Goal: Task Accomplishment & Management: Manage account settings

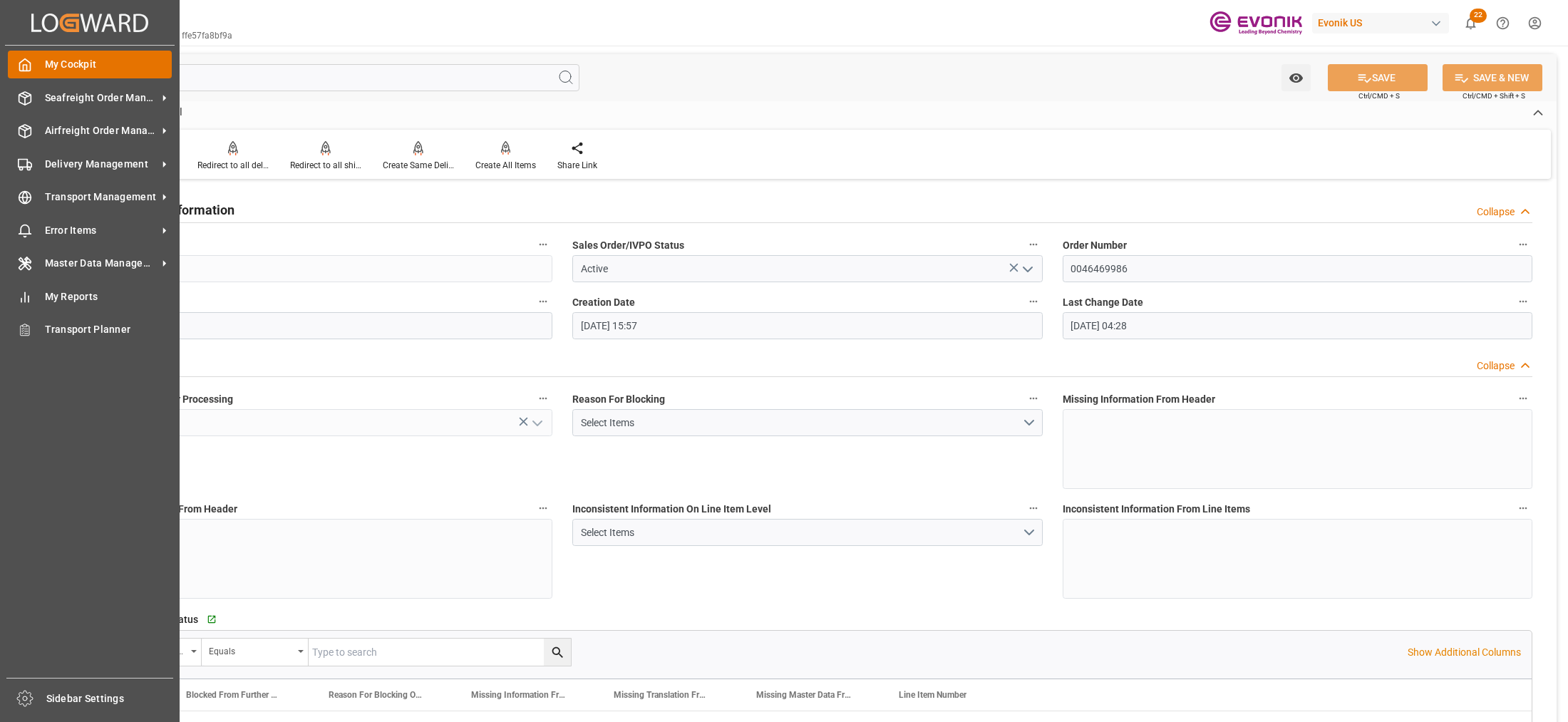
scroll to position [846, 0]
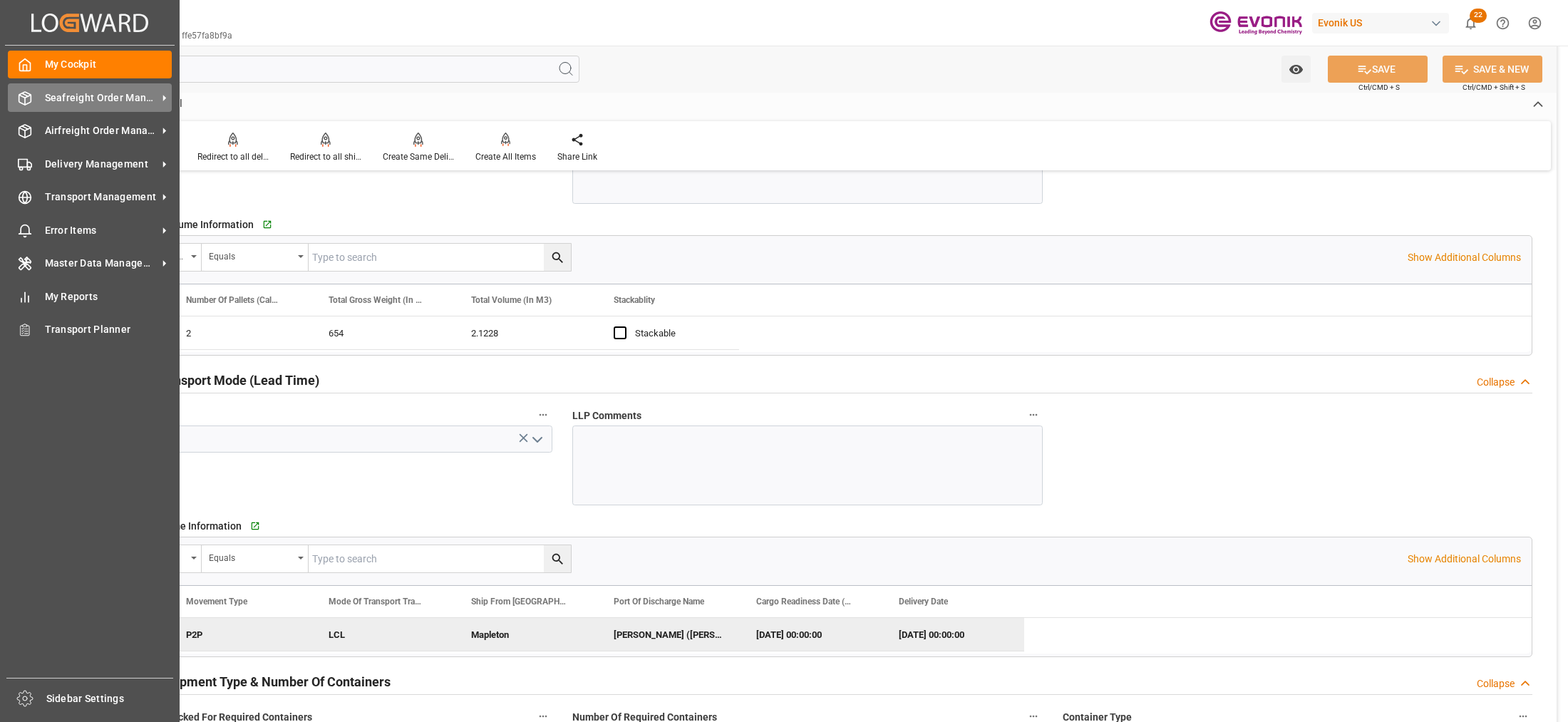
click at [91, 95] on span "Seafreight Order Management" at bounding box center [101, 98] width 112 height 15
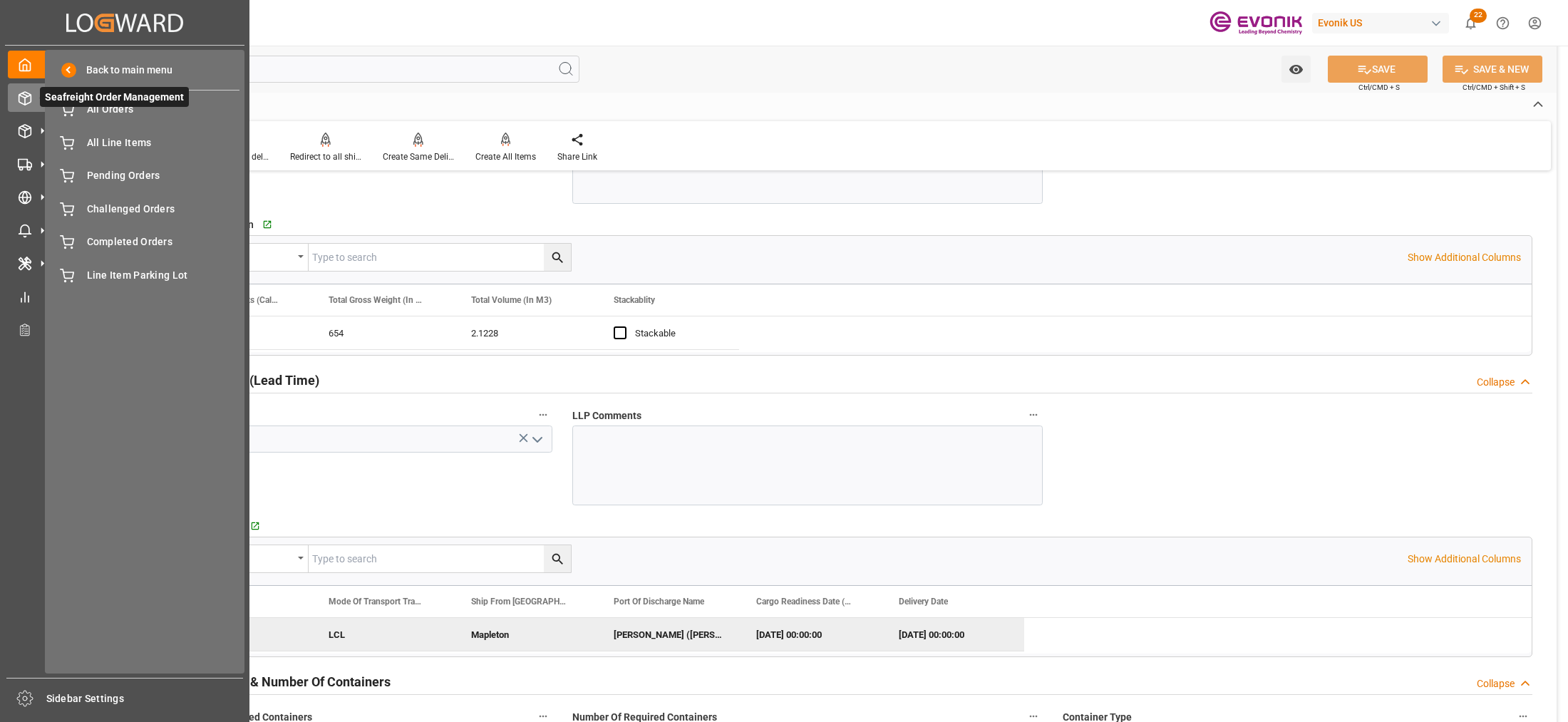
click at [122, 102] on span "Seafreight Order Management" at bounding box center [115, 96] width 149 height 20
click at [150, 121] on div "All Orders All Orders" at bounding box center [144, 109] width 189 height 28
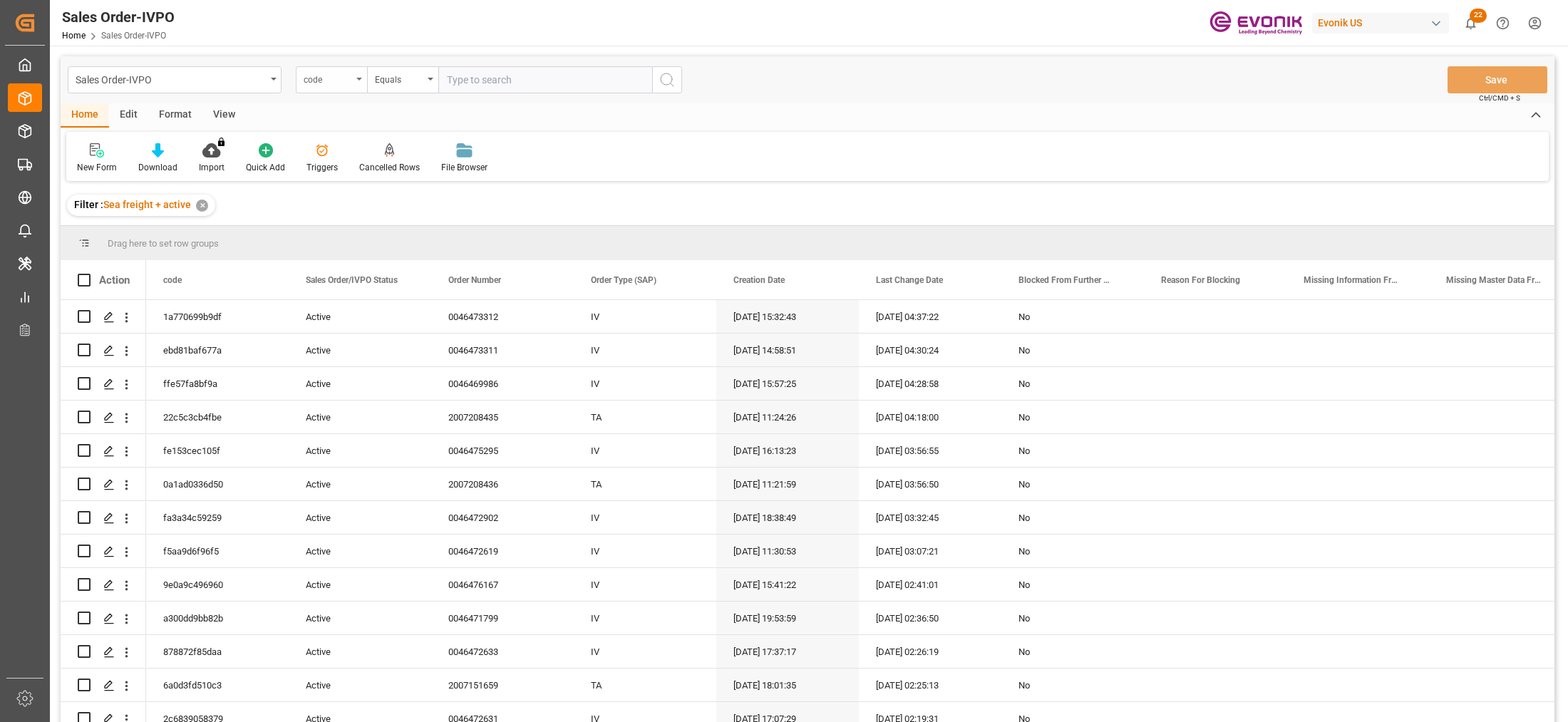
click at [351, 79] on div "code" at bounding box center [328, 78] width 48 height 16
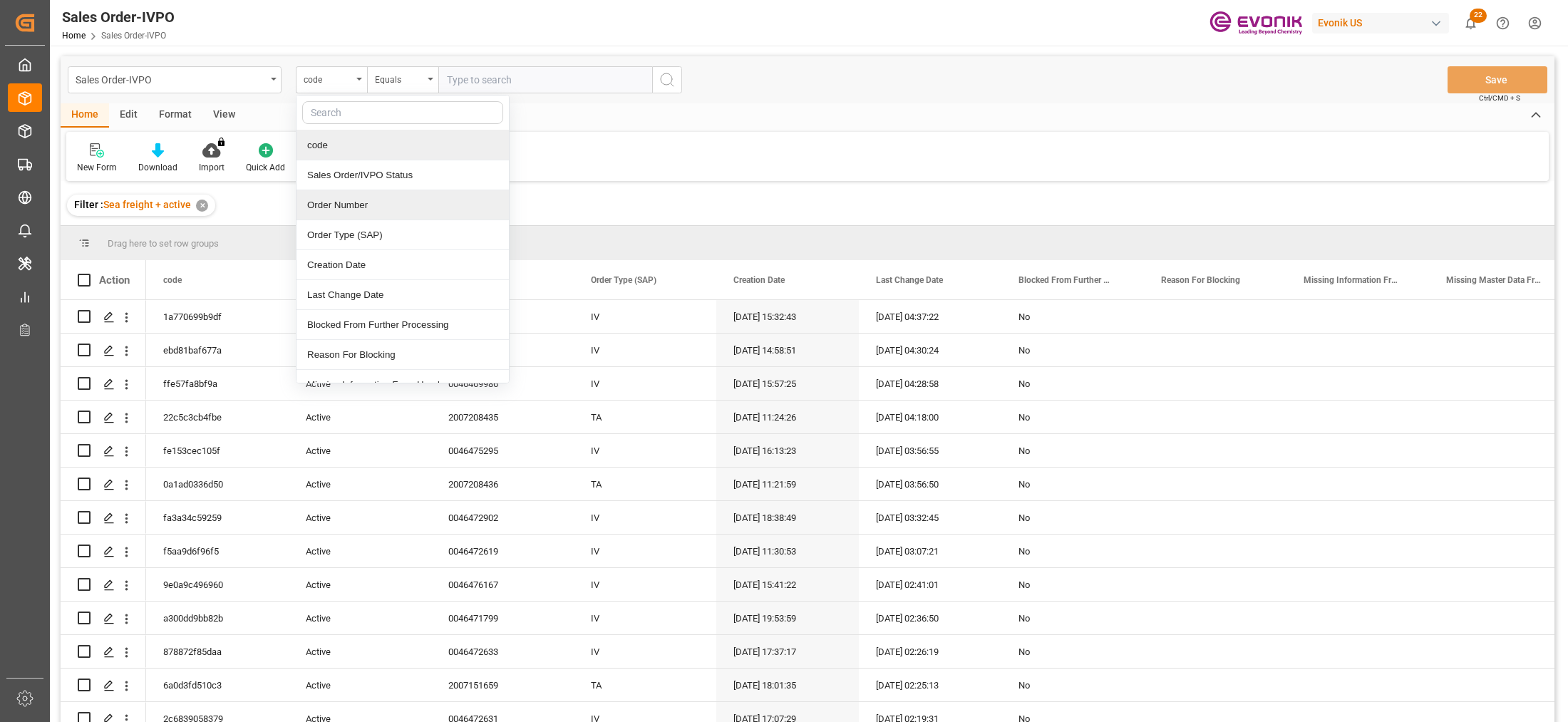
click at [401, 197] on div "Order Number" at bounding box center [403, 205] width 213 height 30
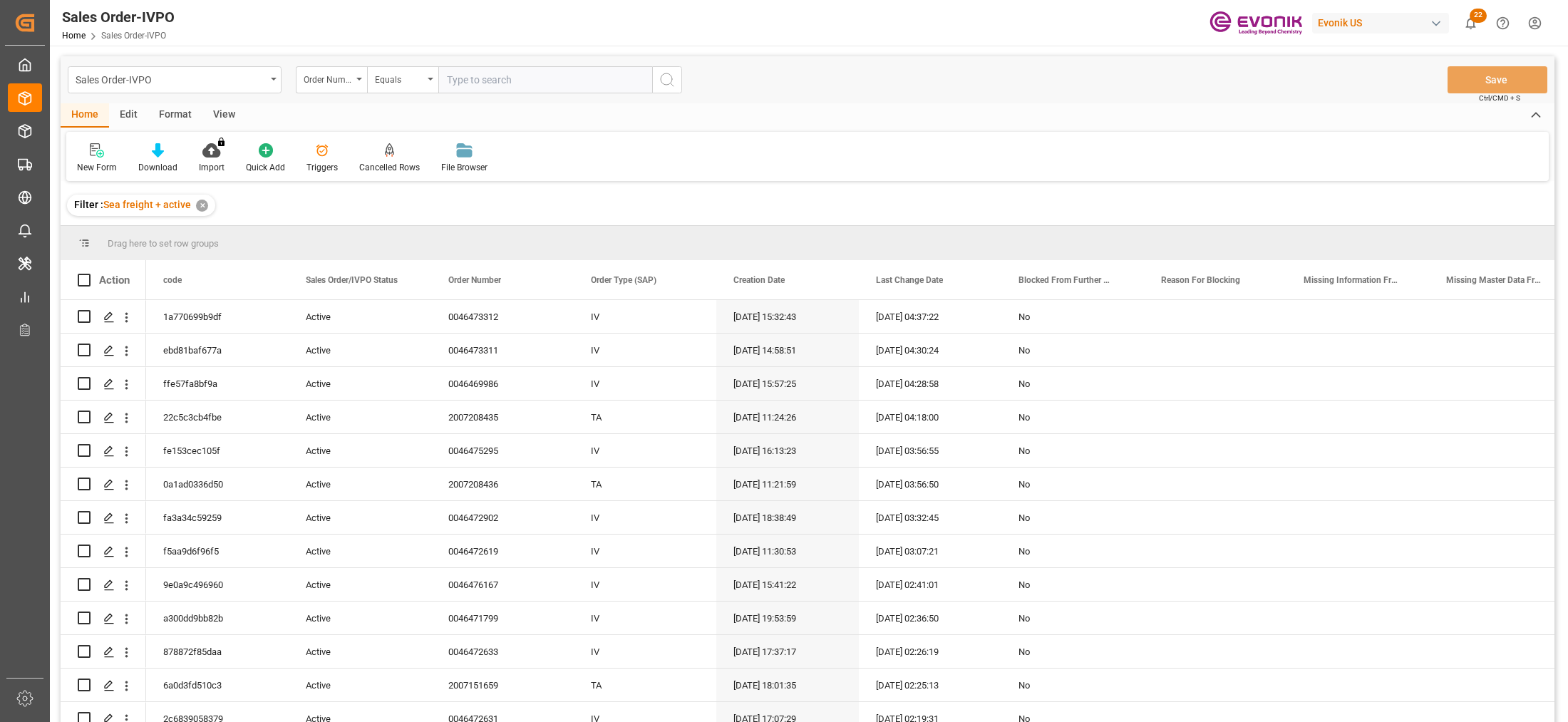
click at [508, 74] on input "text" at bounding box center [545, 80] width 214 height 27
paste input "2007179406"
type input "2007179406"
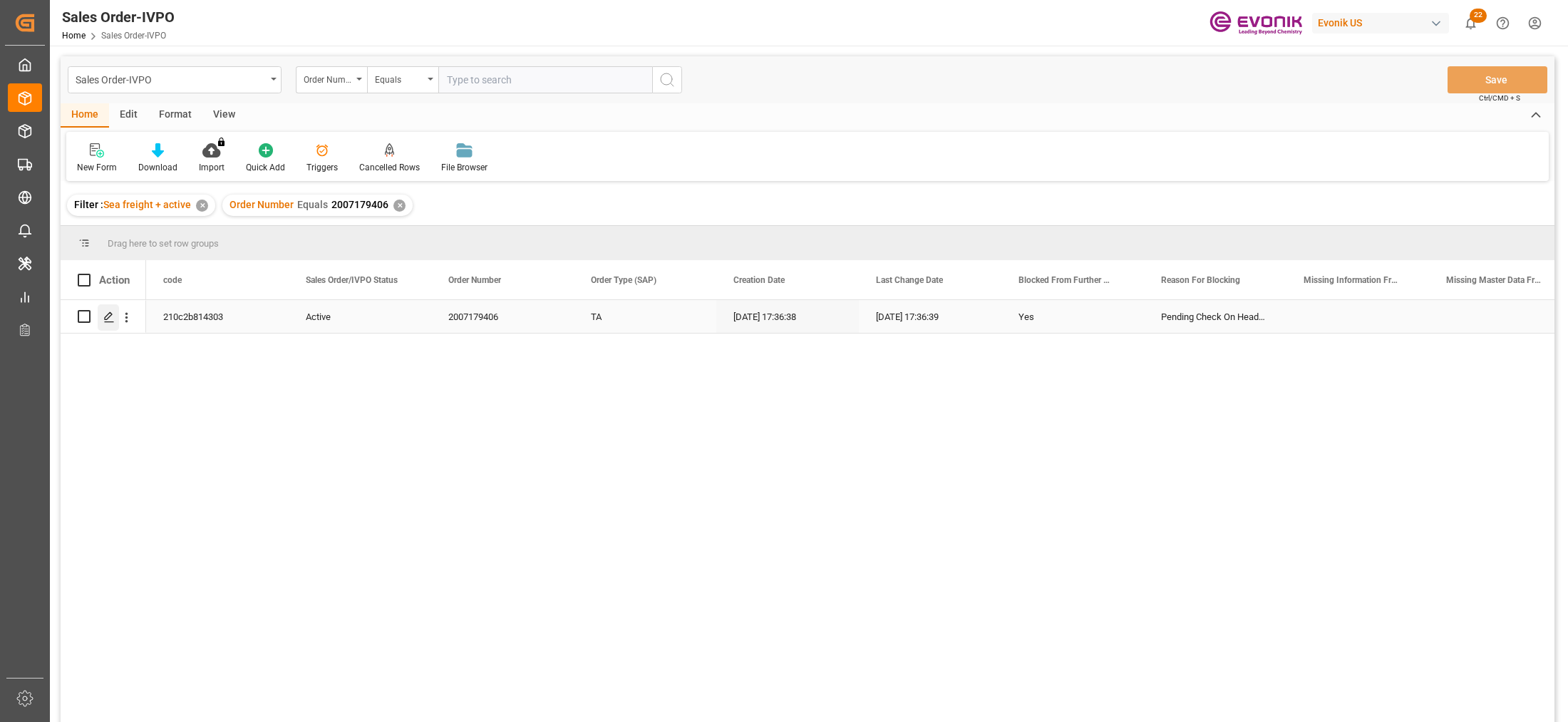
click at [114, 315] on icon "Press SPACE to select this row." at bounding box center [109, 317] width 11 height 11
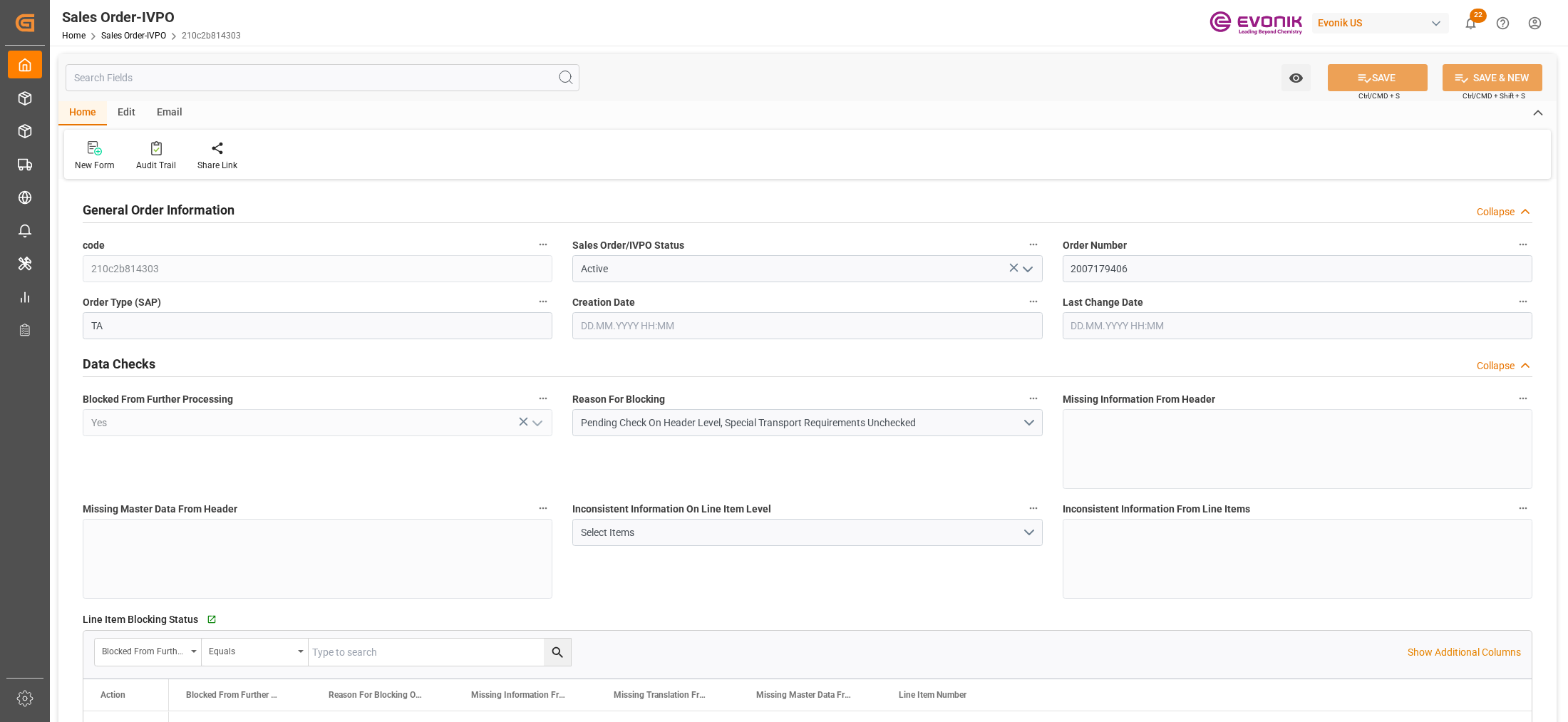
type input "SGSIN"
type input "0"
type input "1"
type input "579.36"
type input "[DATE] 17:36"
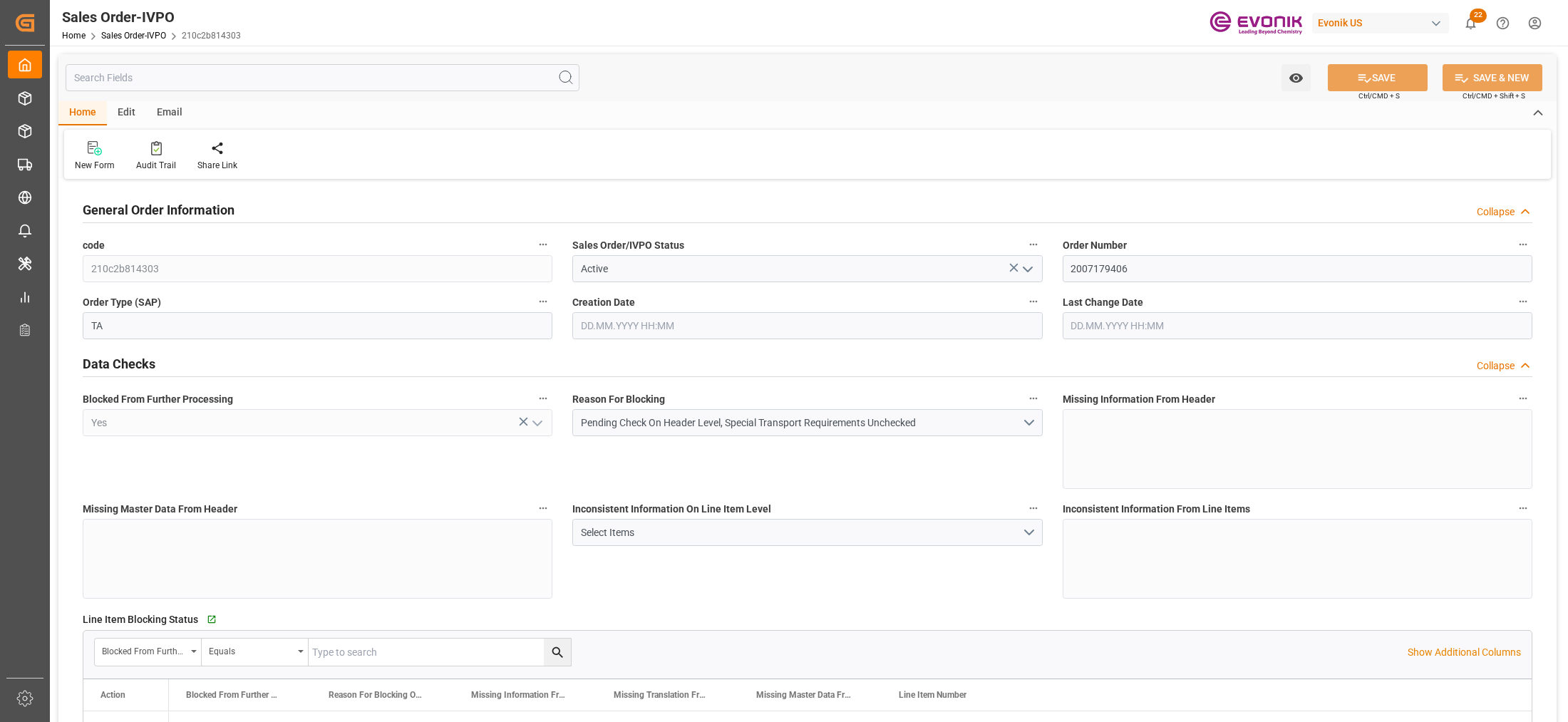
type input "[DATE] 17:36"
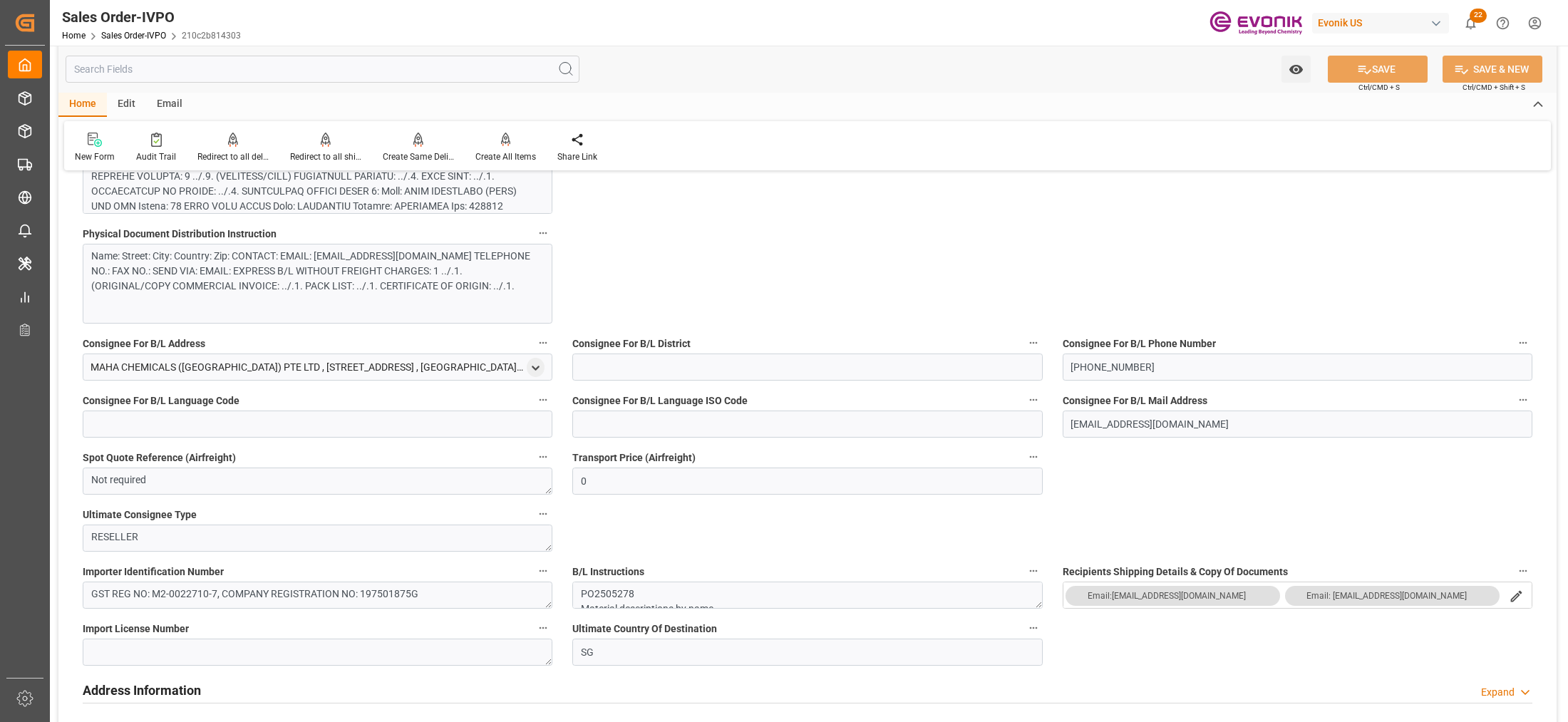
scroll to position [891, 0]
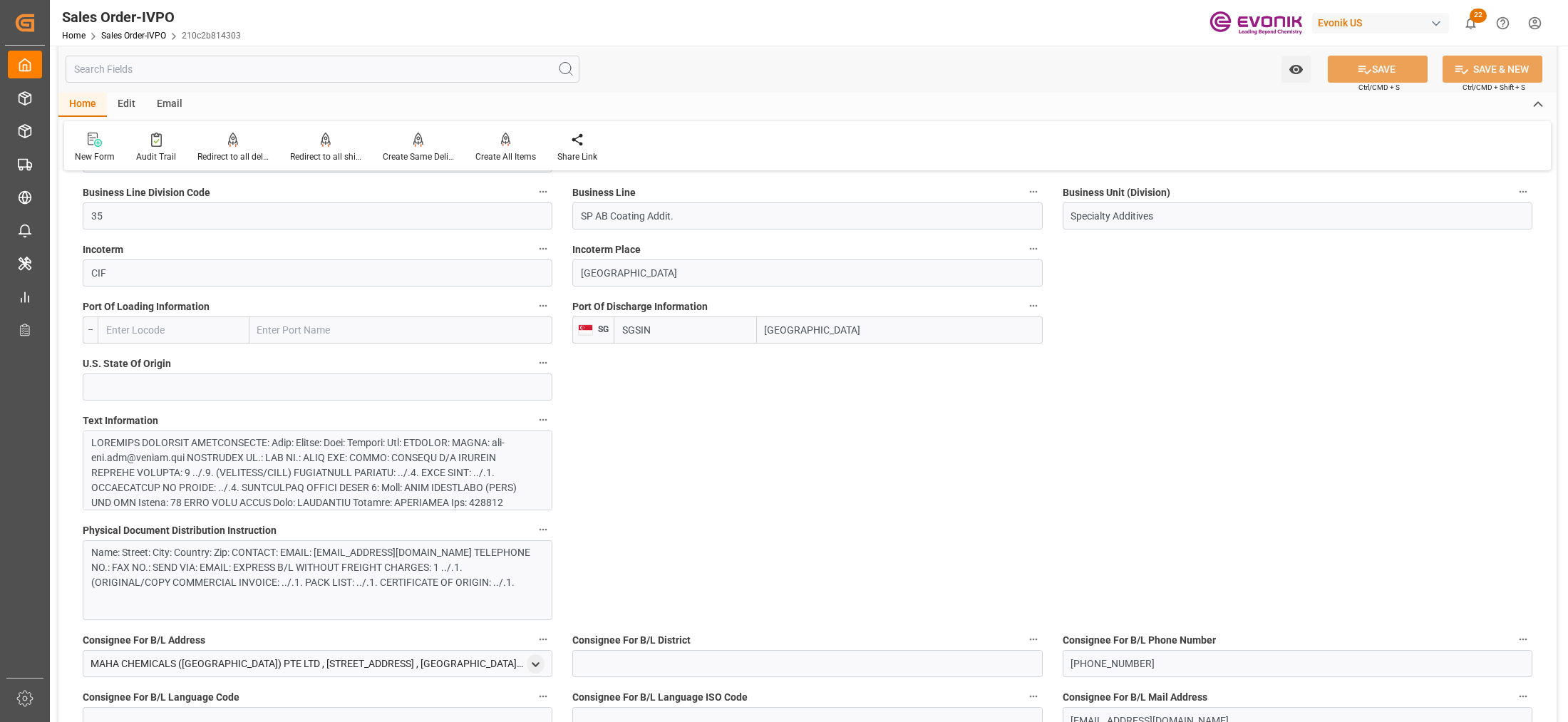
click at [399, 456] on div at bounding box center [311, 570] width 440 height 270
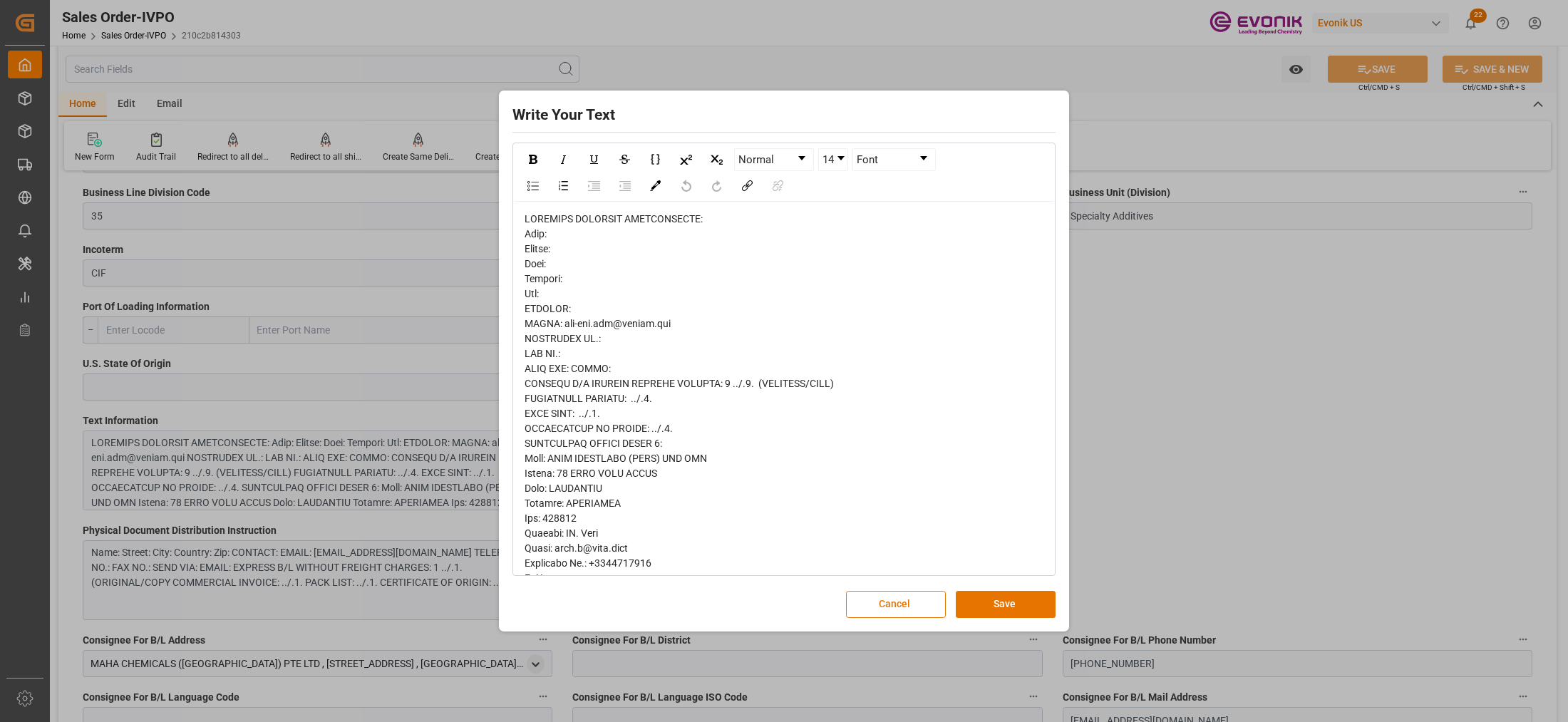
click at [541, 255] on span "rdw-editor" at bounding box center [687, 668] width 325 height 910
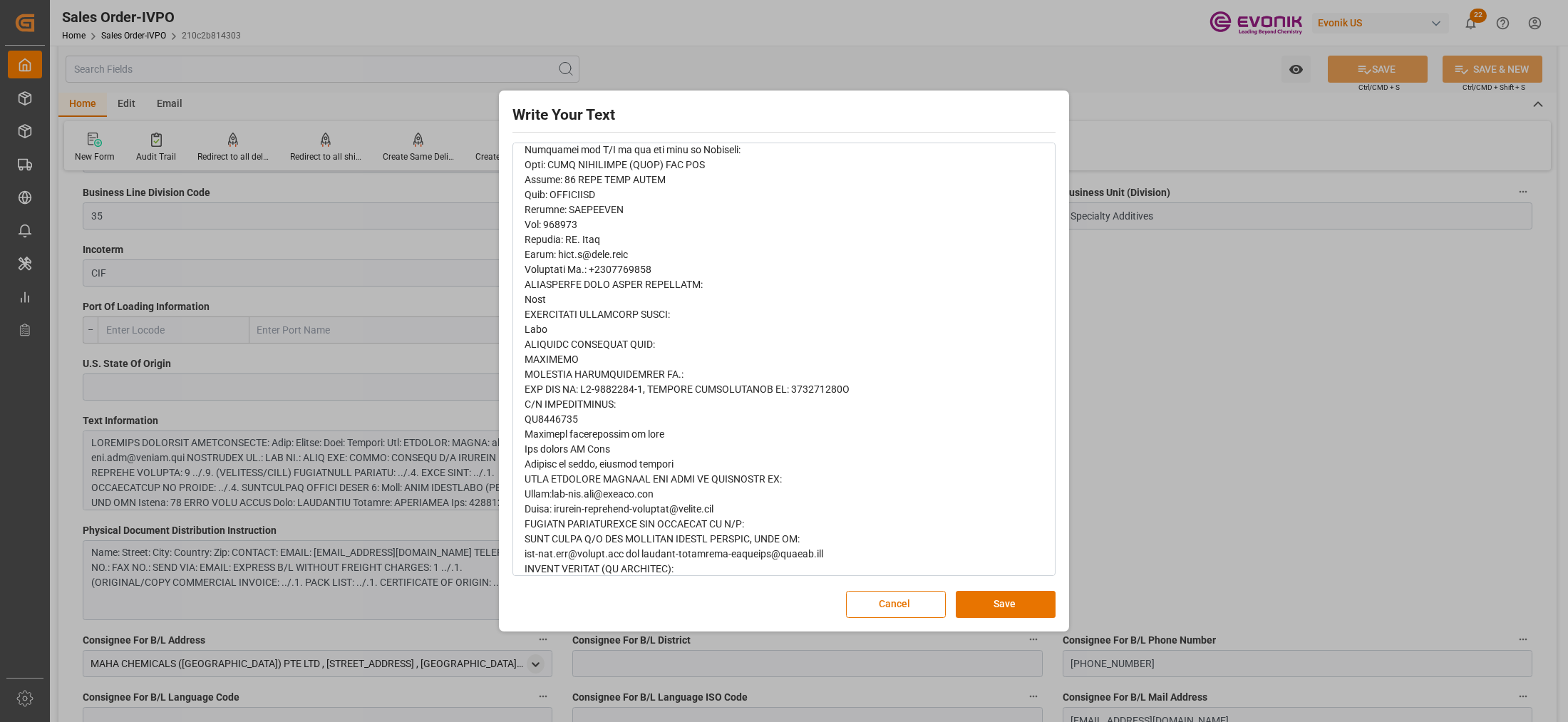
scroll to position [549, 0]
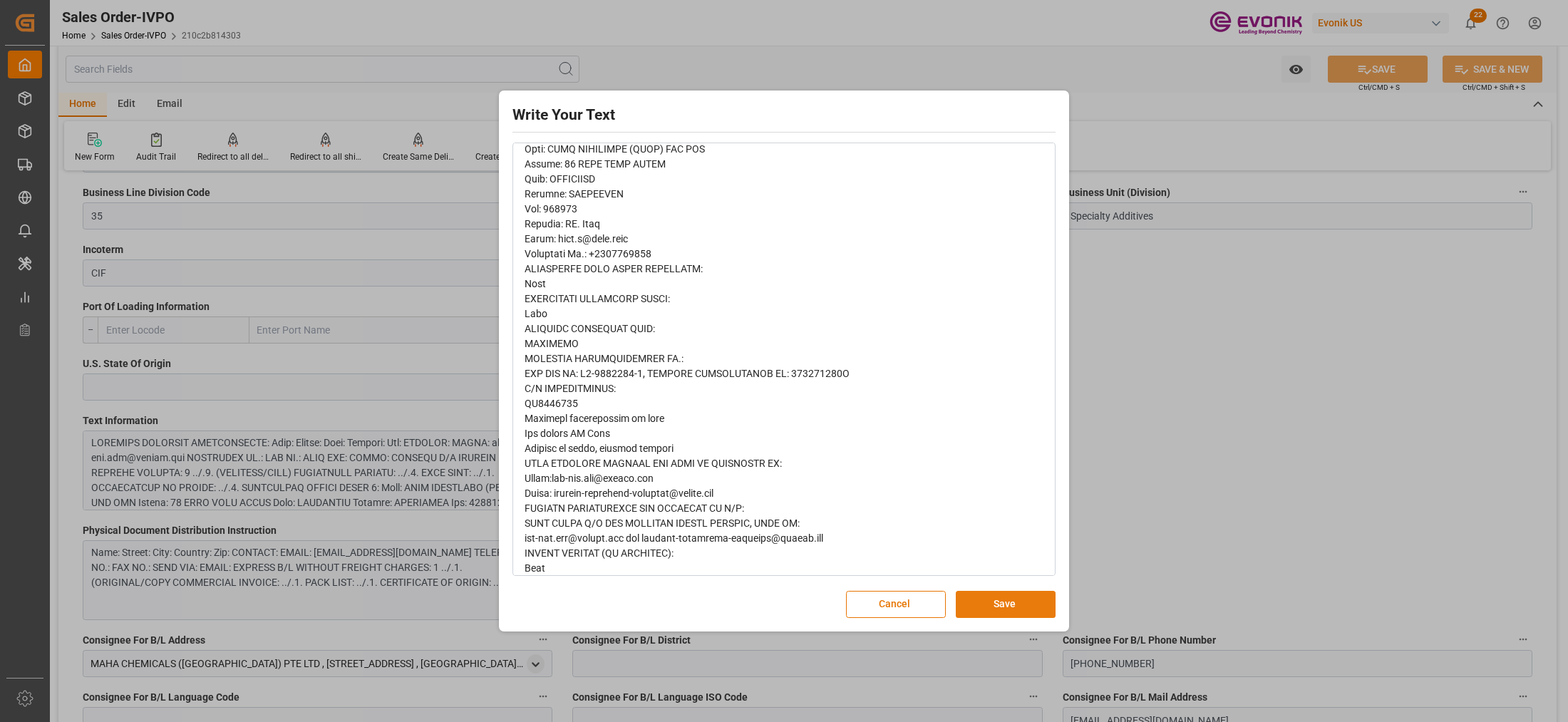
click at [1019, 605] on button "Save" at bounding box center [1006, 605] width 99 height 27
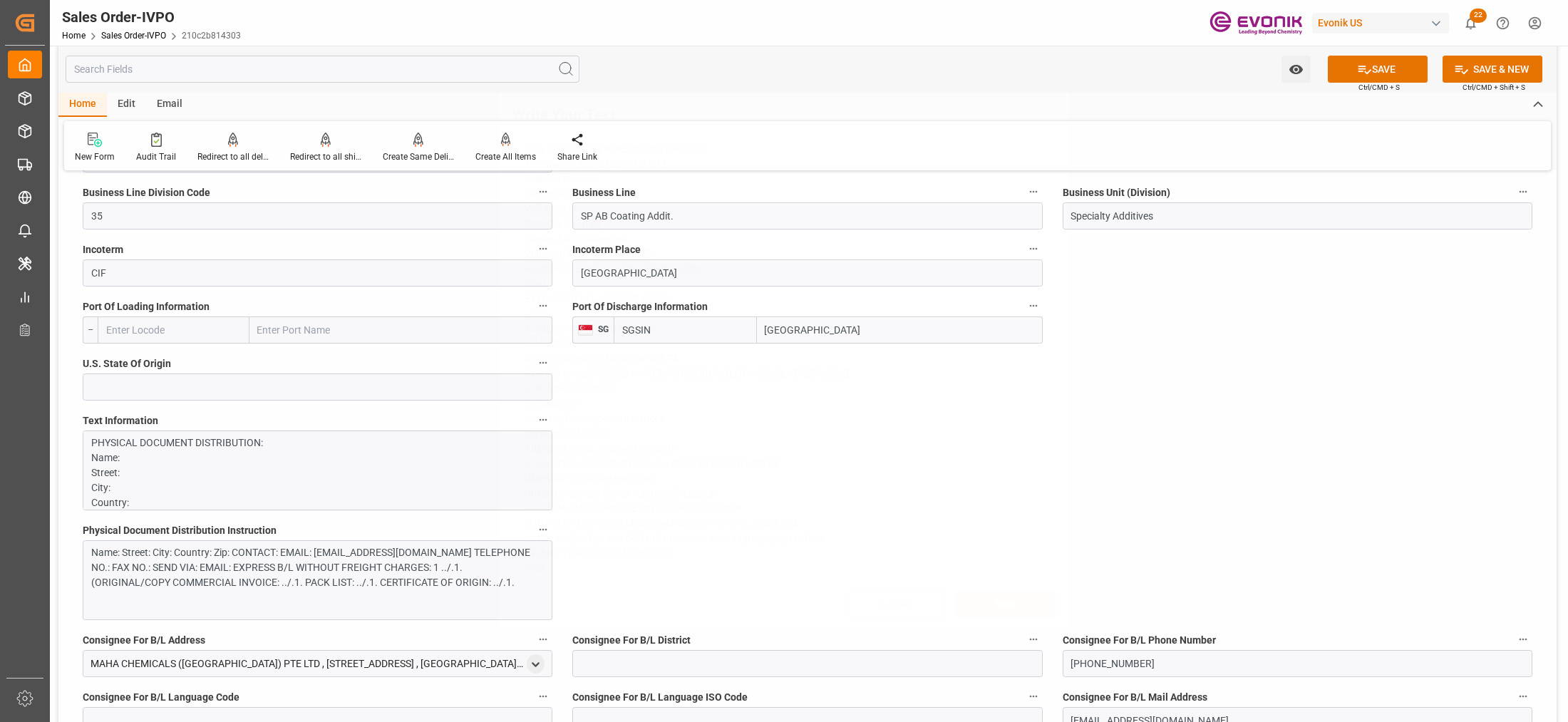
click at [391, 593] on div "Name: Street: City: Country: Zip: CONTACT: EMAIL: [EMAIL_ADDRESS][DOMAIN_NAME] …" at bounding box center [318, 581] width 470 height 80
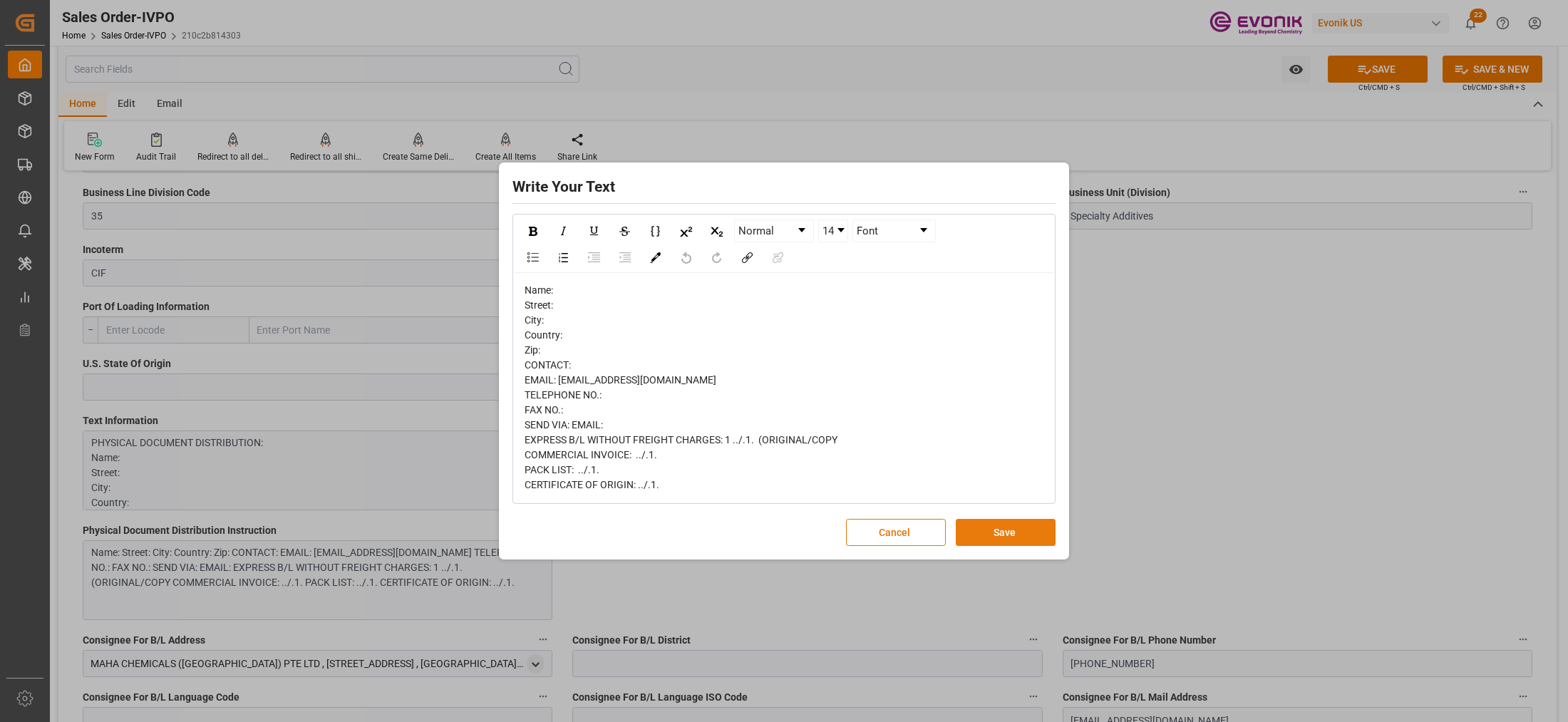
click at [1017, 519] on button "Save" at bounding box center [1006, 533] width 99 height 27
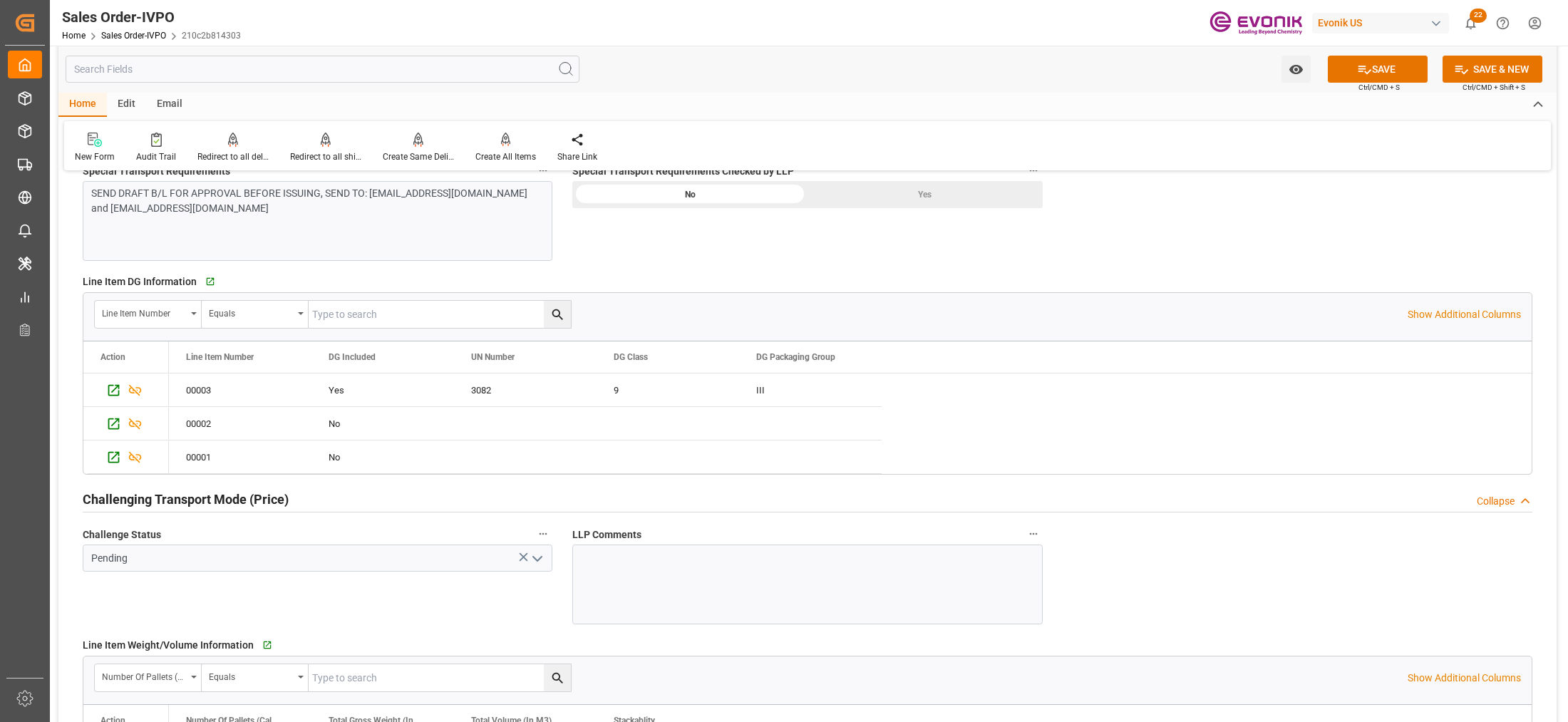
scroll to position [1485, 0]
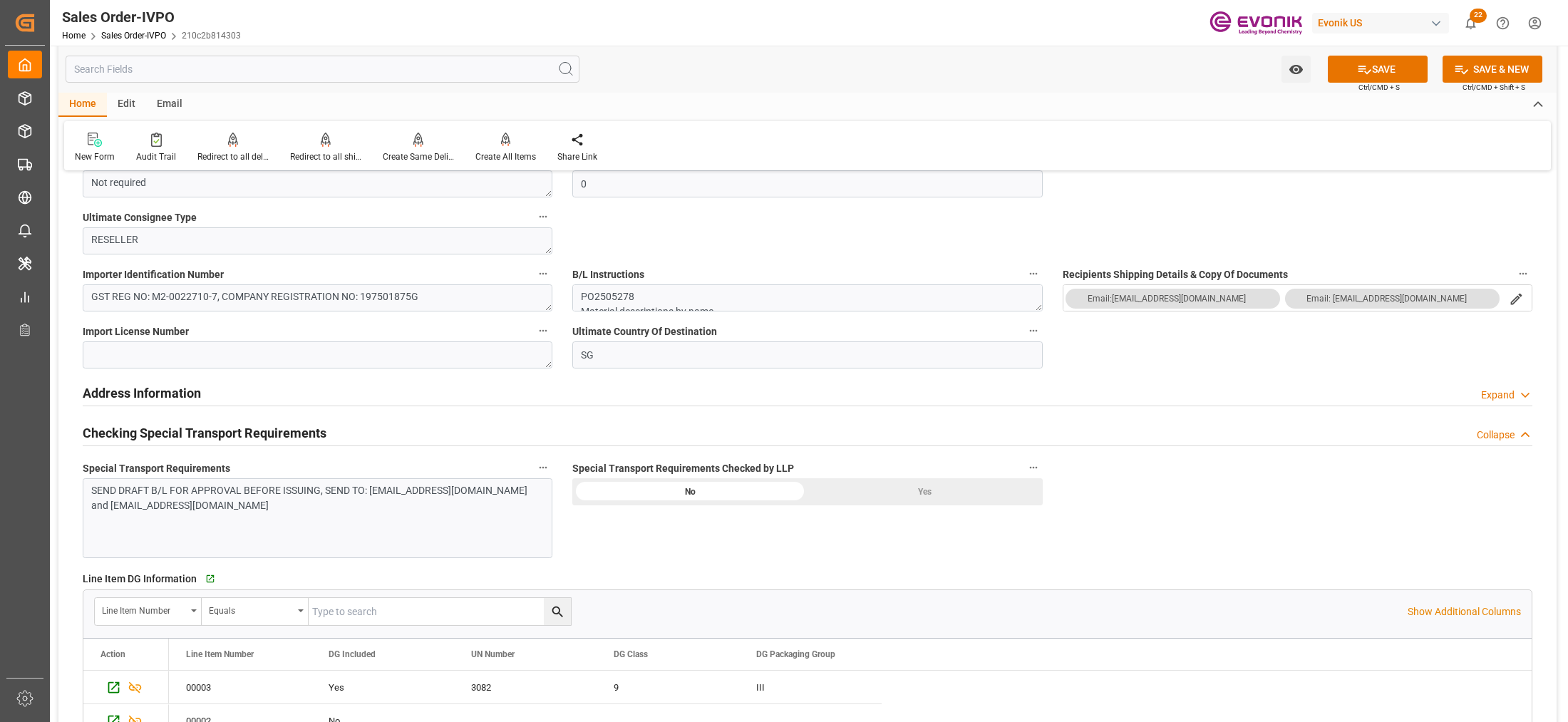
click at [893, 500] on div "Yes" at bounding box center [925, 492] width 235 height 27
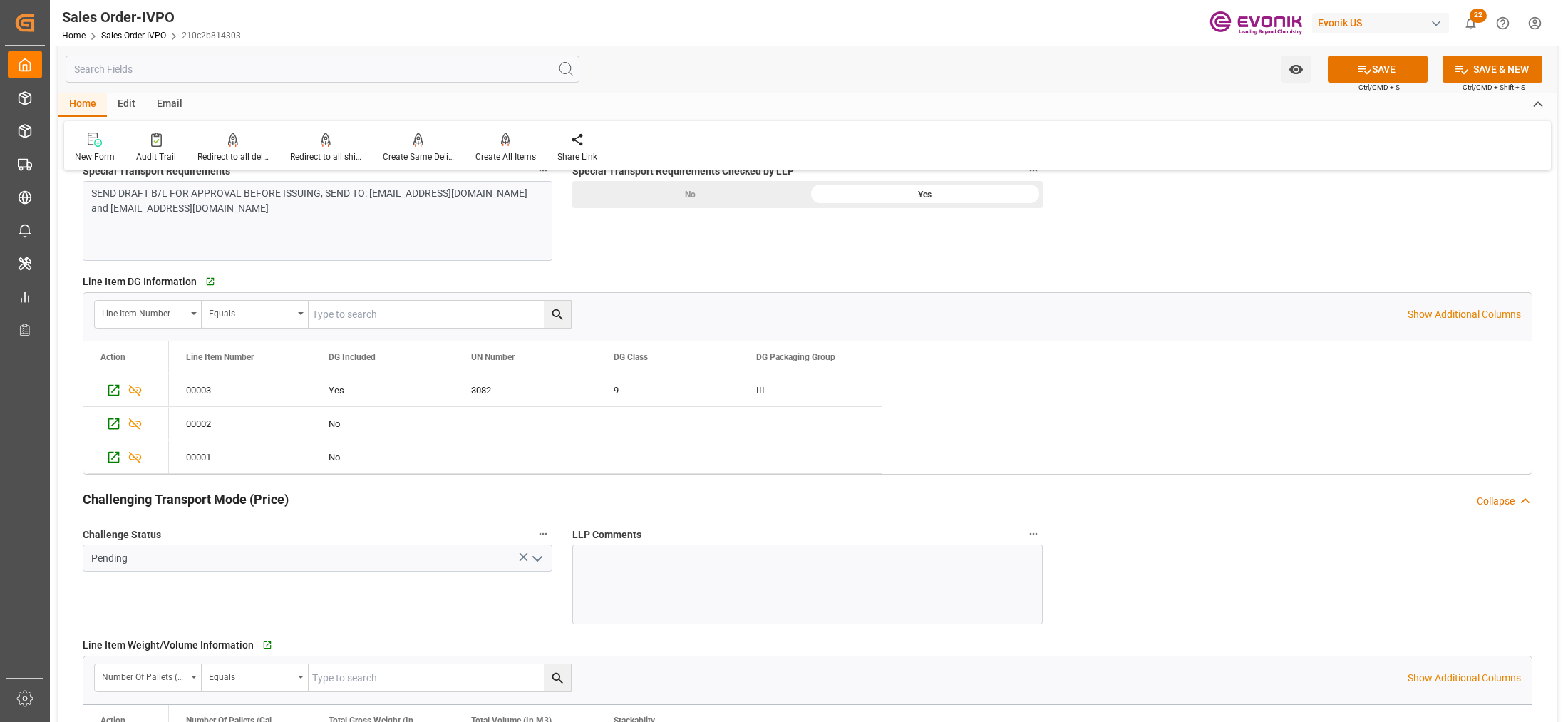
click at [1469, 316] on p "Show Additional Columns" at bounding box center [1464, 314] width 113 height 15
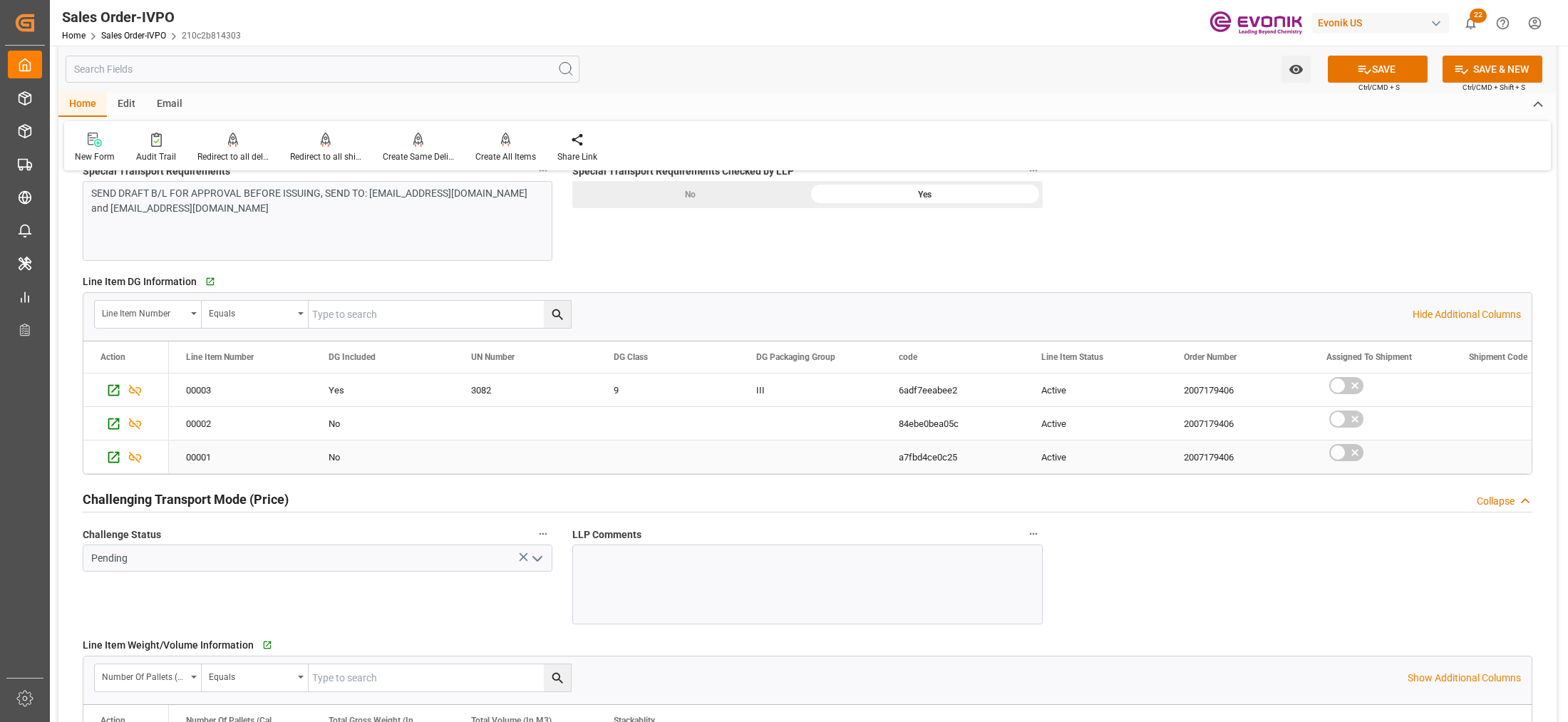
scroll to position [2079, 0]
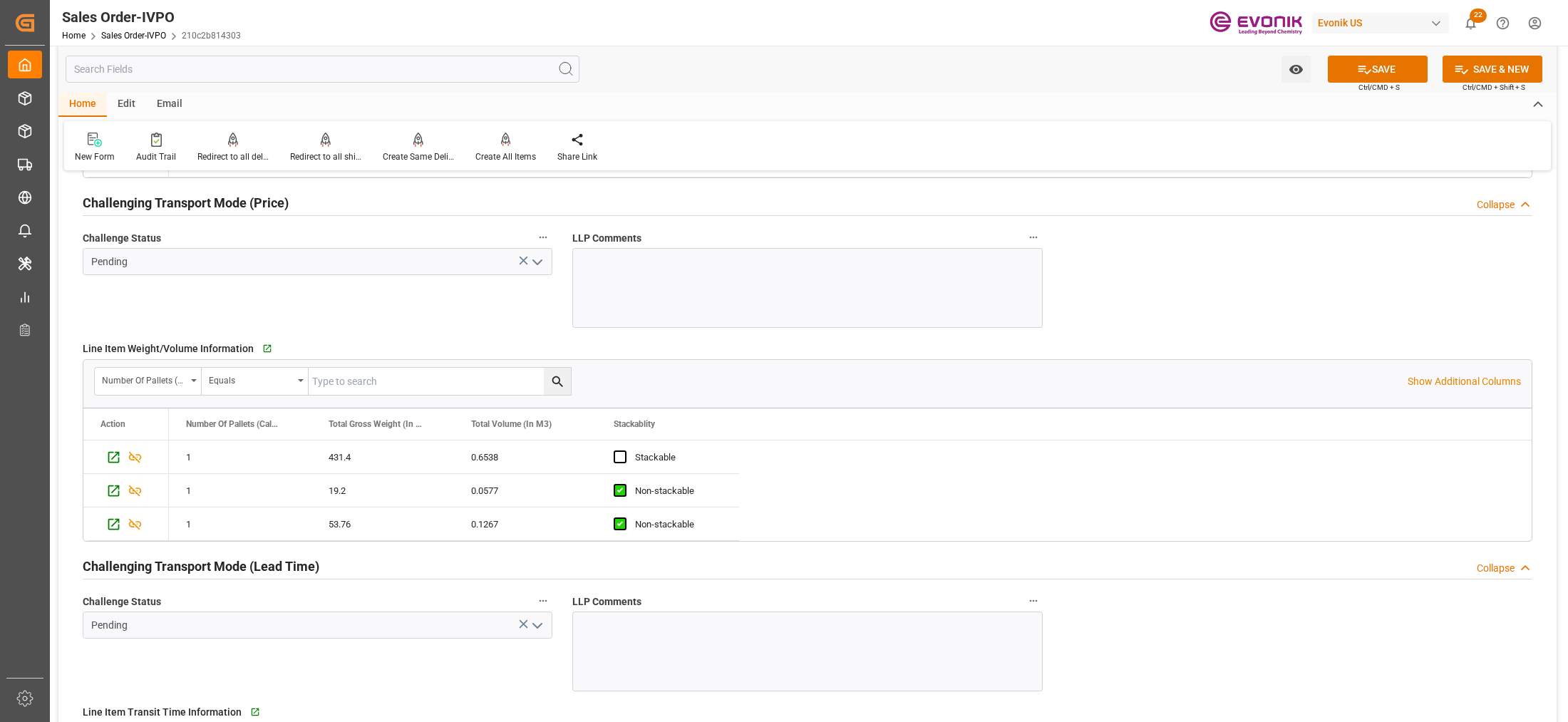
click at [540, 259] on icon "open menu" at bounding box center [537, 262] width 17 height 17
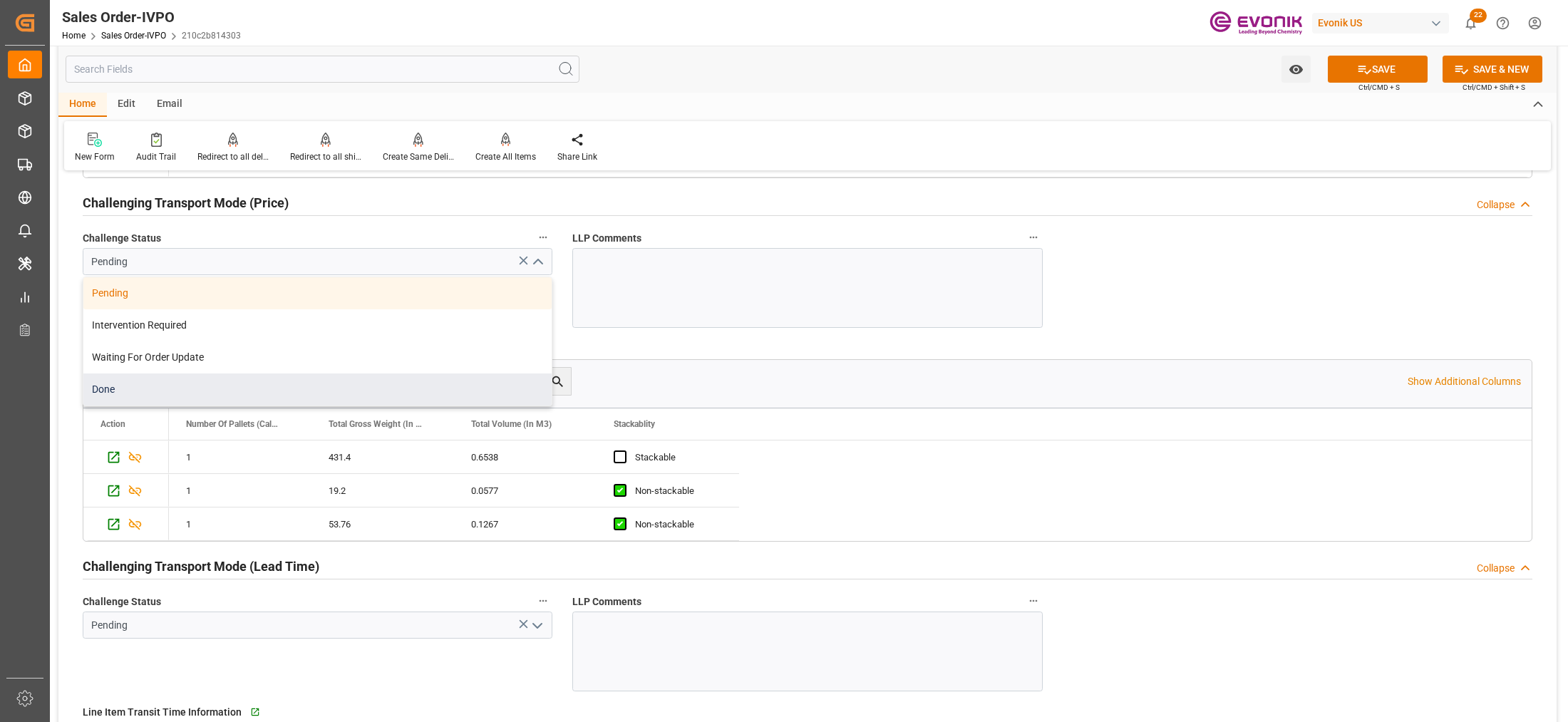
click at [203, 392] on div "Done" at bounding box center [318, 390] width 468 height 32
type input "Done"
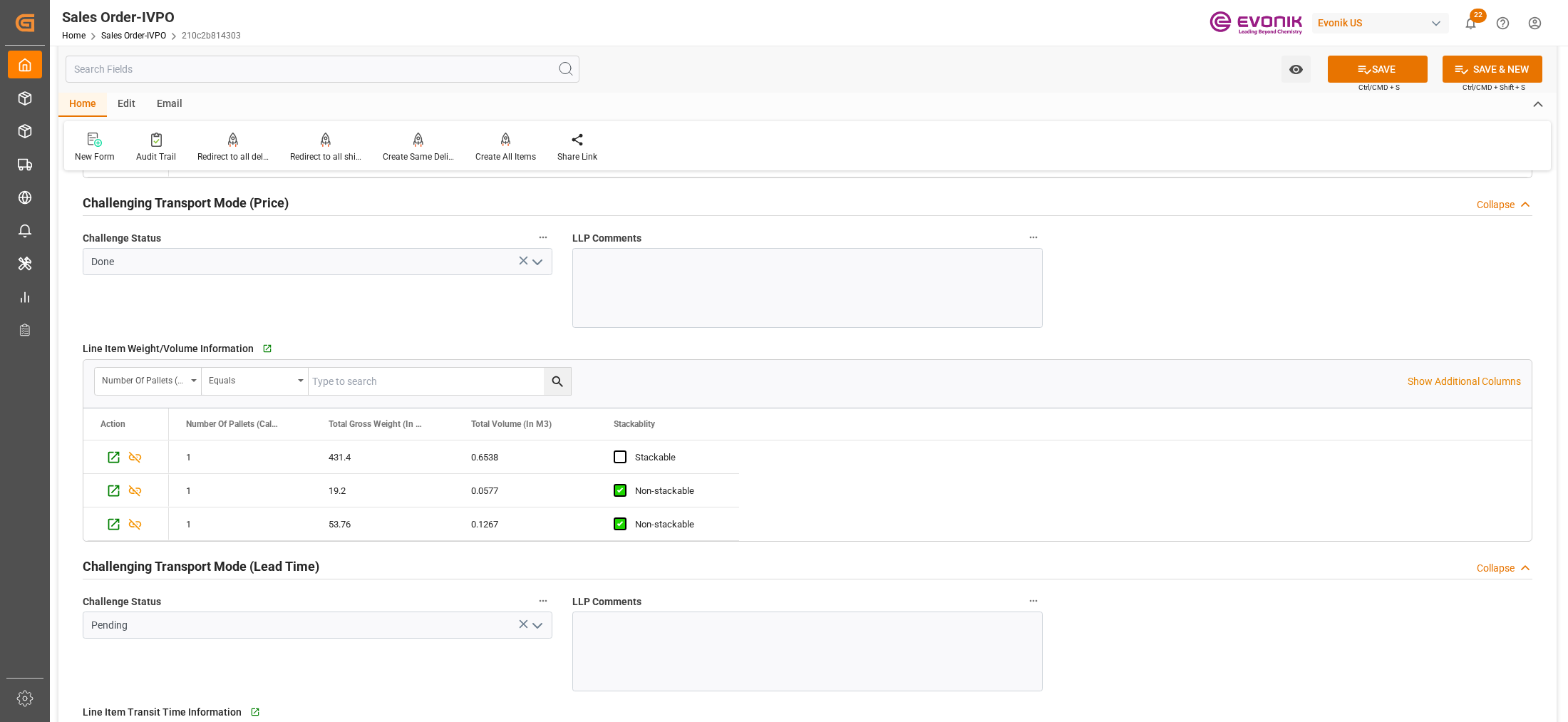
scroll to position [2376, 0]
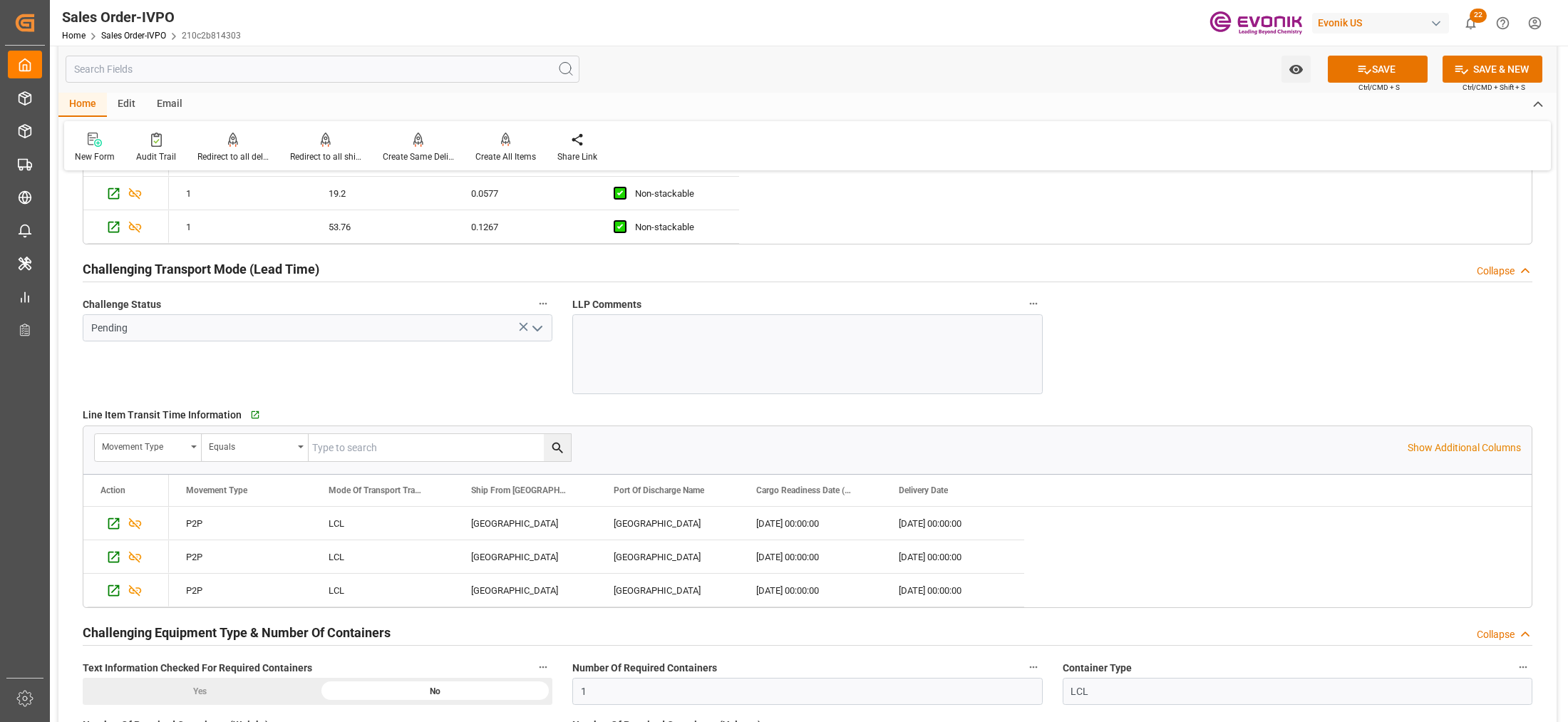
click at [538, 337] on icon "open menu" at bounding box center [537, 328] width 17 height 17
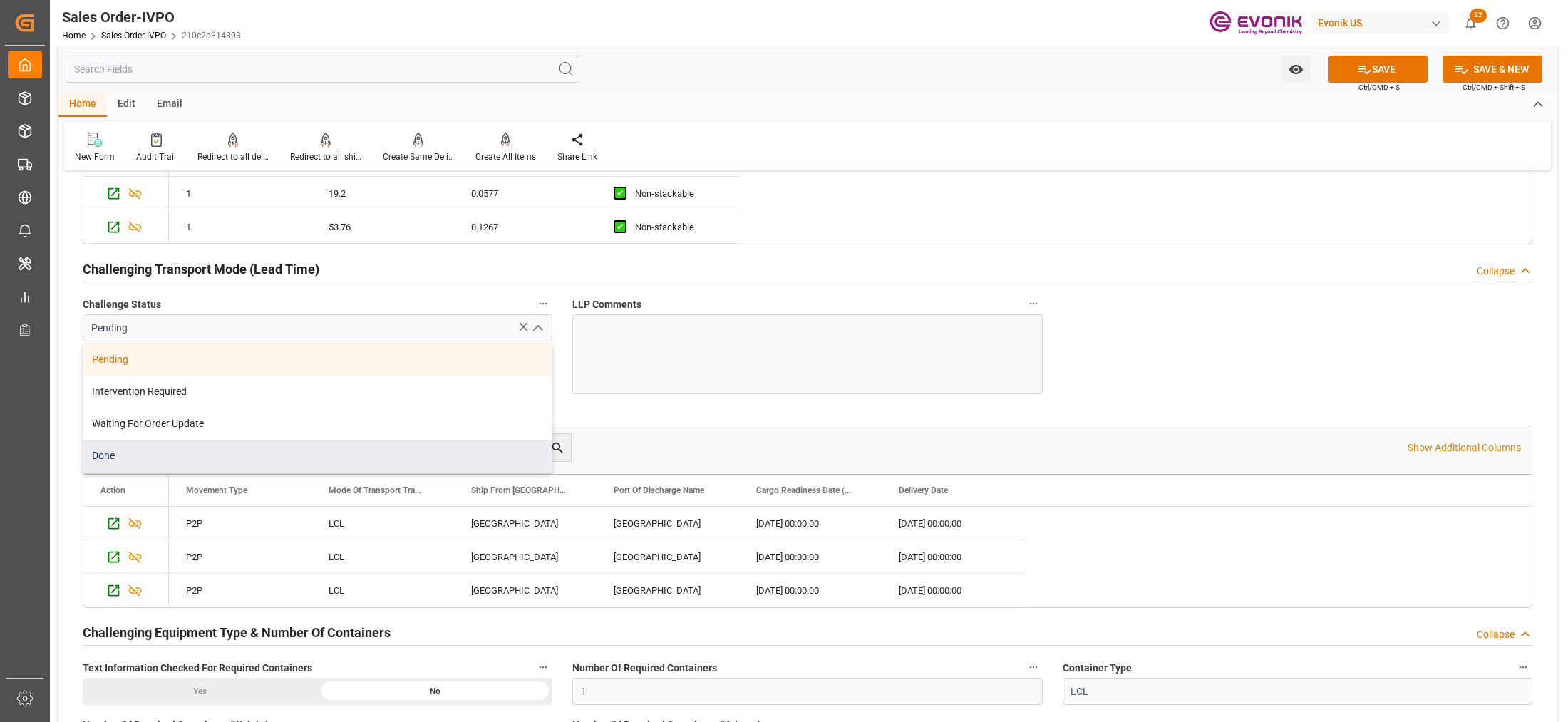
click at [175, 461] on div "Done" at bounding box center [318, 456] width 468 height 32
type input "Done"
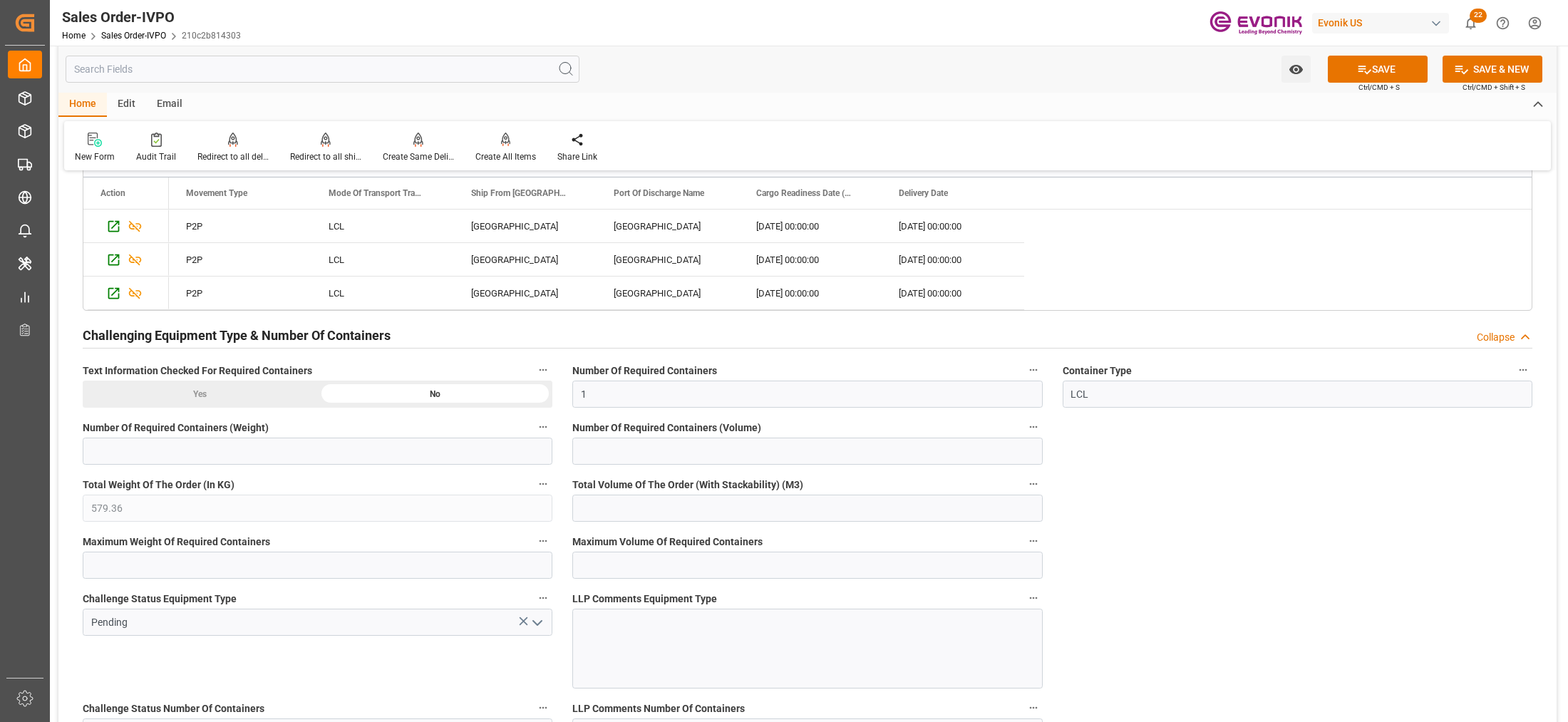
scroll to position [2971, 0]
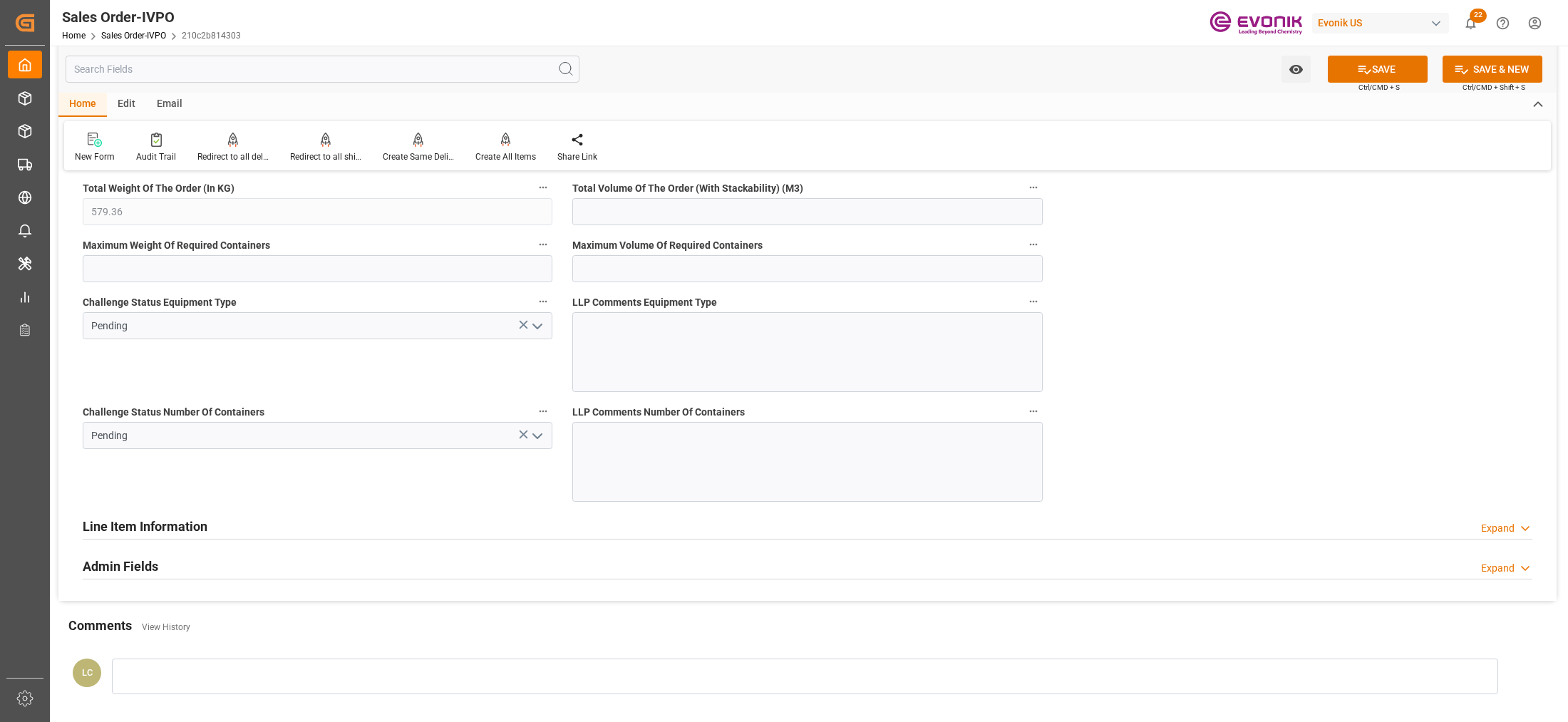
click at [538, 325] on icon "open menu" at bounding box center [537, 326] width 17 height 17
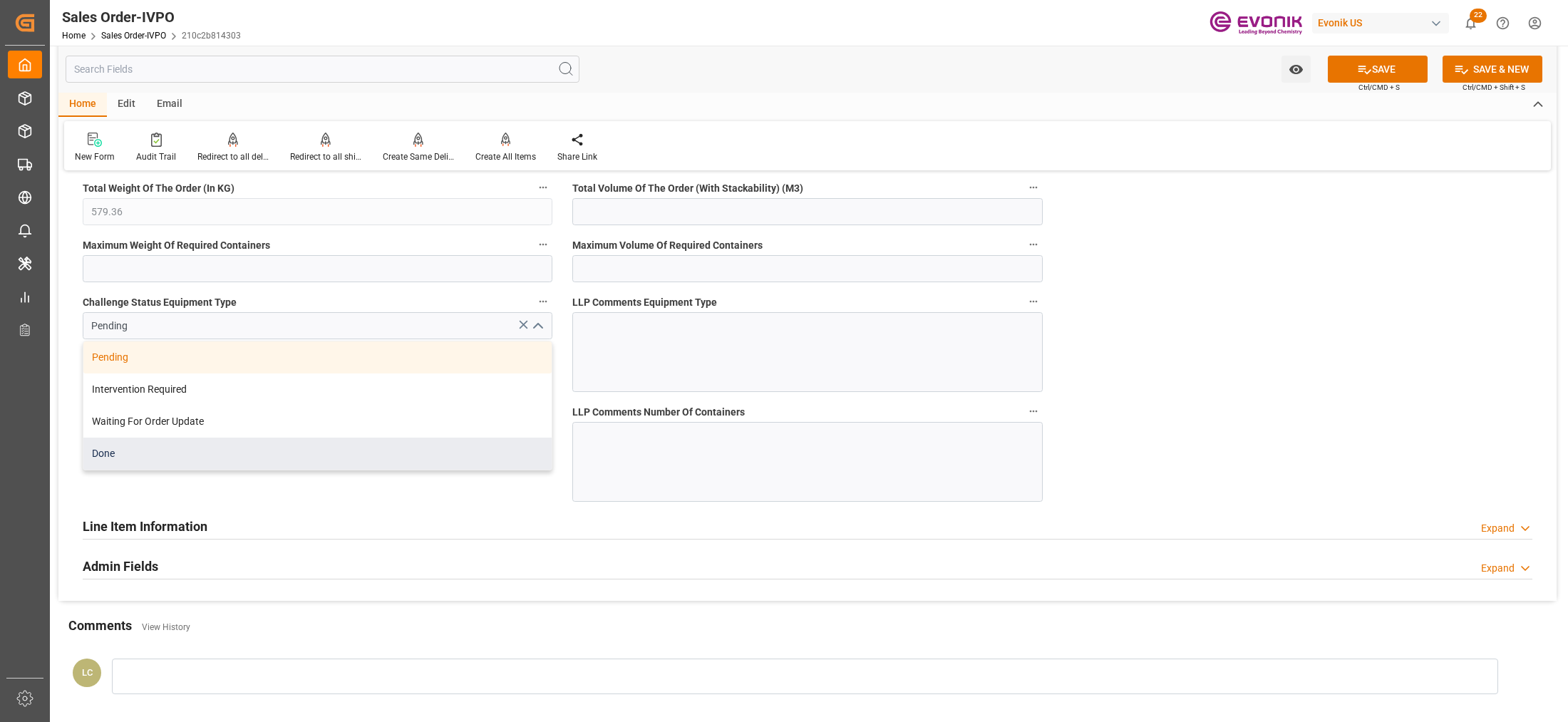
click at [221, 464] on div "Done" at bounding box center [318, 454] width 468 height 32
type input "Done"
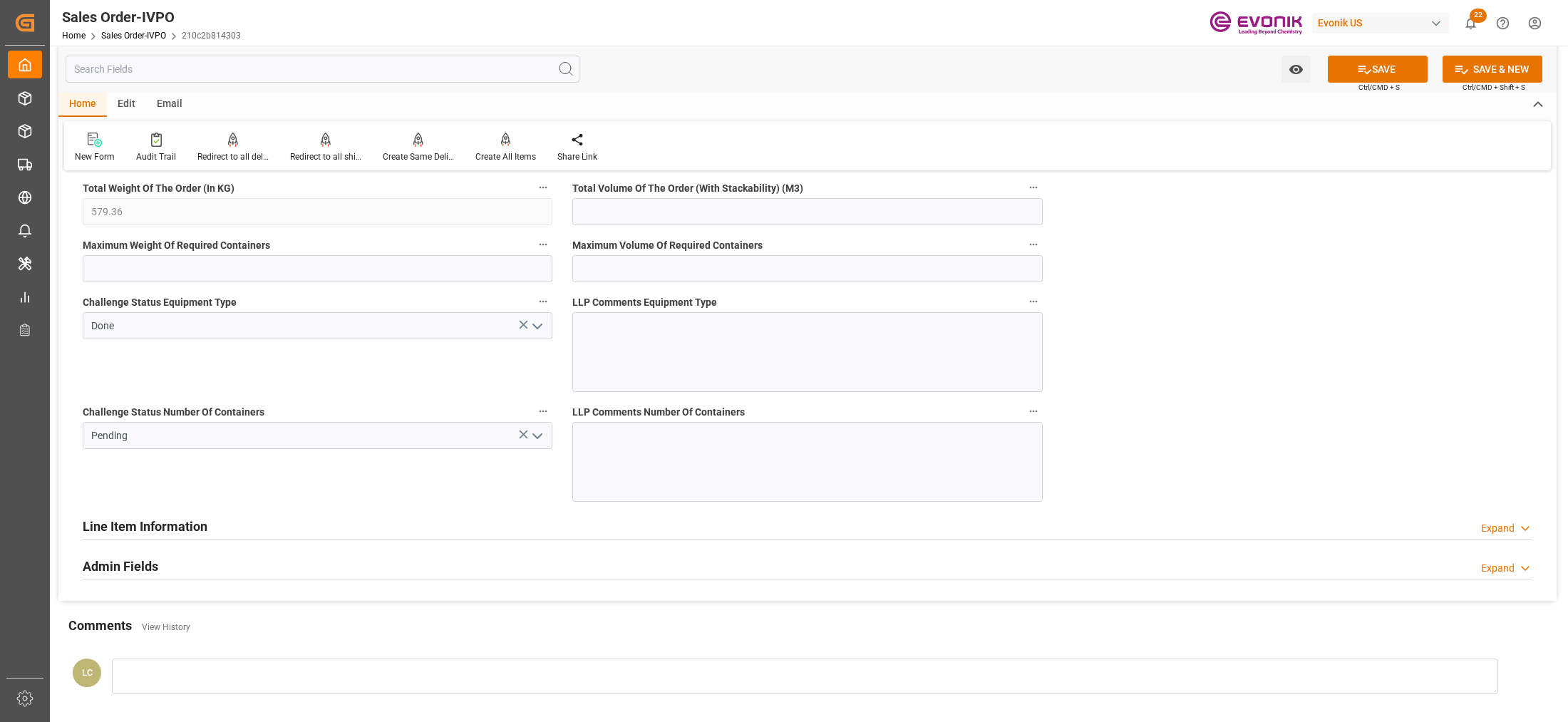
click at [538, 436] on icon "open menu" at bounding box center [537, 436] width 17 height 17
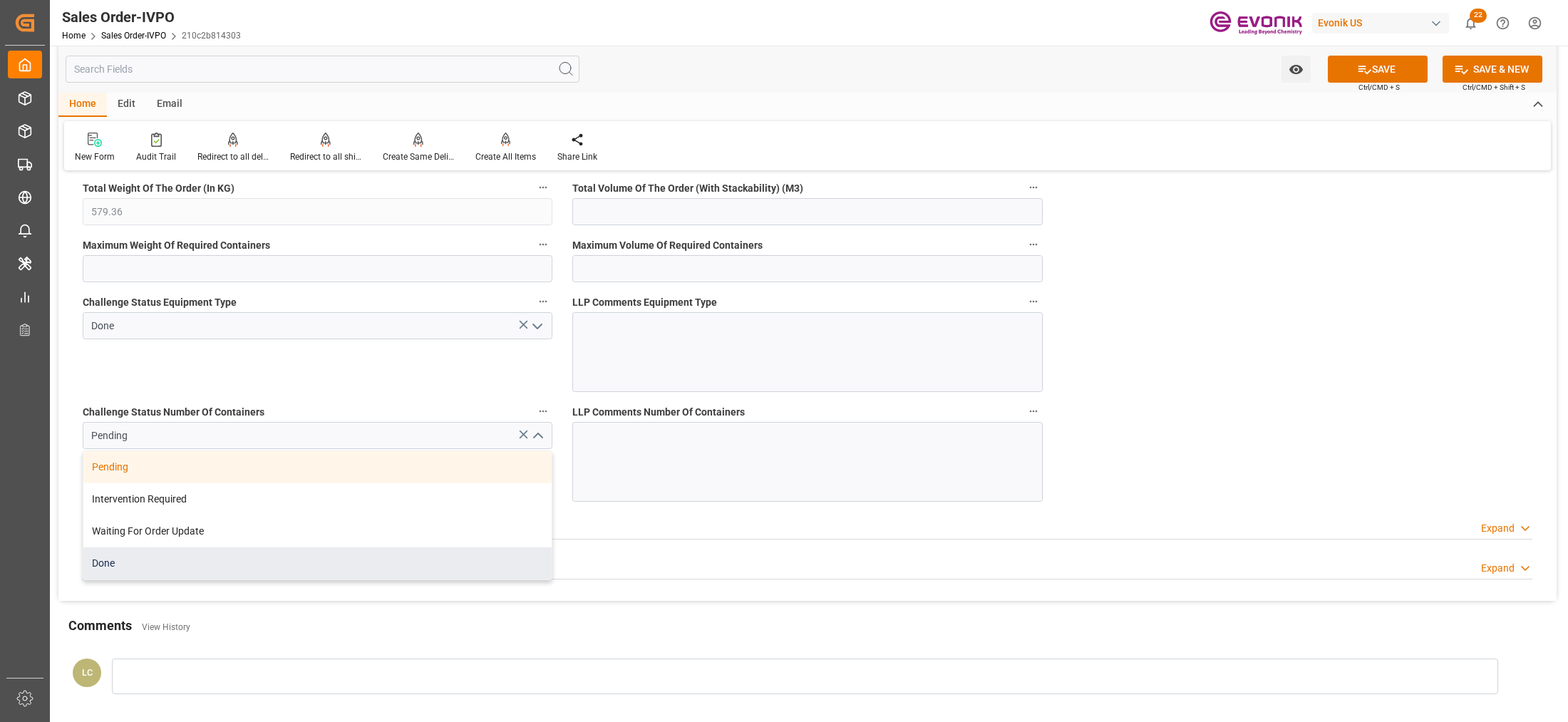
click at [151, 562] on div "Done" at bounding box center [318, 564] width 468 height 32
type input "Done"
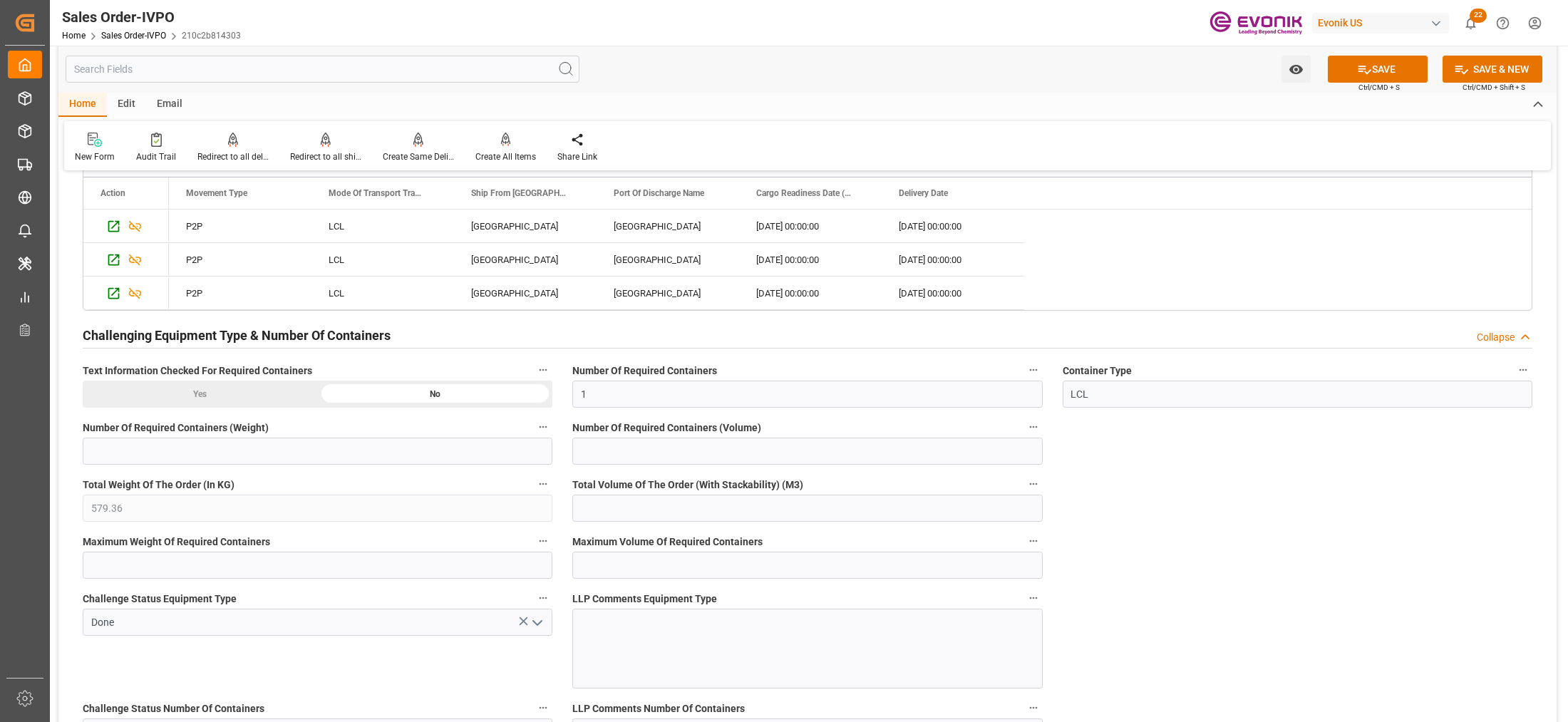
scroll to position [2376, 0]
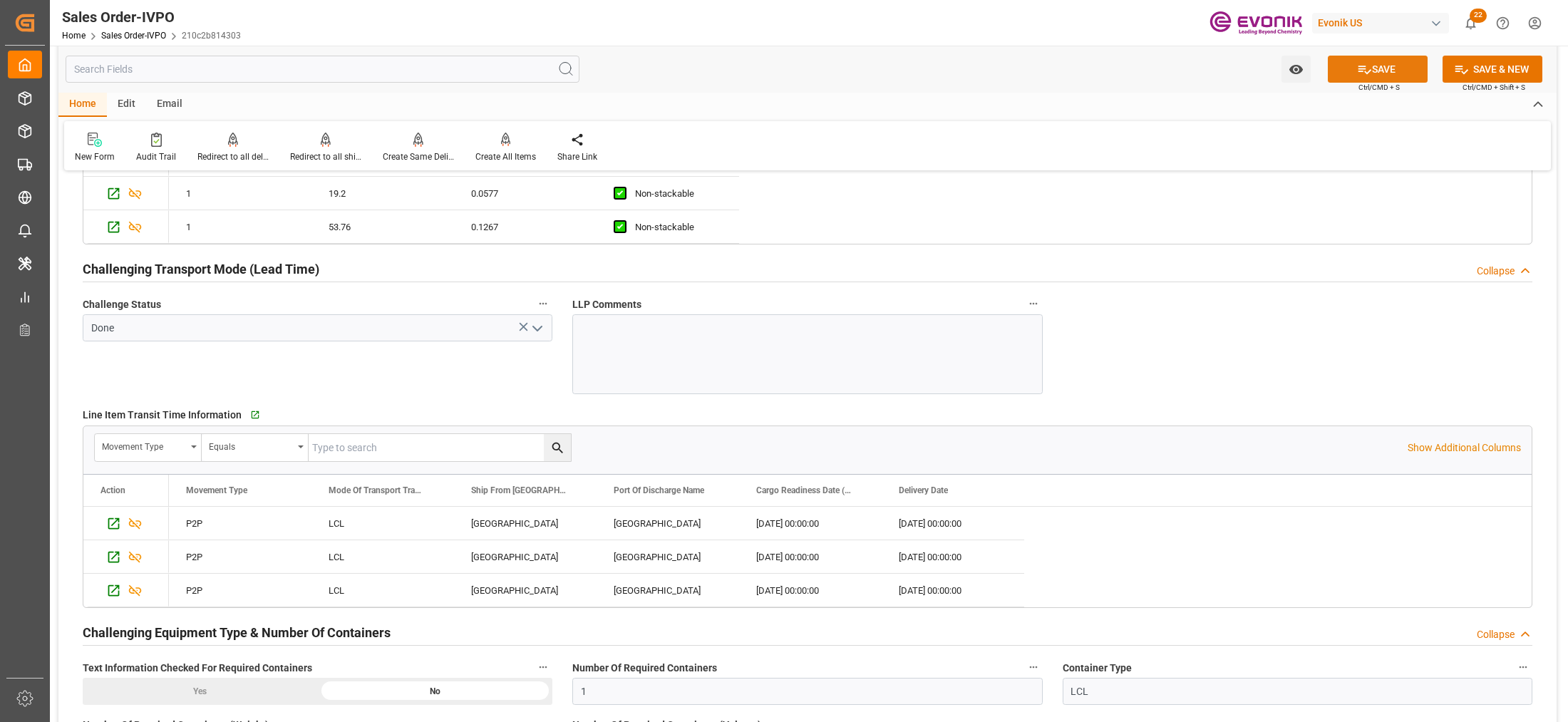
click at [1388, 68] on button "SAVE" at bounding box center [1378, 69] width 99 height 27
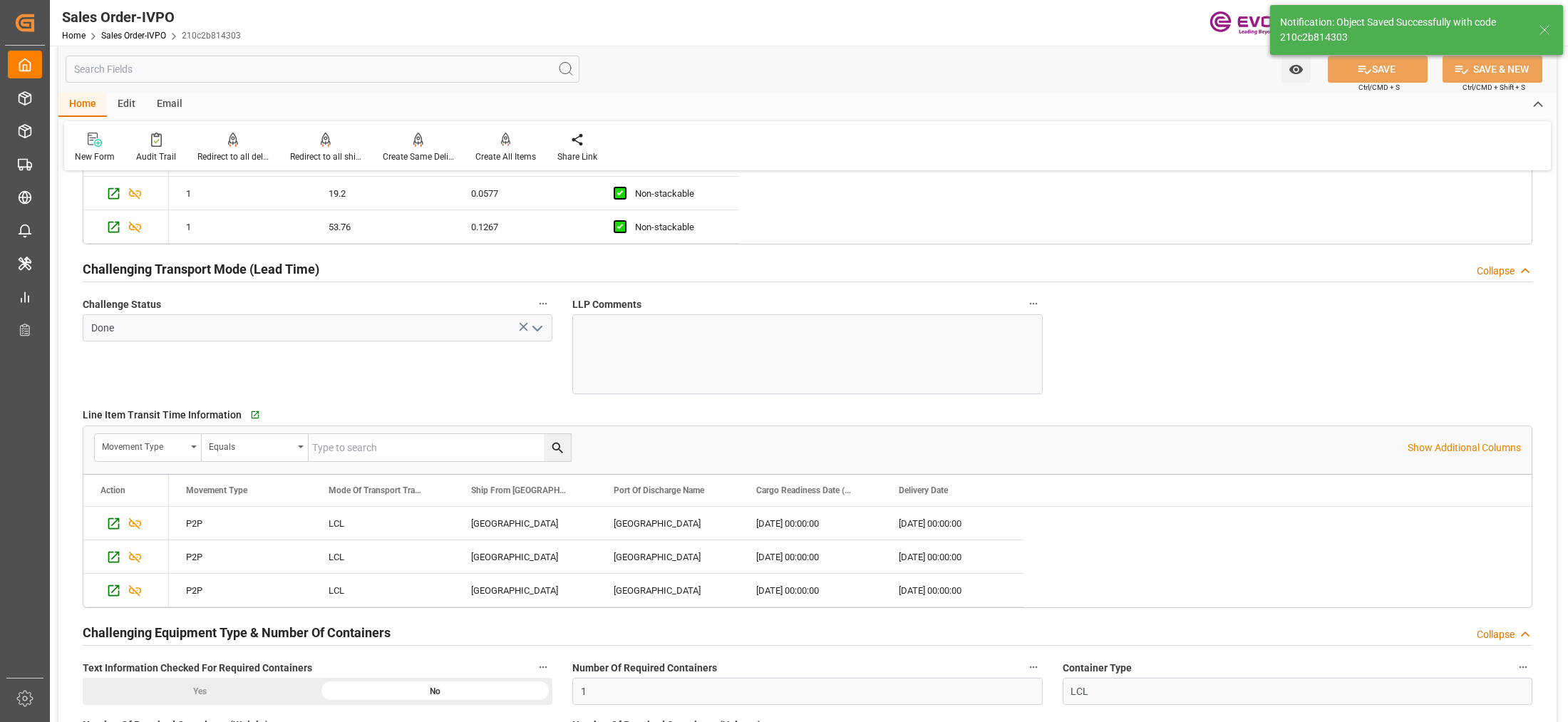
type input "No"
type input "06.10.2025 05:51"
click at [506, 137] on p "Creates one shipment for all the line items, irrespective of the delivery date." at bounding box center [553, 119] width 178 height 37
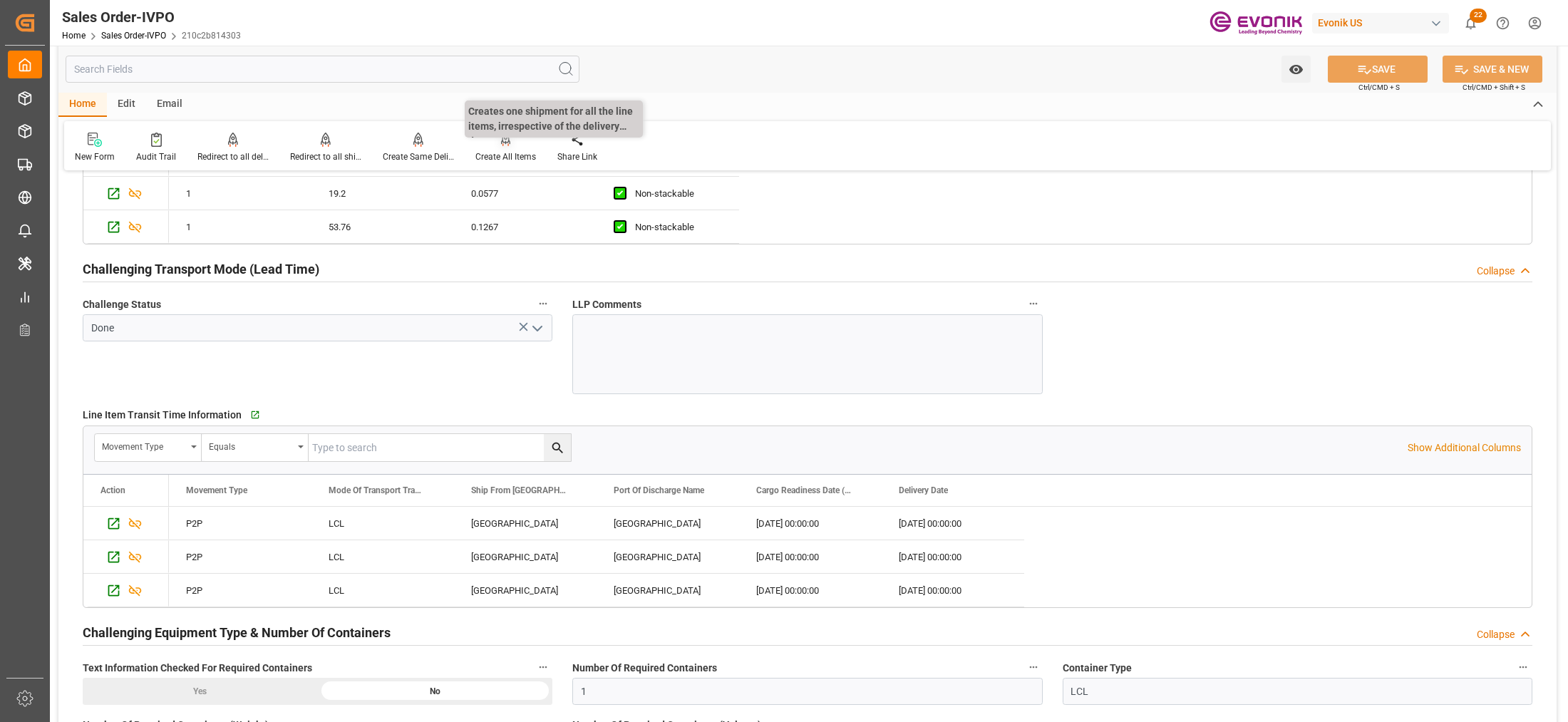
click at [492, 144] on div at bounding box center [506, 139] width 61 height 15
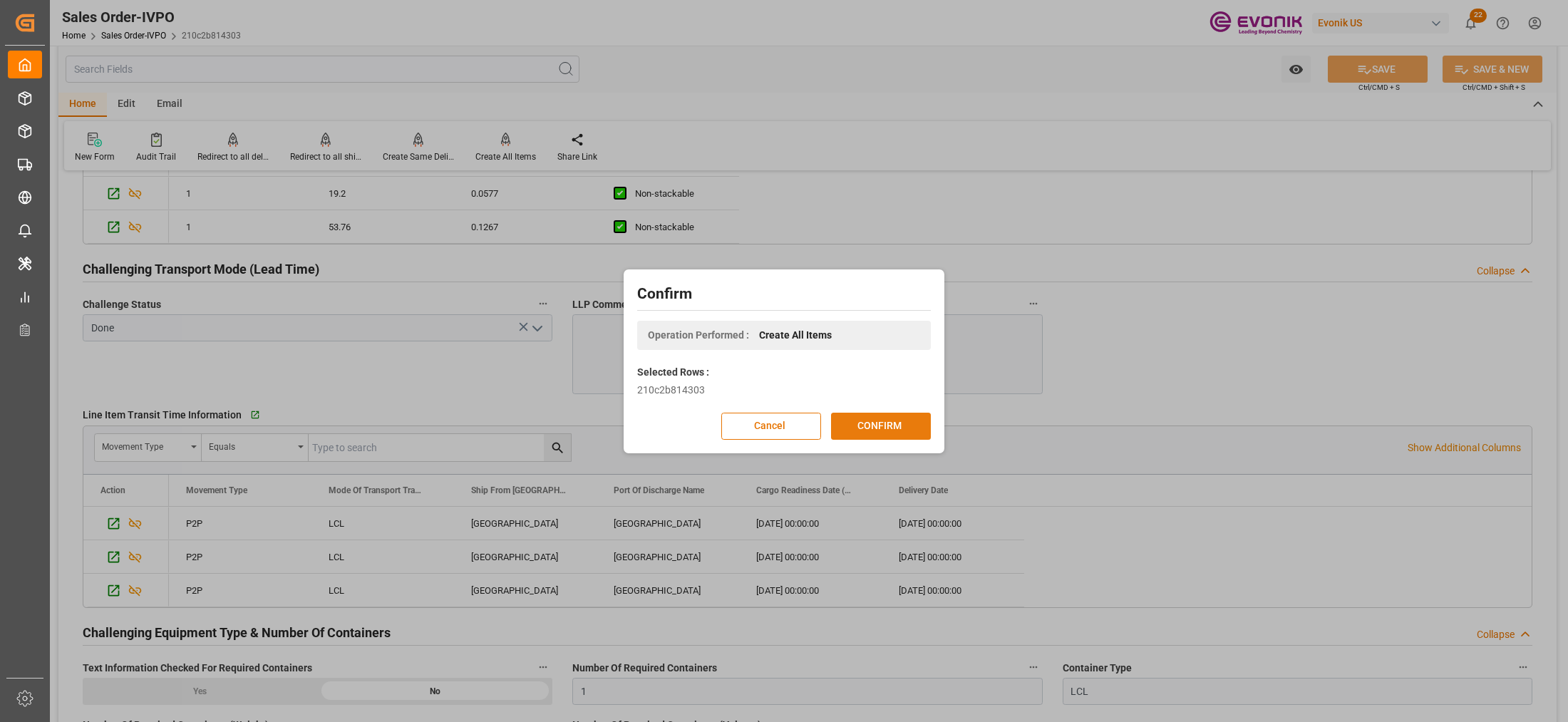
click at [894, 422] on button "CONFIRM" at bounding box center [881, 427] width 99 height 27
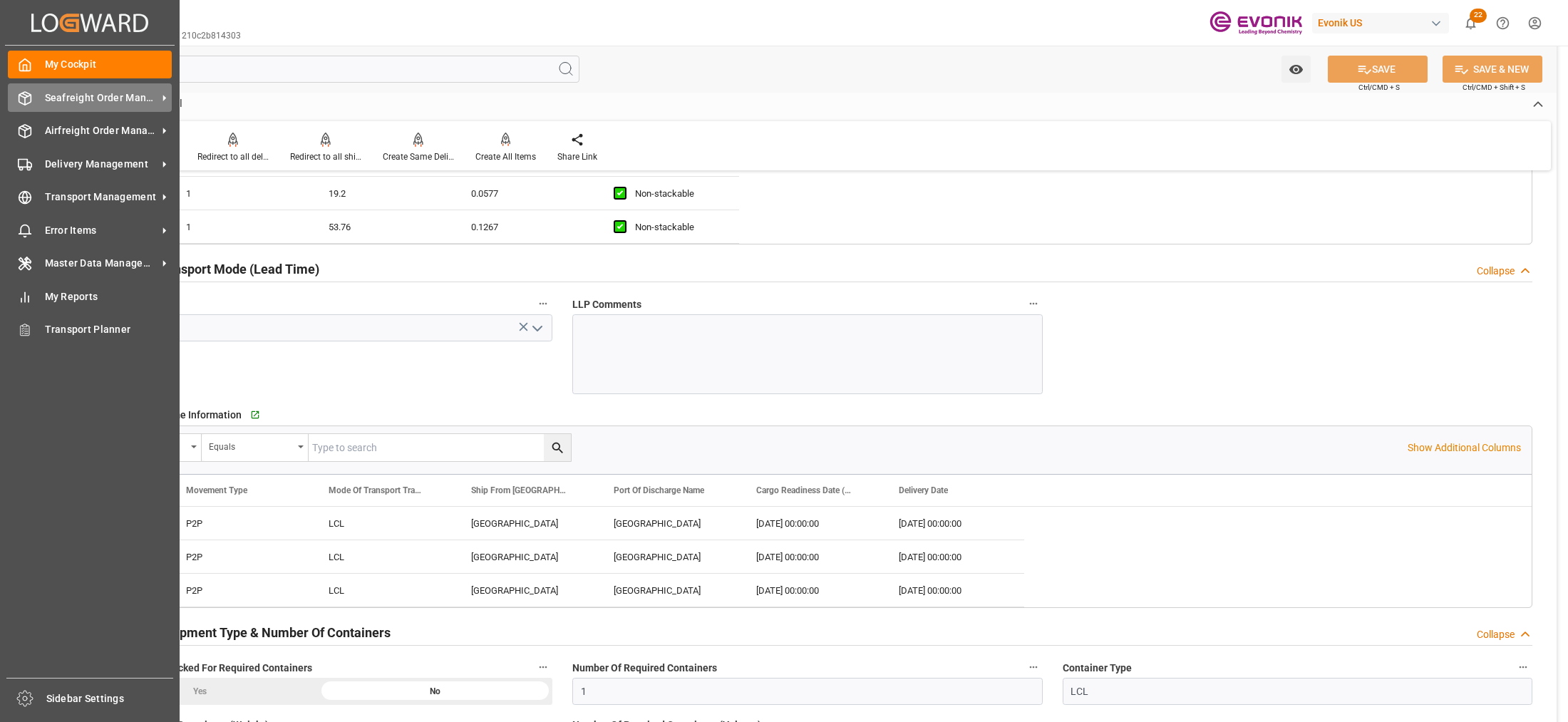
click at [67, 91] on span "Seafreight Order Management" at bounding box center [101, 98] width 112 height 15
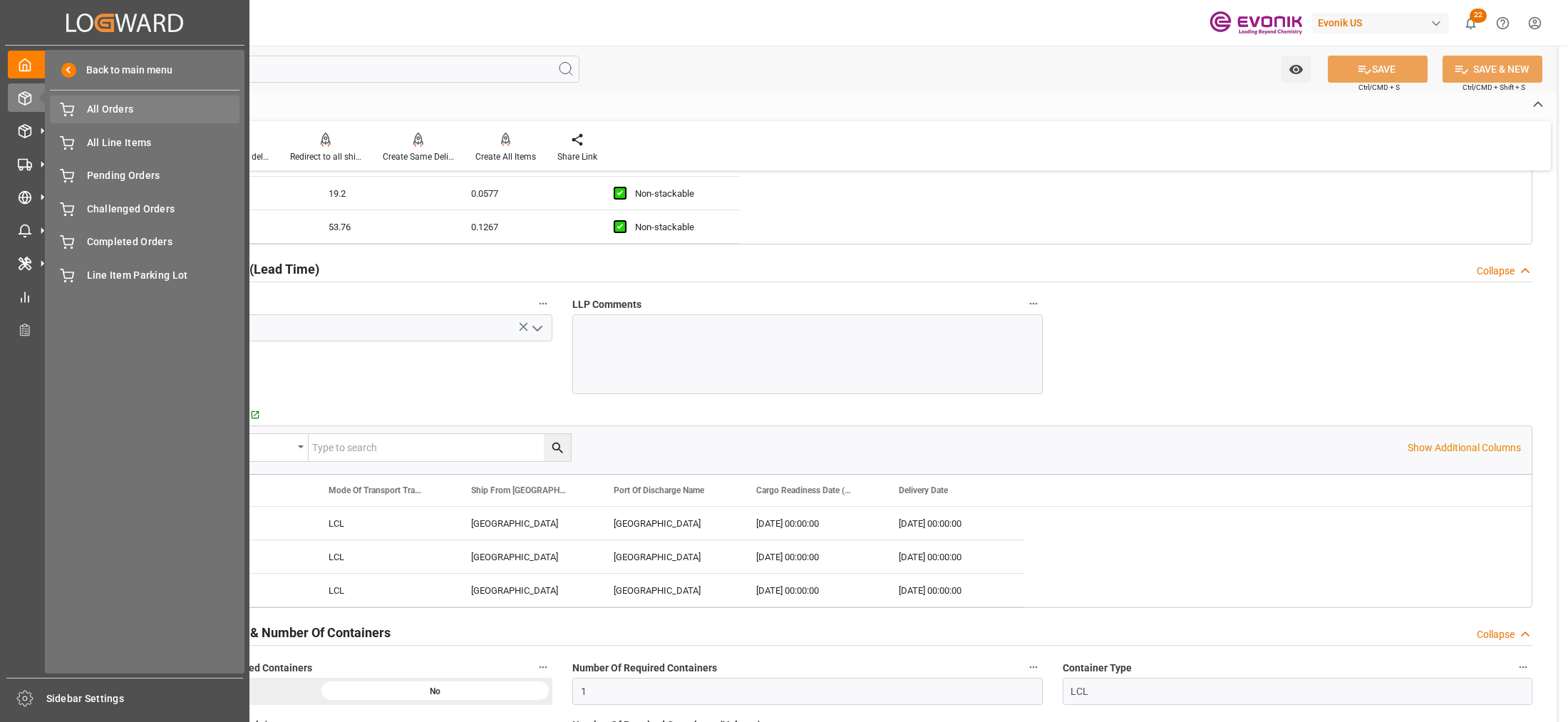
click at [144, 112] on span "All Orders" at bounding box center [163, 109] width 153 height 15
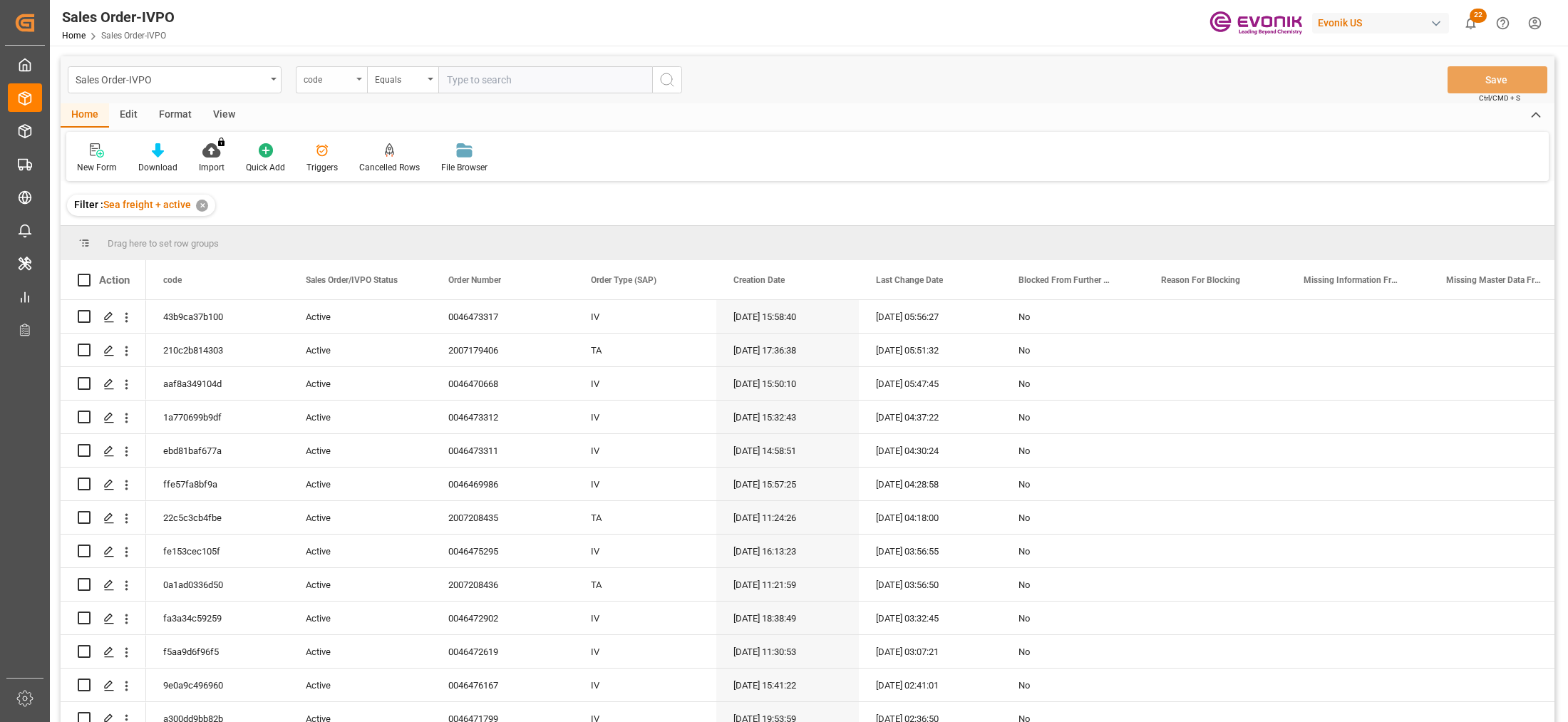
click at [340, 83] on div "code" at bounding box center [328, 78] width 48 height 16
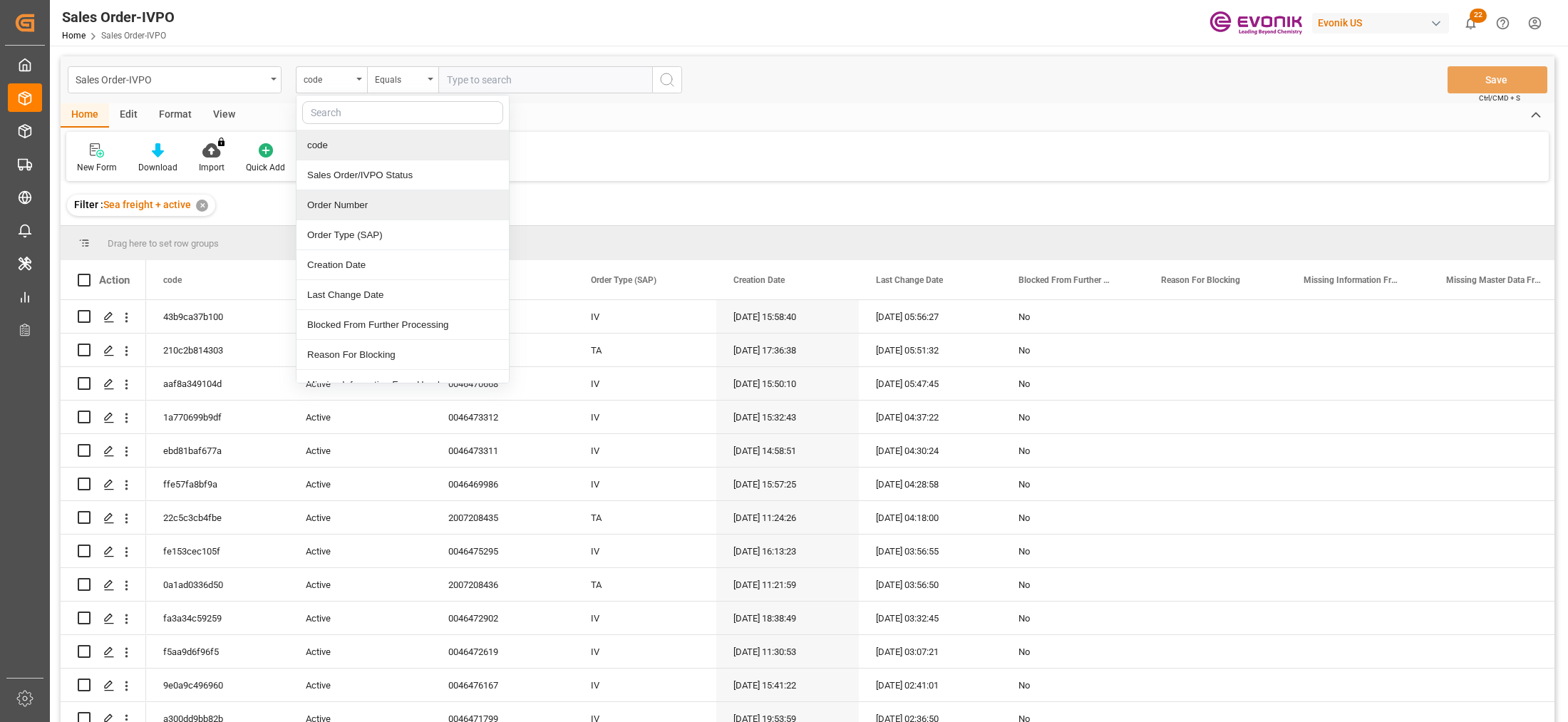
click at [366, 204] on div "Order Number" at bounding box center [403, 205] width 213 height 30
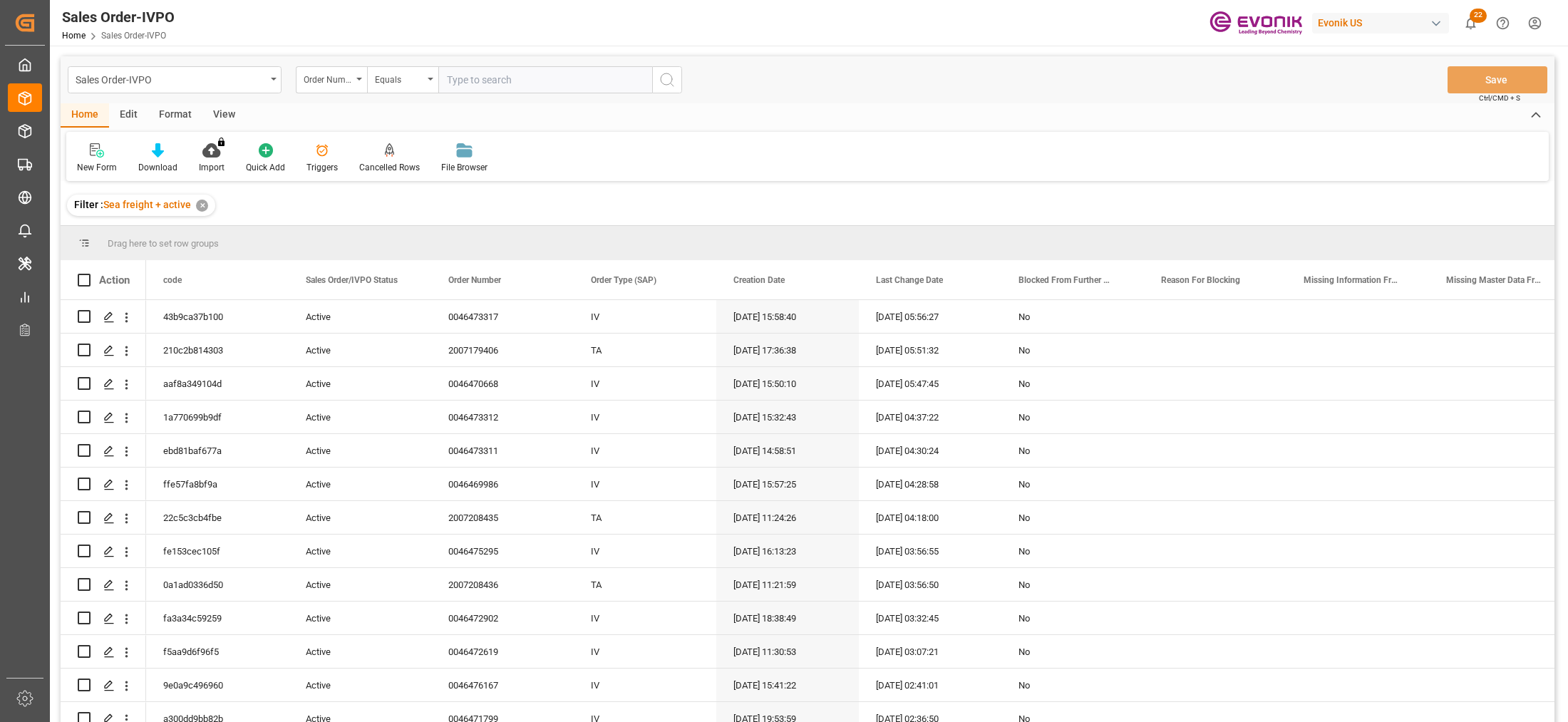
click at [522, 64] on div "Sales Order-IVPO Order Number Equals Save Ctrl/CMD + S" at bounding box center [808, 79] width 1494 height 47
click at [541, 87] on input "text" at bounding box center [545, 80] width 214 height 27
paste input "0046472390"
type input "0046472390"
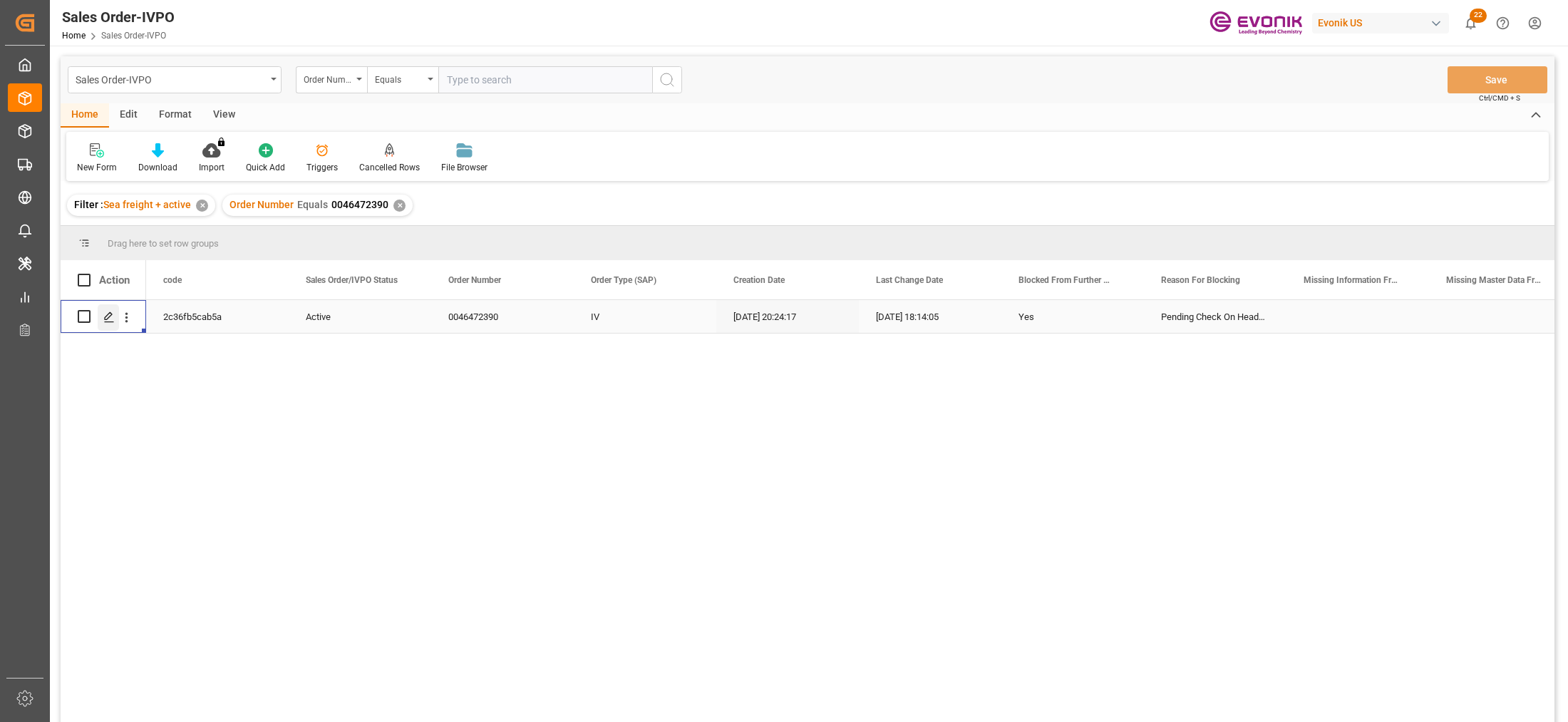
click at [107, 315] on polygon "Press SPACE to select this row." at bounding box center [108, 315] width 7 height 7
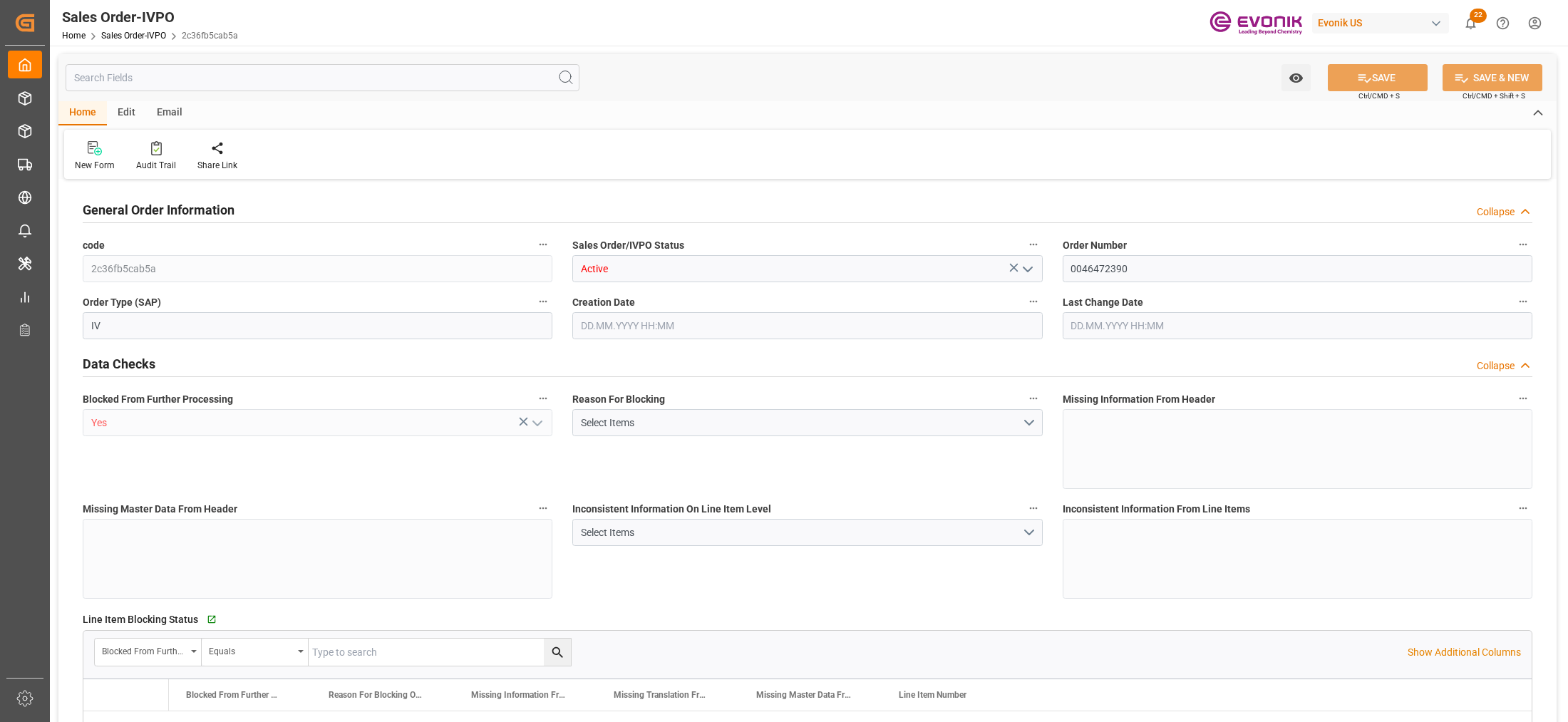
type input "JPYOK"
type input "0"
type input "1"
type input "1770.16"
type input "30.09.2025 20:24"
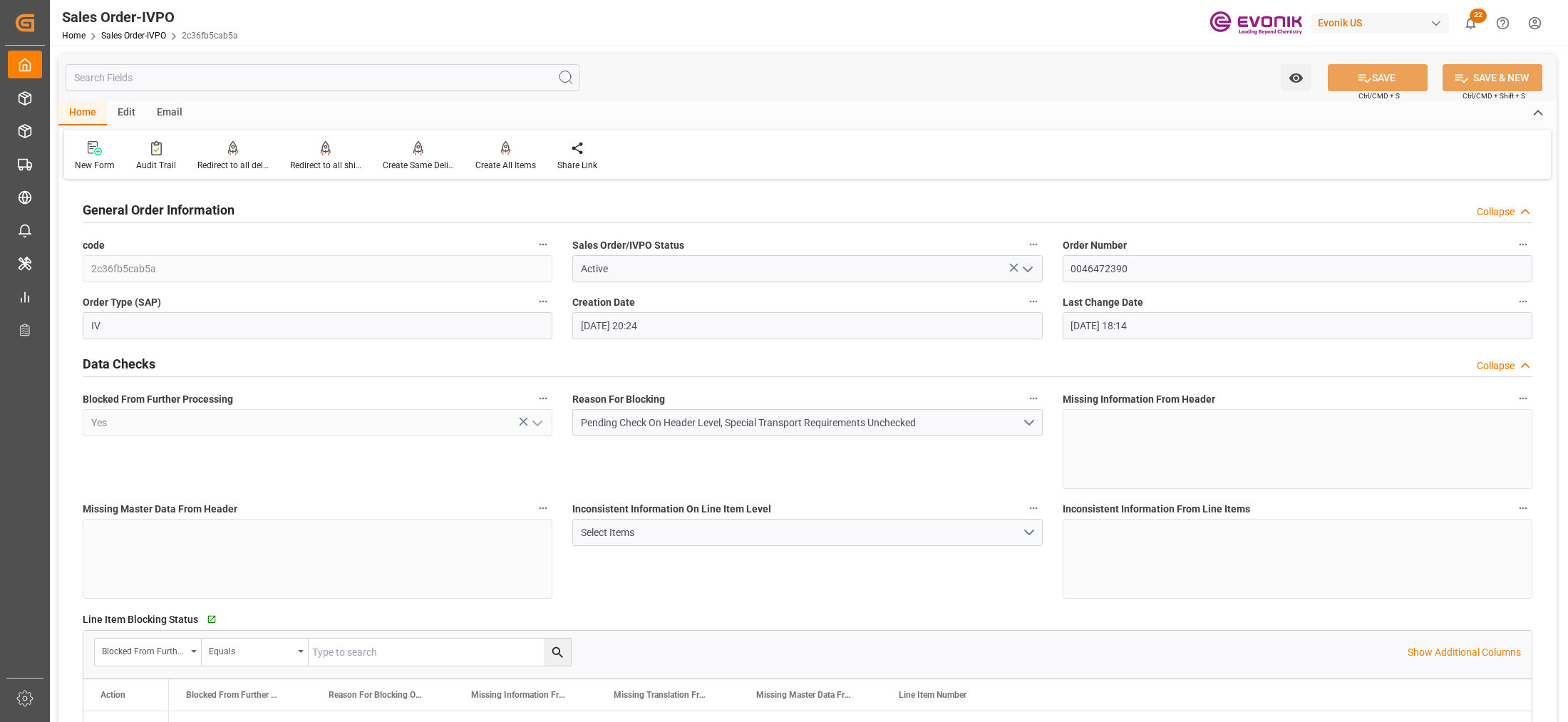
type input "03.10.2025 18:14"
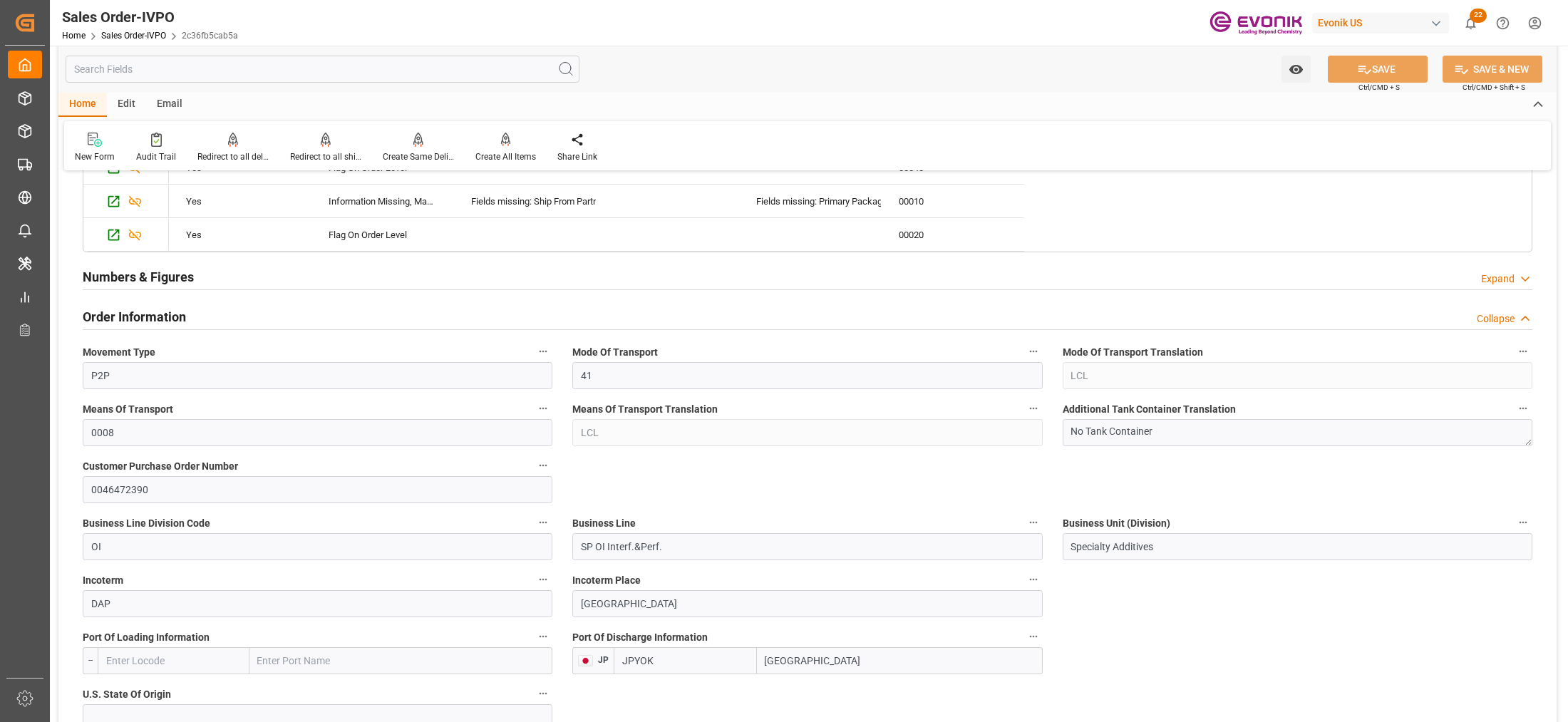
scroll to position [297, 0]
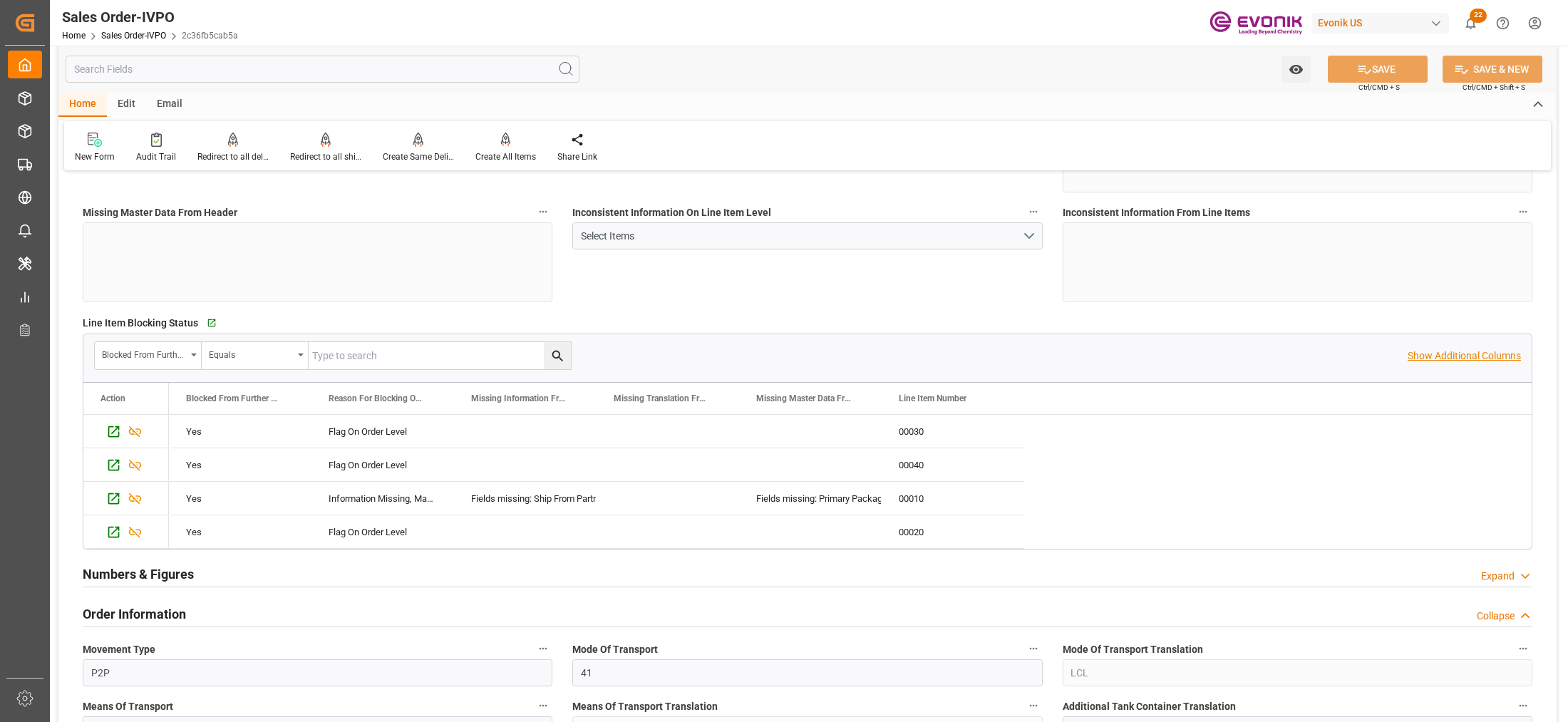
click at [1467, 350] on p "Show Additional Columns" at bounding box center [1464, 356] width 113 height 15
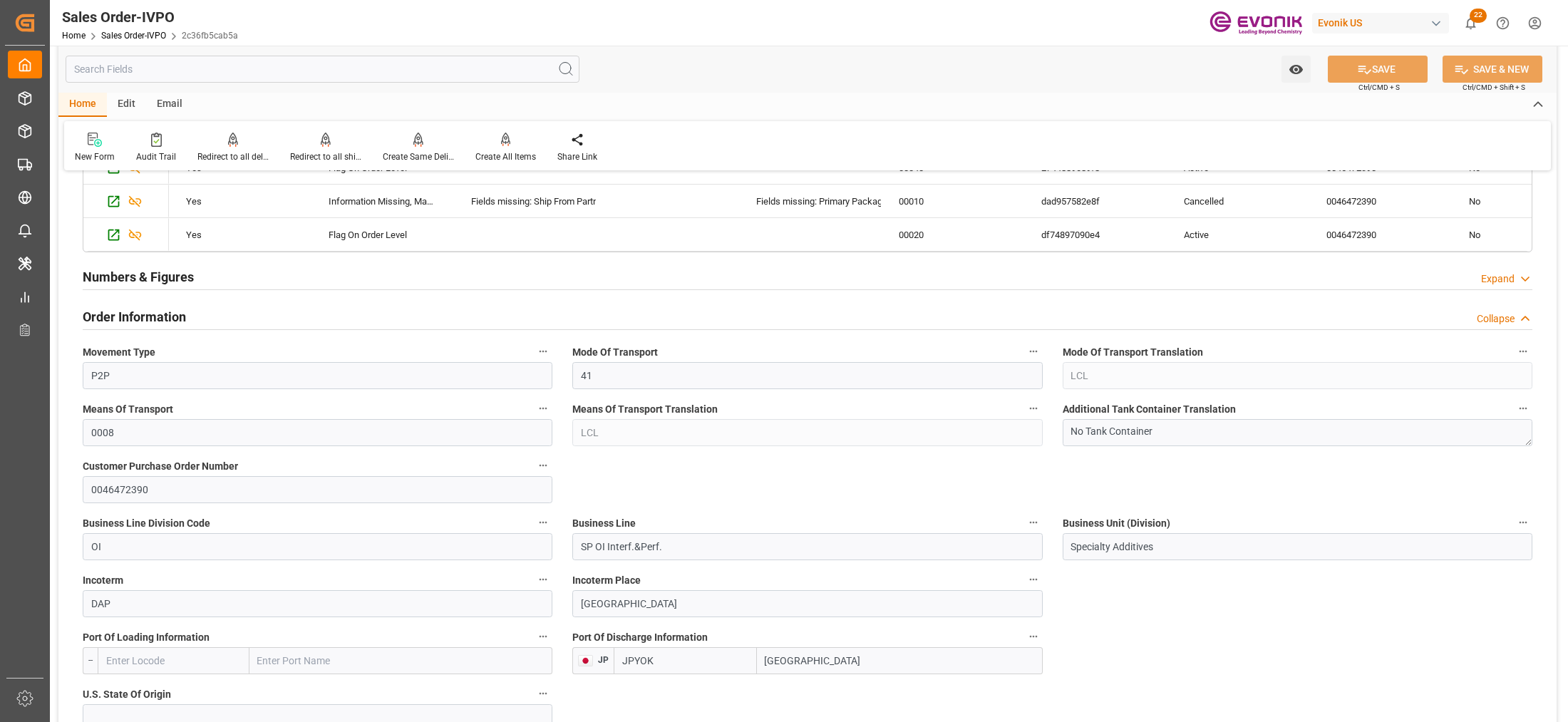
scroll to position [891, 0]
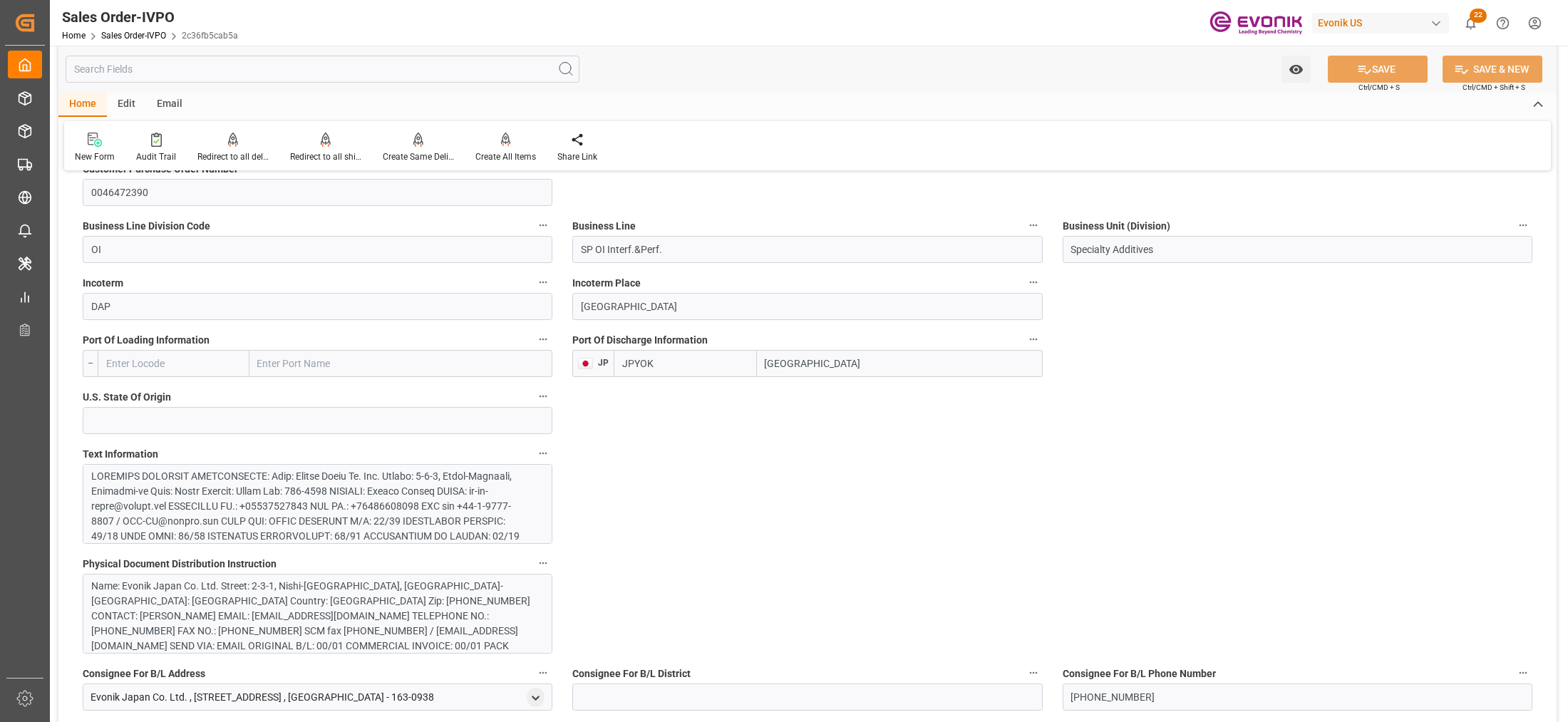
click at [397, 497] on div at bounding box center [311, 596] width 440 height 254
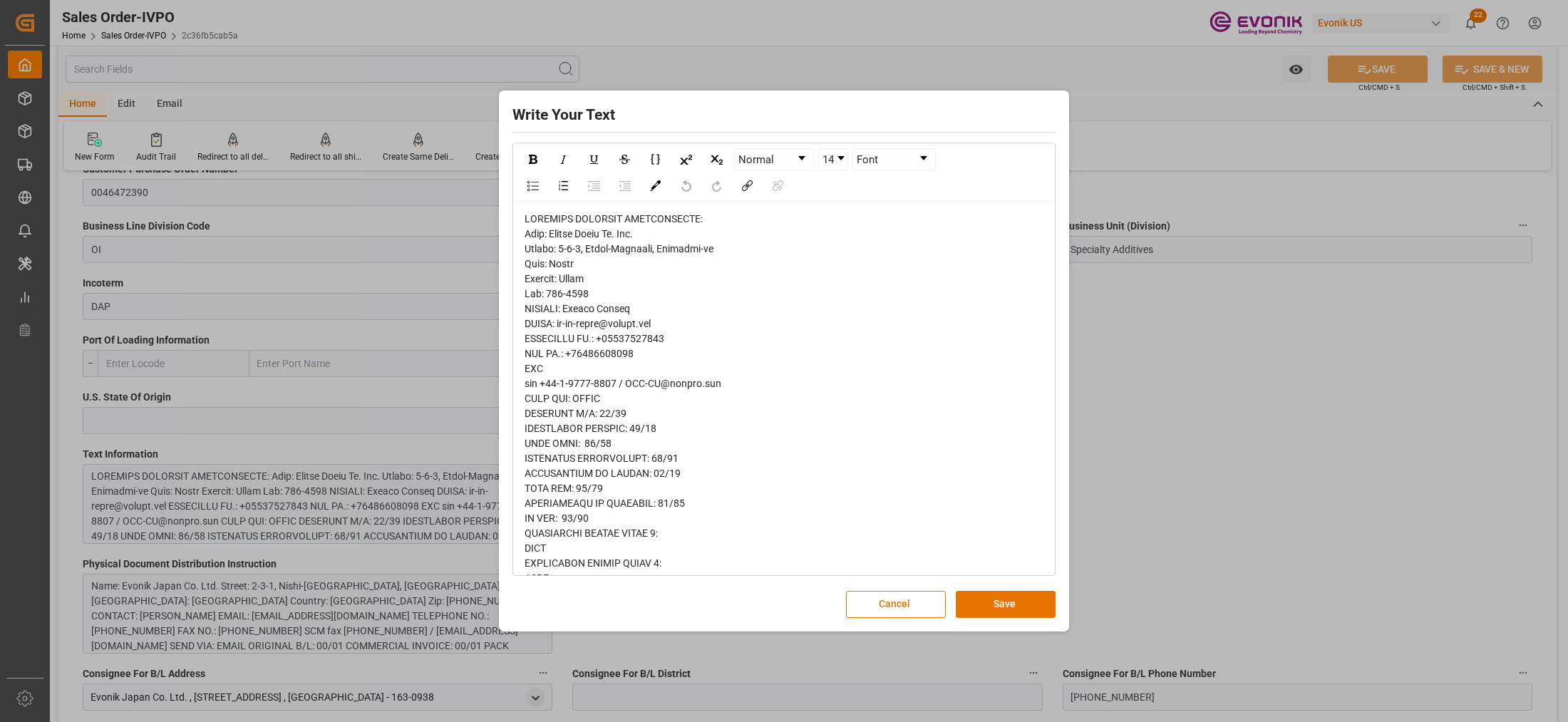
click at [540, 237] on span "rdw-editor" at bounding box center [672, 646] width 296 height 865
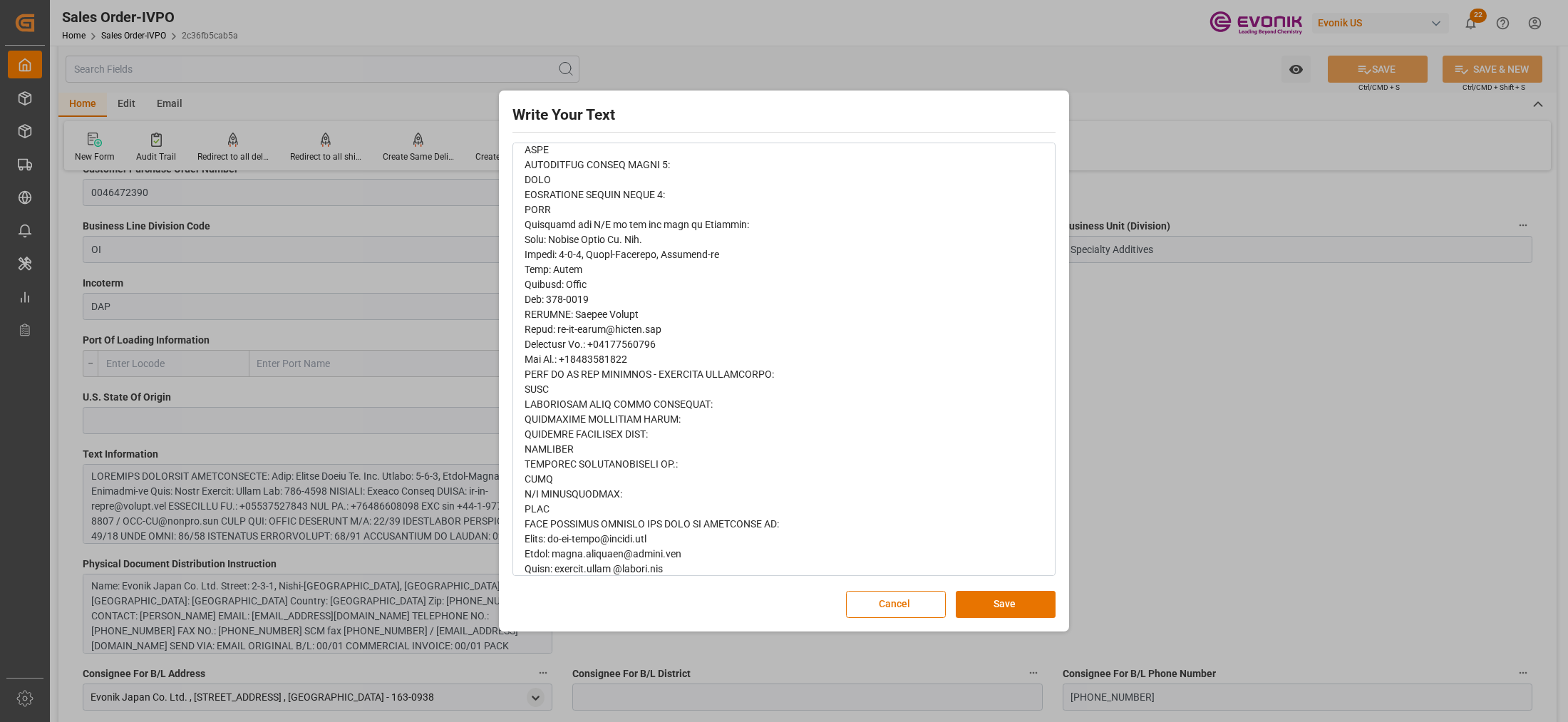
scroll to position [503, 0]
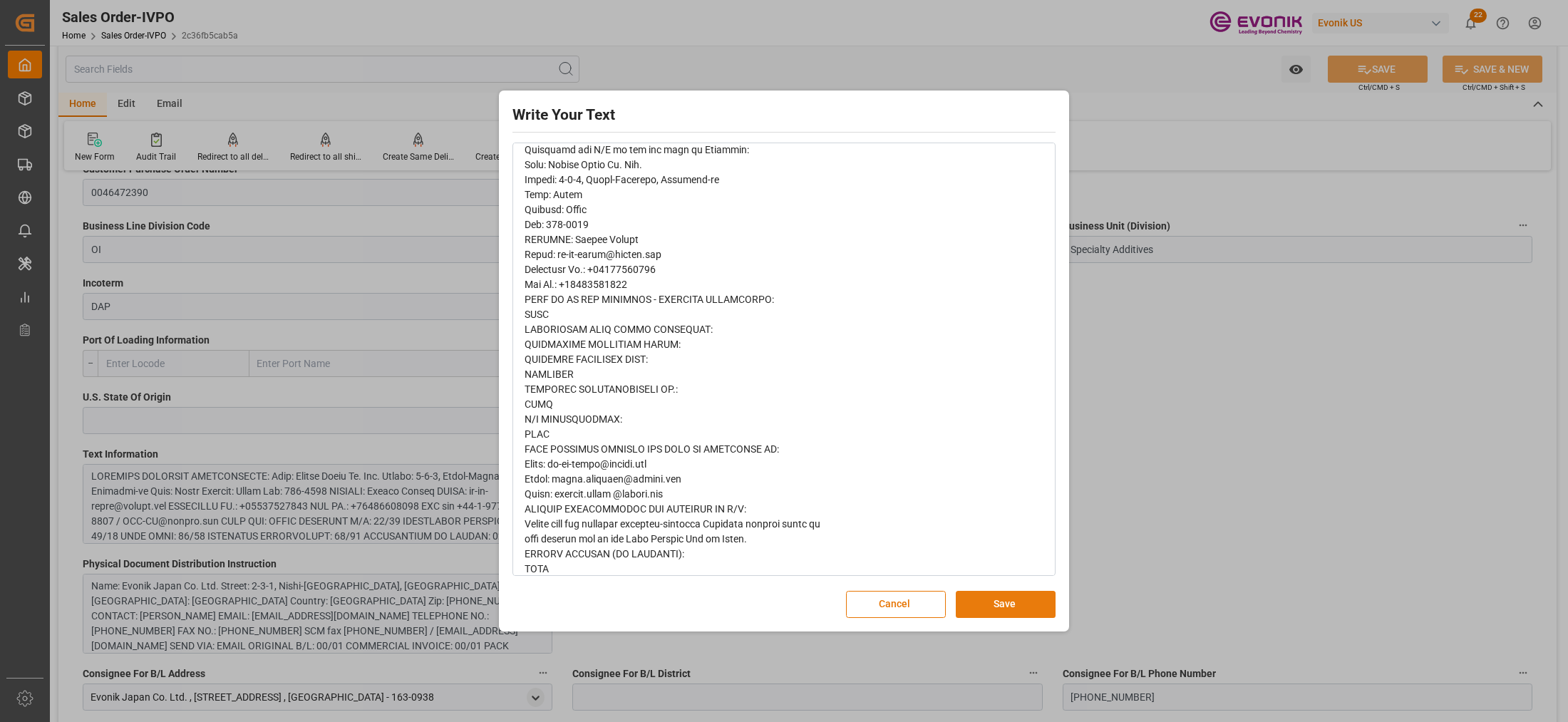
click at [1021, 603] on button "Save" at bounding box center [1006, 605] width 99 height 27
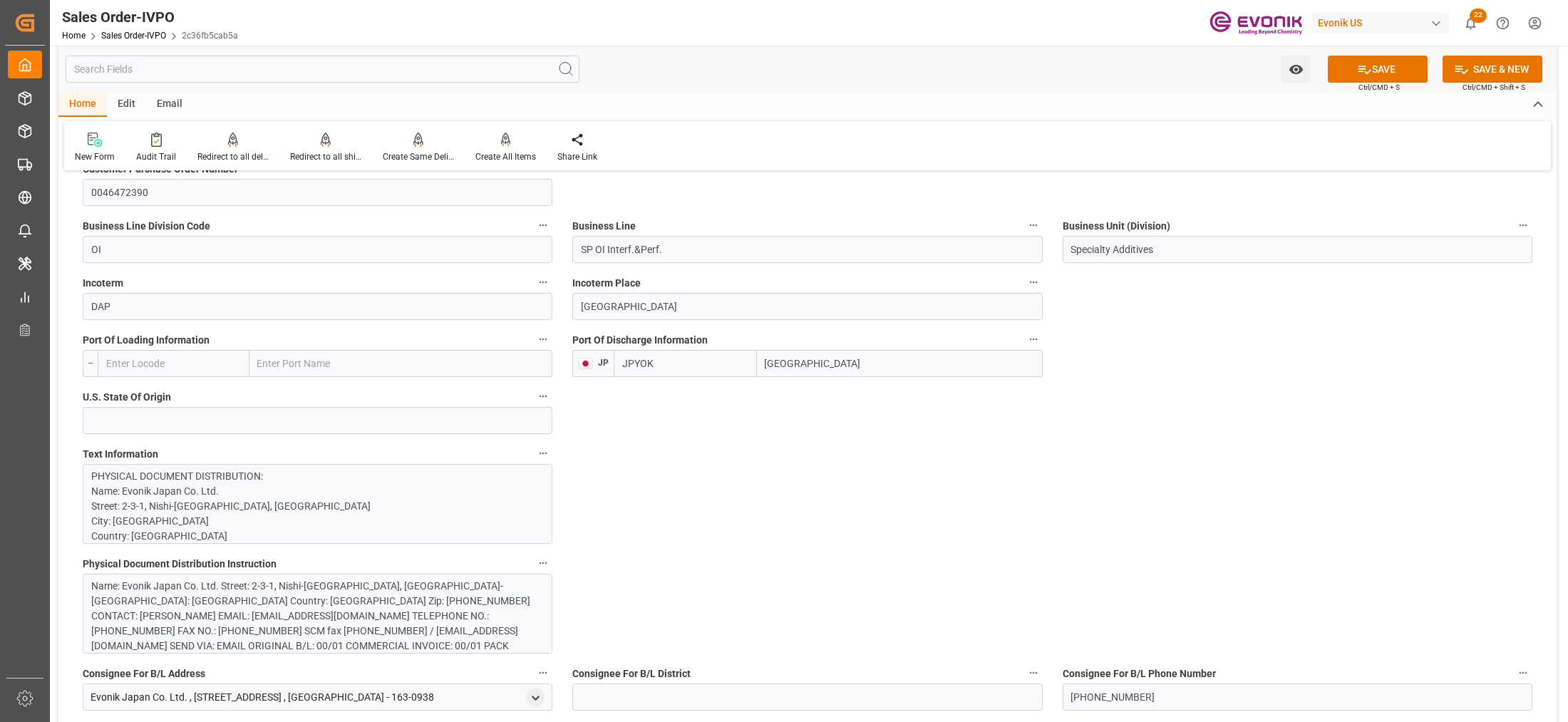
click at [508, 622] on div "Name: Evonik Japan Co. Ltd. Street: 2-3-1, Nishi-Shinjuku, Shinjuku-ku City: To…" at bounding box center [311, 631] width 440 height 105
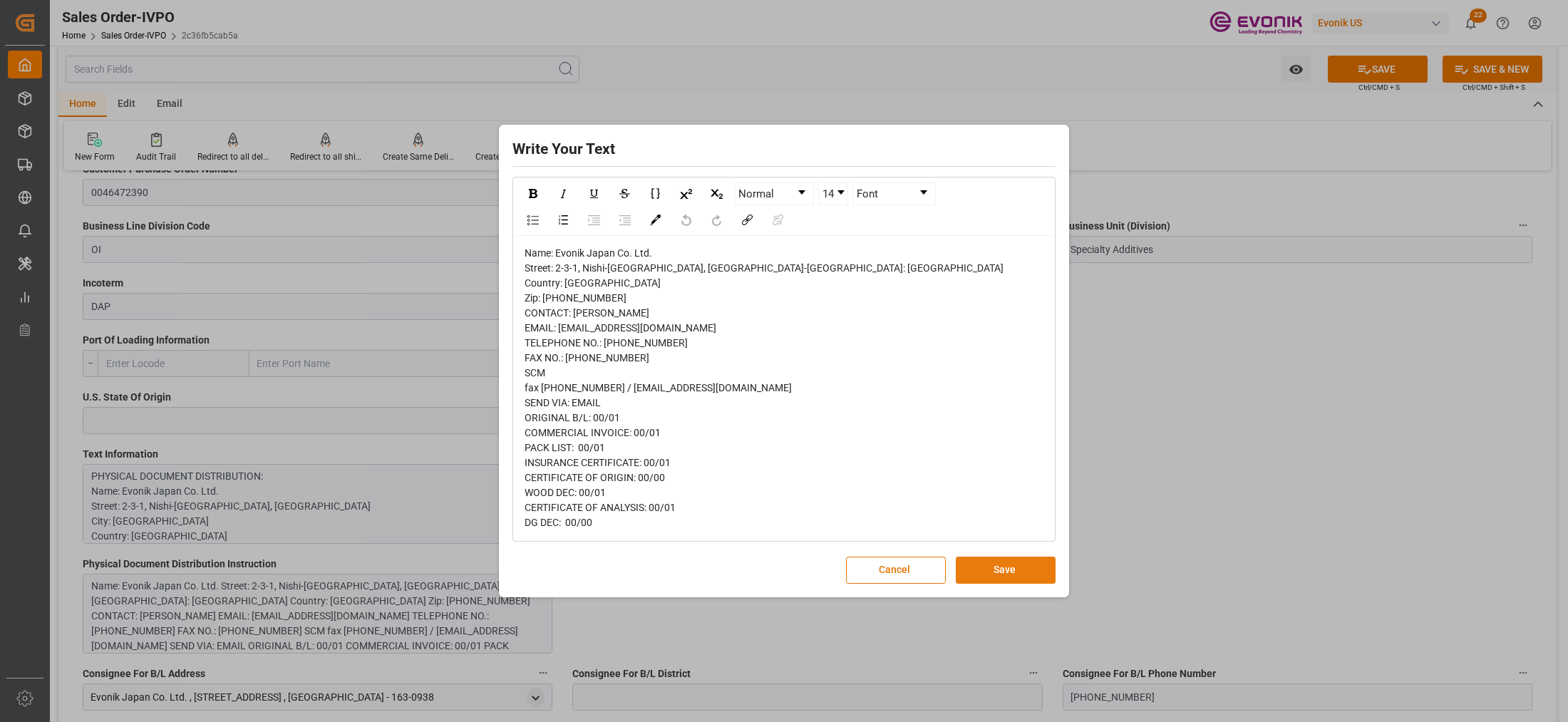
click at [1006, 573] on button "Save" at bounding box center [1006, 570] width 99 height 27
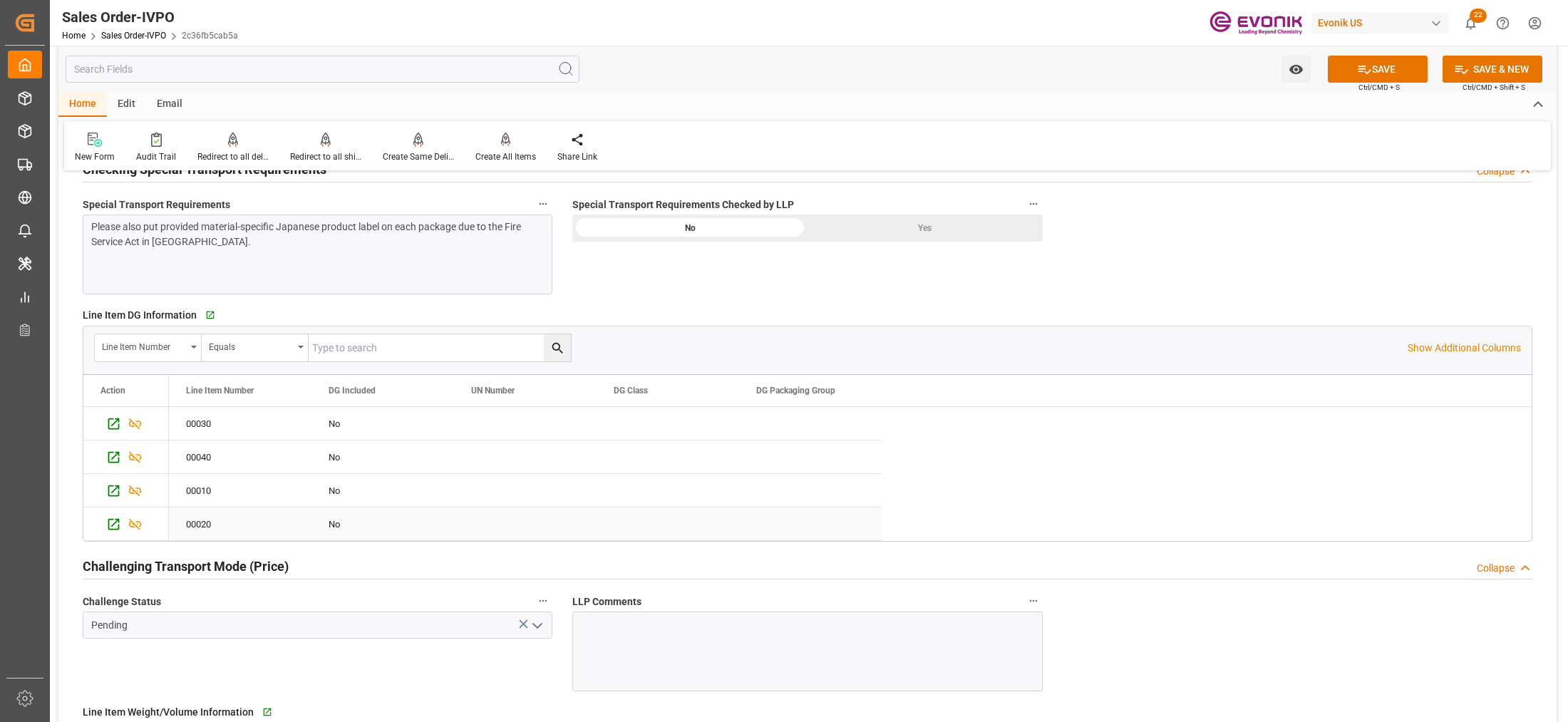
scroll to position [2079, 0]
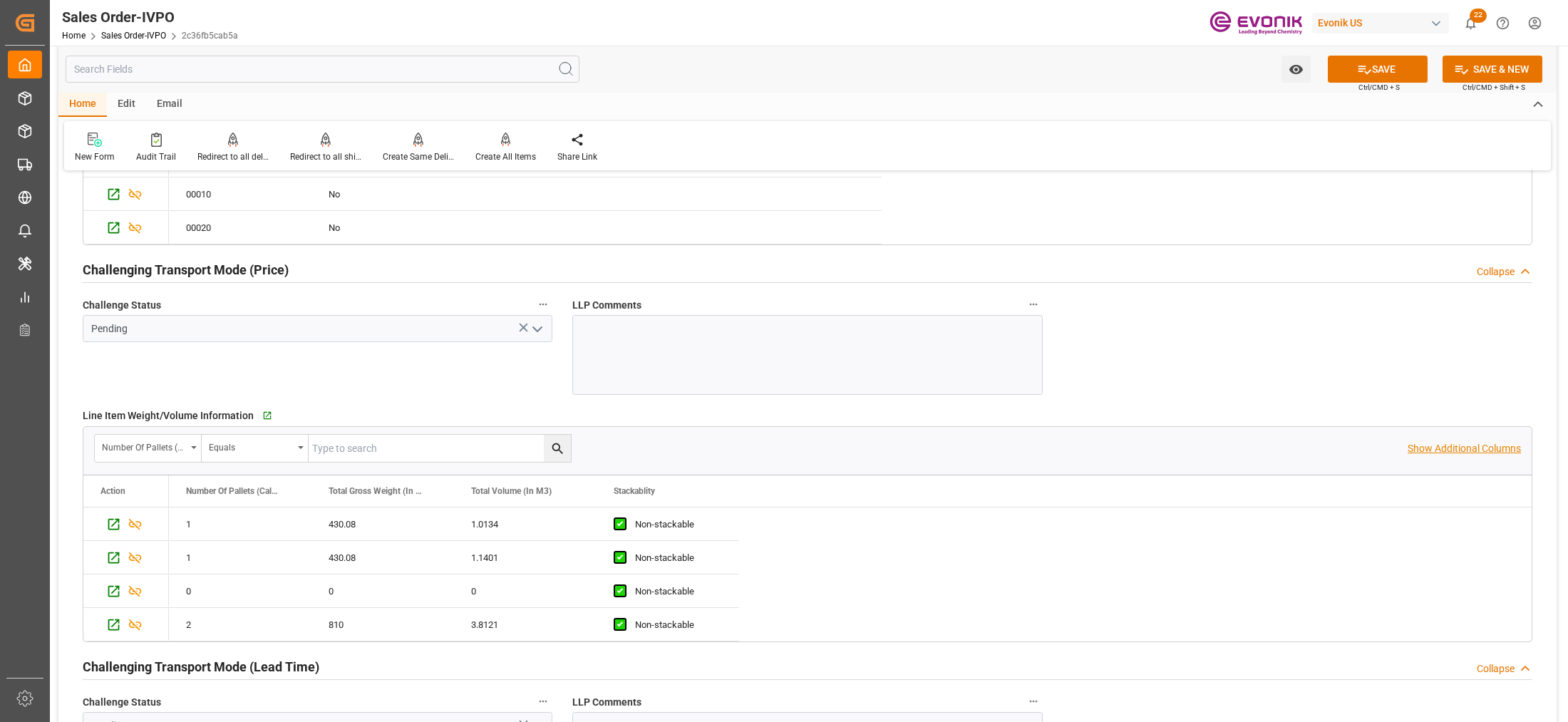
click at [1455, 455] on p "Show Additional Columns" at bounding box center [1464, 448] width 113 height 15
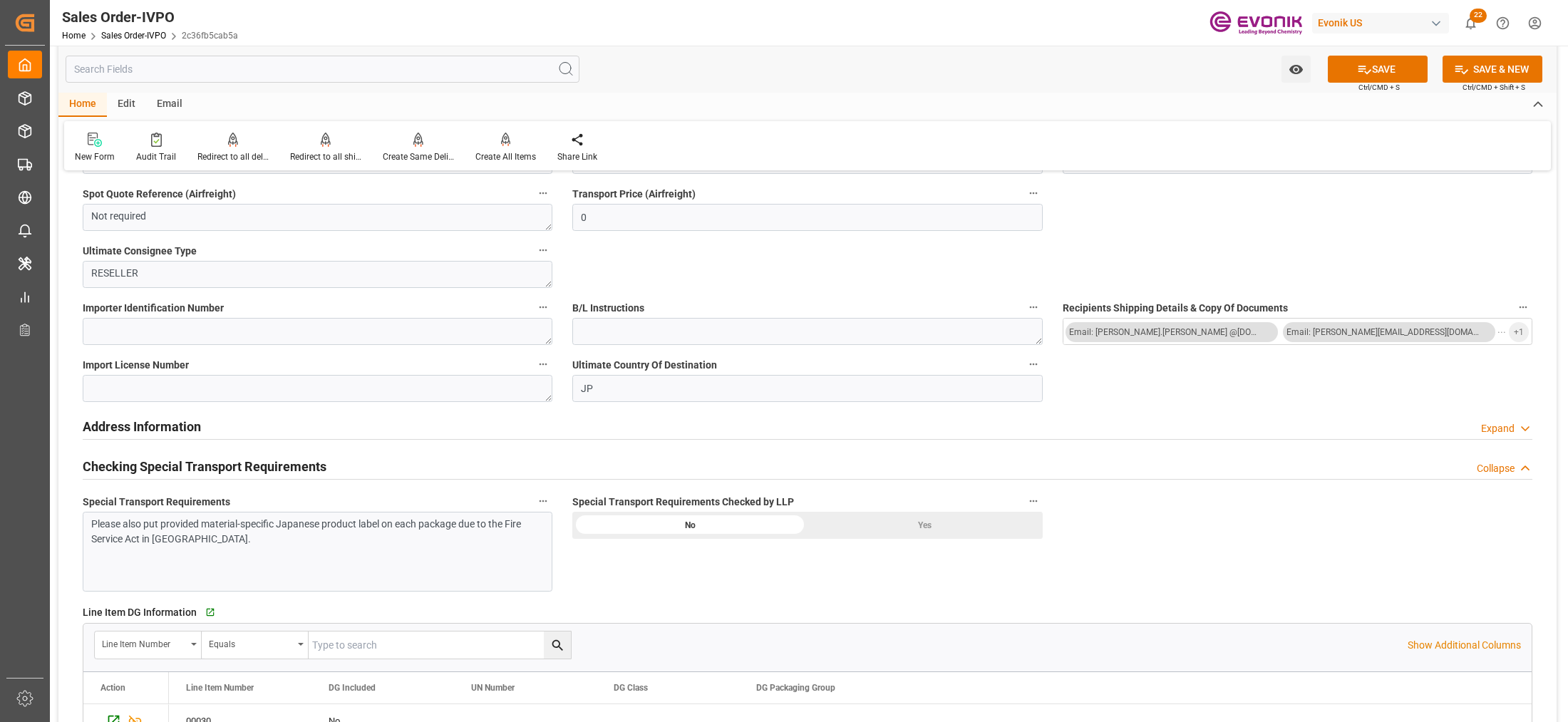
scroll to position [1783, 0]
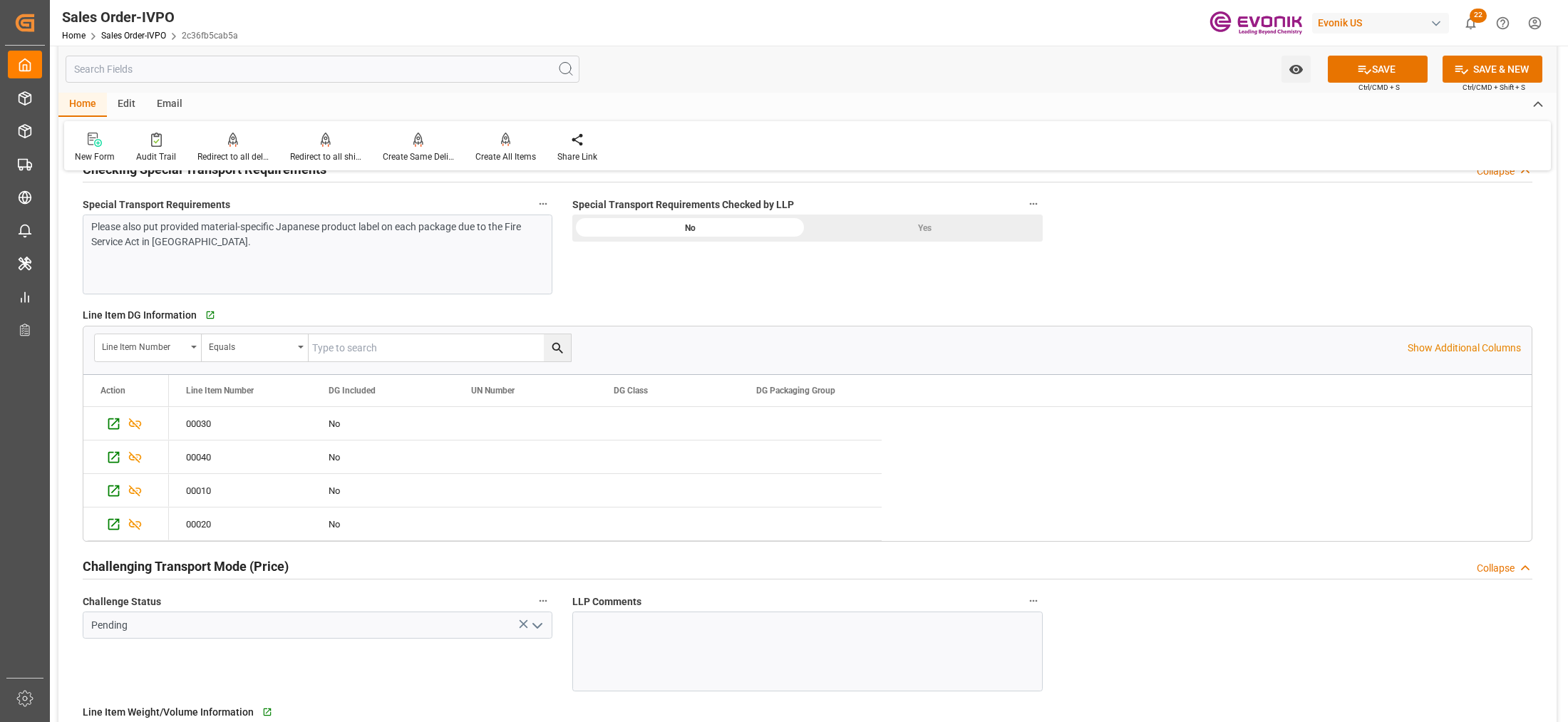
click at [907, 221] on div "Yes" at bounding box center [925, 229] width 235 height 27
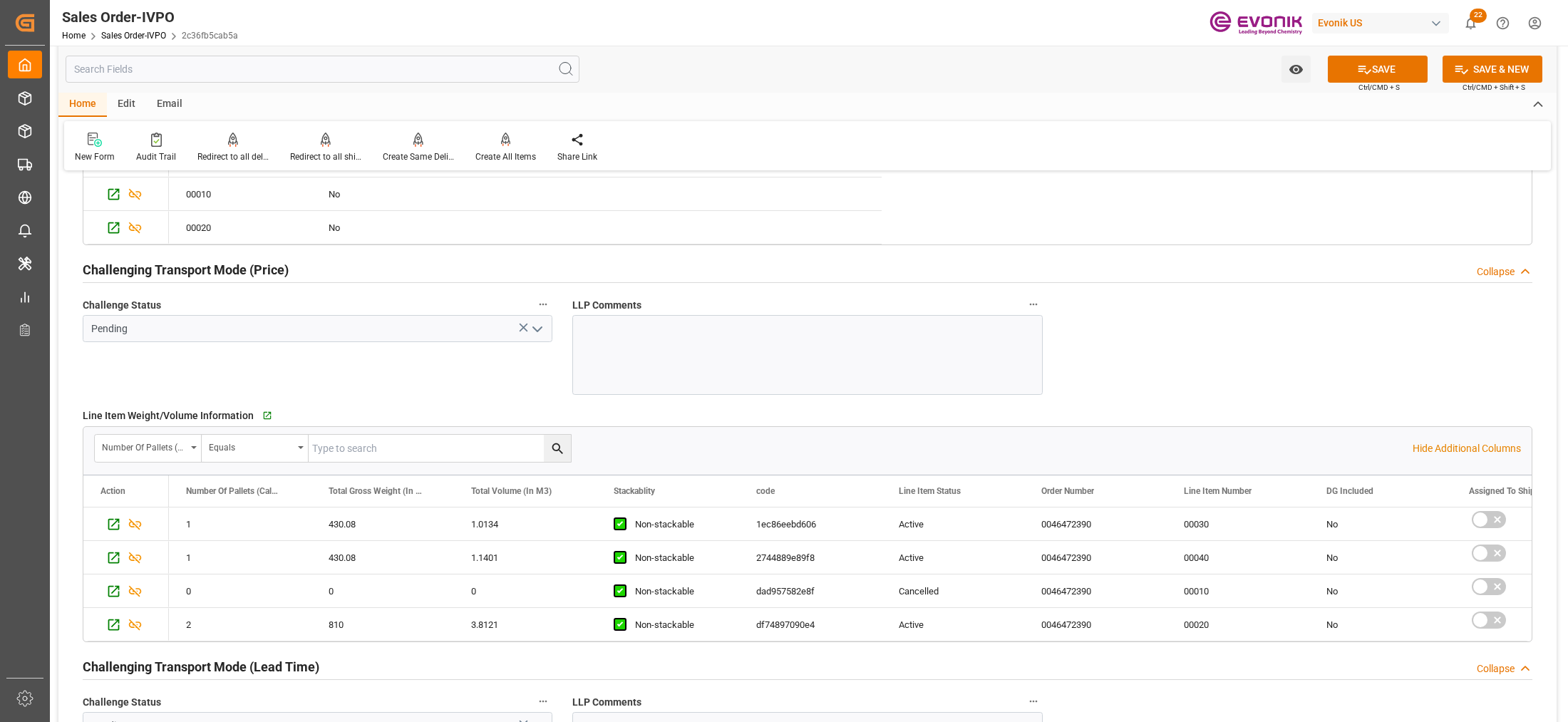
click at [536, 331] on polyline "open menu" at bounding box center [537, 329] width 9 height 4
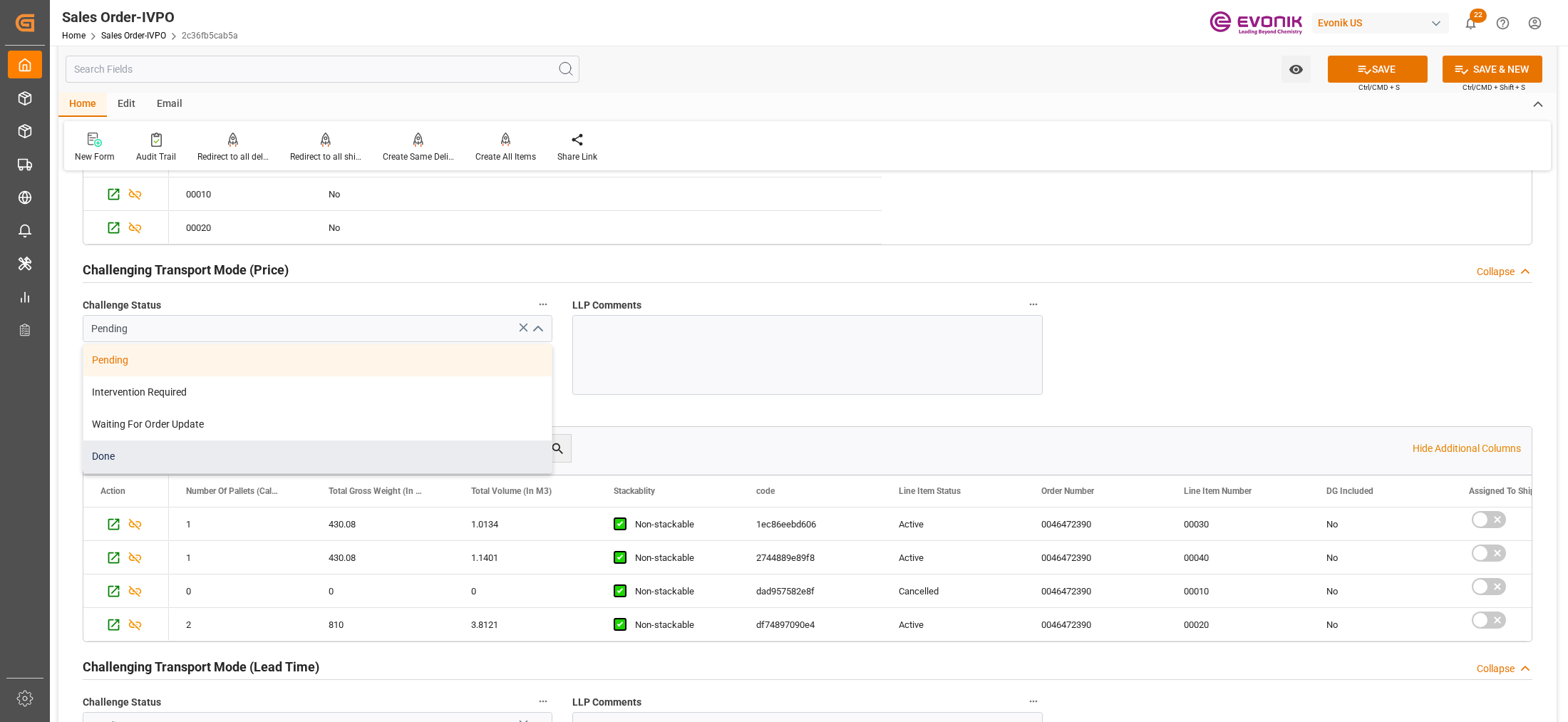
click at [278, 457] on div "Done" at bounding box center [318, 456] width 468 height 32
type input "Done"
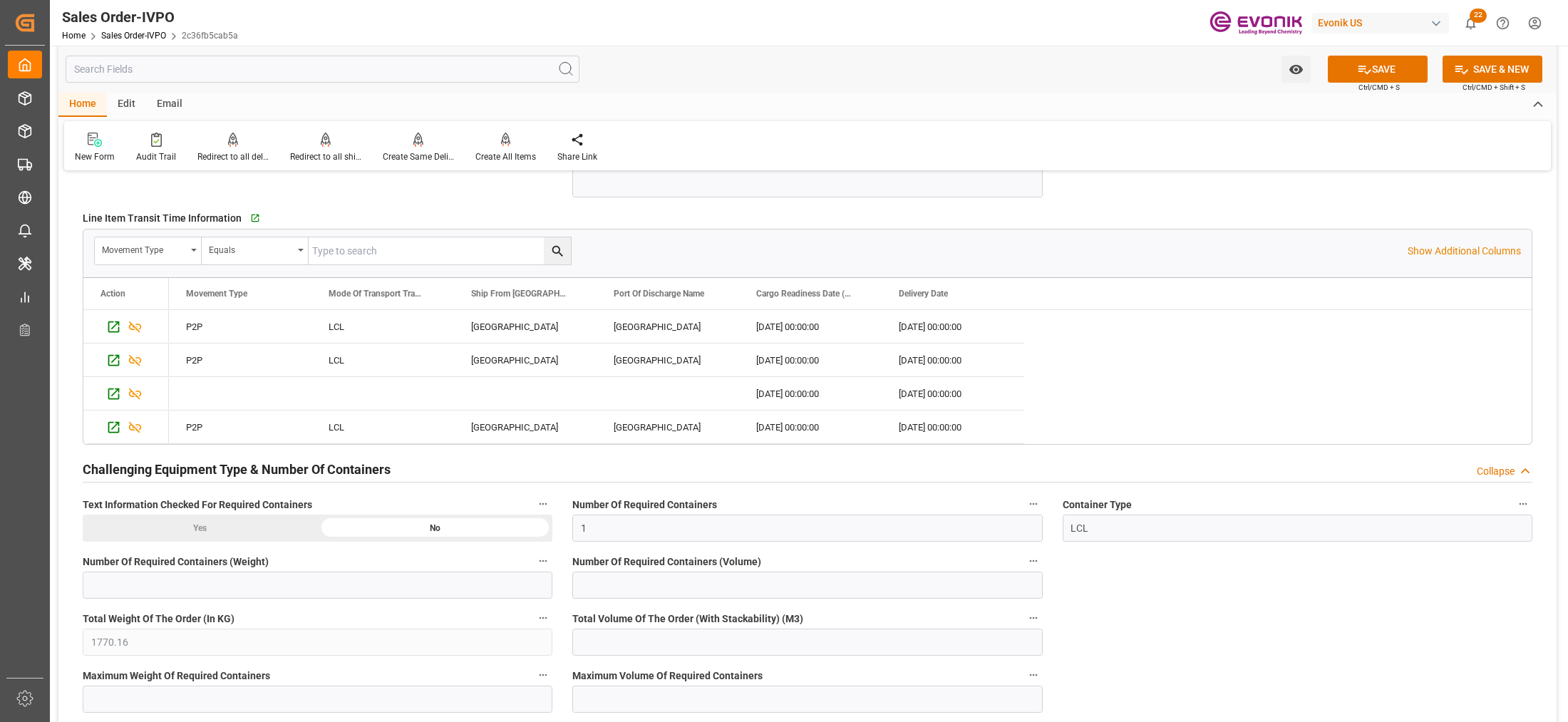
scroll to position [2376, 0]
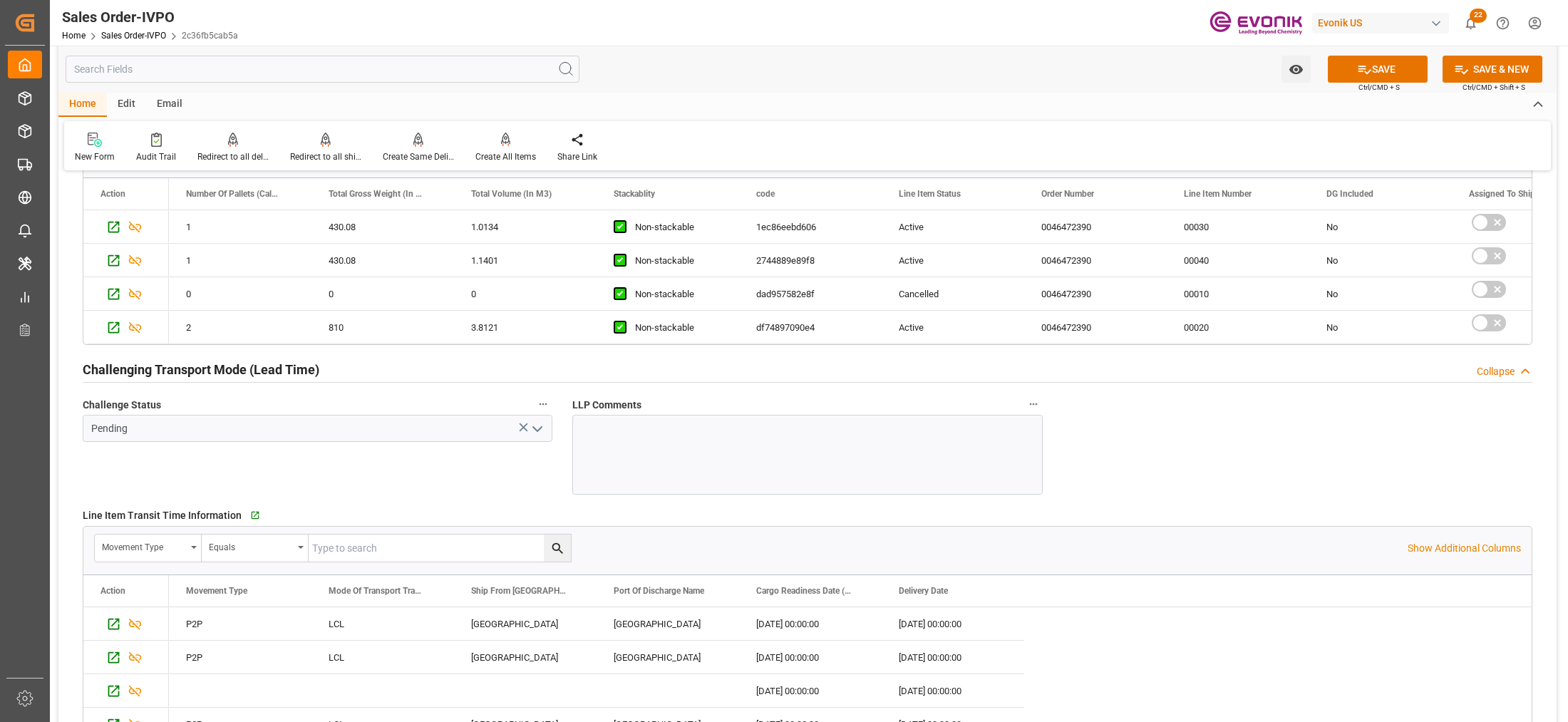
click at [539, 430] on icon "open menu" at bounding box center [537, 428] width 17 height 17
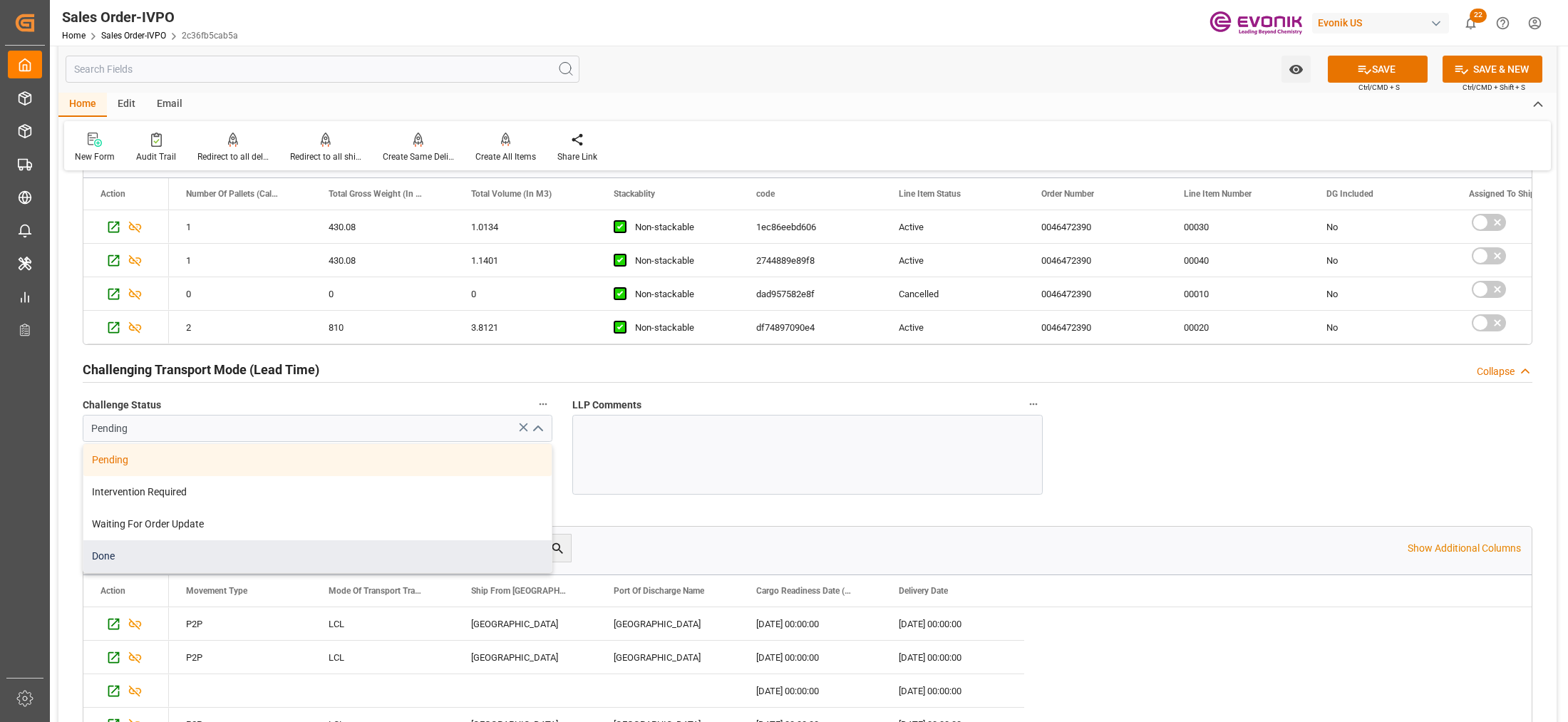
click at [268, 551] on div "Done" at bounding box center [318, 557] width 468 height 32
type input "Done"
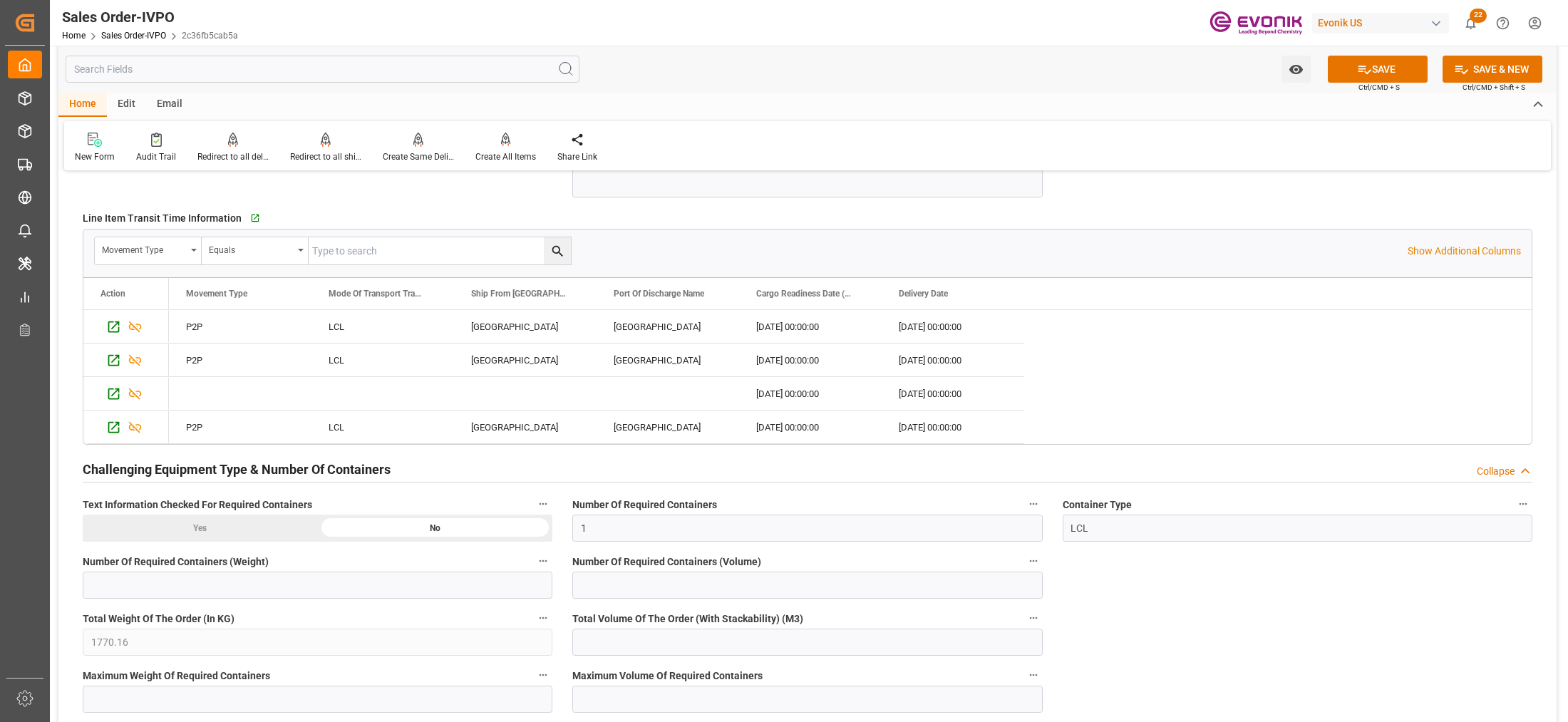
scroll to position [2971, 0]
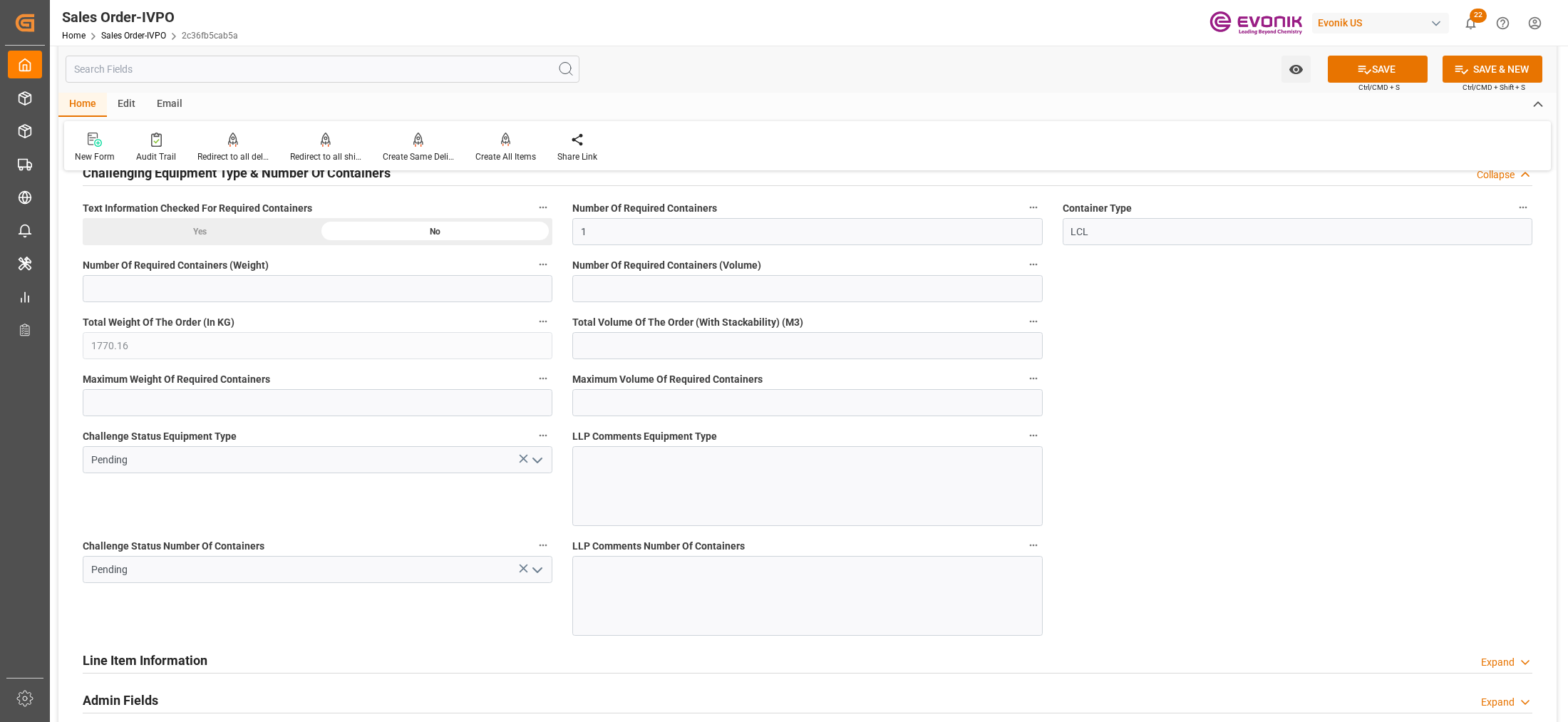
click at [538, 460] on icon "open menu" at bounding box center [537, 460] width 17 height 17
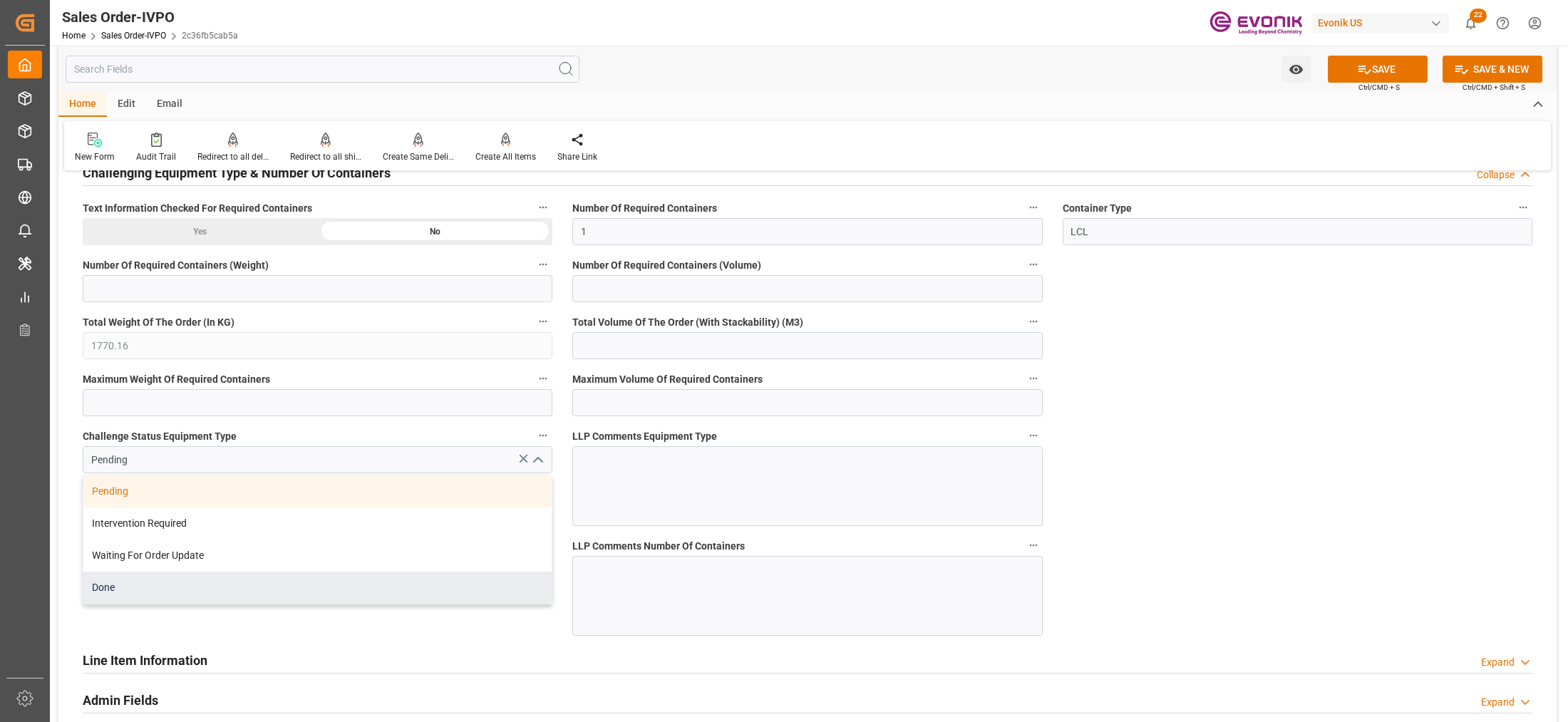
click at [308, 582] on div "Done" at bounding box center [318, 588] width 468 height 32
type input "Done"
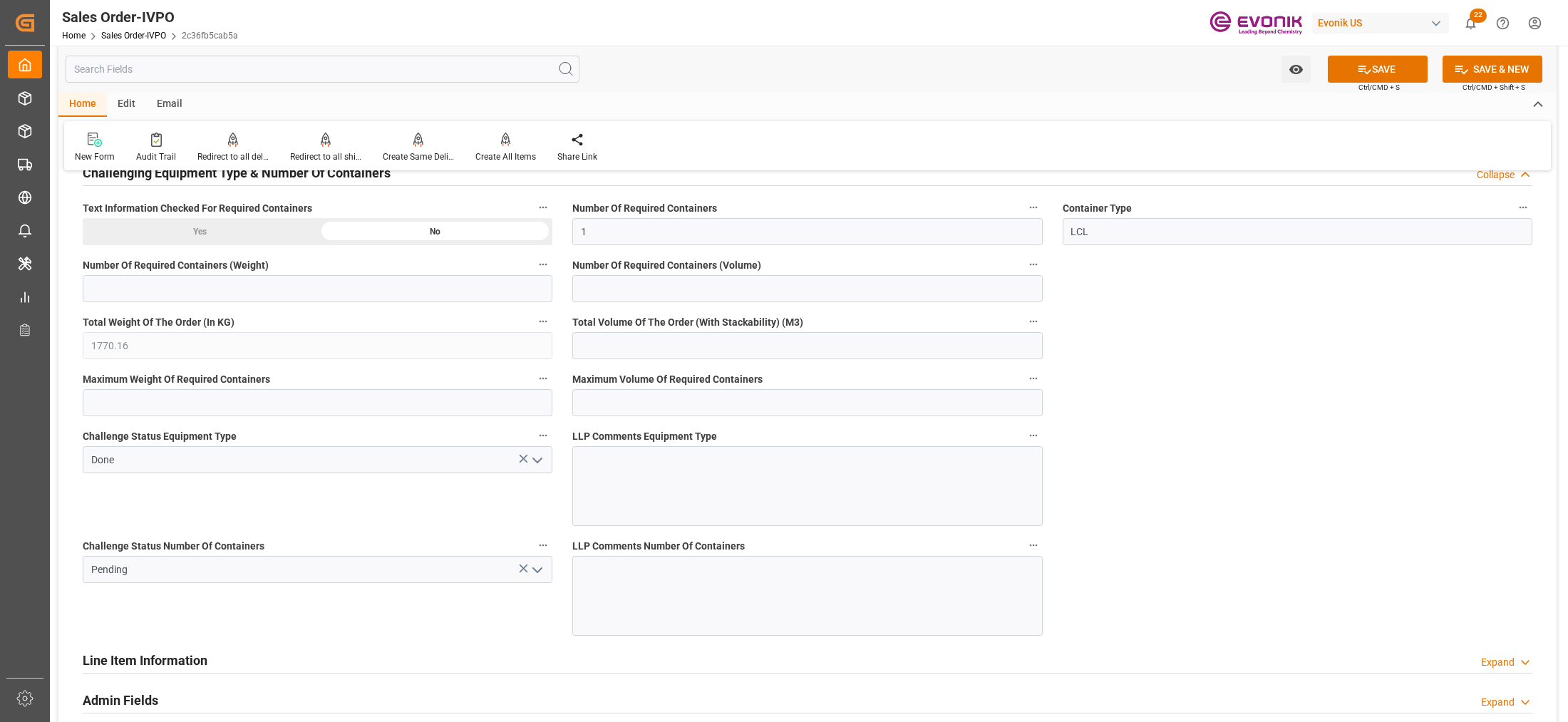
click at [535, 567] on icon "open menu" at bounding box center [537, 570] width 17 height 17
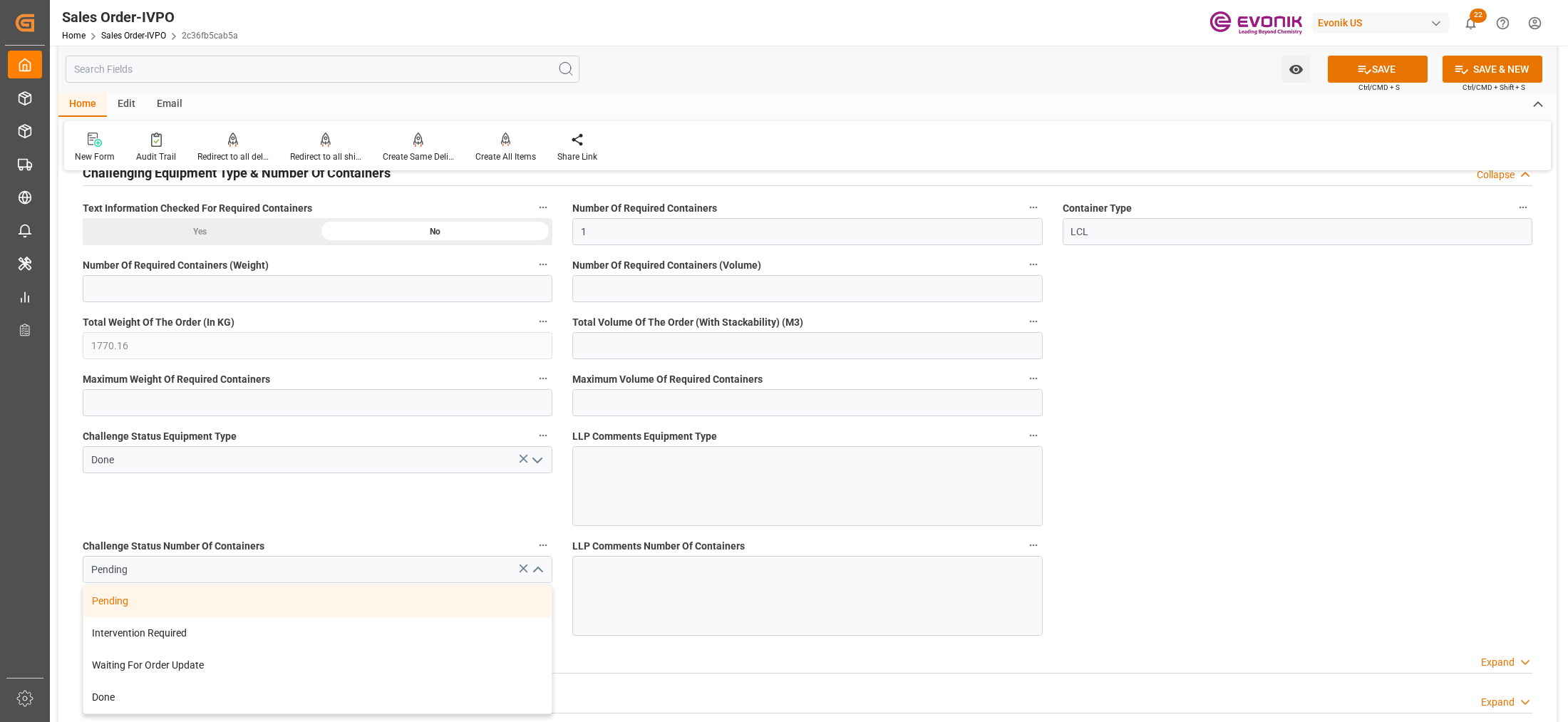
scroll to position [3267, 0]
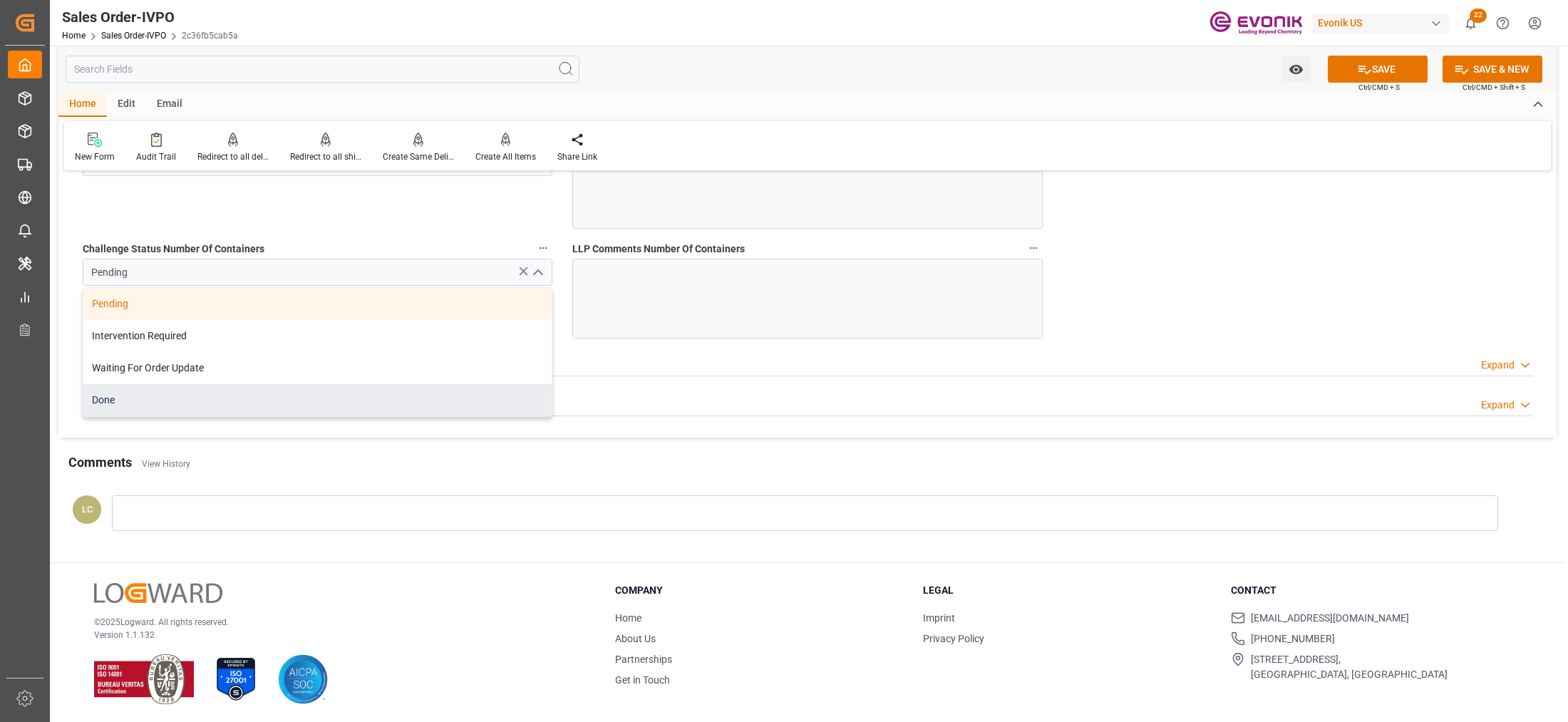
click at [226, 398] on div "Done" at bounding box center [318, 400] width 468 height 32
type input "Done"
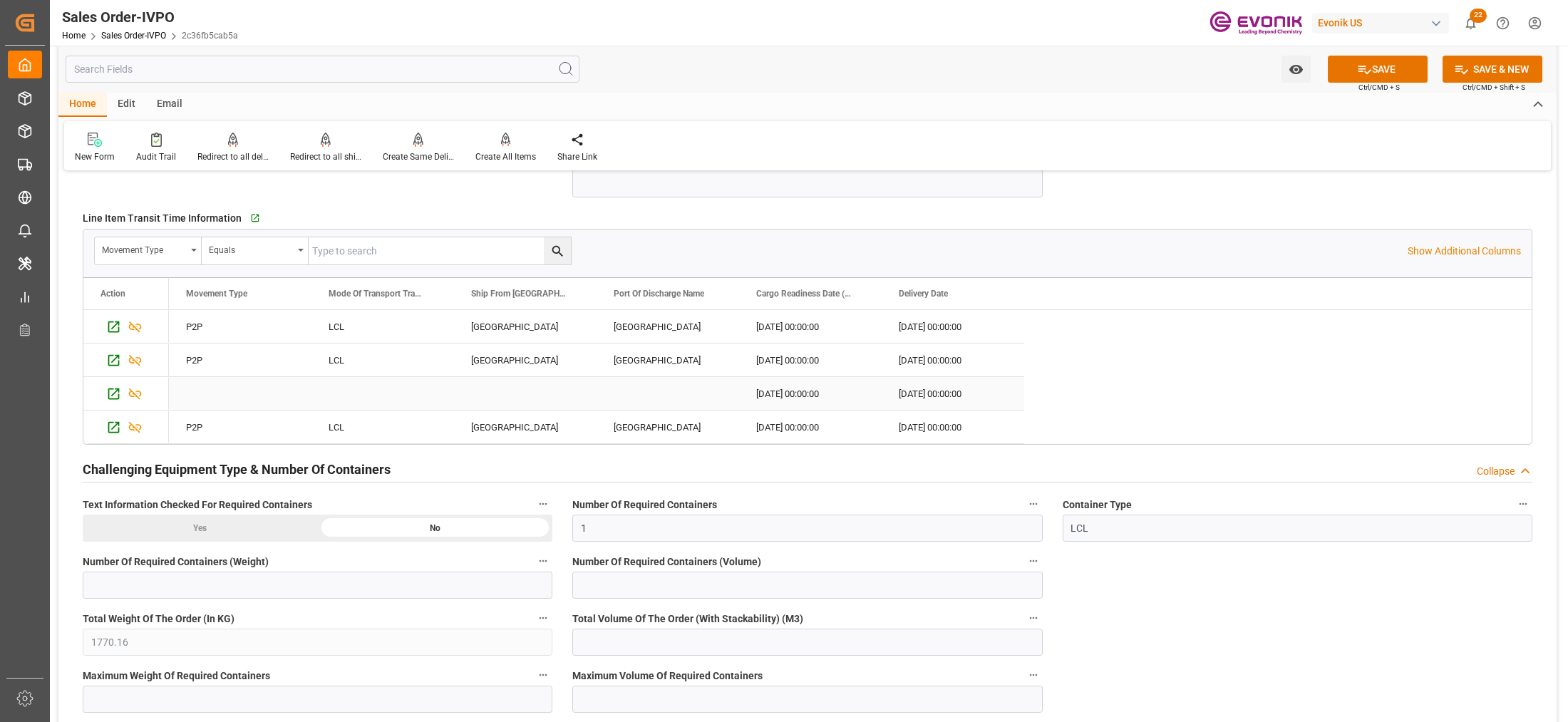
scroll to position [2376, 0]
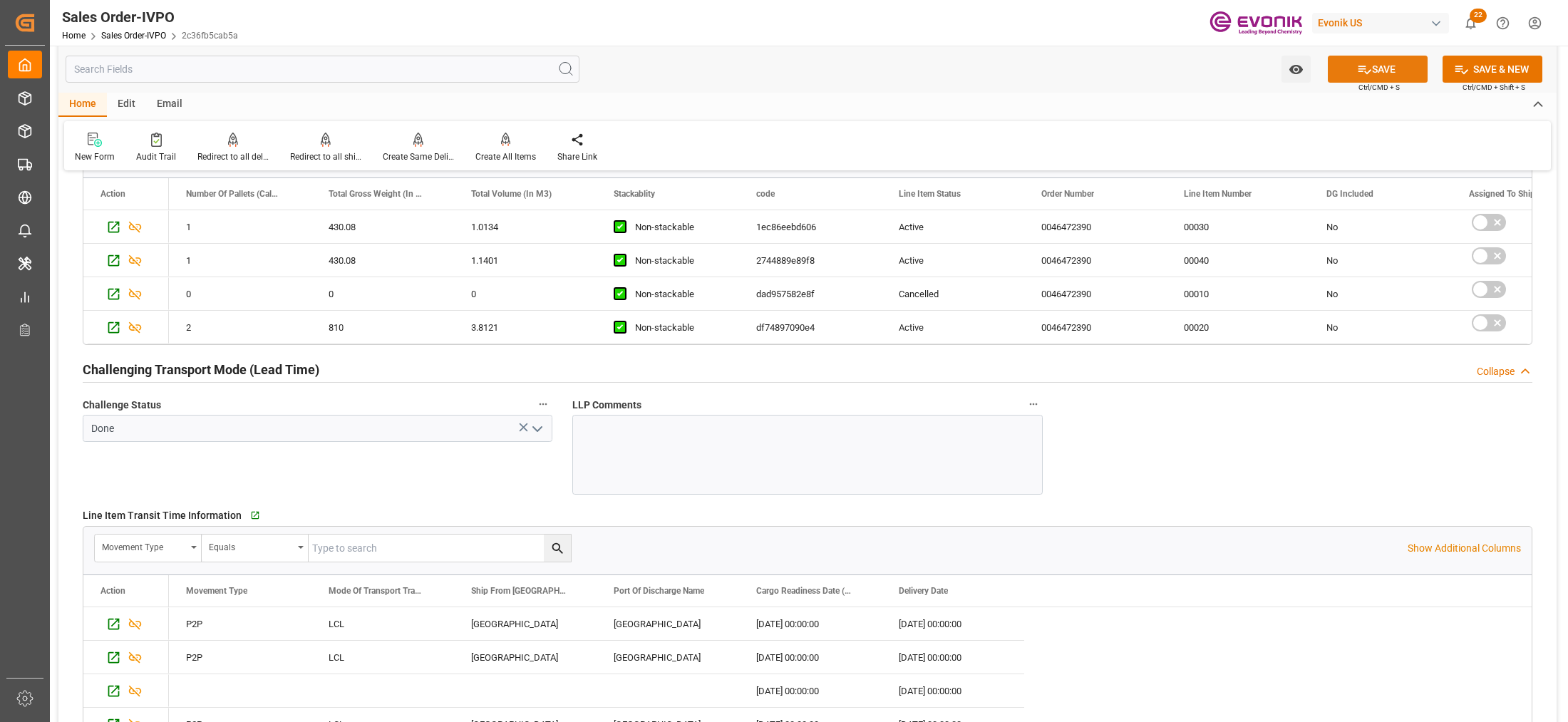
click at [1363, 62] on icon at bounding box center [1364, 69] width 15 height 15
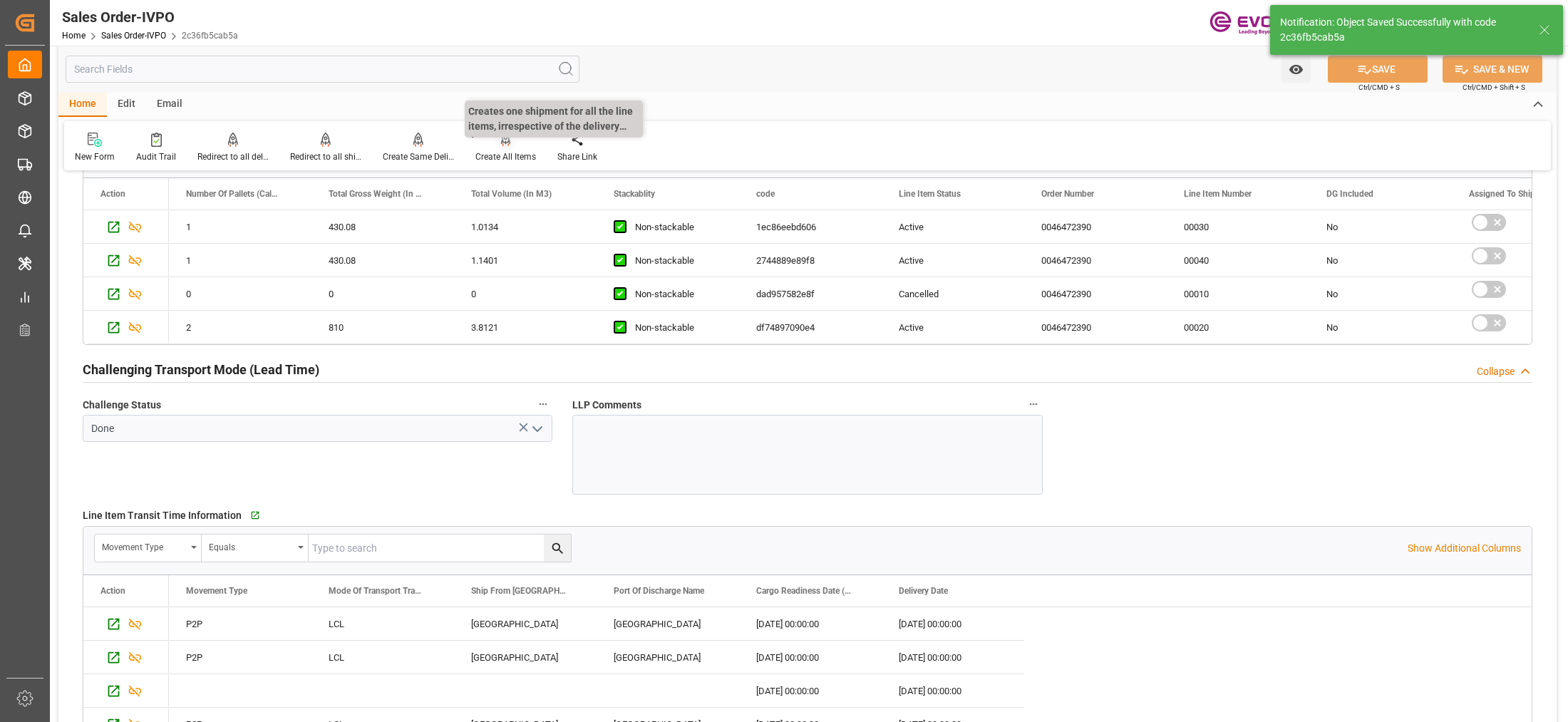
type input "No"
type input "06.10.2025 06:02"
click at [507, 143] on icon at bounding box center [506, 138] width 10 height 12
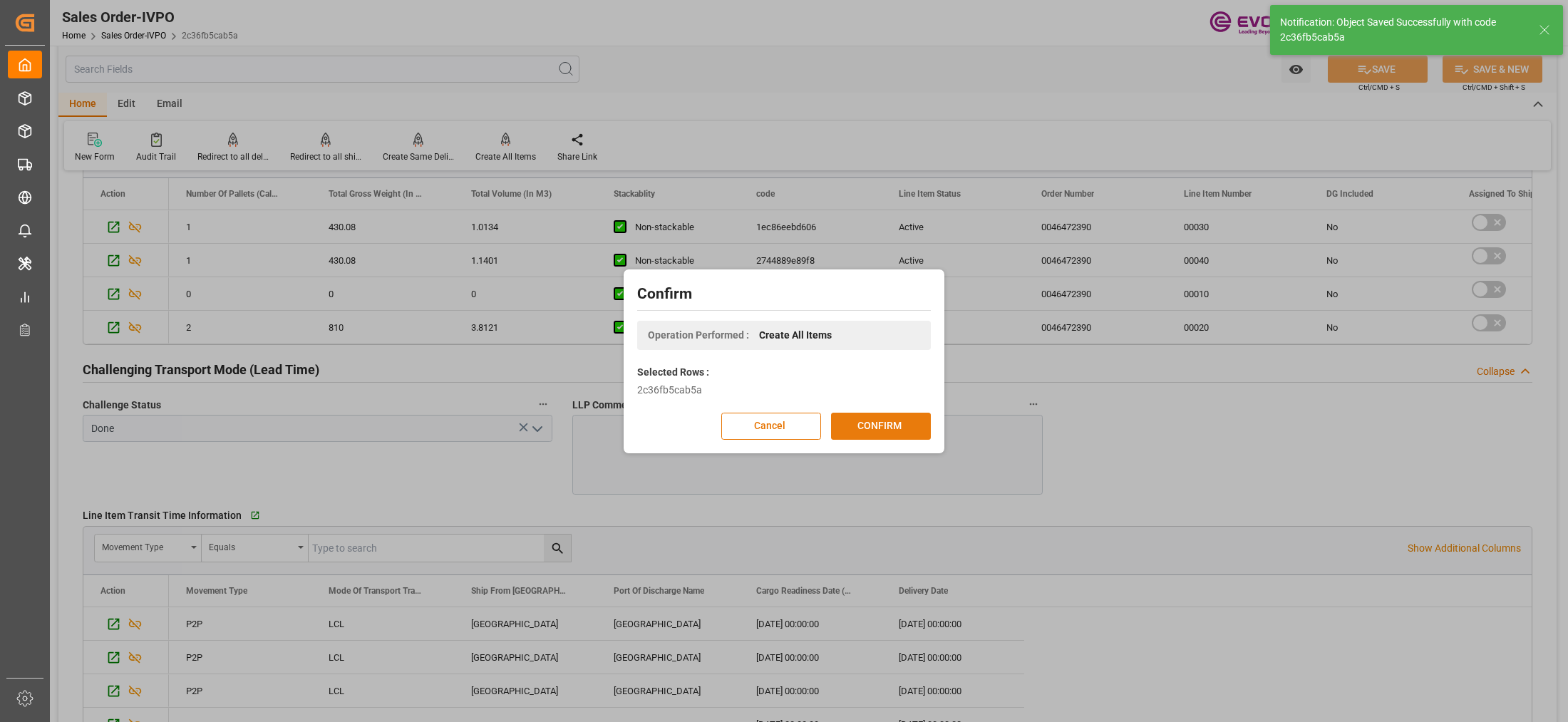
click at [909, 429] on button "CONFIRM" at bounding box center [881, 427] width 99 height 27
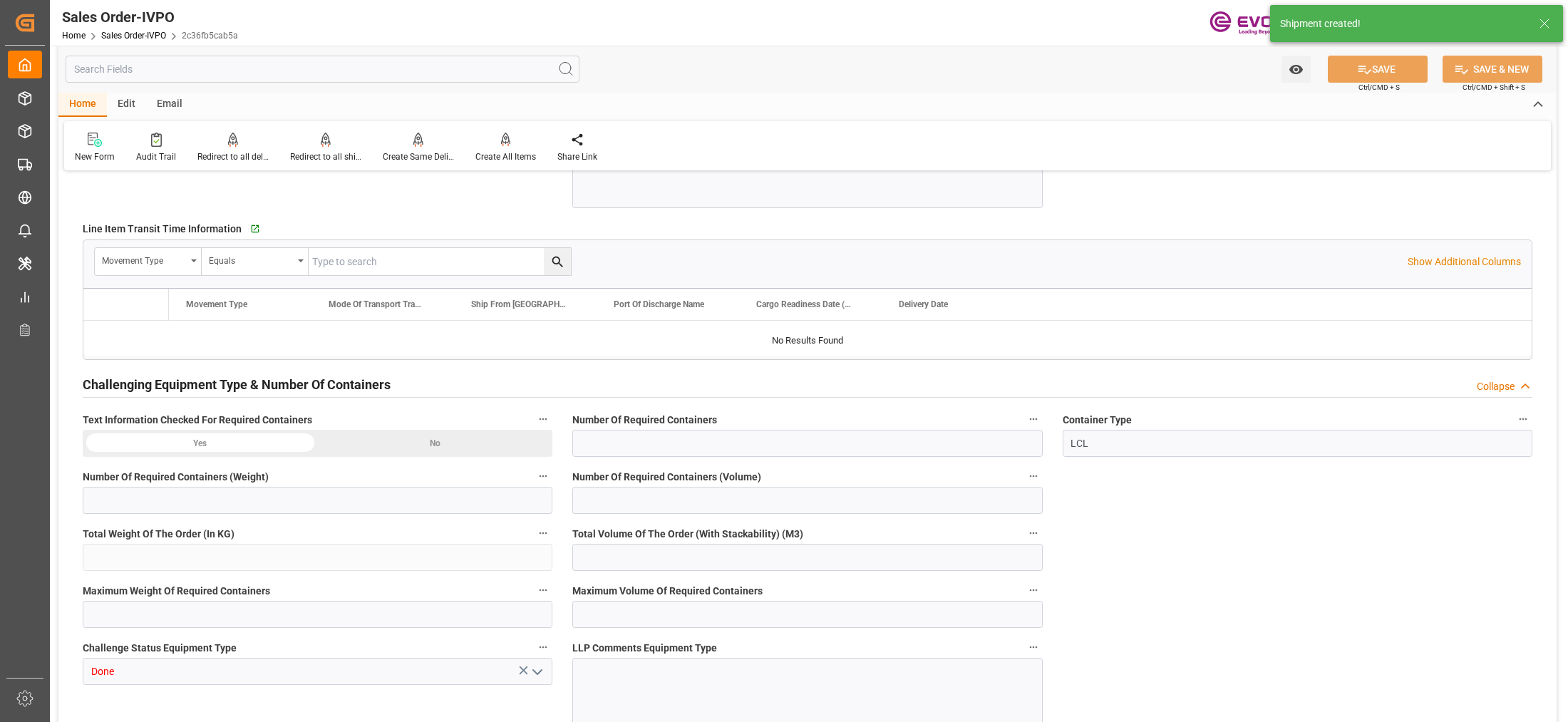
type input "JPYOK"
type input "0"
type input "1"
type input "1770.16"
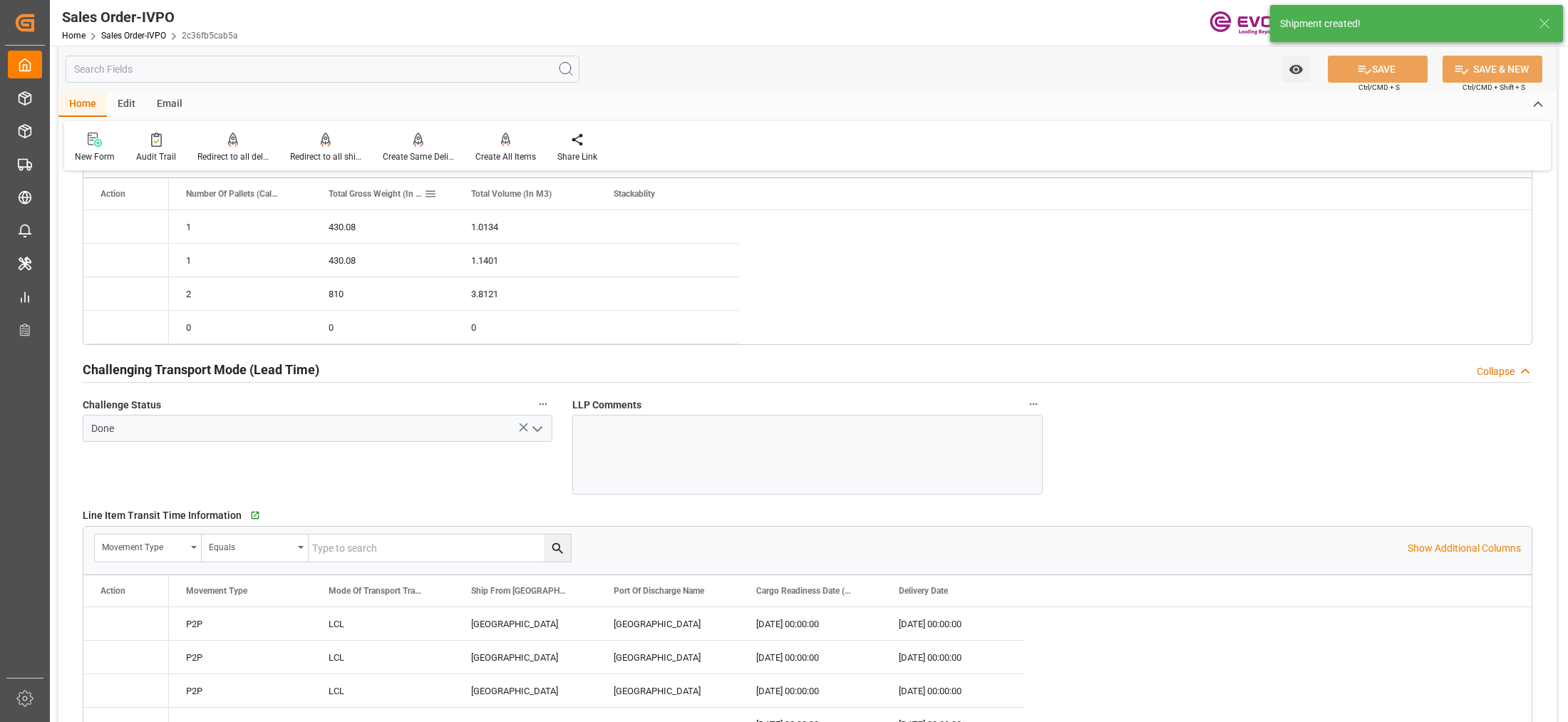
type input "30.09.2025 20:24"
type input "06.10.2025 06:03"
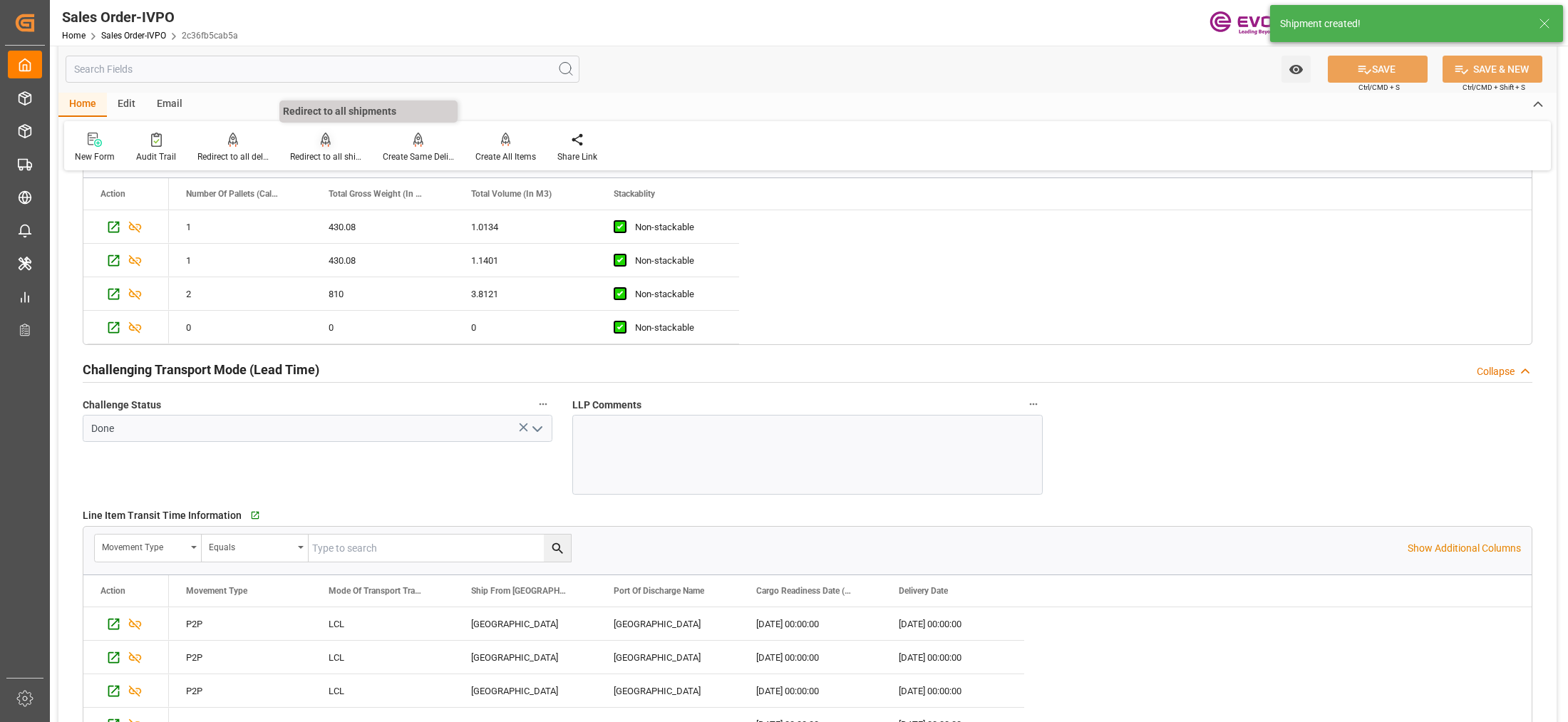
click at [311, 140] on div at bounding box center [326, 139] width 71 height 15
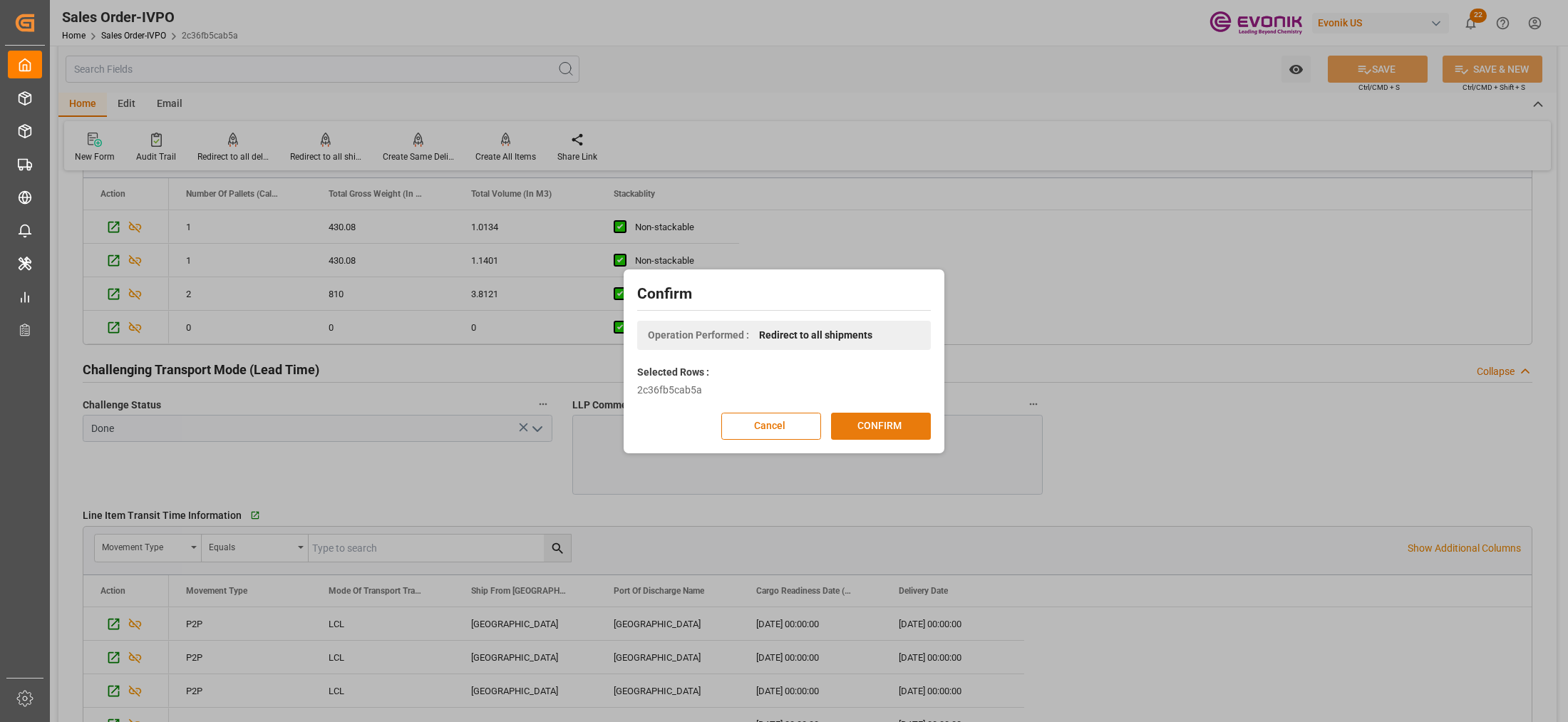
click at [881, 419] on button "CONFIRM" at bounding box center [881, 427] width 99 height 27
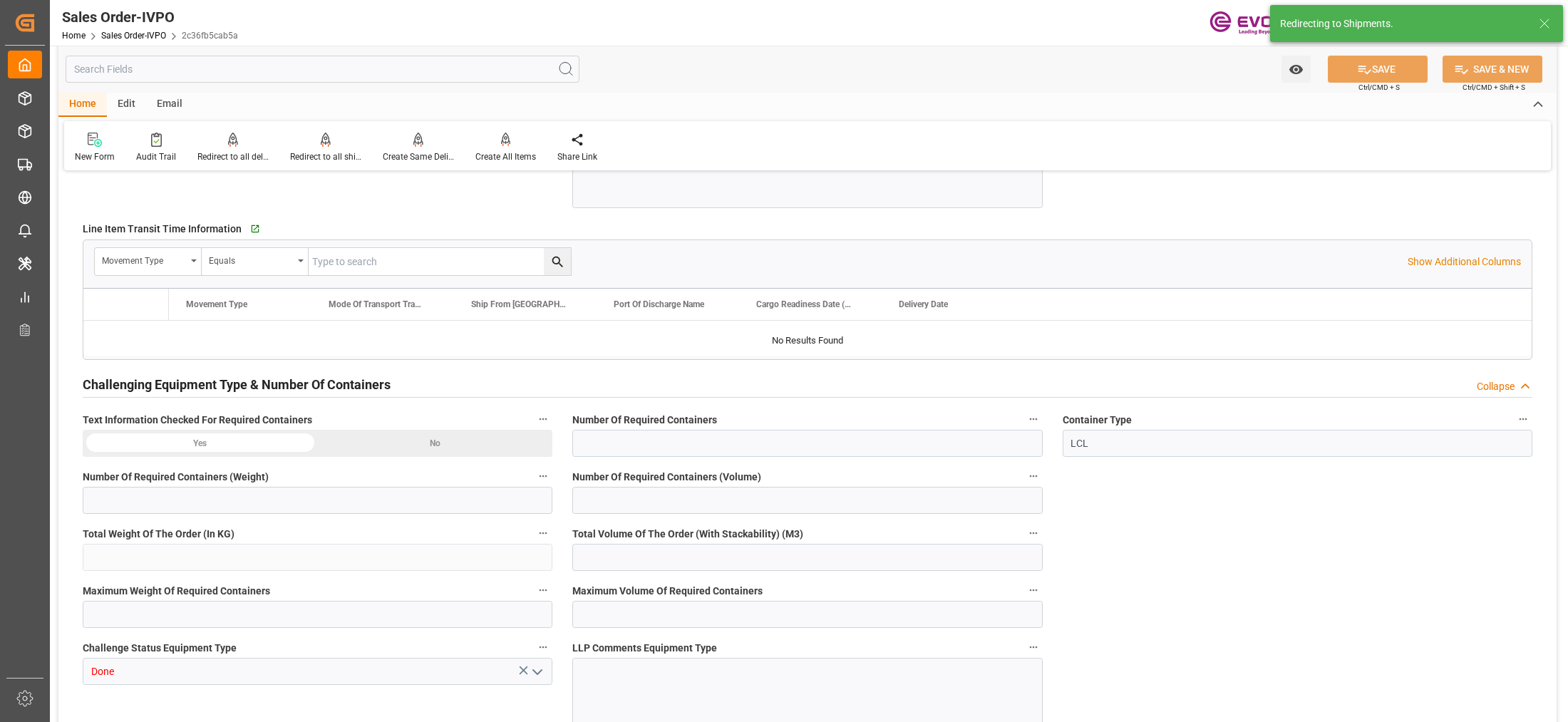
type input "JPYOK"
type input "0"
type input "1"
type input "1770.16"
type input "30.09.2025 20:24"
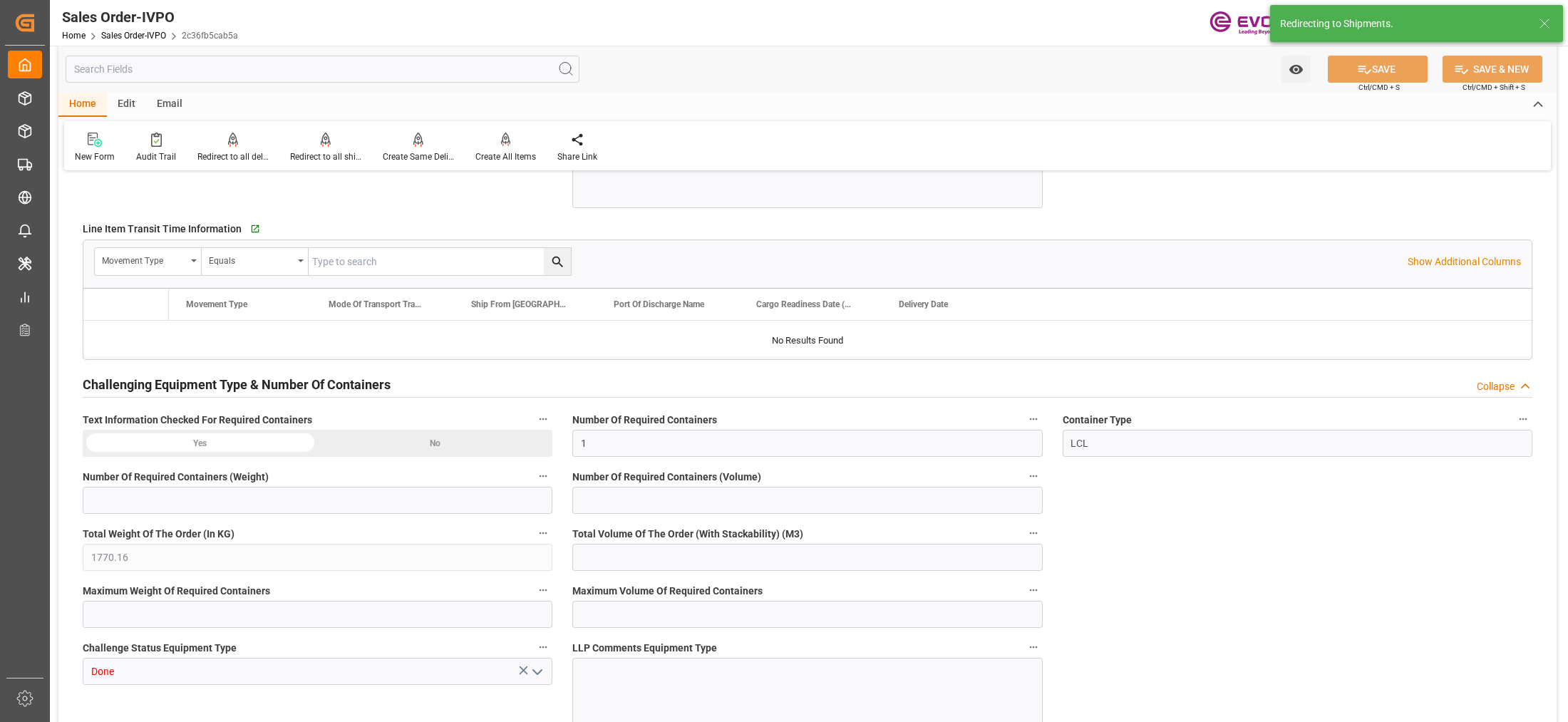
type input "06.10.2025 06:03"
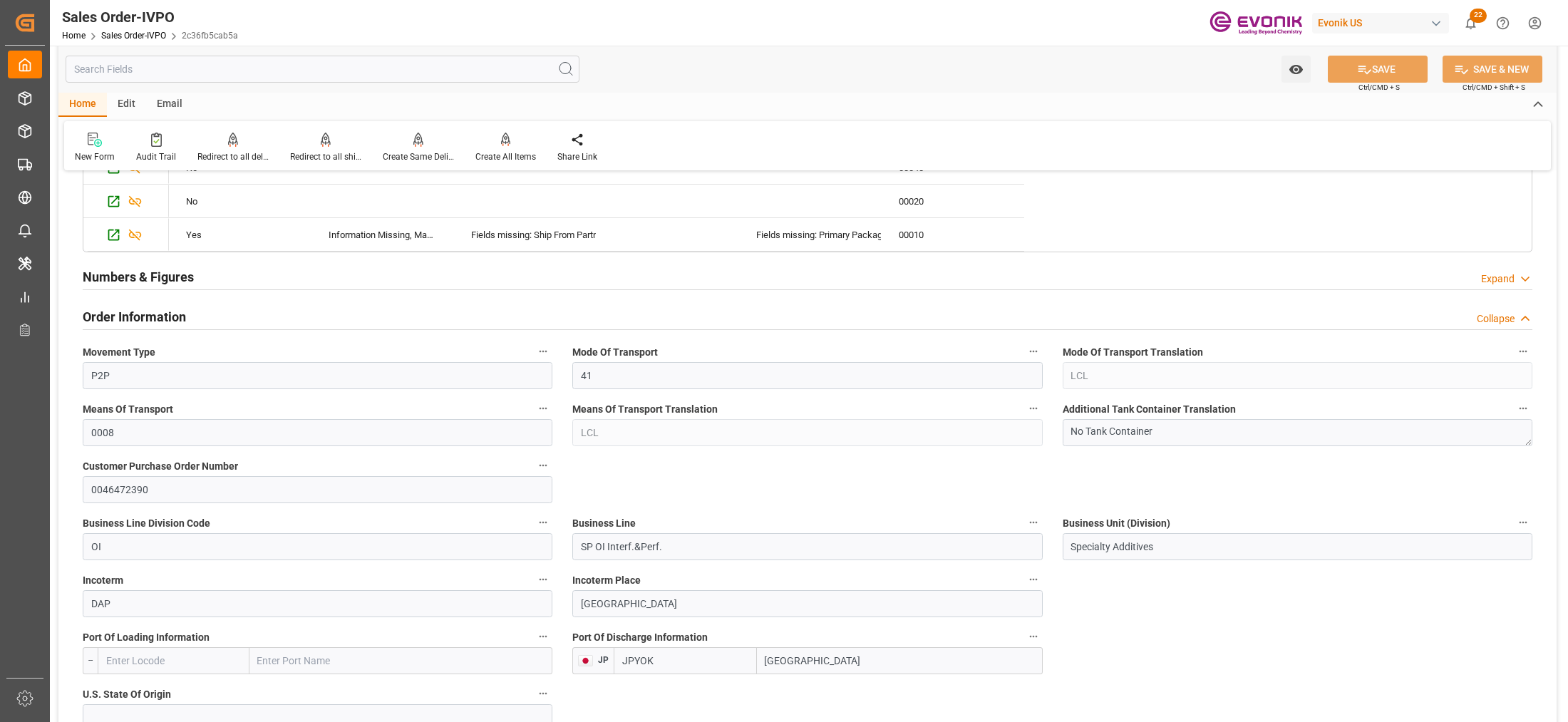
scroll to position [891, 0]
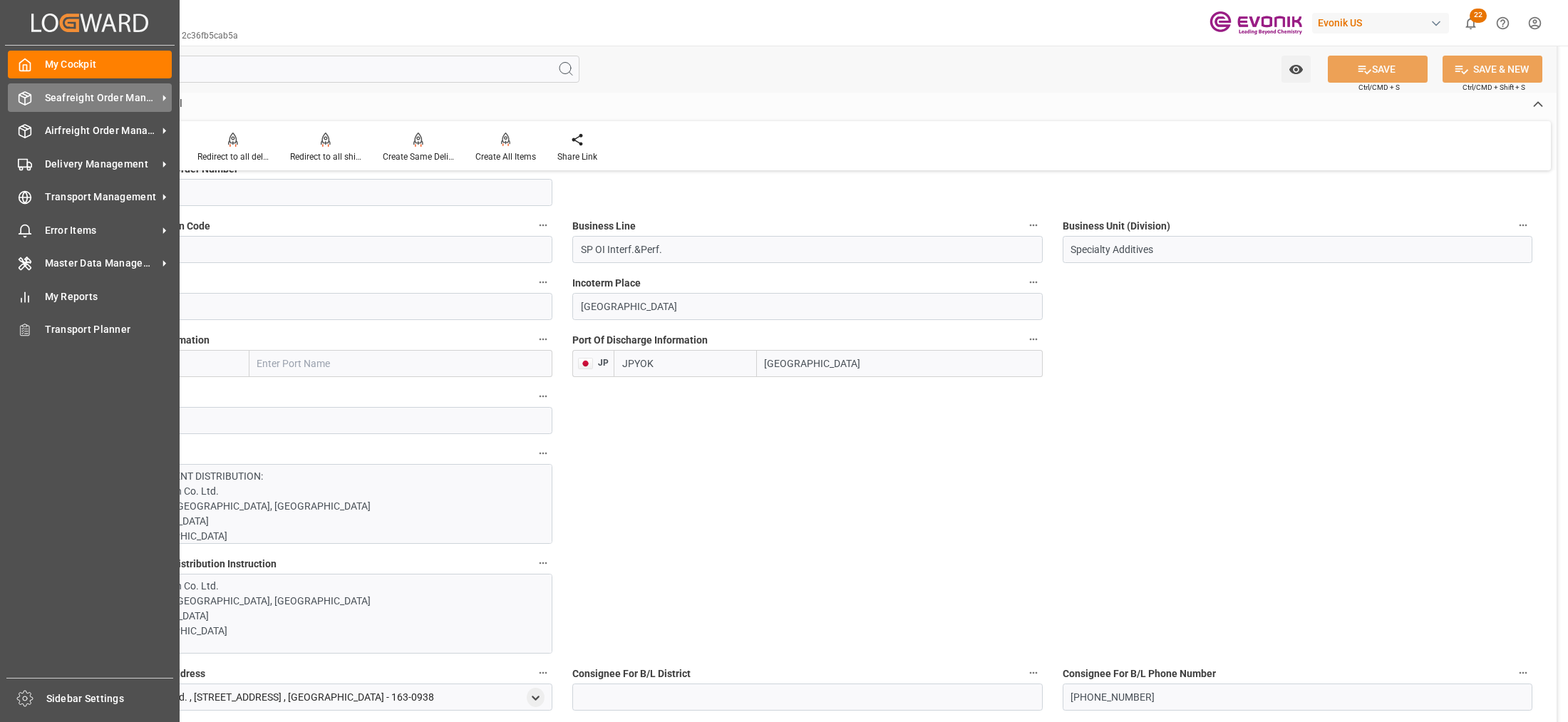
click at [69, 97] on span "Seafreight Order Management" at bounding box center [101, 98] width 112 height 15
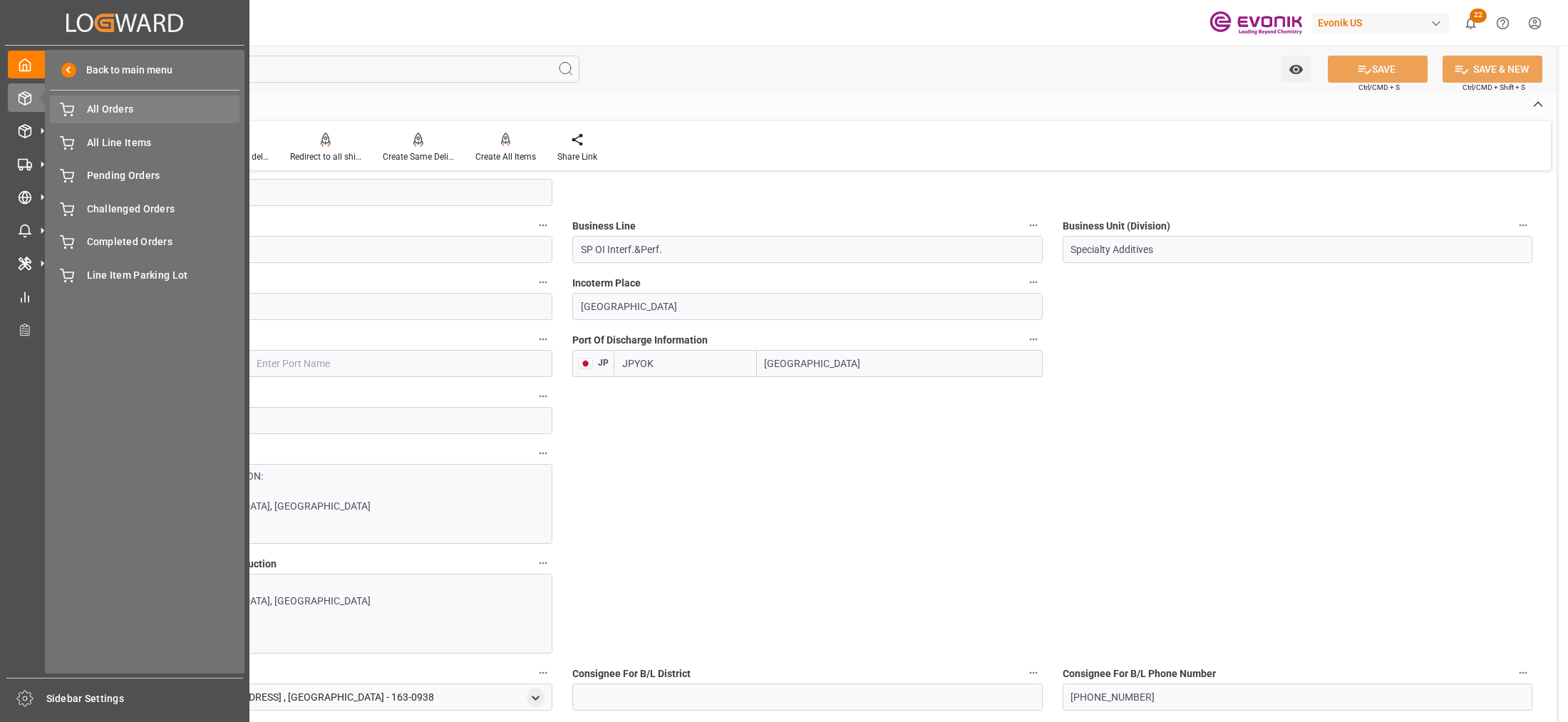
click at [116, 114] on span "All Orders" at bounding box center [163, 109] width 153 height 15
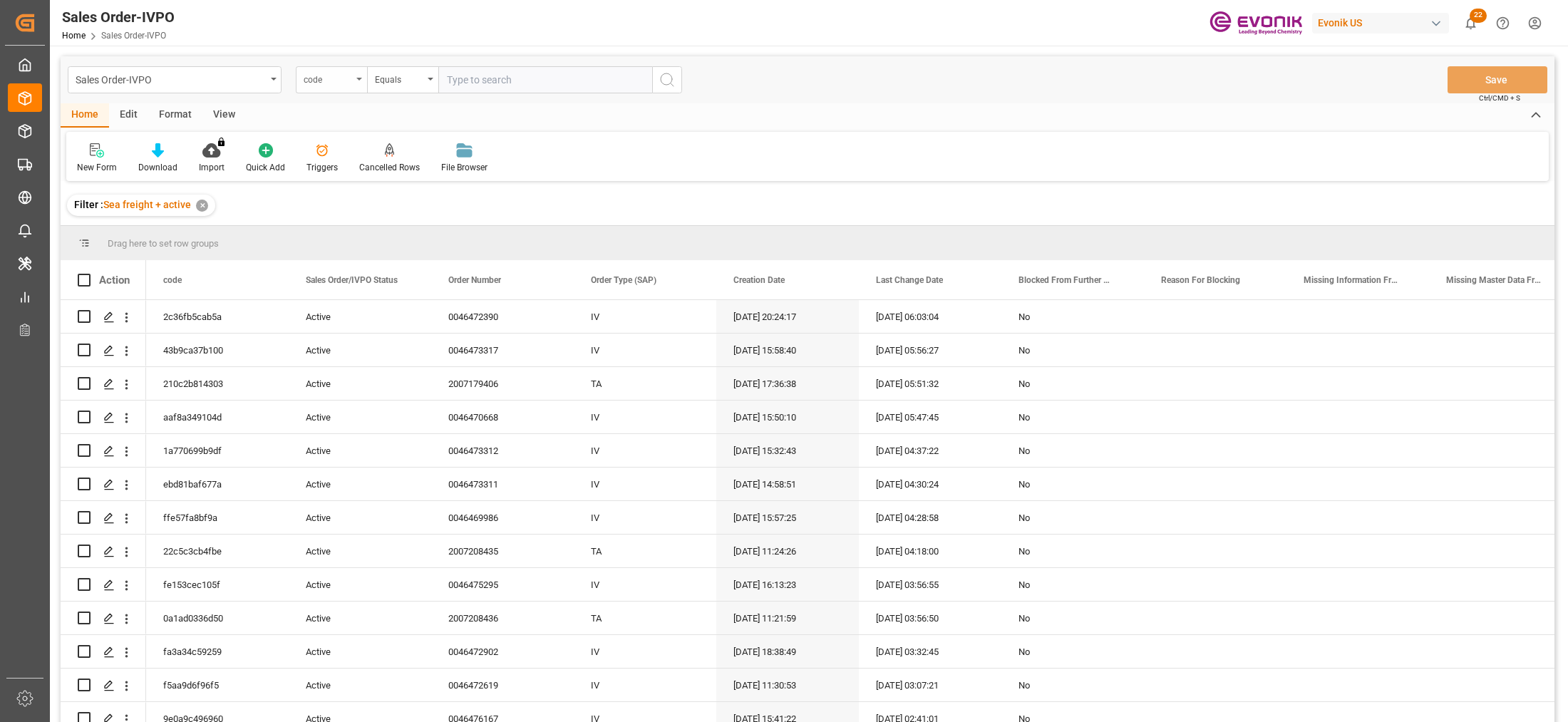
click at [336, 77] on div "code" at bounding box center [328, 78] width 48 height 16
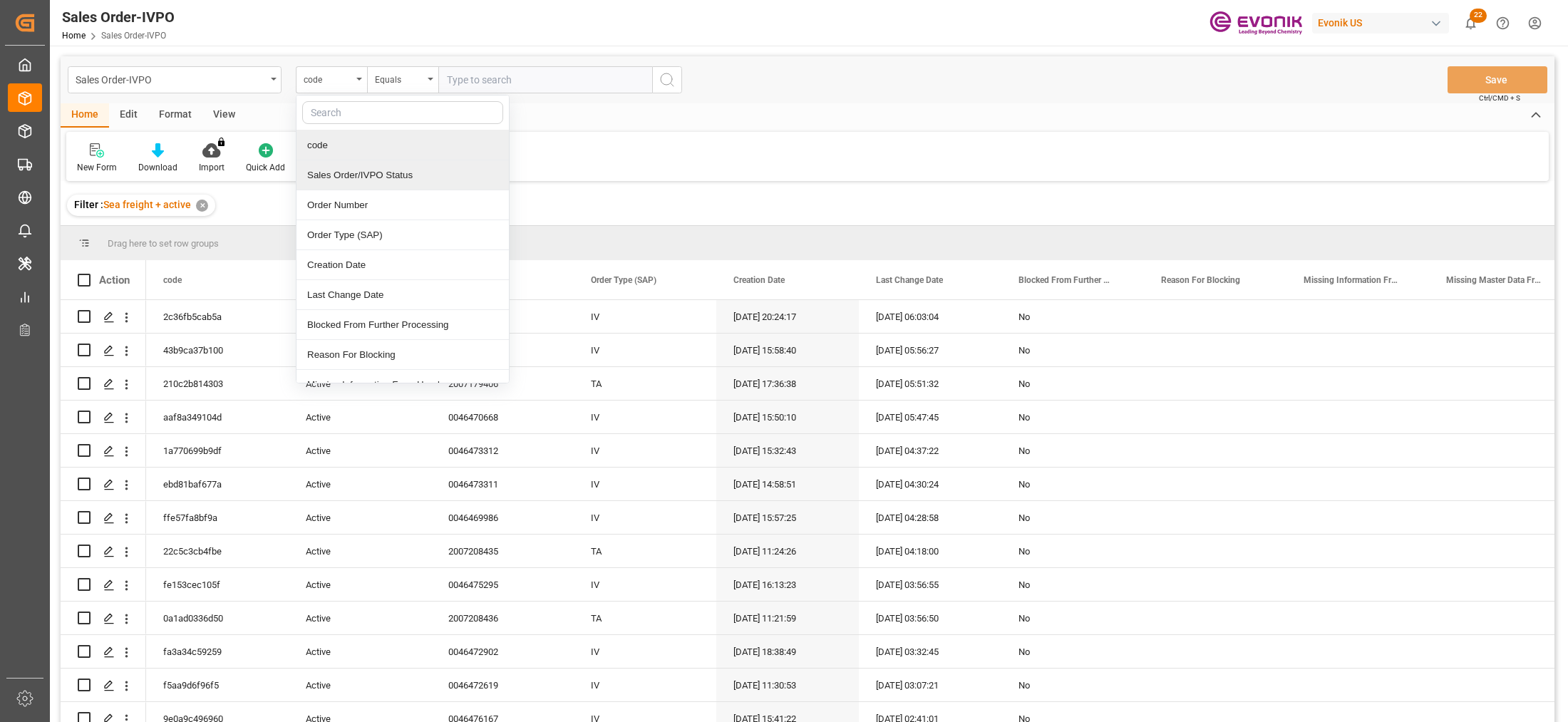
click at [378, 209] on div "Order Number" at bounding box center [403, 205] width 213 height 30
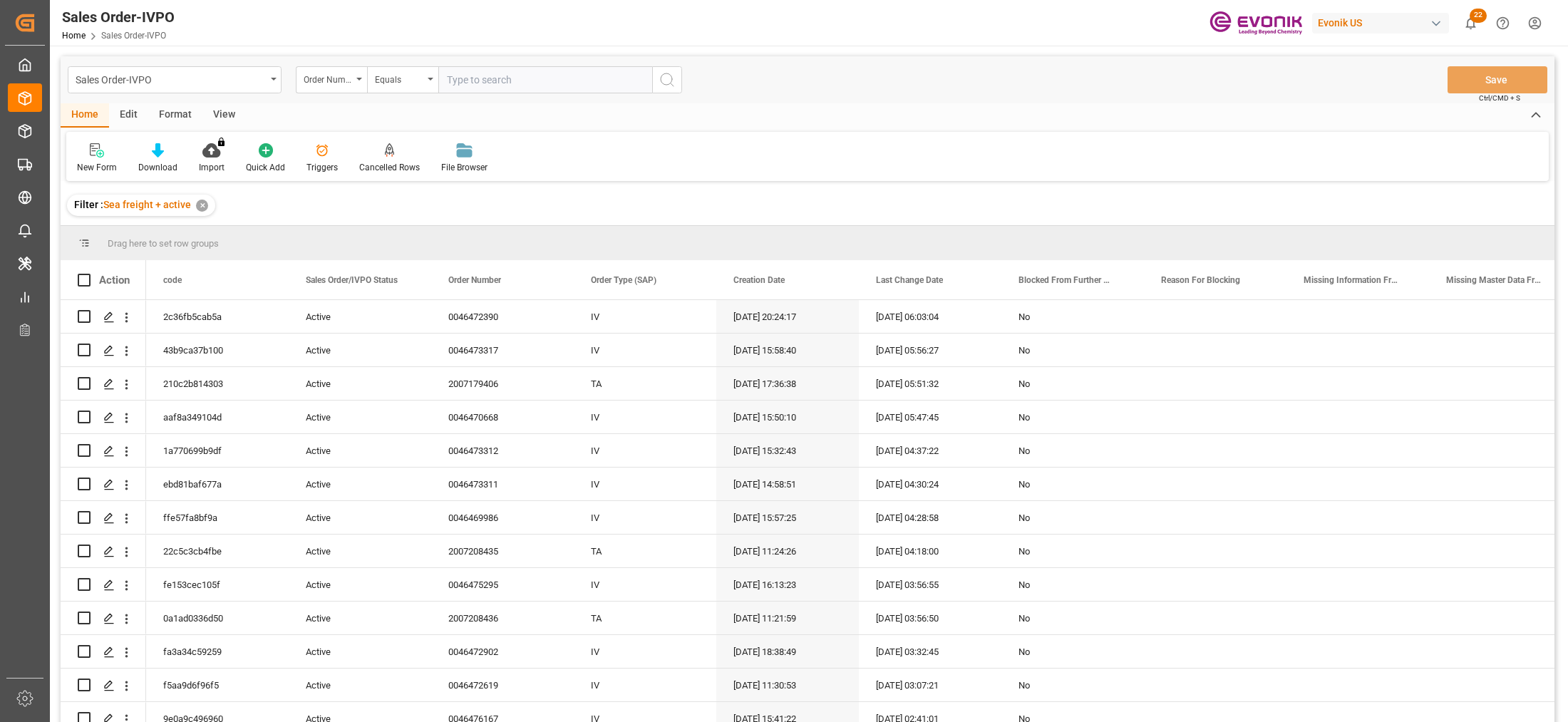
click at [517, 75] on input "text" at bounding box center [545, 80] width 214 height 27
paste input "0046476193"
type input "0046476193"
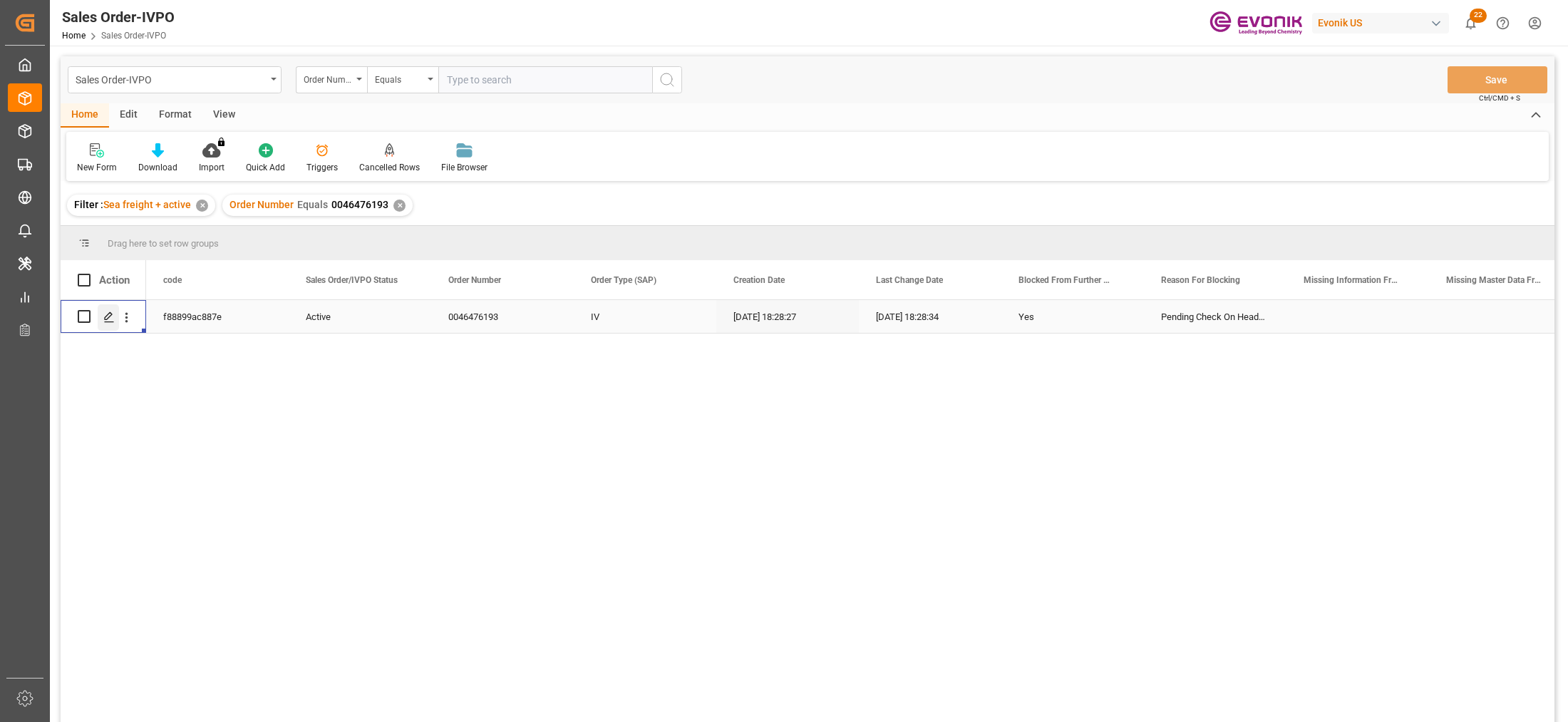
click at [107, 314] on polygon "Press SPACE to select this row." at bounding box center [108, 315] width 7 height 7
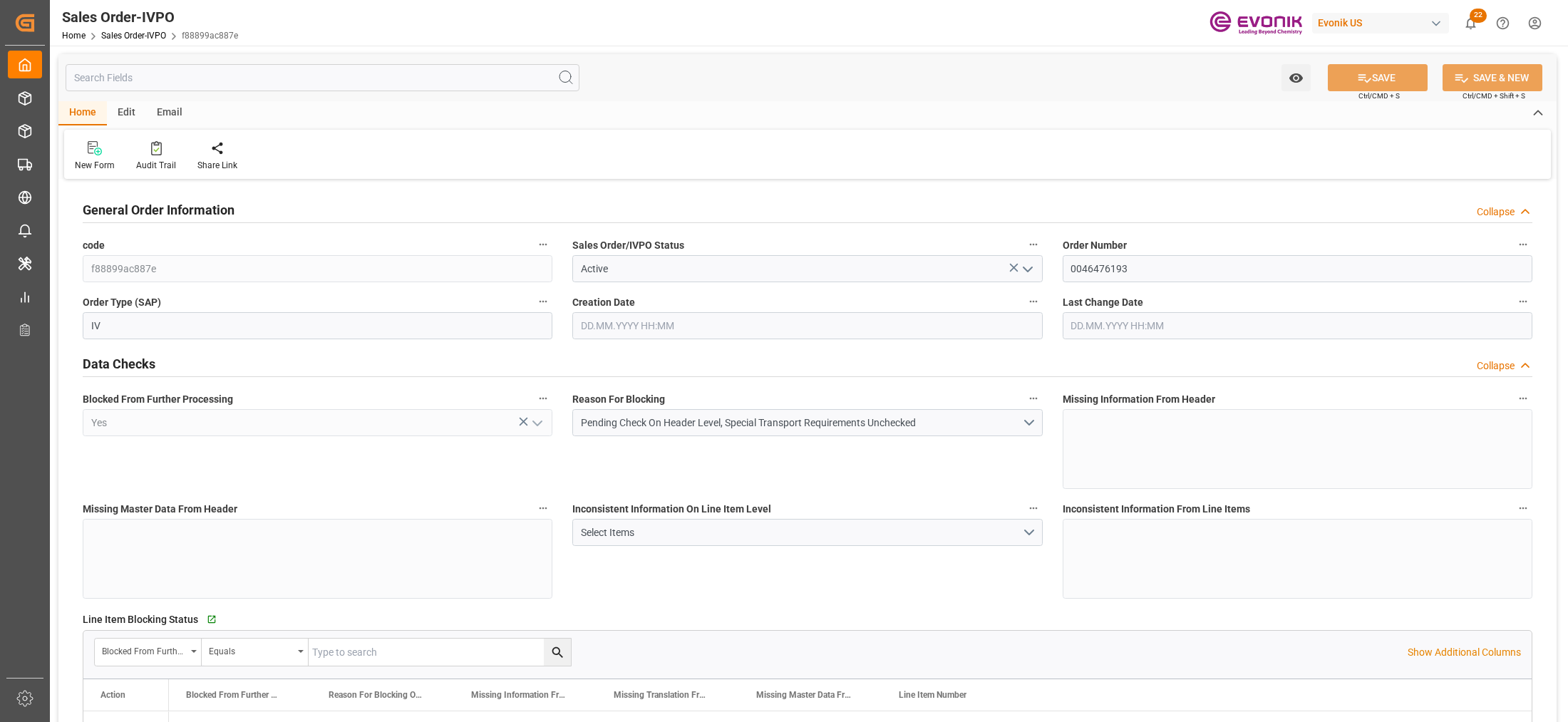
type input "BRSSZ"
type input "0"
type input "1"
type input "900.4"
type input "03.10.2025 18:28"
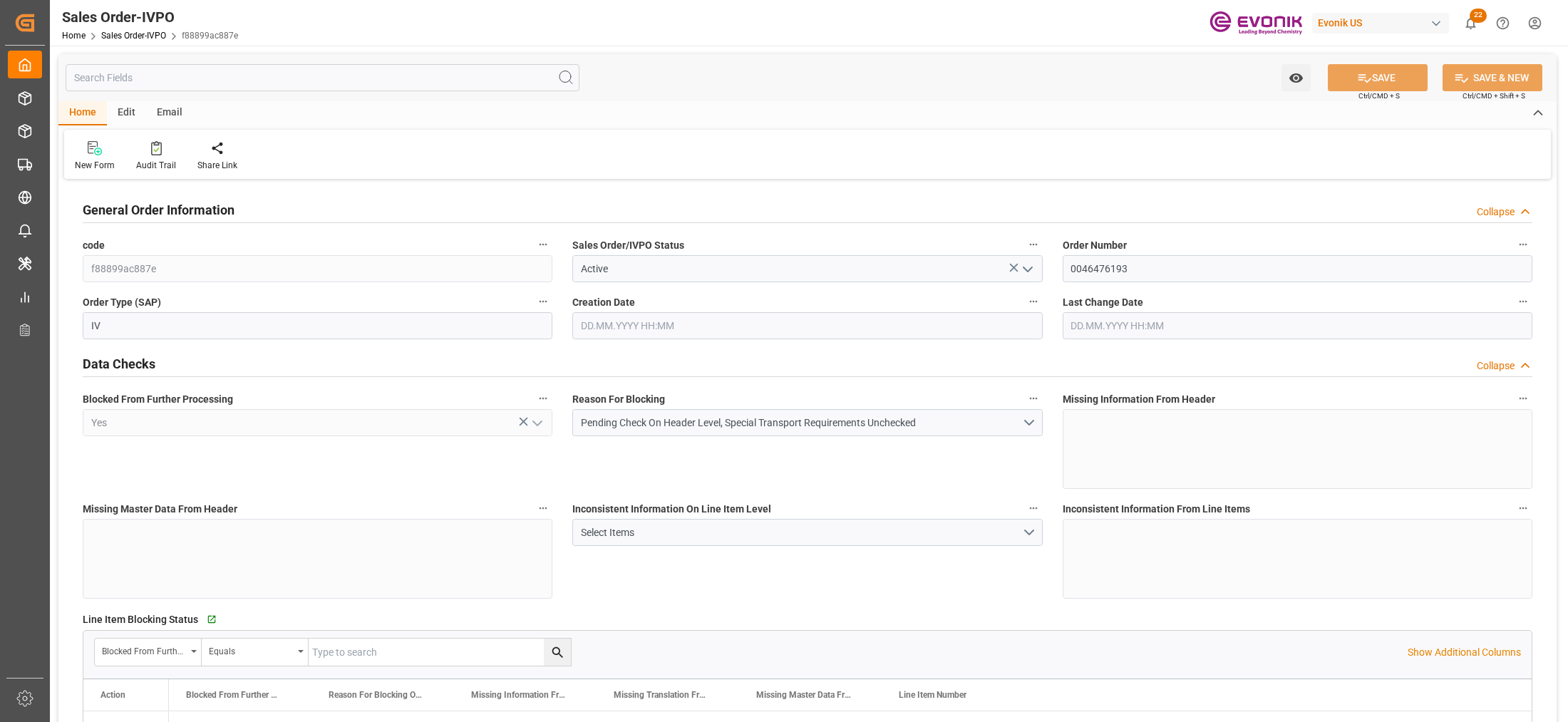
type input "03.10.2025 18:28"
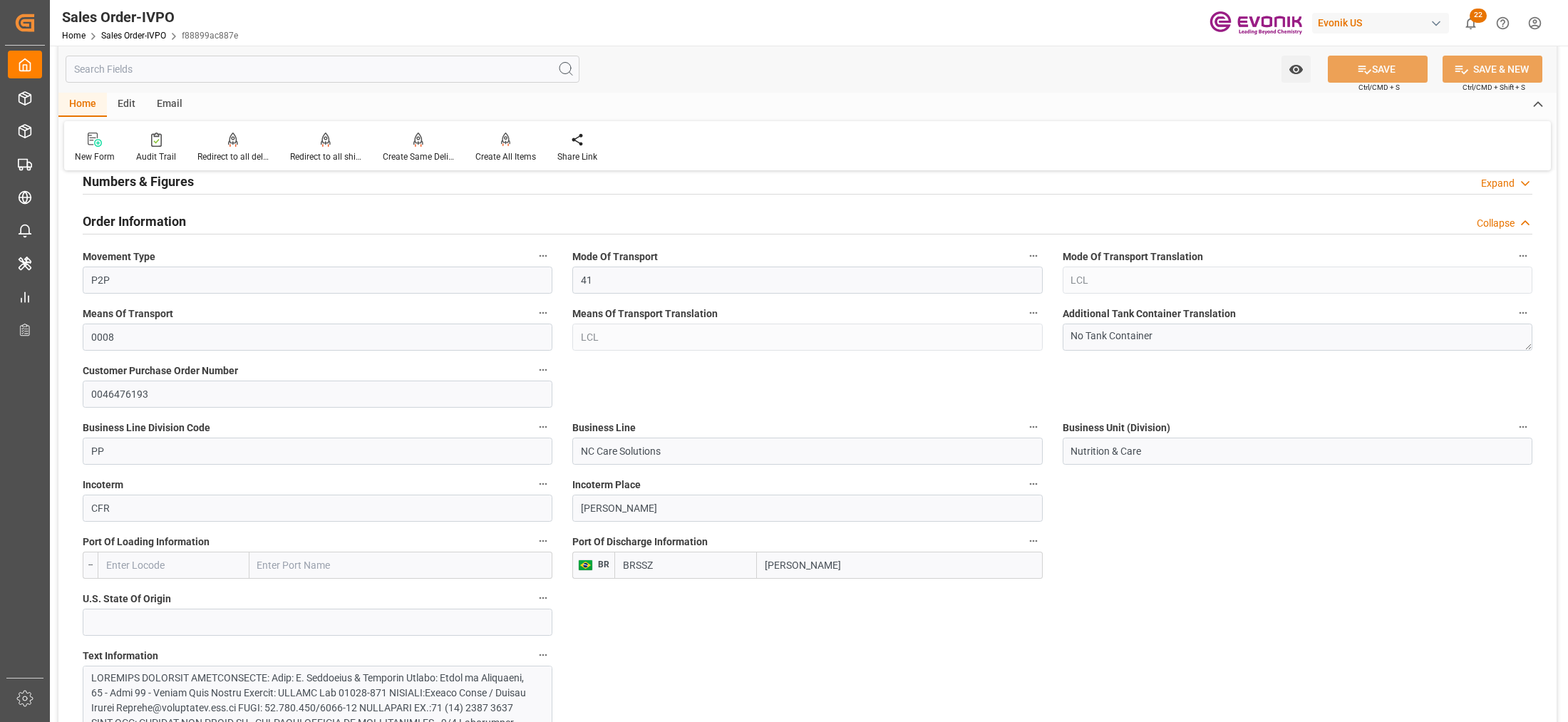
scroll to position [891, 0]
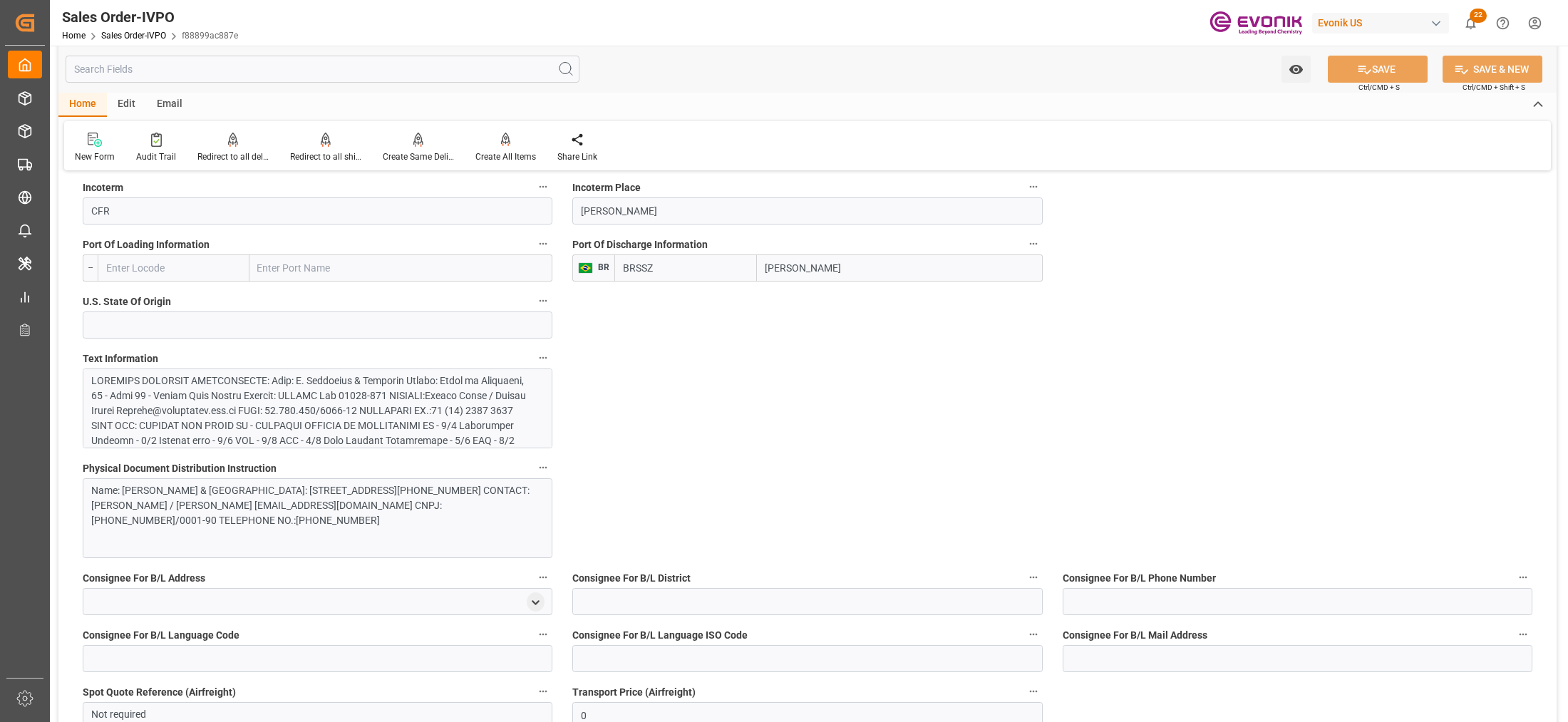
click at [354, 387] on div at bounding box center [311, 509] width 440 height 270
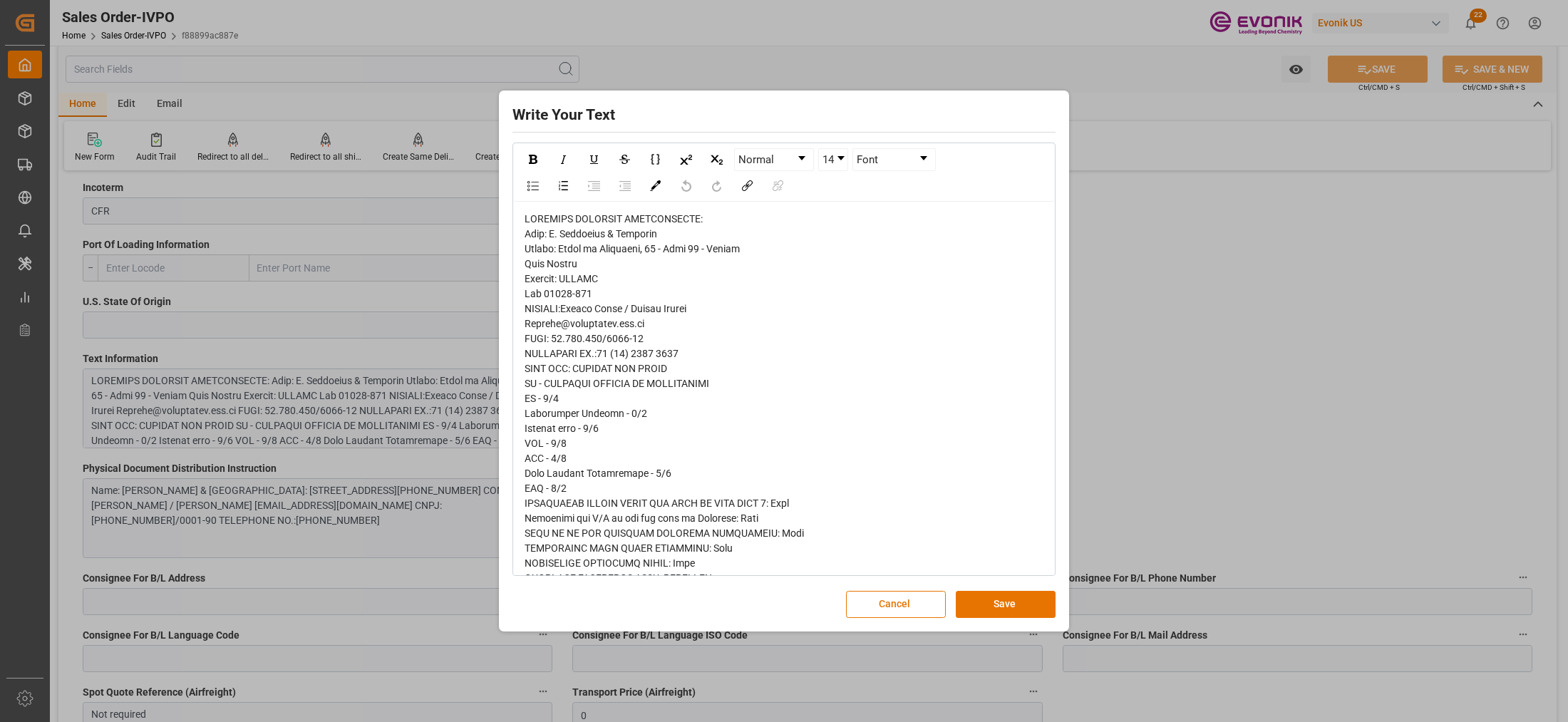
click at [541, 236] on span "rdw-editor" at bounding box center [715, 541] width 382 height 655
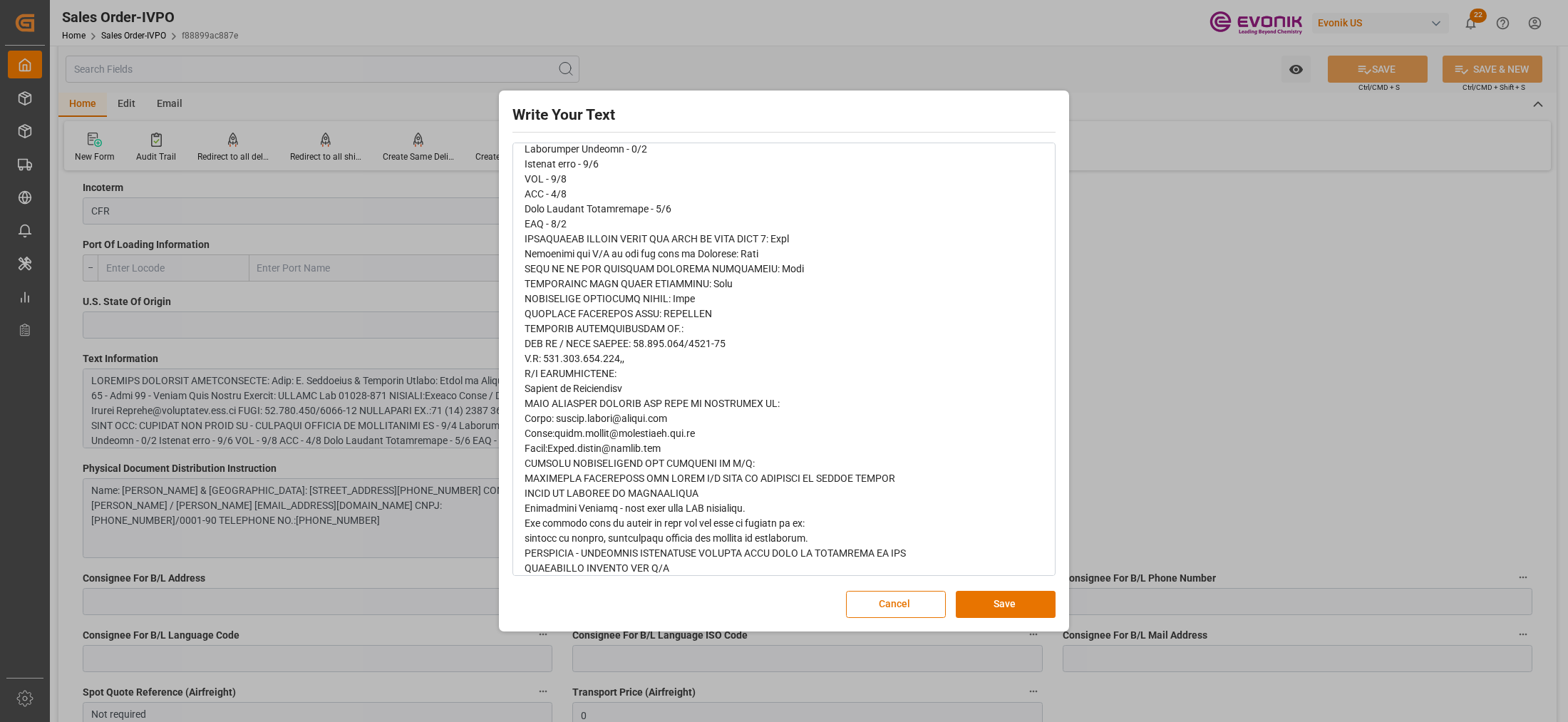
scroll to position [294, 0]
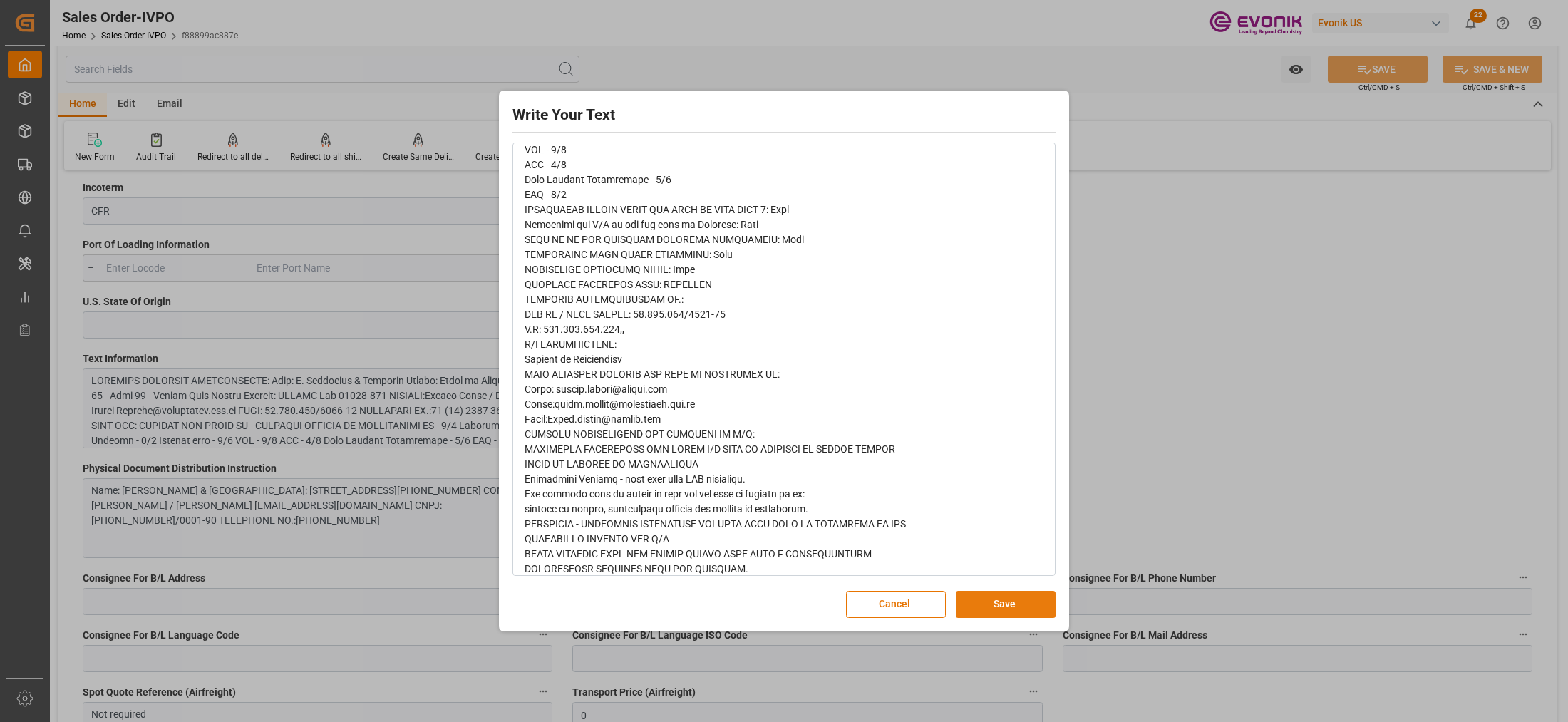
click at [992, 606] on button "Save" at bounding box center [1006, 605] width 99 height 27
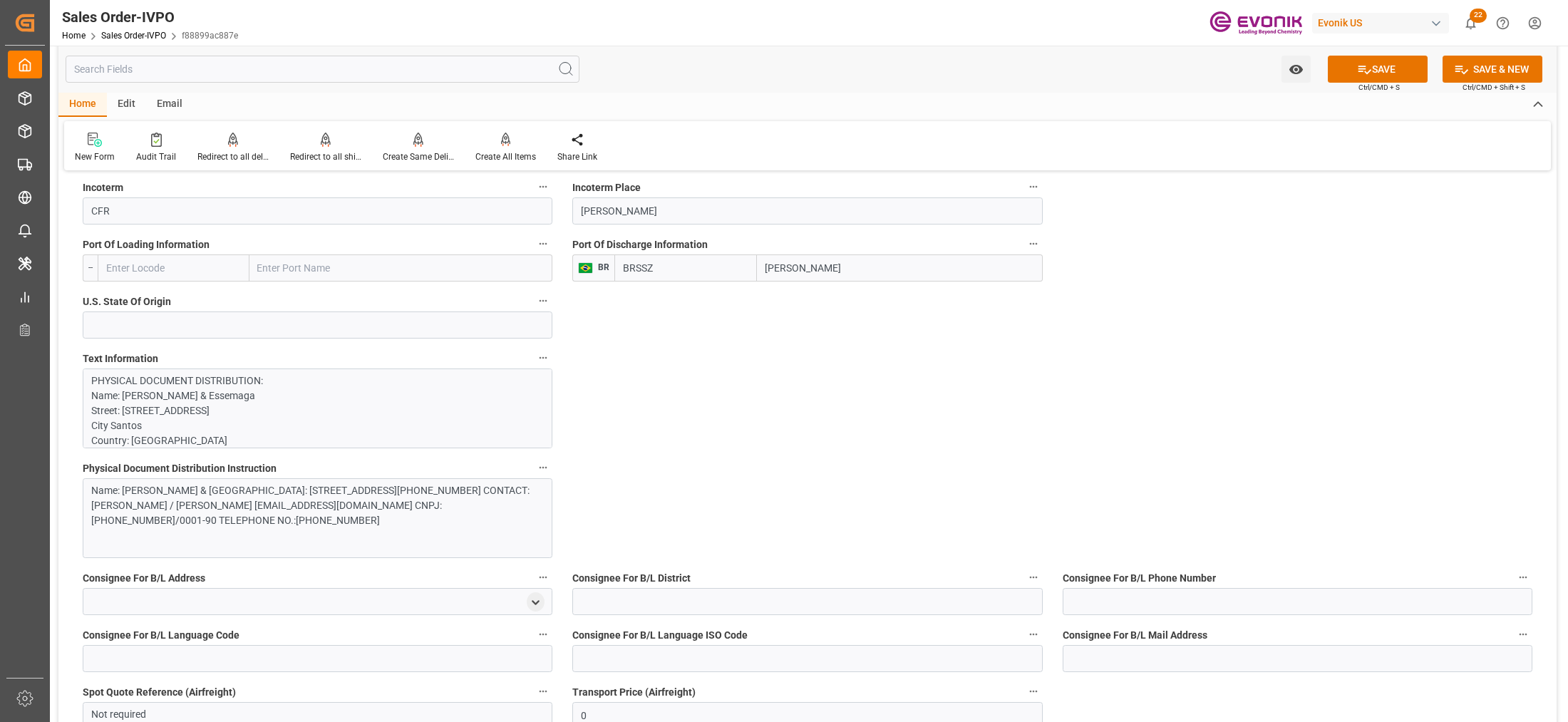
click at [430, 503] on div "Name: [PERSON_NAME] & [GEOGRAPHIC_DATA]: [STREET_ADDRESS][PHONE_NUMBER] CONTACT…" at bounding box center [311, 506] width 440 height 45
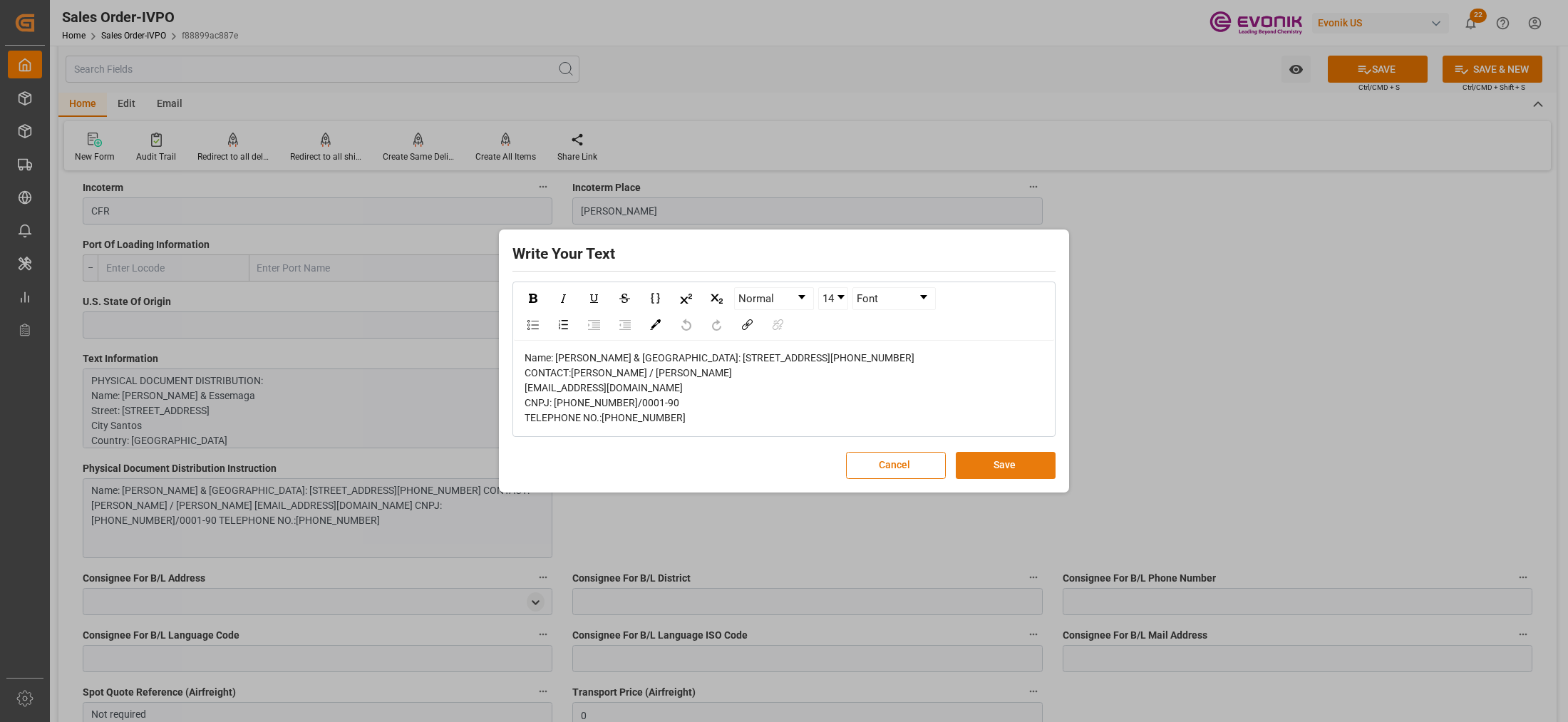
click at [1022, 479] on button "Save" at bounding box center [1006, 465] width 99 height 27
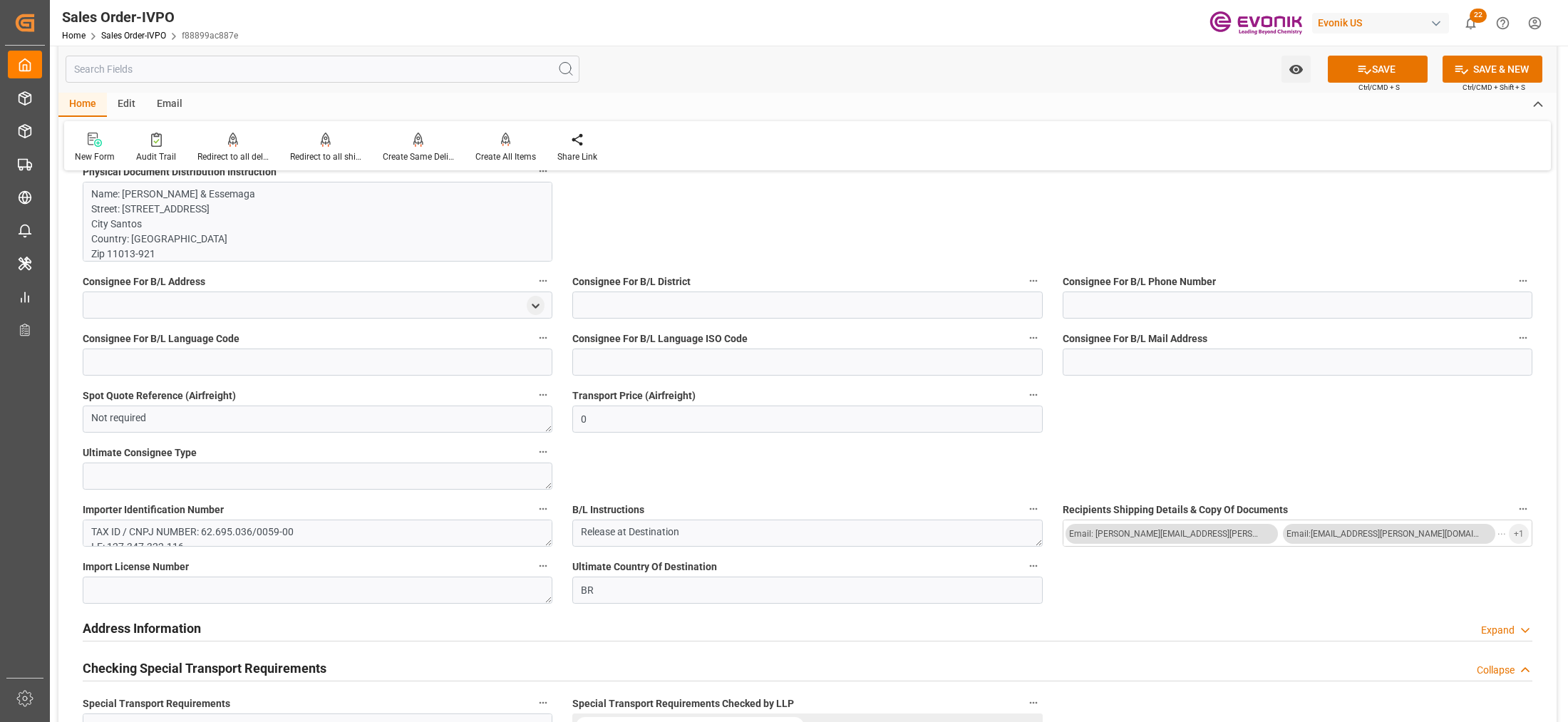
scroll to position [1485, 0]
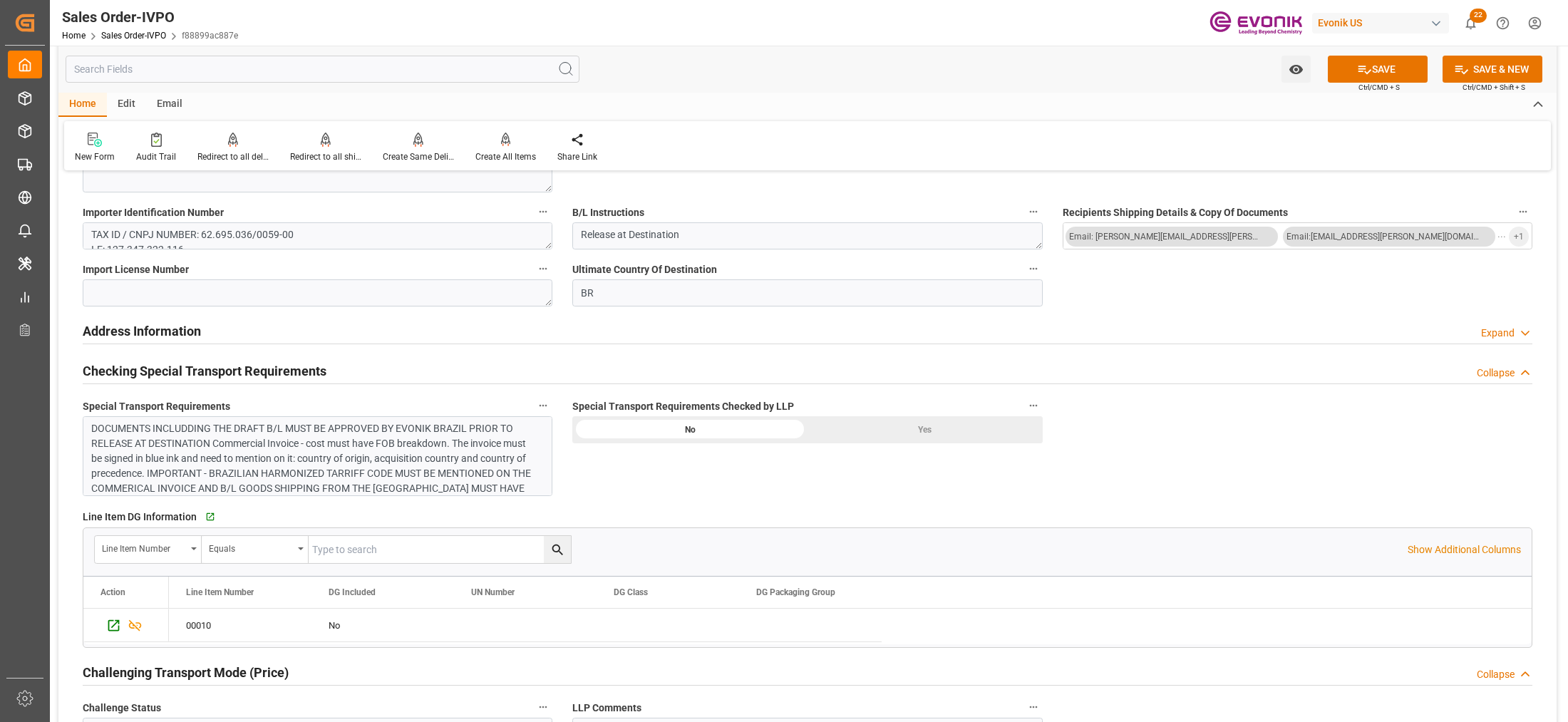
click at [400, 461] on div "DOCUMENTS INCLUDDING THE DRAFT B/L MUST BE APPROVED BY EVONIK BRAZIL PRIOR TO R…" at bounding box center [311, 466] width 440 height 90
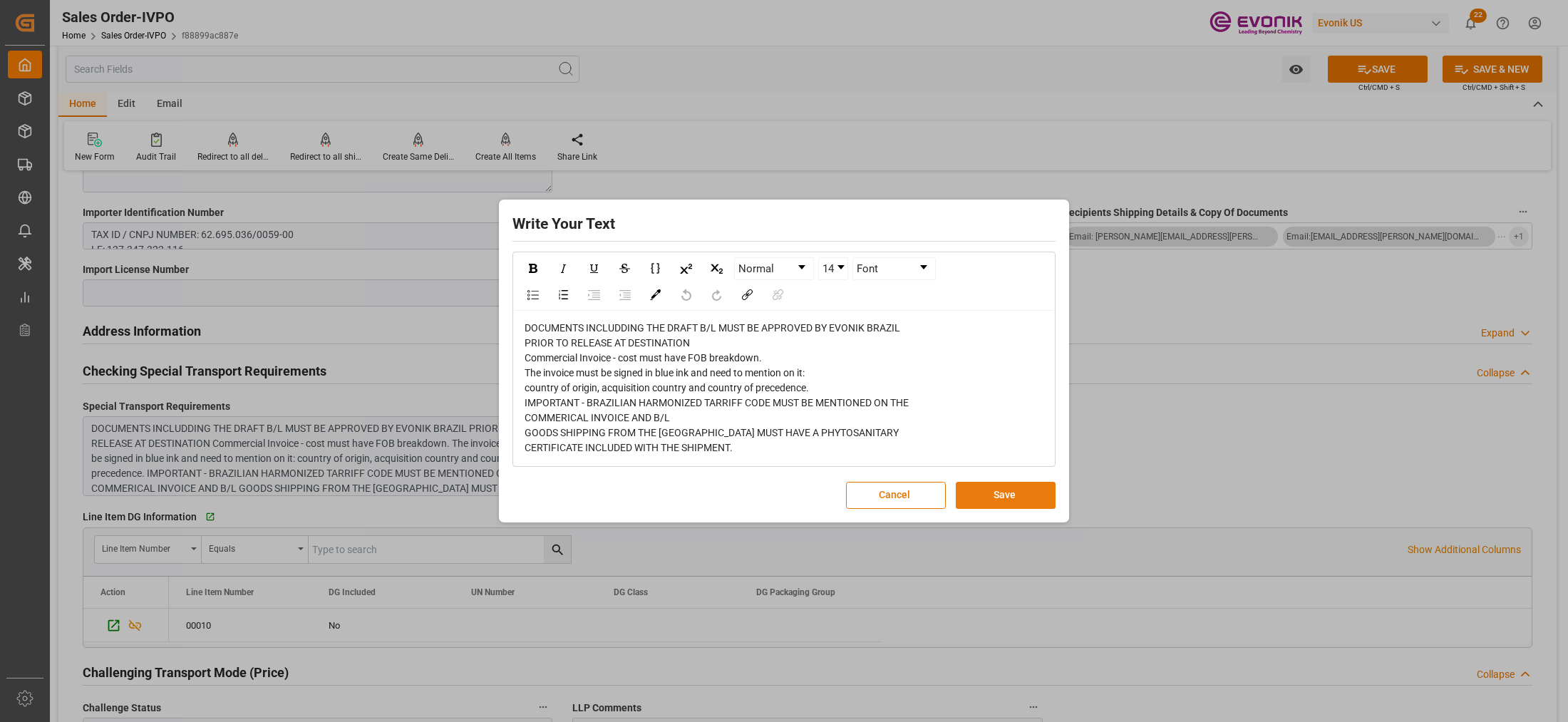
click at [1024, 497] on button "Save" at bounding box center [1006, 496] width 99 height 27
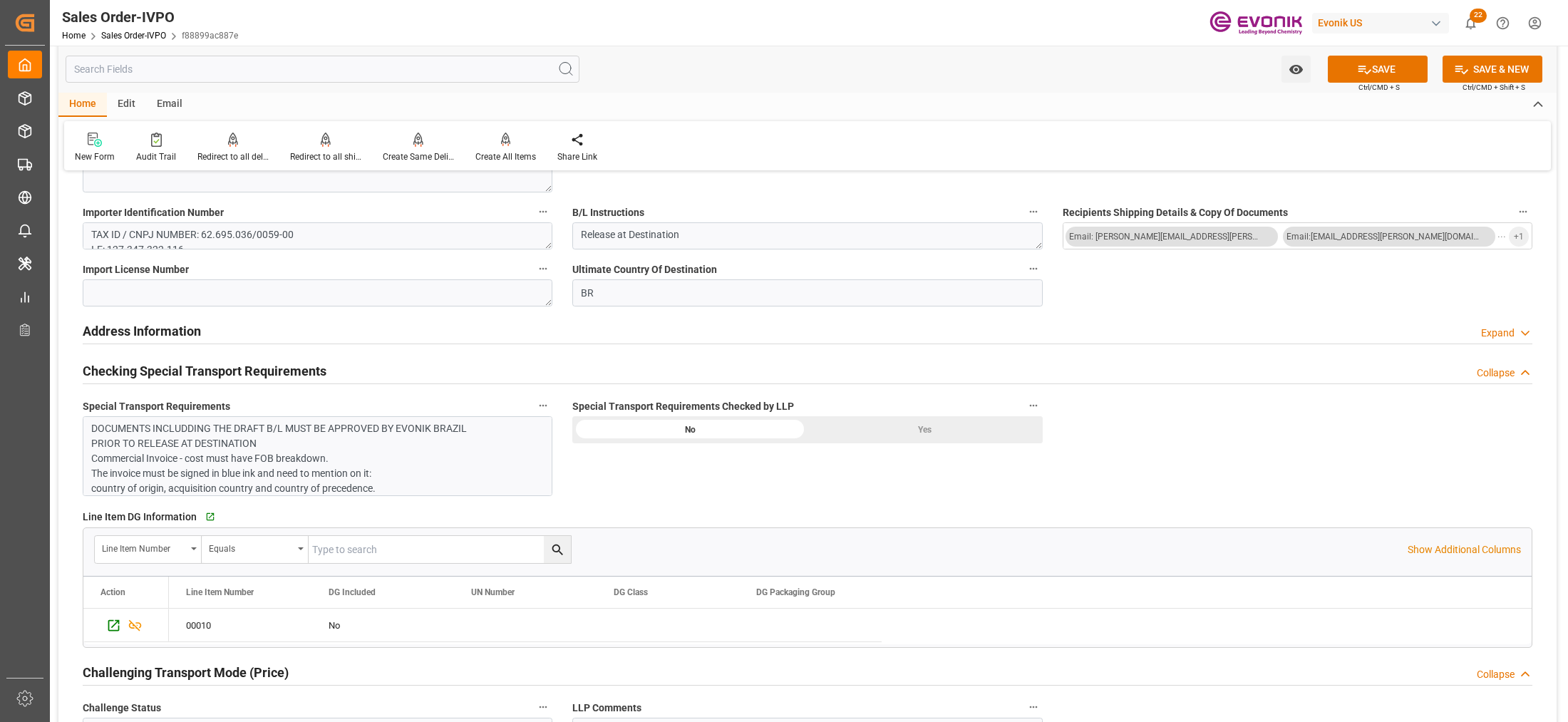
click at [902, 440] on div "Yes" at bounding box center [925, 430] width 235 height 27
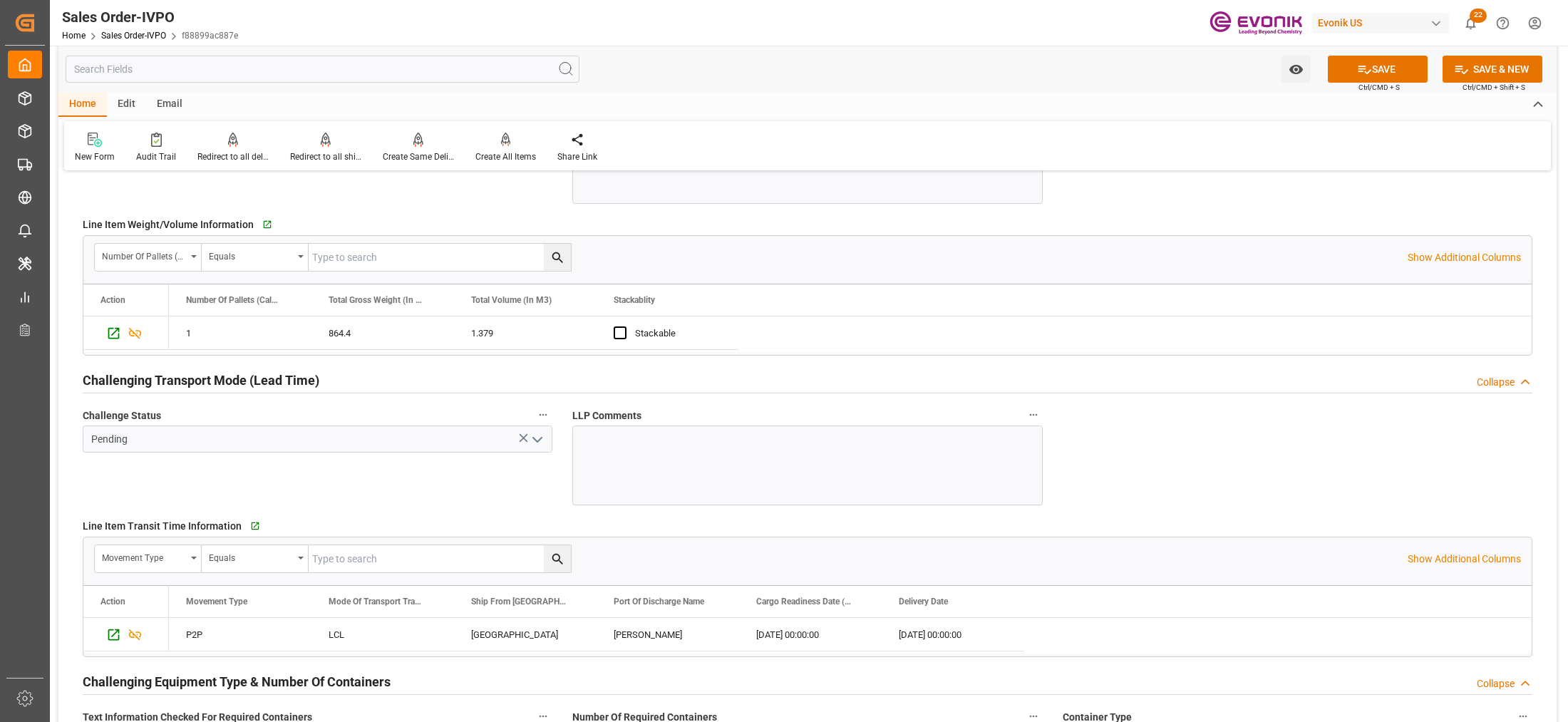
scroll to position [1783, 0]
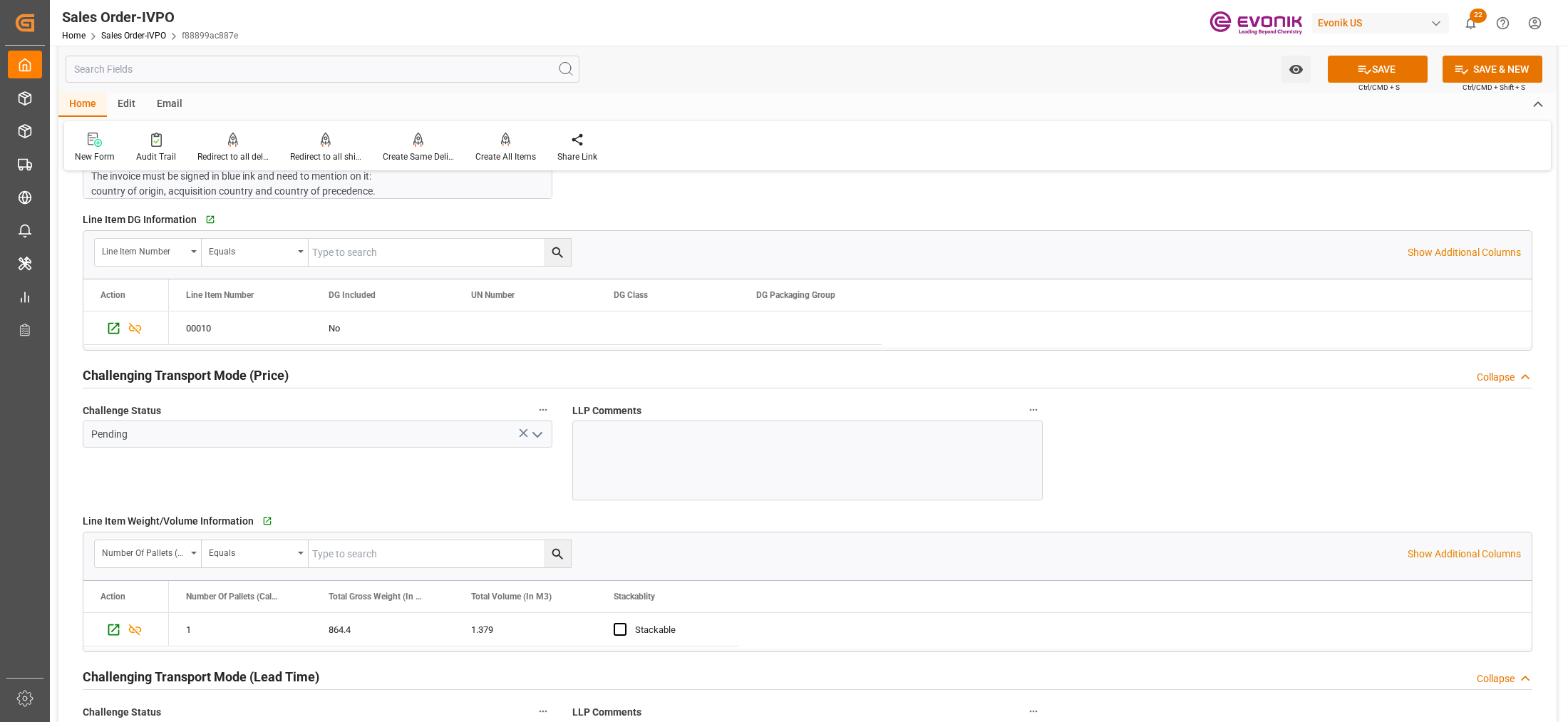
click at [540, 433] on icon "open menu" at bounding box center [537, 435] width 17 height 17
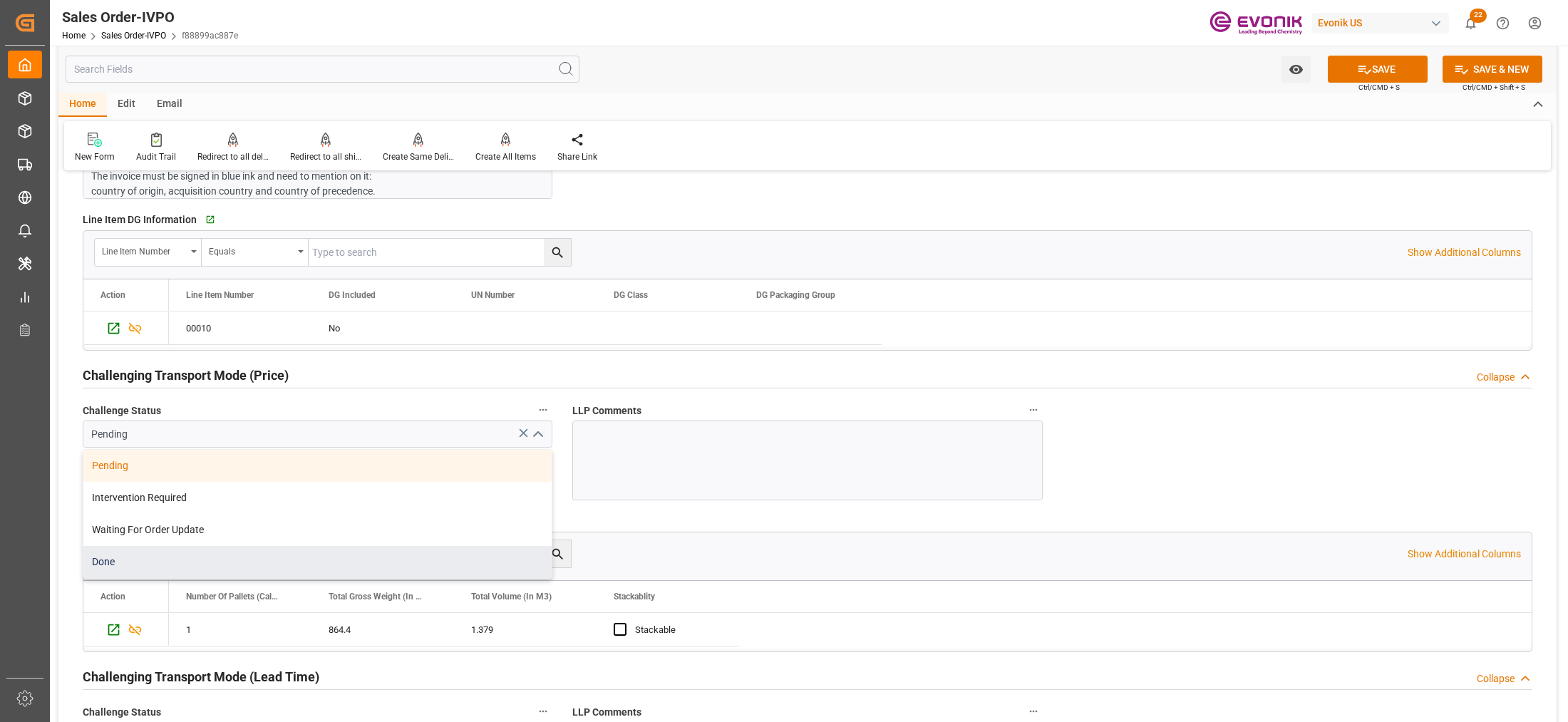
click at [217, 574] on div "Done" at bounding box center [318, 562] width 468 height 32
type input "Done"
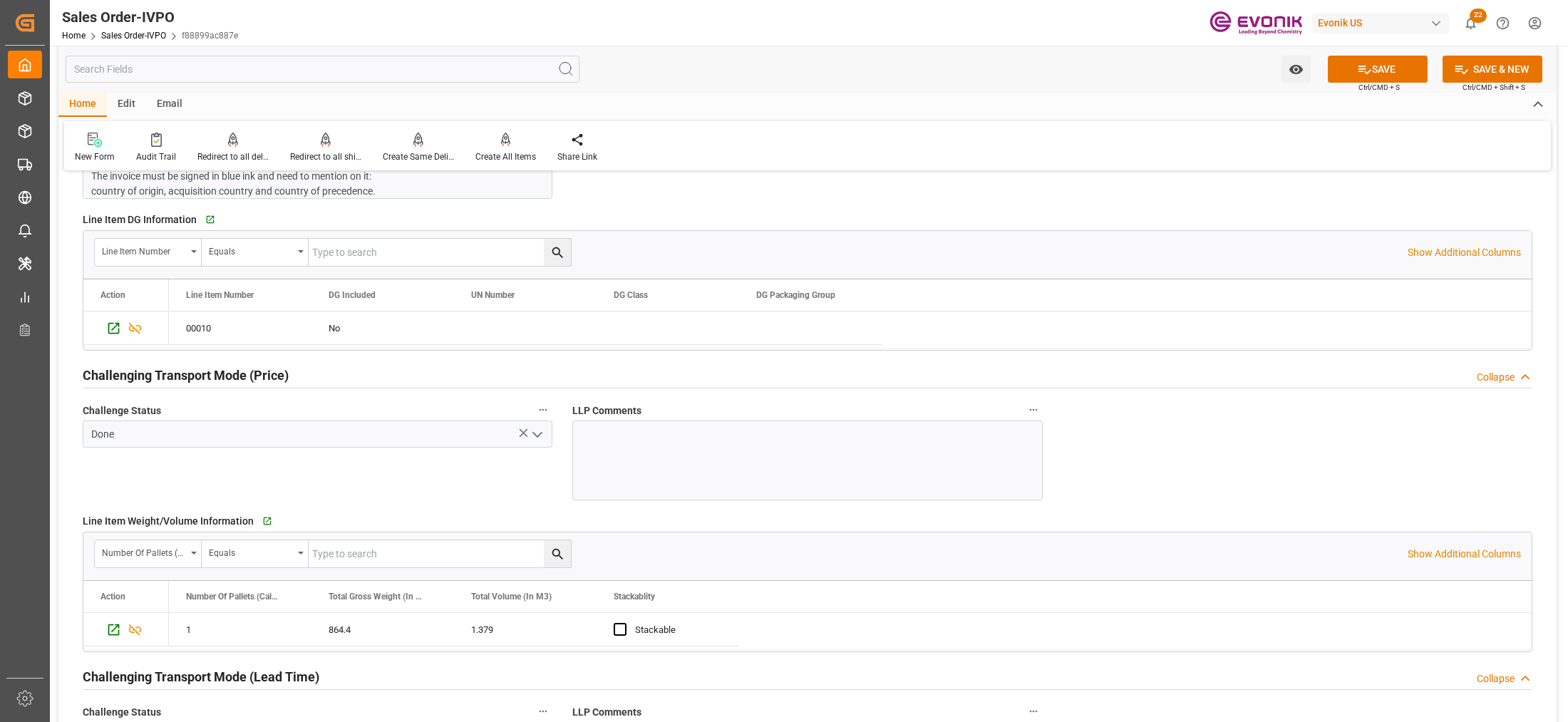
scroll to position [2079, 0]
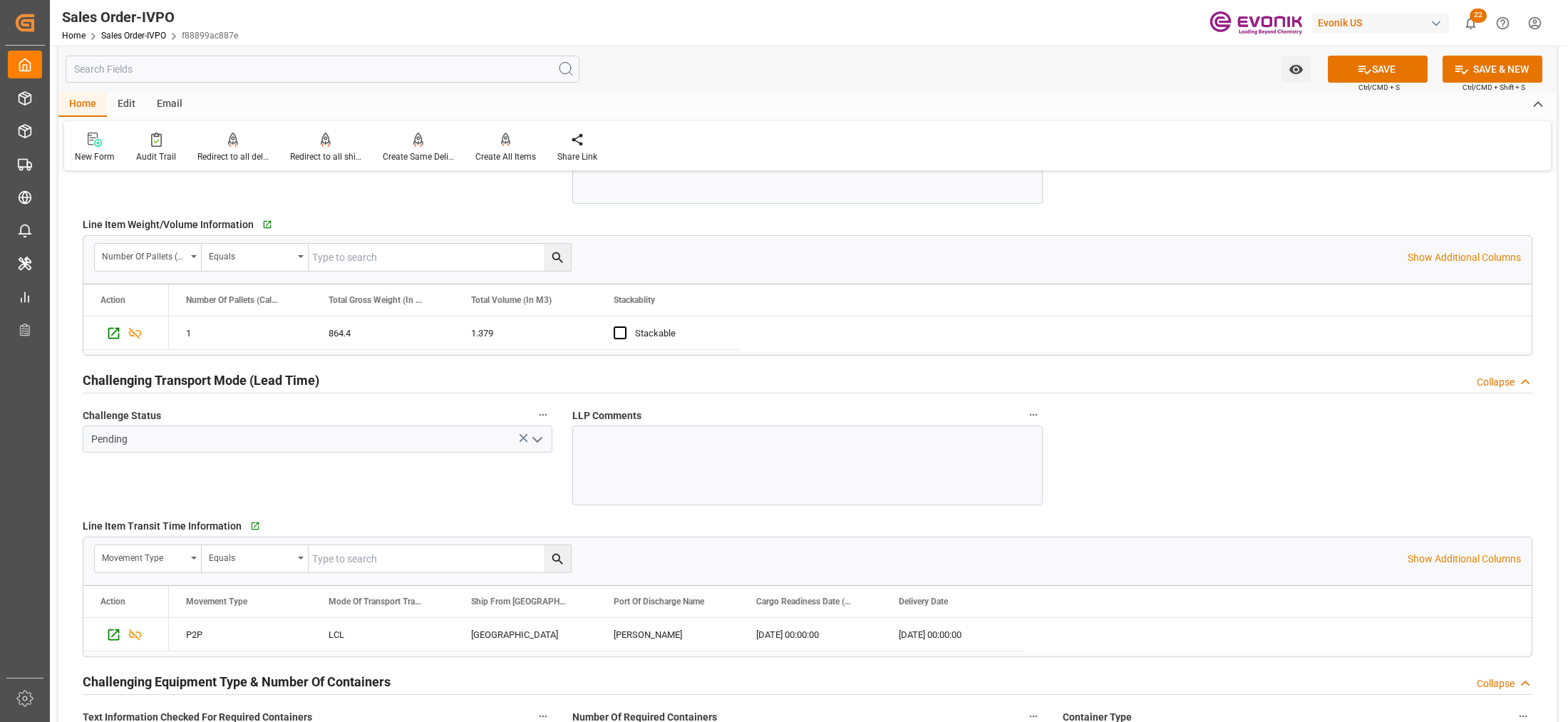
click at [541, 442] on icon "open menu" at bounding box center [537, 440] width 17 height 17
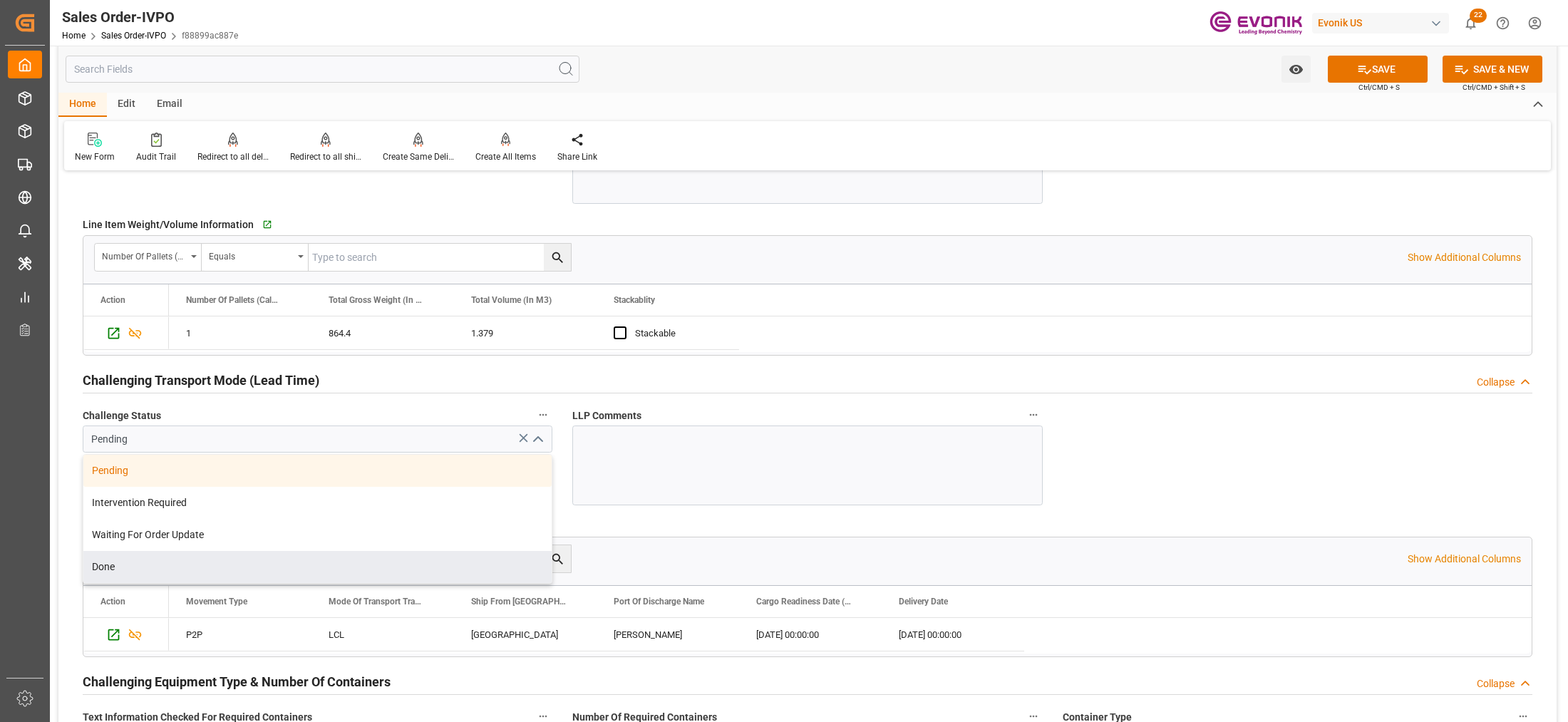
click at [286, 570] on div "Done" at bounding box center [318, 567] width 468 height 32
type input "Done"
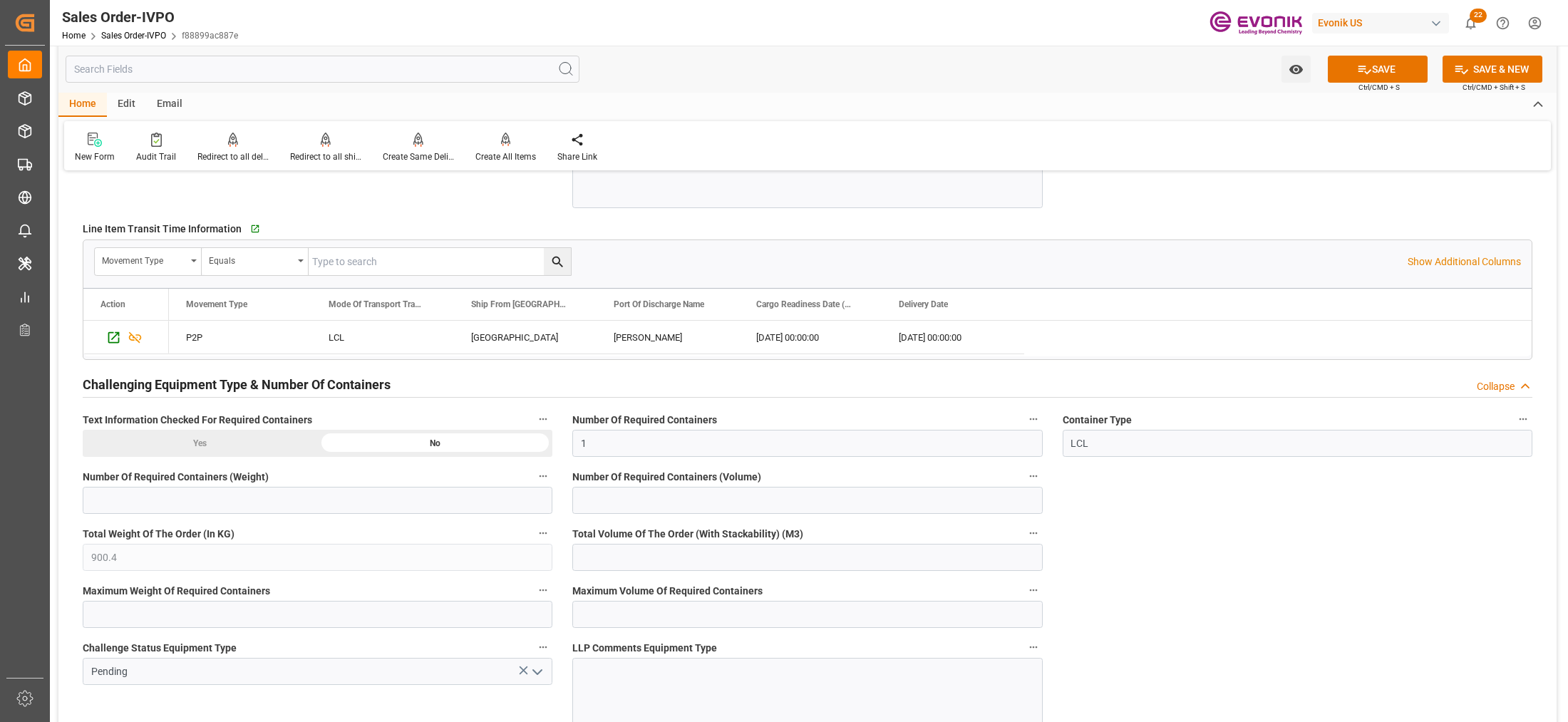
scroll to position [2674, 0]
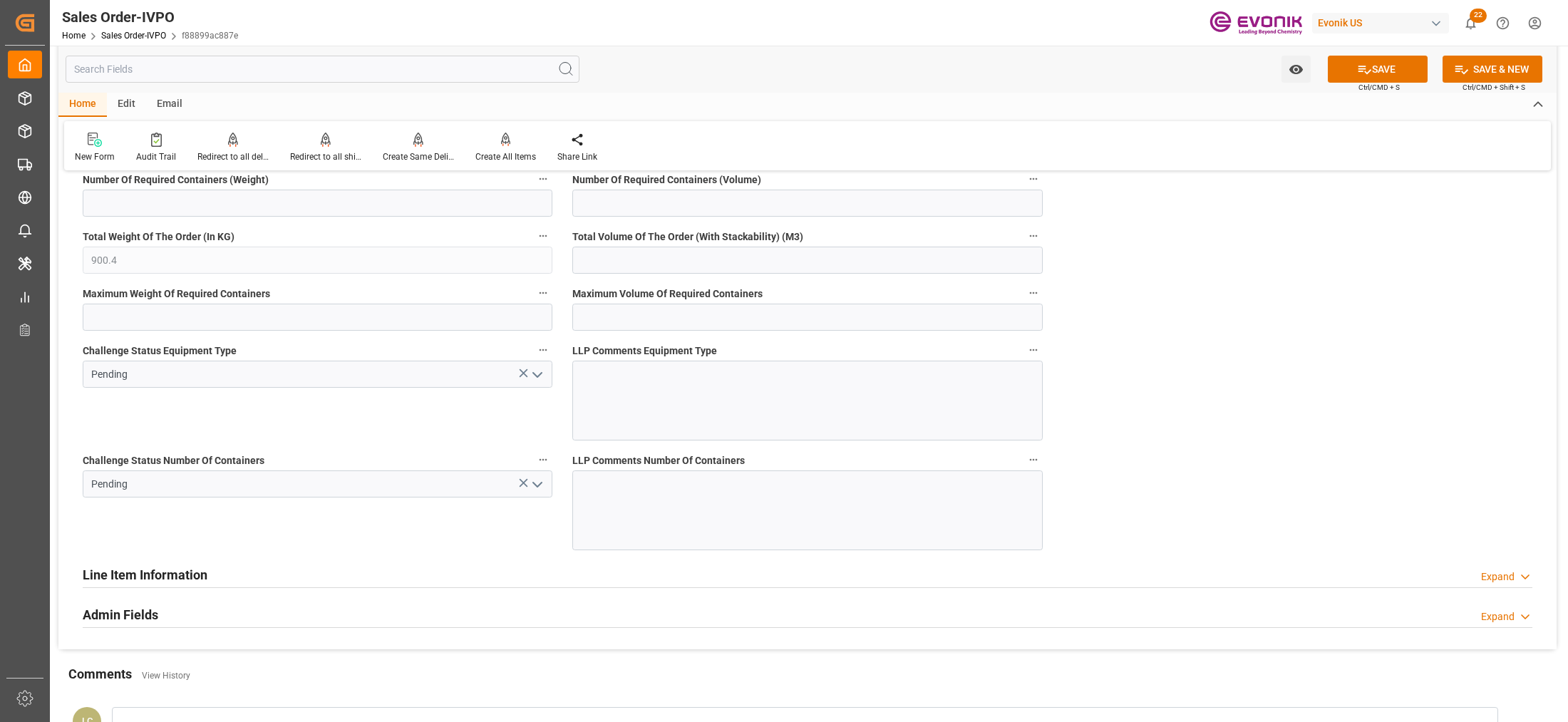
click at [535, 379] on icon "open menu" at bounding box center [537, 375] width 17 height 17
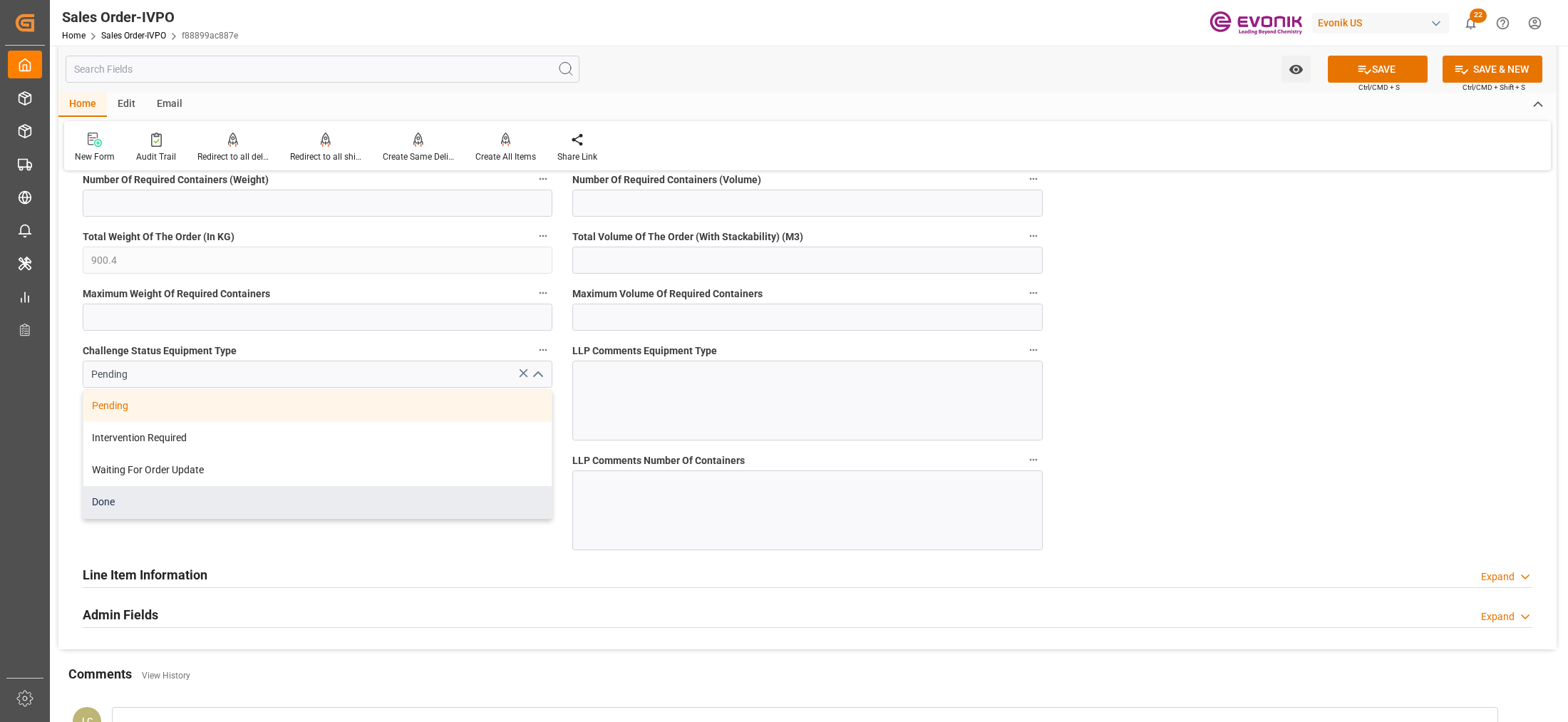
click at [267, 508] on div "Done" at bounding box center [318, 502] width 468 height 32
type input "Done"
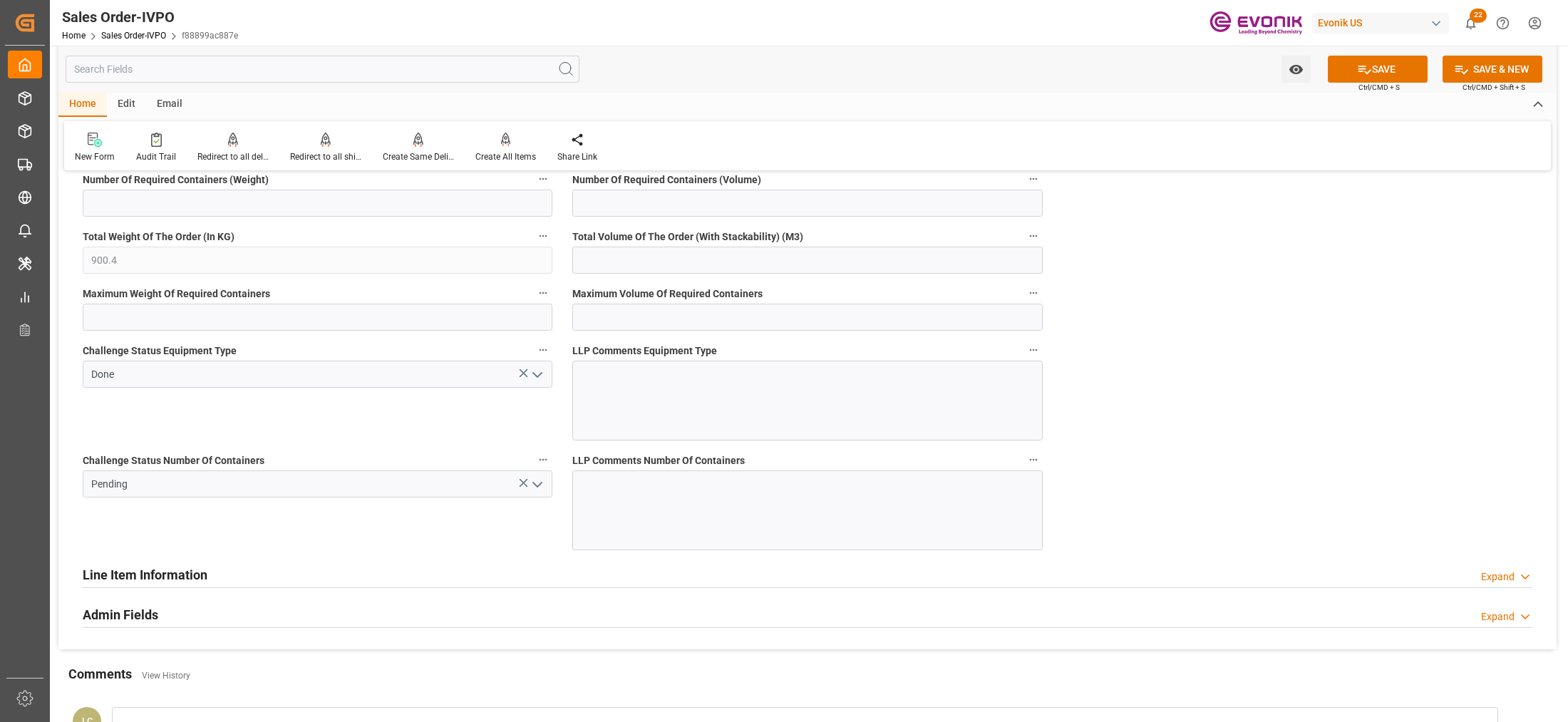
drag, startPoint x: 539, startPoint y: 485, endPoint x: 529, endPoint y: 493, distance: 12.8
click at [539, 486] on icon "open menu" at bounding box center [537, 485] width 17 height 17
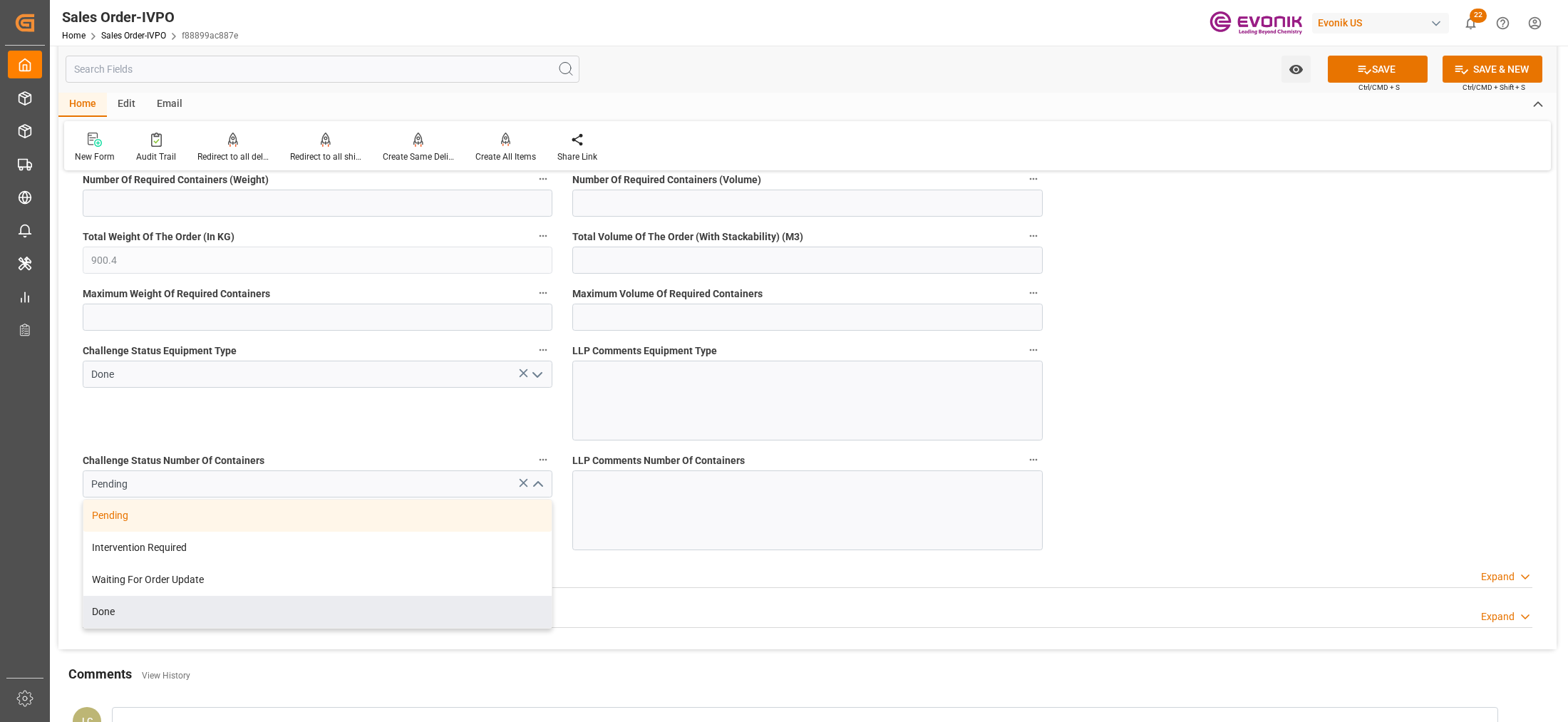
drag, startPoint x: 223, startPoint y: 607, endPoint x: 259, endPoint y: 600, distance: 36.7
click at [225, 607] on div "Done" at bounding box center [318, 612] width 468 height 32
type input "Done"
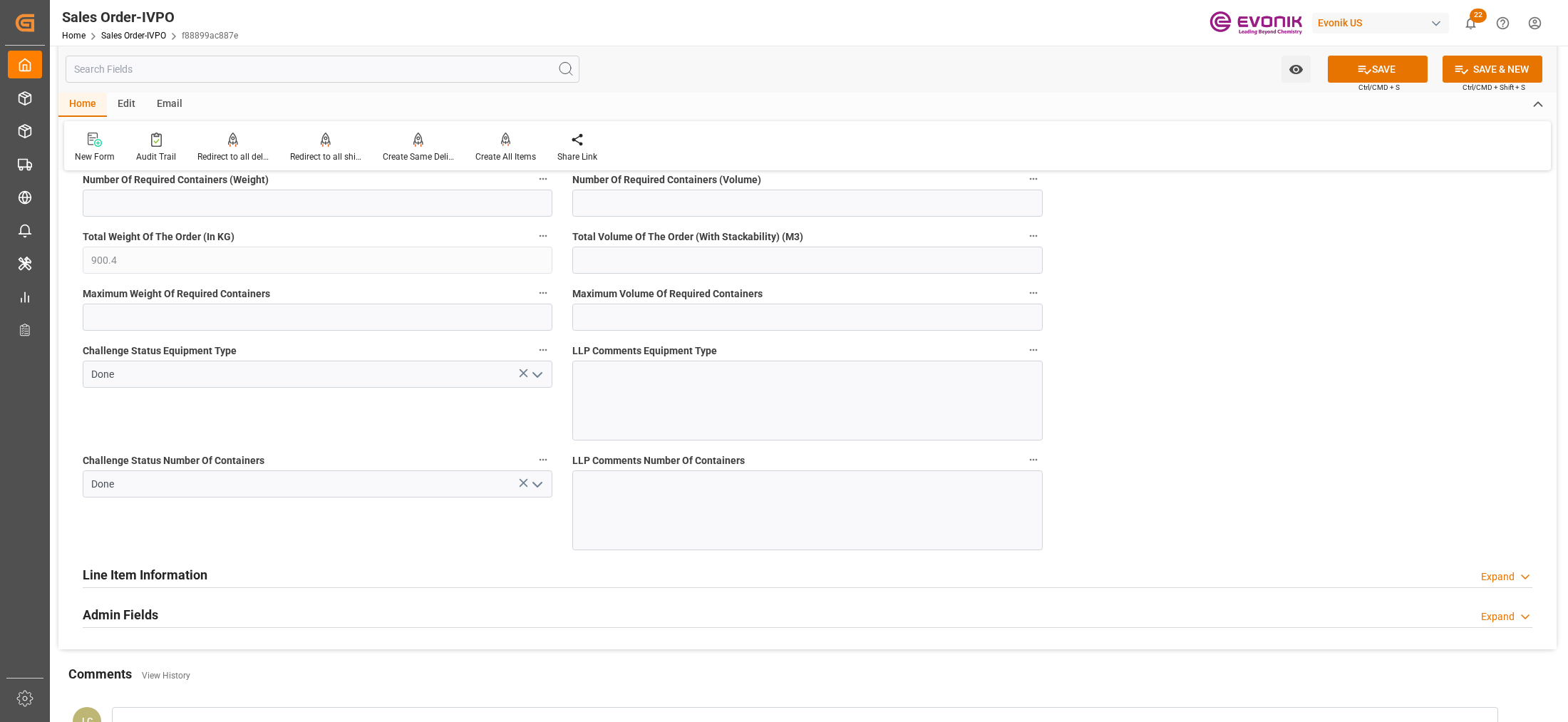
scroll to position [2376, 0]
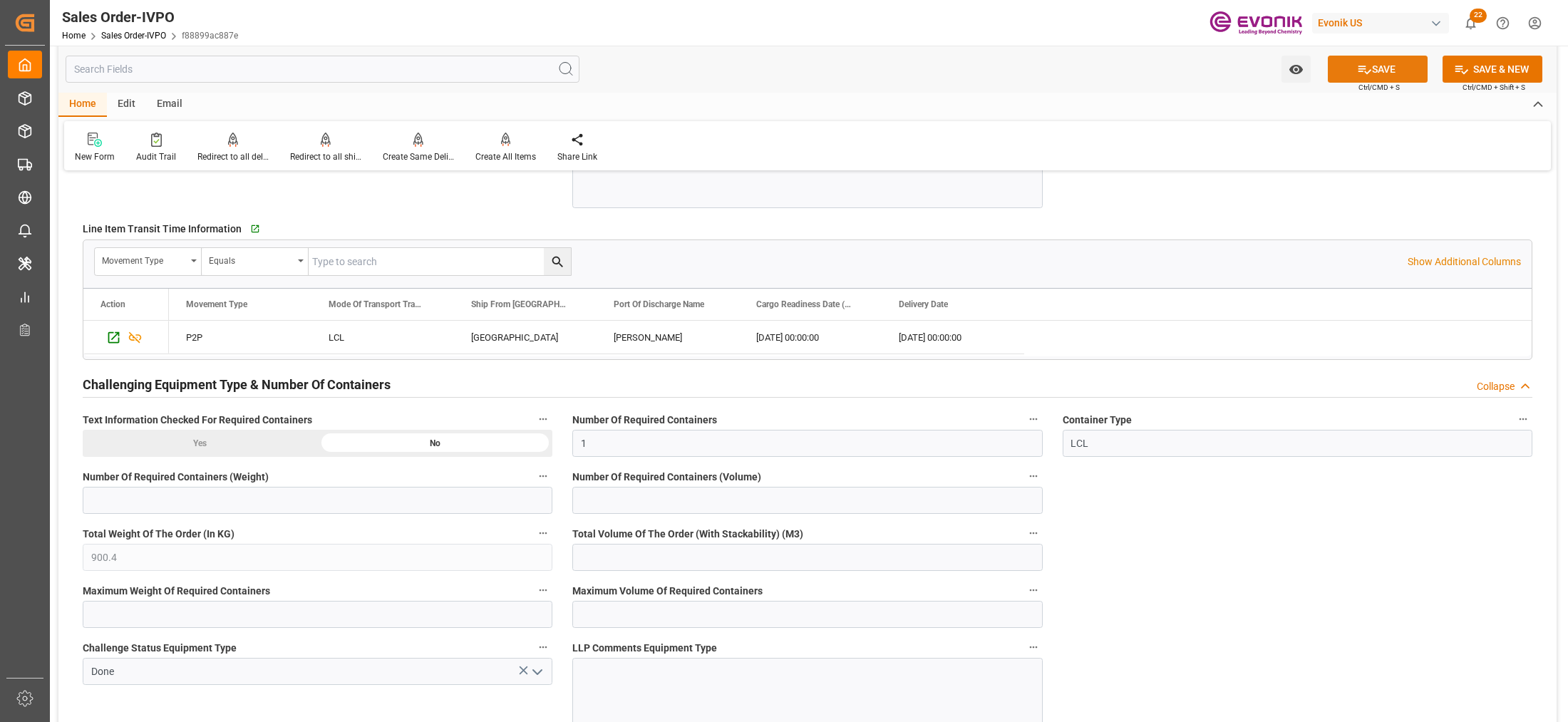
click at [1363, 67] on icon at bounding box center [1364, 69] width 15 height 15
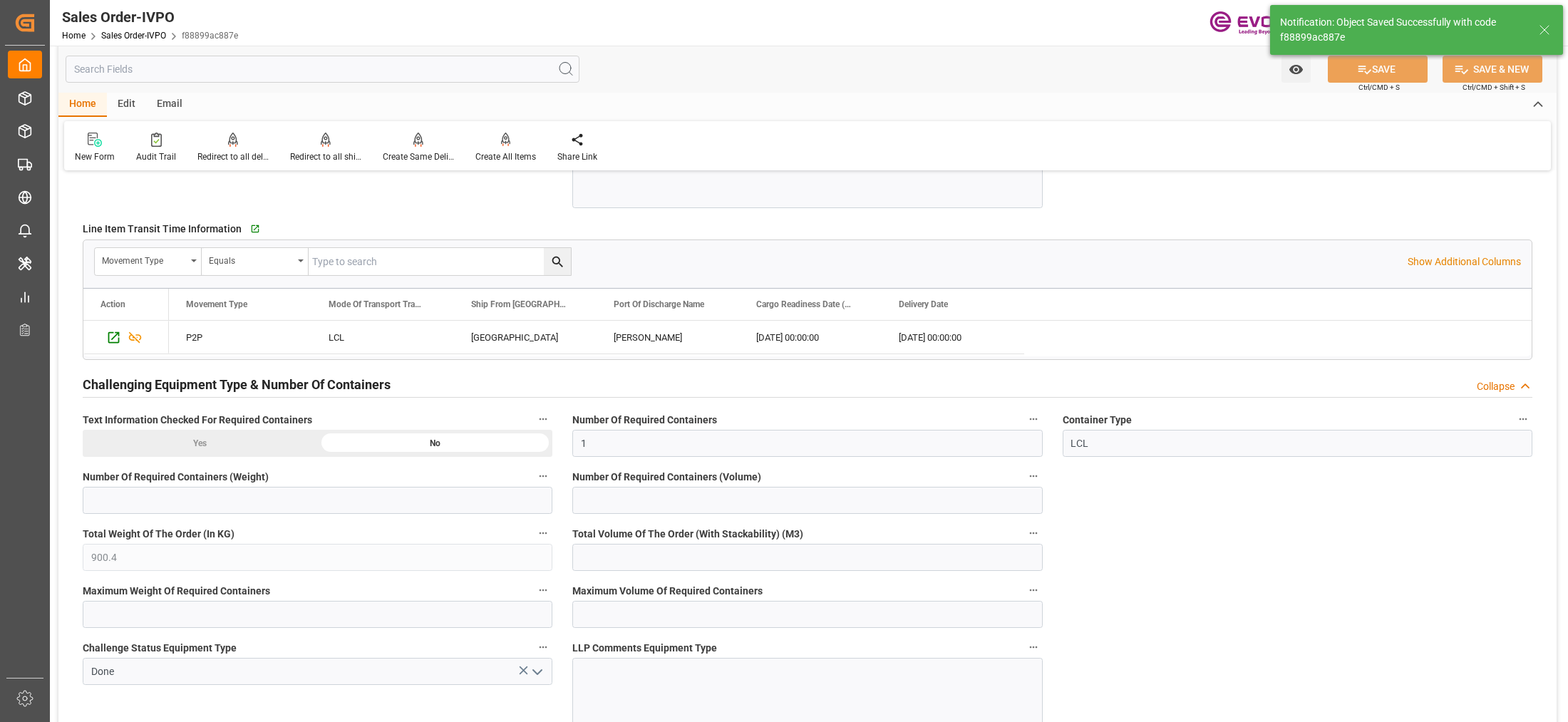
type input "06.10.2025 06:17"
type input "No"
click at [501, 143] on icon at bounding box center [506, 140] width 10 height 14
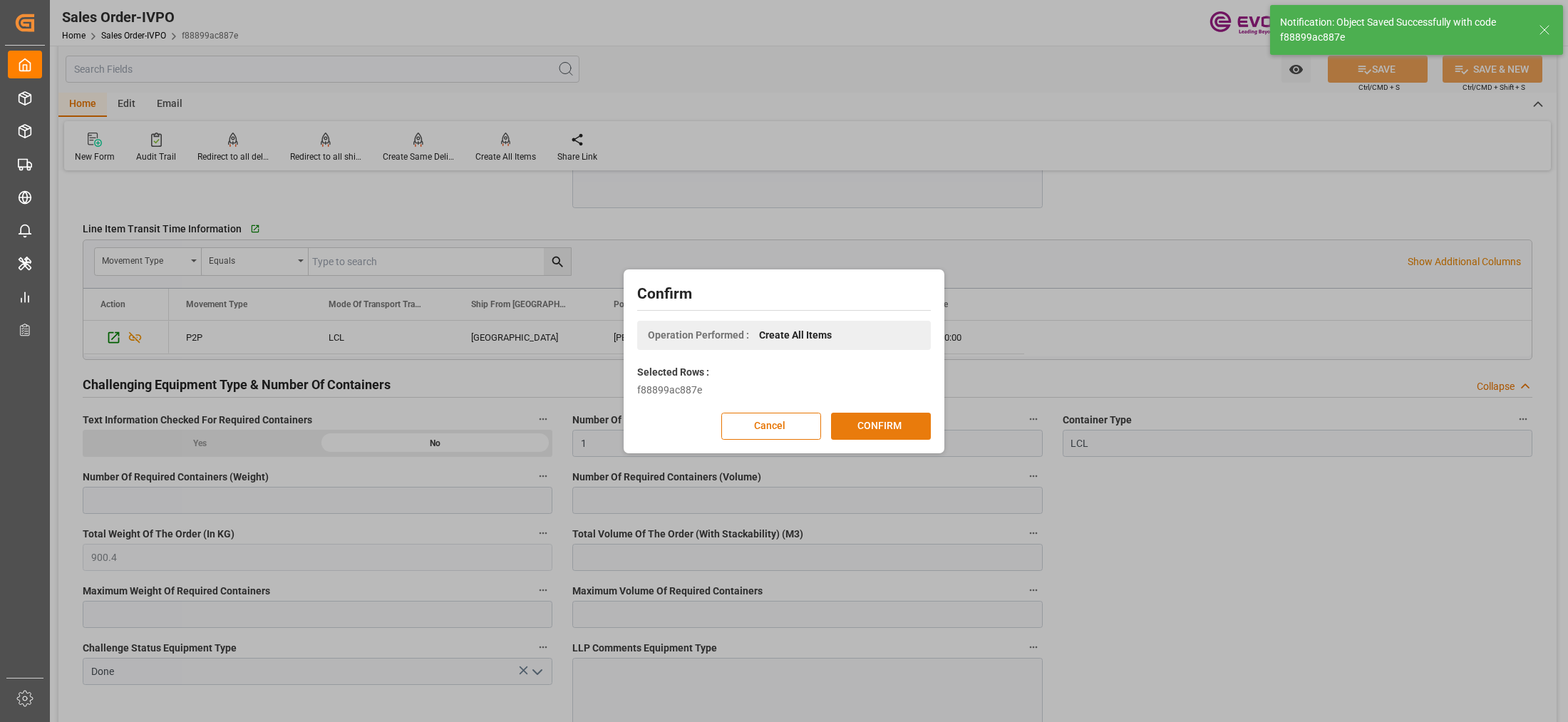
click at [910, 420] on button "CONFIRM" at bounding box center [881, 427] width 99 height 27
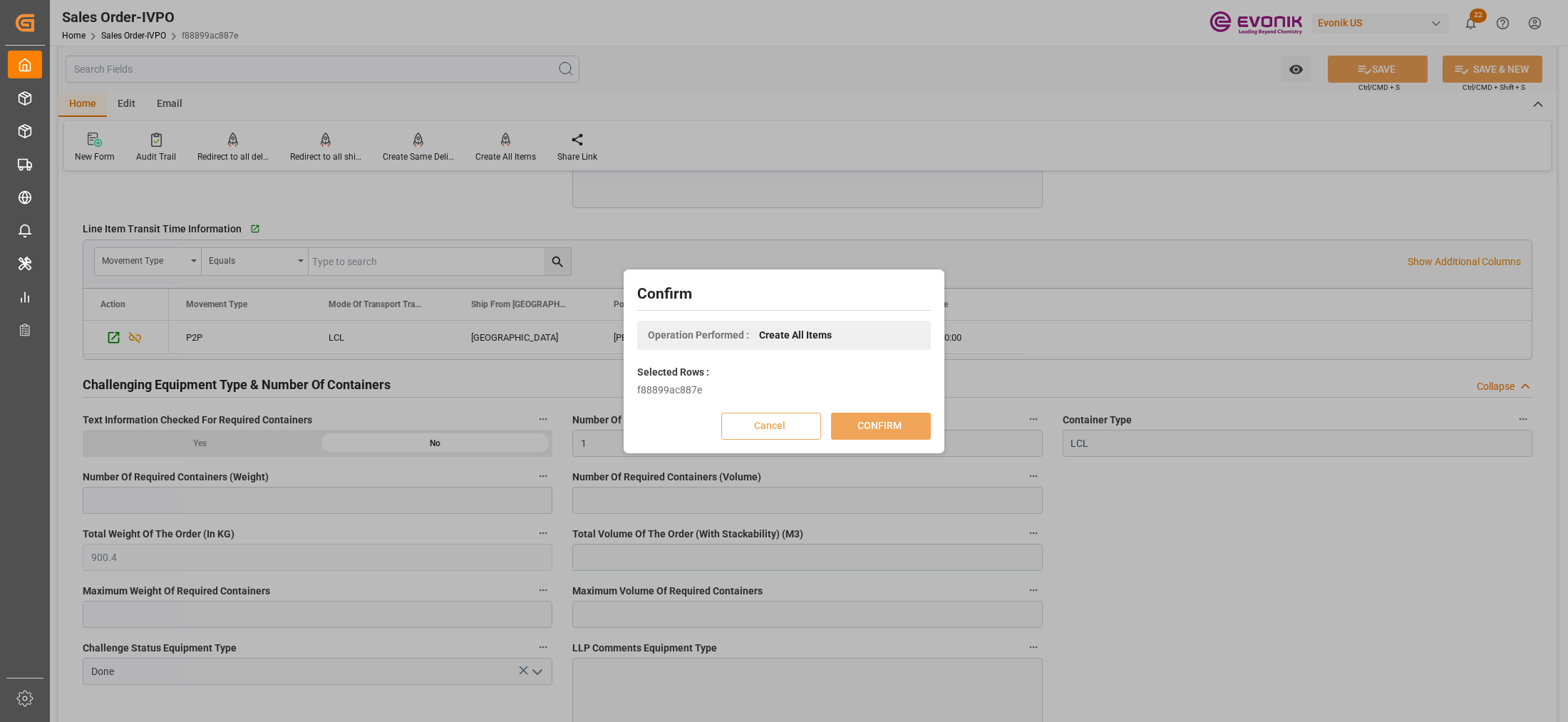
scroll to position [154, 0]
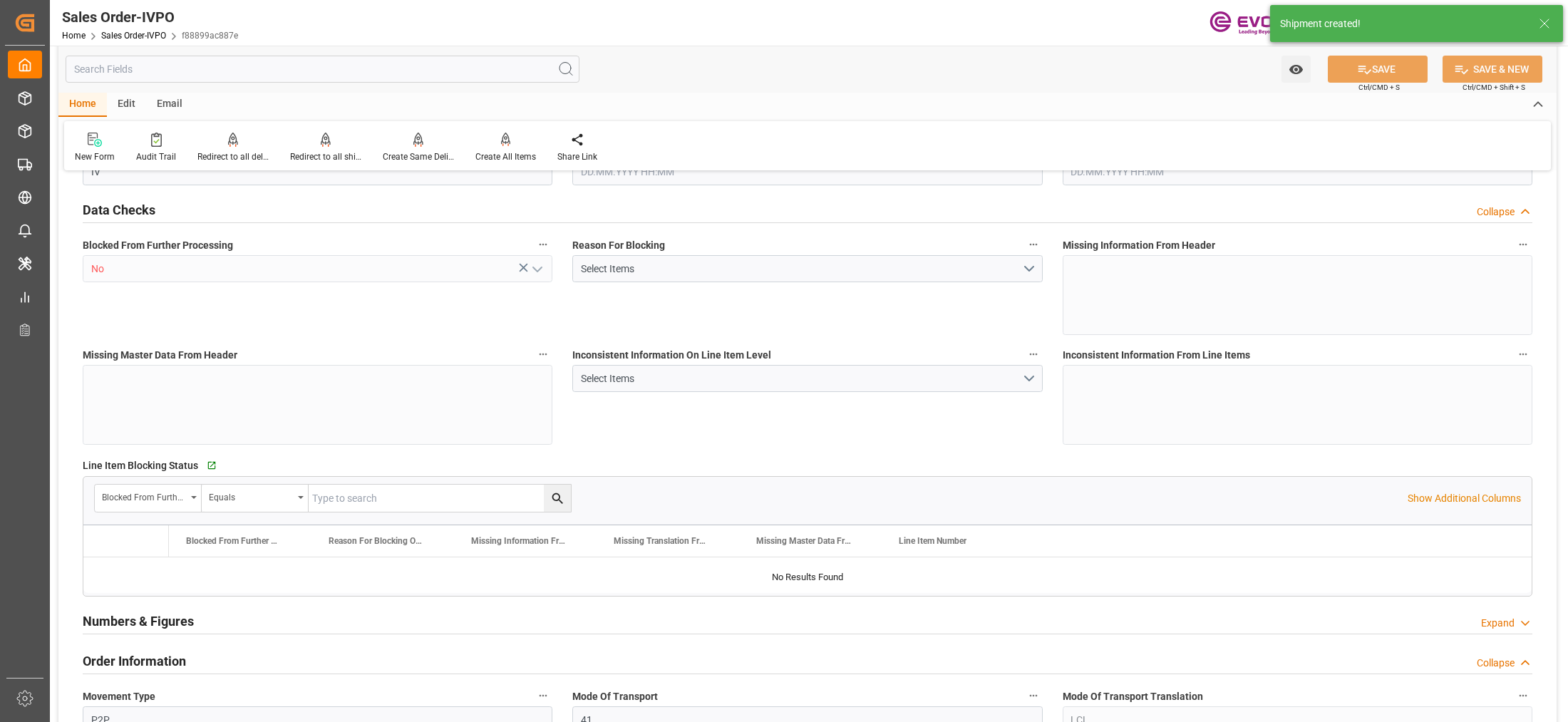
type input "BRSSZ"
type input "0"
type input "1"
type input "900.4"
type input "03.10.2025 18:28"
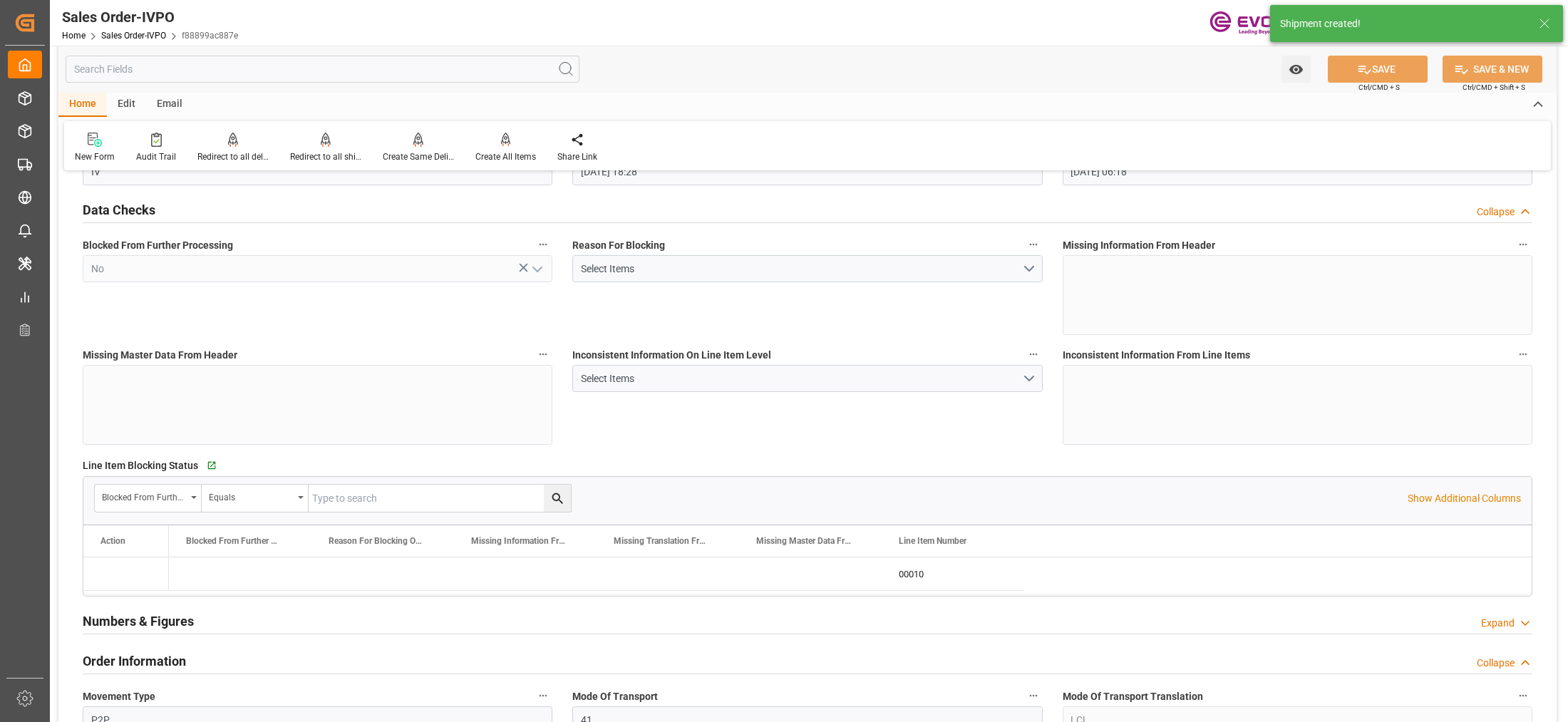
type input "06.10.2025 06:18"
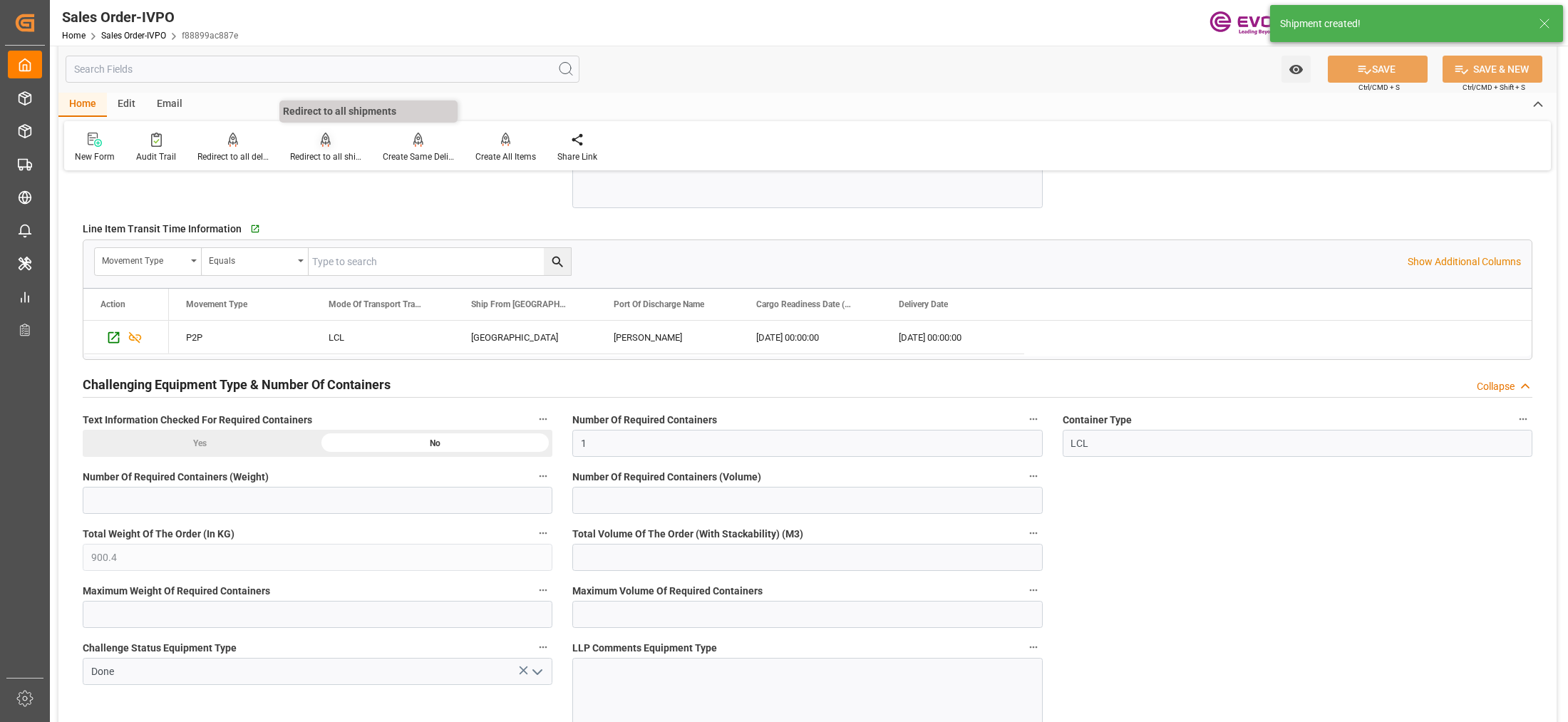
click at [324, 148] on div "Redirect to all shipments" at bounding box center [326, 147] width 93 height 31
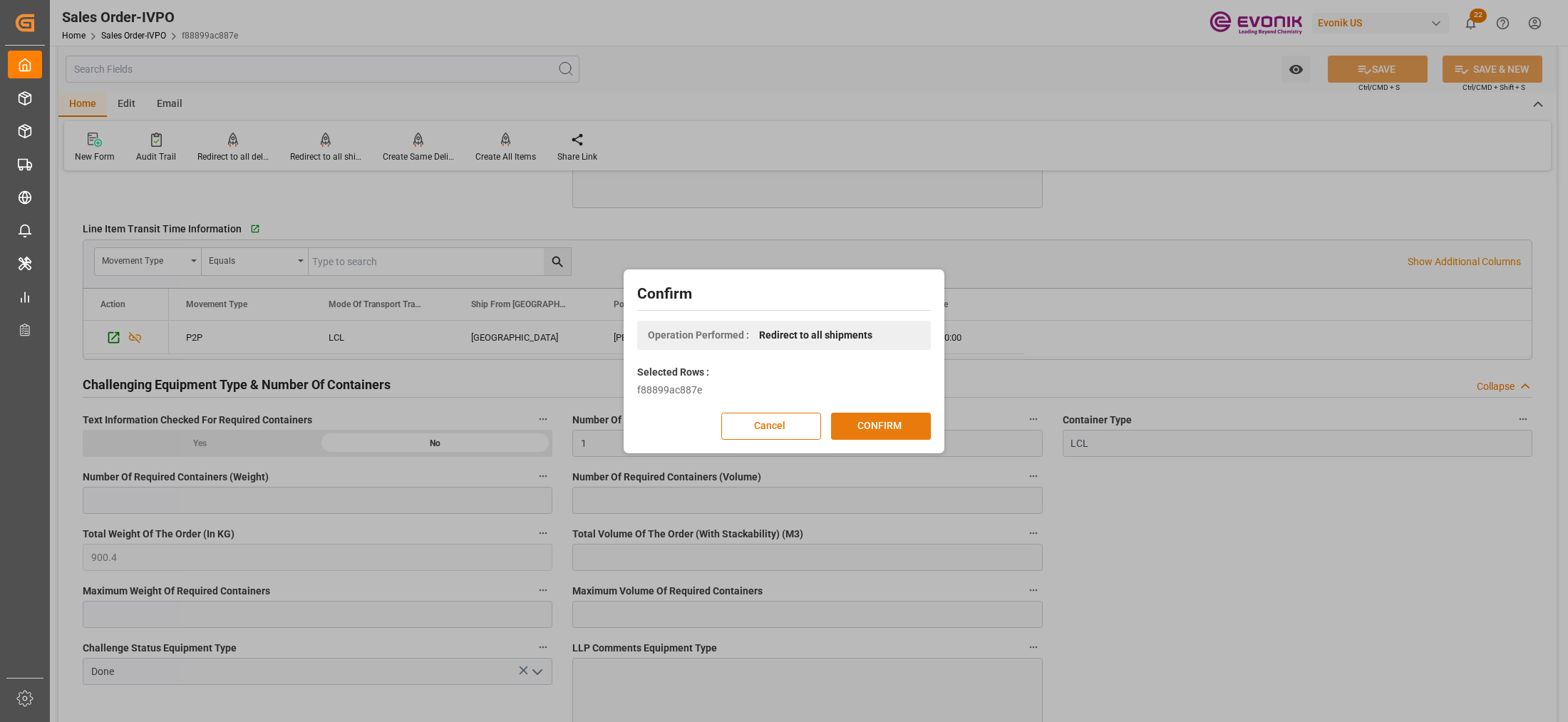
click at [906, 421] on button "CONFIRM" at bounding box center [881, 427] width 99 height 27
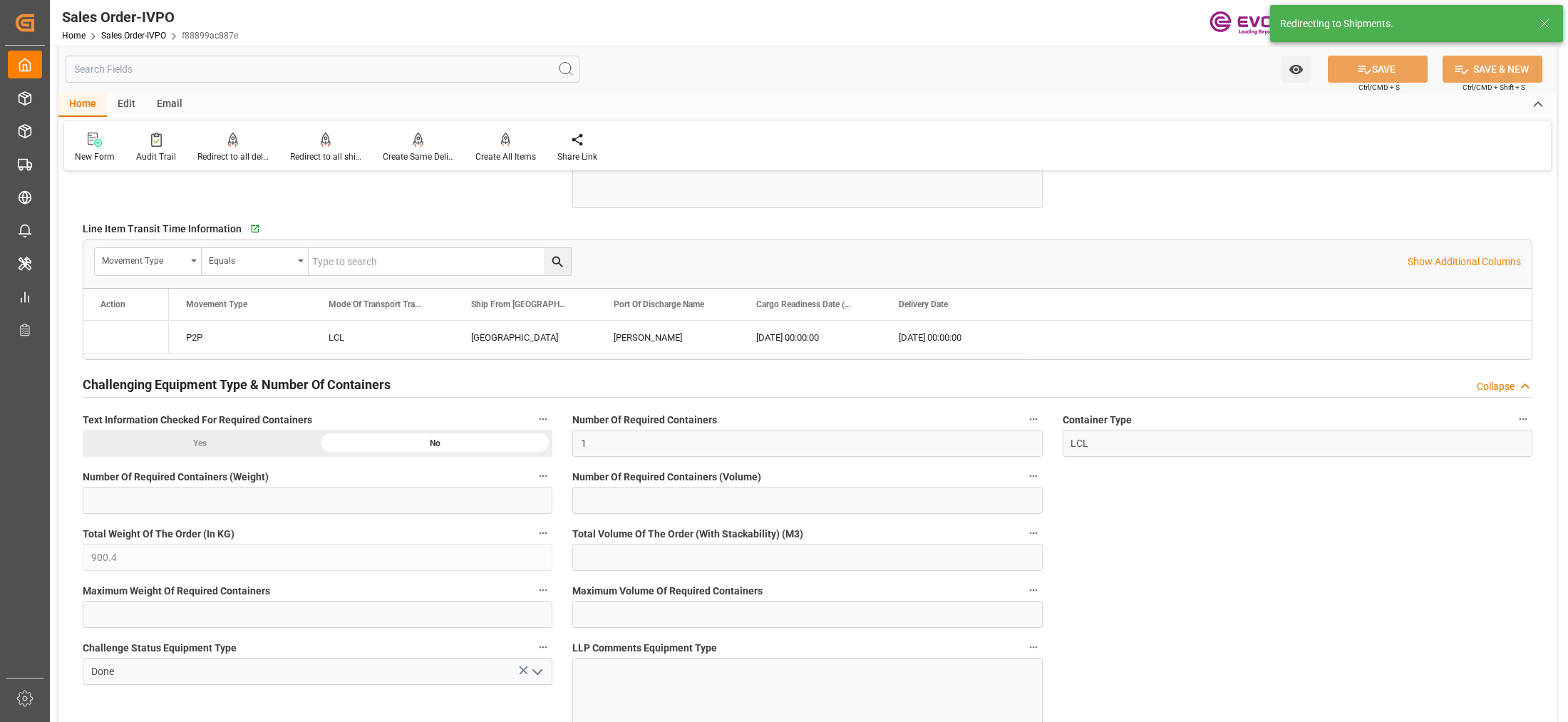
type input "03.10.2025 18:28"
type input "06.10.2025 06:18"
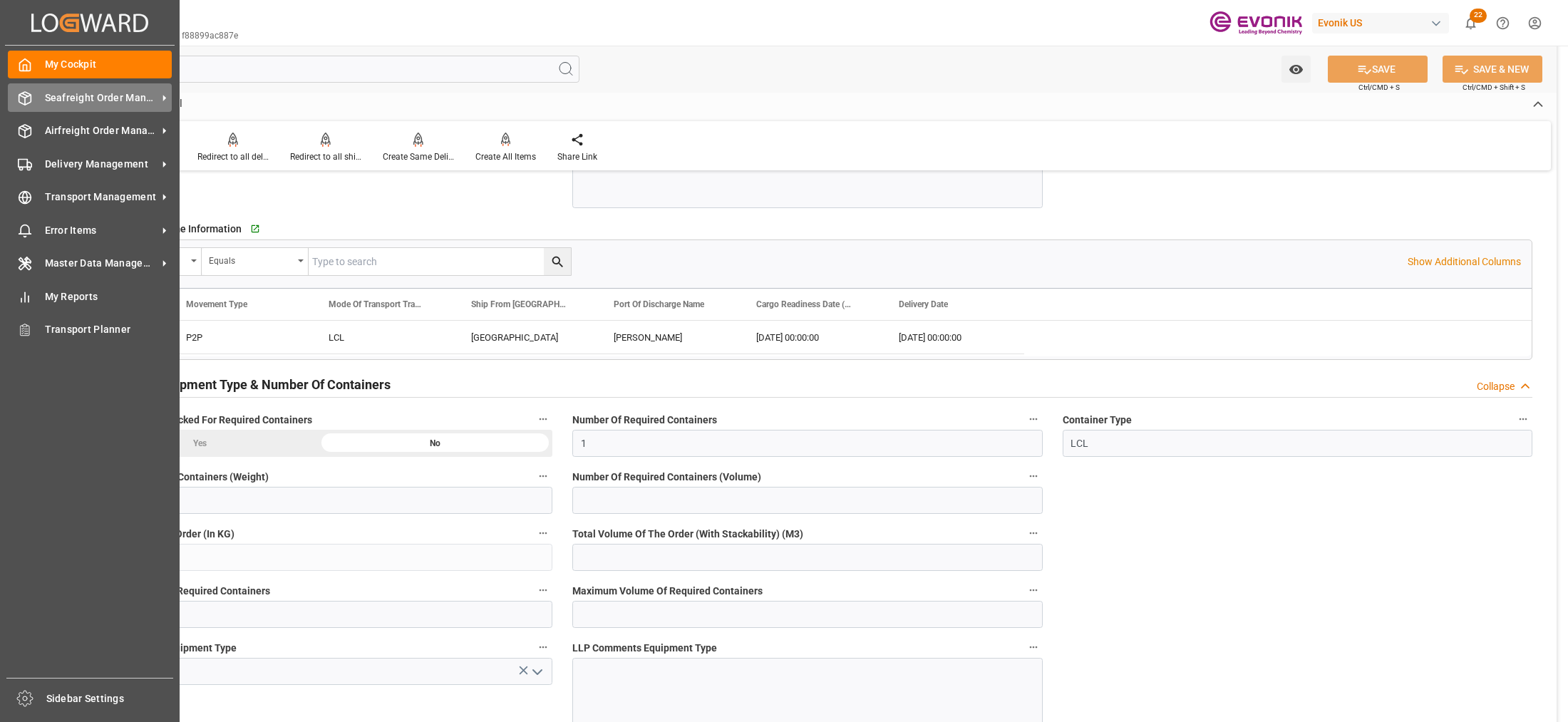
click at [96, 95] on span "Seafreight Order Management" at bounding box center [101, 98] width 112 height 15
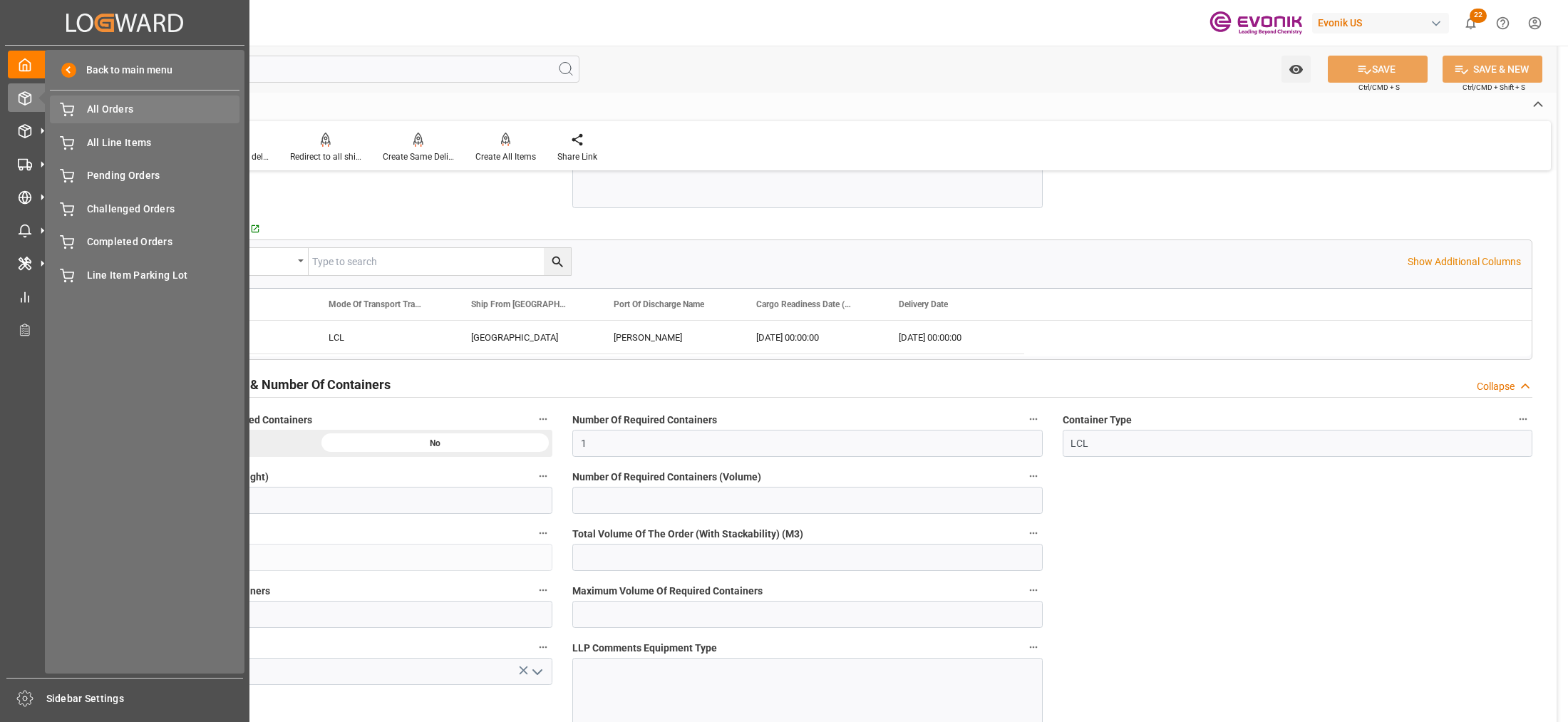
click at [102, 118] on div "All Orders All Orders" at bounding box center [144, 109] width 189 height 28
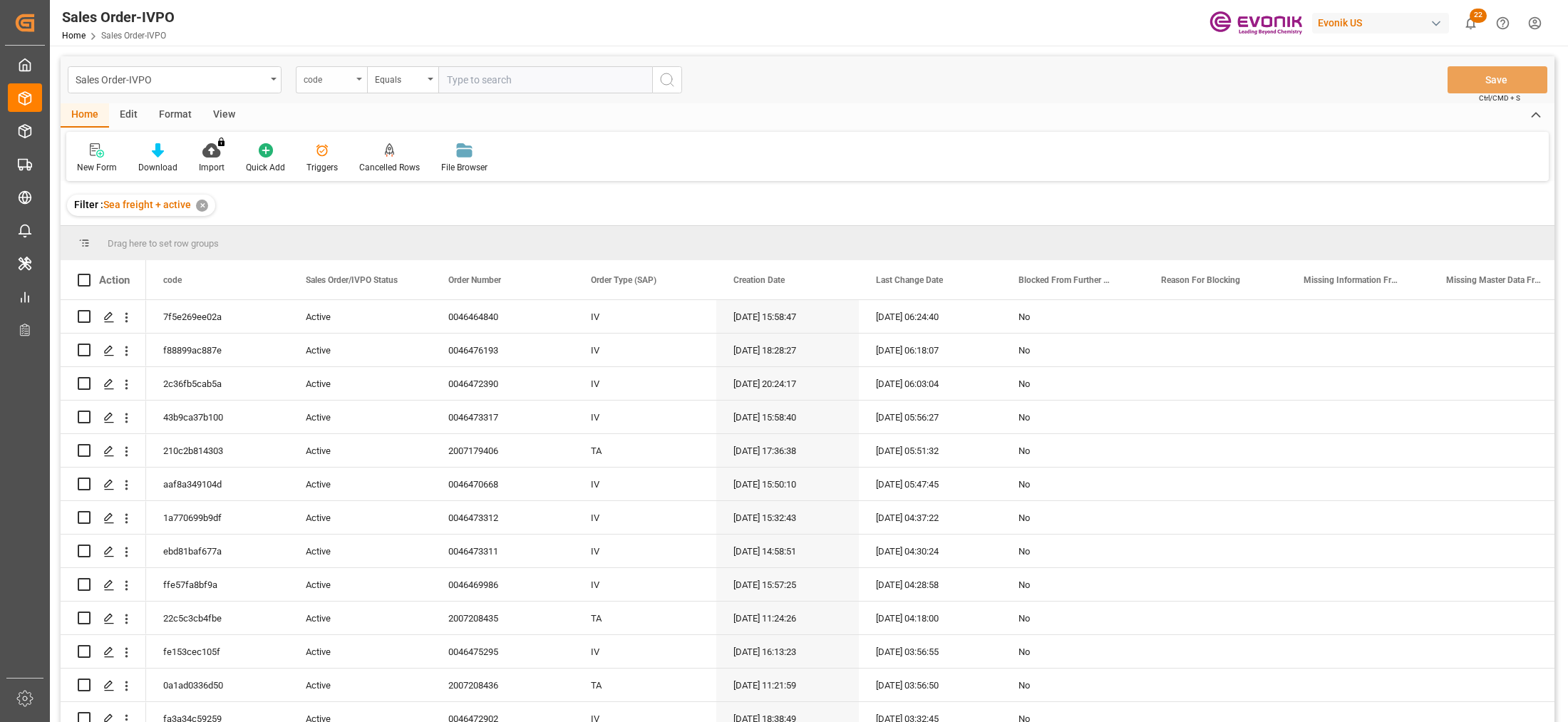
click at [355, 77] on div "code" at bounding box center [331, 80] width 71 height 27
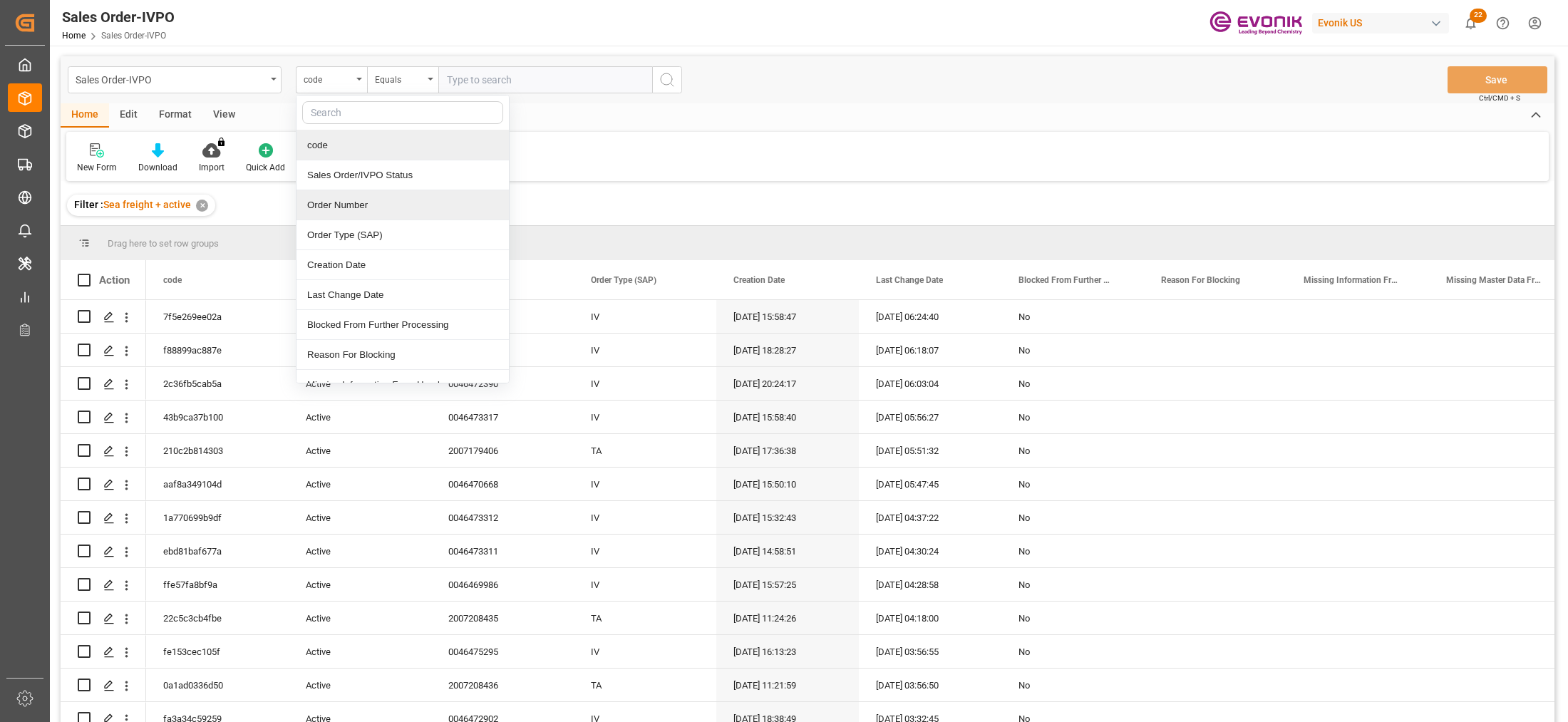
click at [375, 207] on div "Order Number" at bounding box center [403, 205] width 213 height 30
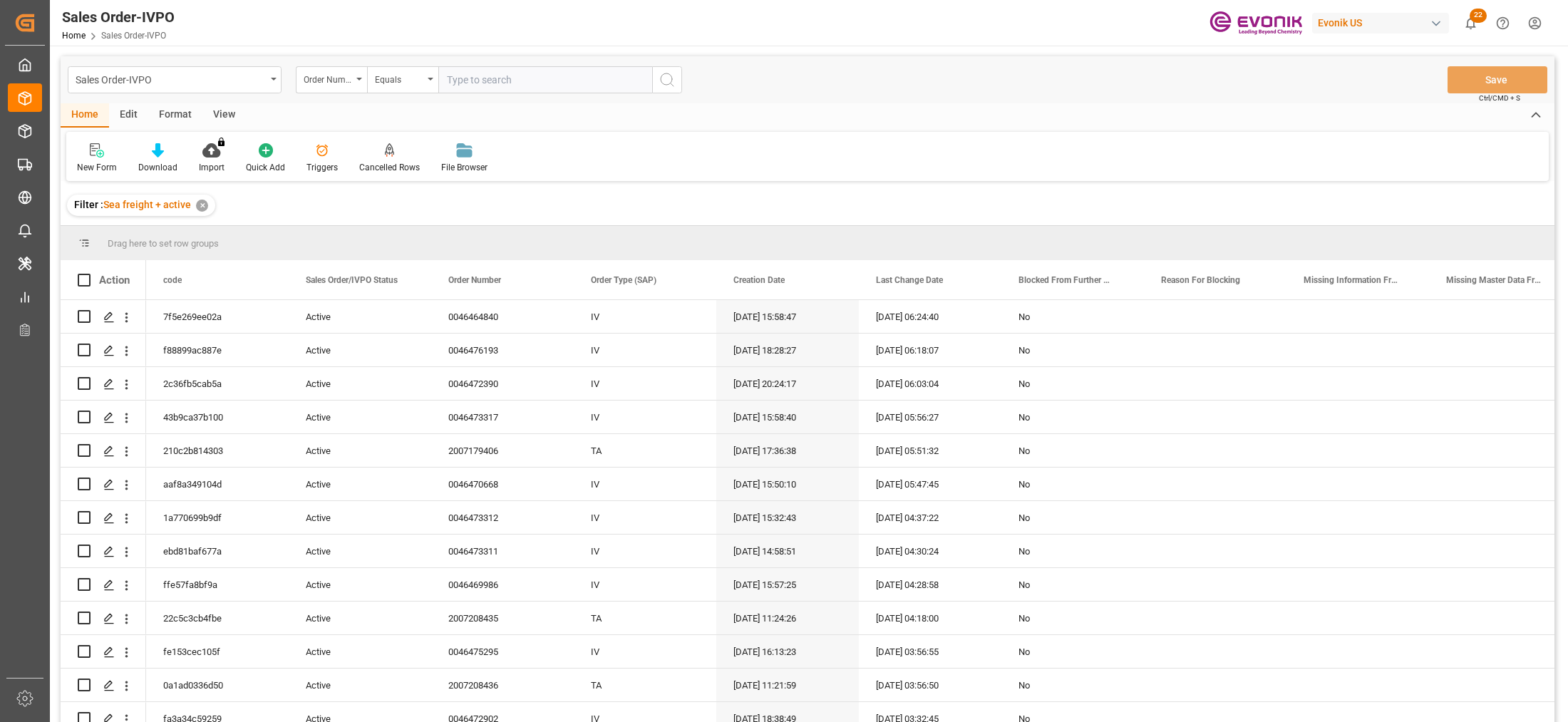
click at [479, 75] on input "text" at bounding box center [545, 80] width 214 height 27
paste input "46475893"
type input "0046475893"
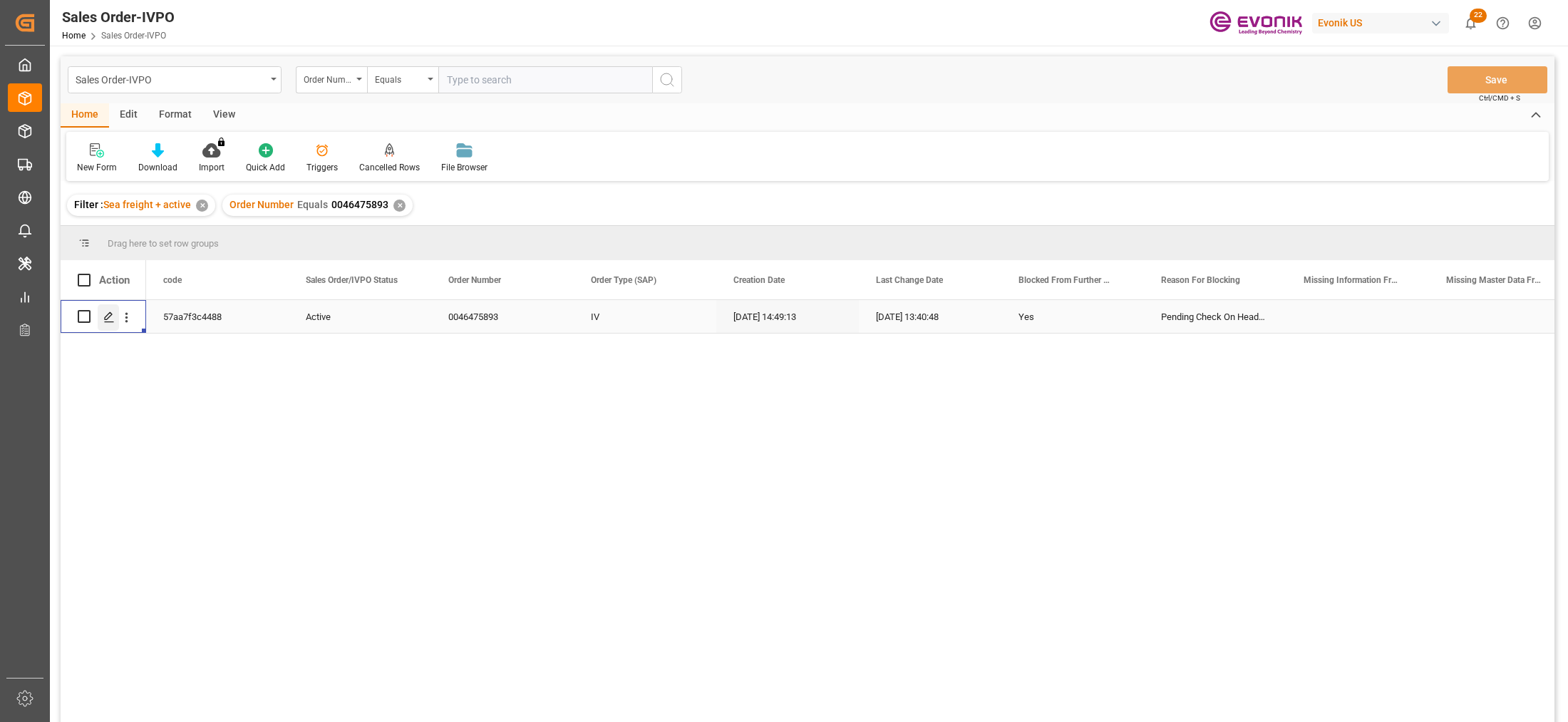
click at [111, 311] on icon "Press SPACE to select this row." at bounding box center [109, 317] width 11 height 11
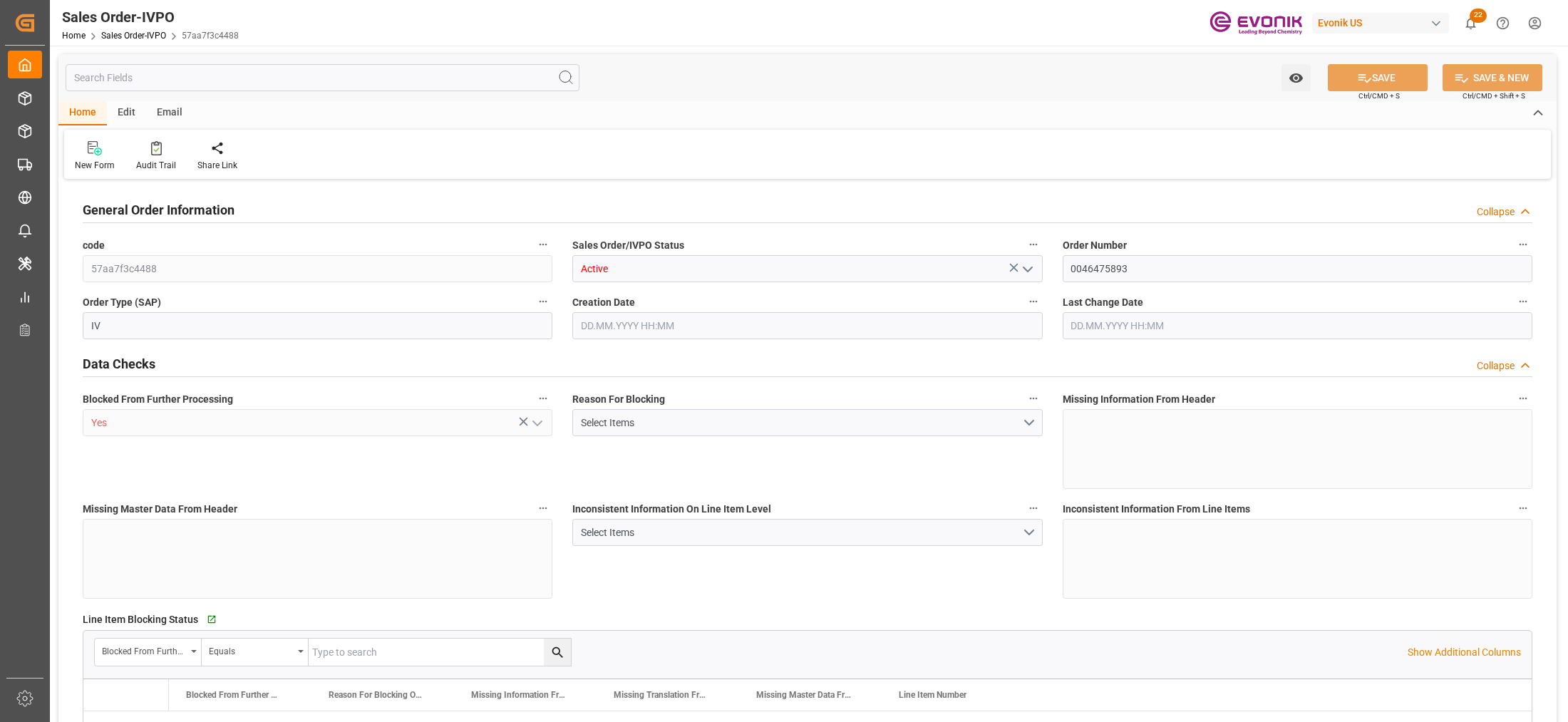
type input "BRSSZ"
type input "0"
type input "1"
type input "225.2"
type input "[DATE] 14:49"
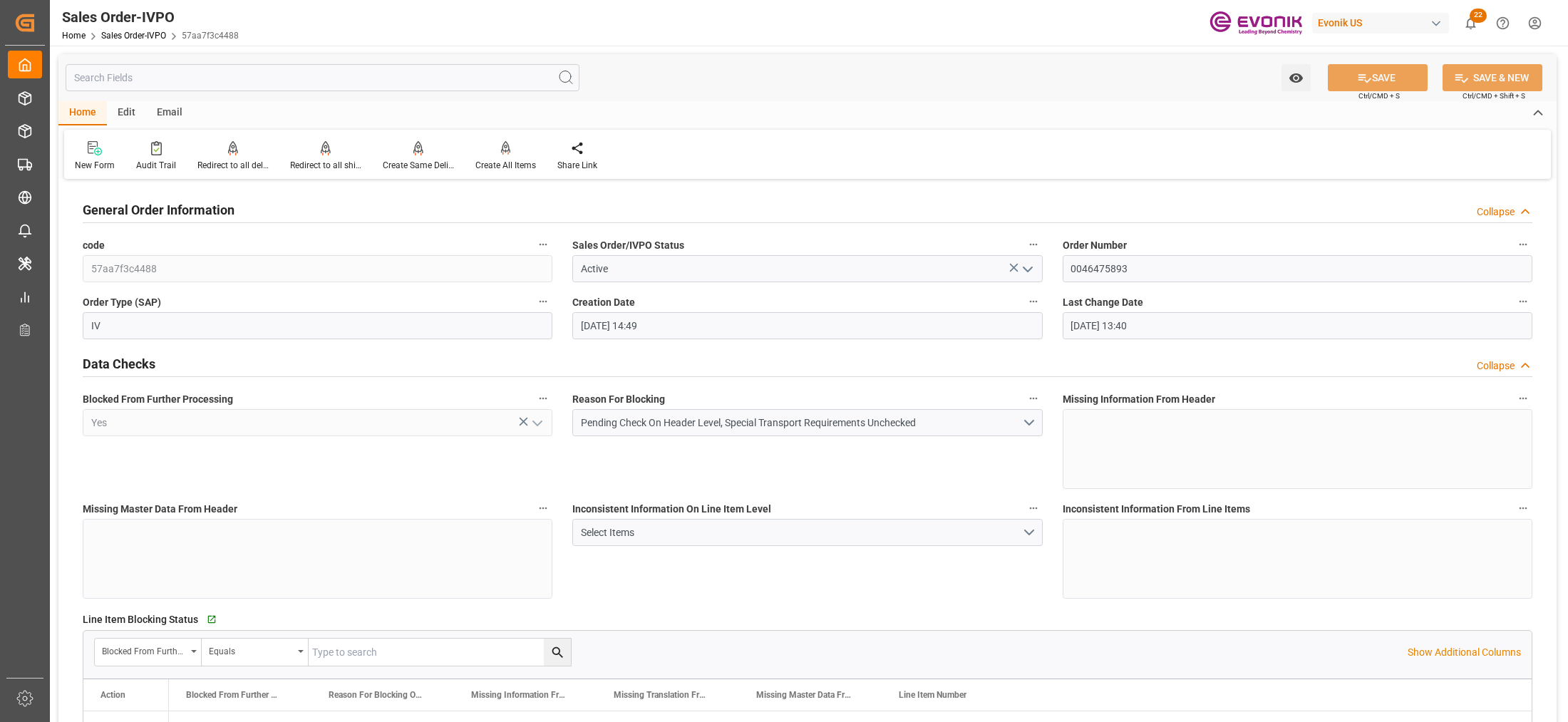
type input "03.10.2025 13:40"
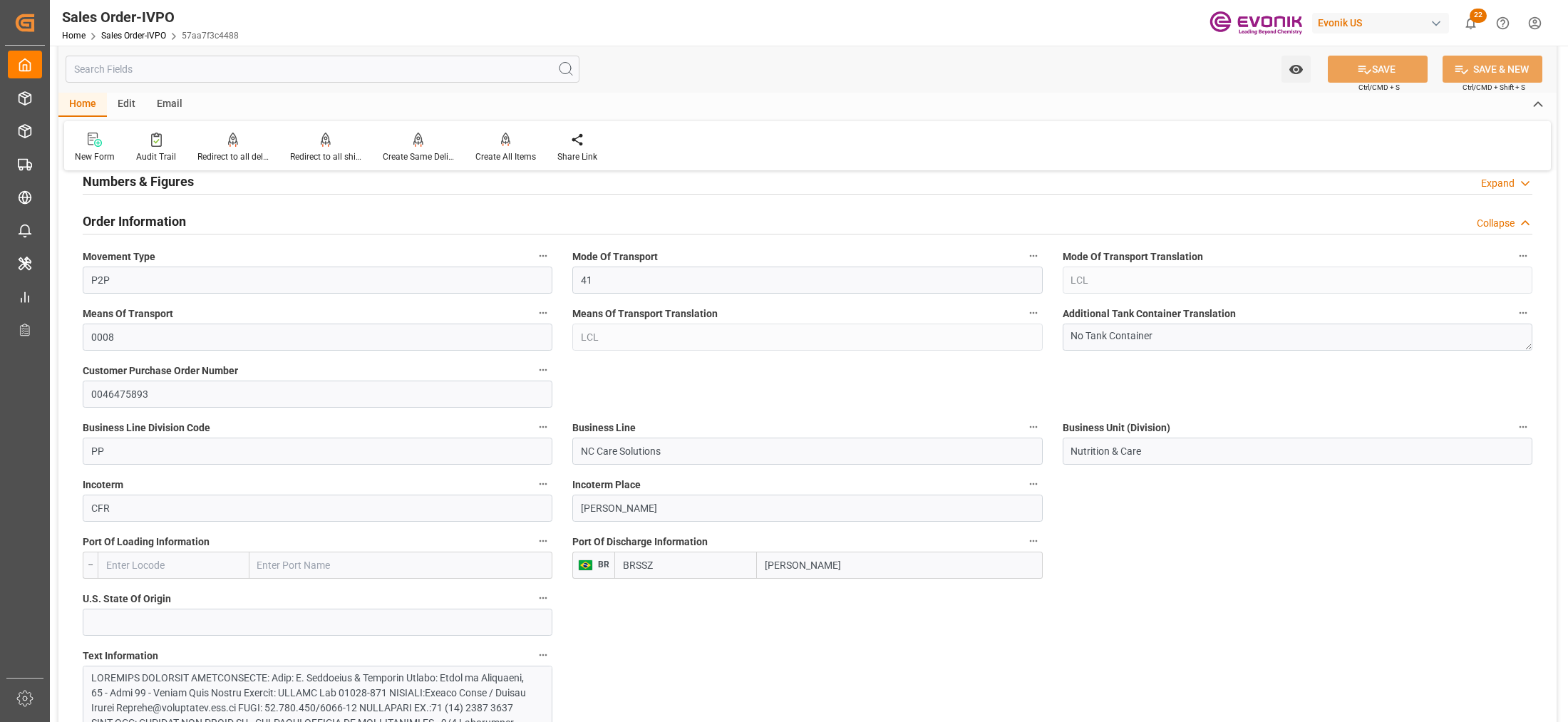
scroll to position [891, 0]
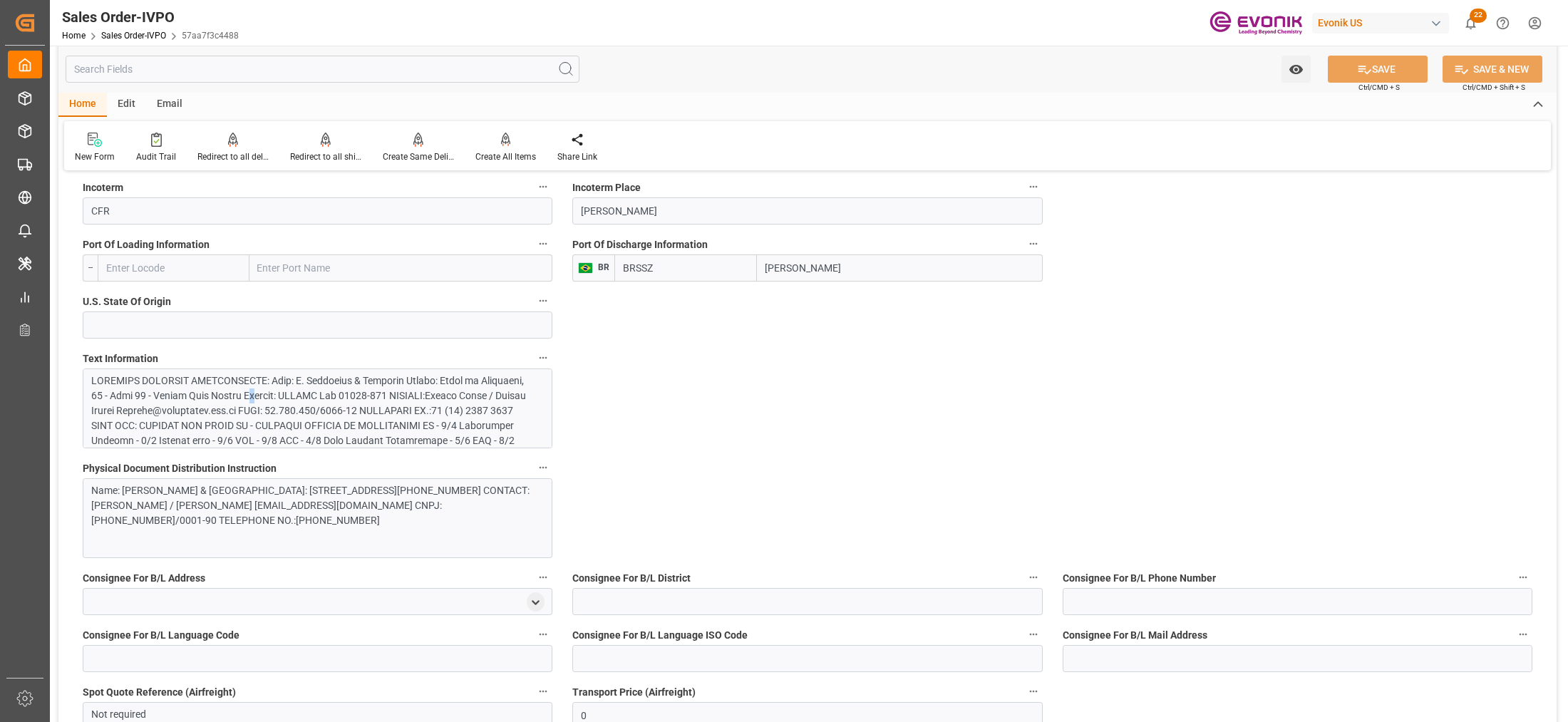
click at [294, 393] on div at bounding box center [311, 509] width 440 height 270
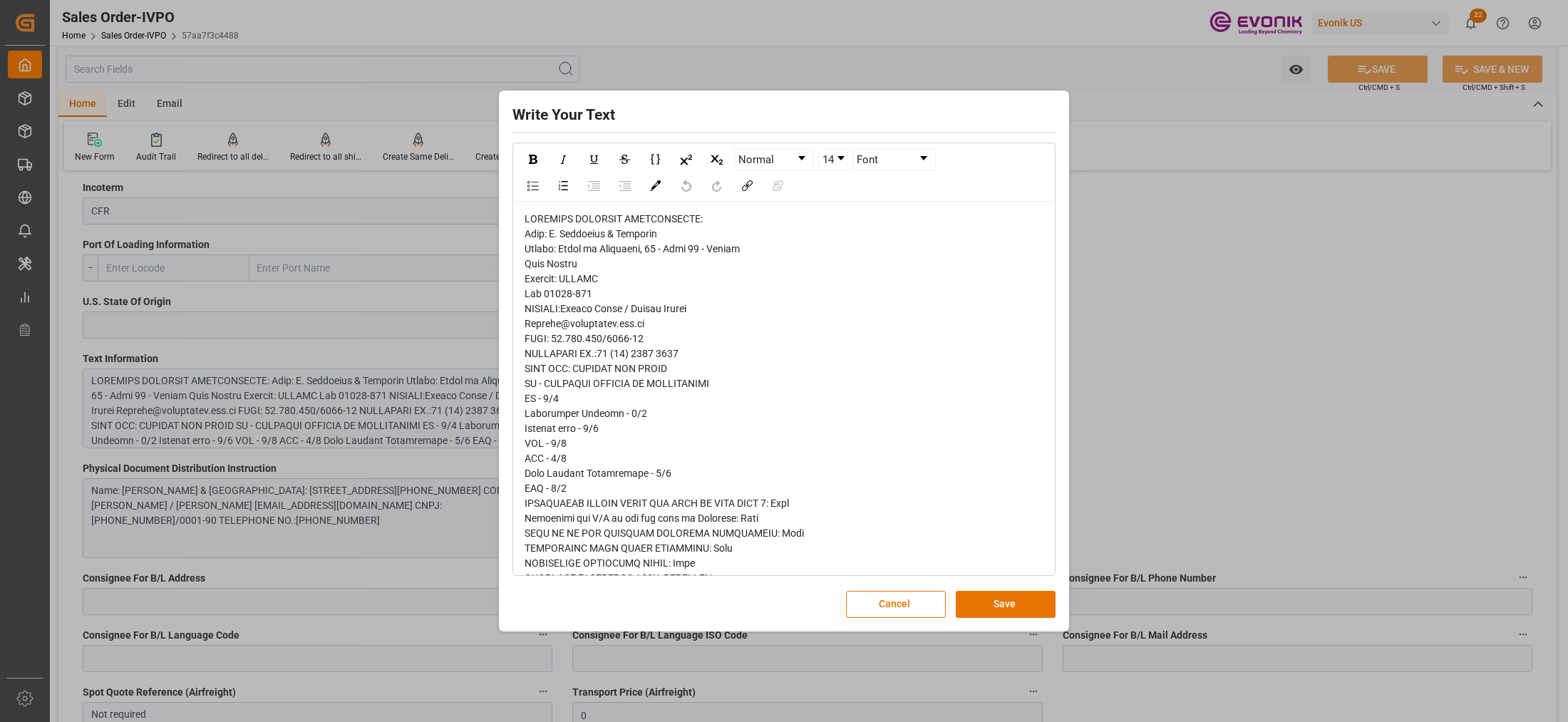
click at [537, 236] on span "rdw-editor" at bounding box center [715, 541] width 382 height 655
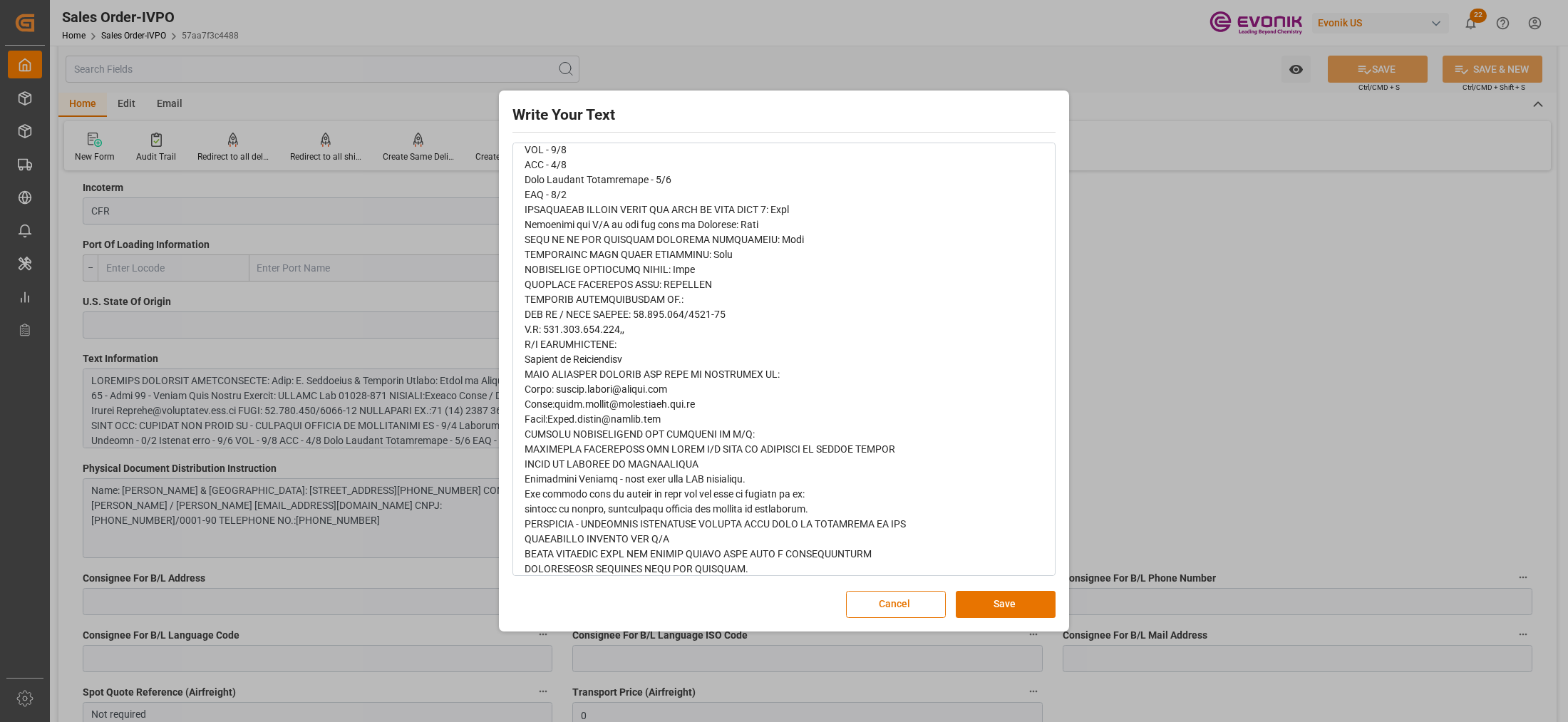
scroll to position [305, 0]
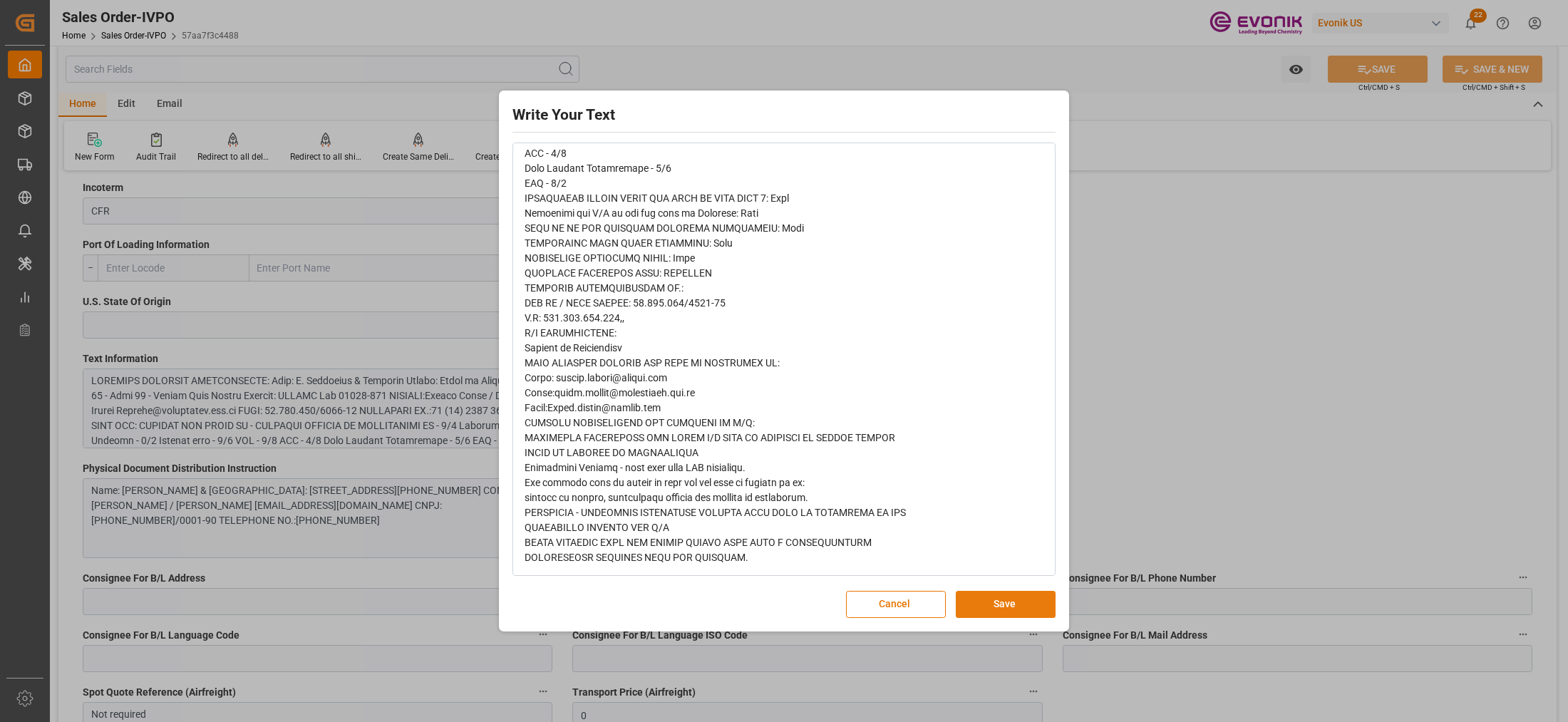
click at [1007, 594] on button "Save" at bounding box center [1006, 605] width 99 height 27
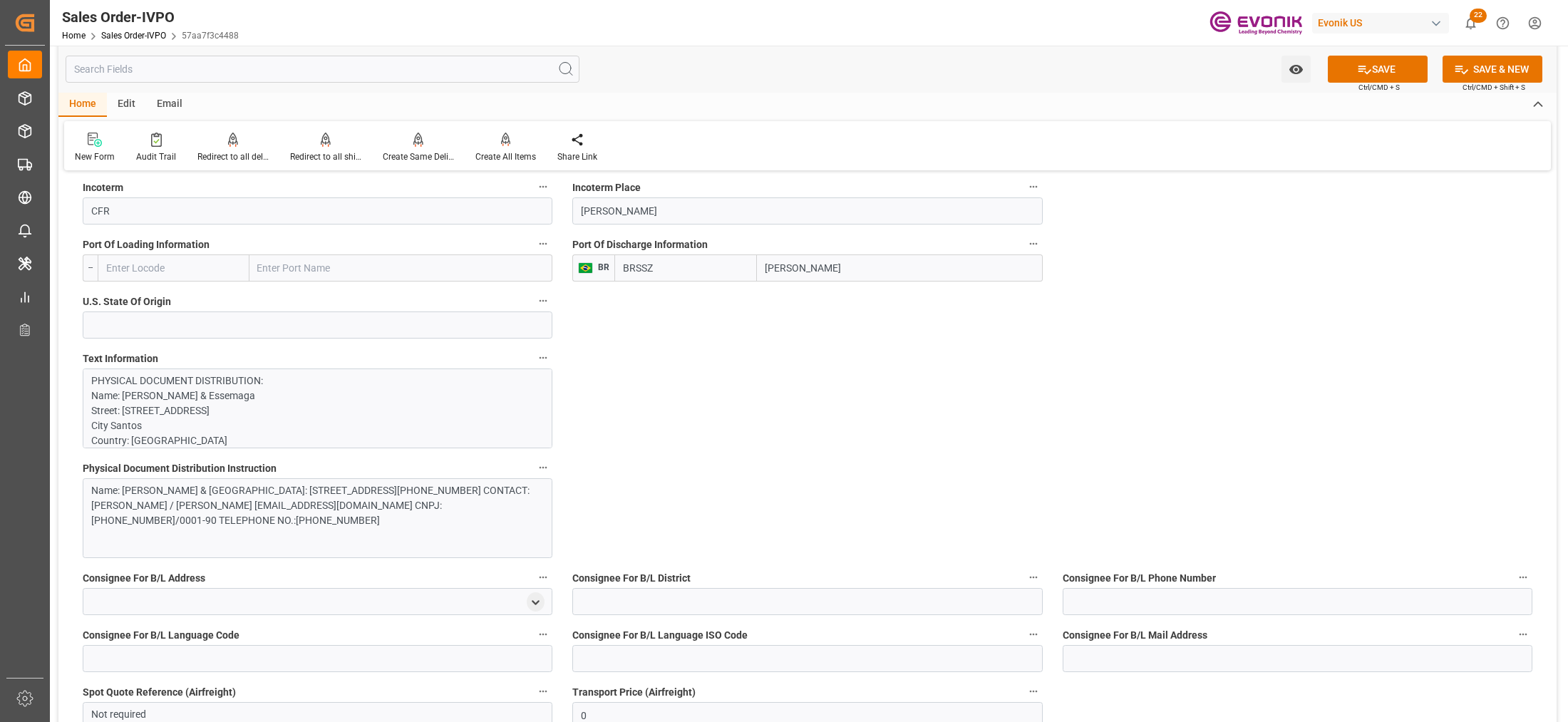
click at [389, 515] on div "Name: S. Magalhaes & Essemaga Street: Praca da Republica, 62 - Sala 11 - Centro…" at bounding box center [311, 506] width 440 height 45
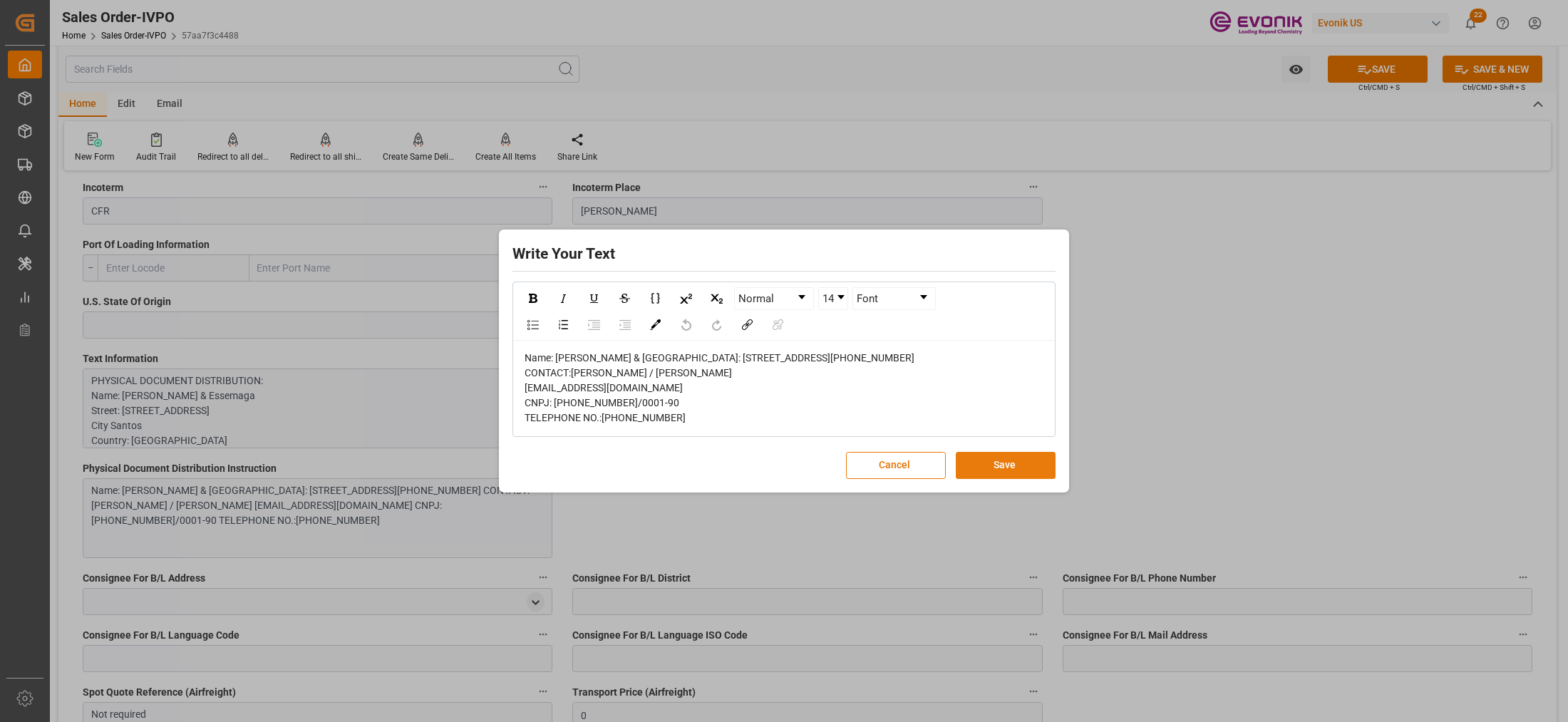
click at [987, 479] on button "Save" at bounding box center [1006, 465] width 99 height 27
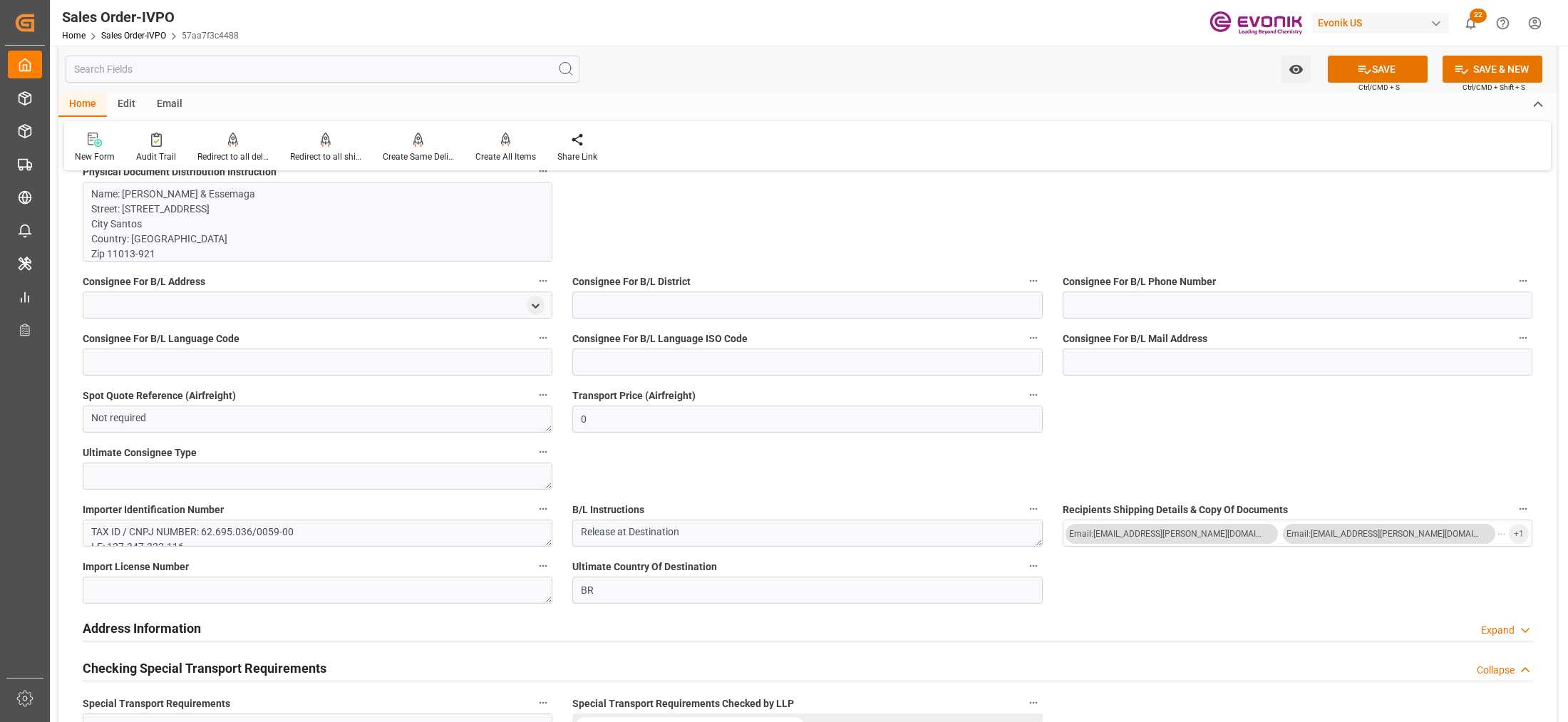
scroll to position [1485, 0]
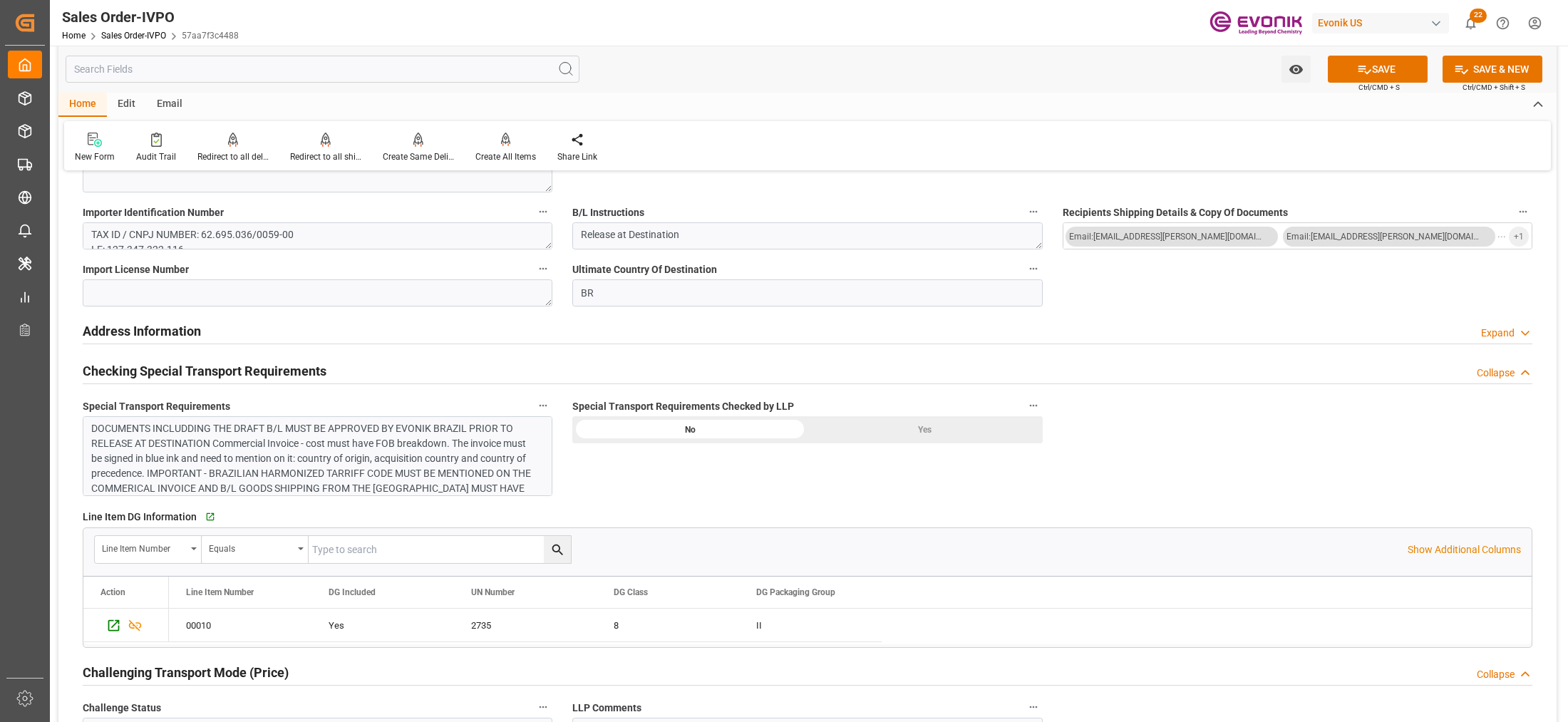
click at [436, 454] on div "DOCUMENTS INCLUDDING THE DRAFT B/L MUST BE APPROVED BY EVONIK BRAZIL PRIOR TO R…" at bounding box center [311, 466] width 440 height 90
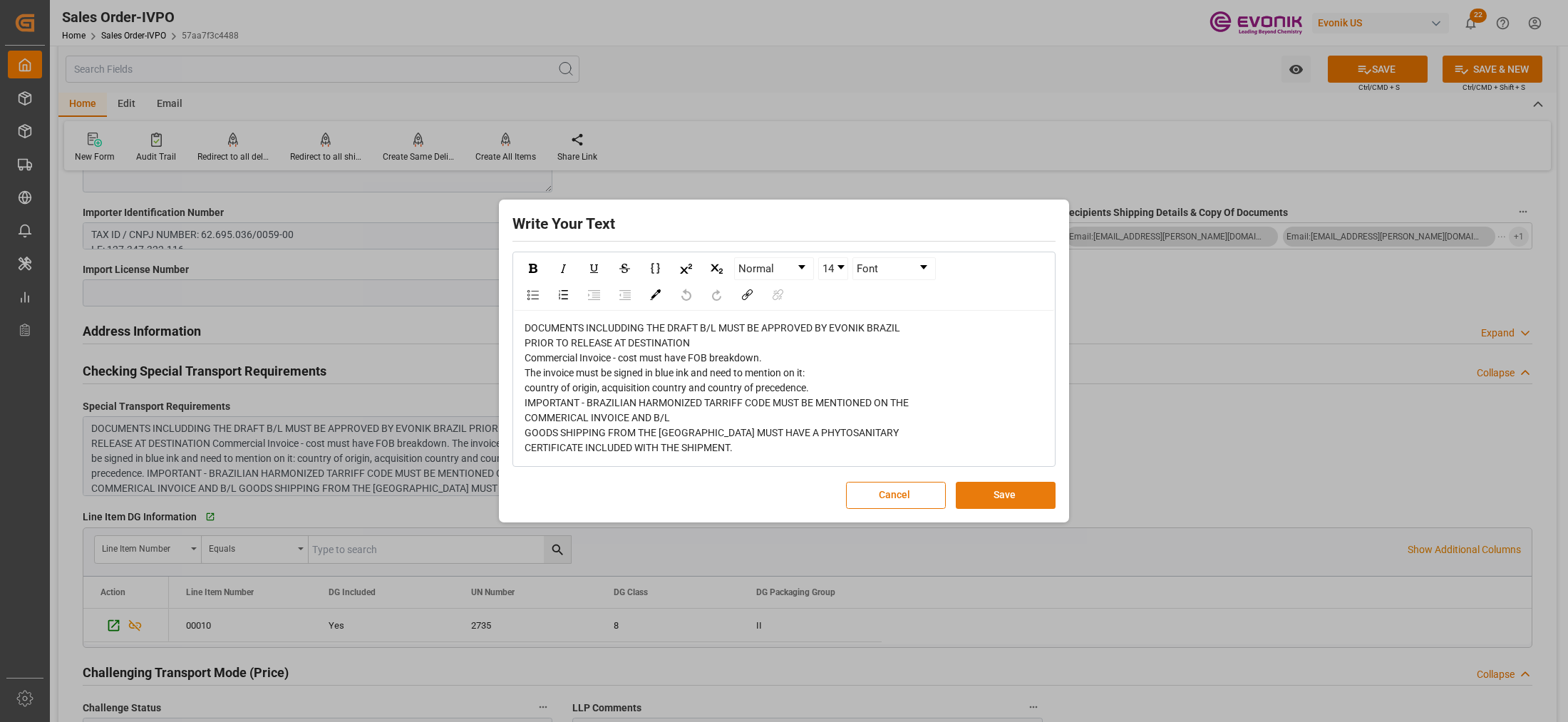
click at [1003, 489] on button "Save" at bounding box center [1006, 496] width 99 height 27
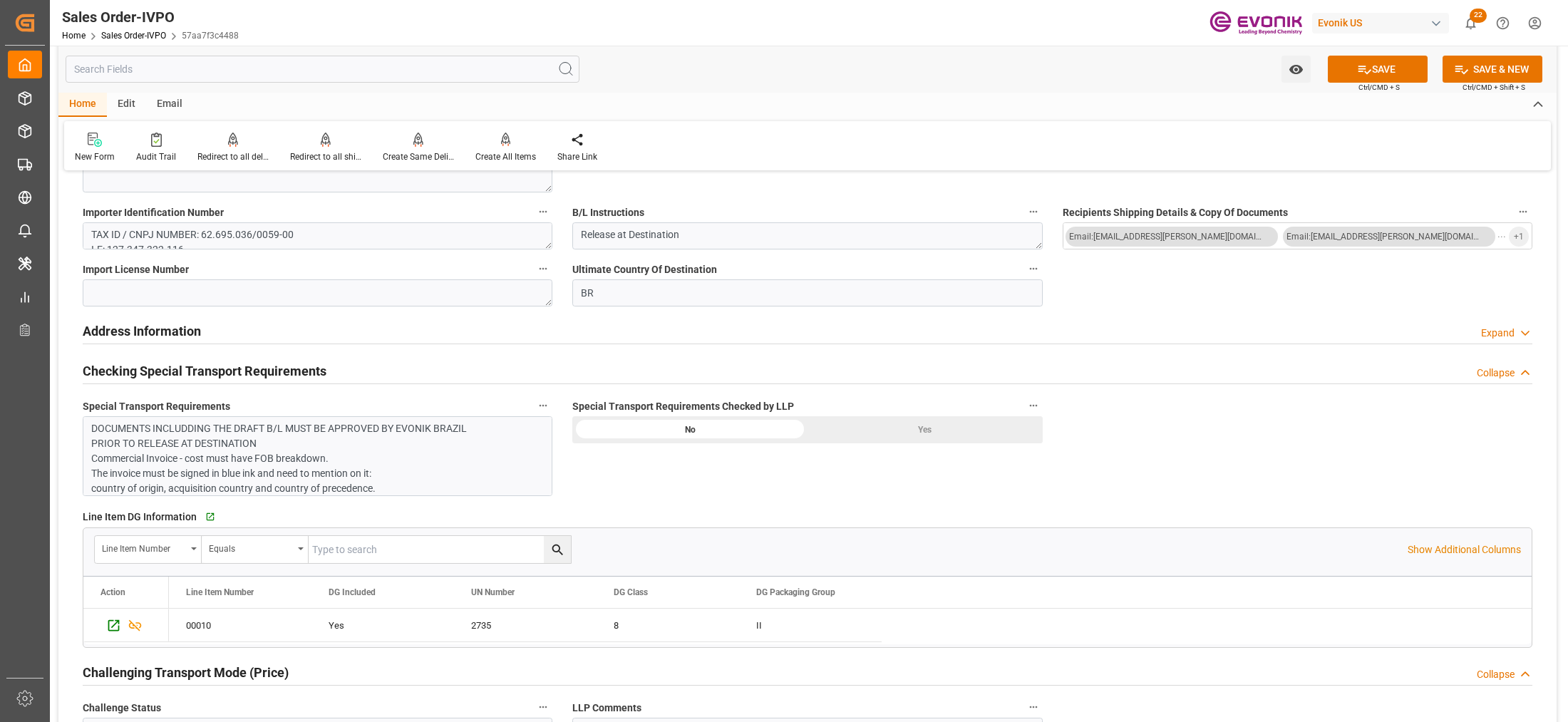
click at [920, 433] on div "Yes" at bounding box center [925, 430] width 235 height 27
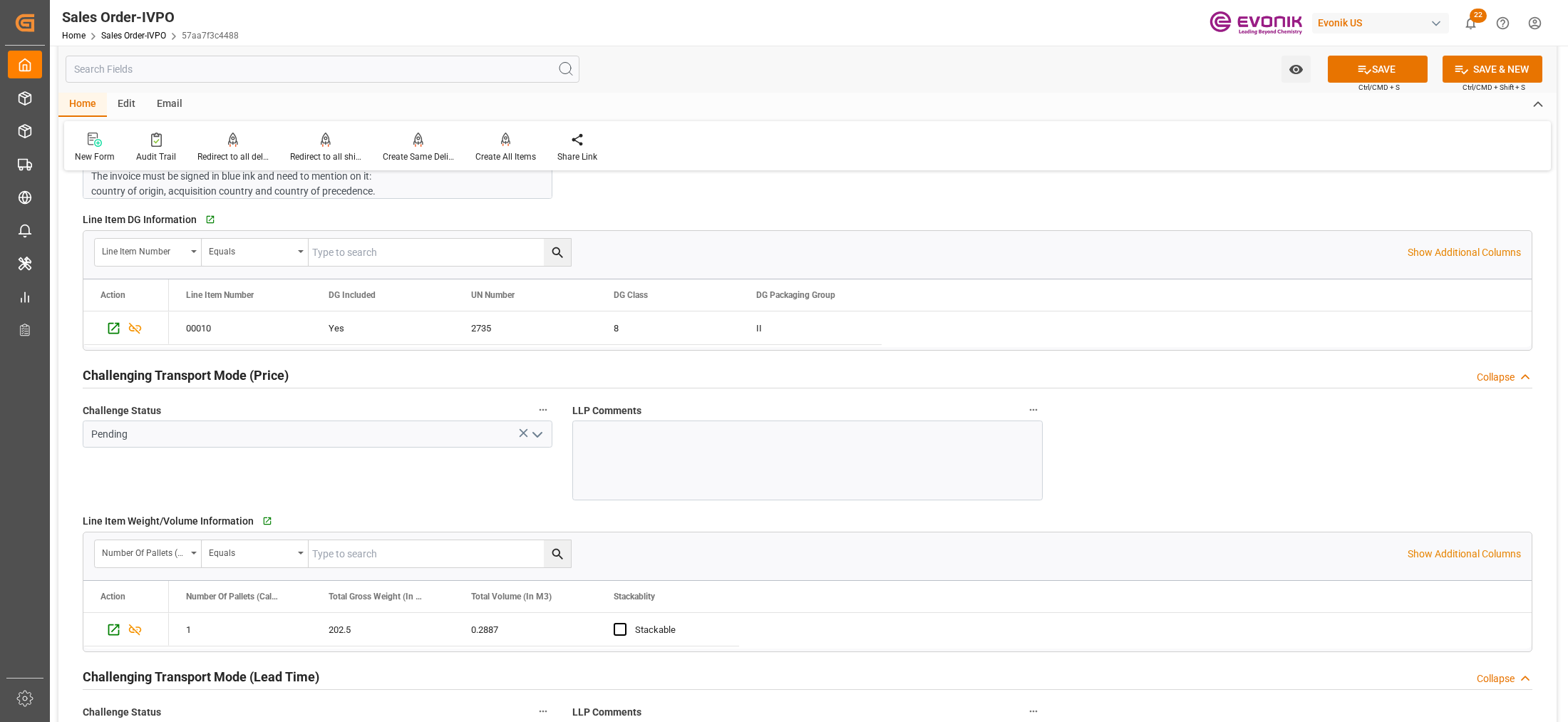
click at [544, 433] on icon "open menu" at bounding box center [537, 435] width 17 height 17
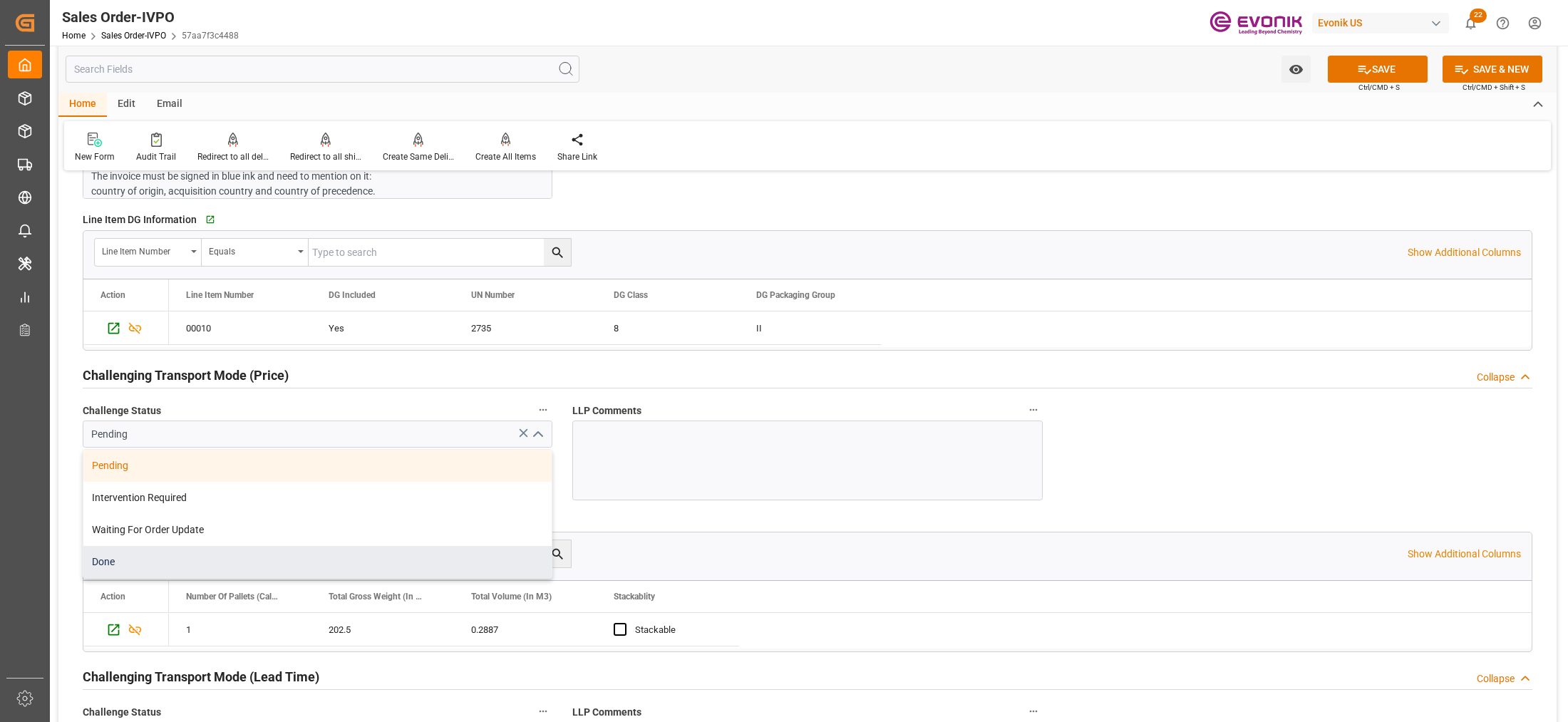
click at [244, 566] on div "Done" at bounding box center [318, 562] width 468 height 32
type input "Done"
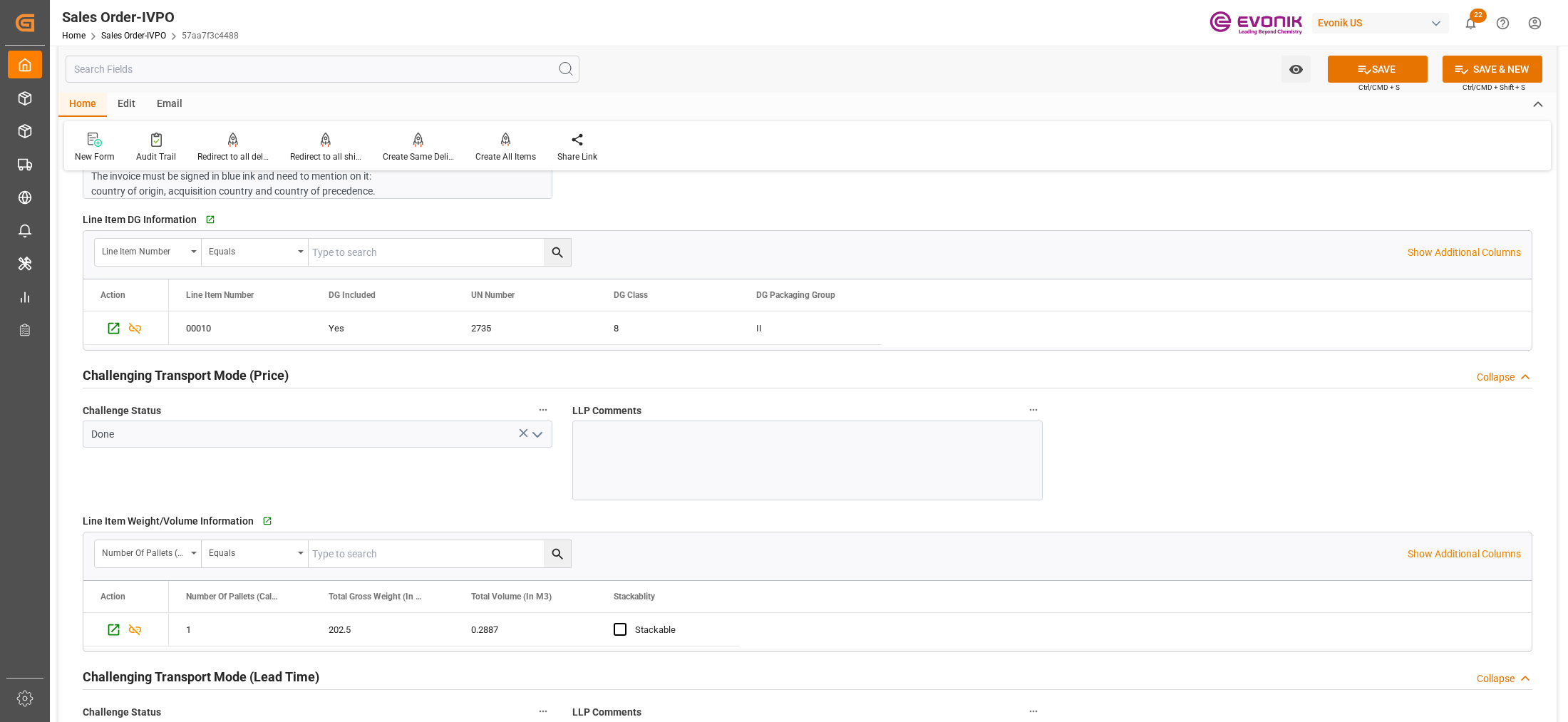
scroll to position [2079, 0]
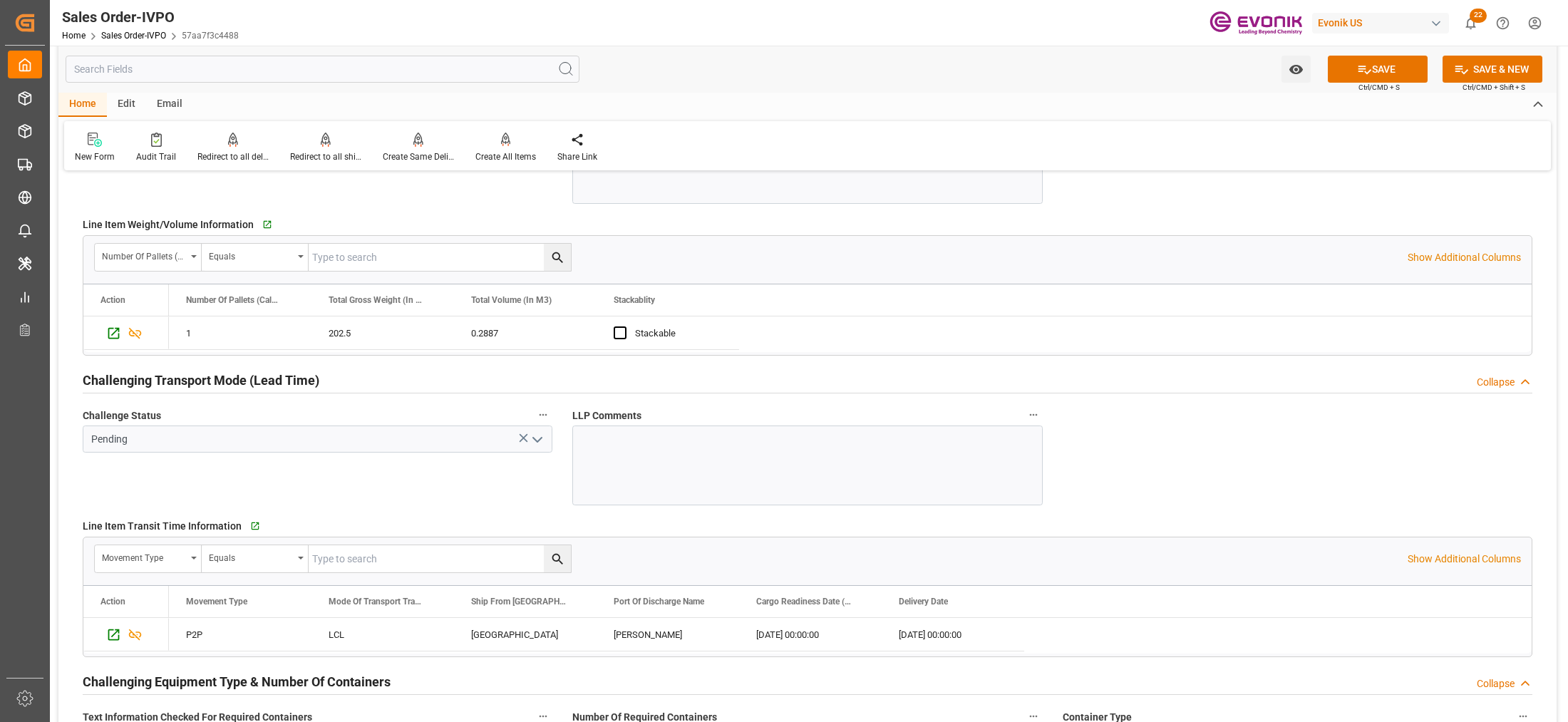
click at [539, 444] on icon "open menu" at bounding box center [537, 440] width 17 height 17
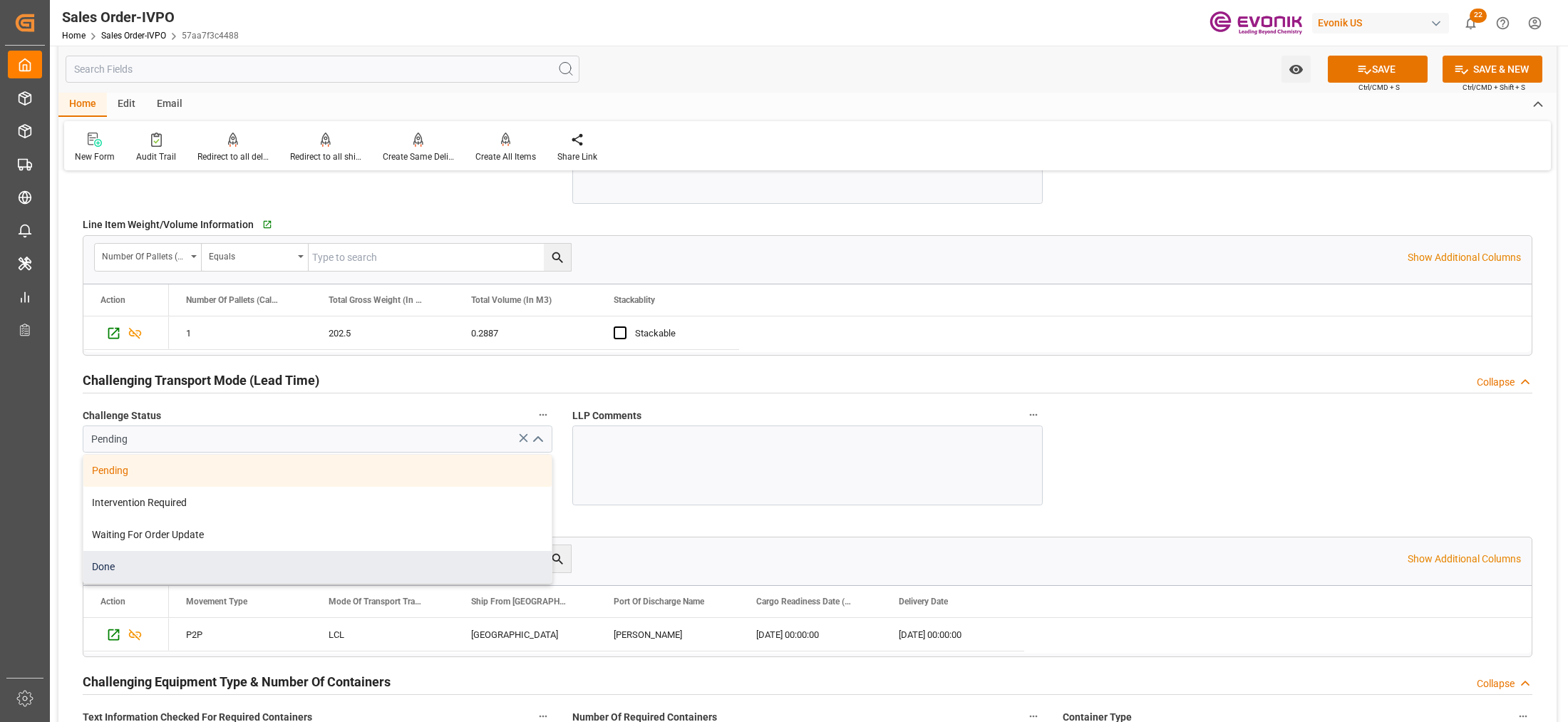
click at [210, 562] on div "Done" at bounding box center [318, 567] width 468 height 32
type input "Done"
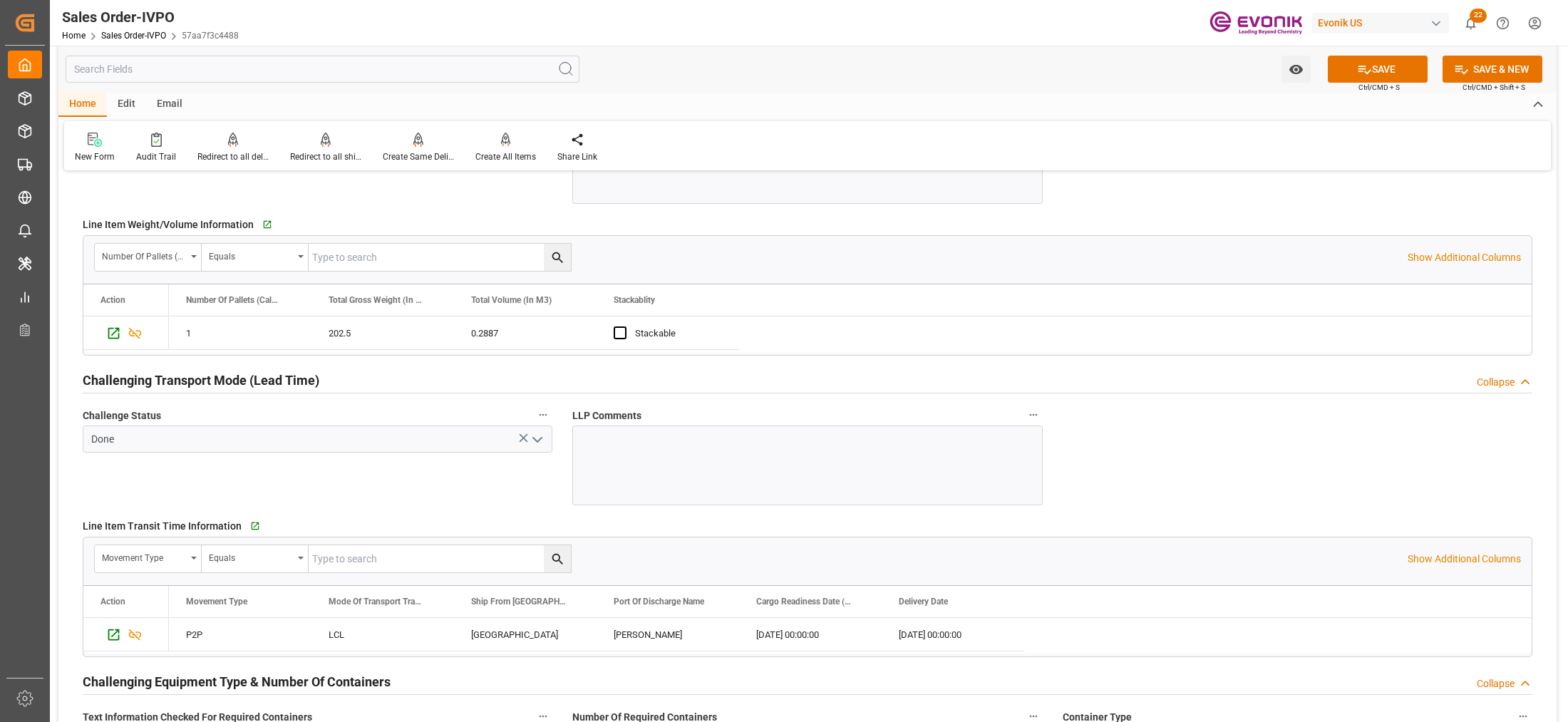
scroll to position [2674, 0]
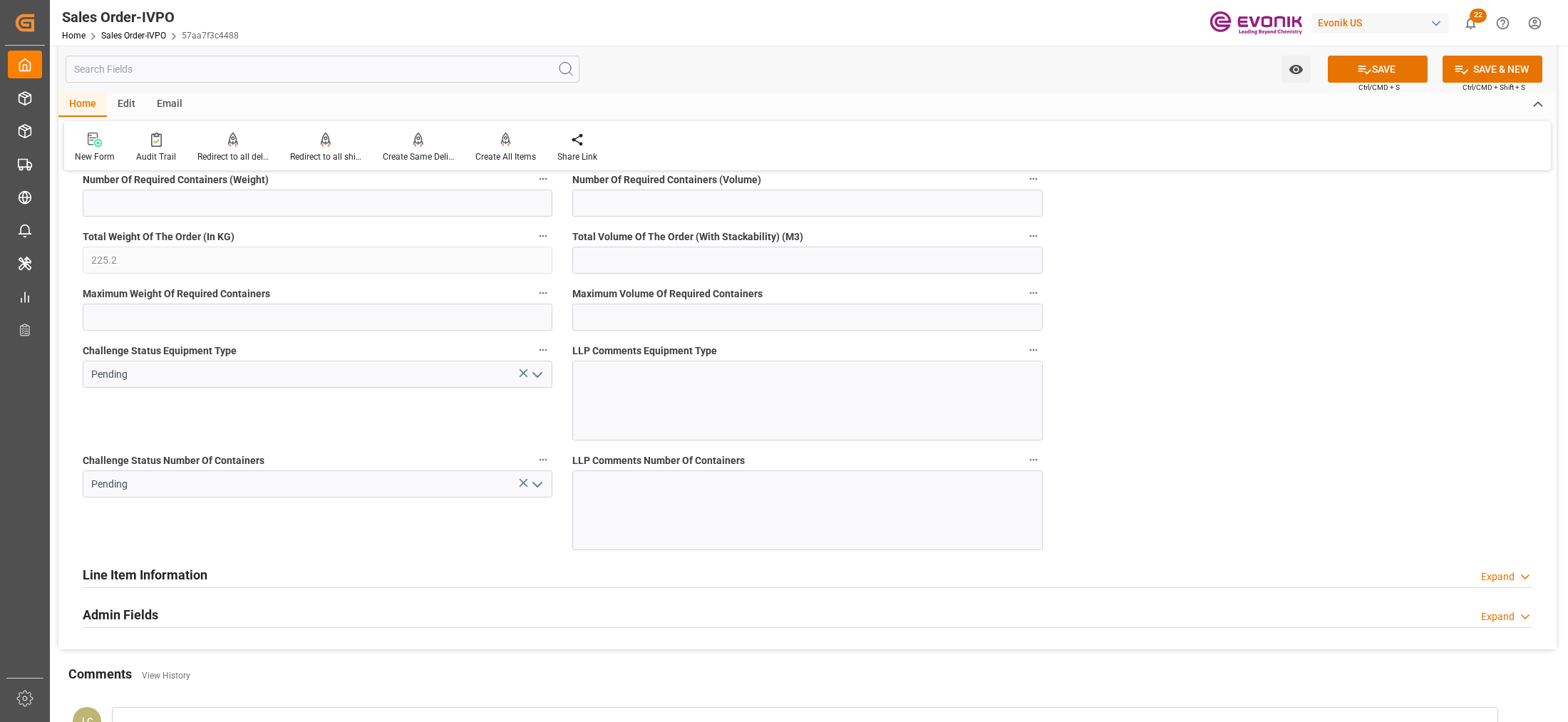
click at [533, 382] on icon "open menu" at bounding box center [537, 375] width 17 height 17
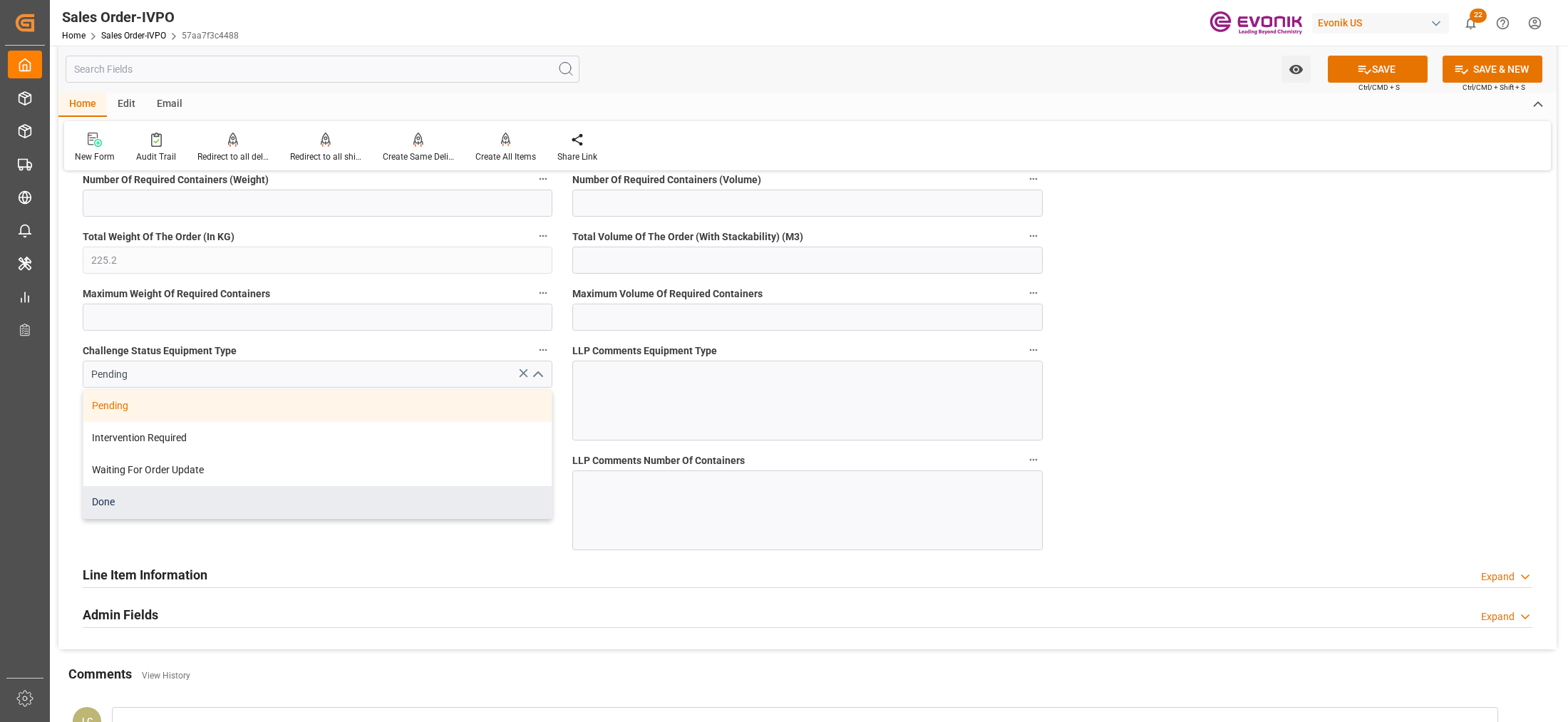
click at [218, 508] on div "Done" at bounding box center [318, 502] width 468 height 32
type input "Done"
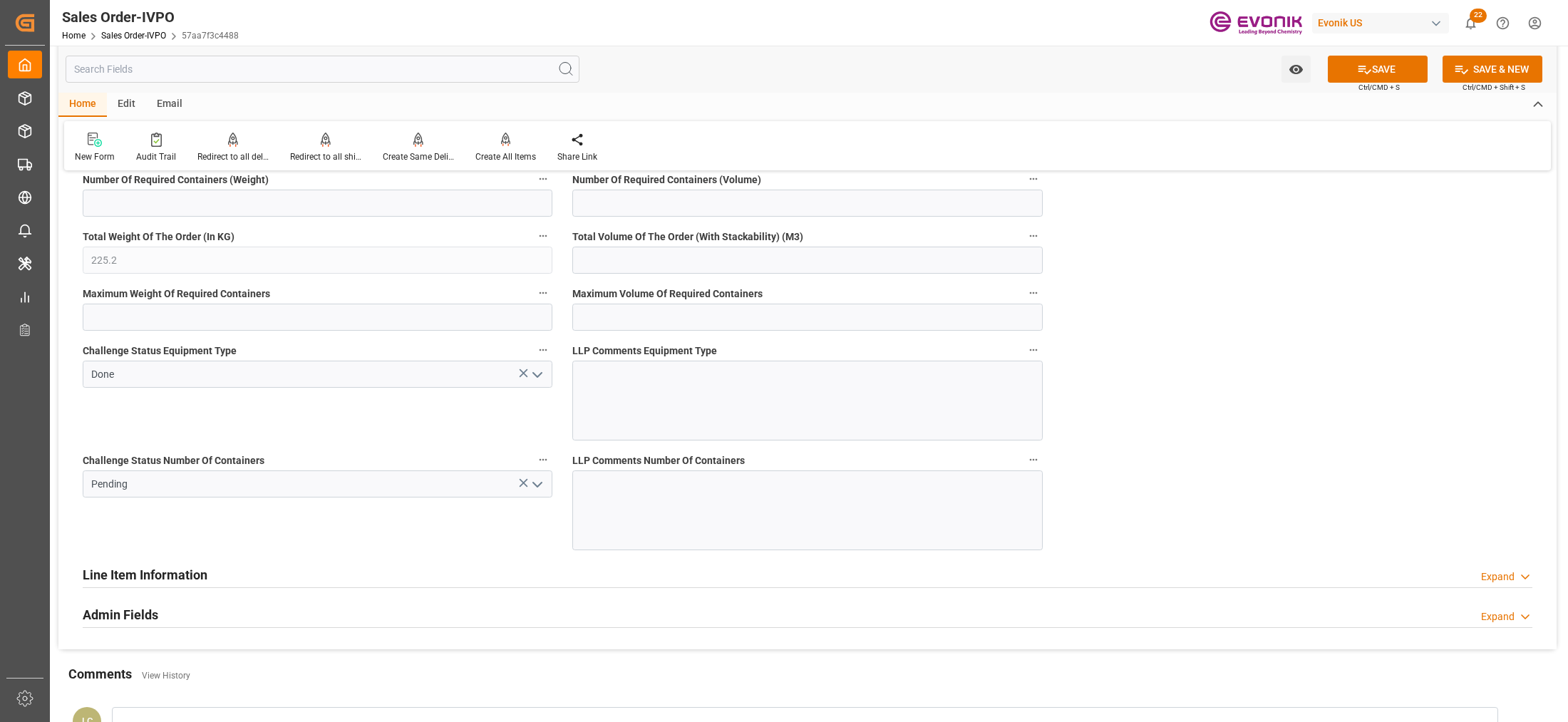
click at [529, 485] on icon "open menu" at bounding box center [537, 485] width 17 height 17
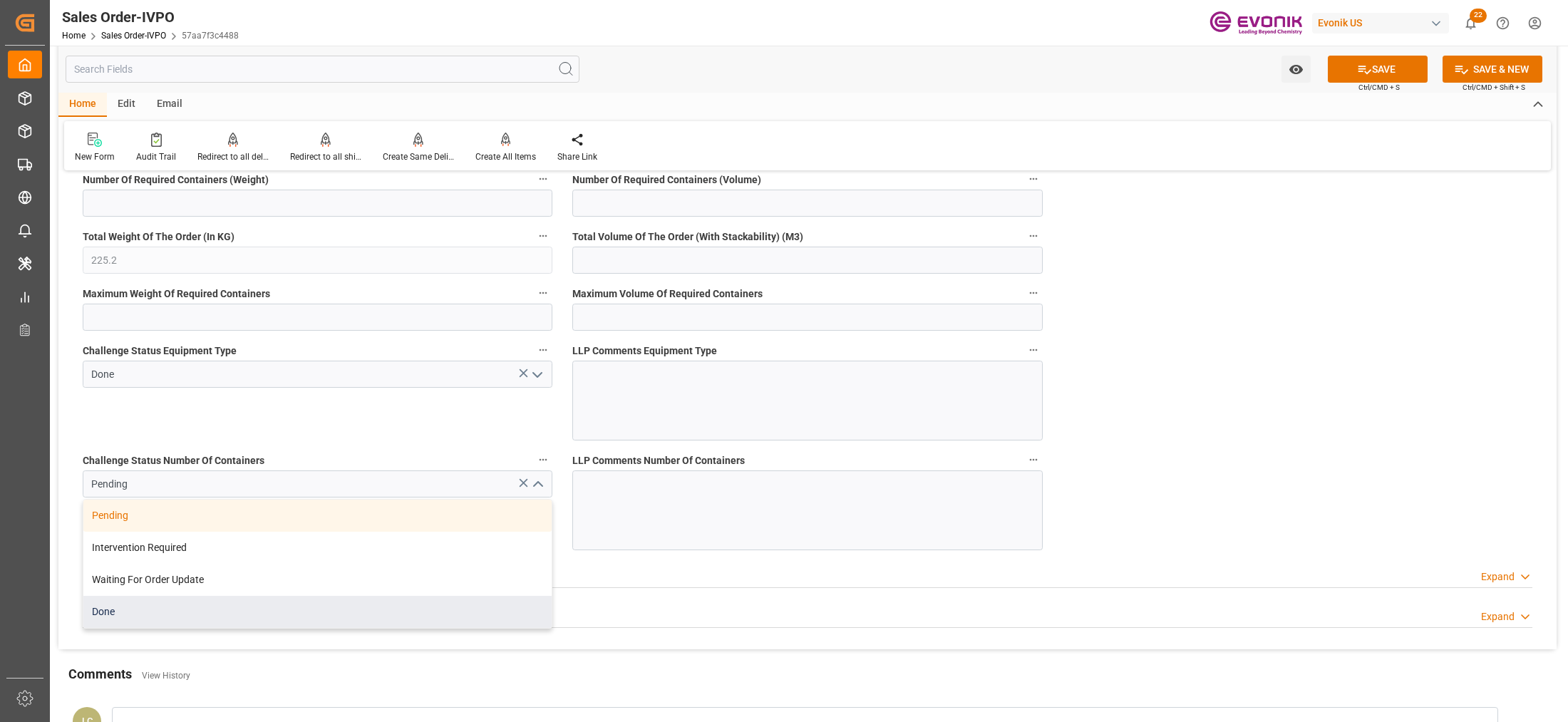
click at [262, 607] on div "Done" at bounding box center [318, 612] width 468 height 32
type input "Done"
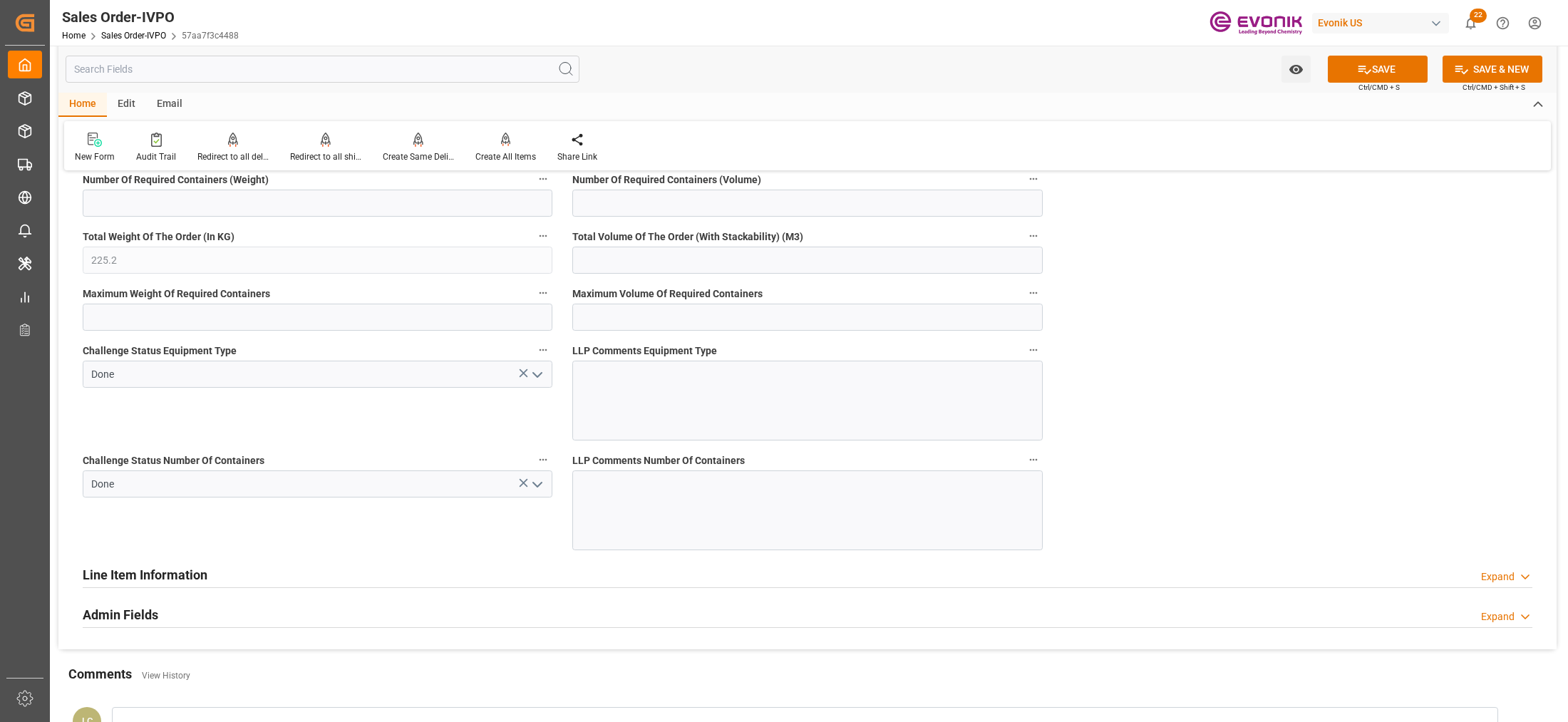
scroll to position [2376, 0]
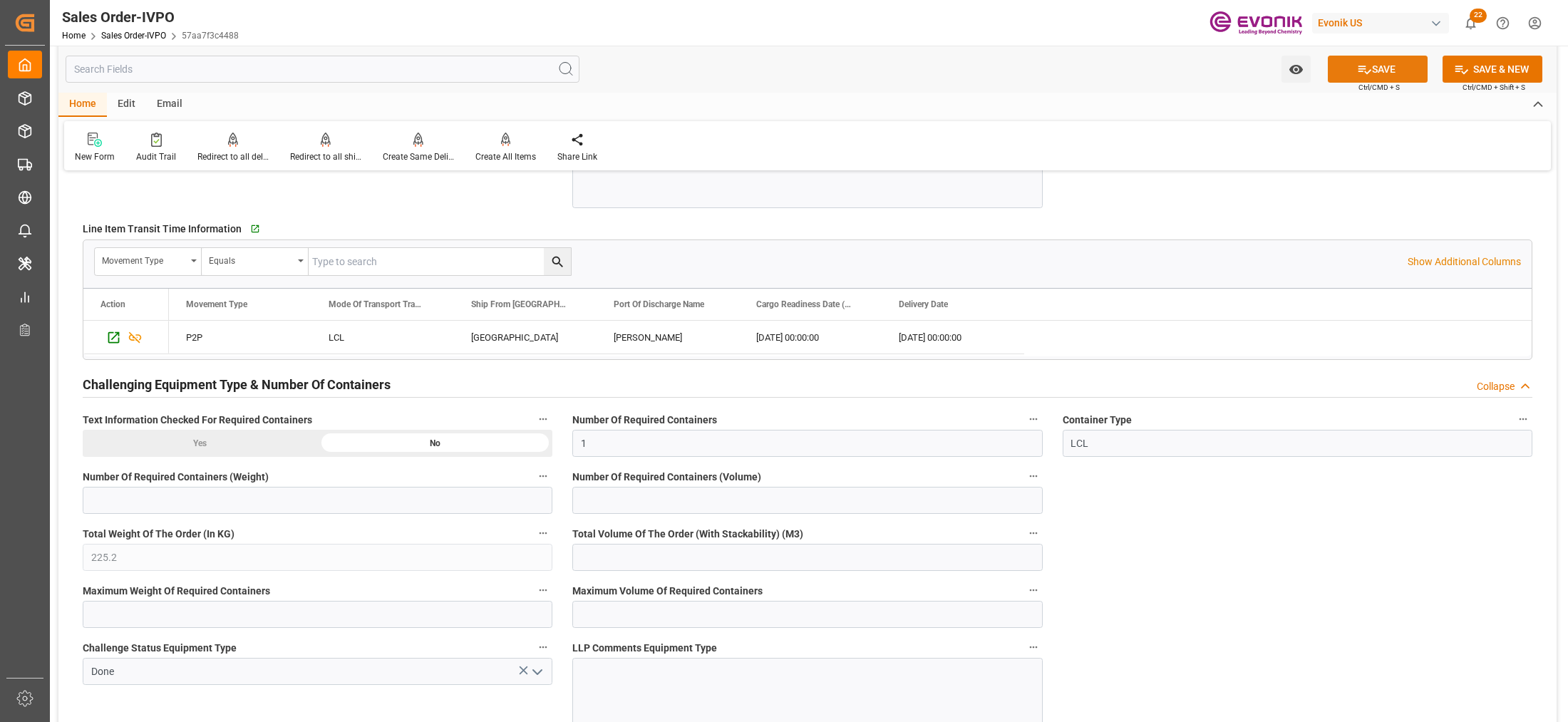
click at [1368, 67] on button "SAVE" at bounding box center [1378, 69] width 99 height 27
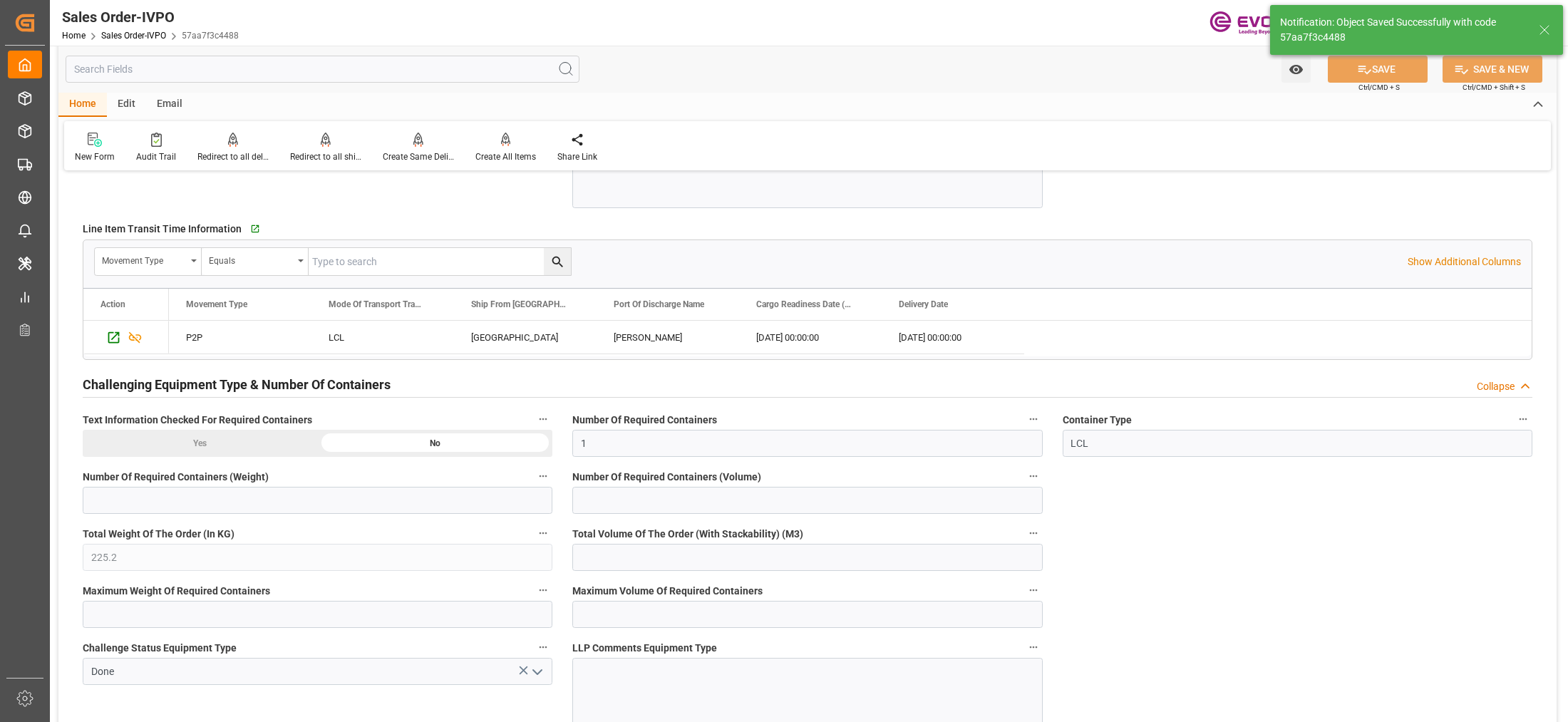
type input "No"
type input "06.10.2025 06:31"
click at [503, 138] on icon at bounding box center [506, 140] width 10 height 14
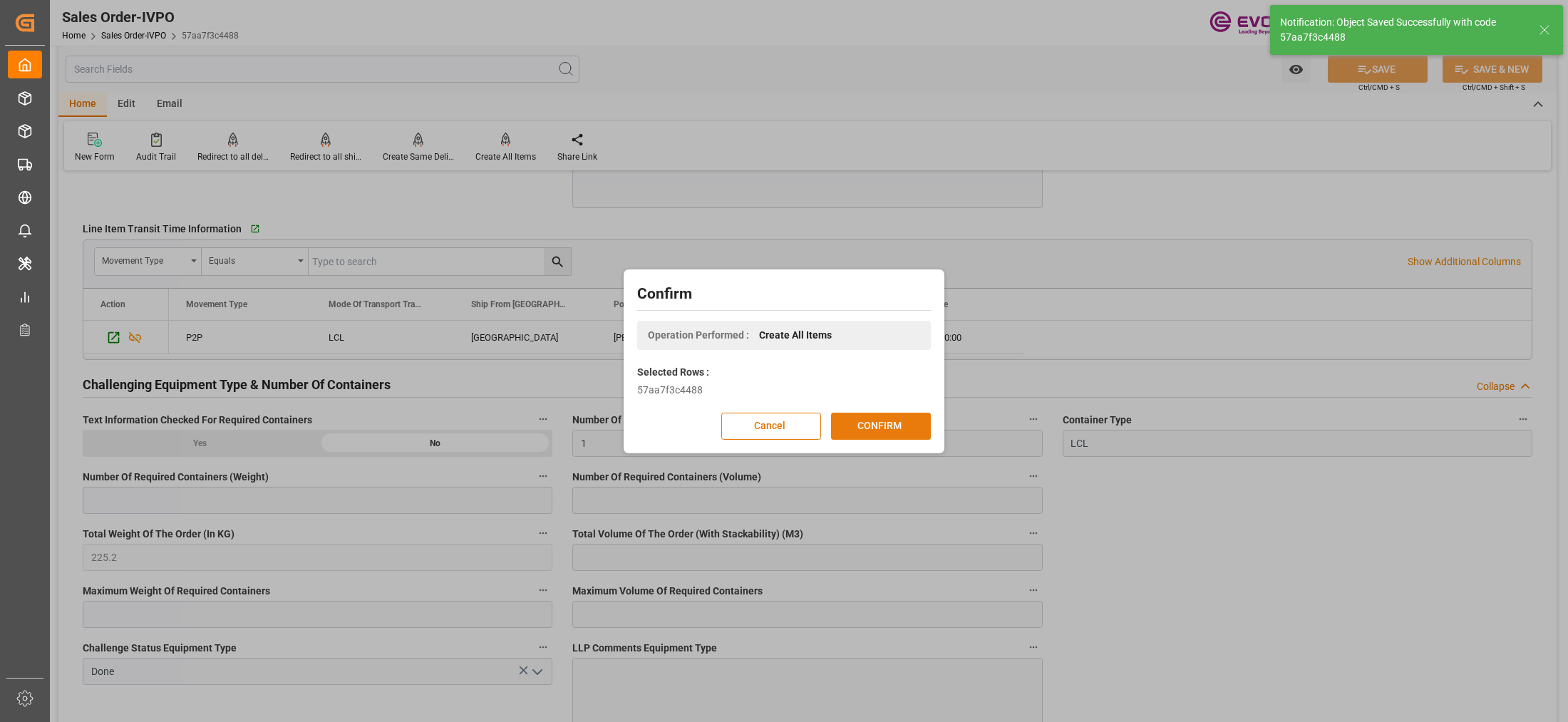
click at [916, 426] on button "CONFIRM" at bounding box center [881, 427] width 99 height 27
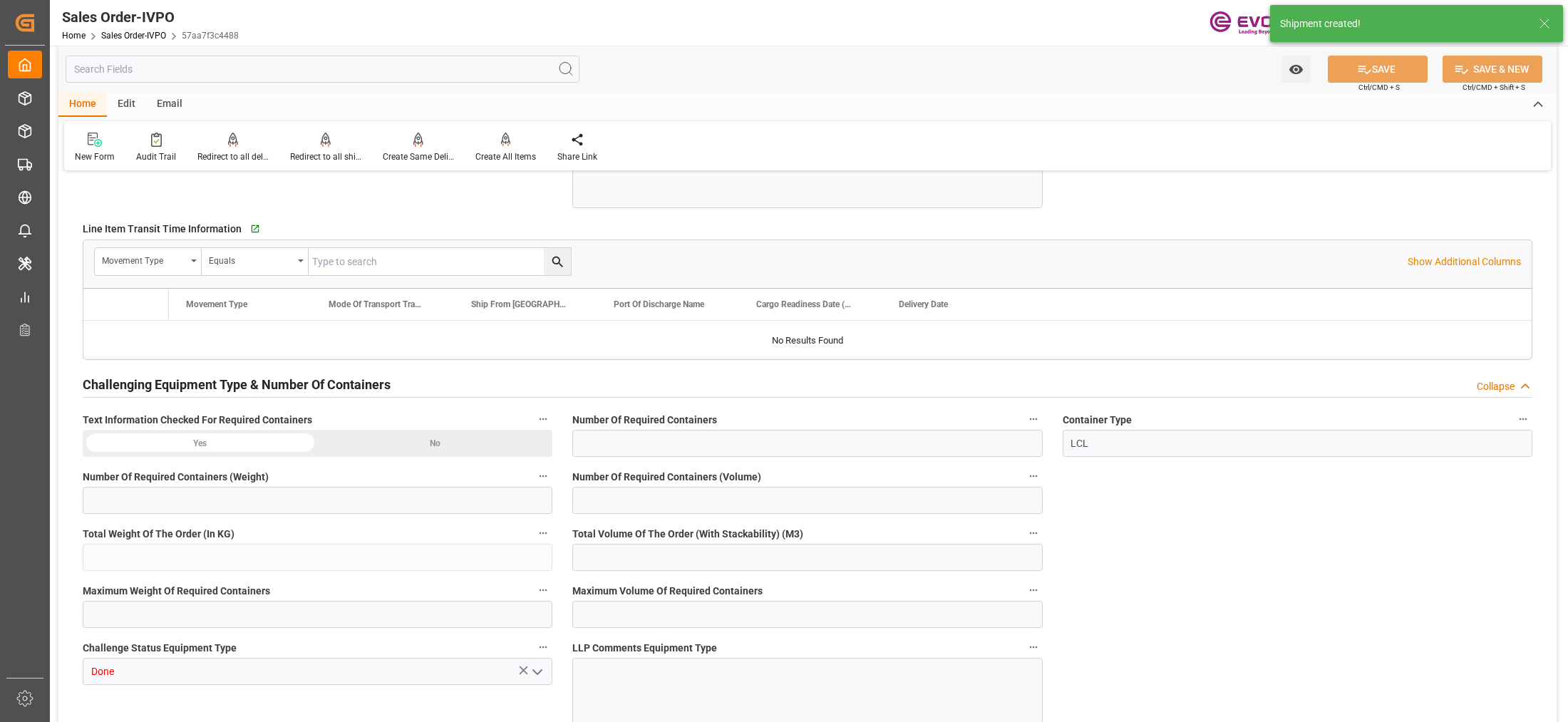
type input "BRSSZ"
type input "0"
type input "1"
type input "225.2"
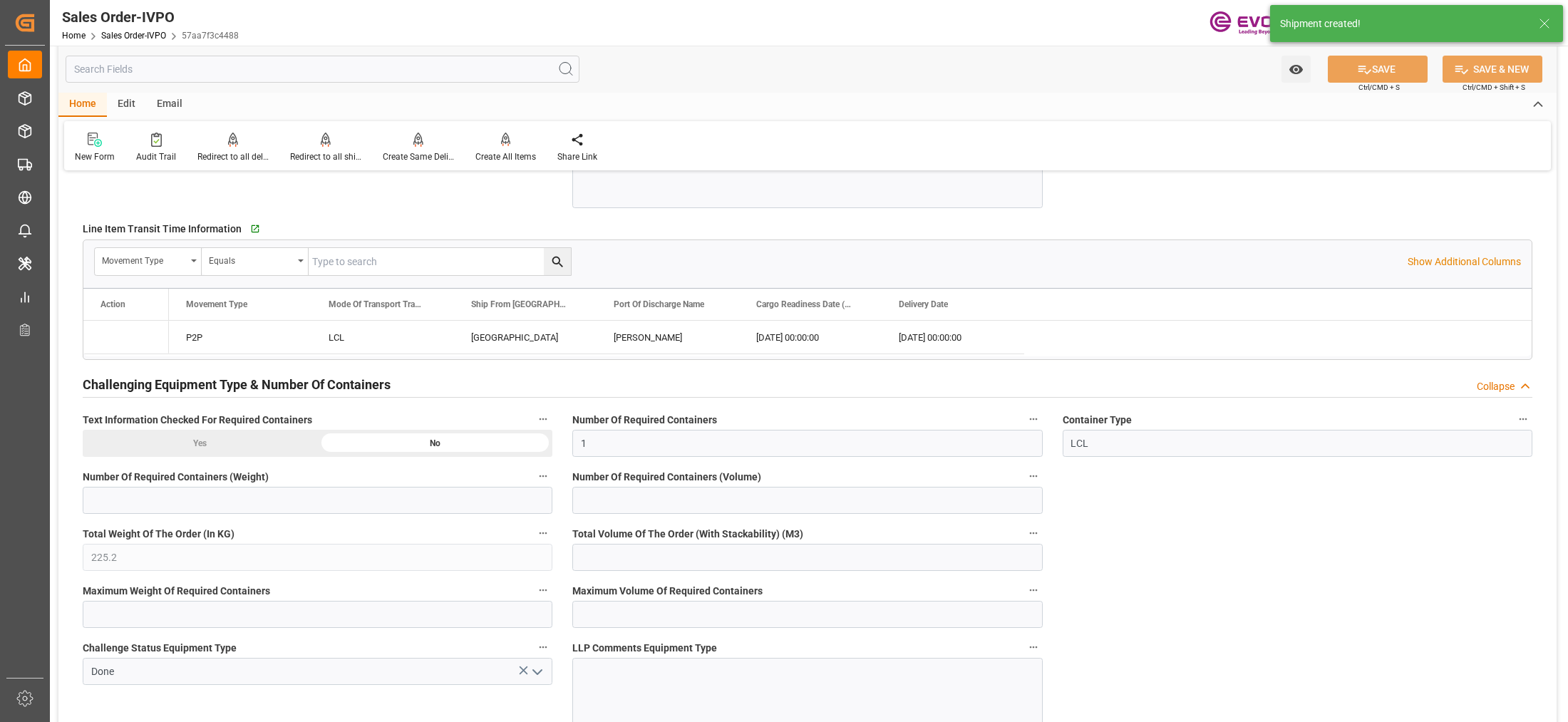
type input "01.10.2025 14:49"
type input "06.10.2025 06:31"
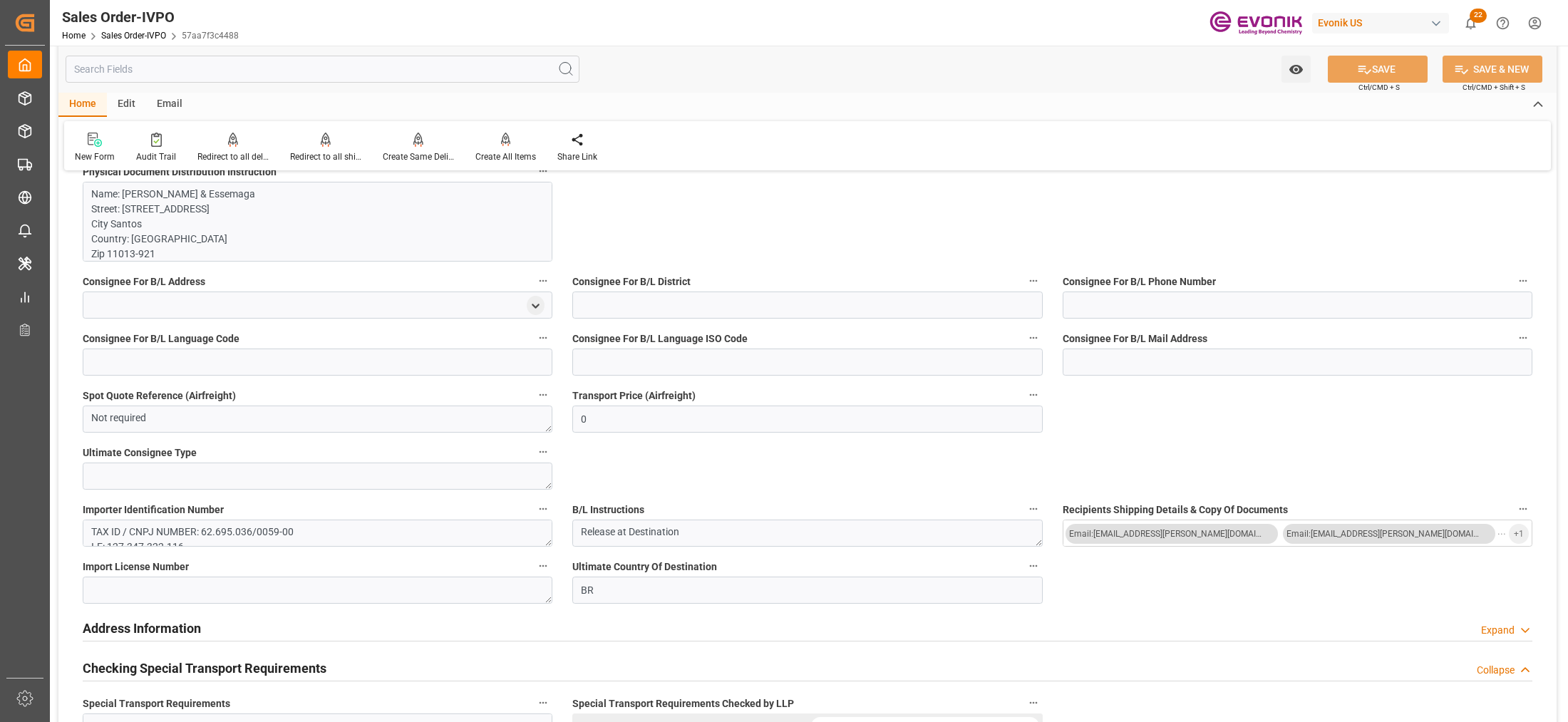
scroll to position [0, 0]
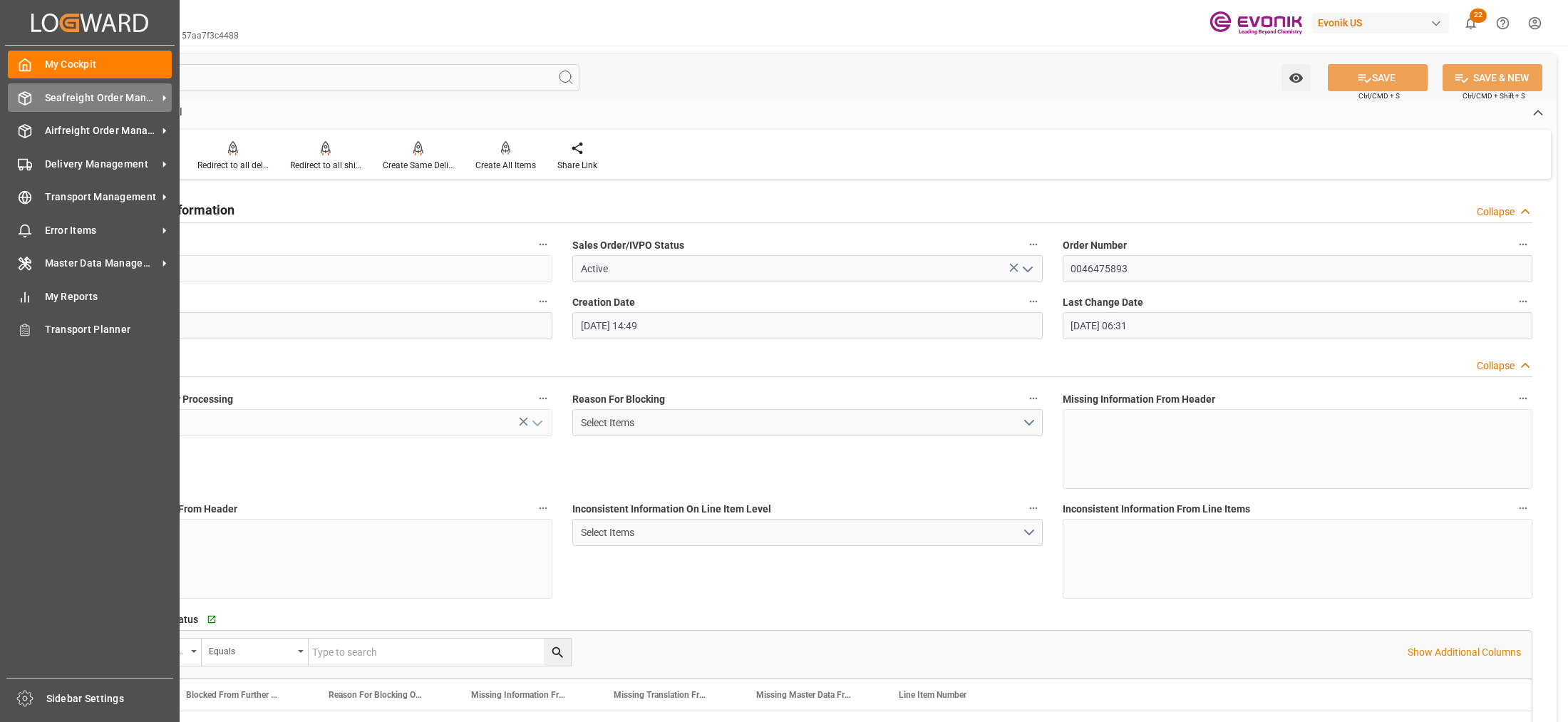
click at [74, 102] on span "Seafreight Order Management" at bounding box center [101, 98] width 112 height 15
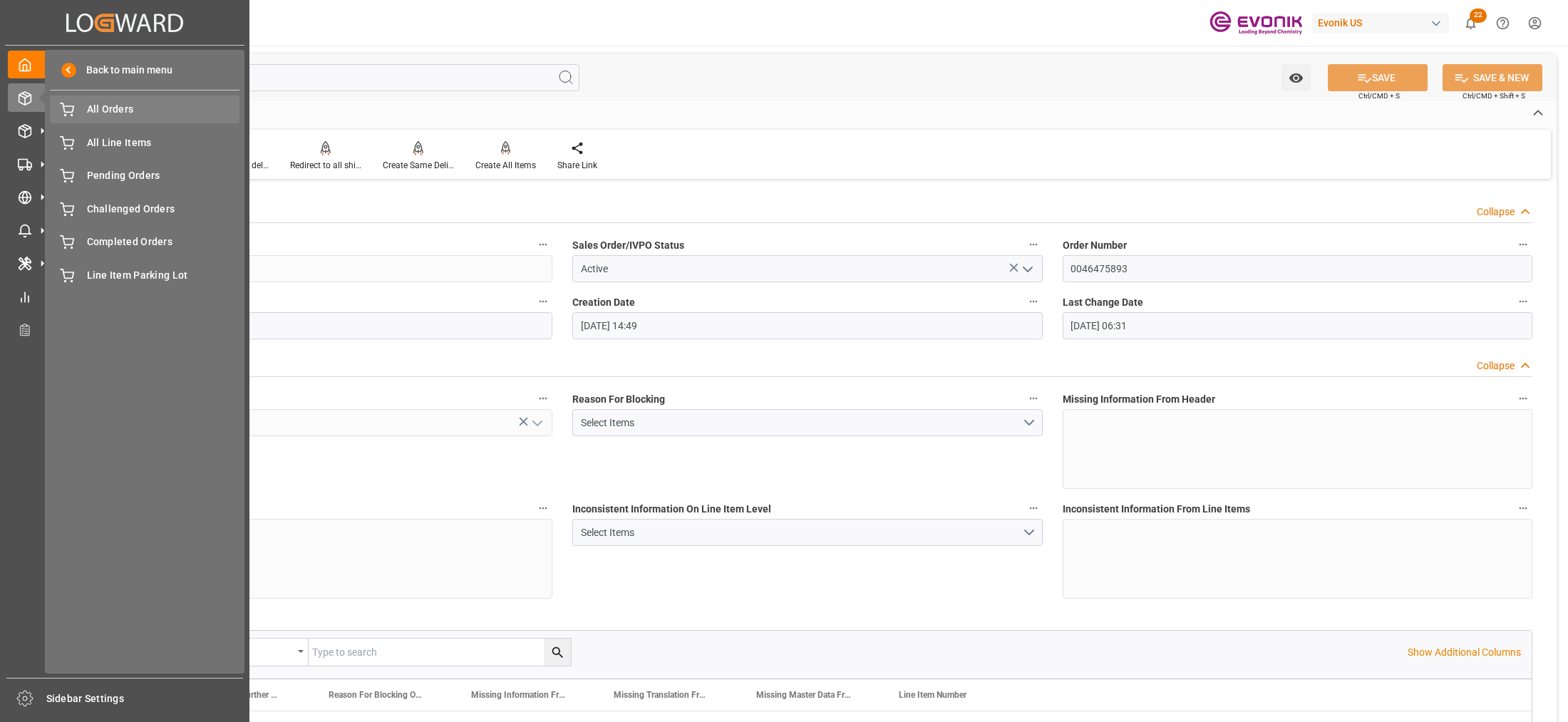
click at [107, 119] on div "All Orders All Orders" at bounding box center [144, 109] width 189 height 28
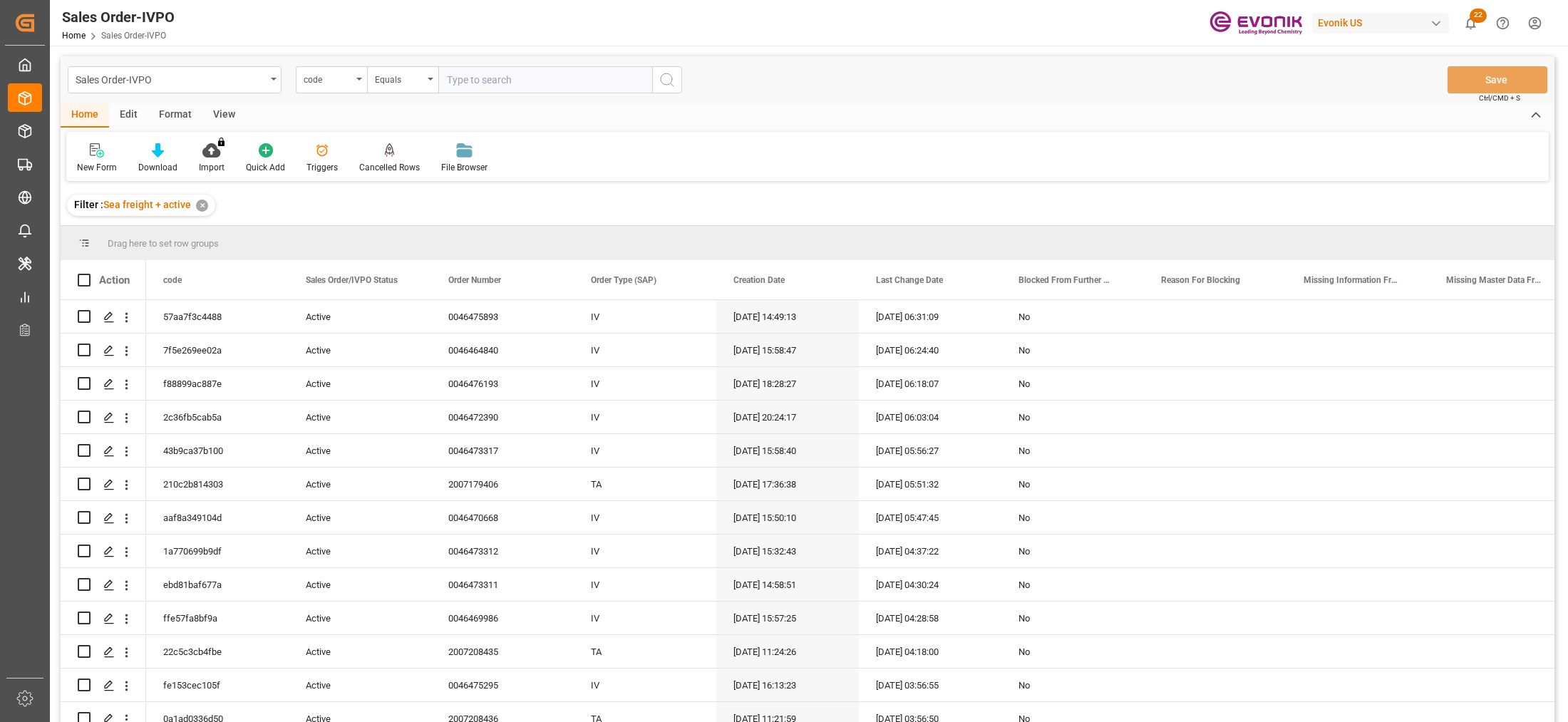
click at [343, 80] on div "code" at bounding box center [328, 78] width 48 height 16
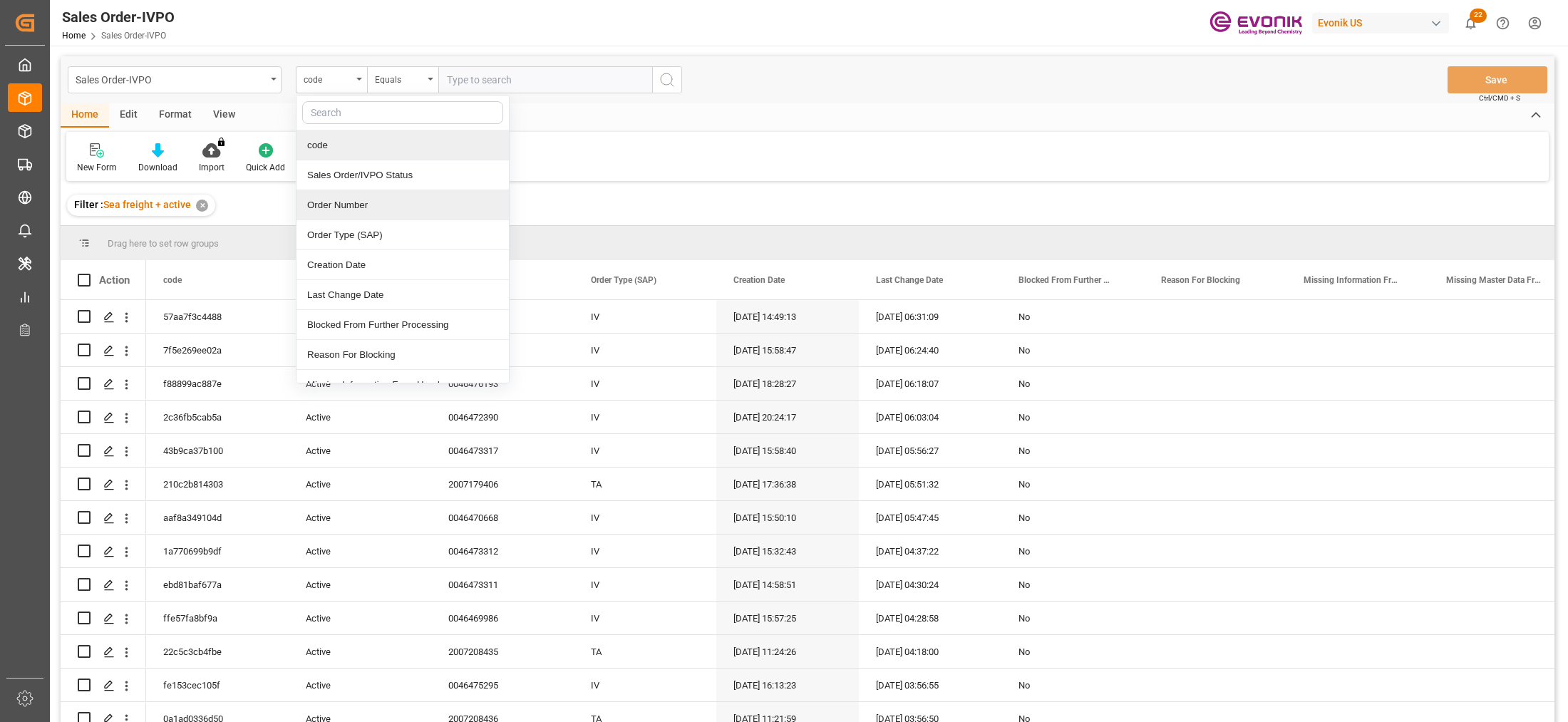
click at [369, 210] on div "Order Number" at bounding box center [403, 205] width 213 height 30
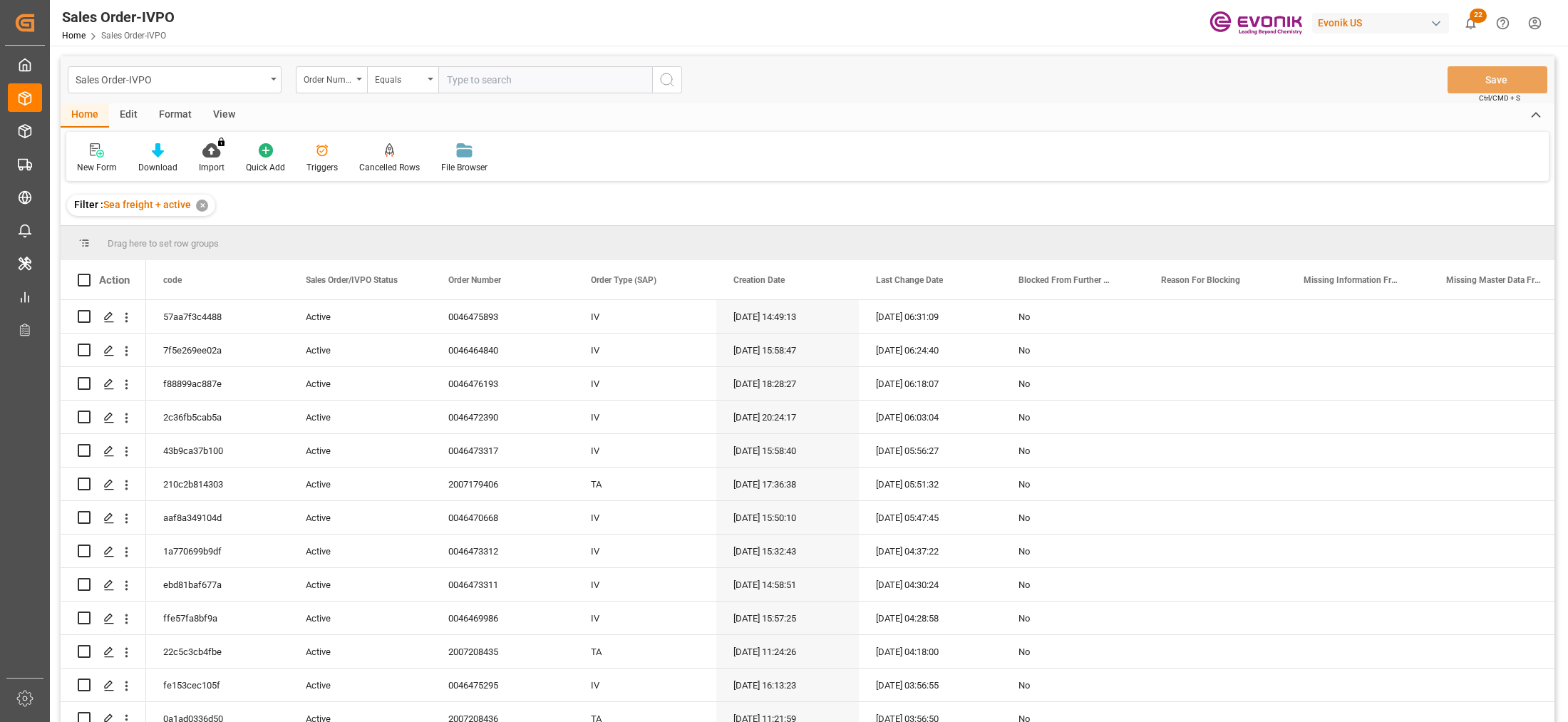
click at [487, 77] on input "text" at bounding box center [545, 80] width 214 height 27
paste input "0046468630"
type input "0046468630"
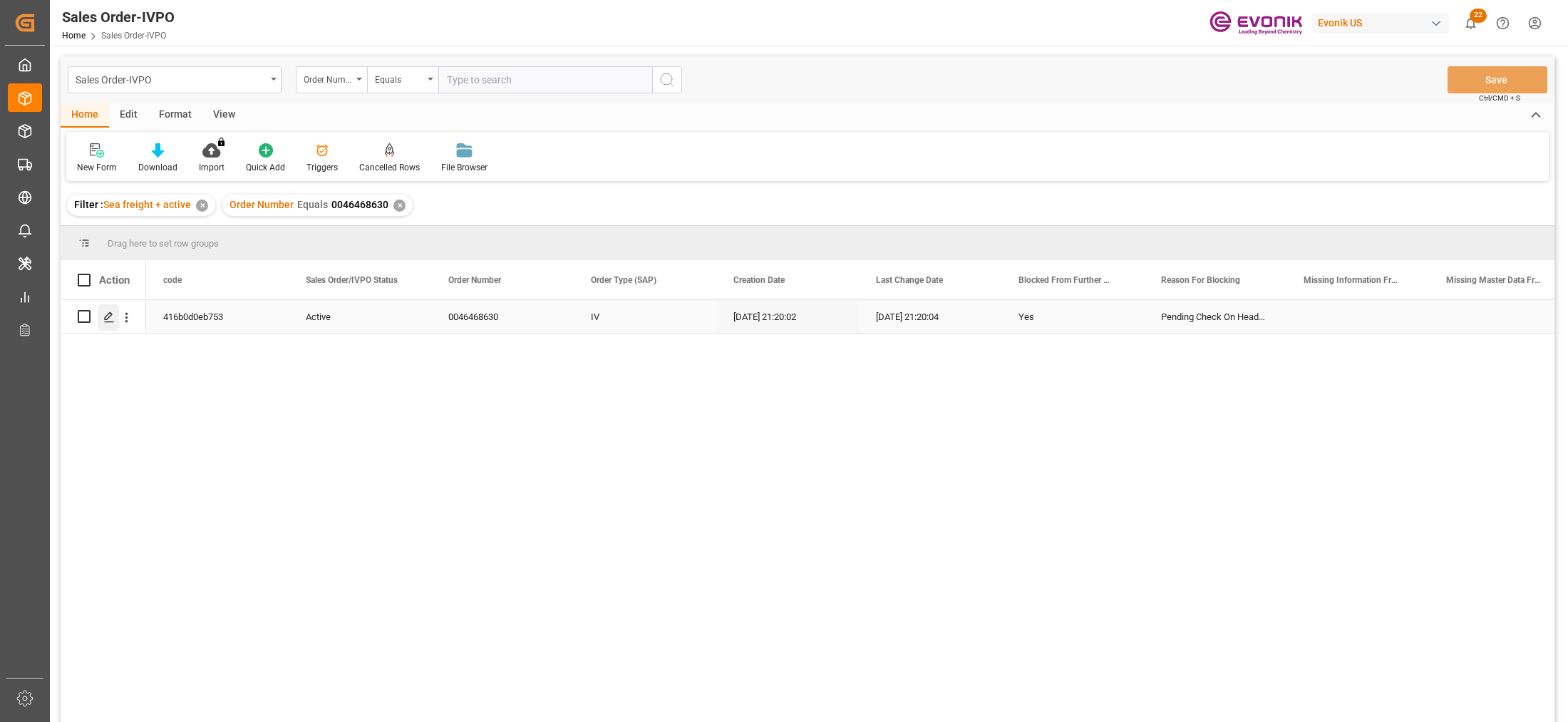
click at [104, 316] on icon "Press SPACE to select this row." at bounding box center [109, 317] width 11 height 11
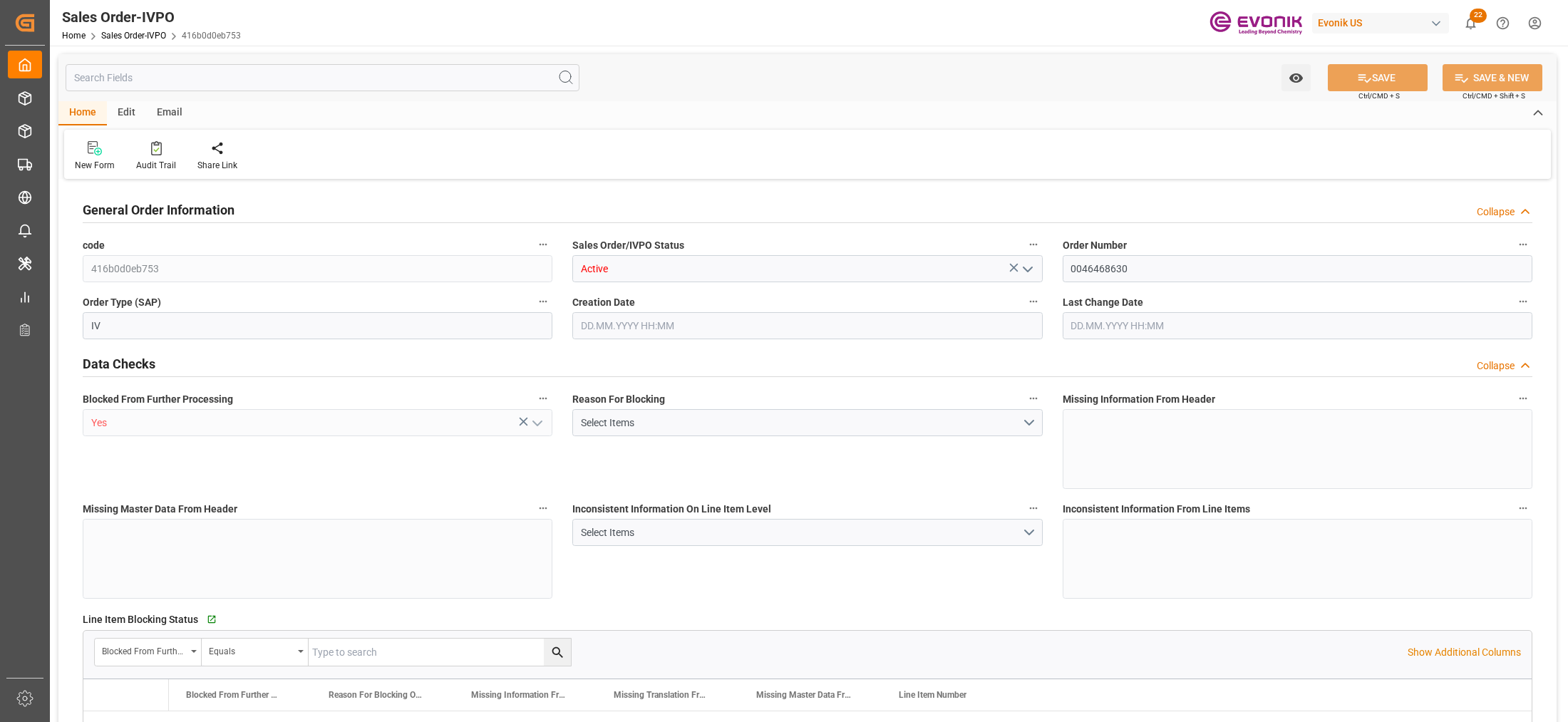
type input "JPNGO"
type input "Evonik-cad-cs-japan@evonik.comTel : +81 3-5323-7429Fax +81 3-6626-2289"
type input "0"
type input "1"
type input "17688"
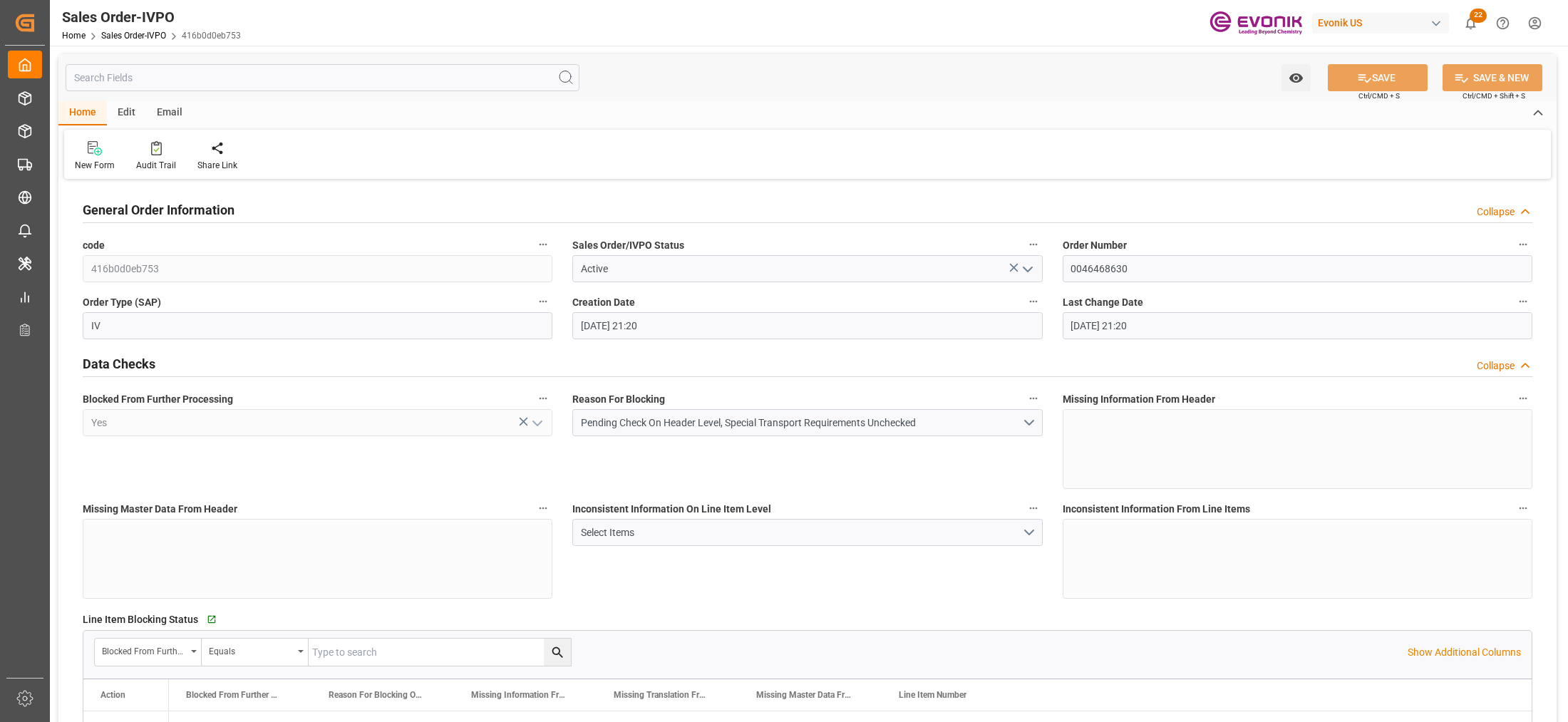
type input "03.10.2025 21:20"
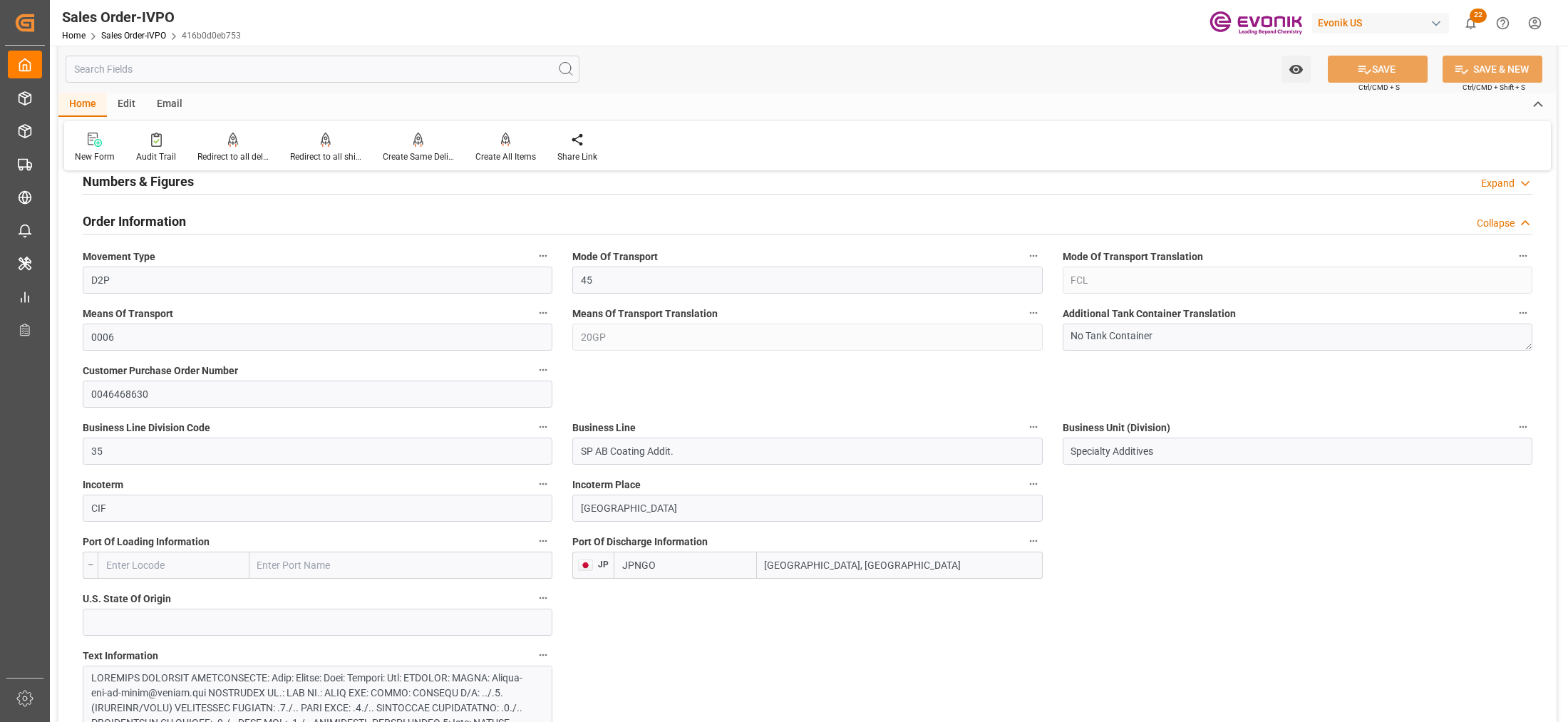
scroll to position [891, 0]
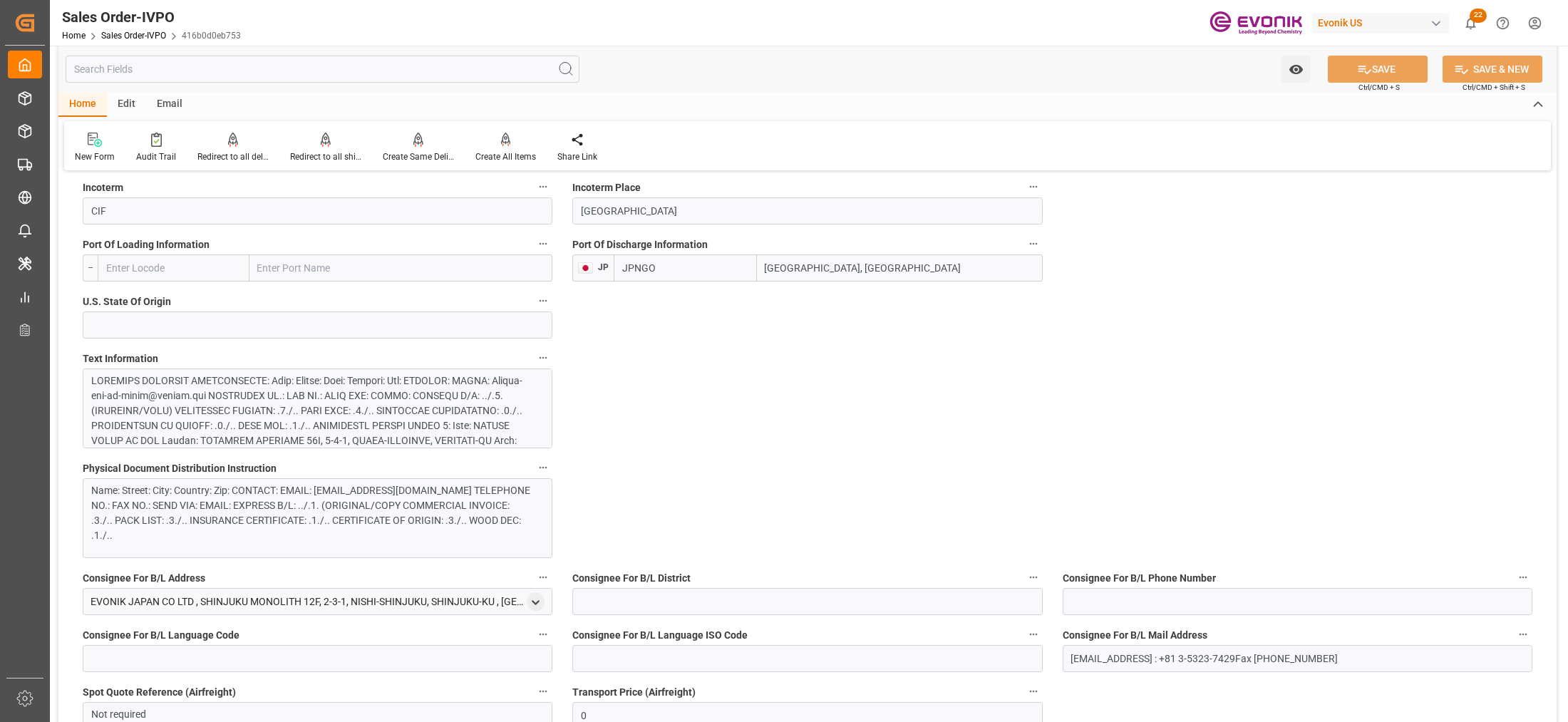
click at [439, 404] on div at bounding box center [311, 516] width 440 height 285
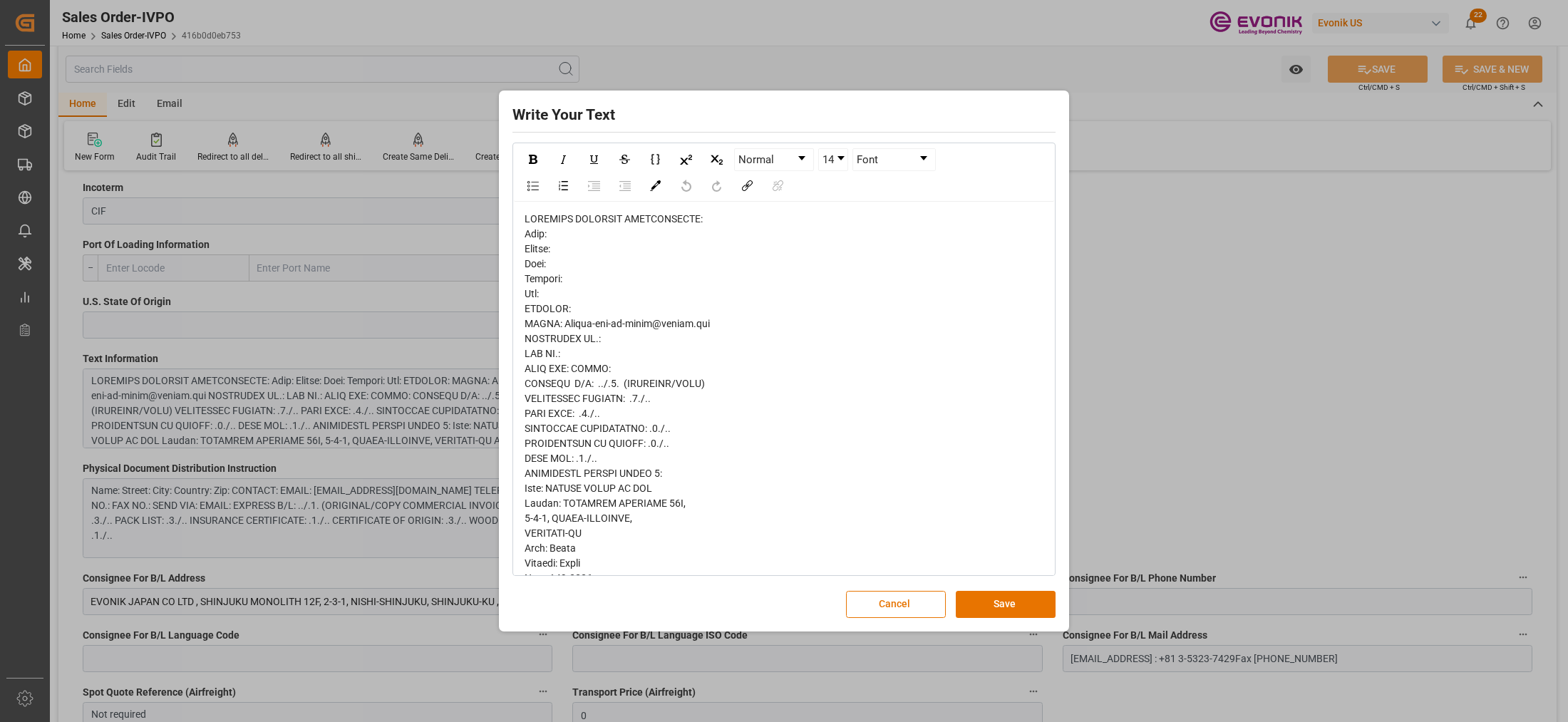
click at [536, 254] on span "rdw-editor" at bounding box center [716, 728] width 383 height 1029
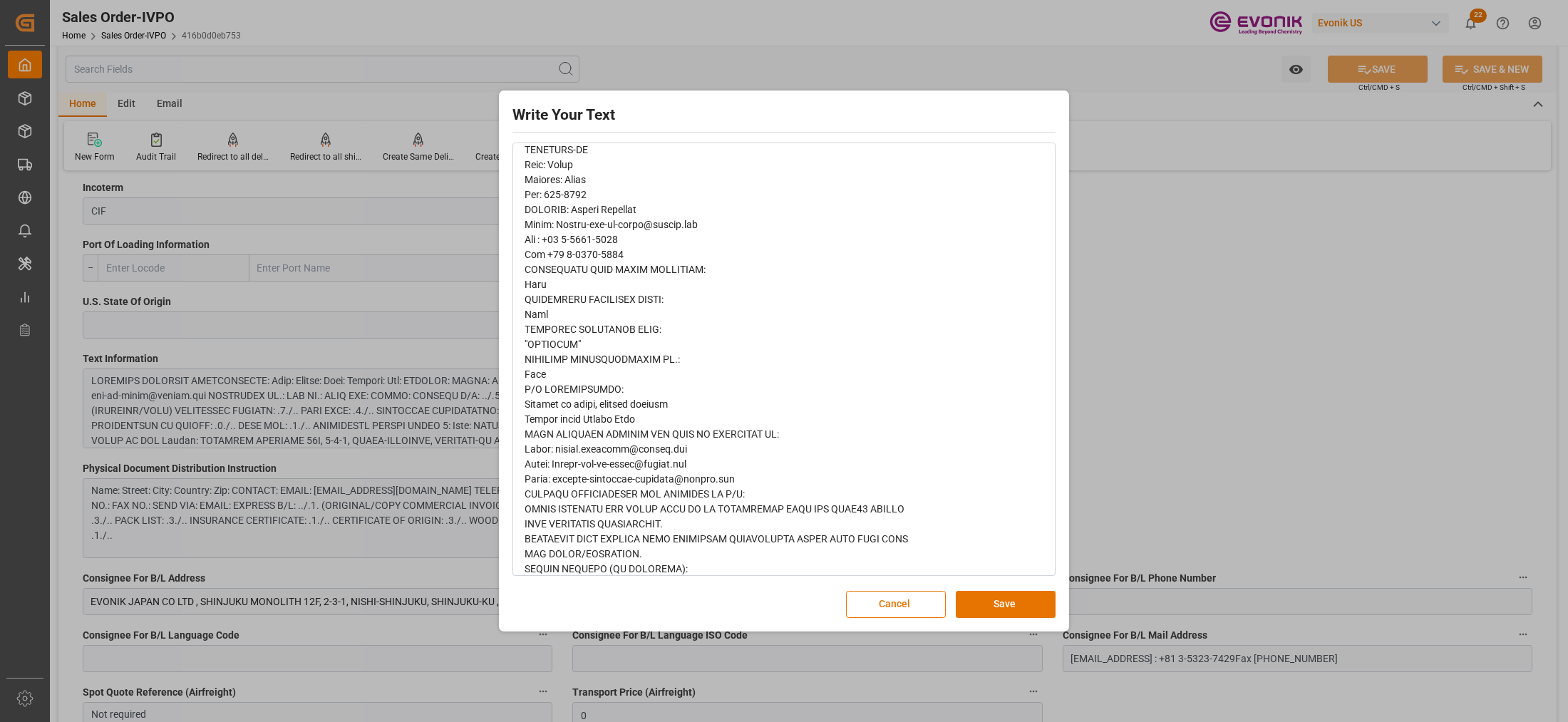
scroll to position [668, 0]
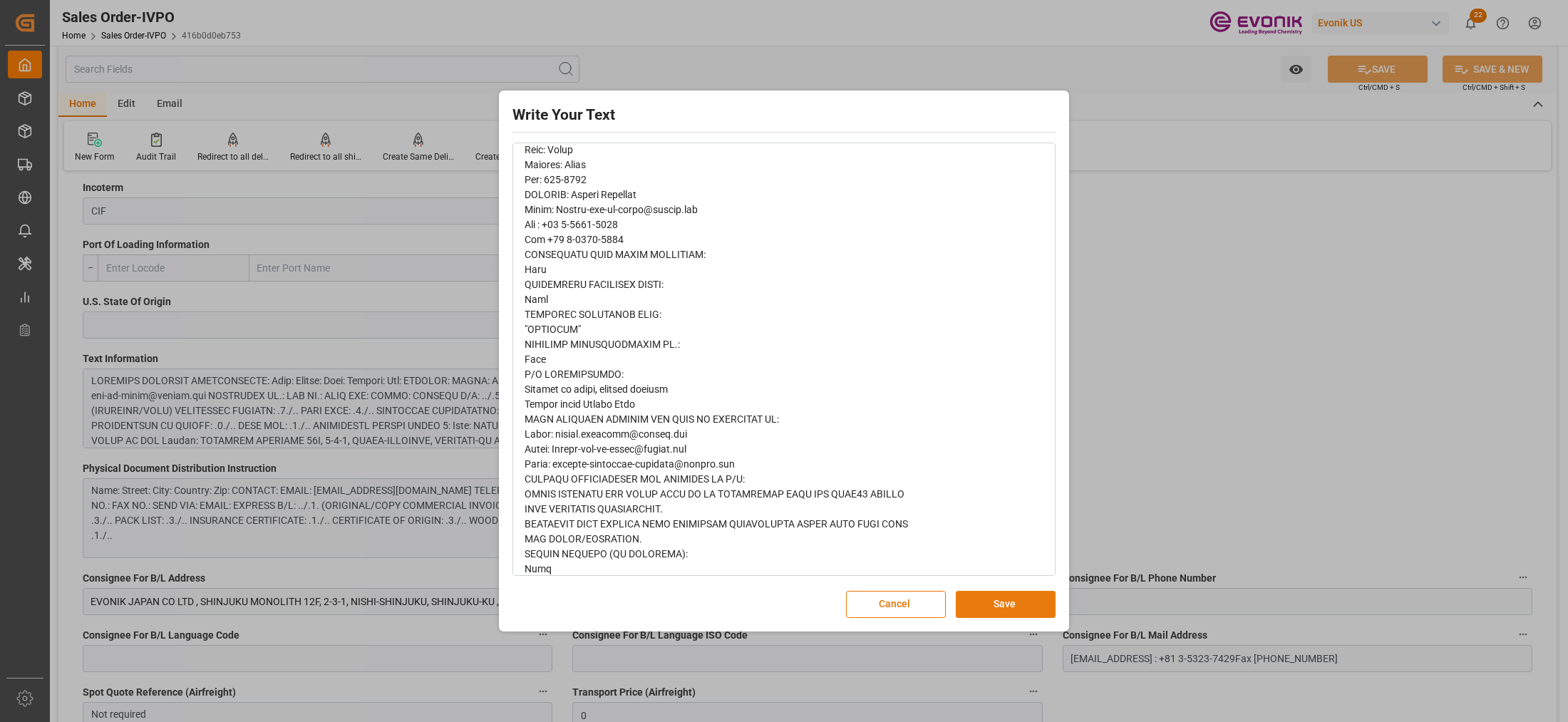
click at [987, 607] on button "Save" at bounding box center [1006, 605] width 99 height 27
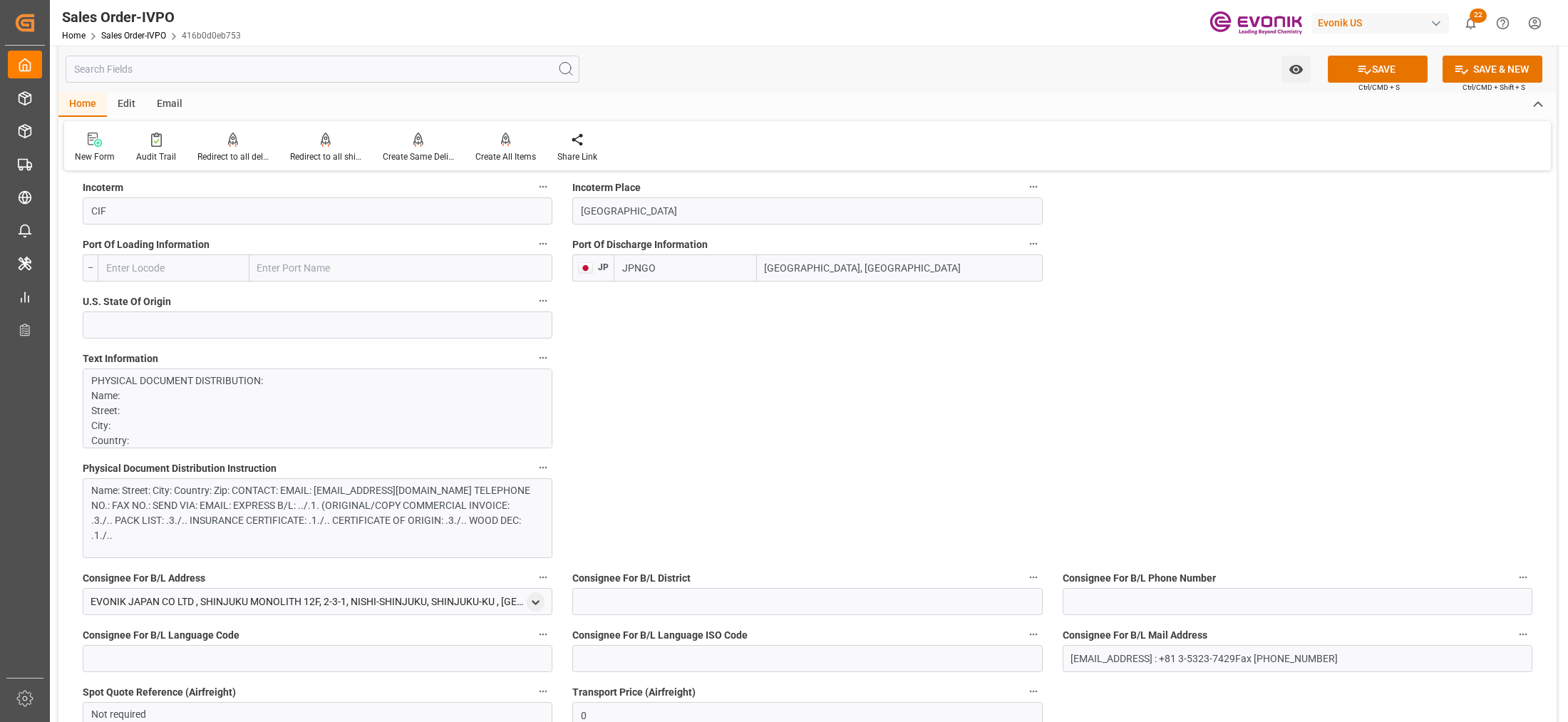
click at [445, 533] on div "Name: Street: City: Country: Zip: CONTACT: EMAIL: [EMAIL_ADDRESS][DOMAIN_NAME] …" at bounding box center [311, 513] width 440 height 60
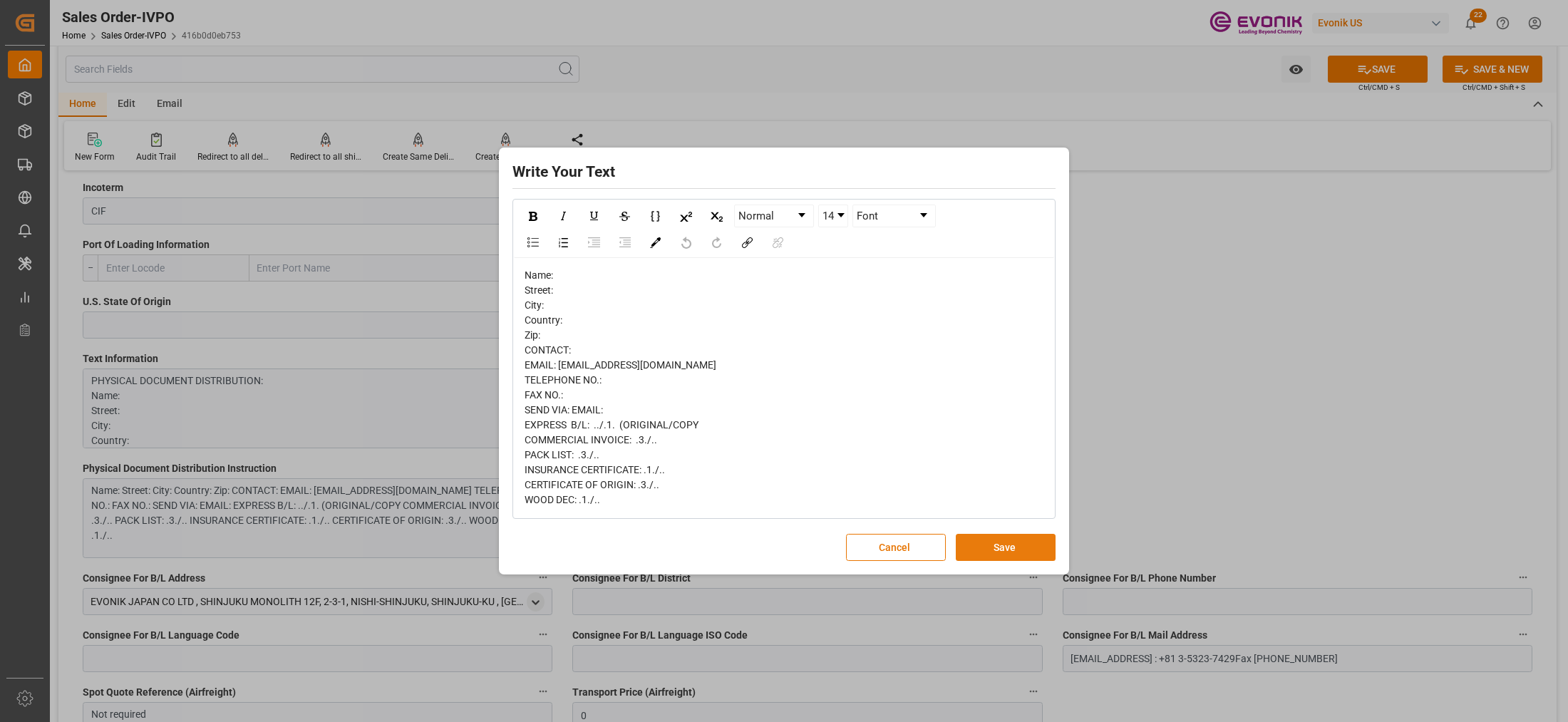
click at [980, 558] on button "Save" at bounding box center [1006, 548] width 99 height 27
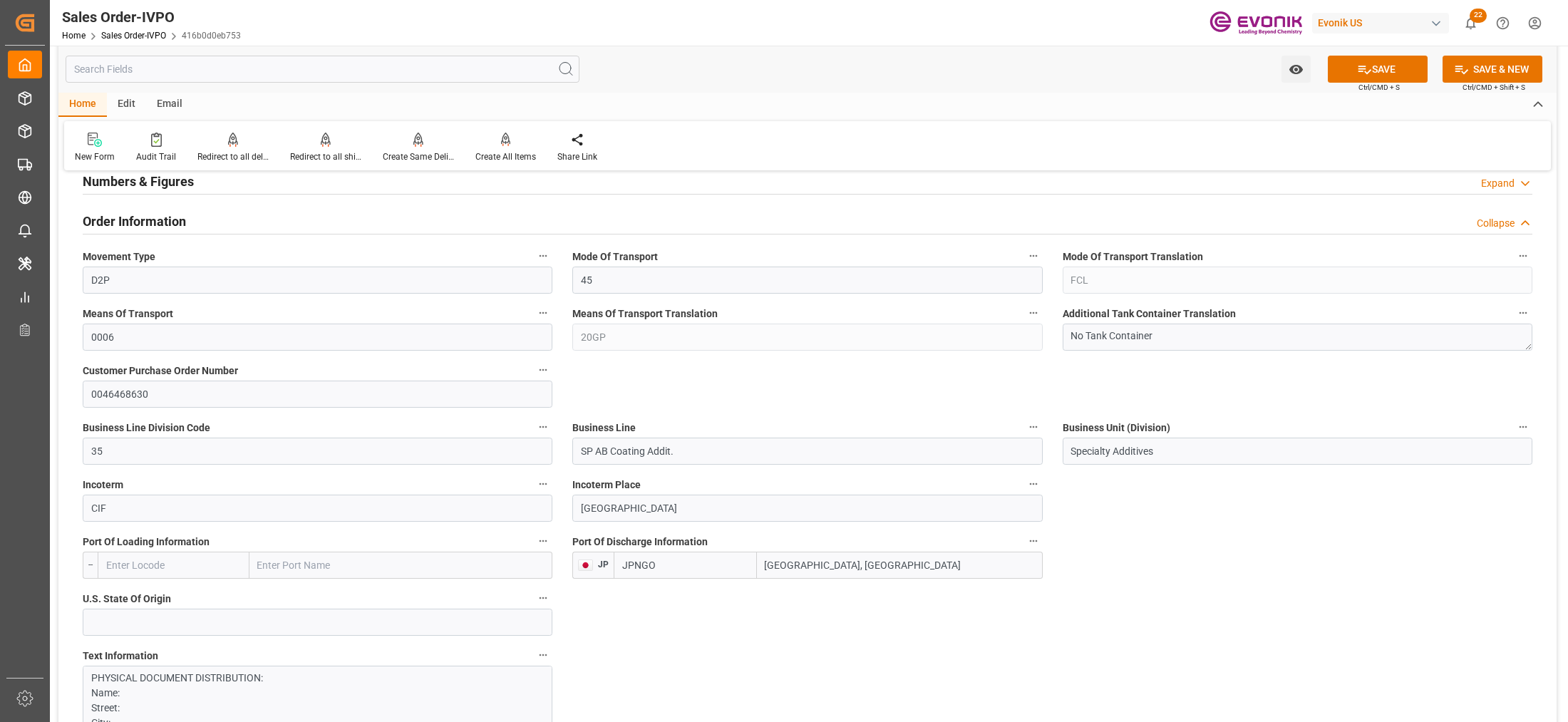
scroll to position [891, 0]
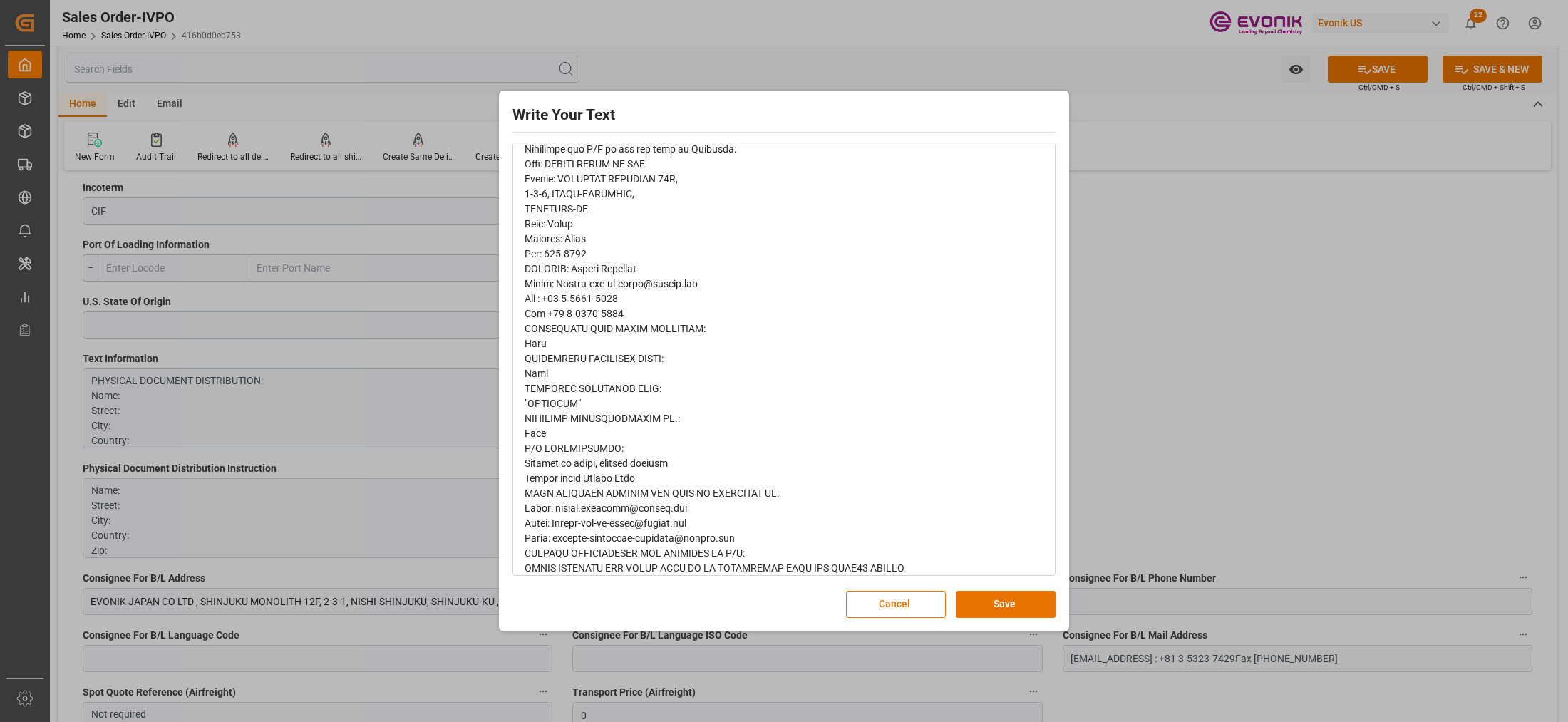
scroll to position [679, 0]
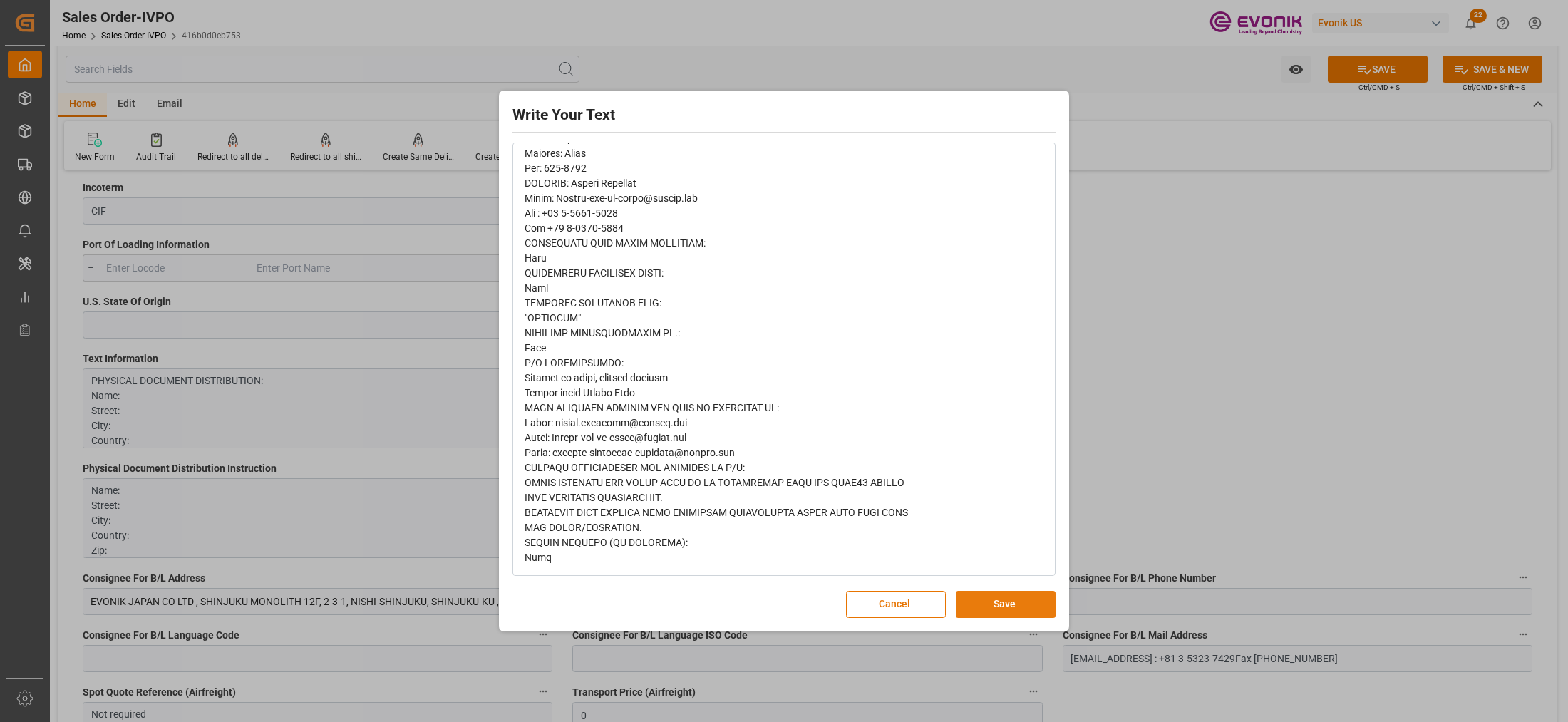
click at [999, 610] on button "Save" at bounding box center [1006, 605] width 99 height 27
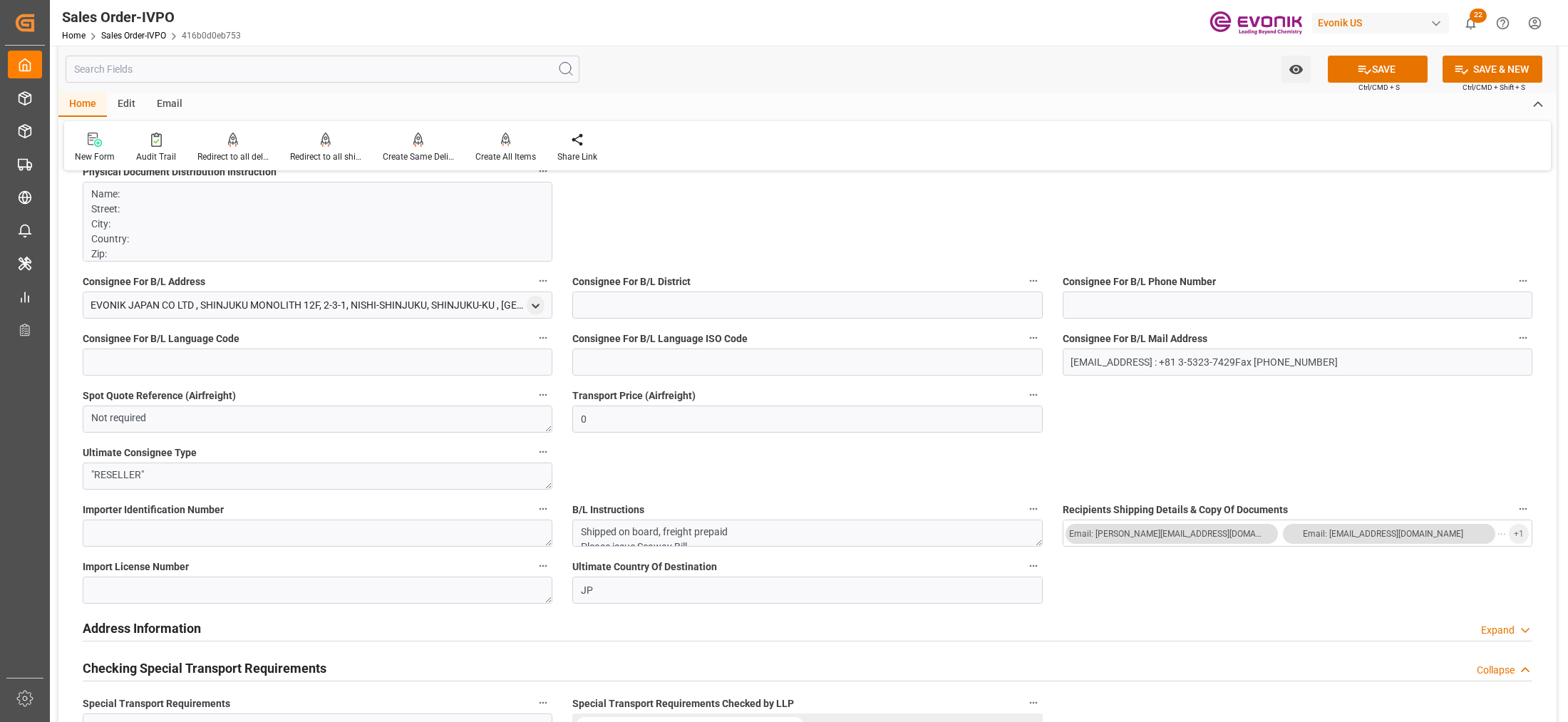
scroll to position [1485, 0]
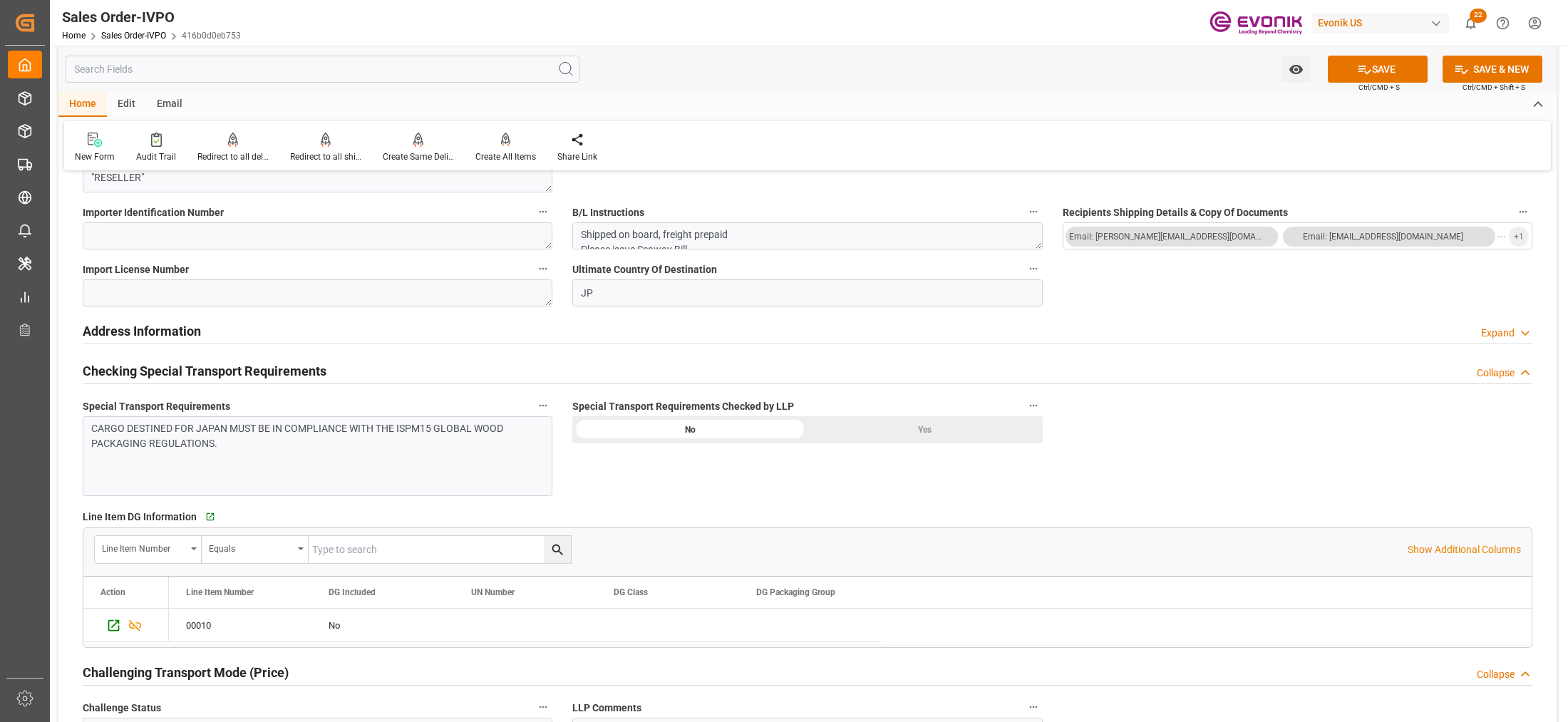
click at [936, 429] on div "Yes" at bounding box center [925, 430] width 235 height 27
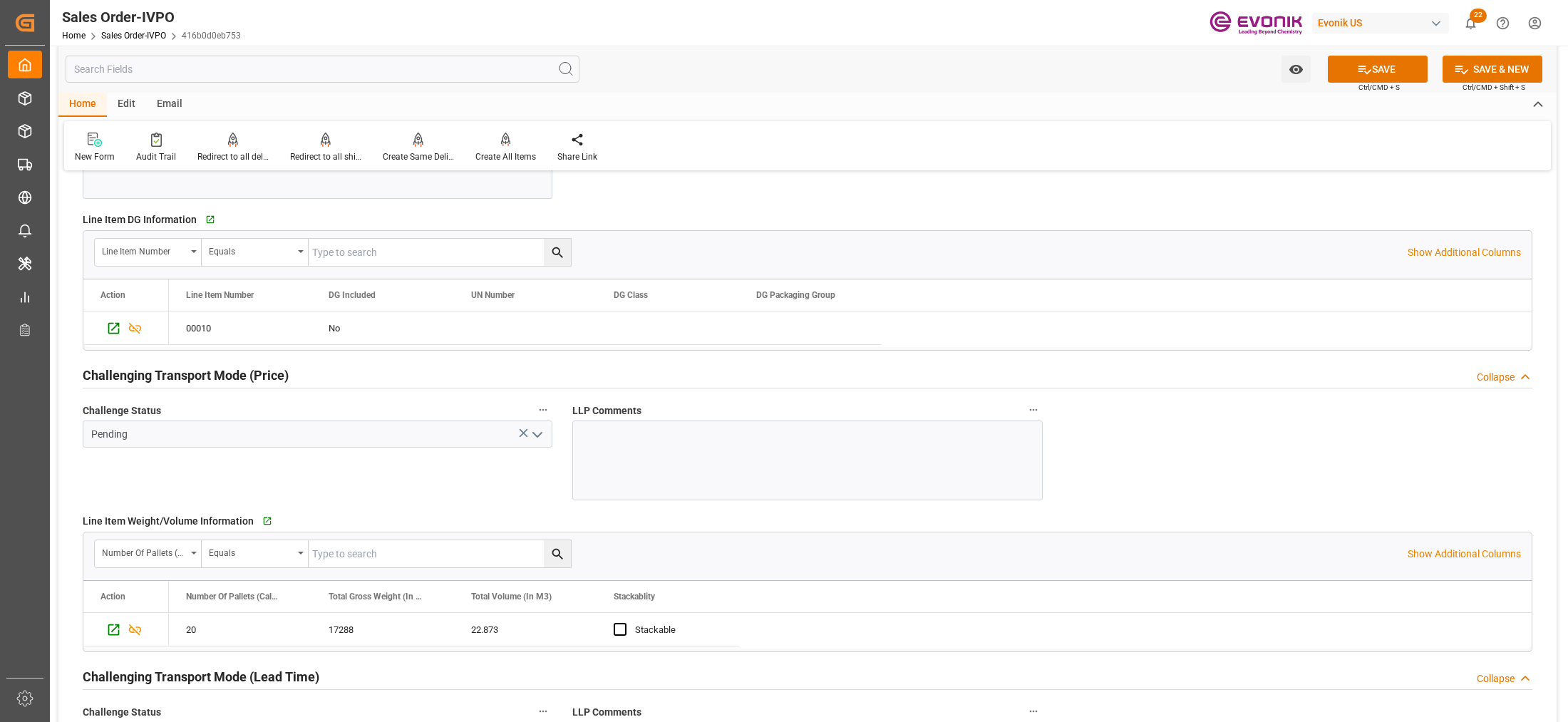
click at [537, 436] on icon "open menu" at bounding box center [537, 435] width 17 height 17
type input "Evonik-cad-cs-japan@evonik.comTel : +81 3-5323-7429Fax +81 3-6626-2289"
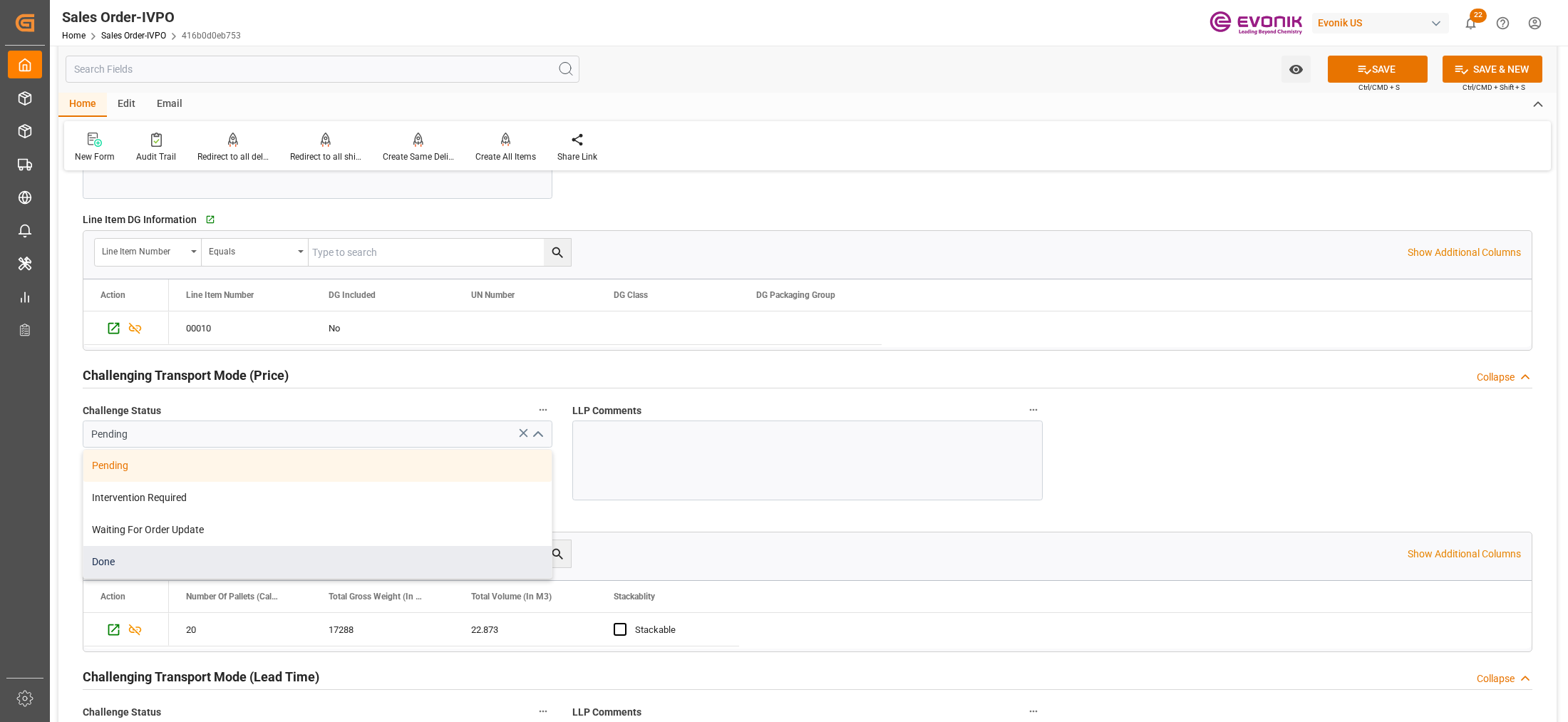
click at [272, 569] on div "Done" at bounding box center [318, 562] width 468 height 32
type input "Done"
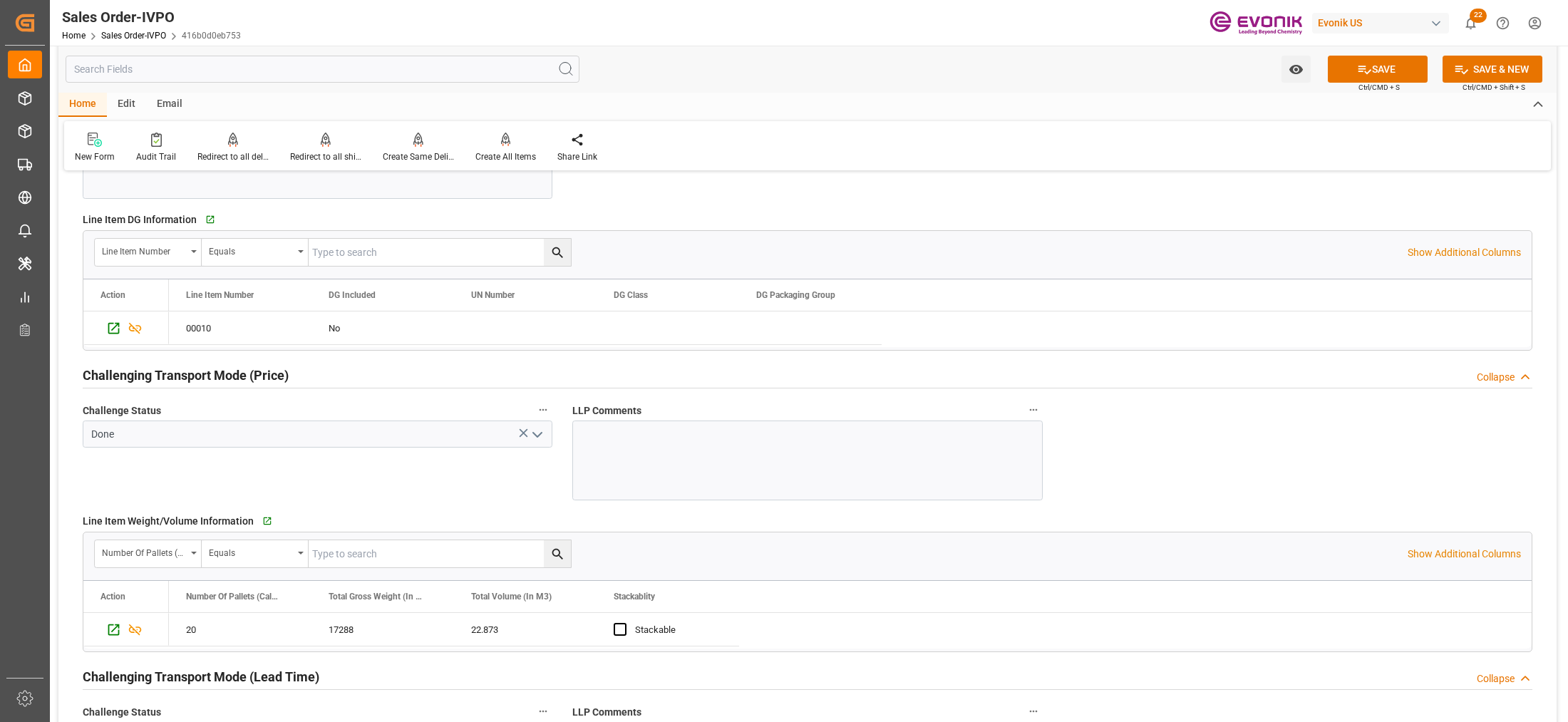
scroll to position [2079, 0]
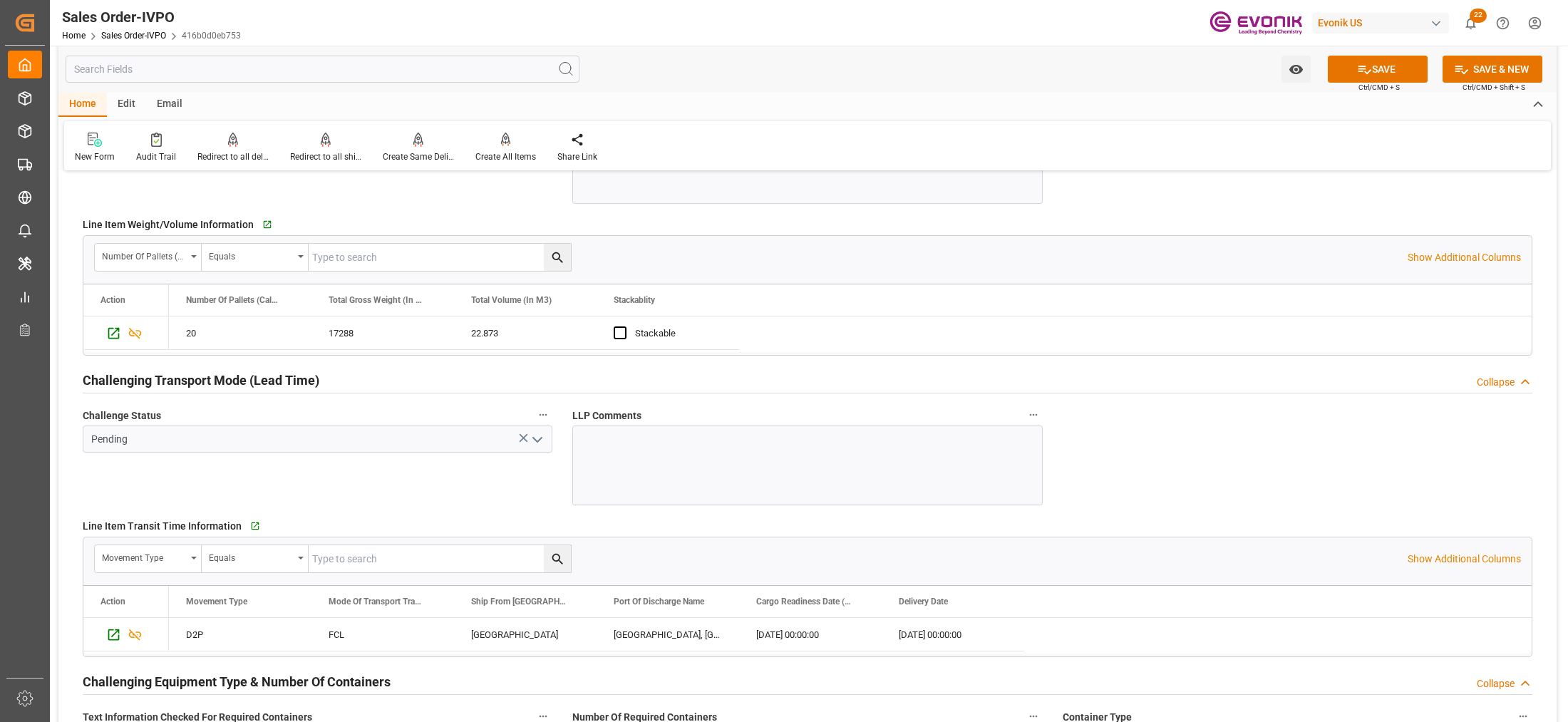
click at [539, 439] on icon "open menu" at bounding box center [537, 440] width 17 height 17
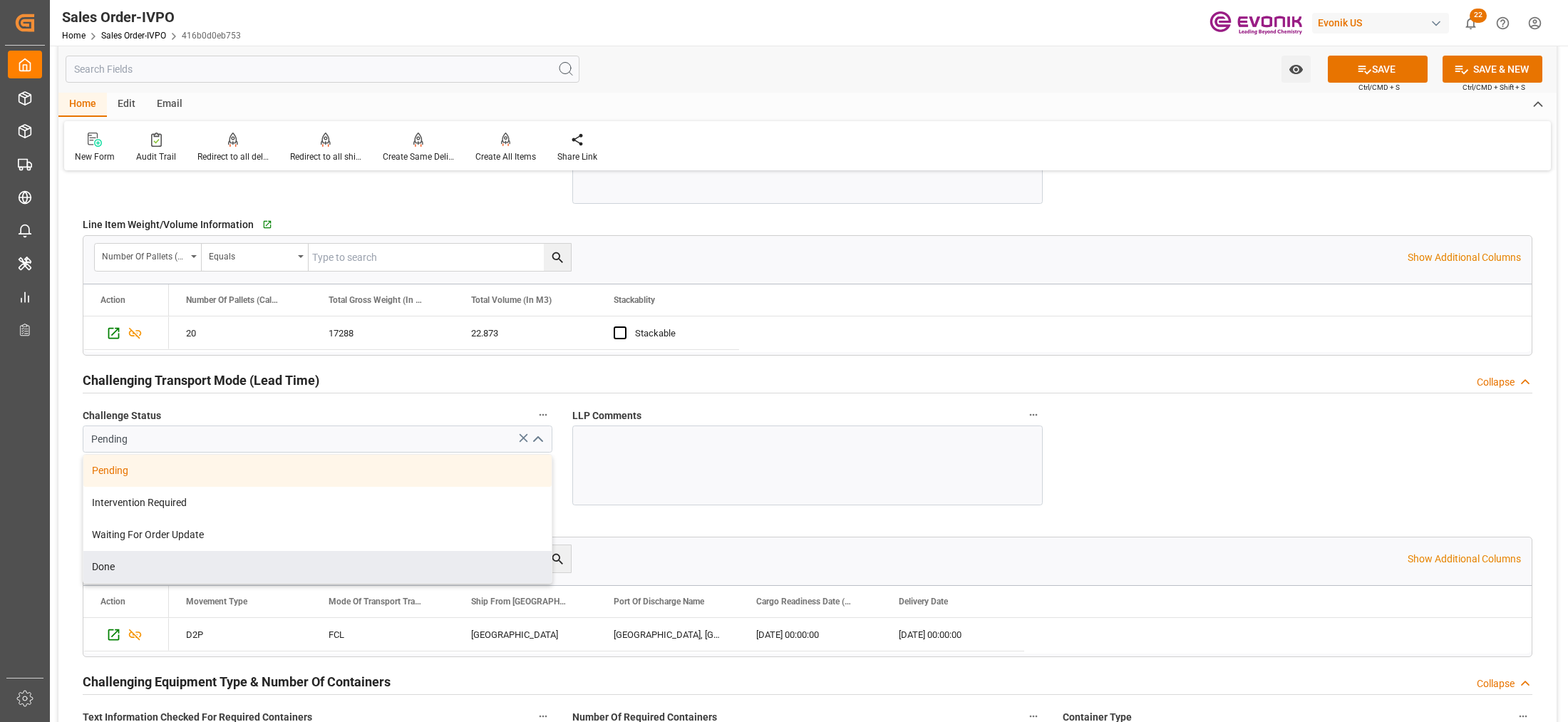
click at [246, 572] on div "Done" at bounding box center [318, 567] width 468 height 32
type input "Done"
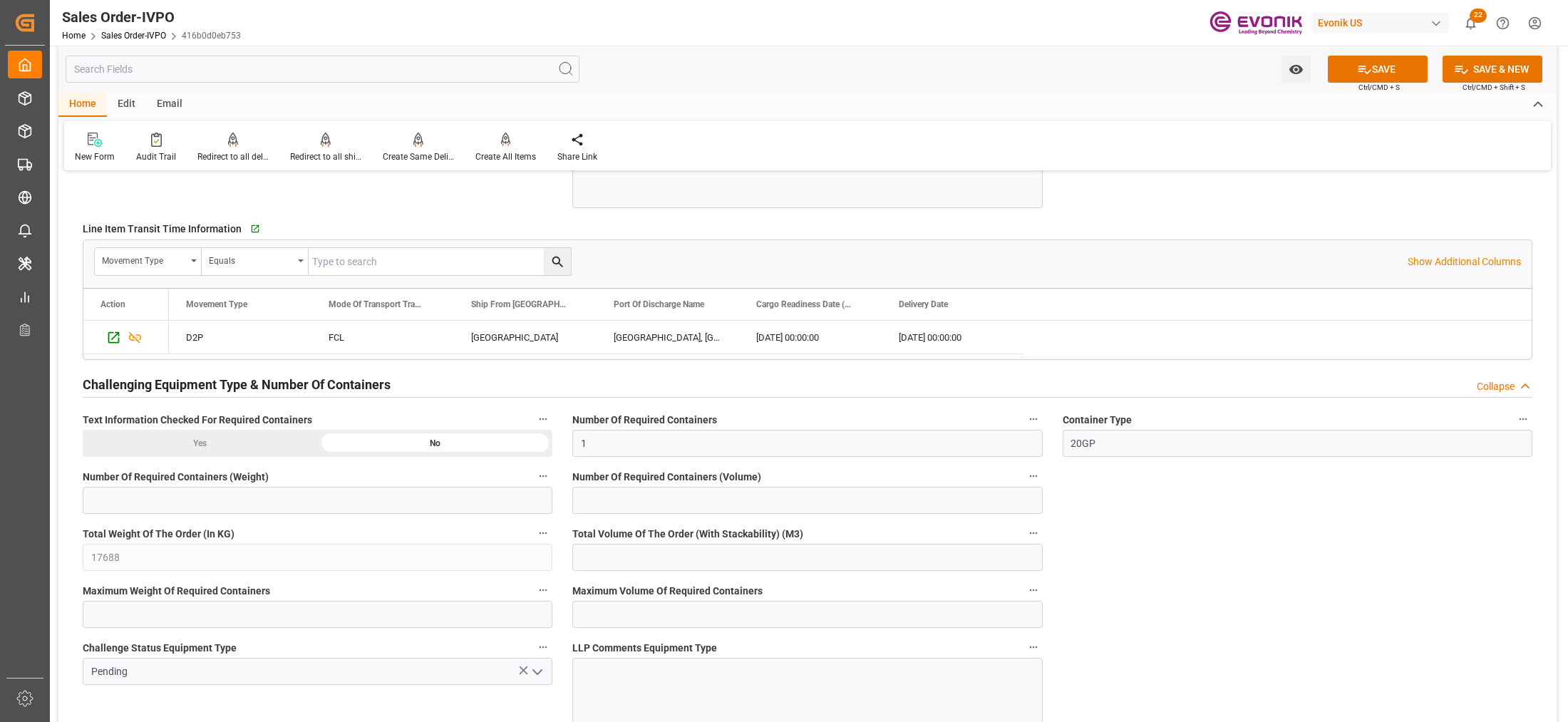
scroll to position [2674, 0]
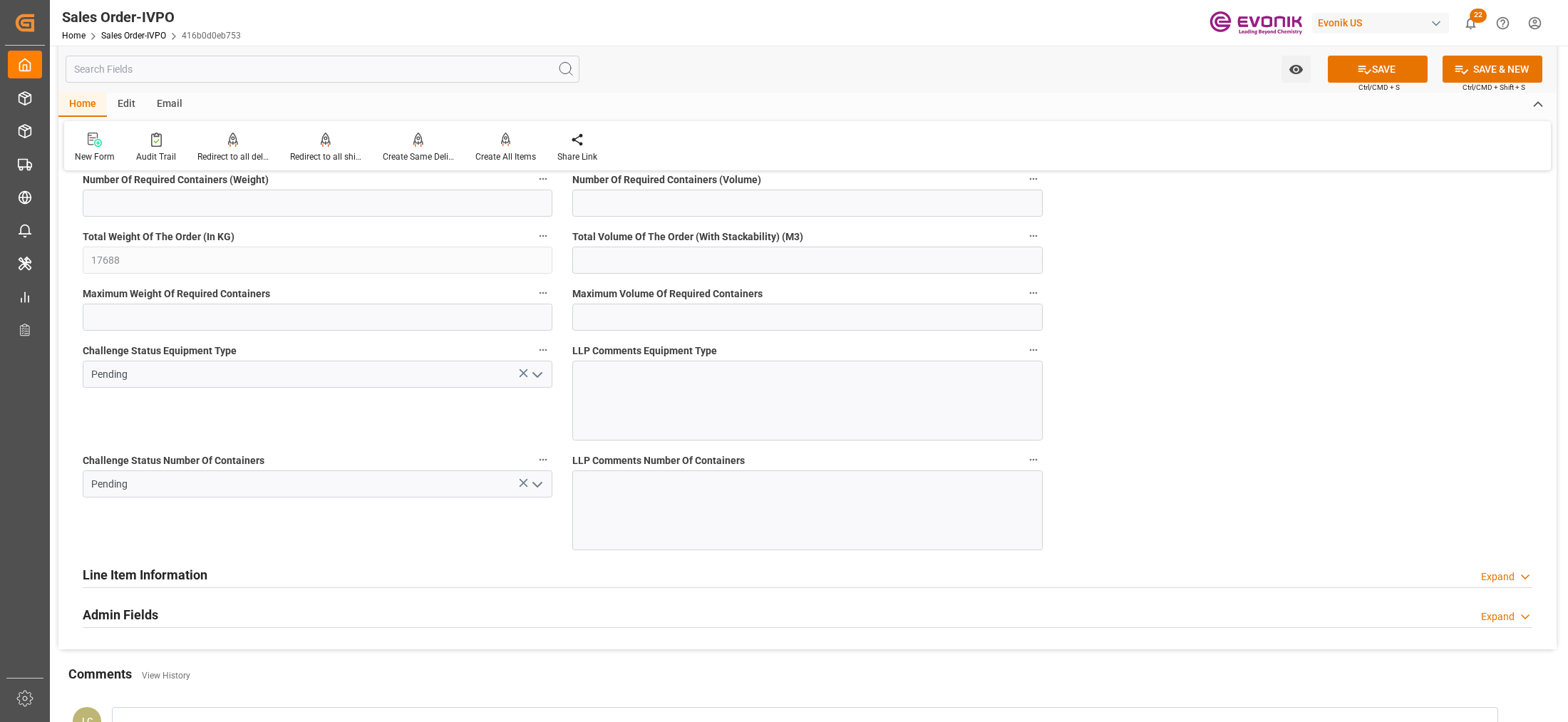
click at [538, 378] on icon "open menu" at bounding box center [537, 375] width 17 height 17
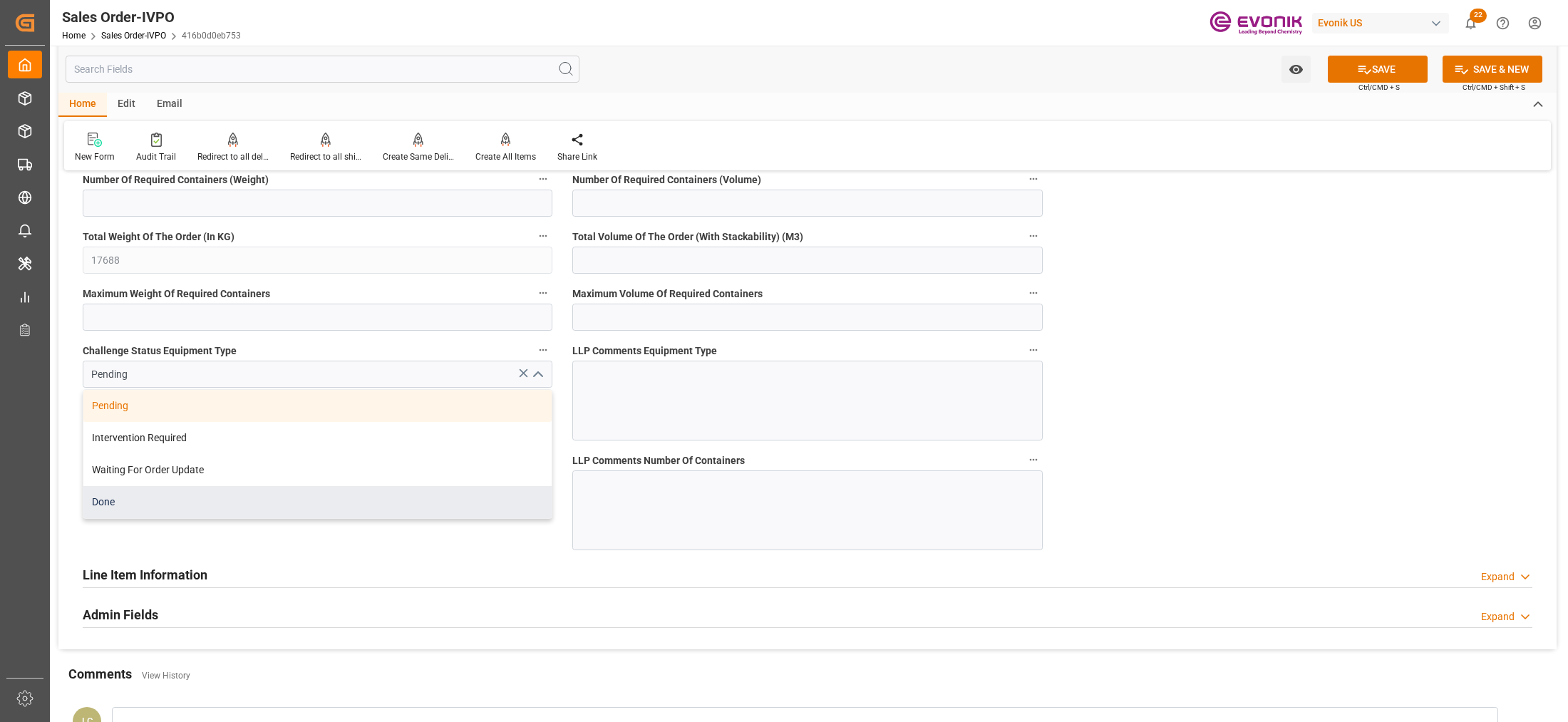
click at [325, 515] on div "Done" at bounding box center [318, 502] width 468 height 32
type input "Done"
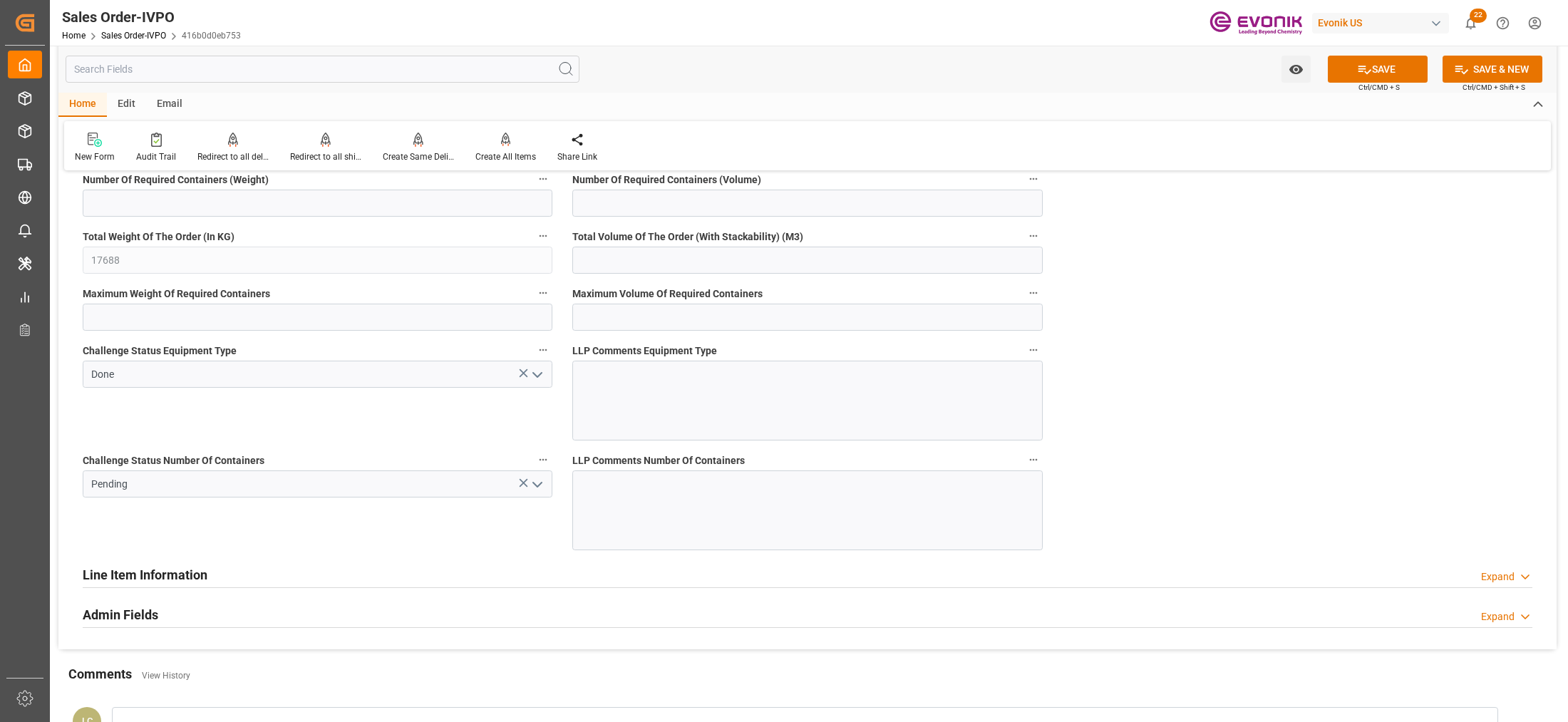
click at [540, 490] on icon "open menu" at bounding box center [537, 485] width 17 height 17
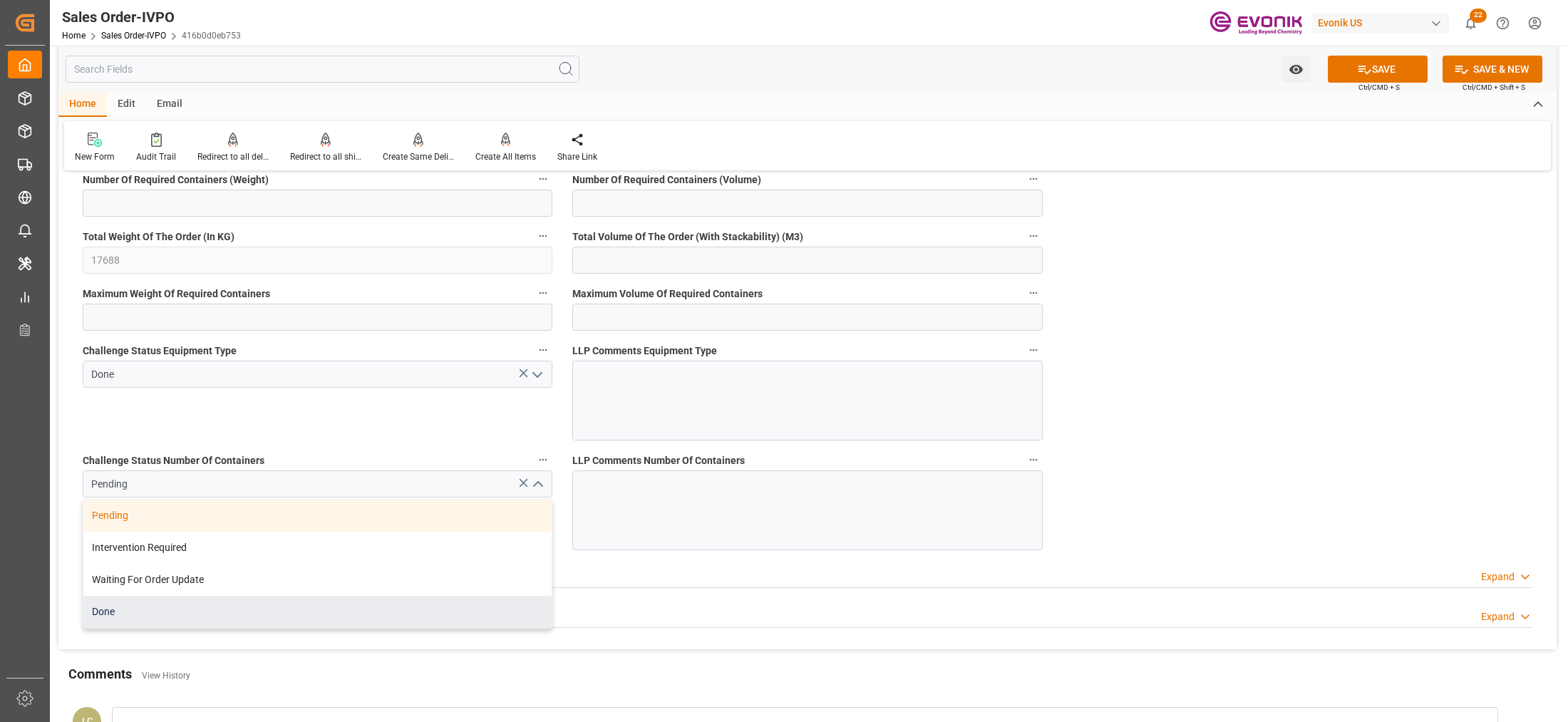
click at [279, 599] on div "Done" at bounding box center [318, 612] width 468 height 32
type input "Done"
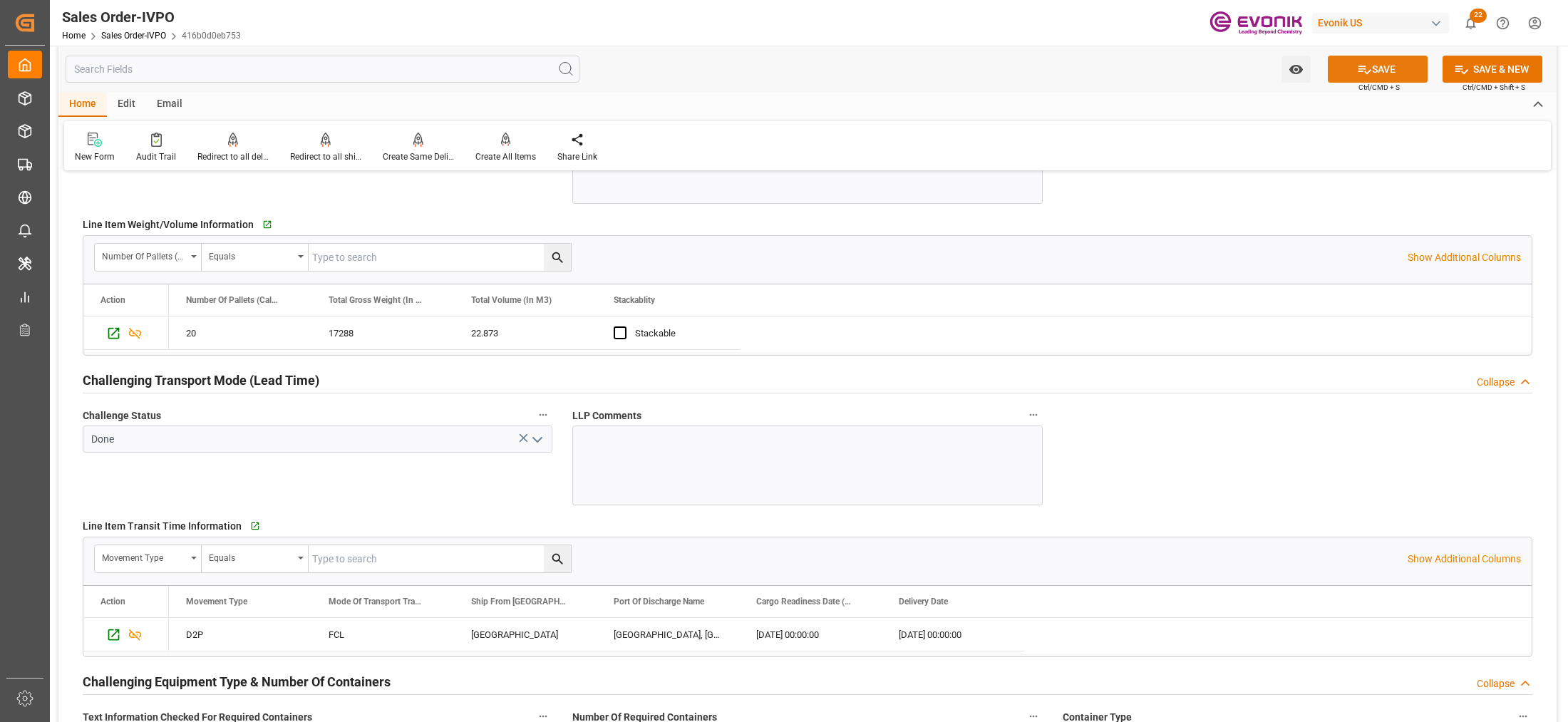
click at [1377, 61] on button "SAVE" at bounding box center [1378, 69] width 99 height 27
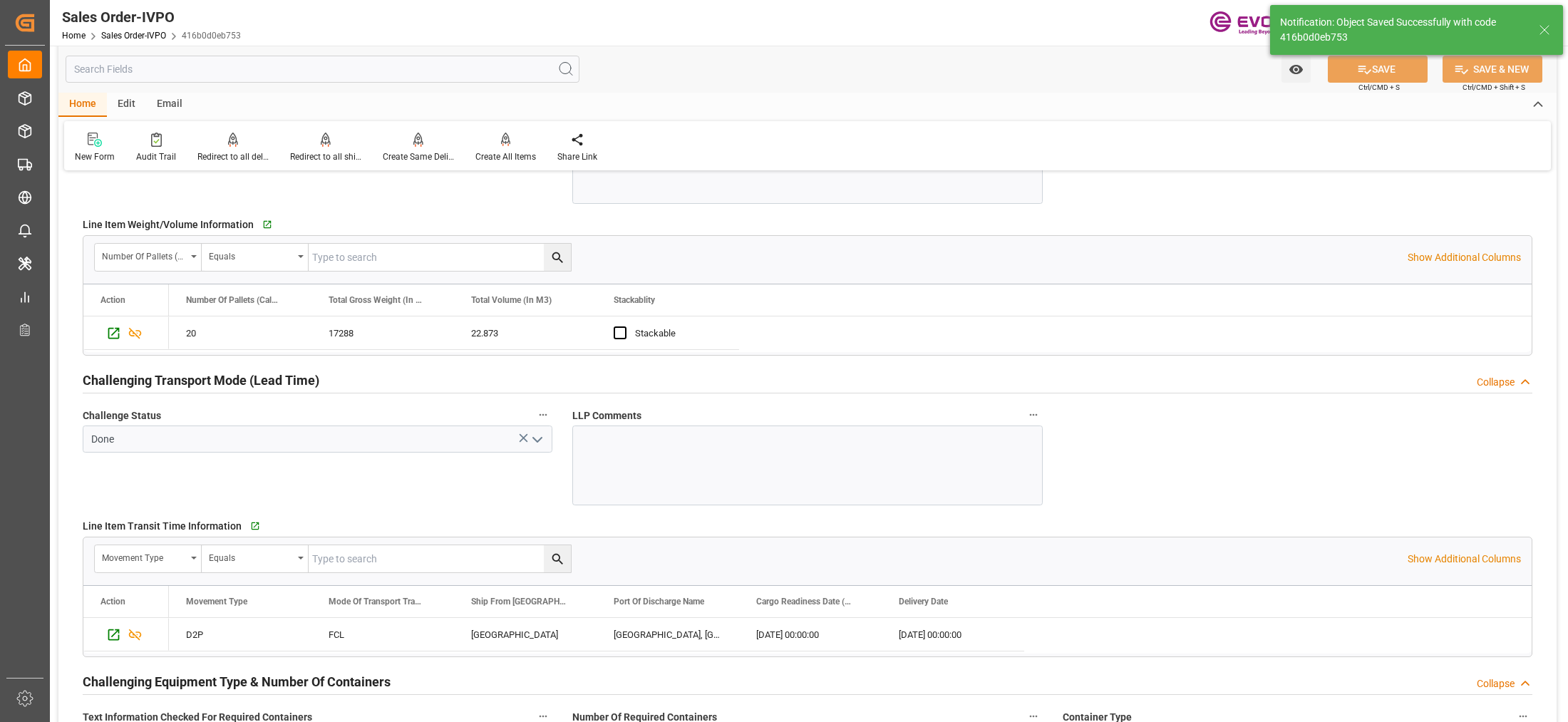
type input "Evonik-cad-cs-japan@evonik.comTel : +81 3-5323-7429Fax +81 3-6626-2289"
type input "No"
type input "2"
type input "1"
type input "22.873"
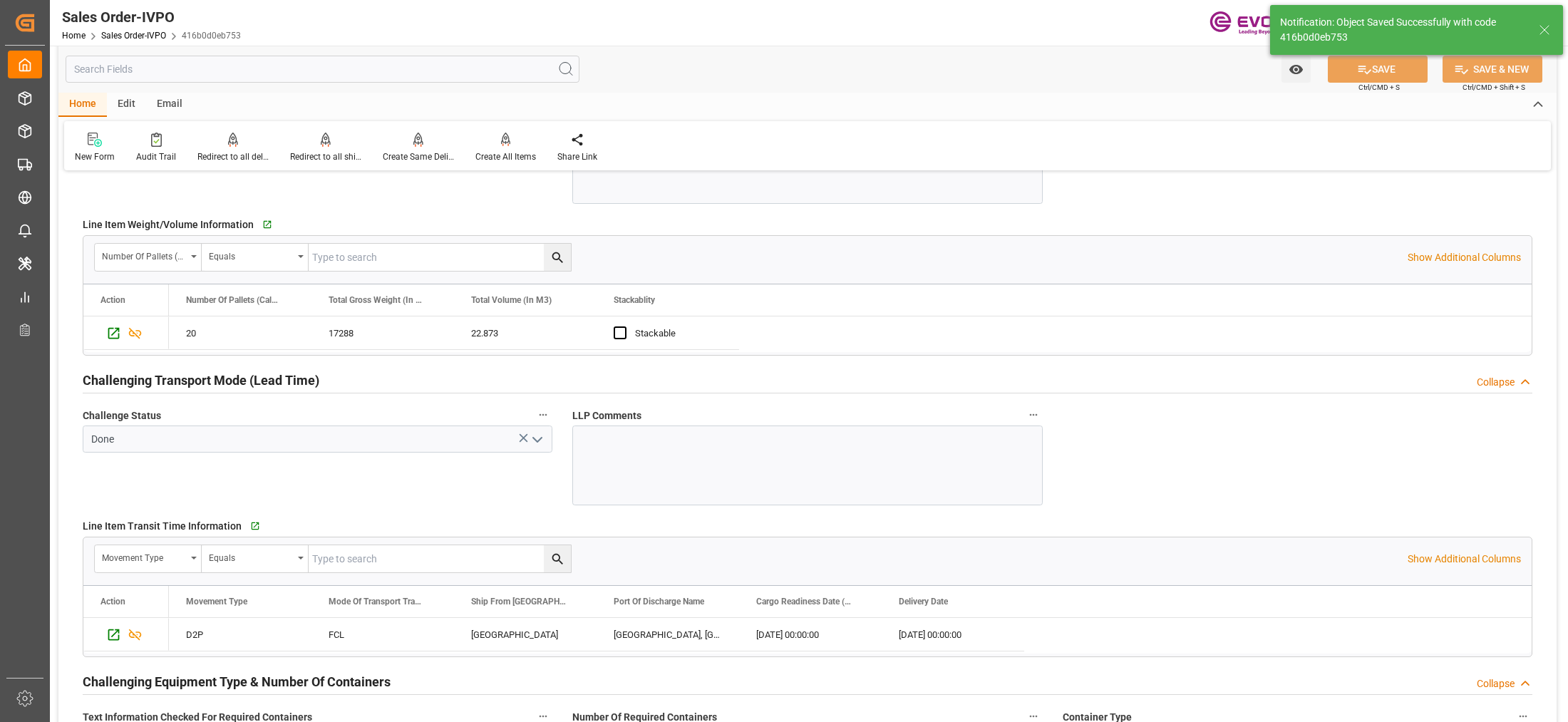
type input "17000"
type input "30"
type input "[DATE] 06:54"
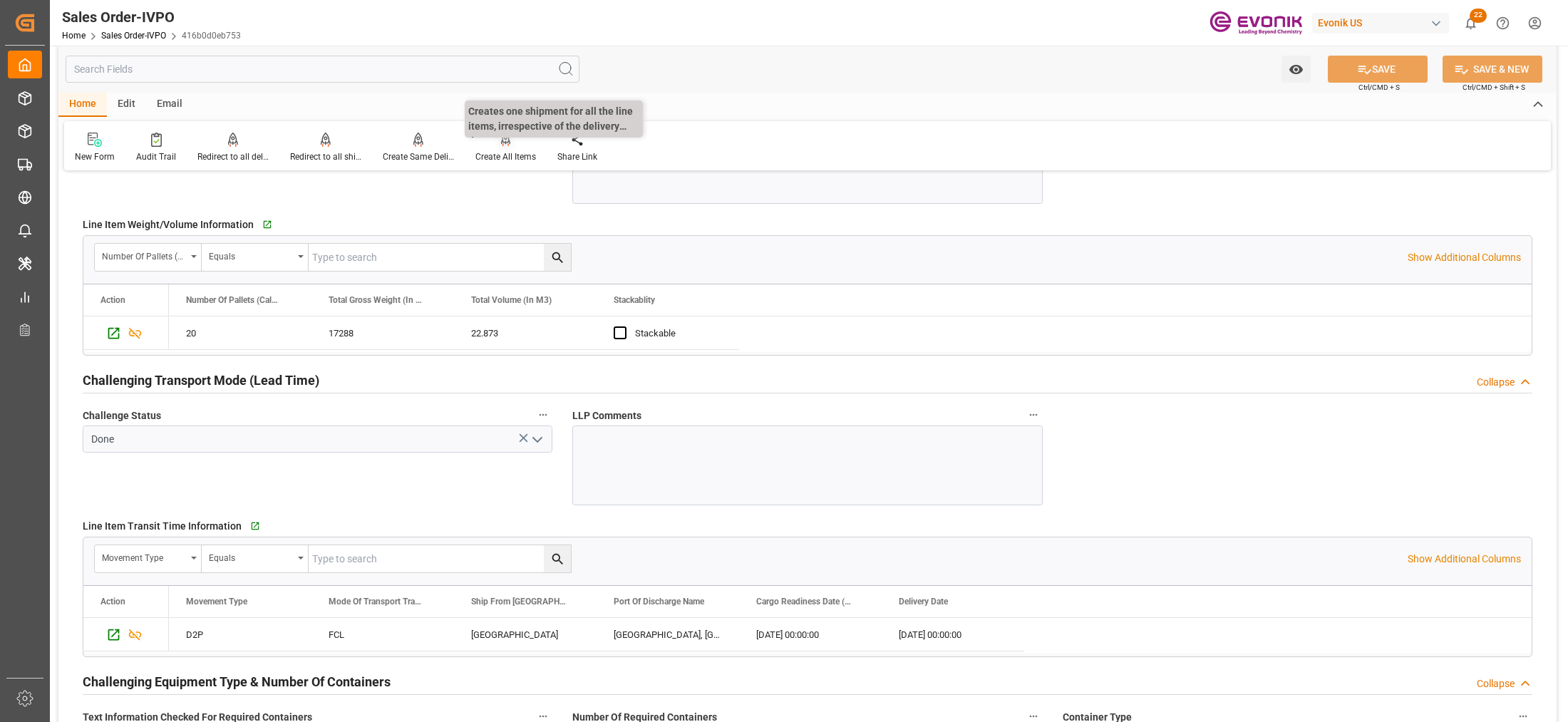
click at [492, 148] on div "Create All Items" at bounding box center [505, 147] width 82 height 31
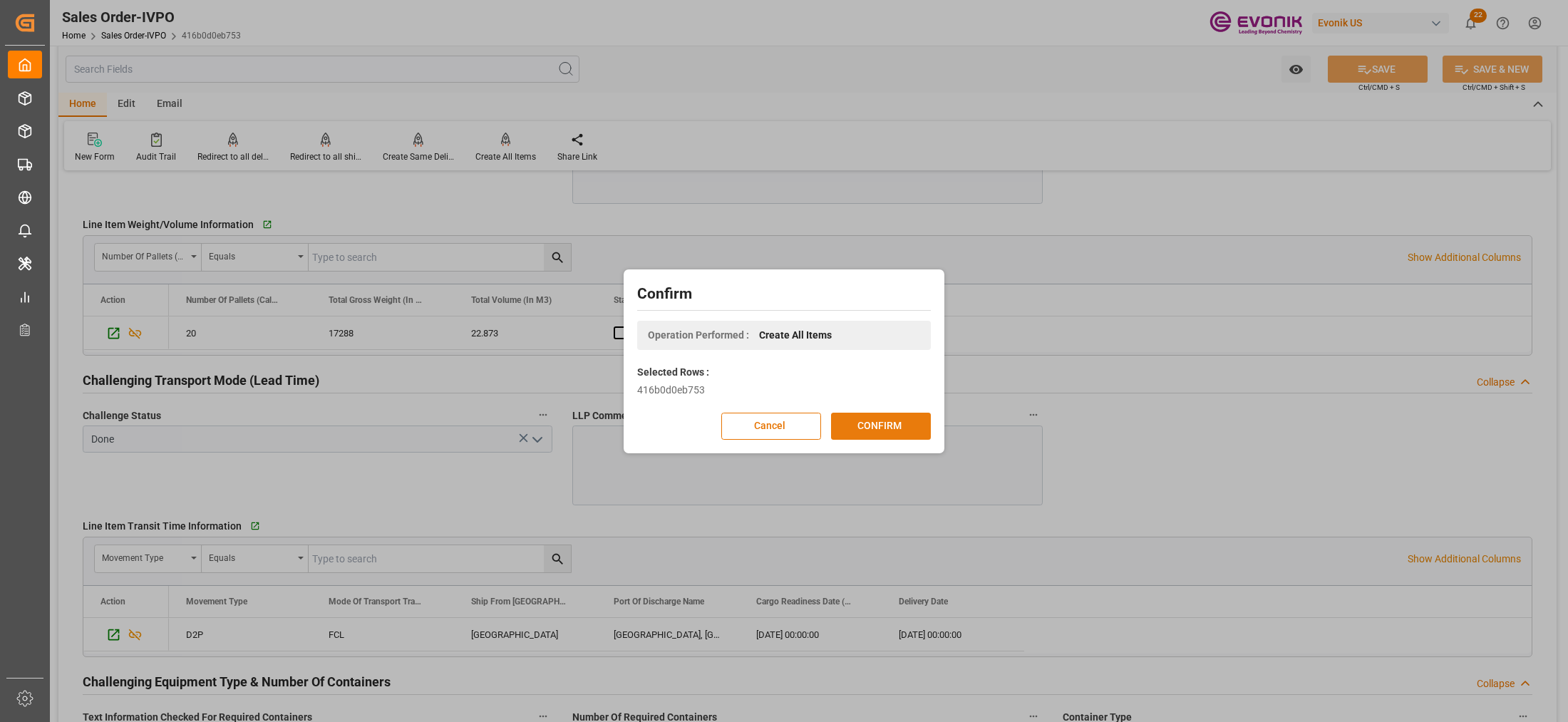
click at [891, 428] on button "CONFIRM" at bounding box center [881, 427] width 99 height 27
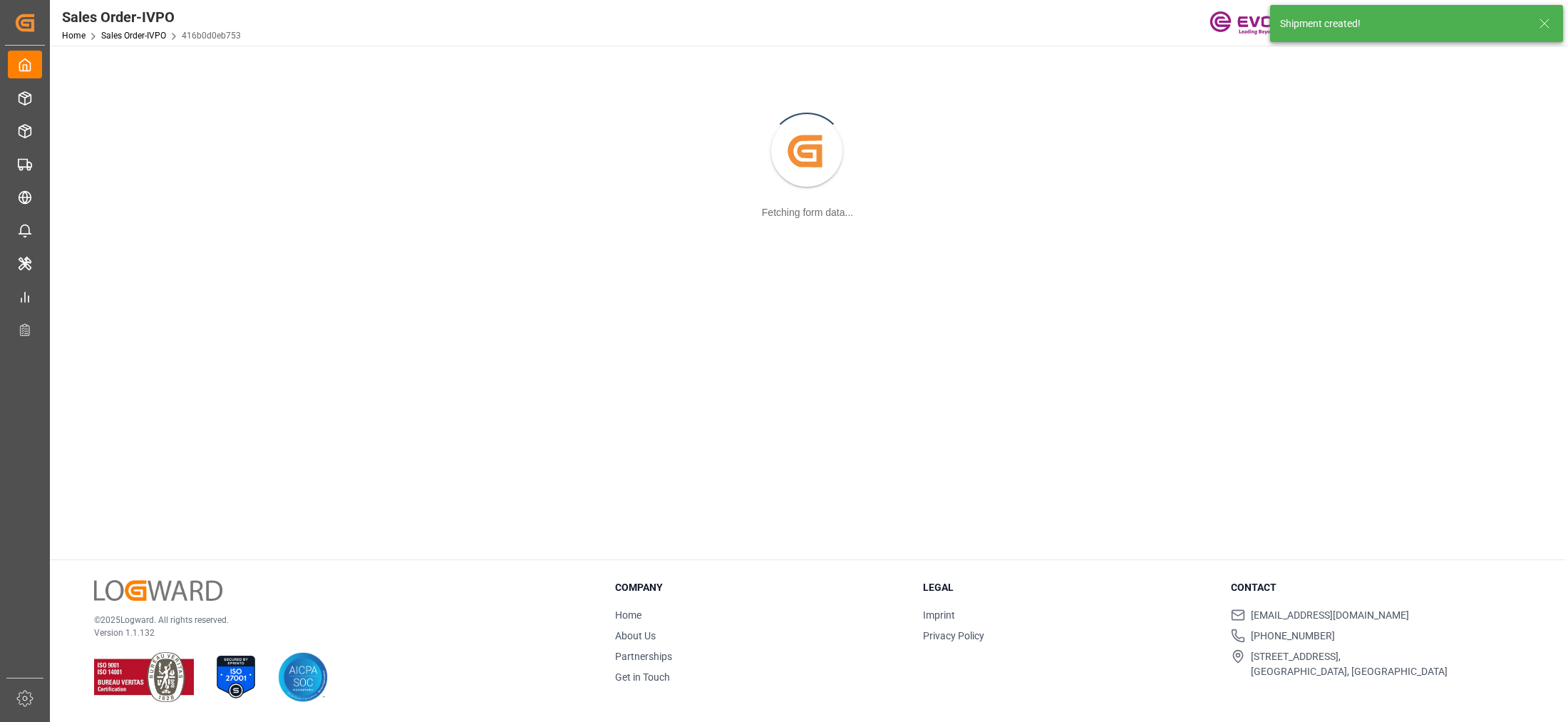
scroll to position [154, 0]
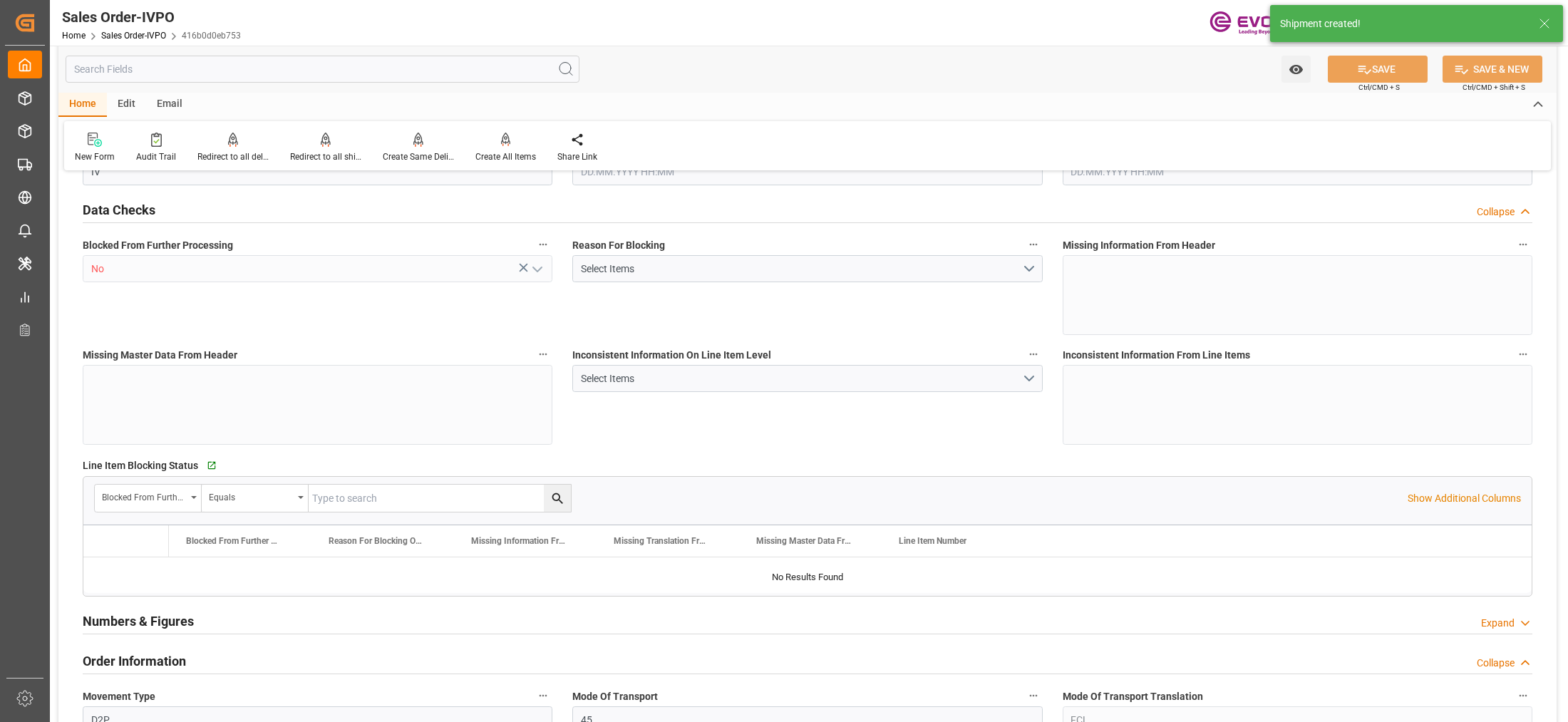
type input "JPNGO"
type input "Evonik-cad-cs-japan@evonik.comTel : +81 3-5323-7429Fax +81 3-6626-2289"
type input "0"
type input "1"
type input "2"
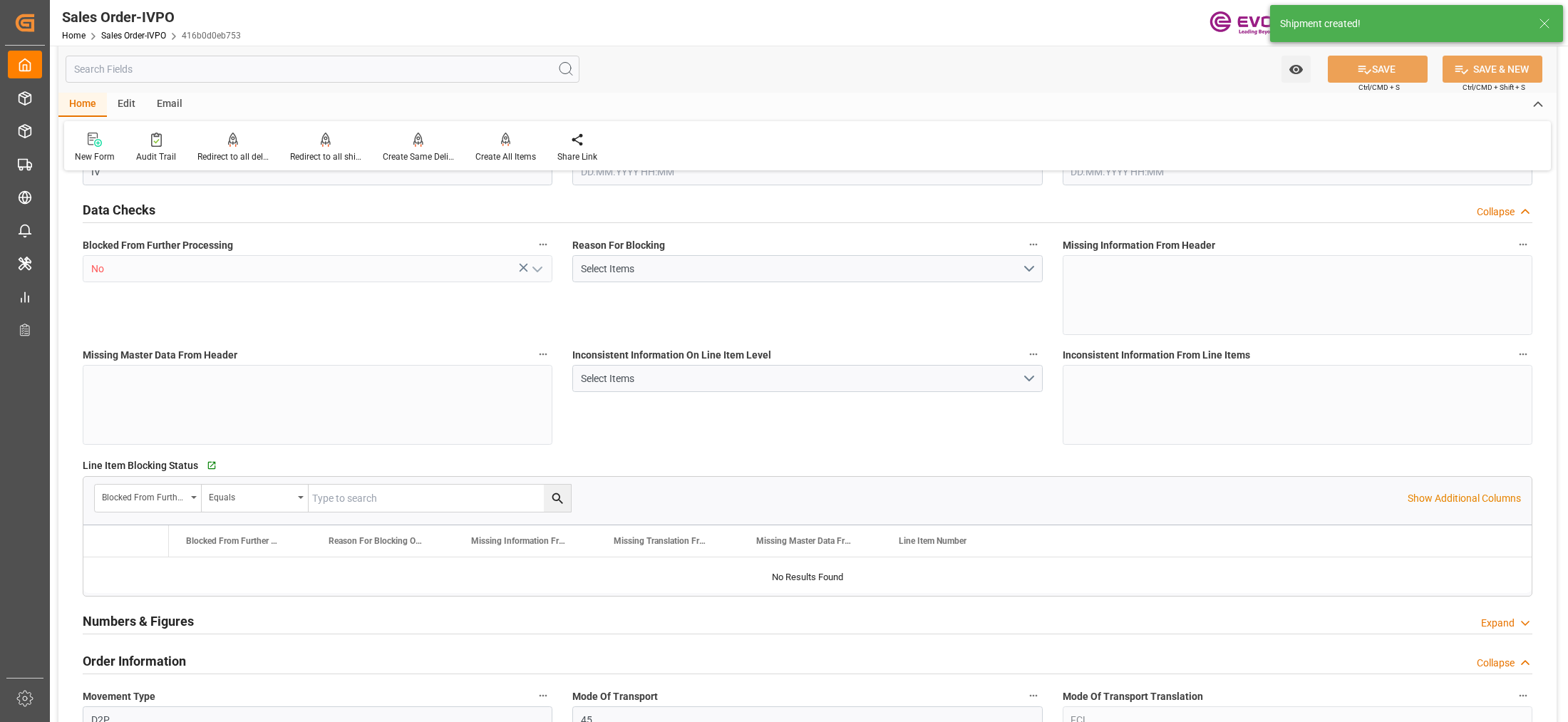
type input "1"
type input "17688"
type input "22.873"
type input "17000"
type input "30"
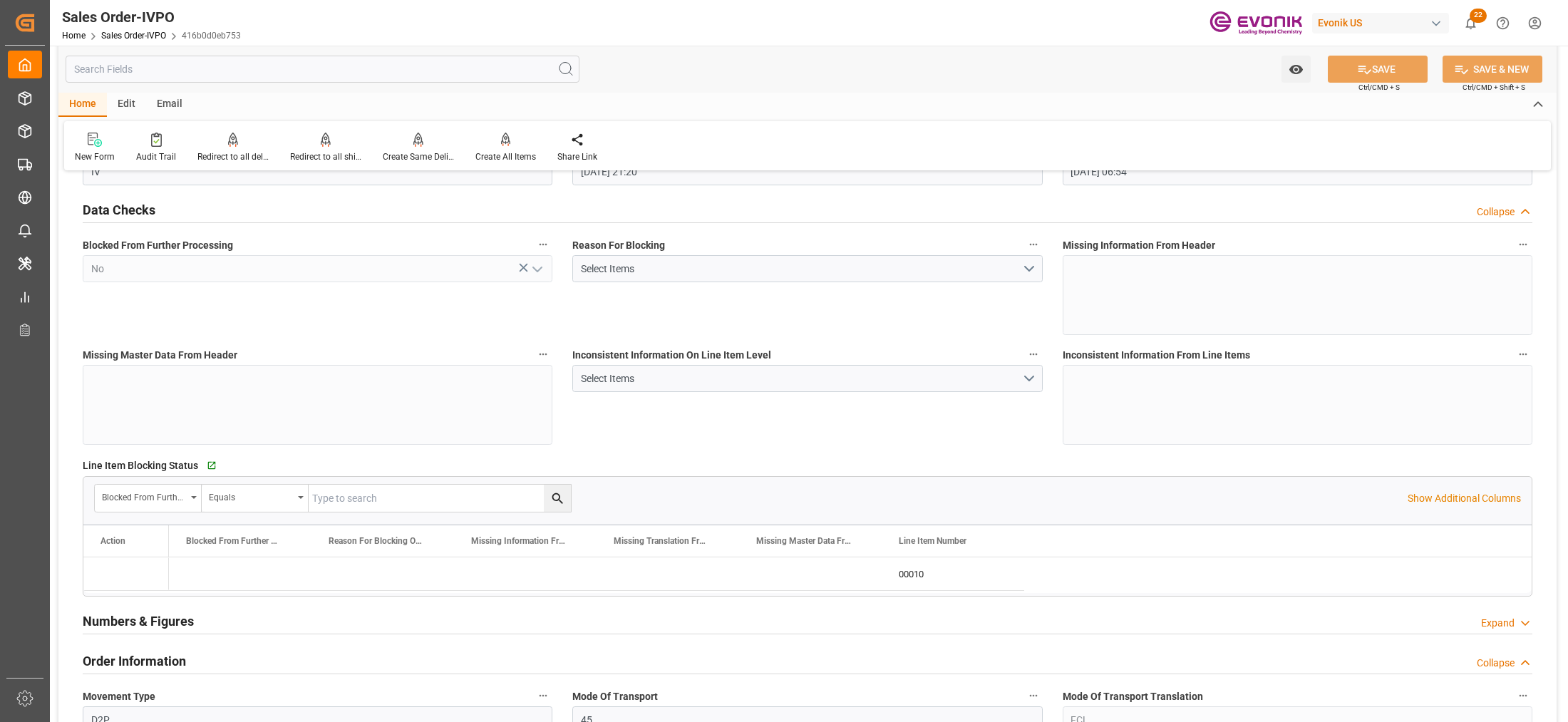
type input "03.10.2025 21:20"
type input "[DATE] 06:54"
type input "Evonik-cad-cs-japan@evonik.comTel : +81 3-5323-7429Fax +81 3-6626-2289"
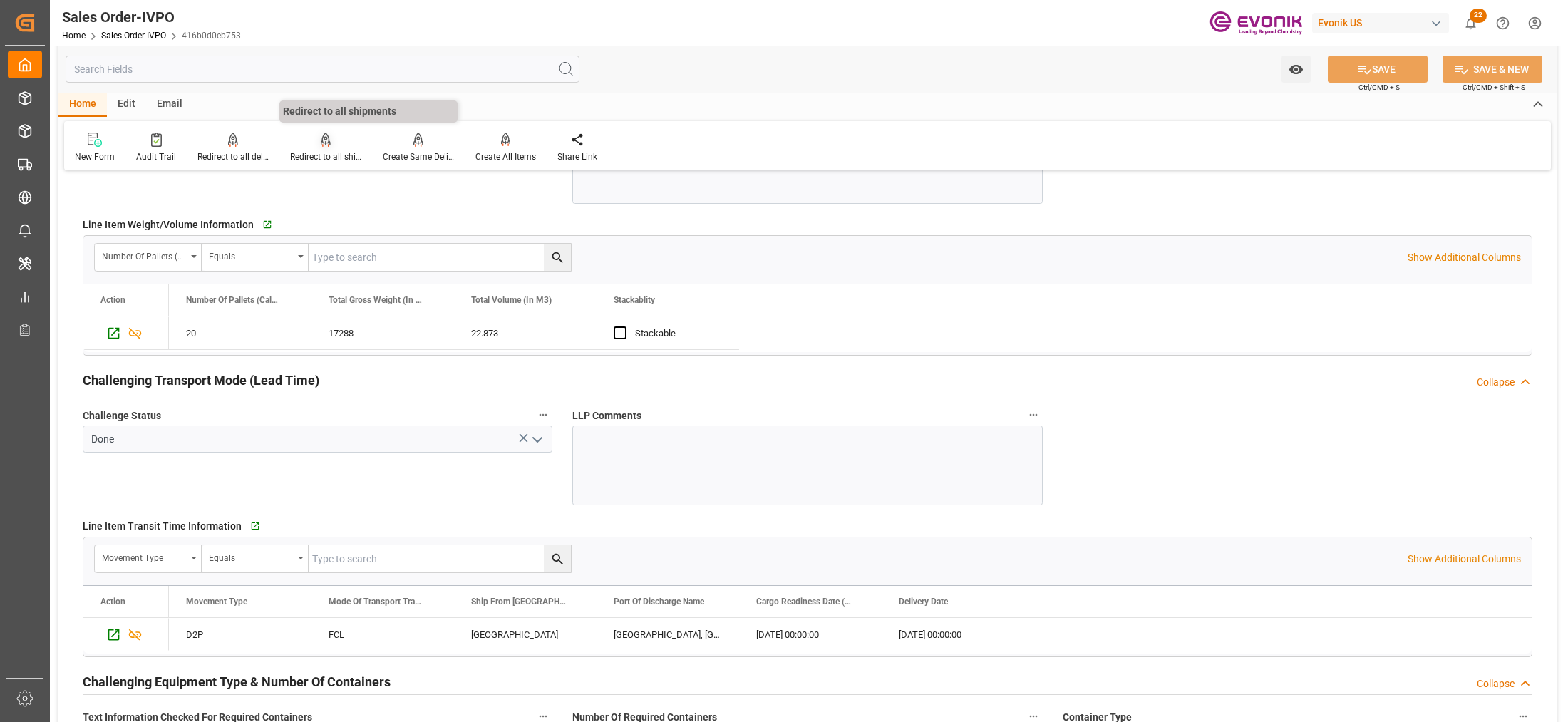
click at [322, 151] on div "Redirect to all shipments" at bounding box center [326, 157] width 71 height 13
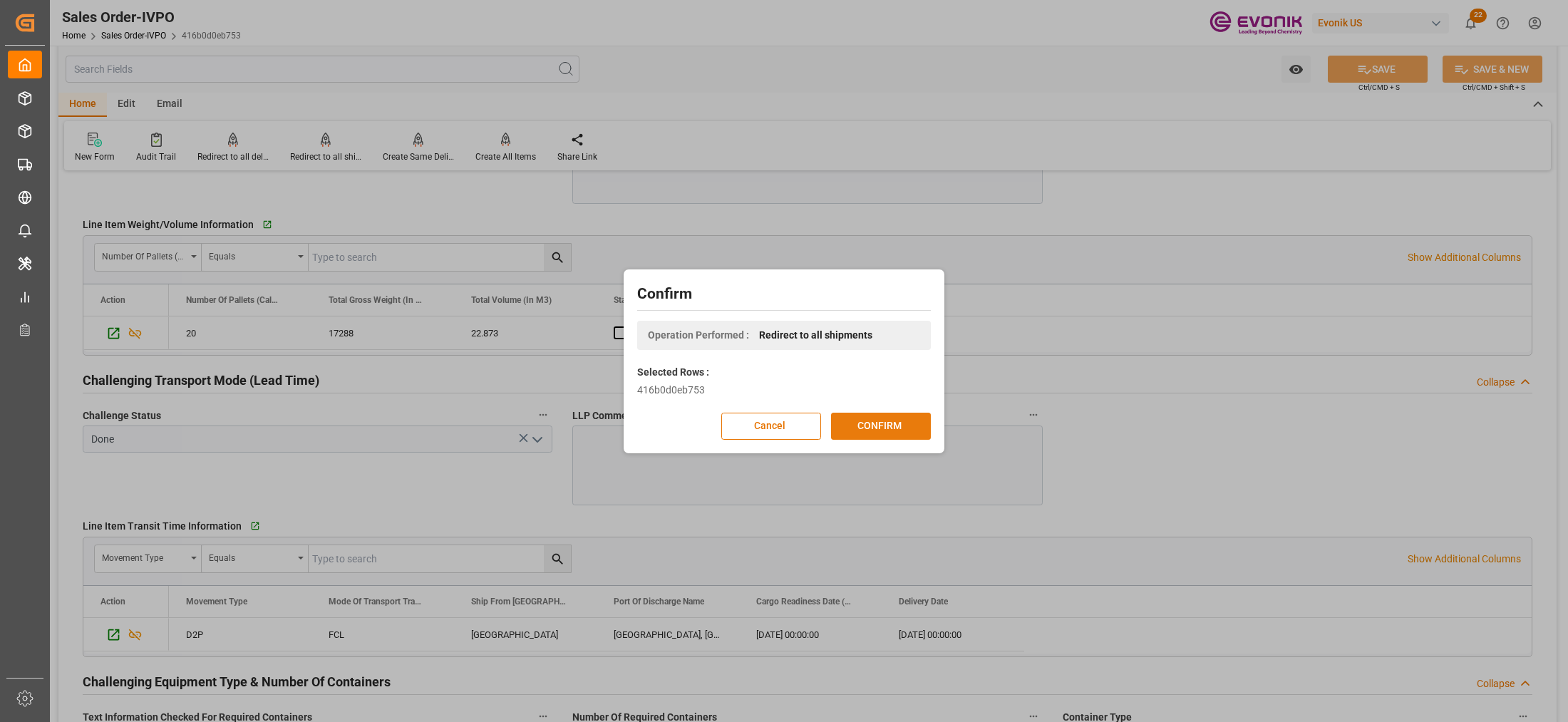
click at [882, 430] on button "CONFIRM" at bounding box center [881, 427] width 99 height 27
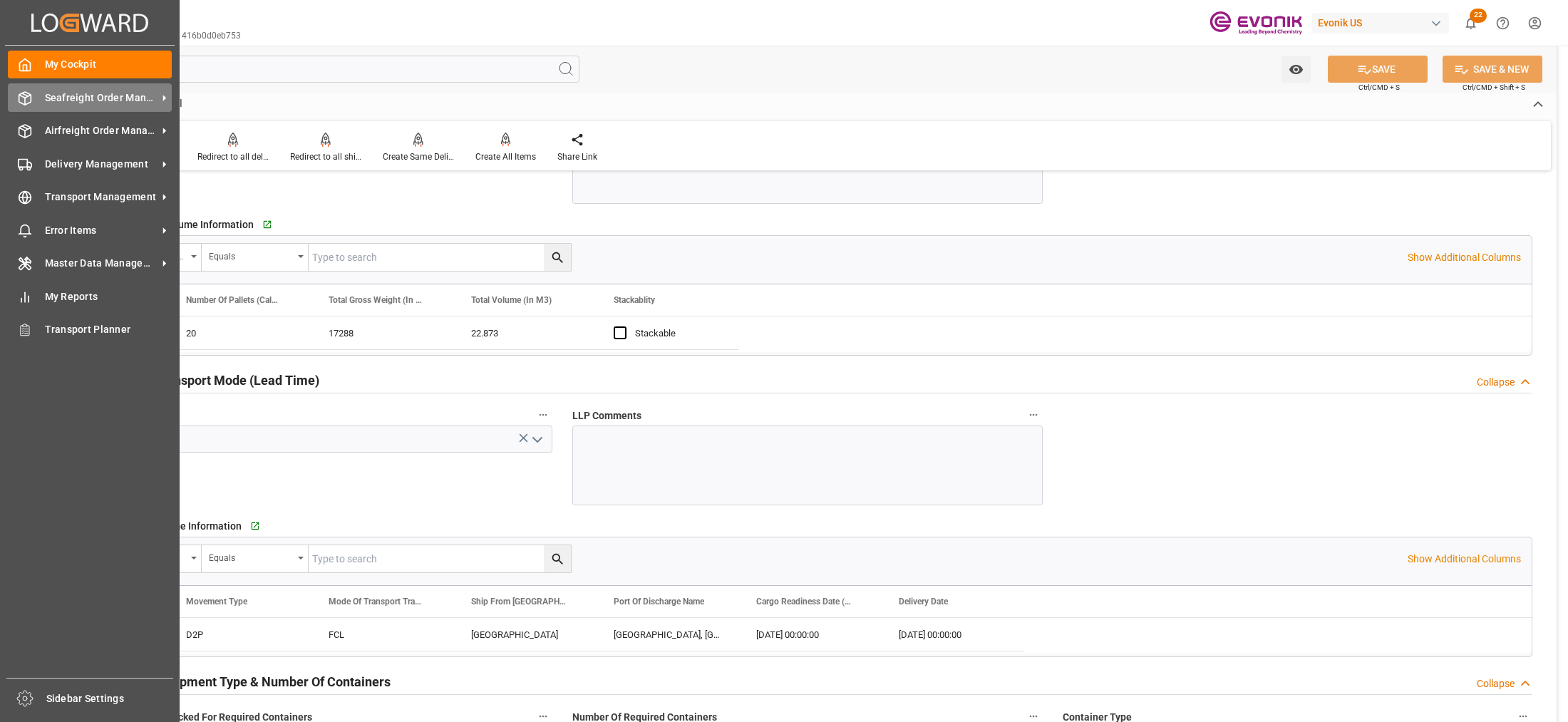
click at [89, 99] on span "Seafreight Order Management" at bounding box center [101, 98] width 112 height 15
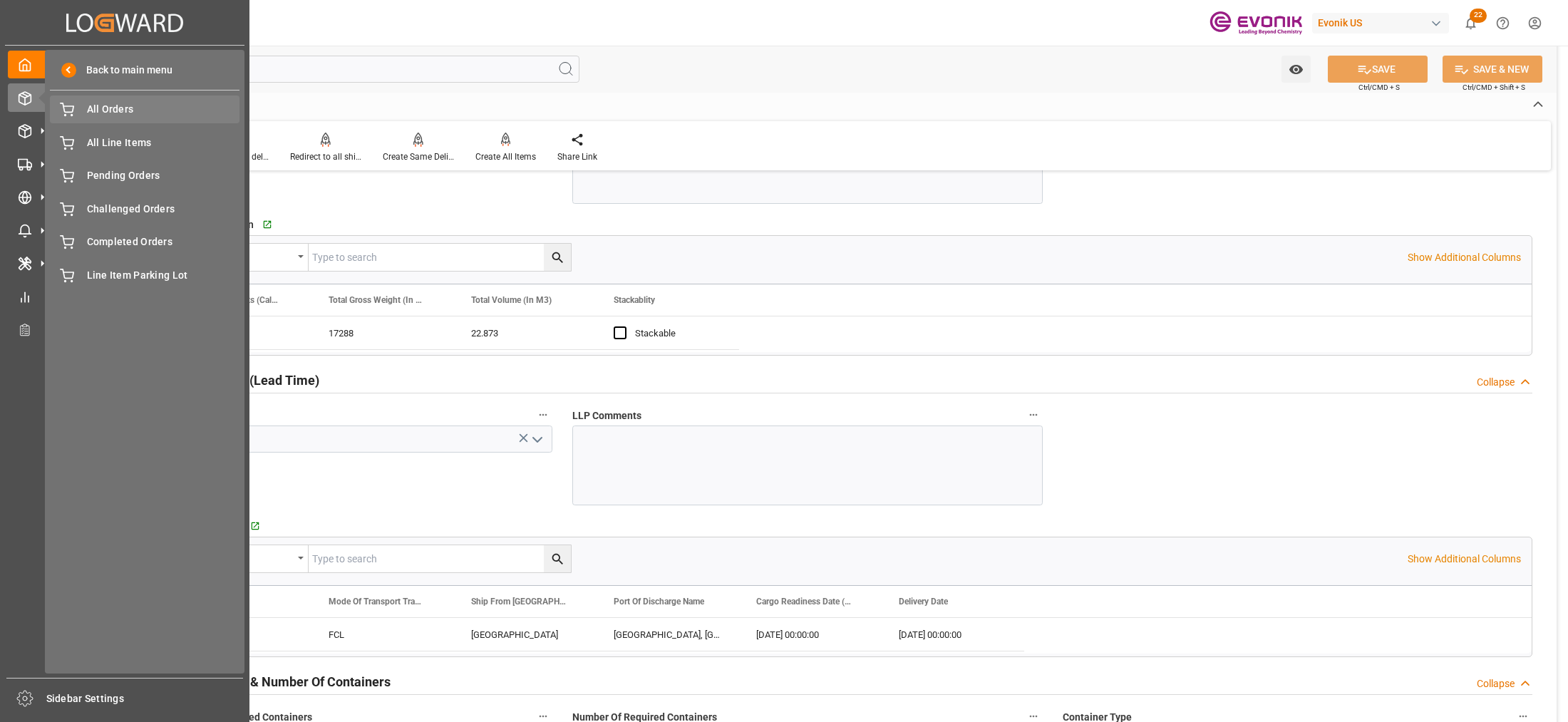
click at [132, 112] on span "All Orders" at bounding box center [163, 109] width 153 height 15
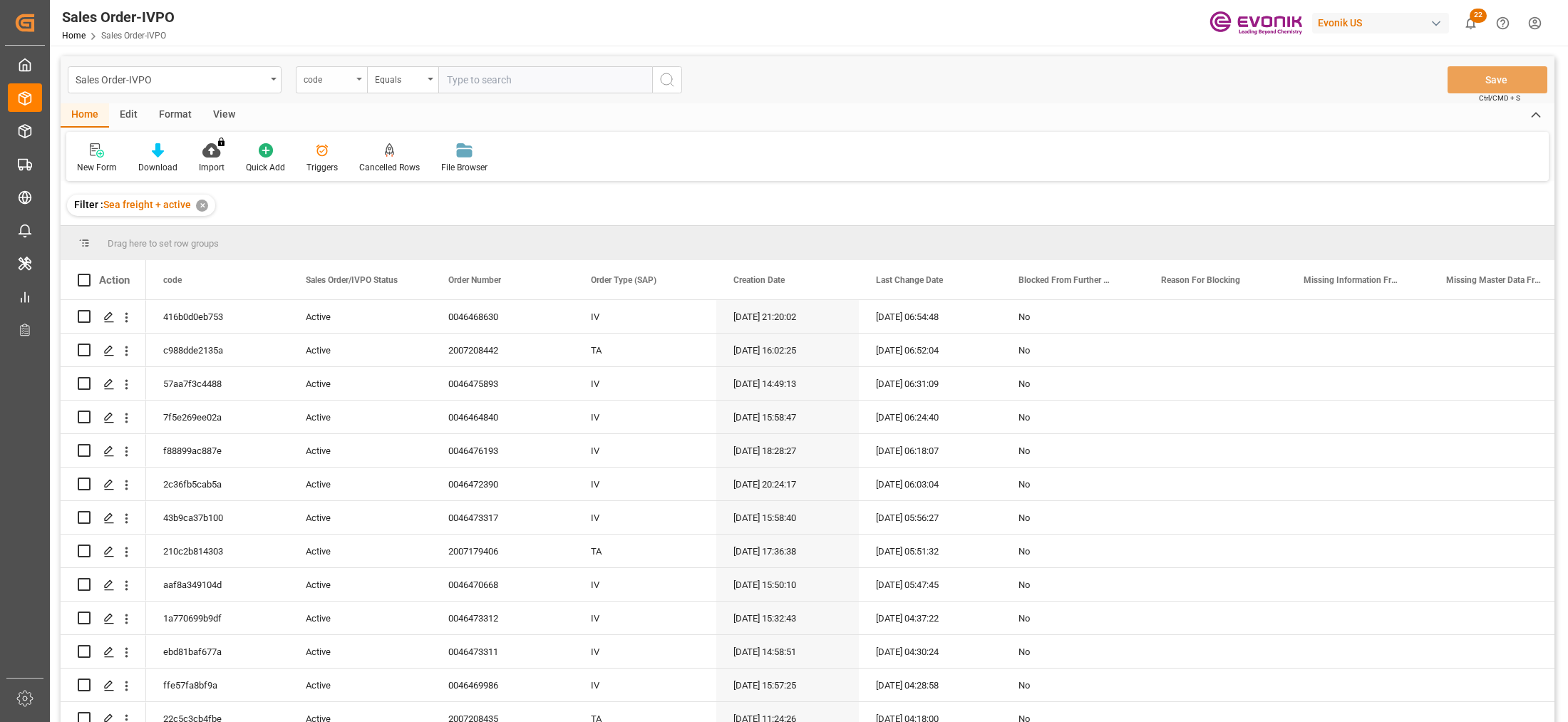
click at [362, 80] on div "code" at bounding box center [331, 80] width 71 height 27
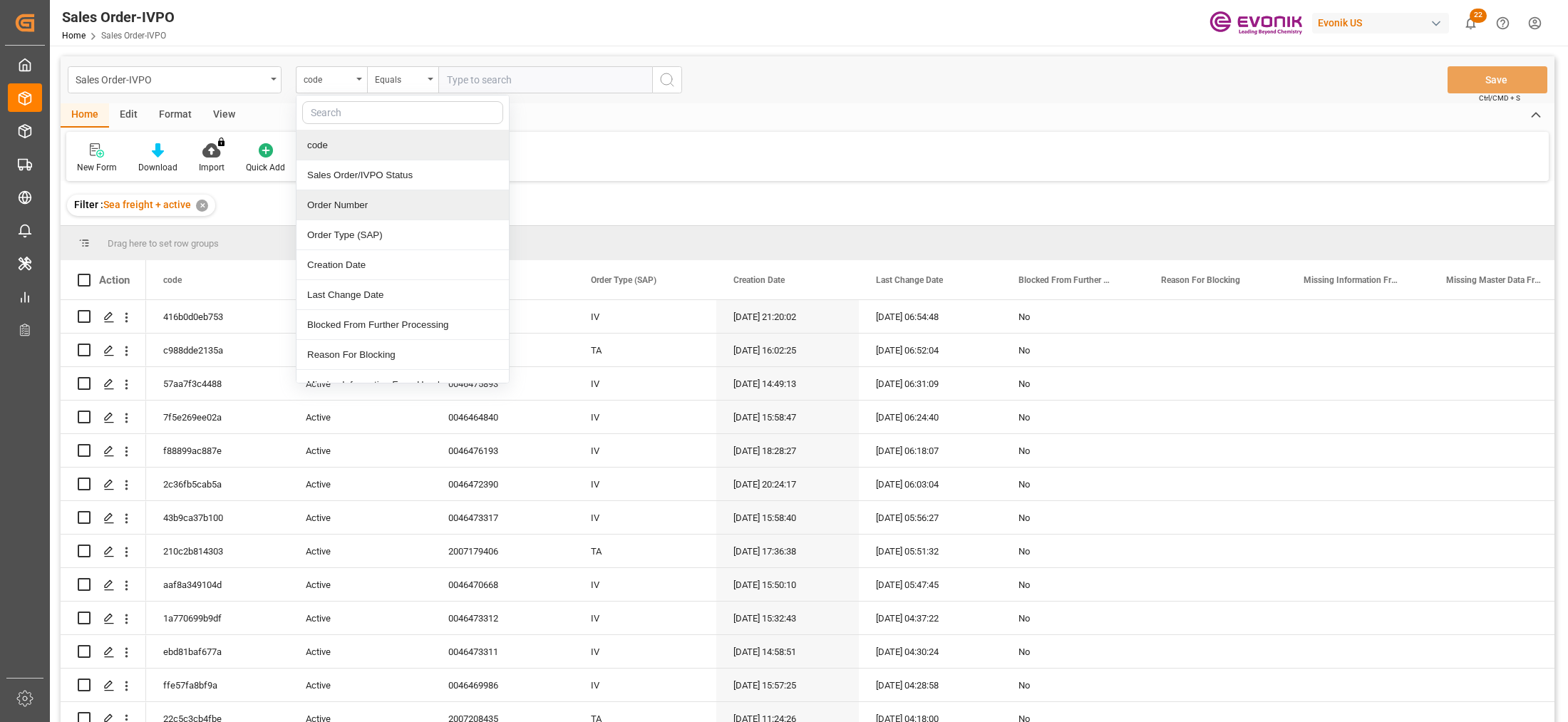
click at [376, 212] on div "Order Number" at bounding box center [403, 205] width 213 height 30
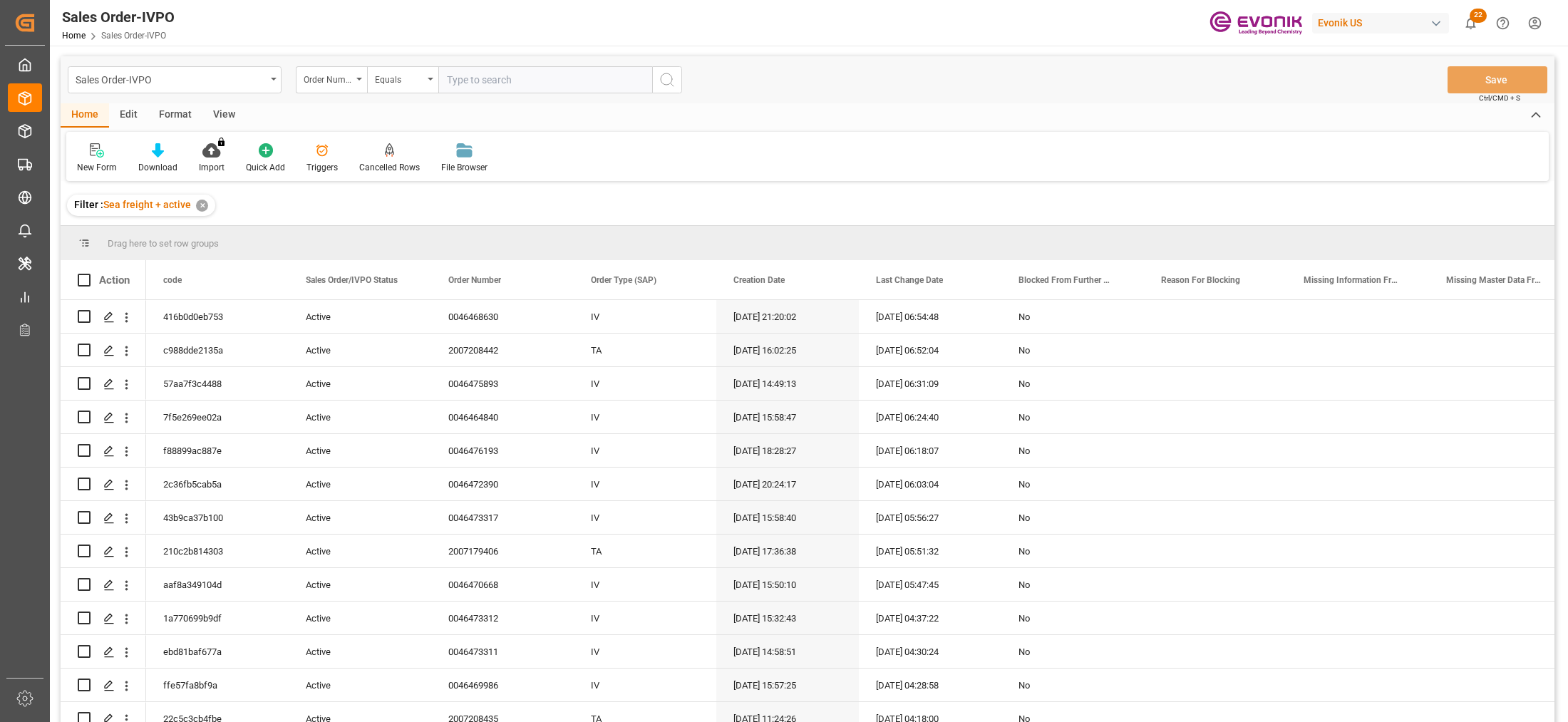
click at [516, 84] on input "text" at bounding box center [545, 80] width 214 height 27
paste input "2007188728"
type input "2007188728"
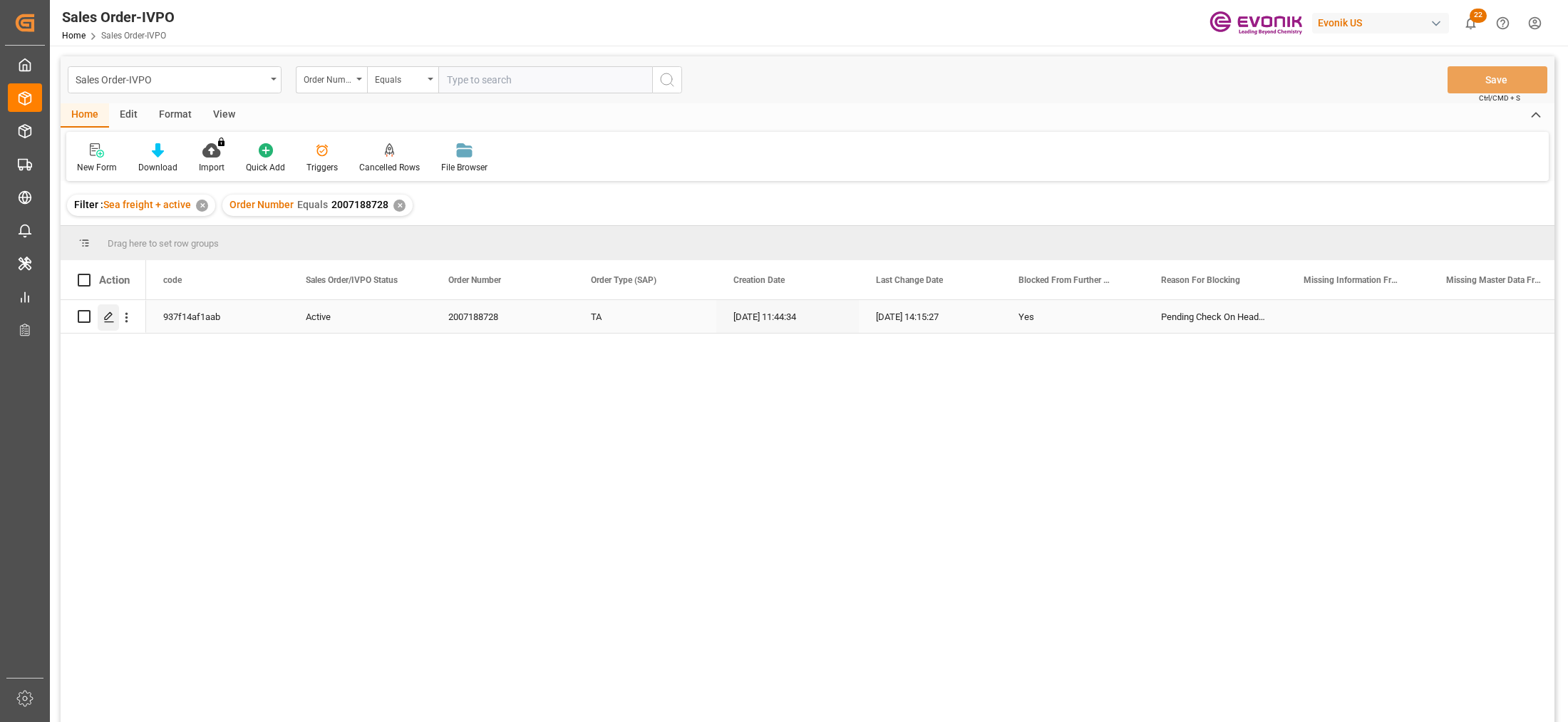
click at [105, 315] on icon "Press SPACE to select this row." at bounding box center [109, 317] width 11 height 11
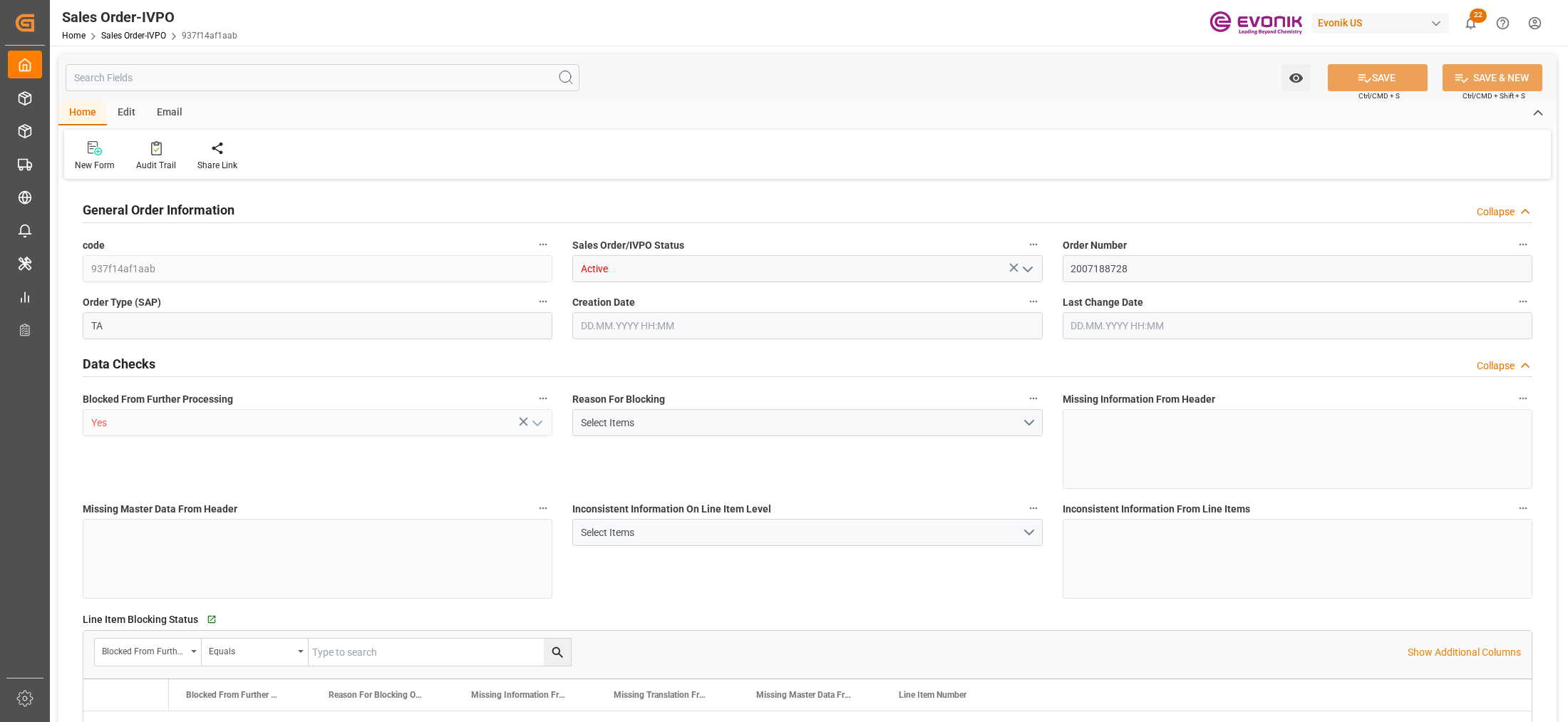
type input "PHMNN"
type input "0"
type input "1"
type input "2"
type input "1"
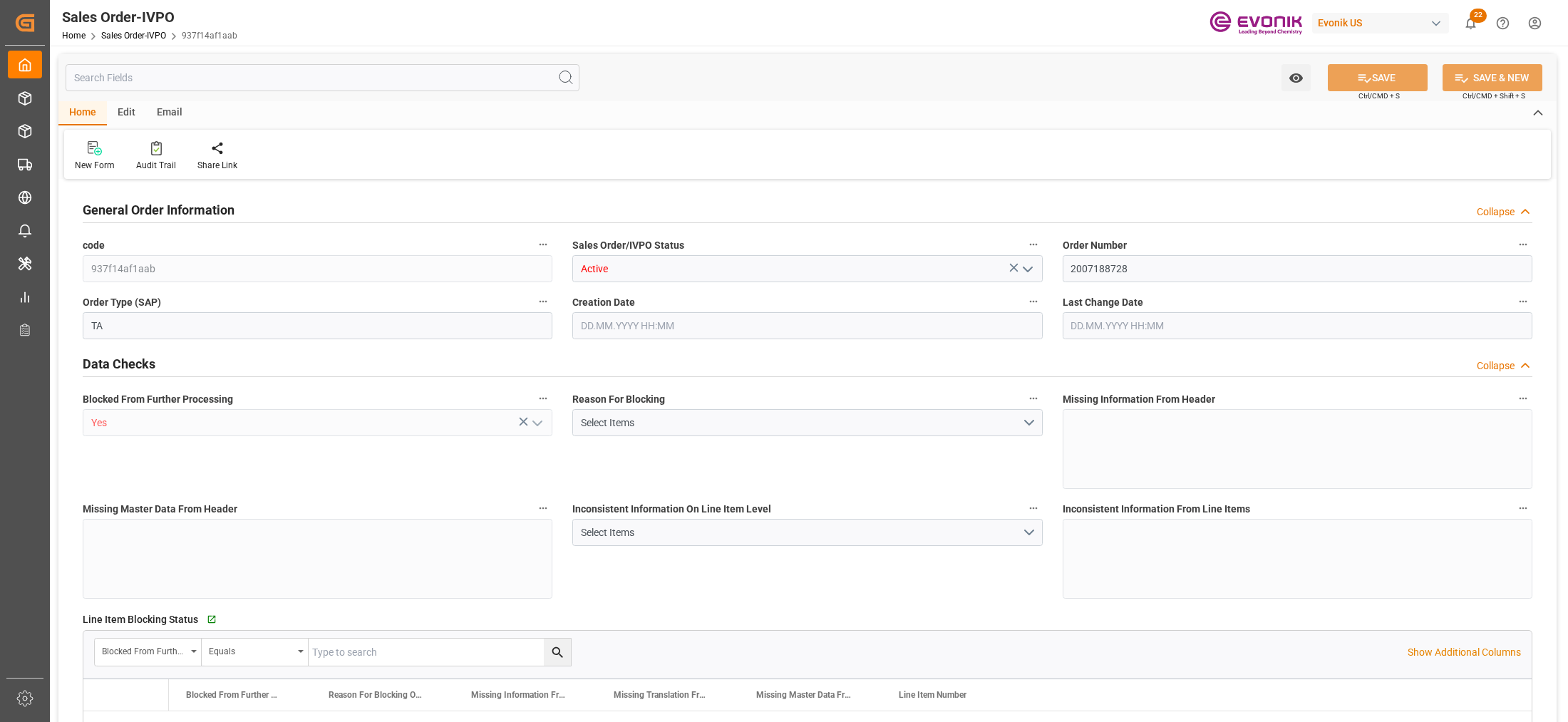
type input "18960"
type input "27.0742"
type input "17000"
type input "30"
type input "18.09.2025 11:44"
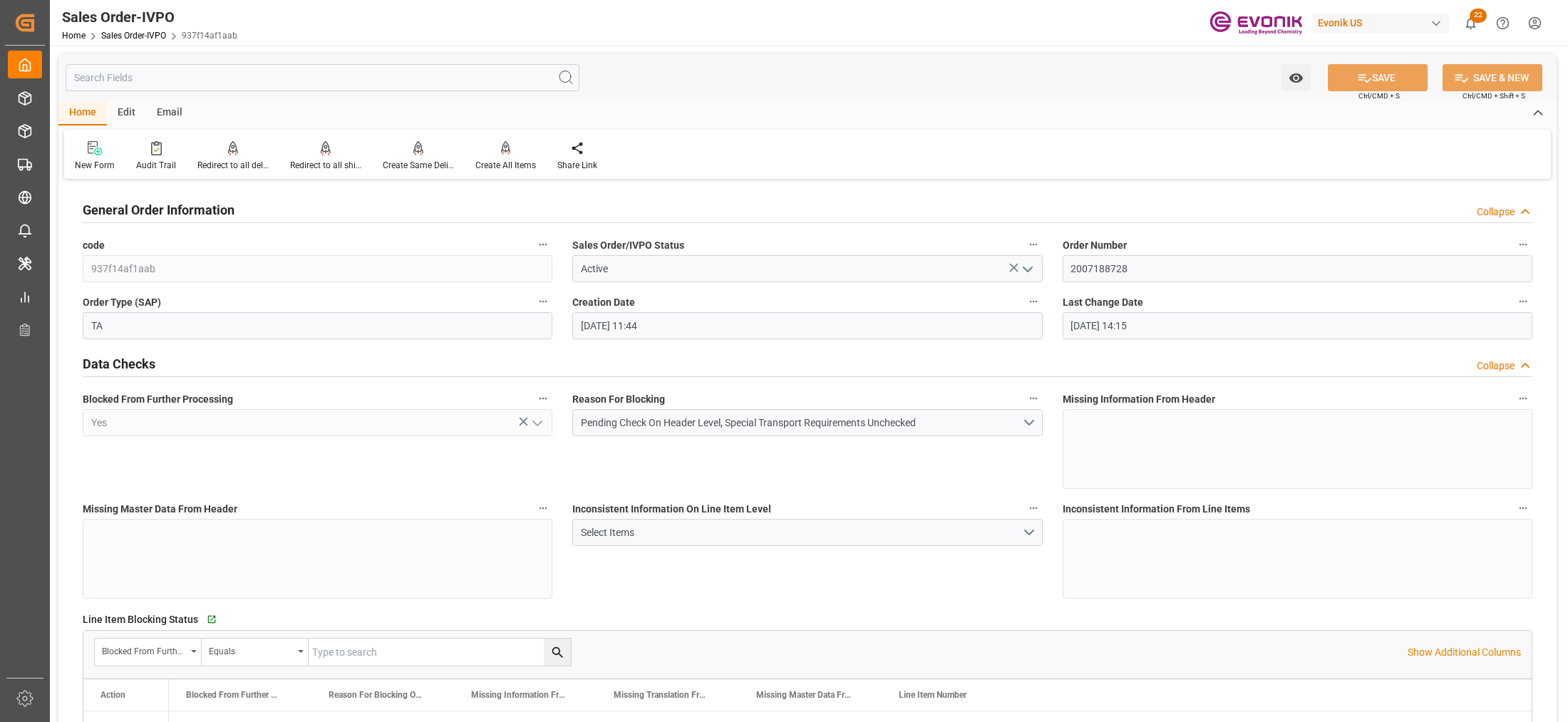
type input "03.10.2025 14:15"
drag, startPoint x: 1082, startPoint y: 264, endPoint x: 1067, endPoint y: 262, distance: 15.1
click at [1067, 262] on input "2007188728" at bounding box center [1298, 269] width 470 height 27
click at [970, 581] on div "Inconsistent Information On Line Item Level Select Items" at bounding box center [807, 549] width 490 height 110
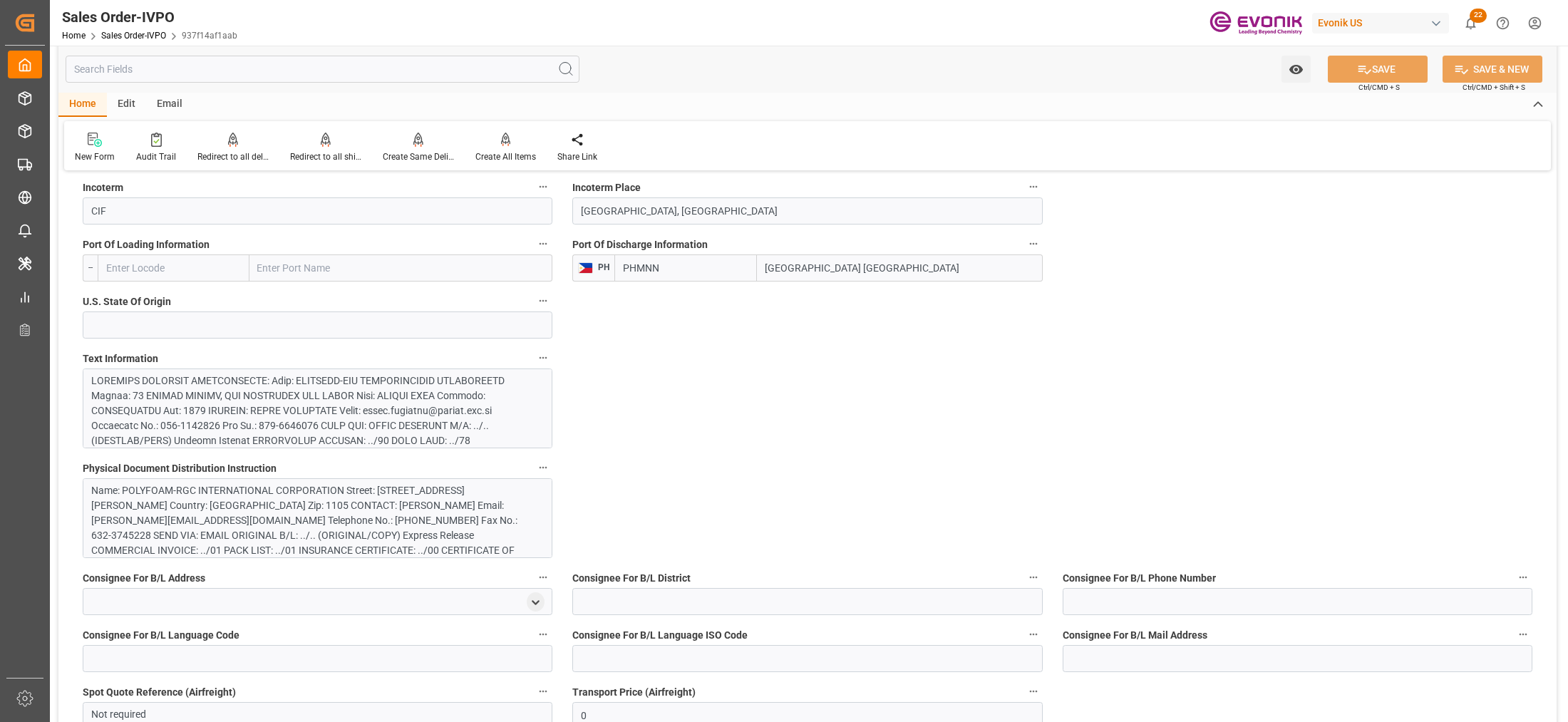
scroll to position [594, 0]
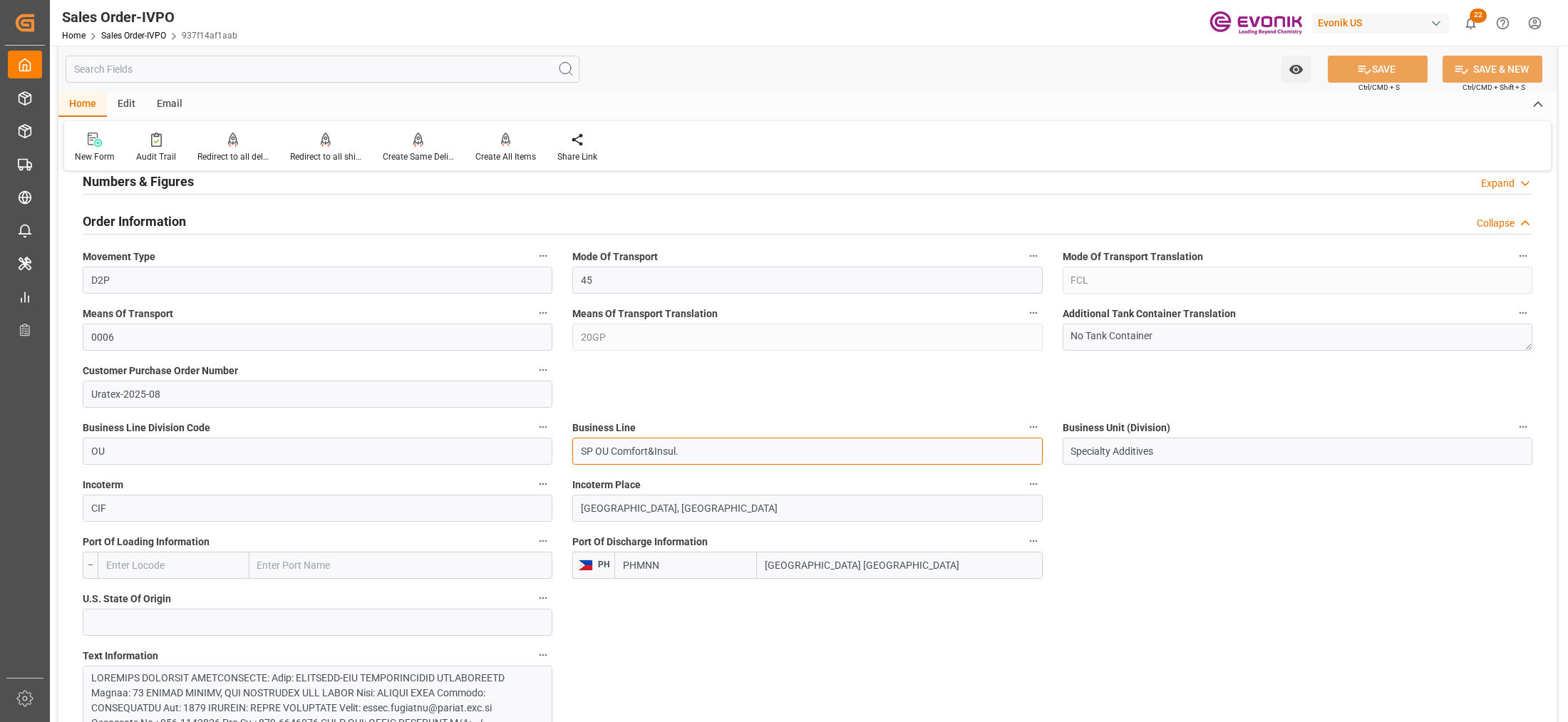
drag, startPoint x: 699, startPoint y: 458, endPoint x: 574, endPoint y: 452, distance: 125.1
click at [574, 452] on input "SP OU Comfort&Insul." at bounding box center [808, 452] width 470 height 27
drag, startPoint x: 881, startPoint y: 573, endPoint x: 758, endPoint y: 569, distance: 123.1
click at [758, 569] on input "Manila North Harbour" at bounding box center [900, 566] width 286 height 27
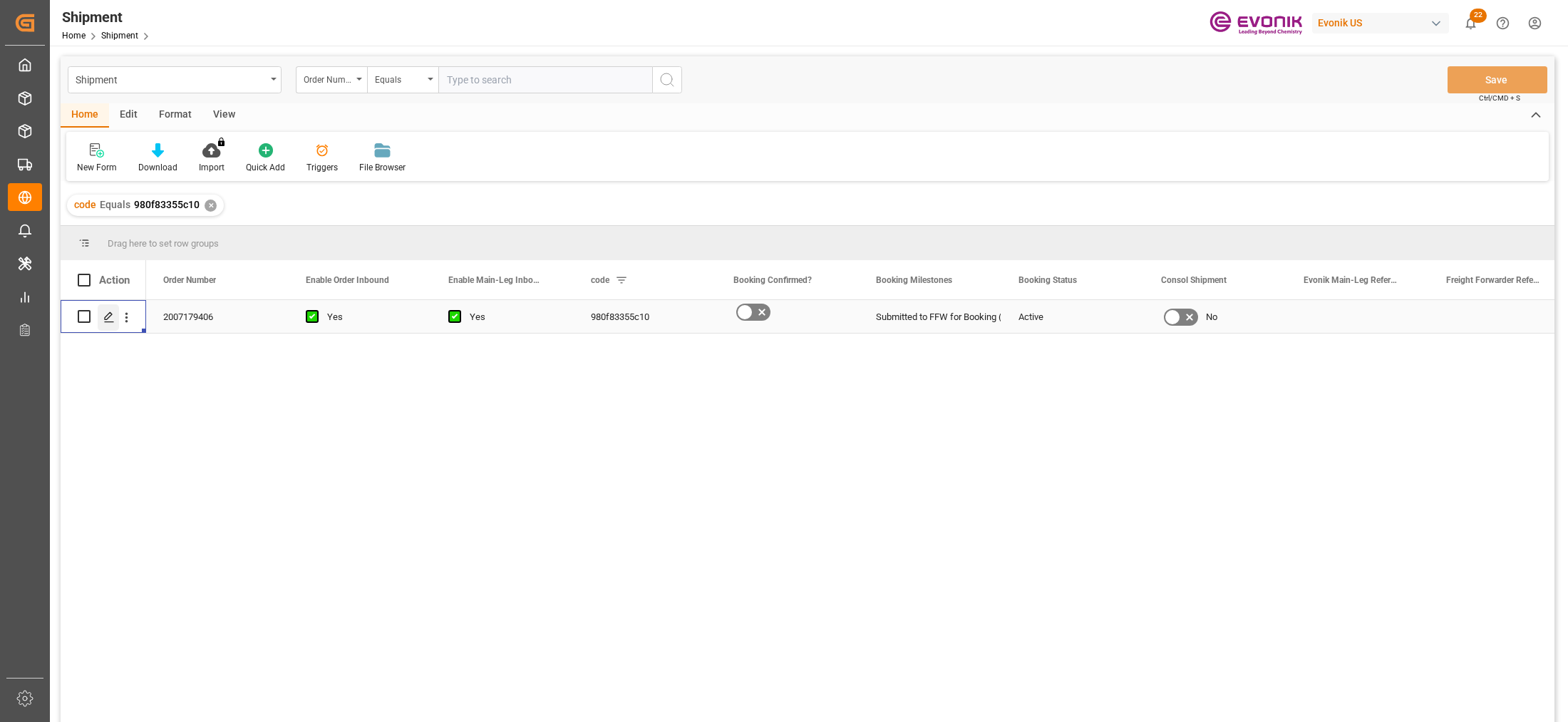
click at [108, 314] on polygon "Press SPACE to select this row." at bounding box center [108, 315] width 7 height 7
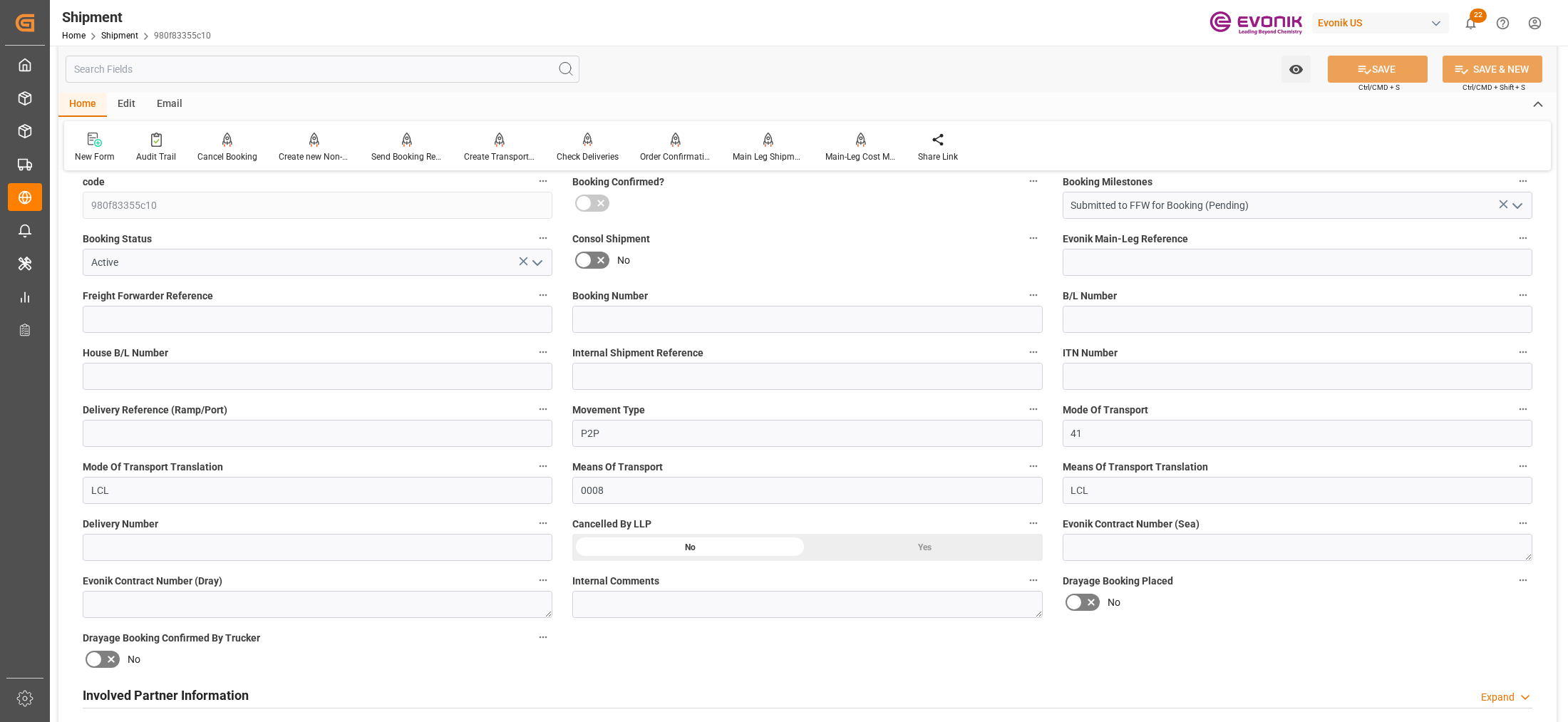
scroll to position [594, 0]
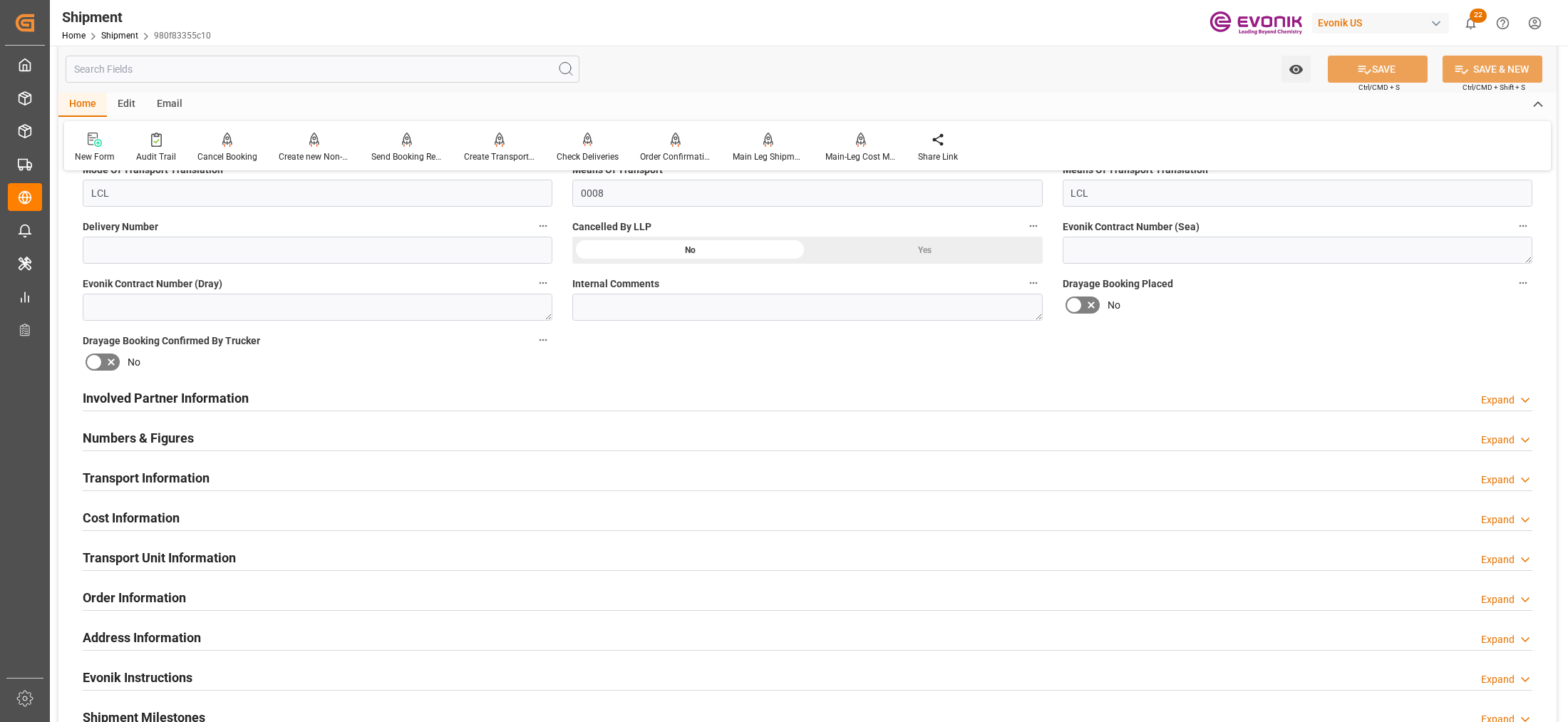
click at [803, 392] on div "Involved Partner Information Expand" at bounding box center [808, 397] width 1450 height 27
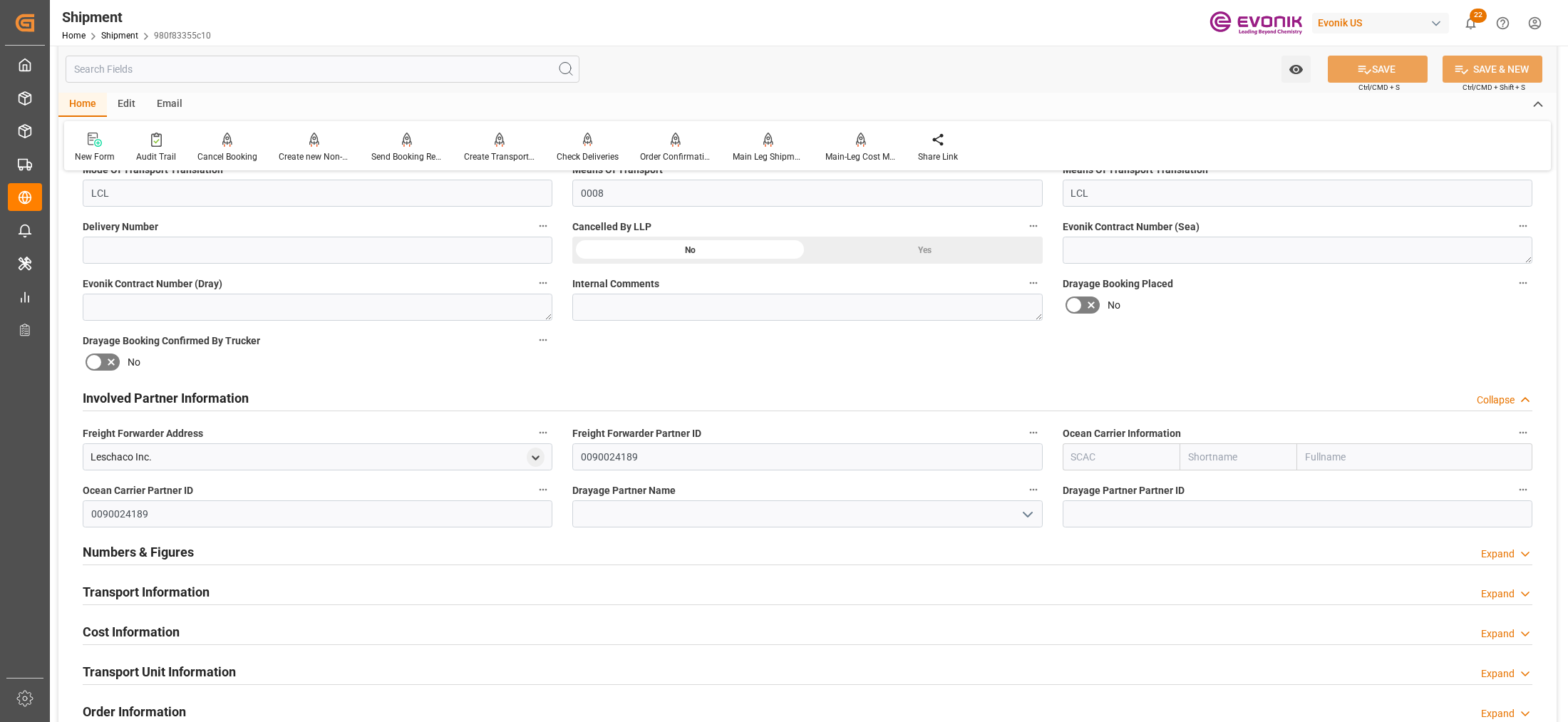
click at [710, 554] on div "Numbers & Figures Expand" at bounding box center [808, 551] width 1450 height 27
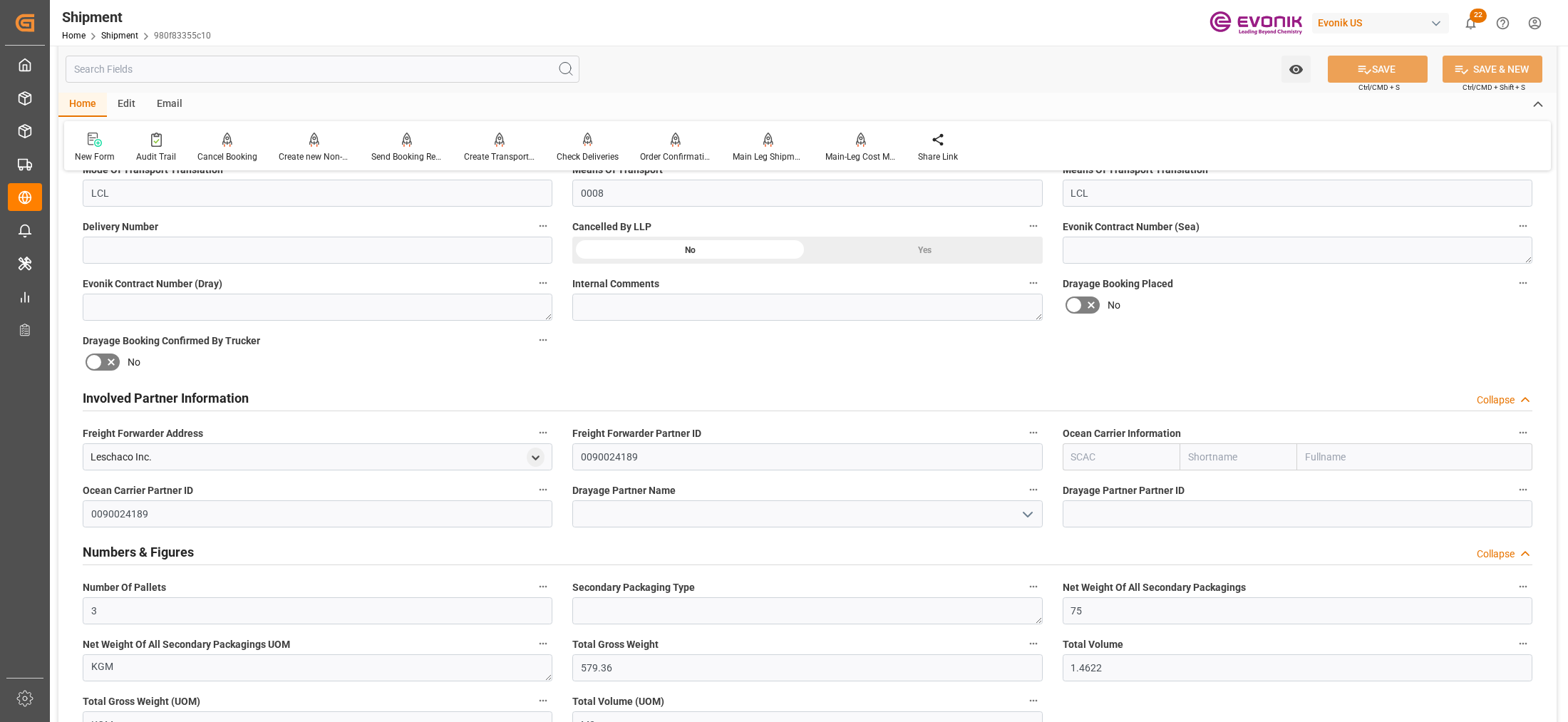
click at [608, 394] on div "Involved Partner Information Collapse" at bounding box center [808, 397] width 1450 height 27
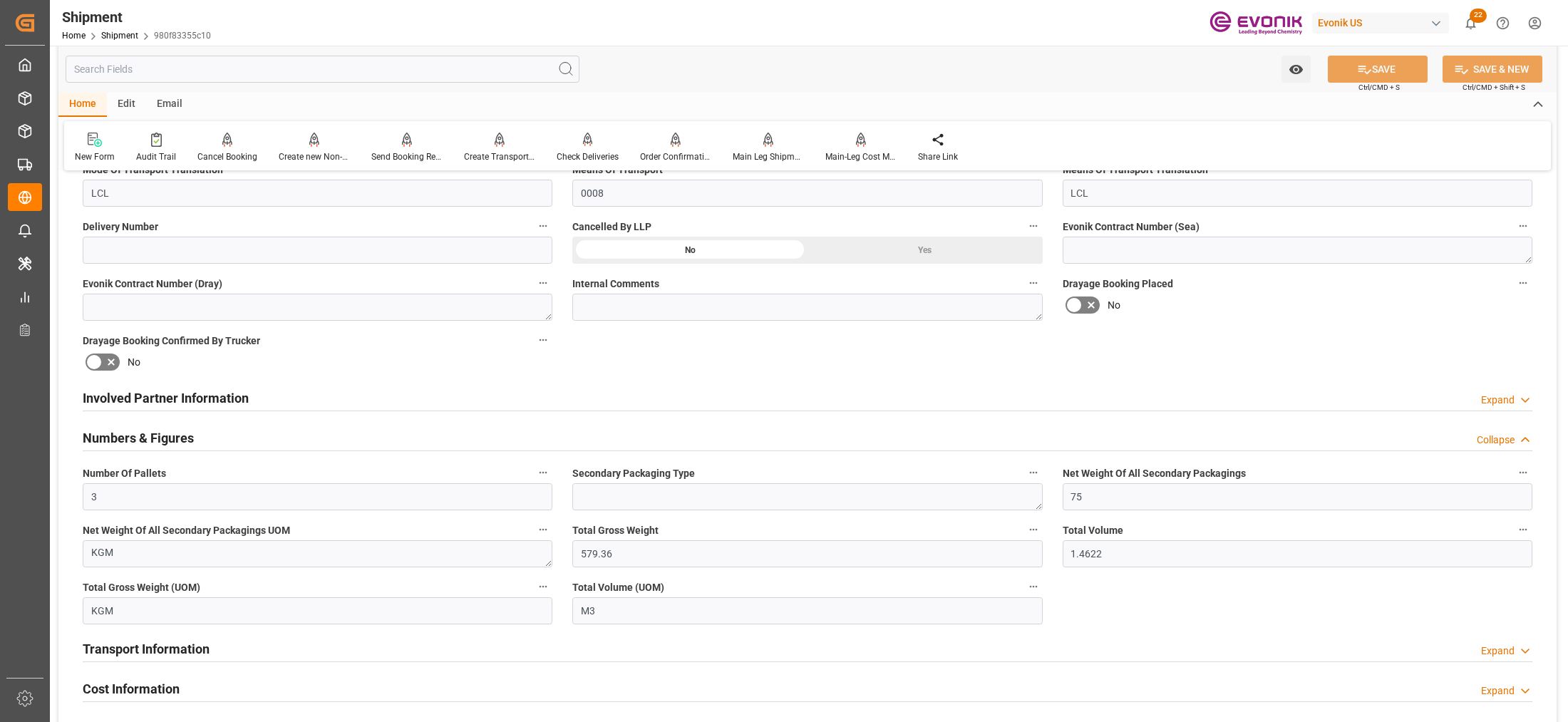
click at [868, 393] on div "Involved Partner Information Expand" at bounding box center [808, 397] width 1450 height 27
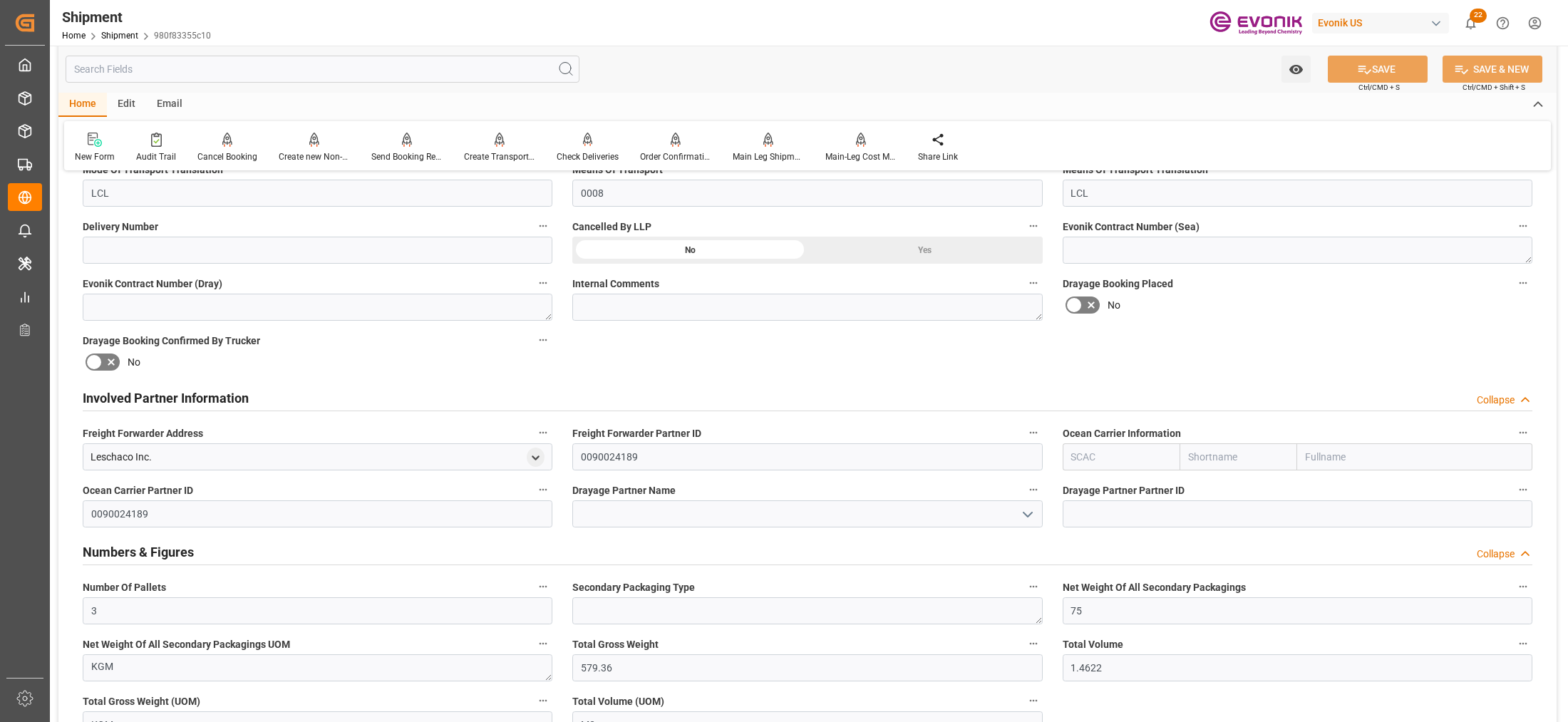
click at [1087, 458] on input "text" at bounding box center [1121, 457] width 118 height 27
click at [1096, 483] on b "ALRB" at bounding box center [1084, 489] width 25 height 11
type input "ALRB"
type input "AC Containerline"
type input "AC Containerline GmbH"
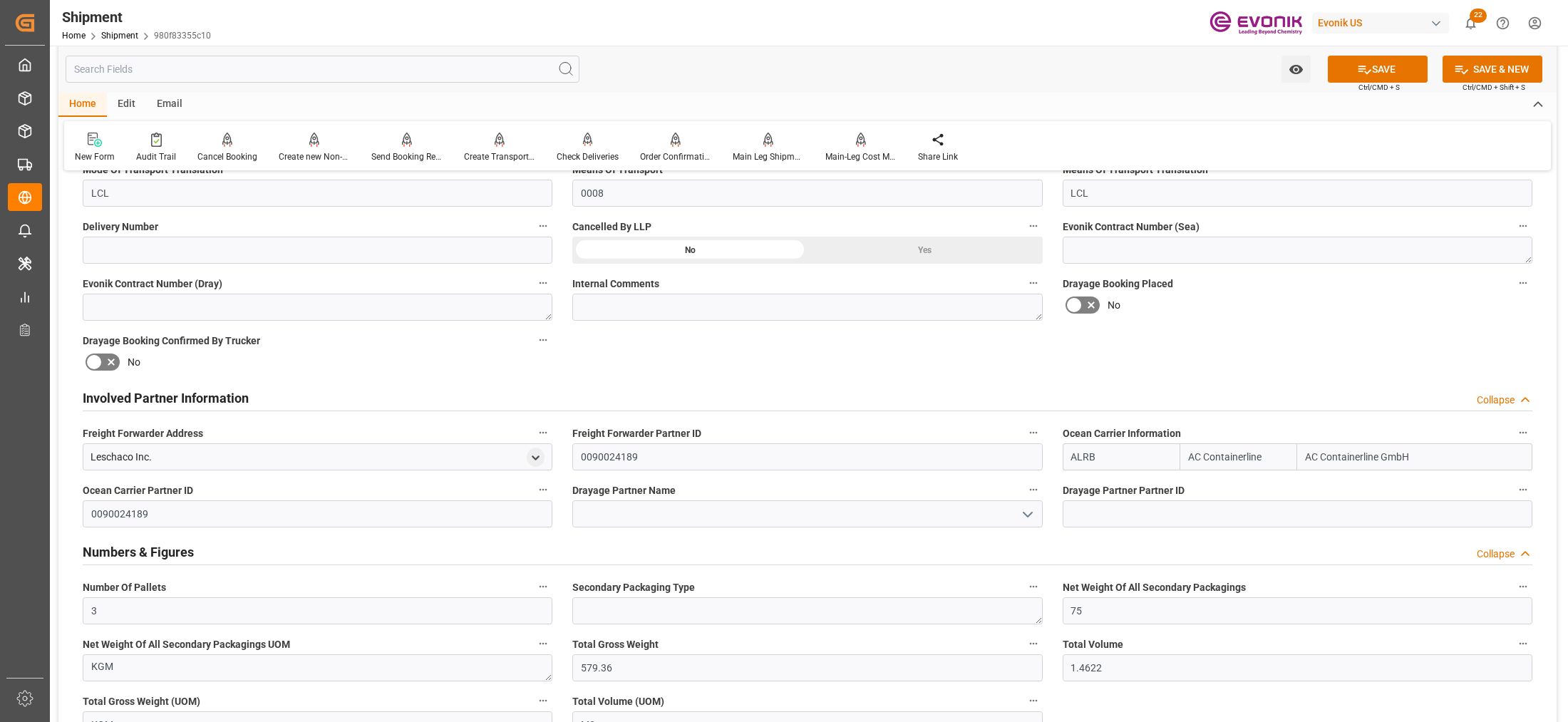
type input "ALRB"
click at [829, 509] on input at bounding box center [808, 514] width 470 height 27
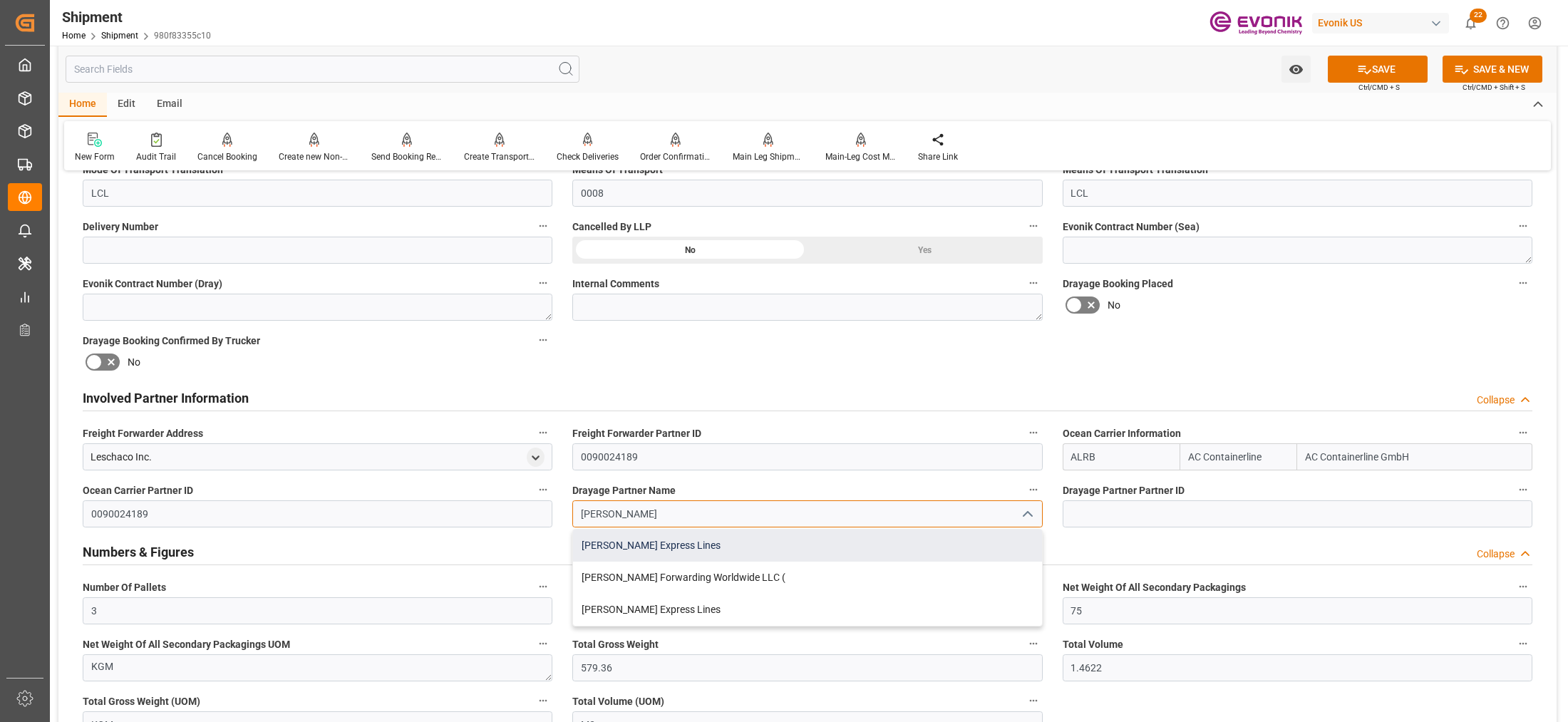
click at [747, 541] on div "Estes Express Lines" at bounding box center [808, 546] width 468 height 32
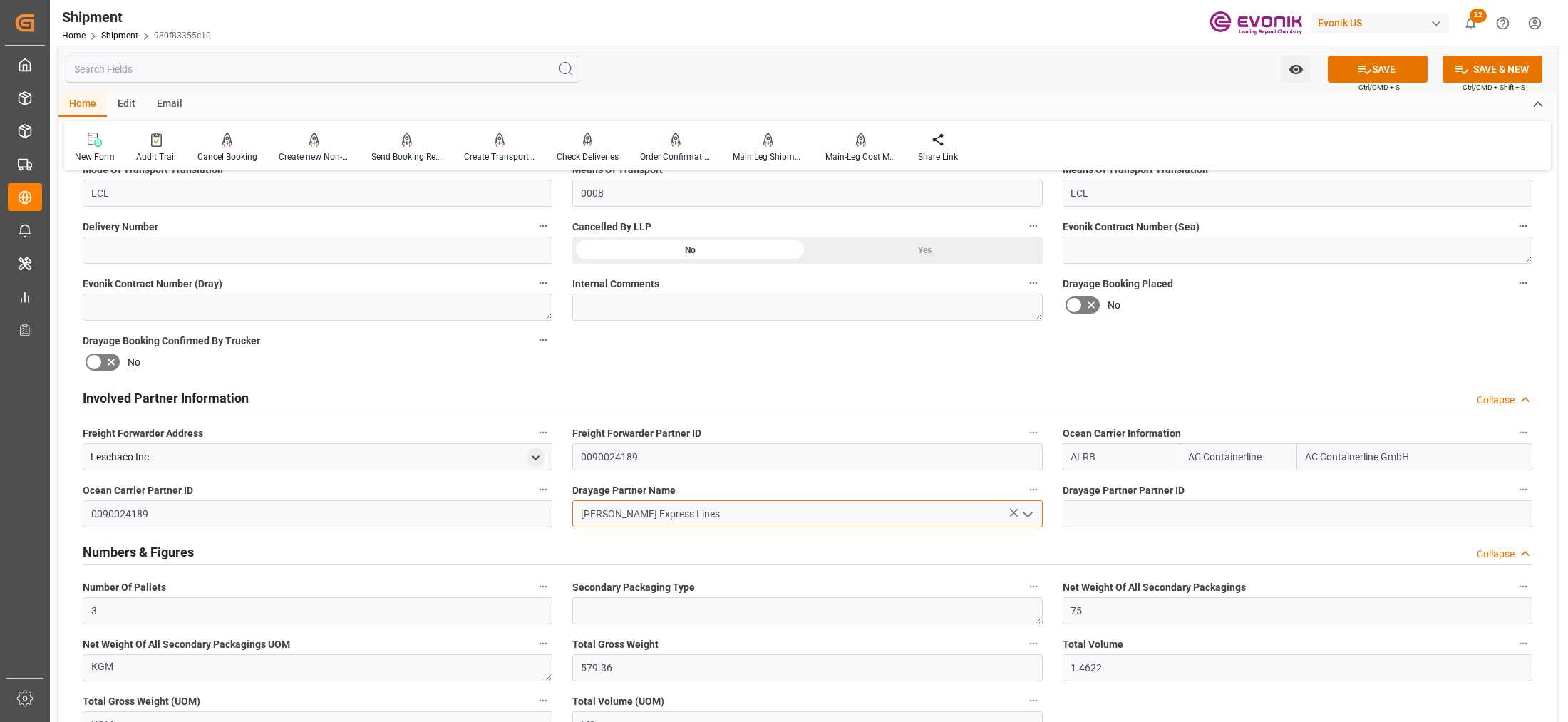
type input "Estes Express Lines"
click at [1174, 319] on div "Drayage Booking Placed No" at bounding box center [1298, 297] width 490 height 57
click at [1369, 72] on button "SAVE" at bounding box center [1378, 69] width 99 height 27
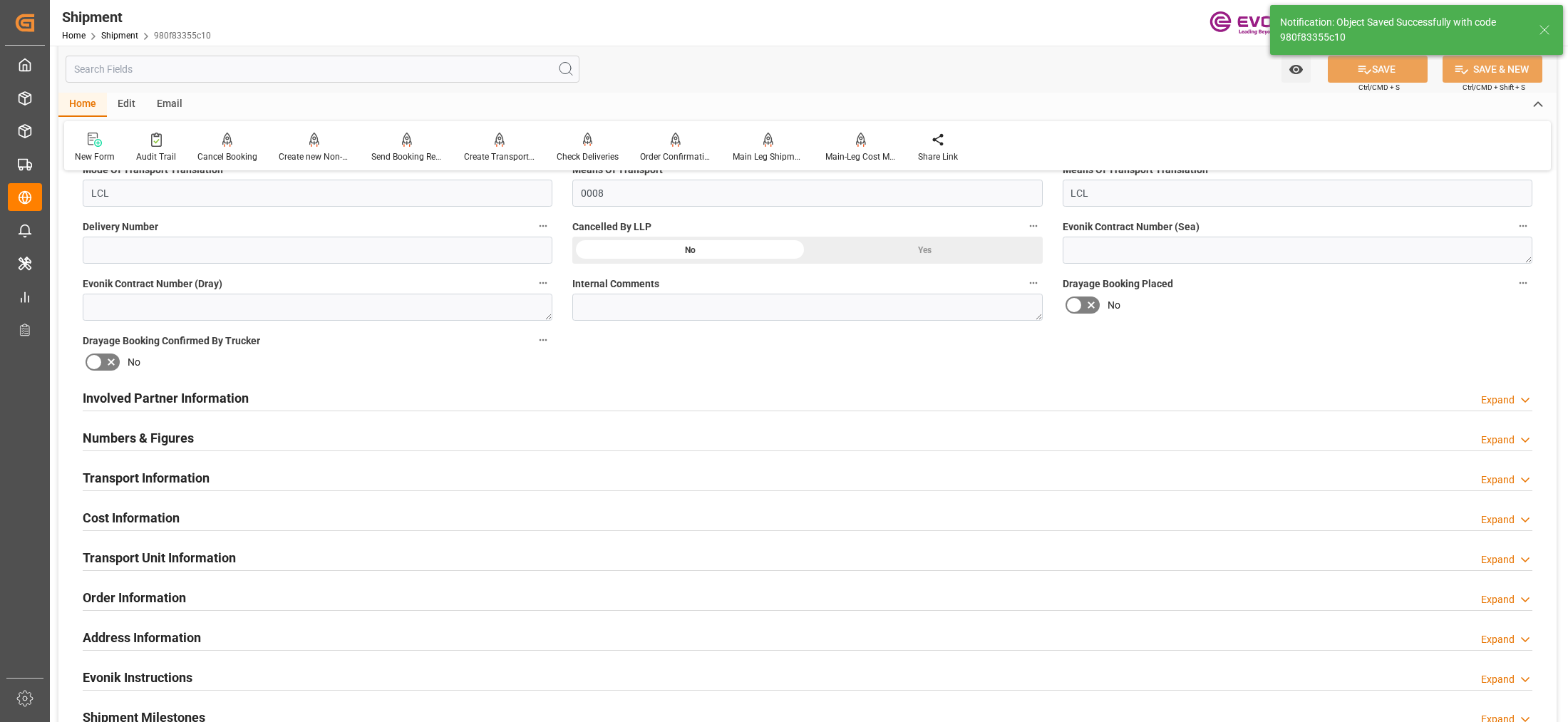
click at [747, 395] on div "Involved Partner Information Expand" at bounding box center [808, 397] width 1450 height 27
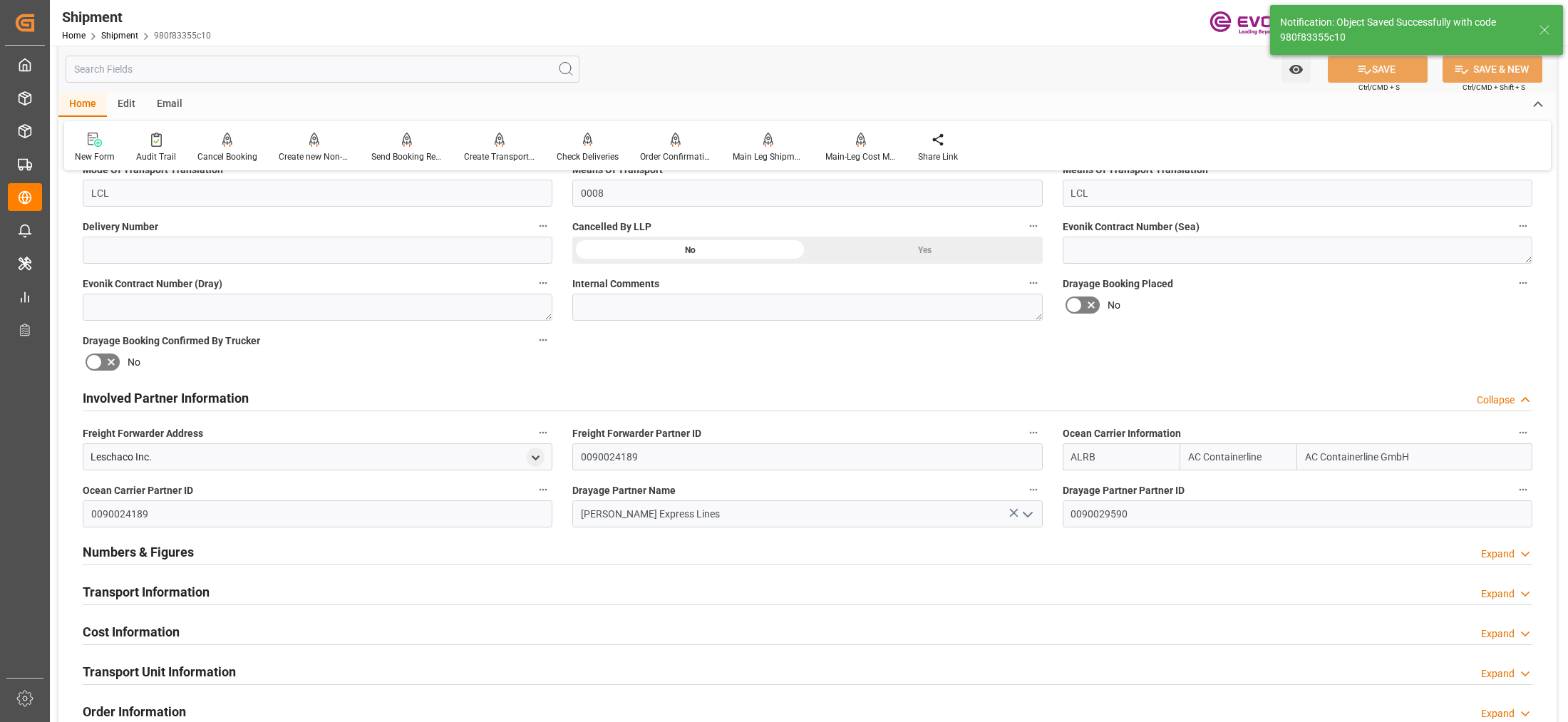
click at [747, 582] on div "Transport Information Expand" at bounding box center [808, 591] width 1450 height 27
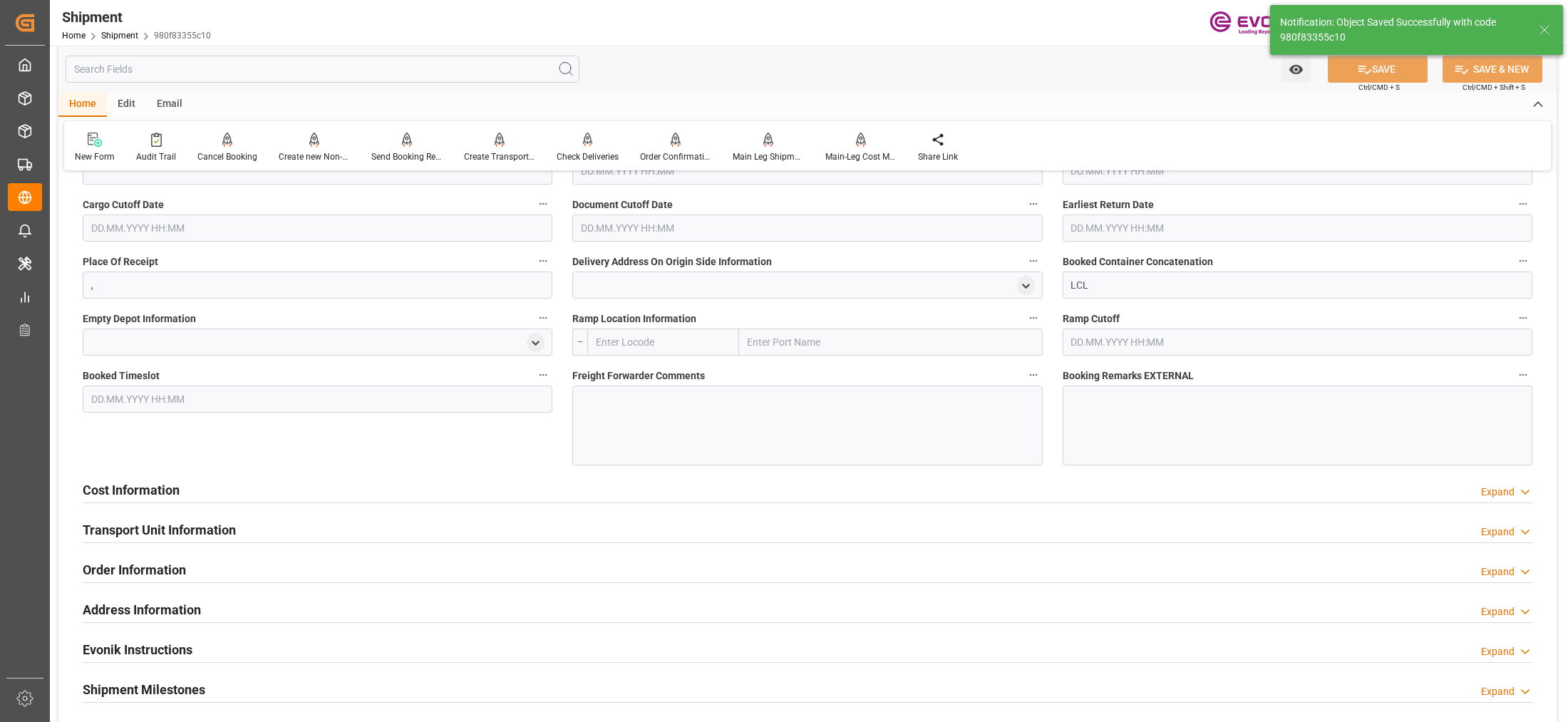
scroll to position [891, 0]
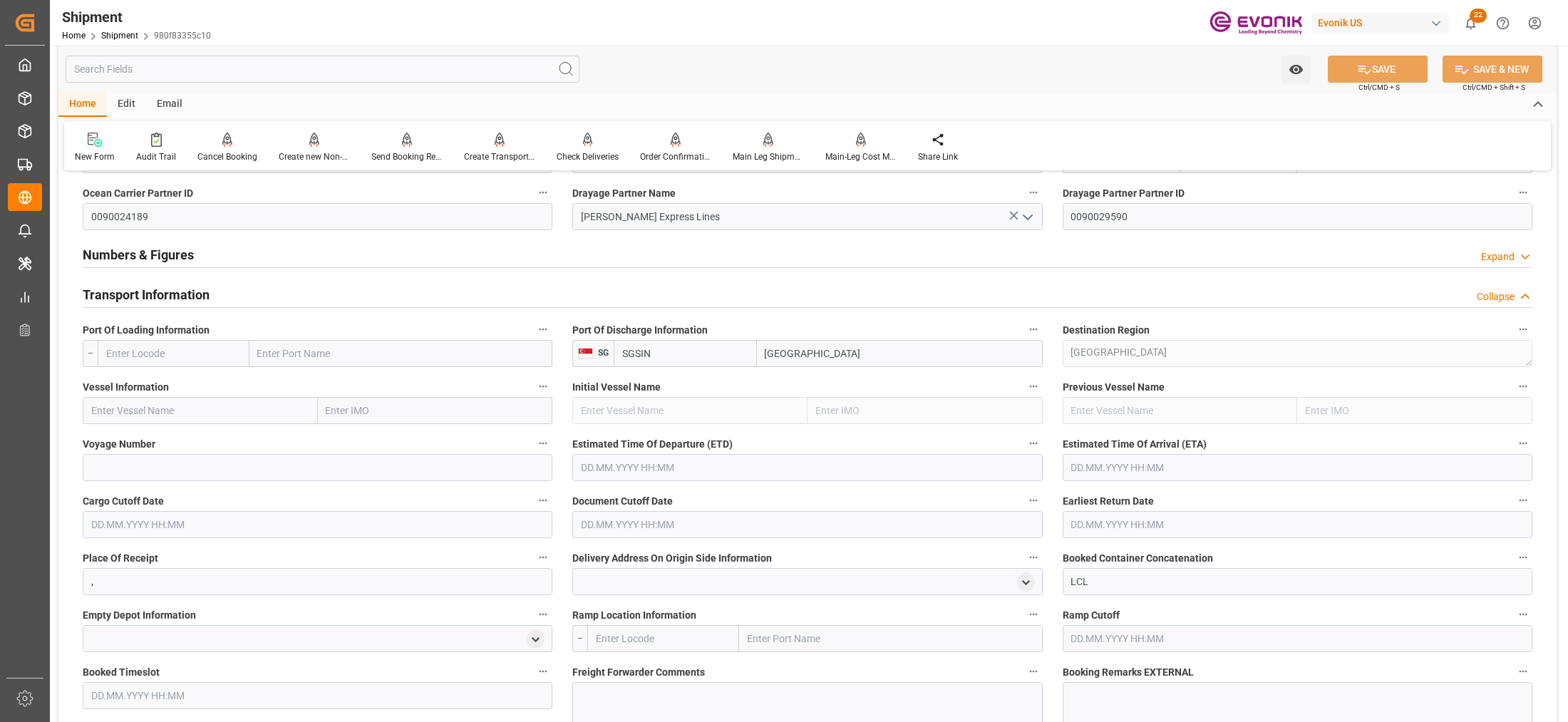
click at [183, 350] on input "text" at bounding box center [173, 354] width 152 height 27
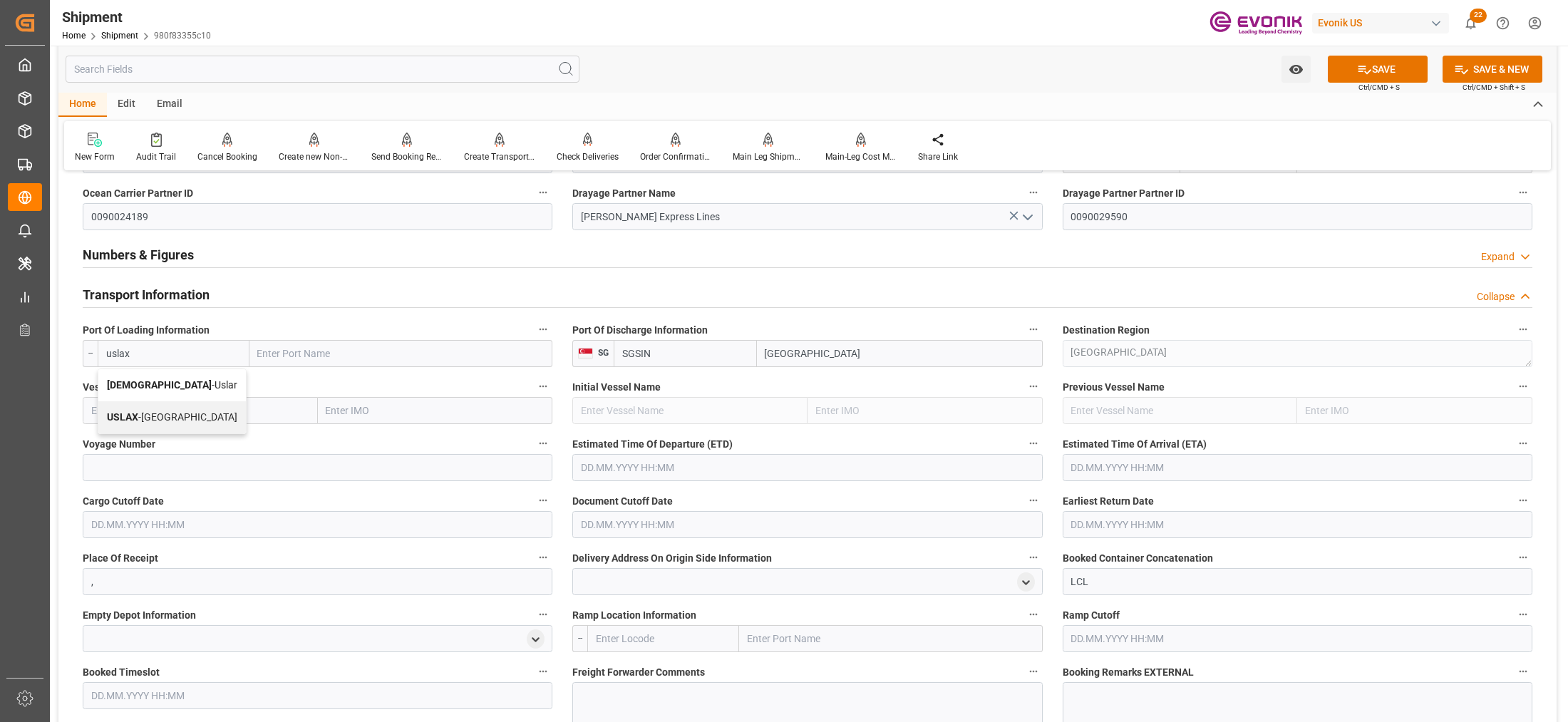
click at [176, 416] on span "USLAX - Los Angeles" at bounding box center [172, 417] width 131 height 11
type input "USLAX"
type input "Los Angeles"
type input "USLAX"
click at [237, 408] on input "text" at bounding box center [200, 411] width 235 height 27
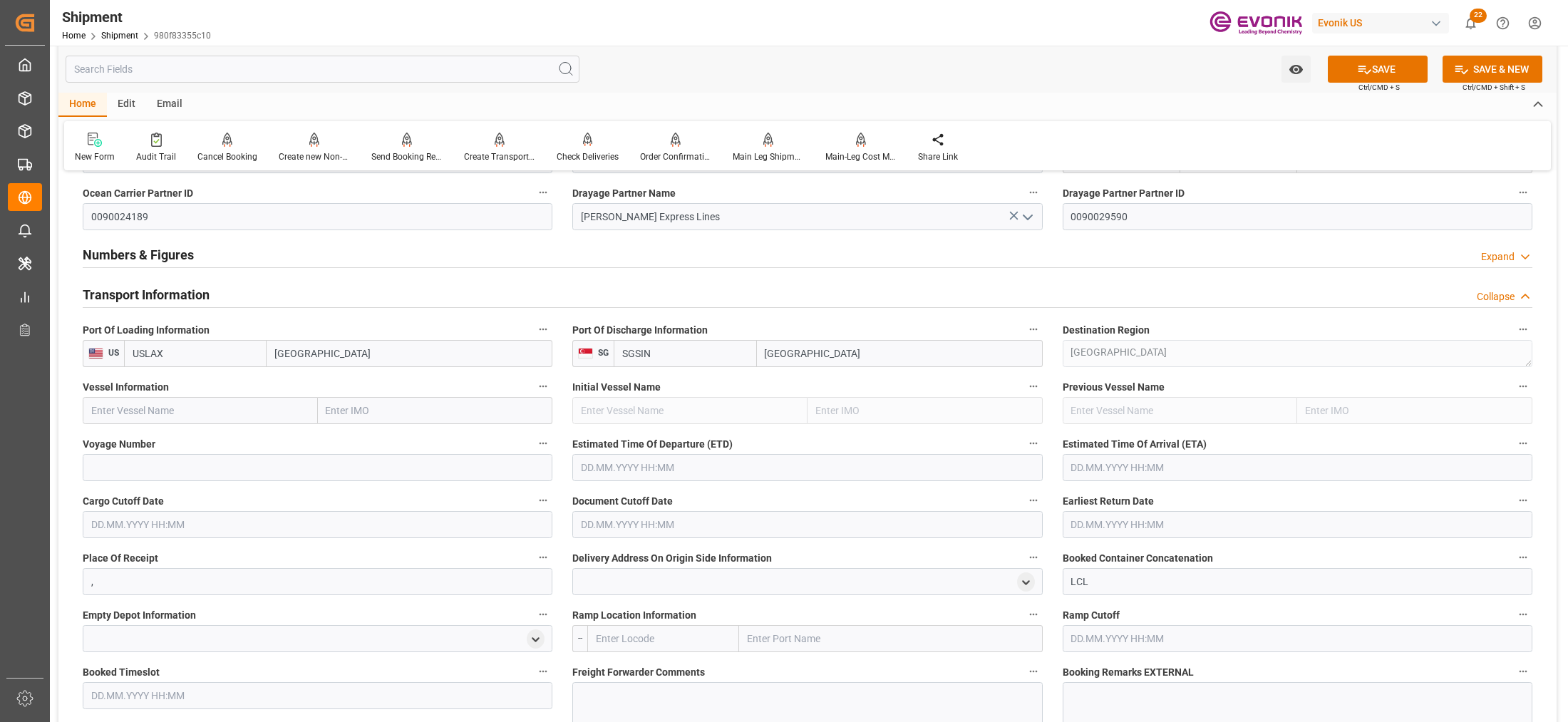
paste input "NYK VENUS / 0081W"
click at [178, 408] on input "NYK VENUS / 0081W" at bounding box center [200, 411] width 235 height 27
click at [179, 453] on div "NYK Venus - 9312793" at bounding box center [139, 443] width 111 height 32
type input "NYK Venus"
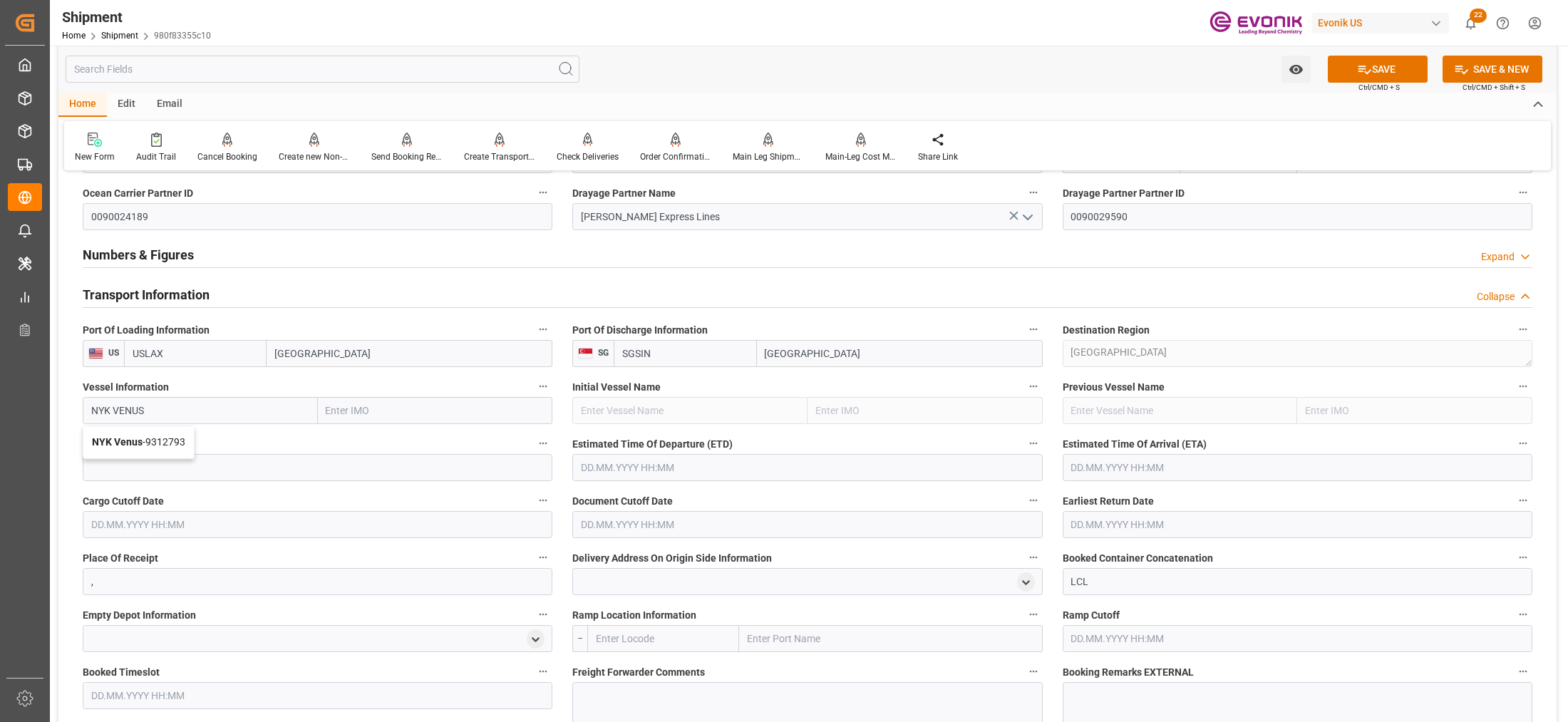
type input "9312793"
type input "NYK Venus"
click at [219, 477] on input at bounding box center [318, 468] width 470 height 27
paste input "0081W"
type input "0081W"
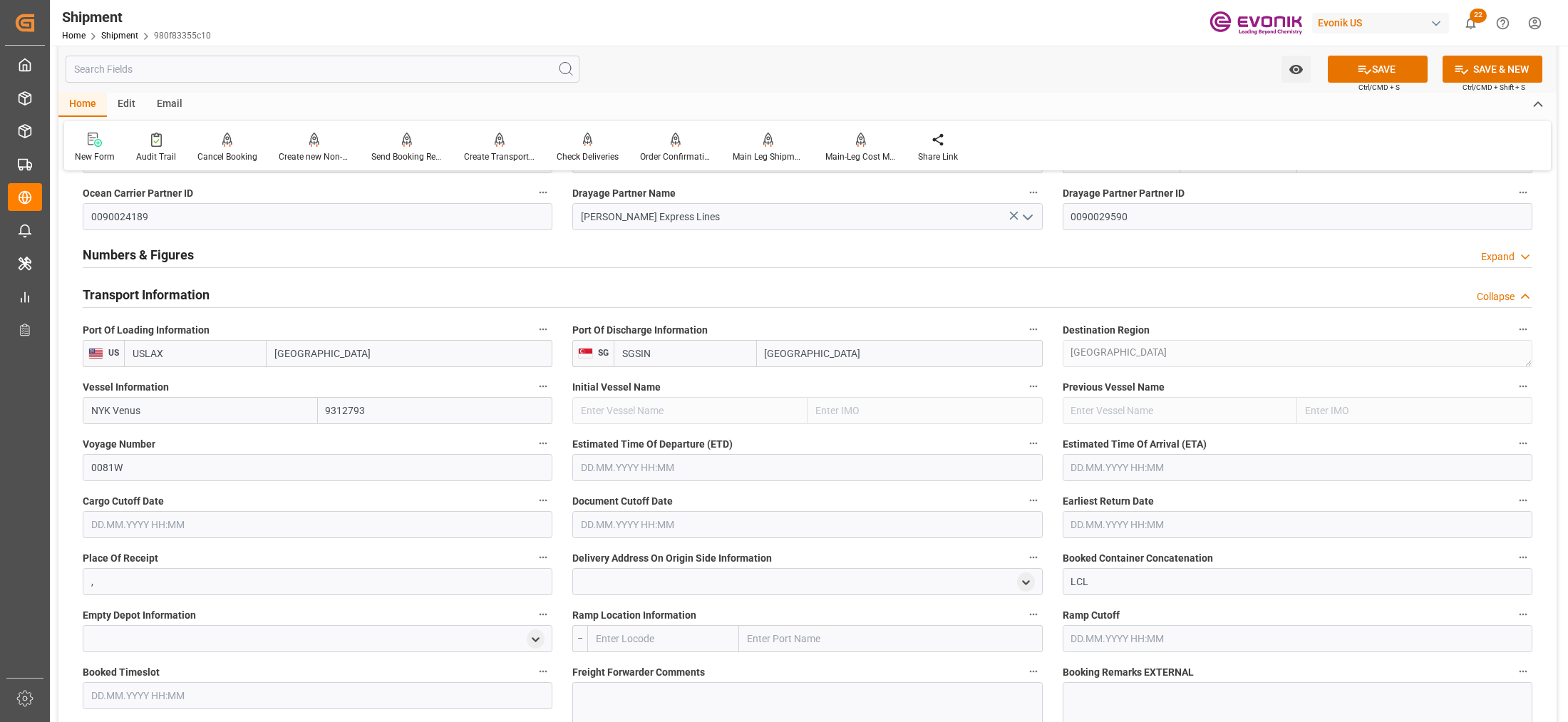
click at [692, 464] on input "text" at bounding box center [808, 468] width 470 height 27
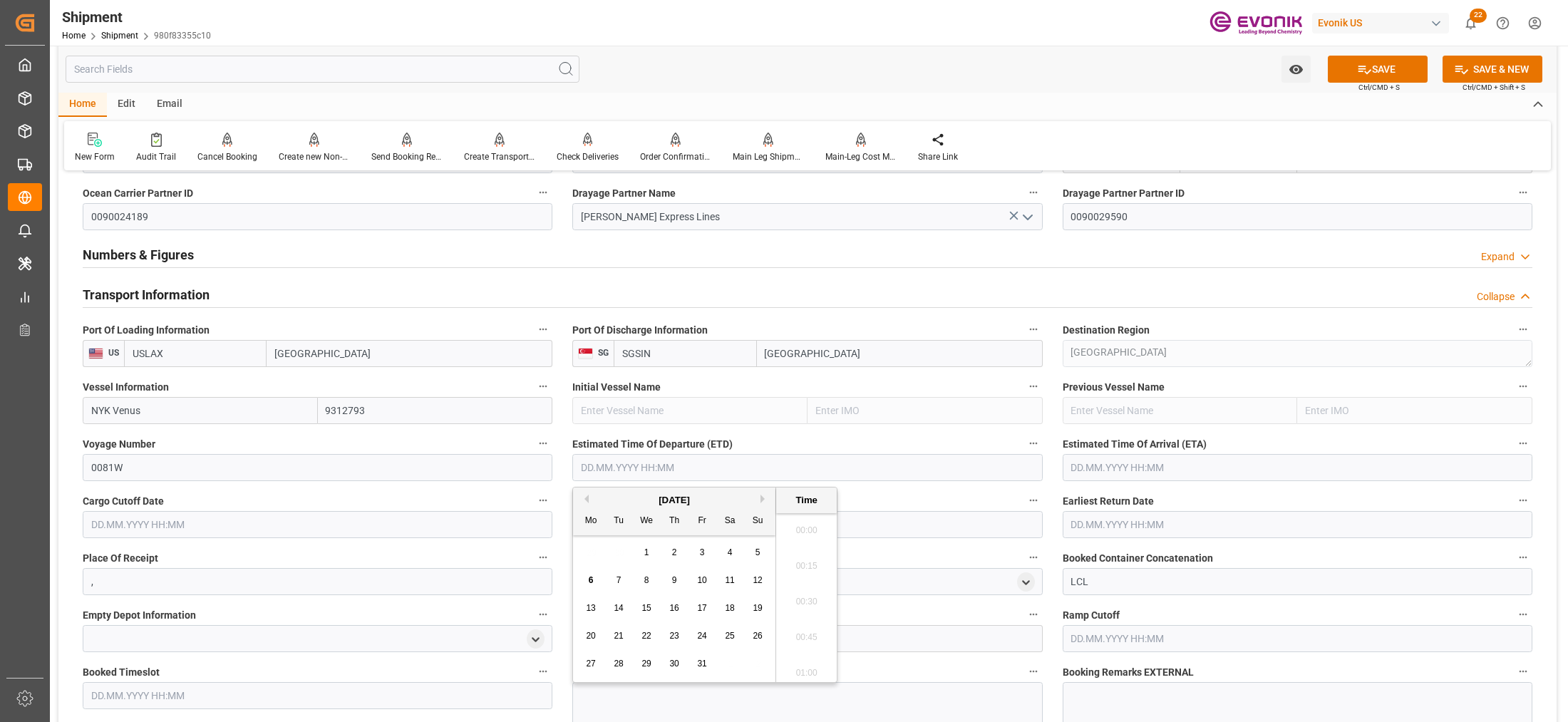
scroll to position [183, 0]
click at [763, 500] on button "Next Month" at bounding box center [764, 499] width 9 height 9
click at [586, 611] on span "10" at bounding box center [591, 608] width 10 height 10
type input "10.11.2025 00:00"
click at [1156, 469] on input "text" at bounding box center [1298, 468] width 470 height 27
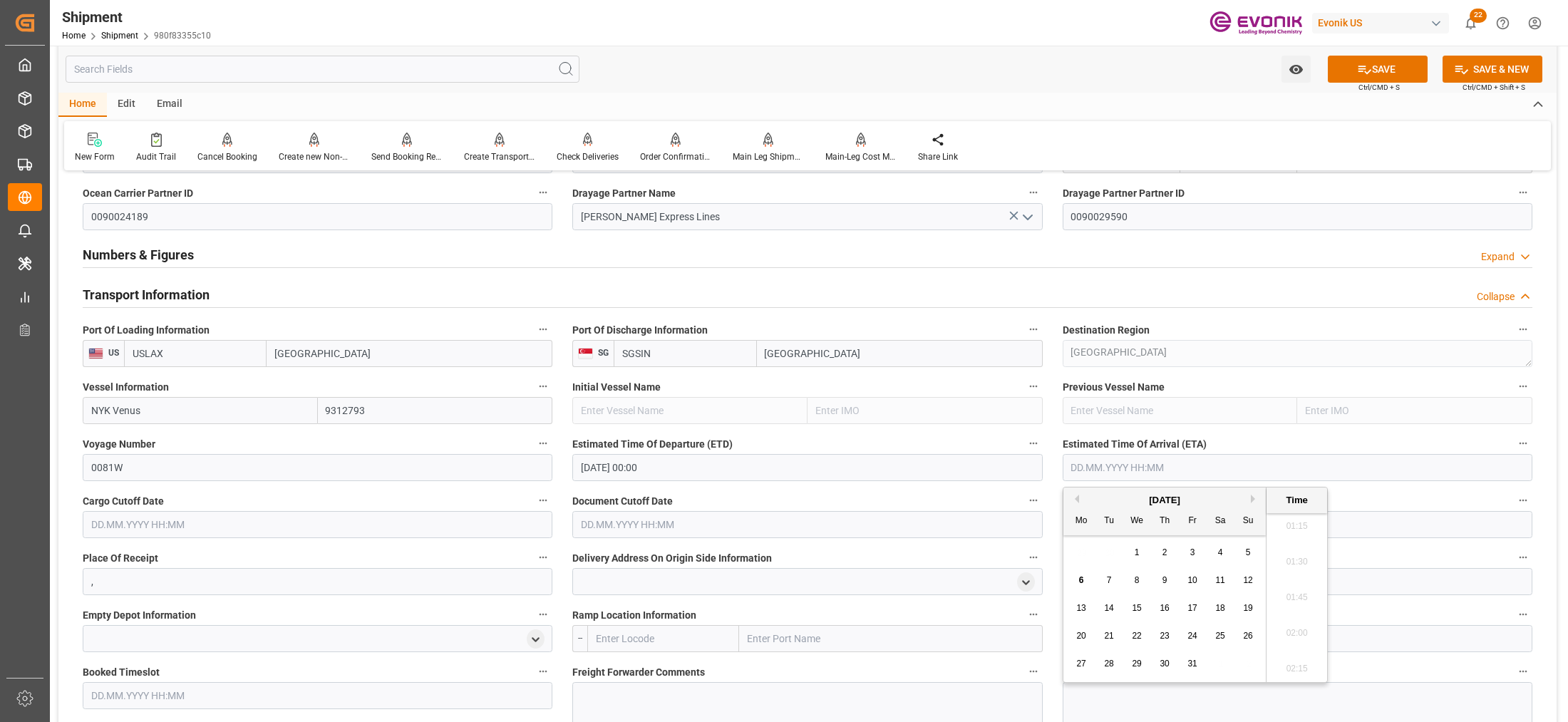
click at [1250, 503] on div "October 2025" at bounding box center [1165, 501] width 202 height 14
click at [1254, 499] on button "Next Month" at bounding box center [1255, 499] width 9 height 9
click at [1080, 580] on span "8" at bounding box center [1082, 580] width 5 height 10
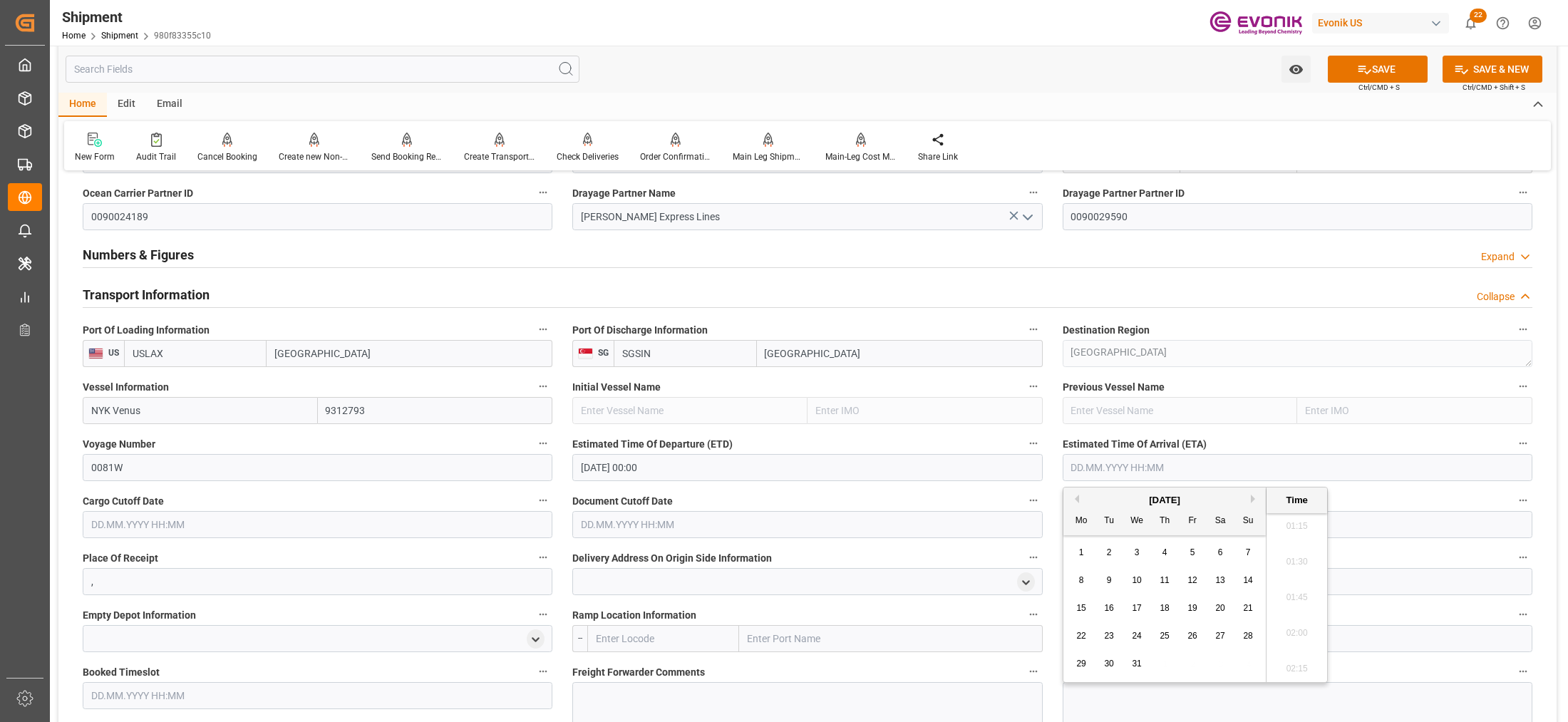
type input "08.12.2025 00:00"
click at [468, 524] on input "text" at bounding box center [318, 525] width 470 height 27
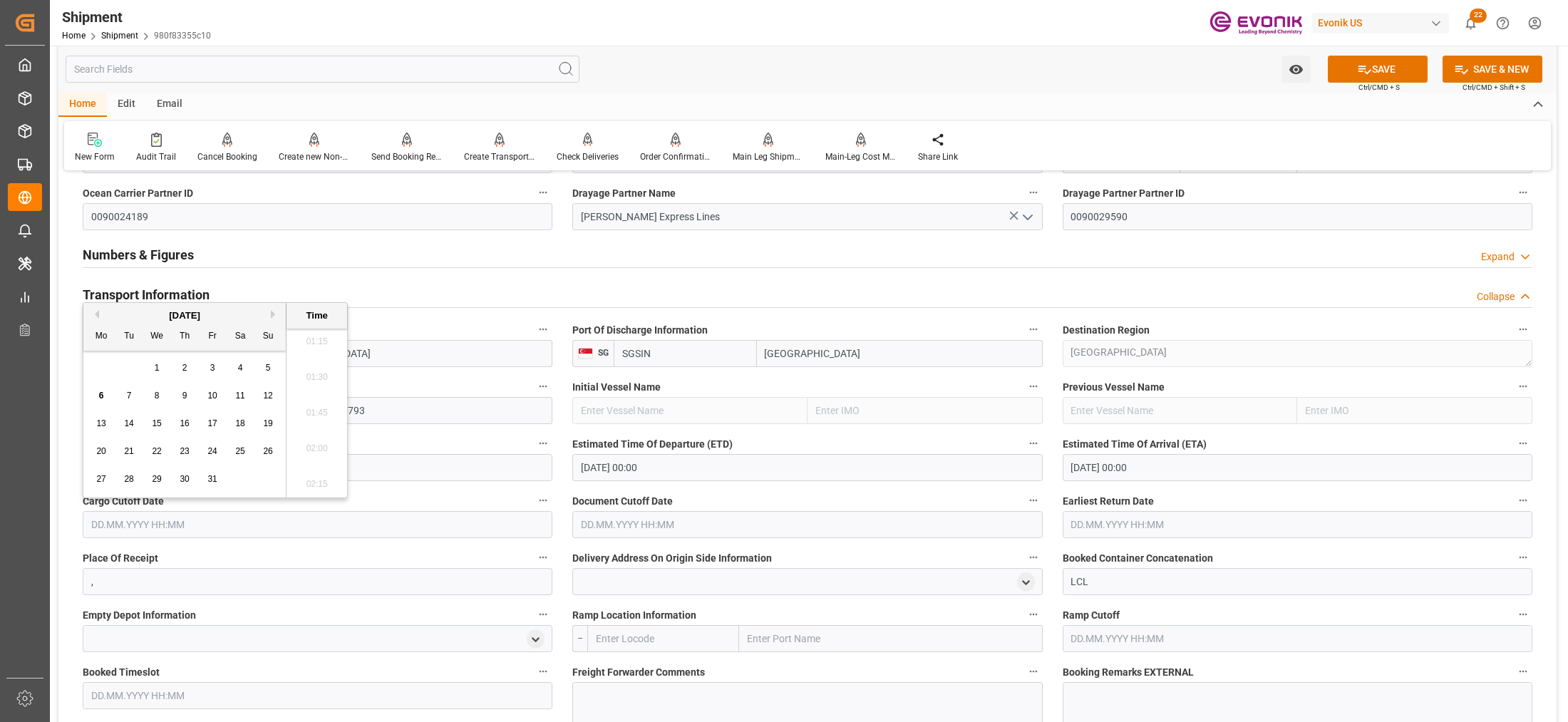
click at [214, 423] on span "17" at bounding box center [213, 424] width 10 height 10
type input "17.10.2025 00:00"
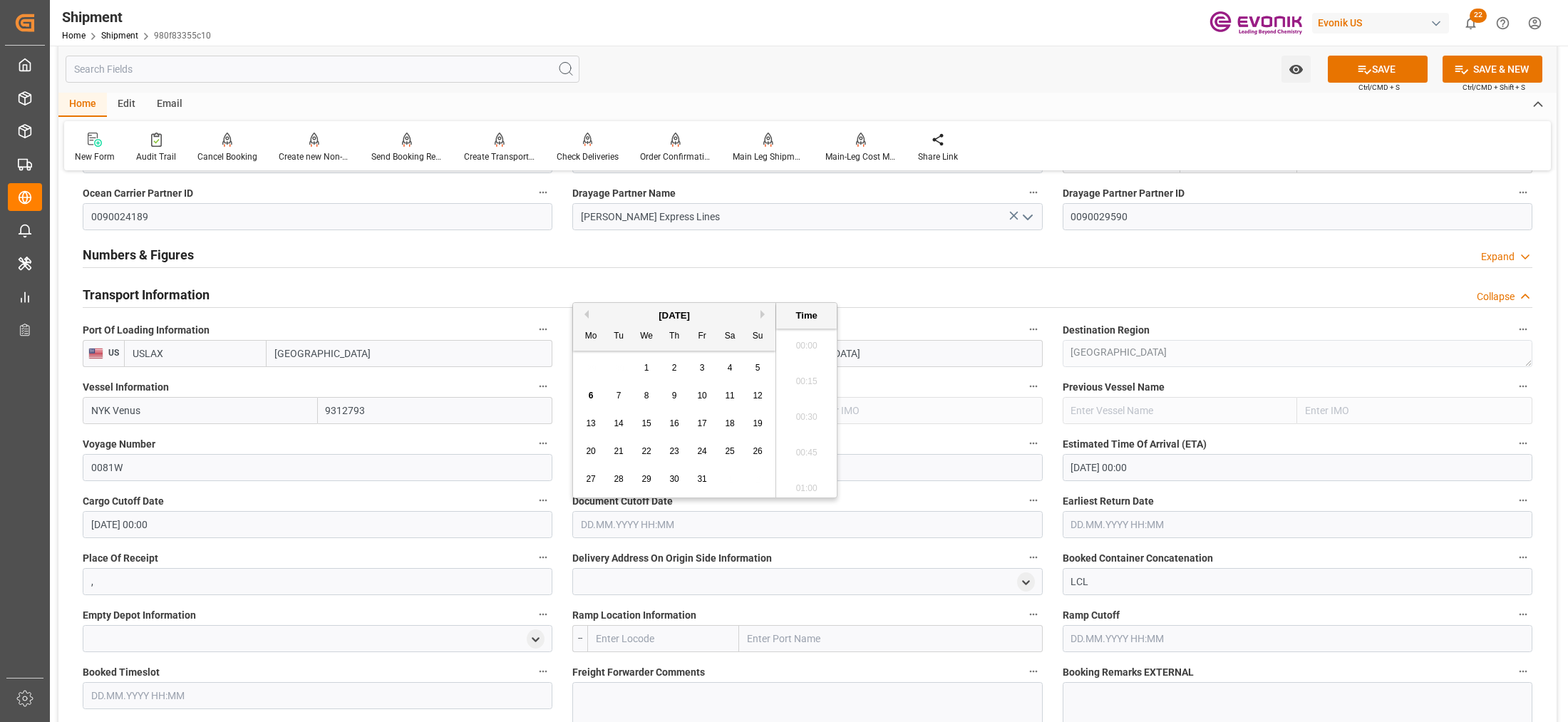
click at [622, 511] on input "text" at bounding box center [808, 525] width 470 height 27
click at [695, 420] on div "17" at bounding box center [703, 424] width 18 height 17
type input "17.10.2025 00:00"
click at [1100, 526] on input "text" at bounding box center [1298, 525] width 470 height 27
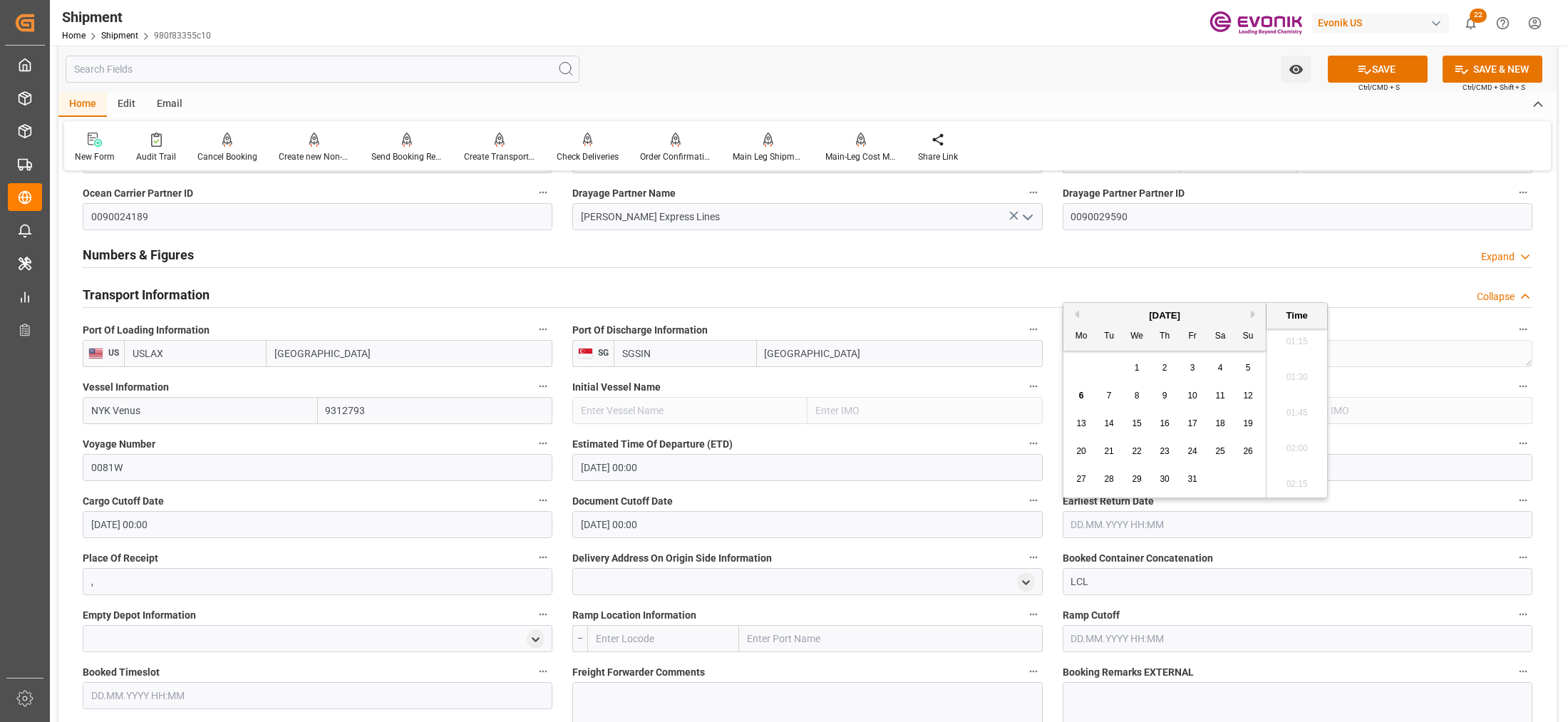
click at [1191, 425] on span "17" at bounding box center [1193, 424] width 10 height 10
type input "17.10.2025 00:00"
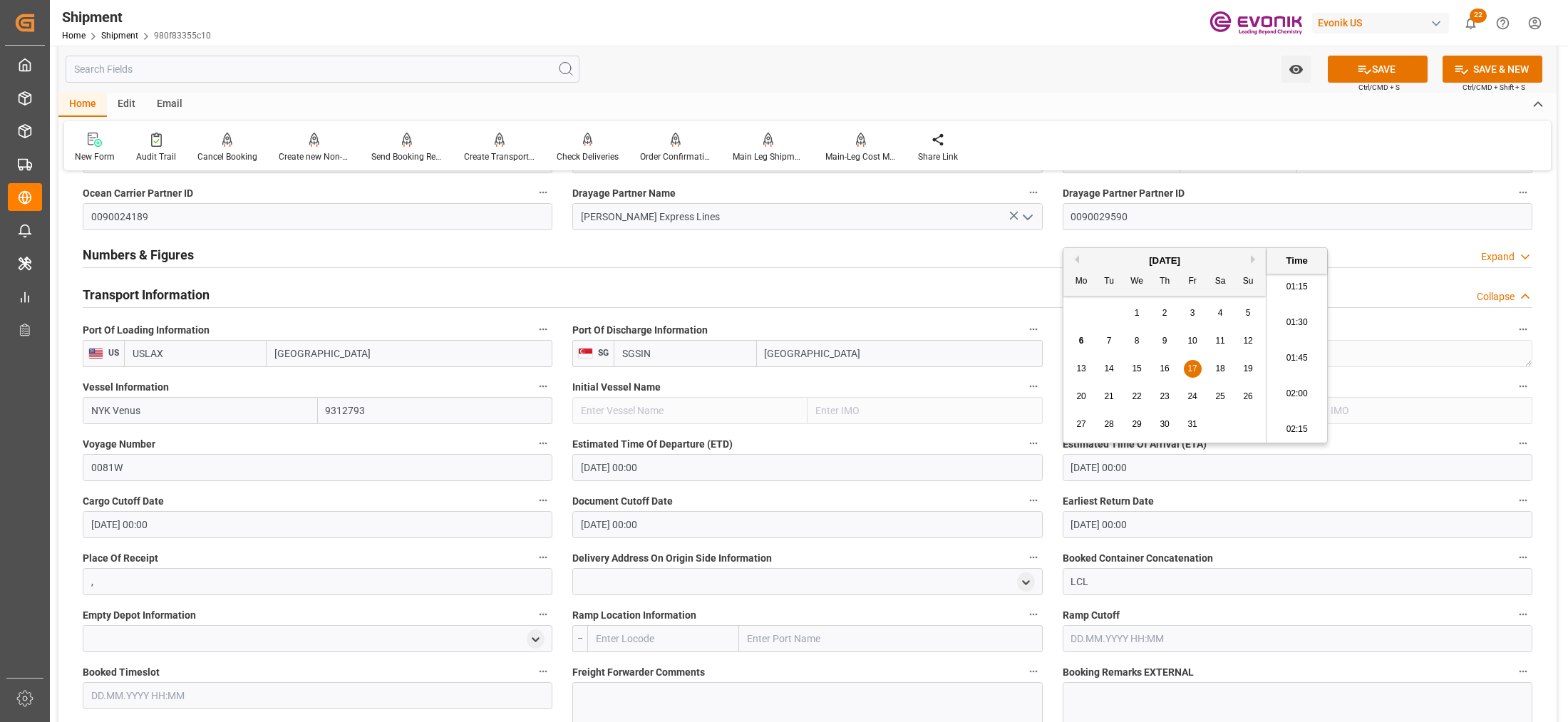
scroll to position [1188, 0]
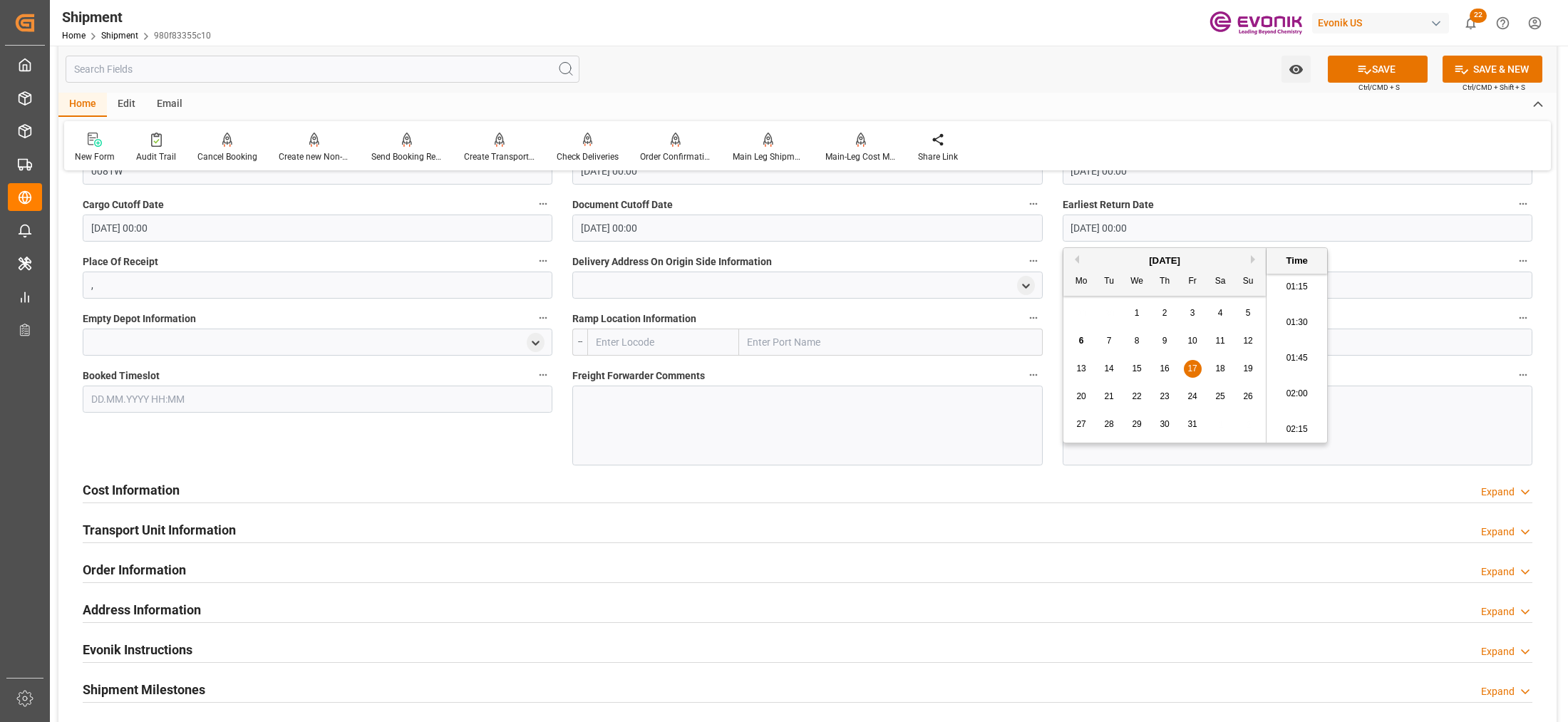
click at [618, 333] on input "text" at bounding box center [662, 343] width 152 height 27
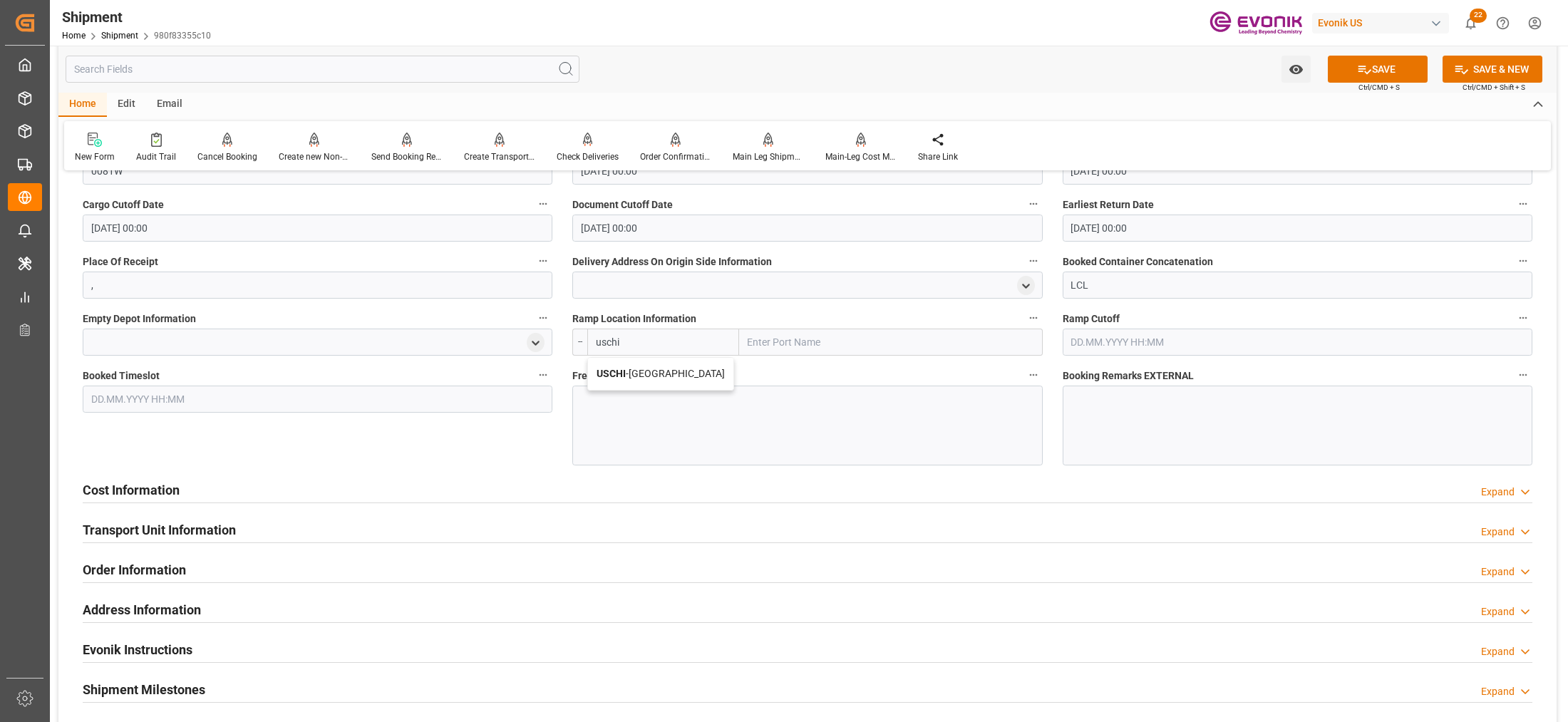
click at [676, 368] on div "USCHI - Chicago" at bounding box center [660, 374] width 145 height 32
type input "USCHI"
type input "Chicago"
type input "USCHI"
click at [695, 404] on div at bounding box center [808, 426] width 470 height 80
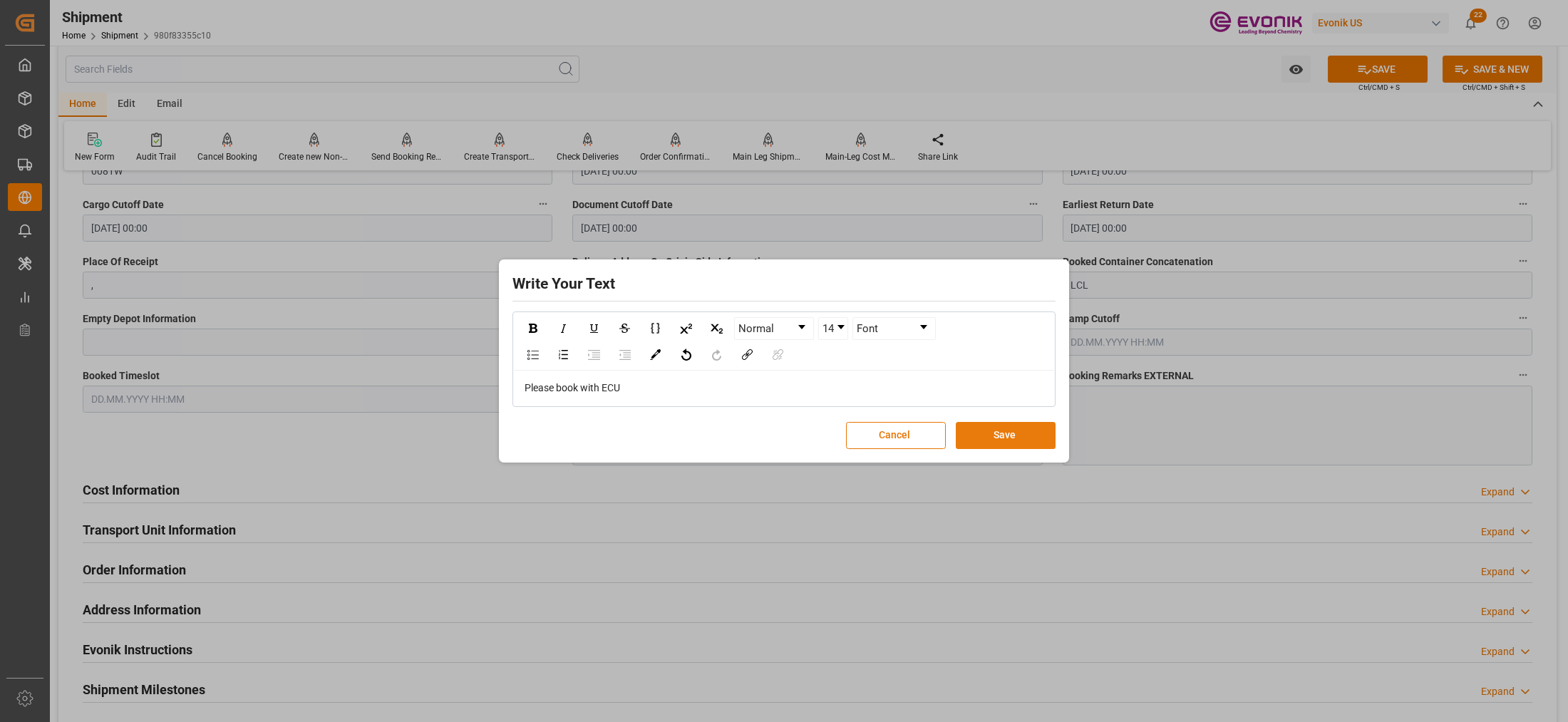
click at [1003, 437] on button "Save" at bounding box center [1006, 436] width 99 height 27
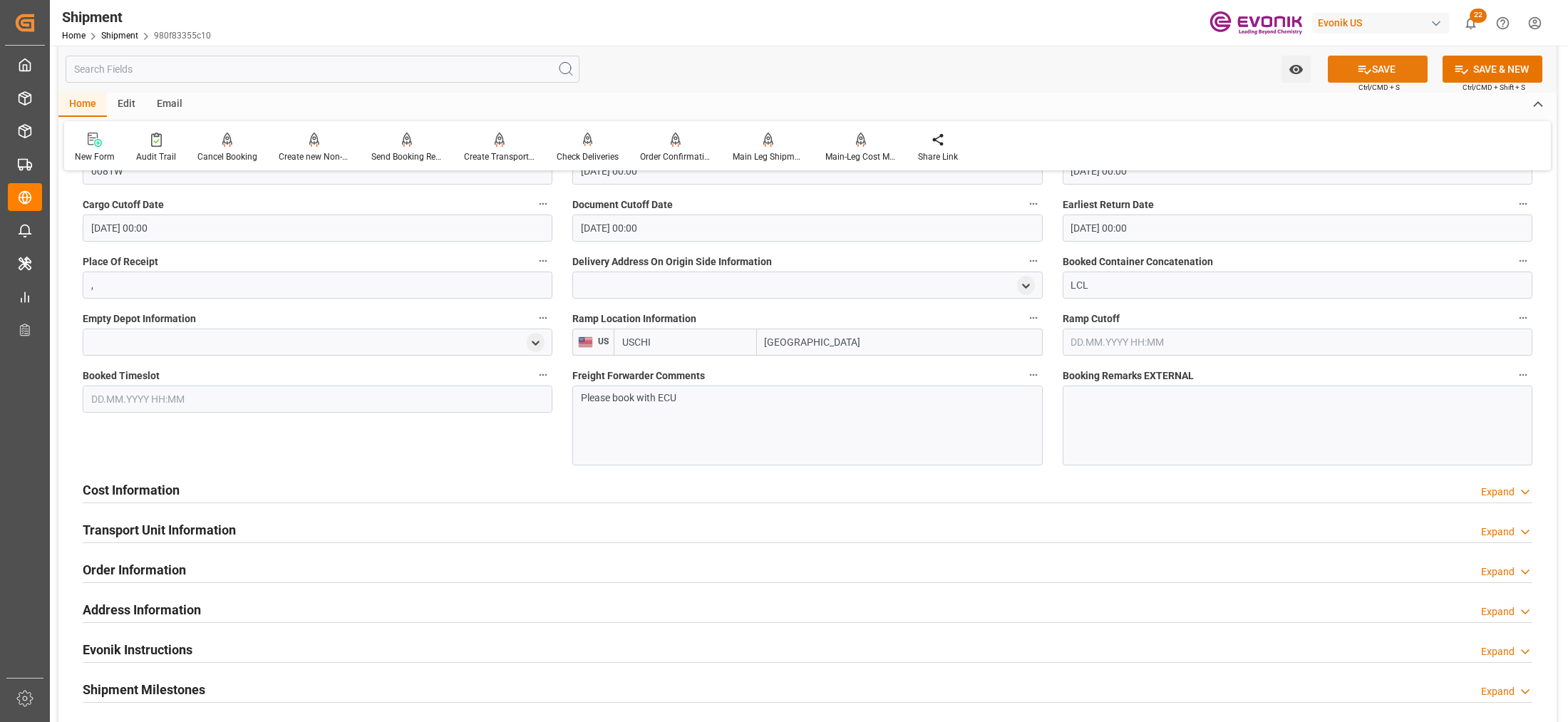
click at [1357, 75] on icon at bounding box center [1364, 69] width 15 height 15
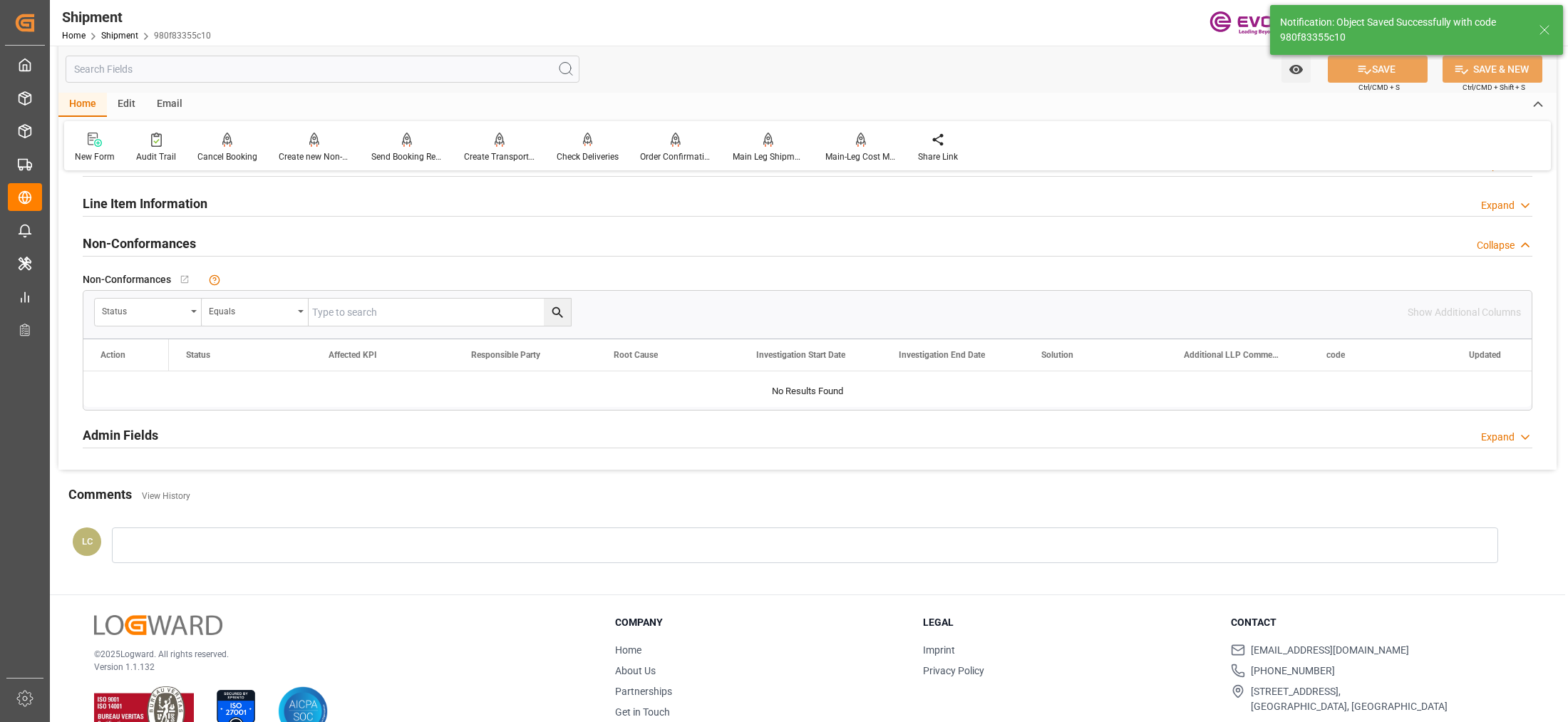
scroll to position [622, 0]
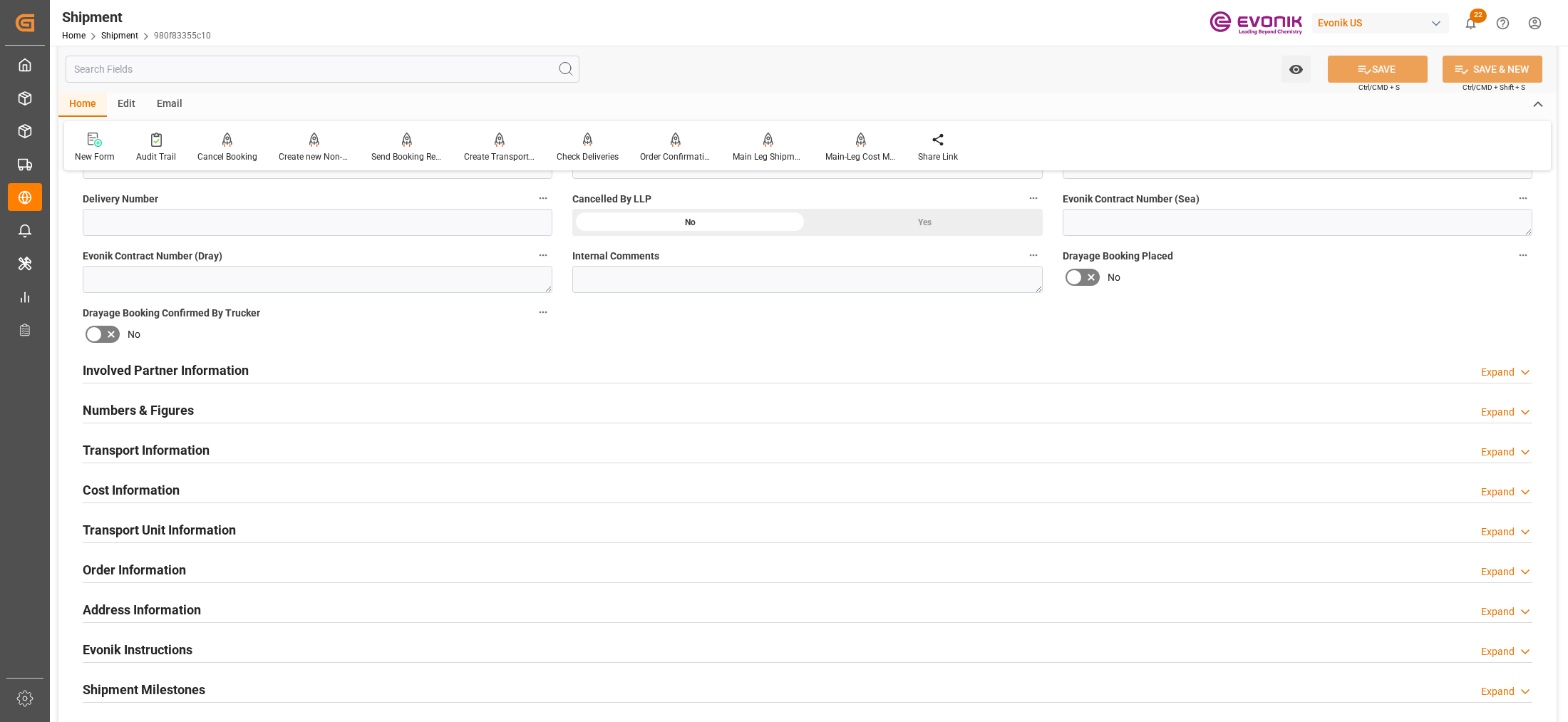
click at [325, 452] on div "Transport Information Expand" at bounding box center [808, 449] width 1450 height 27
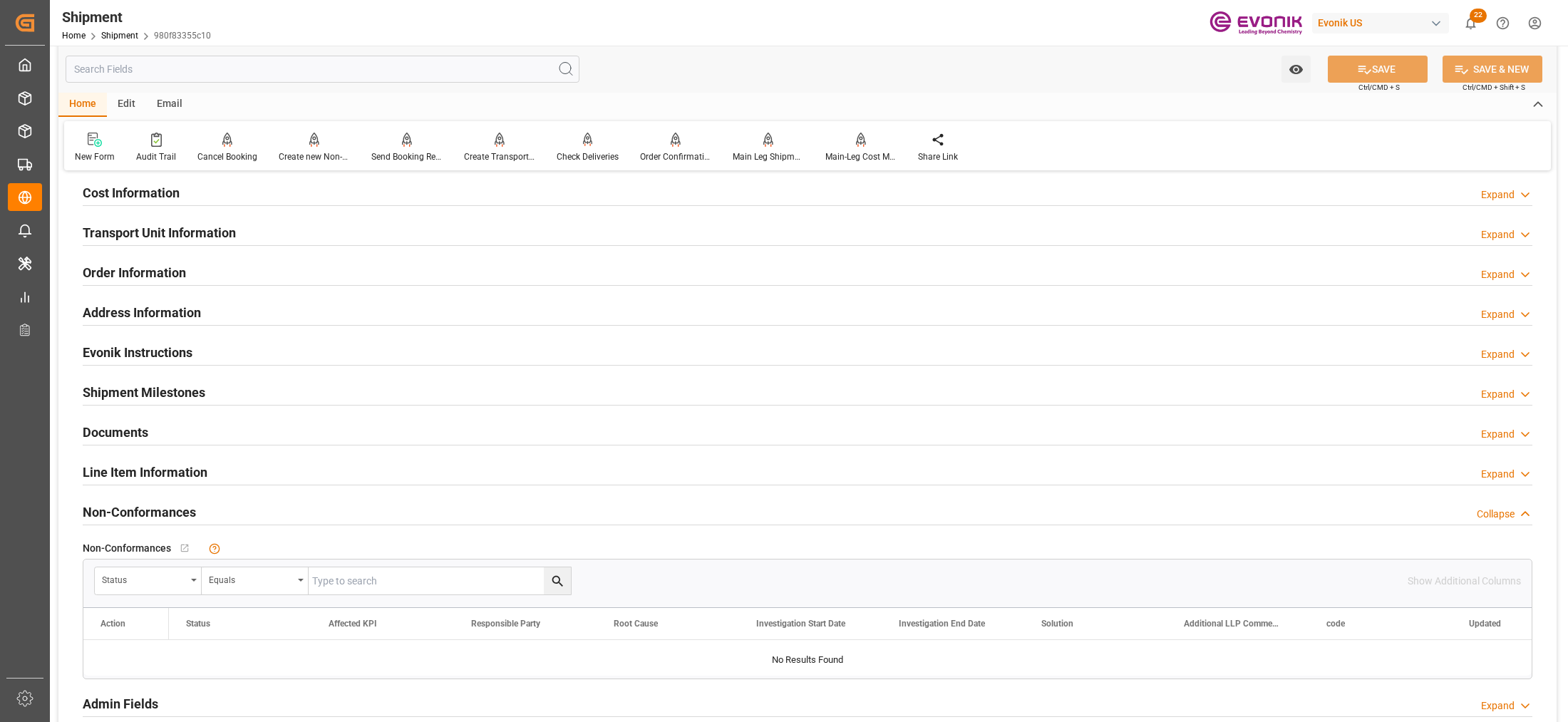
scroll to position [1074, 0]
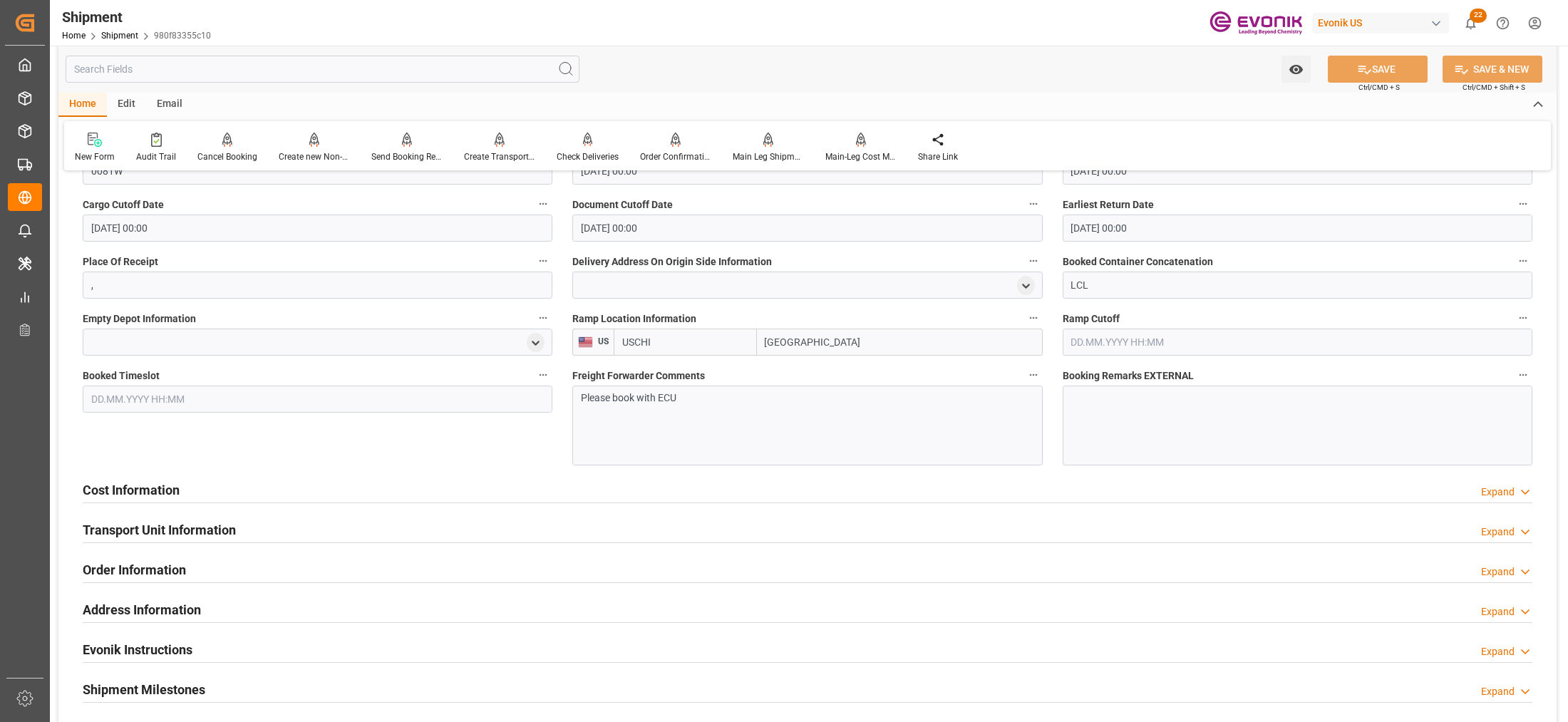
drag, startPoint x: 286, startPoint y: 483, endPoint x: 329, endPoint y: 497, distance: 45.2
click at [286, 484] on div "Cost Information Expand" at bounding box center [808, 489] width 1450 height 27
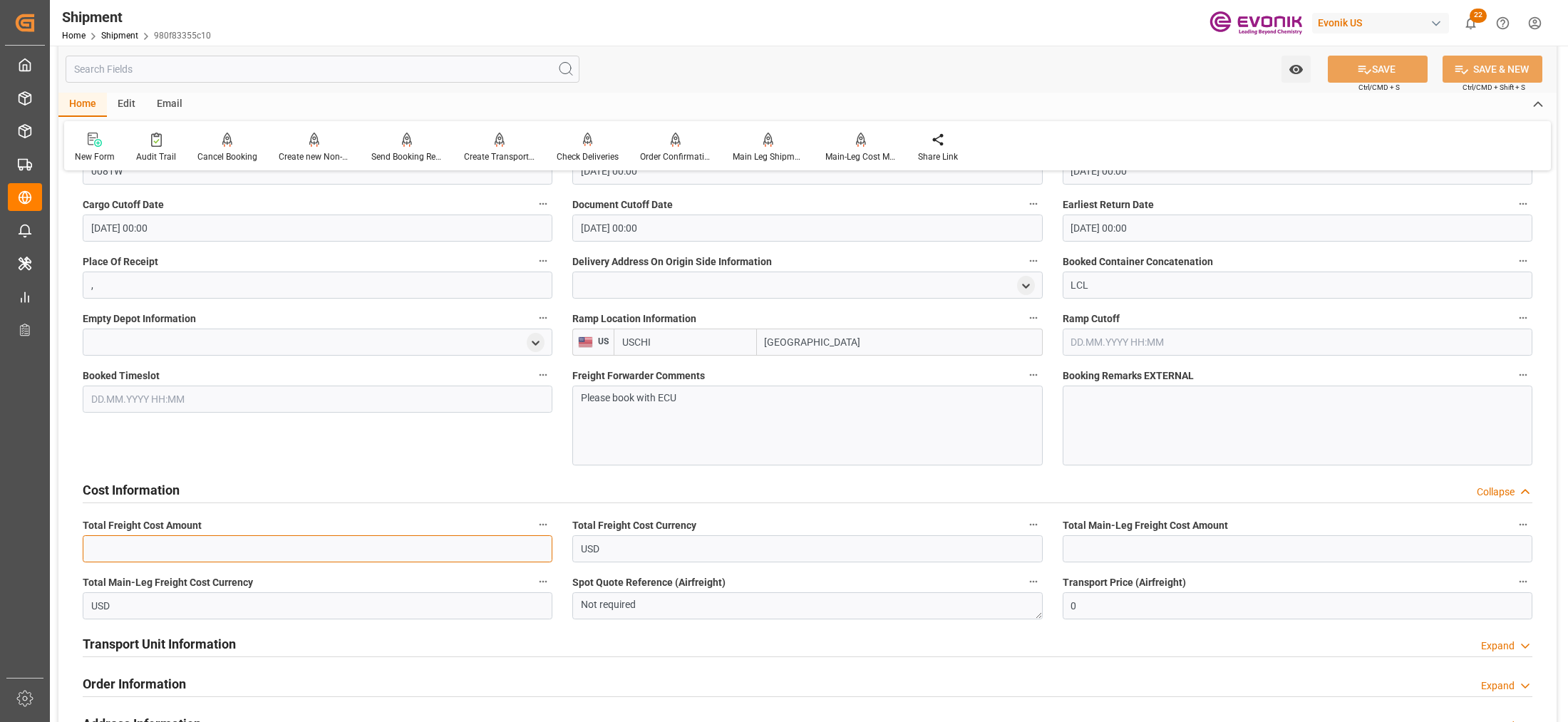
click at [253, 550] on input "text" at bounding box center [318, 549] width 470 height 27
type input "632"
click at [1120, 554] on input "text" at bounding box center [1298, 549] width 470 height 27
paste input "444"
type input "444"
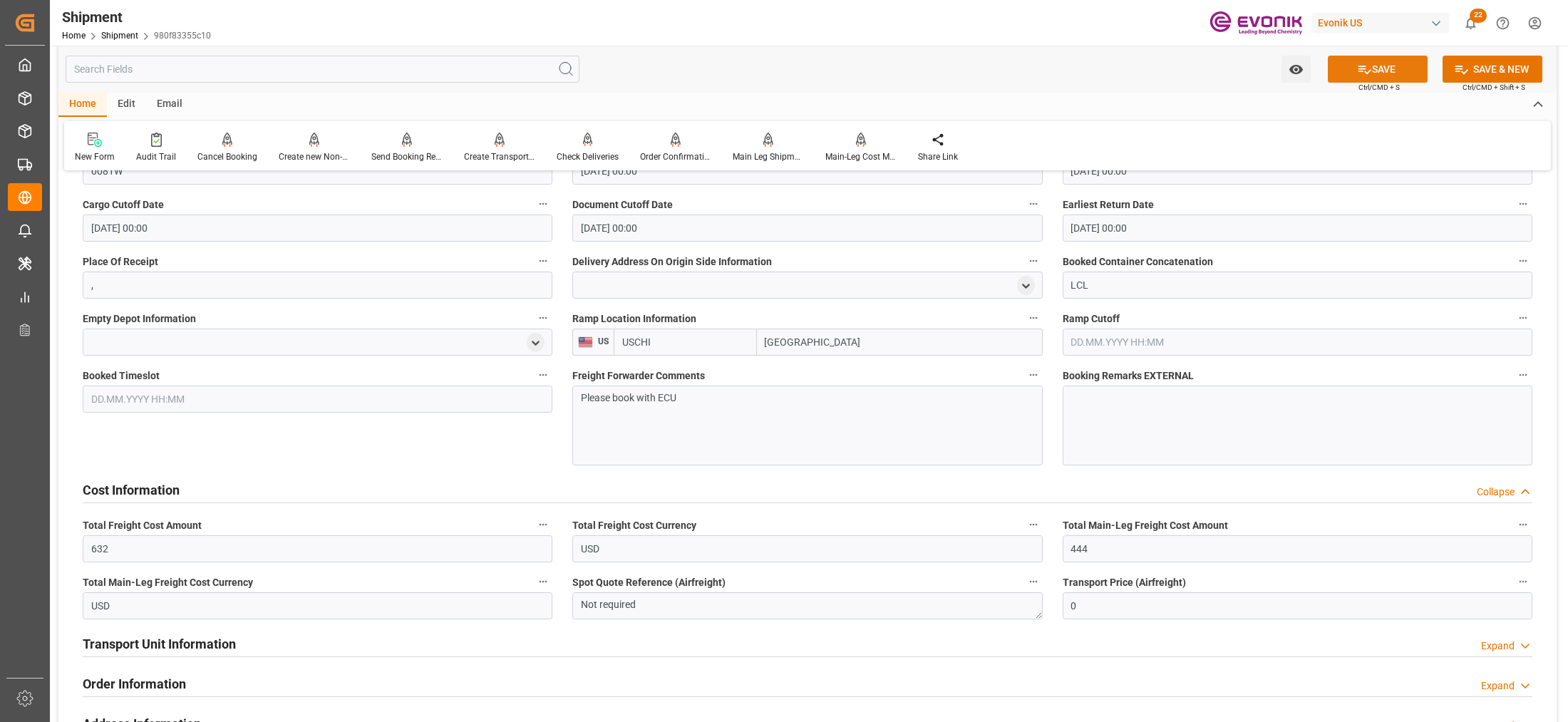
click at [1359, 73] on icon at bounding box center [1364, 69] width 15 height 15
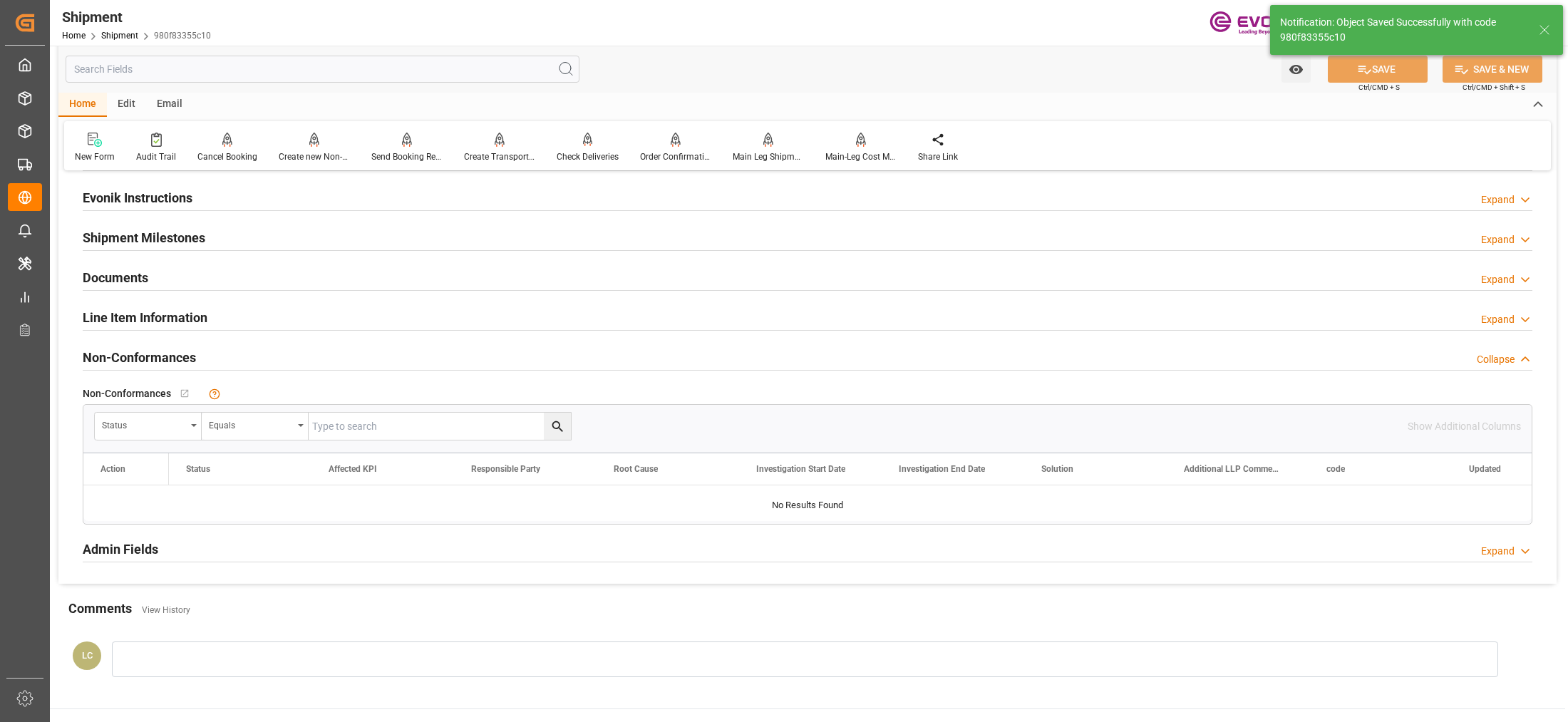
scroll to position [622, 0]
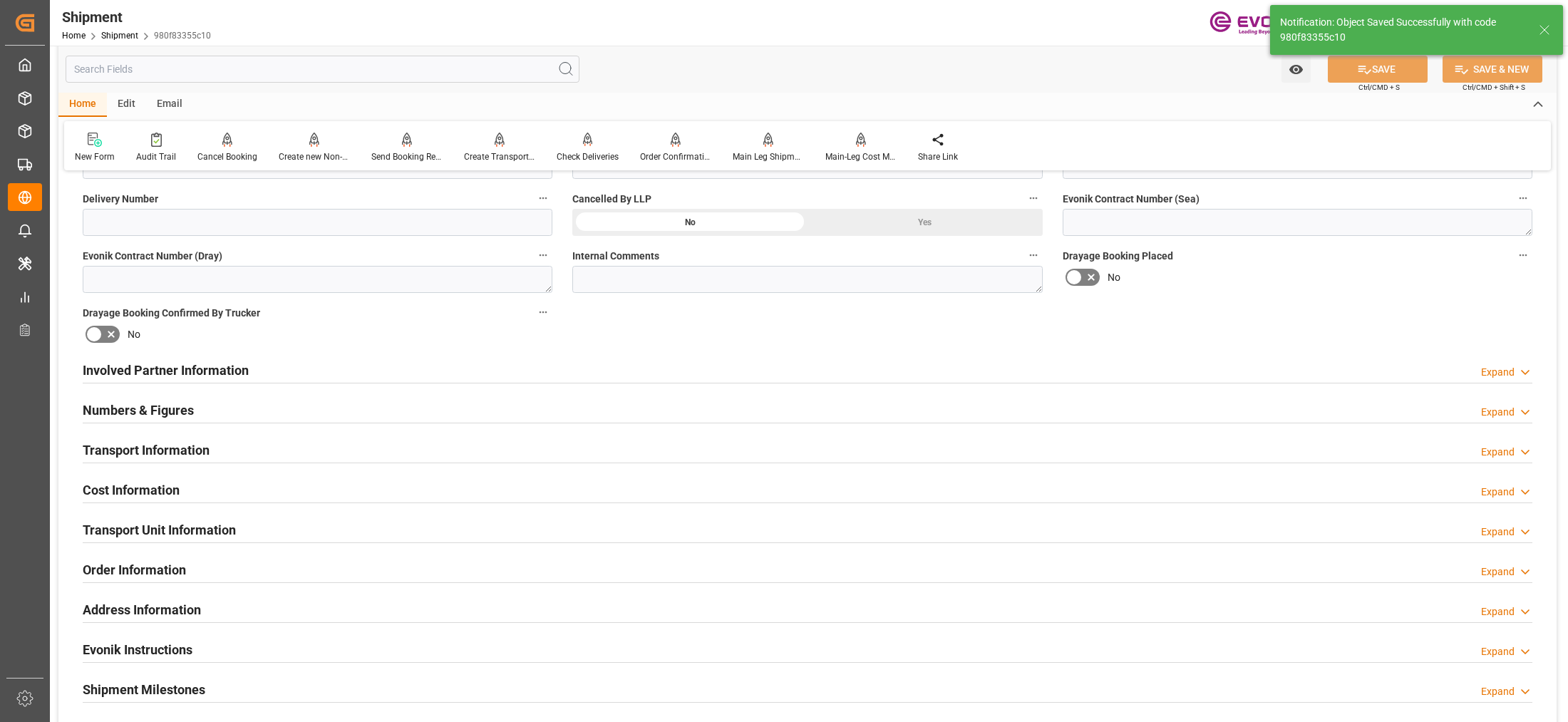
click at [251, 526] on div "Transport Unit Information Expand" at bounding box center [808, 529] width 1450 height 27
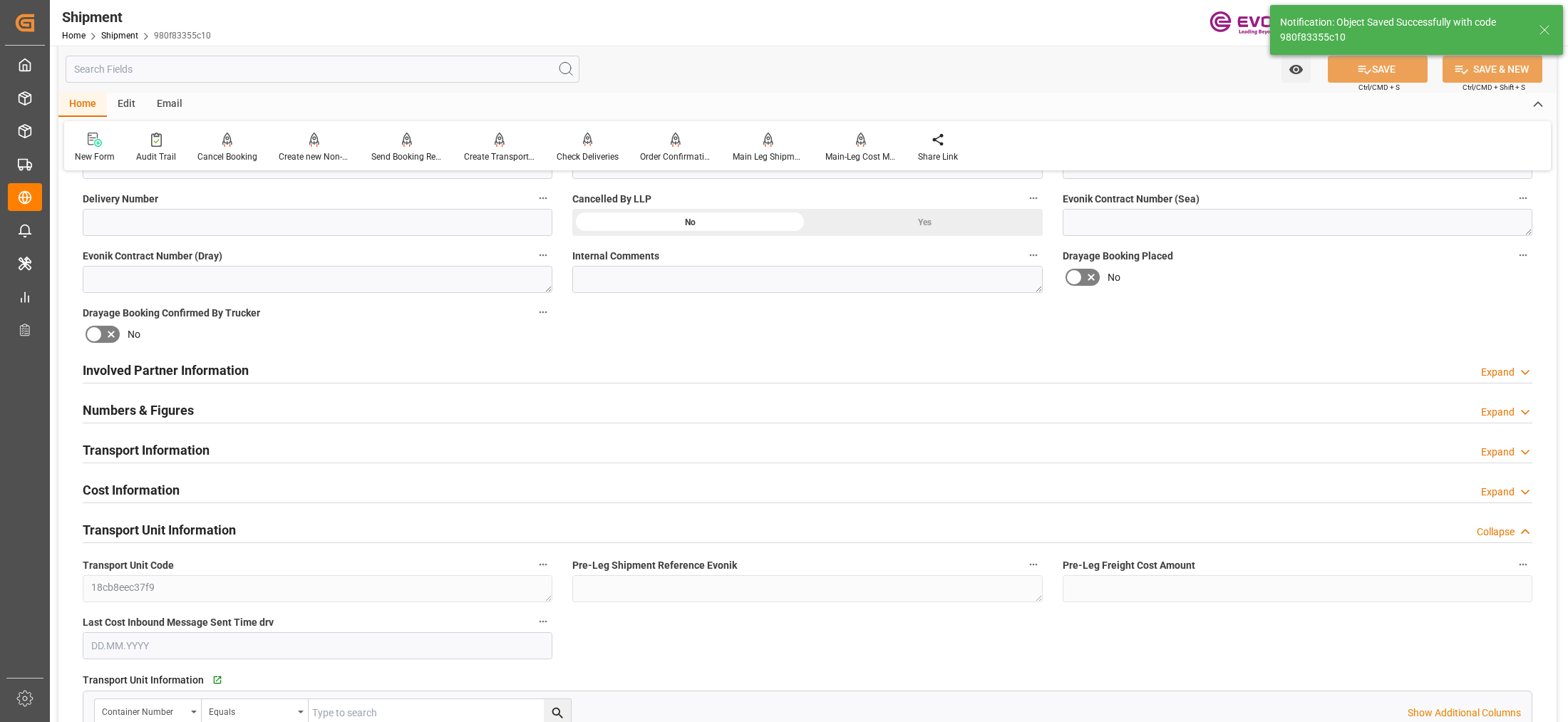
scroll to position [920, 0]
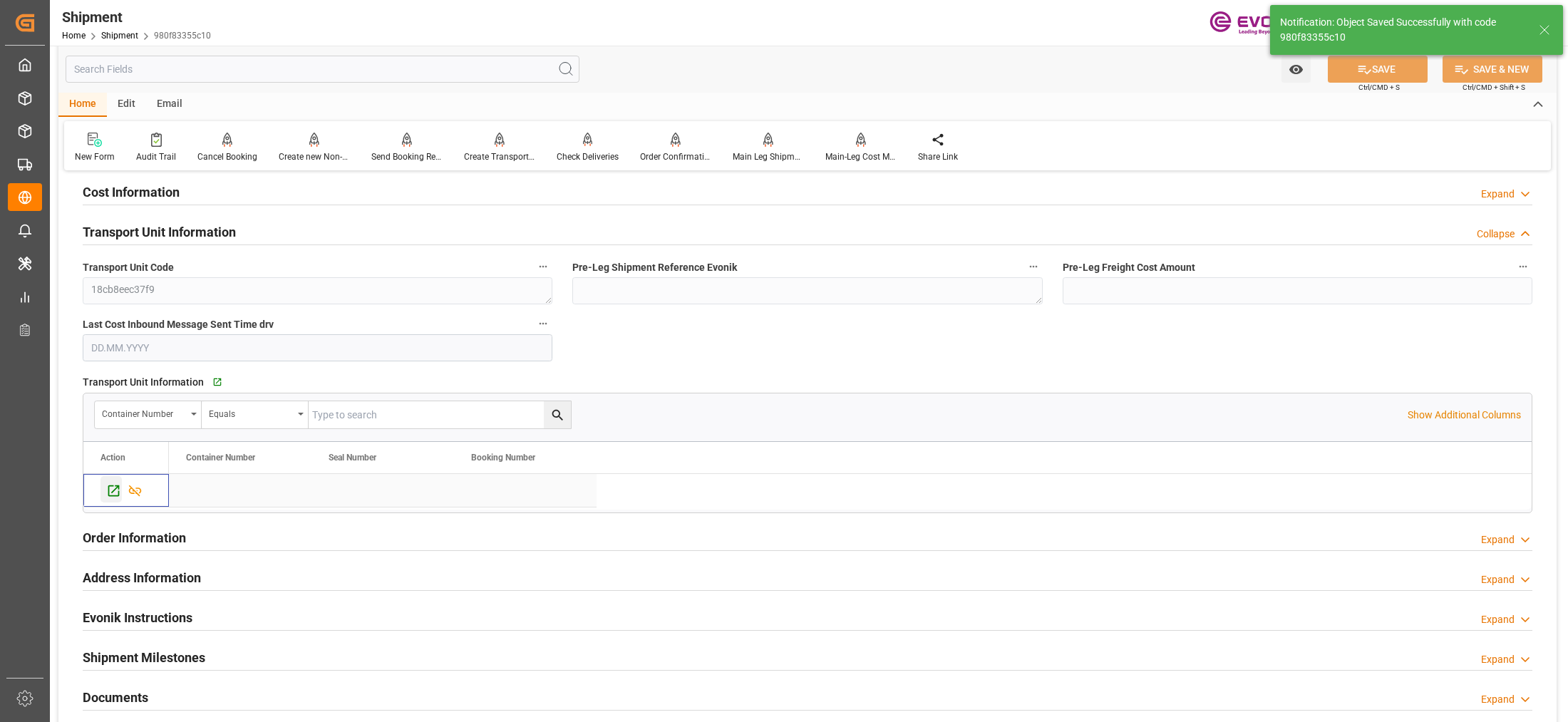
click at [108, 492] on icon "Press SPACE to select this row." at bounding box center [114, 491] width 11 height 11
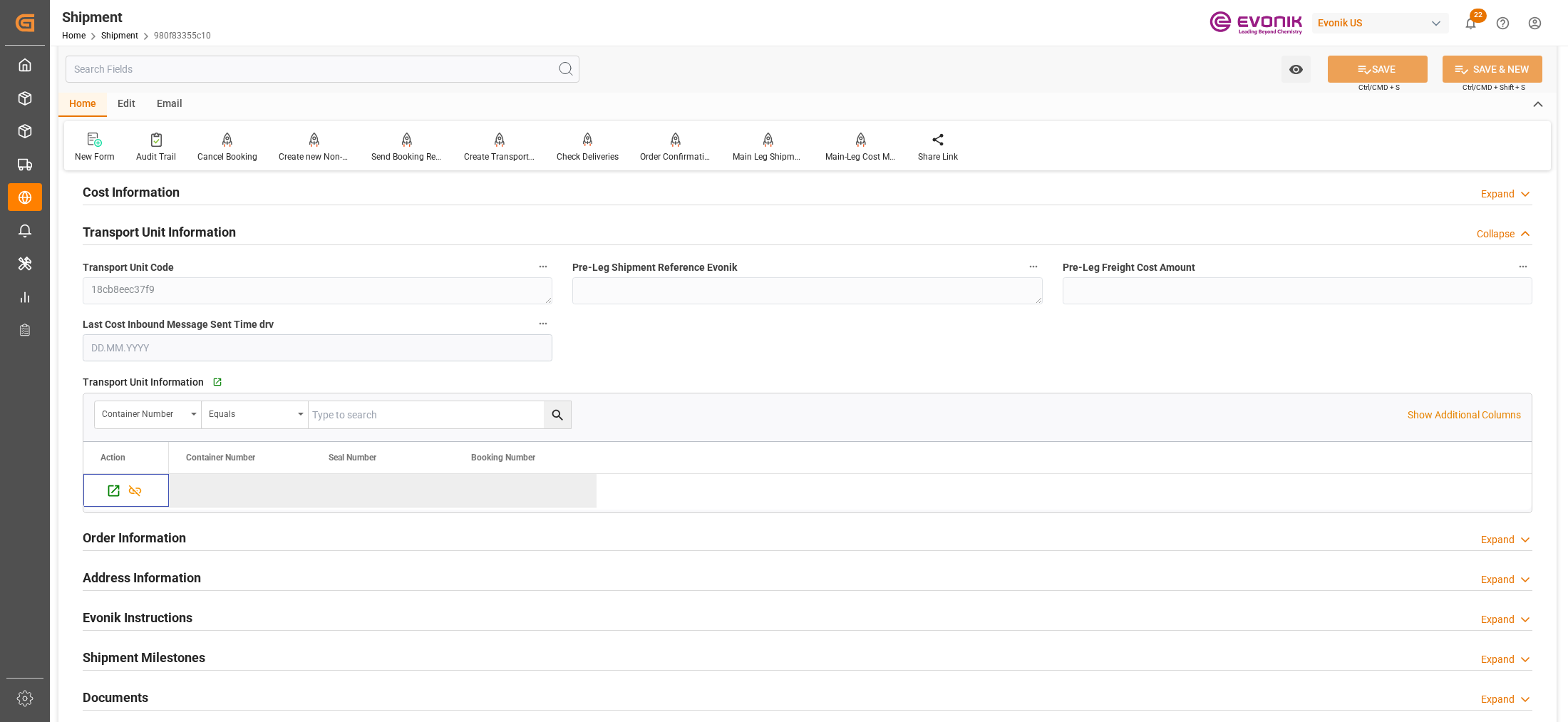
scroll to position [622, 0]
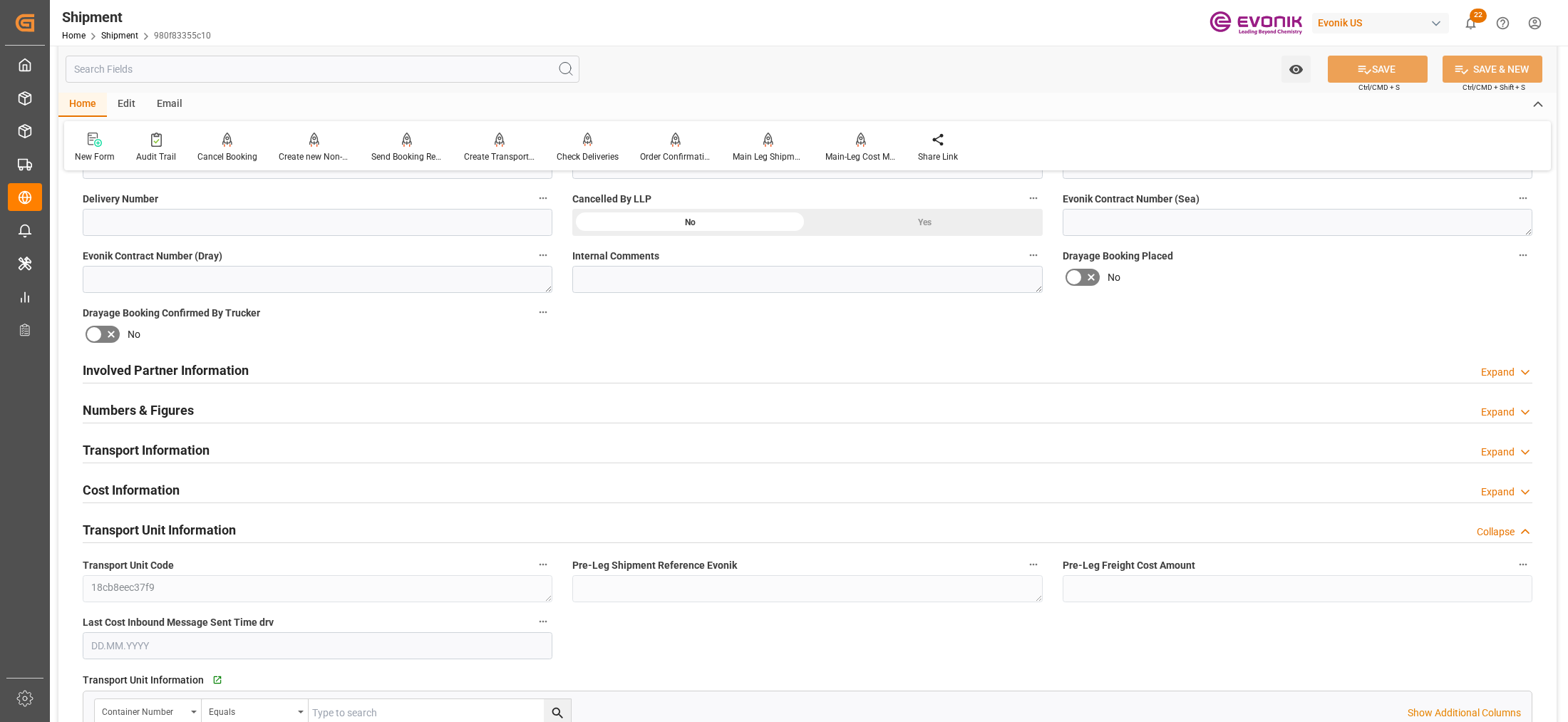
click at [631, 366] on div "Involved Partner Information Expand" at bounding box center [808, 370] width 1450 height 27
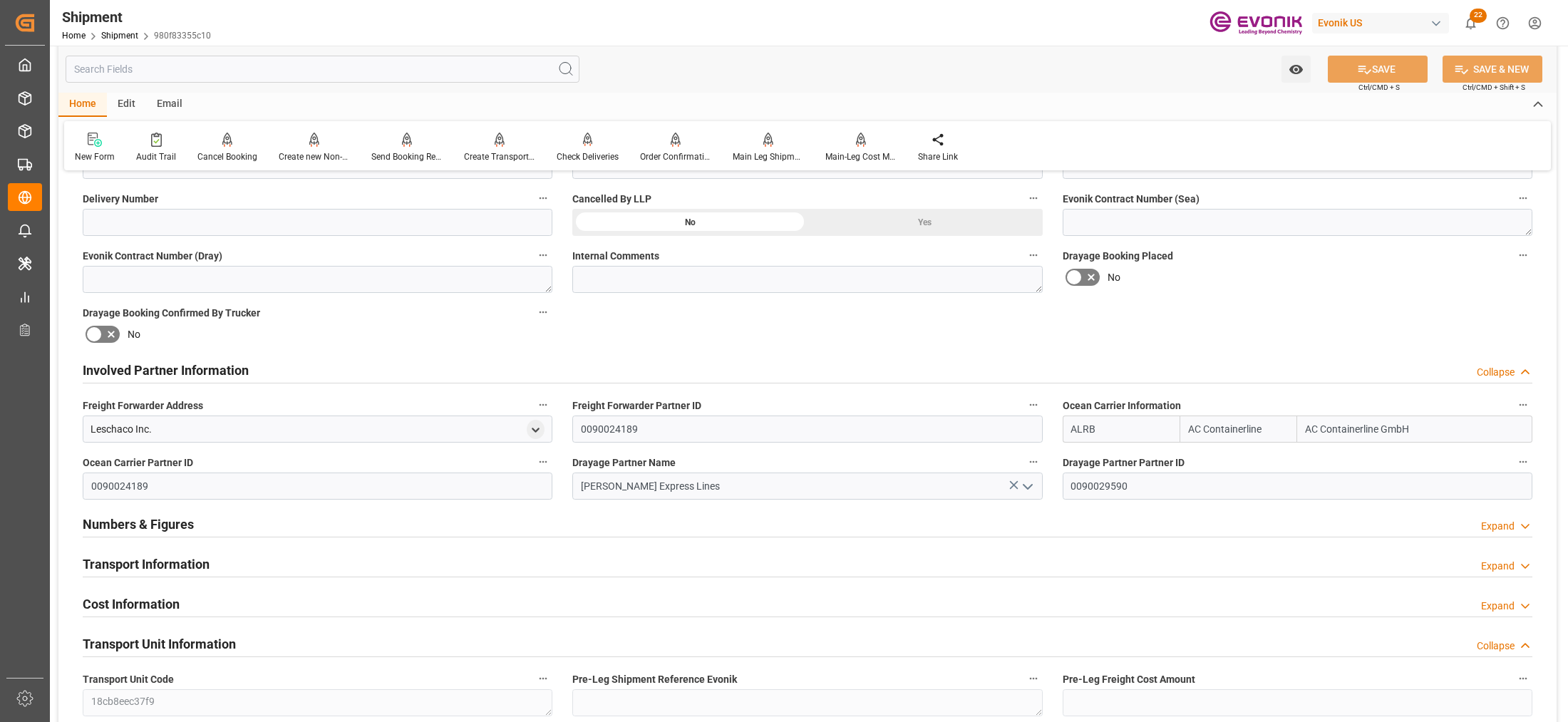
click at [515, 572] on div "Transport Information Expand" at bounding box center [808, 563] width 1450 height 27
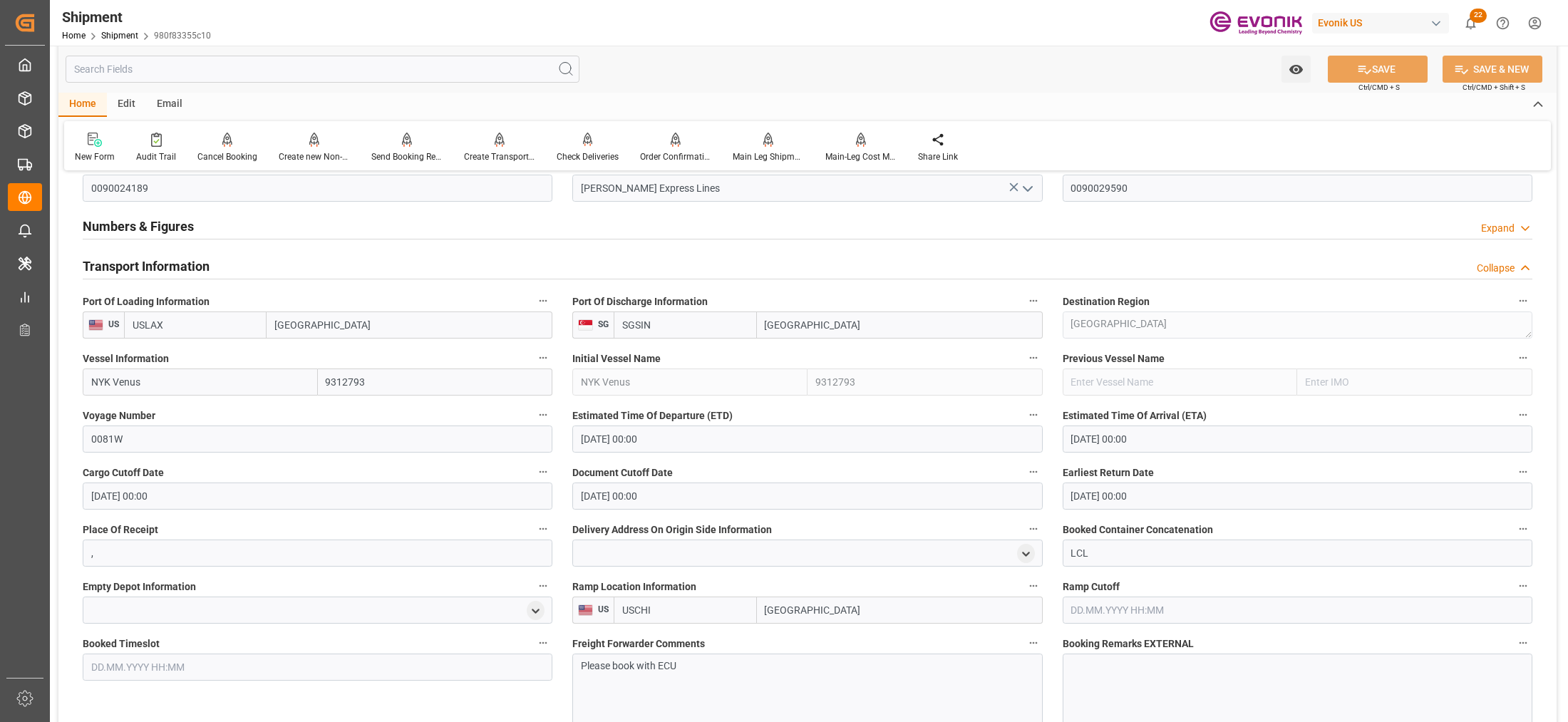
scroll to position [1216, 0]
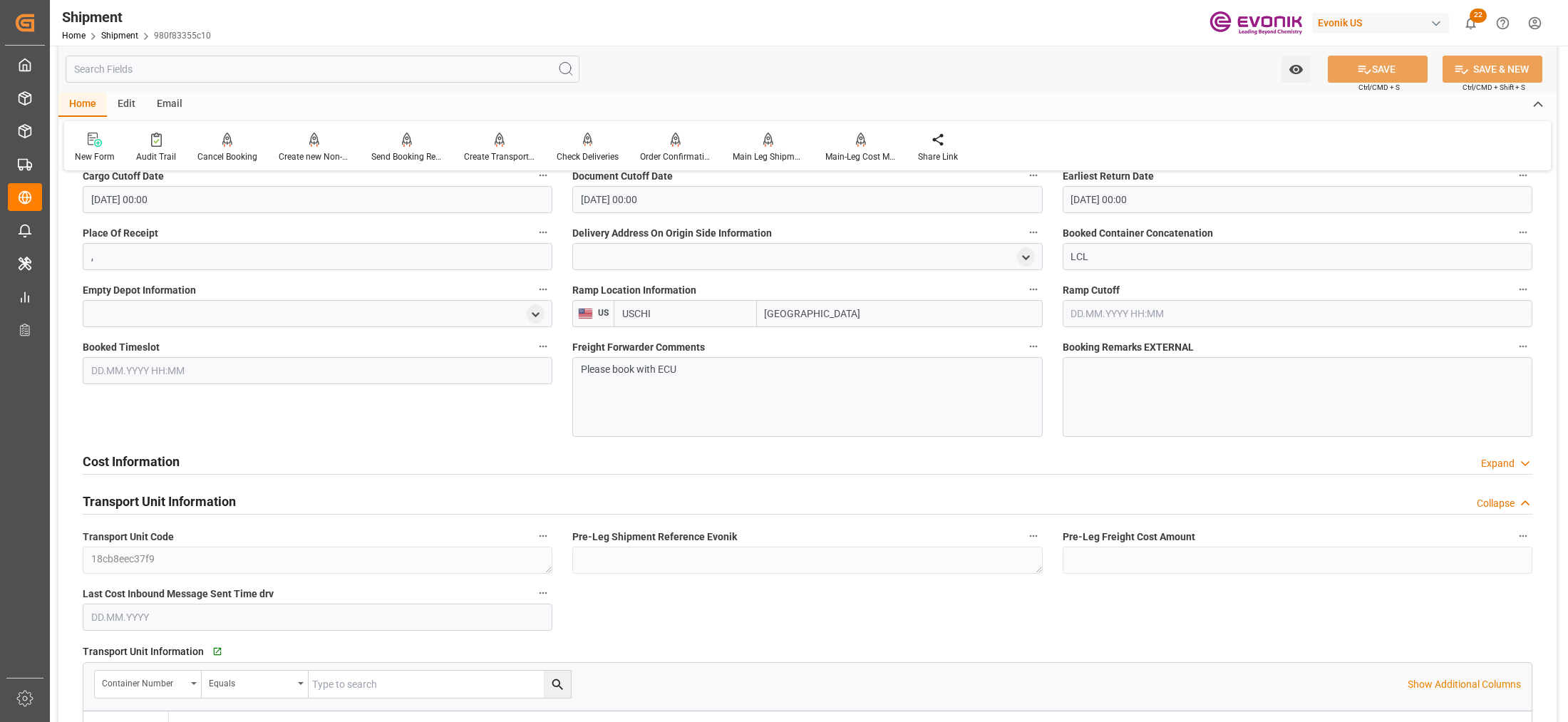
click at [535, 469] on div "Cost Information Expand" at bounding box center [808, 460] width 1450 height 27
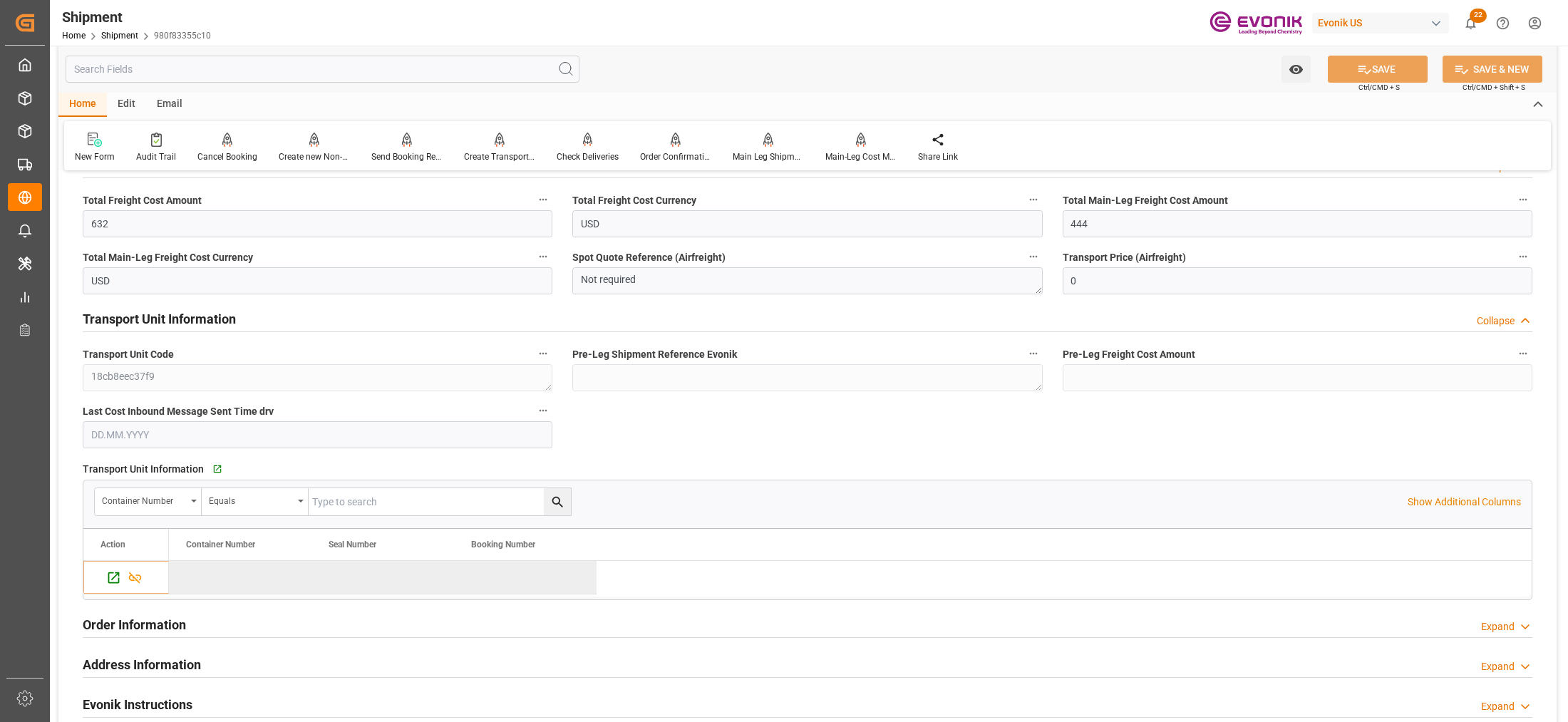
scroll to position [1811, 0]
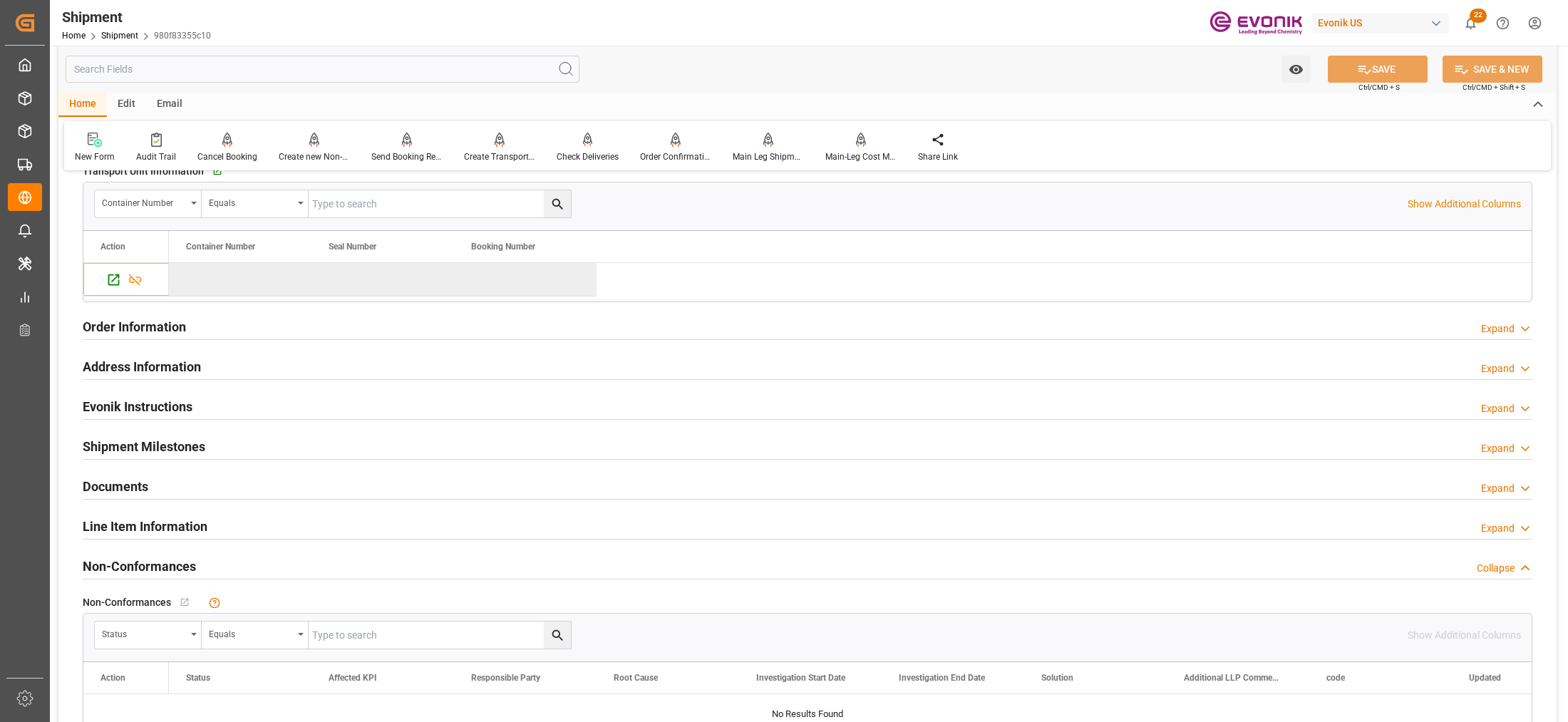
click at [361, 528] on div "Line Item Information Expand" at bounding box center [808, 525] width 1450 height 27
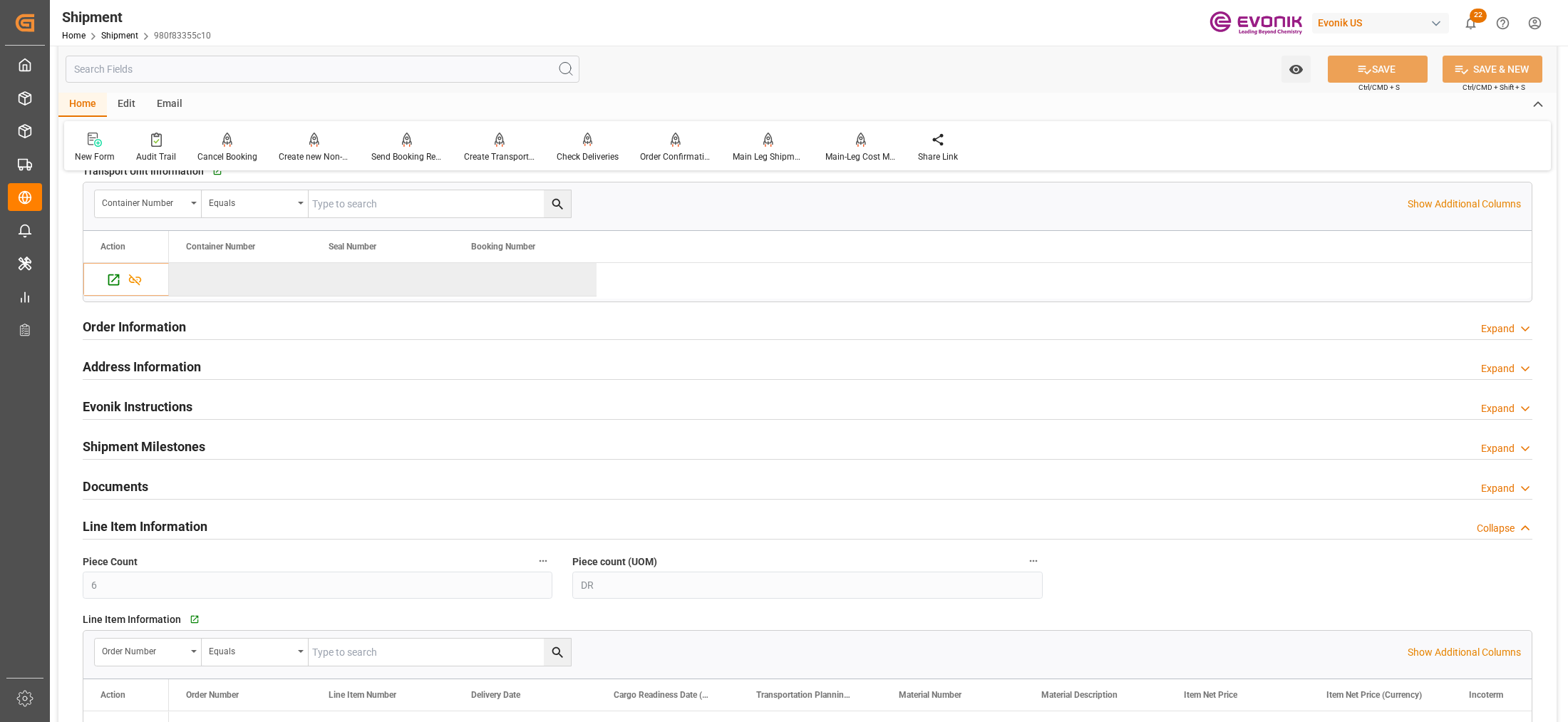
scroll to position [2107, 0]
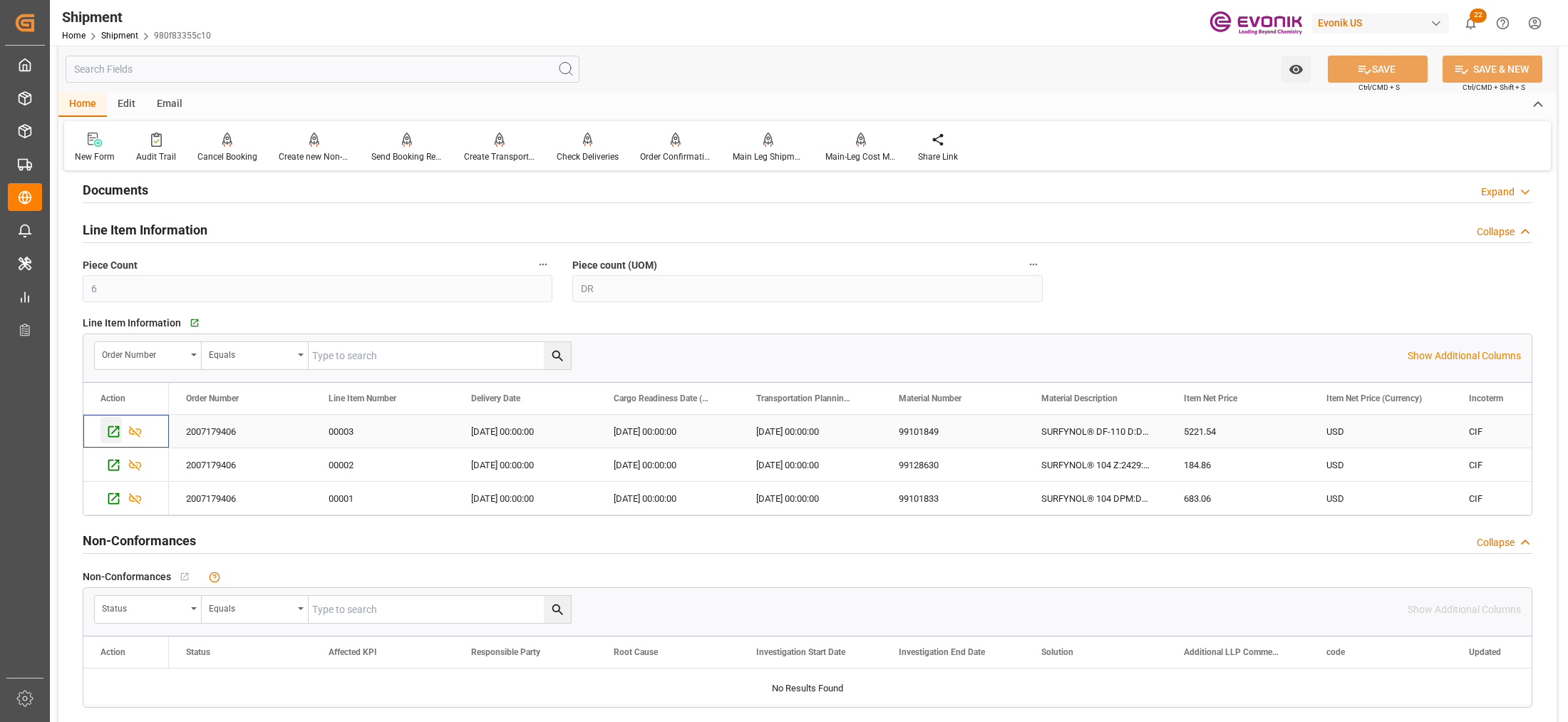
click at [111, 433] on icon "Press SPACE to select this row." at bounding box center [113, 432] width 15 height 15
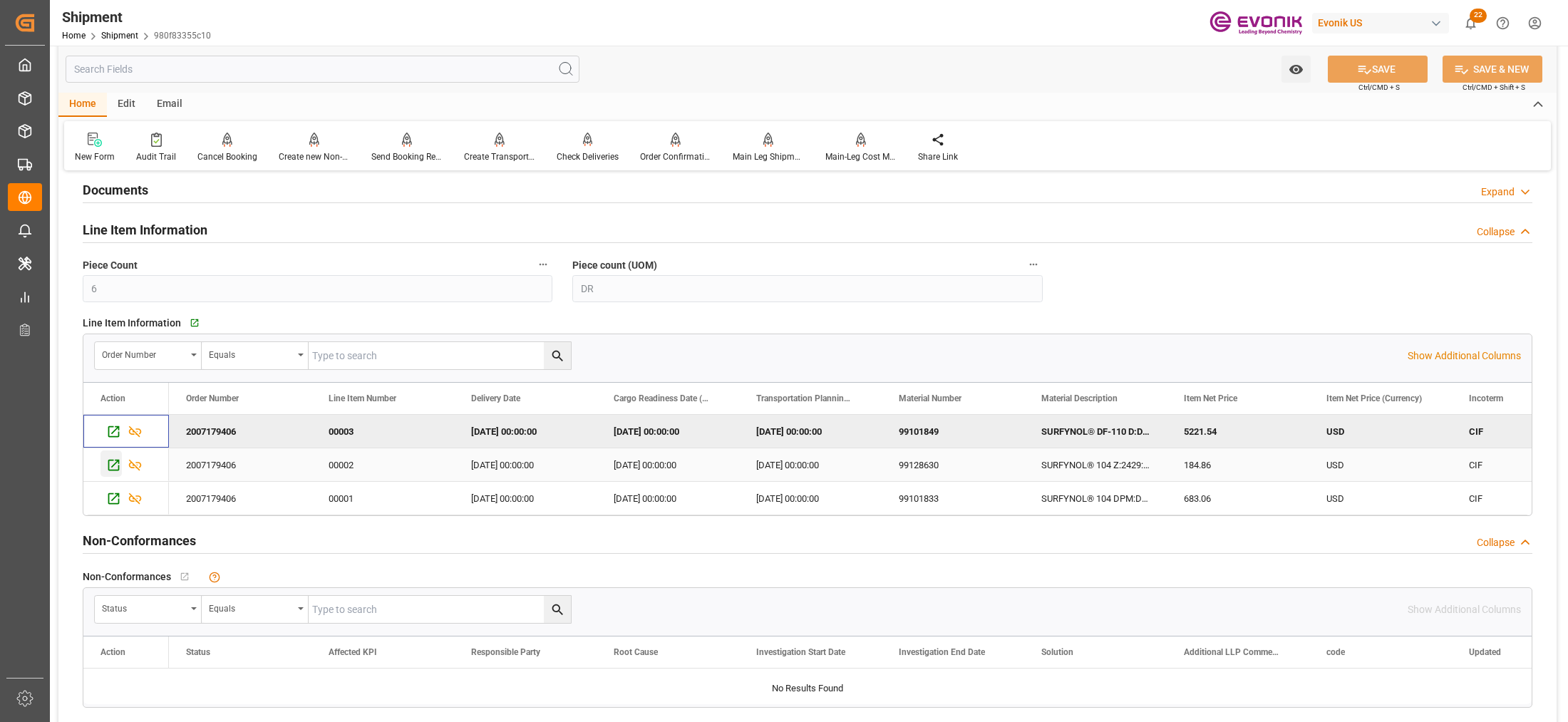
click at [111, 468] on icon "Press SPACE to select this row." at bounding box center [113, 465] width 15 height 15
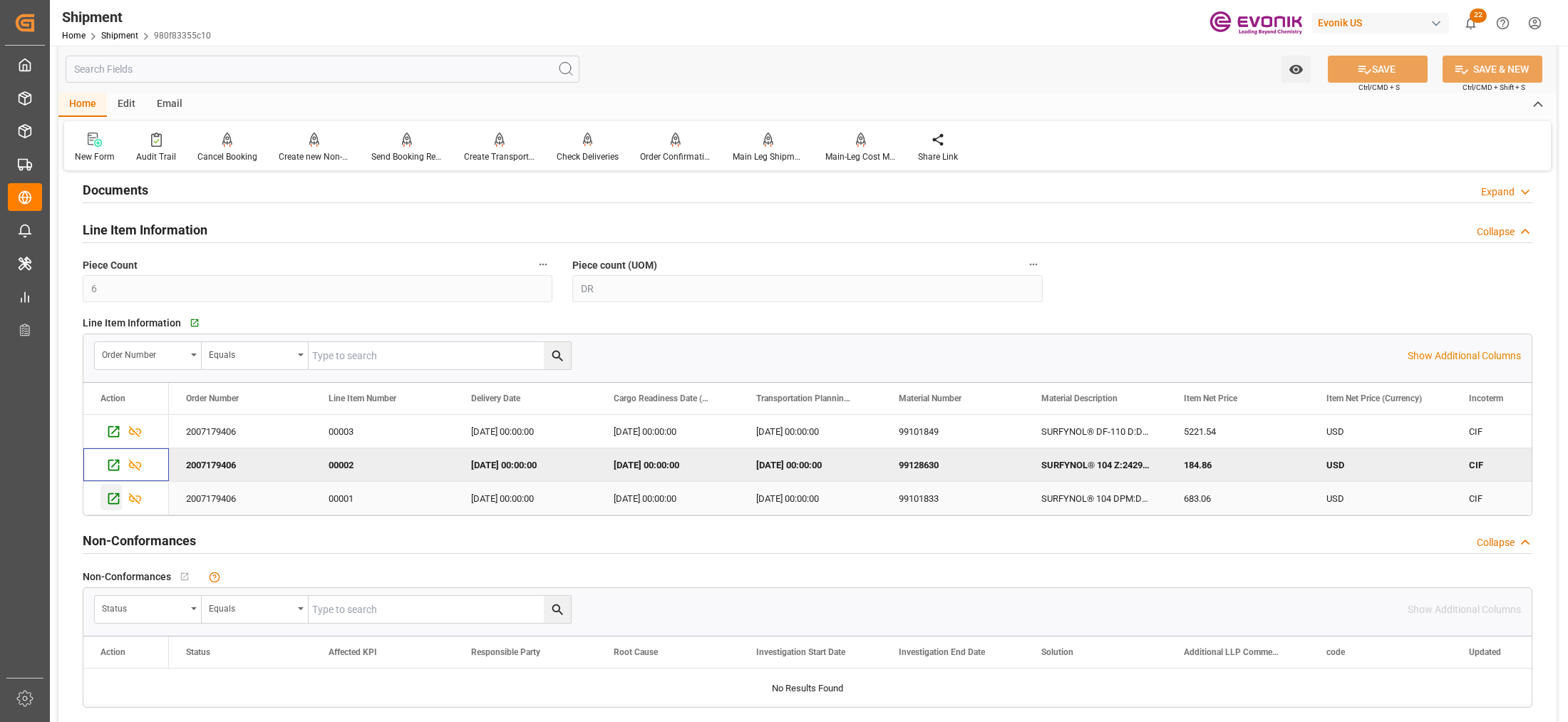
click at [109, 497] on icon "Press SPACE to select this row." at bounding box center [114, 499] width 11 height 11
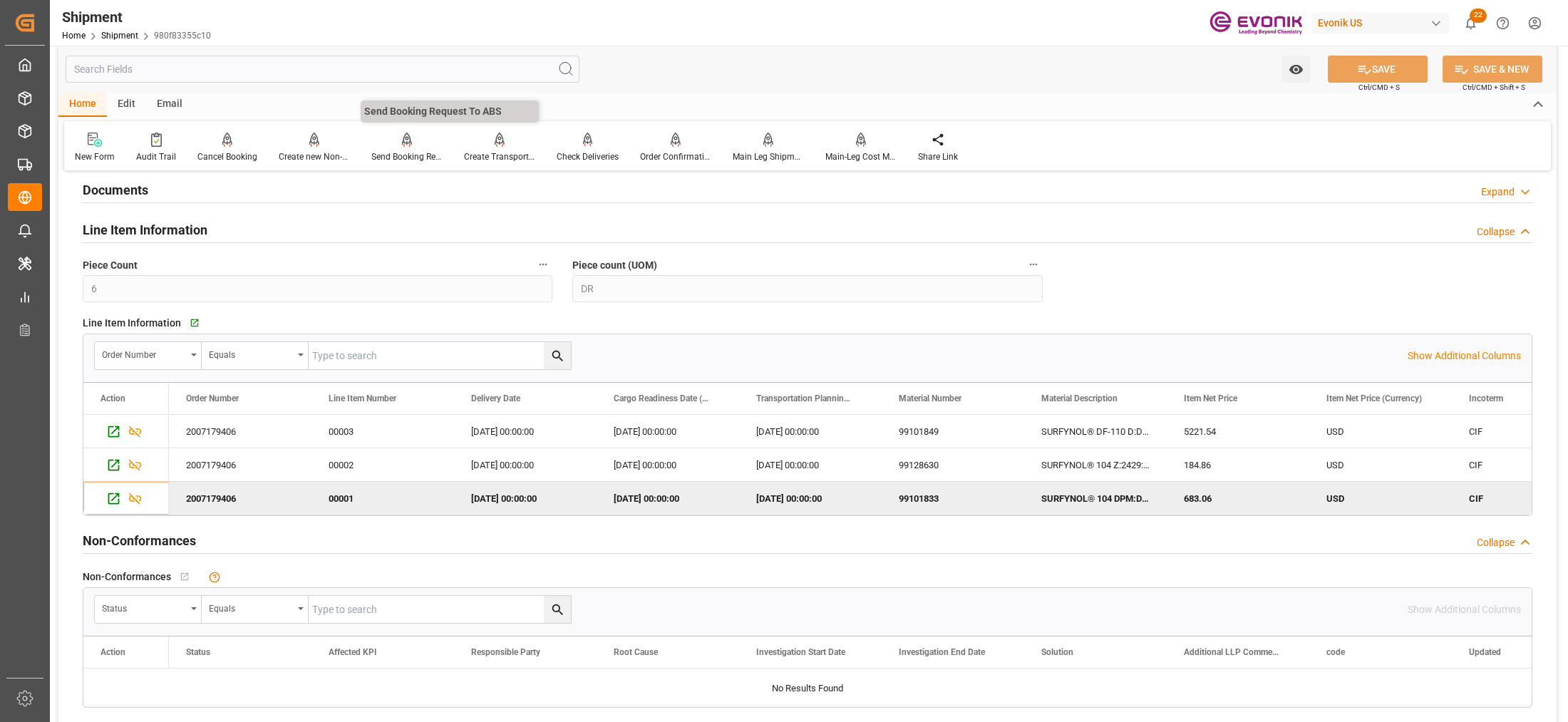
click at [397, 146] on div at bounding box center [407, 139] width 71 height 15
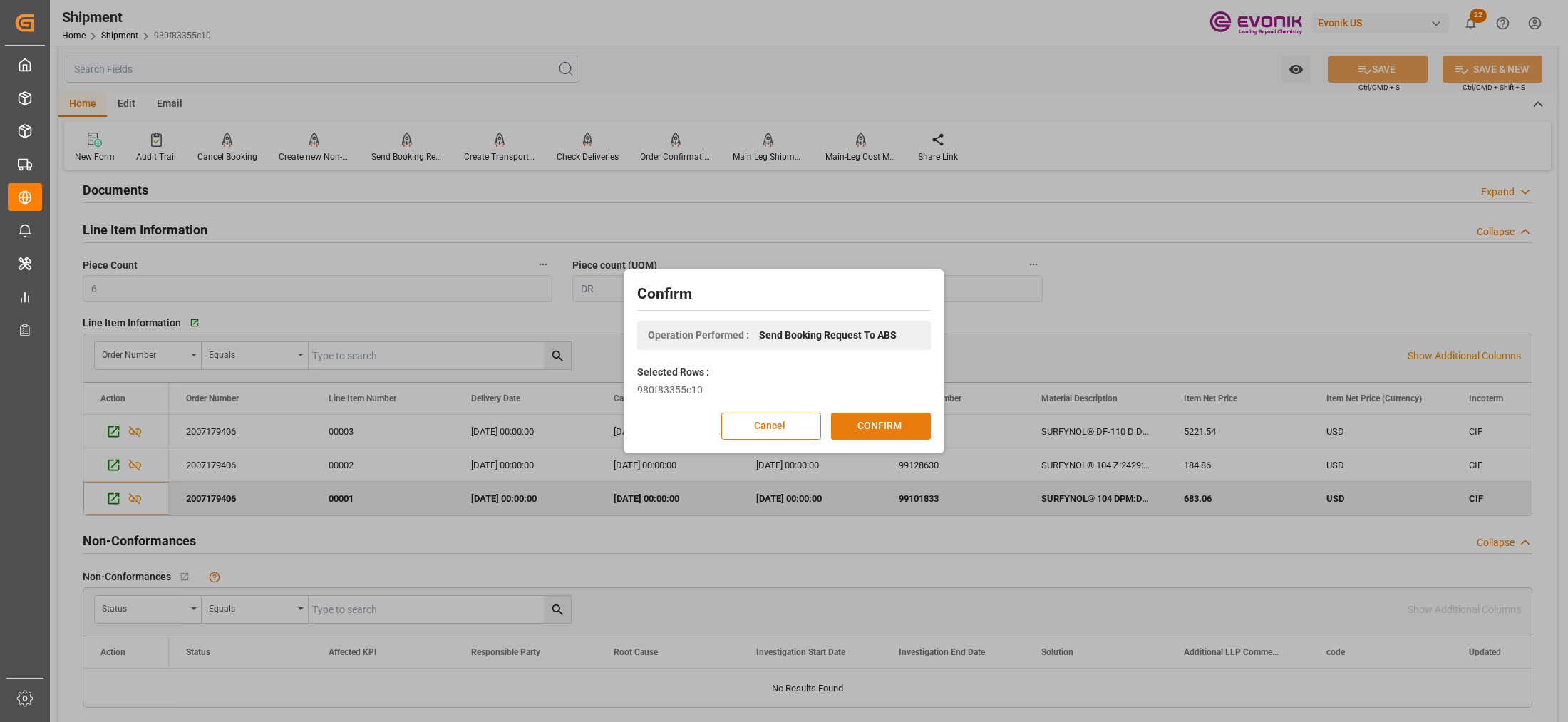
click at [898, 423] on button "CONFIRM" at bounding box center [881, 427] width 99 height 27
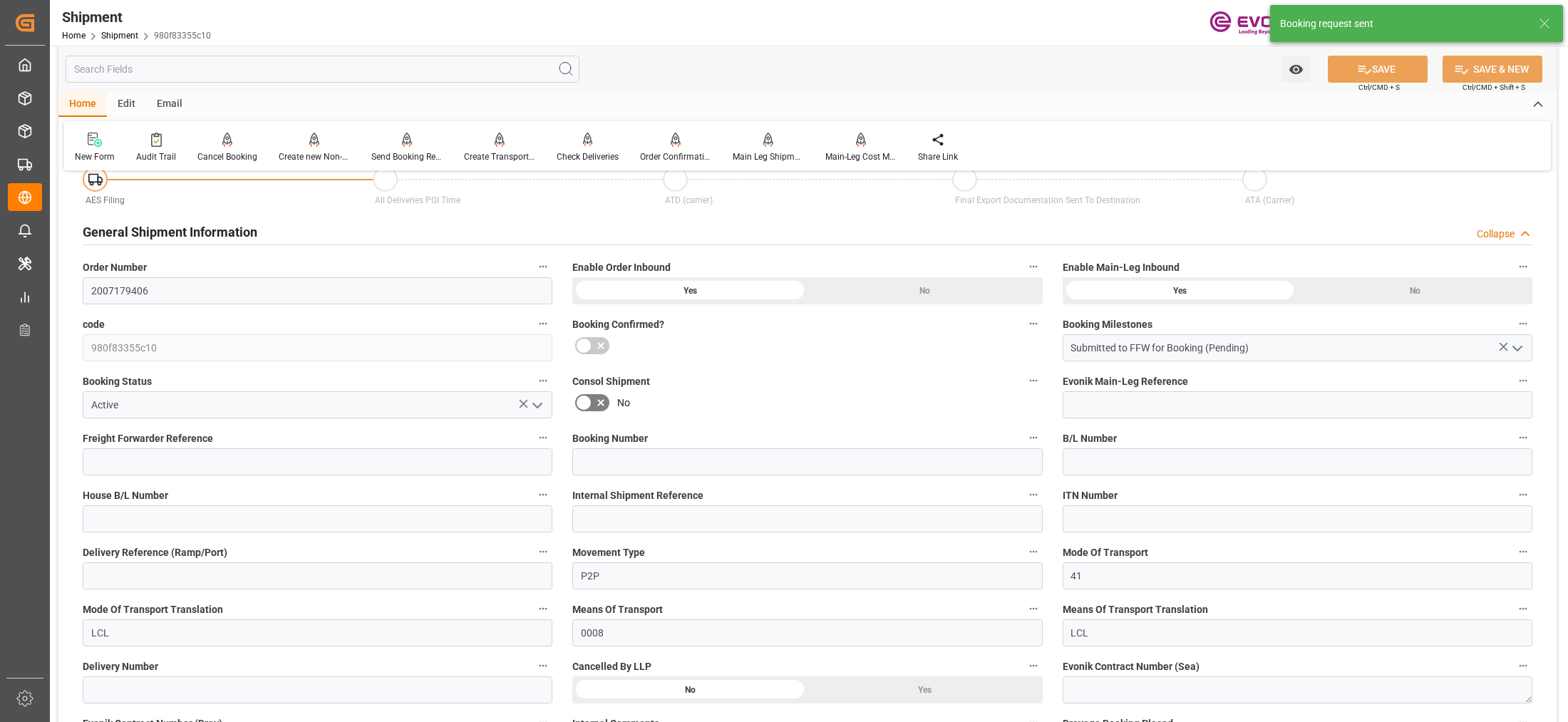
scroll to position [1223, 0]
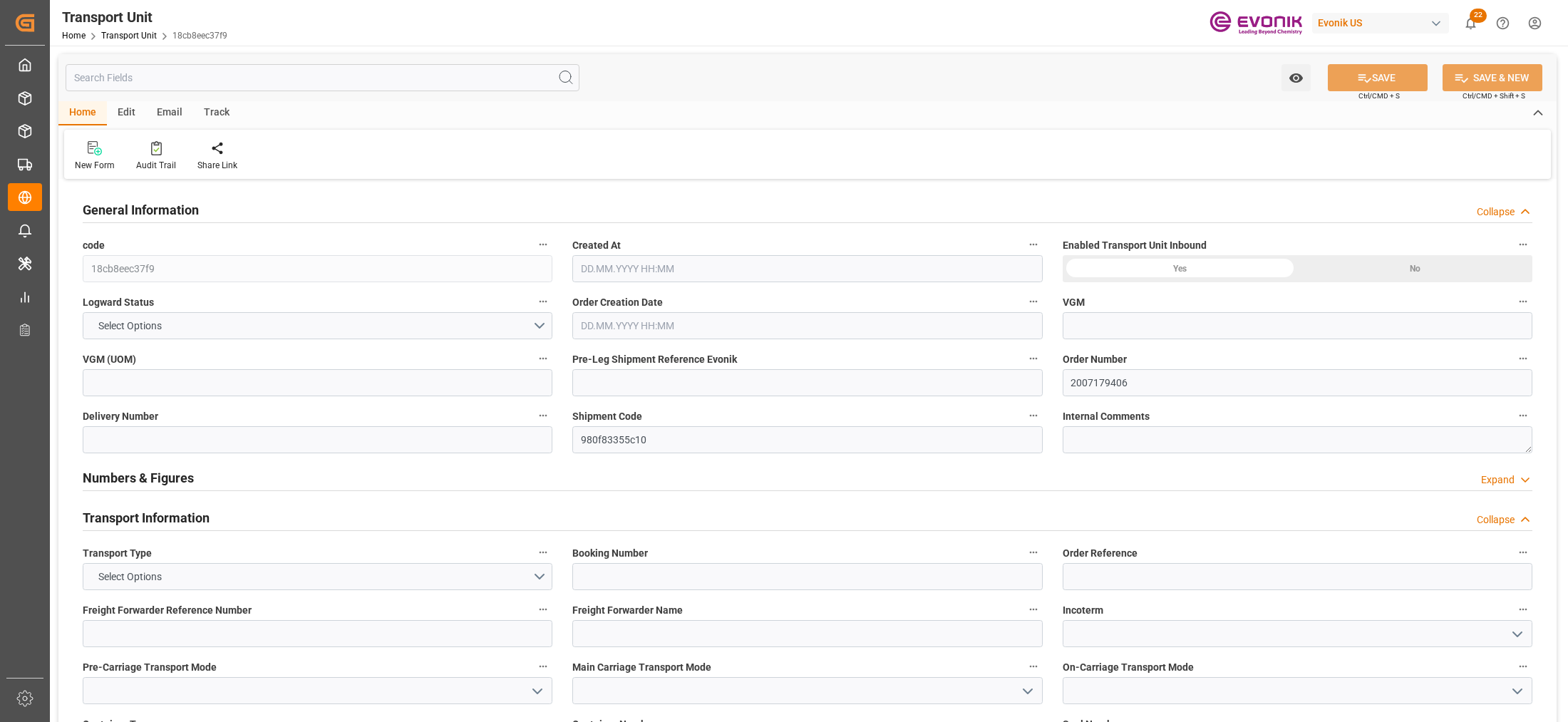
type input "AC Containerline"
type input "Leschaco Inc."
type input "USLAX"
type input "SGSIN"
type input "579.36"
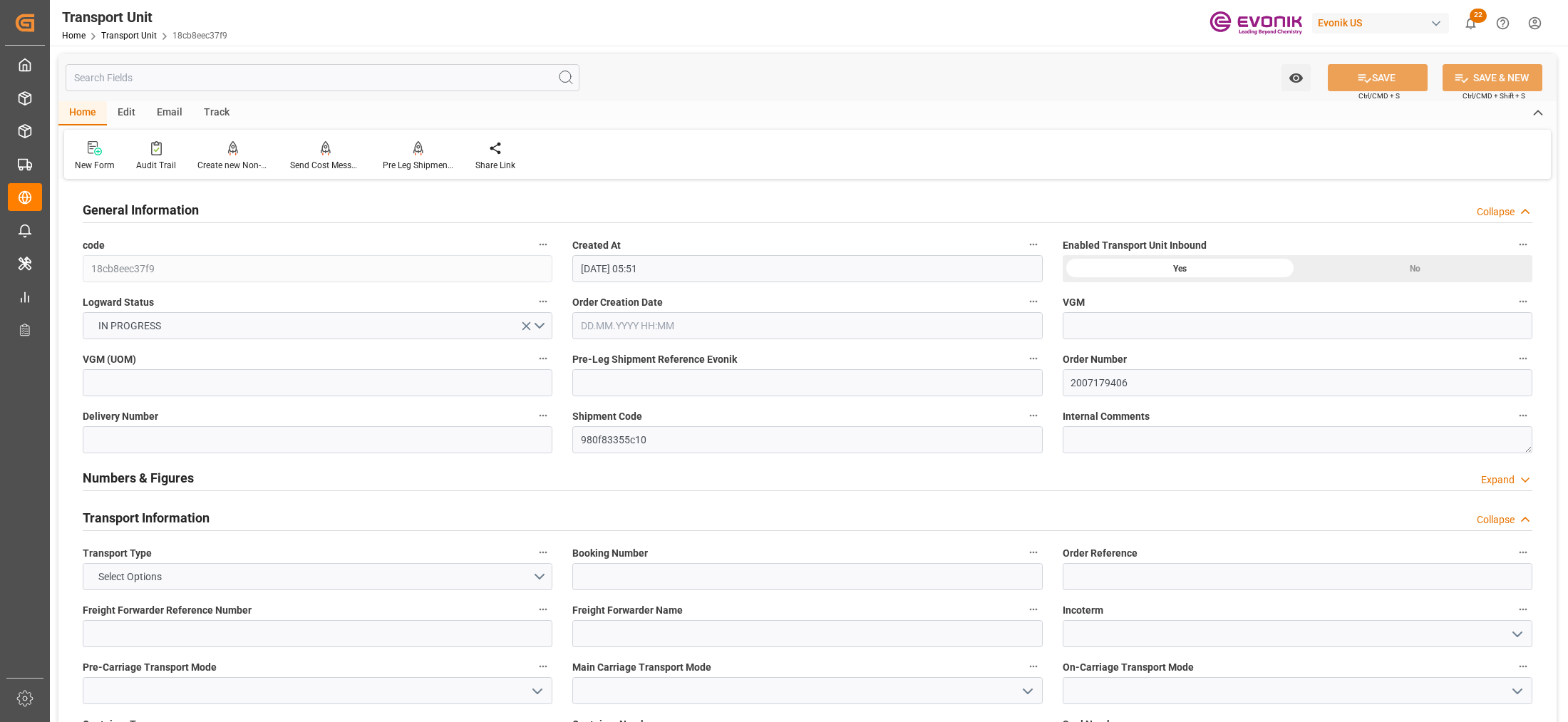
type input "[DATE] 05:51"
type input "24.11.2025"
type input "10.11.2025 00:00"
type input "08.12.2025 00:00"
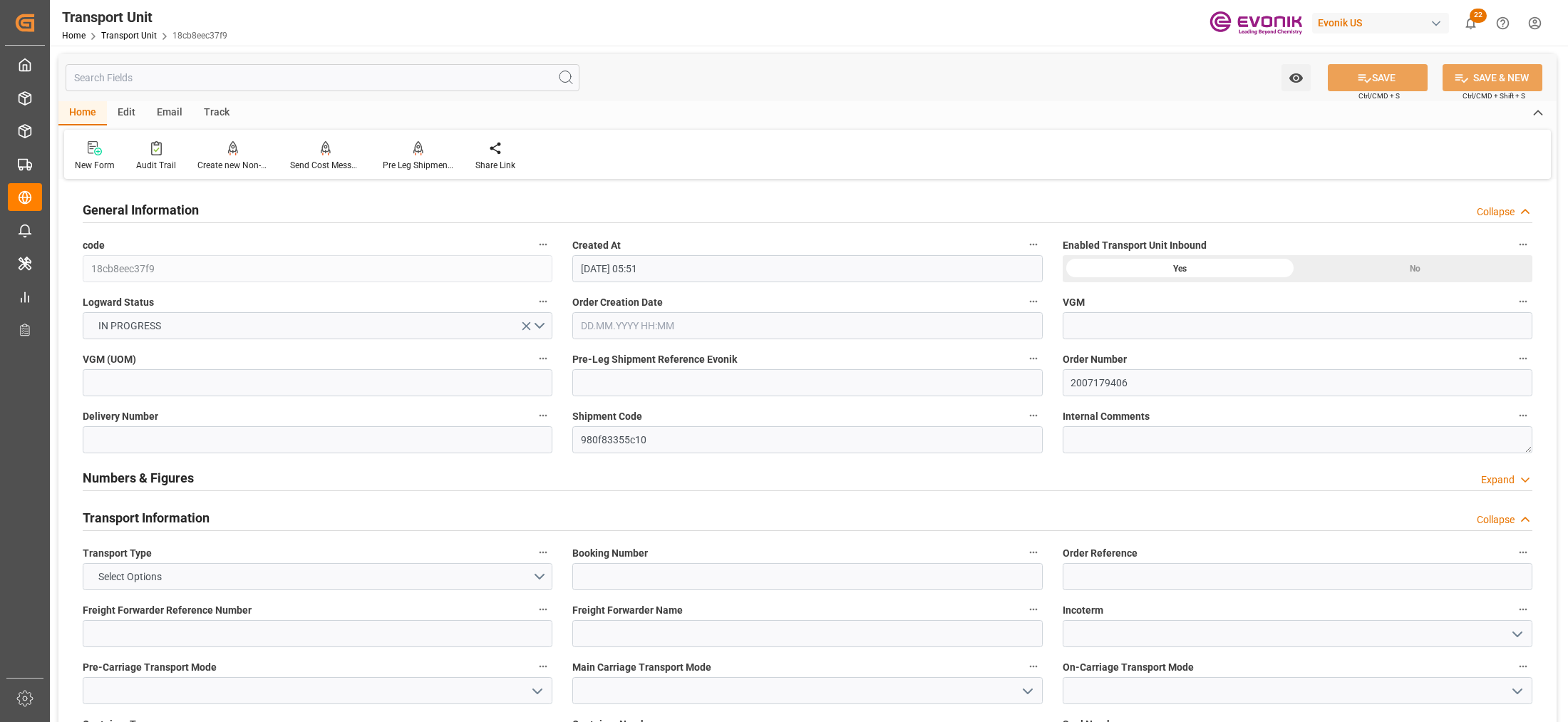
type input "08.12.2025 00:00"
type input "17.10.2025 00:00"
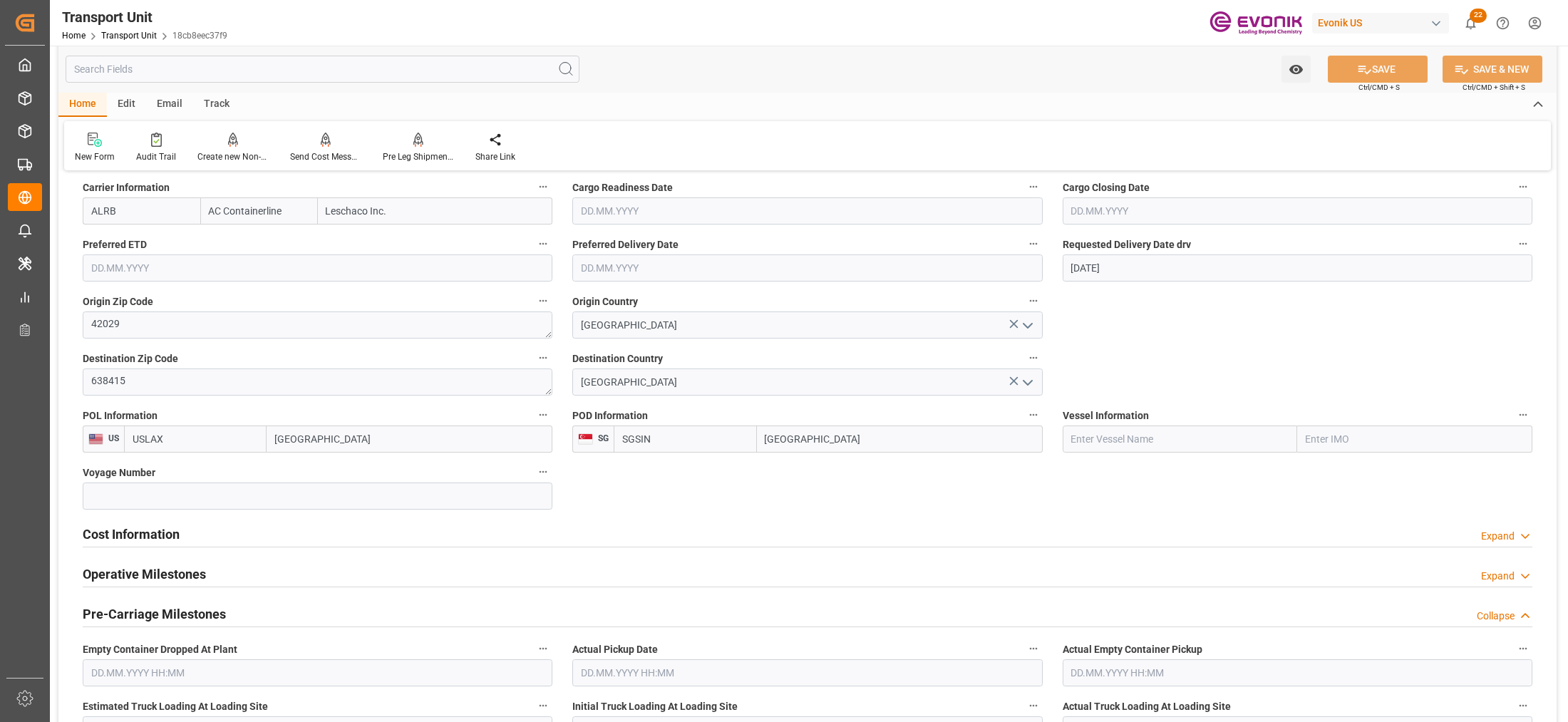
scroll to position [891, 0]
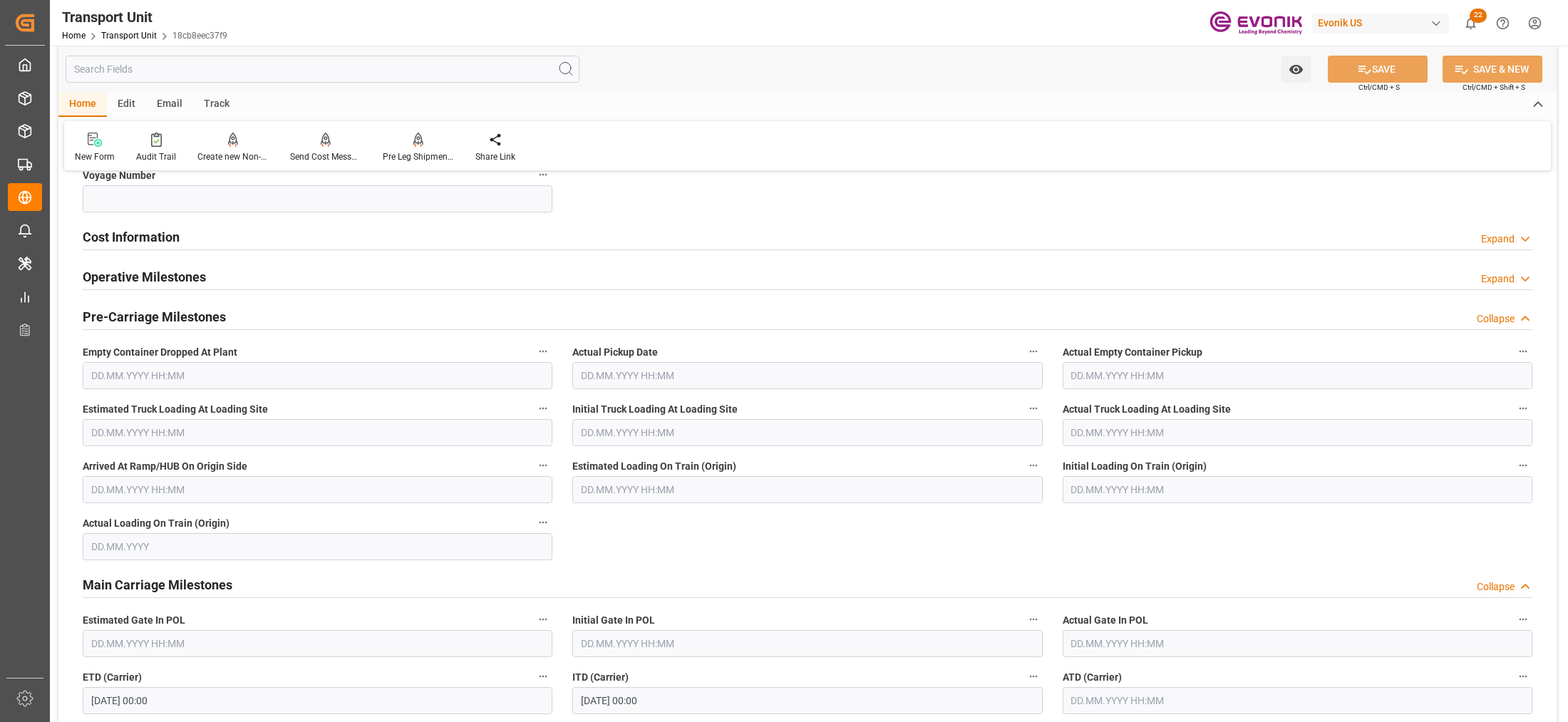
click at [348, 237] on div "Cost Information Expand" at bounding box center [808, 236] width 1450 height 27
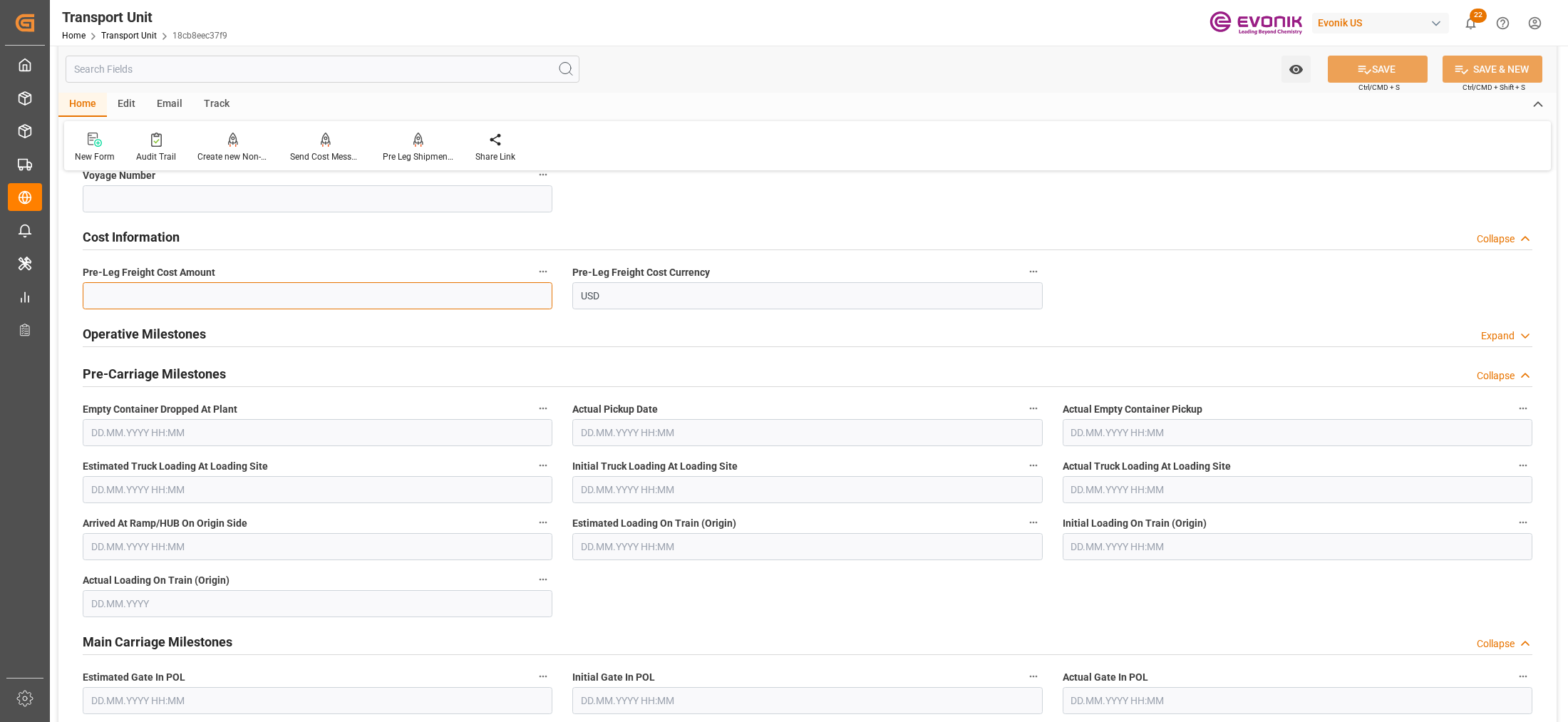
click at [318, 298] on input "text" at bounding box center [318, 296] width 470 height 27
paste input "188"
type input "188"
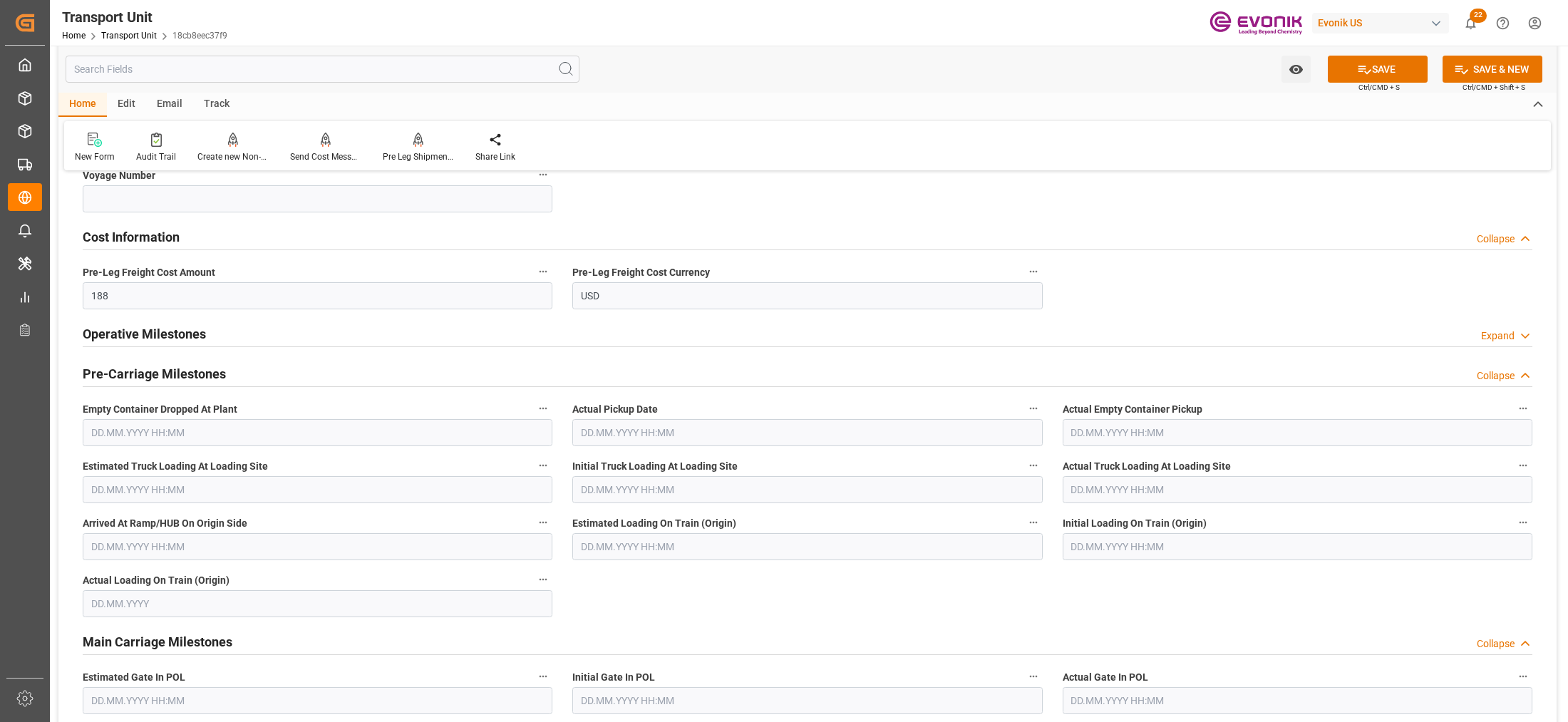
click at [924, 229] on div "Cost Information Collapse" at bounding box center [808, 236] width 1450 height 27
click at [1390, 69] on button "SAVE" at bounding box center [1378, 69] width 99 height 27
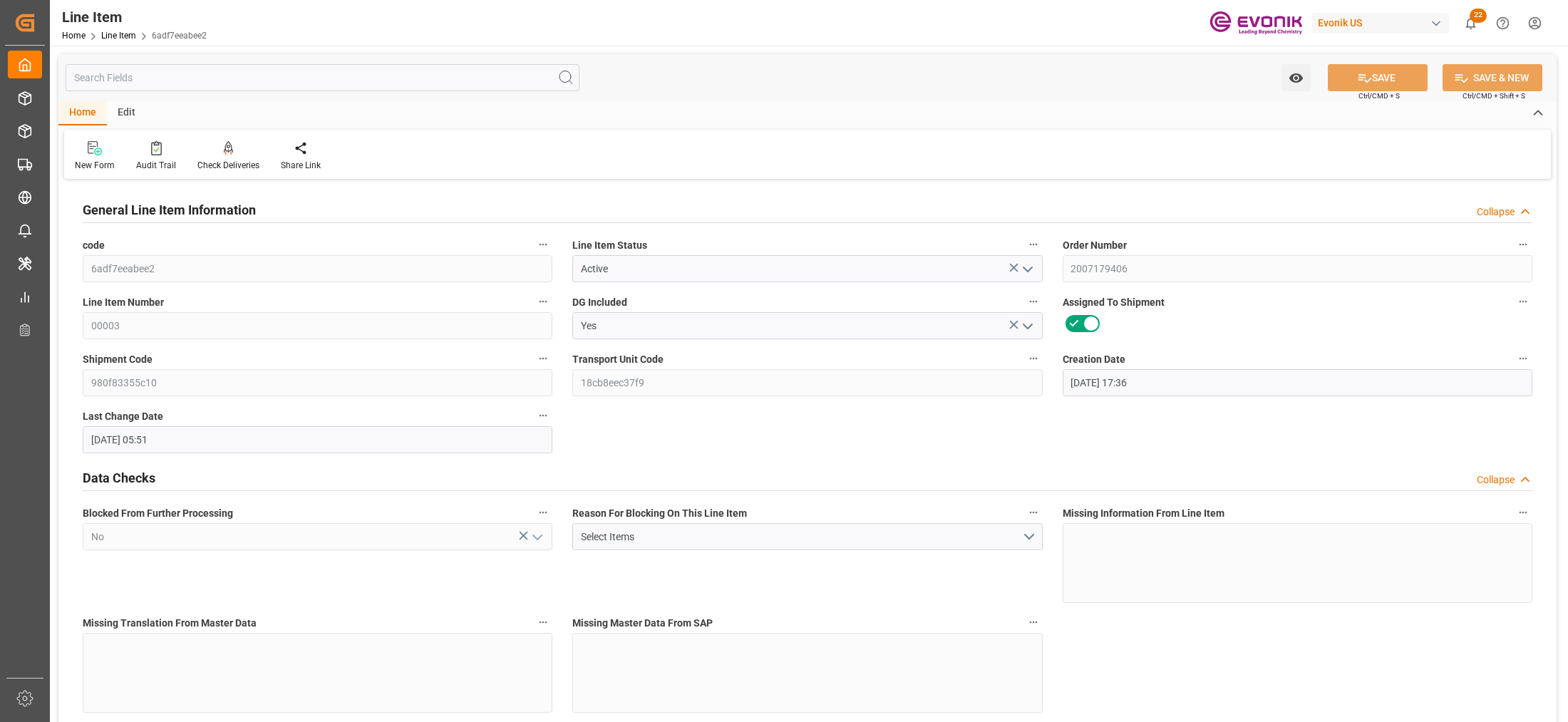
click at [363, 75] on input "text" at bounding box center [322, 78] width 514 height 27
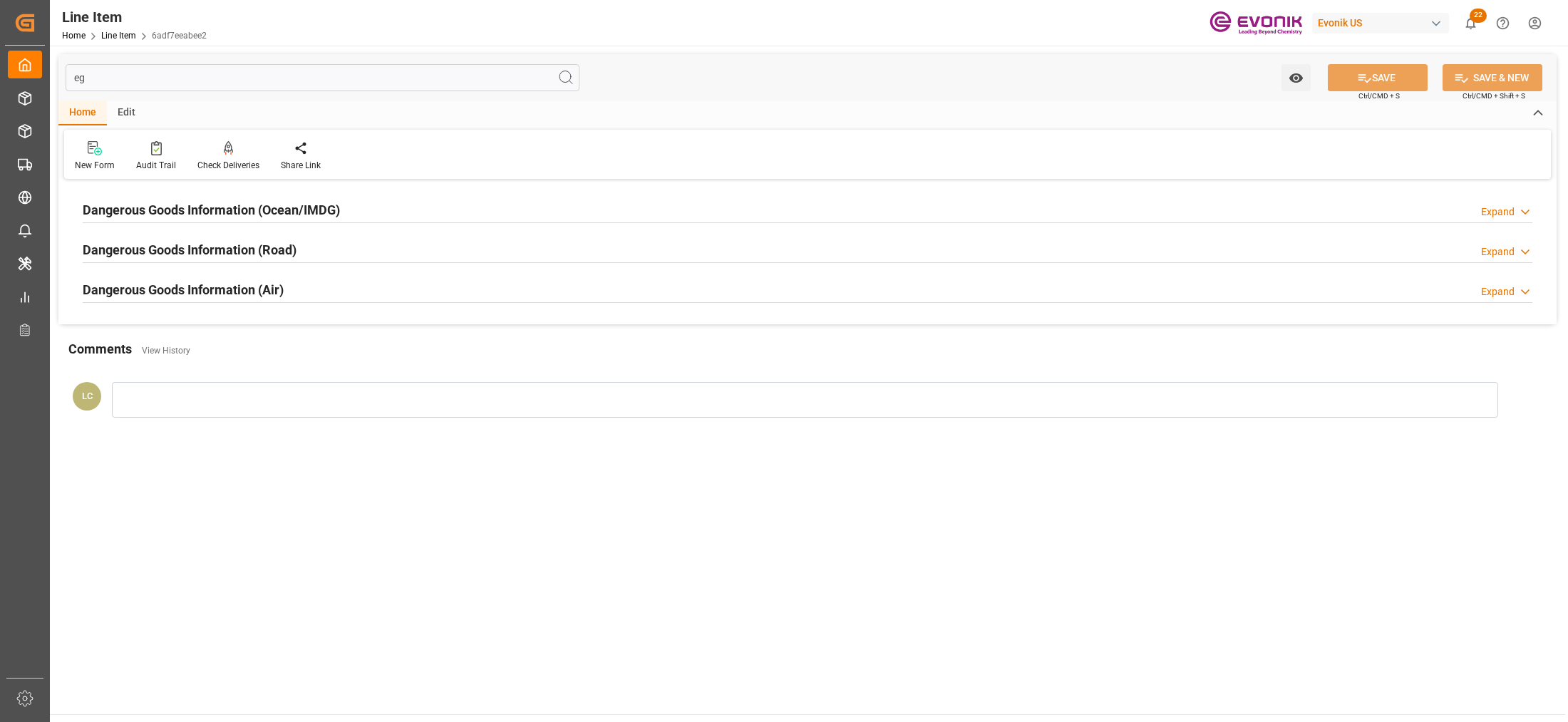
type input "eg"
click at [464, 212] on div "Dangerous Goods Information (Ocean/IMDG) Expand" at bounding box center [808, 209] width 1450 height 27
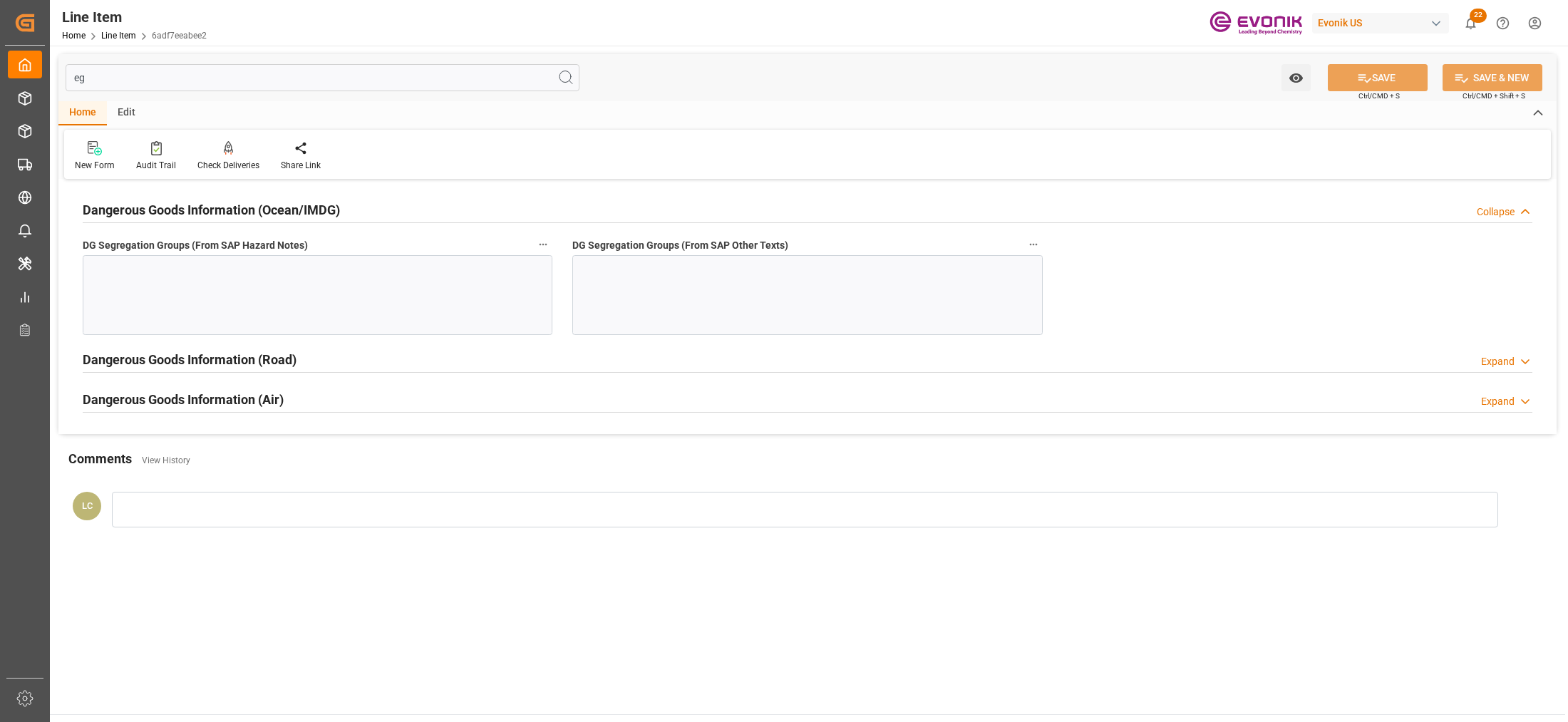
click at [667, 299] on div at bounding box center [808, 295] width 470 height 80
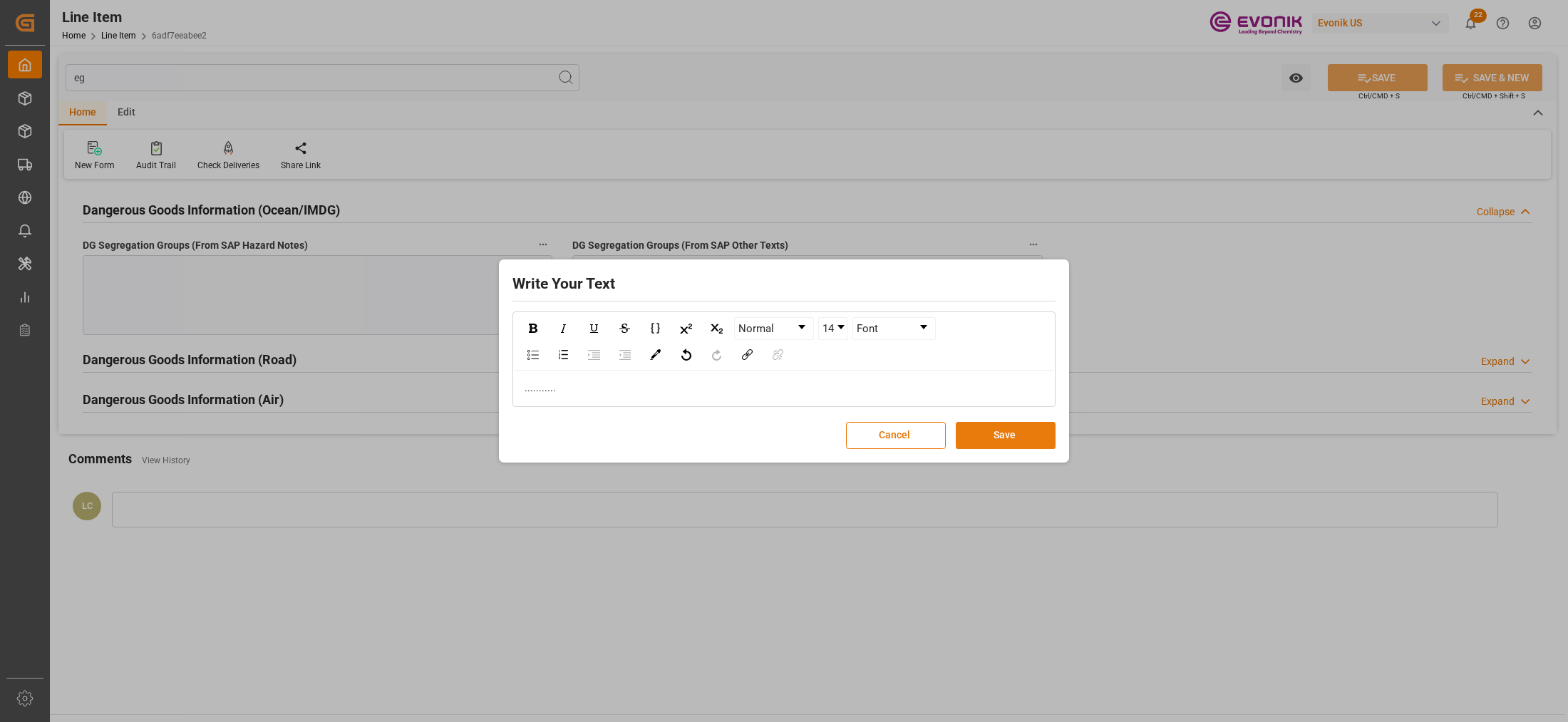
click at [1022, 436] on button "Save" at bounding box center [1006, 436] width 99 height 27
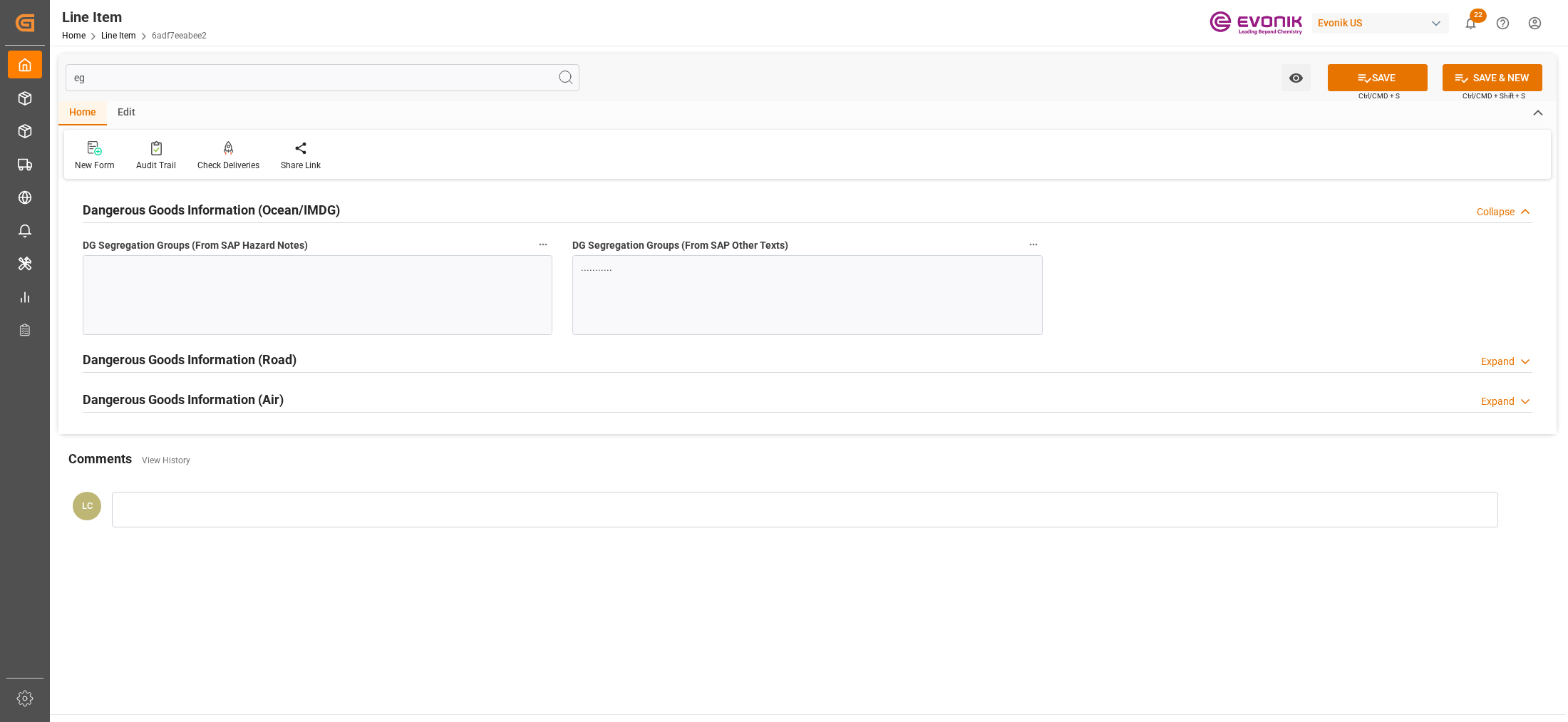
click at [419, 294] on div at bounding box center [318, 295] width 470 height 80
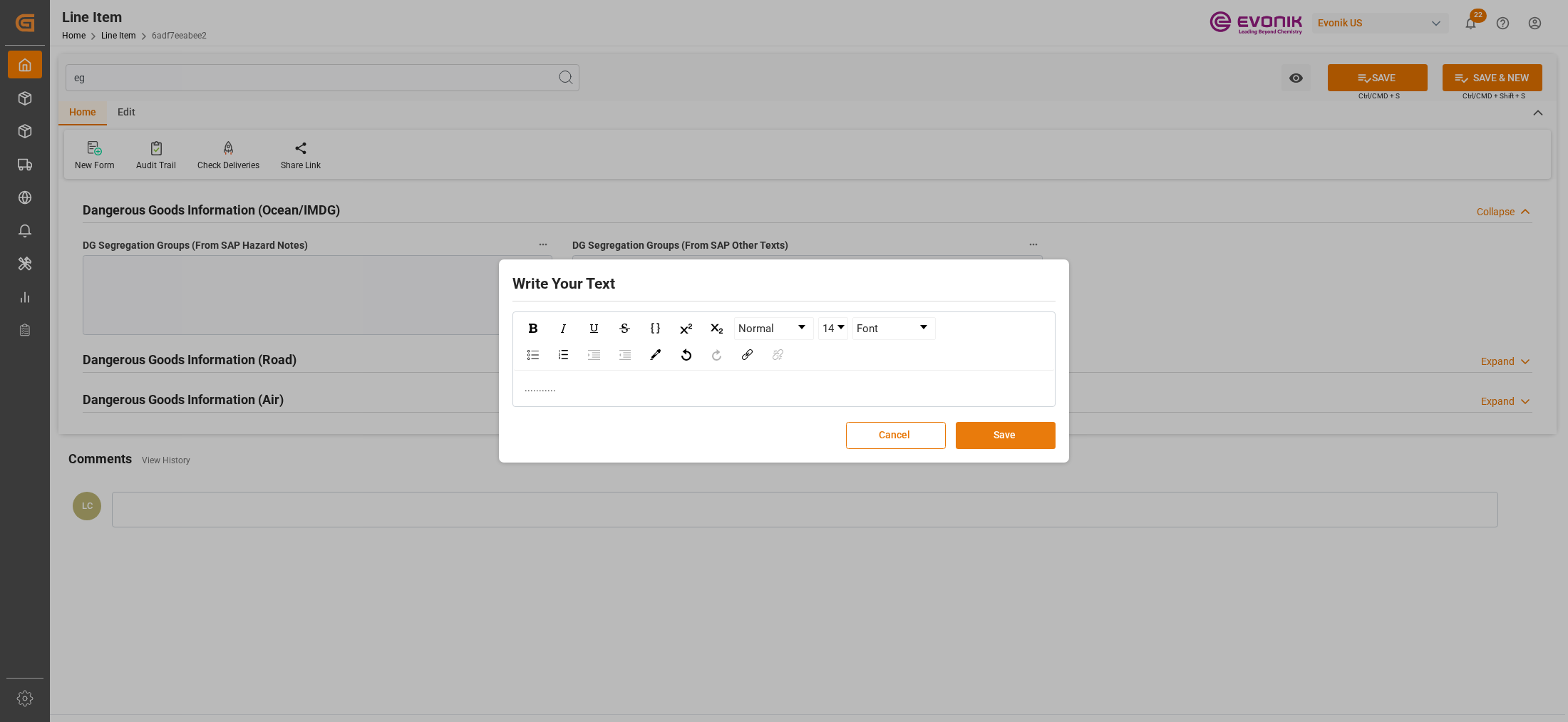
click at [1009, 447] on button "Save" at bounding box center [1006, 436] width 99 height 27
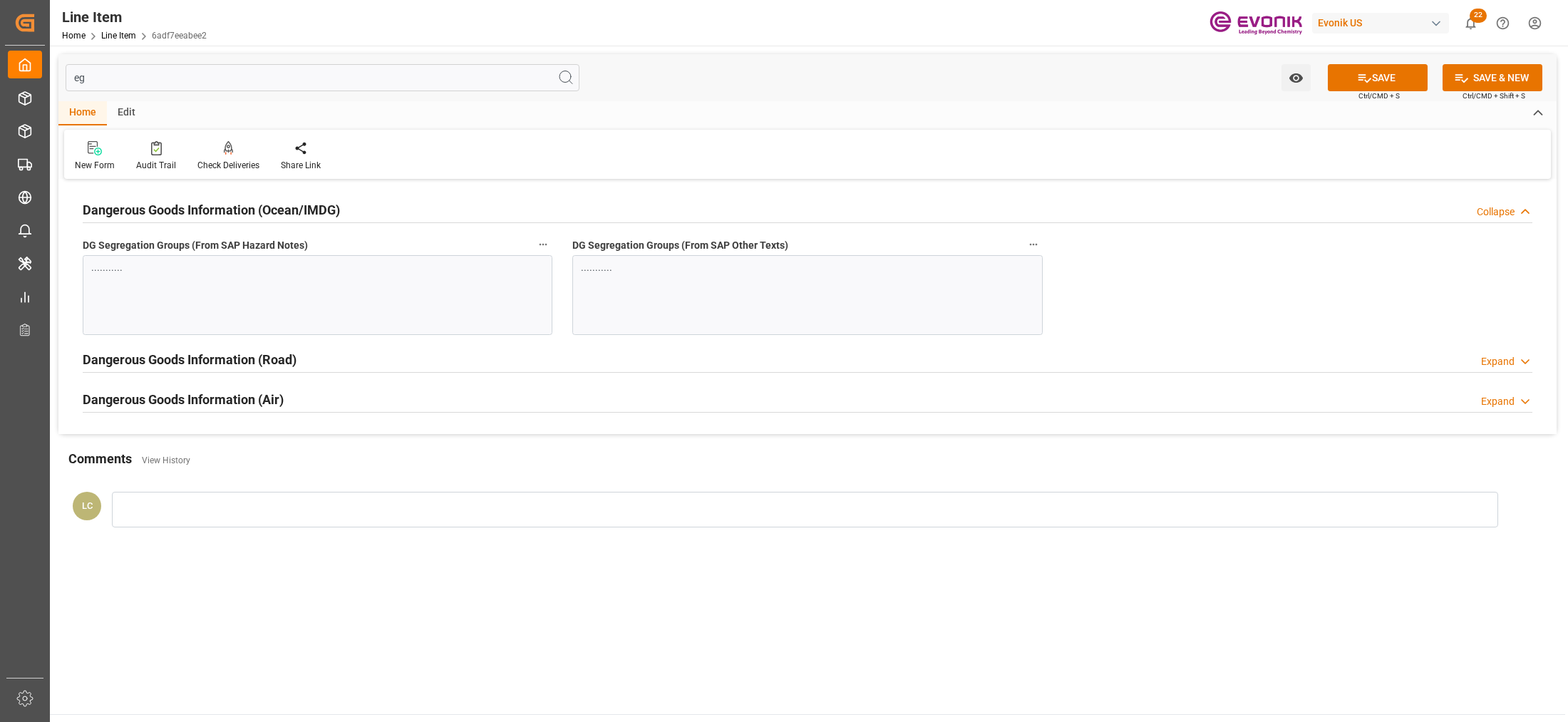
click at [297, 70] on input "eg" at bounding box center [322, 78] width 514 height 27
type input "e"
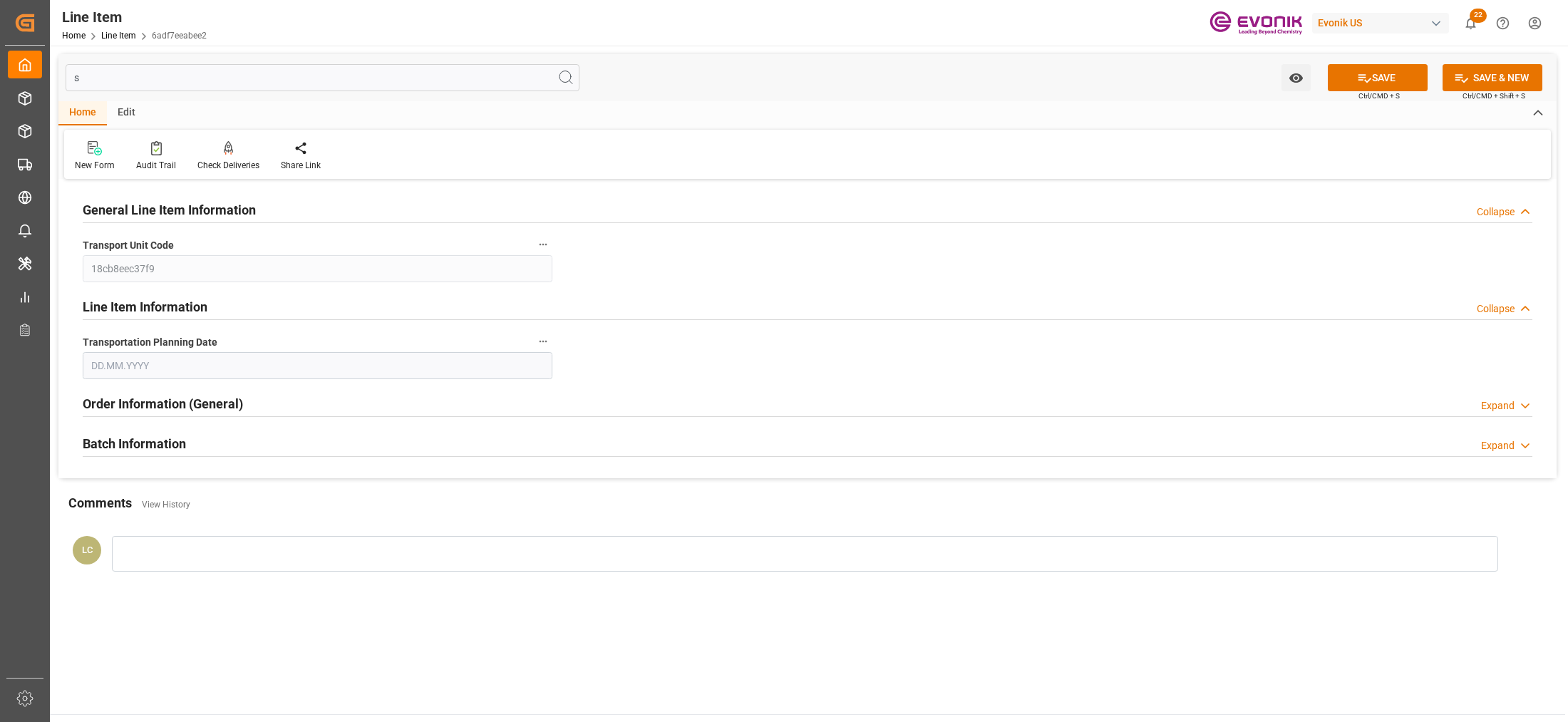
type input "sp"
type input "03.10.2025"
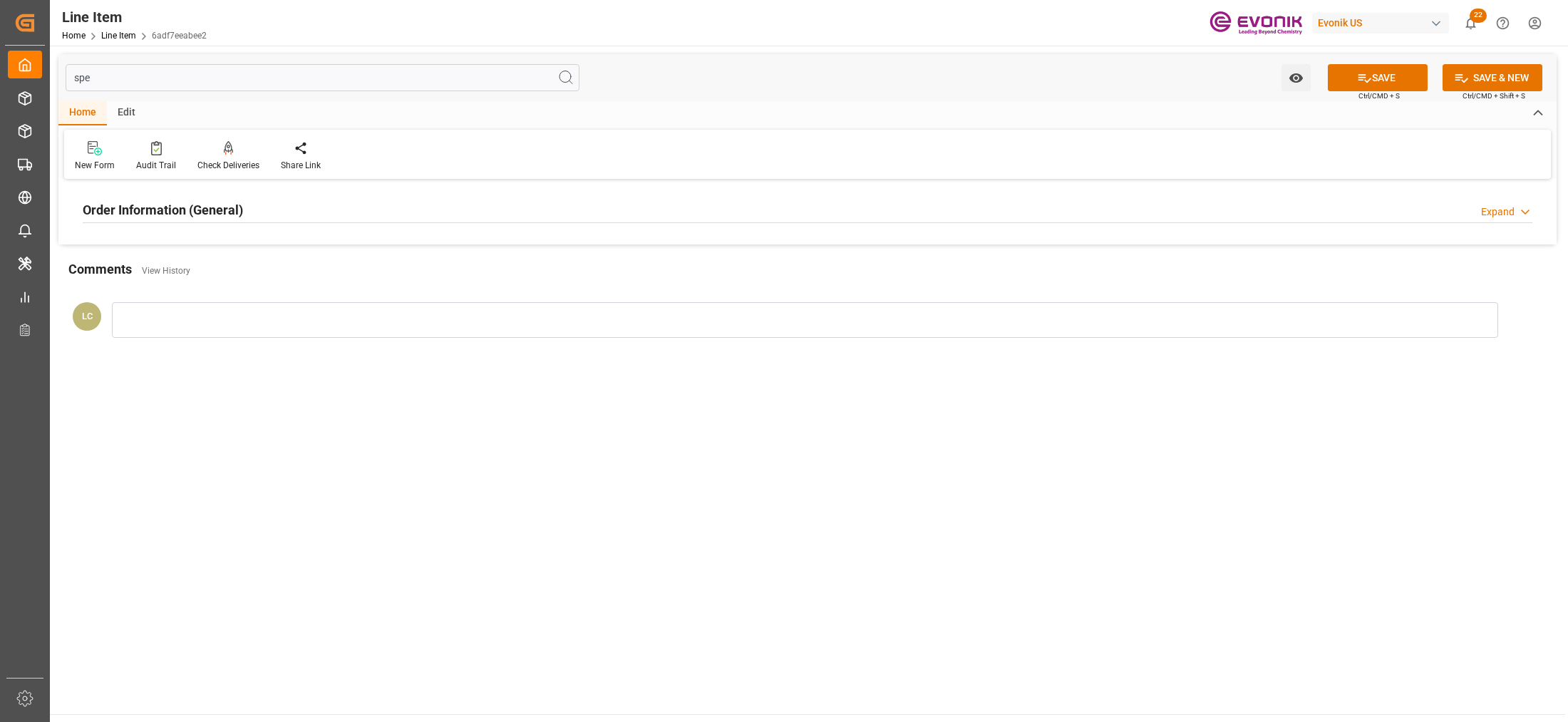
type input "spe"
click at [517, 201] on div "Order Information (General) Expand" at bounding box center [808, 209] width 1450 height 27
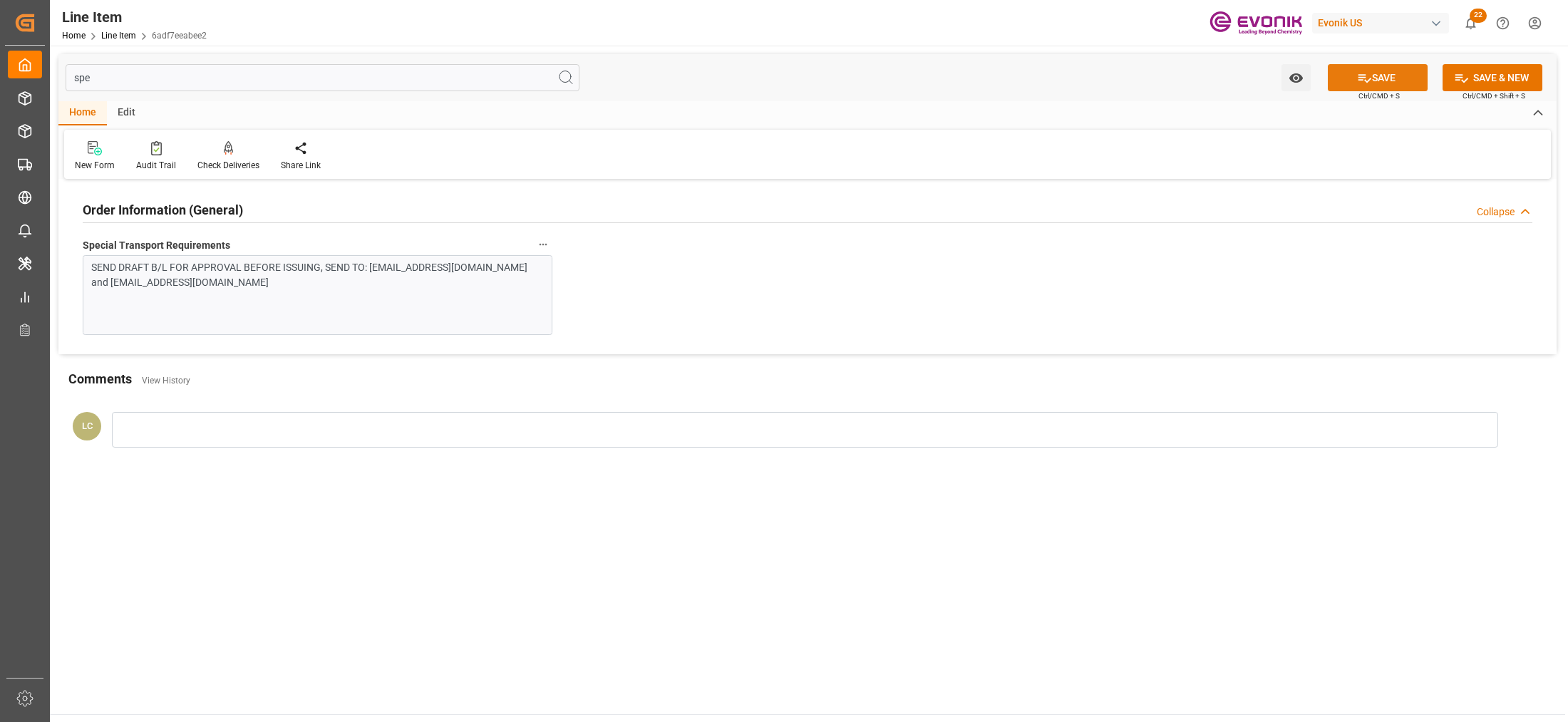
click at [1344, 76] on button "SAVE" at bounding box center [1378, 78] width 99 height 27
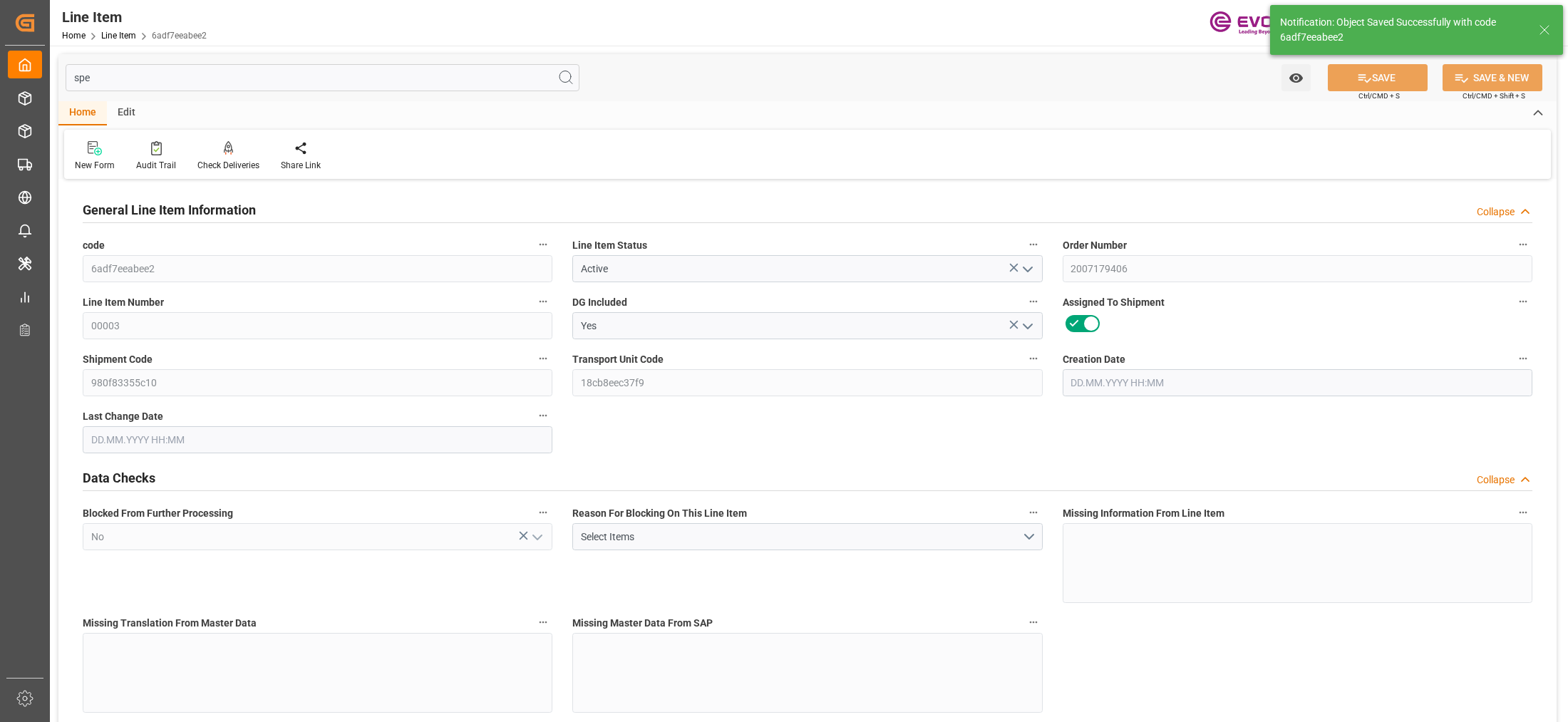
type input "[DATE] 17:36"
type input "06.10.2025 05:57"
type input "24.11.2025"
type input "10.10.2025"
type input "[DATE]"
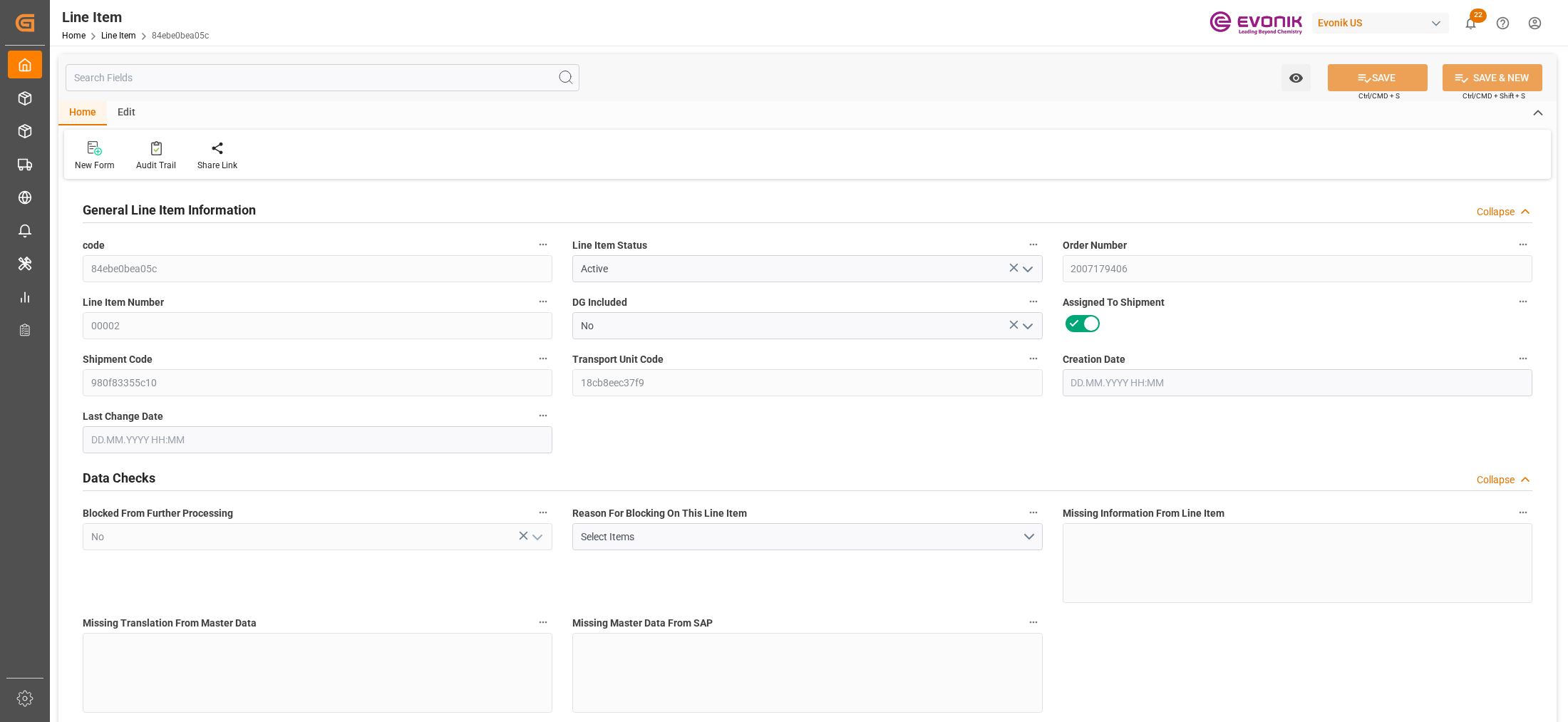
type input "1"
type input "19.2"
type input "18"
type input "0.0577"
type input "1"
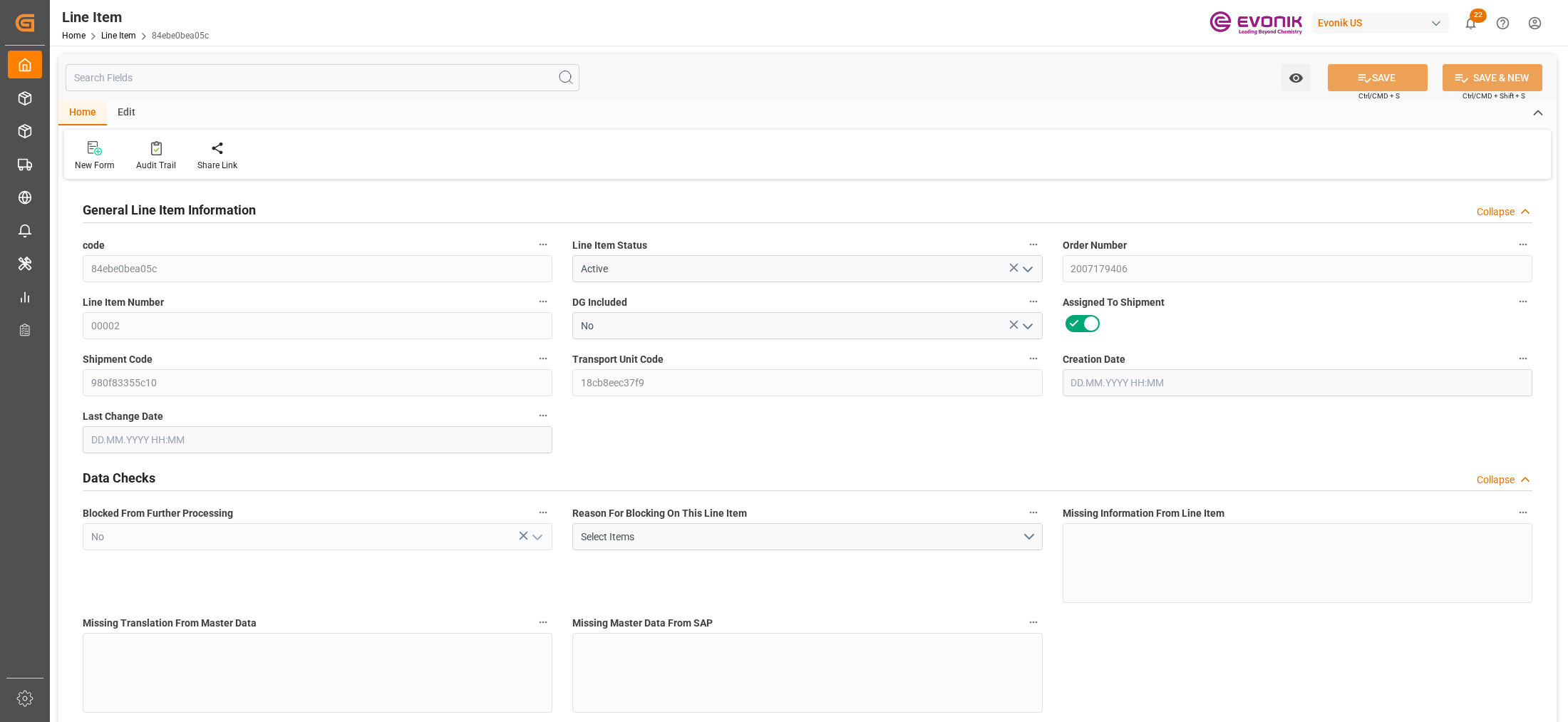
type input "184.86"
type input "1"
type input "19.2"
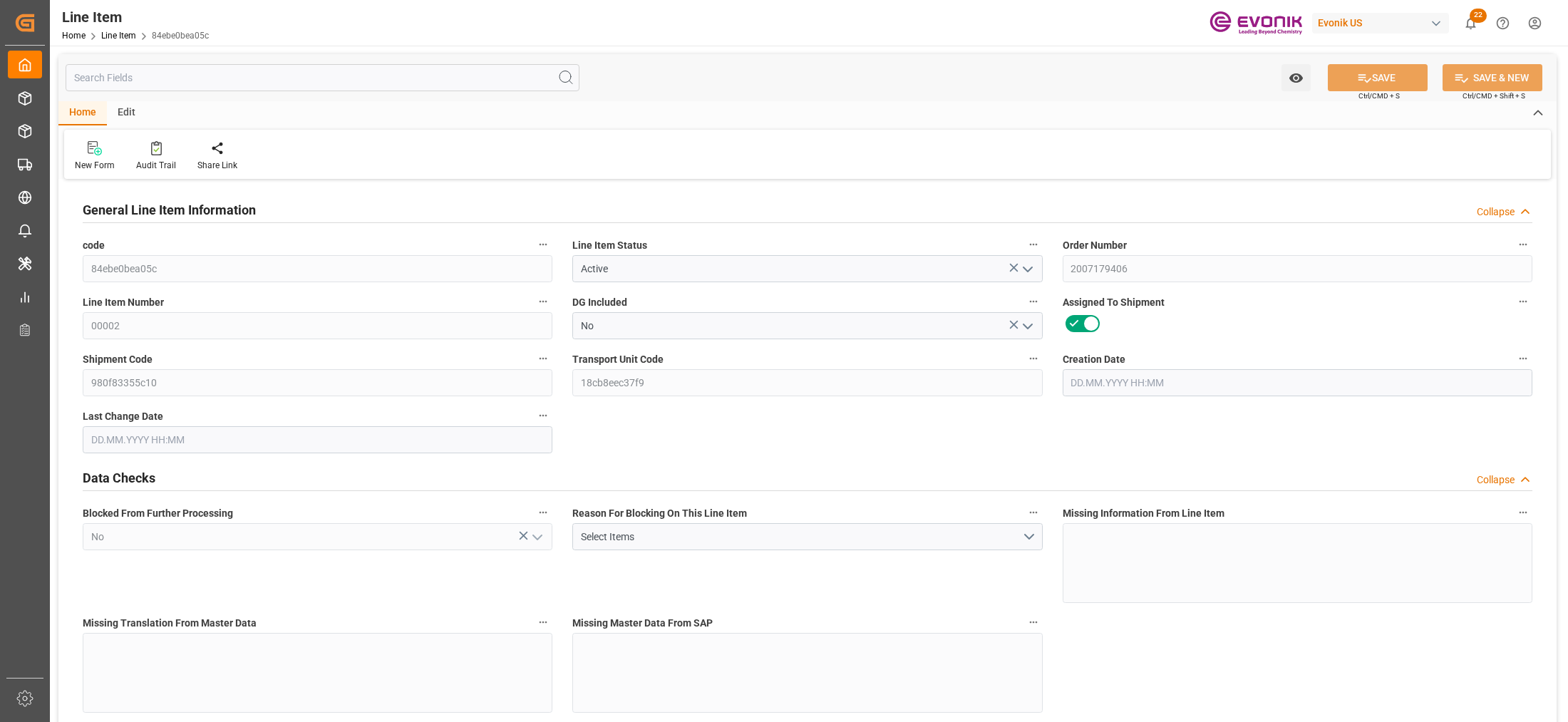
type input "44.2"
type input "18"
type input "0.0577"
type input "57.705"
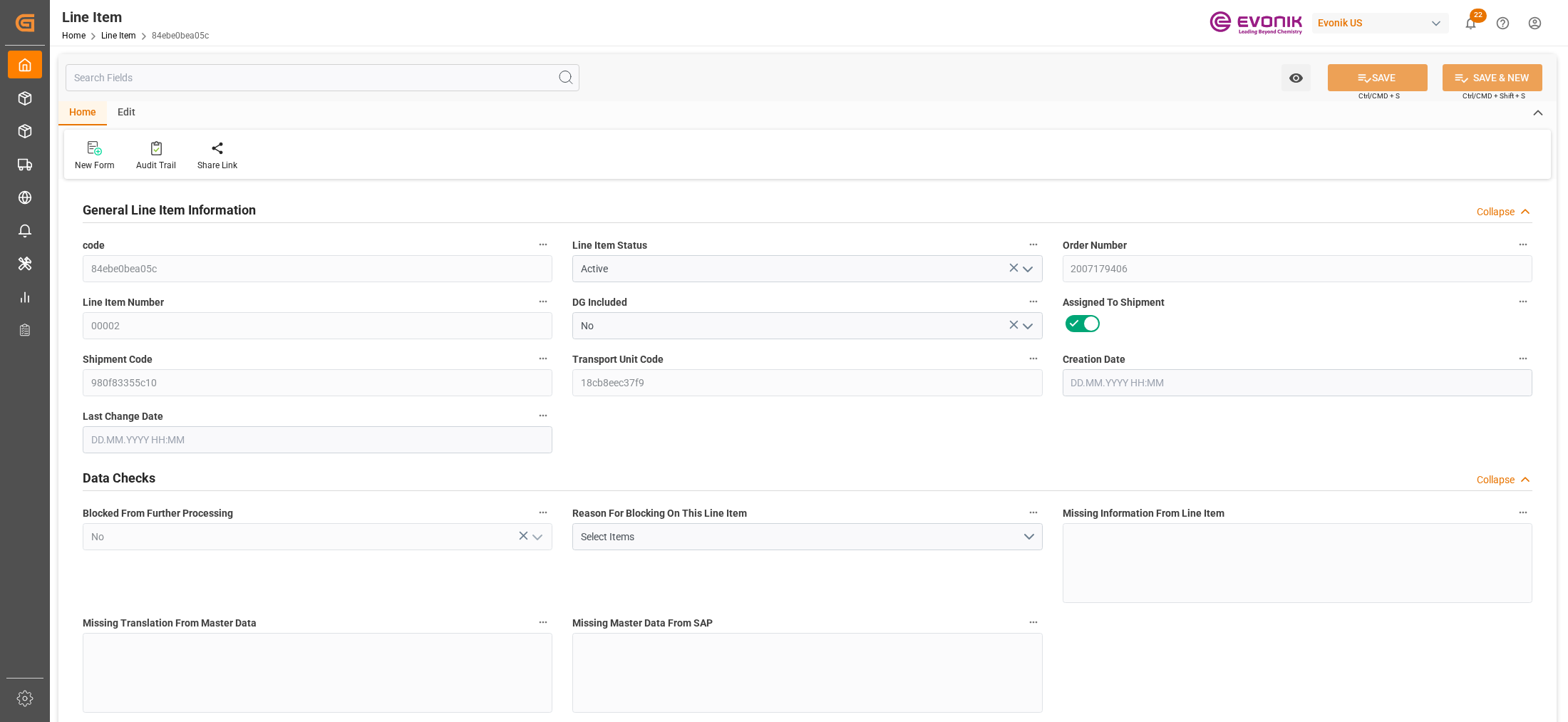
type input "0"
type input "[DATE] 17:36"
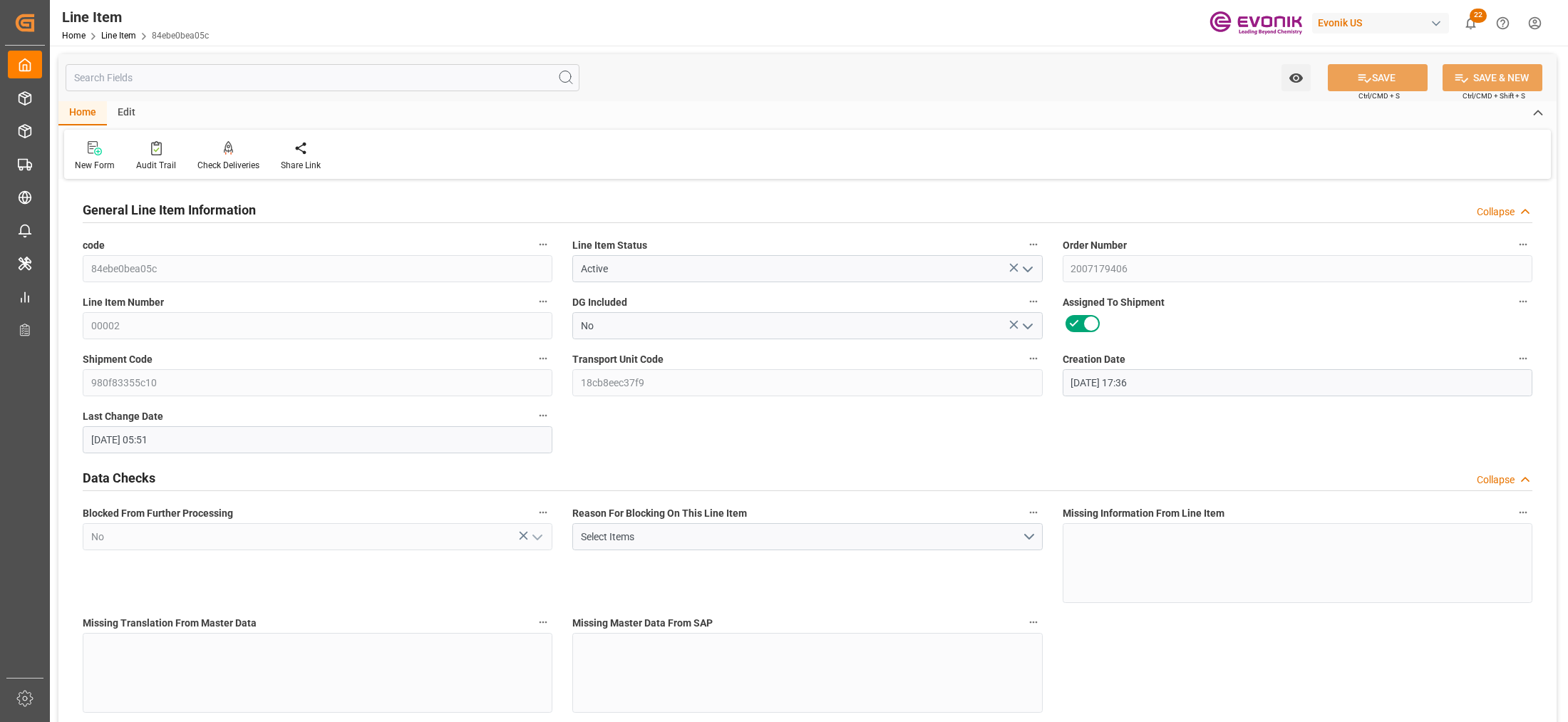
type input "[DATE] 05:51"
type input "[DATE]"
click at [395, 73] on input "text" at bounding box center [322, 78] width 514 height 27
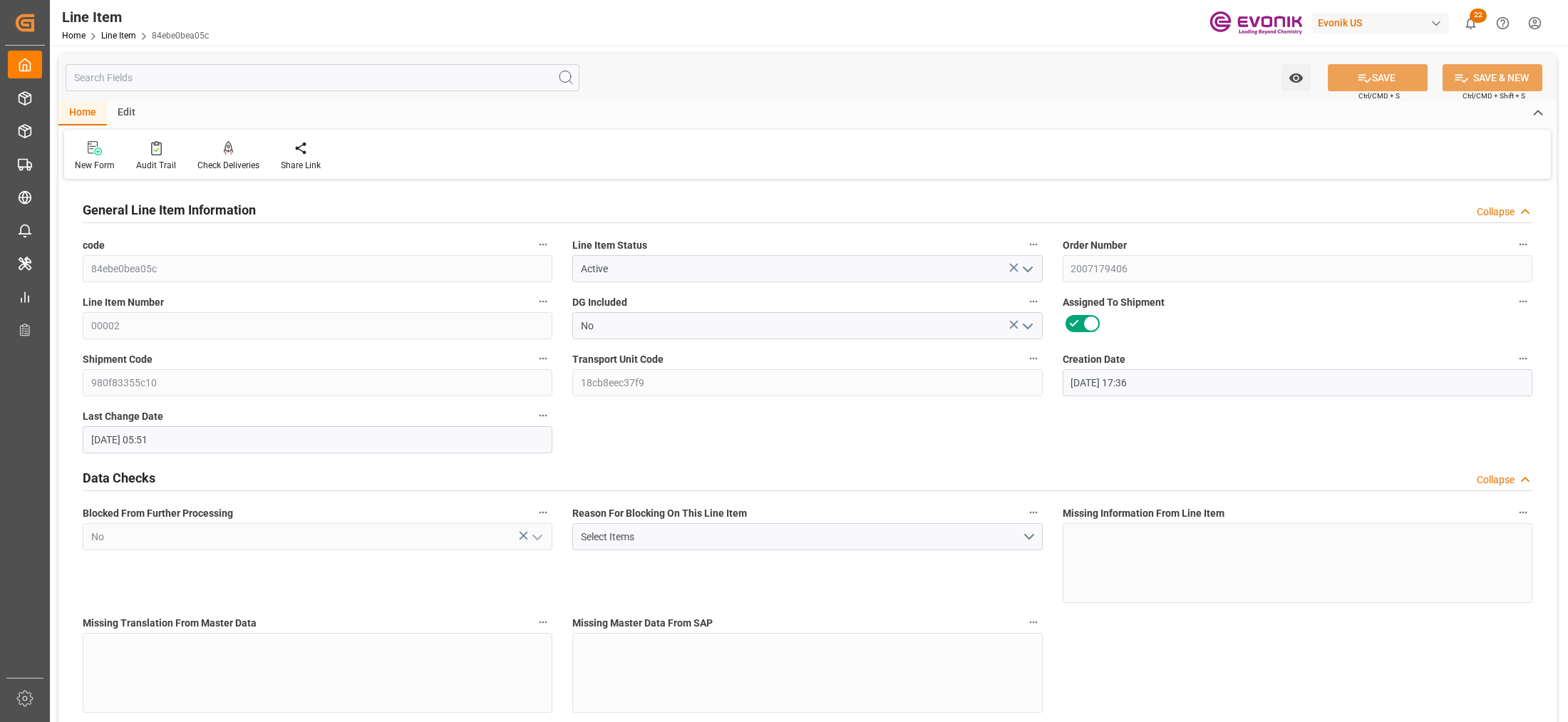
type input "r"
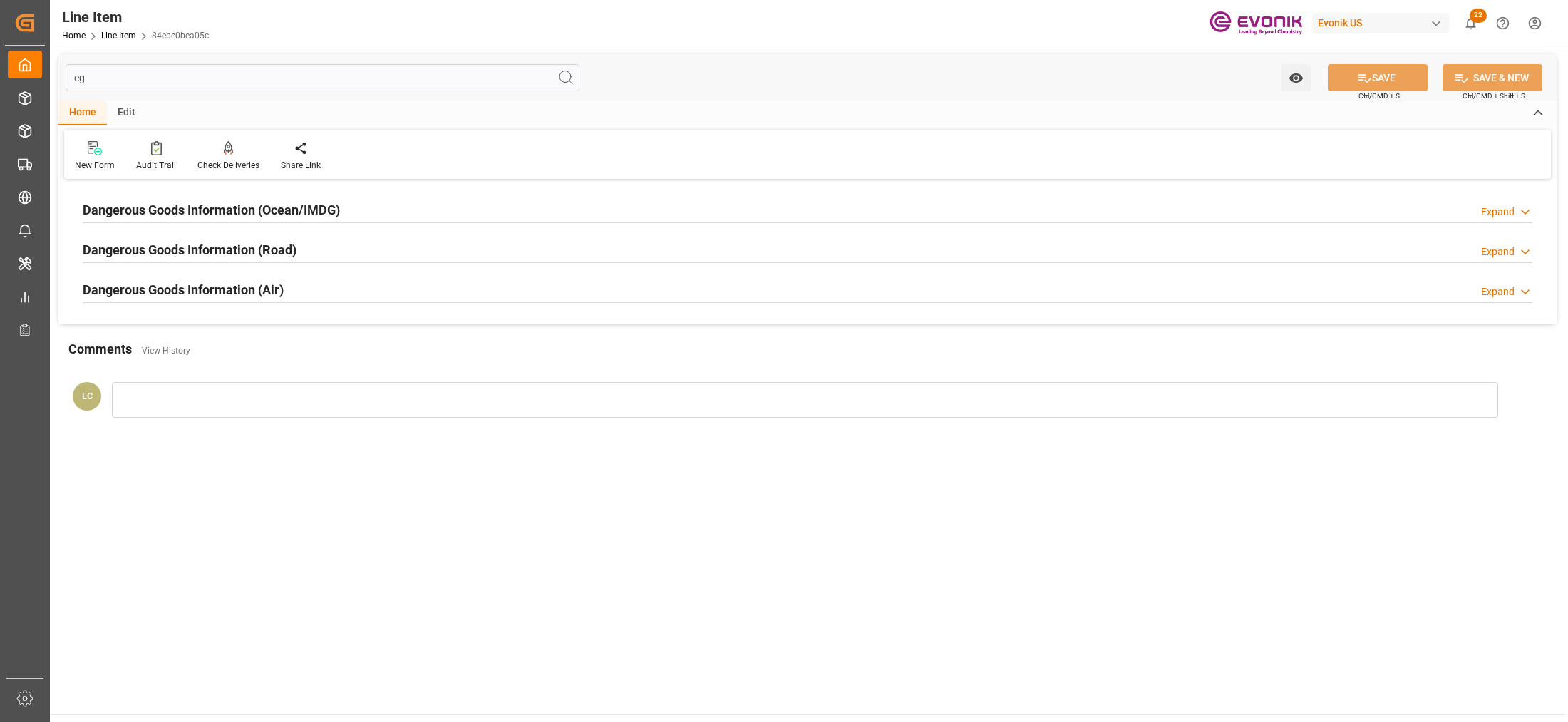
type input "eg"
click at [448, 216] on div "Dangerous Goods Information (Ocean/IMDG) Expand" at bounding box center [808, 209] width 1450 height 27
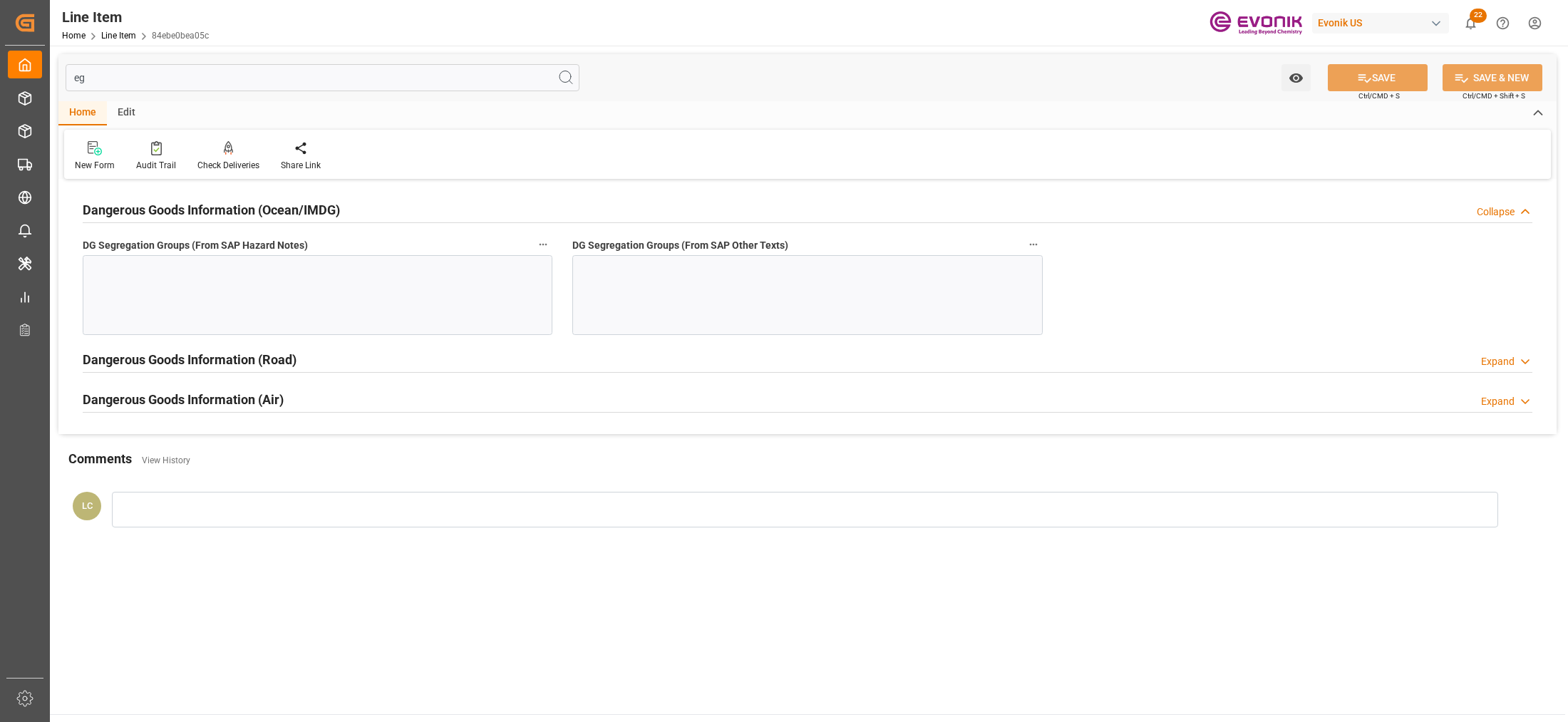
click at [748, 308] on div at bounding box center [808, 295] width 470 height 80
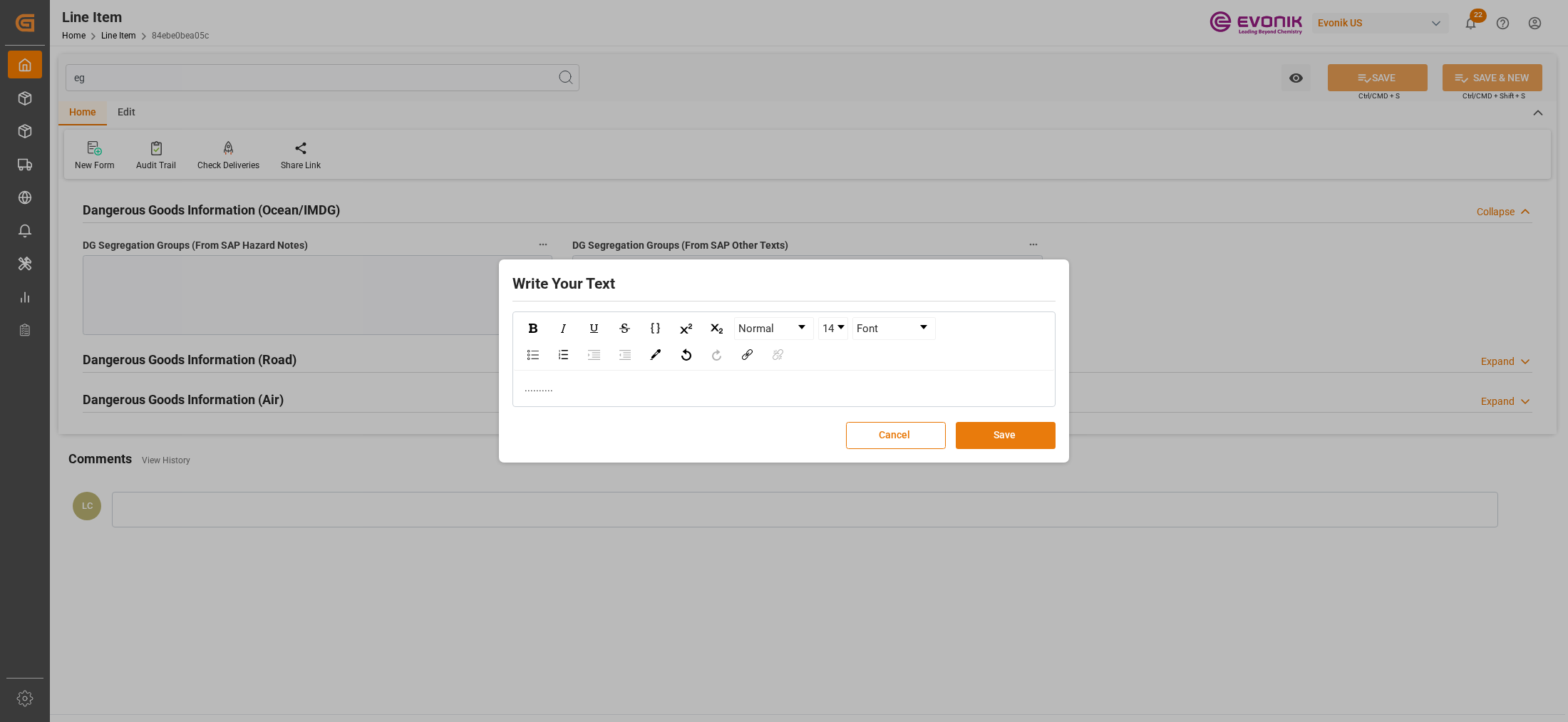
click at [1010, 429] on button "Save" at bounding box center [1006, 436] width 99 height 27
click at [456, 309] on div "Write Your Text Normal 14 Font .......... Cancel Save" at bounding box center [784, 361] width 1568 height 722
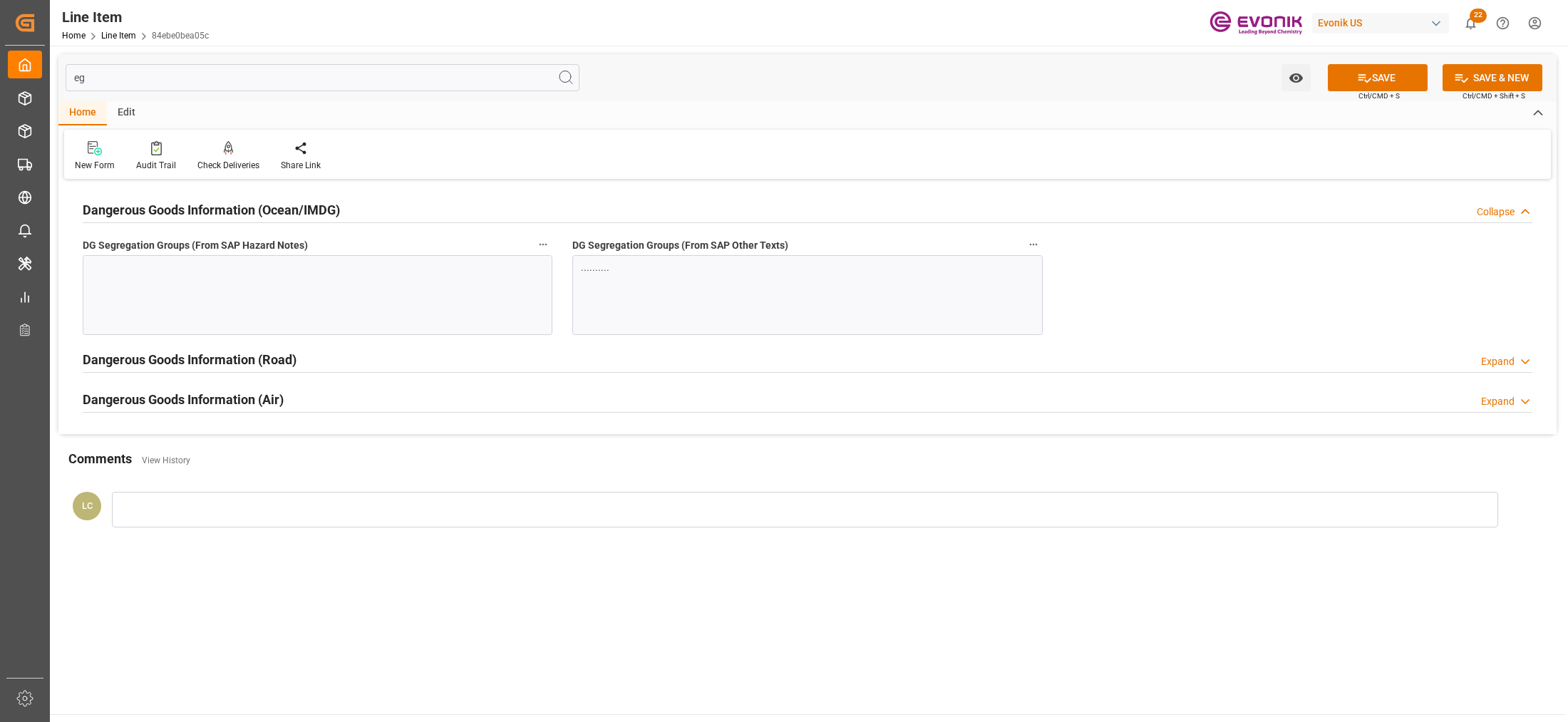
click at [350, 282] on div at bounding box center [318, 295] width 470 height 80
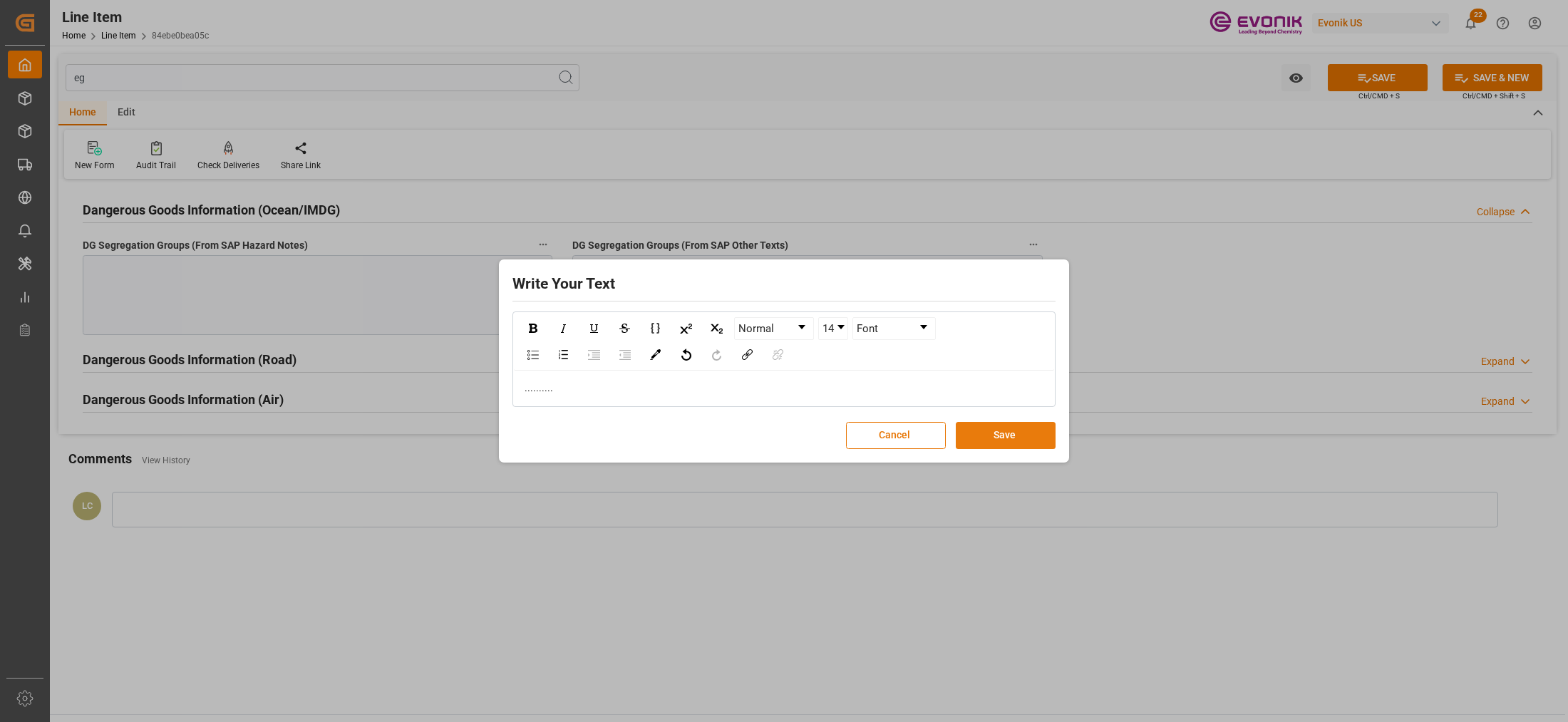
drag, startPoint x: 1000, startPoint y: 435, endPoint x: 1027, endPoint y: 426, distance: 28.5
click at [1002, 433] on button "Save" at bounding box center [1006, 436] width 99 height 27
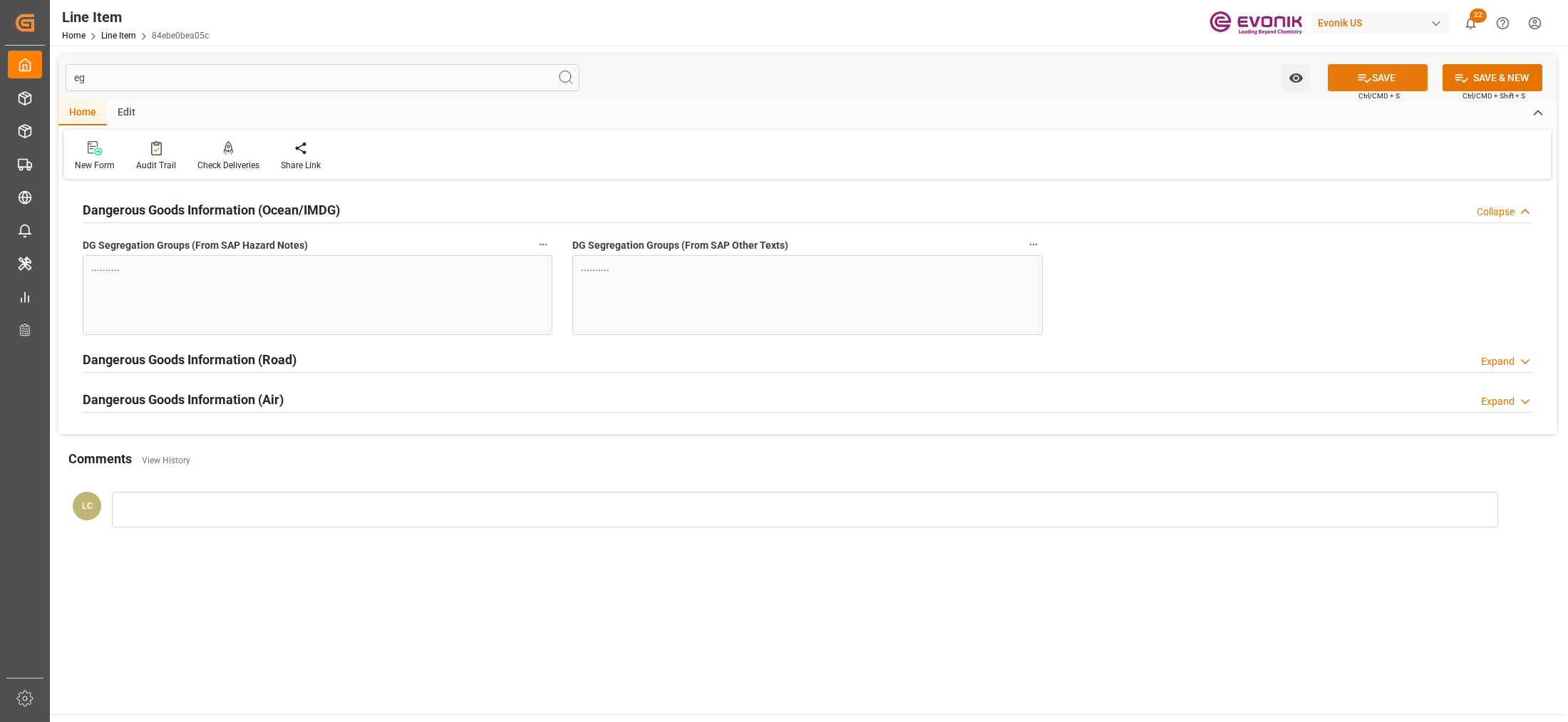
click at [1368, 75] on button "SAVE" at bounding box center [1378, 78] width 99 height 27
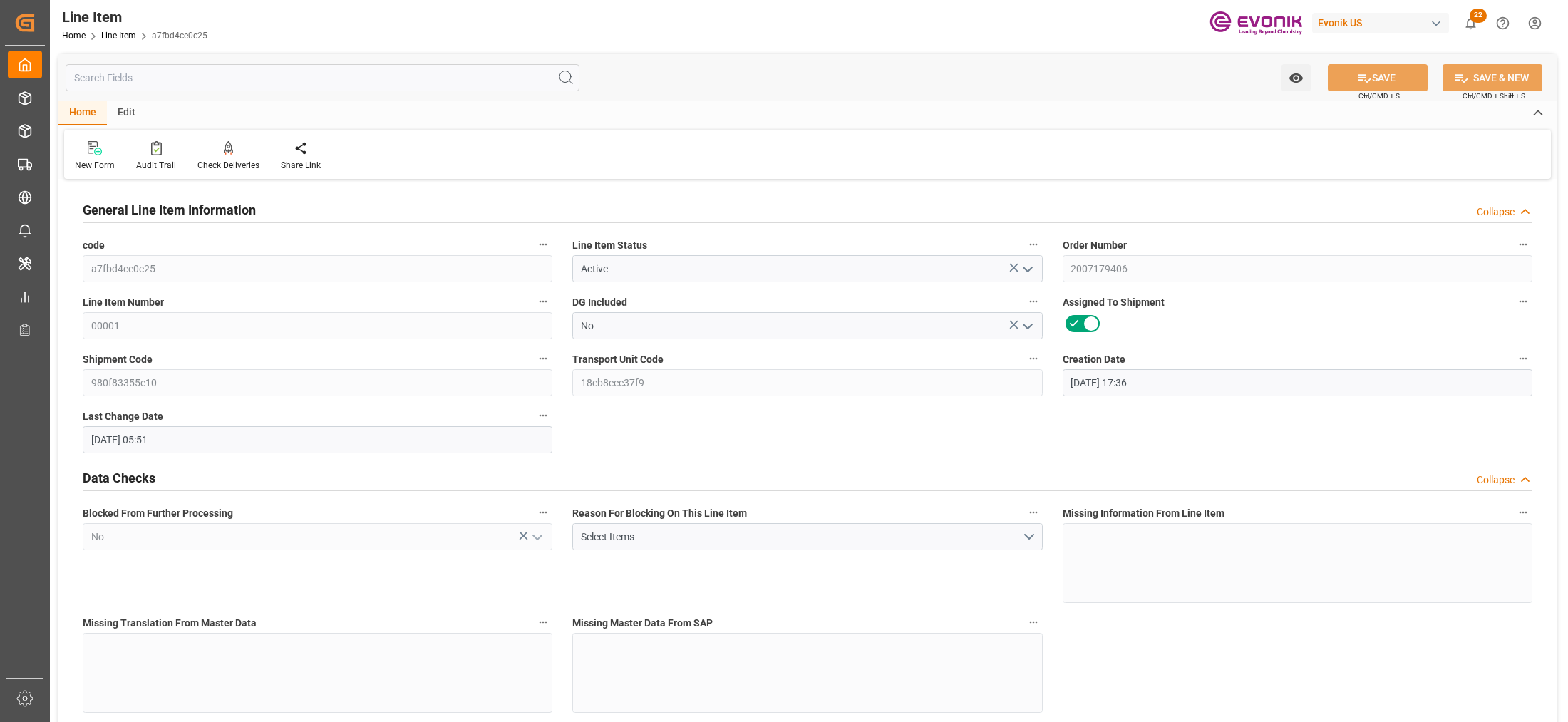
click at [351, 73] on input "text" at bounding box center [322, 78] width 514 height 27
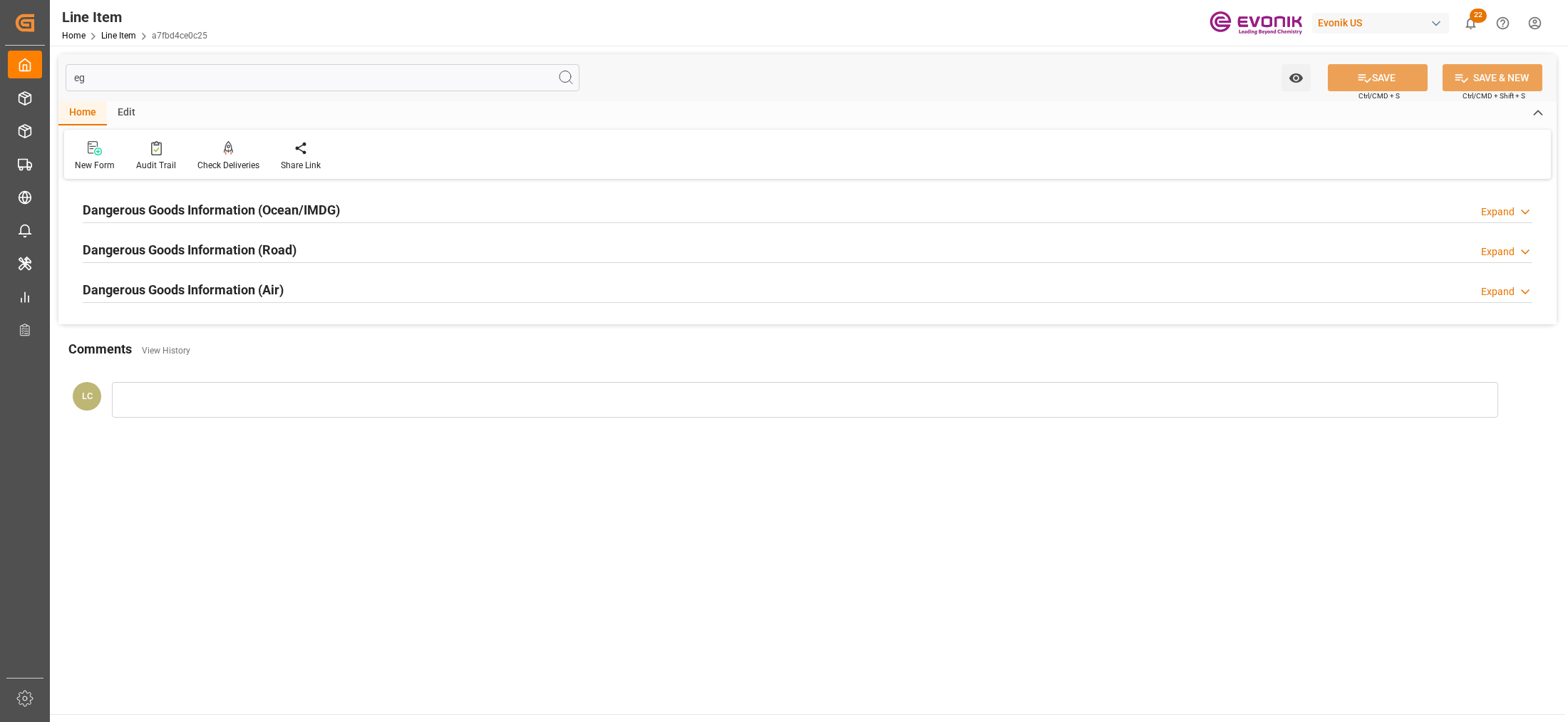
type input "eg"
click at [433, 205] on div "Dangerous Goods Information (Ocean/IMDG) Expand" at bounding box center [808, 209] width 1450 height 27
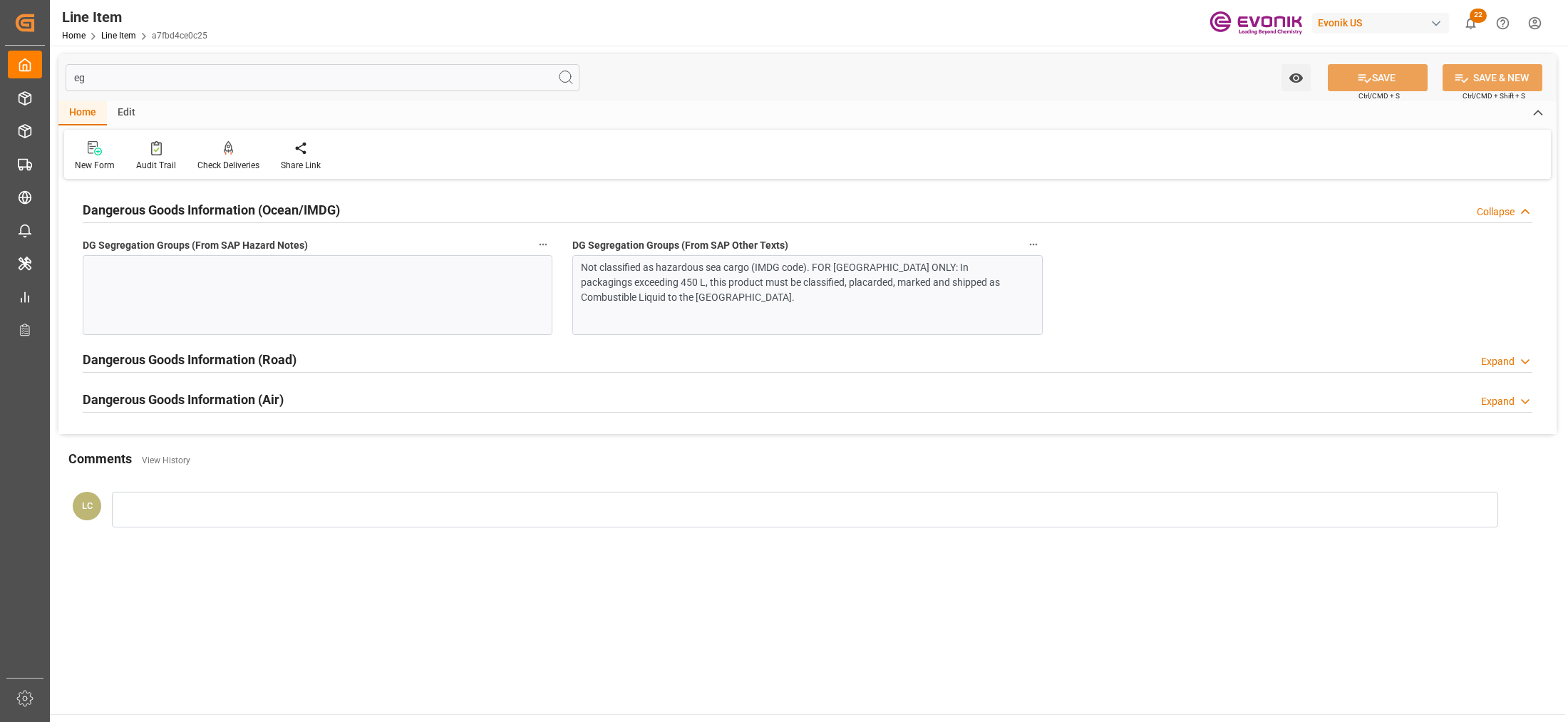
click at [727, 287] on div "Not classified as hazardous sea cargo (IMDG code). FOR [GEOGRAPHIC_DATA] ONLY: …" at bounding box center [800, 282] width 440 height 45
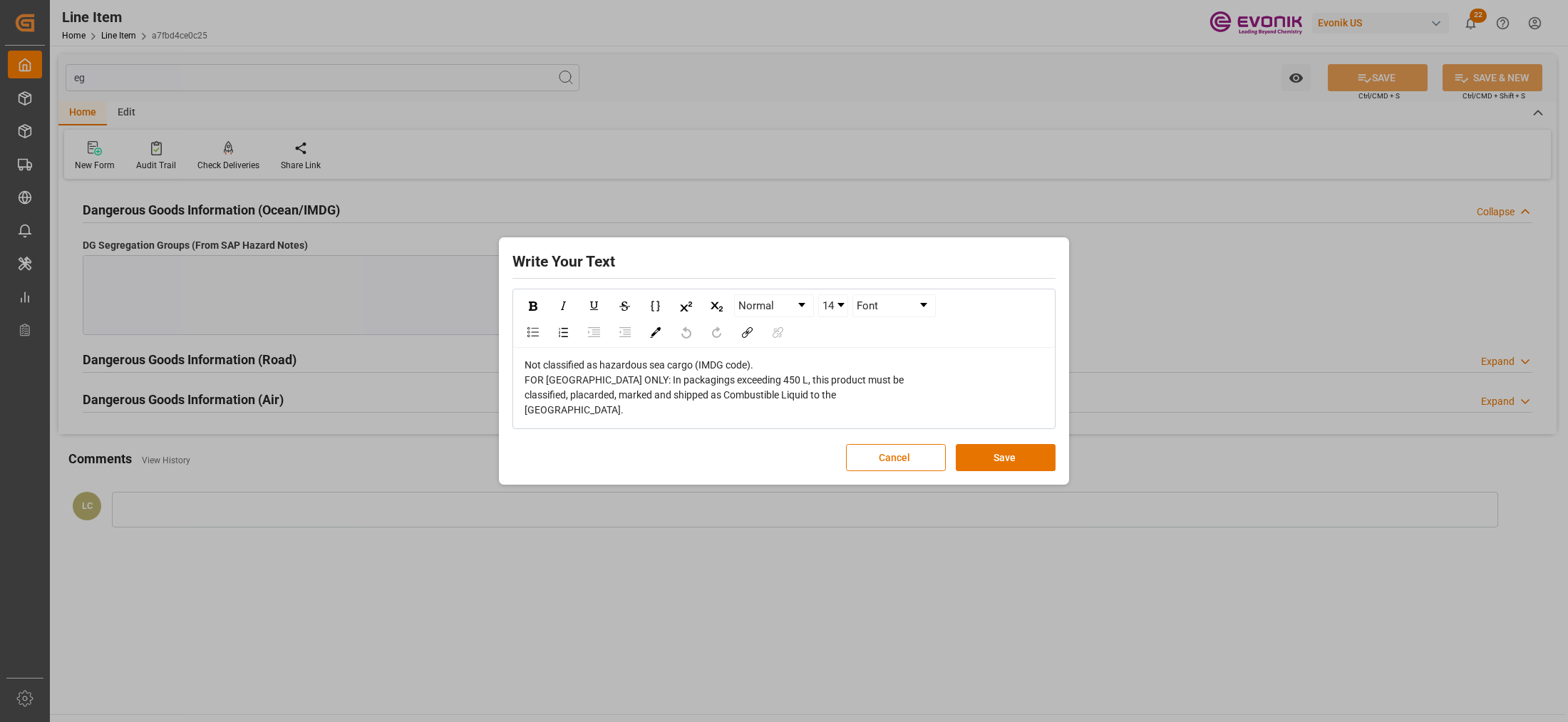
click at [593, 412] on div "Not classified as hazardous sea cargo (IMDG code). FOR [GEOGRAPHIC_DATA] ONLY: …" at bounding box center [784, 387] width 520 height 60
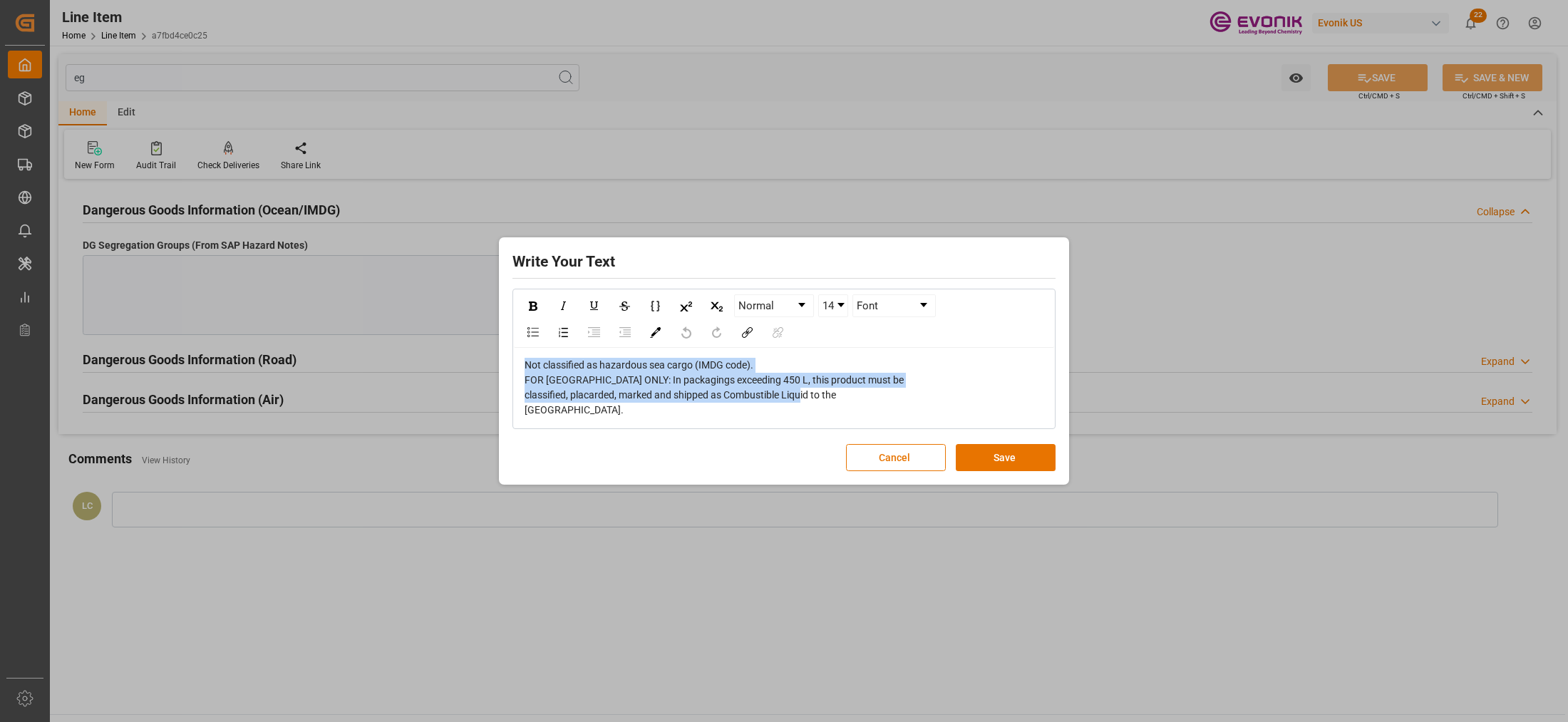
drag, startPoint x: 507, startPoint y: 390, endPoint x: 501, endPoint y: 343, distance: 47.4
click at [501, 343] on div "Write Your Text Normal 14 Font Not classified as hazardous sea cargo (IMDG code…" at bounding box center [784, 361] width 570 height 248
copy span "Not classified as hazardous sea cargo (IMDG code). FOR [GEOGRAPHIC_DATA] ONLY: …"
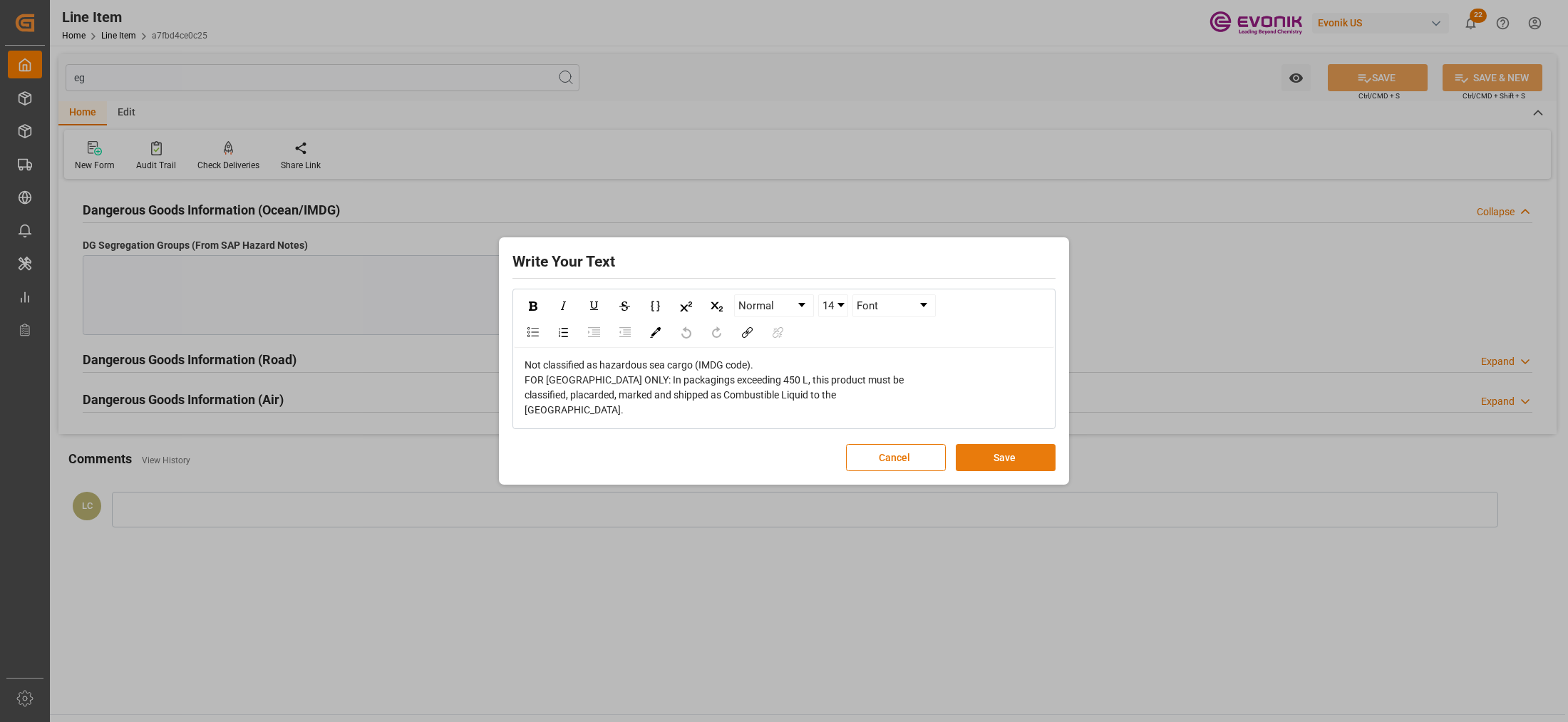
click at [1018, 455] on button "Save" at bounding box center [1006, 458] width 99 height 27
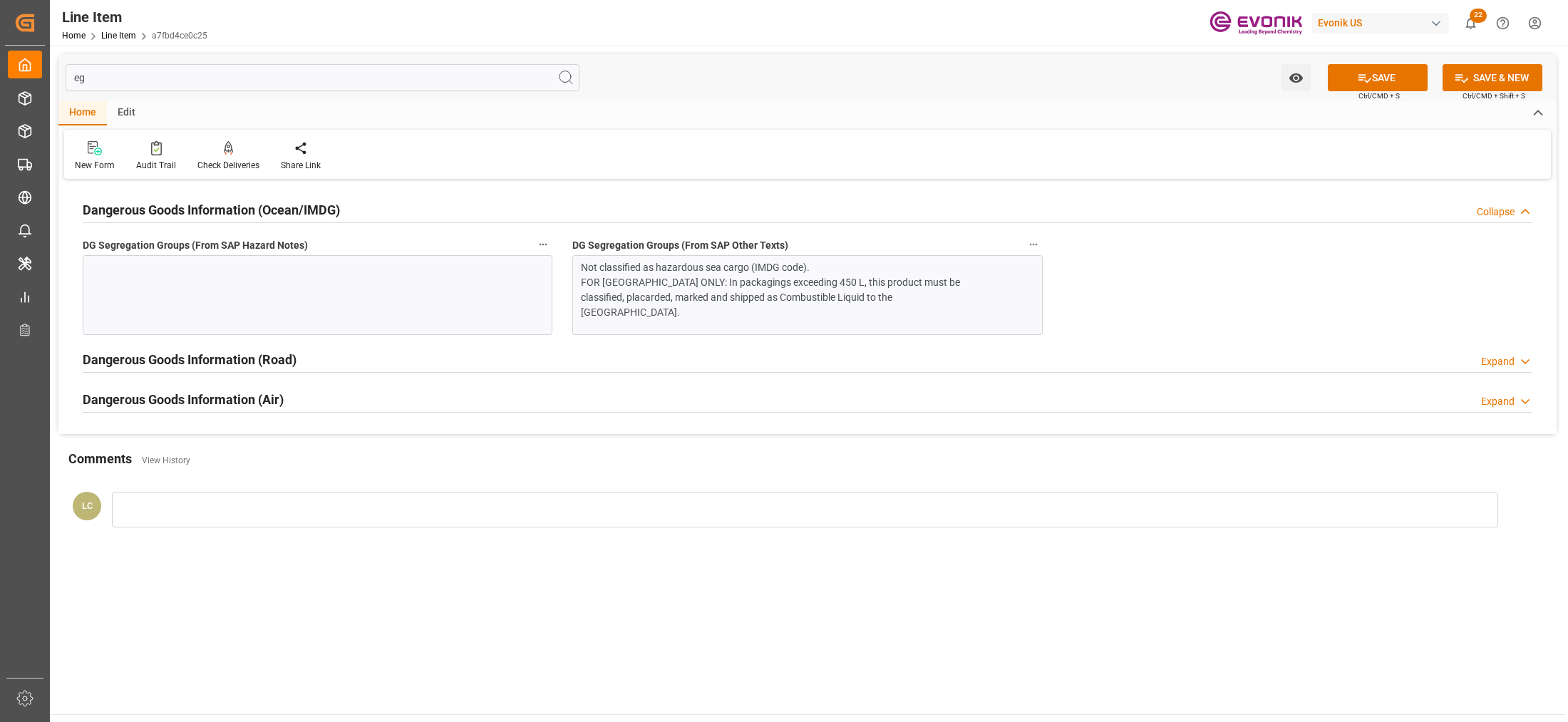
click at [343, 310] on div at bounding box center [318, 295] width 470 height 80
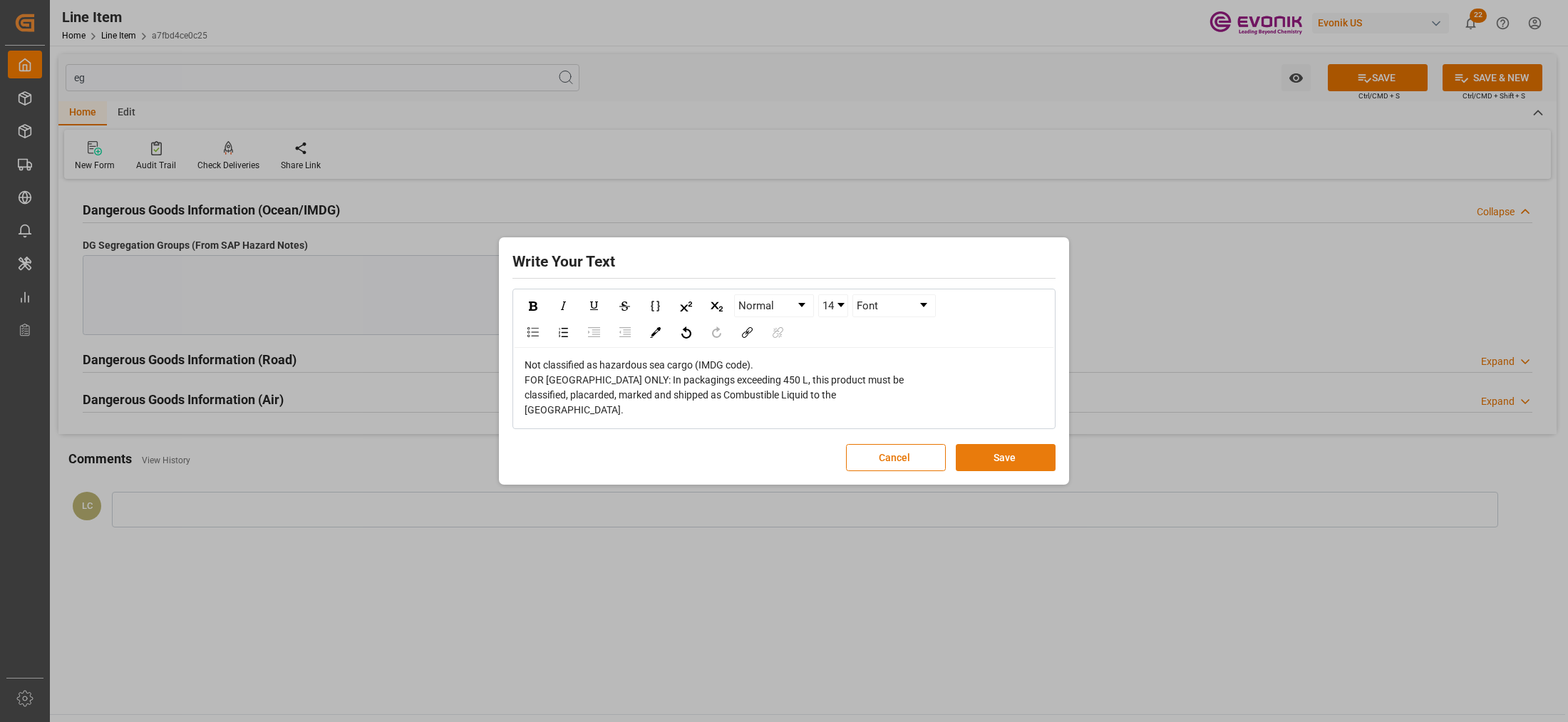
click at [1010, 464] on button "Save" at bounding box center [1006, 458] width 99 height 27
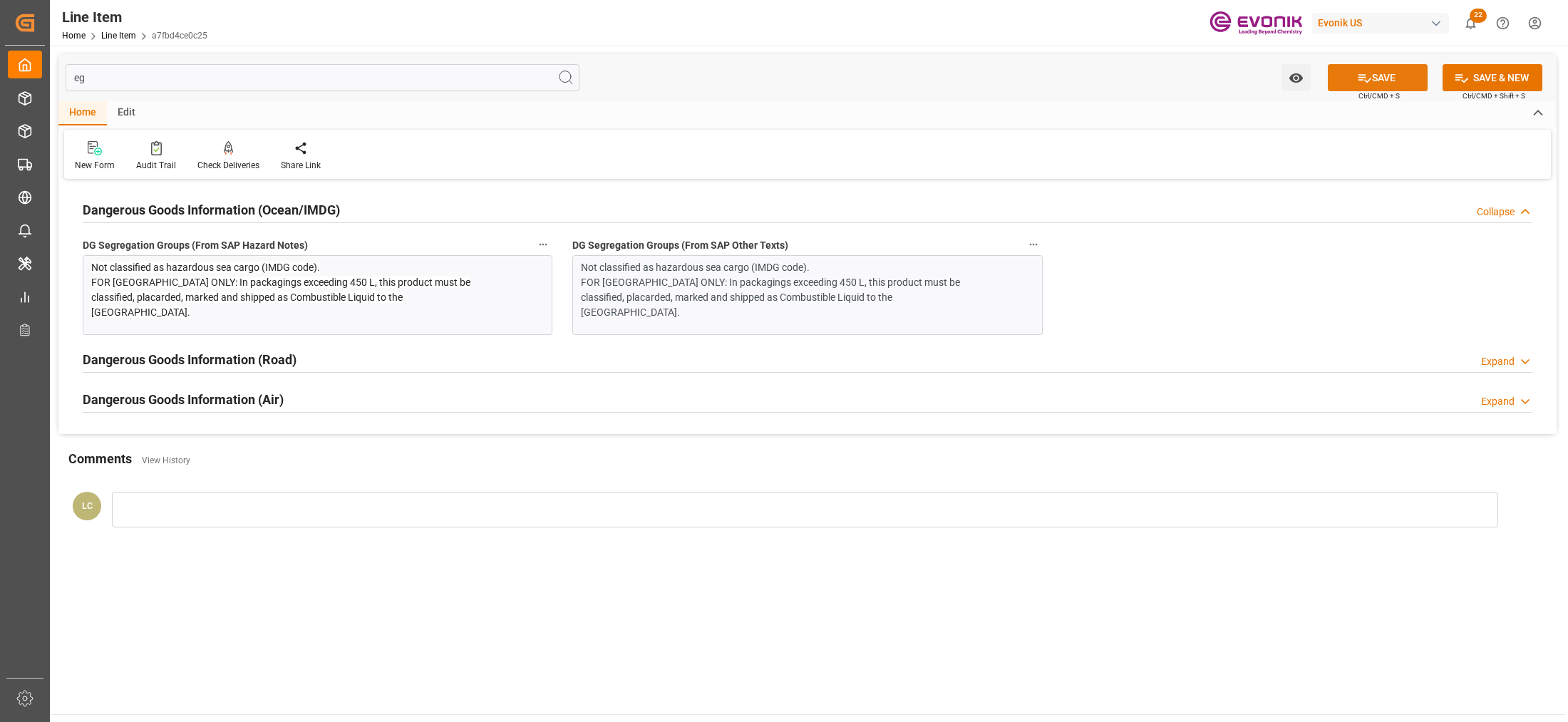
click at [1365, 77] on icon at bounding box center [1364, 78] width 15 height 15
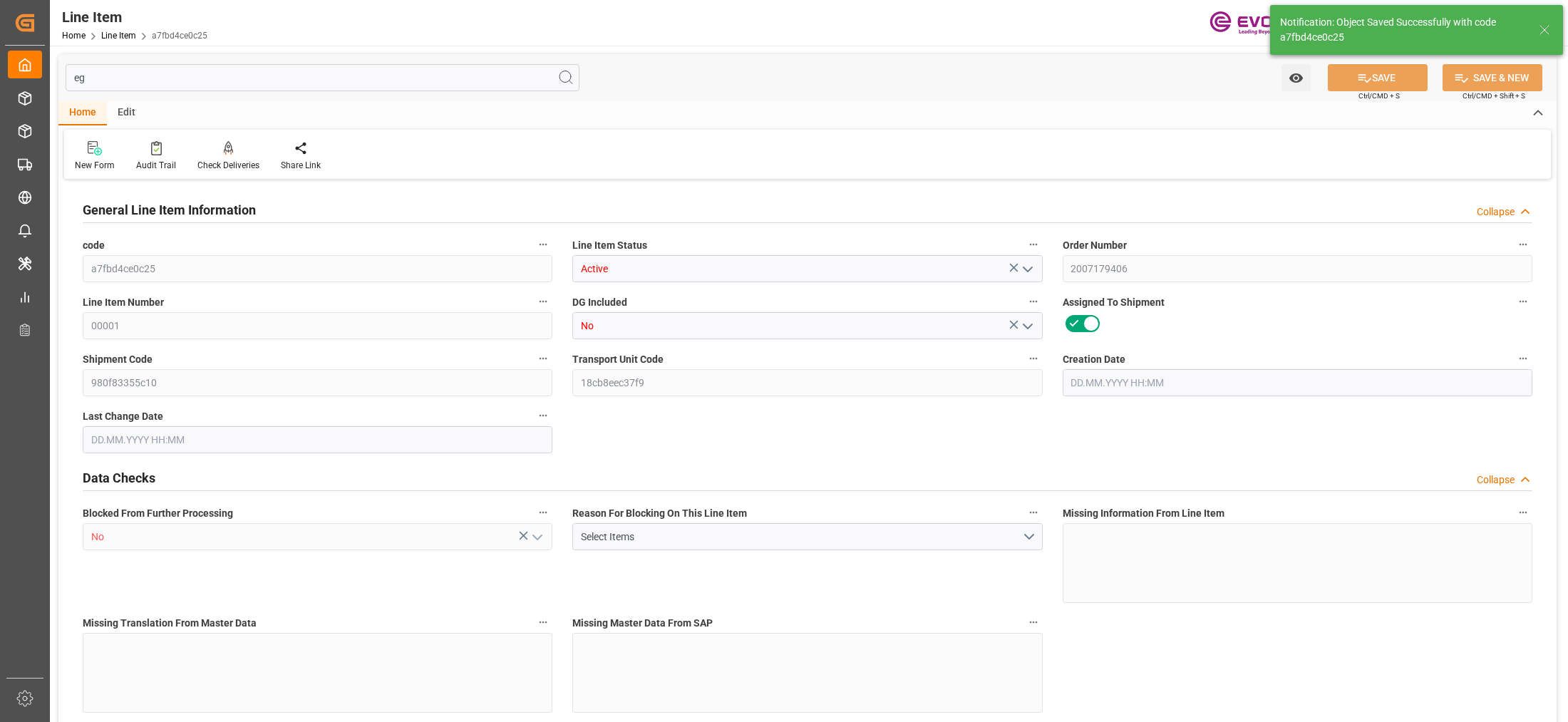
type input "1"
type input "53.76"
type input "47.7"
type input "0.1267"
type input "3"
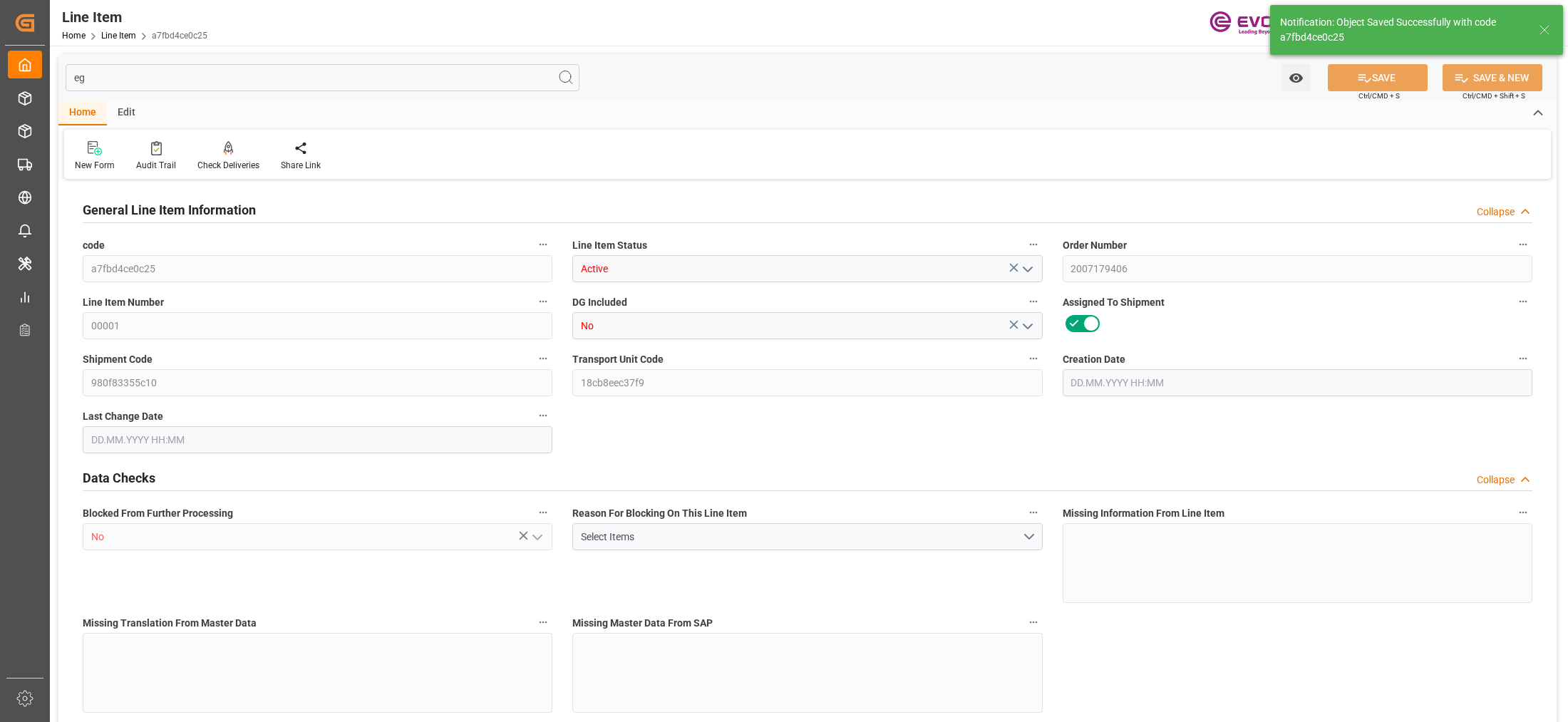
type input "683.06"
type input "3"
type input "53.76"
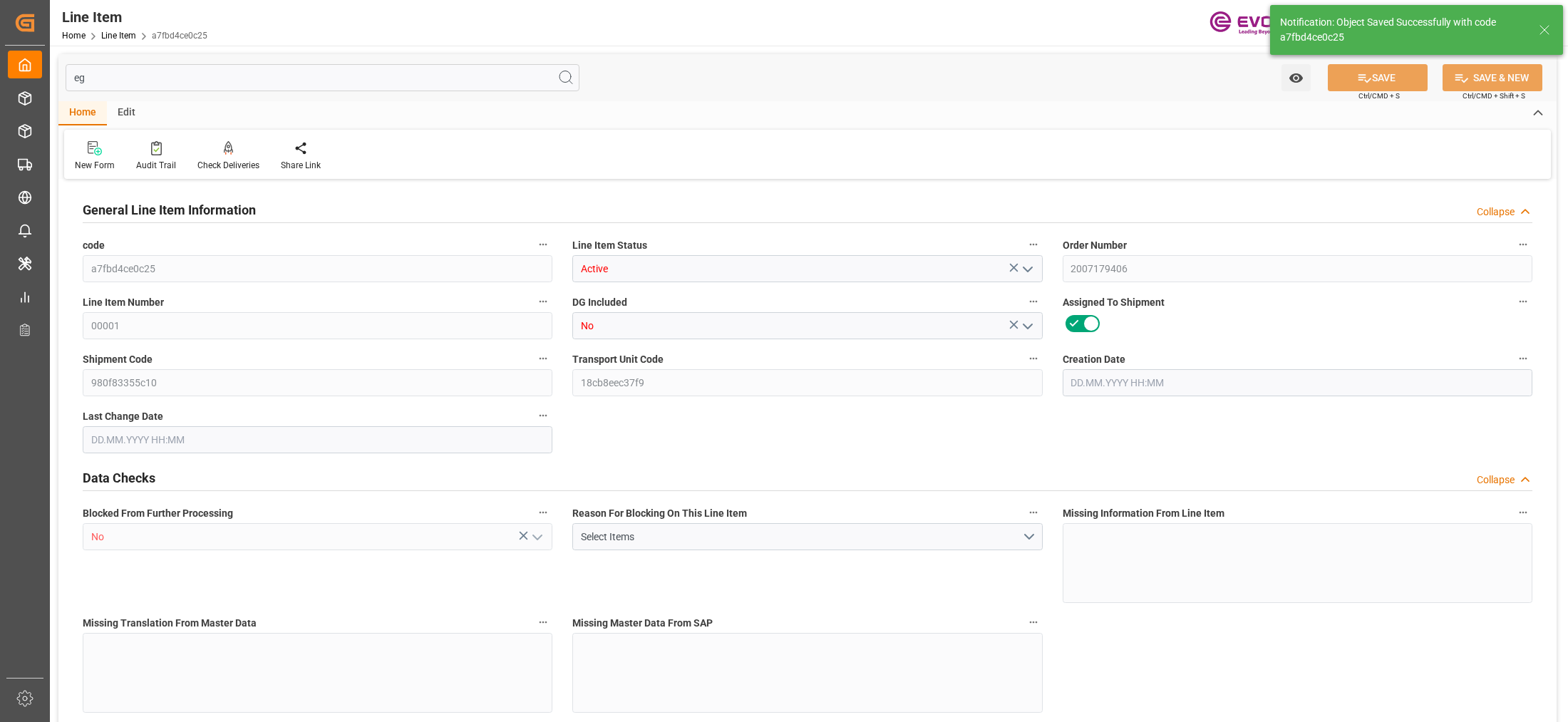
type input "78.76"
type input "47.7"
type input "0.1267"
type input "126.678"
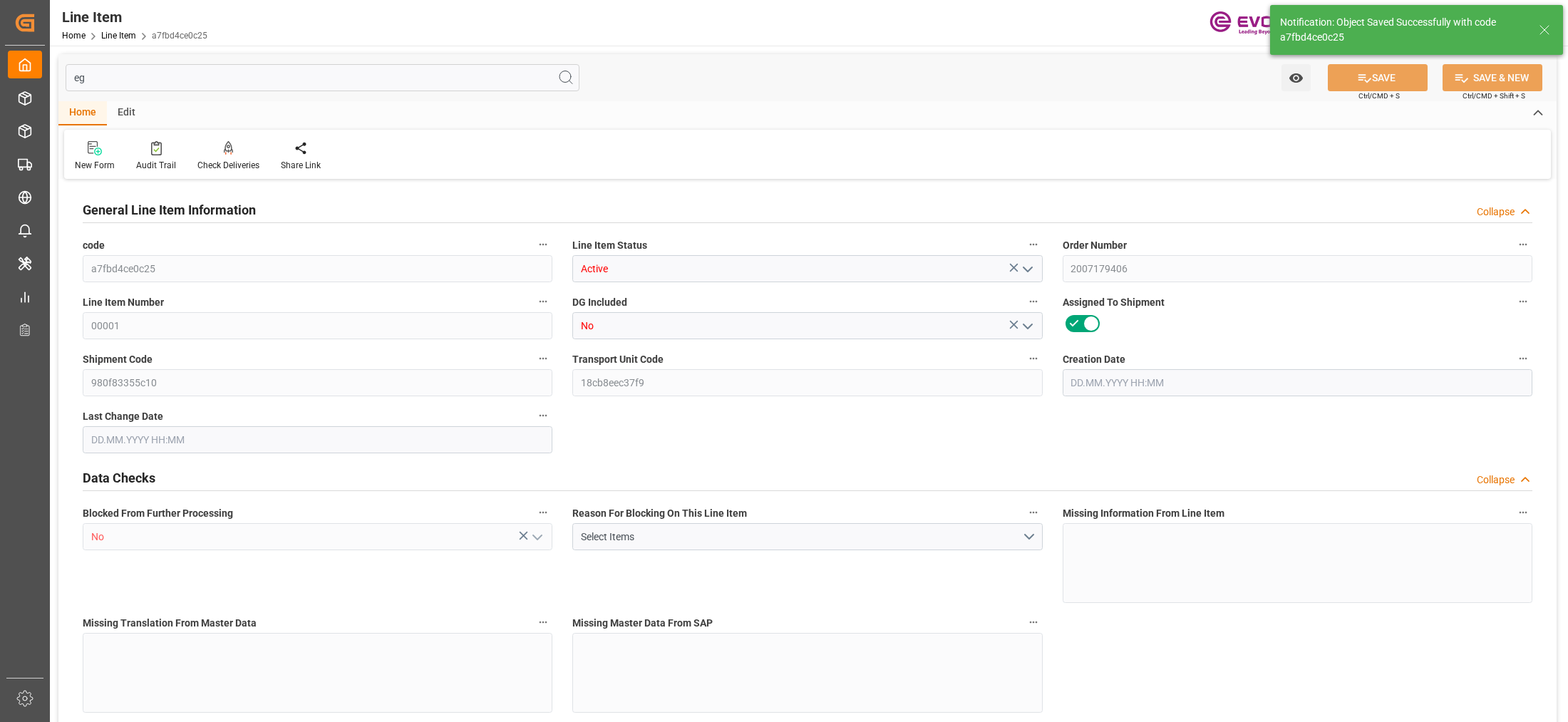
type input "0"
type input "03.10.2025 17:36"
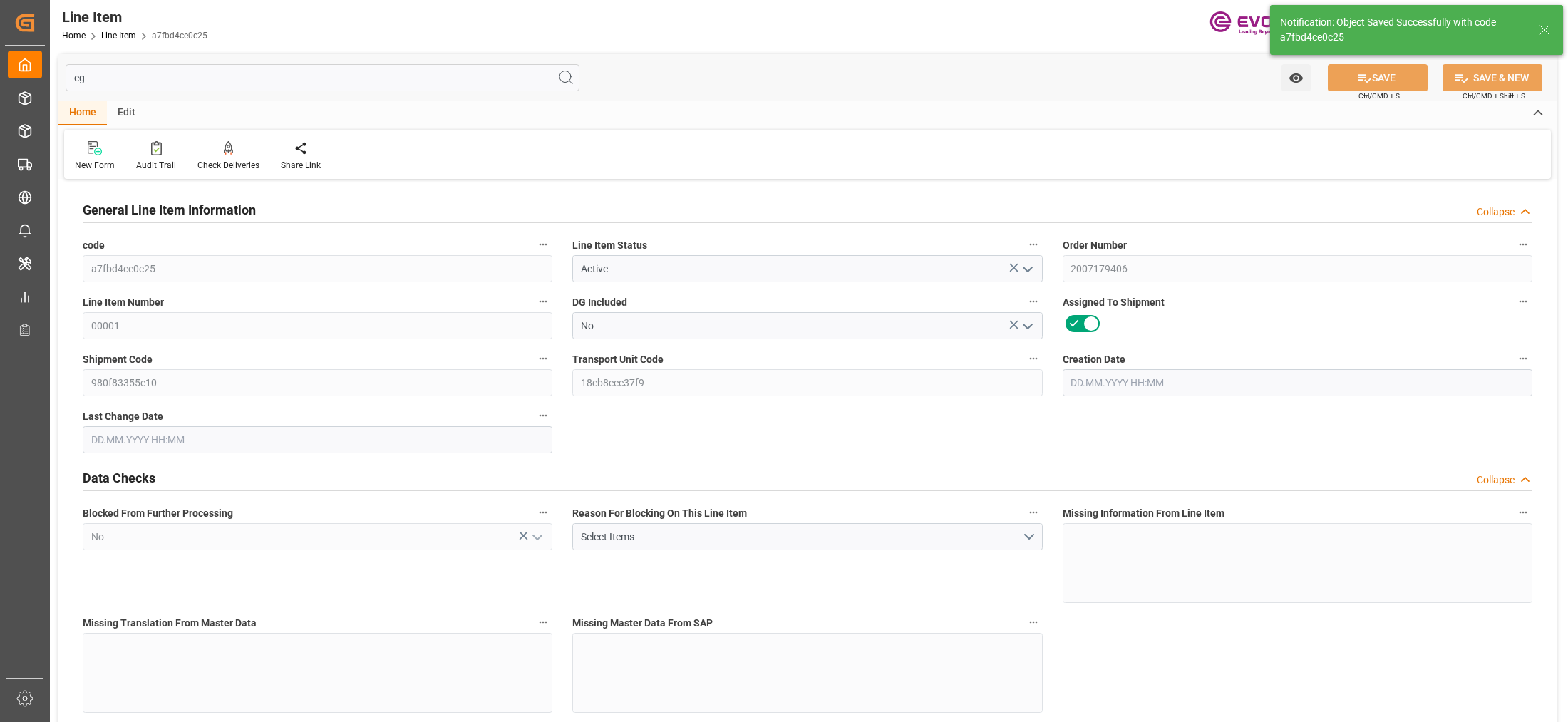
type input "06.10.2025 05:57"
type input "24.11.2025"
type input "10.10.2025"
type input "03.10.2025"
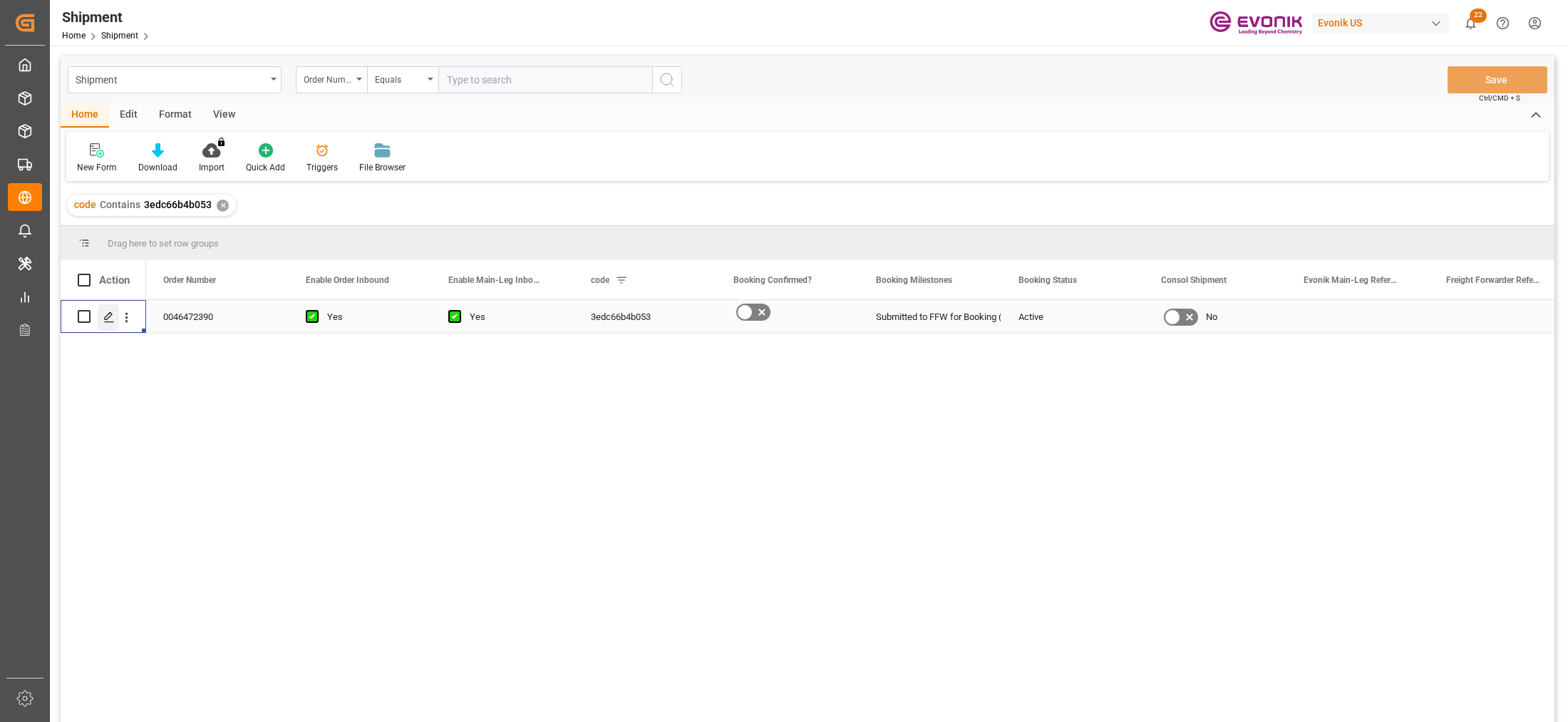
click at [103, 315] on icon "Press SPACE to select this row." at bounding box center [109, 317] width 11 height 11
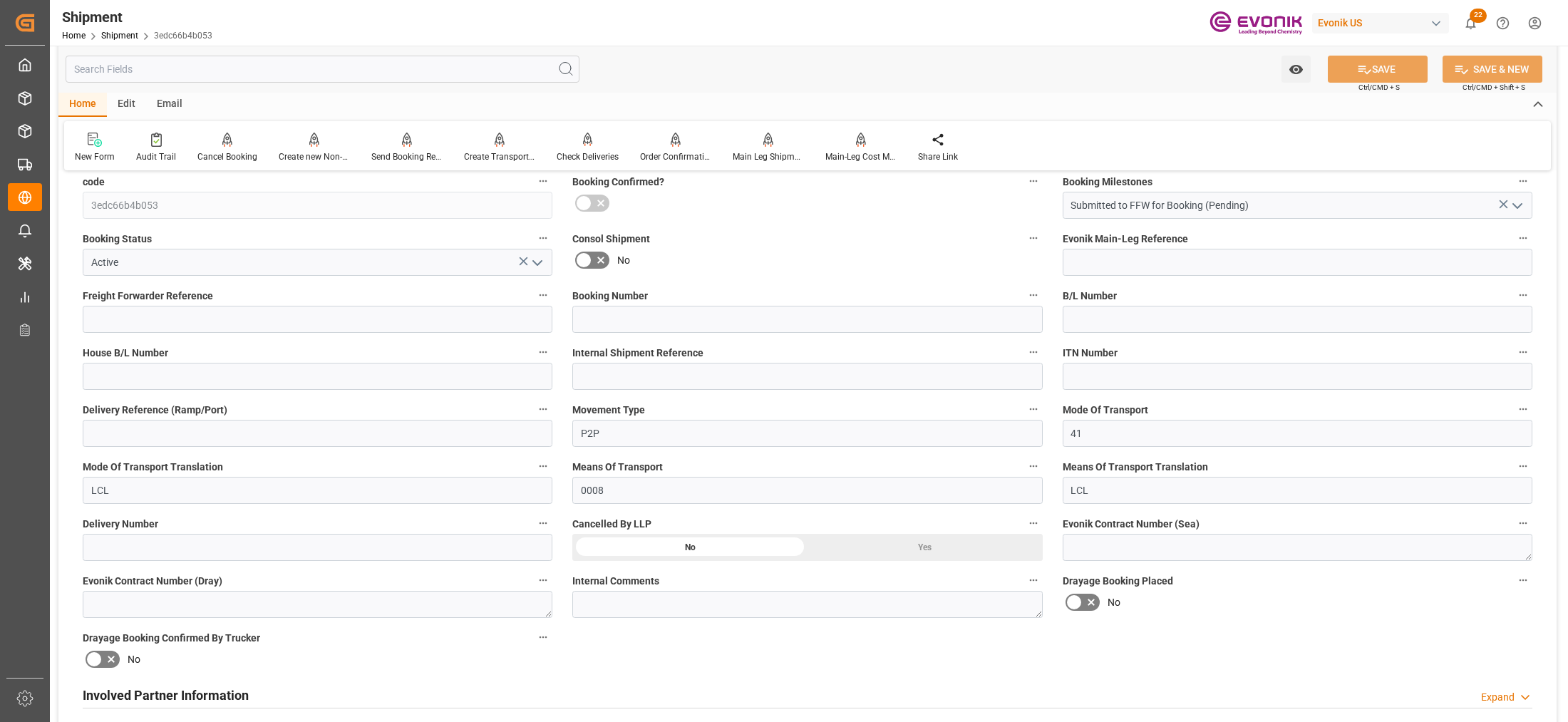
scroll to position [594, 0]
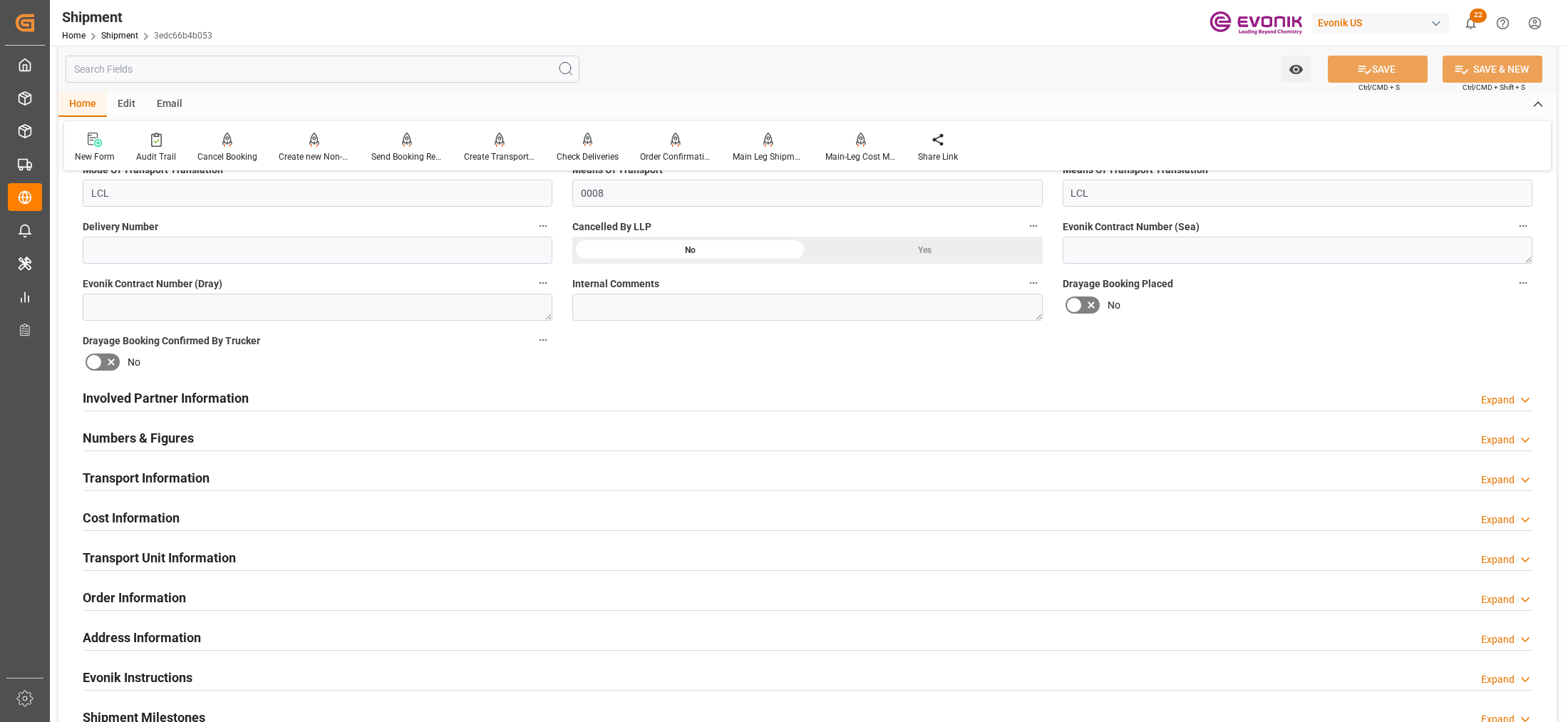
click at [686, 440] on div "Numbers & Figures Expand" at bounding box center [808, 437] width 1450 height 27
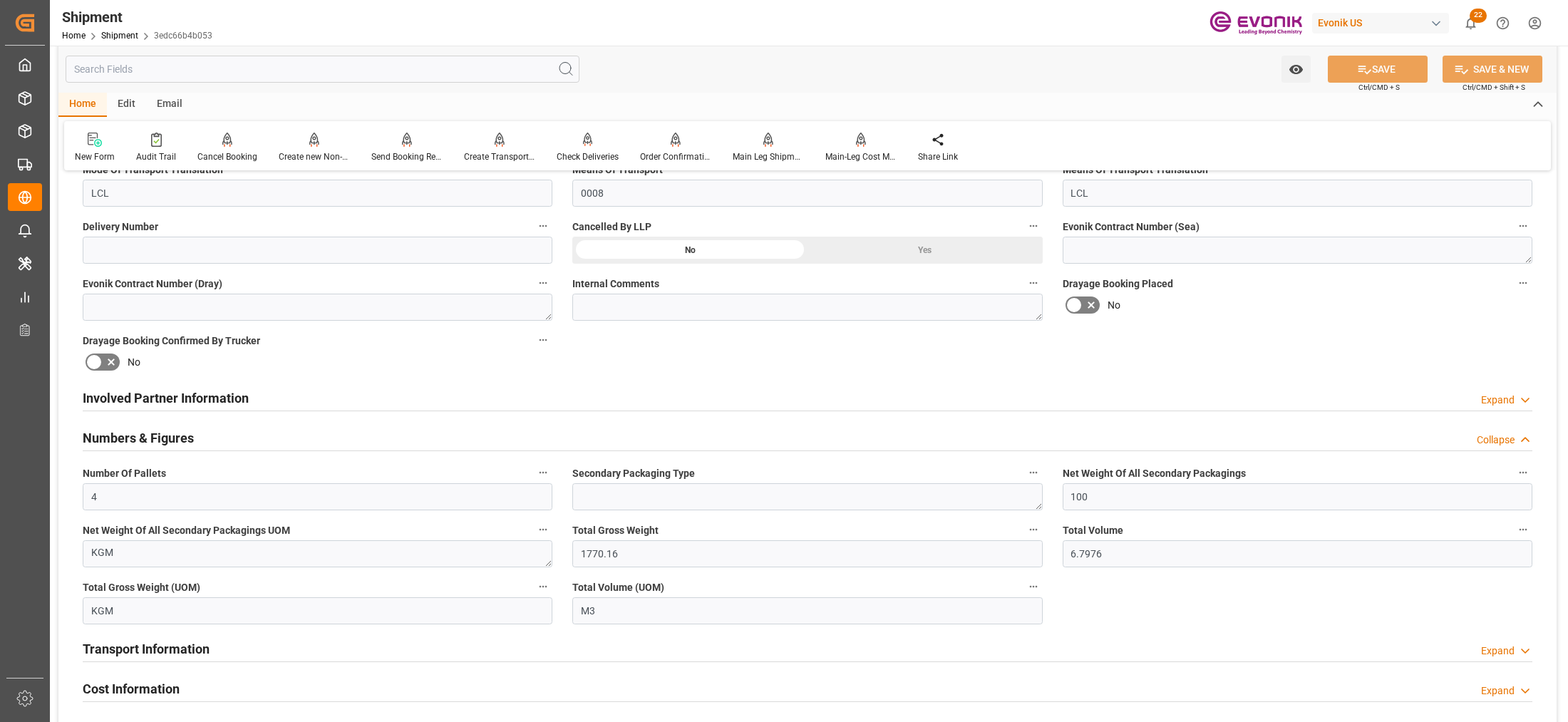
click at [582, 398] on div "Involved Partner Information Expand" at bounding box center [808, 397] width 1450 height 27
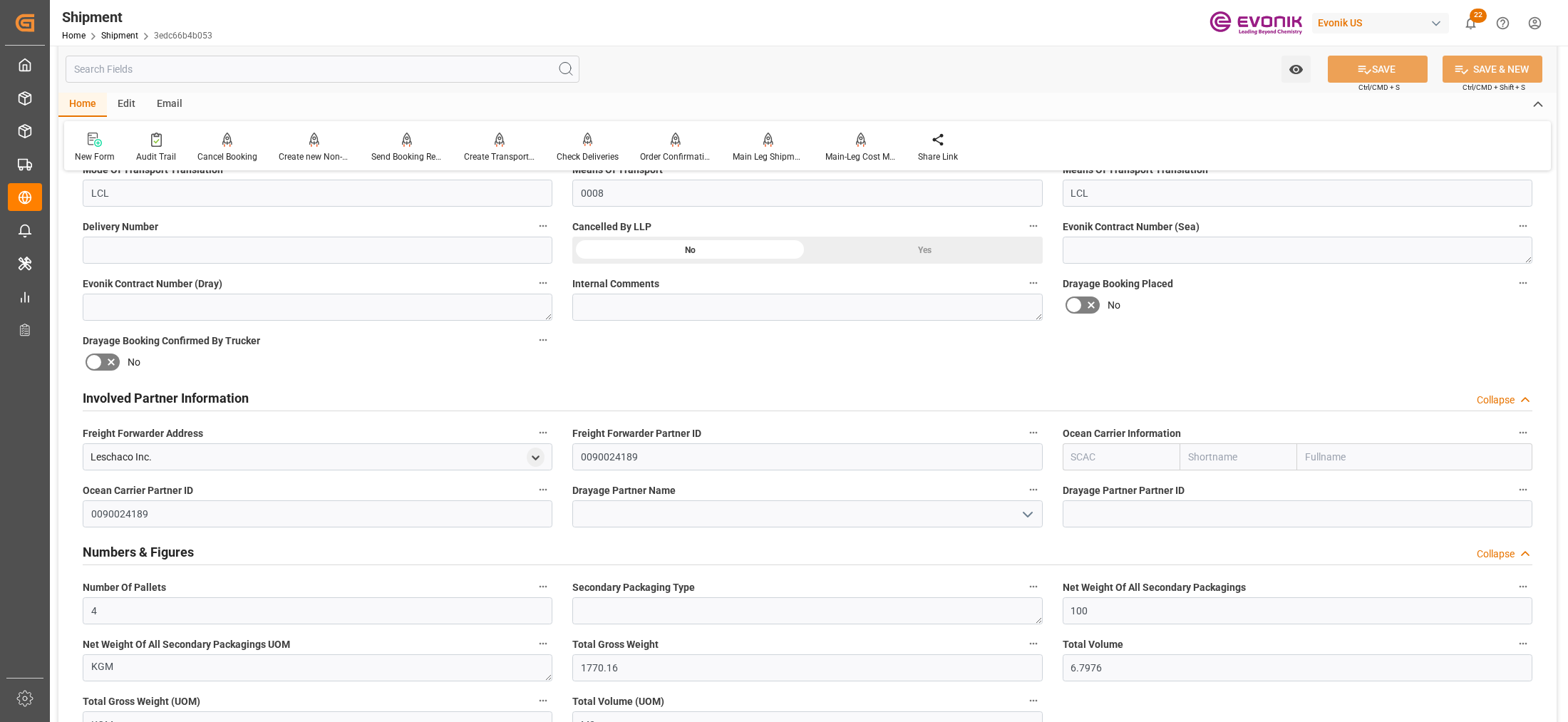
click at [1084, 453] on input "text" at bounding box center [1121, 457] width 118 height 27
click at [1087, 485] on b "ALRB" at bounding box center [1084, 489] width 25 height 11
type input "ALRB"
type input "AC Containerline"
type input "AC Containerline GmbH"
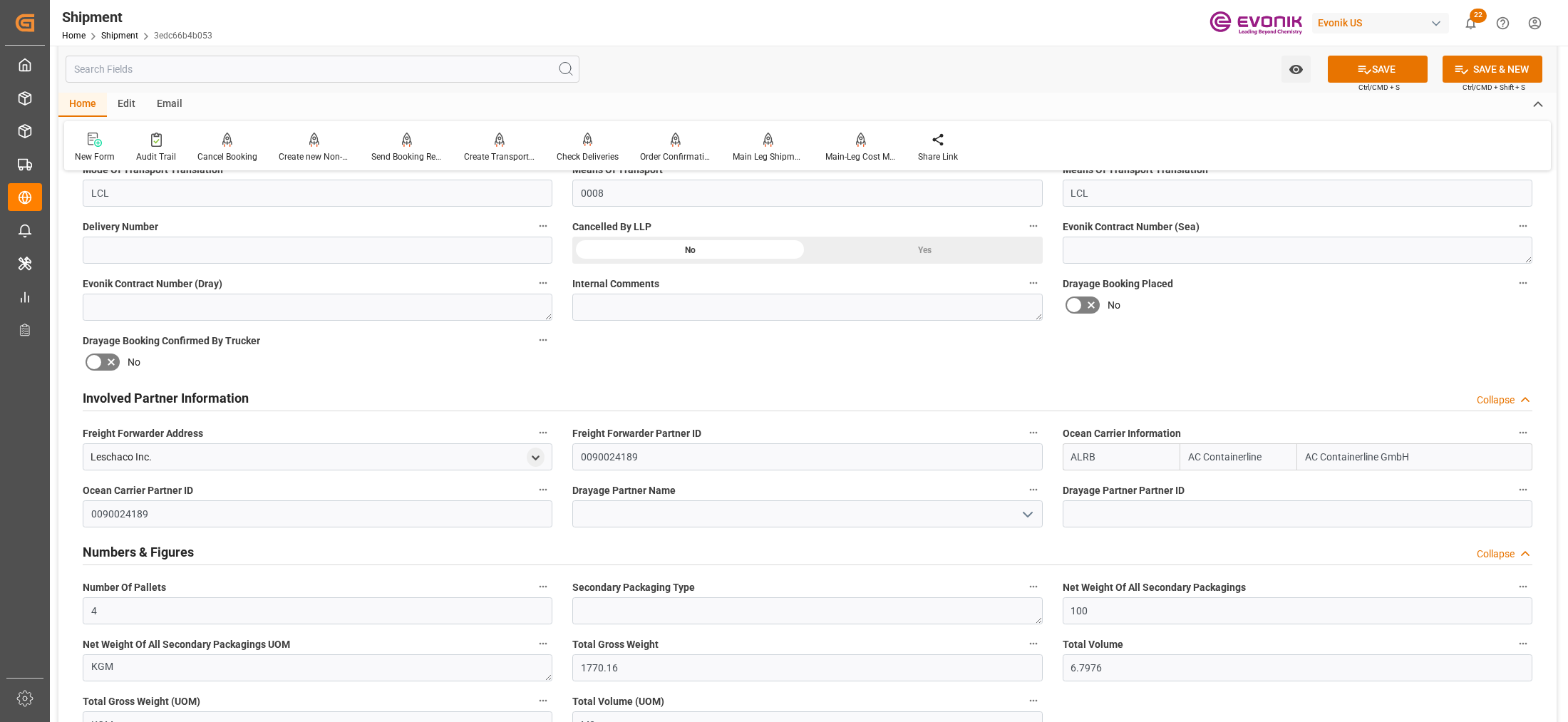
type input "ALRB"
click at [788, 514] on input at bounding box center [808, 514] width 470 height 27
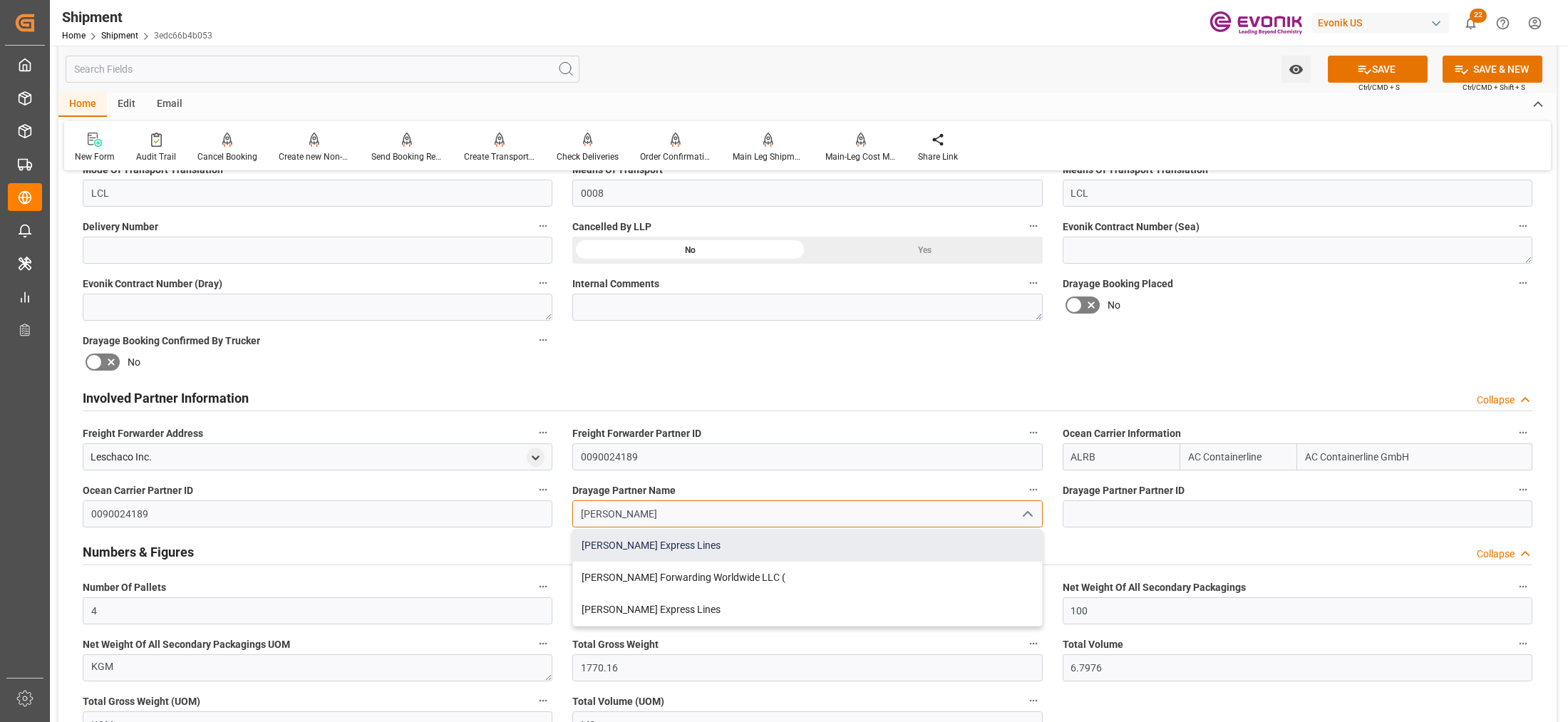
click at [709, 553] on div "Estes Express Lines" at bounding box center [808, 546] width 468 height 32
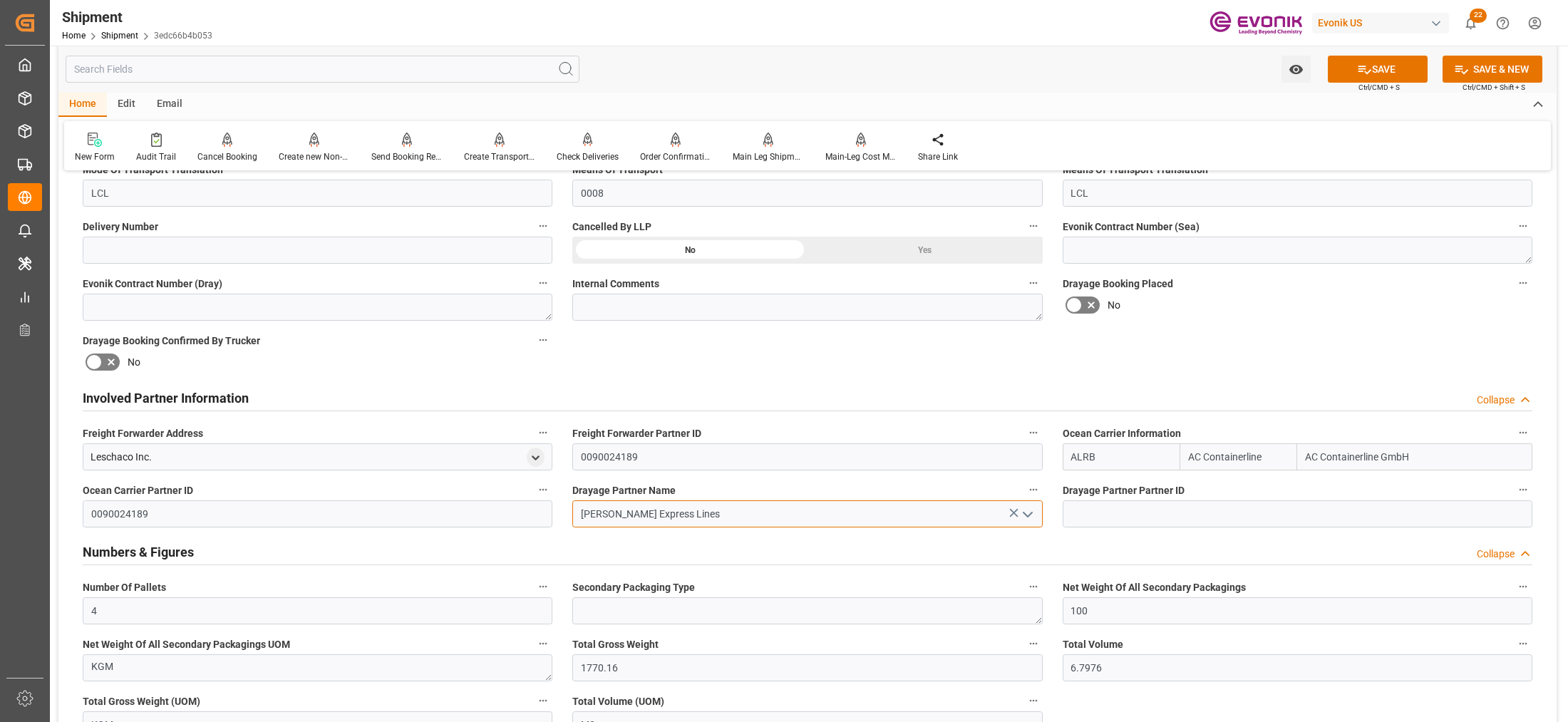
type input "Estes Express Lines"
click at [1412, 302] on div "No" at bounding box center [1298, 305] width 470 height 22
click at [1384, 67] on button "SAVE" at bounding box center [1378, 69] width 99 height 27
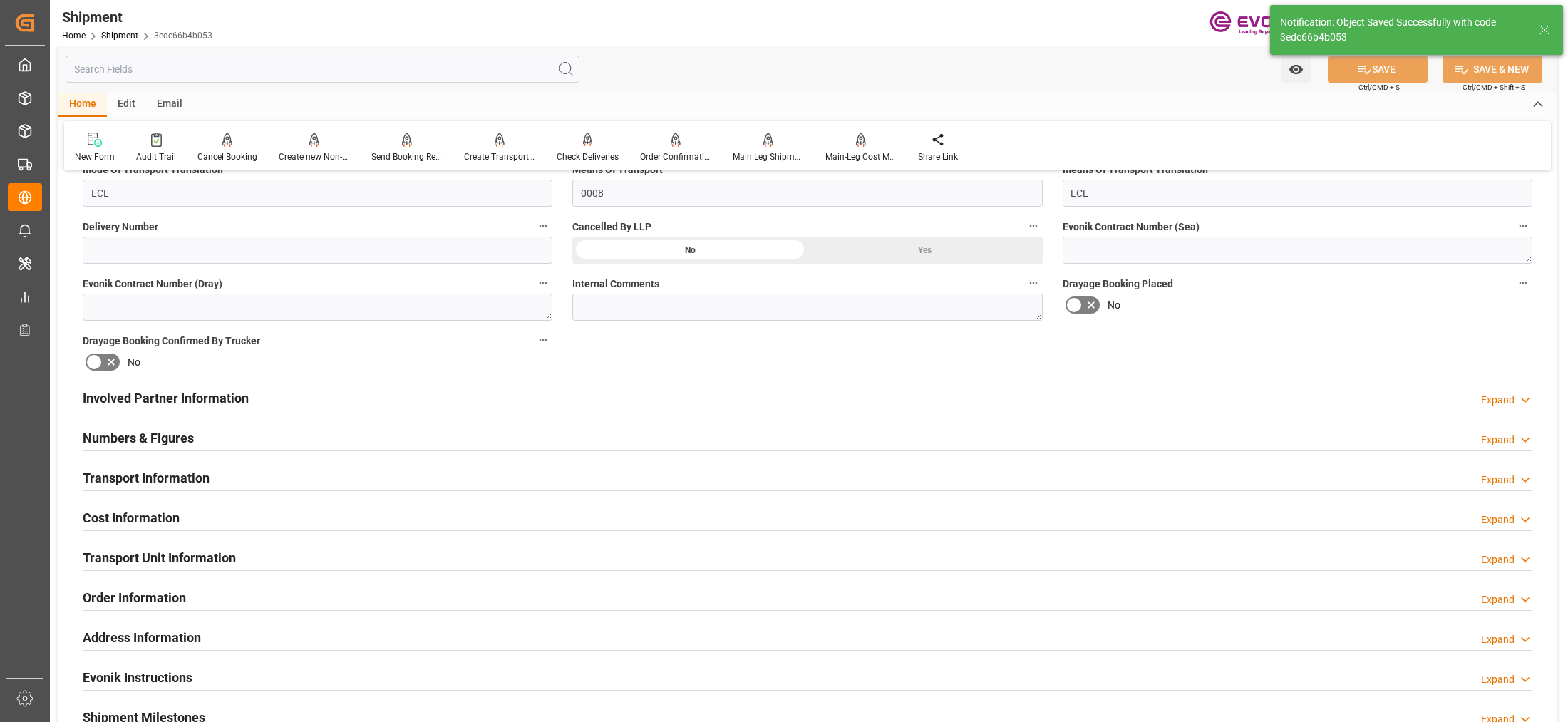
type input "0090029590"
type textarea "Far East"
click at [672, 393] on div "Involved Partner Information Expand" at bounding box center [808, 397] width 1450 height 27
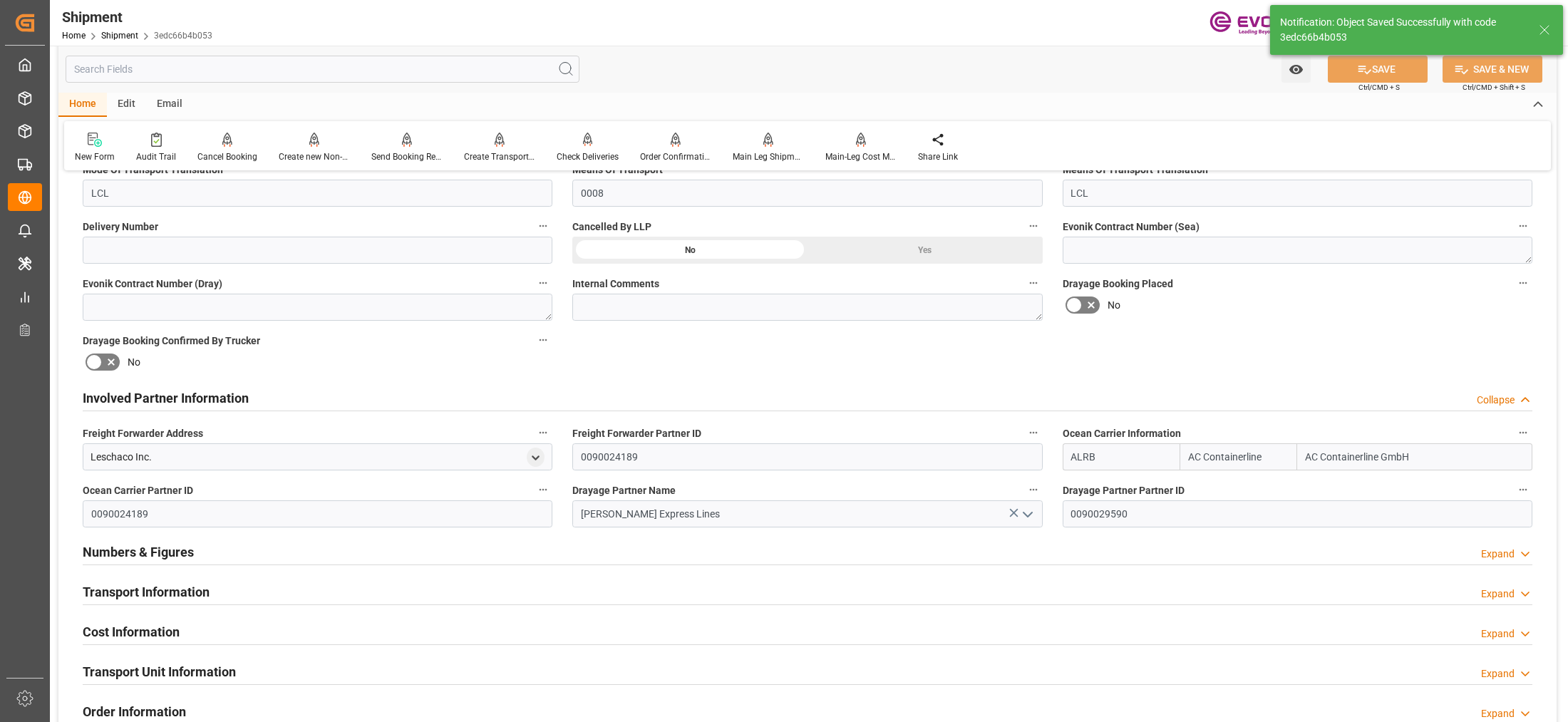
click at [690, 586] on div "Transport Information Expand" at bounding box center [808, 591] width 1450 height 27
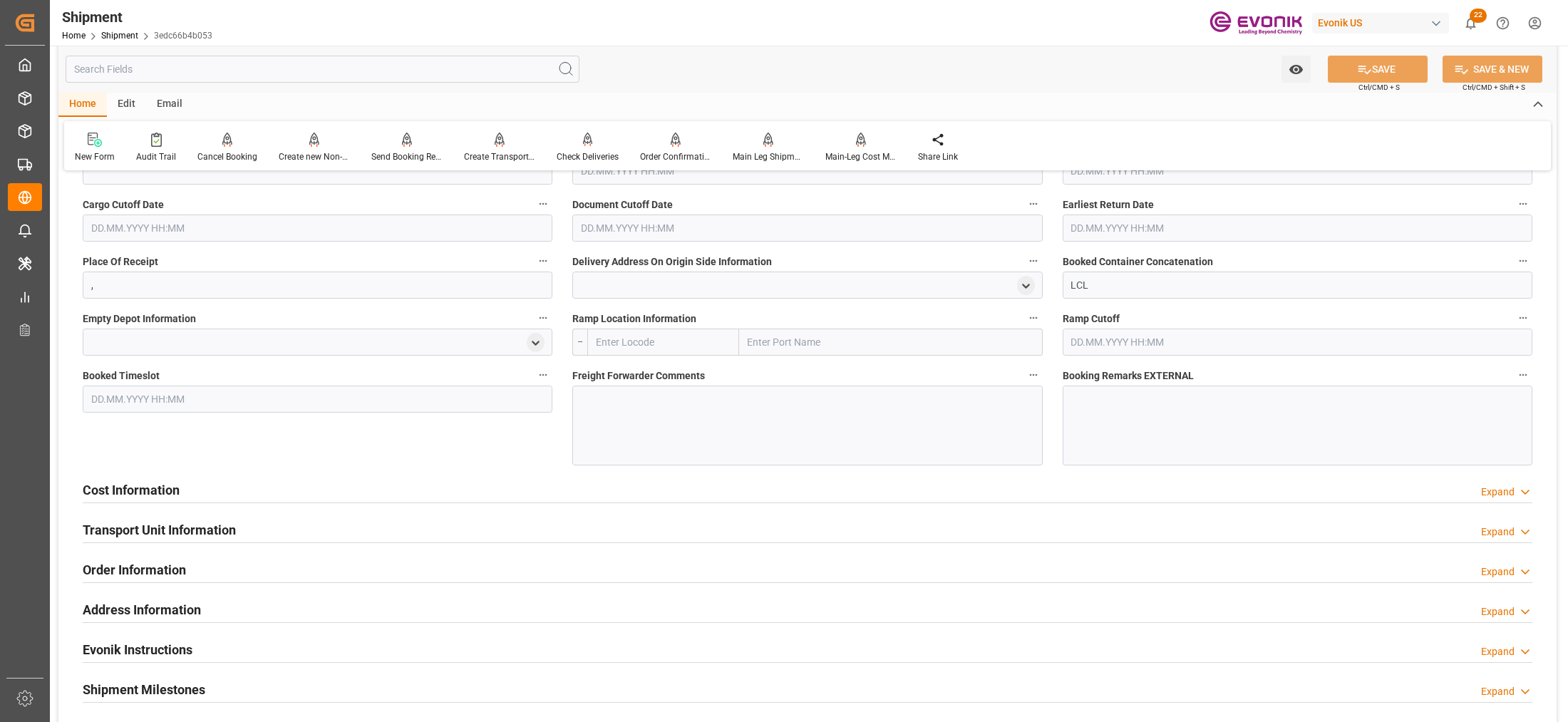
scroll to position [891, 0]
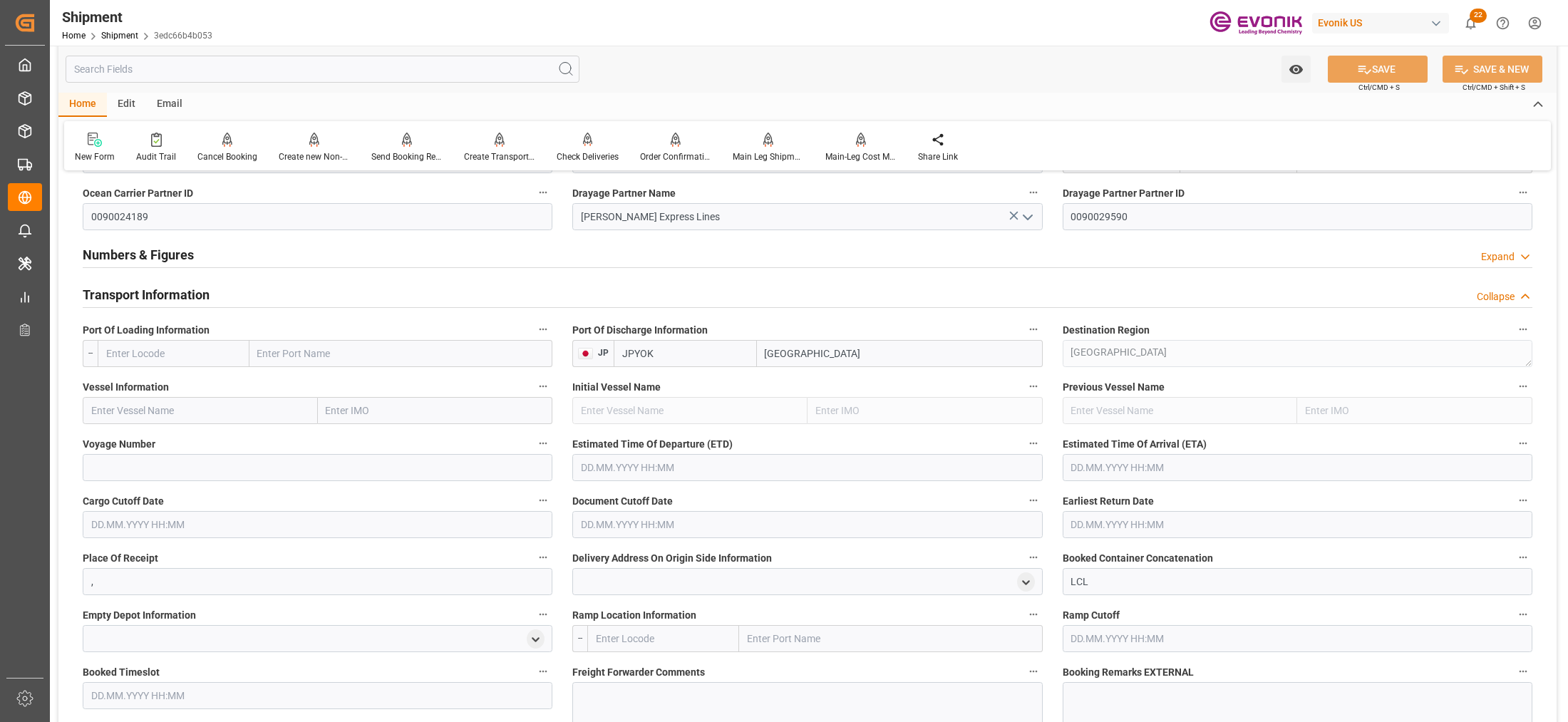
click at [183, 356] on input "text" at bounding box center [173, 354] width 152 height 27
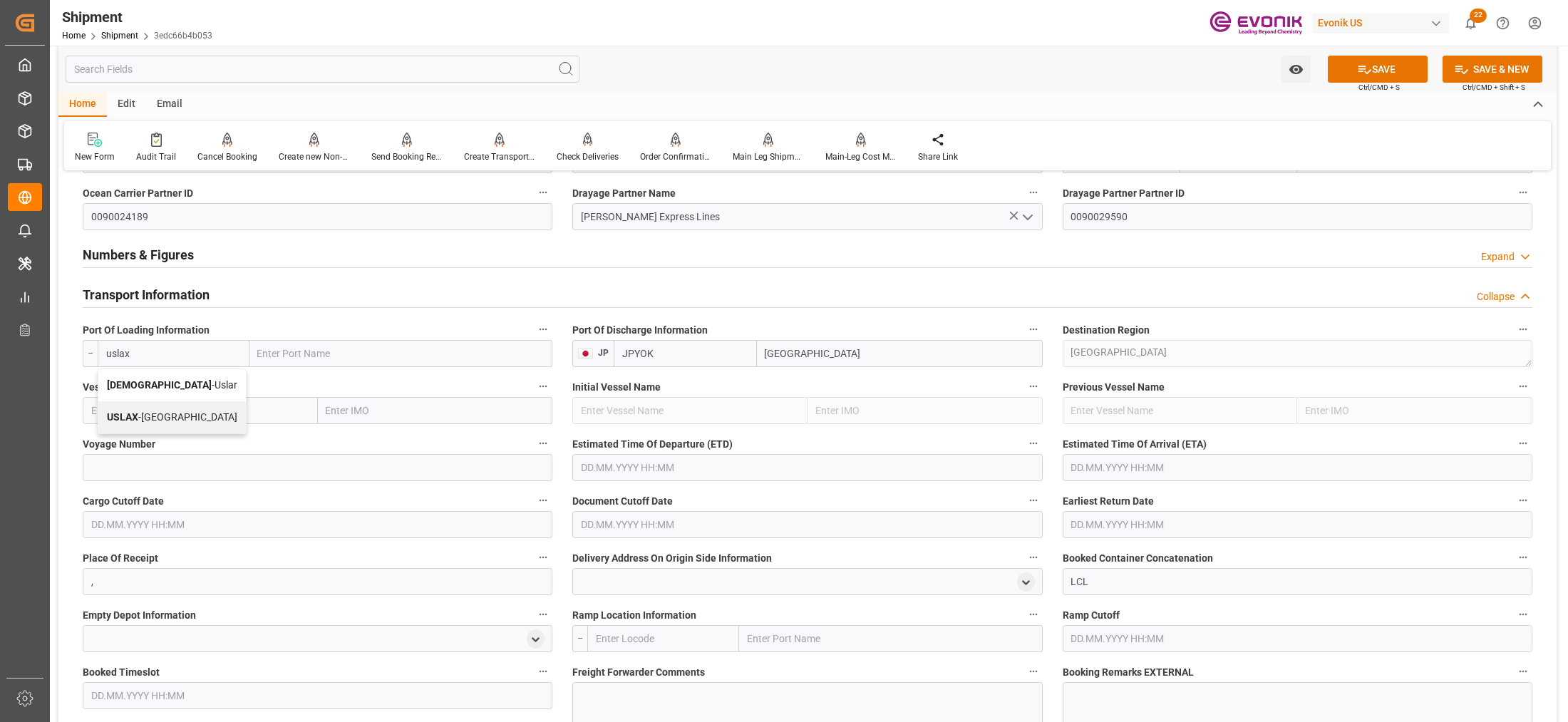
click at [170, 408] on div "USLAX - Los Angeles" at bounding box center [172, 417] width 148 height 32
type input "USLAX"
type input "Los Angeles"
type input "USLAX"
click at [242, 410] on input "text" at bounding box center [200, 411] width 235 height 27
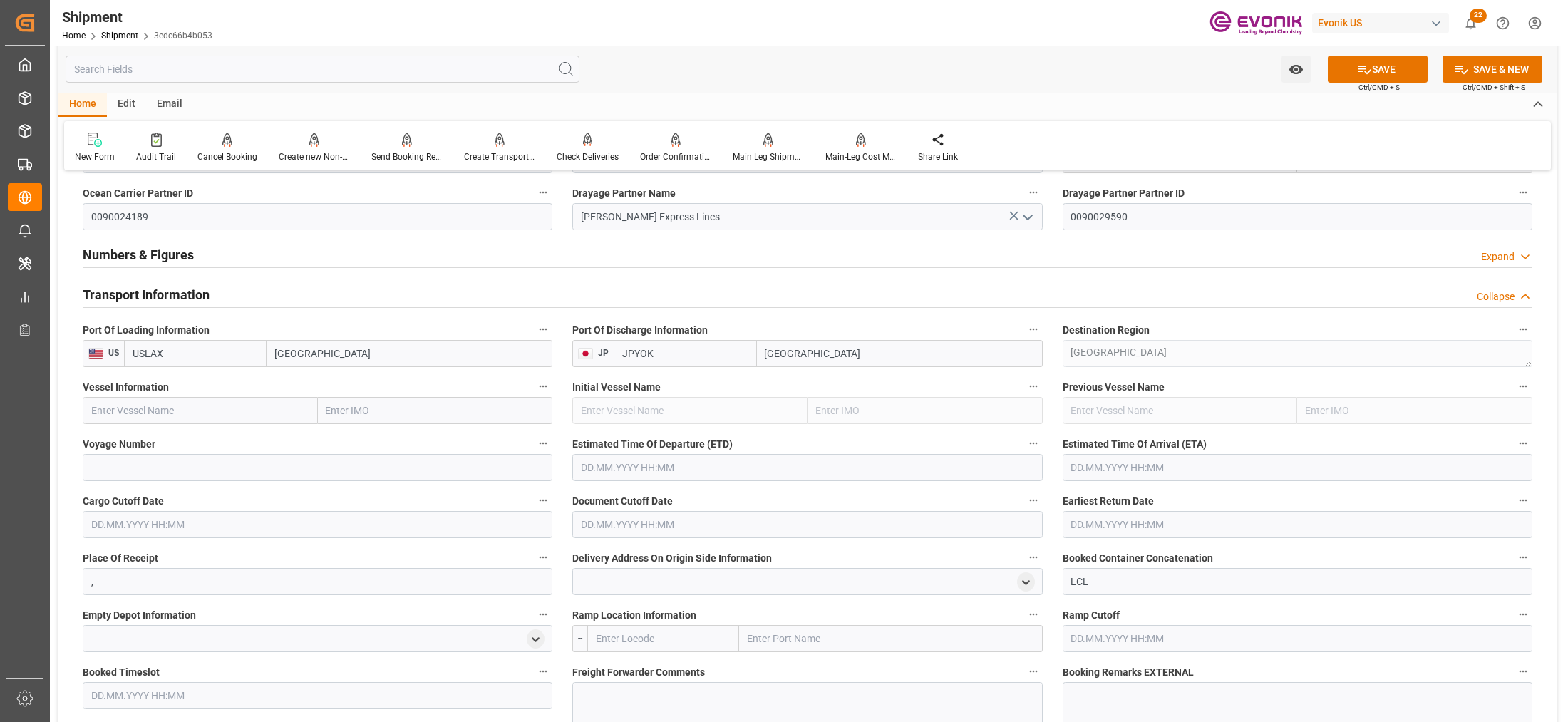
paste input "ONE HARBOUR / 102W"
click at [191, 412] on input "ONE HARBOUR / 102W" at bounding box center [200, 411] width 235 height 27
type input "ONE HARBOUR"
click at [191, 444] on span "ONE HARBOUR - 9302152" at bounding box center [148, 442] width 111 height 11
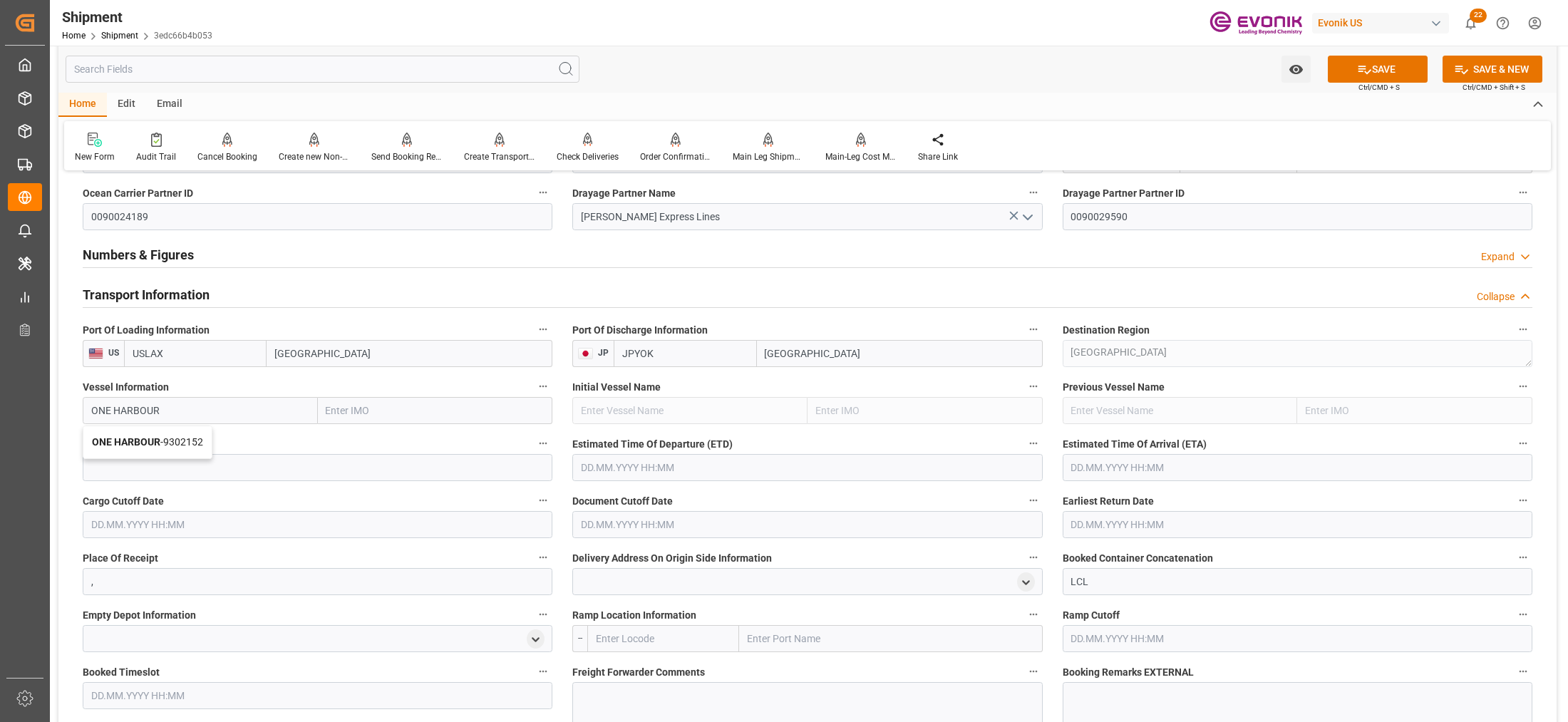
type input "9302152"
type input "ONE HARBOUR"
click at [230, 465] on input at bounding box center [318, 468] width 470 height 27
paste input "102W"
type input "102W"
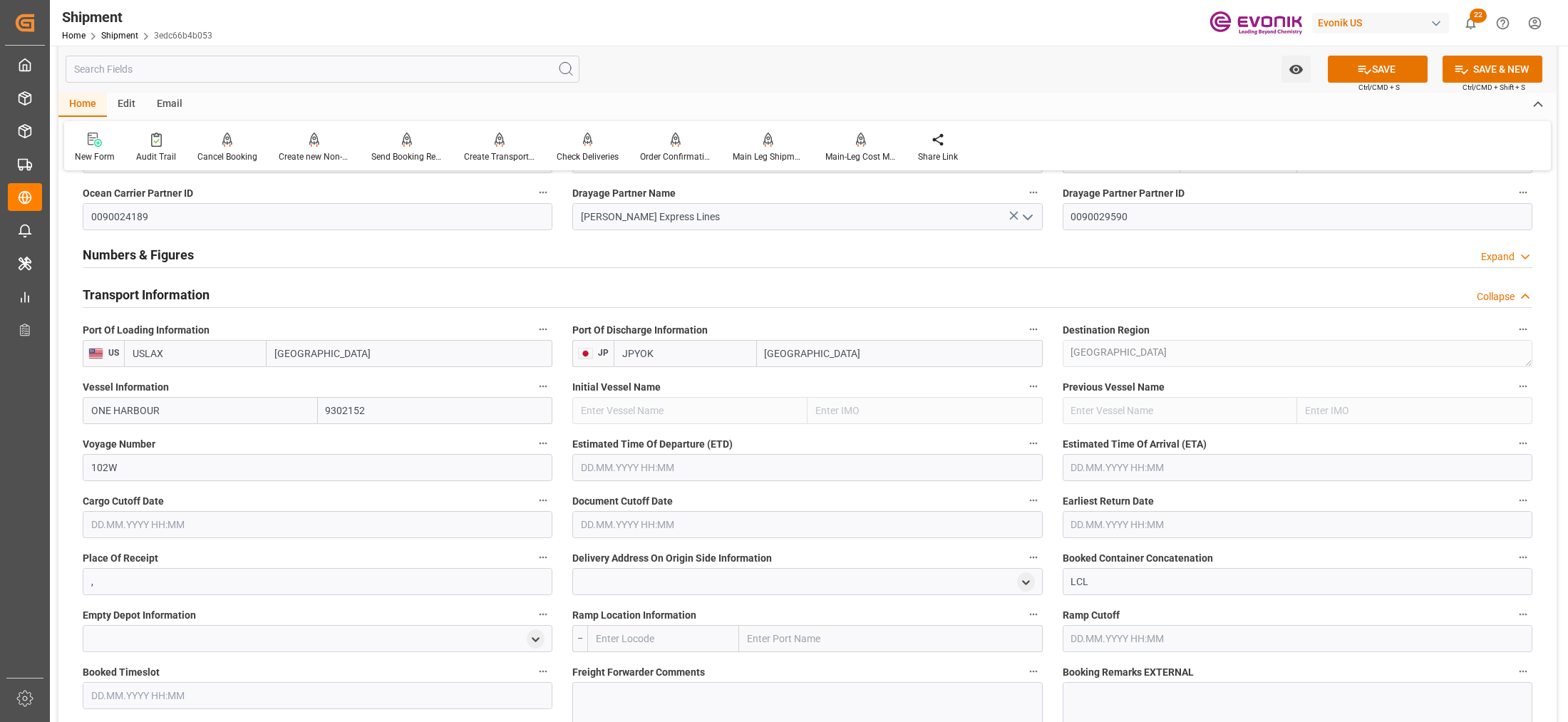
click at [734, 465] on input "text" at bounding box center [808, 468] width 470 height 27
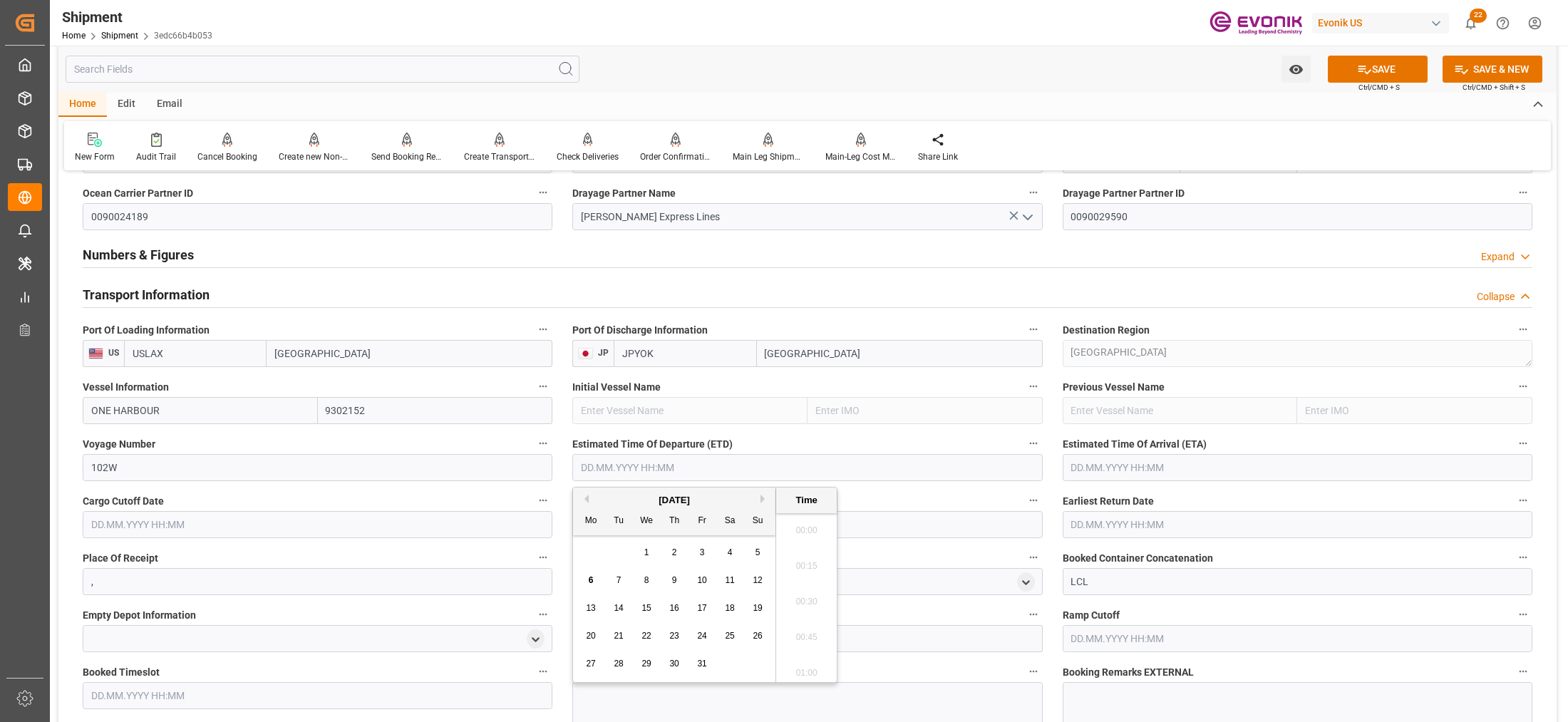
scroll to position [218, 0]
click at [764, 501] on button "Next Month" at bounding box center [764, 499] width 9 height 9
click at [590, 582] on span "3" at bounding box center [591, 580] width 5 height 10
type input "03.11.2025 00:00"
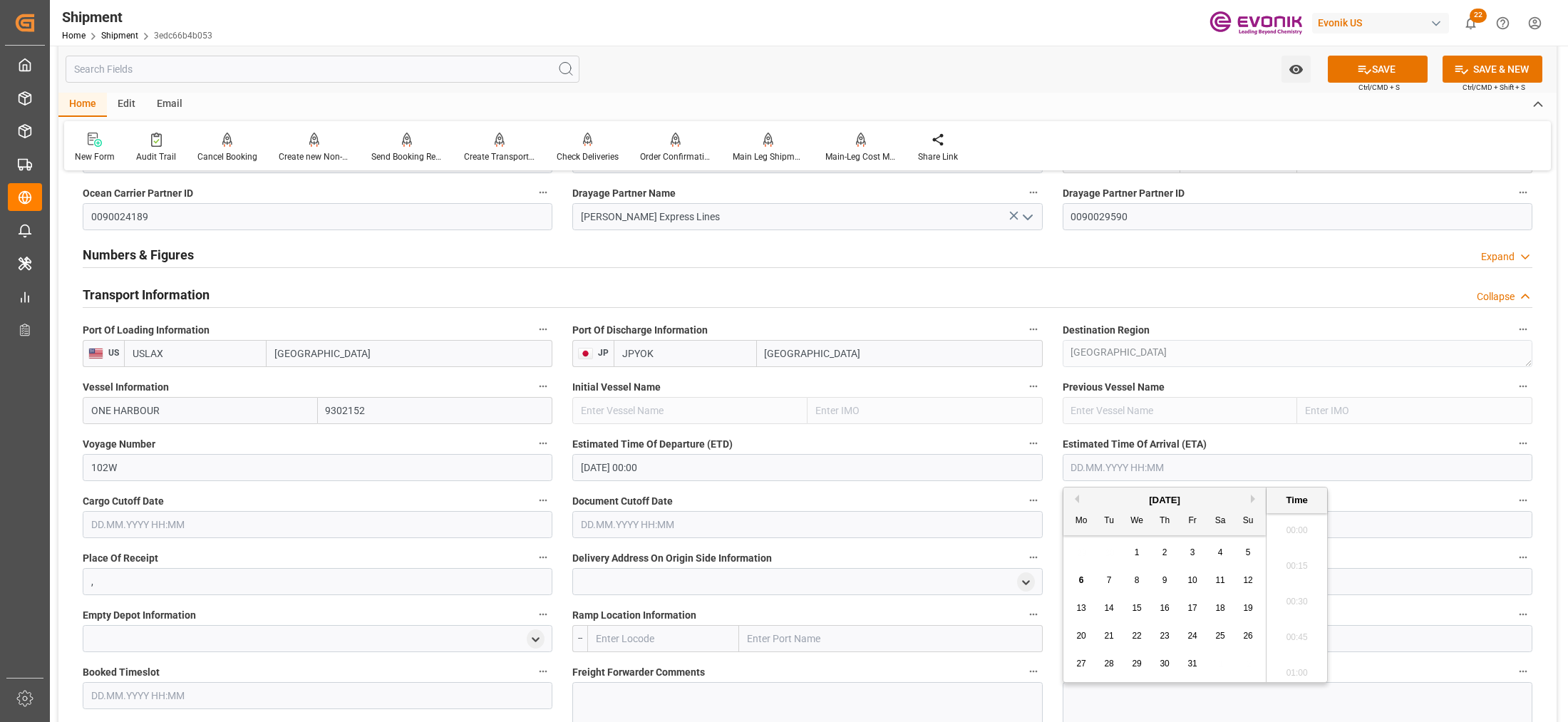
click at [1116, 471] on input "text" at bounding box center [1298, 468] width 470 height 27
click at [1255, 503] on button "Next Month" at bounding box center [1255, 499] width 9 height 9
click at [1256, 499] on button "Next Month" at bounding box center [1255, 499] width 9 height 9
click at [1077, 497] on button "Previous Month" at bounding box center [1075, 499] width 9 height 9
click at [1164, 635] on span "20" at bounding box center [1165, 636] width 10 height 10
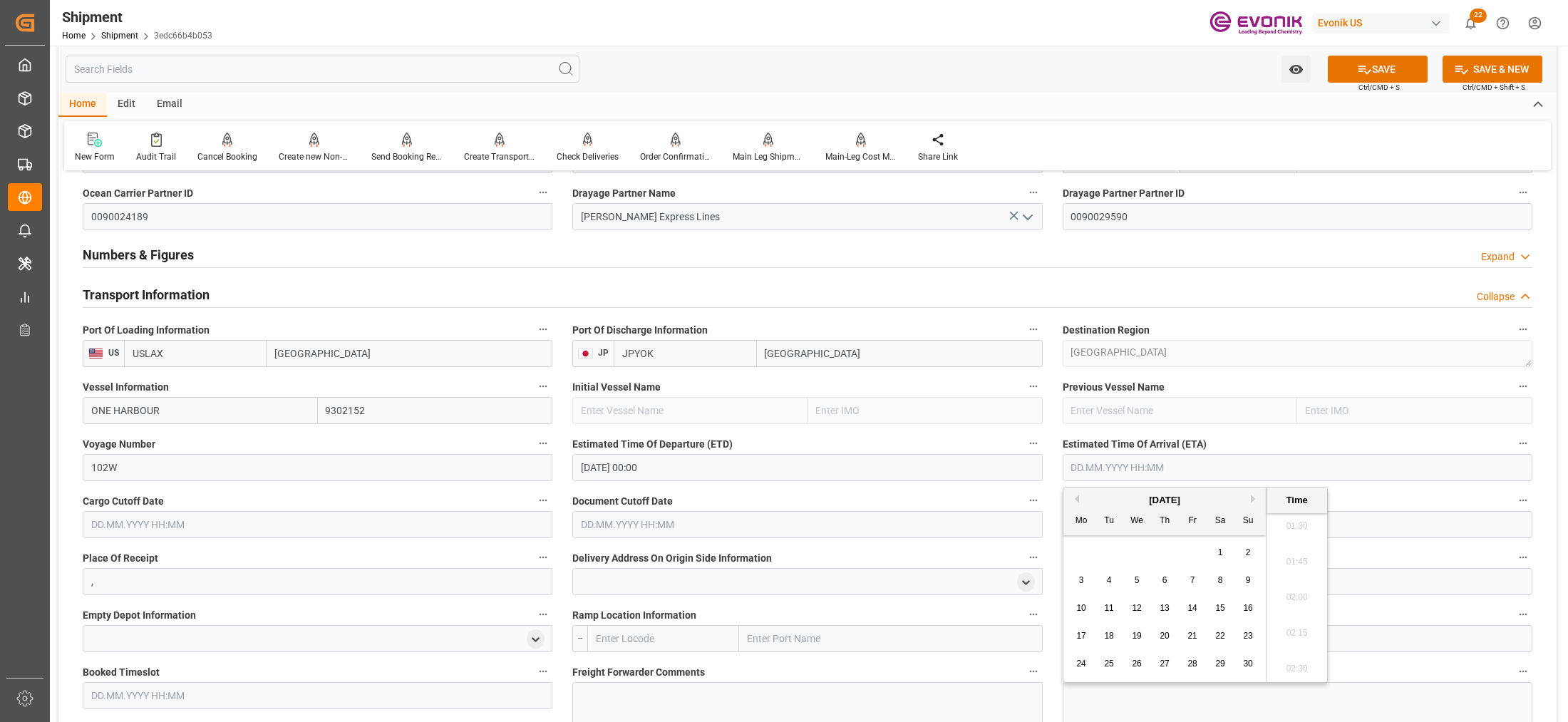
type input "20.11.2025 00:00"
click at [494, 522] on input "text" at bounding box center [318, 525] width 470 height 27
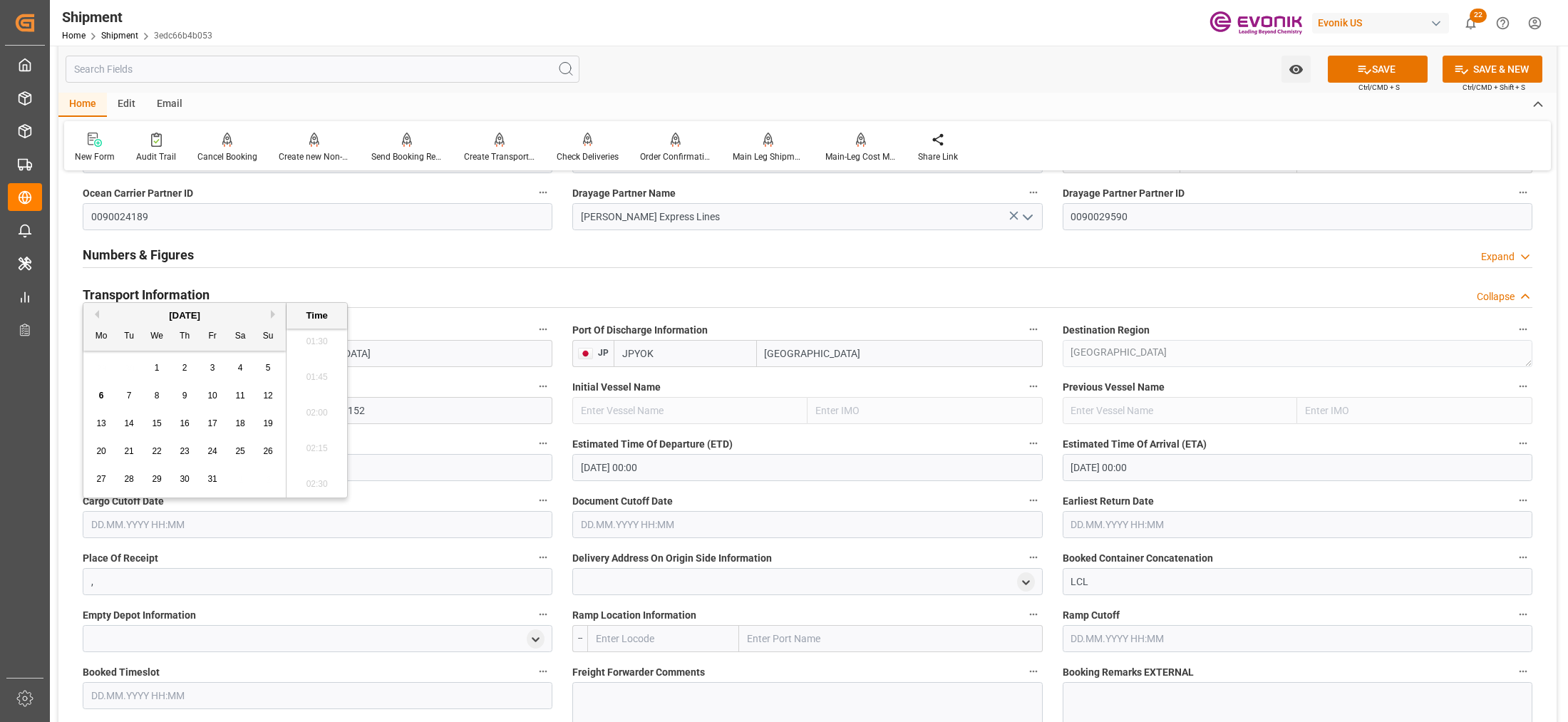
click at [155, 424] on span "15" at bounding box center [156, 424] width 10 height 10
type input "15.10.2025 00:00"
click at [663, 514] on input "text" at bounding box center [808, 525] width 470 height 27
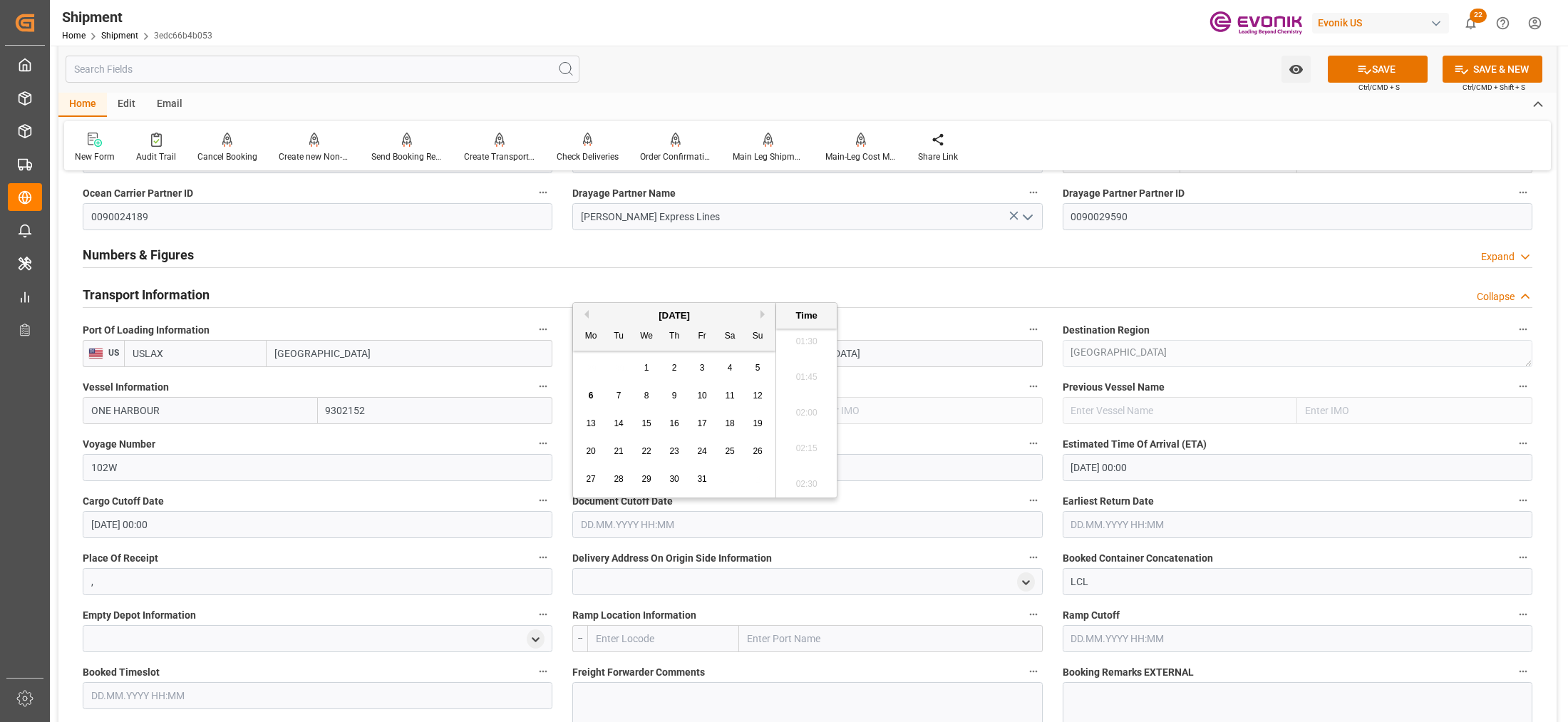
click at [650, 421] on span "15" at bounding box center [646, 424] width 10 height 10
type input "15.10.2025 00:00"
click at [1093, 521] on input "text" at bounding box center [1298, 525] width 470 height 27
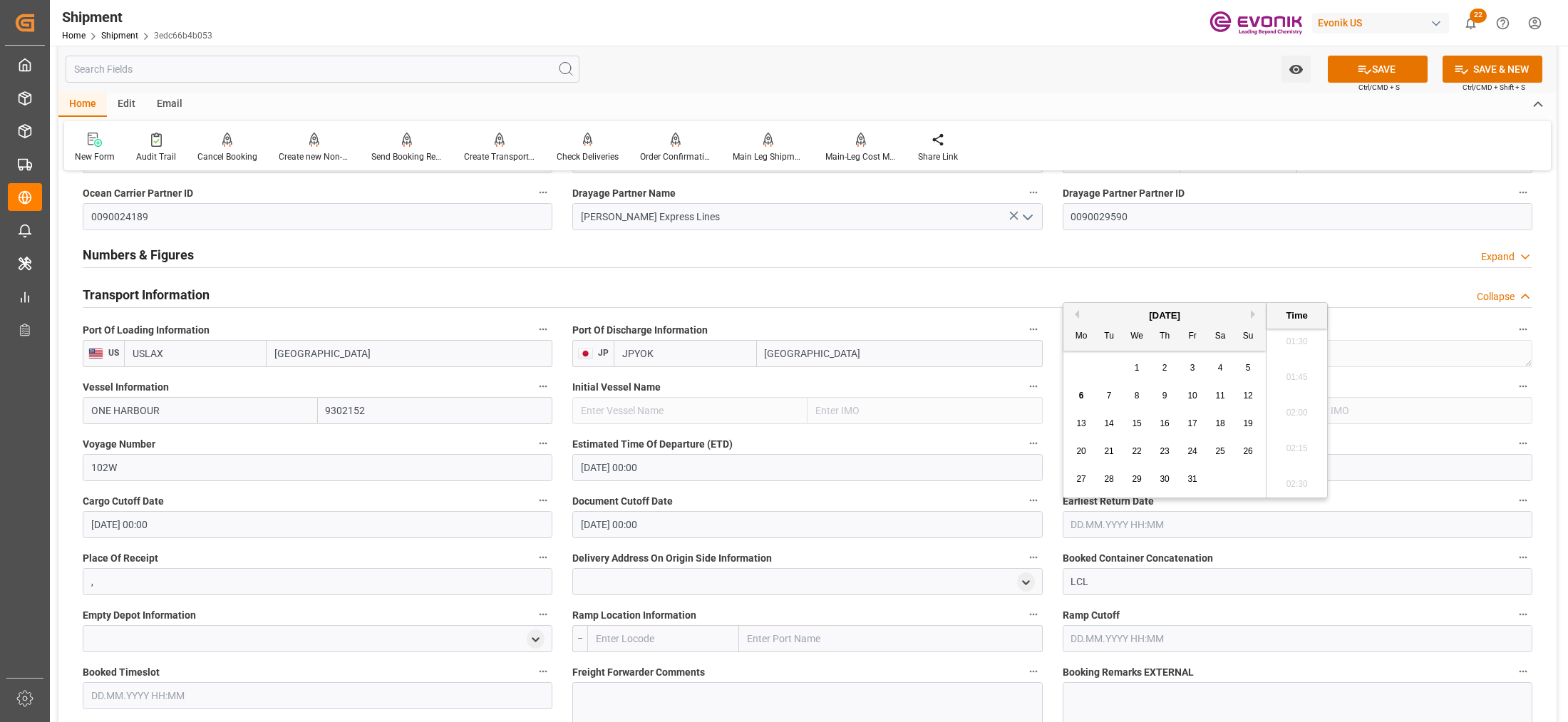
click at [1149, 420] on div "13 14 15 16 17 18 19" at bounding box center [1165, 424] width 195 height 28
click at [1142, 421] on div "15" at bounding box center [1137, 424] width 18 height 17
type input "15.10.2025 00:00"
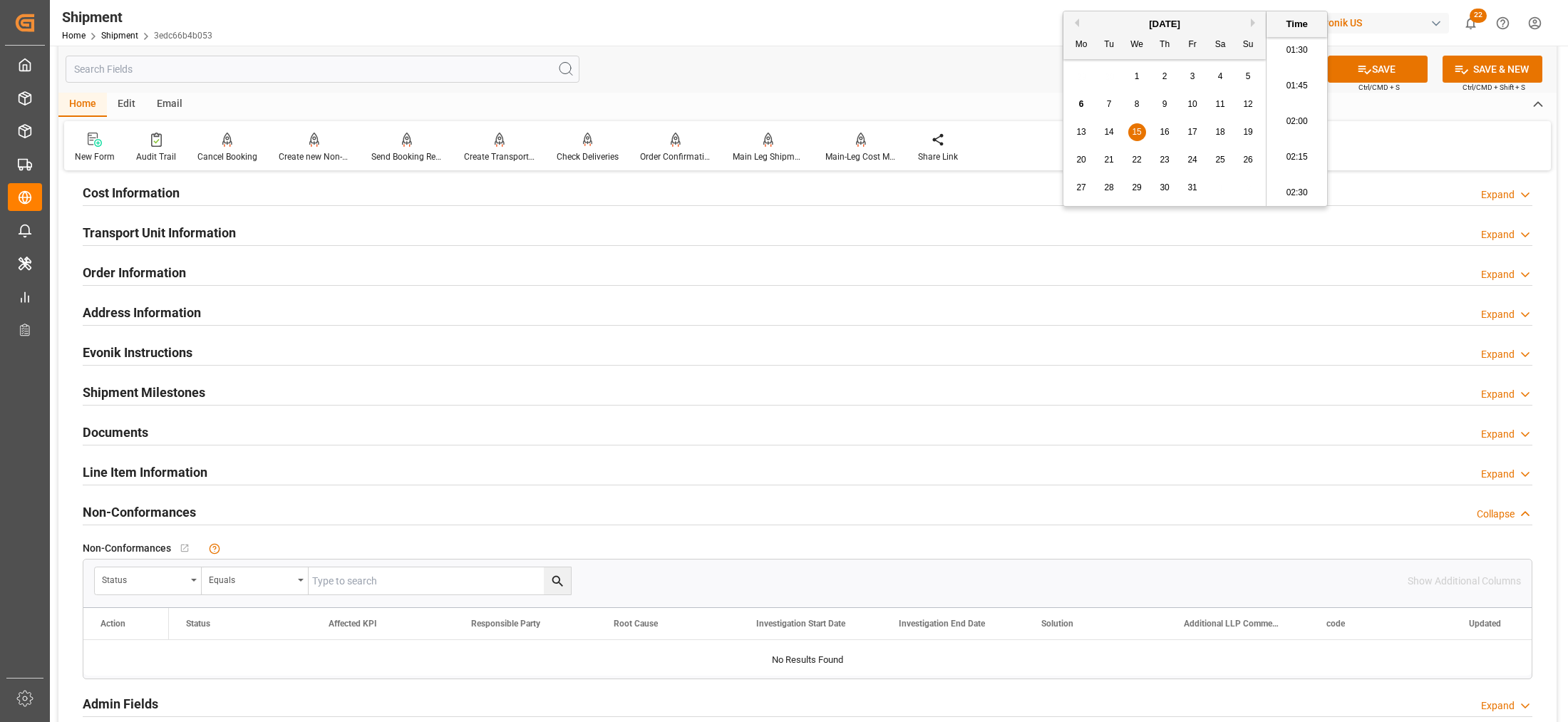
scroll to position [1188, 0]
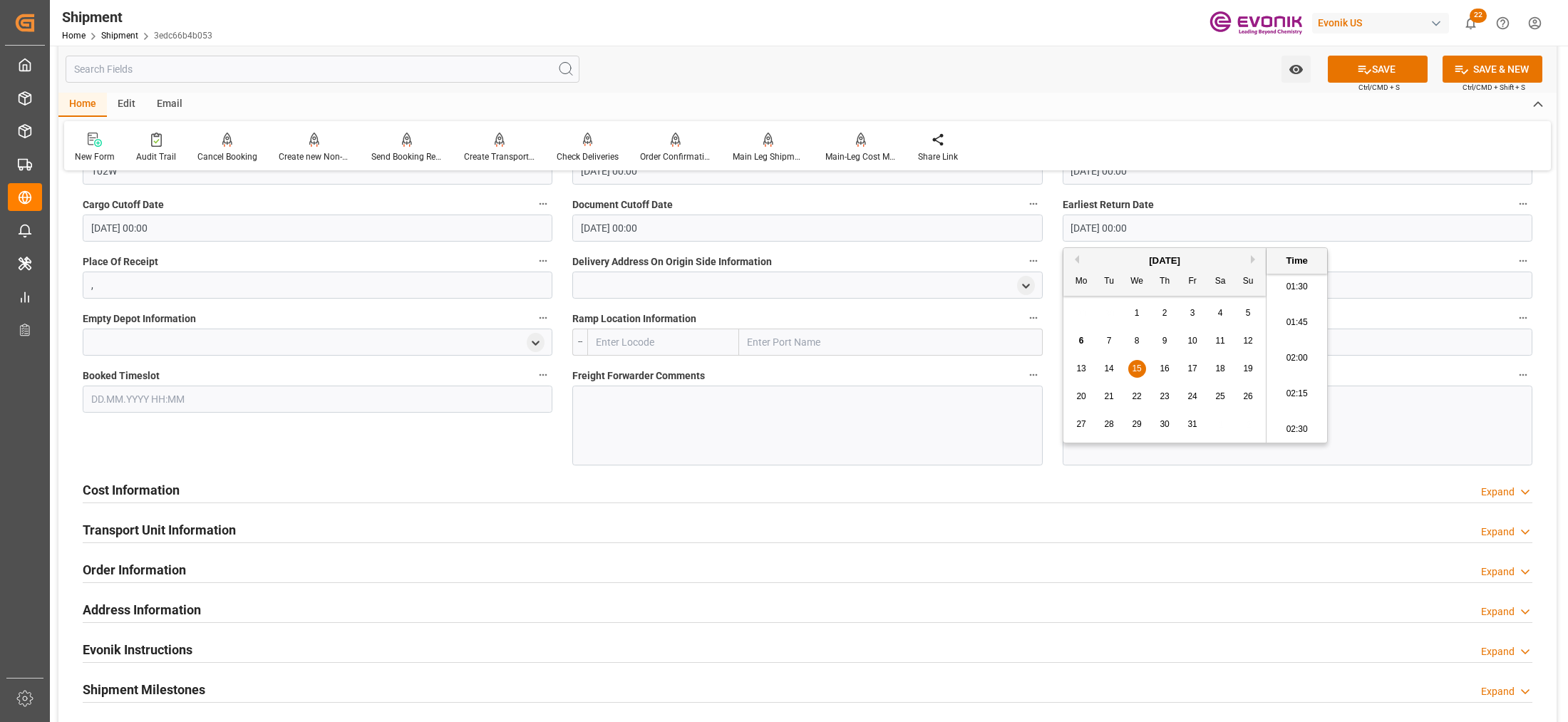
click at [624, 346] on input "text" at bounding box center [662, 343] width 152 height 27
click at [652, 368] on span "USCHI - Chicago" at bounding box center [661, 374] width 128 height 11
type input "USCHI"
type input "Chicago"
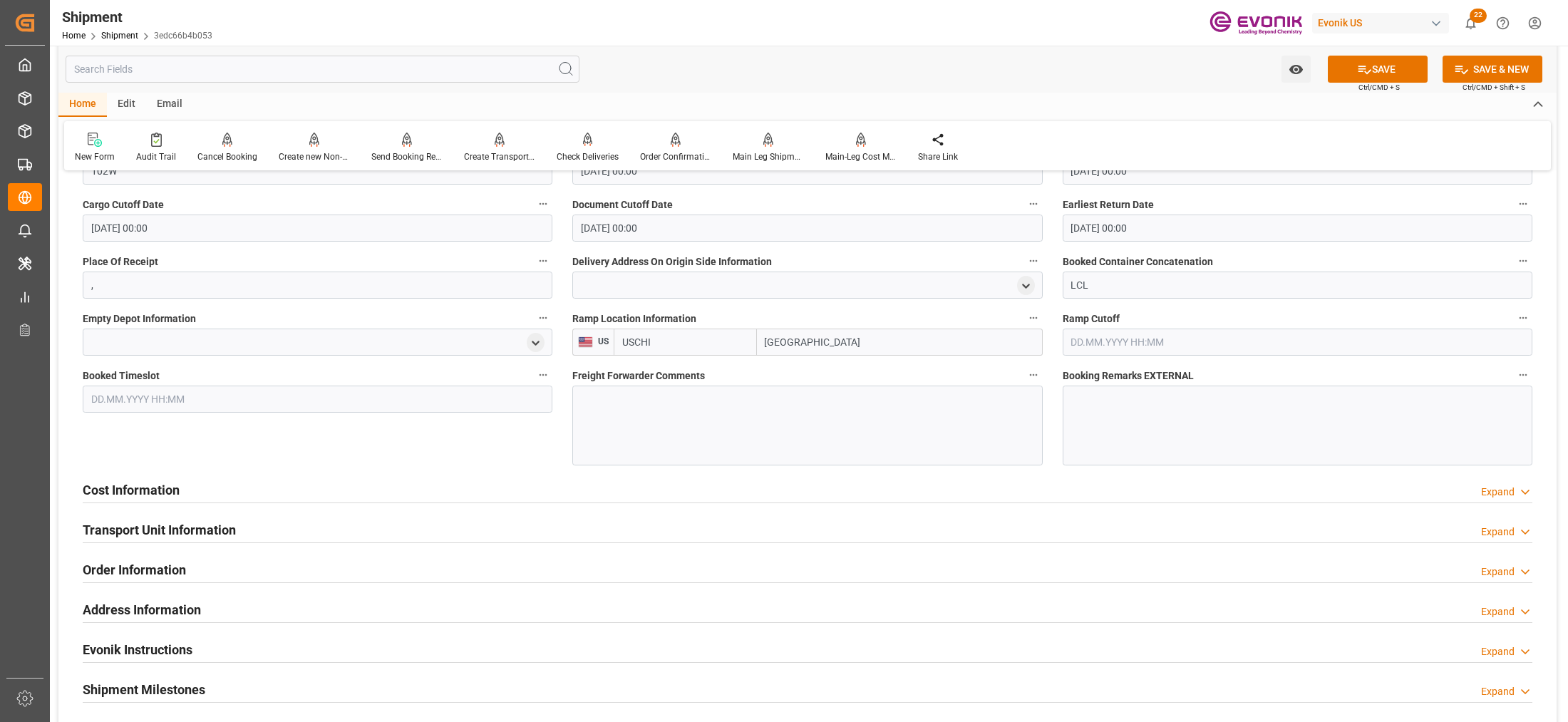
type input "USCHI"
click at [682, 415] on div at bounding box center [808, 426] width 470 height 80
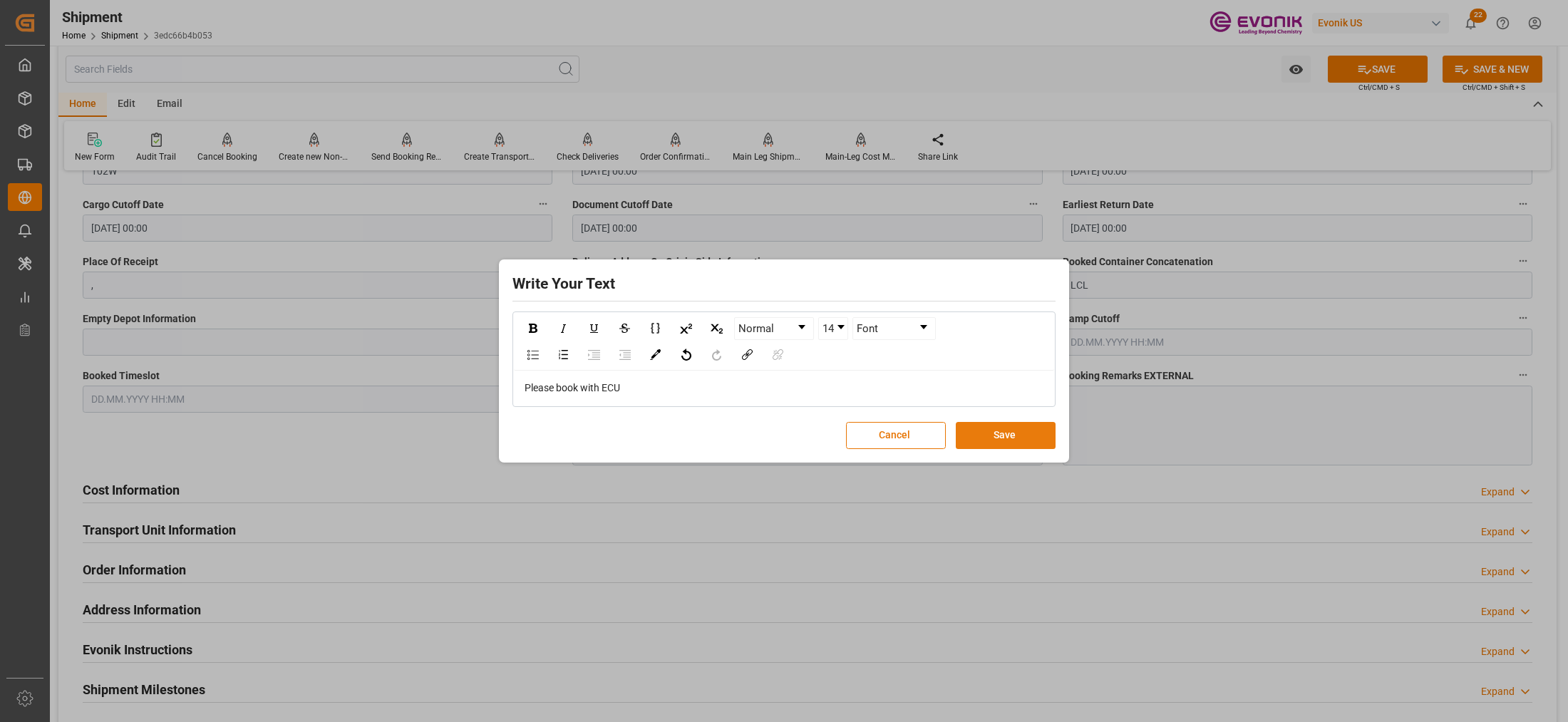
click at [1027, 435] on button "Save" at bounding box center [1006, 436] width 99 height 27
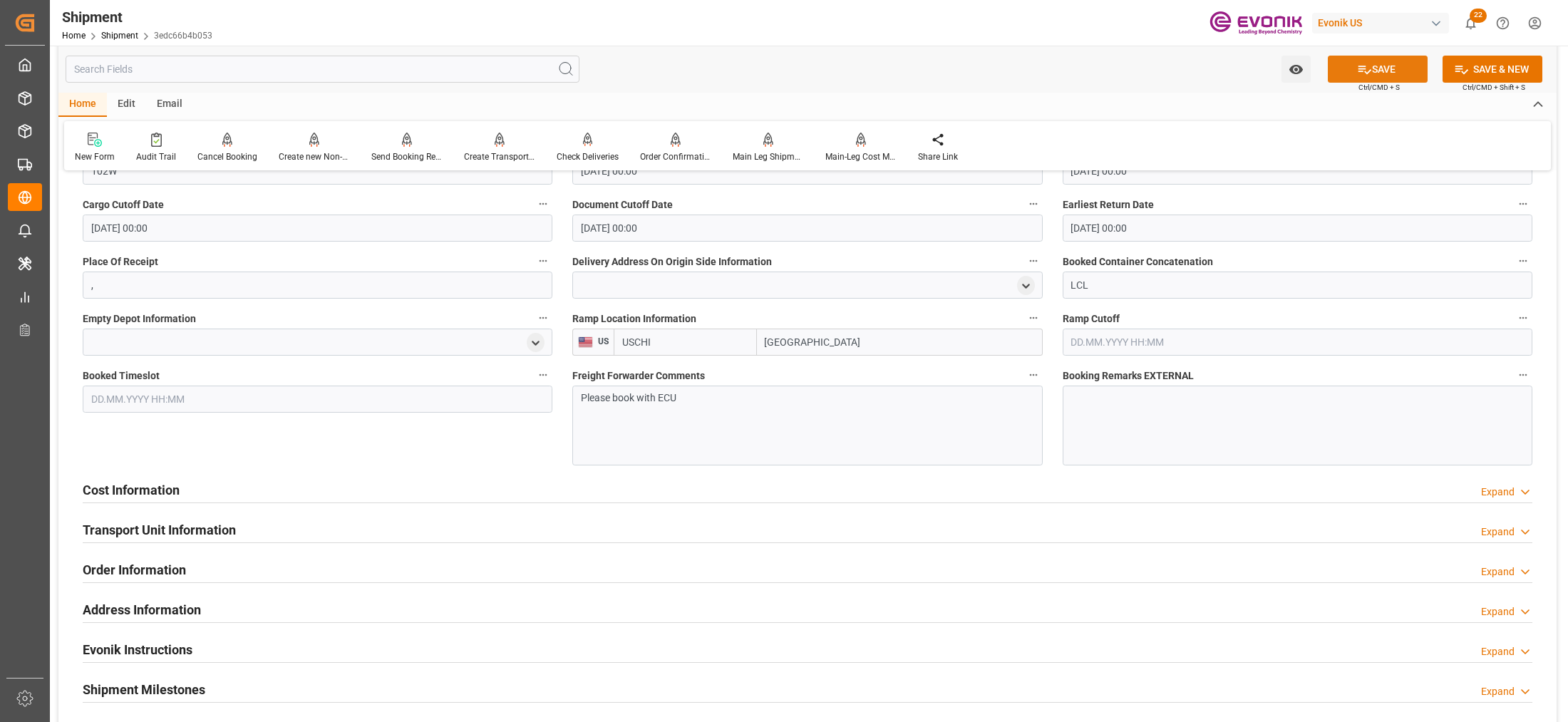
drag, startPoint x: 1381, startPoint y: 75, endPoint x: 1192, endPoint y: 126, distance: 195.8
click at [1381, 75] on button "SAVE" at bounding box center [1378, 69] width 99 height 27
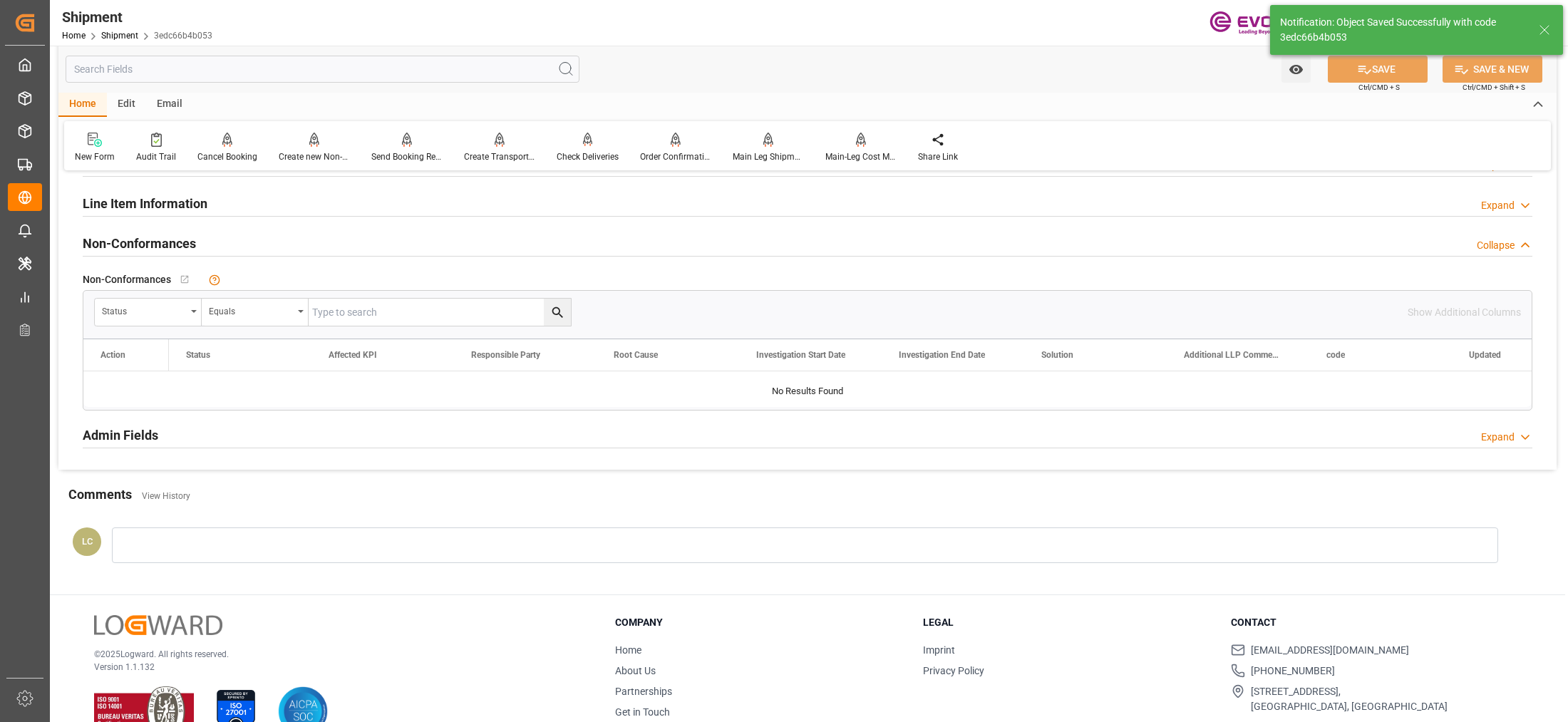
scroll to position [622, 0]
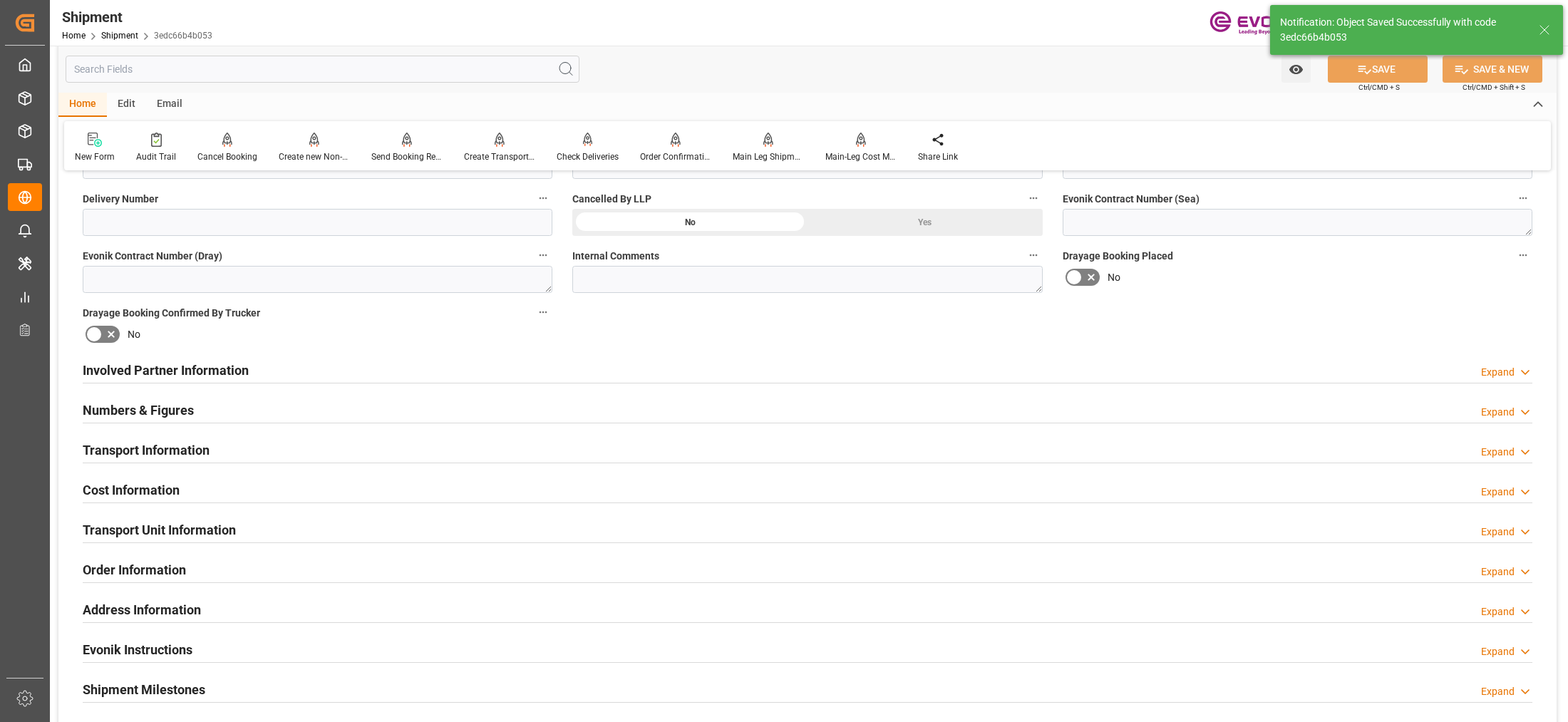
click at [440, 490] on div "Cost Information Expand" at bounding box center [808, 489] width 1450 height 27
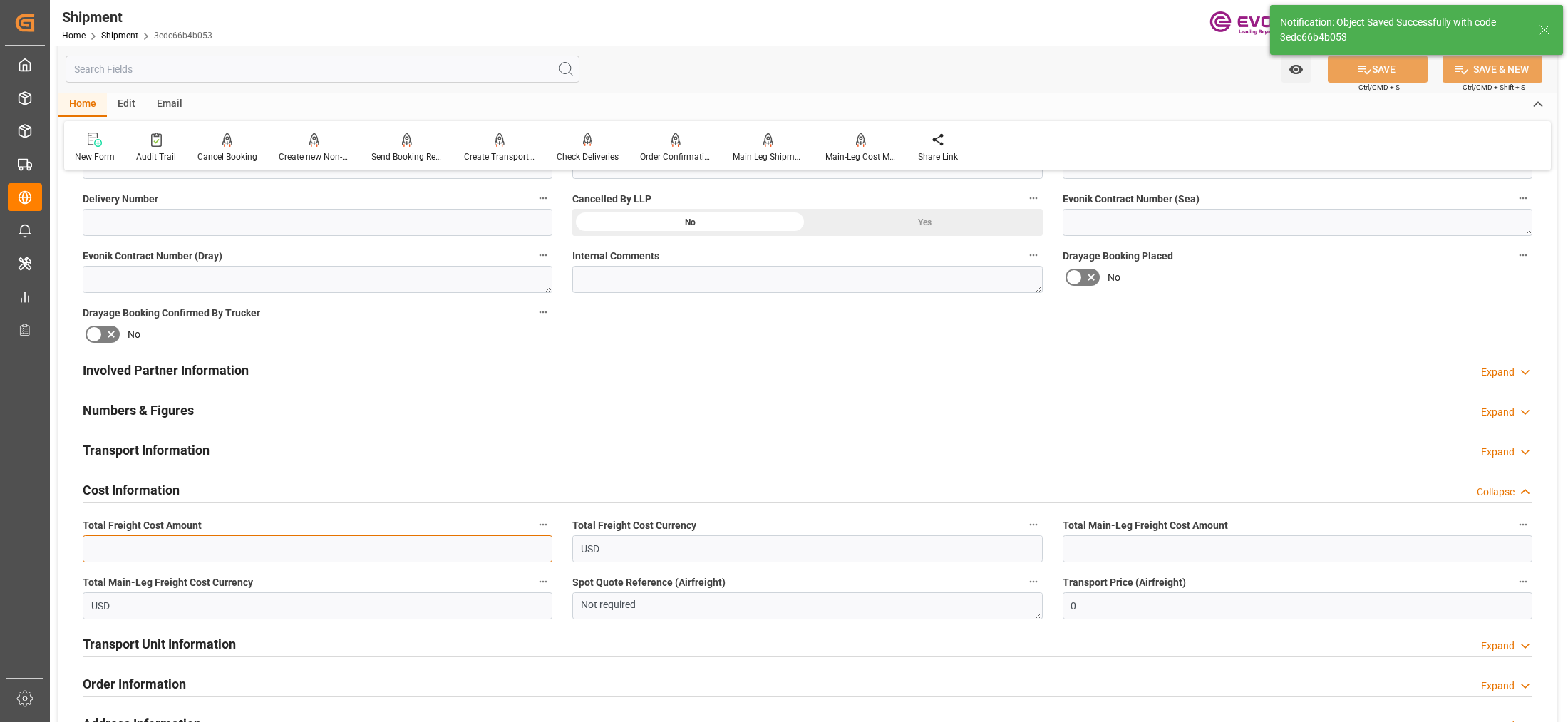
click at [299, 551] on input "text" at bounding box center [318, 549] width 470 height 27
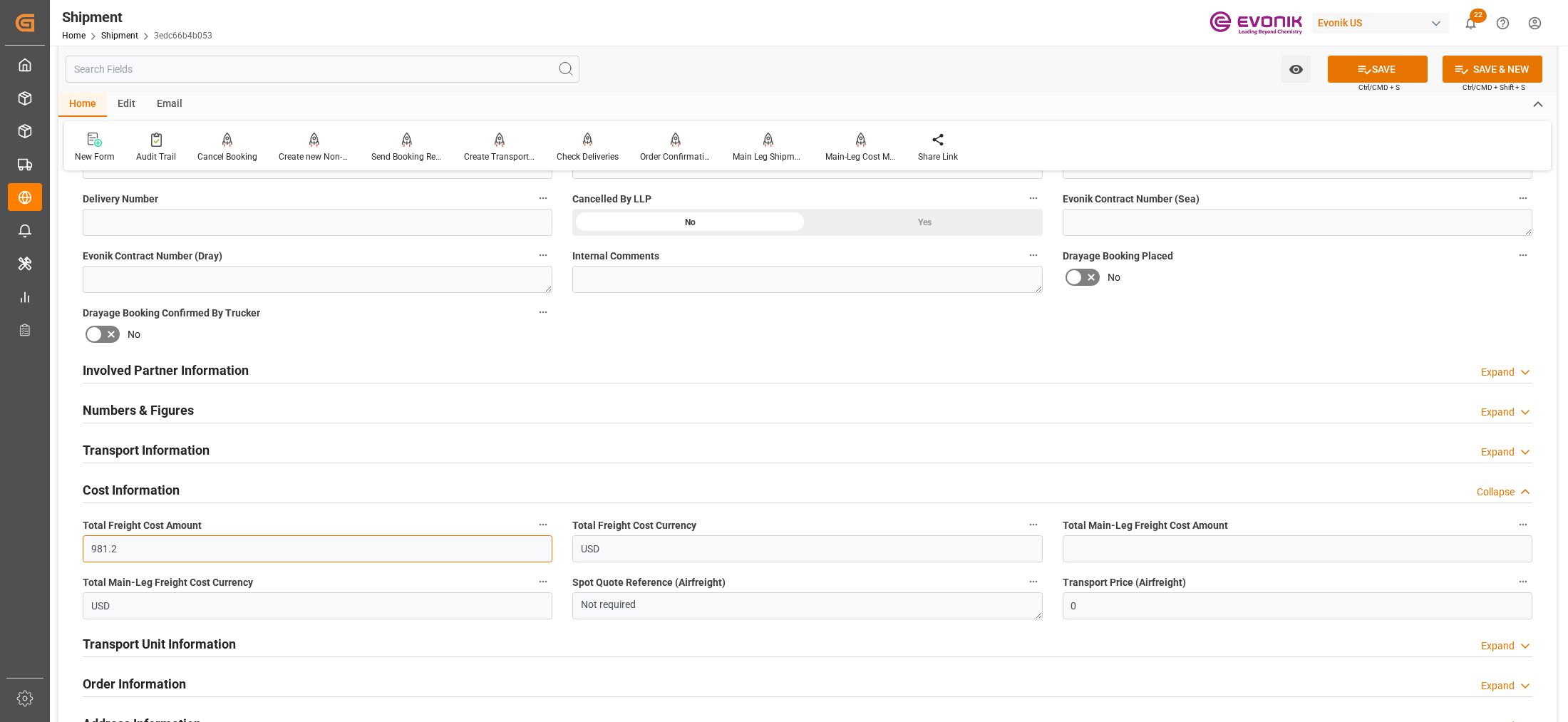
type input "981.2"
click at [1177, 547] on input "text" at bounding box center [1298, 549] width 470 height 27
click at [1120, 546] on input "text" at bounding box center [1298, 549] width 470 height 27
paste input "618.2"
type input "618.2"
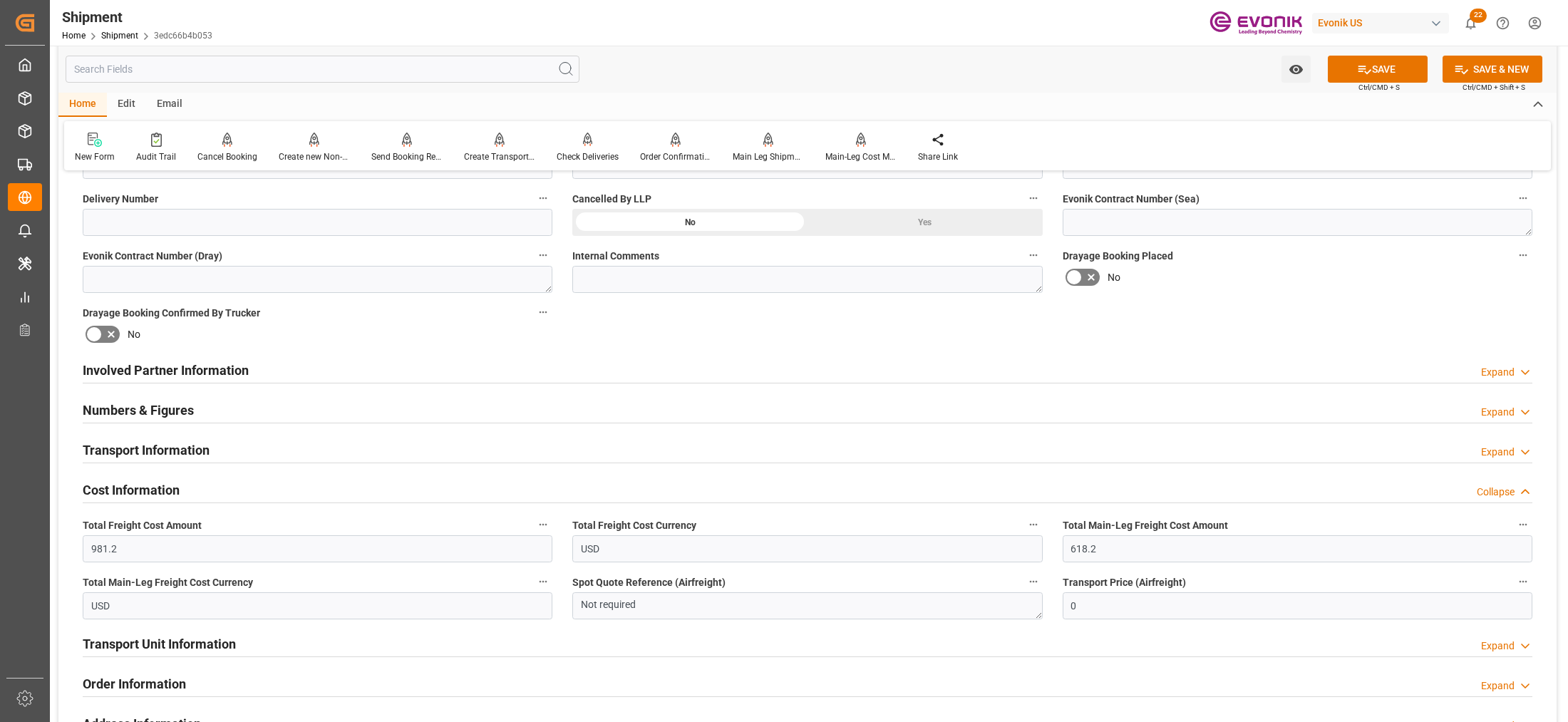
click at [1321, 318] on div "Booking Confirmation Milestone Bar Collapse Submitted to FFW for Booking (Pendi…" at bounding box center [808, 355] width 1498 height 1588
click at [1392, 59] on button "SAVE" at bounding box center [1378, 69] width 99 height 27
click at [482, 677] on div "Order Information Expand" at bounding box center [808, 683] width 1450 height 27
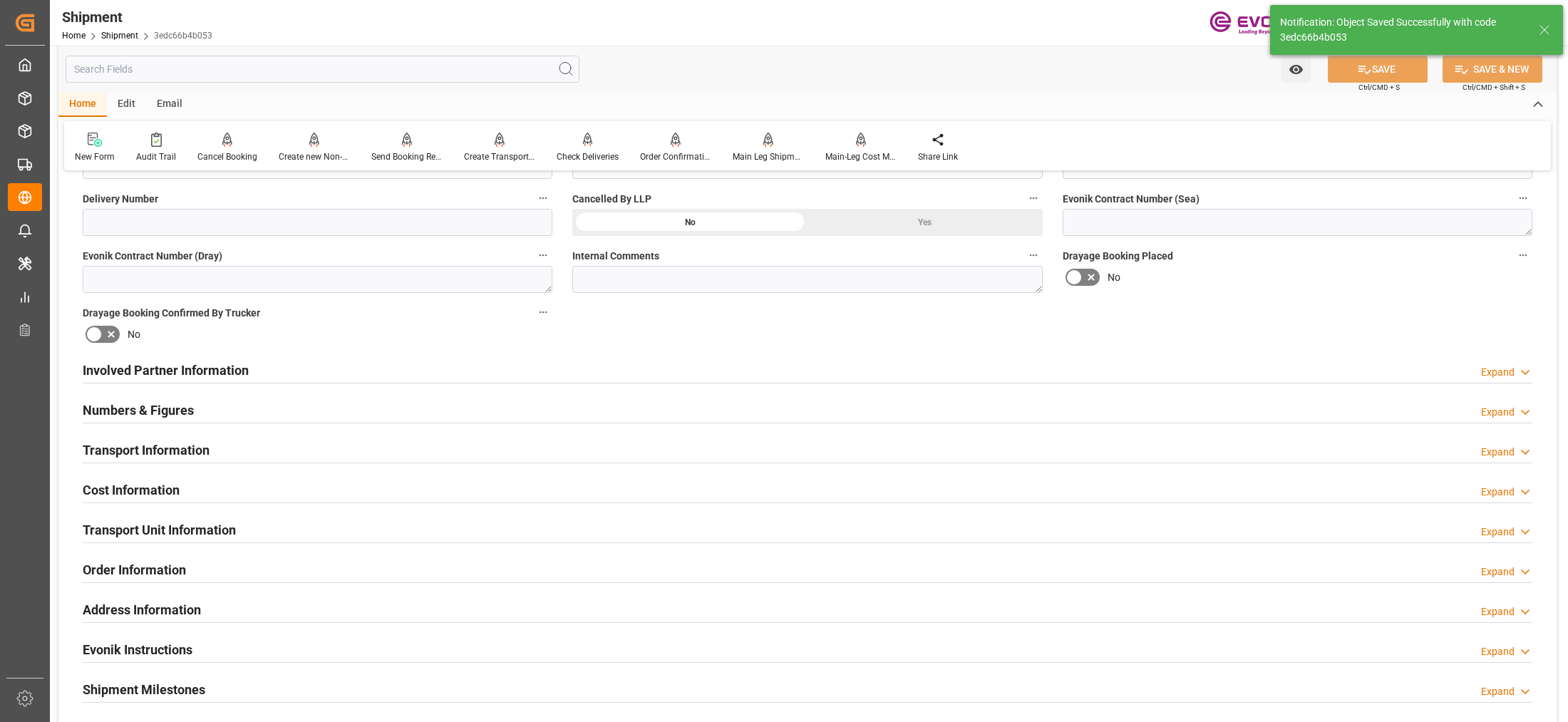
click at [273, 525] on div "Transport Unit Information Expand" at bounding box center [808, 529] width 1450 height 27
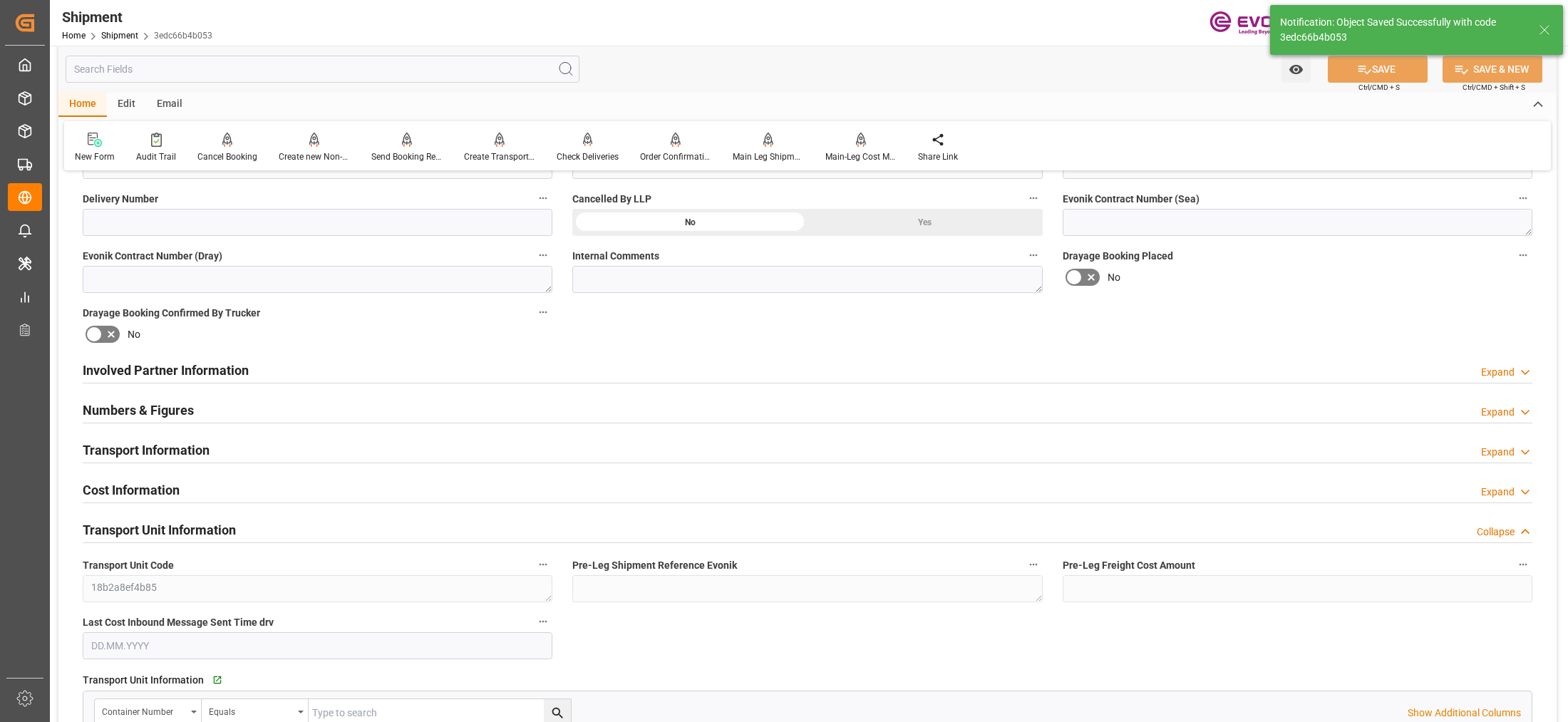
scroll to position [920, 0]
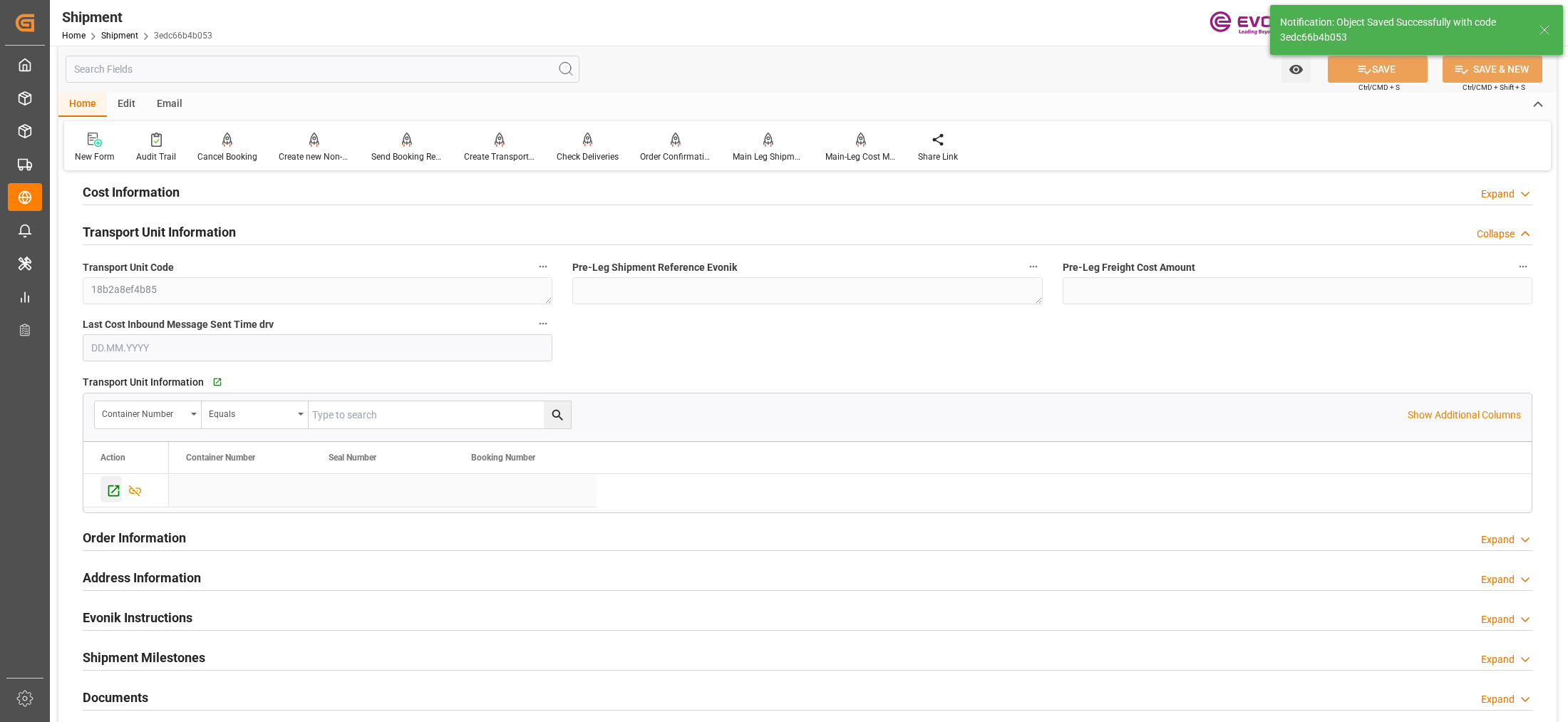
click at [107, 494] on icon "Press SPACE to select this row." at bounding box center [113, 491] width 15 height 15
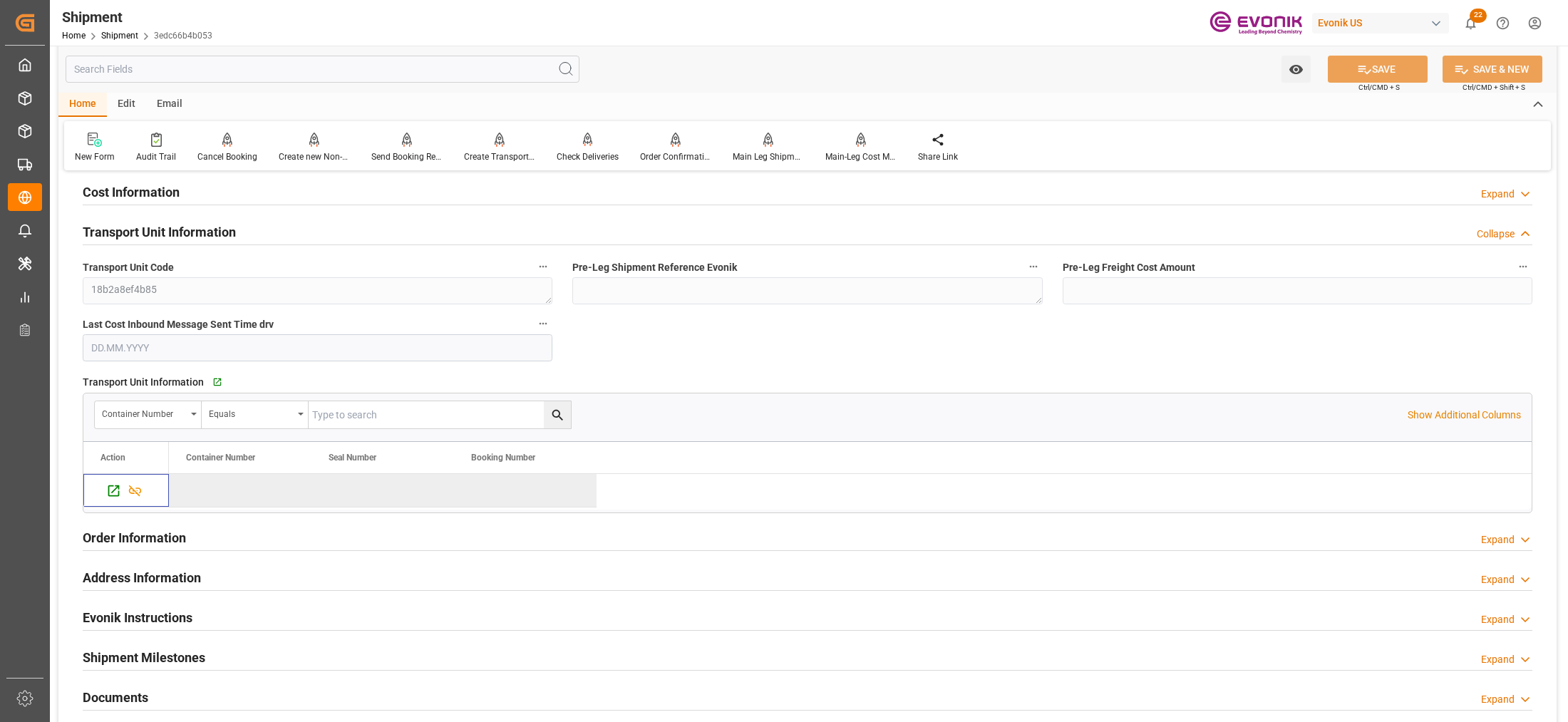
scroll to position [622, 0]
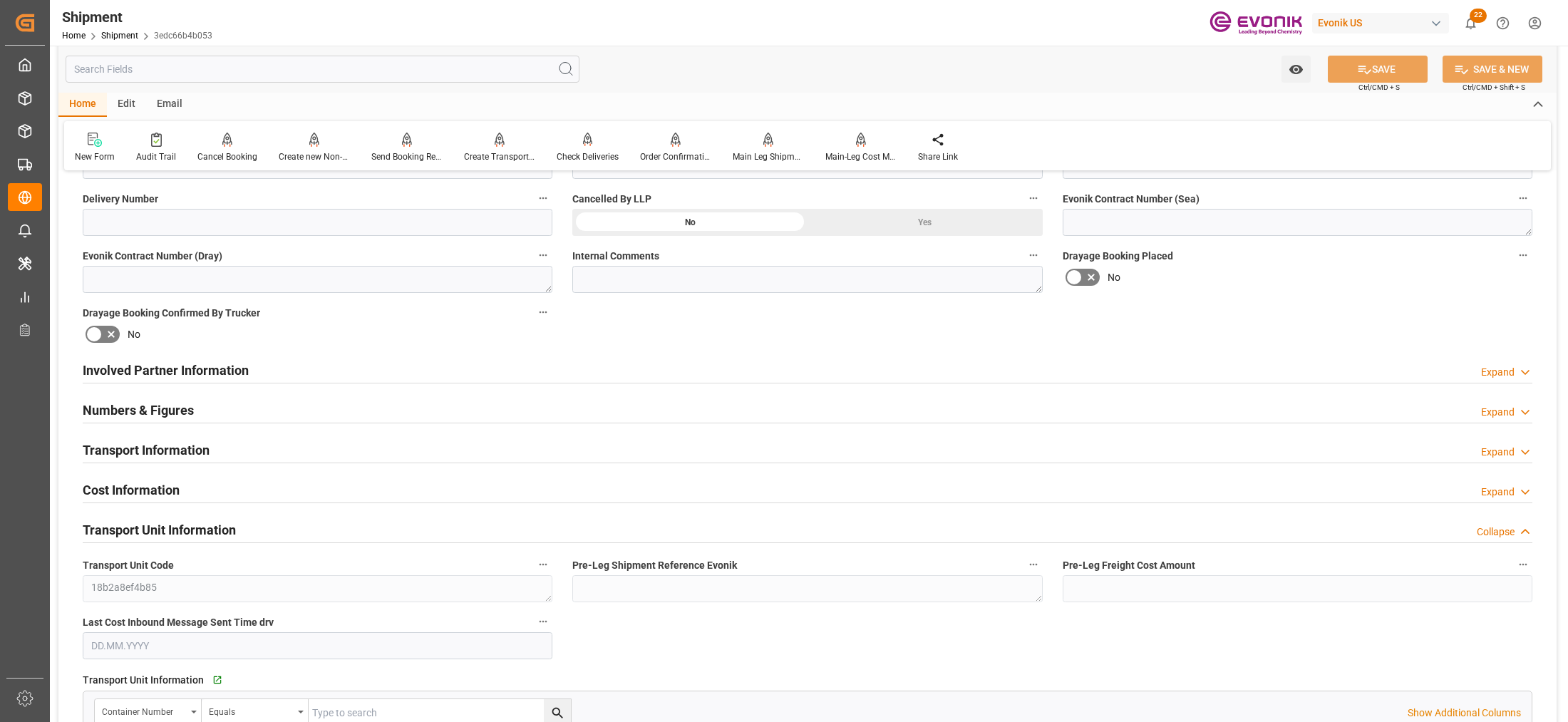
click at [679, 369] on div "Involved Partner Information Expand" at bounding box center [808, 370] width 1450 height 27
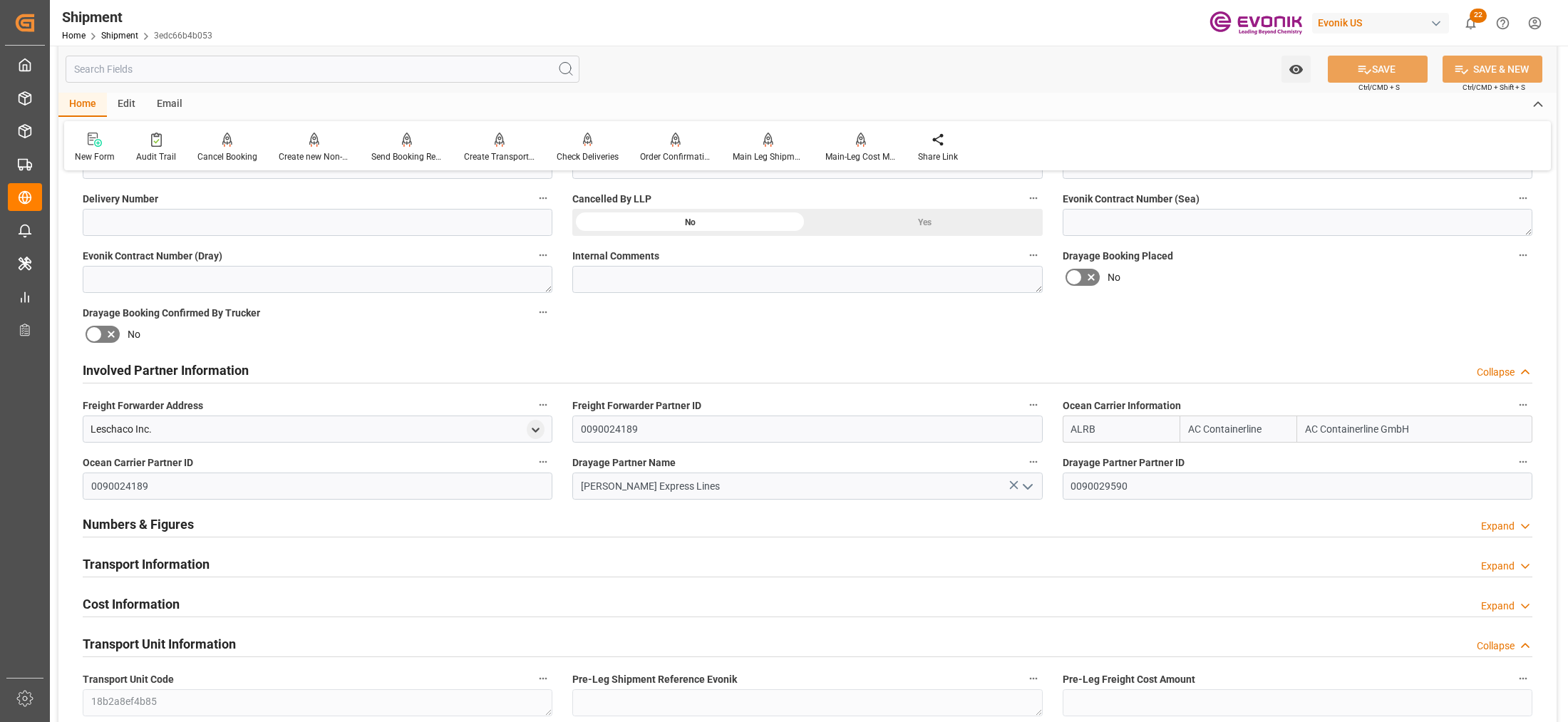
click at [738, 567] on div "Transport Information Expand" at bounding box center [808, 563] width 1450 height 27
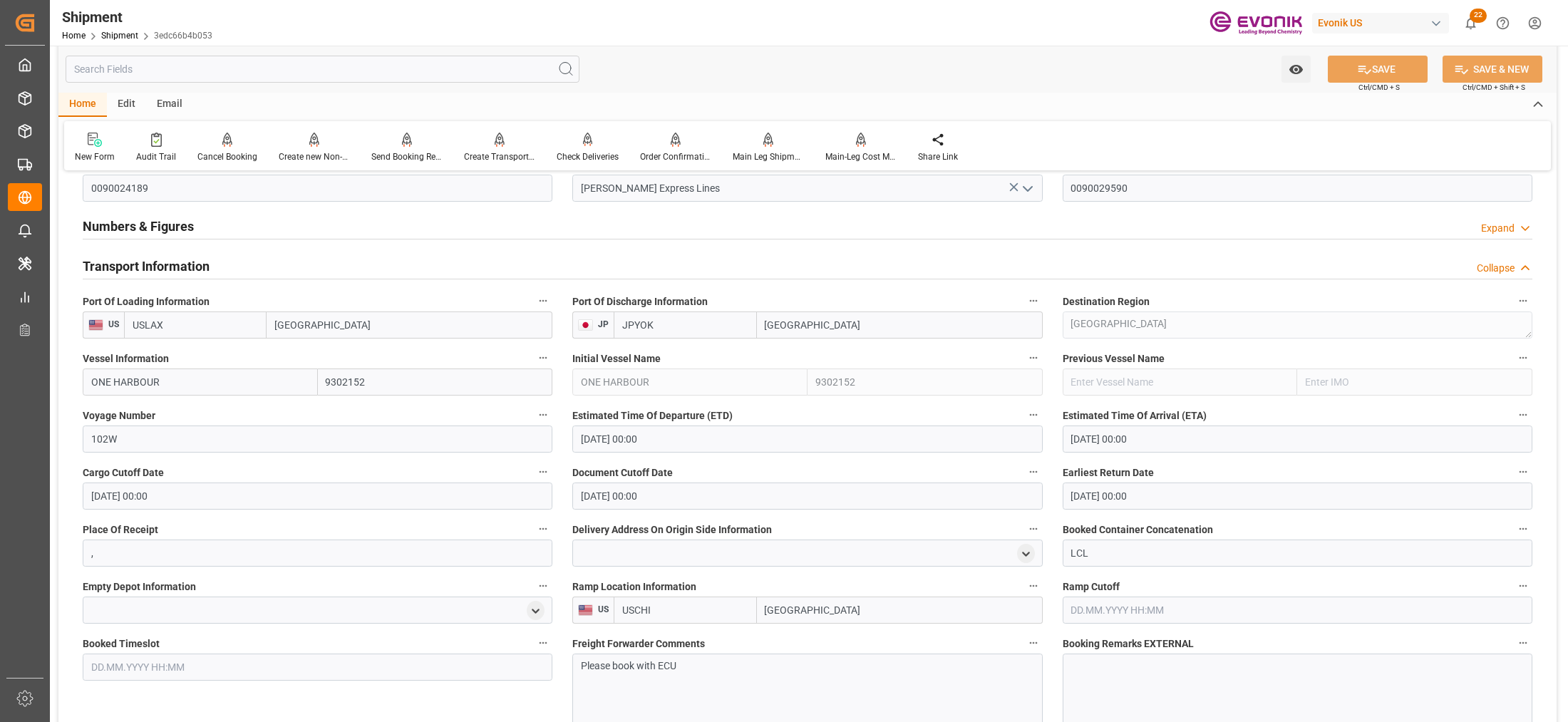
scroll to position [1216, 0]
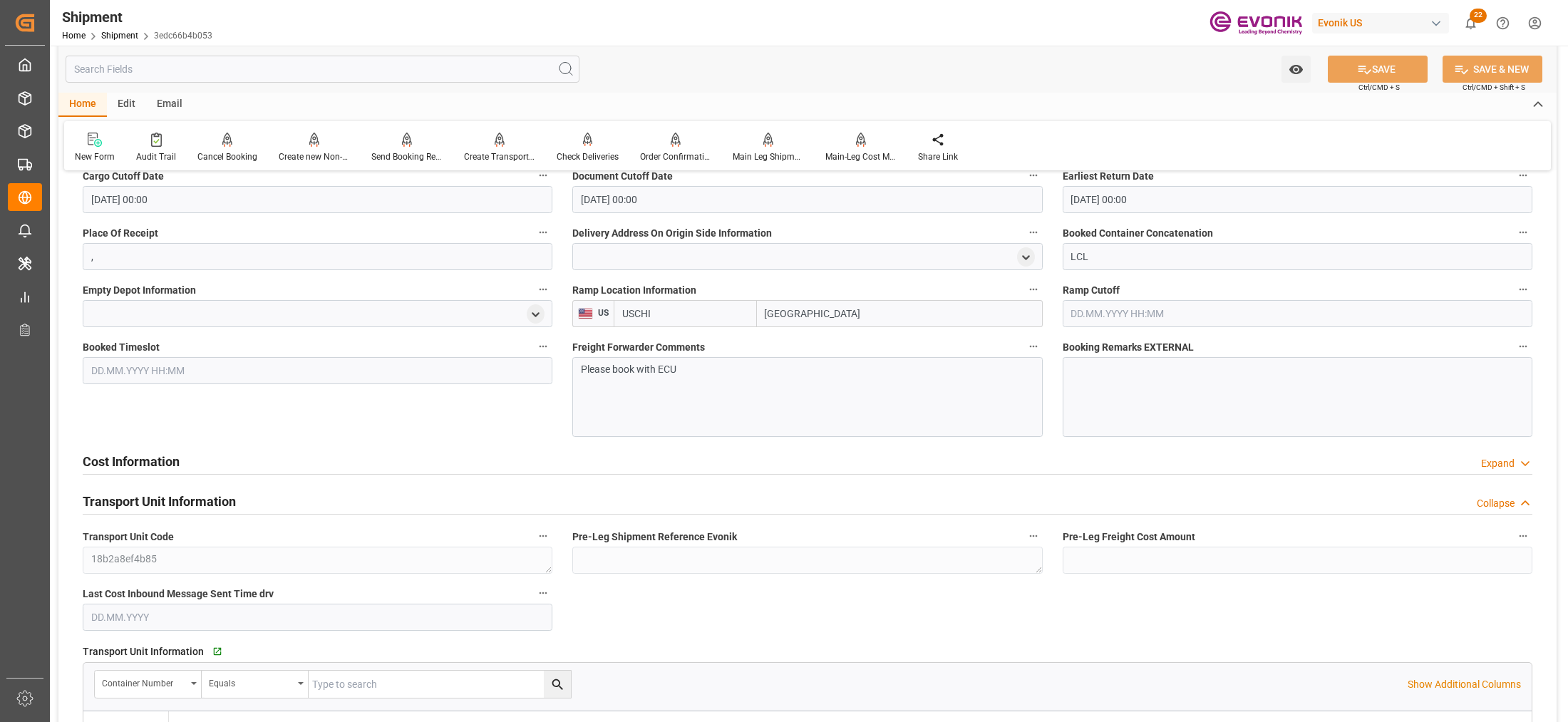
click at [568, 469] on div "Cost Information Expand" at bounding box center [808, 460] width 1450 height 27
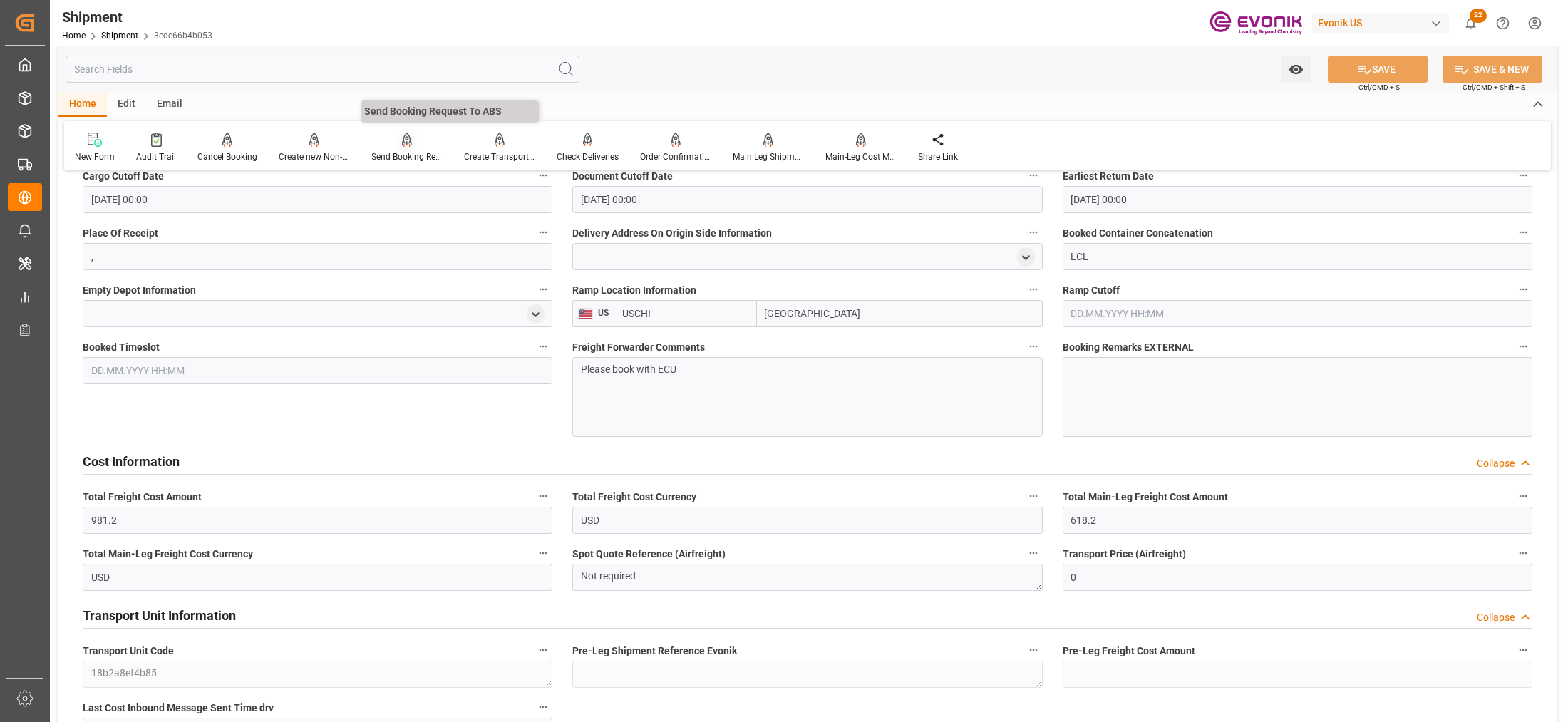
click at [402, 137] on icon at bounding box center [407, 140] width 10 height 14
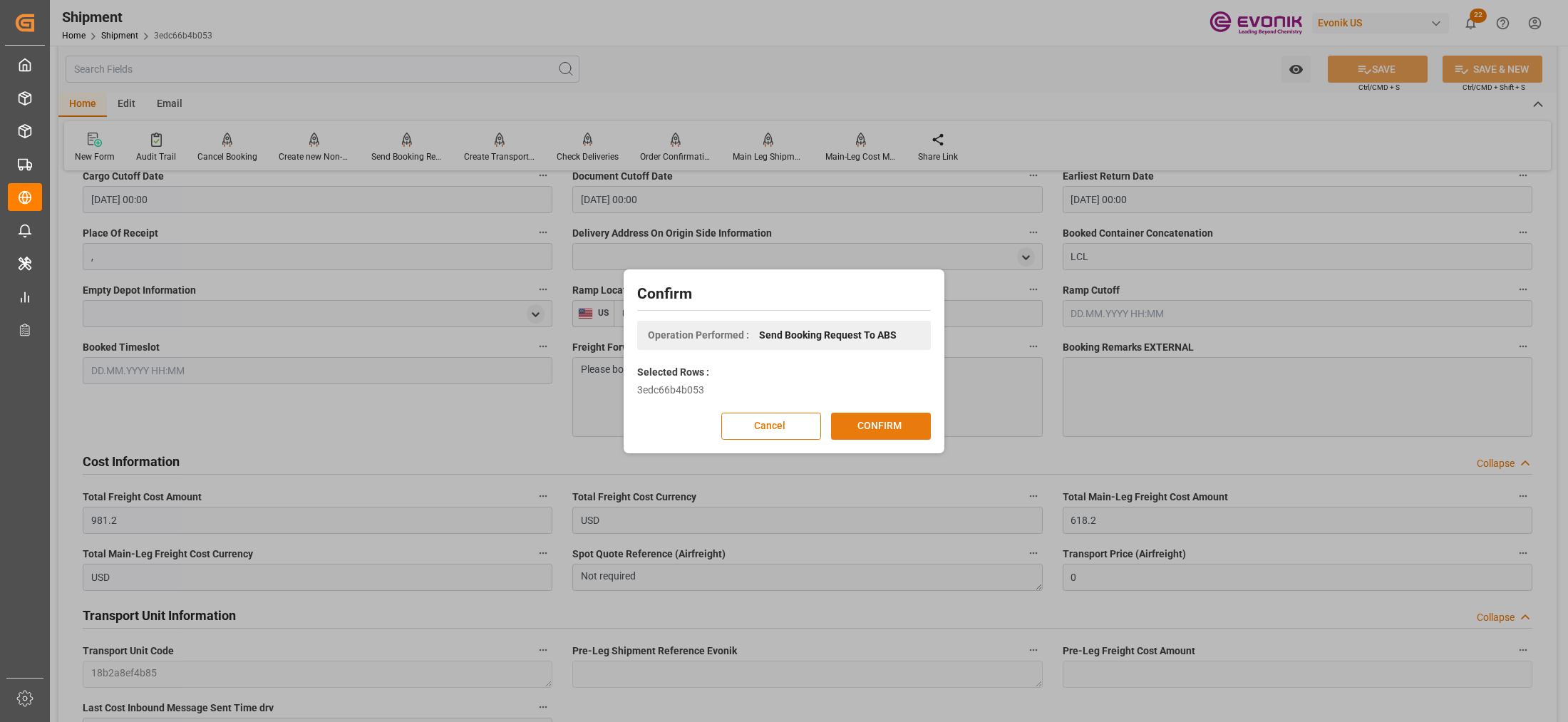
click at [877, 413] on button "CONFIRM" at bounding box center [881, 427] width 99 height 27
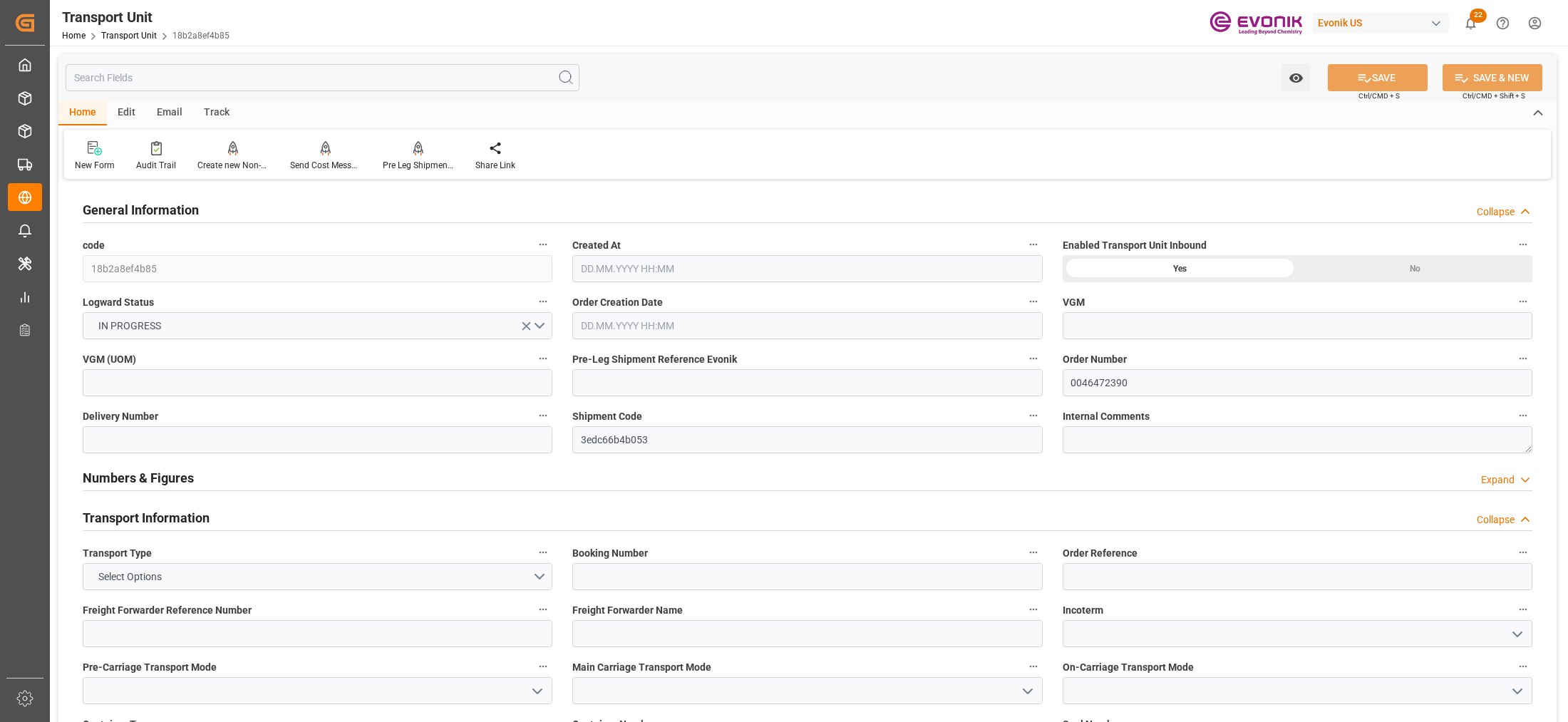
type input "AC Containerline"
type input "Leschaco Inc."
type input "USLAX"
type input "JPYOK"
type input "1770.16"
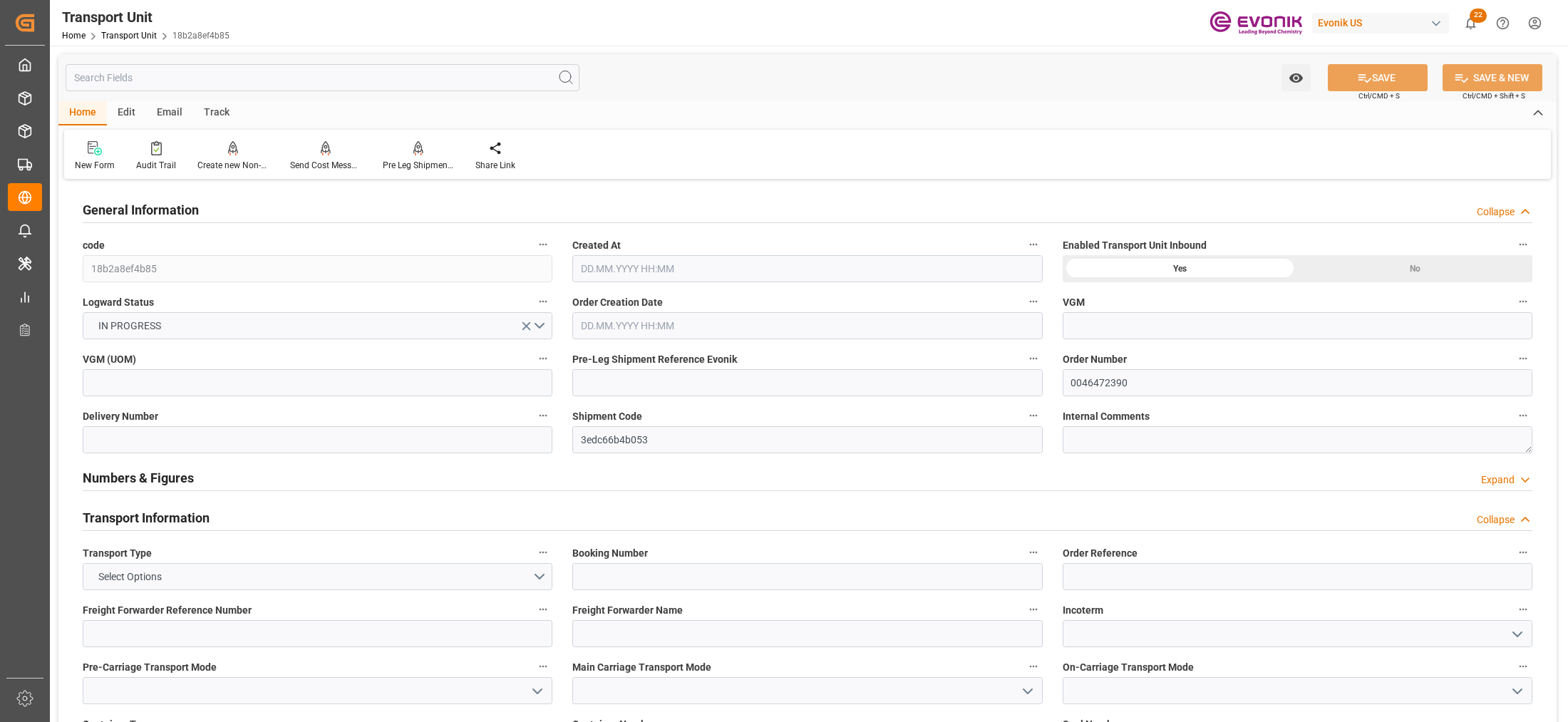
type input "[DATE] 06:03"
type input "[DATE]"
type input "[DATE] 00:00"
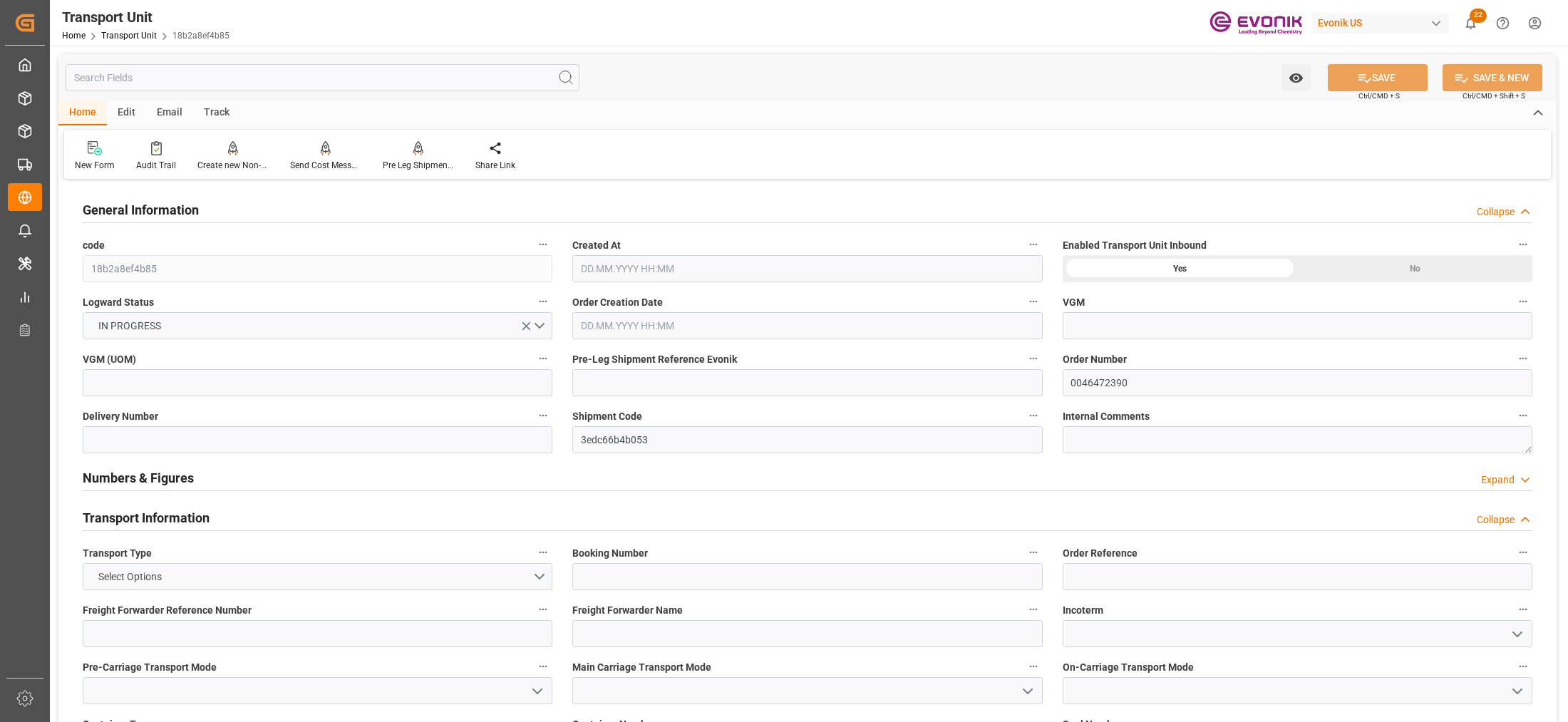
type input "[DATE] 00:00"
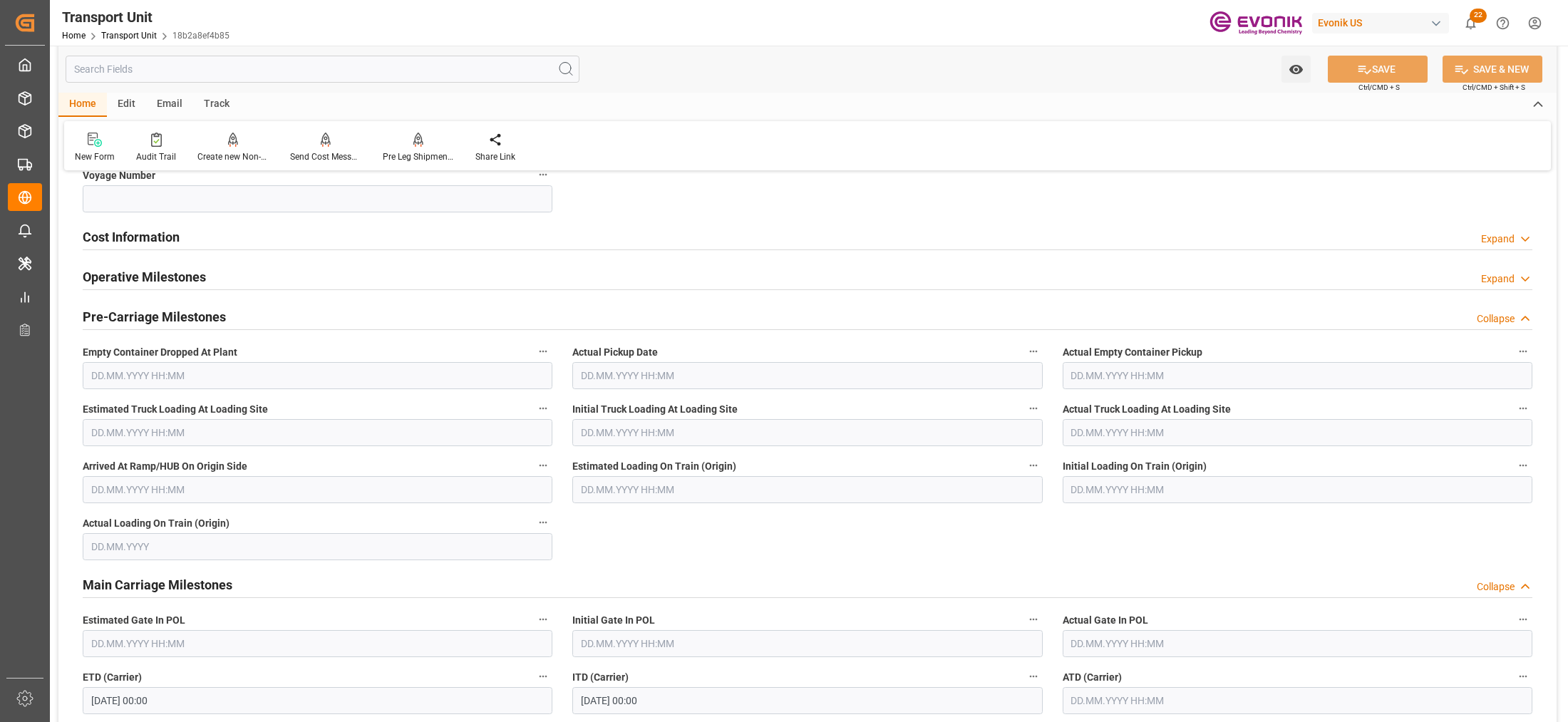
scroll to position [594, 0]
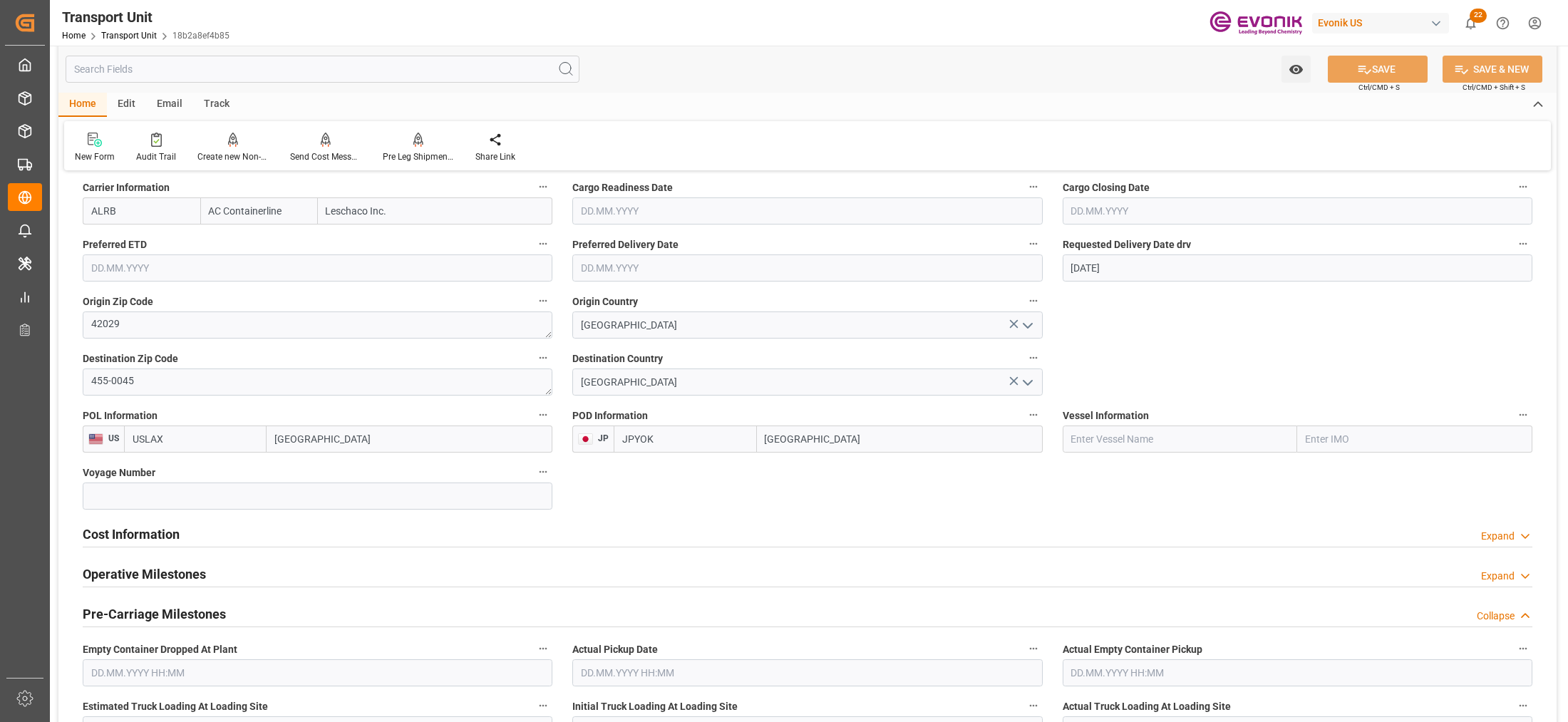
click at [347, 533] on div "Cost Information Expand" at bounding box center [808, 533] width 1450 height 27
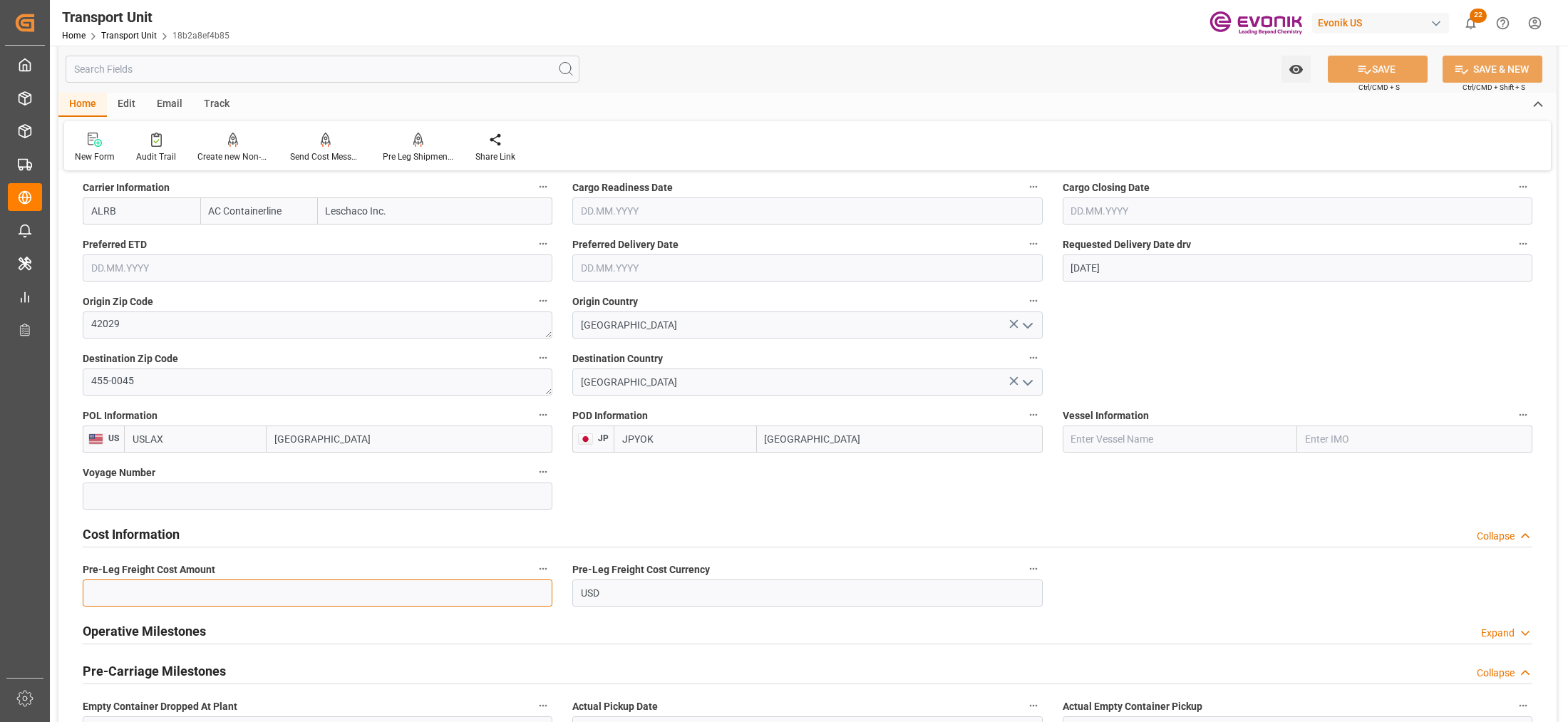
click at [338, 594] on input "text" at bounding box center [318, 594] width 470 height 27
paste input "363"
type input "363"
click at [899, 522] on div "Cost Information Collapse" at bounding box center [808, 533] width 1450 height 27
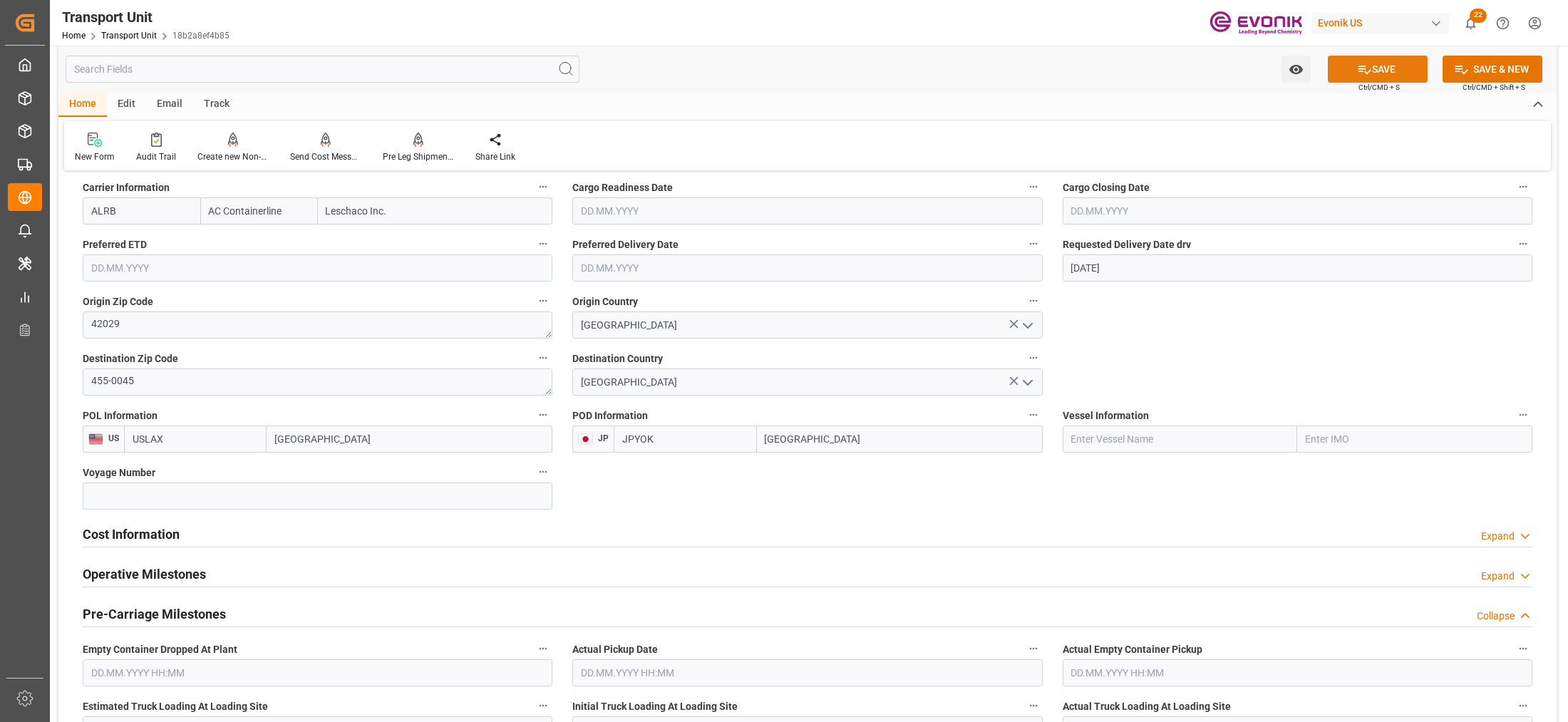
click at [1383, 59] on button "SAVE" at bounding box center [1378, 69] width 99 height 27
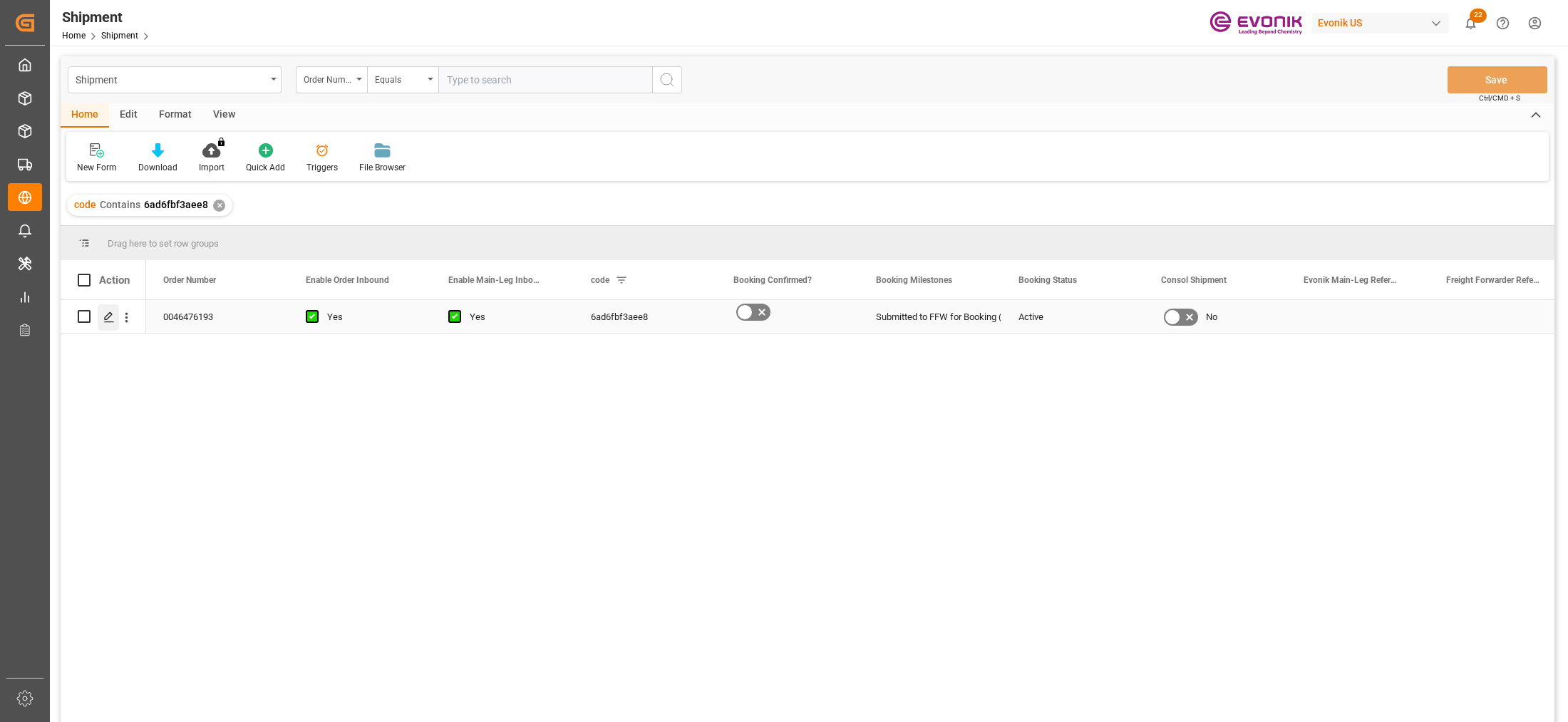
click at [108, 318] on polygon "Press SPACE to select this row." at bounding box center [108, 315] width 7 height 7
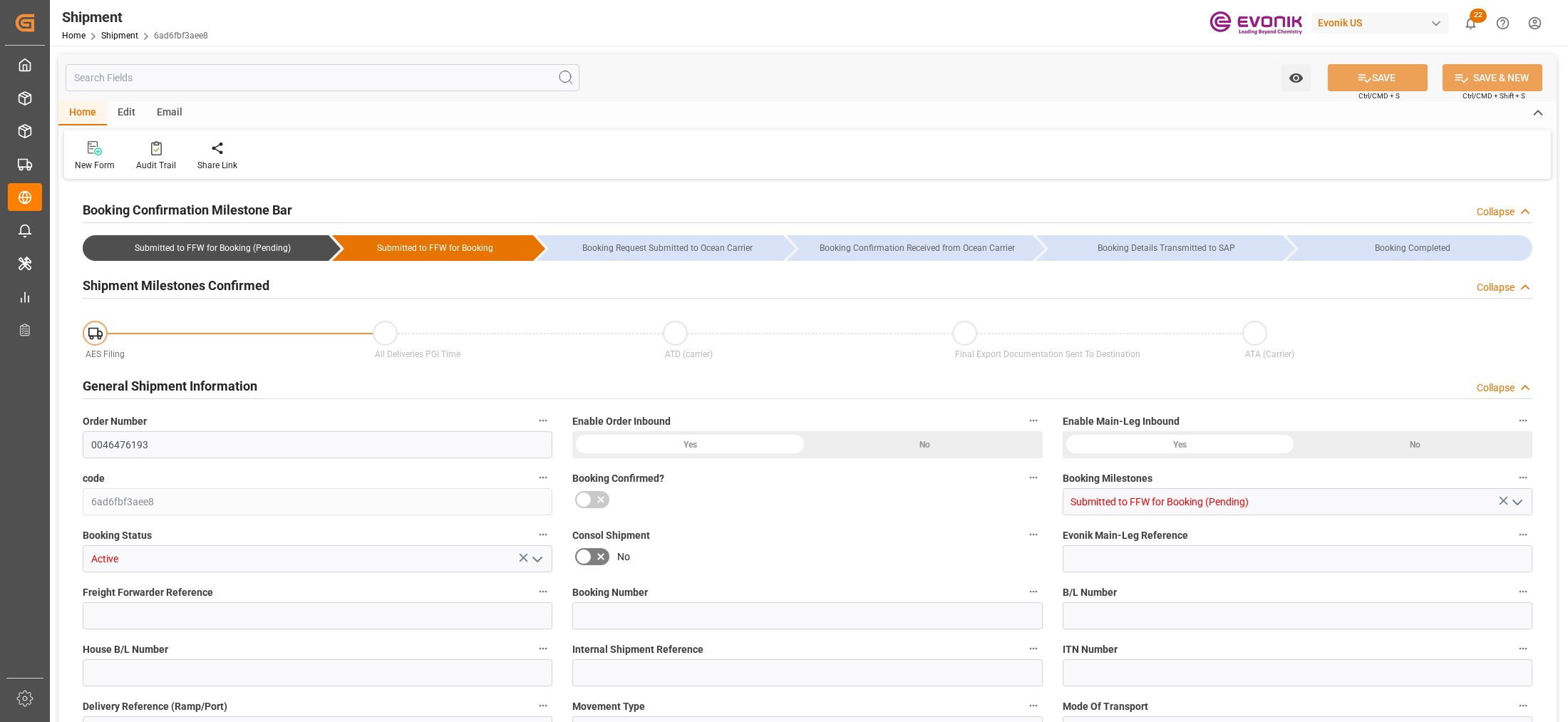
type input "1"
type input "36"
type input "900.4"
type input "1.587"
type input "BRSSZ"
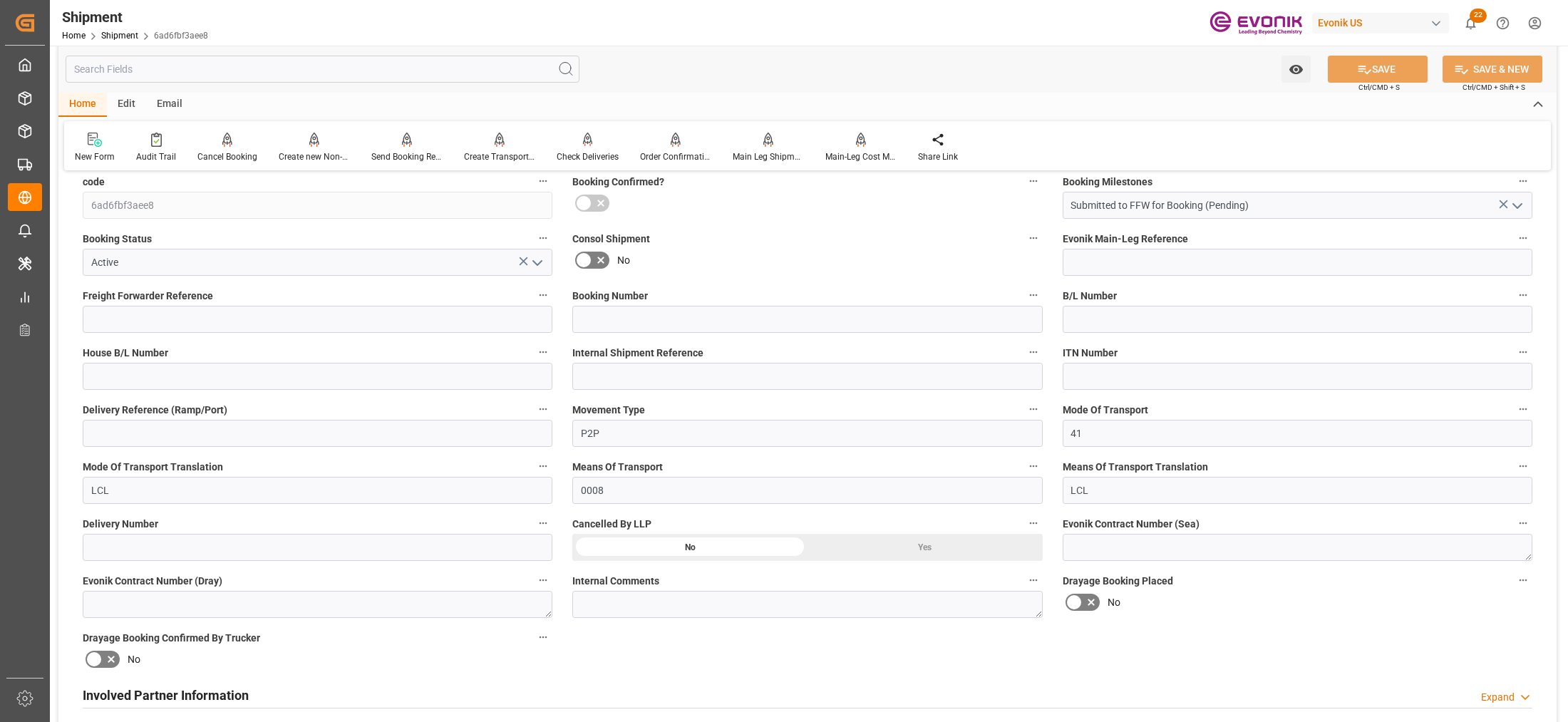
scroll to position [594, 0]
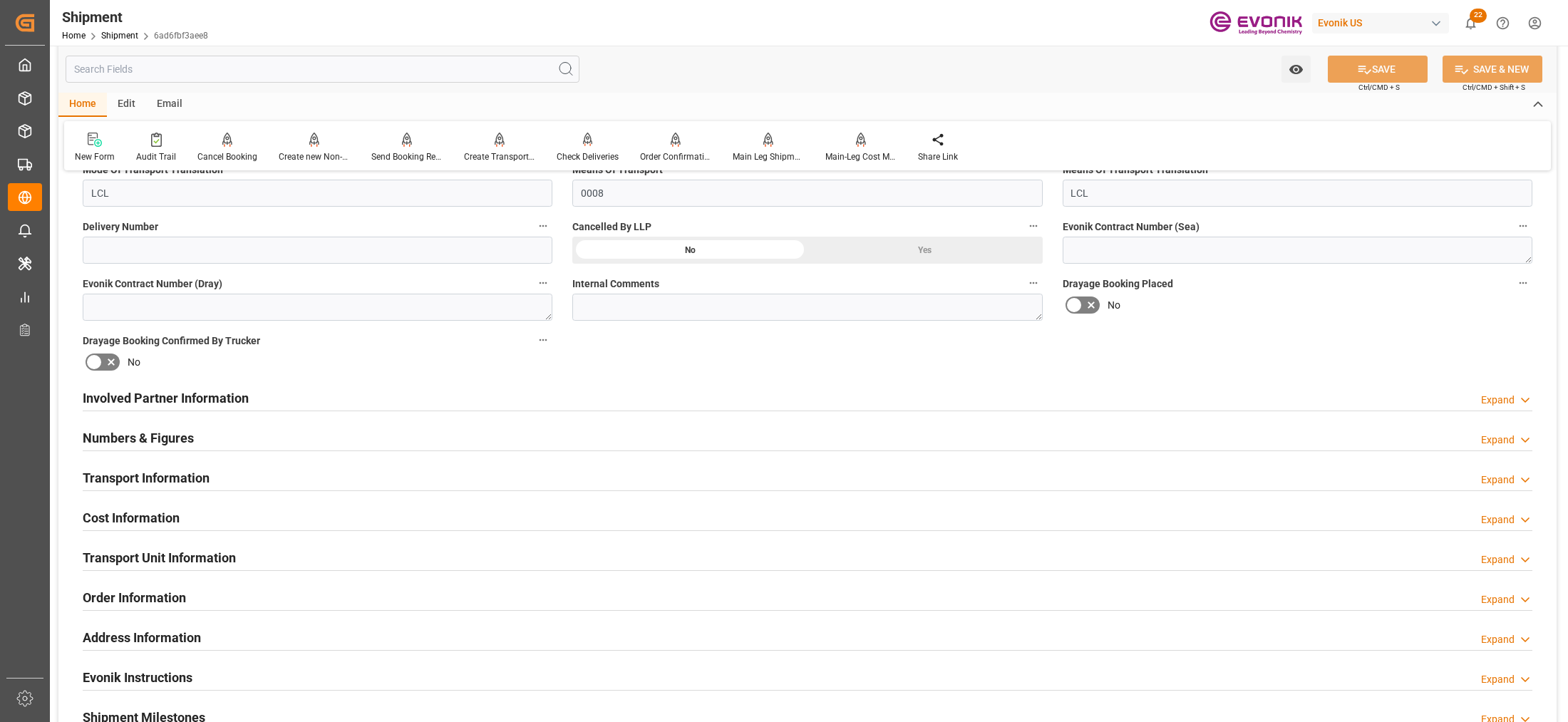
click at [633, 473] on div "Transport Information Expand" at bounding box center [808, 477] width 1450 height 27
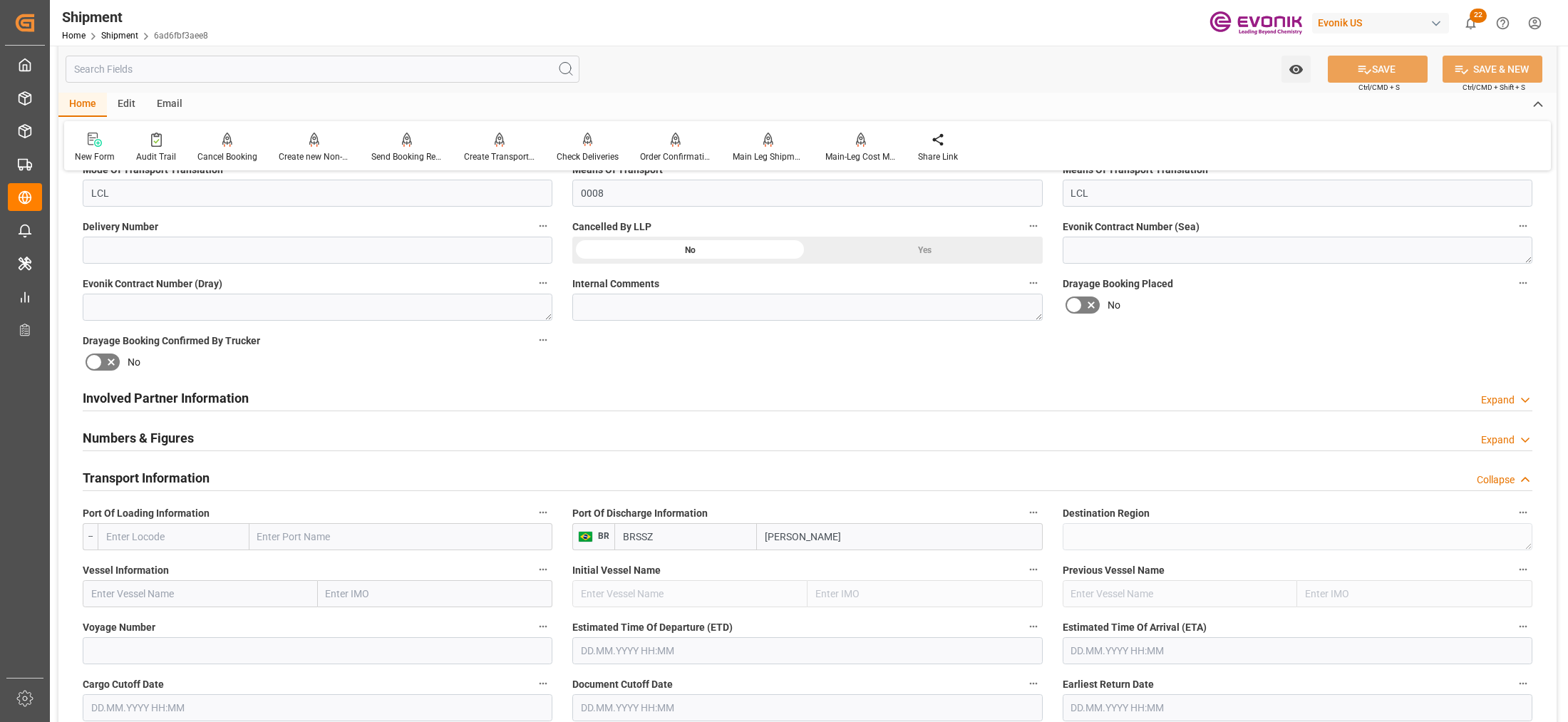
click at [653, 443] on div "Numbers & Figures Expand" at bounding box center [808, 437] width 1450 height 27
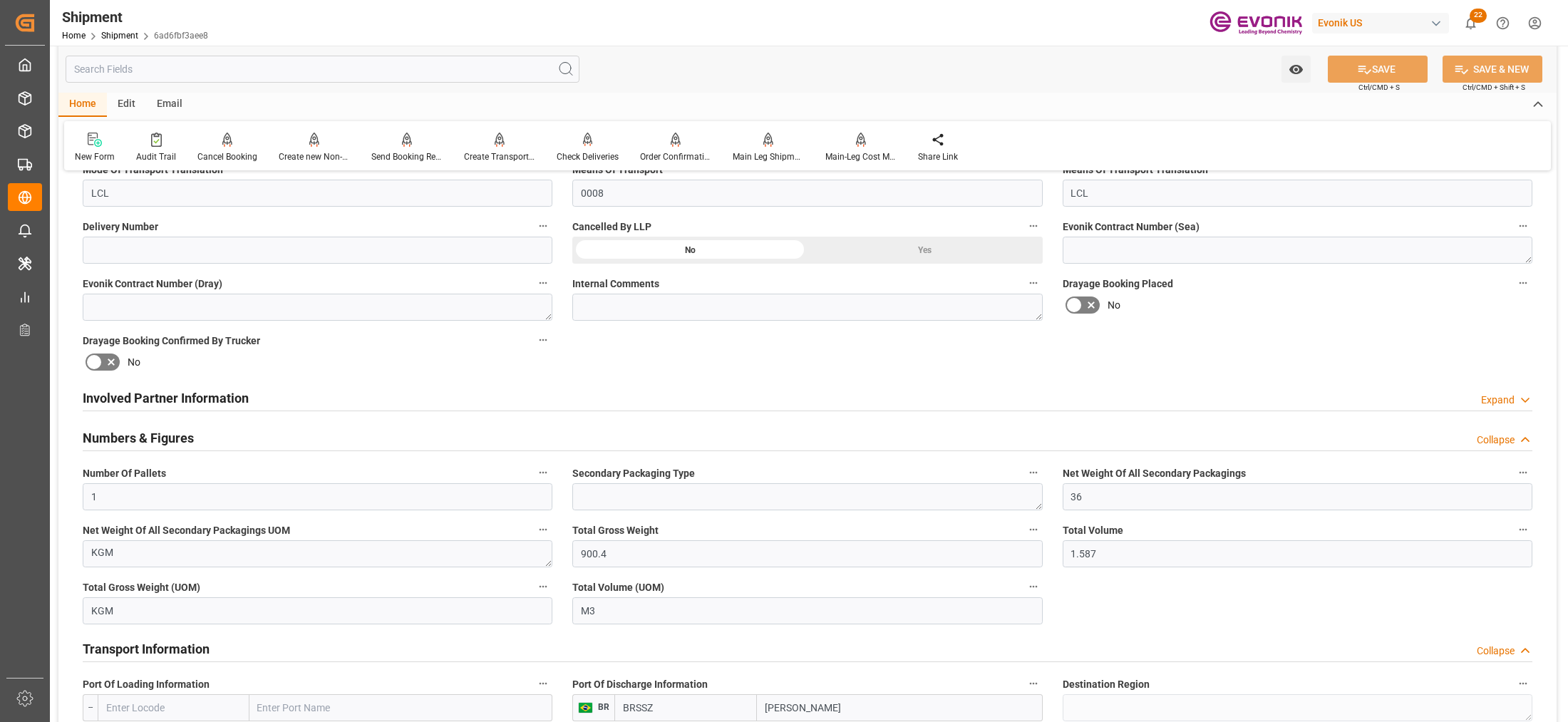
click at [687, 408] on div "Involved Partner Information Expand" at bounding box center [808, 397] width 1450 height 27
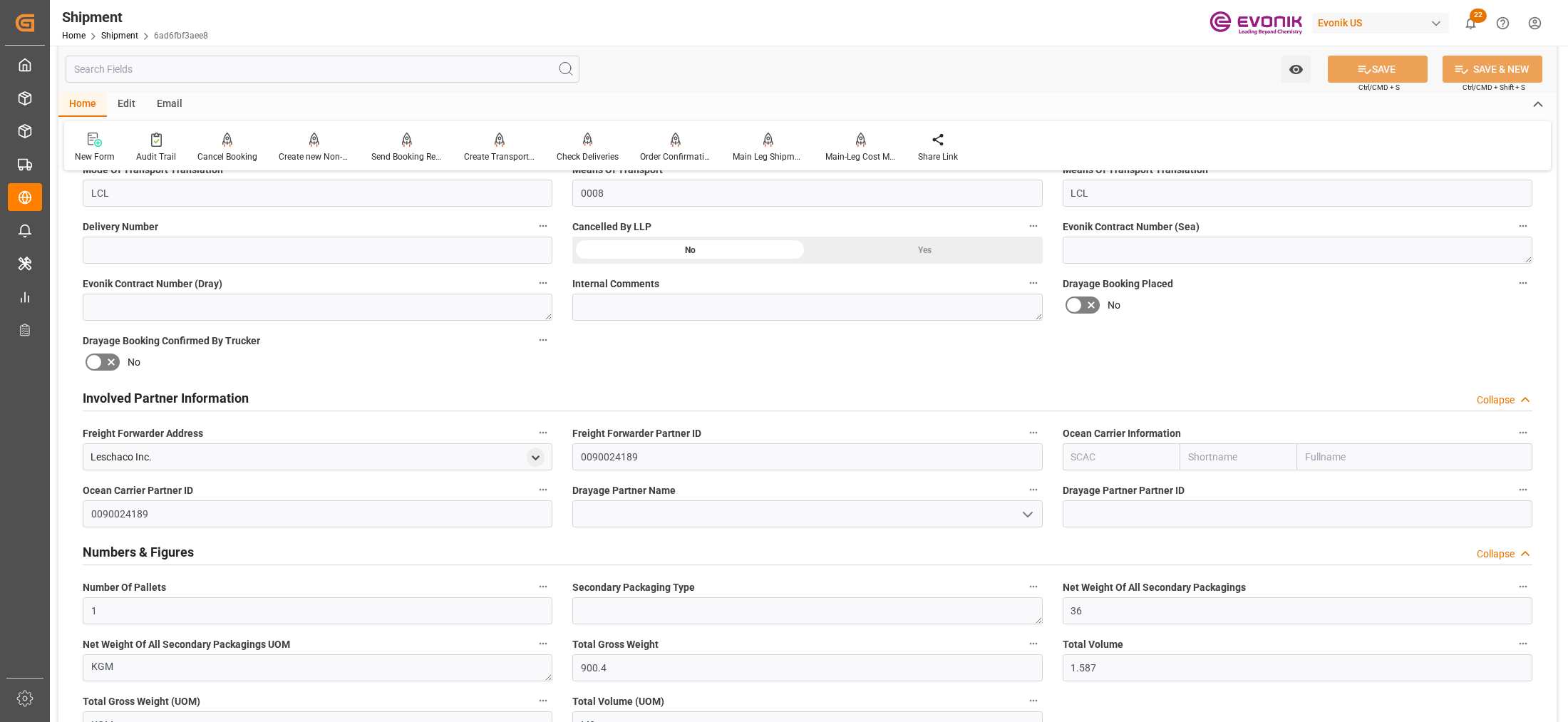
click at [1107, 460] on input "text" at bounding box center [1121, 457] width 118 height 27
click at [1092, 490] on b "ALRB" at bounding box center [1084, 489] width 25 height 11
type input "ALRB"
type input "AC Containerline"
type input "AC Containerline GmbH"
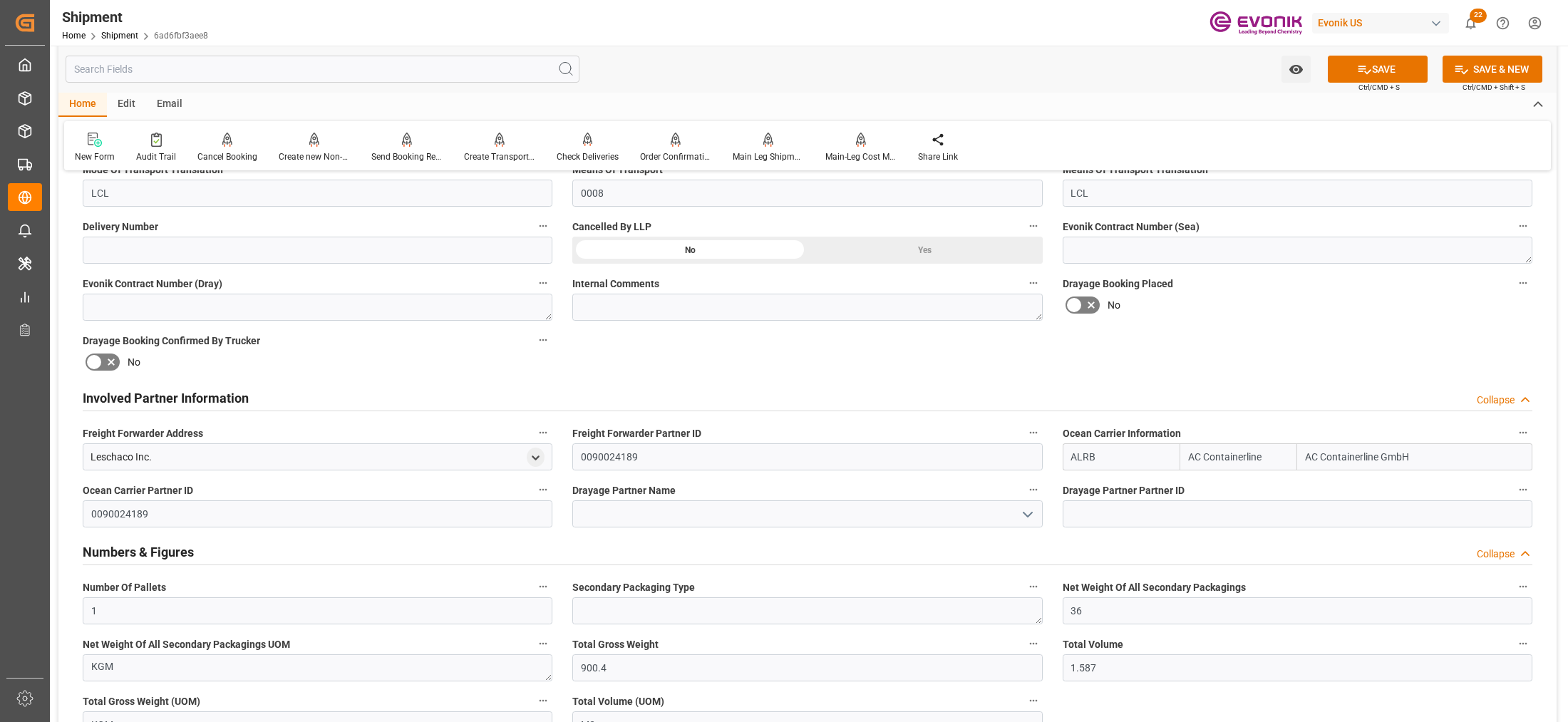
click at [1181, 387] on div "Involved Partner Information Collapse" at bounding box center [808, 397] width 1450 height 27
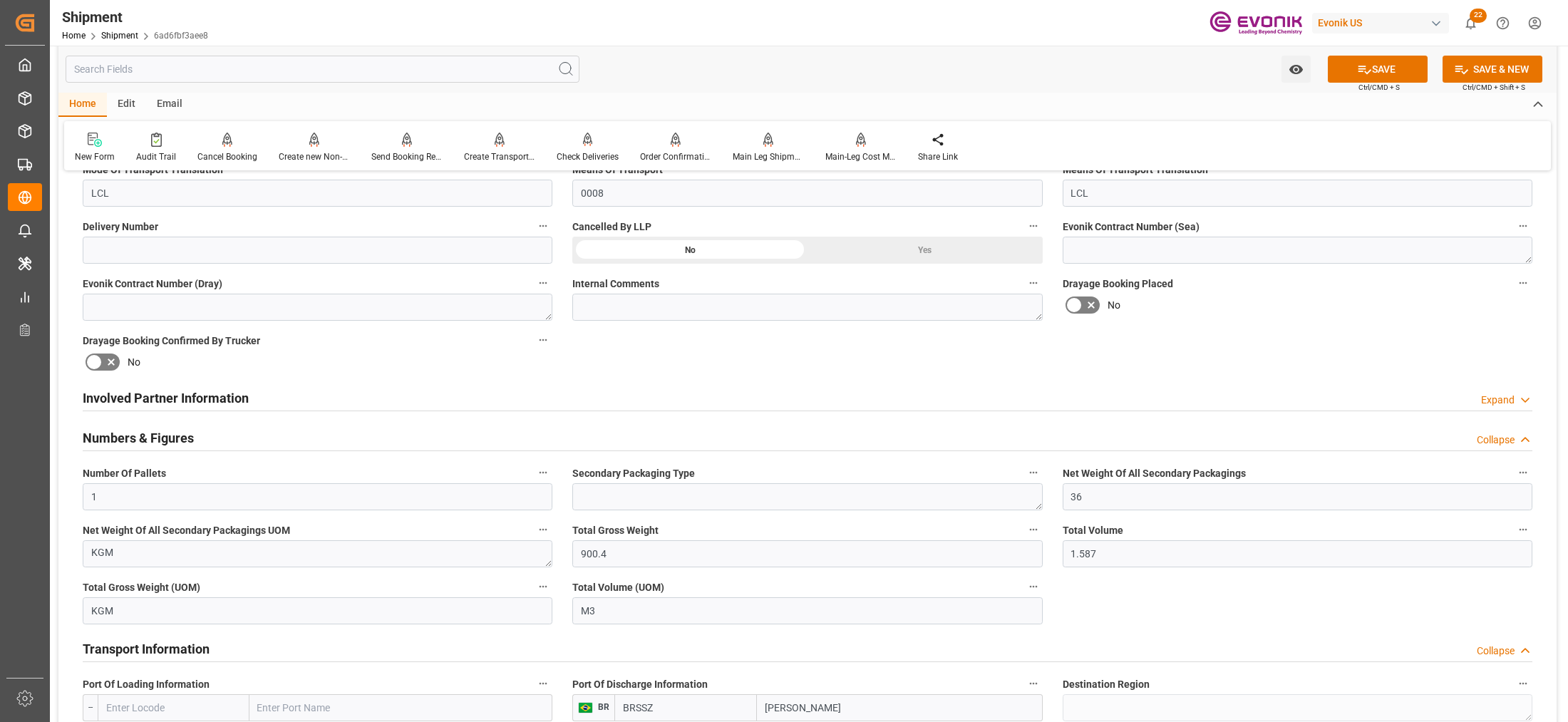
click at [645, 401] on div "Involved Partner Information Expand" at bounding box center [808, 397] width 1450 height 27
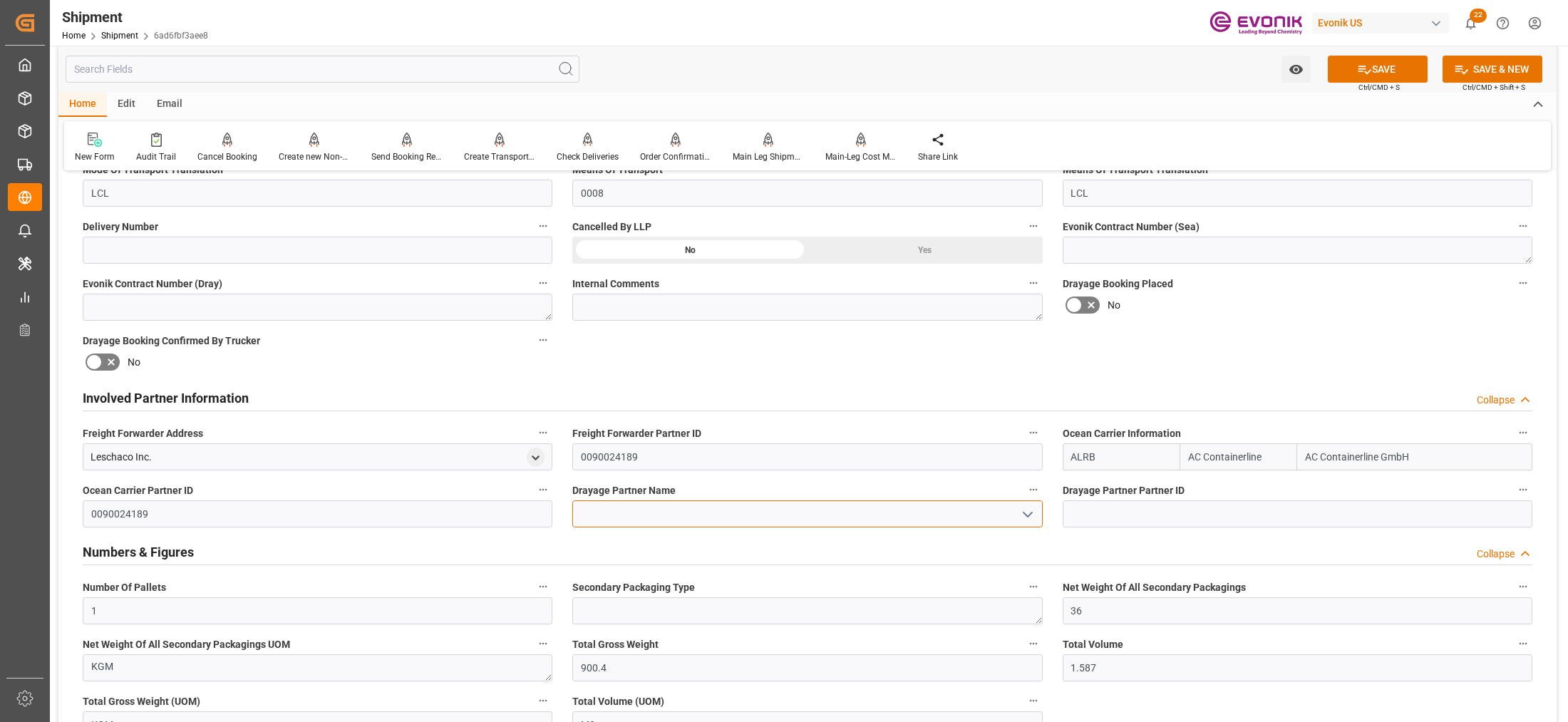
click at [660, 507] on input at bounding box center [808, 514] width 470 height 27
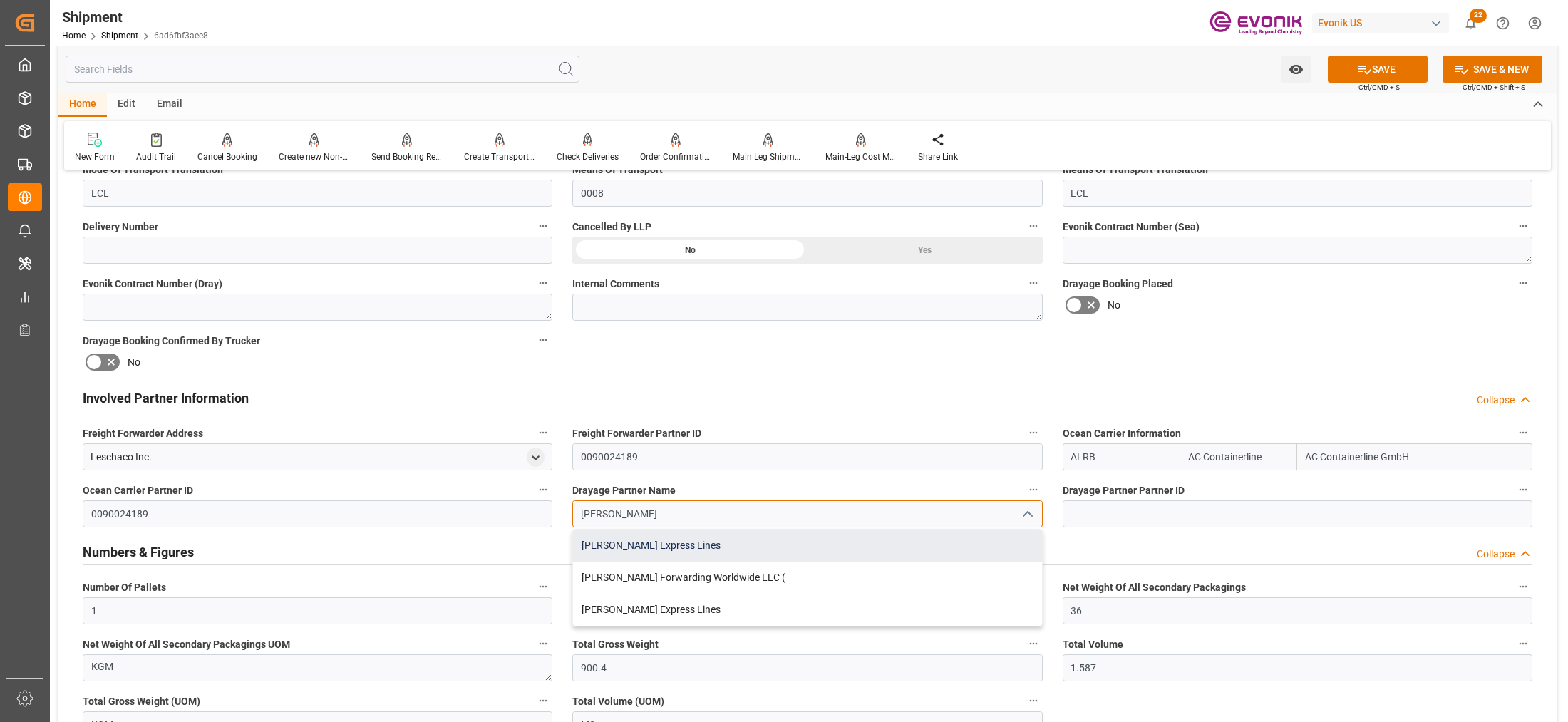
click at [703, 549] on div "Estes Express Lines" at bounding box center [808, 546] width 468 height 32
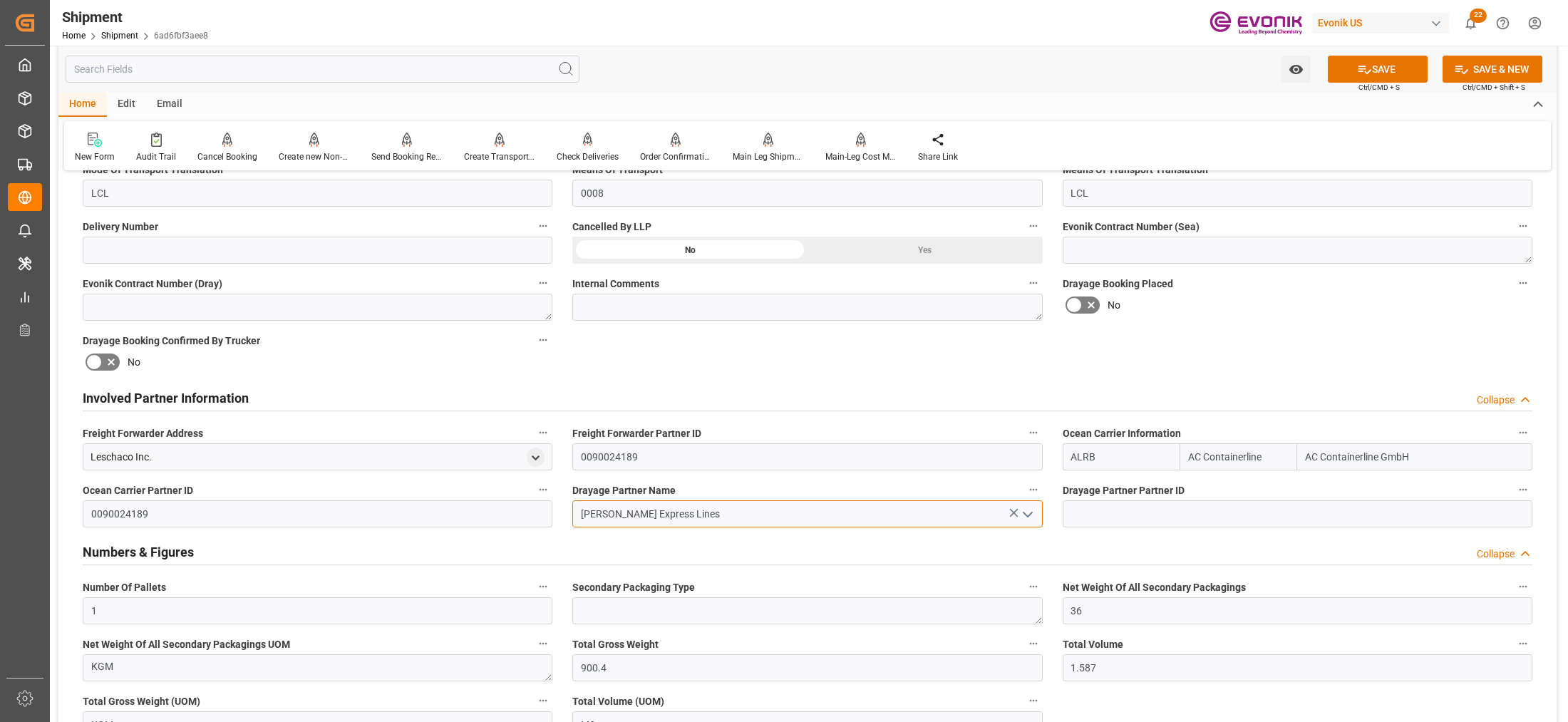
type input "Estes Express Lines"
click at [1301, 350] on div "Booking Confirmation Milestone Bar Collapse Submitted to FFW for Booking (Pendi…" at bounding box center [808, 695] width 1498 height 2212
click at [1353, 67] on button "SAVE" at bounding box center [1378, 69] width 99 height 27
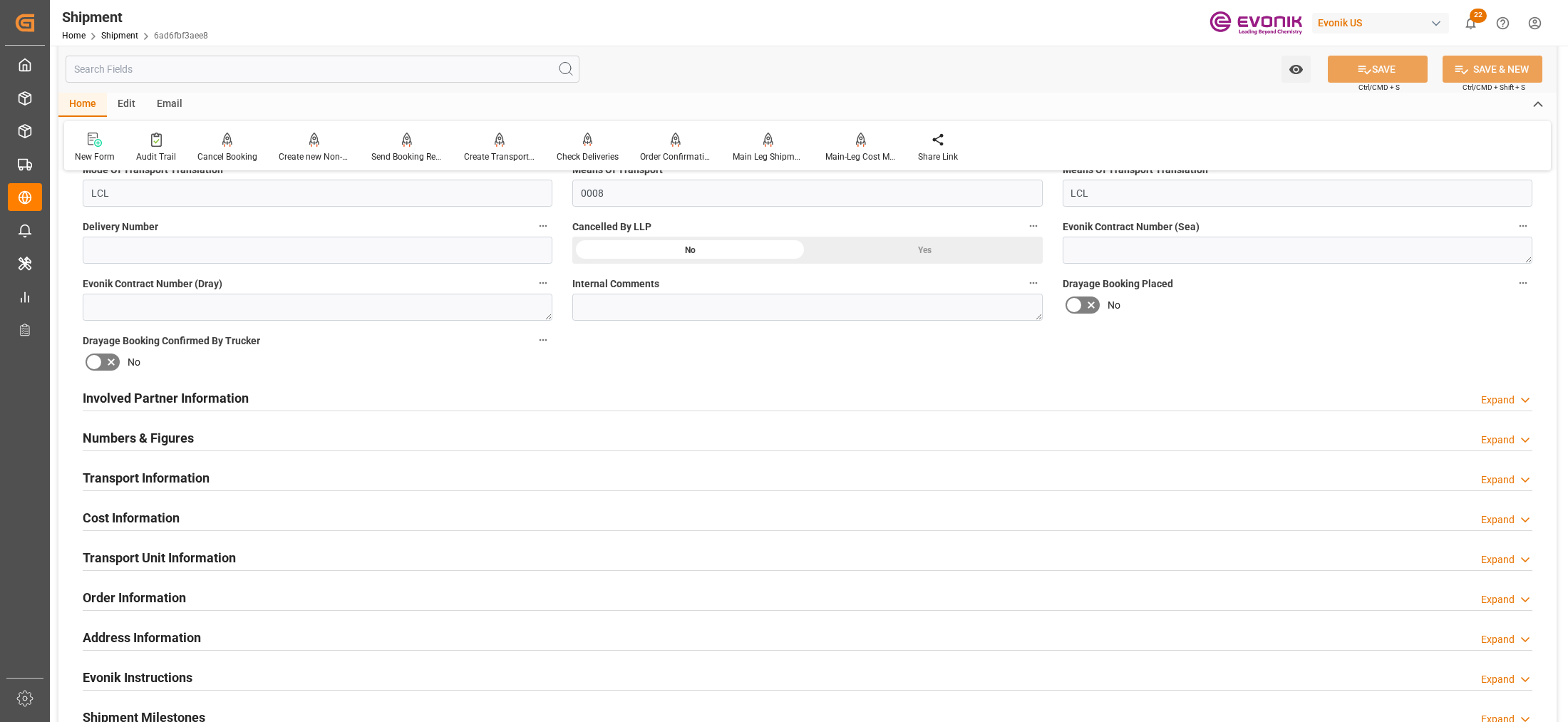
click at [477, 401] on div "Involved Partner Information Expand" at bounding box center [808, 397] width 1450 height 27
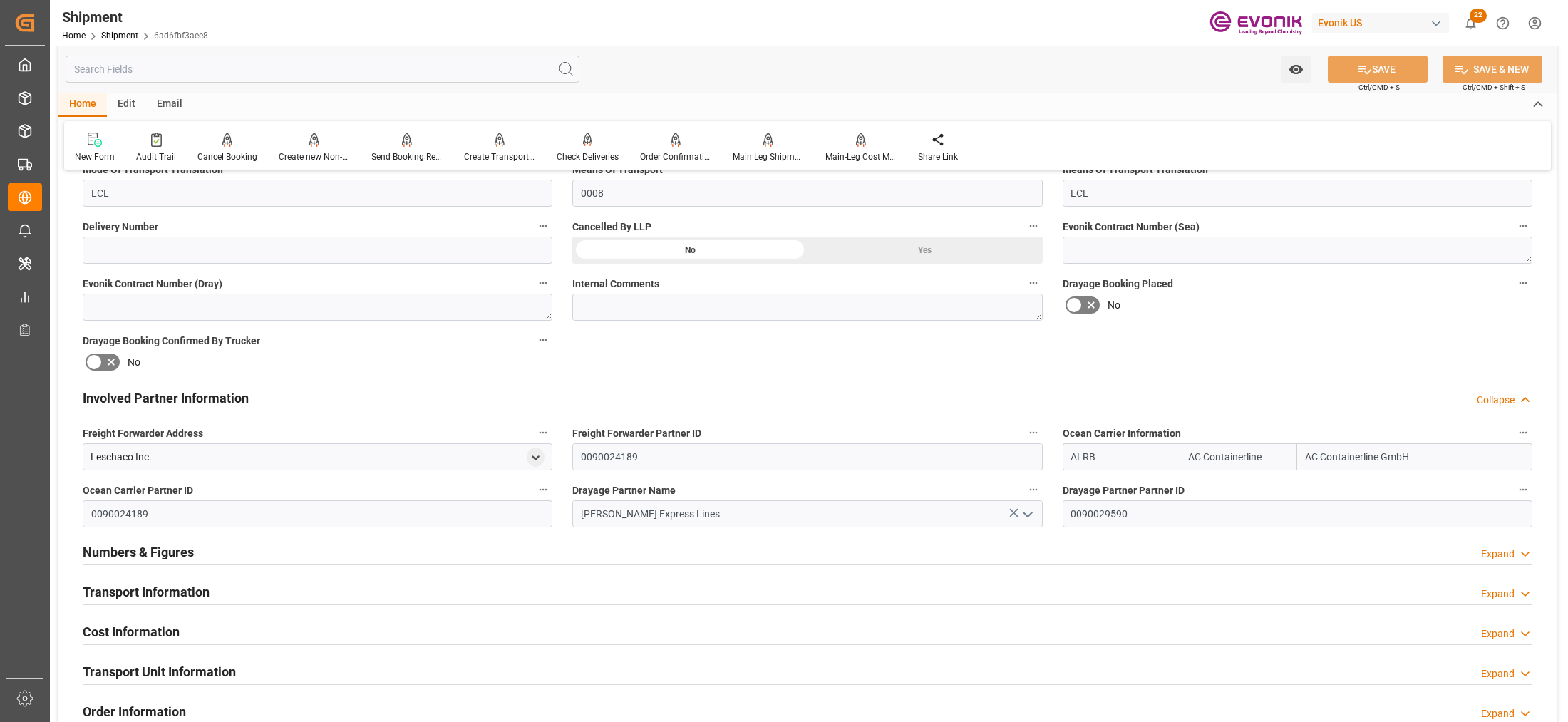
click at [589, 593] on div "Transport Information Expand" at bounding box center [808, 591] width 1450 height 27
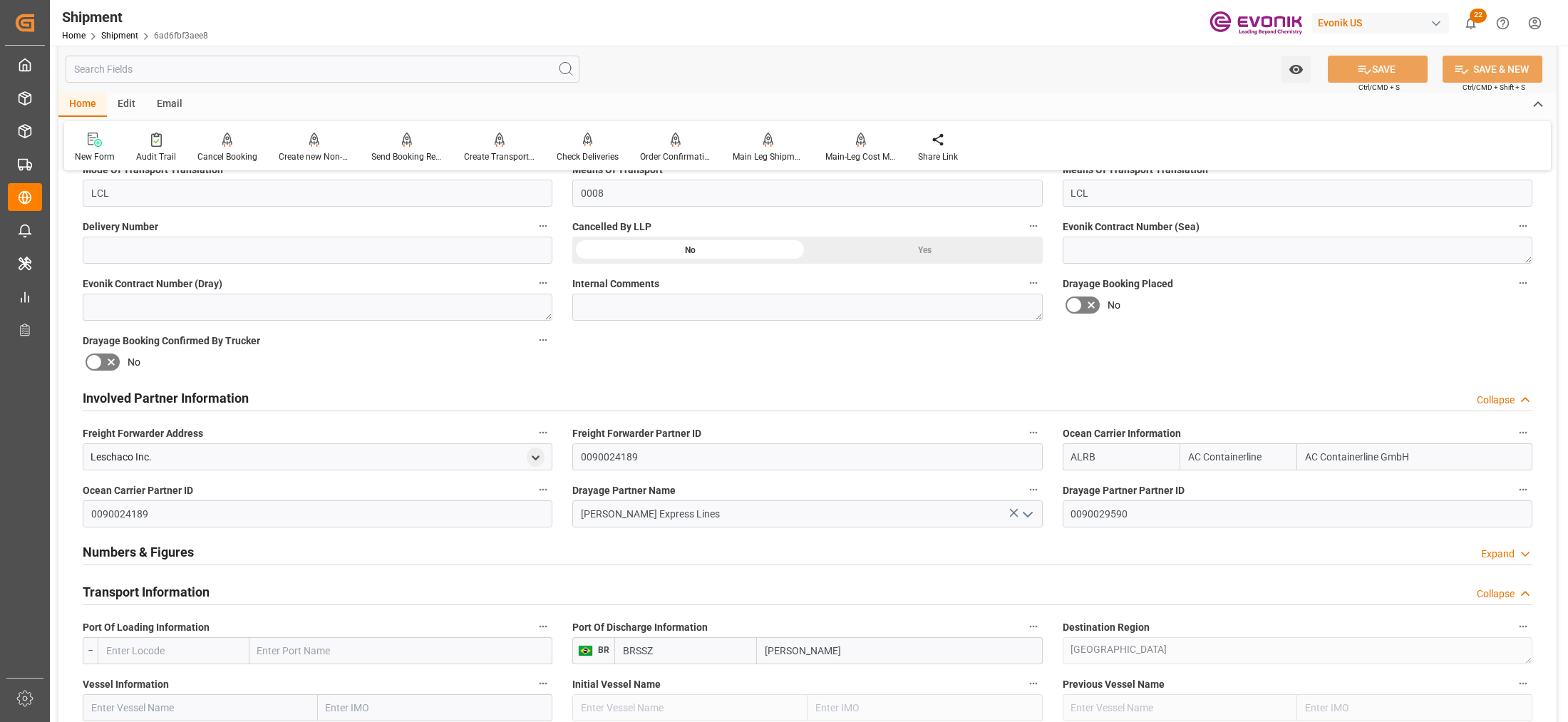
scroll to position [891, 0]
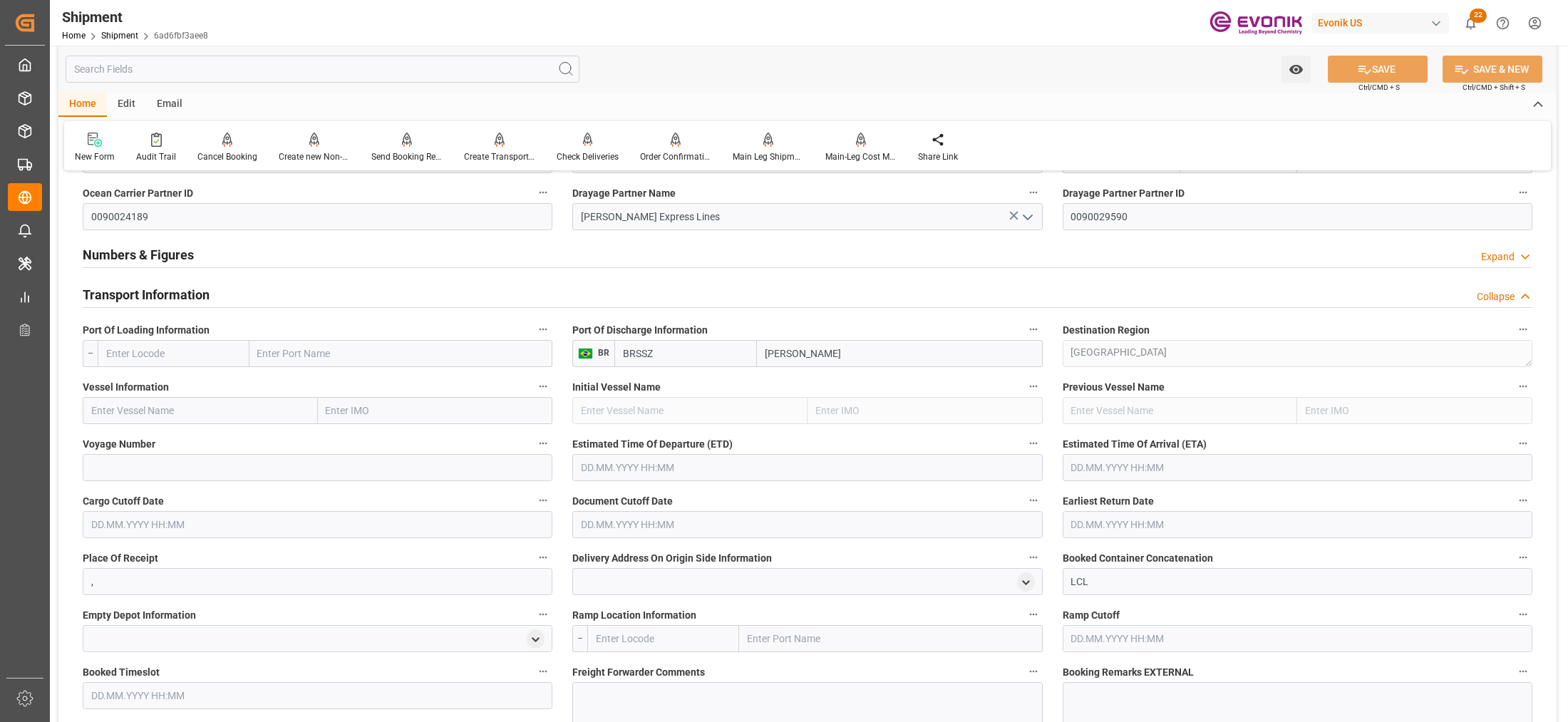
click at [178, 359] on input "text" at bounding box center [173, 354] width 152 height 27
click at [186, 385] on span "USJAX - [GEOGRAPHIC_DATA]" at bounding box center [172, 385] width 131 height 11
type input "USJAX"
type input "[GEOGRAPHIC_DATA]"
type input "USJAX"
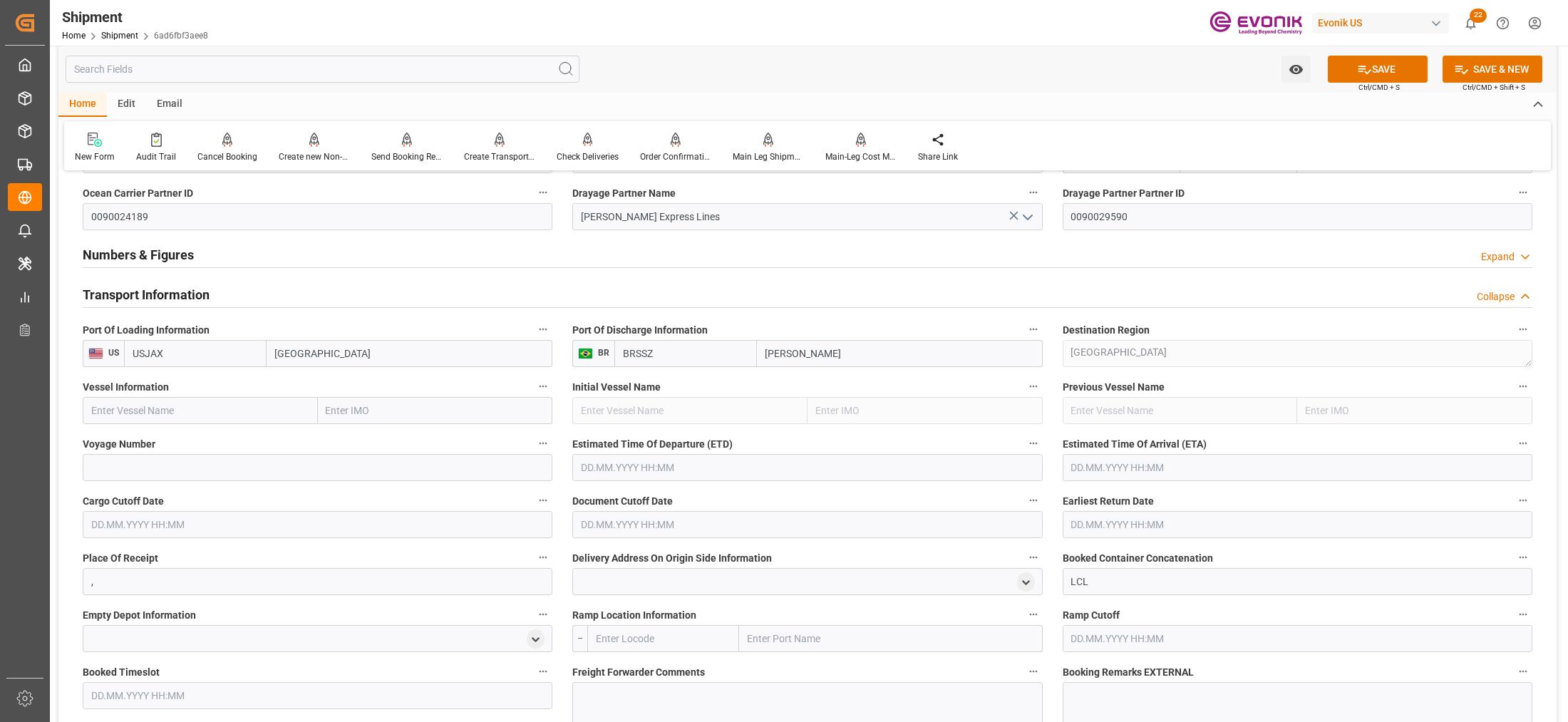
click at [214, 411] on input "text" at bounding box center [200, 411] width 235 height 27
paste input "MAERSK FORTALEZA / 544S"
click at [208, 410] on input "MAERSK FORTALEZA / 544S" at bounding box center [200, 411] width 235 height 27
click at [220, 436] on span "MAERSK FORTALEZA - 9979278" at bounding box center [162, 442] width 140 height 11
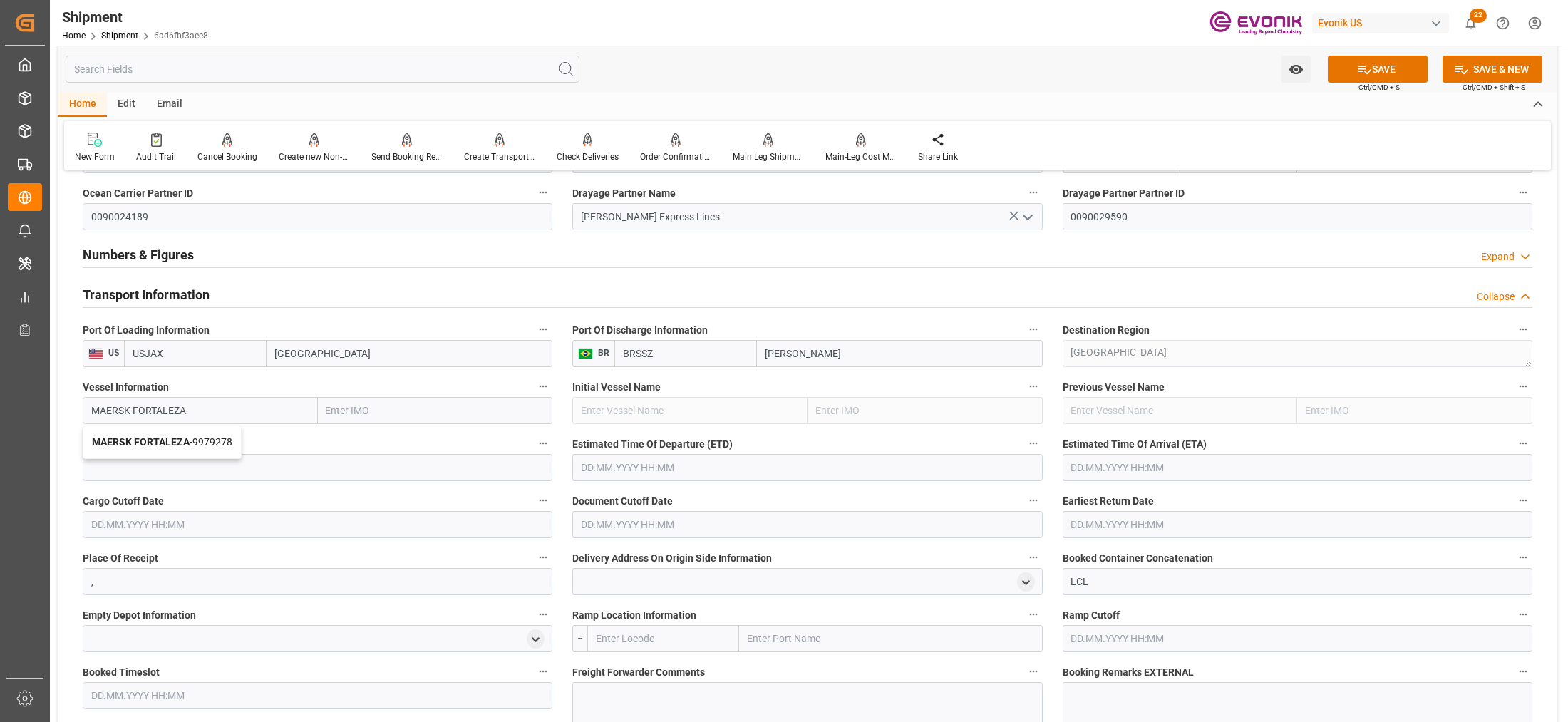
type input "MAERSK FORTALEZA"
type input "9979278"
type input "MAERSK FORTALEZA"
click at [265, 464] on input at bounding box center [318, 468] width 470 height 27
paste input "544S"
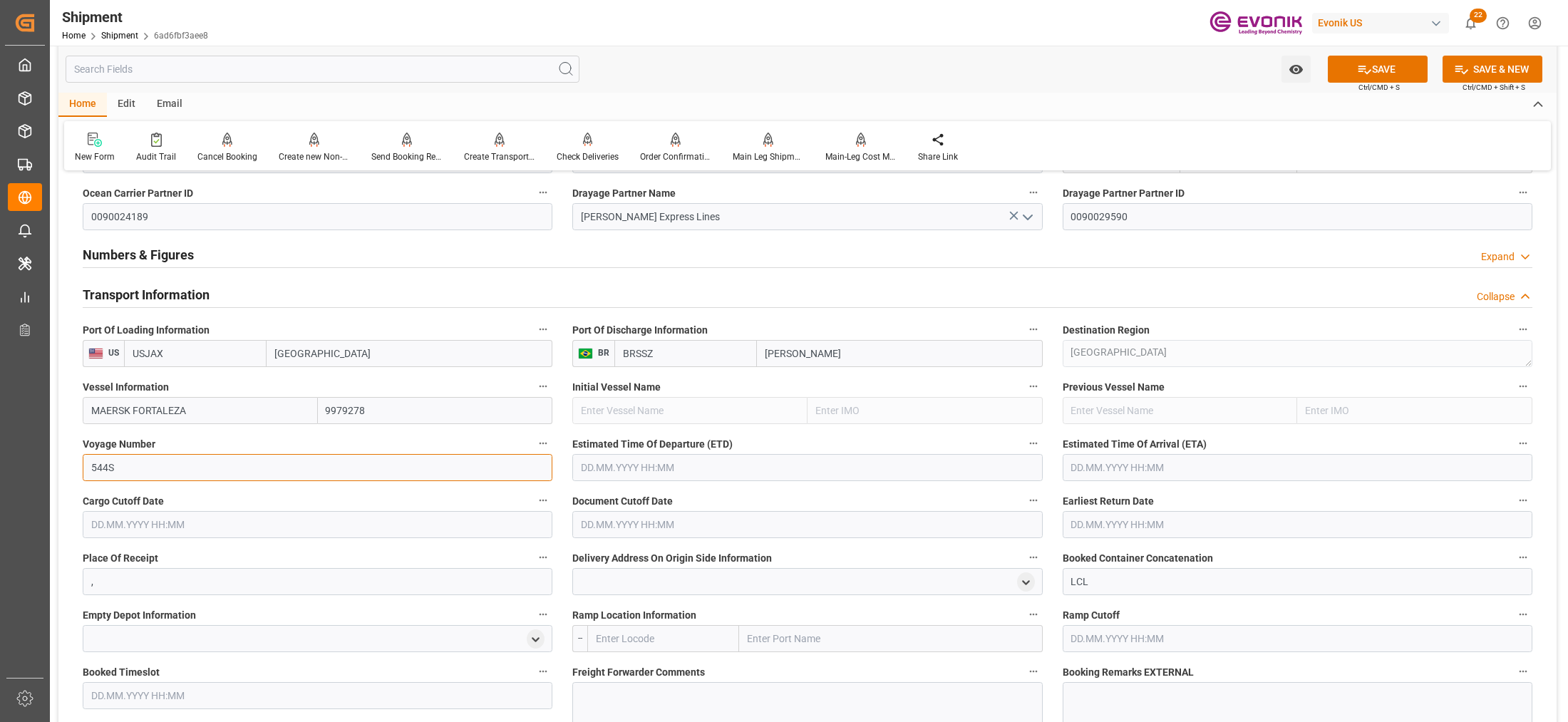
type input "544S"
click at [800, 462] on input "text" at bounding box center [808, 468] width 470 height 27
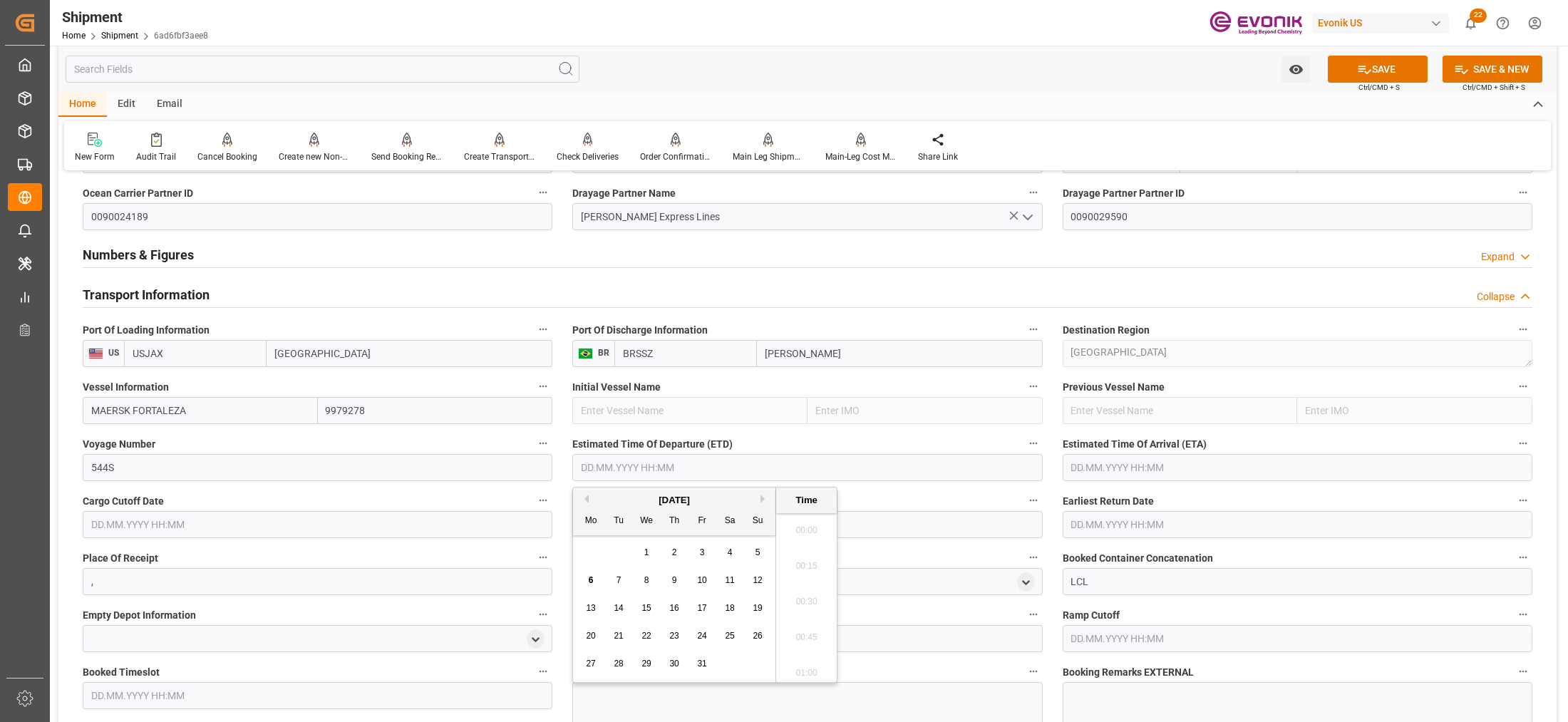
scroll to position [254, 0]
click at [765, 496] on button "Next Month" at bounding box center [764, 499] width 9 height 9
drag, startPoint x: 643, startPoint y: 581, endPoint x: 690, endPoint y: 567, distance: 49.0
click at [642, 580] on div "5" at bounding box center [646, 581] width 18 height 17
type input "[DATE] 00:00"
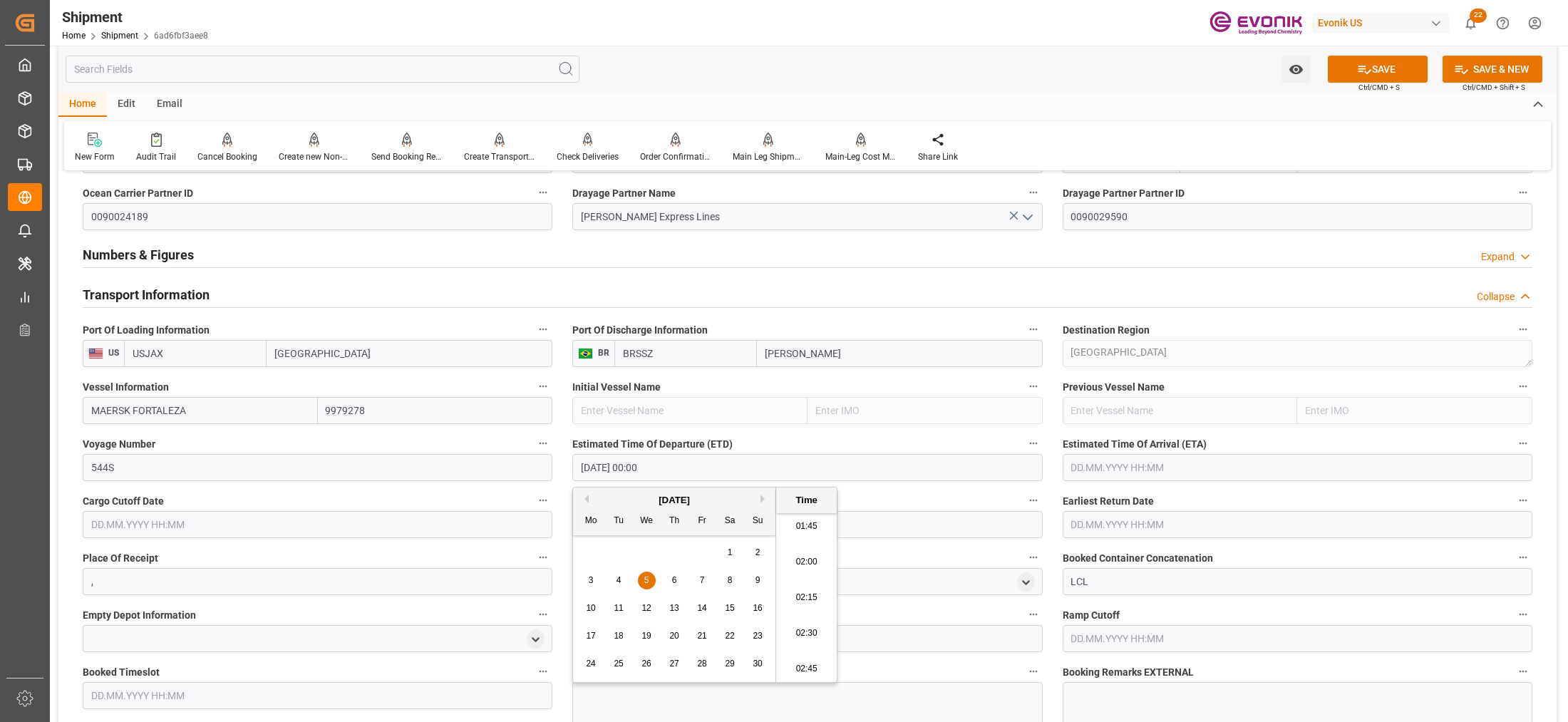
click at [1139, 461] on input "text" at bounding box center [1298, 468] width 470 height 27
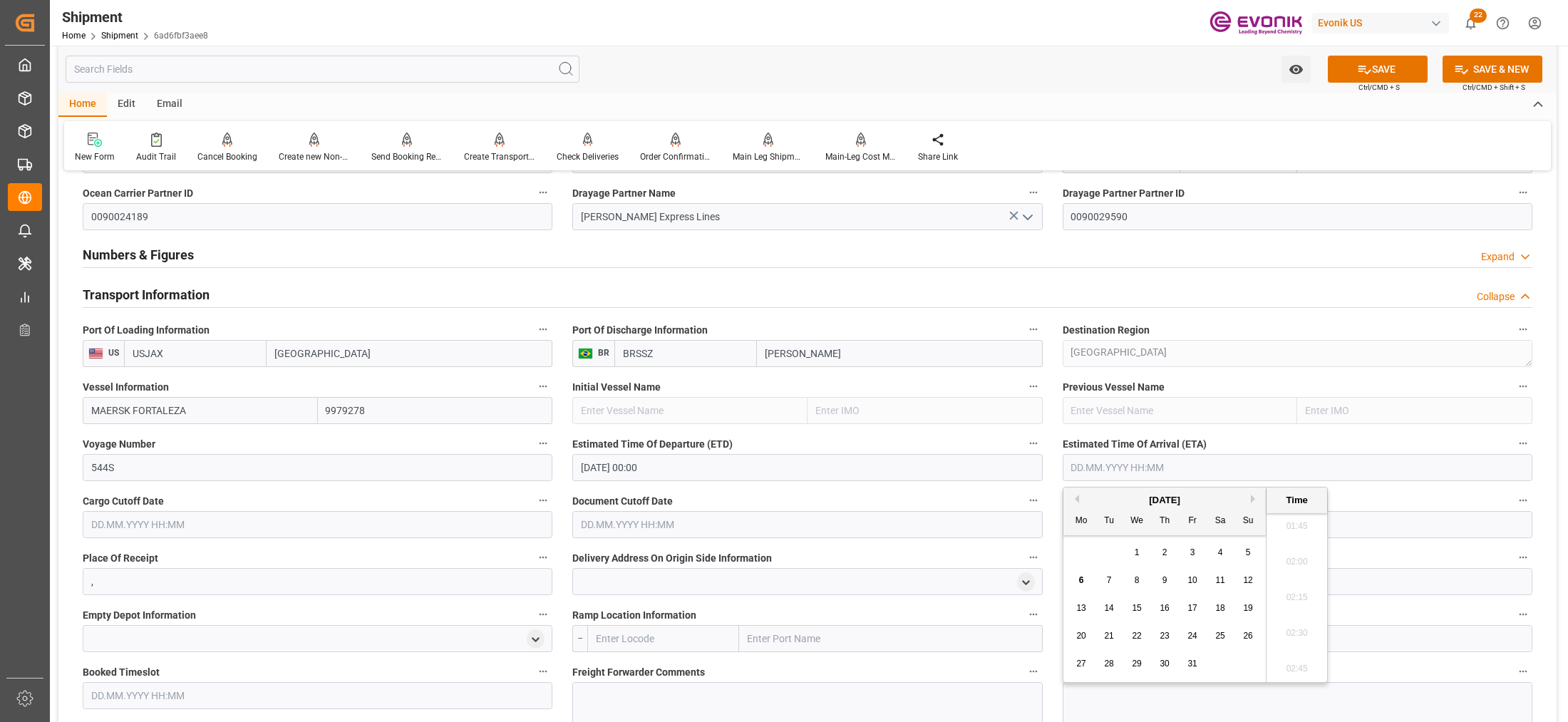
click at [1254, 499] on button "Next Month" at bounding box center [1255, 499] width 9 height 9
click at [1132, 639] on span "19" at bounding box center [1136, 636] width 10 height 10
type input "[DATE] 00:00"
click at [493, 528] on input "text" at bounding box center [318, 525] width 470 height 27
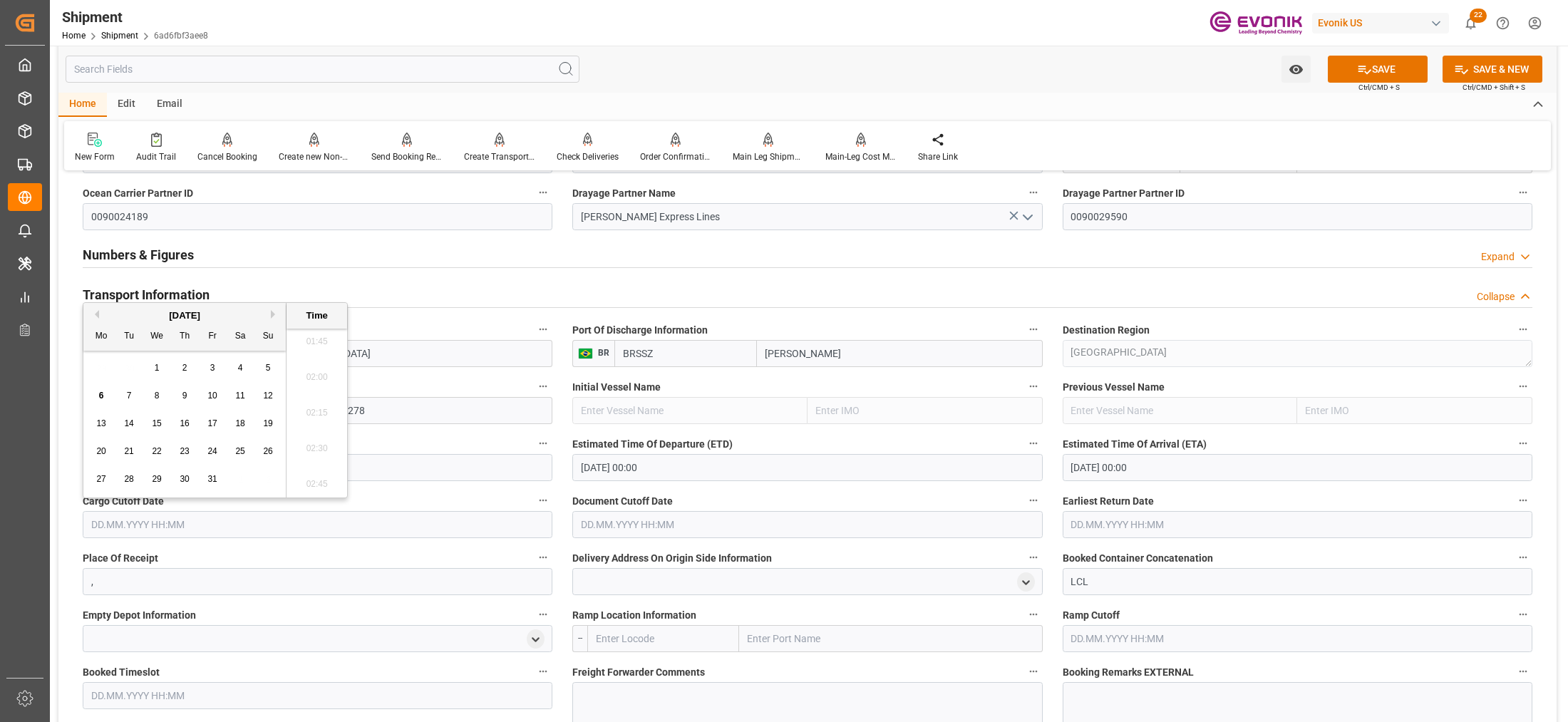
click at [162, 452] on div "22" at bounding box center [157, 452] width 18 height 17
type input "[DATE] 00:00"
click at [675, 525] on input "text" at bounding box center [808, 525] width 470 height 27
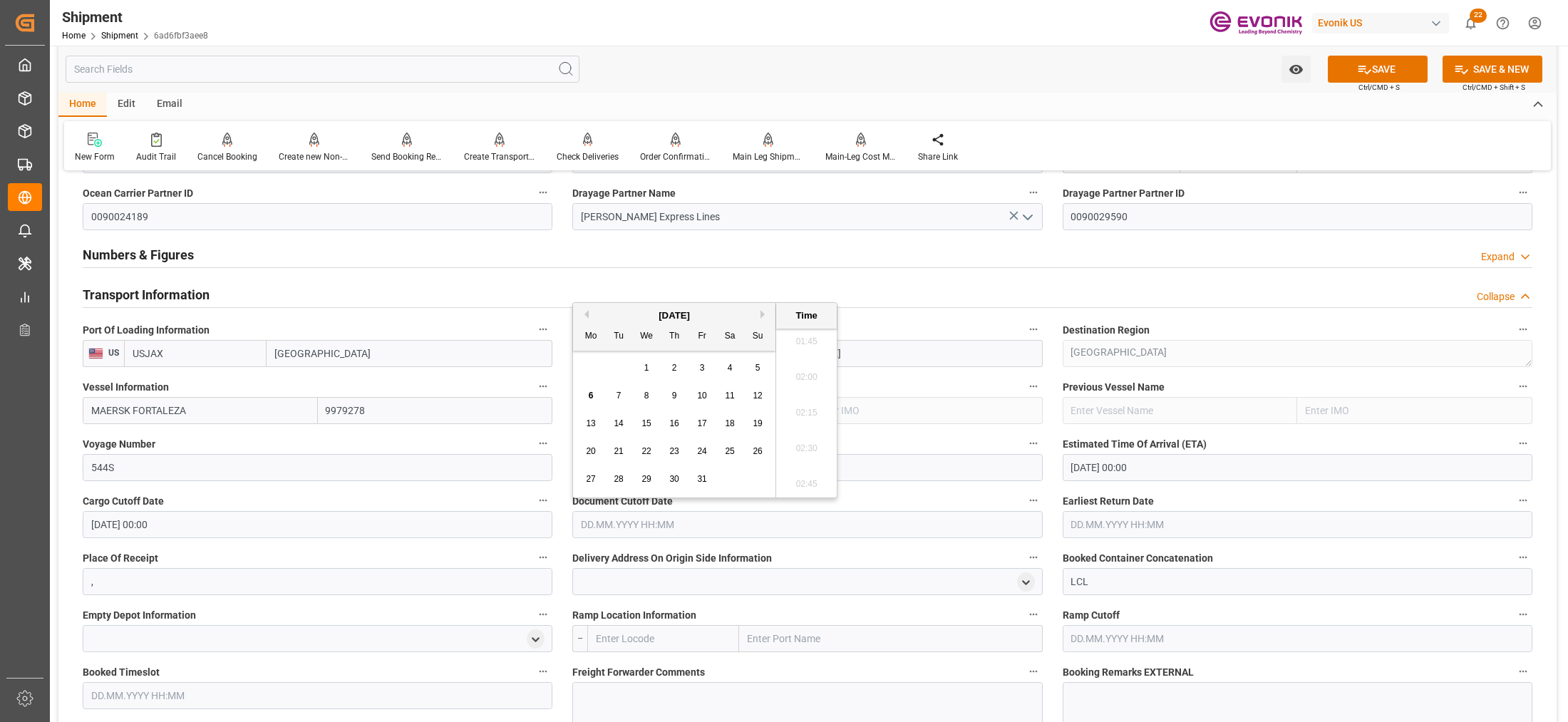
click at [646, 452] on span "22" at bounding box center [646, 451] width 10 height 10
type input "[DATE] 00:00"
click at [1107, 522] on input "text" at bounding box center [1298, 525] width 470 height 27
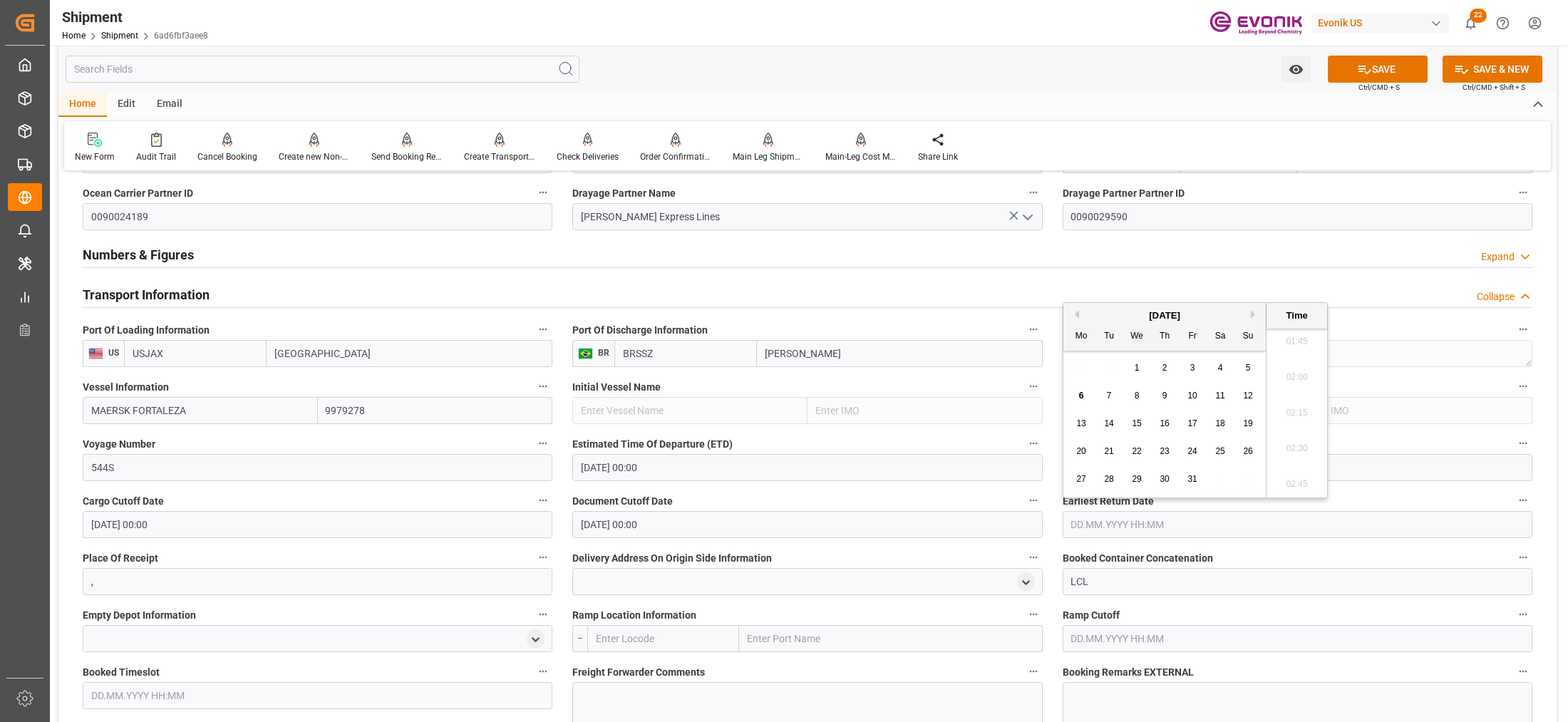
click at [1138, 449] on span "22" at bounding box center [1136, 451] width 10 height 10
type input "[DATE] 00:00"
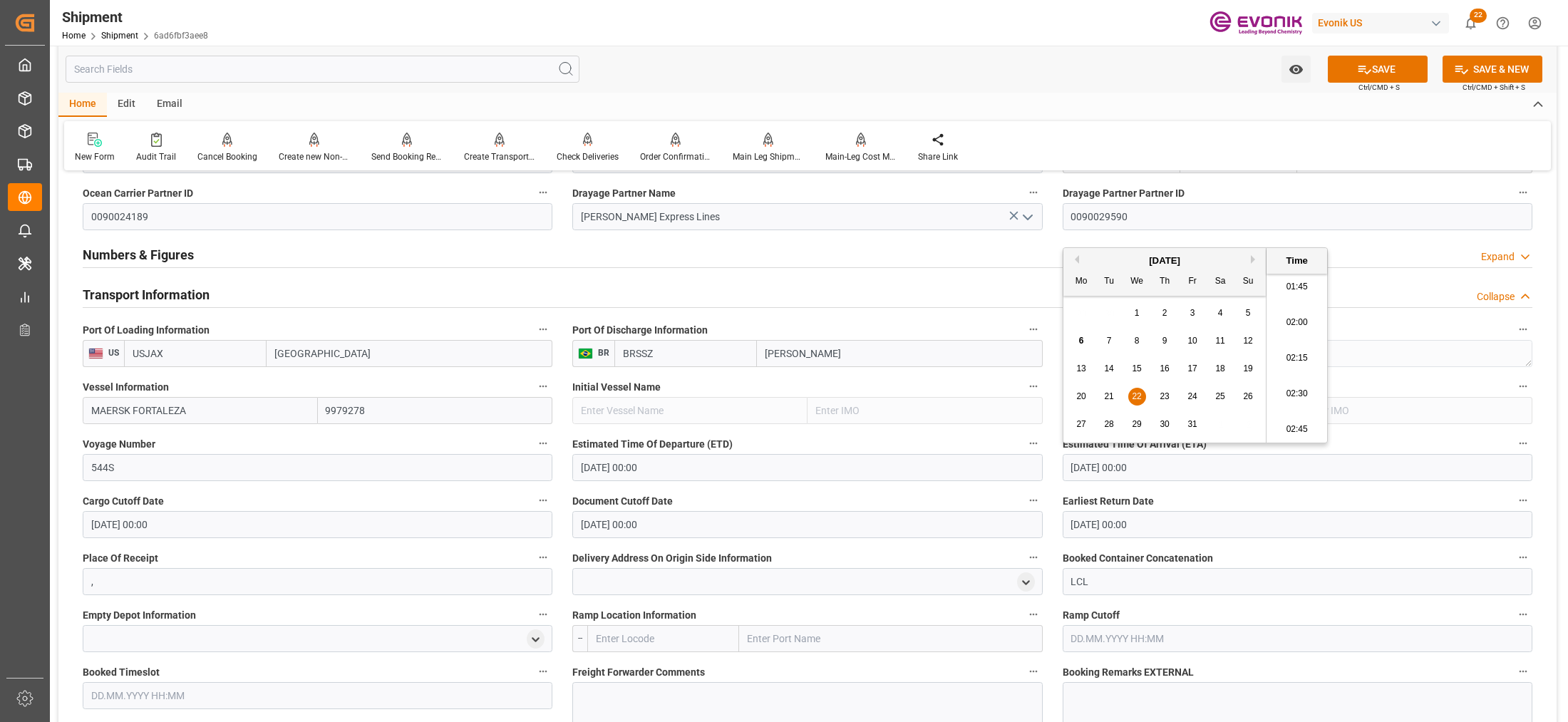
scroll to position [1188, 0]
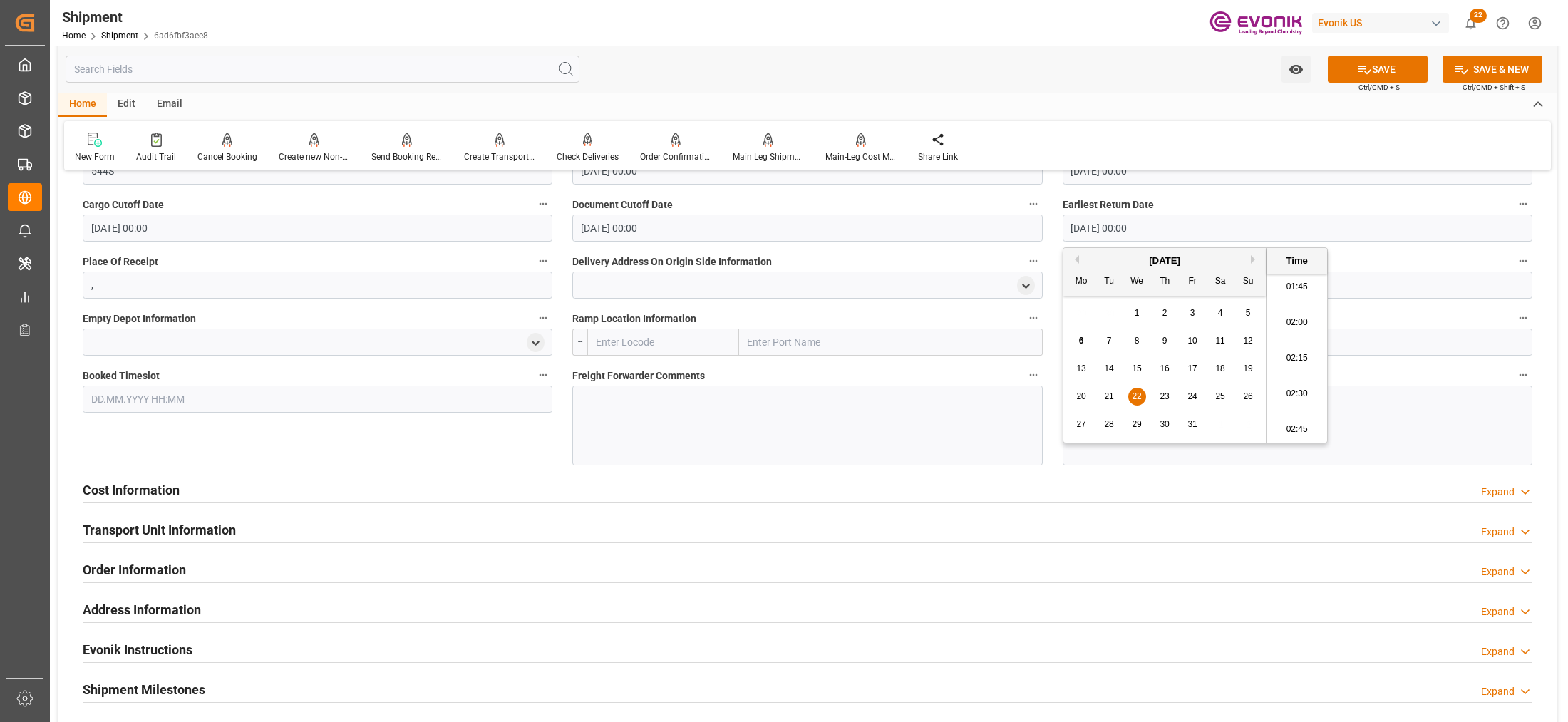
click at [629, 332] on input "text" at bounding box center [662, 343] width 152 height 27
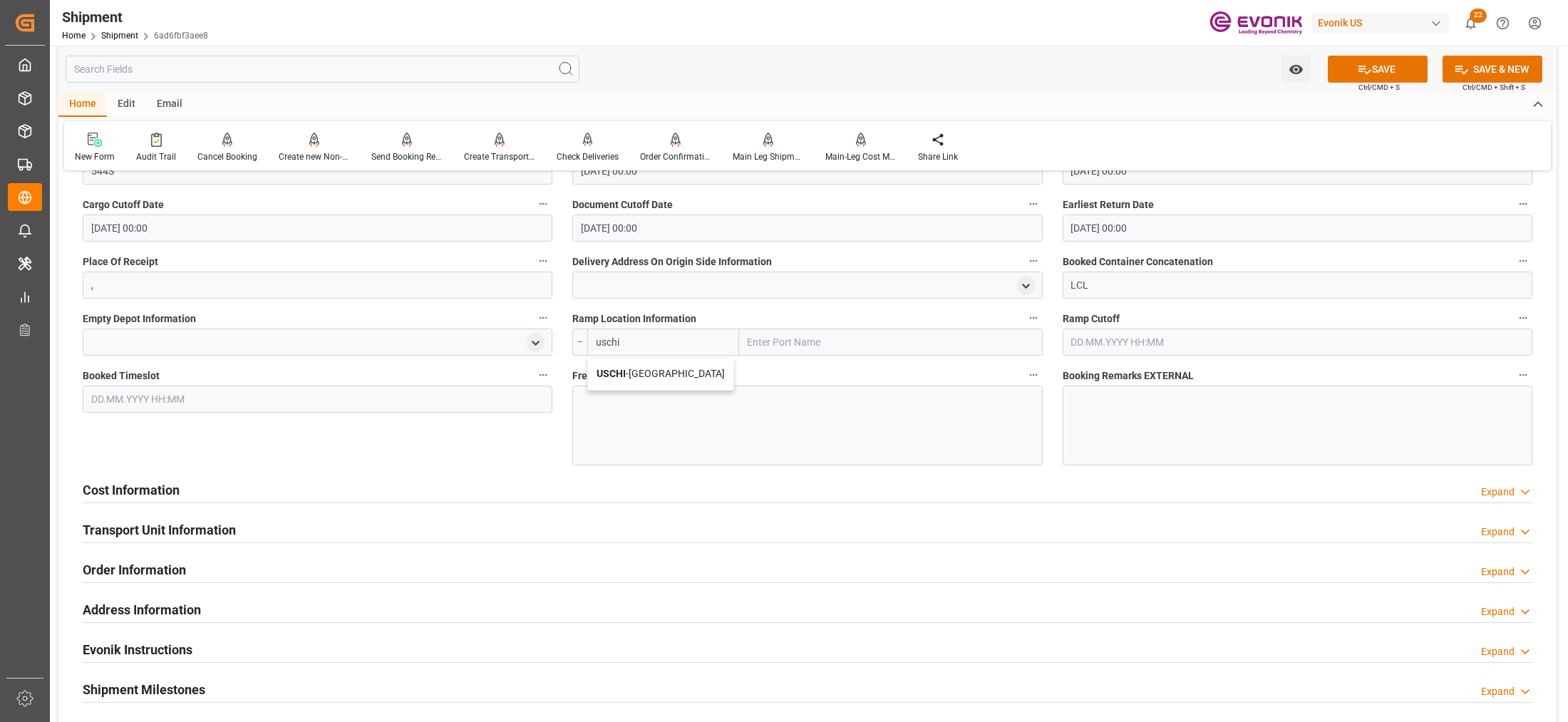
click at [663, 368] on span "USCHI - [GEOGRAPHIC_DATA]" at bounding box center [661, 374] width 128 height 11
type input "USCHI"
type input "[GEOGRAPHIC_DATA]"
type input "USCHI"
click at [691, 427] on div at bounding box center [808, 426] width 470 height 80
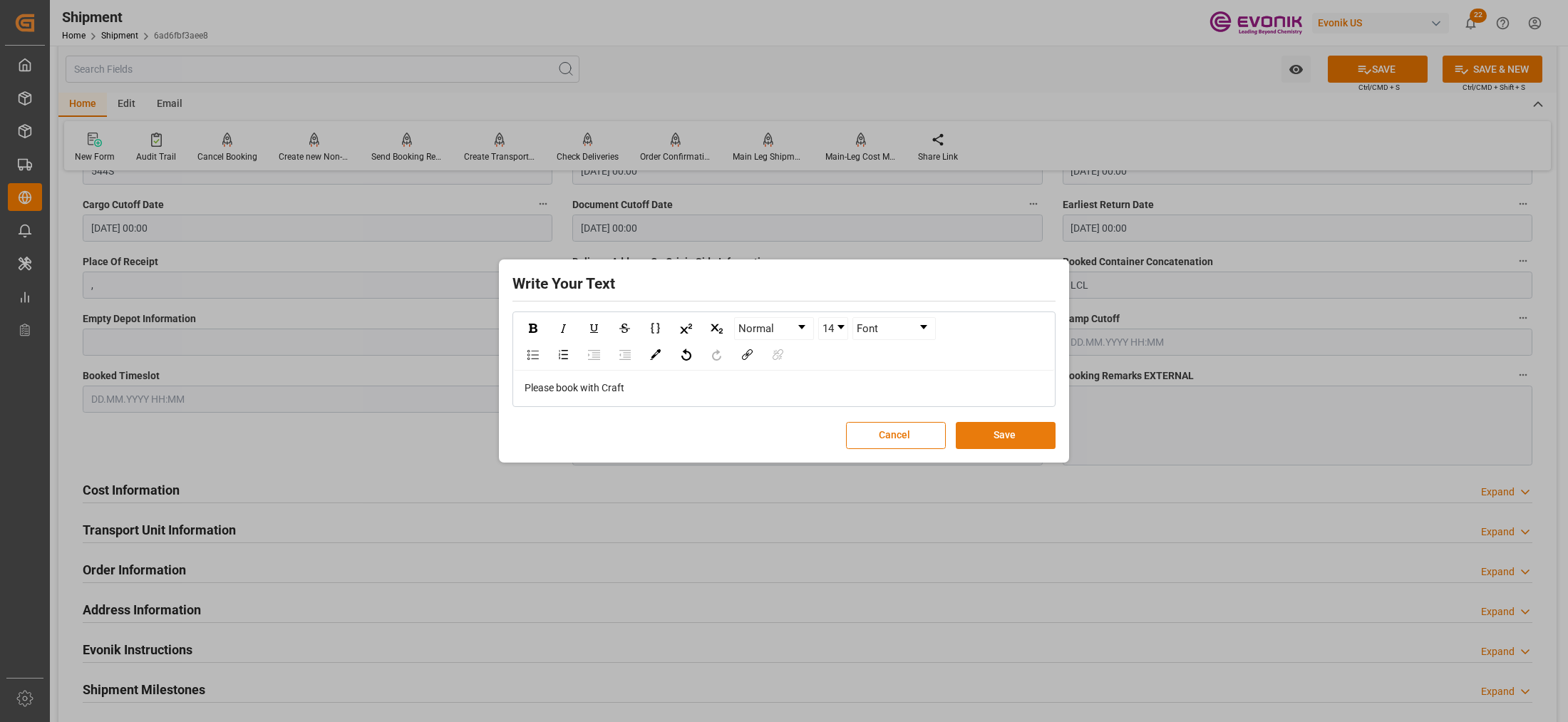
click at [1016, 430] on button "Save" at bounding box center [1006, 436] width 99 height 27
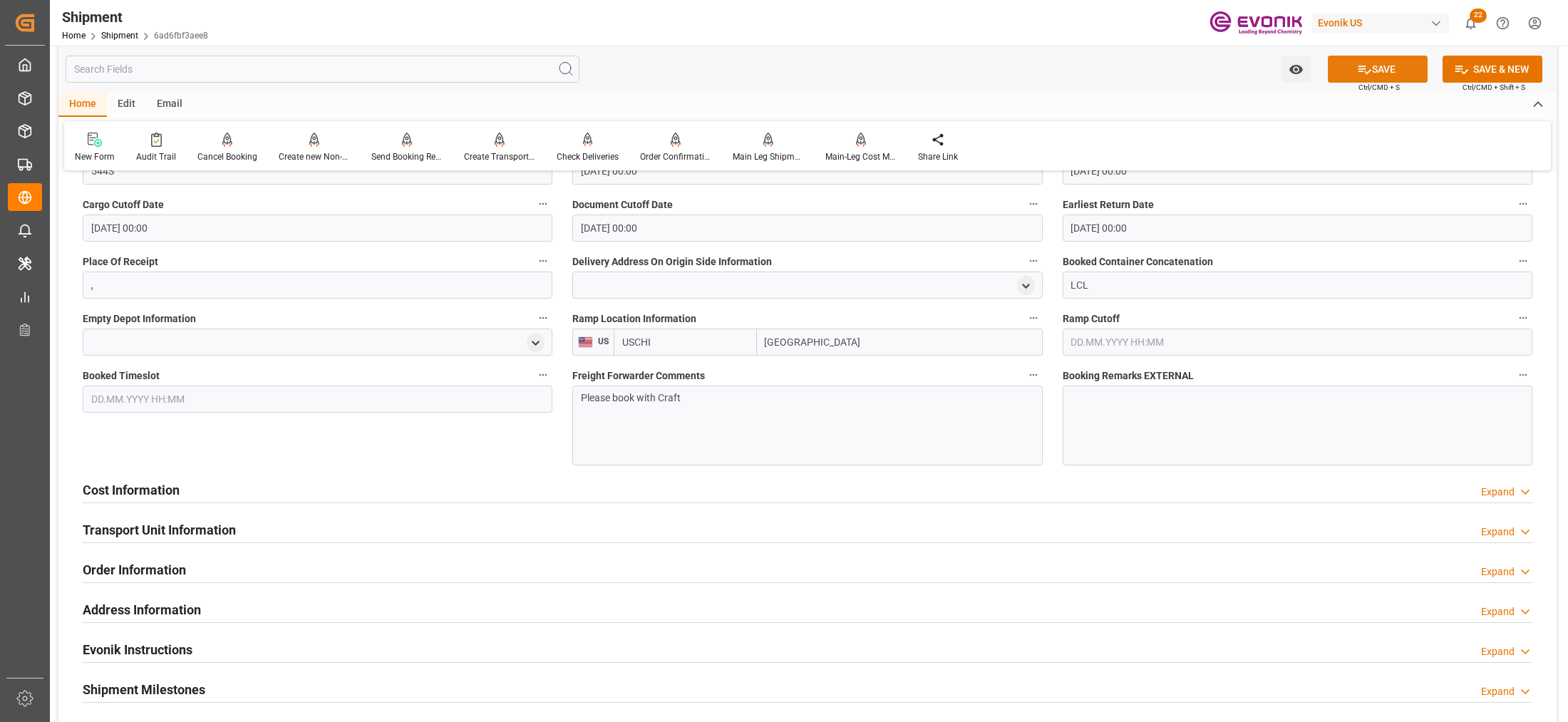
click at [1374, 64] on button "SAVE" at bounding box center [1378, 69] width 99 height 27
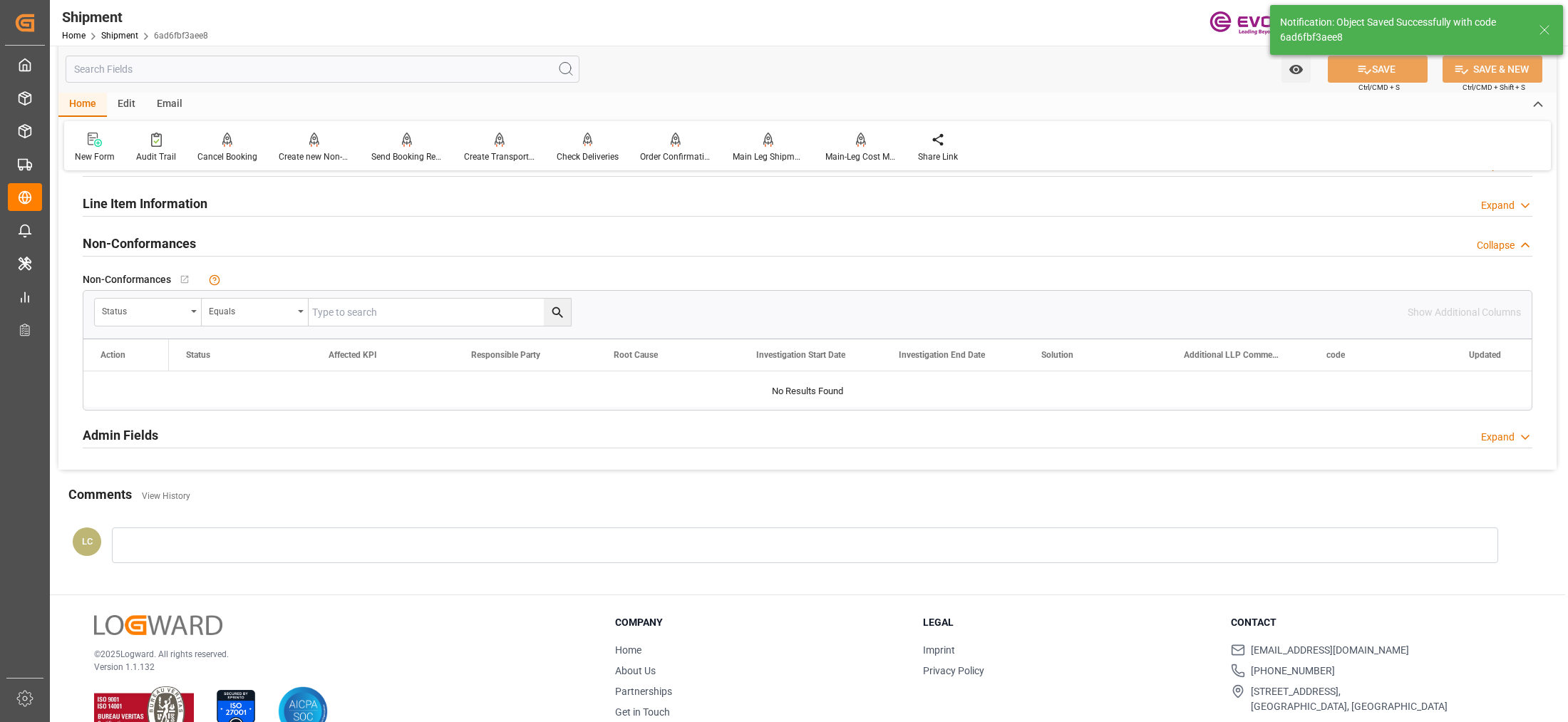
scroll to position [622, 0]
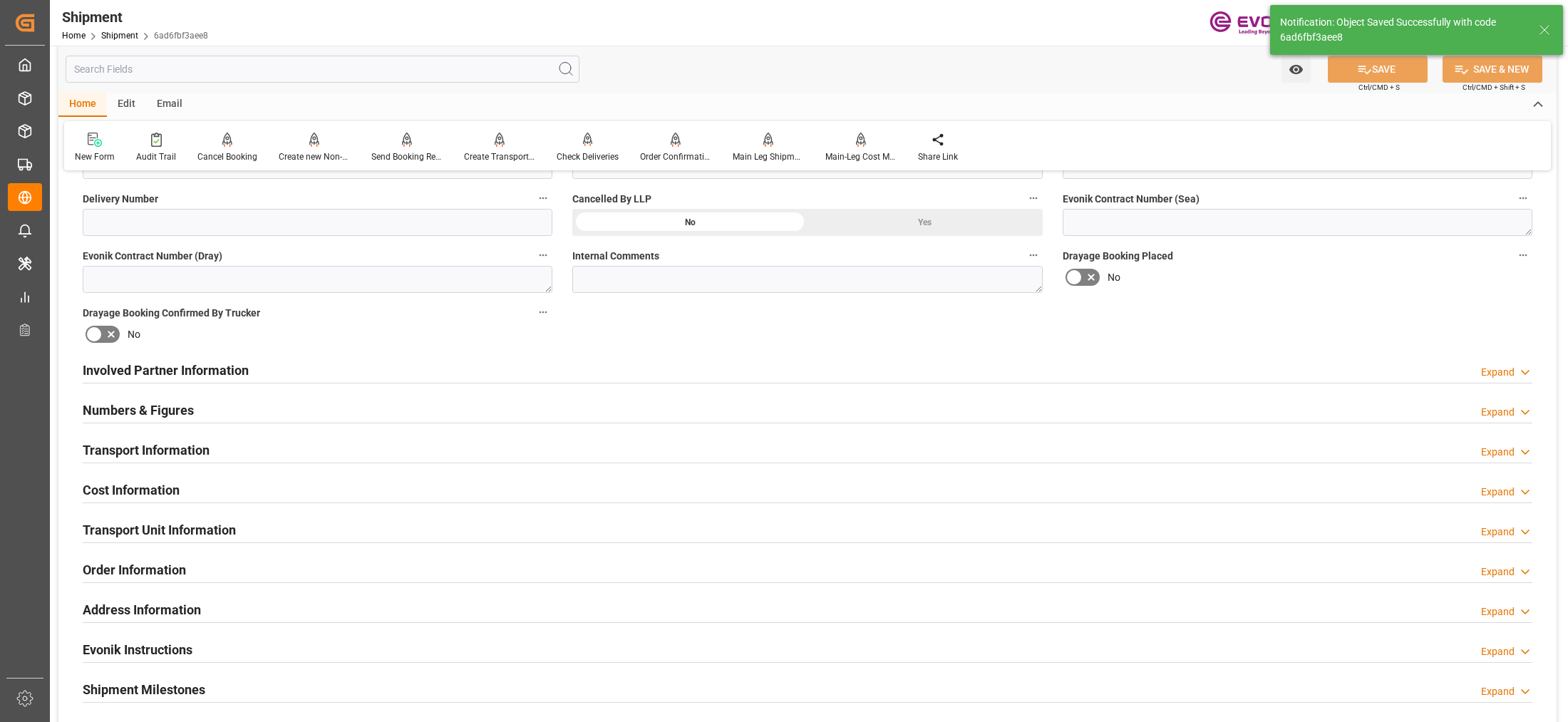
click at [308, 482] on div "Cost Information Expand" at bounding box center [808, 489] width 1450 height 27
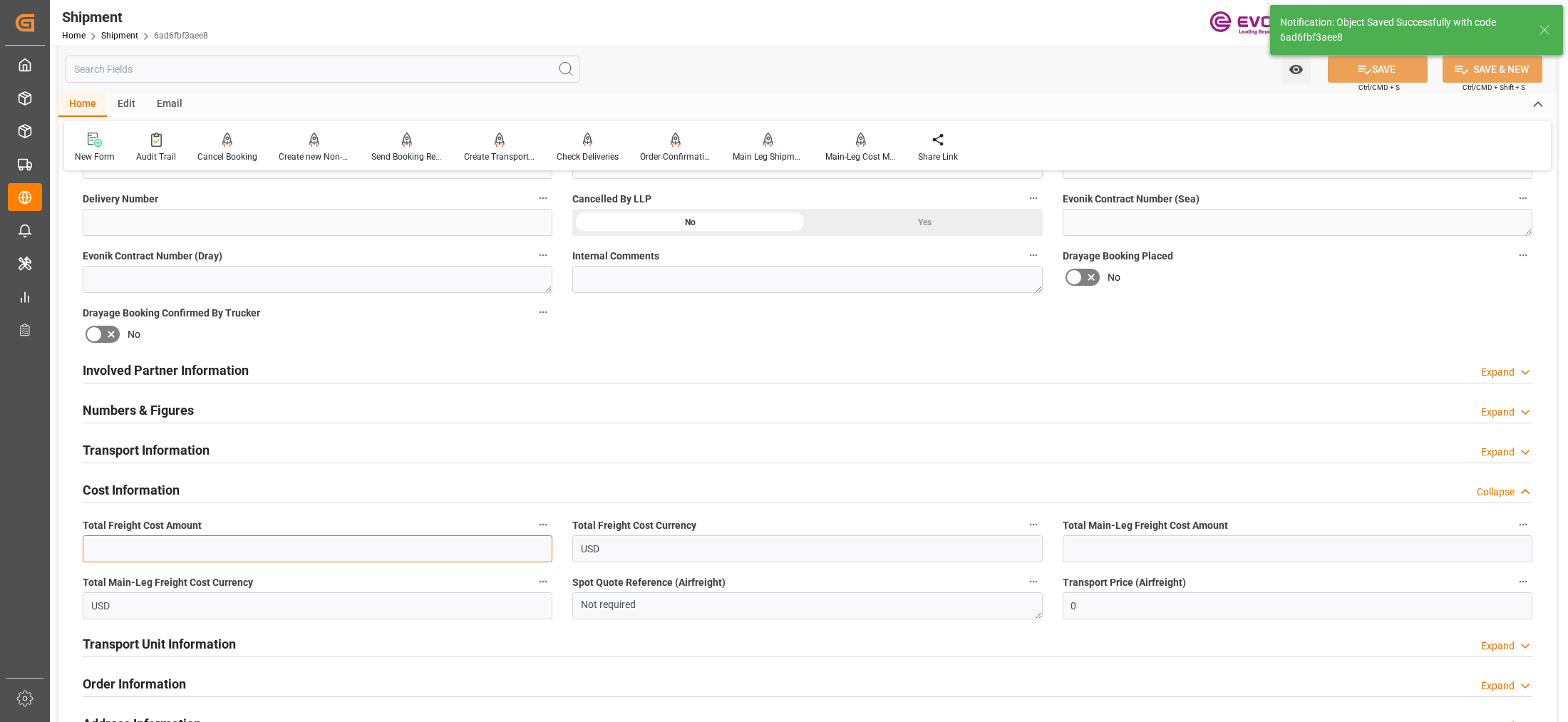
click at [276, 547] on input "text" at bounding box center [318, 549] width 470 height 27
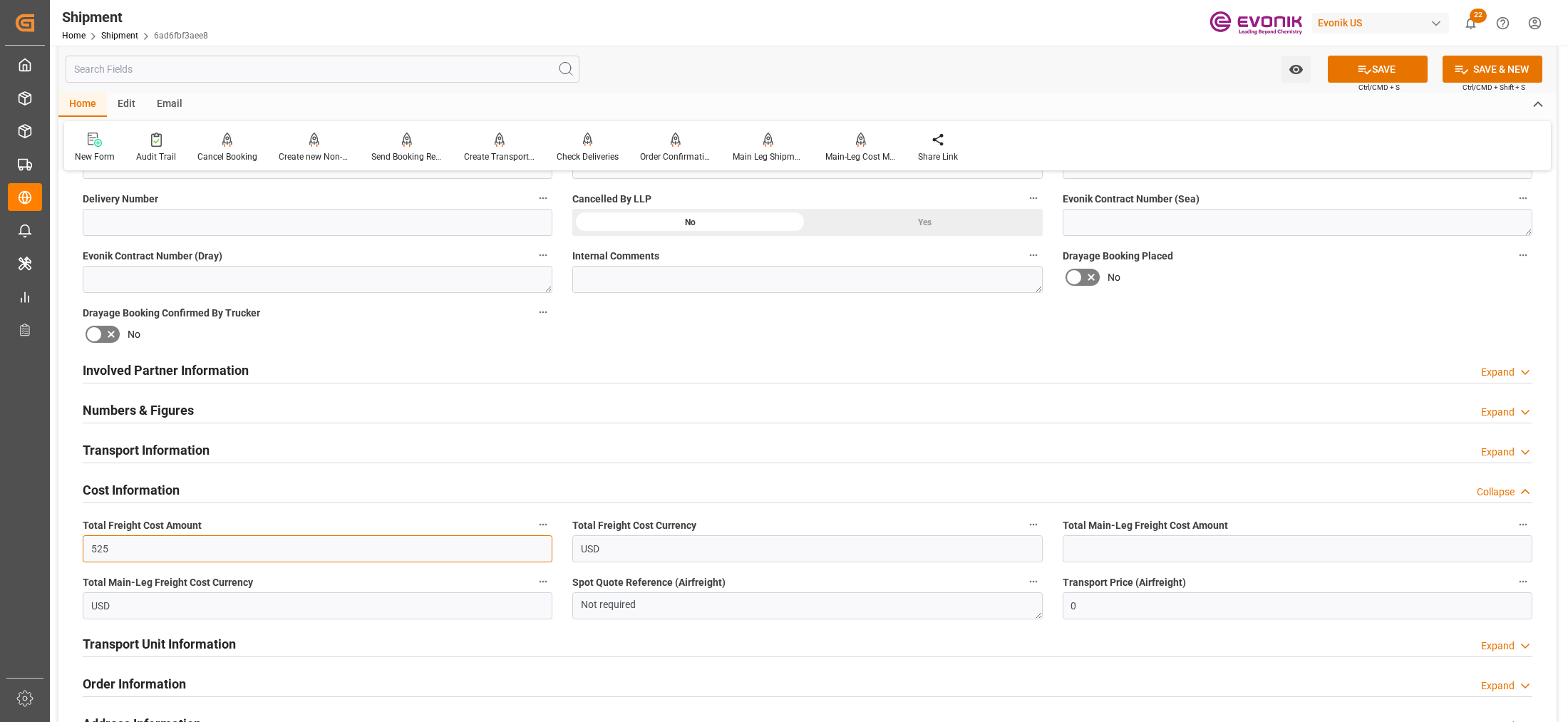
type input "525"
click at [1086, 551] on input "text" at bounding box center [1298, 549] width 470 height 27
paste input "319"
type input "319"
click at [1344, 300] on div "Booking Confirmation Milestone Bar Collapse Submitted to FFW for Booking (Pendi…" at bounding box center [808, 355] width 1498 height 1588
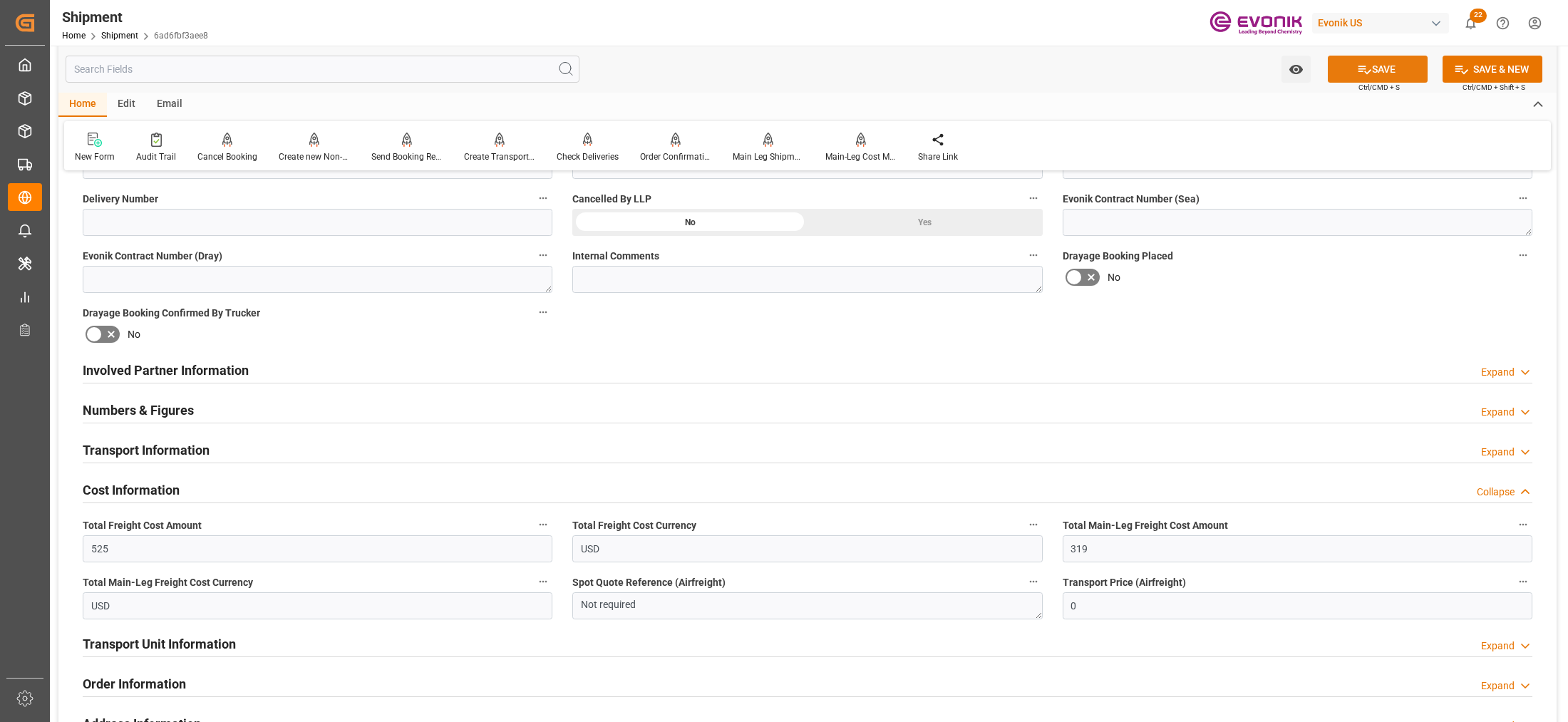
click at [1387, 75] on button "SAVE" at bounding box center [1378, 69] width 99 height 27
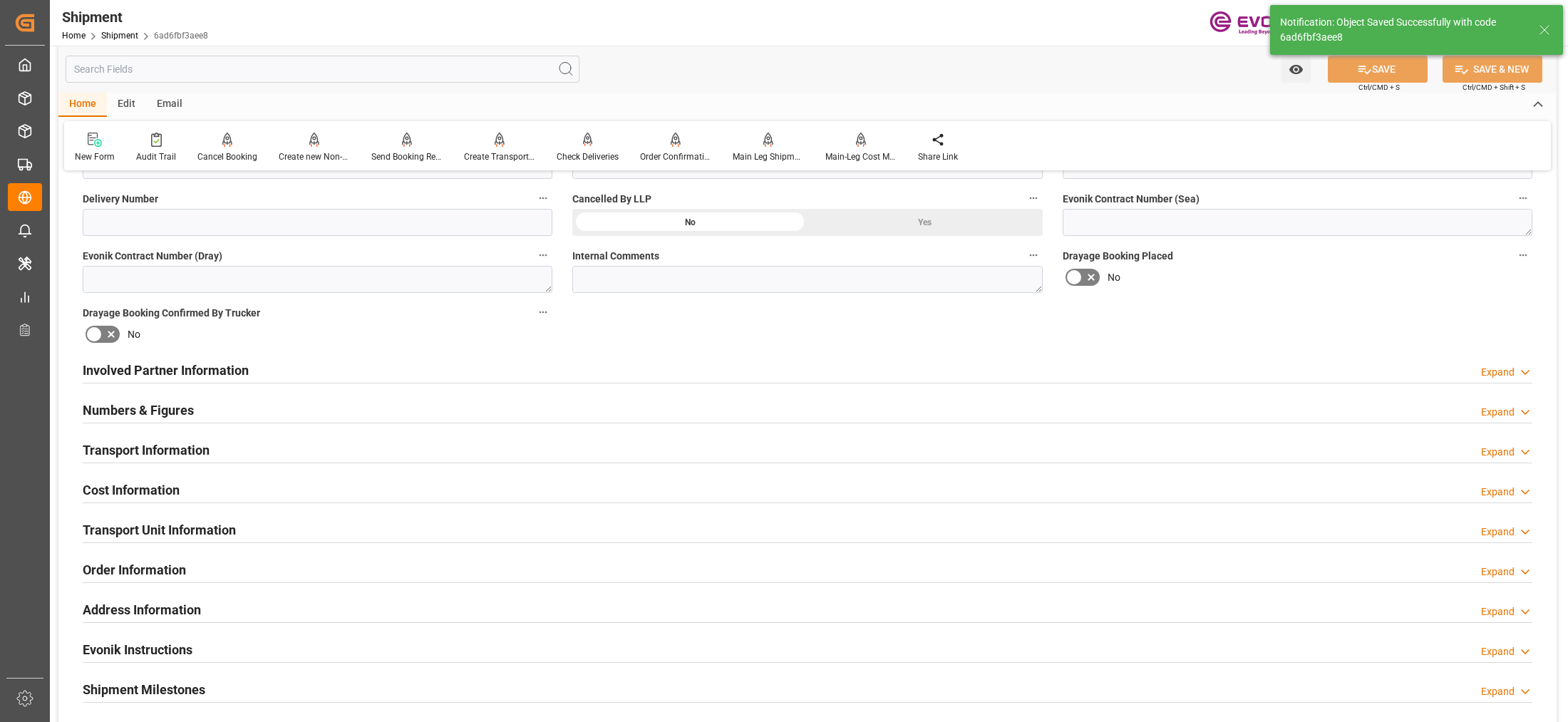
click at [348, 528] on div "Transport Unit Information Expand" at bounding box center [808, 529] width 1450 height 27
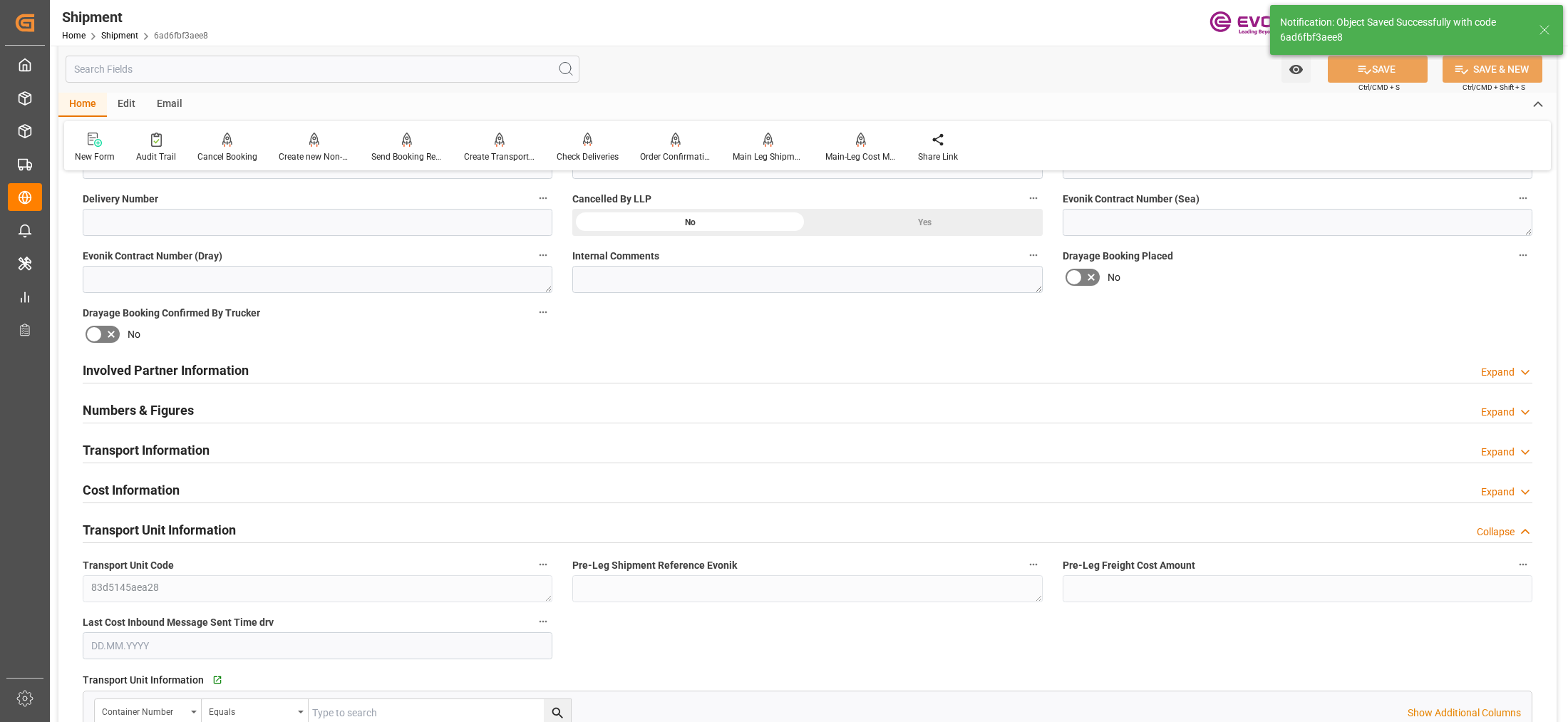
scroll to position [920, 0]
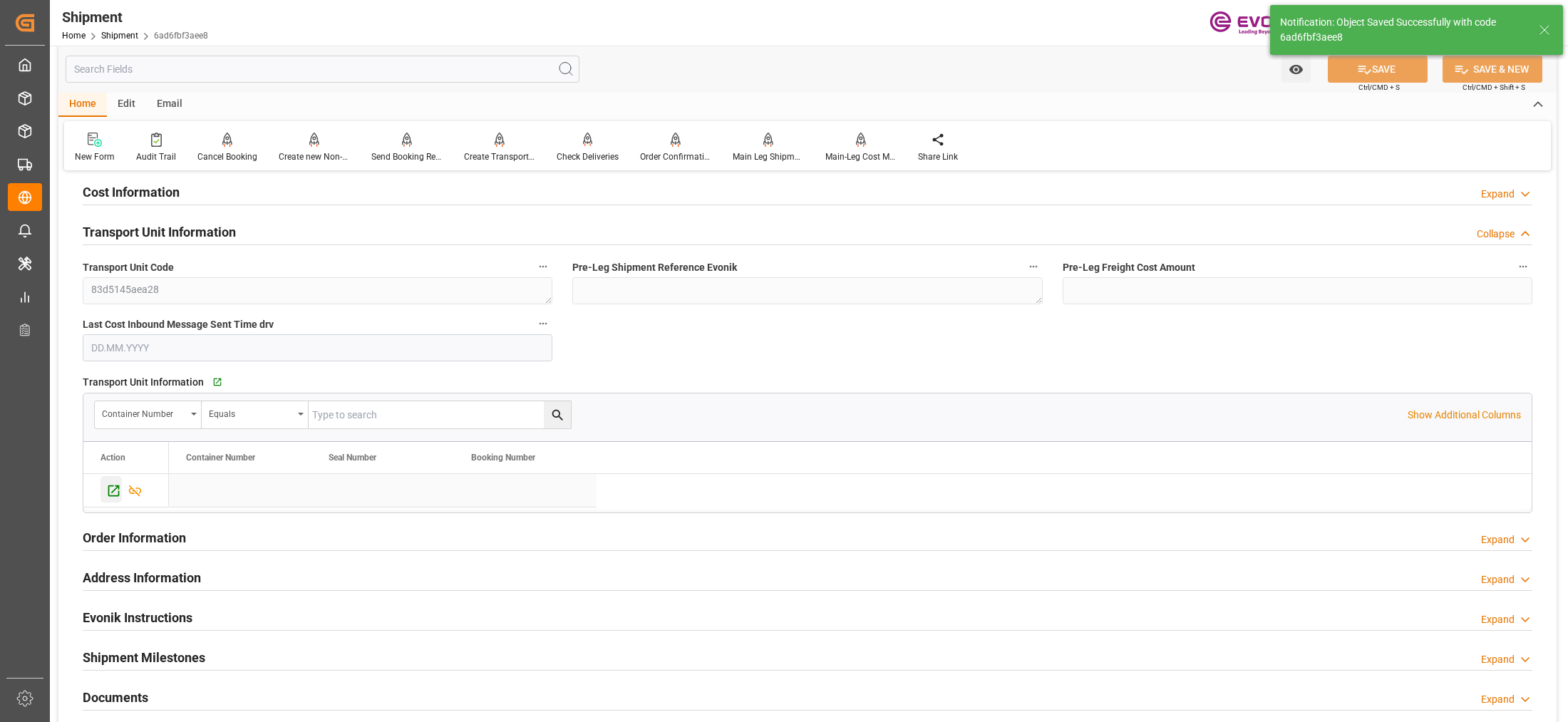
click at [115, 490] on icon "Press SPACE to select this row." at bounding box center [113, 491] width 15 height 15
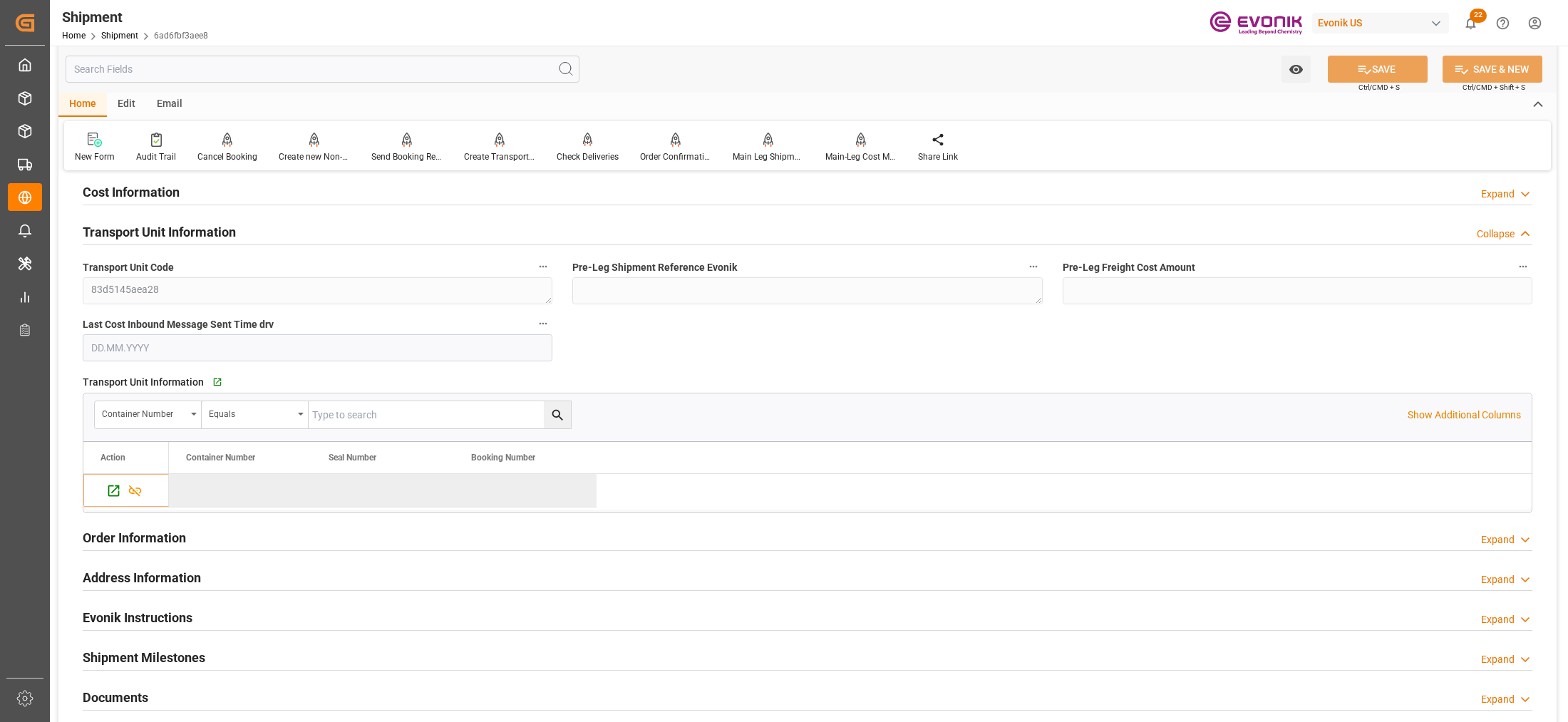
scroll to position [622, 0]
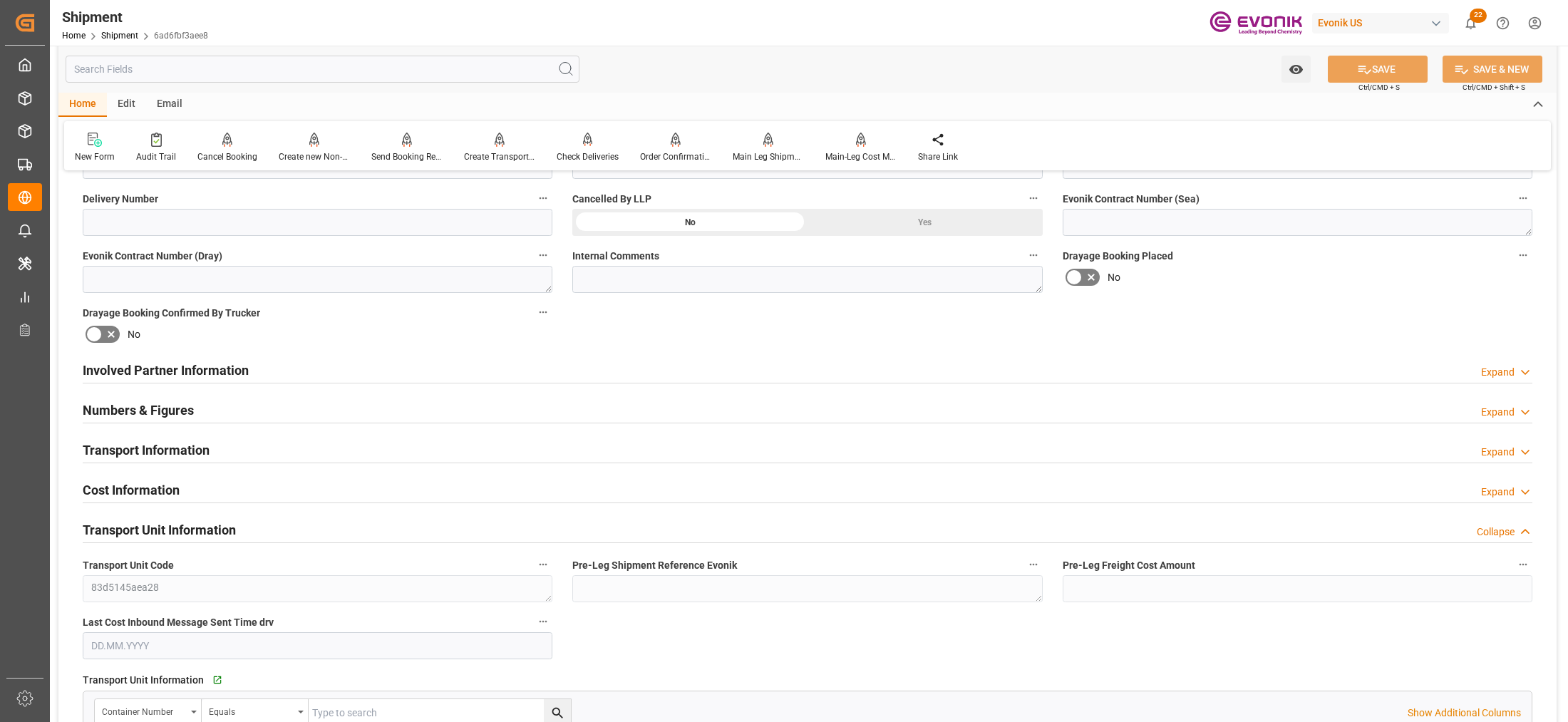
click at [672, 363] on div "Involved Partner Information Expand" at bounding box center [808, 370] width 1450 height 27
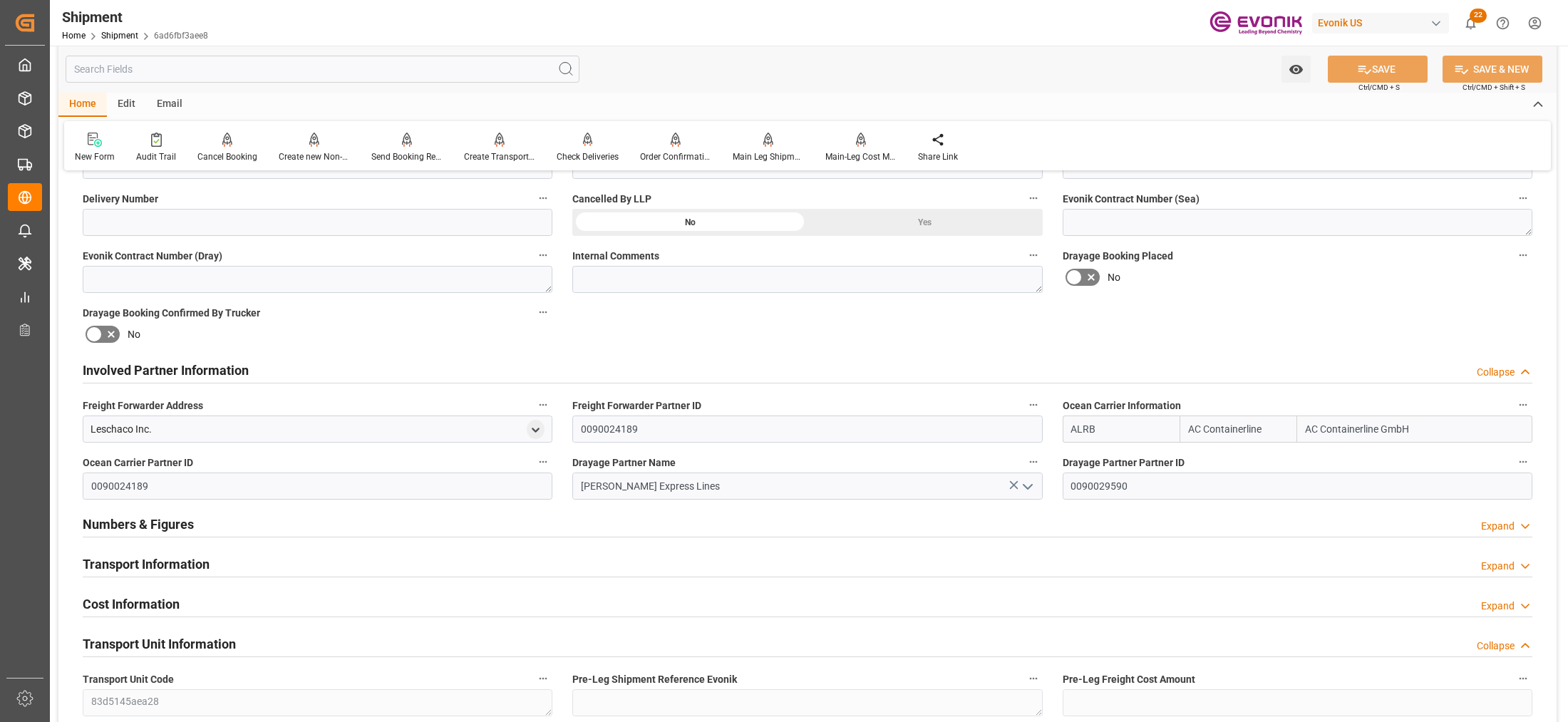
click at [710, 561] on div "Transport Information Expand" at bounding box center [808, 563] width 1450 height 27
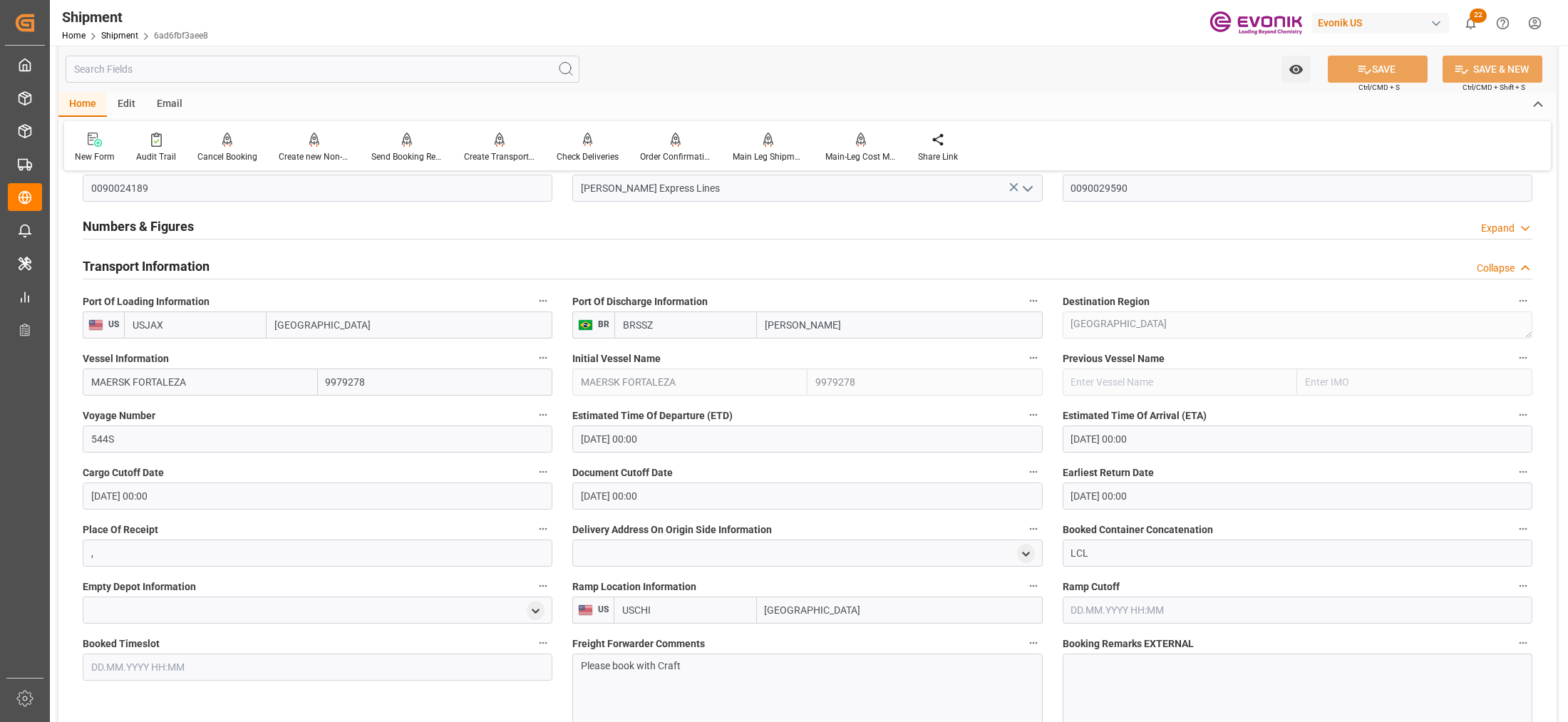
scroll to position [1513, 0]
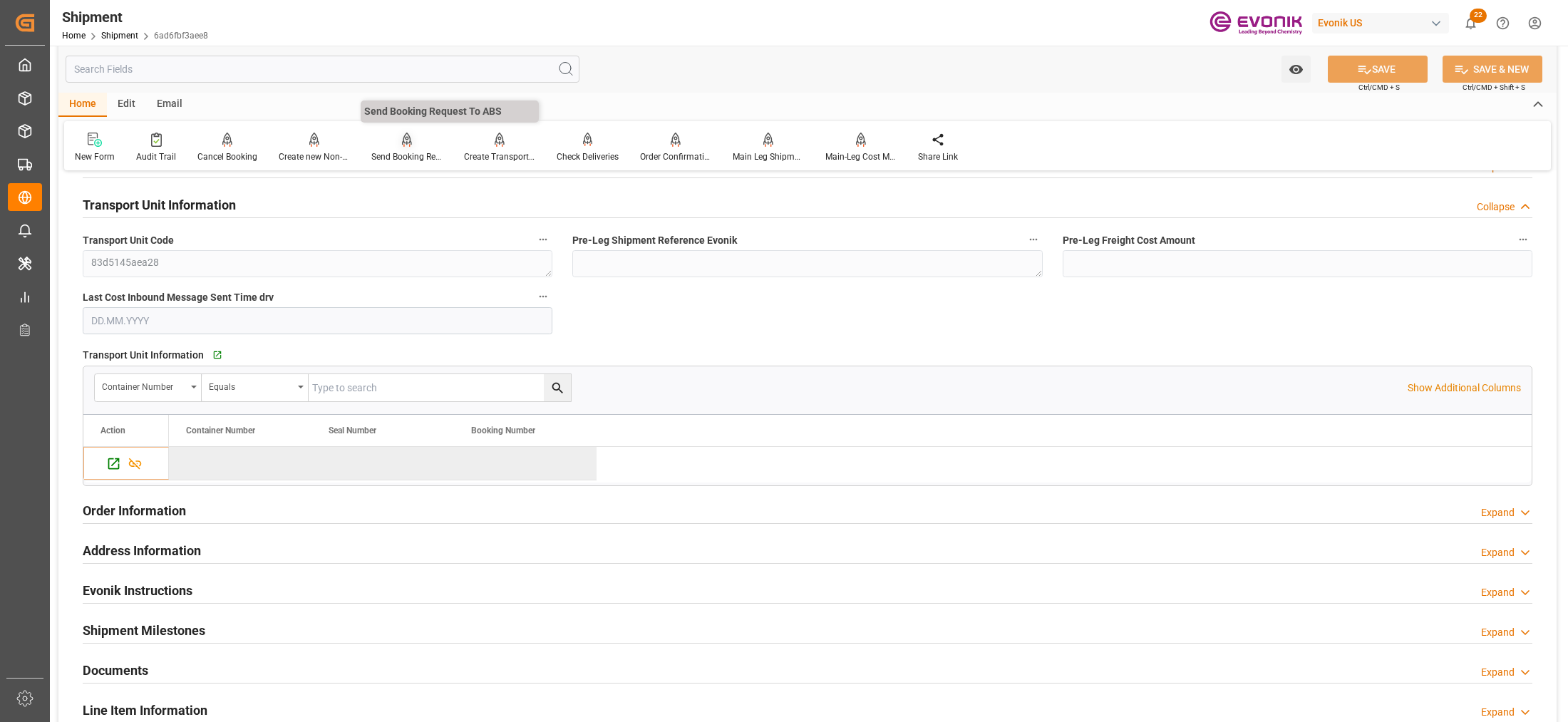
click at [401, 155] on div "Send Booking Request To ABS" at bounding box center [407, 157] width 71 height 13
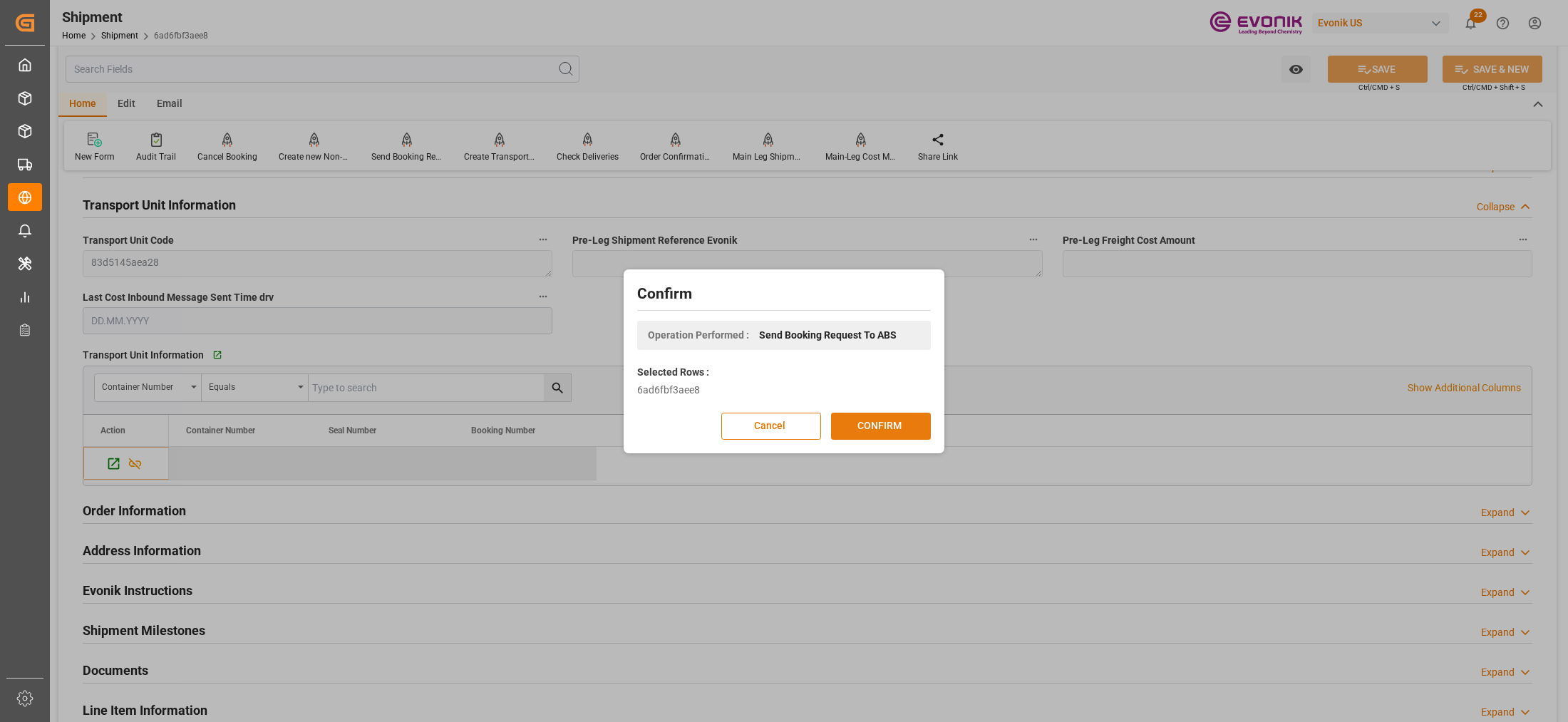
click at [897, 418] on button "CONFIRM" at bounding box center [881, 427] width 99 height 27
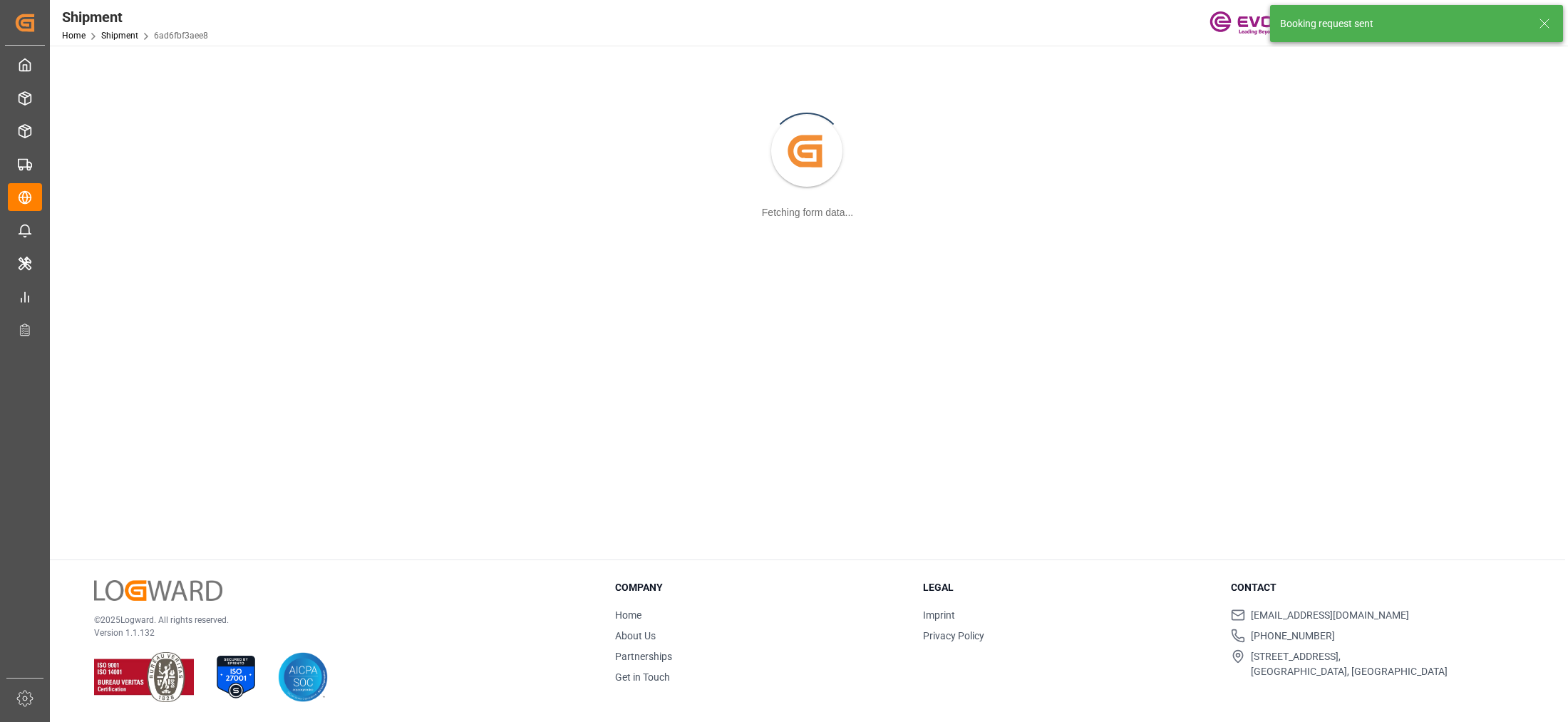
scroll to position [154, 0]
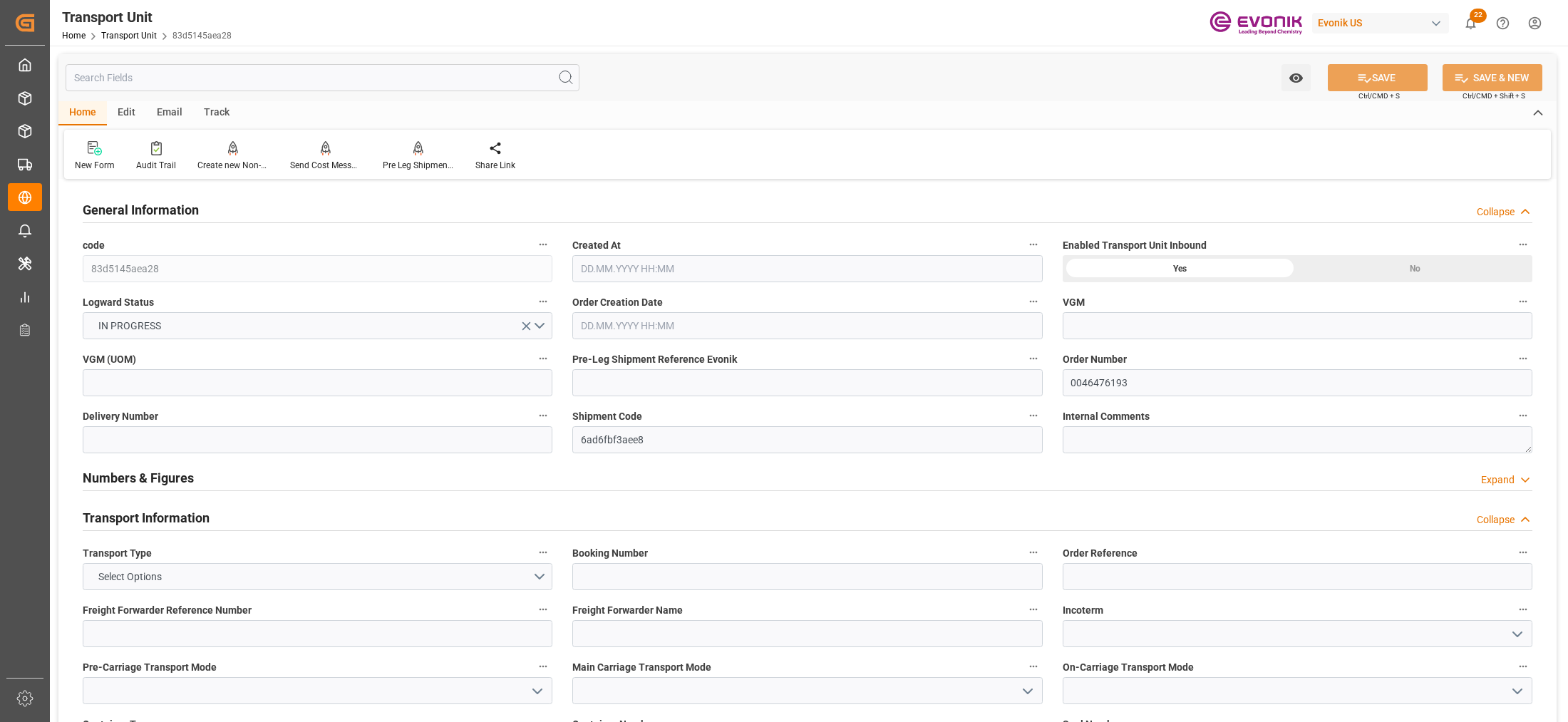
type input "AC Containerline"
type input "Leschaco Inc."
type input "USJAX"
type input "BRSSZ"
type input "900.4"
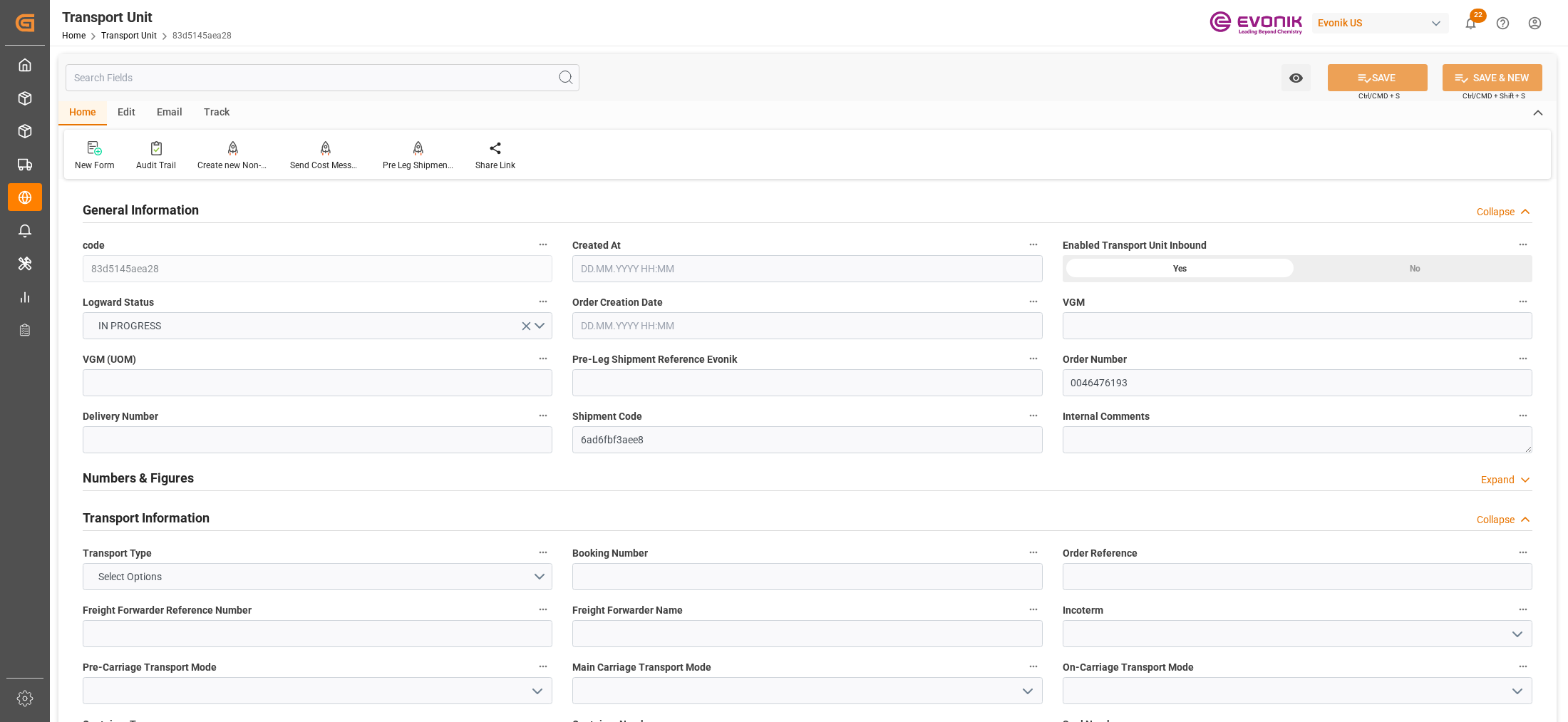
type input "[DATE] 06:18"
type input "[DATE]"
type input "[DATE] 00:00"
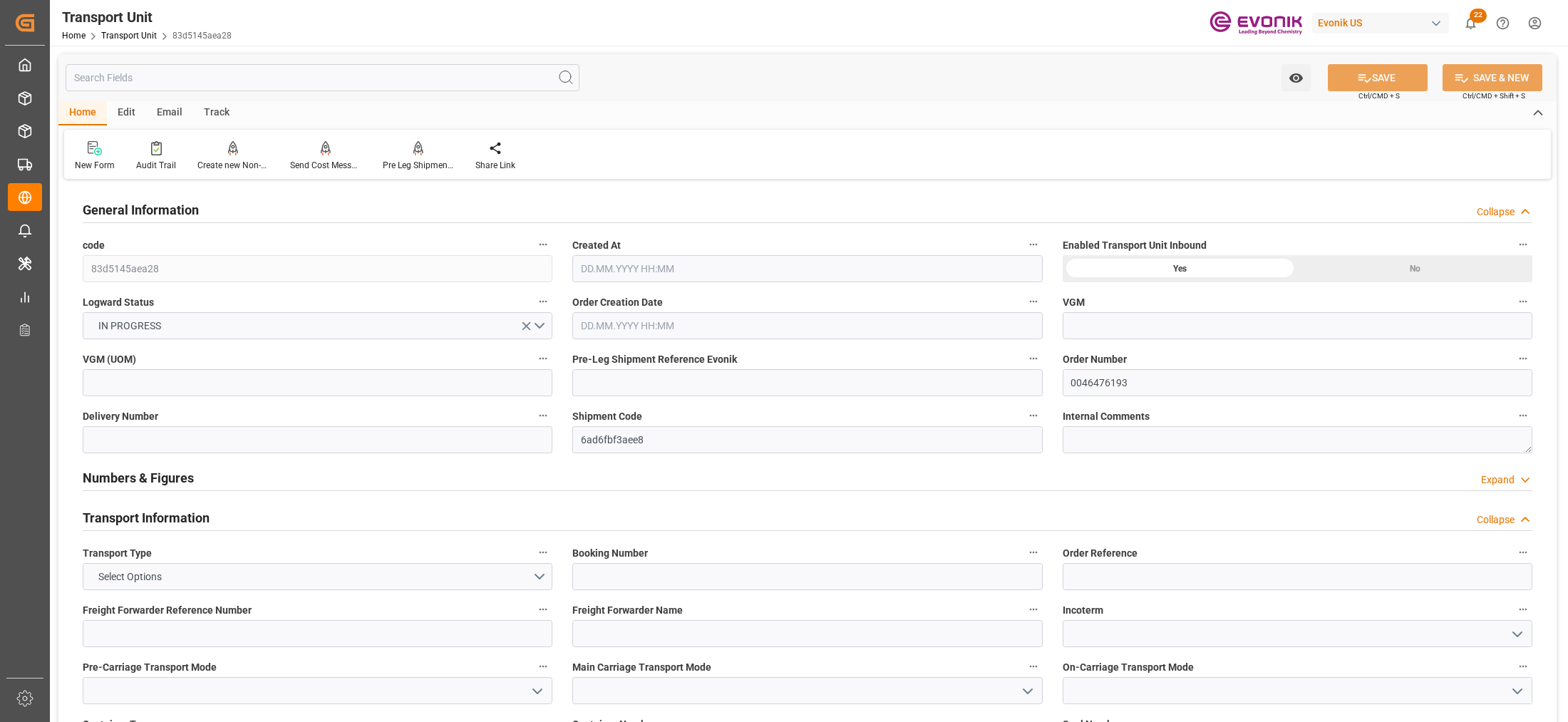
type input "[DATE] 00:00"
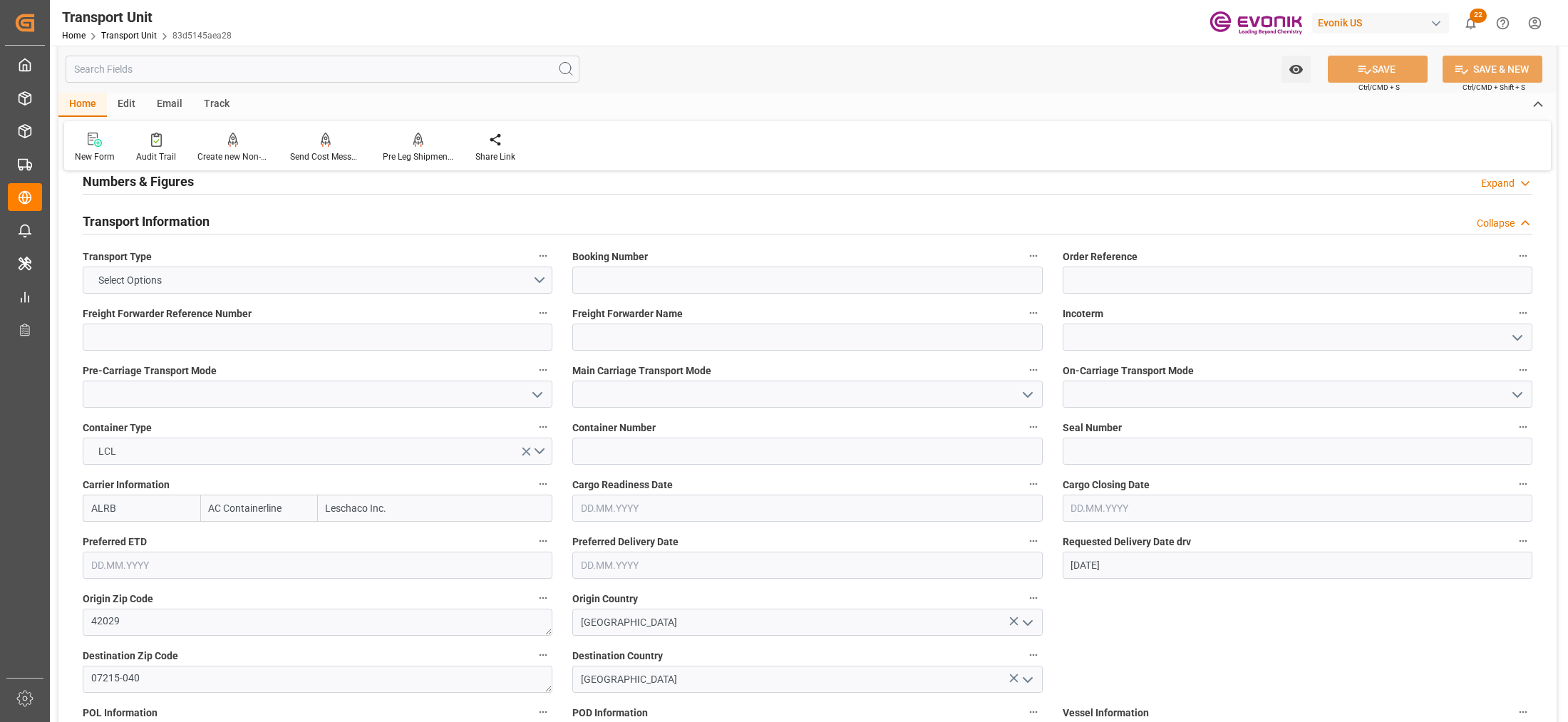
scroll to position [594, 0]
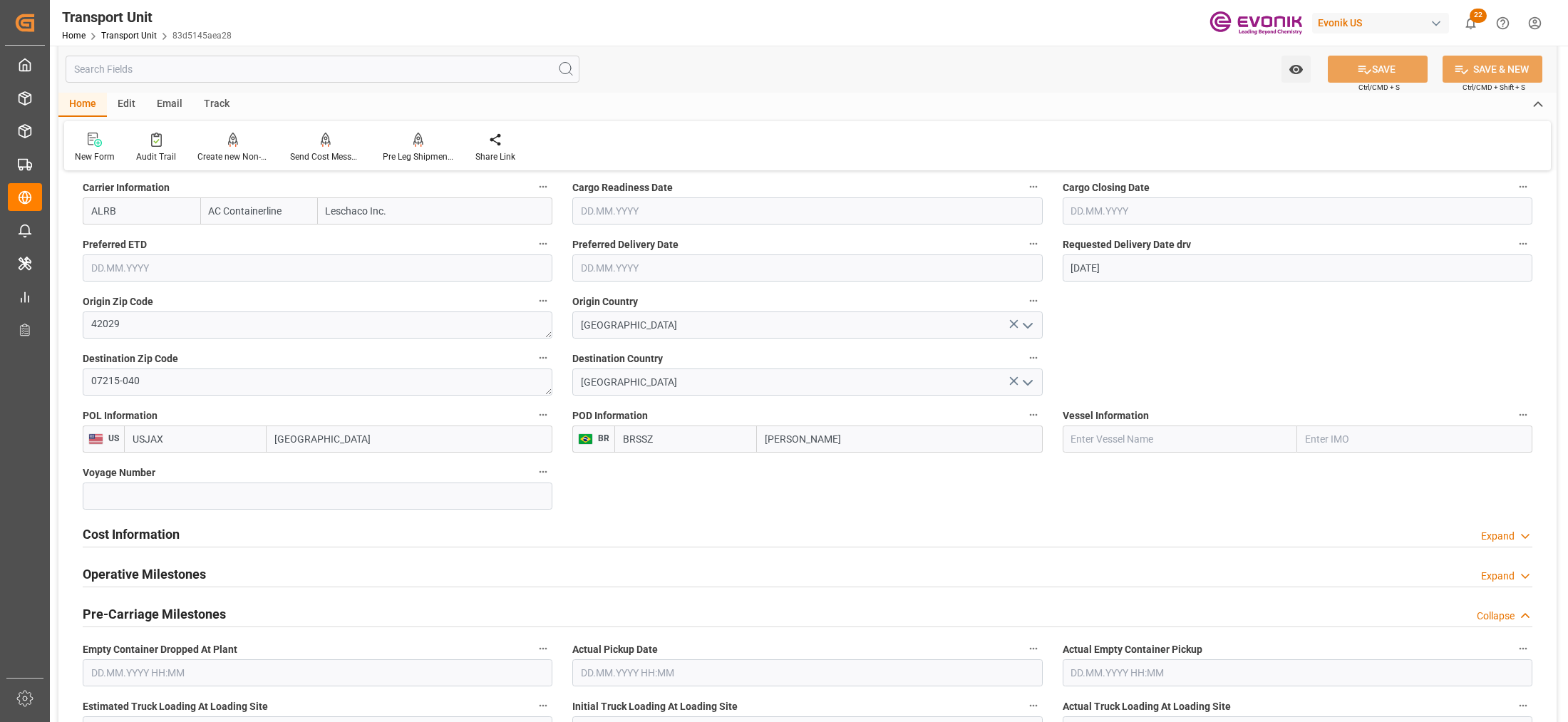
click at [325, 536] on div "Cost Information Expand" at bounding box center [808, 533] width 1450 height 27
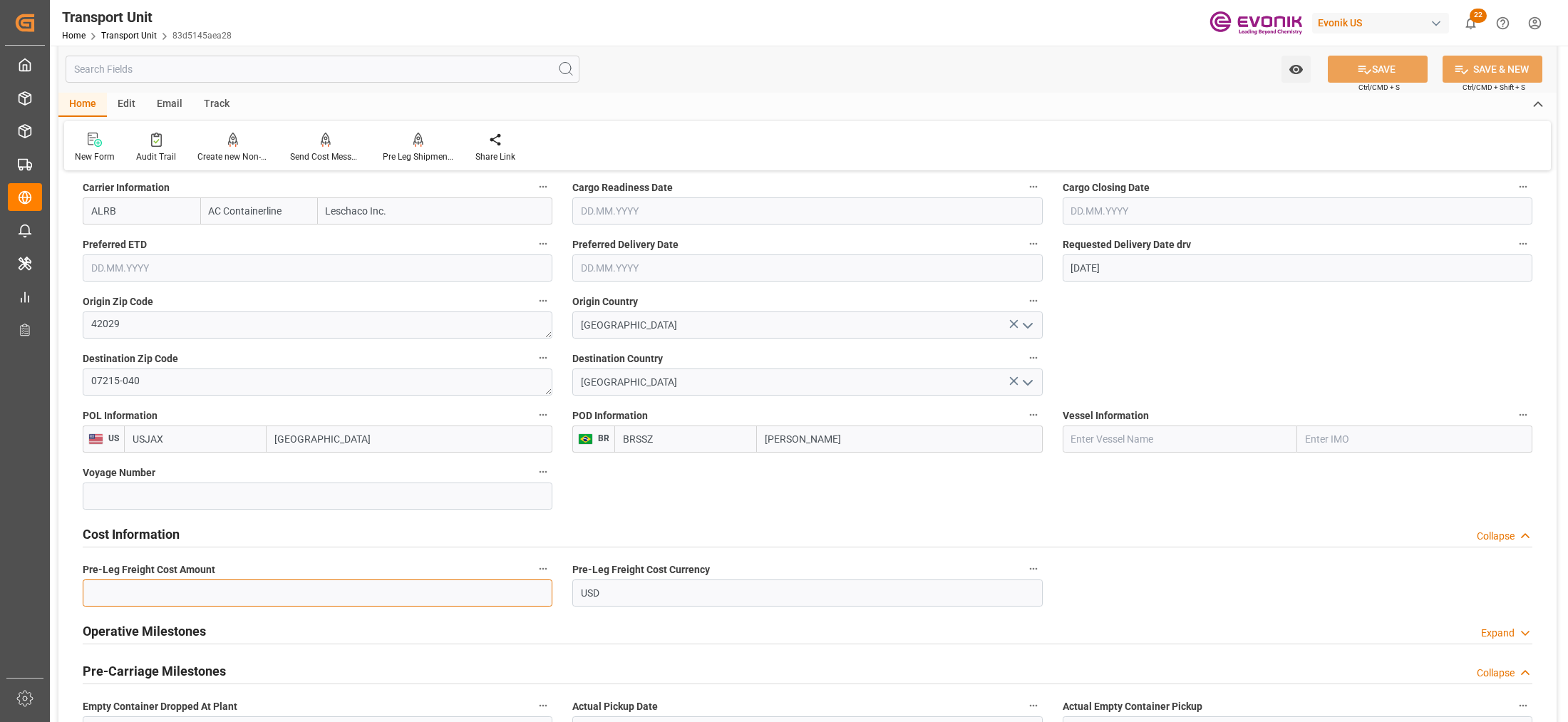
click at [318, 598] on input "text" at bounding box center [318, 594] width 470 height 27
paste input "206"
type input "206"
click at [814, 525] on div "Cost Information Collapse" at bounding box center [808, 533] width 1450 height 27
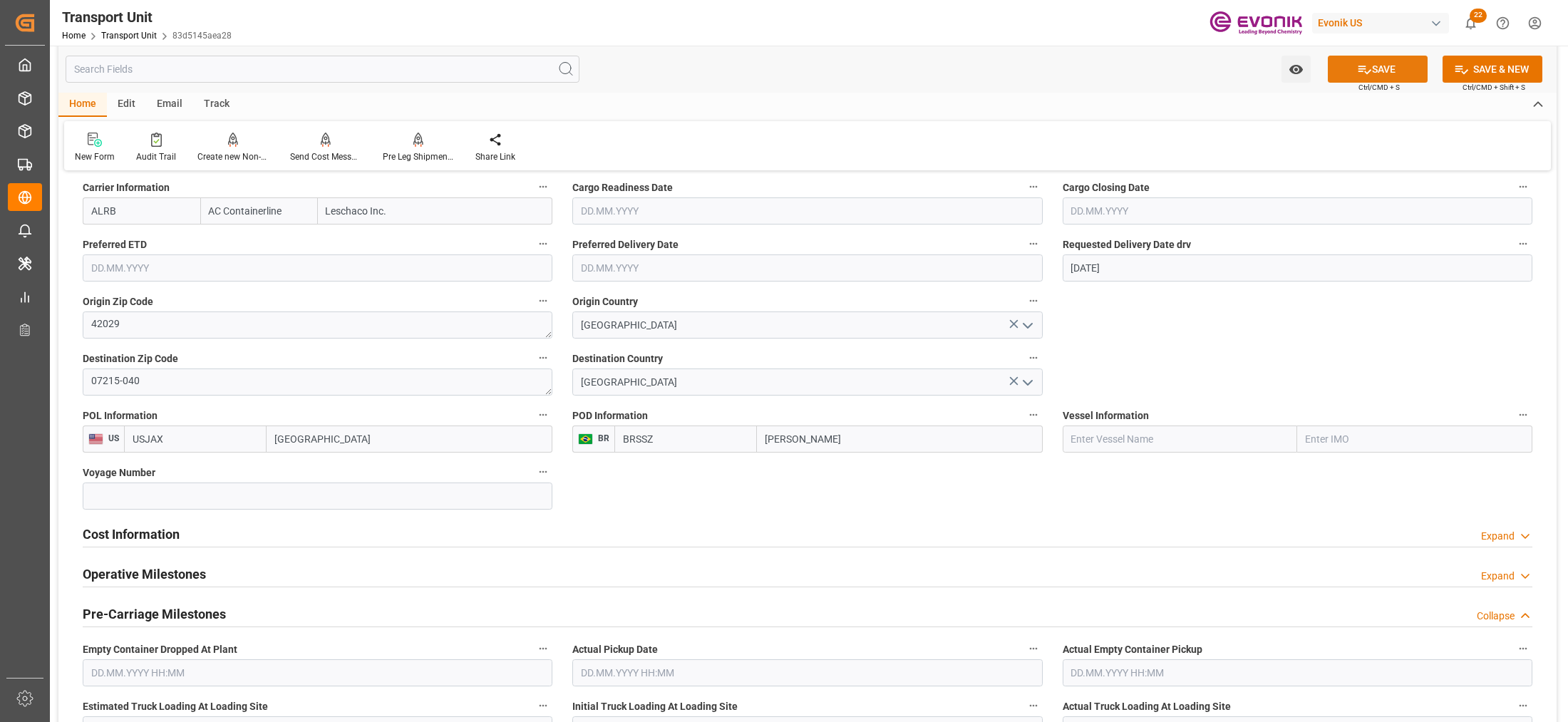
click at [1394, 68] on button "SAVE" at bounding box center [1378, 69] width 99 height 27
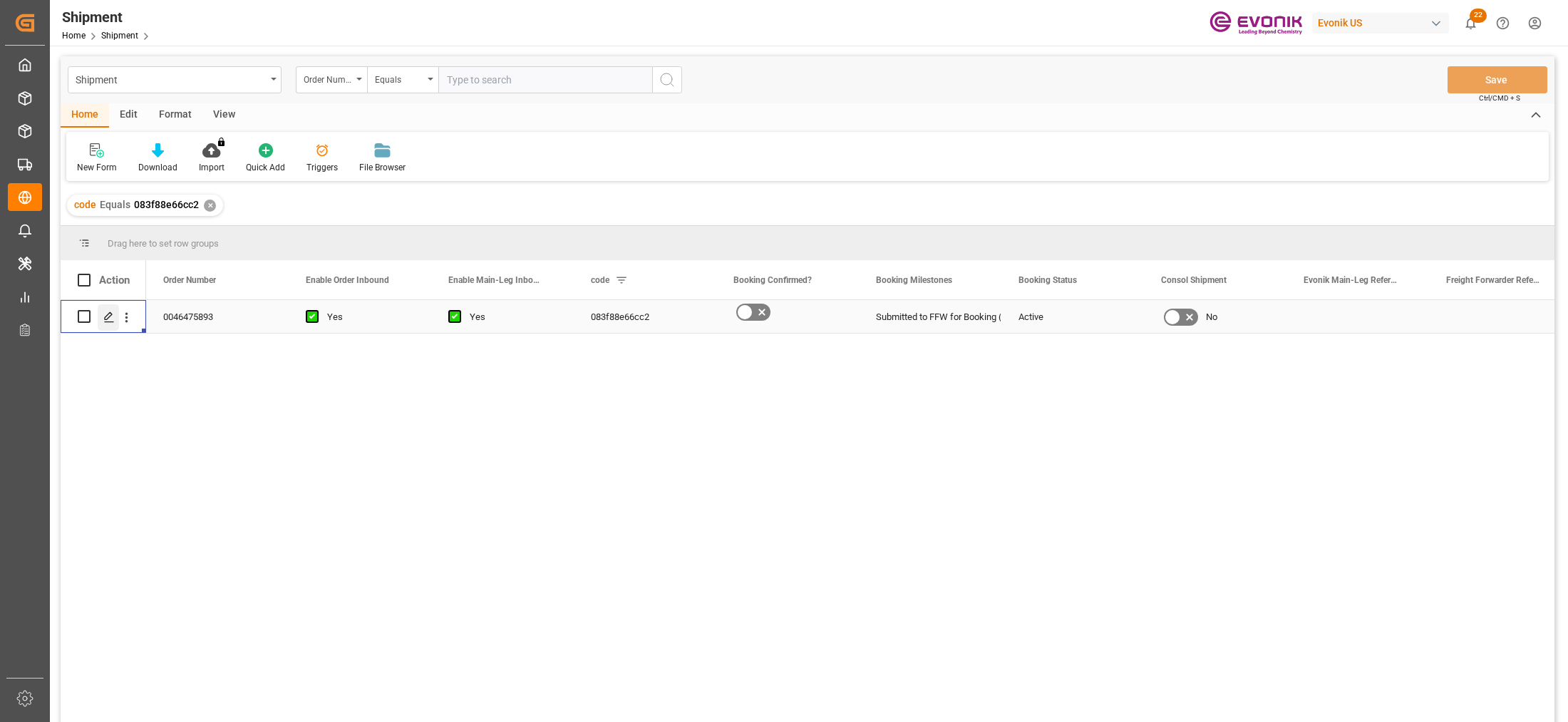
click at [107, 315] on icon "Press SPACE to select this row." at bounding box center [109, 317] width 11 height 11
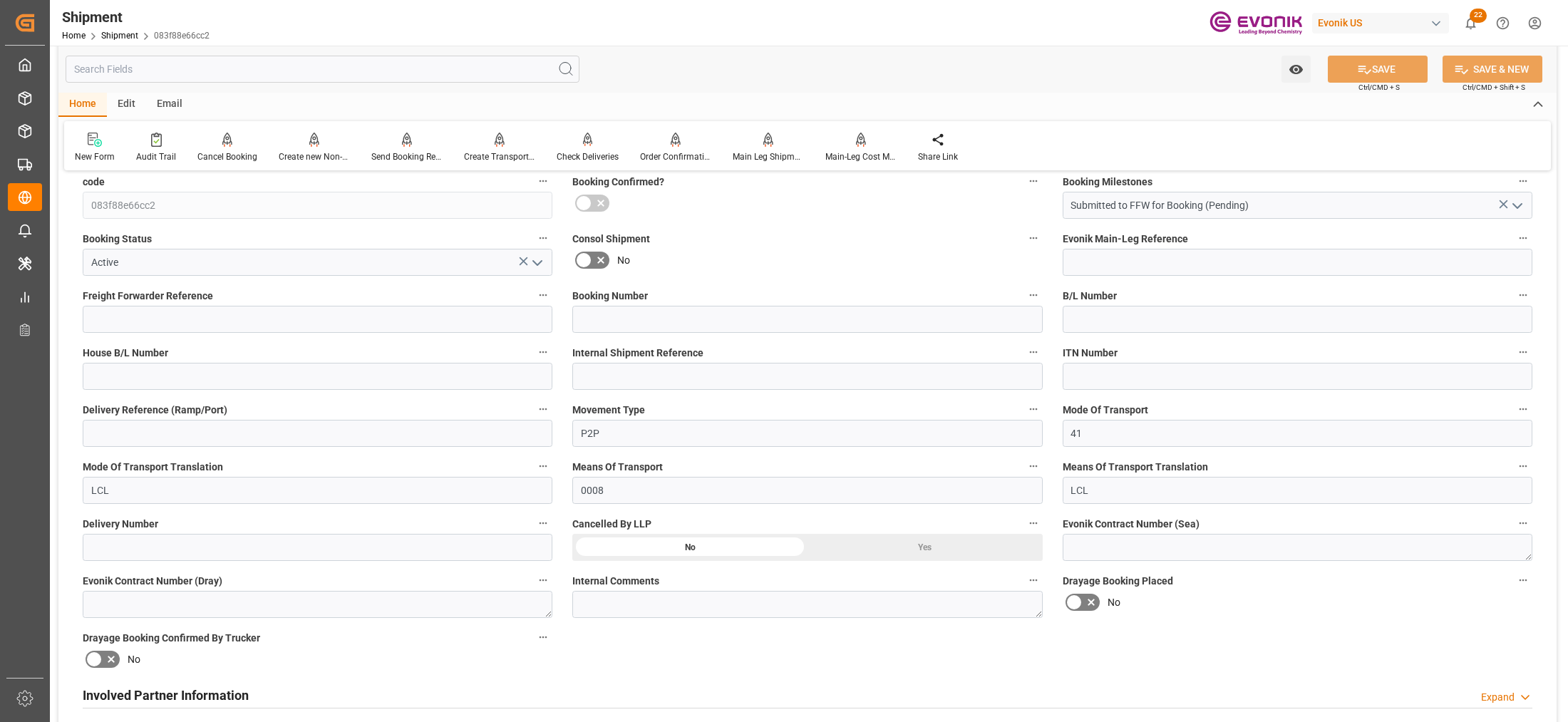
scroll to position [594, 0]
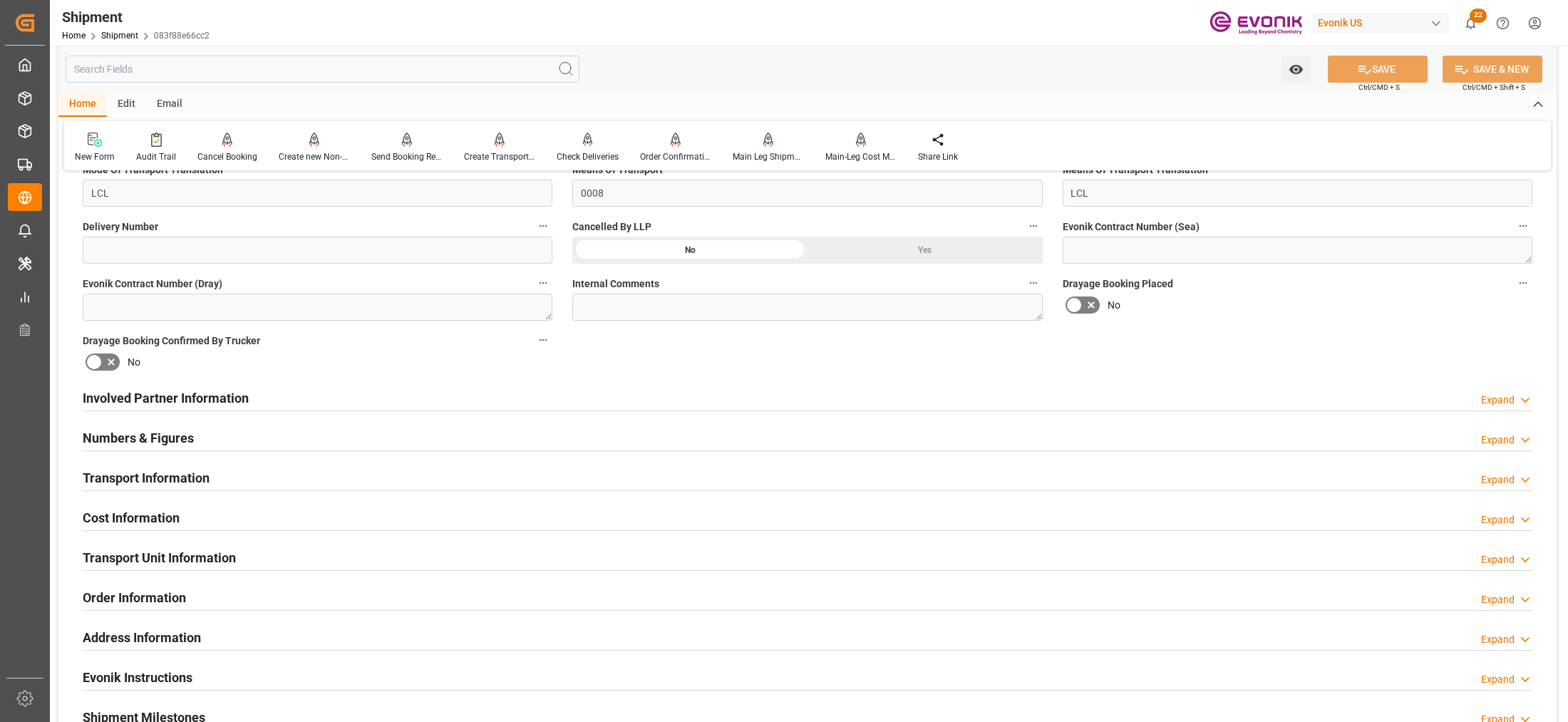
click at [834, 404] on div "Involved Partner Information Expand" at bounding box center [808, 397] width 1450 height 27
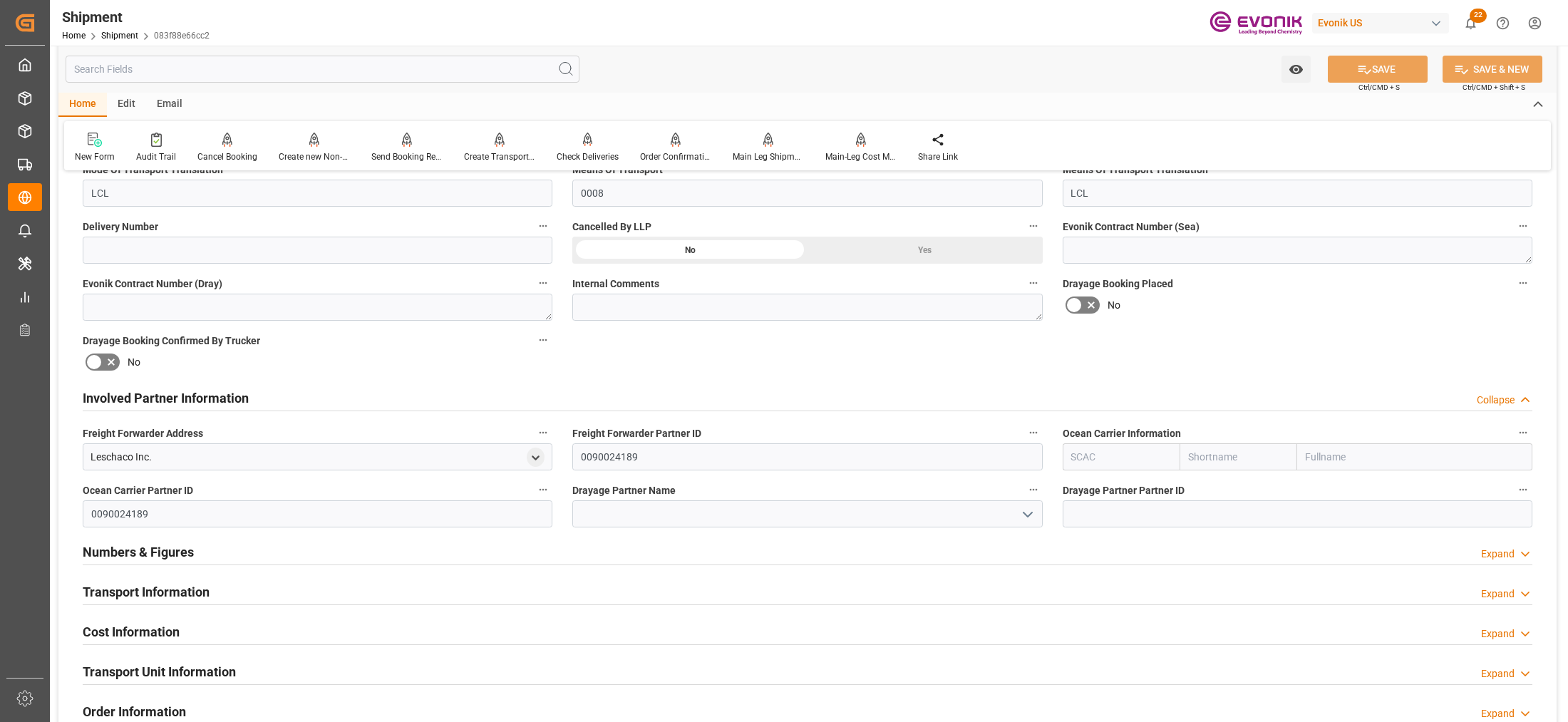
click at [1110, 449] on input "text" at bounding box center [1121, 457] width 118 height 27
drag, startPoint x: 1093, startPoint y: 487, endPoint x: 1227, endPoint y: 337, distance: 201.1
click at [1092, 487] on b "ALRB" at bounding box center [1084, 489] width 25 height 11
type input "ALRB"
type input "AC Containerline"
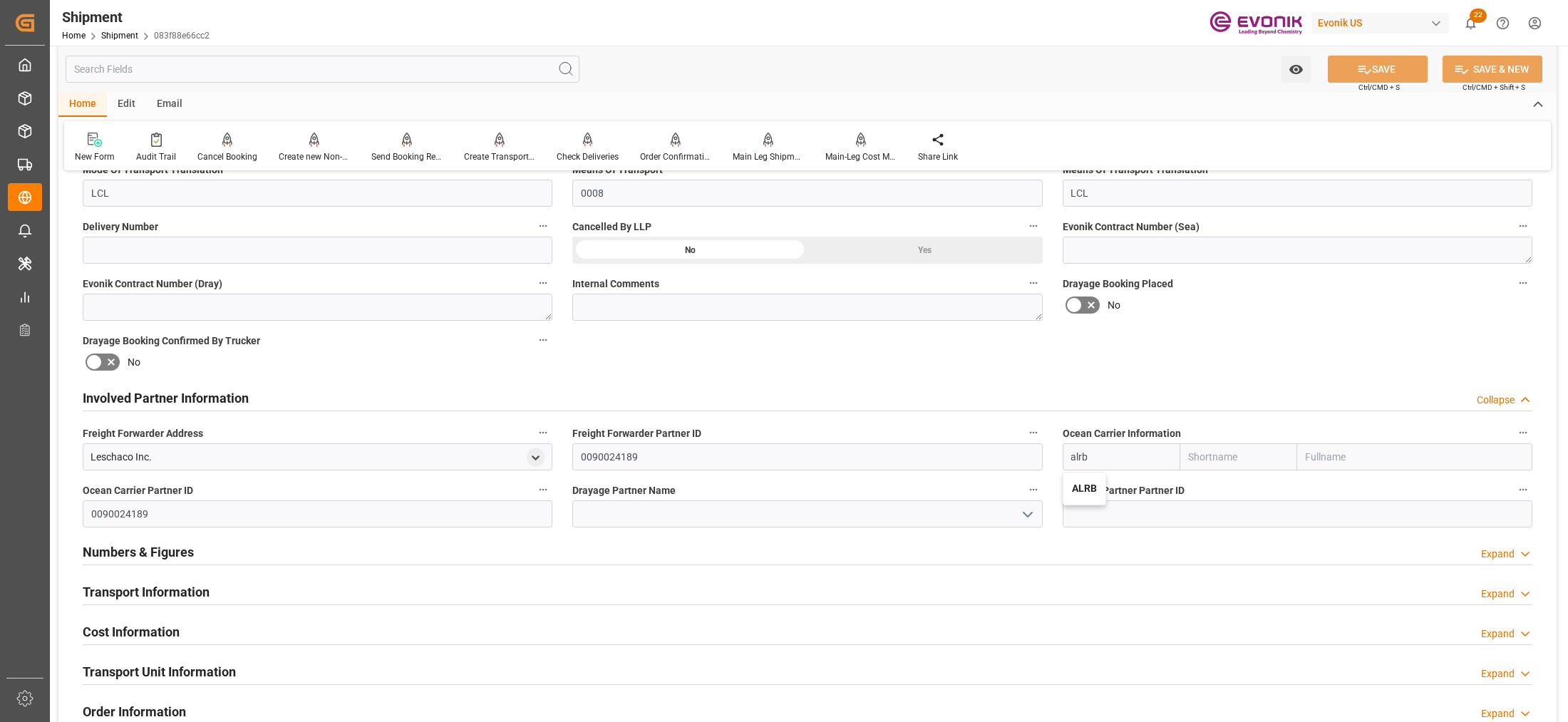
type input "AC Containerline GmbH"
type input "ALRB"
click at [1228, 334] on div "Booking Confirmation Milestone Bar Collapse Submitted to FFW for Booking (Pendi…" at bounding box center [808, 383] width 1498 height 1588
click at [885, 509] on input at bounding box center [808, 514] width 470 height 27
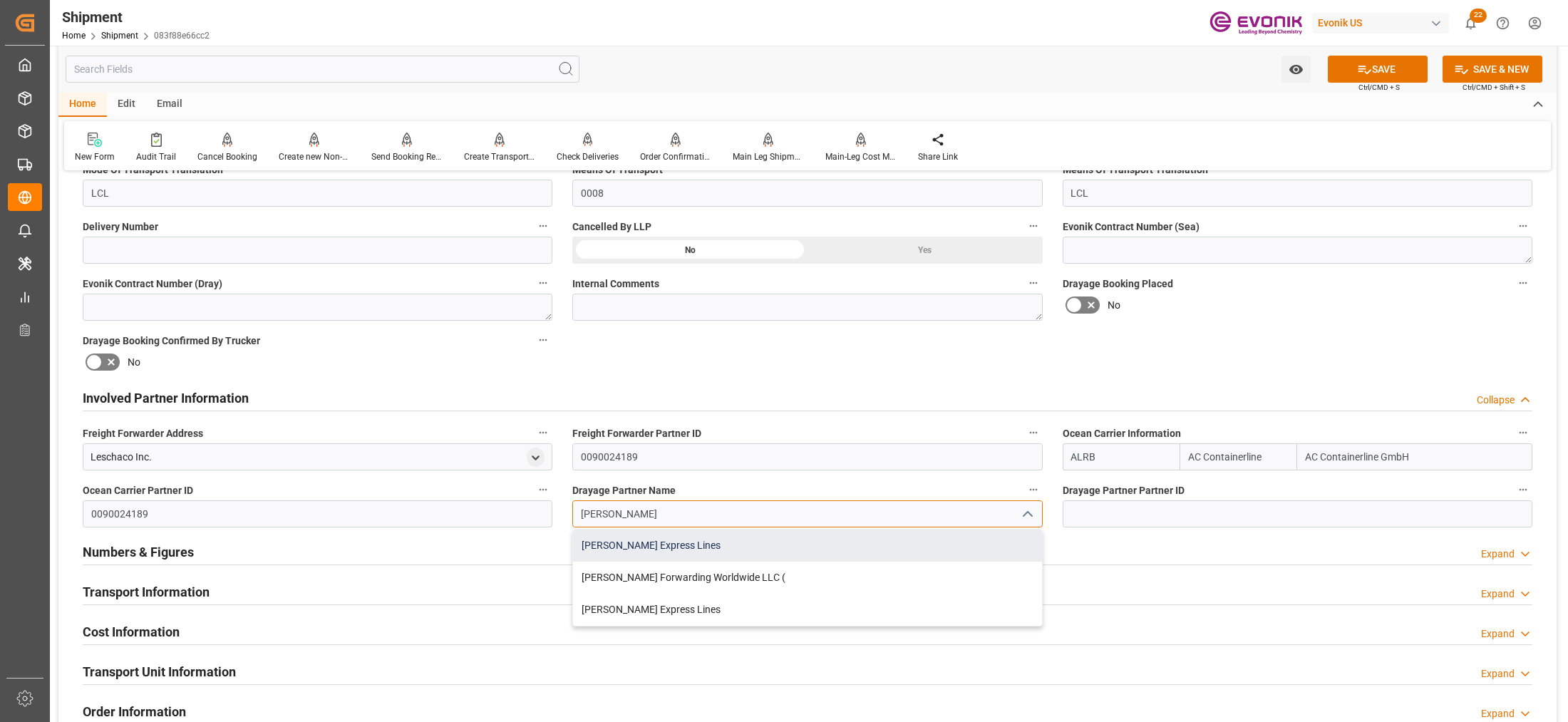
click at [886, 546] on div "[PERSON_NAME] Express Lines" at bounding box center [808, 546] width 468 height 32
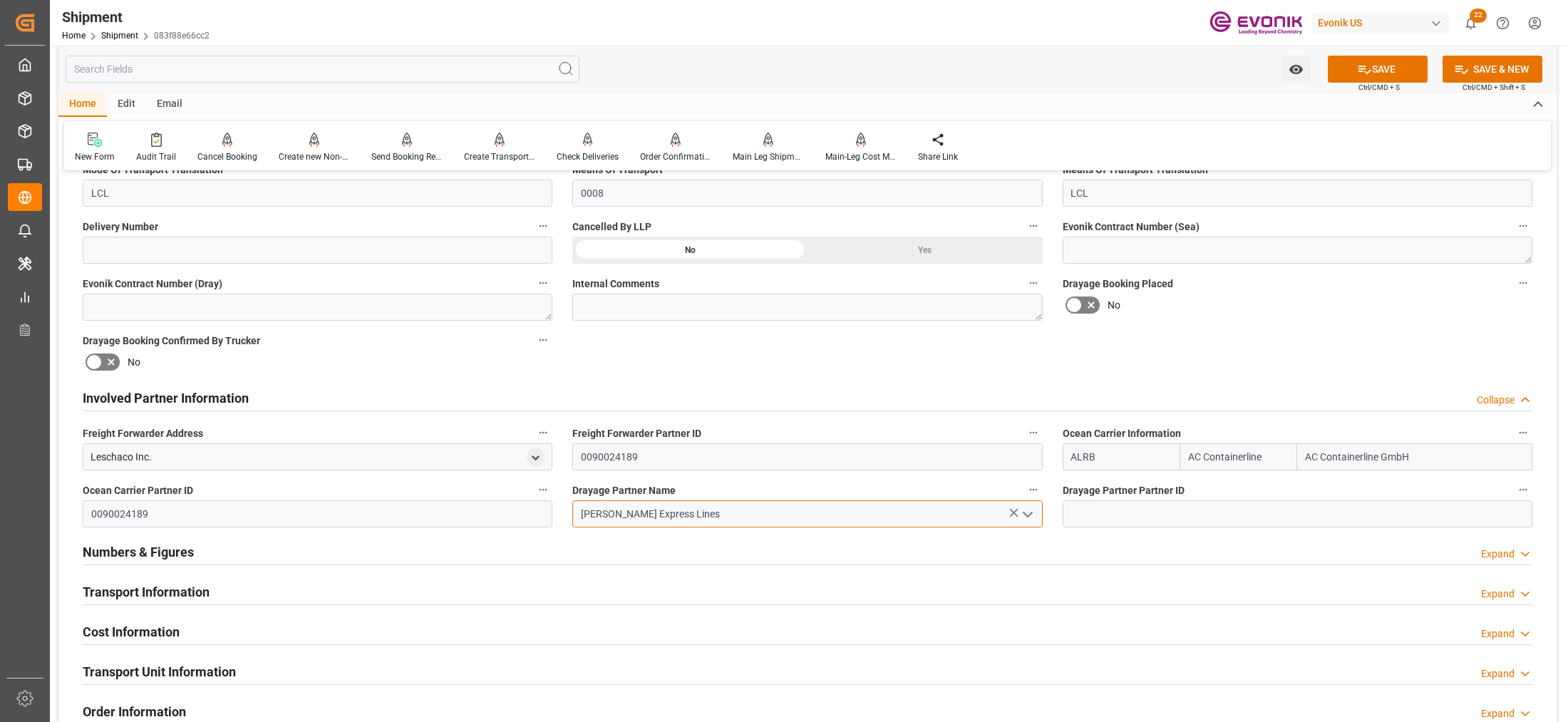
type input "[PERSON_NAME] Express Lines"
click at [1270, 350] on div "Booking Confirmation Milestone Bar Collapse Submitted to FFW for Booking (Pendi…" at bounding box center [808, 383] width 1498 height 1588
click at [1360, 76] on button "SAVE" at bounding box center [1378, 69] width 99 height 27
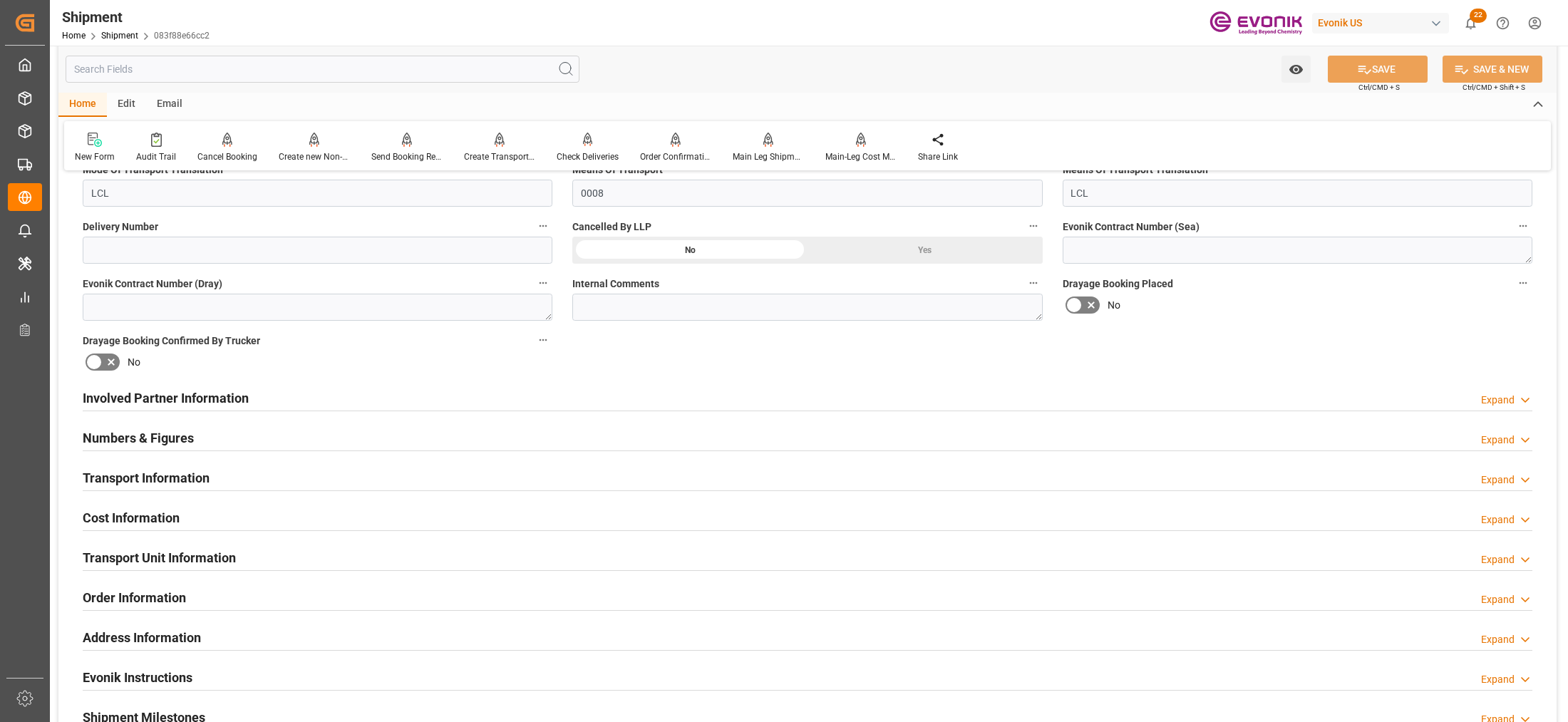
click at [442, 392] on div "Involved Partner Information Expand" at bounding box center [808, 397] width 1450 height 27
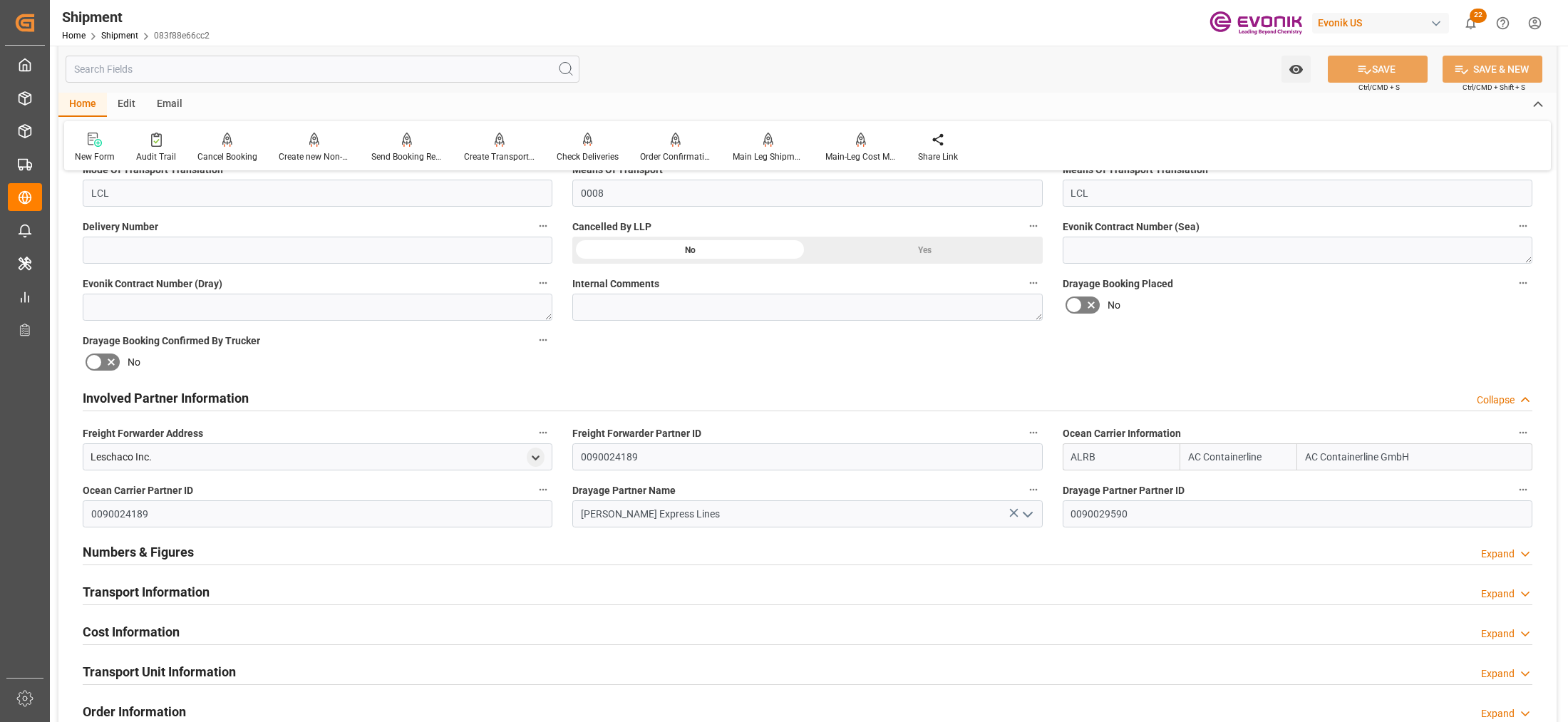
drag, startPoint x: 550, startPoint y: 551, endPoint x: 561, endPoint y: 551, distance: 11.0
click at [550, 550] on div "Numbers & Figures Expand" at bounding box center [808, 551] width 1450 height 27
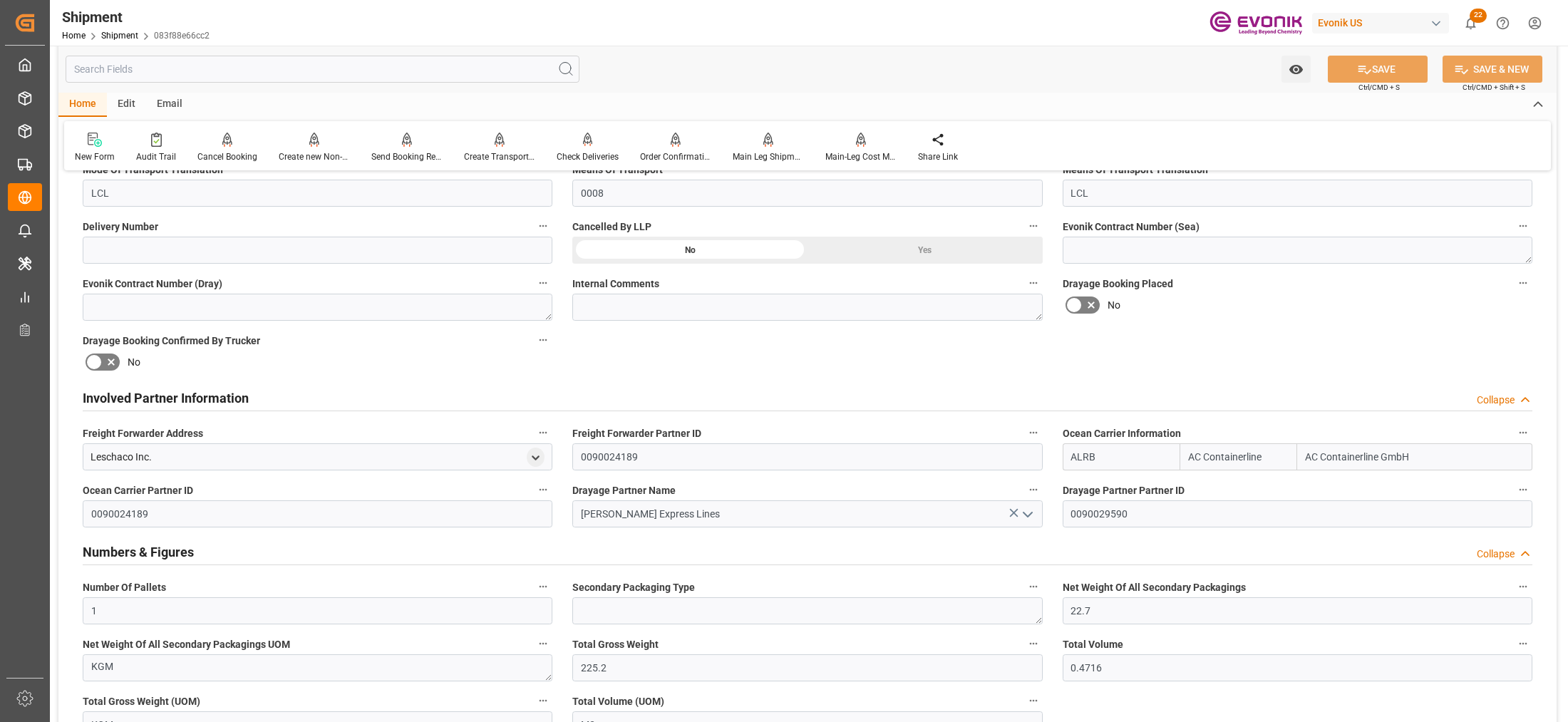
scroll to position [891, 0]
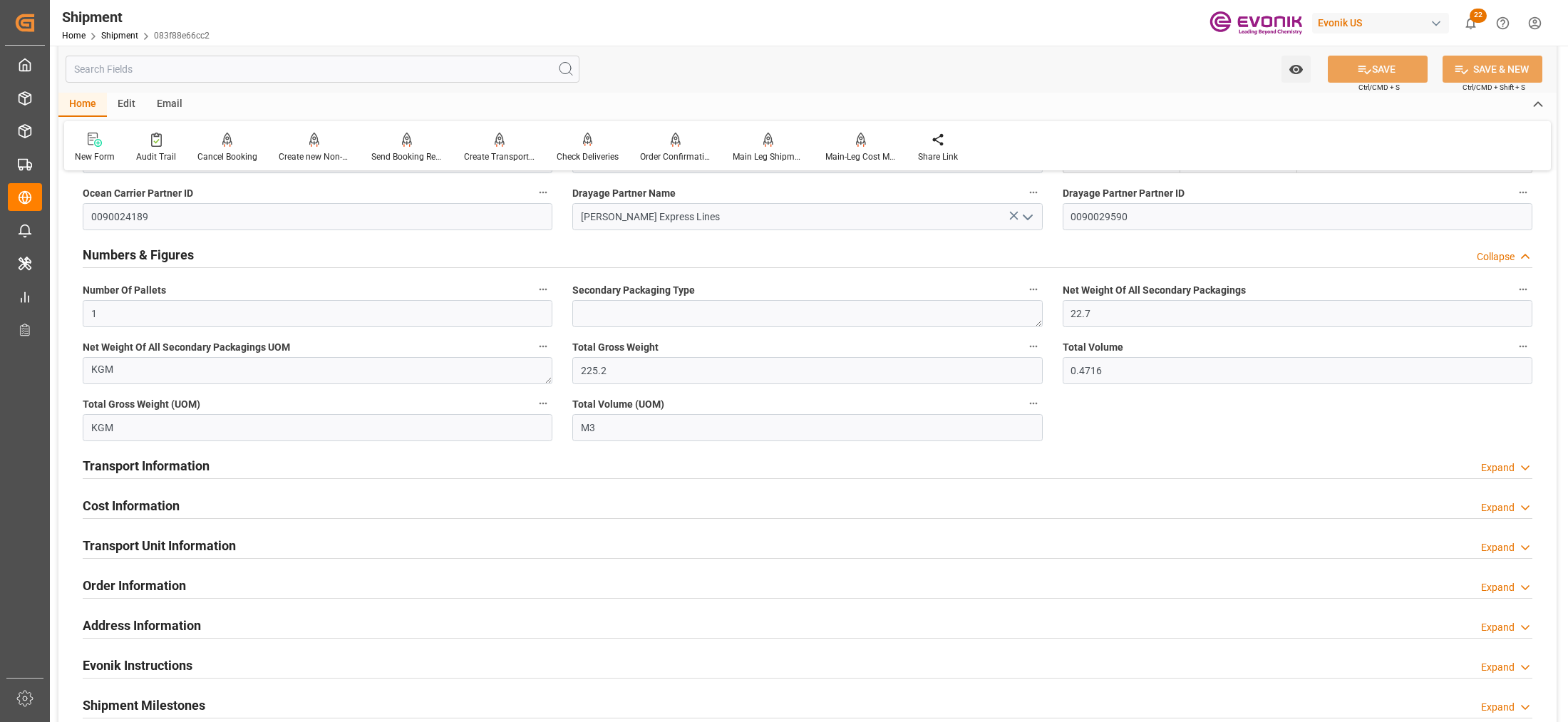
click at [695, 261] on div "Numbers & Figures Collapse" at bounding box center [808, 254] width 1450 height 27
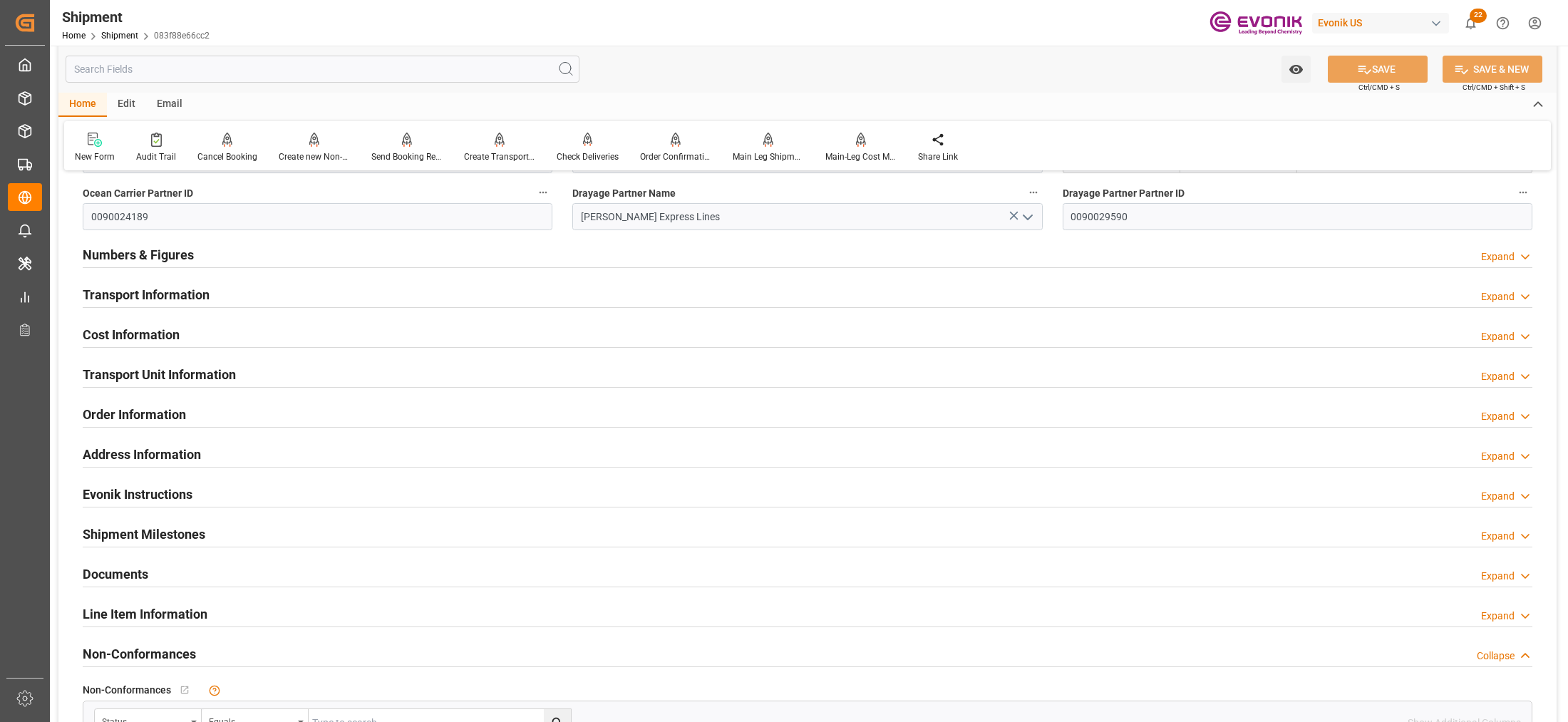
drag, startPoint x: 573, startPoint y: 296, endPoint x: 541, endPoint y: 306, distance: 33.5
click at [573, 294] on div "Transport Information Expand" at bounding box center [808, 294] width 1450 height 27
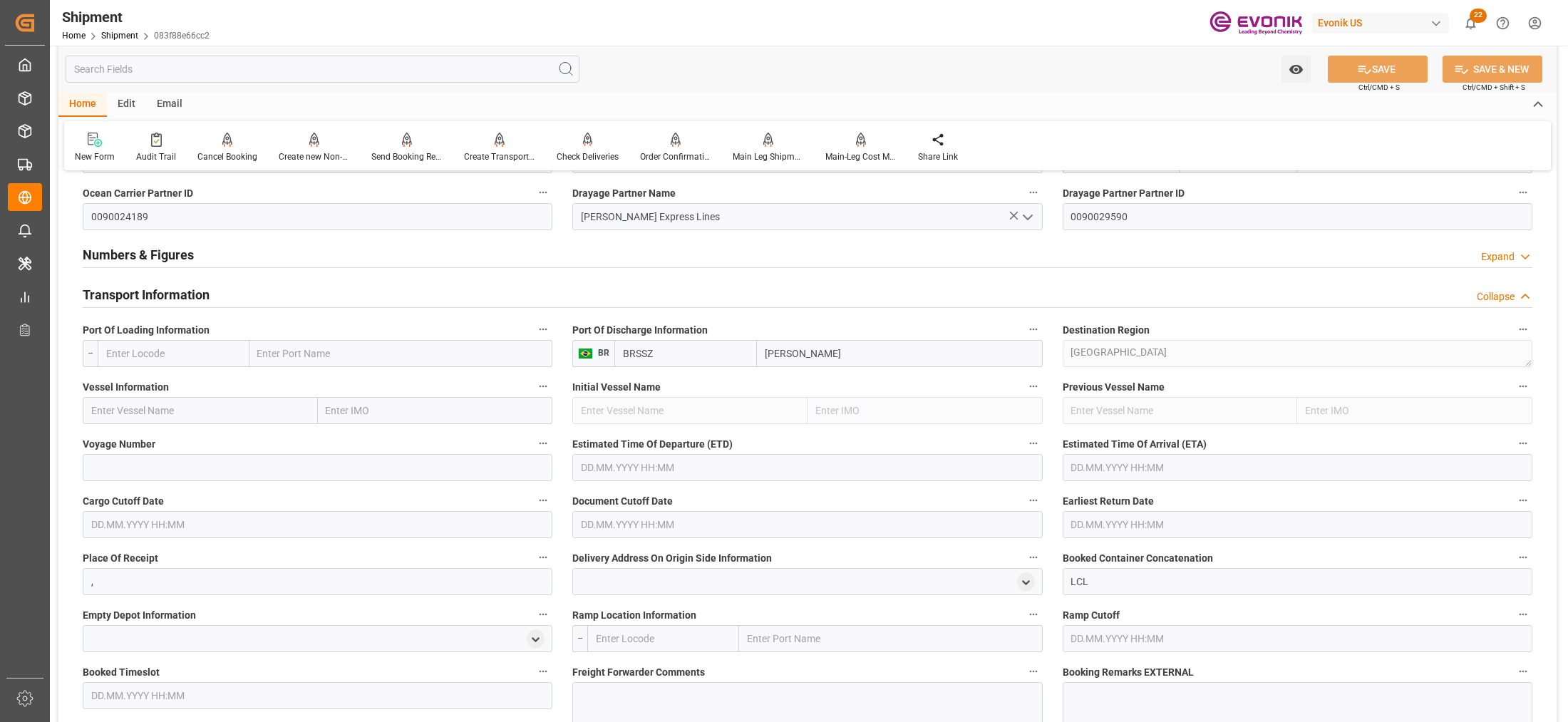
click at [171, 350] on input "text" at bounding box center [173, 354] width 152 height 27
click at [191, 379] on span "USJAX - [GEOGRAPHIC_DATA]" at bounding box center [172, 385] width 131 height 11
type input "USJAX"
type input "[GEOGRAPHIC_DATA]"
type input "USJAX"
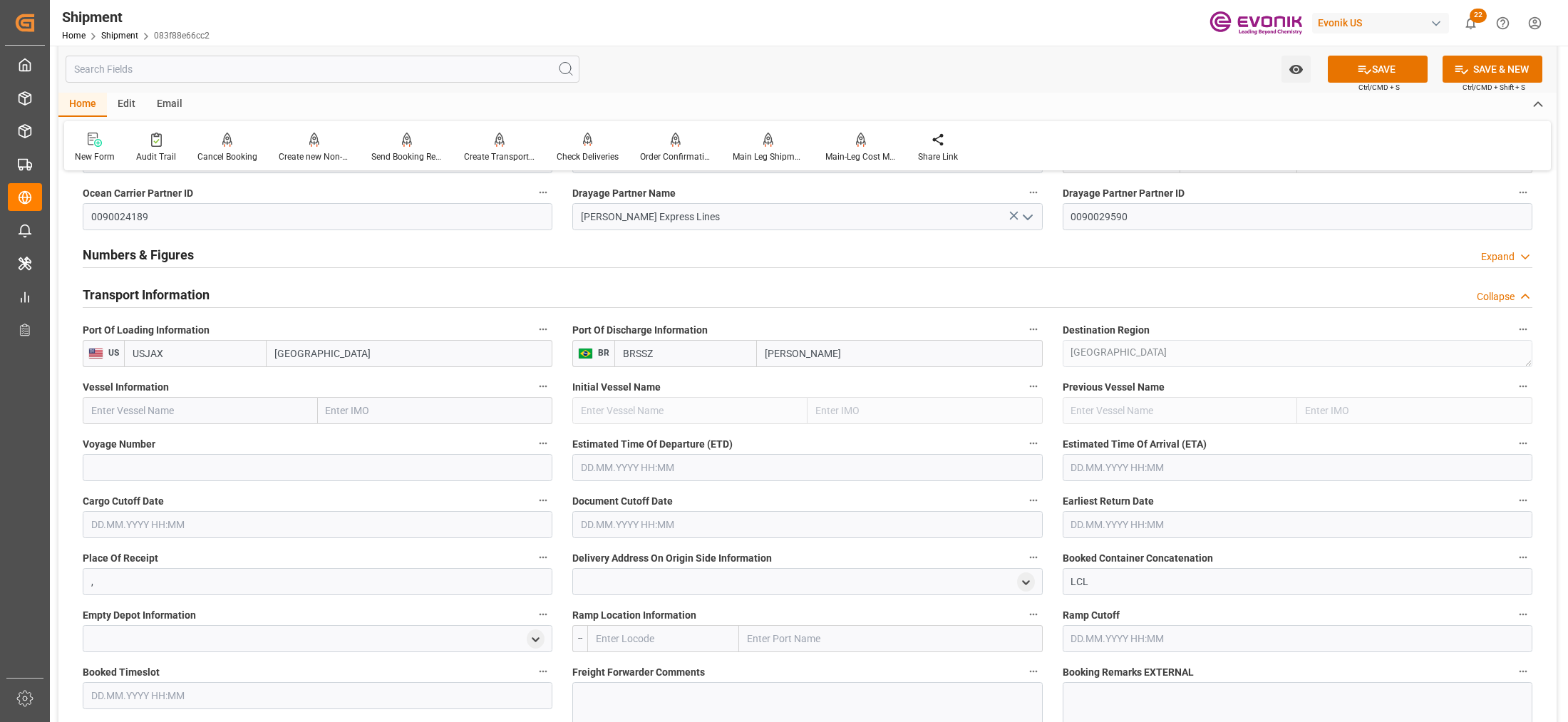
click at [225, 408] on input "text" at bounding box center [200, 411] width 235 height 27
paste input "MAERSK FORTALEZA / 544S"
click at [209, 408] on input "MAERSK FORTALEZA / 544S" at bounding box center [200, 411] width 235 height 27
type input "MAERSK FORTALEZA"
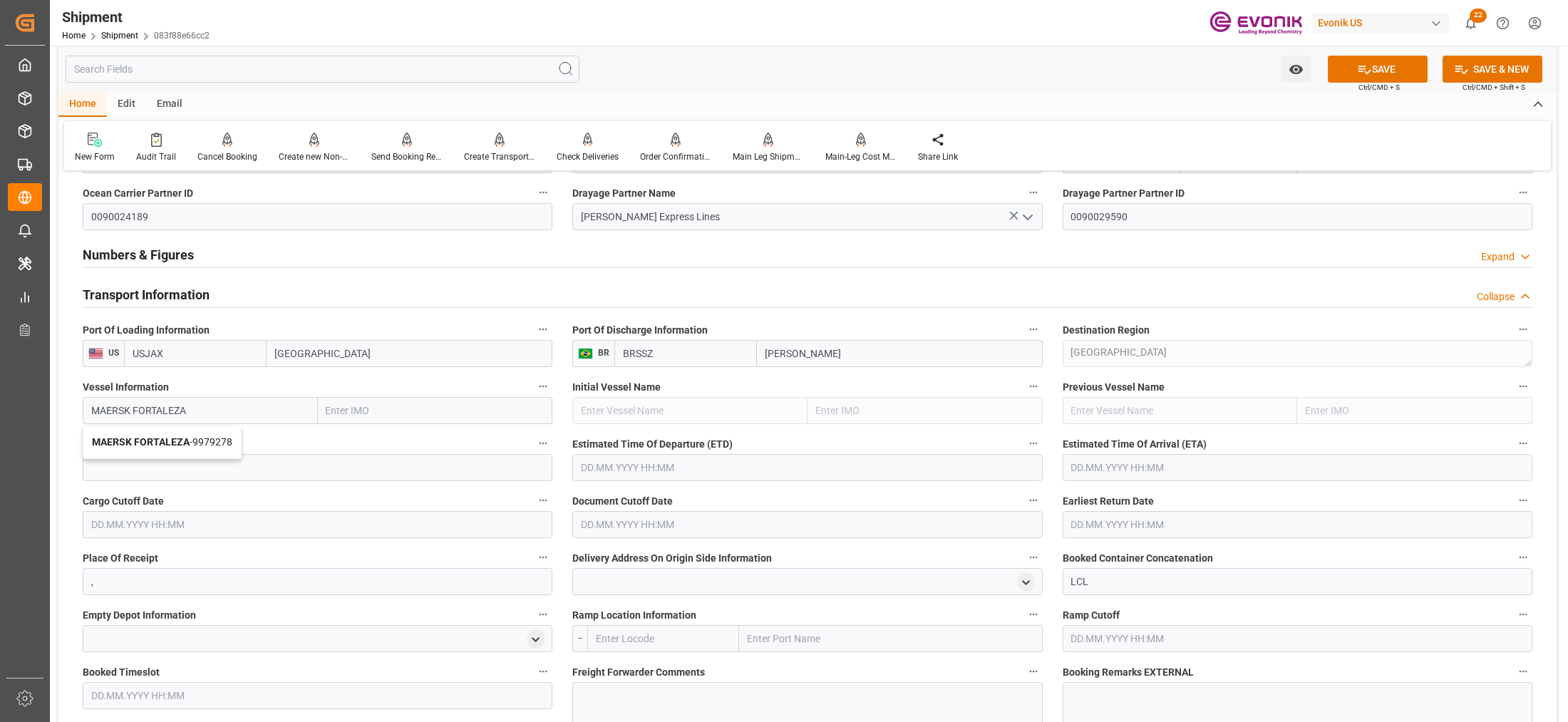
click at [200, 436] on span "MAERSK FORTALEZA - 9979278" at bounding box center [162, 442] width 140 height 11
type input "9979278"
type input "MAERSK FORTALEZA"
click at [265, 469] on input at bounding box center [318, 468] width 470 height 27
paste input "544S"
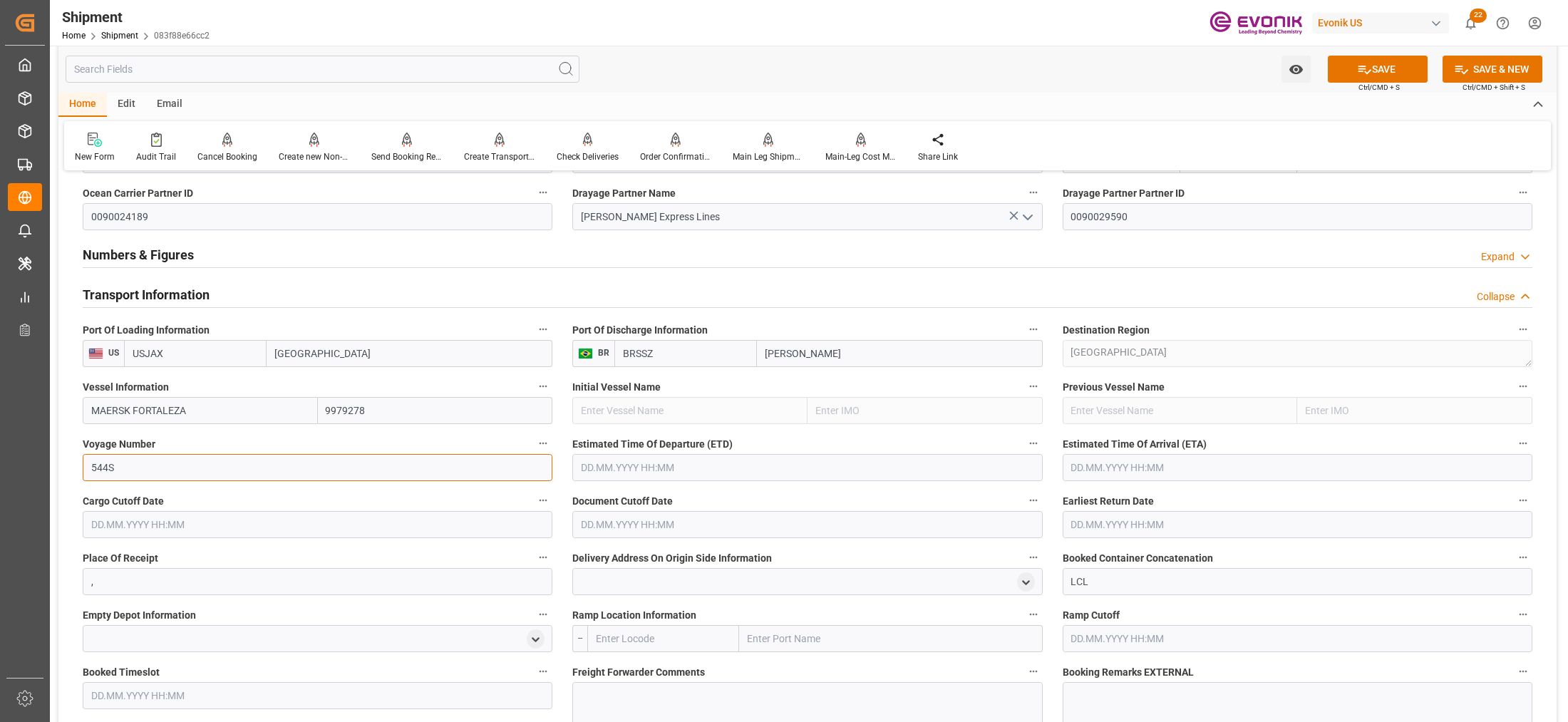
type input "544S"
click at [658, 455] on input "text" at bounding box center [808, 468] width 470 height 27
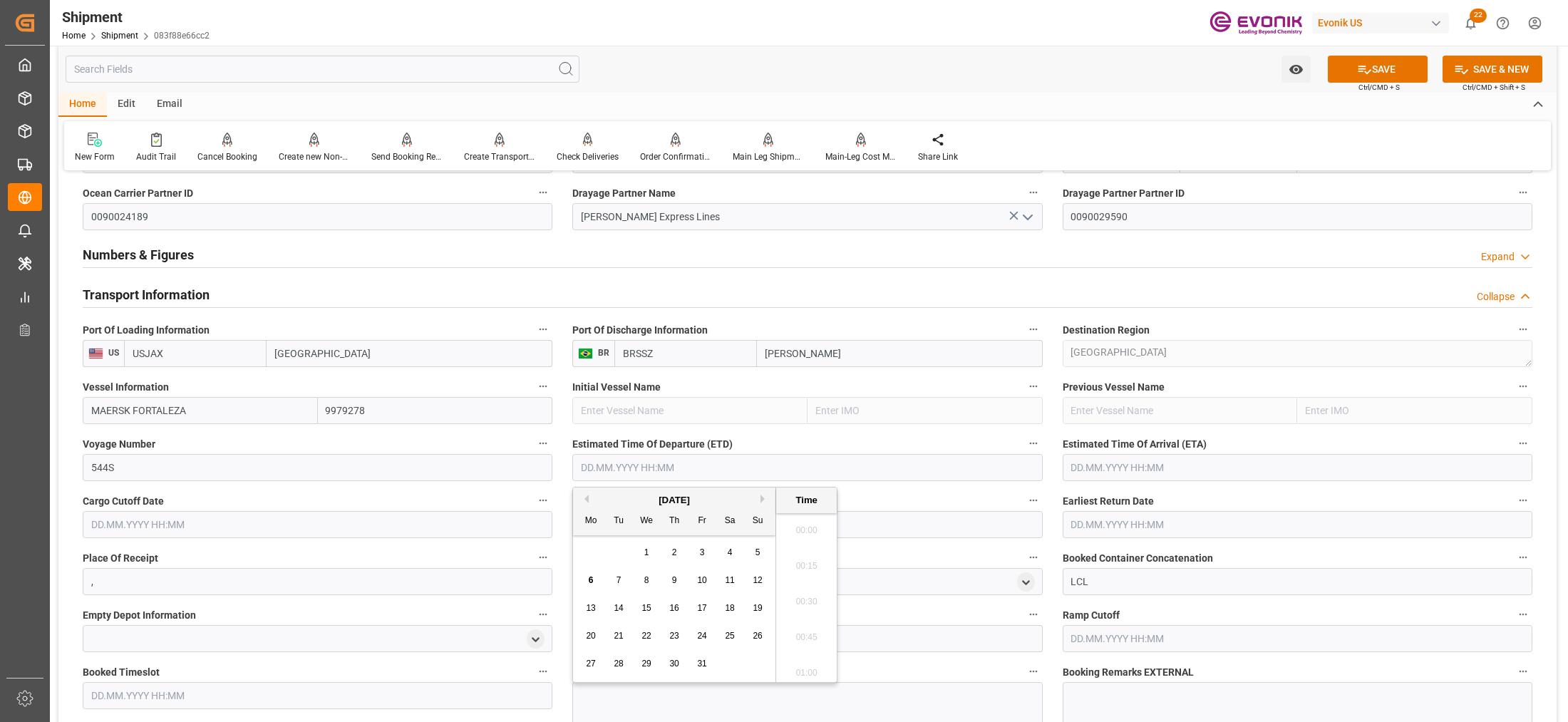
scroll to position [290, 0]
click at [766, 496] on button "Next Month" at bounding box center [764, 499] width 9 height 9
click at [653, 576] on div "5" at bounding box center [646, 581] width 18 height 17
type input "05.11.2025 00:00"
click at [1158, 454] on input "text" at bounding box center [1298, 468] width 470 height 27
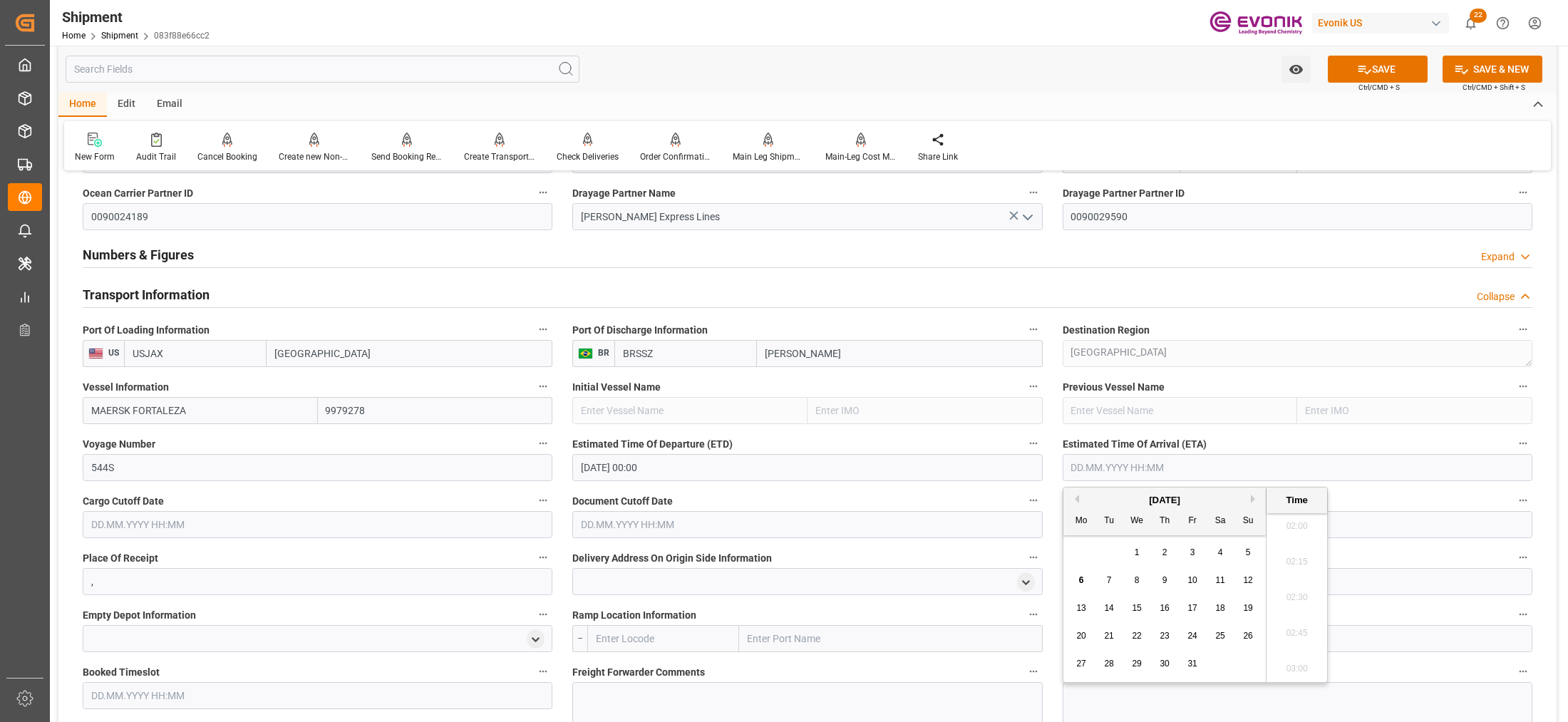
click at [1252, 501] on button "Next Month" at bounding box center [1255, 499] width 9 height 9
click at [1135, 635] on span "19" at bounding box center [1136, 636] width 10 height 10
type input "19.11.2025 00:00"
click at [420, 512] on input "text" at bounding box center [318, 525] width 470 height 27
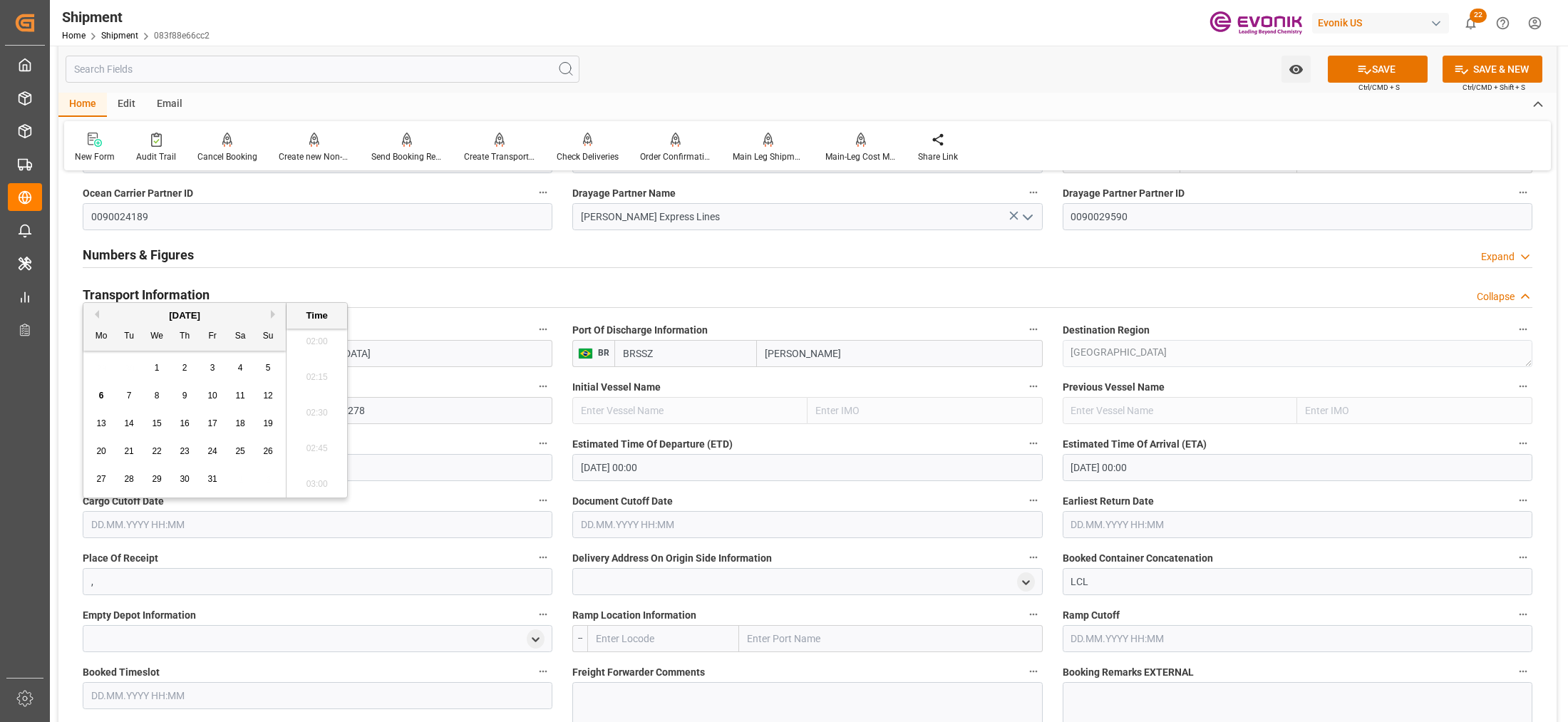
click at [157, 454] on span "22" at bounding box center [156, 451] width 10 height 10
type input "22.10.2025 00:00"
click at [618, 529] on input "text" at bounding box center [808, 525] width 470 height 27
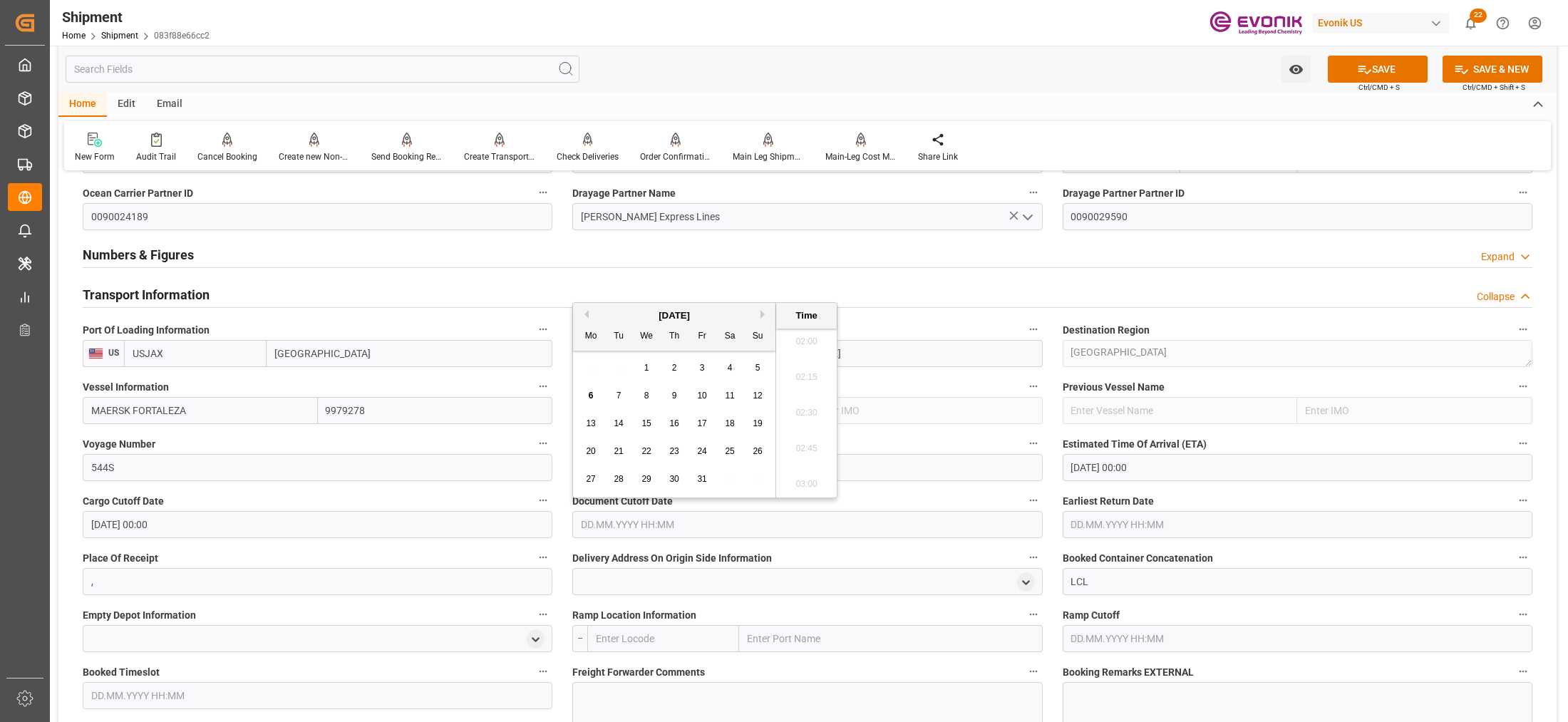
click at [650, 453] on span "22" at bounding box center [646, 451] width 10 height 10
type input "22.10.2025 00:00"
click at [1145, 521] on input "text" at bounding box center [1298, 525] width 470 height 27
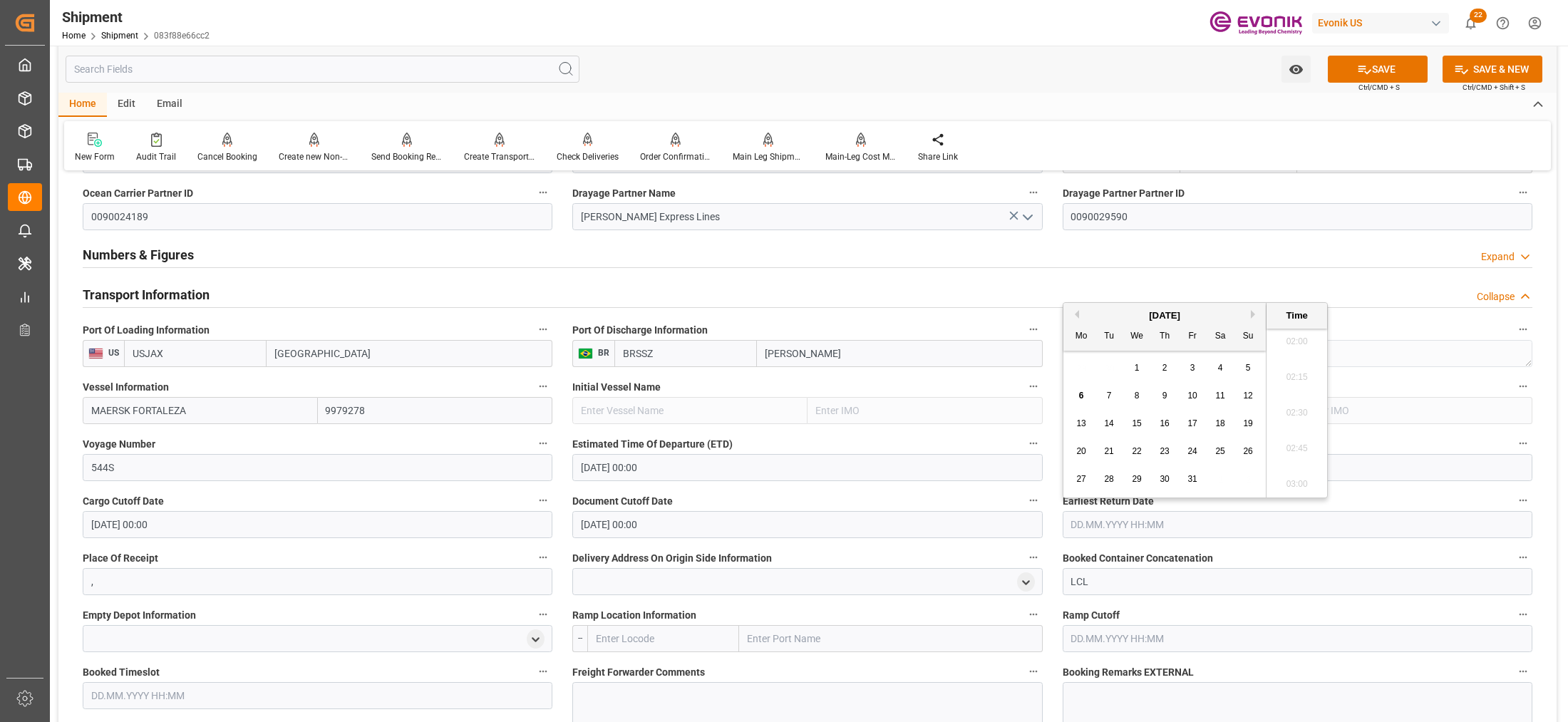
click at [1138, 456] on span "22" at bounding box center [1136, 451] width 10 height 10
type input "22.10.2025 00:00"
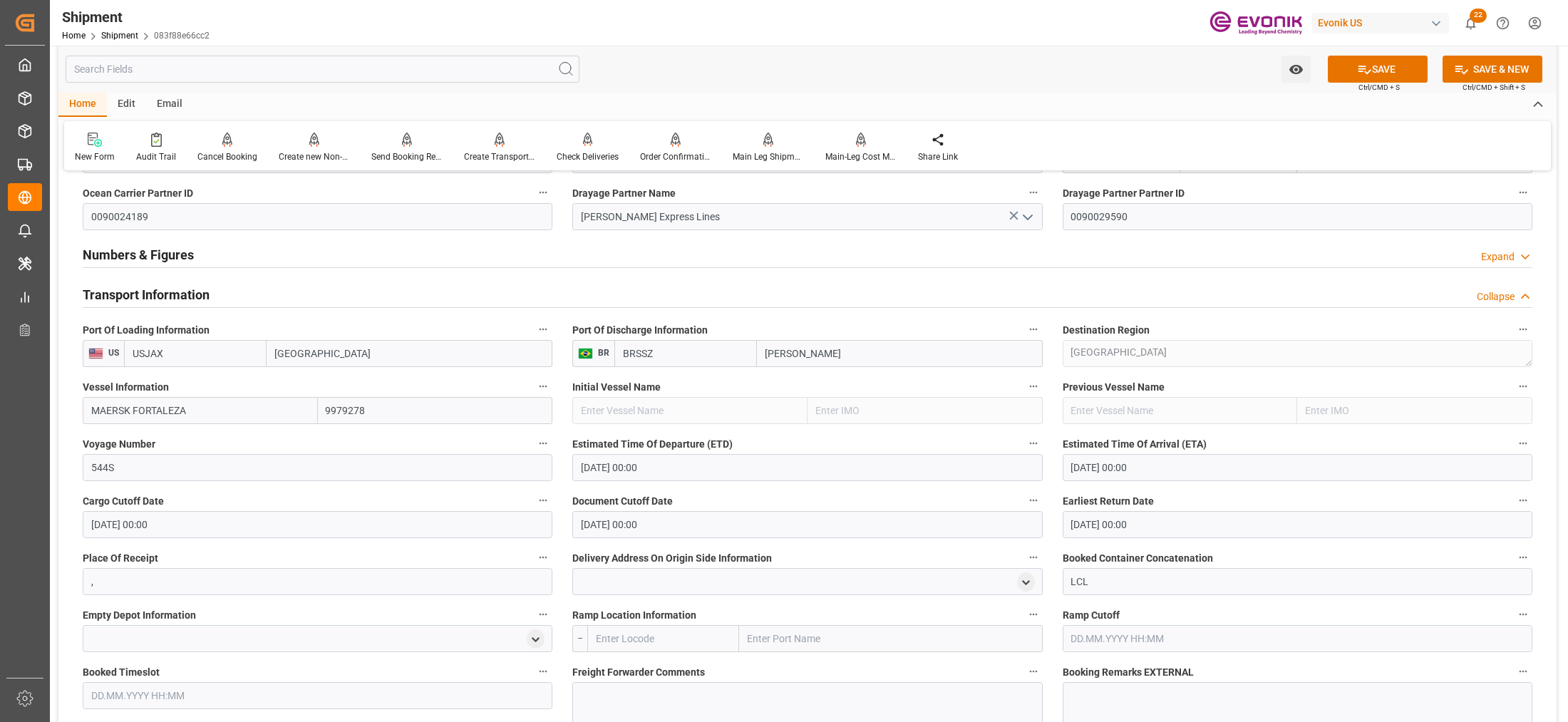
click at [691, 640] on input "text" at bounding box center [662, 639] width 152 height 27
click at [631, 667] on span "USCHI - Chicago" at bounding box center [661, 670] width 128 height 11
type input "USCHI"
type input "Chicago"
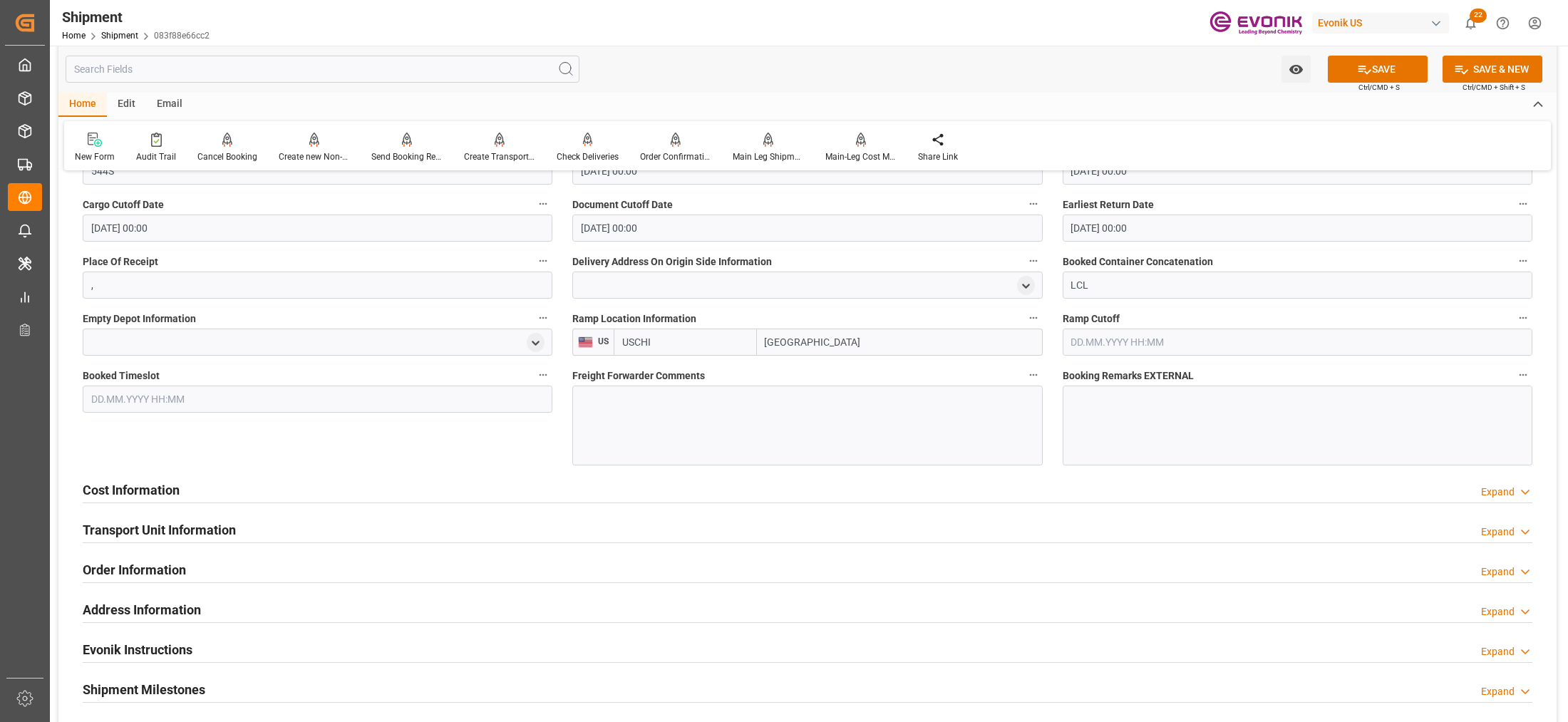
type input "USCHI"
click at [637, 426] on div at bounding box center [808, 426] width 470 height 80
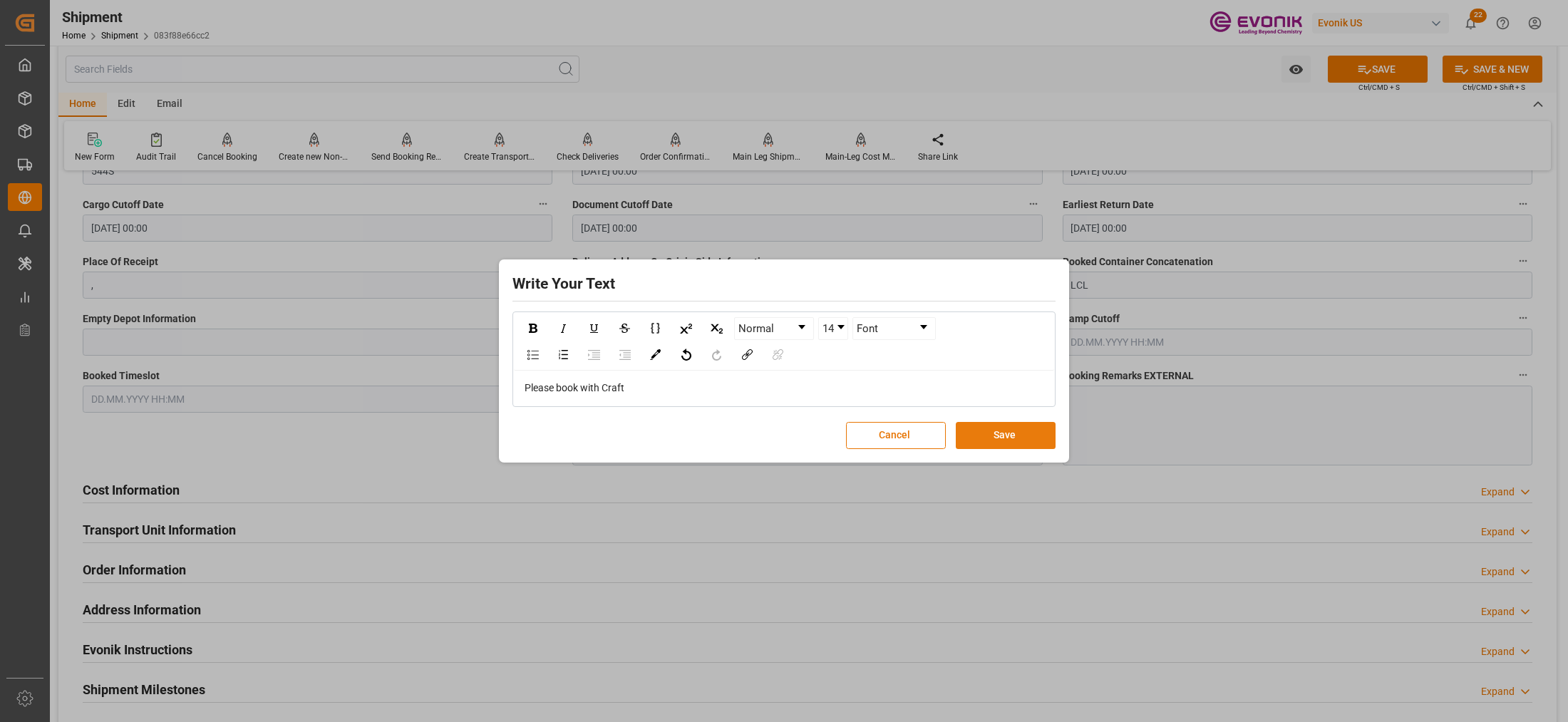
click at [1023, 435] on button "Save" at bounding box center [1006, 436] width 99 height 27
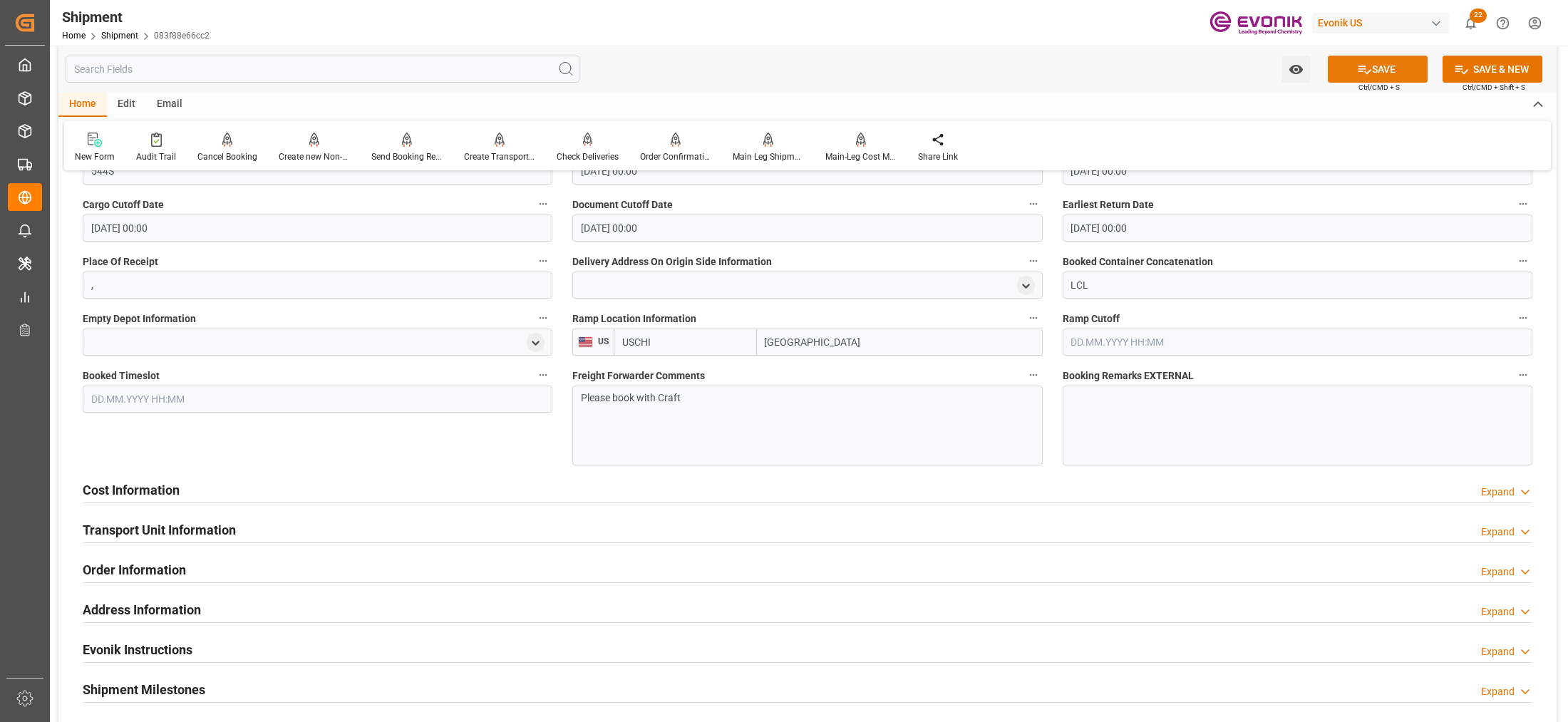
click at [1381, 70] on button "SAVE" at bounding box center [1378, 69] width 99 height 27
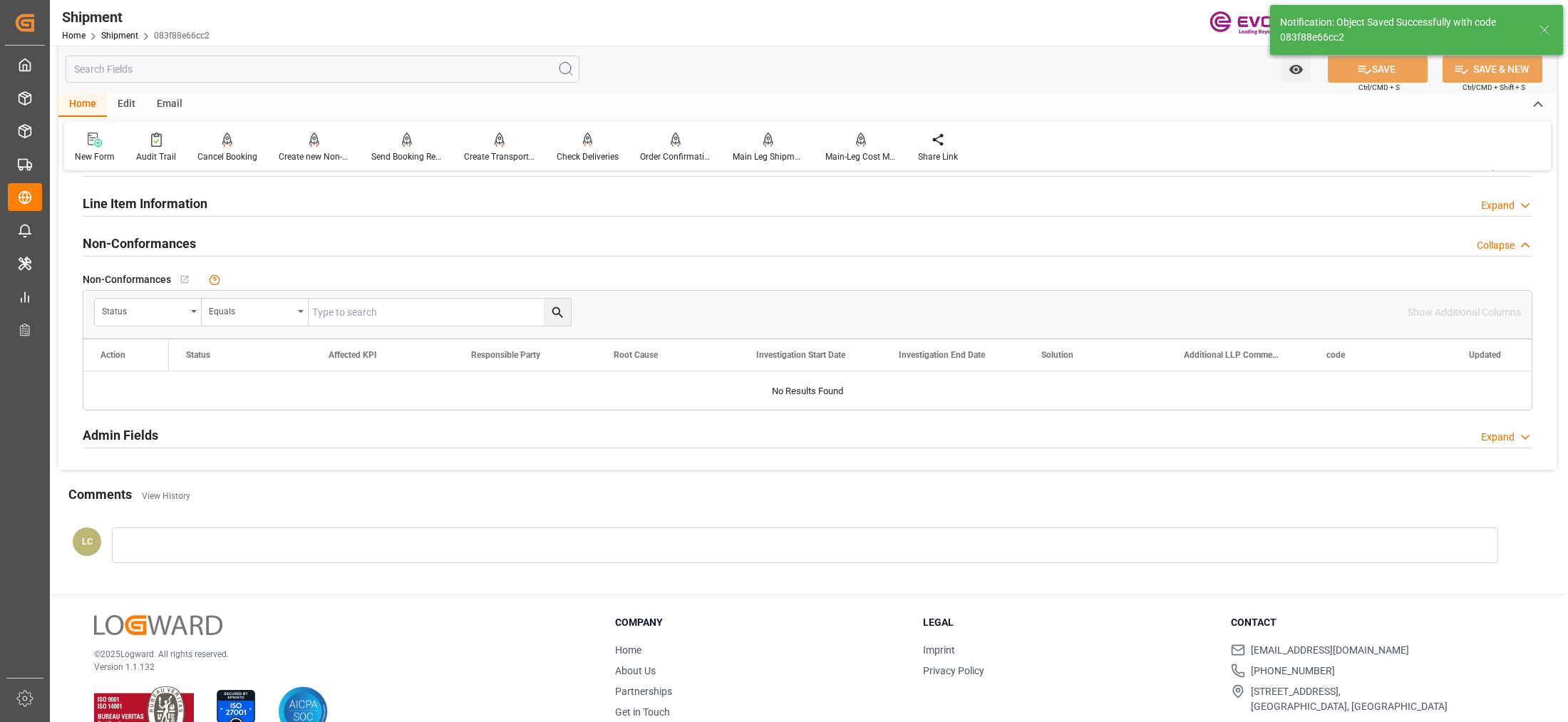
scroll to position [622, 0]
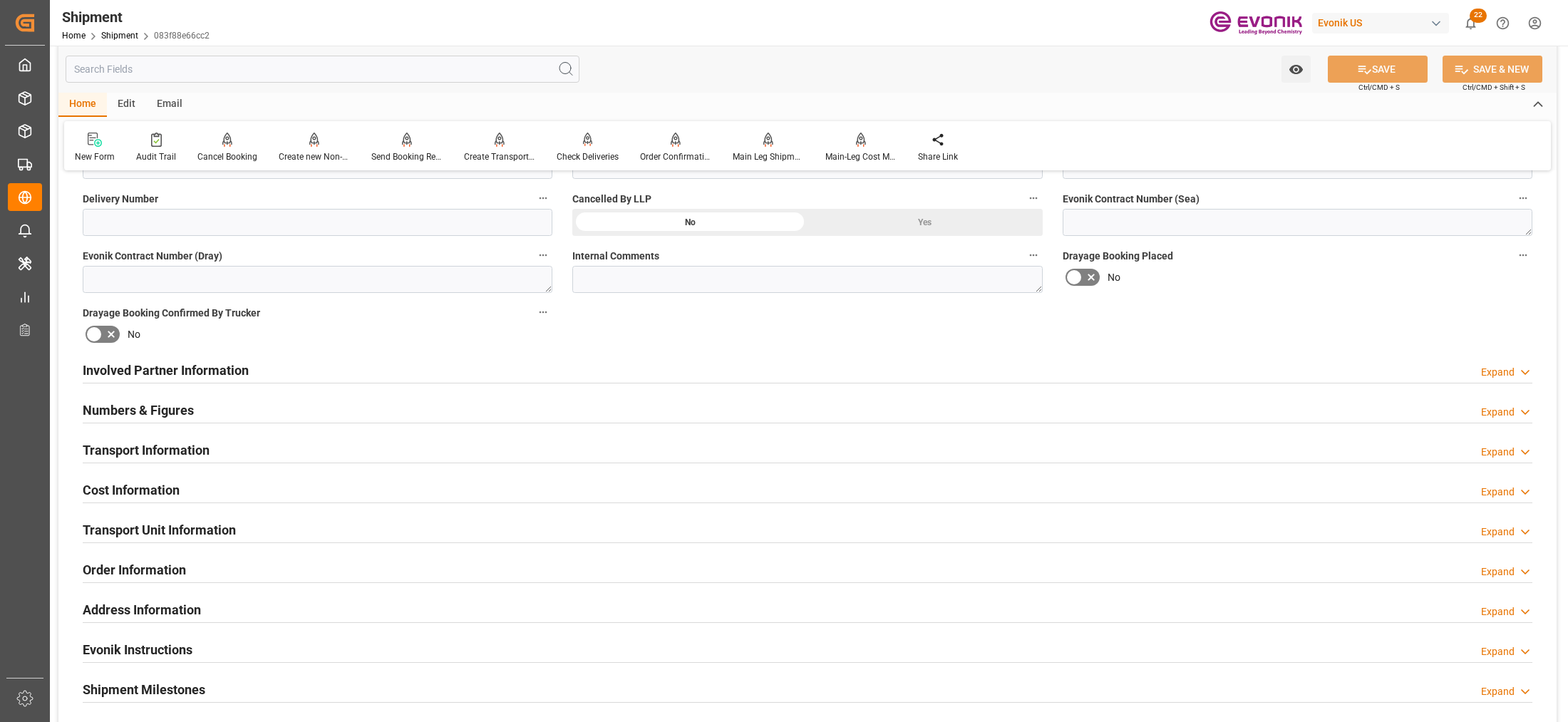
click at [375, 487] on div "Cost Information Expand" at bounding box center [808, 489] width 1450 height 27
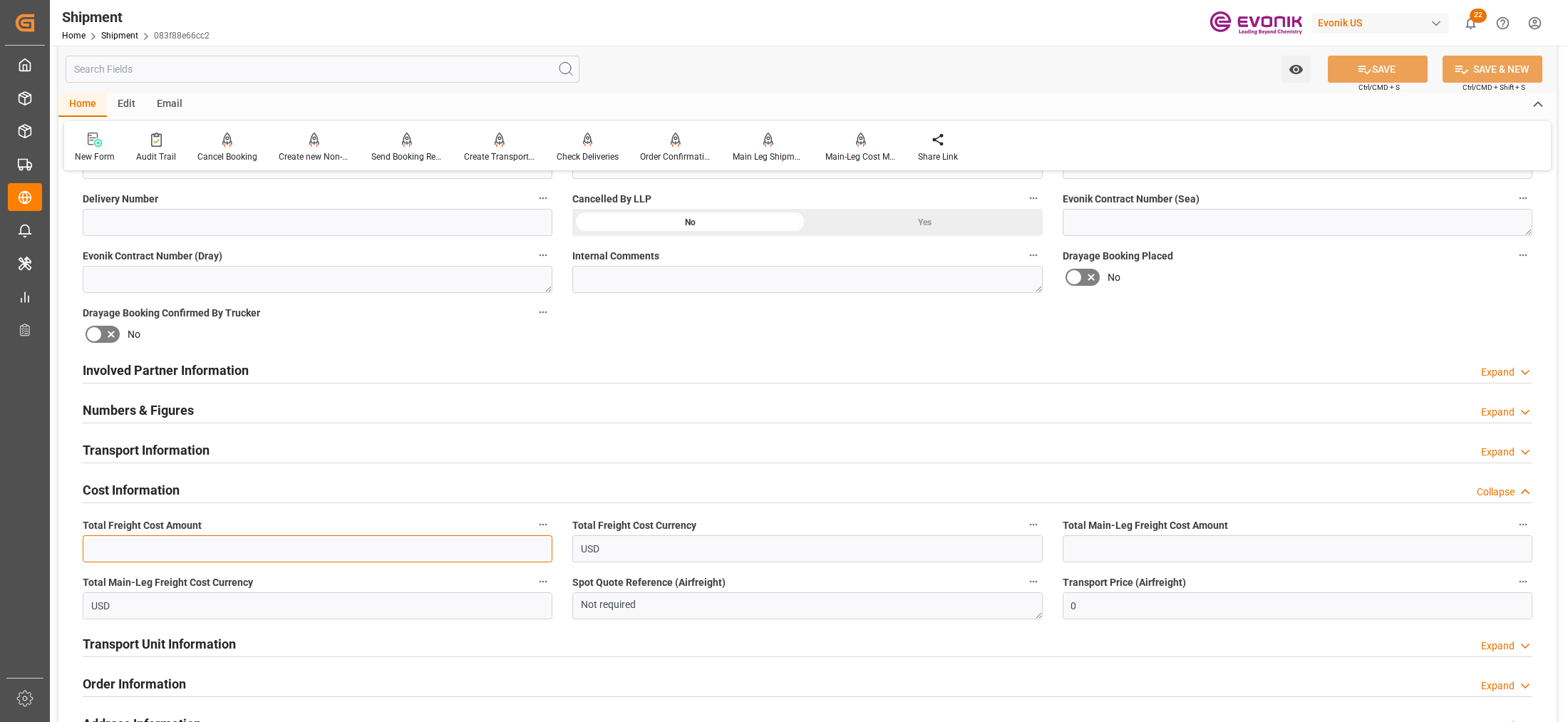
click at [432, 547] on input "text" at bounding box center [318, 549] width 470 height 27
click at [334, 548] on input "text" at bounding box center [318, 549] width 470 height 27
type input "623"
click at [1188, 551] on input "text" at bounding box center [1298, 549] width 470 height 27
type input "444"
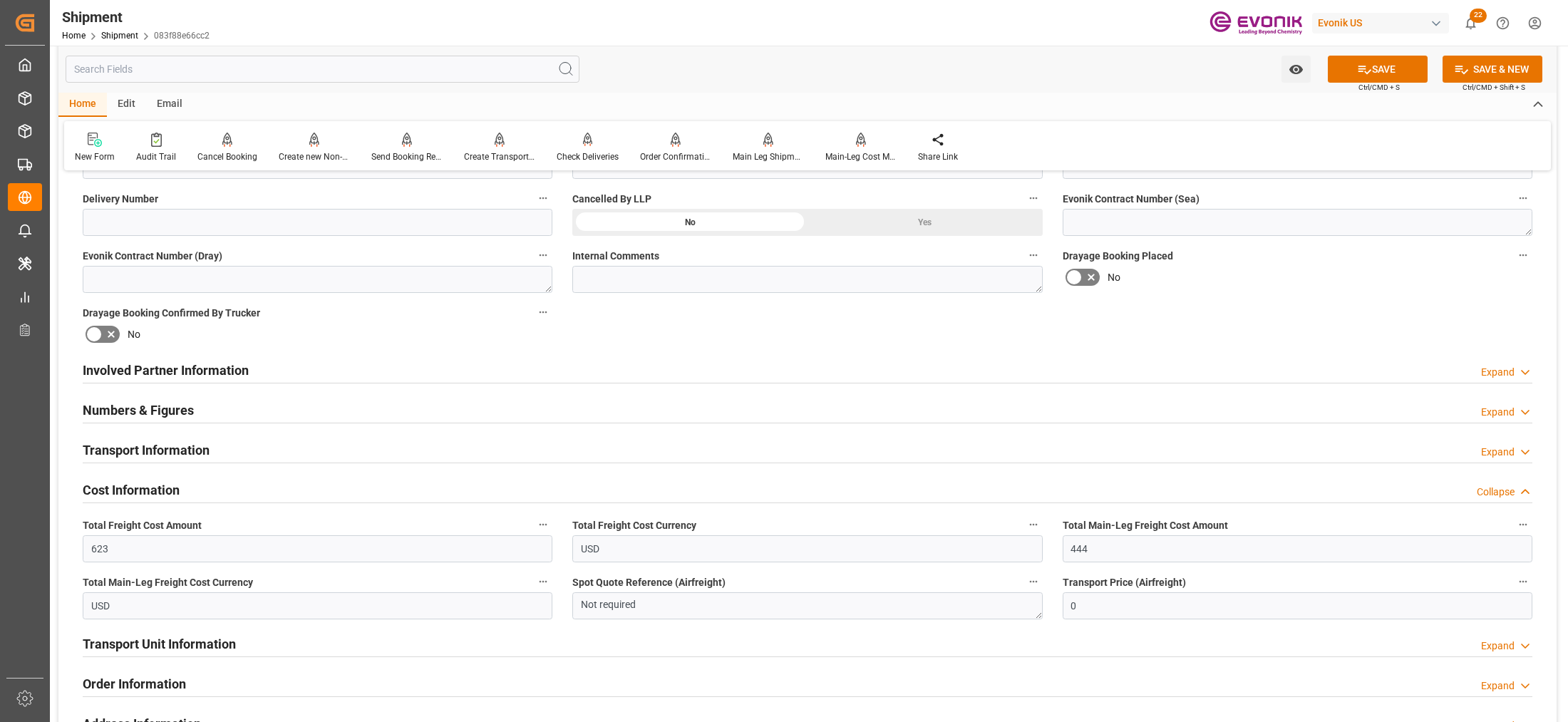
click at [1295, 330] on div "Booking Confirmation Milestone Bar Collapse Submitted to FFW for Booking (Pendi…" at bounding box center [808, 355] width 1498 height 1588
click at [1412, 79] on button "SAVE" at bounding box center [1378, 69] width 99 height 27
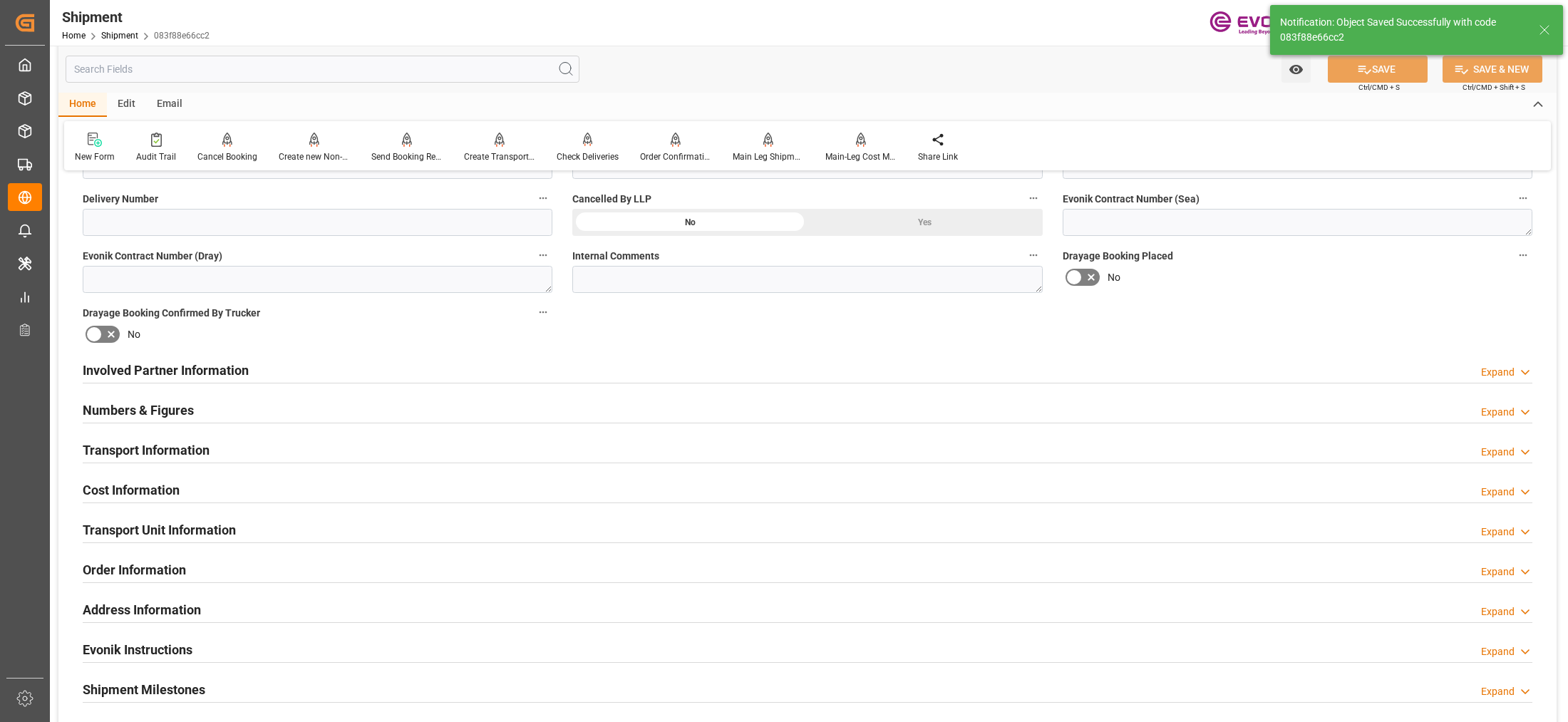
click at [421, 529] on div "Transport Unit Information Expand" at bounding box center [808, 529] width 1450 height 27
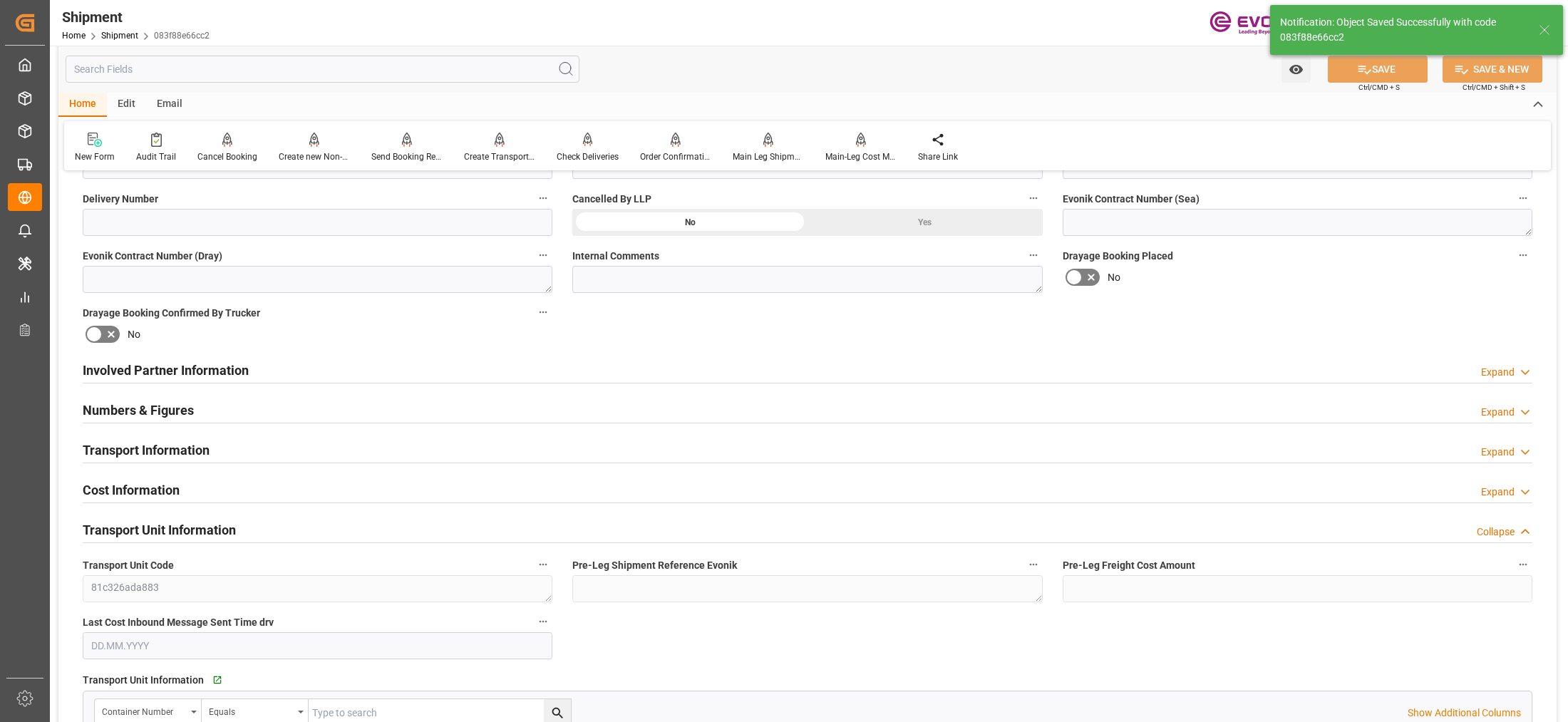
scroll to position [920, 0]
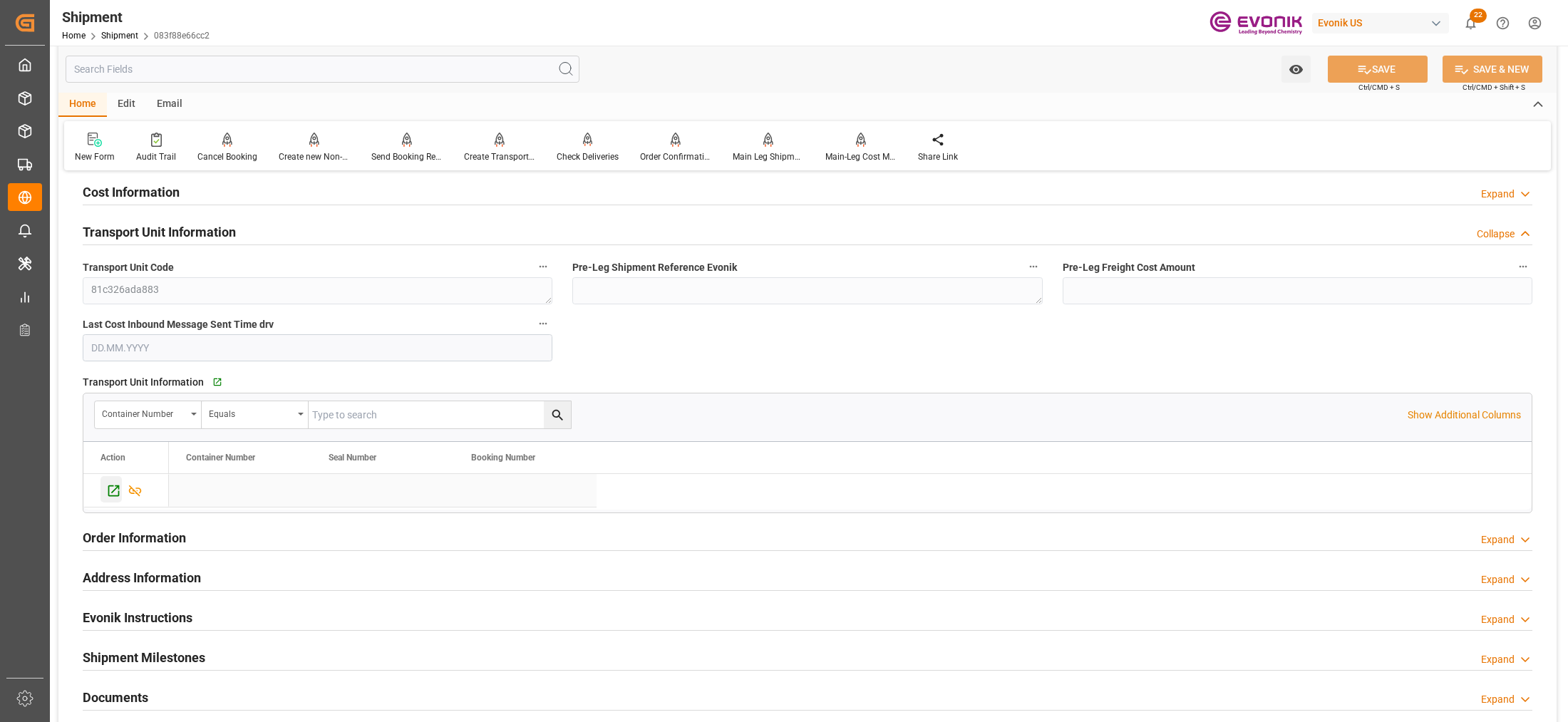
click at [112, 484] on icon "Press SPACE to select this row." at bounding box center [113, 491] width 15 height 15
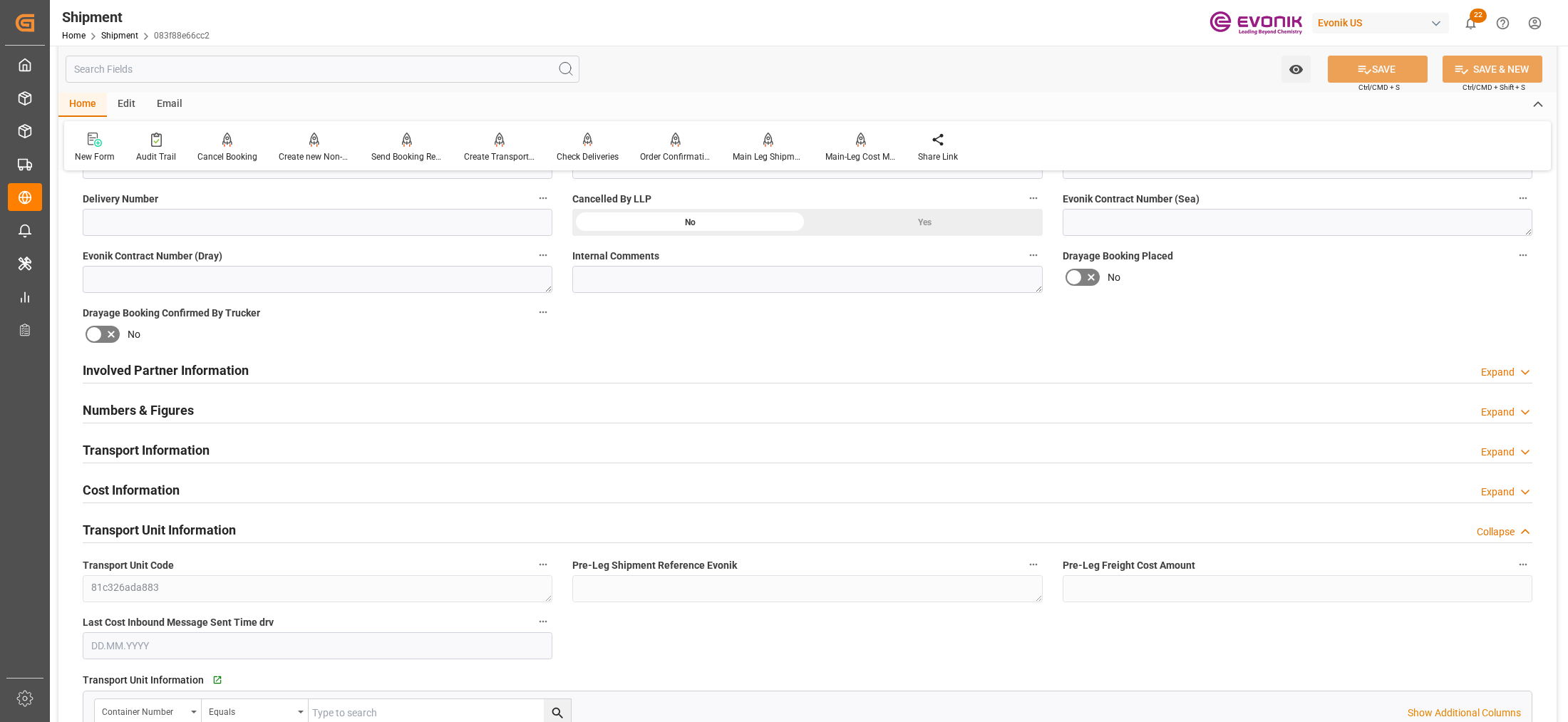
click at [529, 378] on div "Involved Partner Information Expand" at bounding box center [808, 370] width 1450 height 27
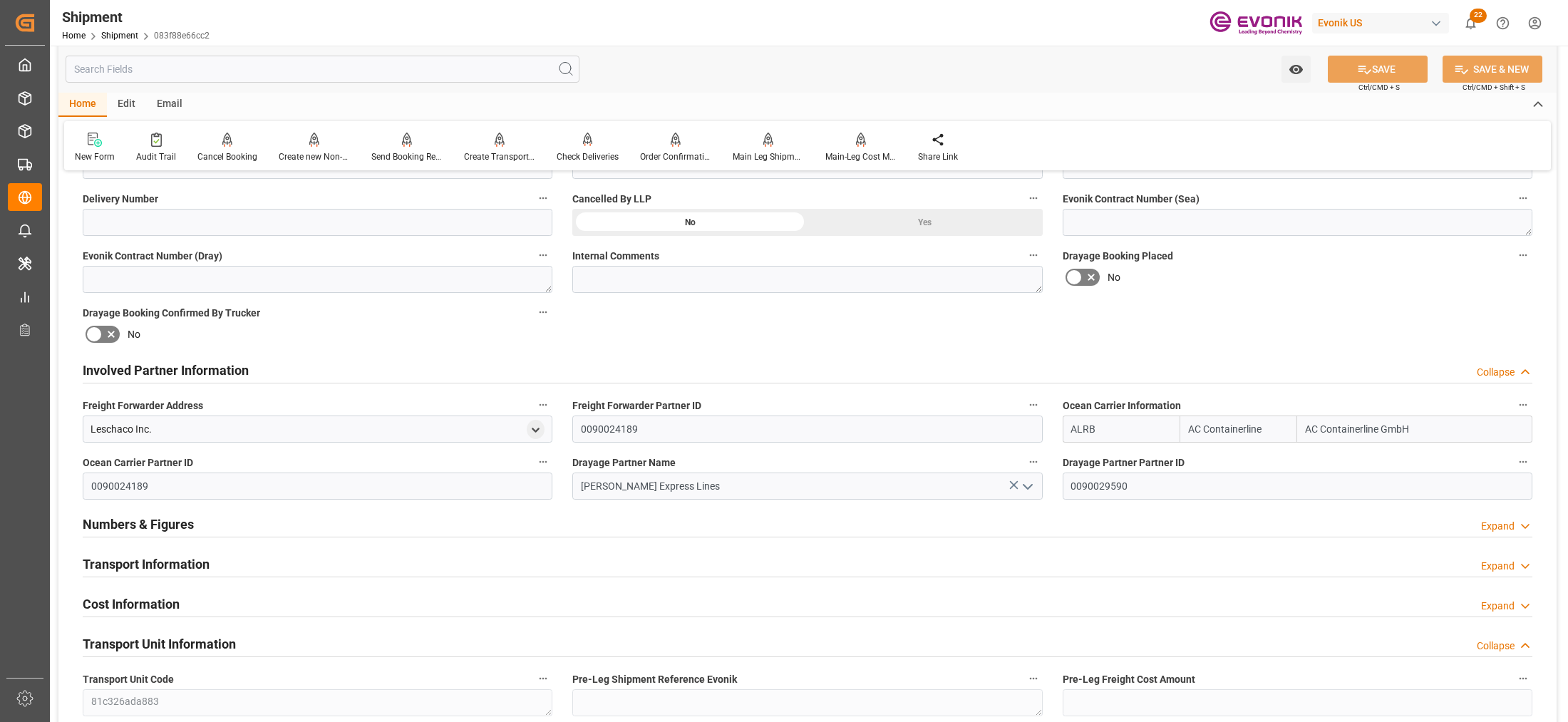
click at [657, 562] on div "Transport Information Expand" at bounding box center [808, 563] width 1450 height 27
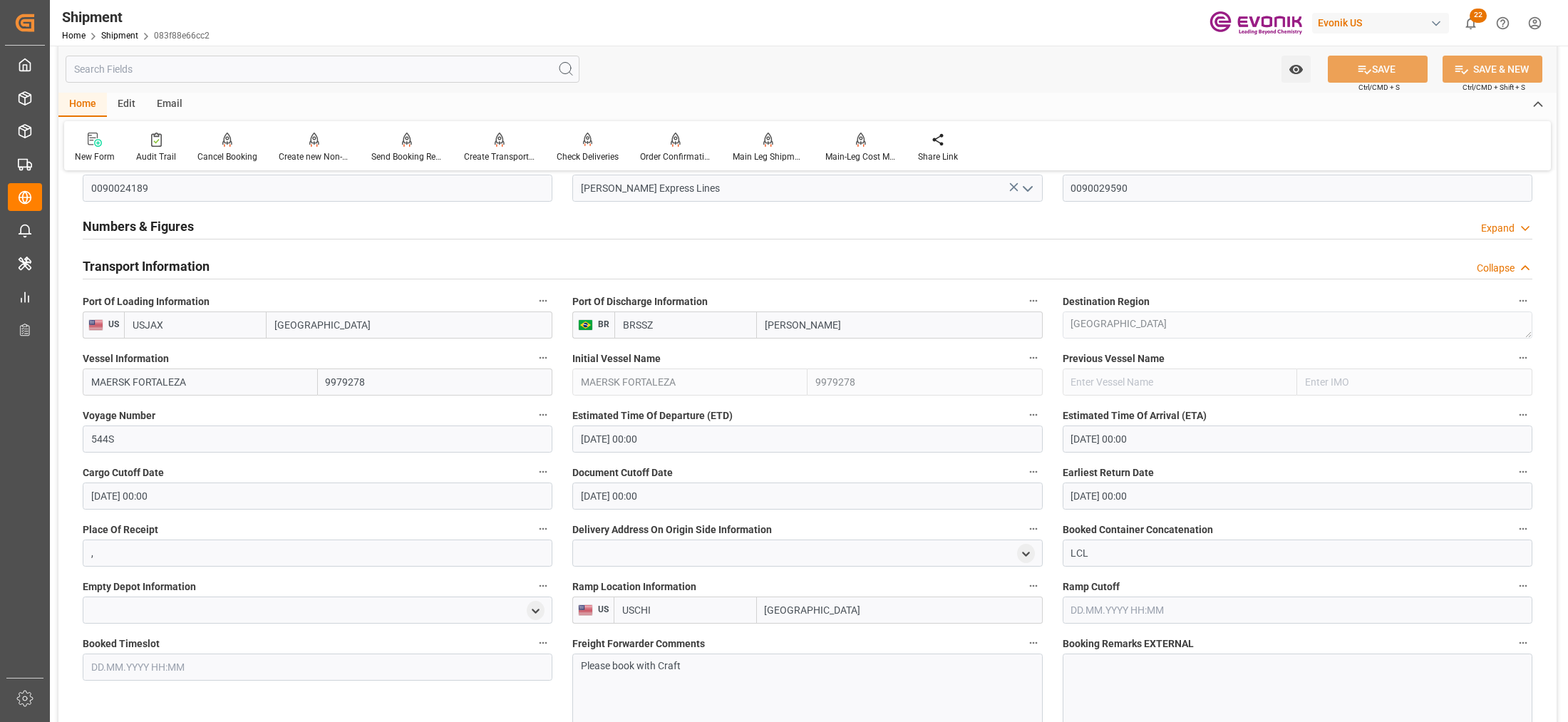
scroll to position [1216, 0]
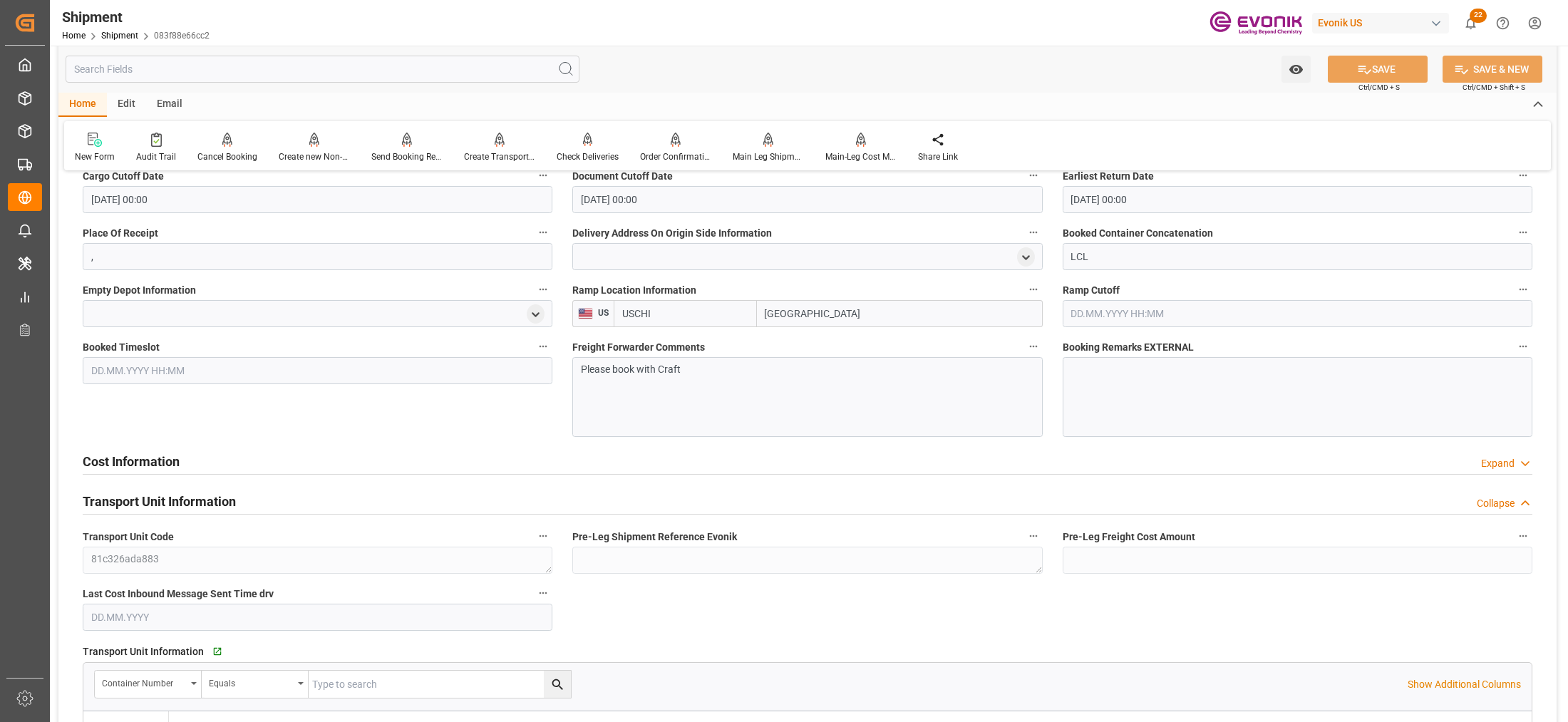
click at [576, 458] on div "Cost Information Expand" at bounding box center [808, 460] width 1450 height 27
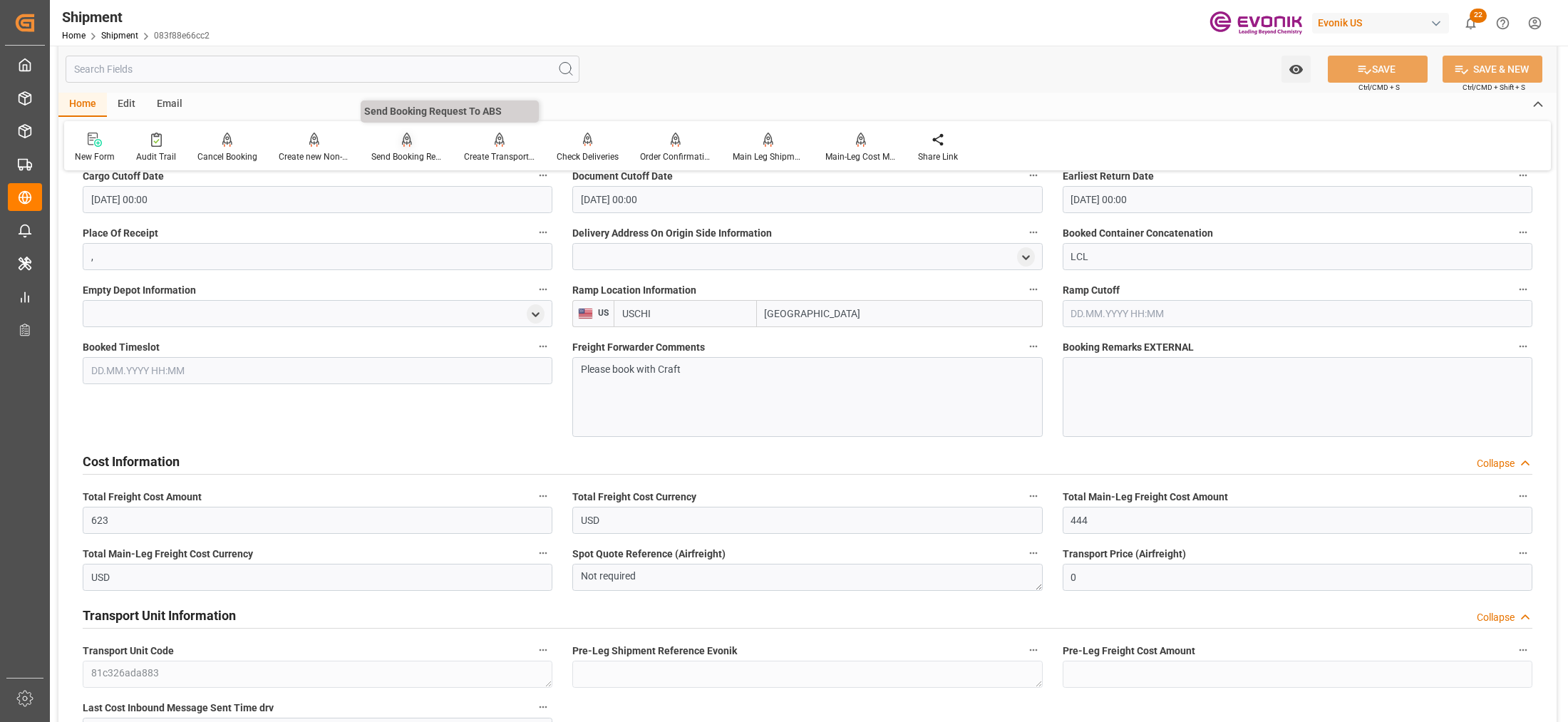
click at [393, 152] on div "Send Booking Request To ABS" at bounding box center [407, 157] width 71 height 13
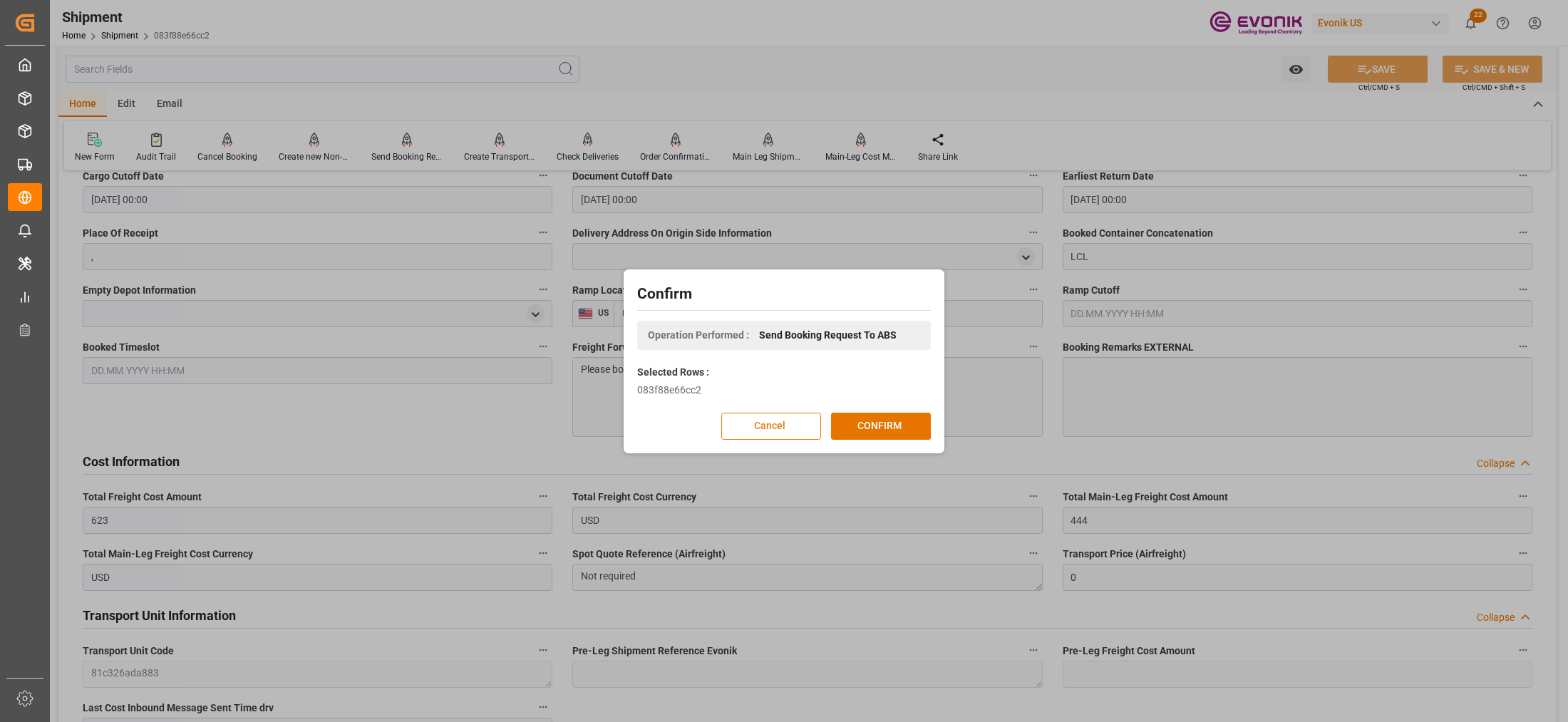
click at [779, 425] on button "Cancel" at bounding box center [771, 427] width 99 height 27
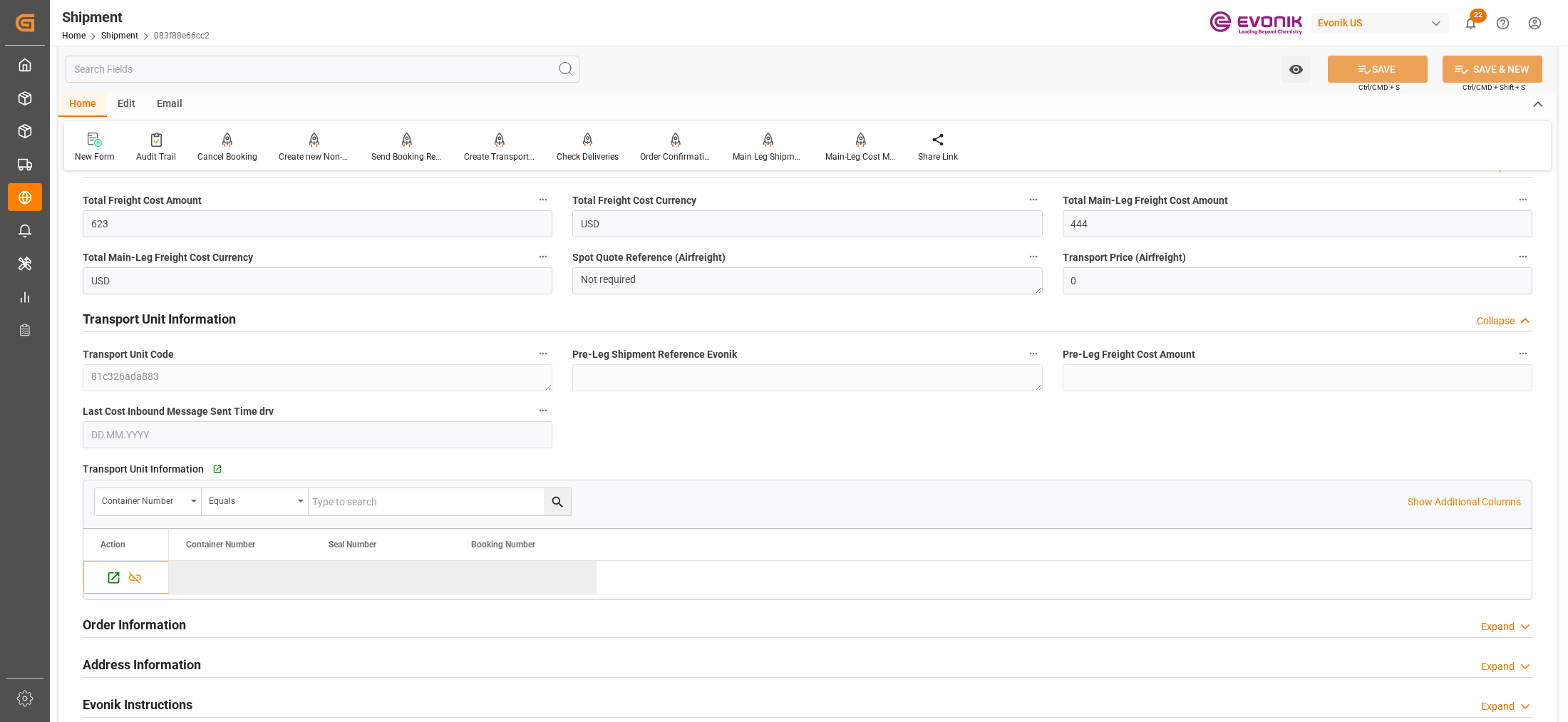
scroll to position [1811, 0]
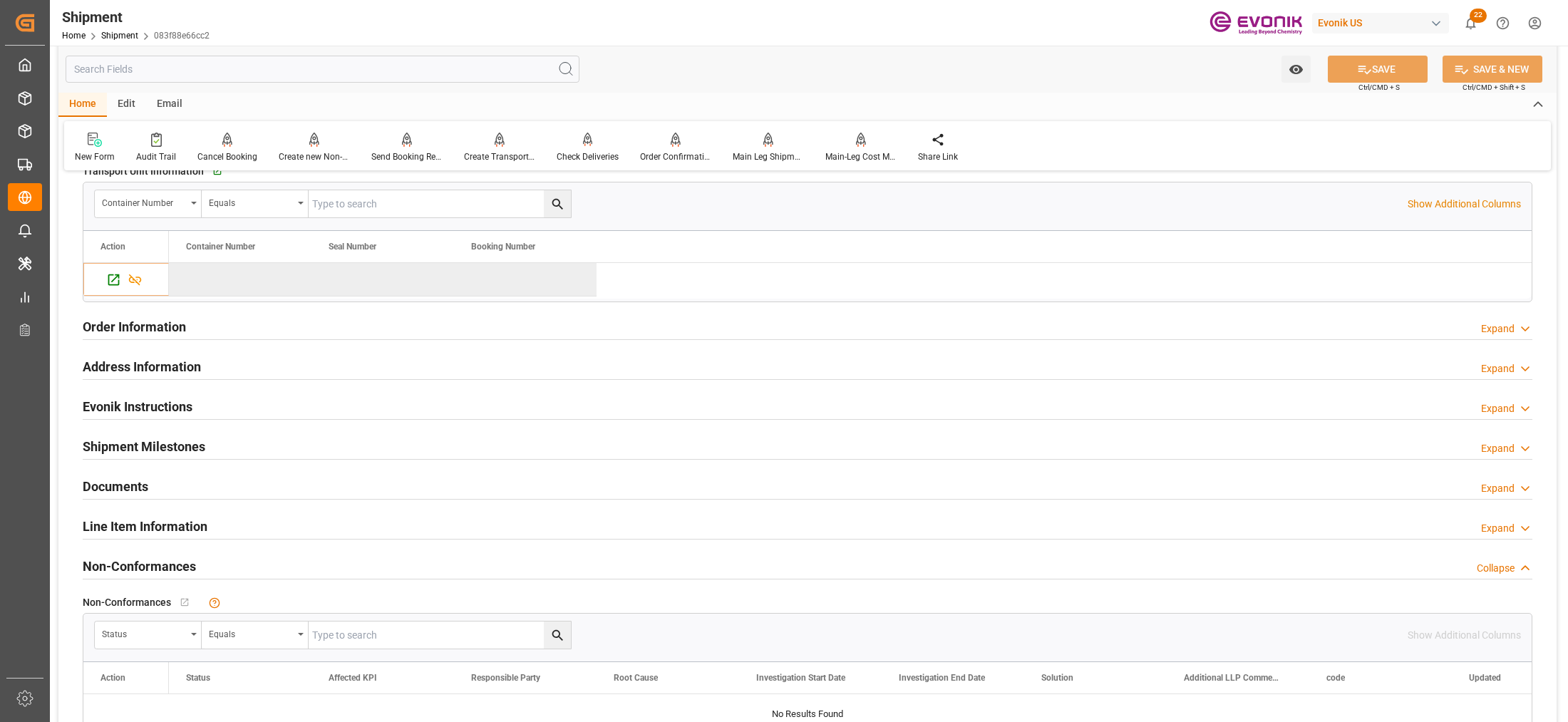
click at [538, 522] on div "Line Item Information Expand" at bounding box center [808, 525] width 1450 height 27
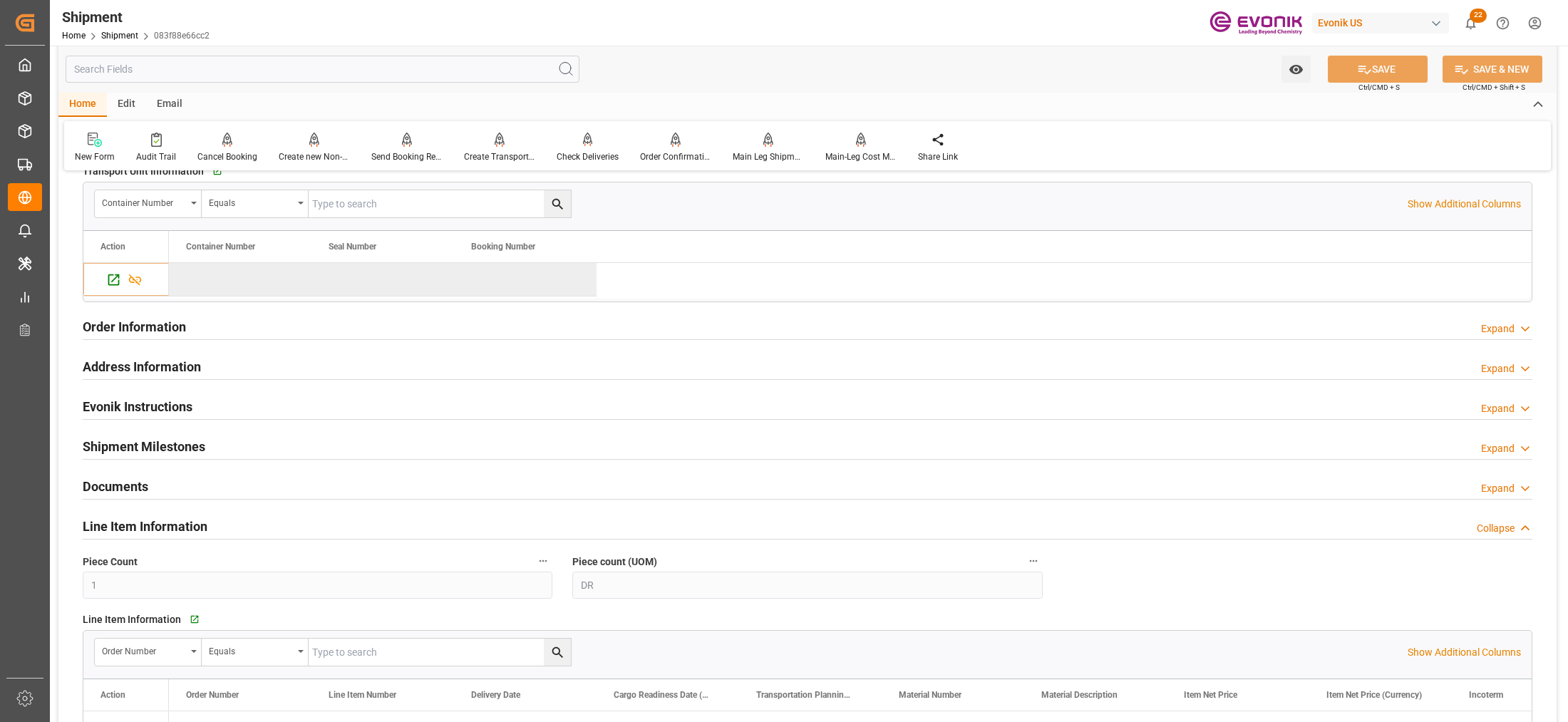
scroll to position [2107, 0]
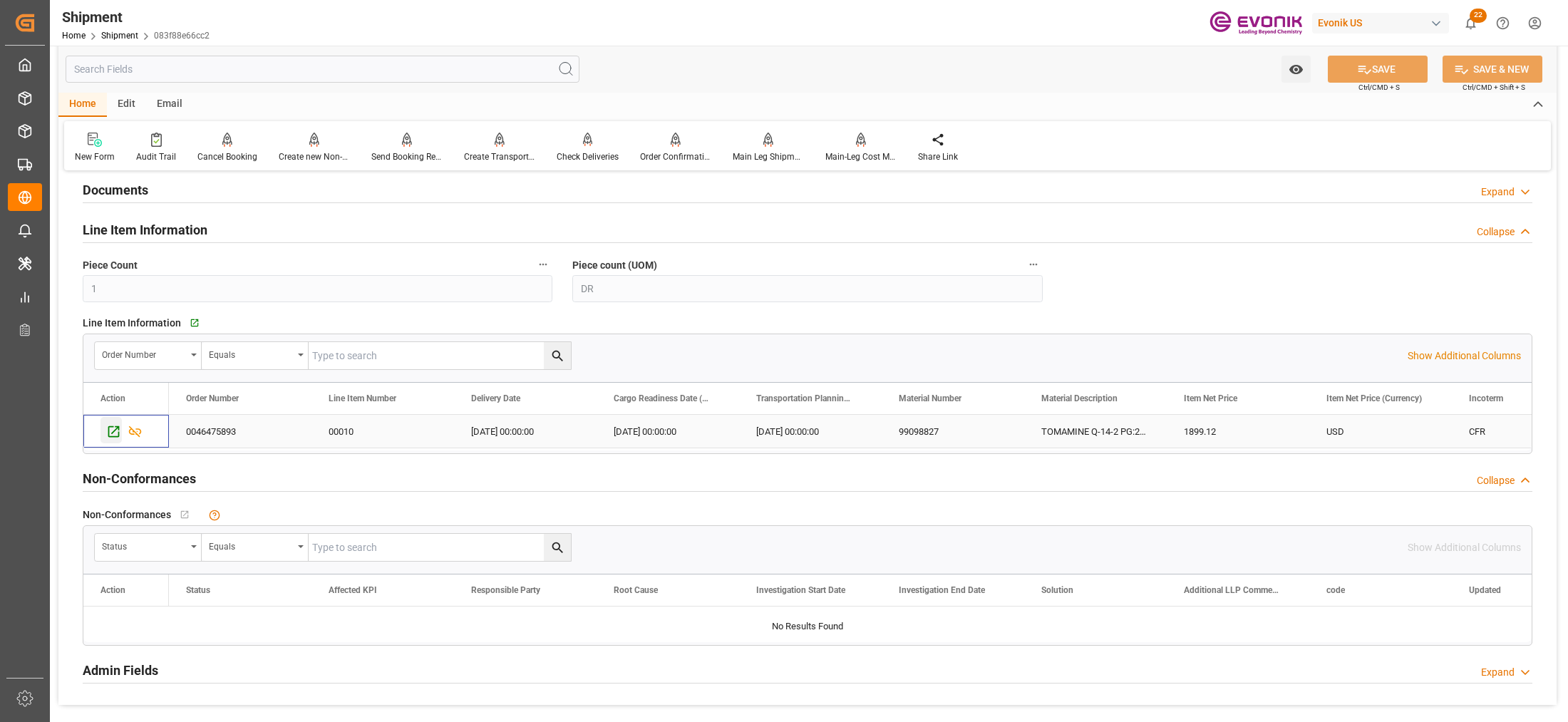
click at [115, 430] on icon "Press SPACE to select this row." at bounding box center [113, 432] width 15 height 15
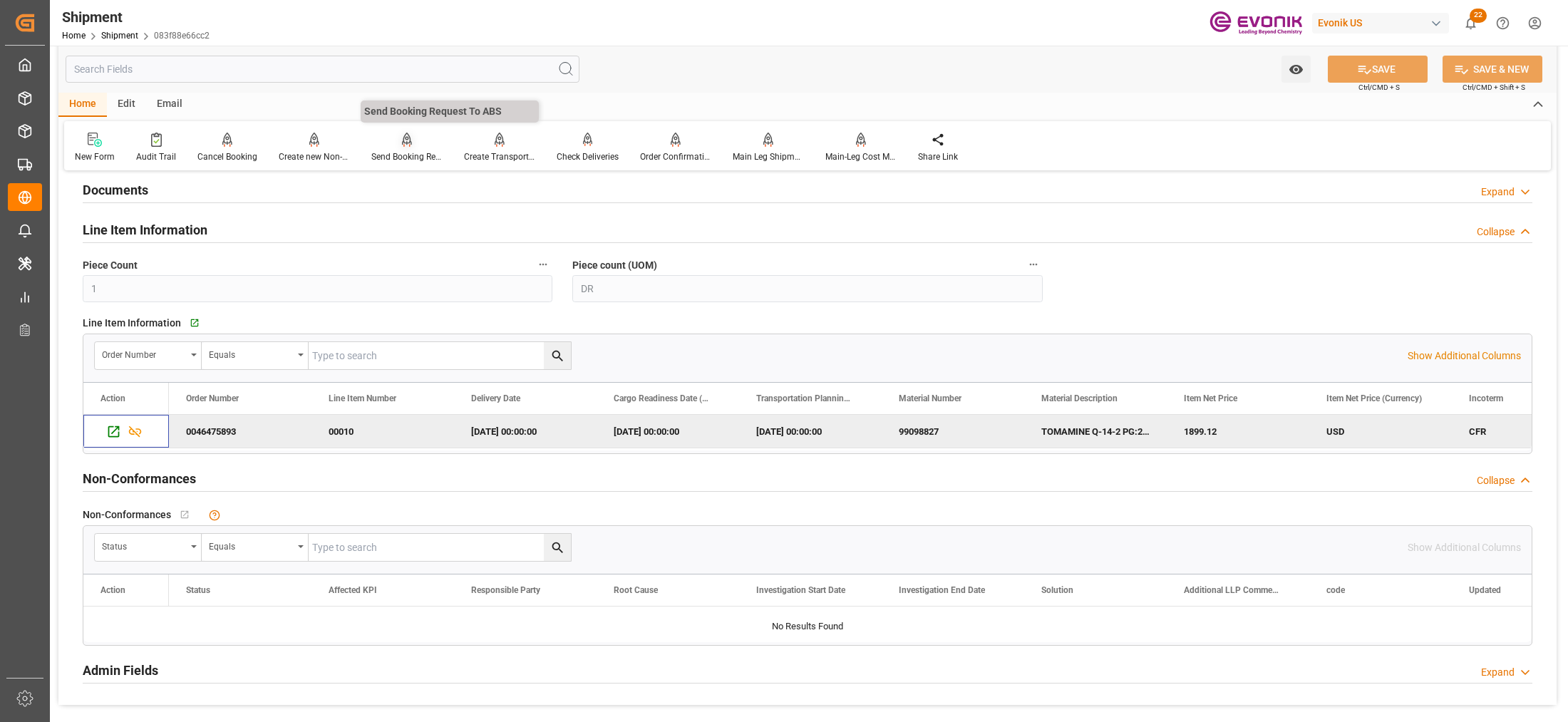
click at [407, 132] on icon at bounding box center [407, 140] width 10 height 14
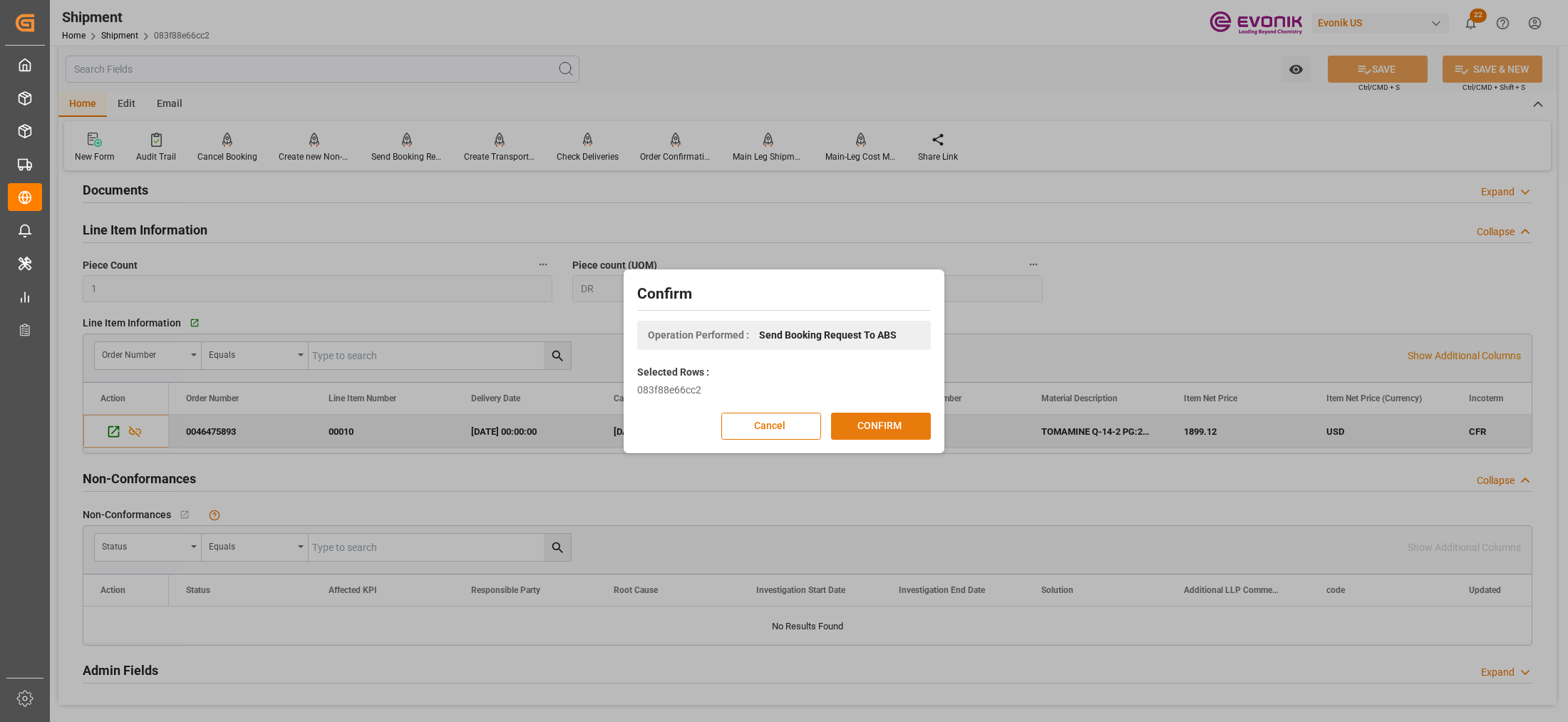
click at [897, 416] on button "CONFIRM" at bounding box center [881, 427] width 99 height 27
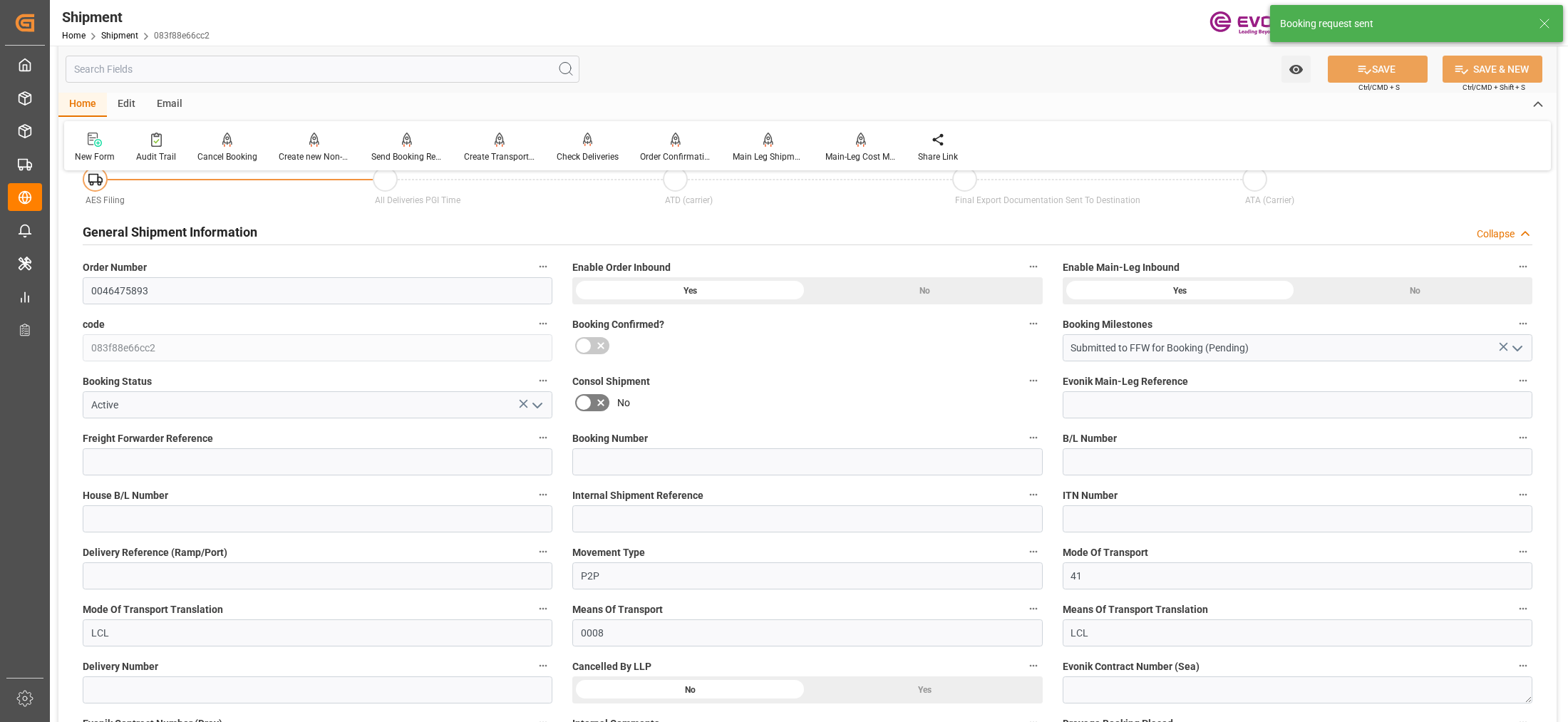
scroll to position [1223, 0]
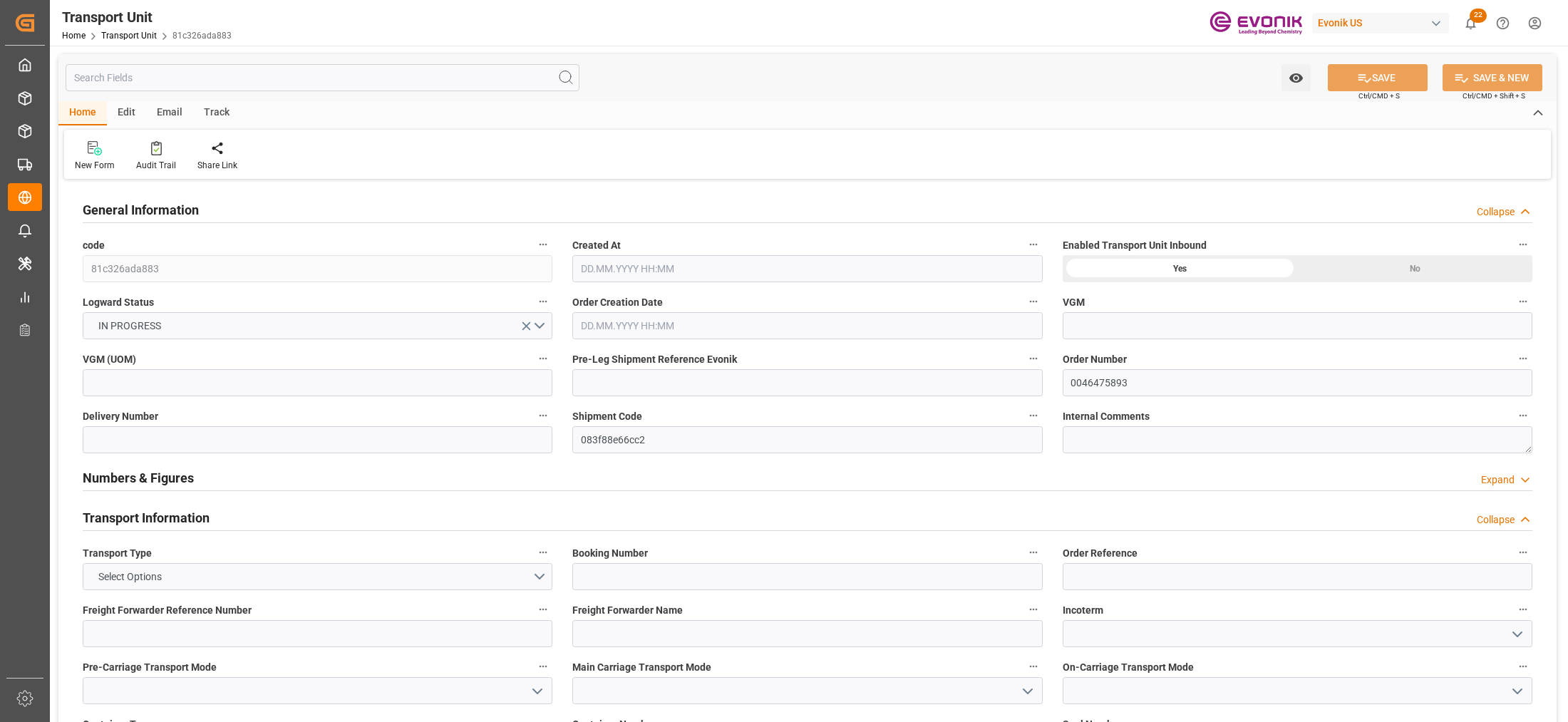
type input "AC Containerline"
type input "Leschaco Inc."
type input "USJAX"
type input "BRSSZ"
type input "225.2"
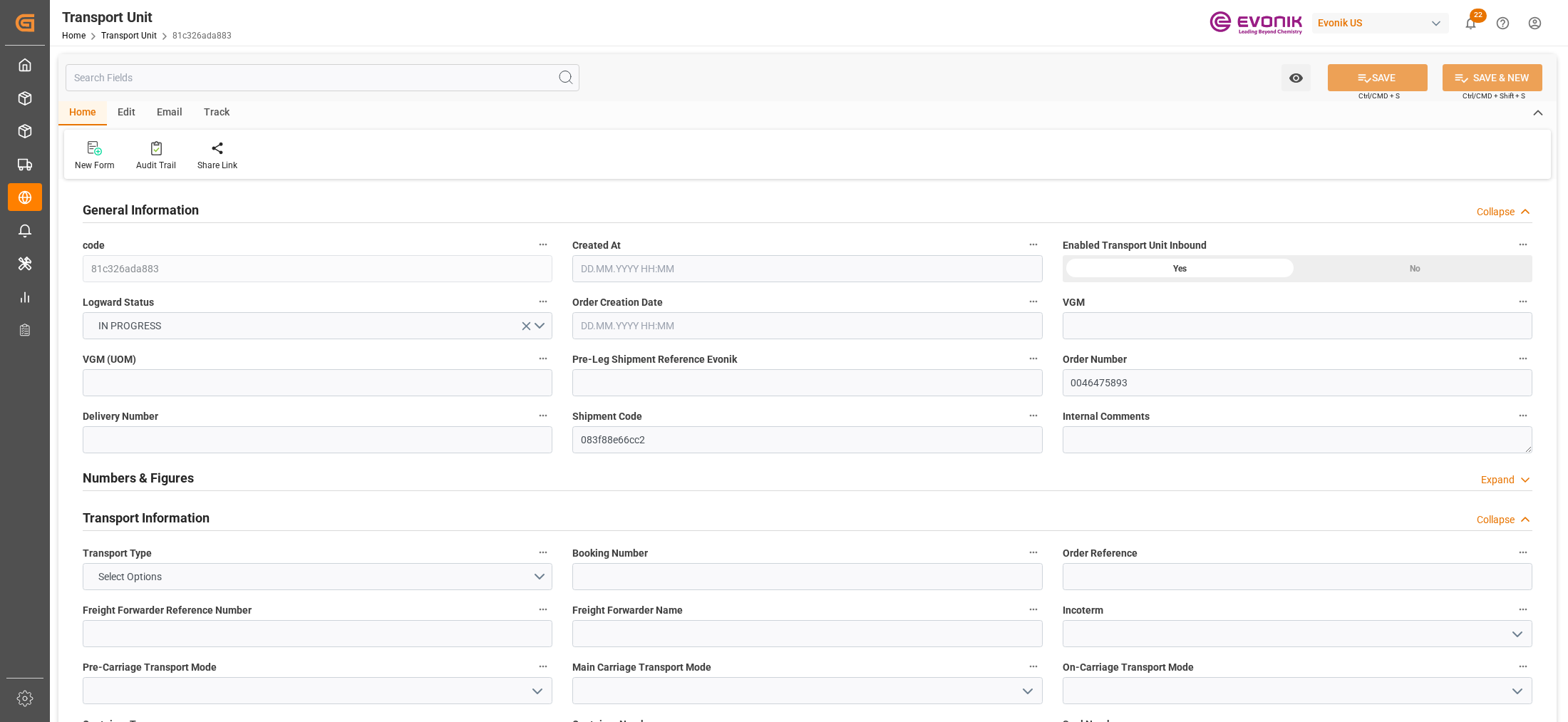
type input "[DATE] 06:31"
type input "[DATE]"
type input "[DATE] 00:00"
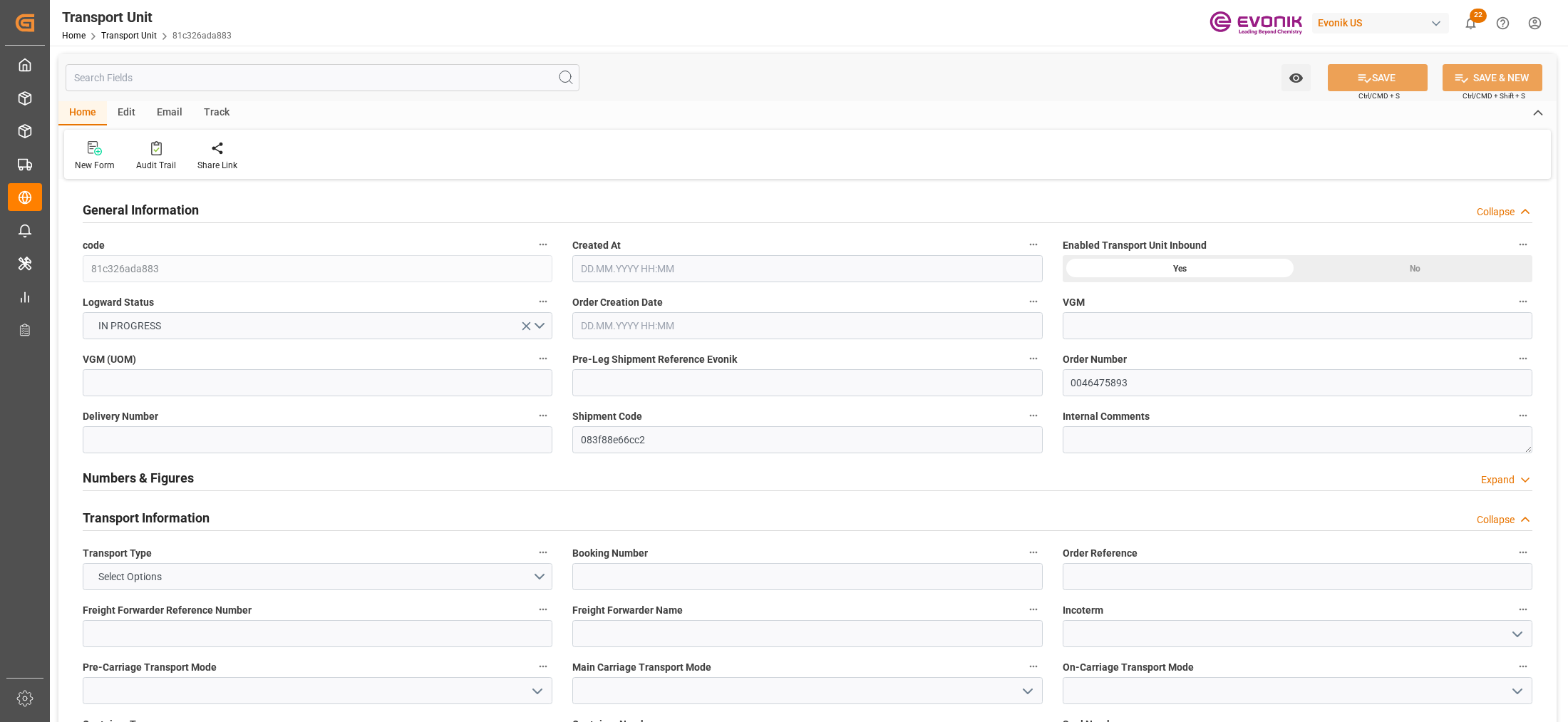
type input "[DATE] 00:00"
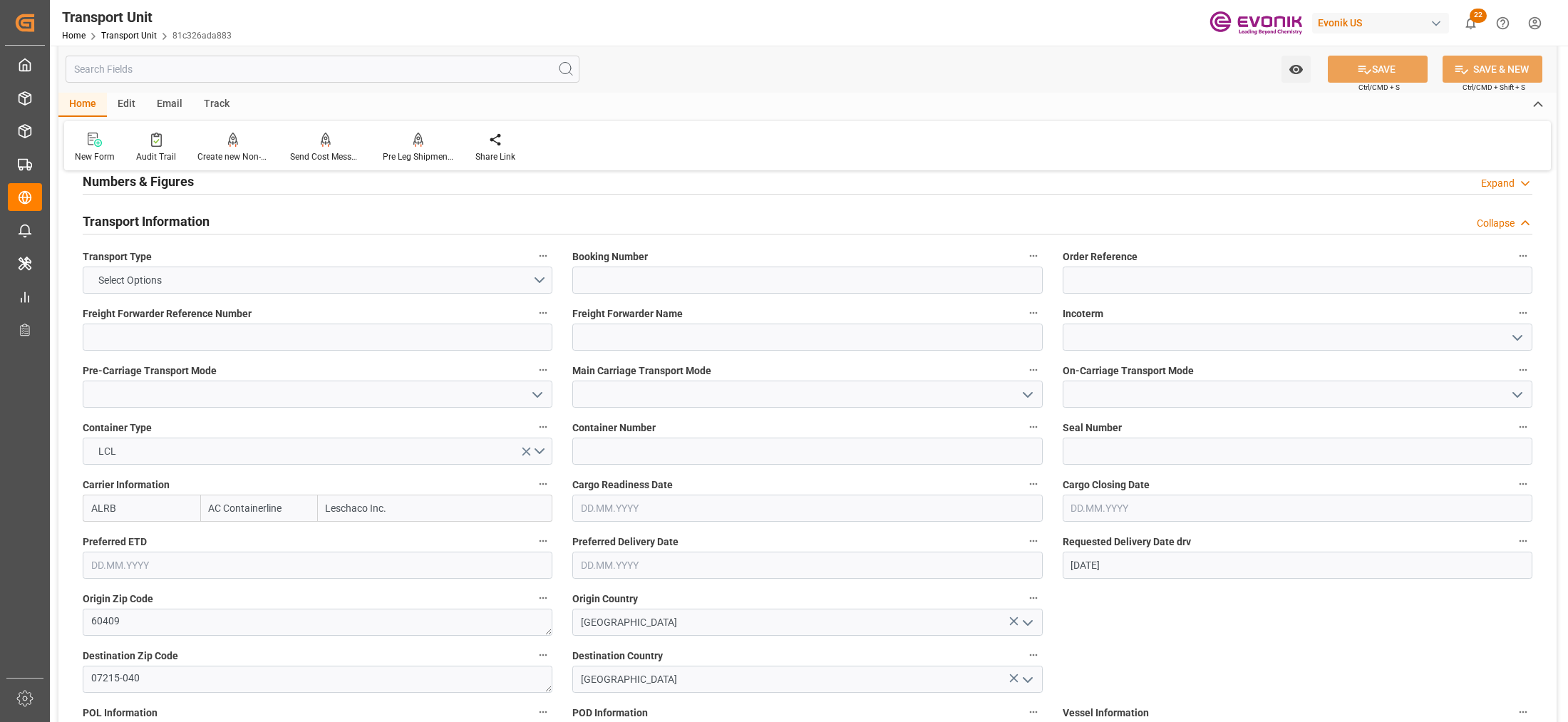
scroll to position [594, 0]
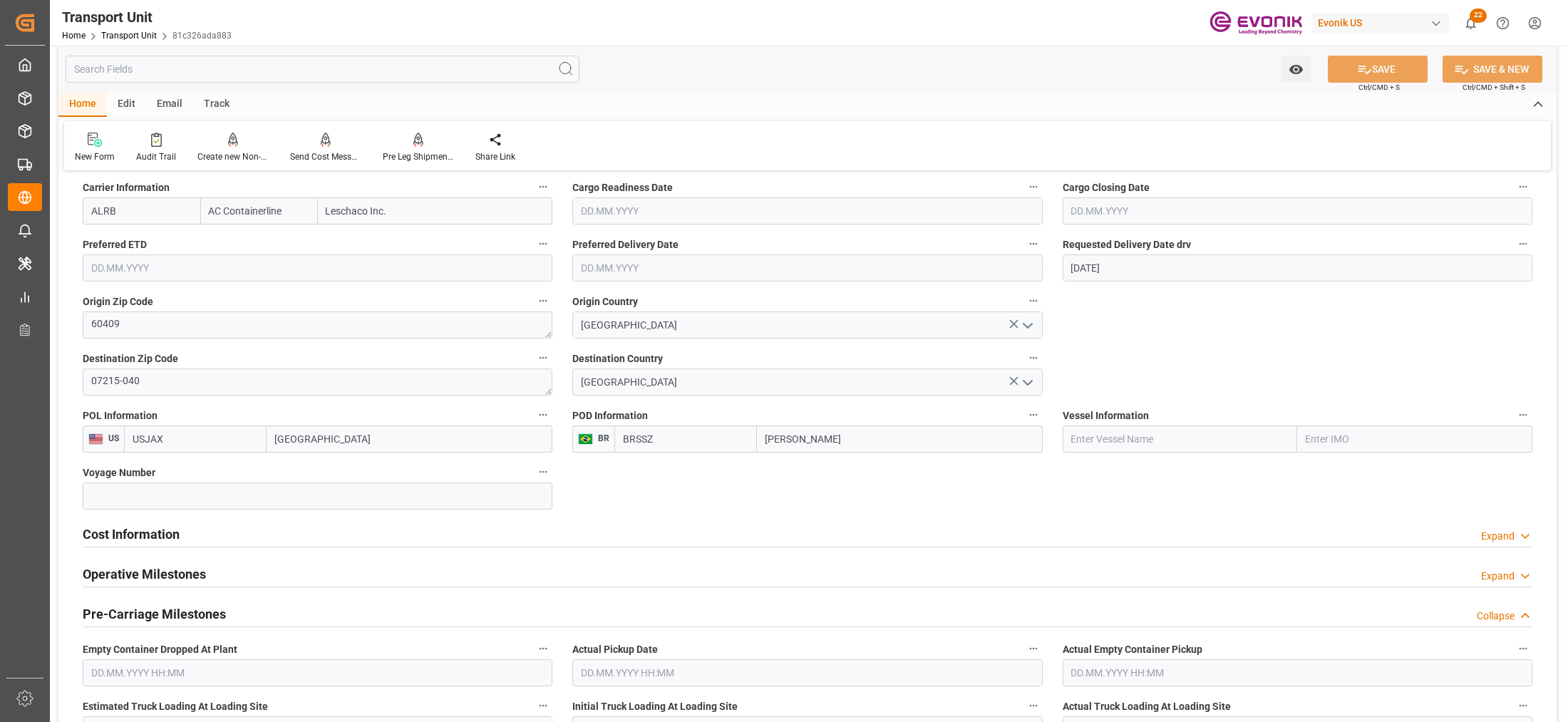
click at [310, 539] on div "Cost Information Expand" at bounding box center [808, 533] width 1450 height 27
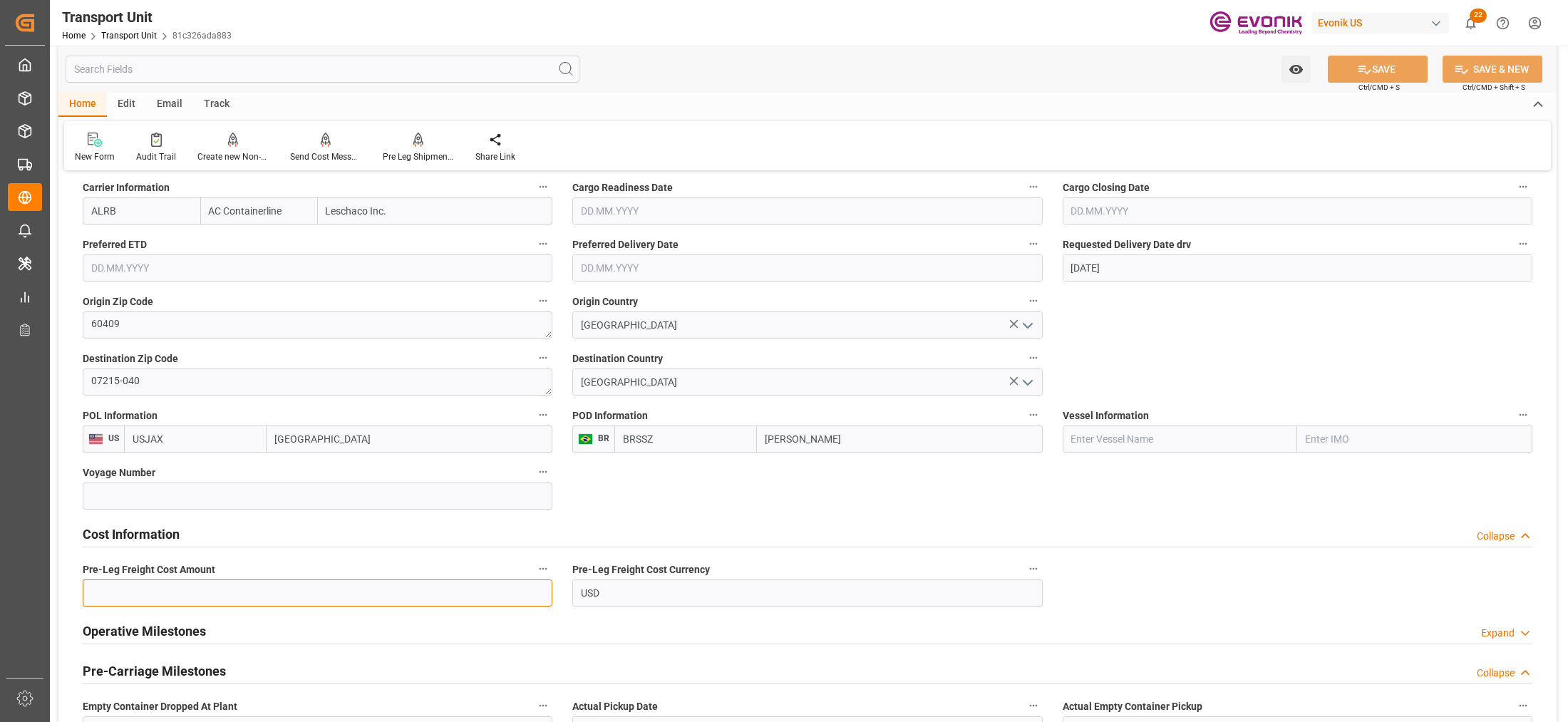
drag, startPoint x: 276, startPoint y: 590, endPoint x: 533, endPoint y: 637, distance: 261.3
click at [276, 590] on input "text" at bounding box center [318, 594] width 470 height 27
click at [152, 593] on input "text" at bounding box center [318, 594] width 470 height 27
type input "179"
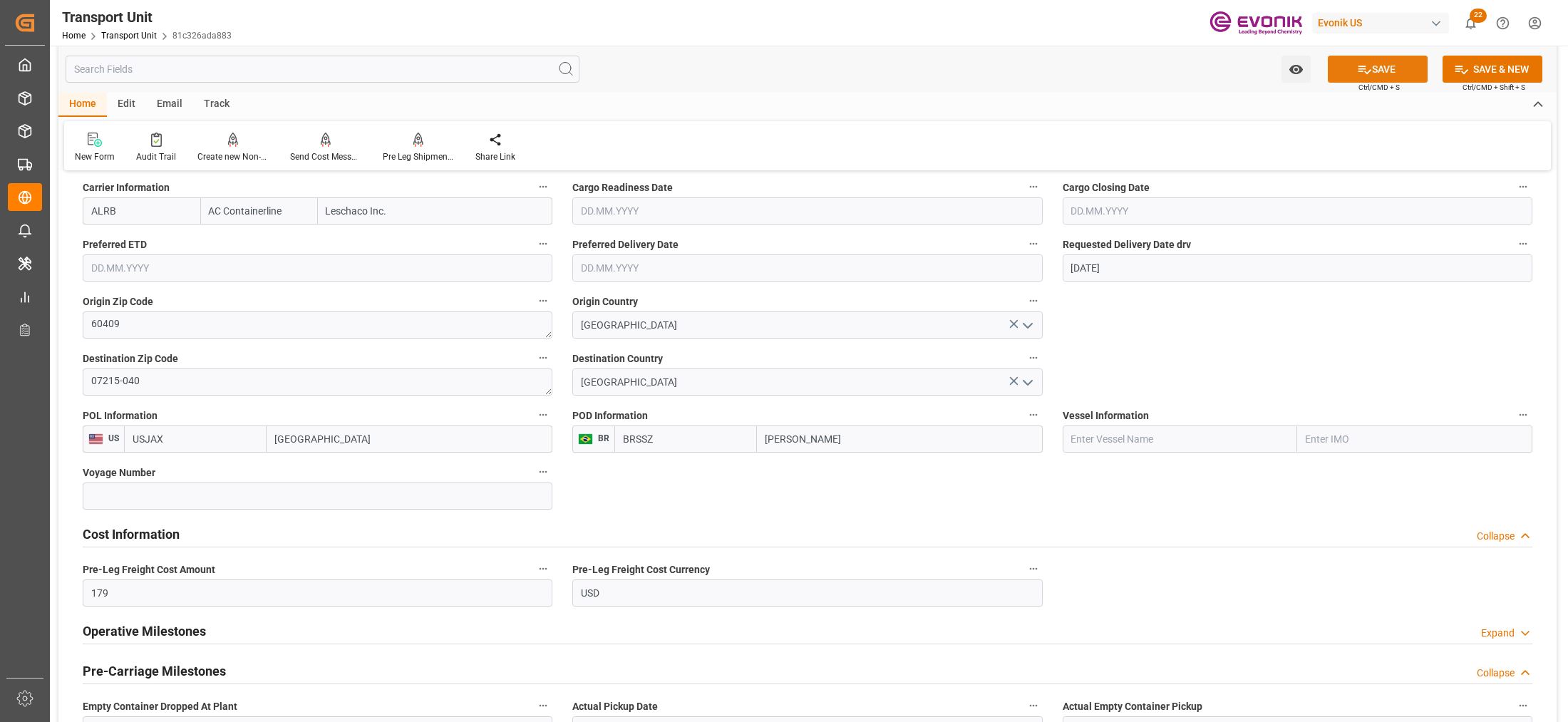
click at [1392, 74] on button "SAVE" at bounding box center [1378, 69] width 99 height 27
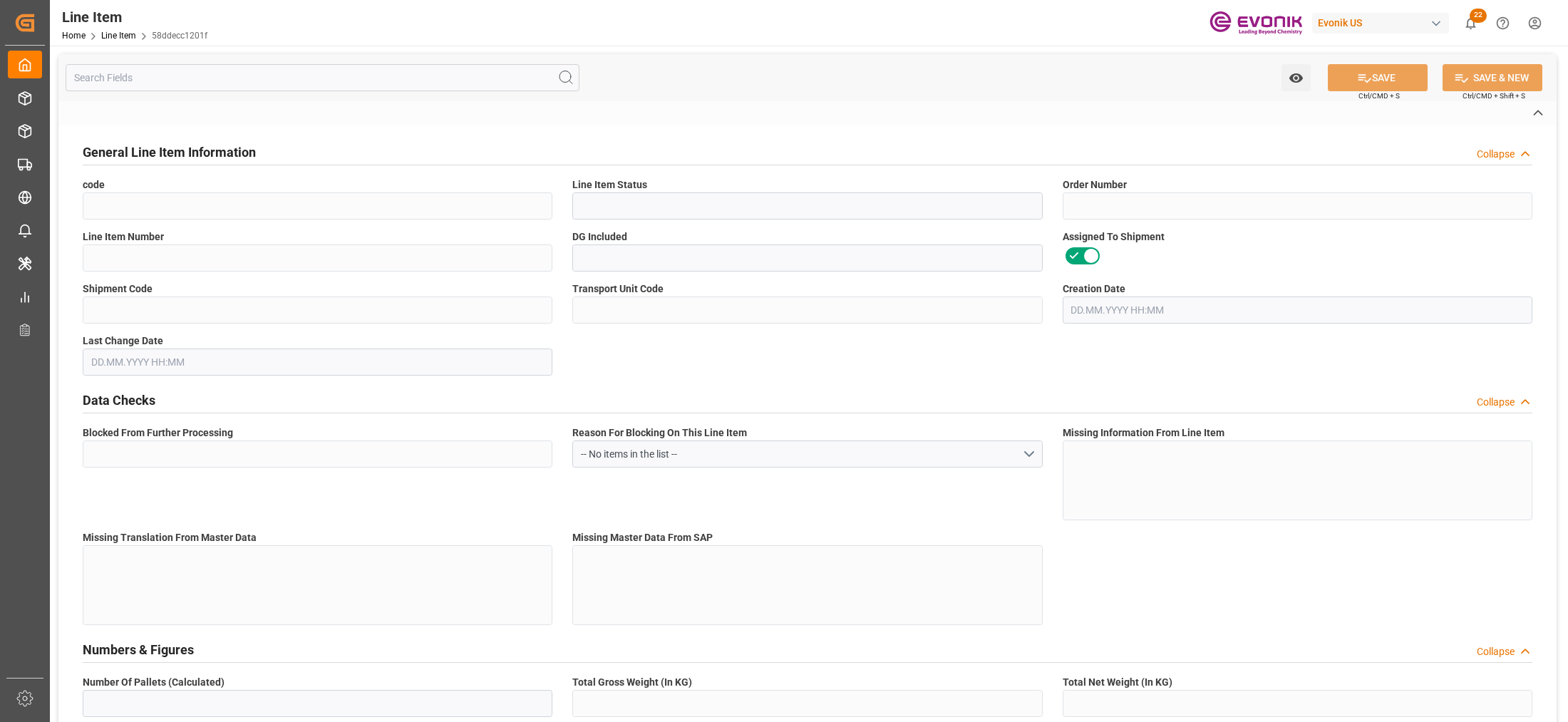
type input "58ddecc1201f"
type input "Active"
type input "0046475893"
type input "00010"
type input "Yes"
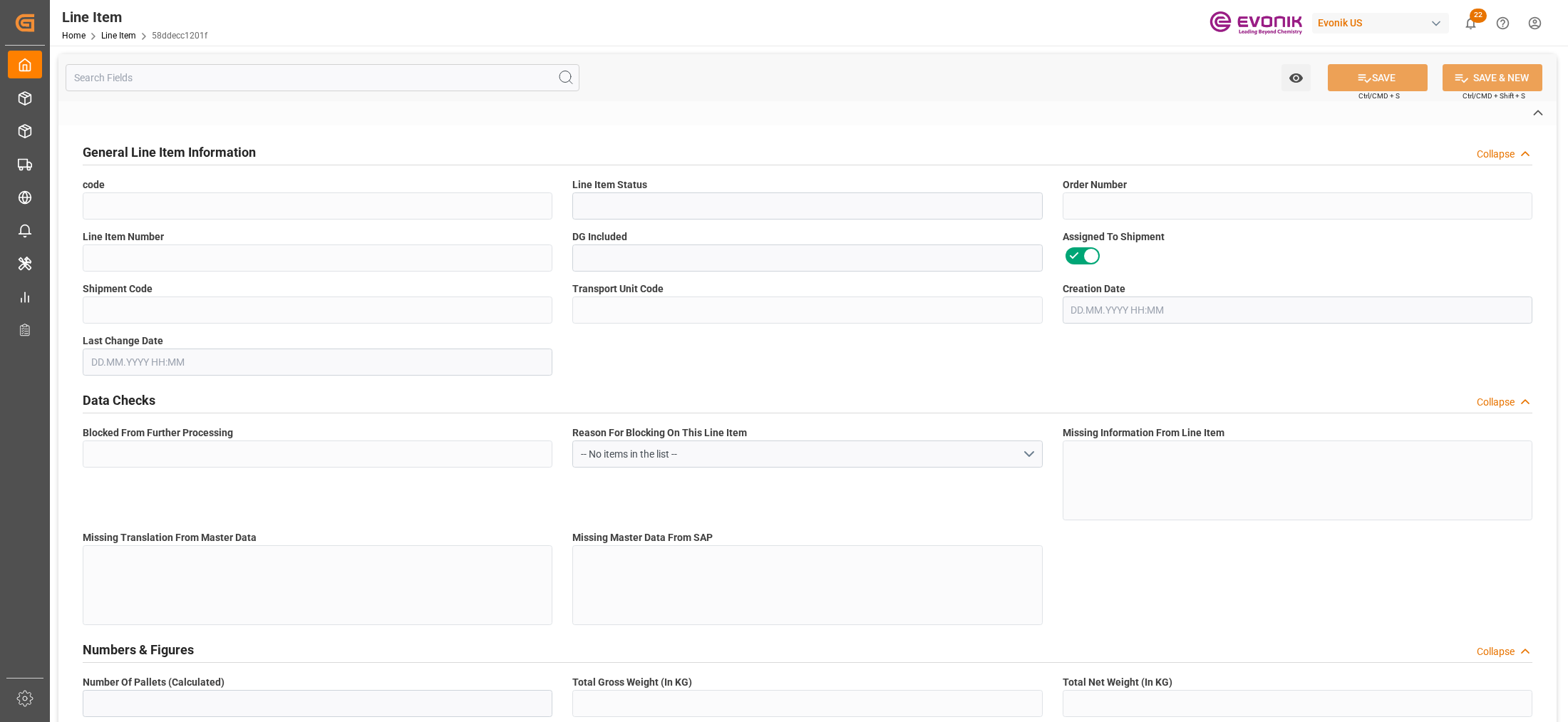
type input "083f88e66cc2"
type input "81c326ada883"
type input "No"
type input "DR"
type input "No"
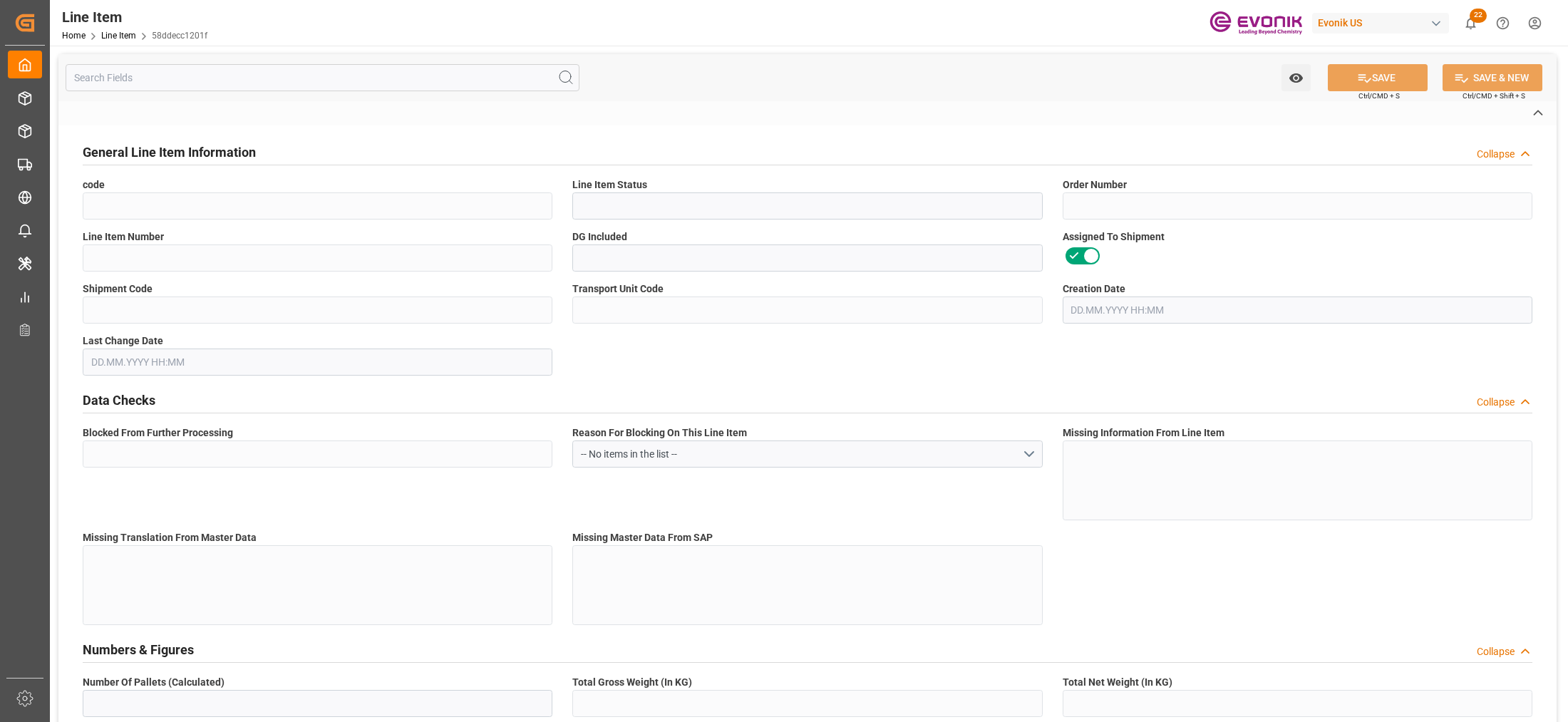
type input "99098827"
type textarea "TOMAMINE Q-14-2 PG:2475:193:PP:P"
type input "USD"
type input "PACK"
type input "340290"
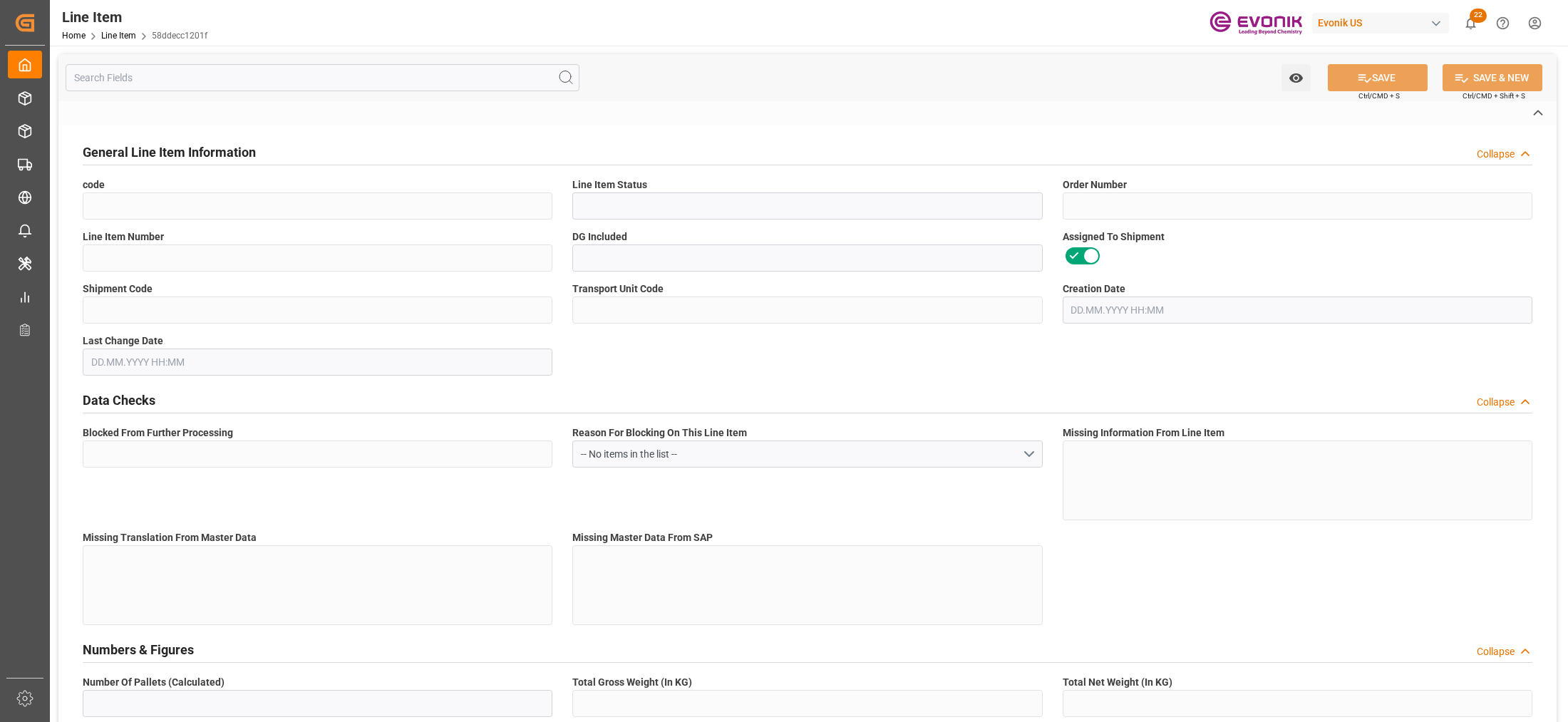
type input "EAR99"
type input "US"
type input "DR"
type input "[MEDICAL_DATA]"
type input "KGM"
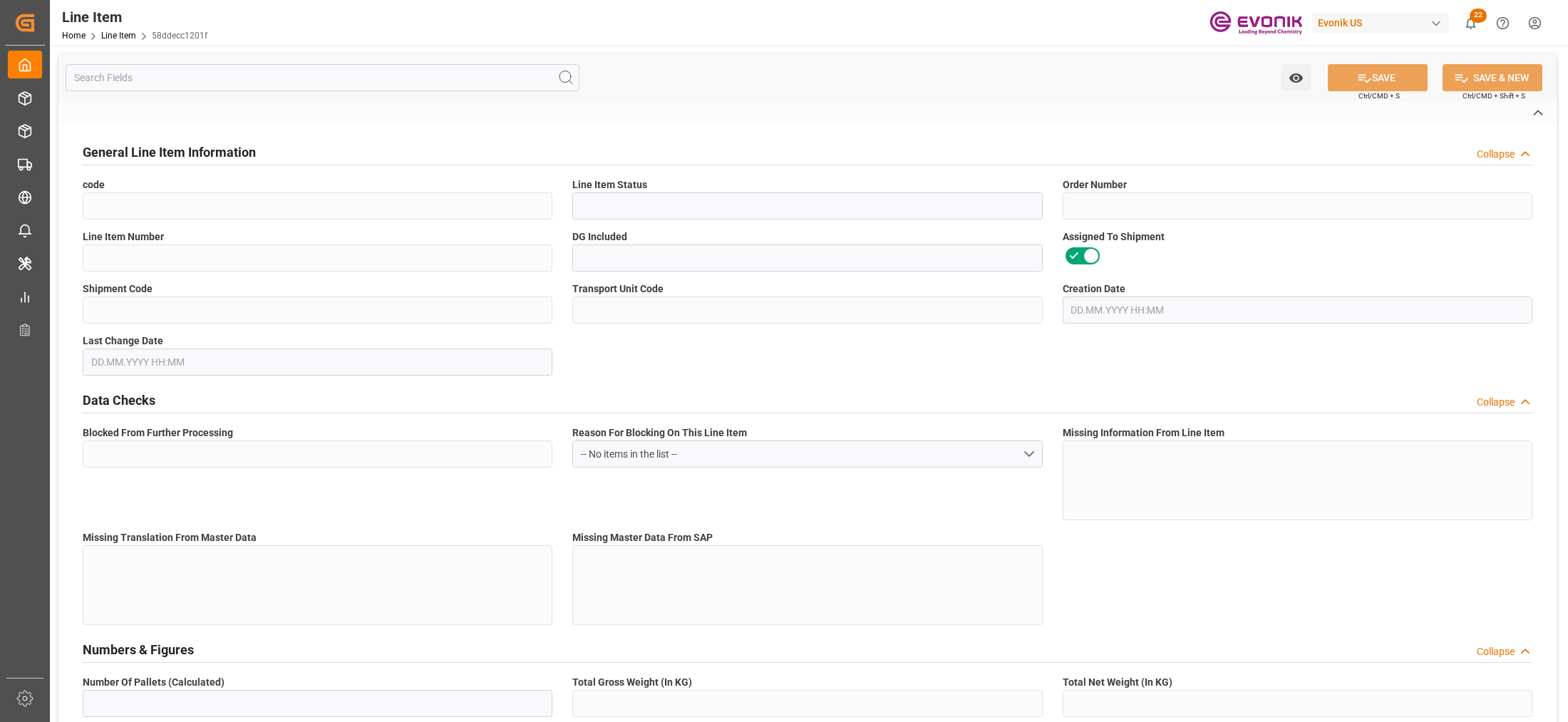
type textarea "KGM"
type input "KGM"
type textarea "KGM"
type input "M3"
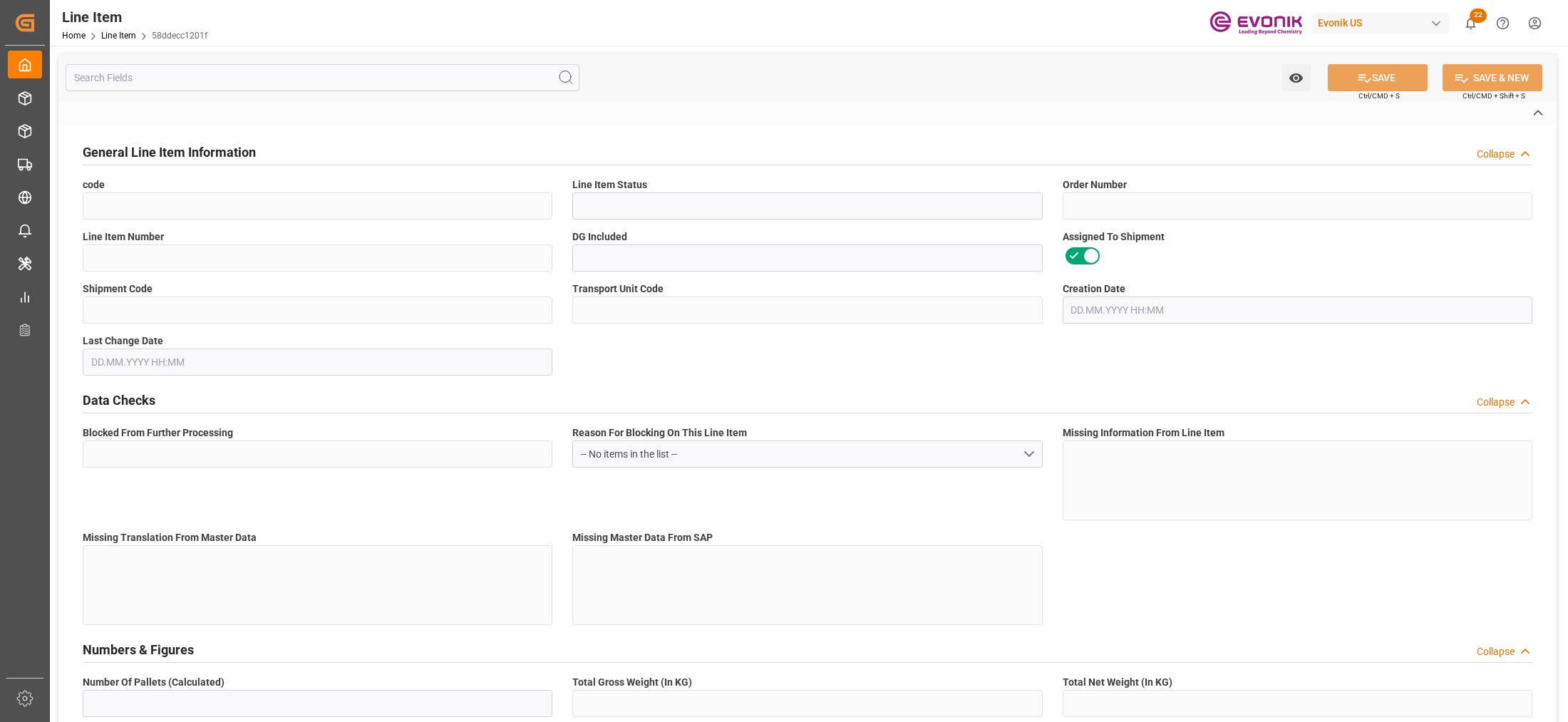
type textarea "DMQ"
type input "M3"
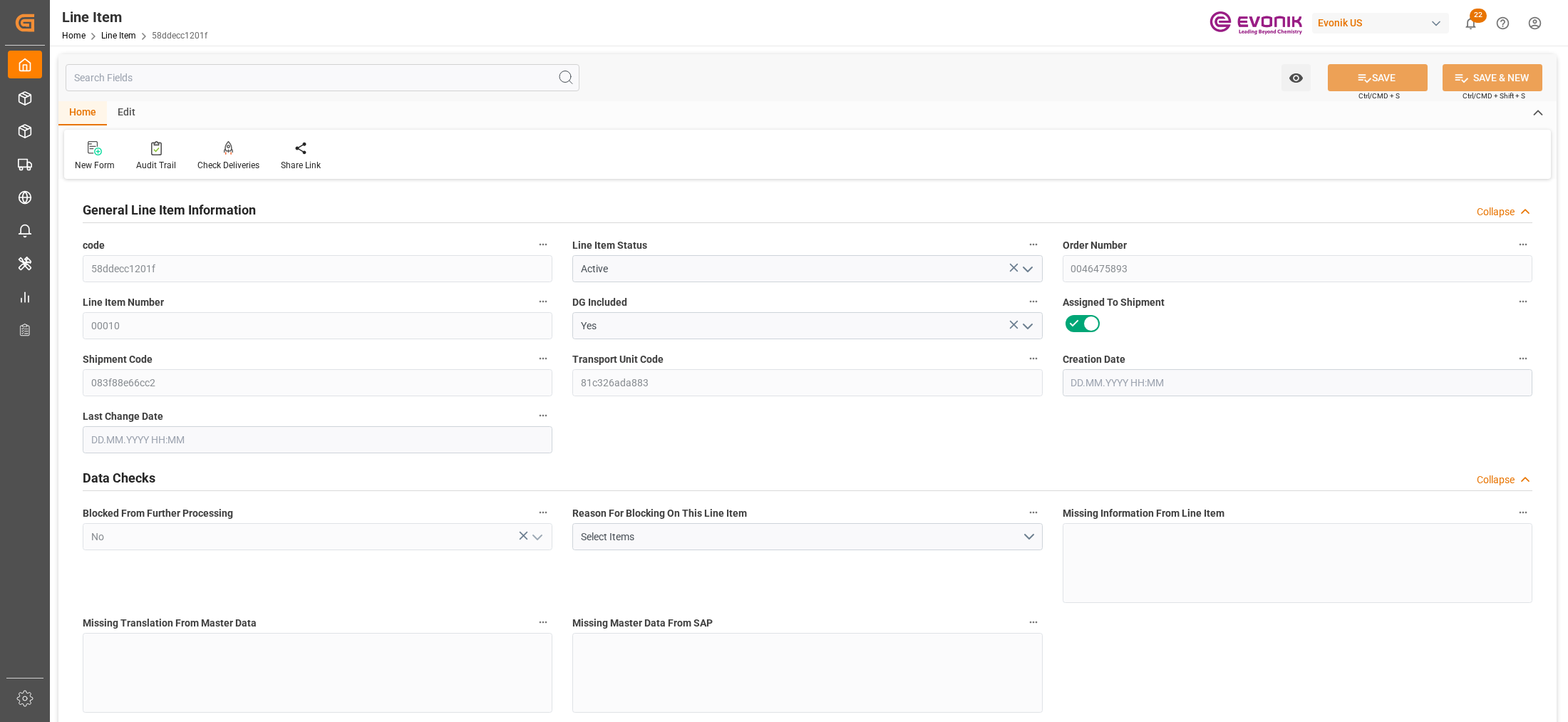
type input "1"
type input "202.5"
type input "193"
type input "0.2887"
type input "1"
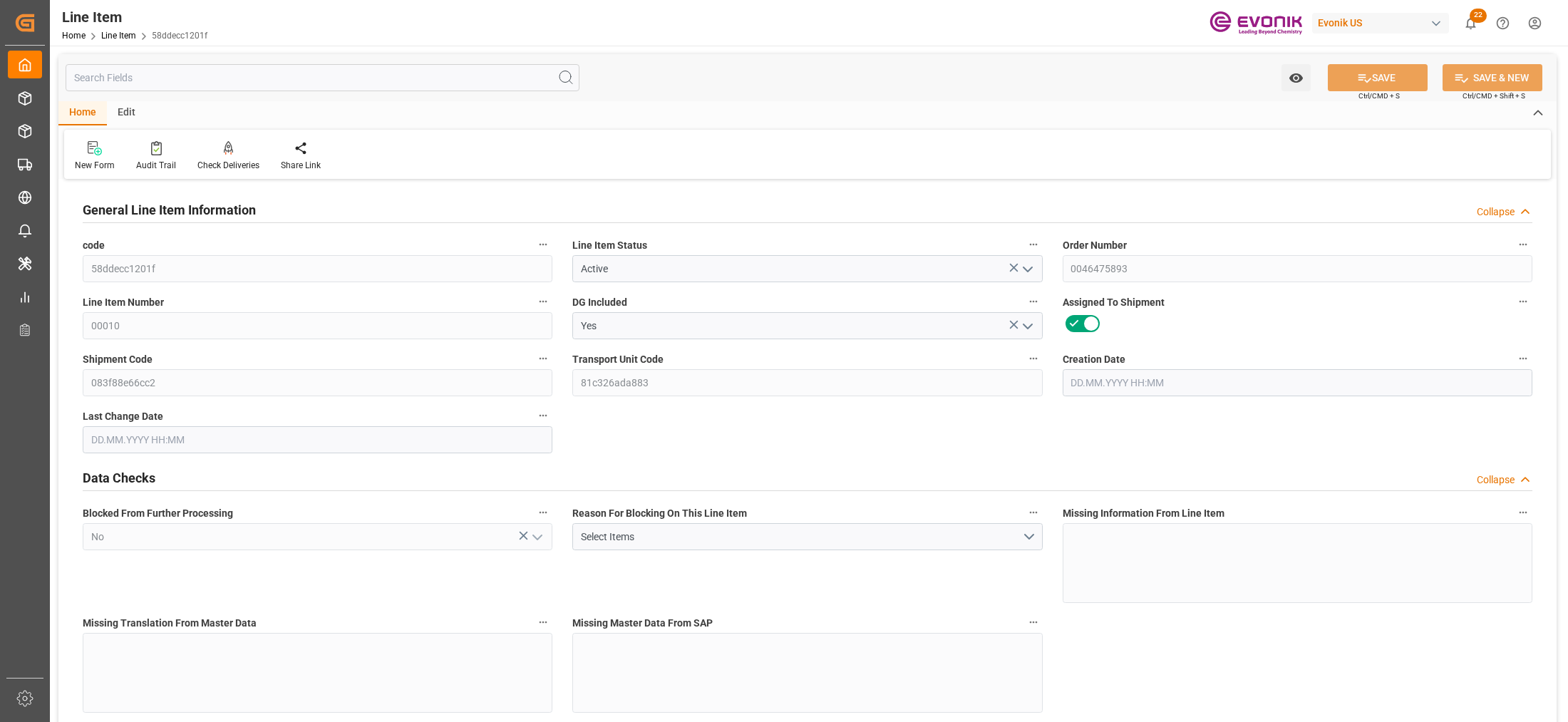
type input "1899.12"
type input "1"
type input "202.5"
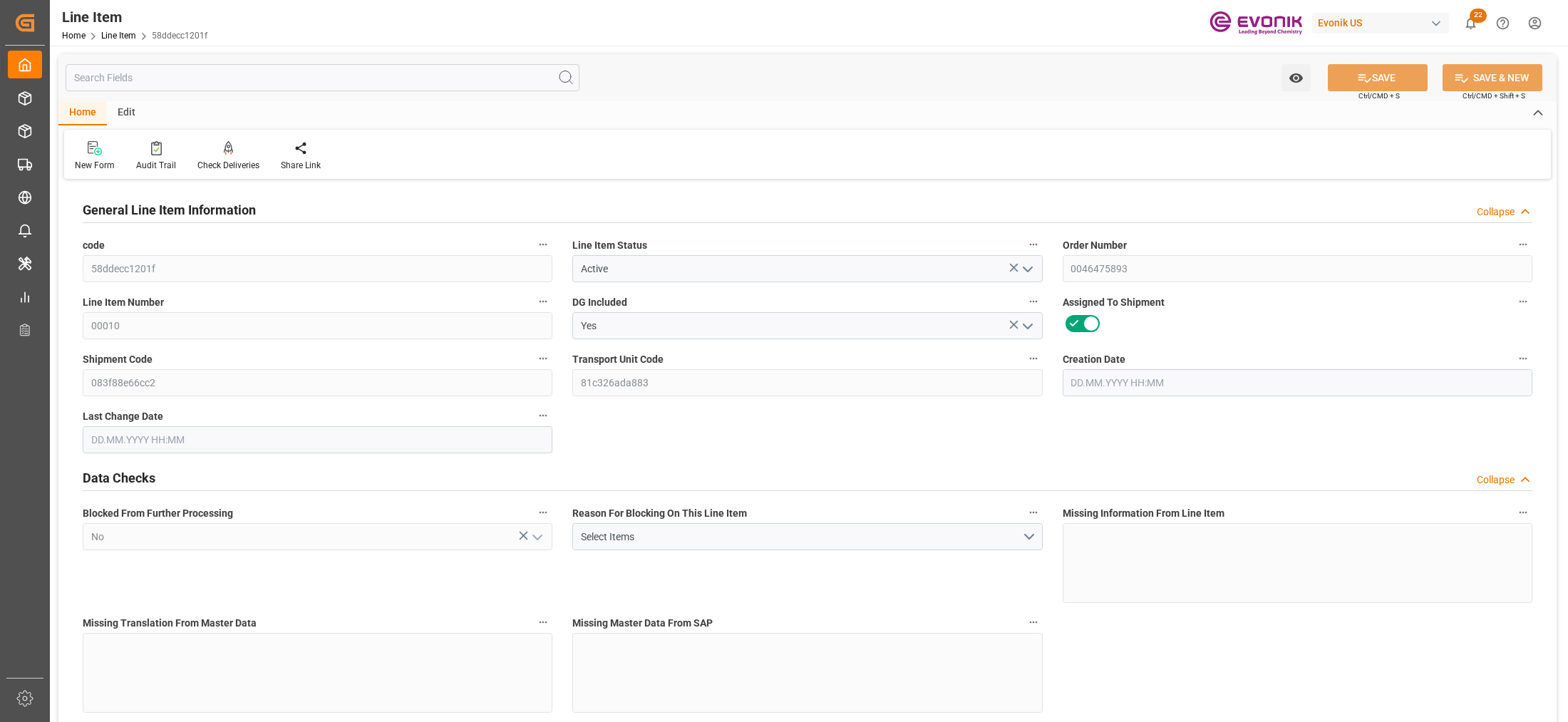
type input "225.2"
type input "193"
type input "0.2887"
type input "288.725"
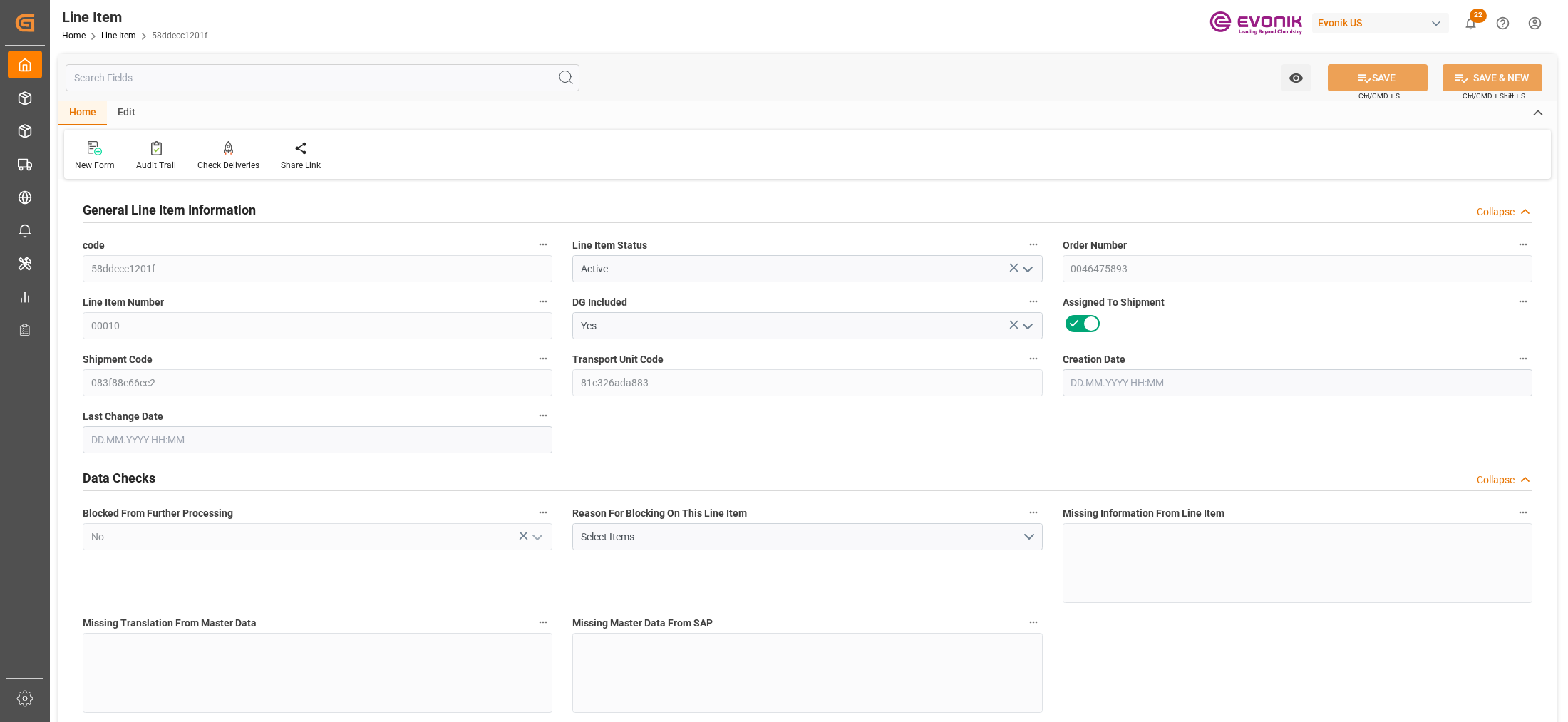
type input "0"
type input "[DATE] 14:49"
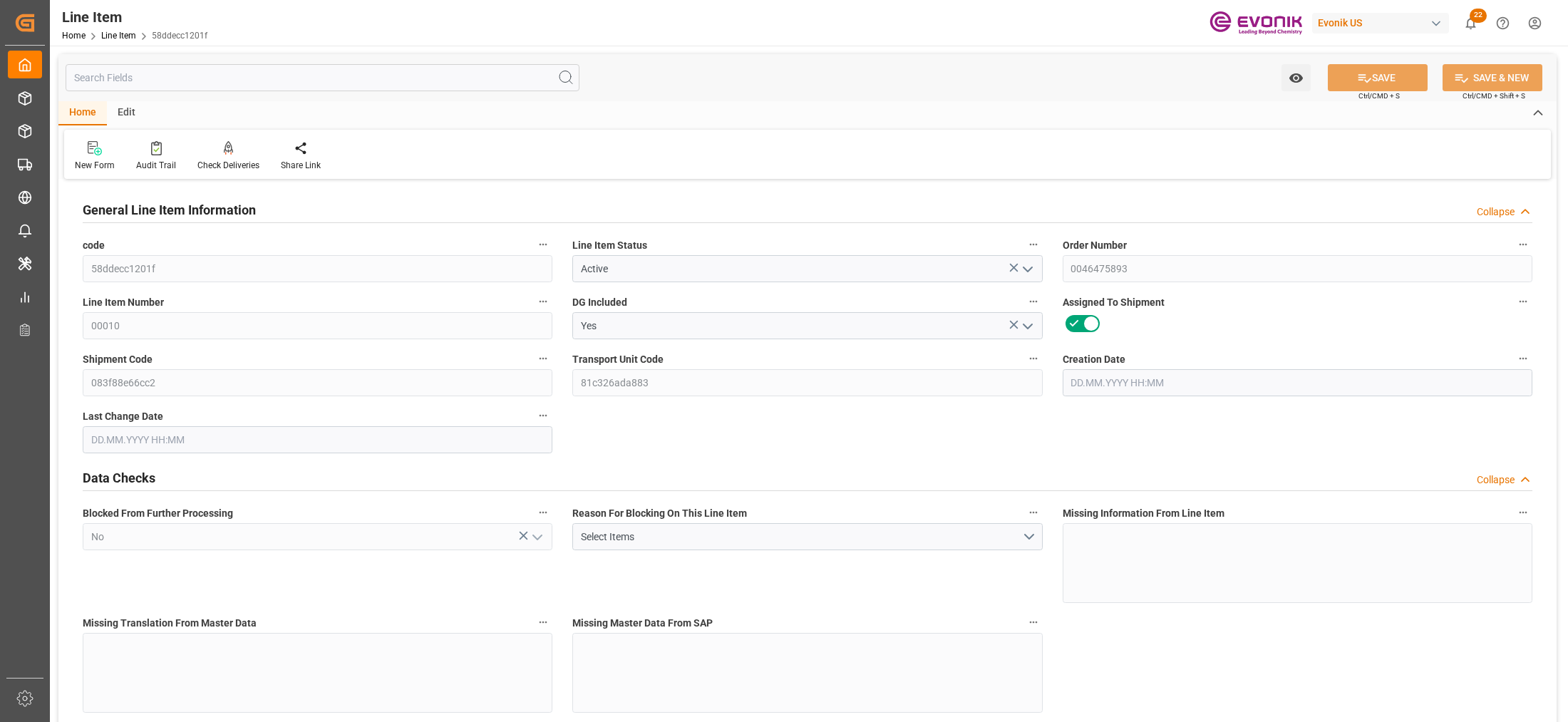
type input "[DATE] 06:31"
type input "[DATE]"
click at [360, 73] on input "text" at bounding box center [322, 78] width 514 height 27
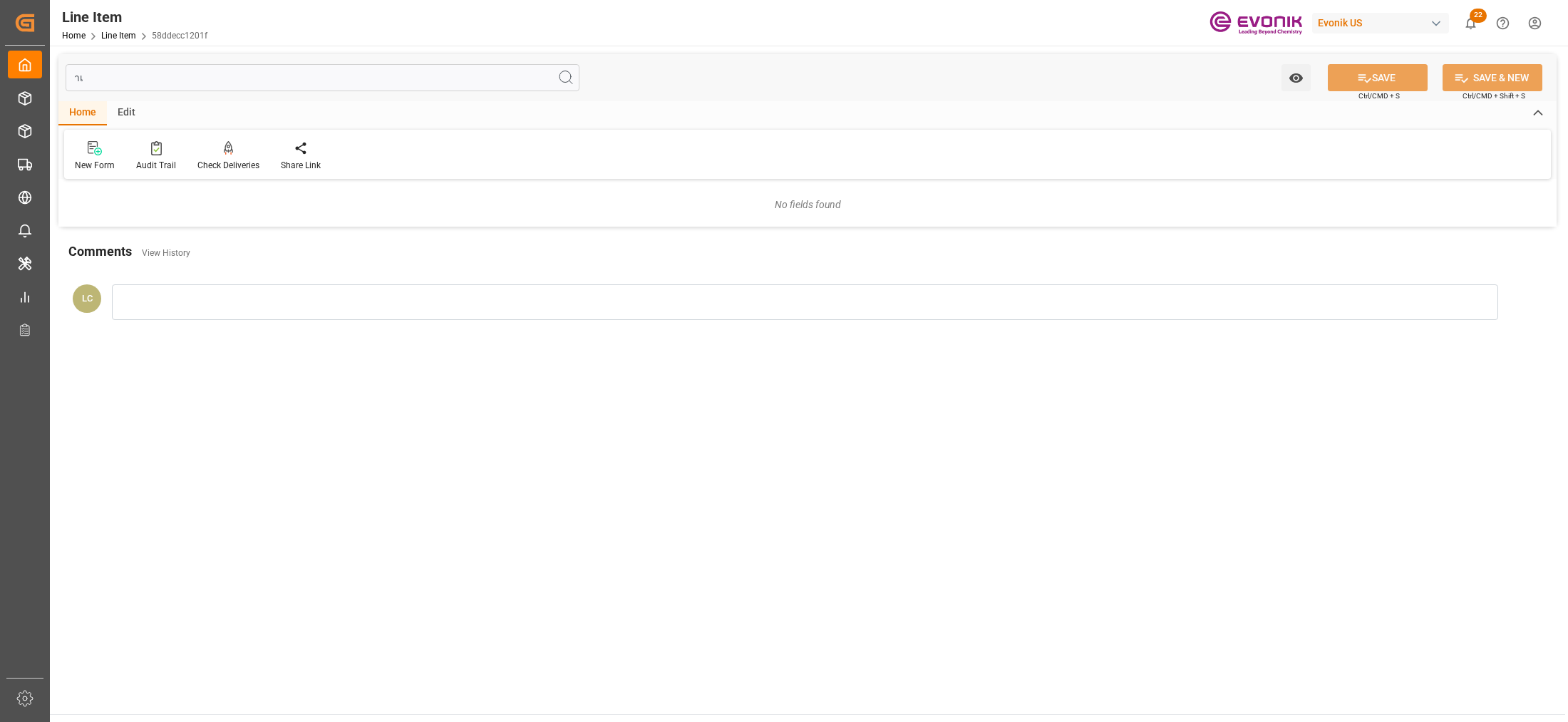
type input "ำ"
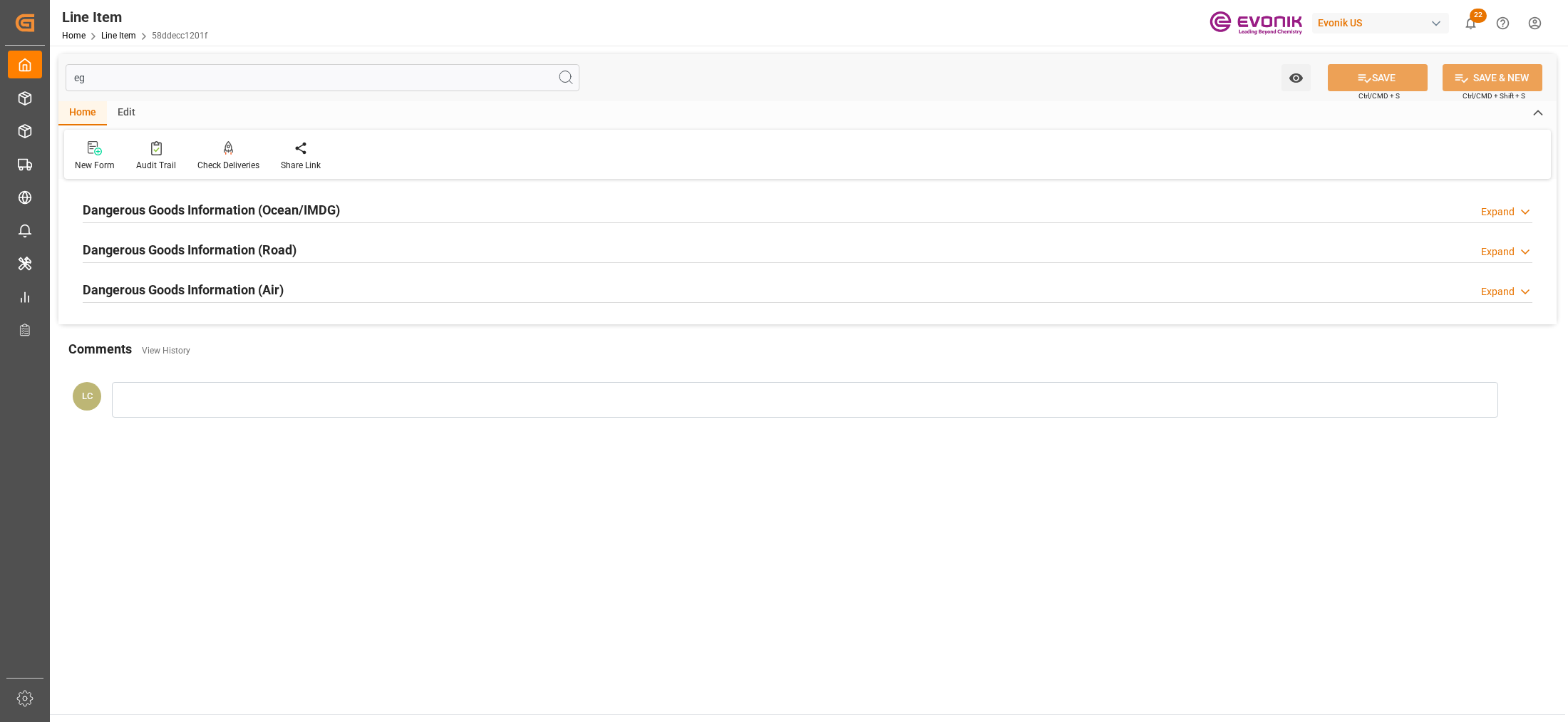
type input "eg"
click at [458, 209] on div "Dangerous Goods Information (Ocean/IMDG) Expand" at bounding box center [808, 209] width 1450 height 27
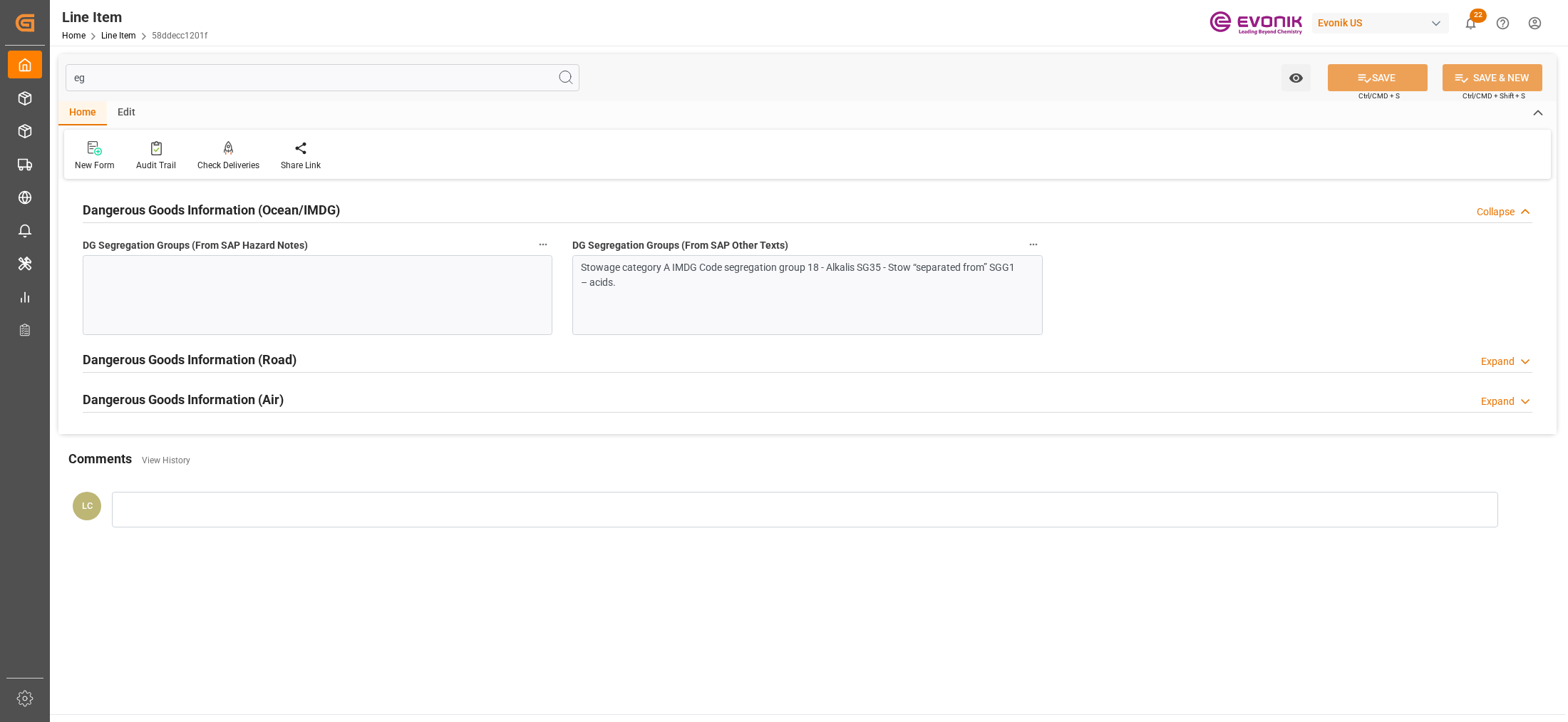
click at [716, 296] on div "Stowage category A IMDG Code segregation group 18 - Alkalis SG35 - Stow “separa…" at bounding box center [808, 295] width 470 height 80
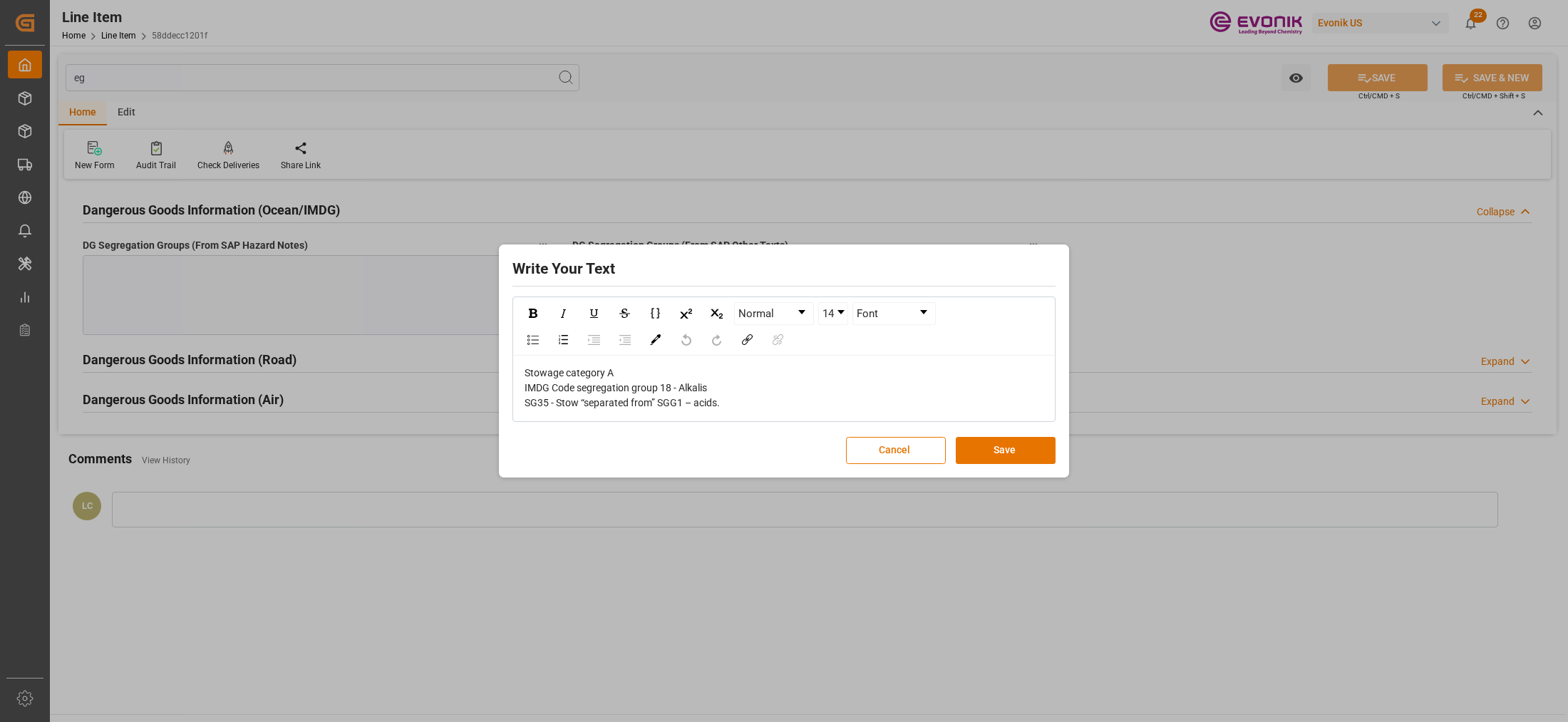
click at [741, 396] on div "Stowage category A IMDG Code segregation group 18 - Alkalis SG35 - Stow “separa…" at bounding box center [784, 388] width 520 height 45
drag, startPoint x: 760, startPoint y: 400, endPoint x: 469, endPoint y: 350, distance: 295.3
click at [469, 350] on div "Write Your Text Normal 14 Font Stowage category A IMDG Code segregation group 1…" at bounding box center [784, 361] width 1568 height 722
copy span "Stowage category A IMDG Code segregation group 18 - Alkalis SG35 - Stow “separa…"
click at [988, 448] on button "Save" at bounding box center [1006, 451] width 99 height 27
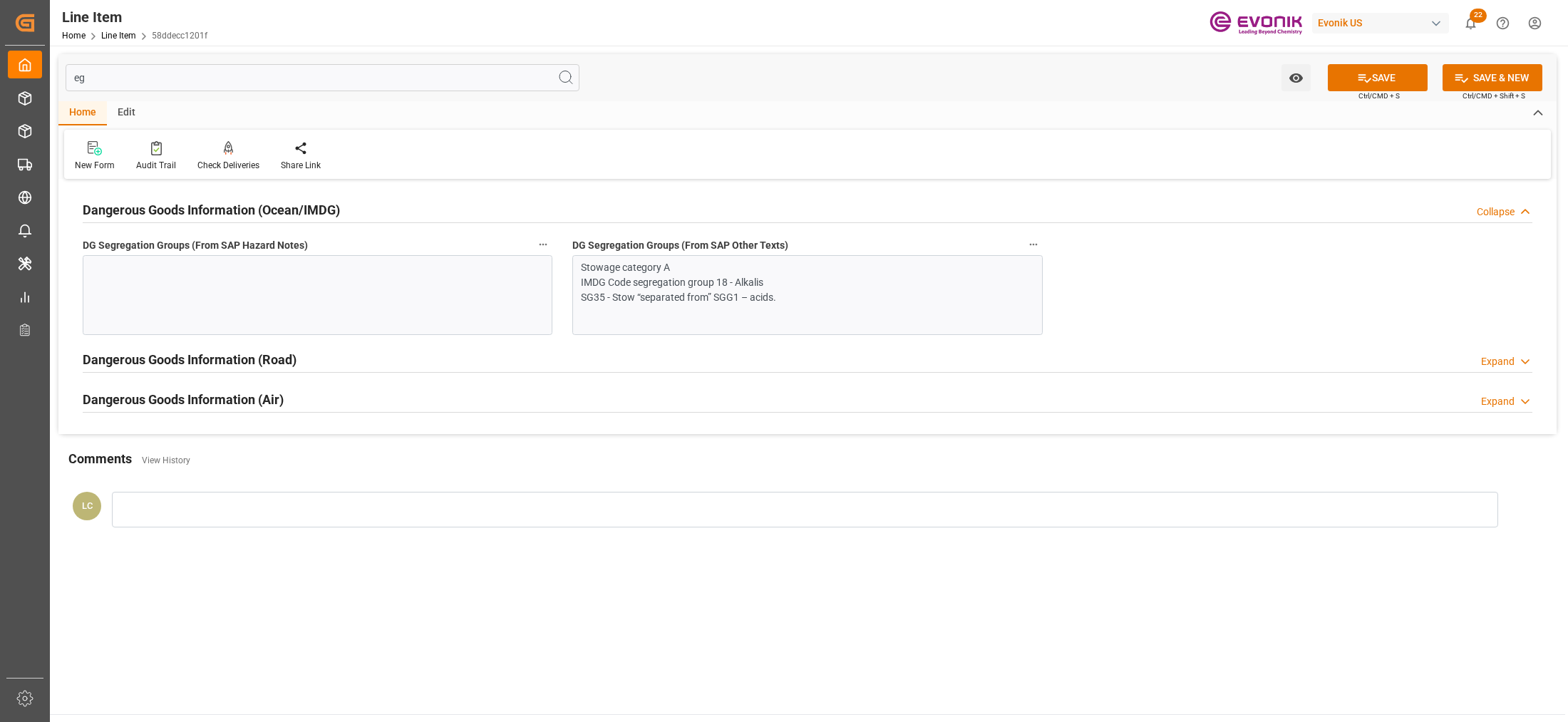
click at [359, 277] on div at bounding box center [318, 295] width 470 height 80
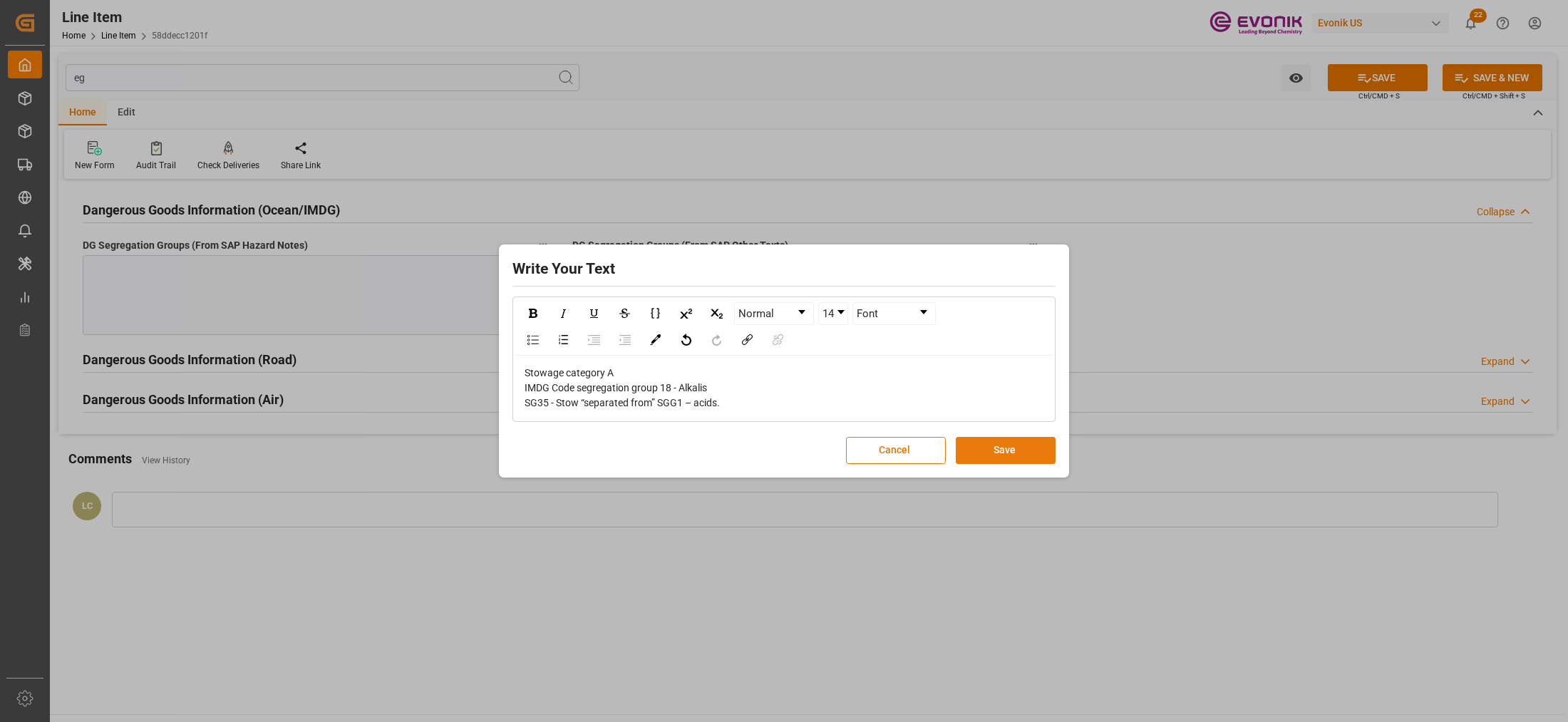
click at [1022, 442] on button "Save" at bounding box center [1006, 451] width 99 height 27
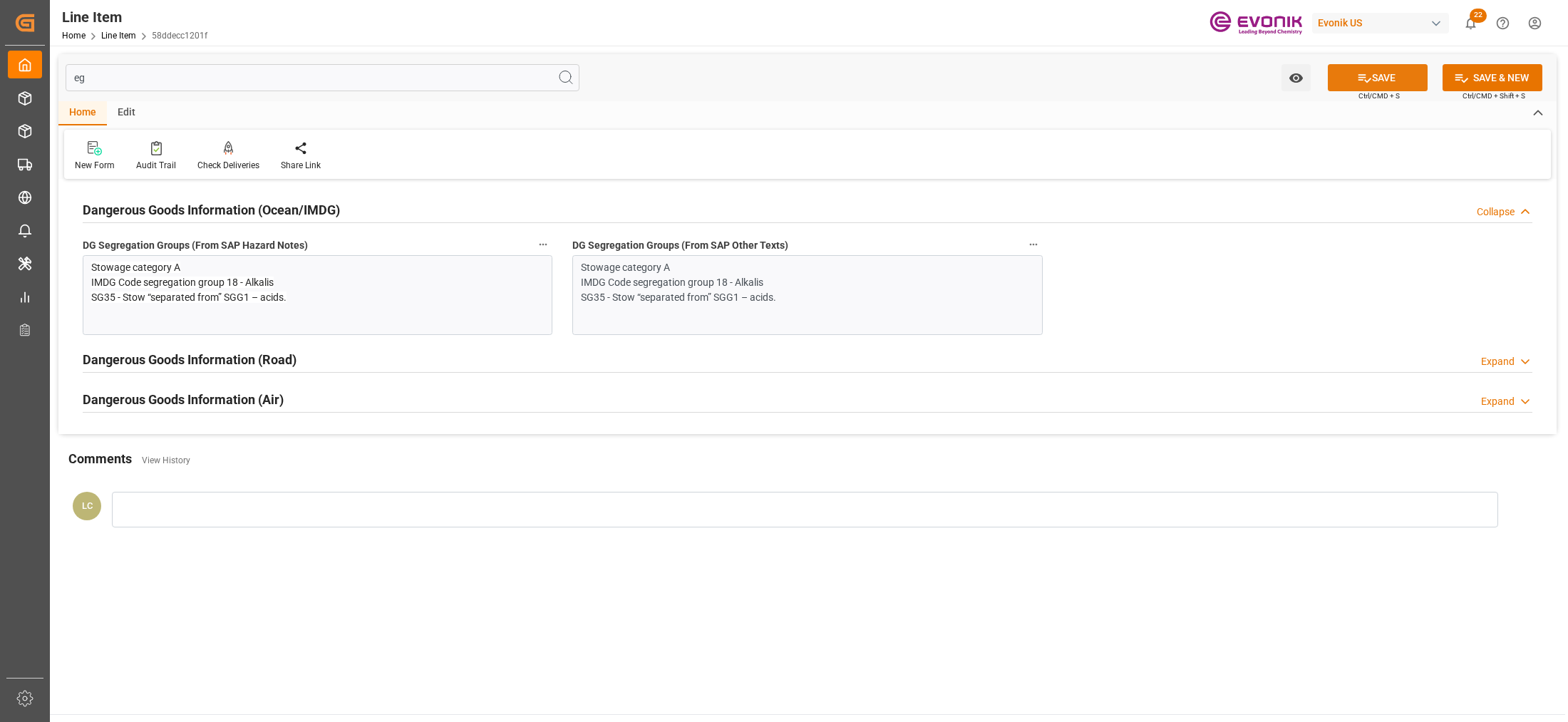
click at [1365, 80] on icon at bounding box center [1365, 78] width 13 height 9
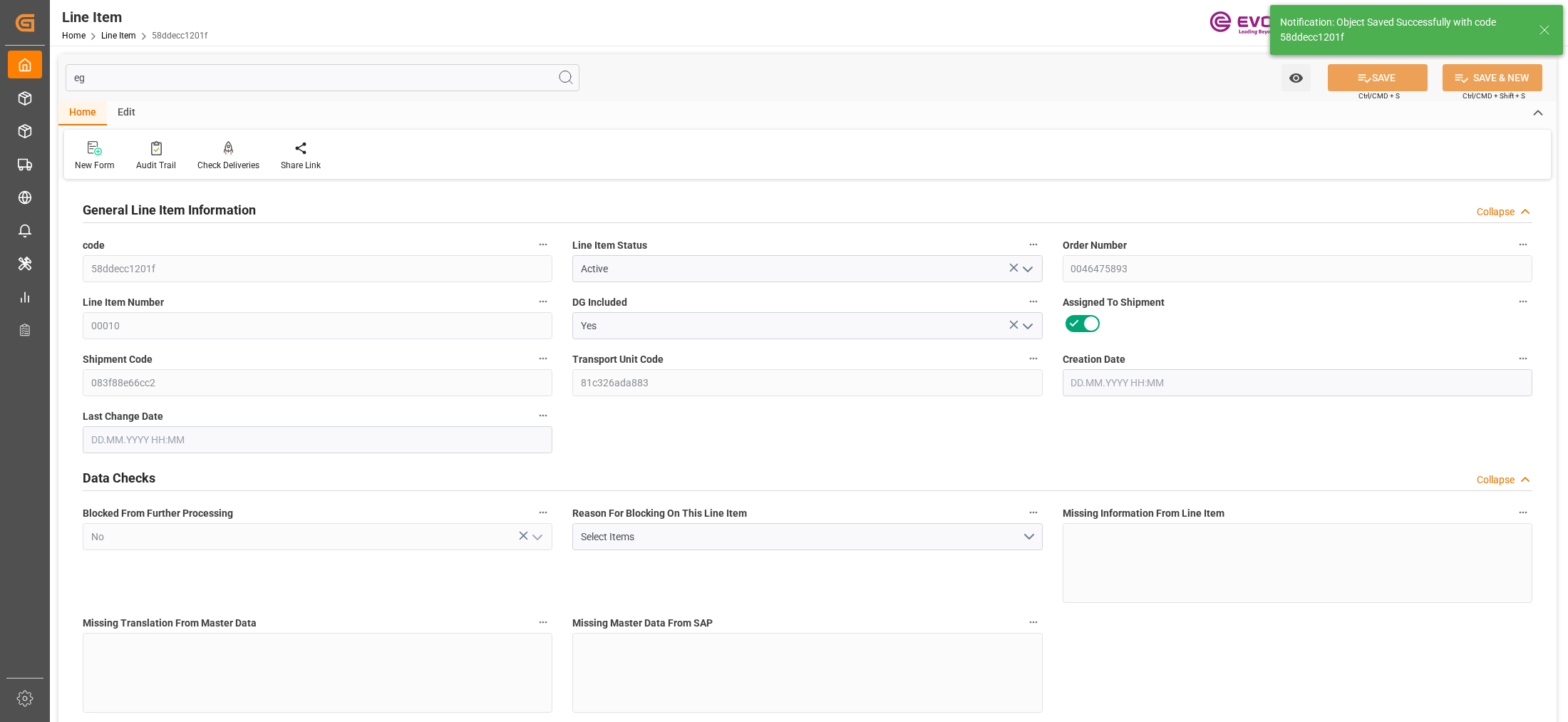
type input "1"
type input "202.5"
type input "193"
type input "0.2887"
type input "1"
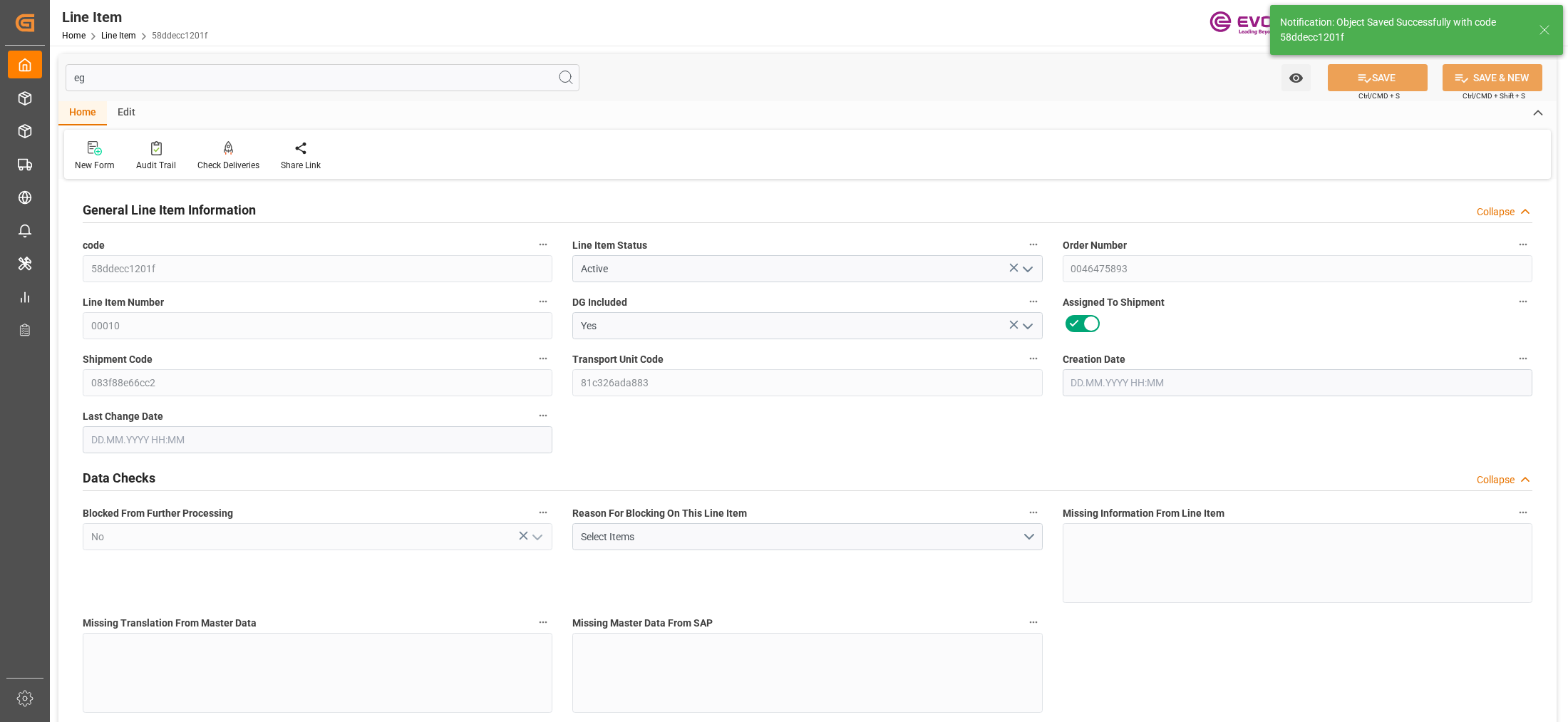
type input "1899.12"
type input "1"
type input "202.5"
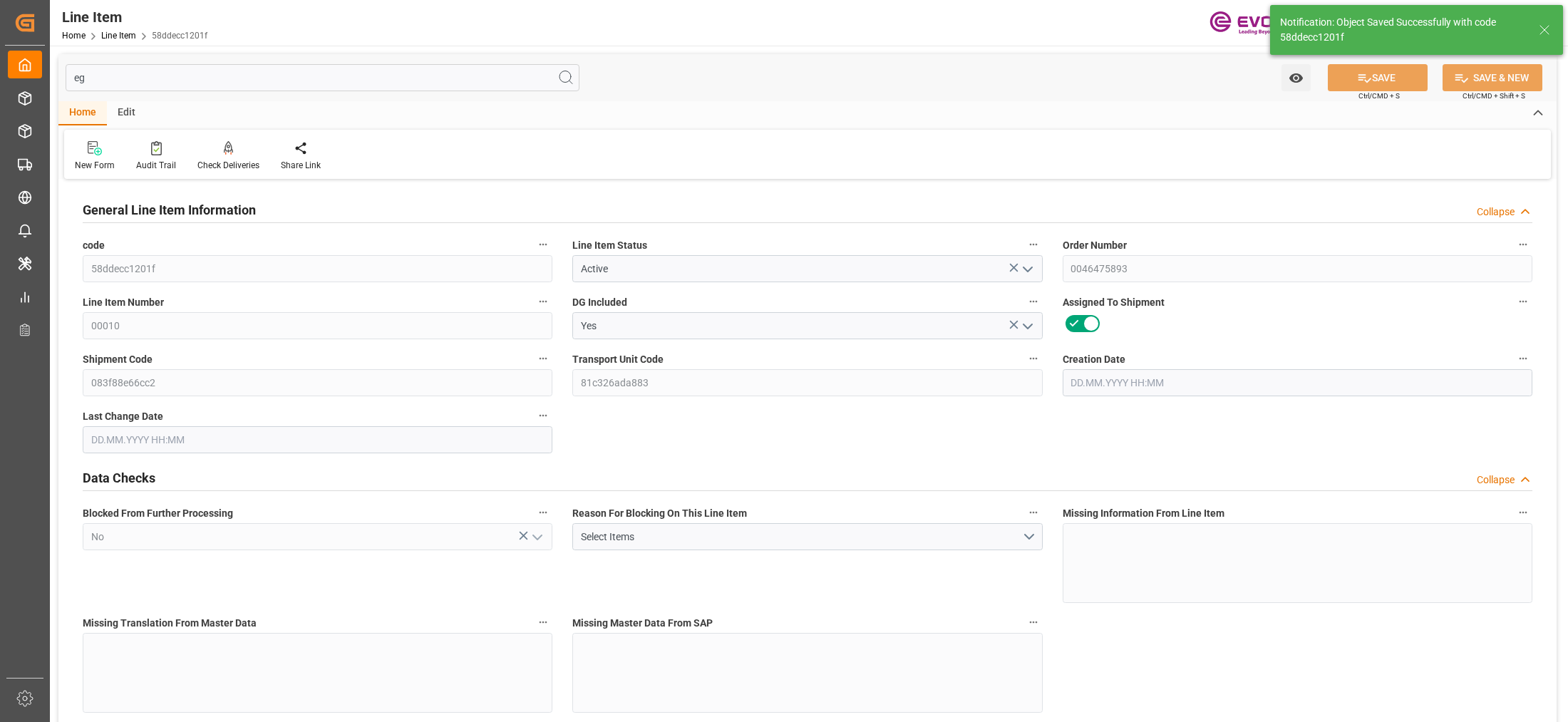
type input "225.2"
type input "193"
type input "0.2887"
type input "288.725"
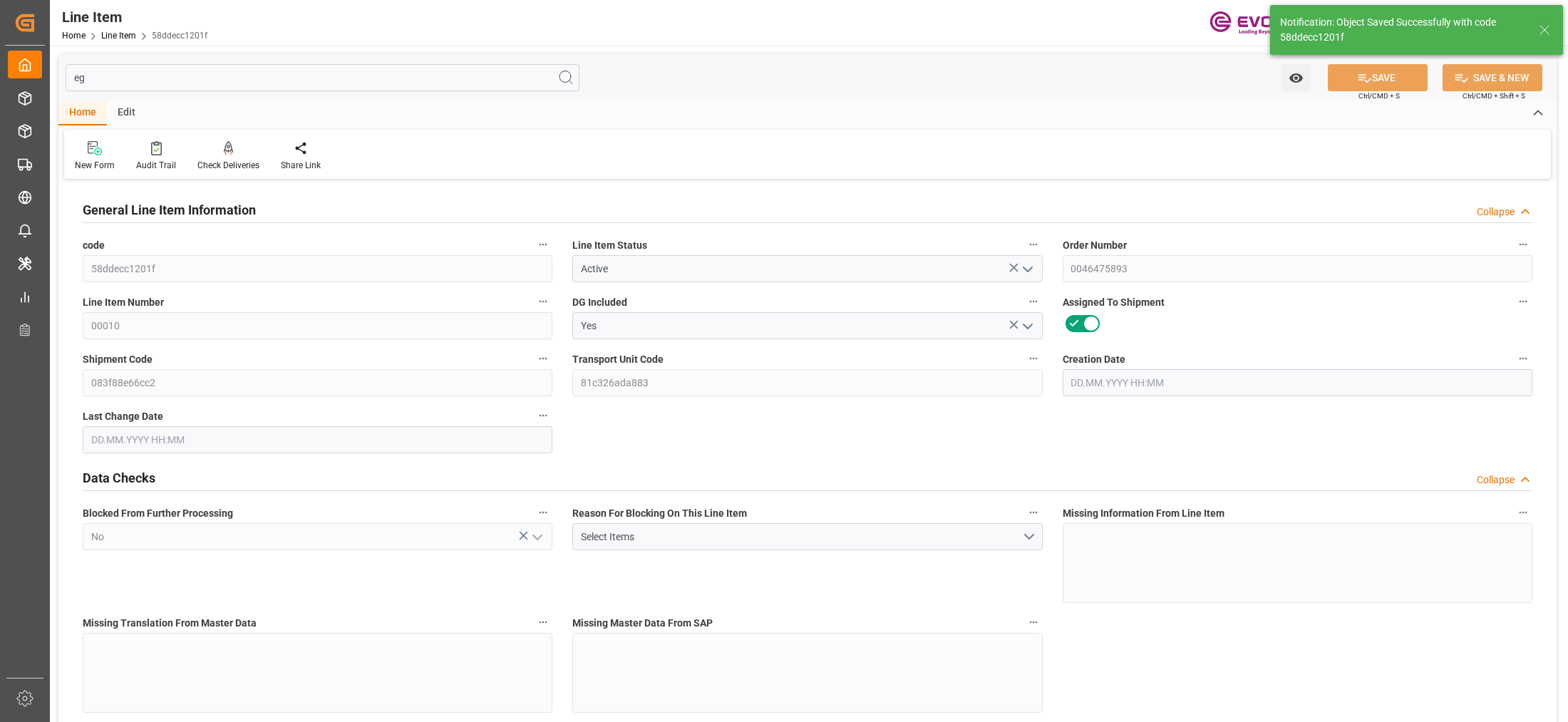
type input "0"
type input "[DATE] 14:49"
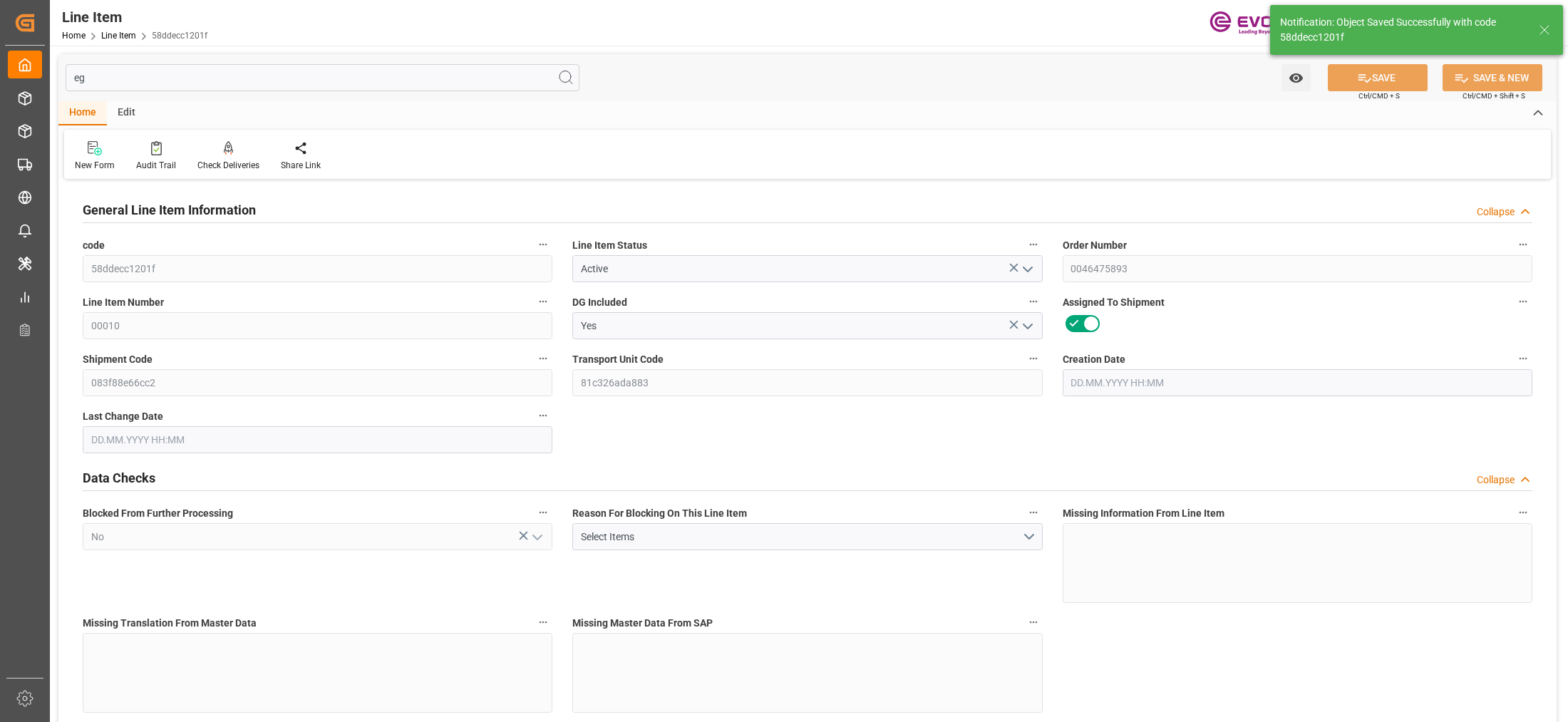
type input "[DATE] 06:39"
type input "[DATE]"
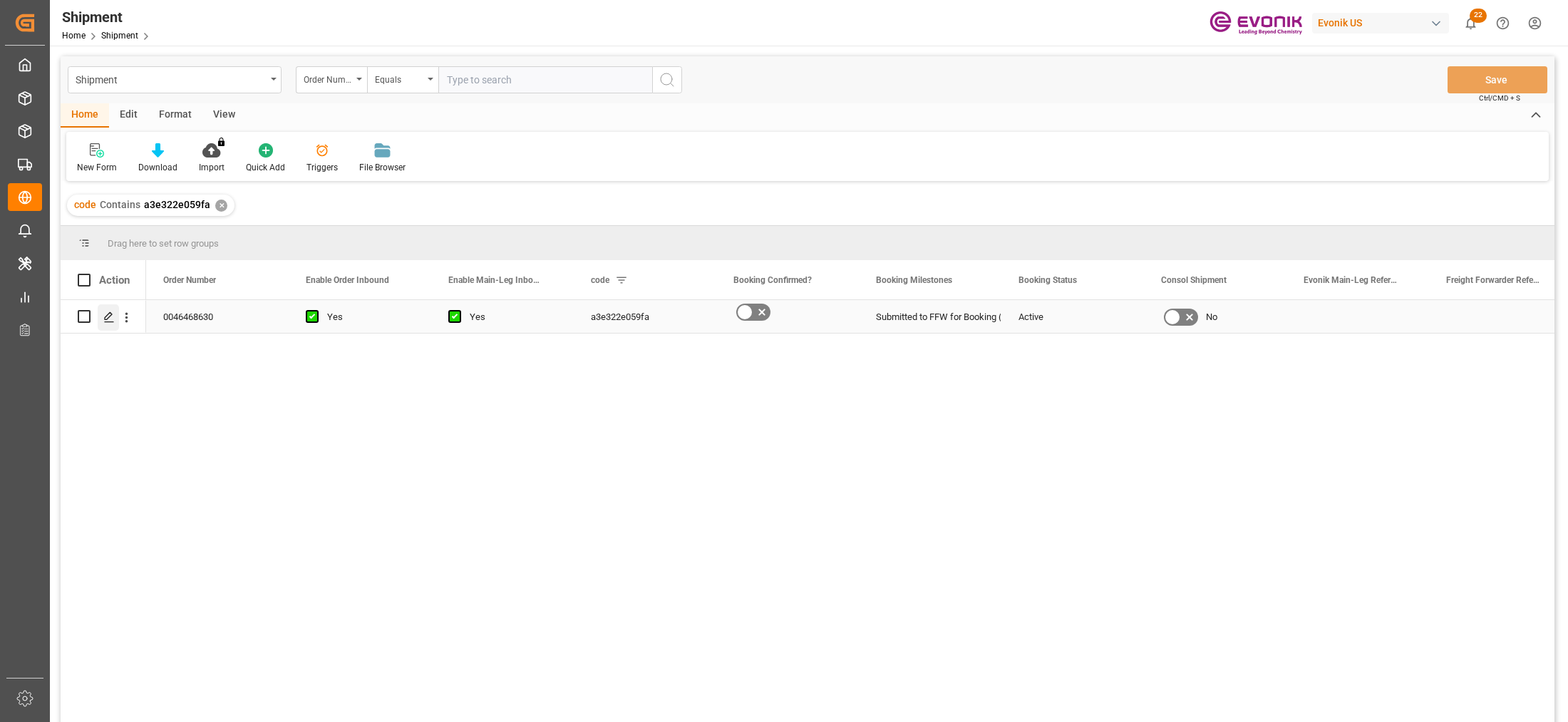
click at [112, 316] on icon "Press SPACE to select this row." at bounding box center [109, 317] width 11 height 11
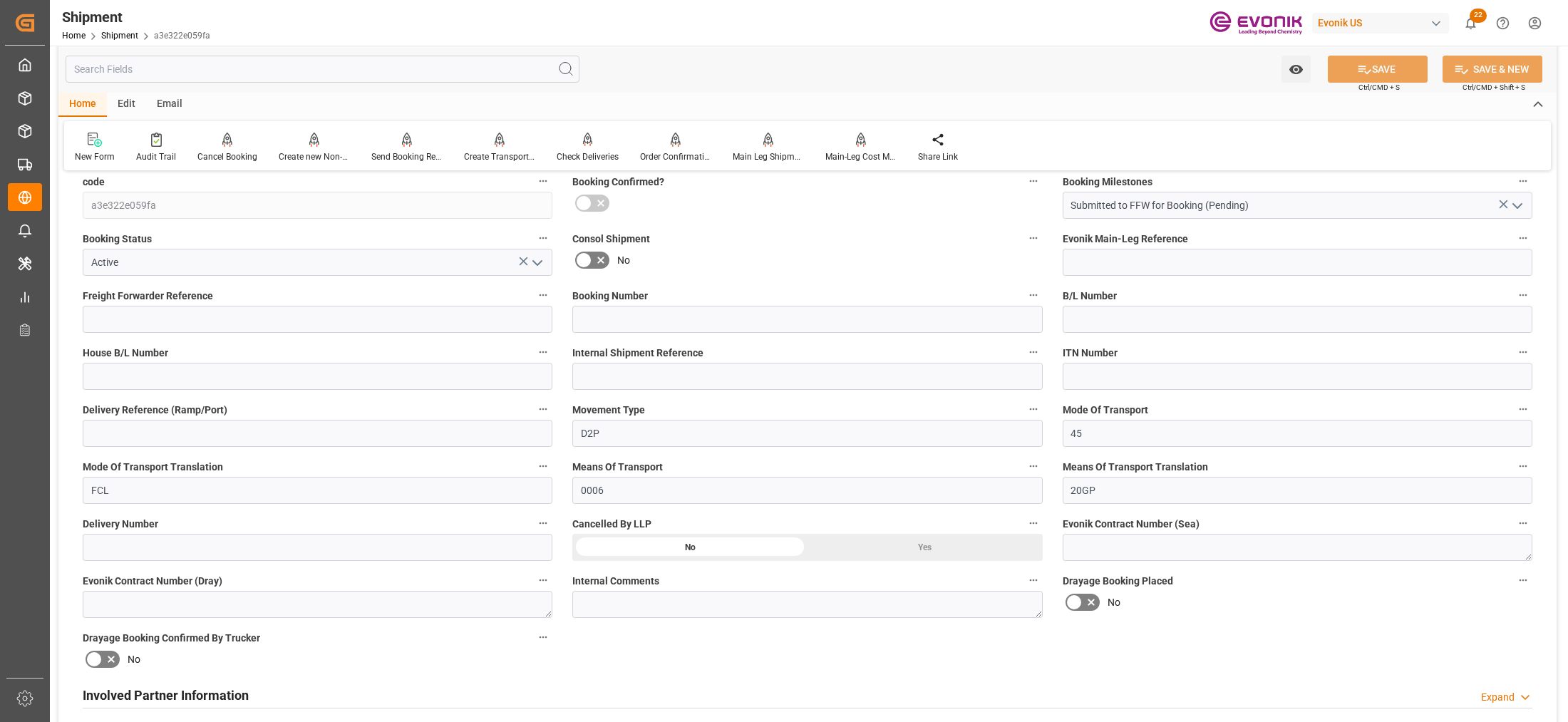
scroll to position [594, 0]
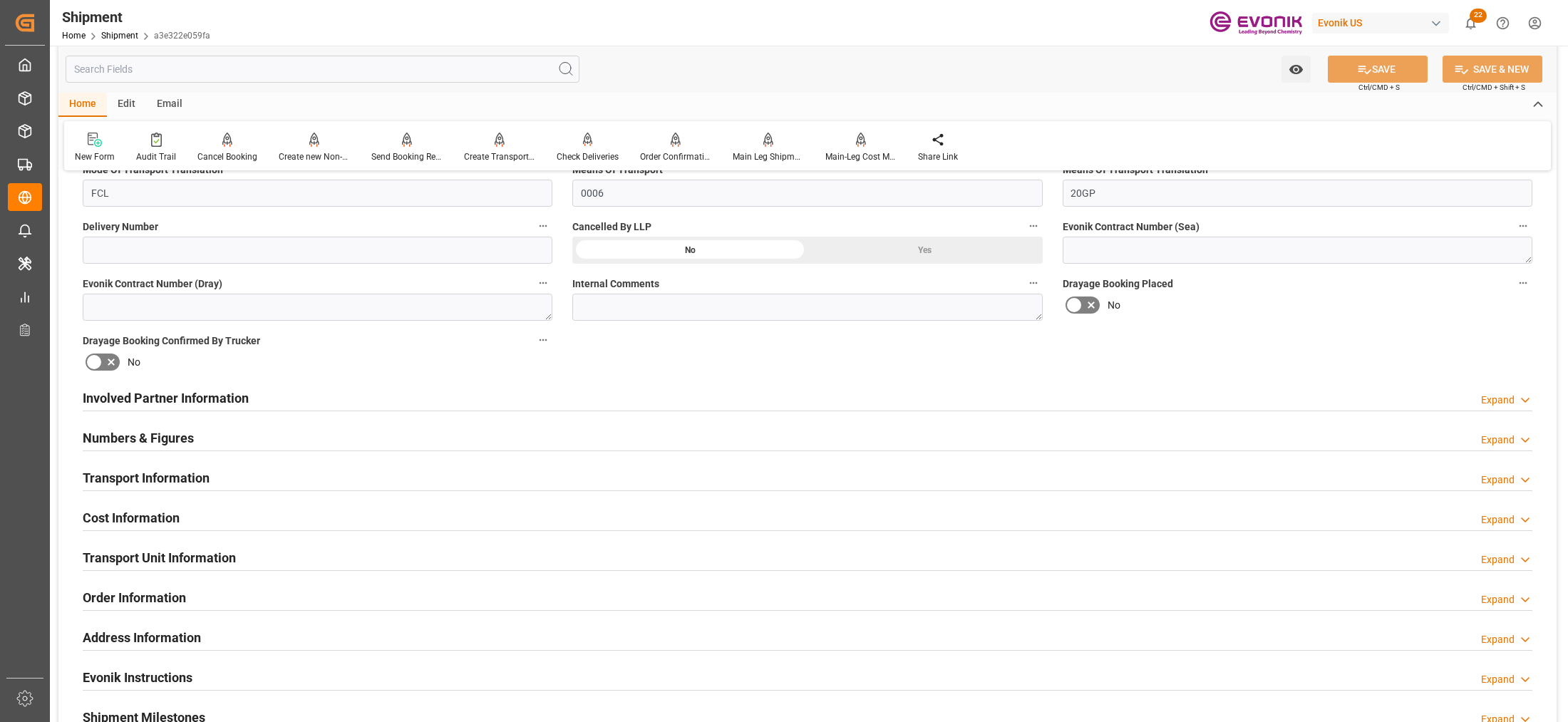
click at [768, 387] on div "Involved Partner Information Expand" at bounding box center [808, 397] width 1450 height 27
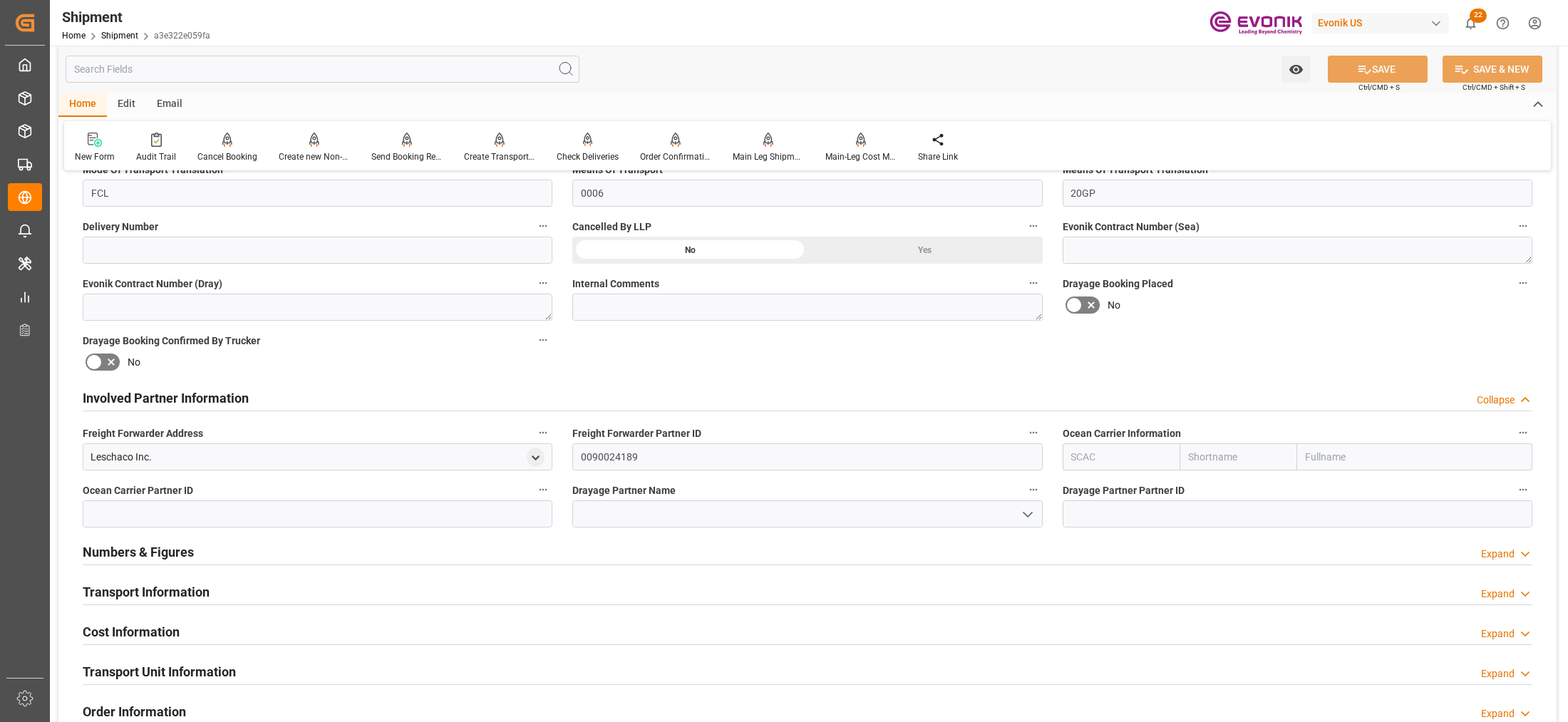
click at [1246, 454] on input "text" at bounding box center [1238, 457] width 118 height 27
type input "one"
click at [1209, 489] on div "ONE" at bounding box center [1206, 489] width 51 height 32
type input "ONEY"
type input "ONE"
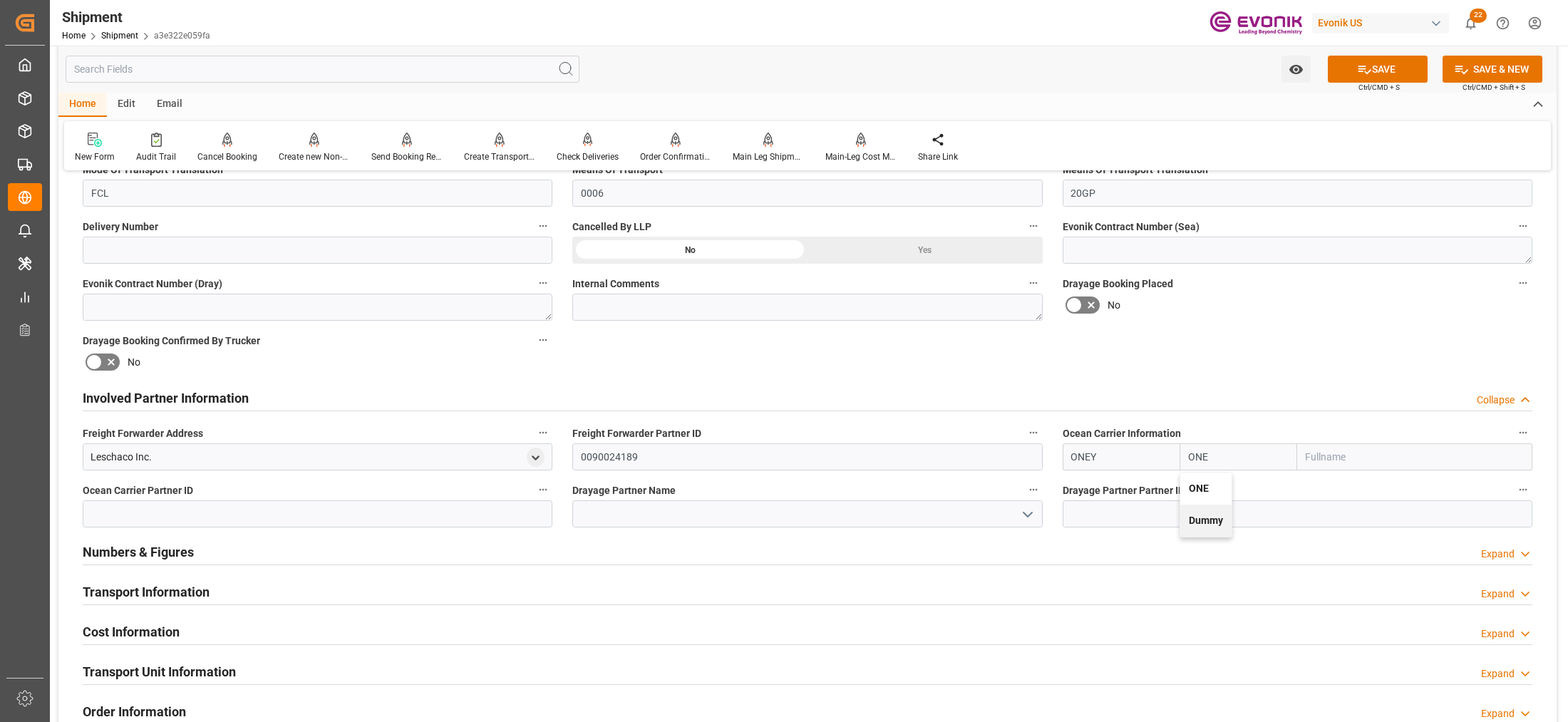
type input "Ocean Network Express"
type input "ONE"
click at [929, 501] on input at bounding box center [808, 514] width 470 height 27
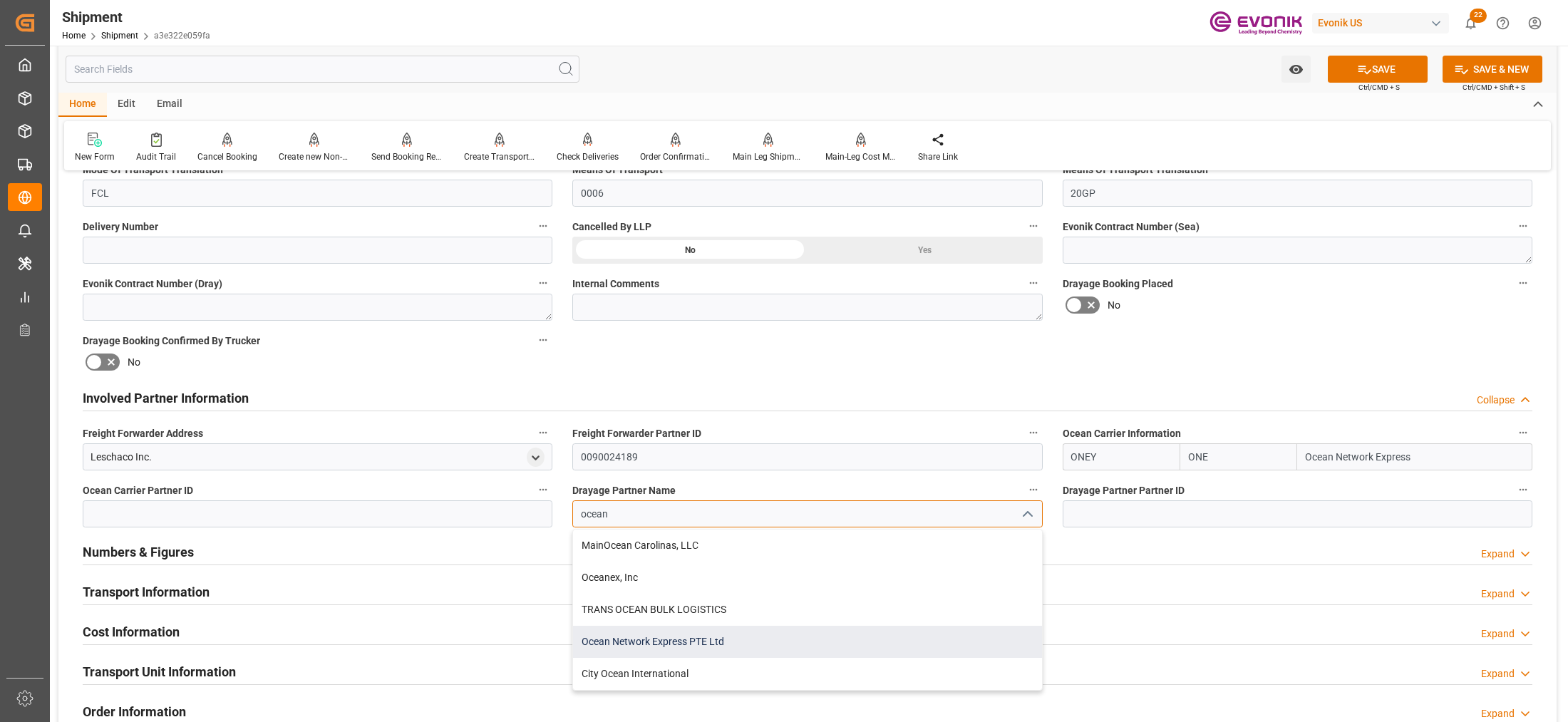
click at [707, 632] on div "Ocean Network Express PTE Ltd" at bounding box center [808, 642] width 468 height 32
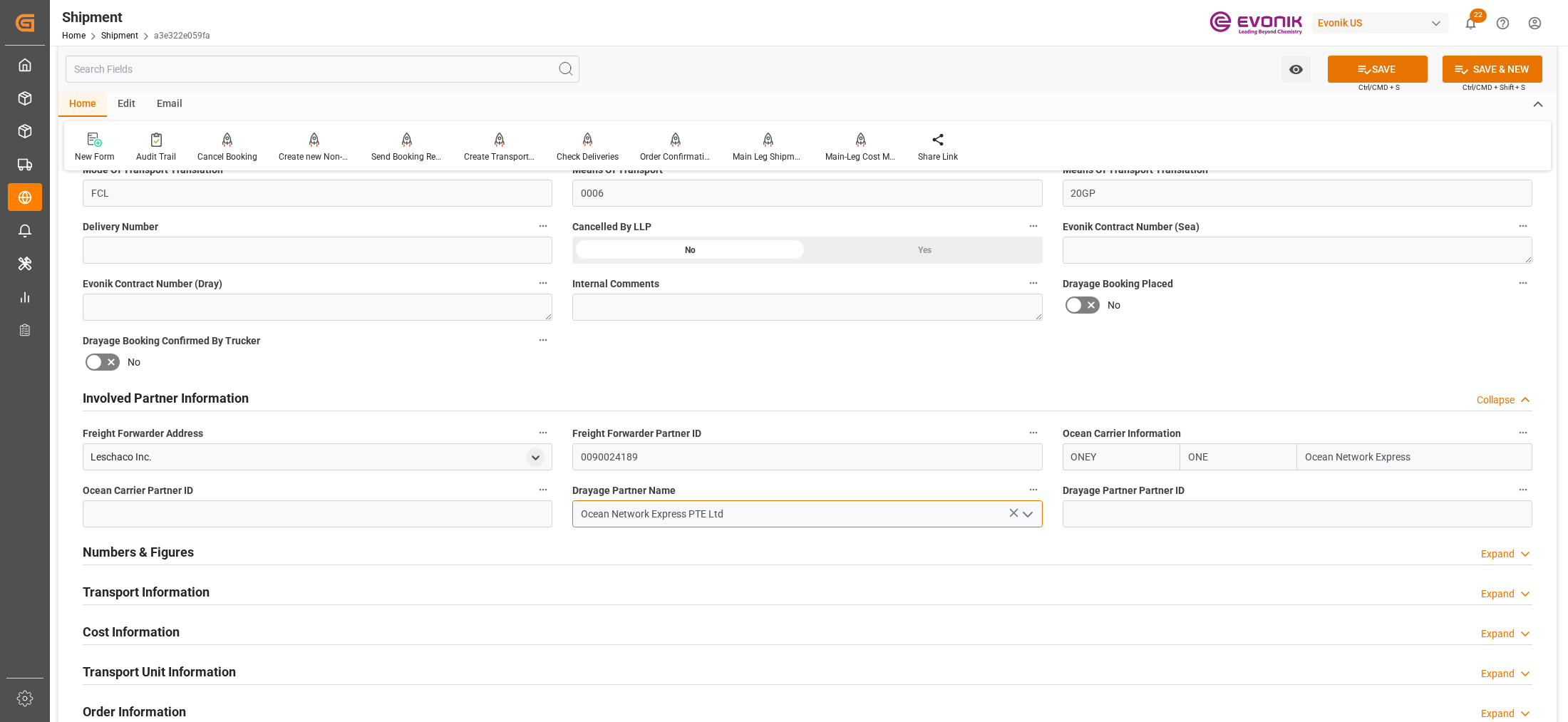
type input "Ocean Network Express PTE Ltd"
click at [1331, 298] on div "No" at bounding box center [1298, 305] width 470 height 22
click at [1365, 52] on div "Watch Option SAVE Ctrl/CMD + S SAVE & NEW Ctrl/CMD + Shift + S" at bounding box center [808, 69] width 1498 height 47
click at [1372, 61] on button "SAVE" at bounding box center [1378, 69] width 99 height 27
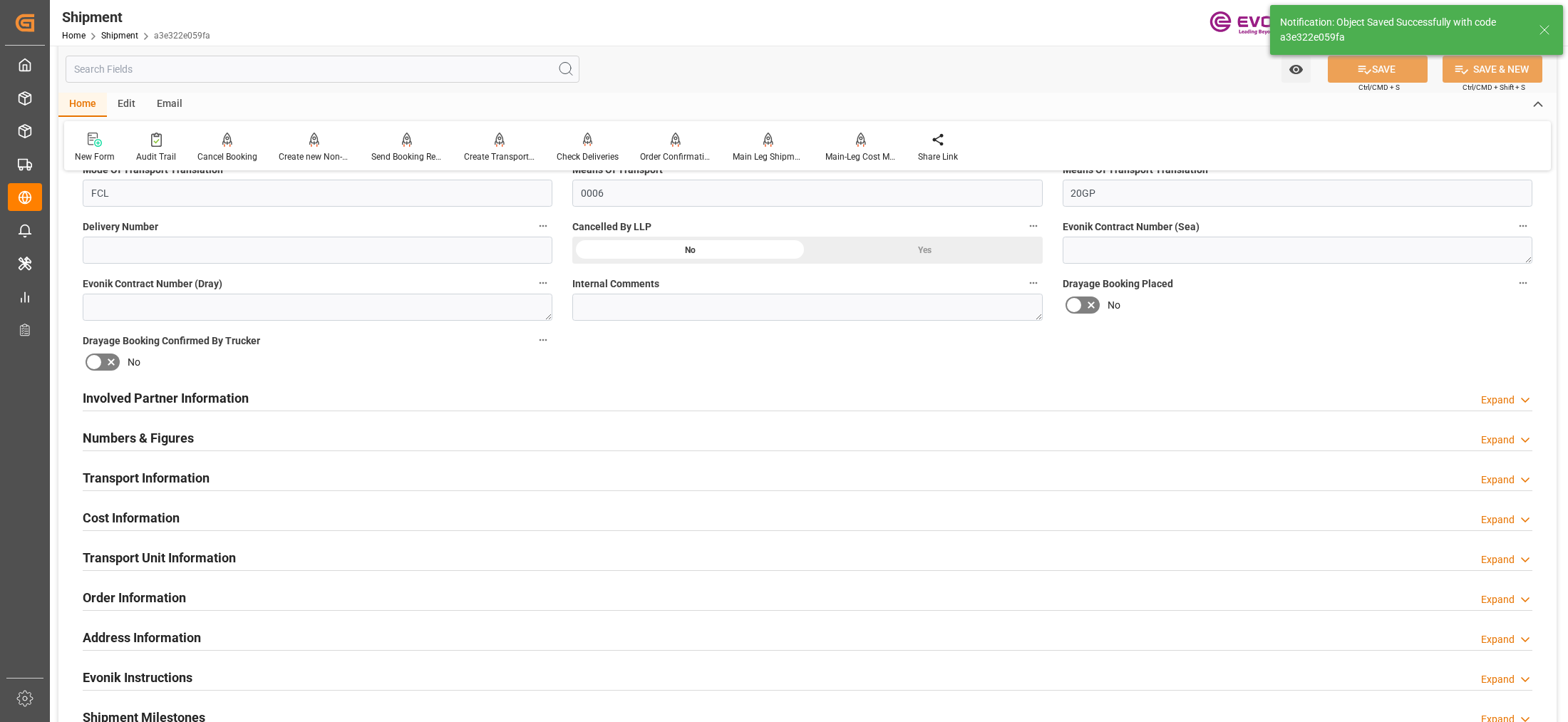
click at [632, 395] on div "Involved Partner Information Expand" at bounding box center [808, 397] width 1450 height 27
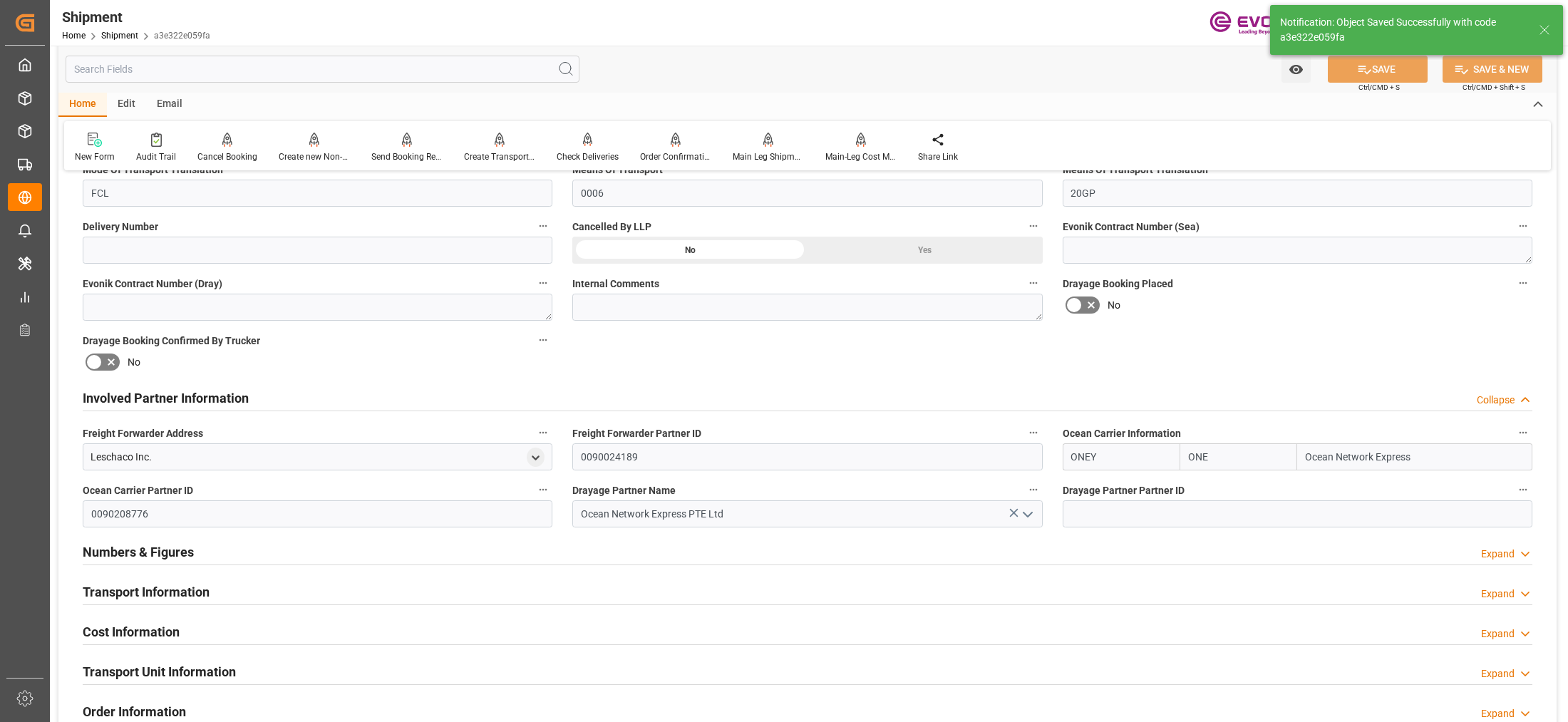
click at [630, 586] on div "Transport Information Expand" at bounding box center [808, 591] width 1450 height 27
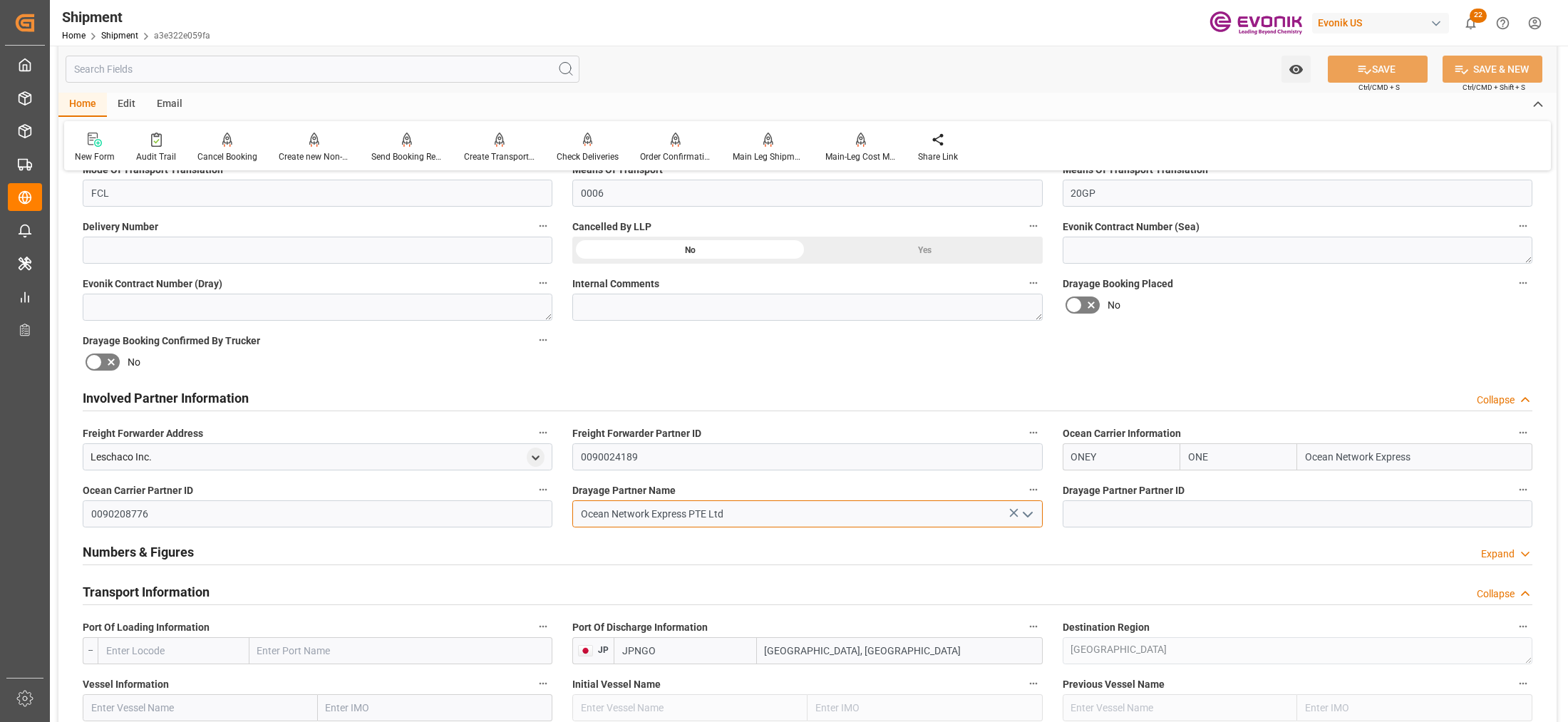
click at [731, 516] on input "Ocean Network Express PTE Ltd" at bounding box center [808, 514] width 470 height 27
drag, startPoint x: 661, startPoint y: 514, endPoint x: 503, endPoint y: 509, distance: 158.1
click at [503, 509] on div "Booking Confirmation Milestone Bar Collapse Submitted to FFW for Booking (Pendi…" at bounding box center [808, 610] width 1498 height 2041
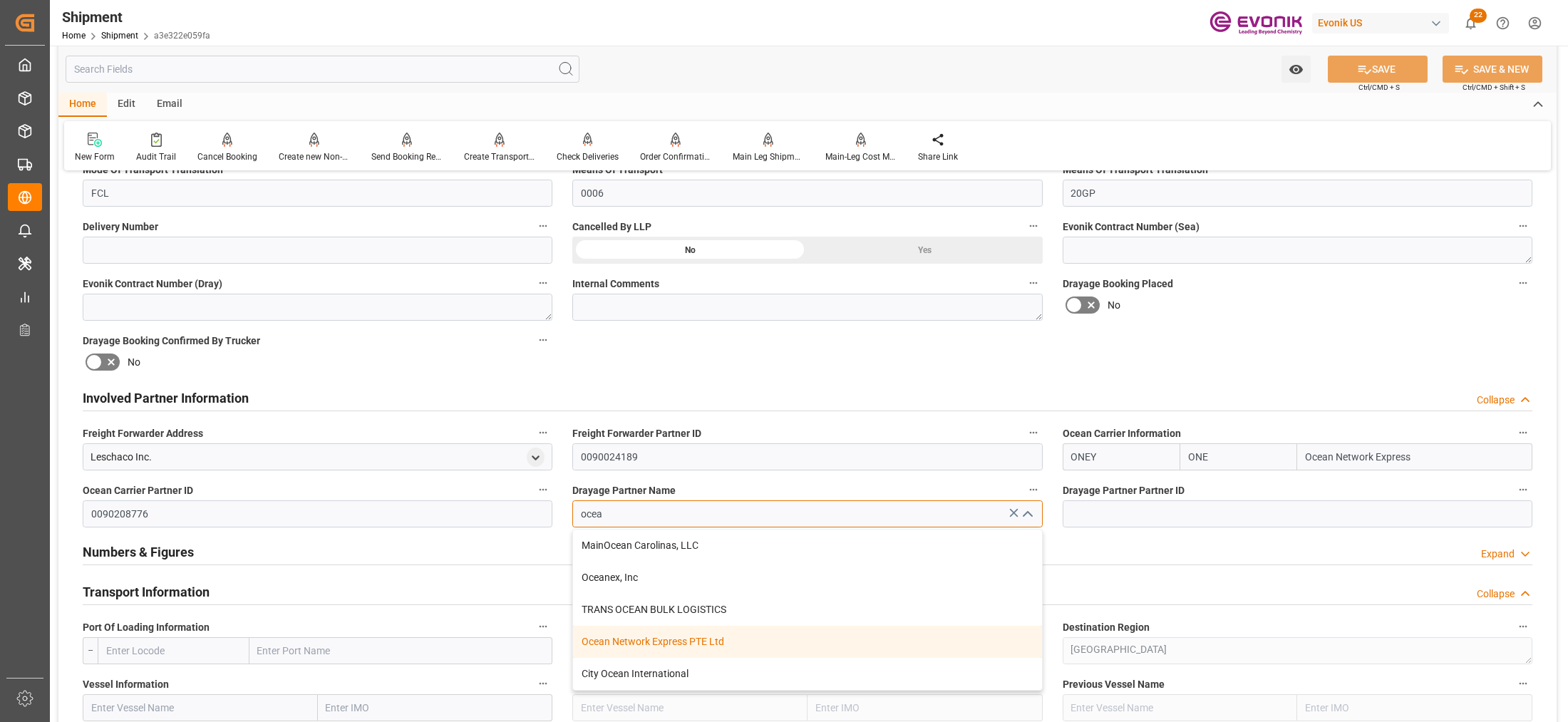
click at [716, 643] on div "Ocean Network Express PTE Ltd" at bounding box center [808, 642] width 468 height 32
type input "Ocean Network Express PTE Ltd"
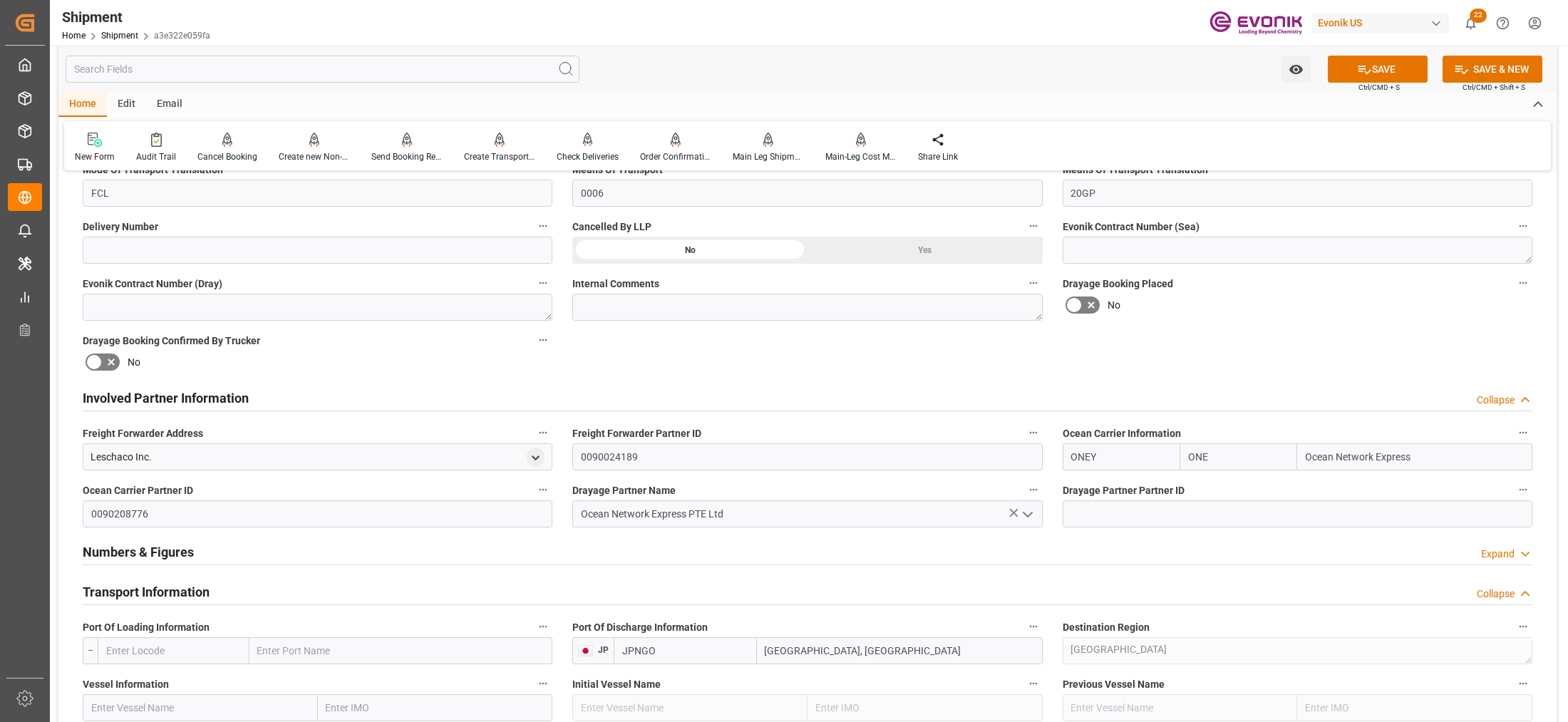
click at [1264, 339] on div "Booking Confirmation Milestone Bar Collapse Submitted to FFW for Booking (Pendi…" at bounding box center [808, 610] width 1498 height 2041
click at [1372, 79] on button "SAVE" at bounding box center [1378, 69] width 99 height 27
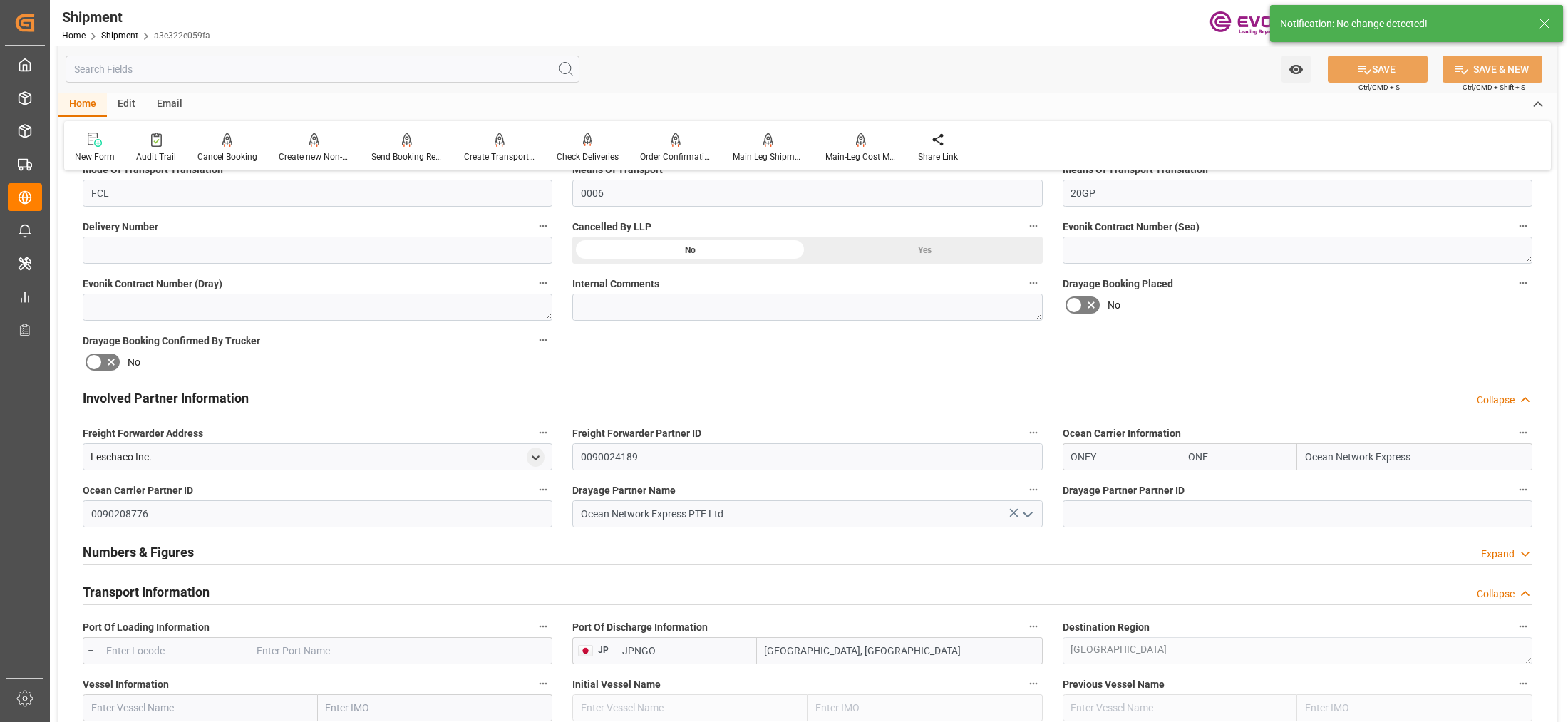
click at [644, 394] on div "Involved Partner Information Collapse" at bounding box center [808, 397] width 1450 height 27
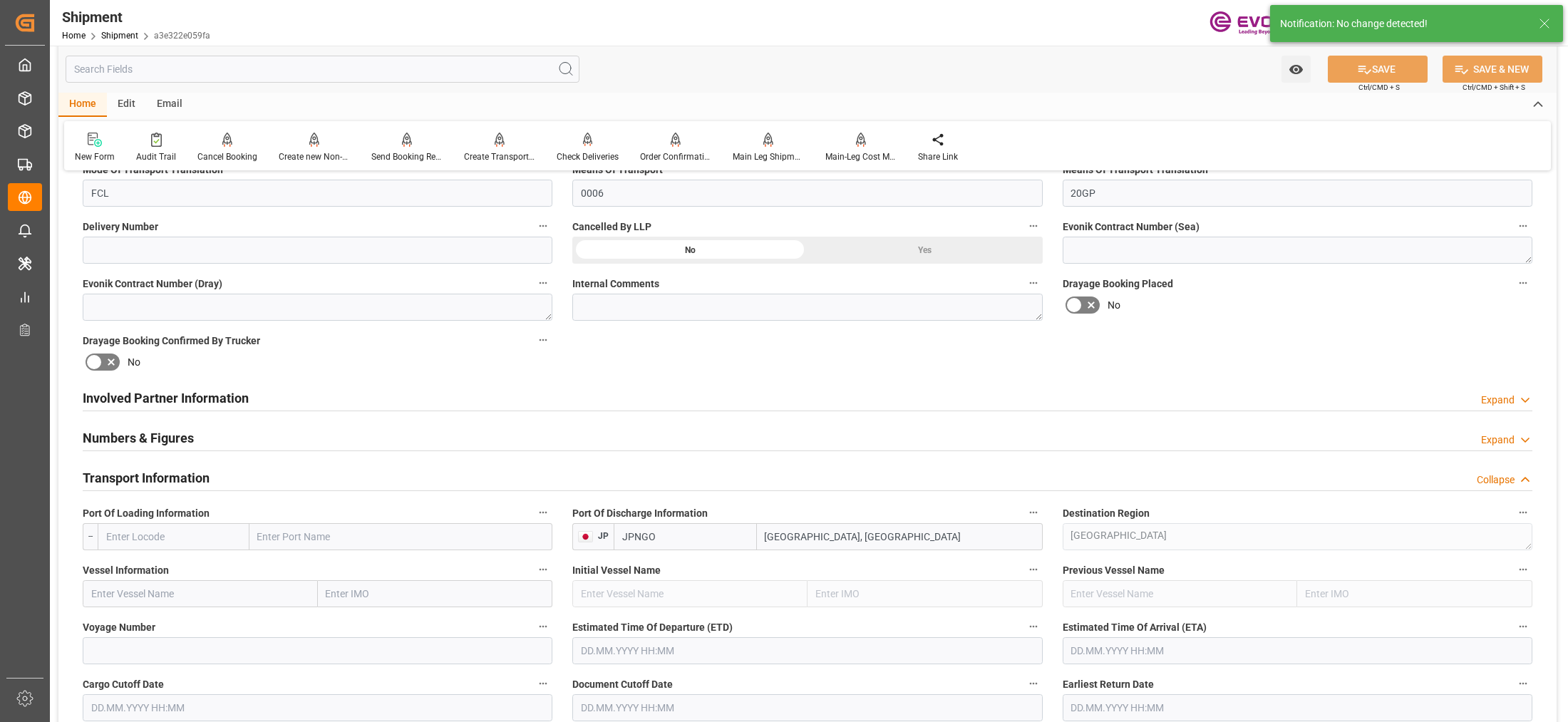
click at [644, 394] on div "Involved Partner Information Expand" at bounding box center [808, 397] width 1450 height 27
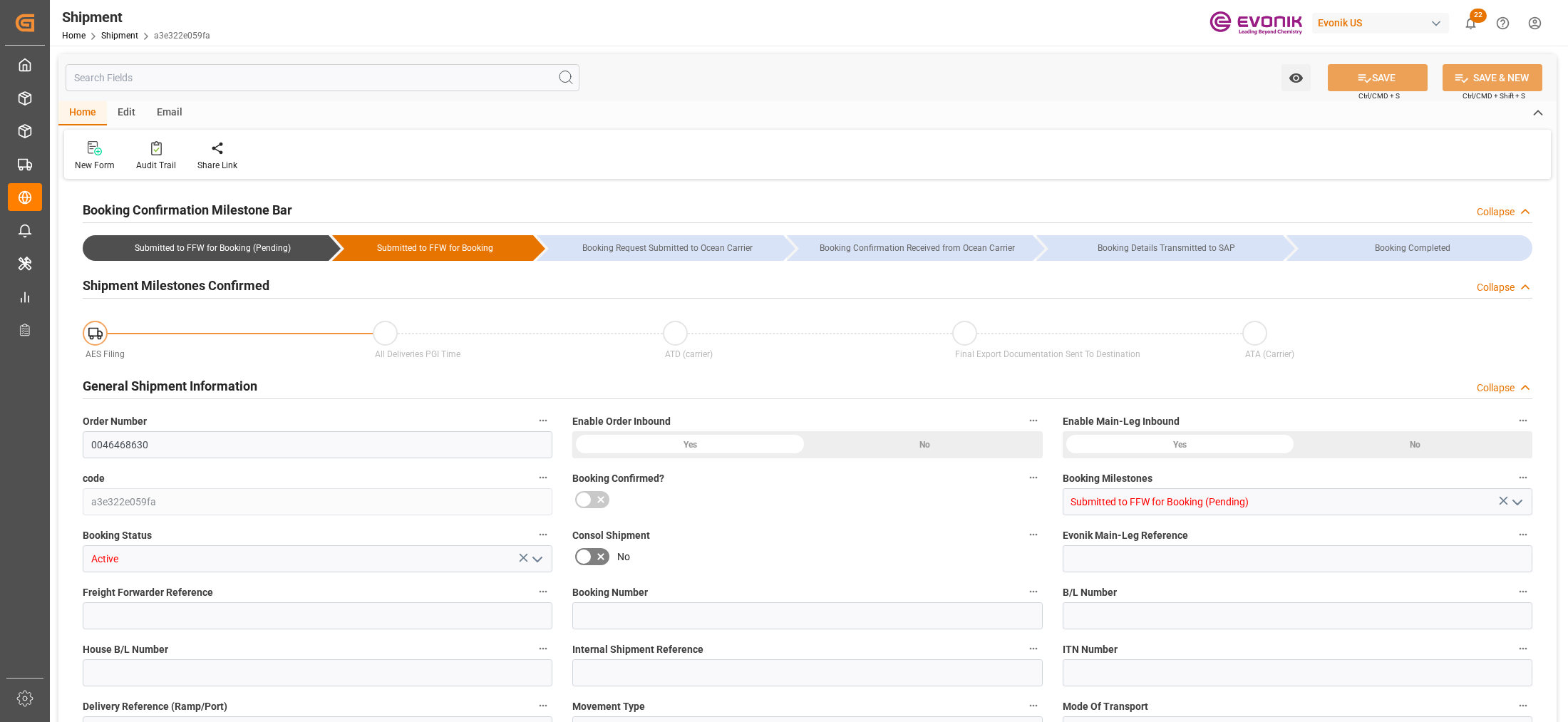
type input "ONE"
type input "Ocean Network Express"
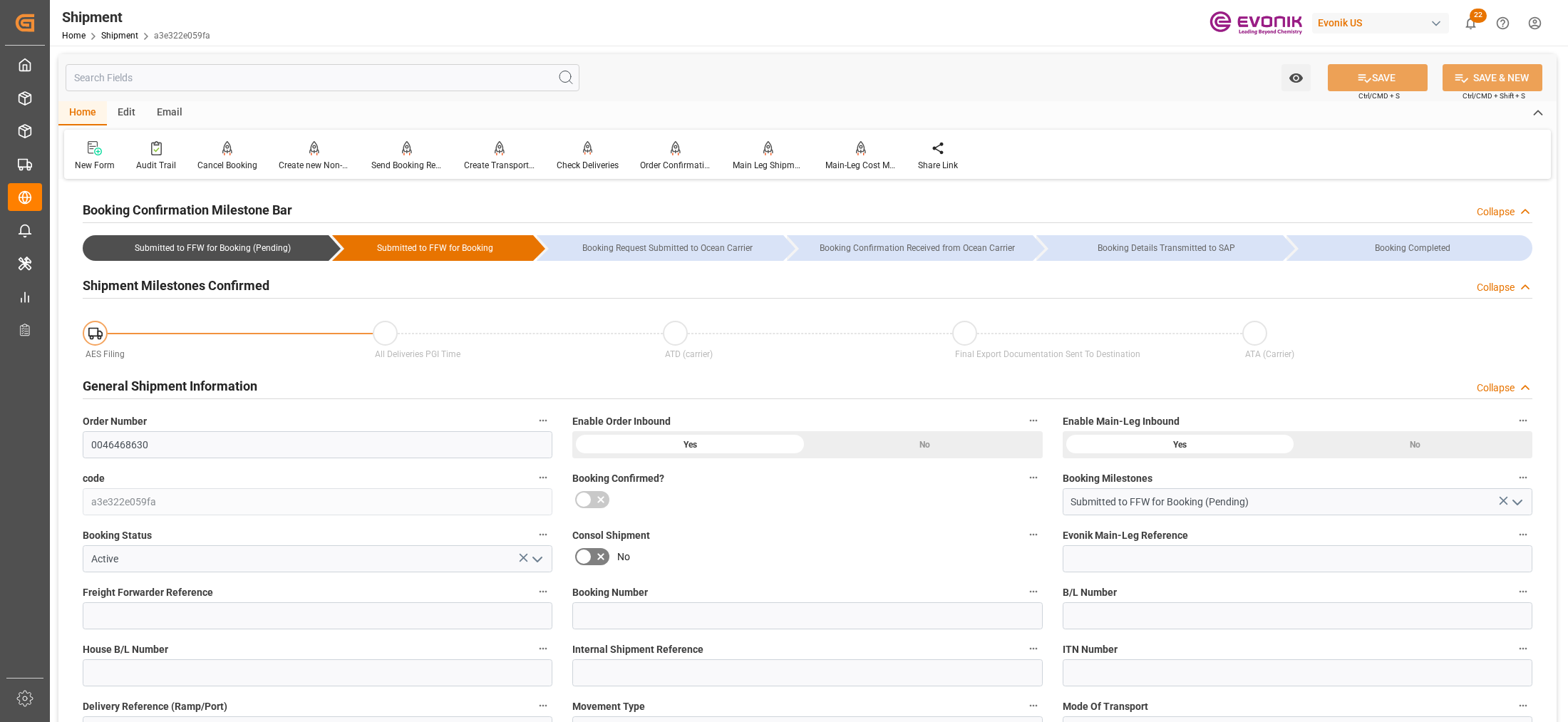
scroll to position [594, 0]
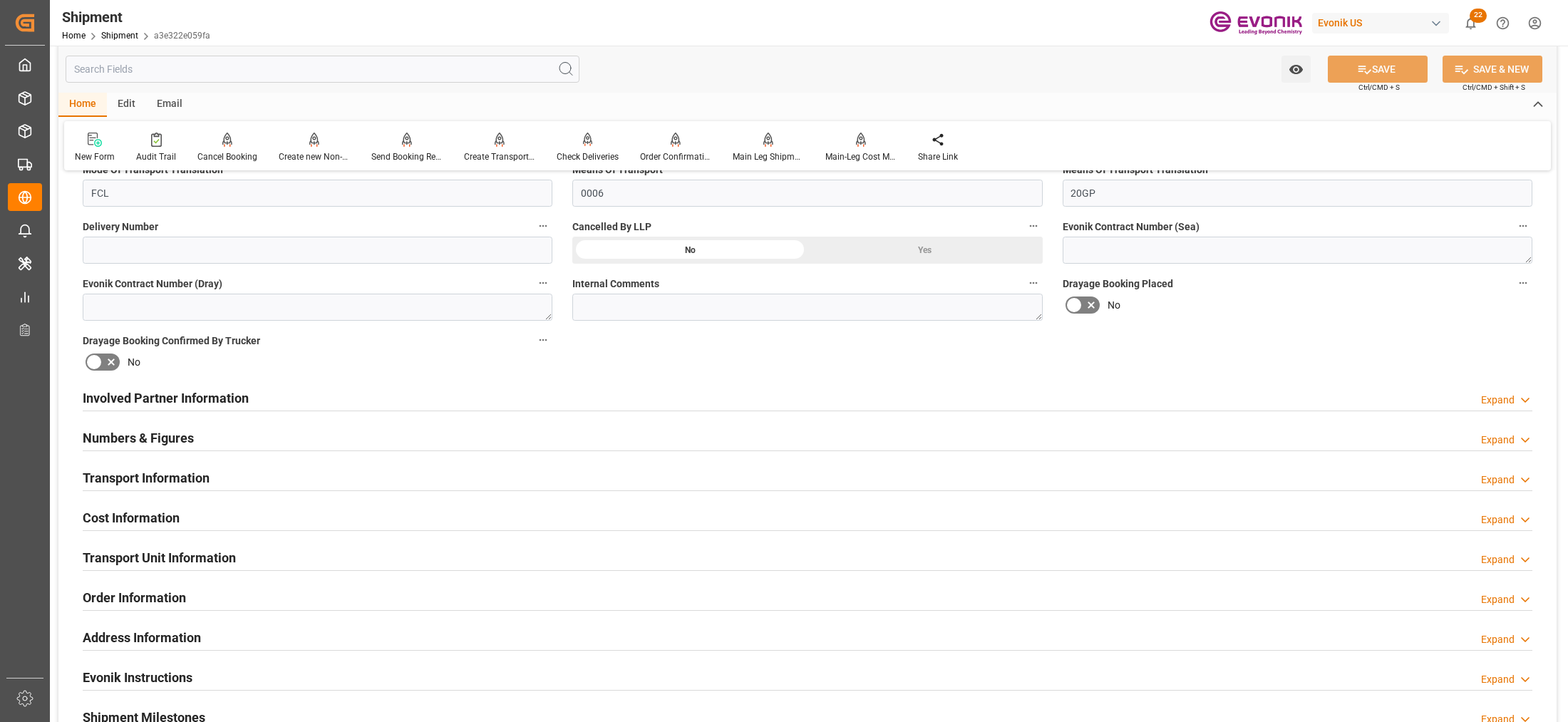
click at [760, 395] on div "Involved Partner Information Expand" at bounding box center [808, 397] width 1450 height 27
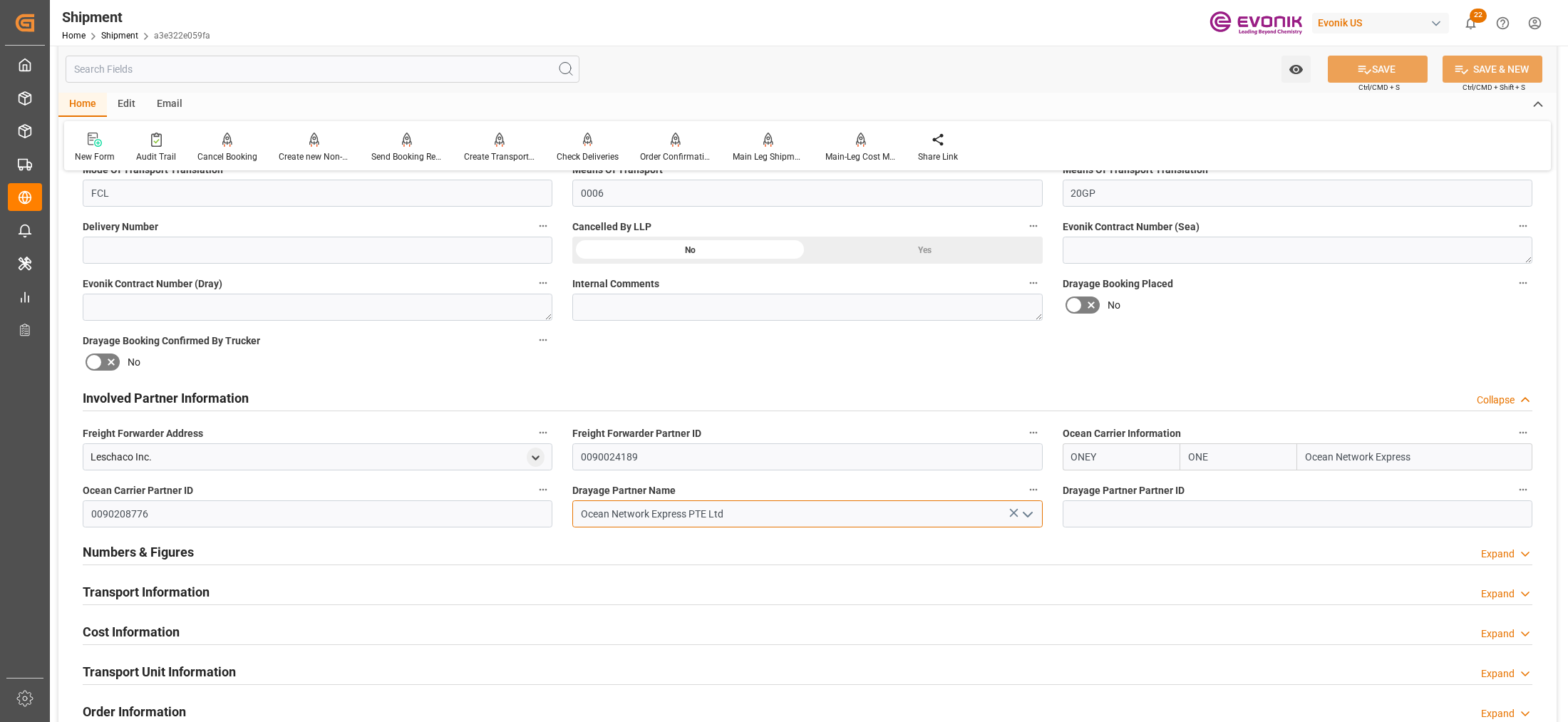
click at [735, 510] on input "Ocean Network Express PTE Ltd" at bounding box center [808, 514] width 470 height 27
drag, startPoint x: 622, startPoint y: 510, endPoint x: 578, endPoint y: 497, distance: 45.9
click at [569, 509] on div "Ocean Network Express PTE Ltd" at bounding box center [807, 514] width 491 height 27
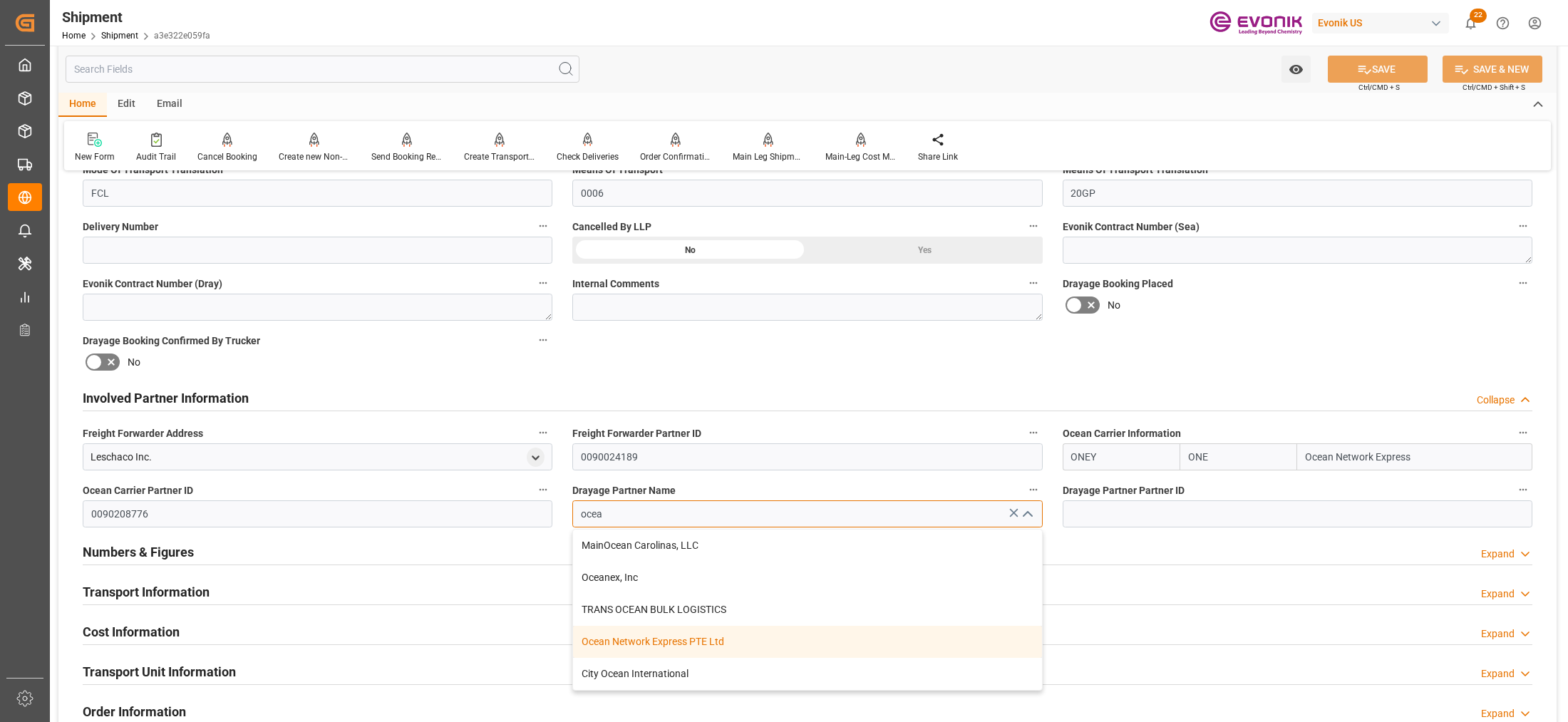
drag, startPoint x: 707, startPoint y: 638, endPoint x: 828, endPoint y: 586, distance: 131.7
click at [707, 638] on div "Ocean Network Express PTE Ltd" at bounding box center [808, 642] width 468 height 32
type input "Ocean Network Express PTE Ltd"
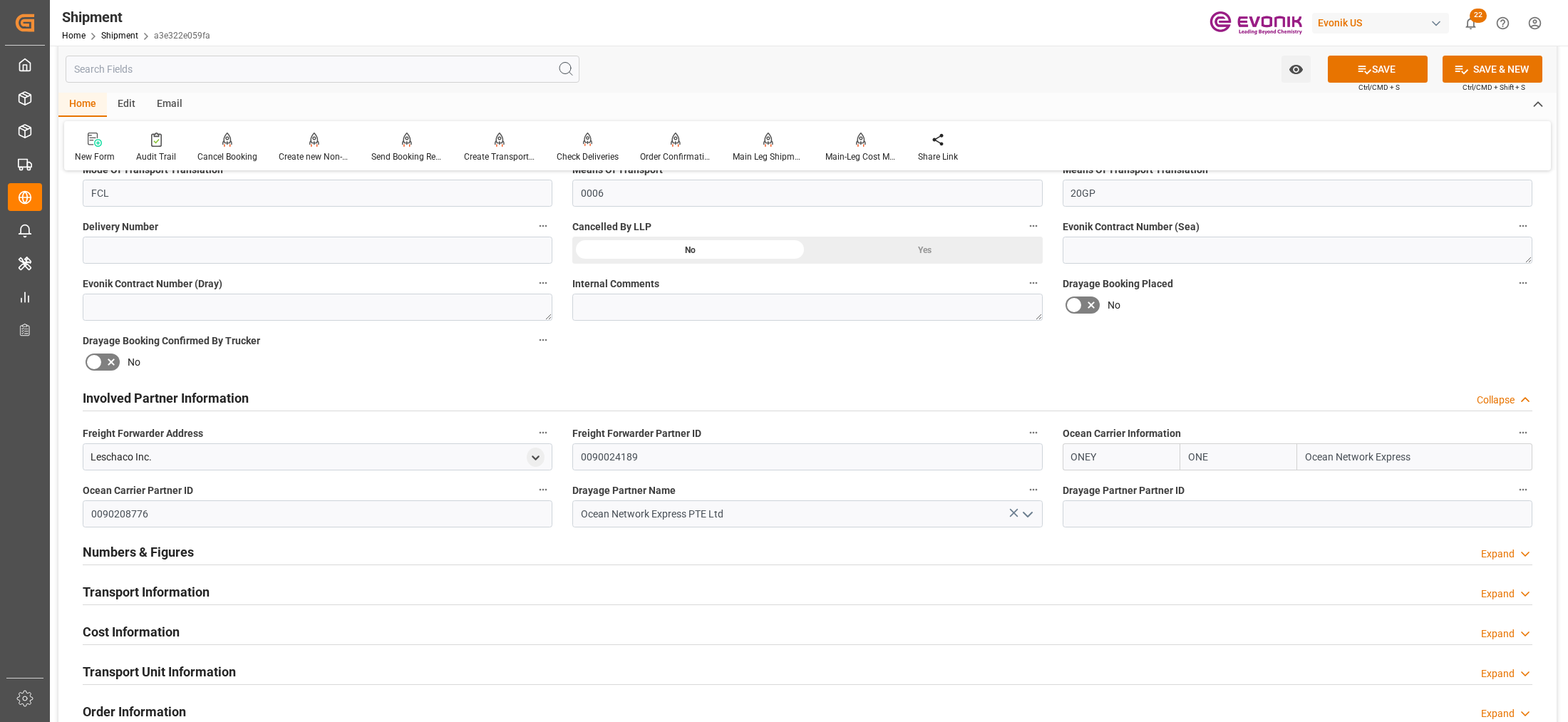
click at [1205, 380] on div "Involved Partner Information Collapse" at bounding box center [808, 399] width 1470 height 40
click at [1374, 61] on button "SAVE" at bounding box center [1378, 69] width 99 height 27
drag, startPoint x: 786, startPoint y: 513, endPoint x: 550, endPoint y: 522, distance: 236.2
click at [550, 522] on div "Booking Confirmation Milestone Bar Collapse Submitted to FFW for Booking (Pendi…" at bounding box center [808, 383] width 1498 height 1588
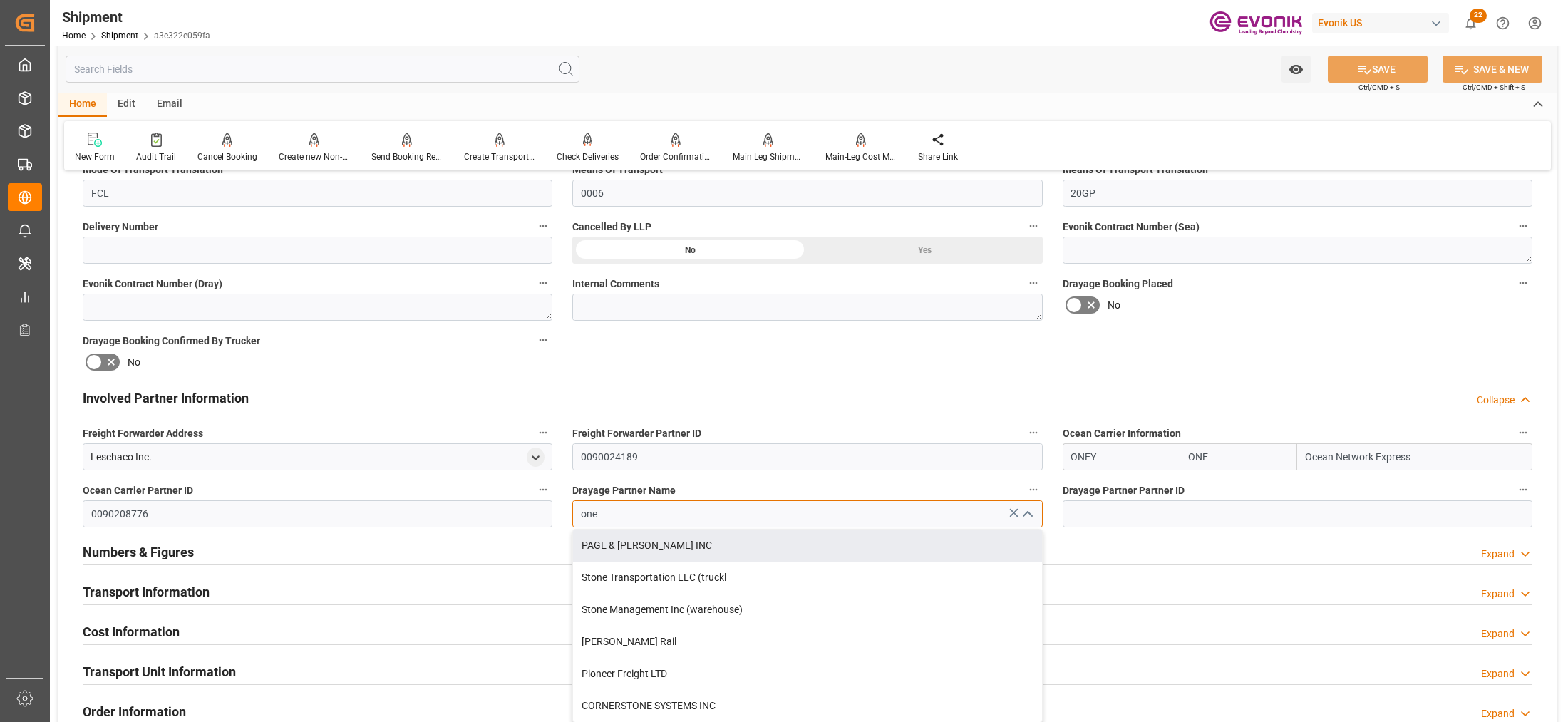
click at [627, 509] on input "one" at bounding box center [808, 514] width 470 height 27
type input "o"
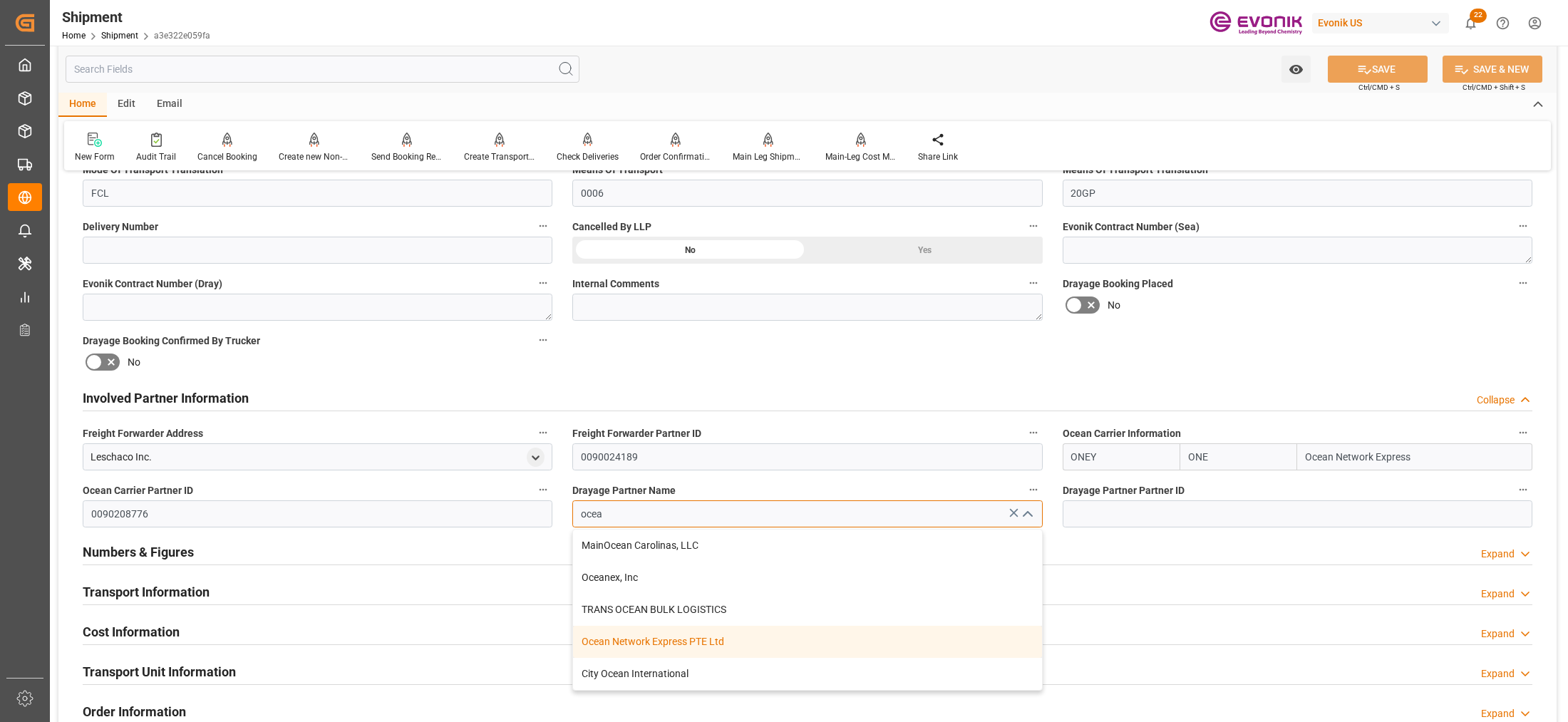
click at [733, 633] on div "Ocean Network Express PTE Ltd" at bounding box center [808, 642] width 468 height 32
type input "Ocean Network Express PTE Ltd"
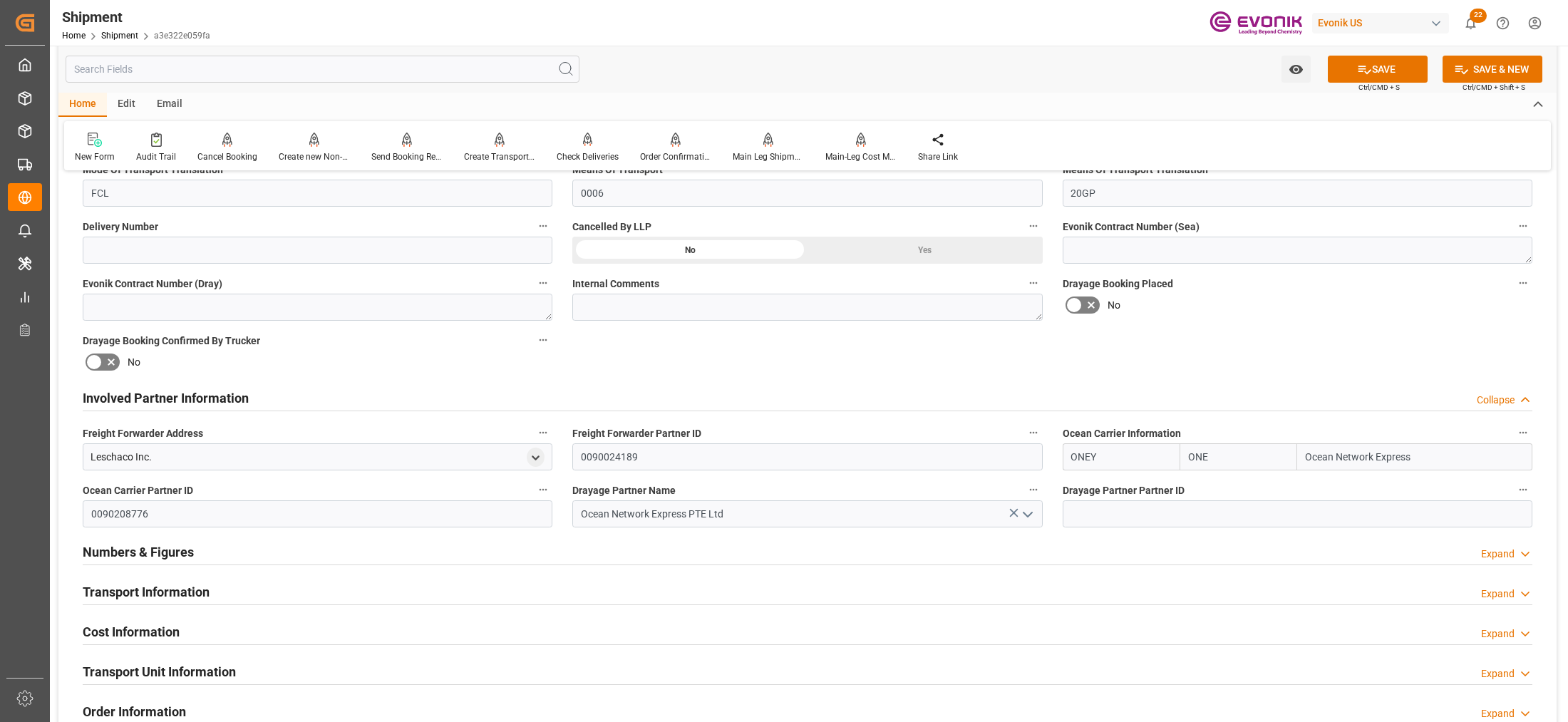
click at [1197, 336] on div "Booking Confirmation Milestone Bar Collapse Submitted to FFW for Booking (Pendi…" at bounding box center [808, 383] width 1498 height 1588
click at [1402, 62] on button "SAVE" at bounding box center [1378, 69] width 99 height 27
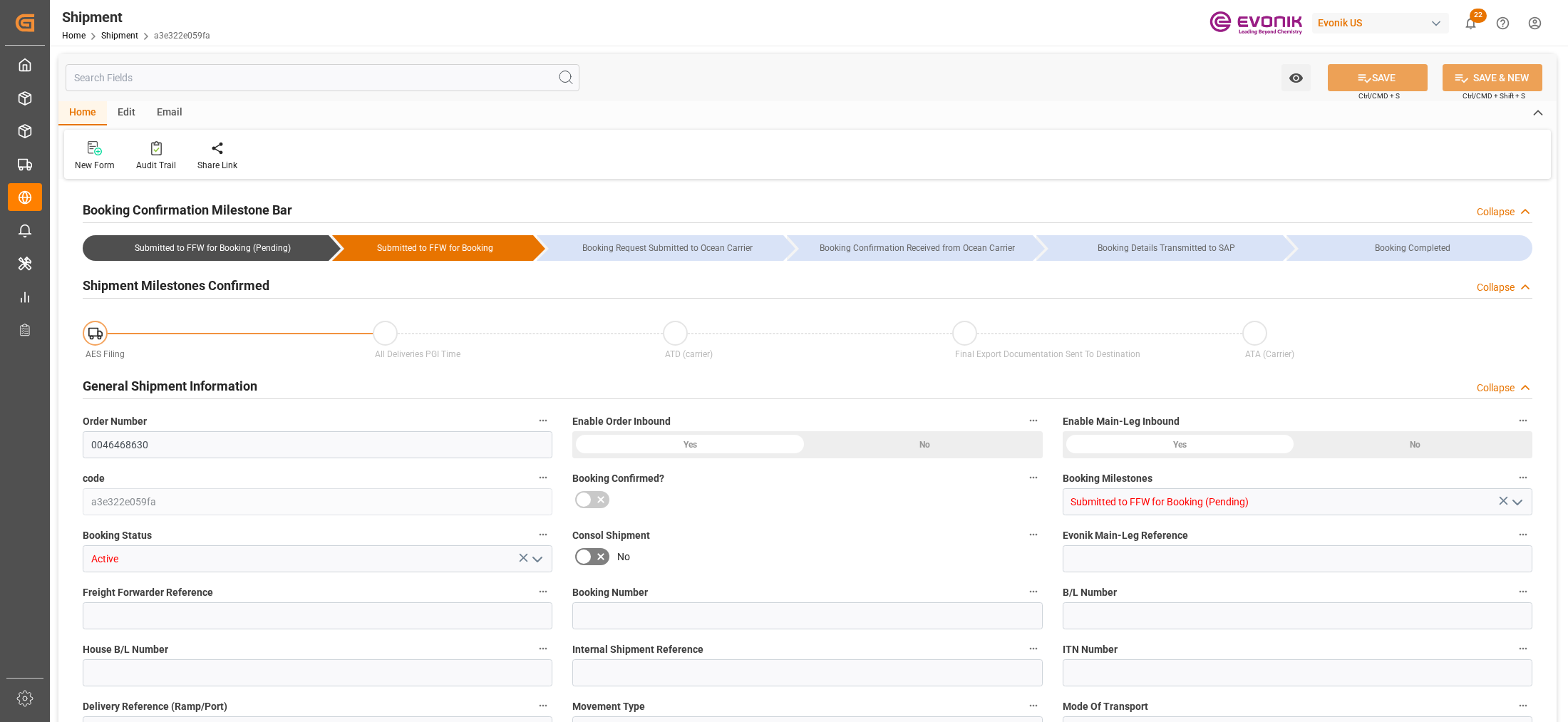
type input "ONE"
type input "Ocean Network Express"
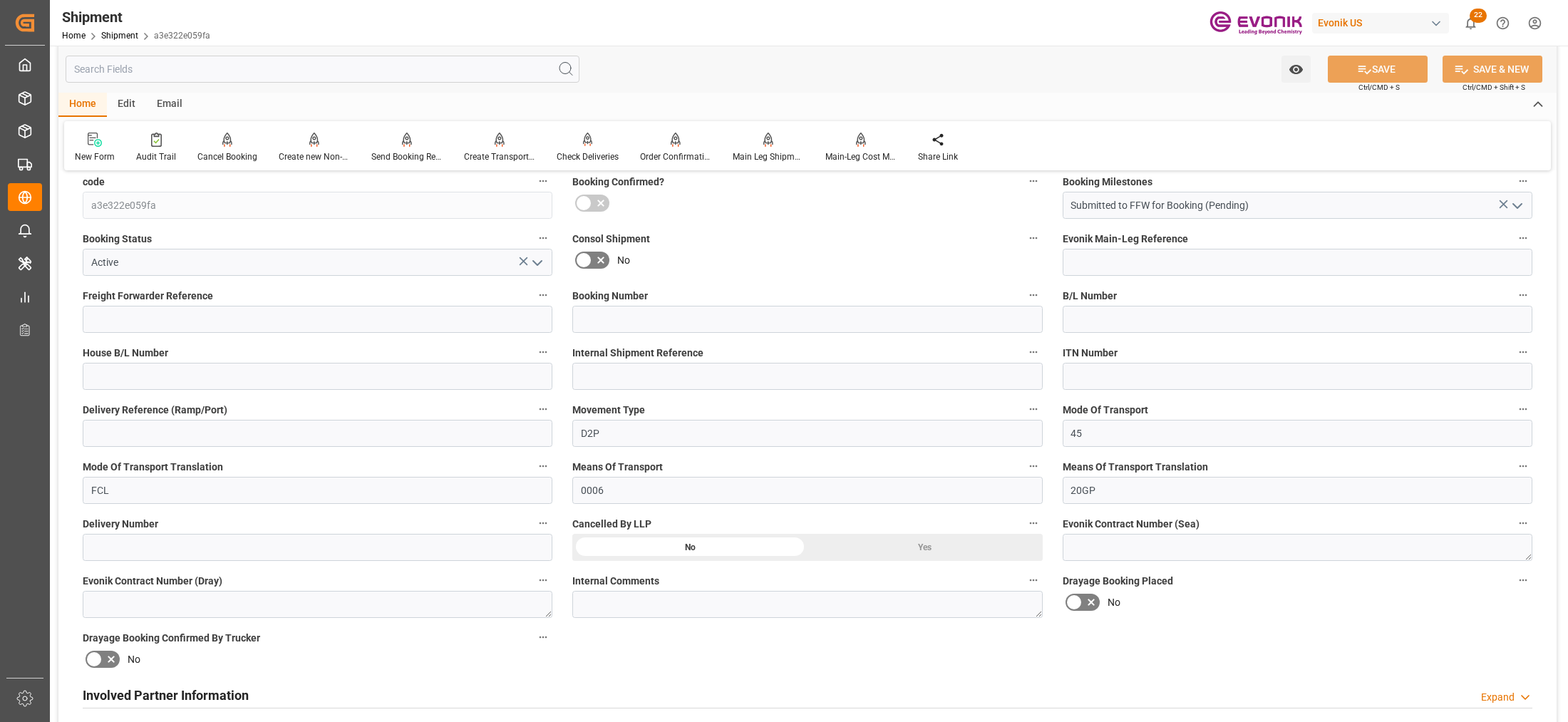
scroll to position [594, 0]
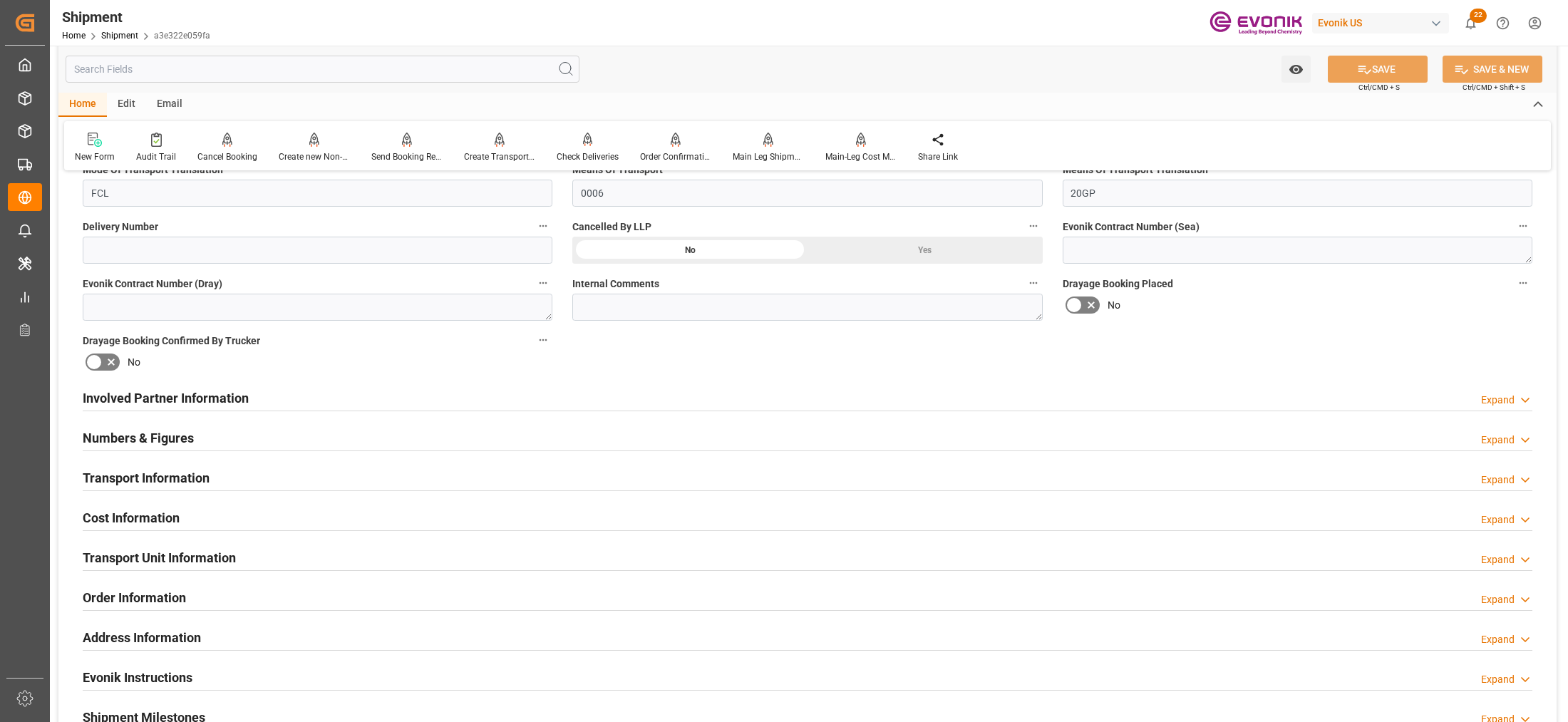
click at [799, 395] on div "Involved Partner Information Expand" at bounding box center [808, 397] width 1450 height 27
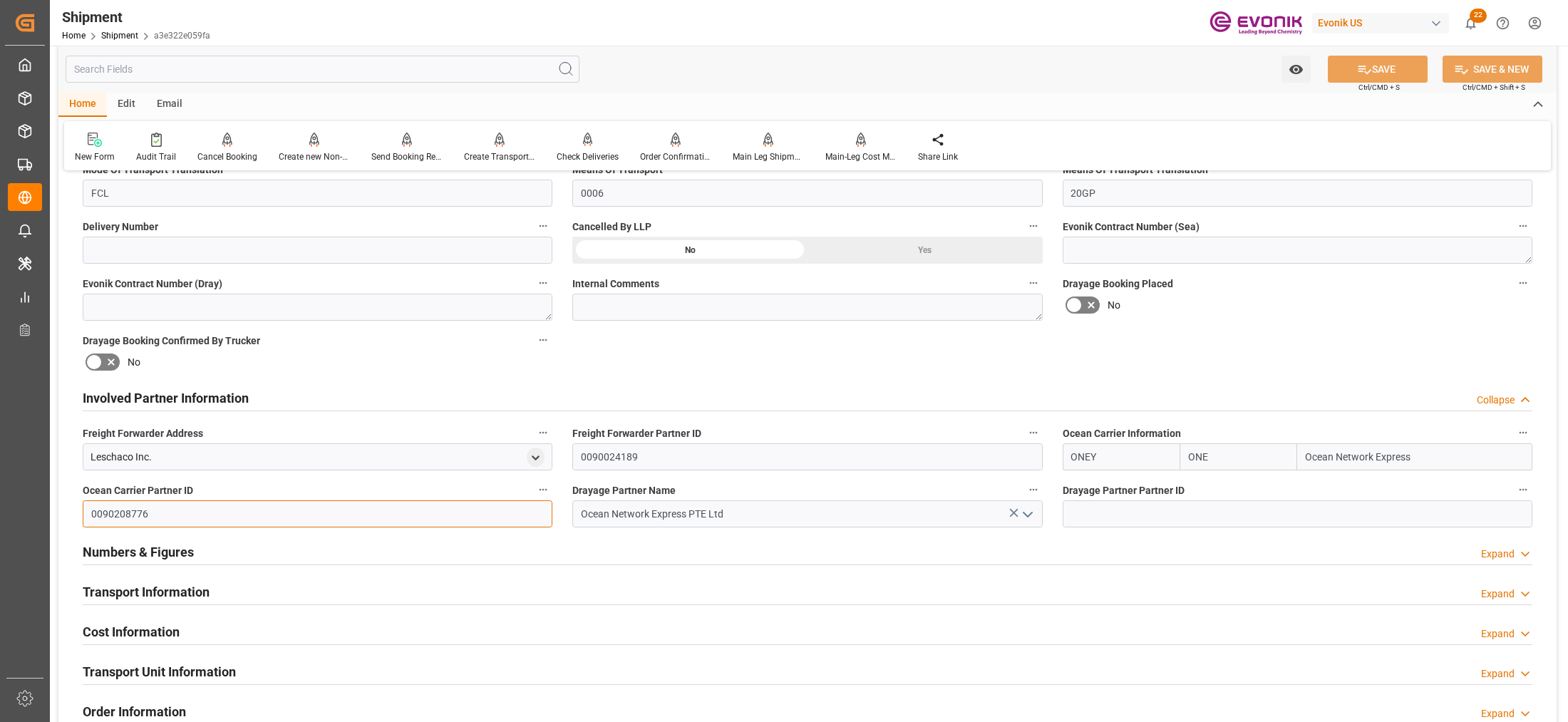
drag, startPoint x: 159, startPoint y: 509, endPoint x: 70, endPoint y: 505, distance: 89.1
click at [70, 505] on div "Booking Confirmation Milestone Bar Collapse Submitted to FFW for Booking (Pendi…" at bounding box center [808, 383] width 1498 height 1588
click at [1173, 514] on input at bounding box center [1298, 514] width 470 height 27
paste input "0090208776"
type input "0090208776"
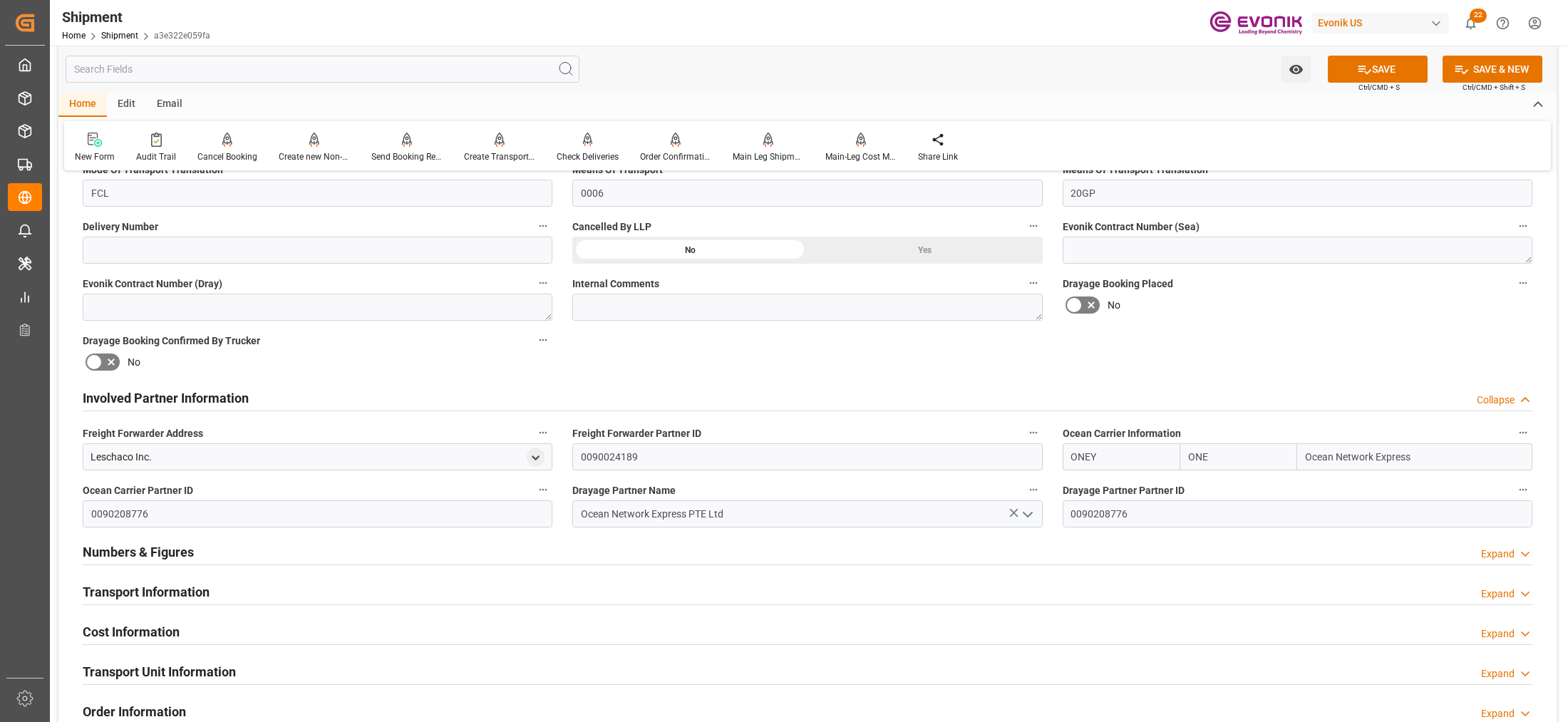
click at [1356, 343] on div "Booking Confirmation Milestone Bar Collapse Submitted to FFW for Booking (Pendi…" at bounding box center [808, 383] width 1498 height 1588
click at [1367, 65] on icon at bounding box center [1364, 69] width 15 height 15
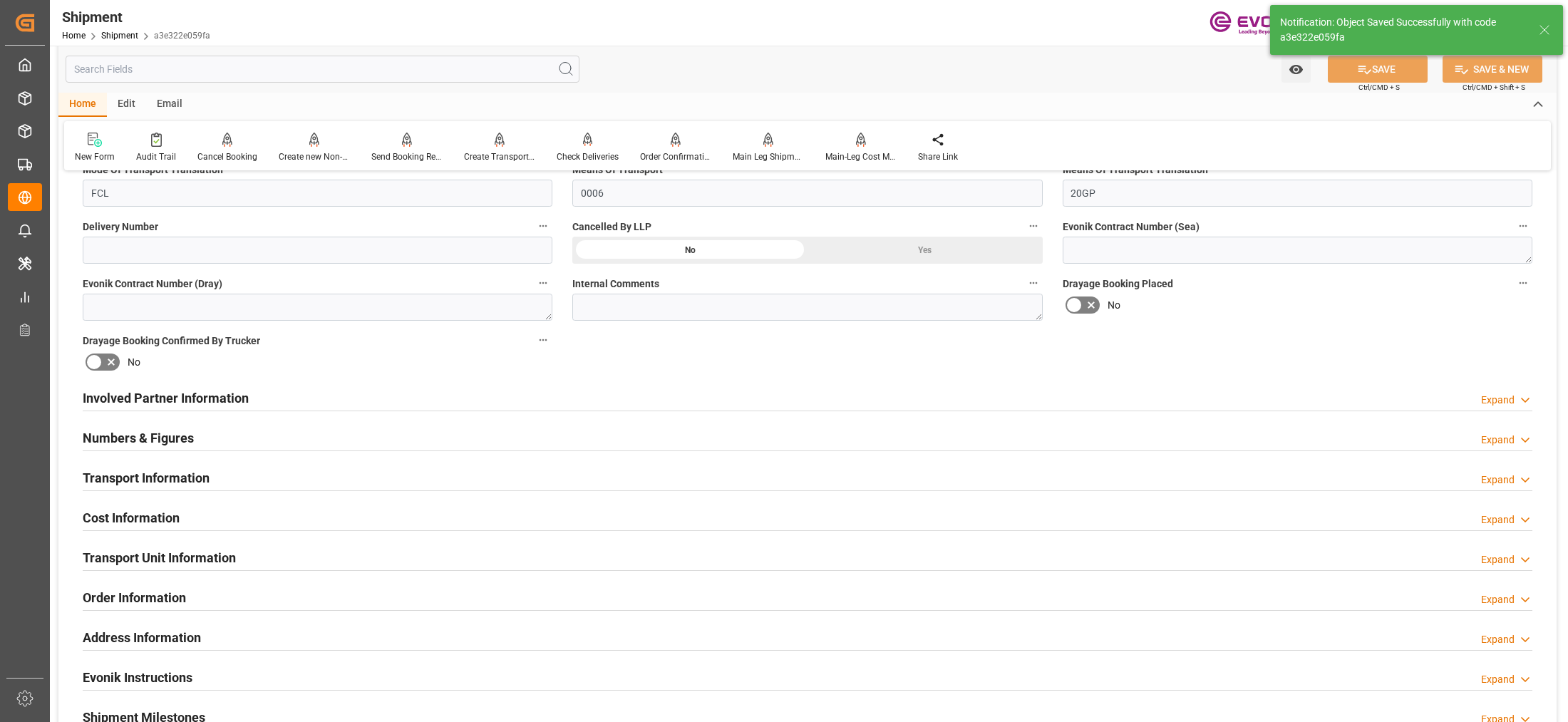
click at [627, 395] on div "Involved Partner Information Expand" at bounding box center [808, 397] width 1450 height 27
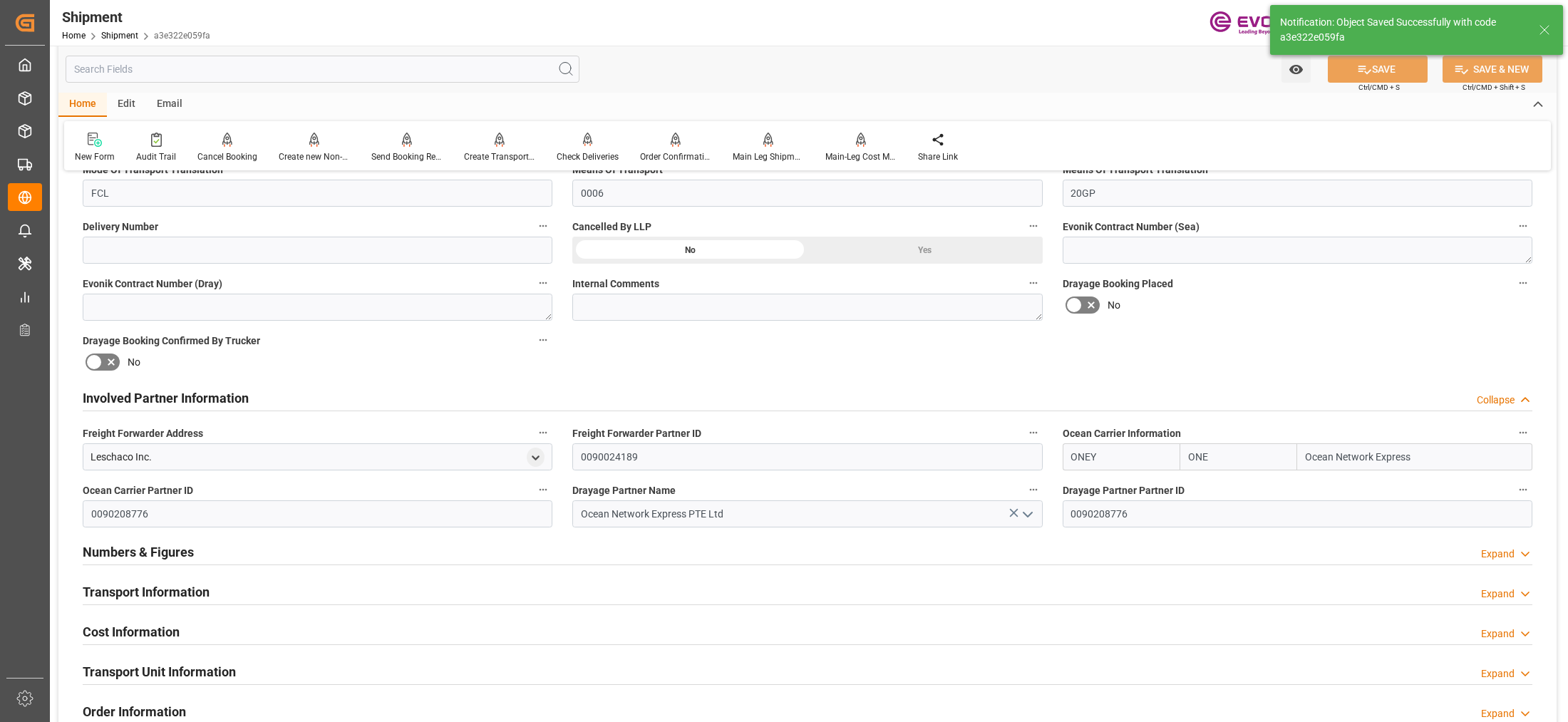
click at [690, 583] on div "Transport Information Expand" at bounding box center [808, 591] width 1450 height 27
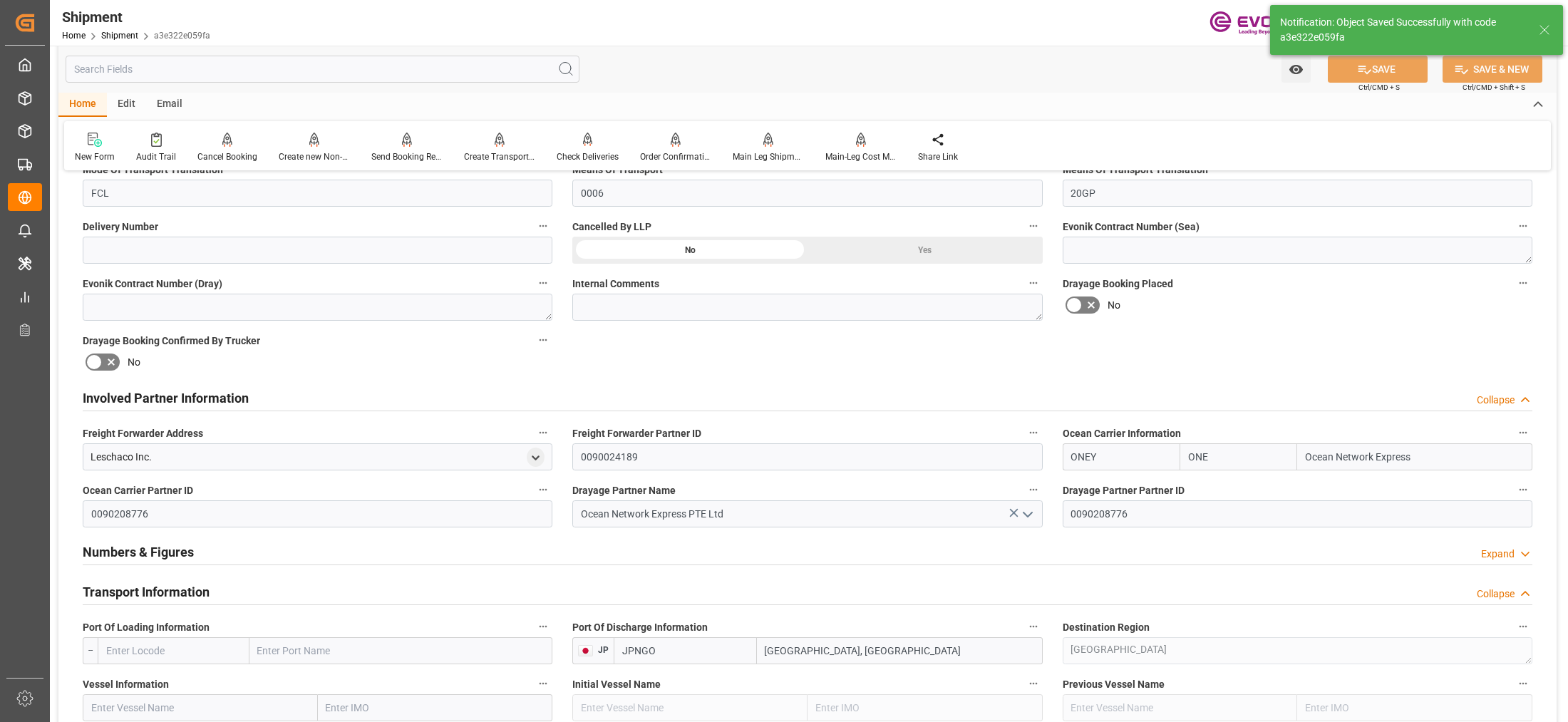
scroll to position [891, 0]
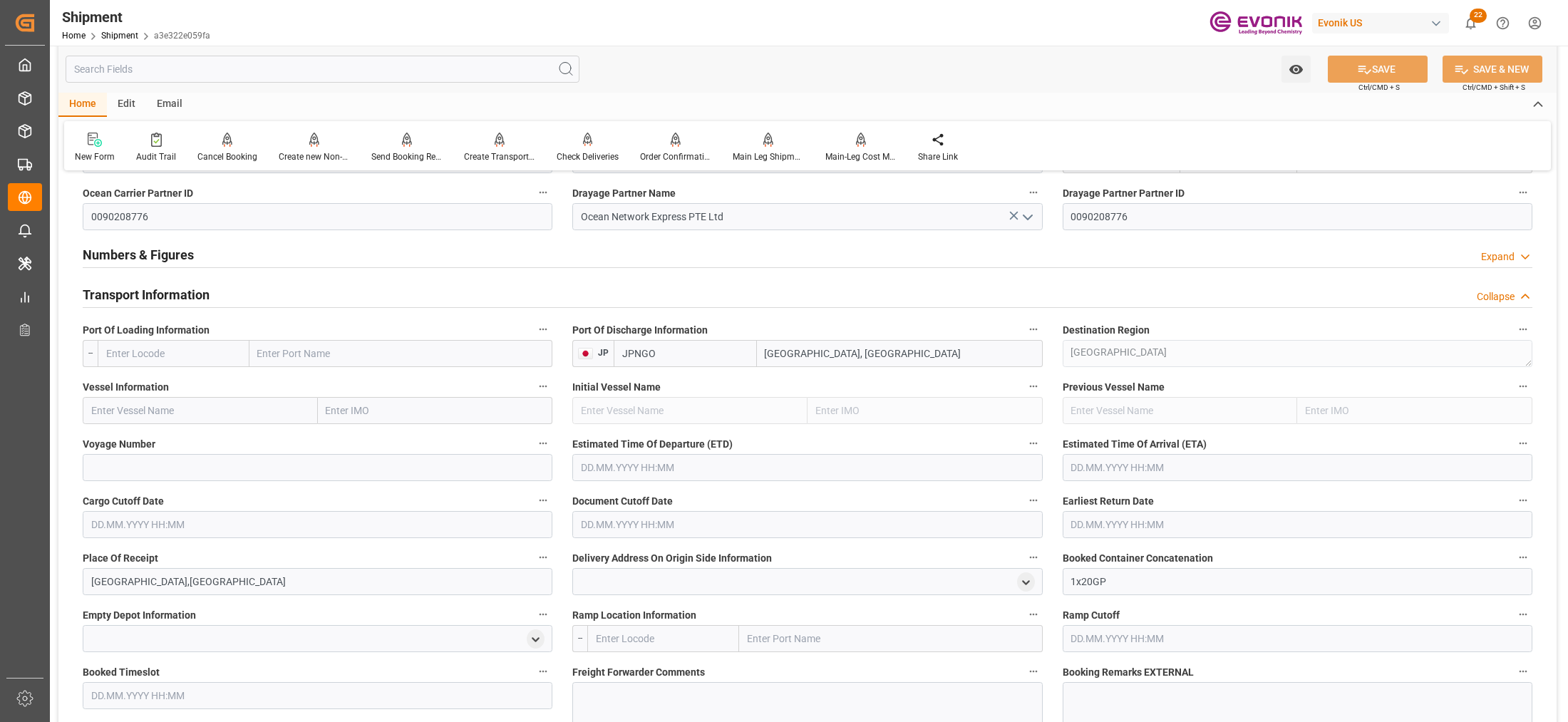
click at [209, 364] on input "text" at bounding box center [173, 354] width 152 height 27
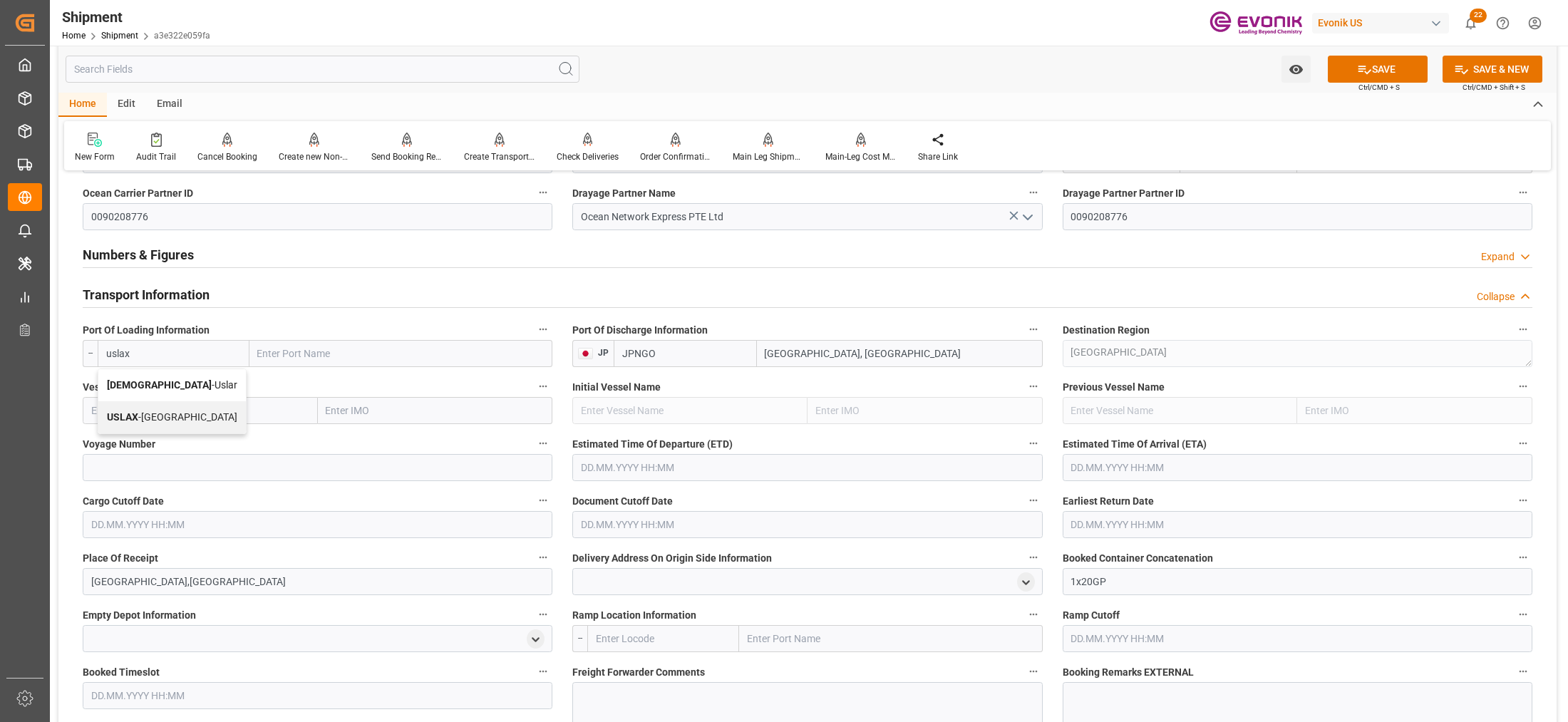
click at [172, 415] on span "USLAX - [GEOGRAPHIC_DATA]" at bounding box center [172, 417] width 131 height 11
type input "USLAX"
type input "[GEOGRAPHIC_DATA]"
type input "USLAX"
click at [233, 408] on input "text" at bounding box center [200, 411] width 235 height 27
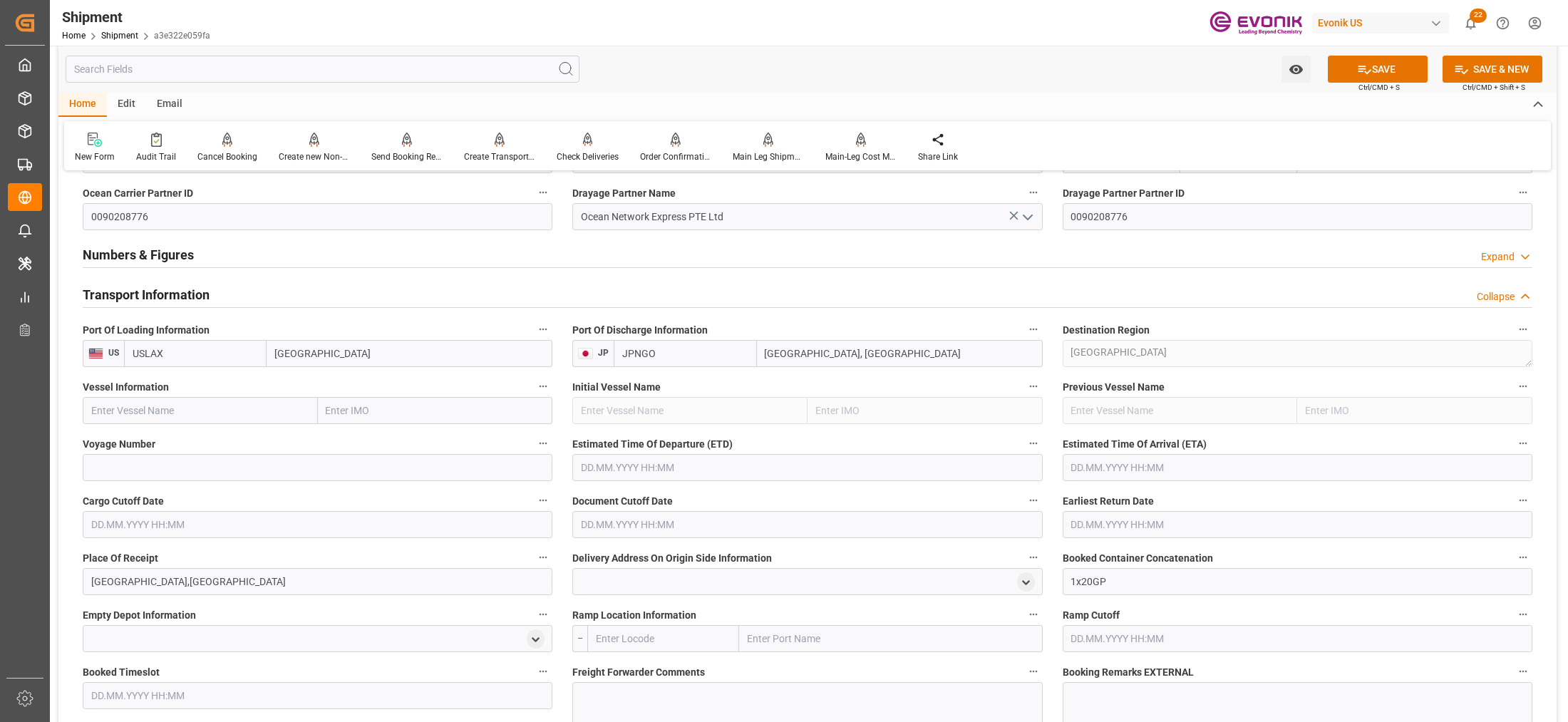
paste input "ONE HARBOUR 102W"
click at [173, 405] on input "ONE HARBOUR 102W" at bounding box center [200, 411] width 235 height 27
type input "ONE HARBOUR"
click at [200, 439] on span "ONE HARBOUR - 9302152" at bounding box center [148, 442] width 111 height 11
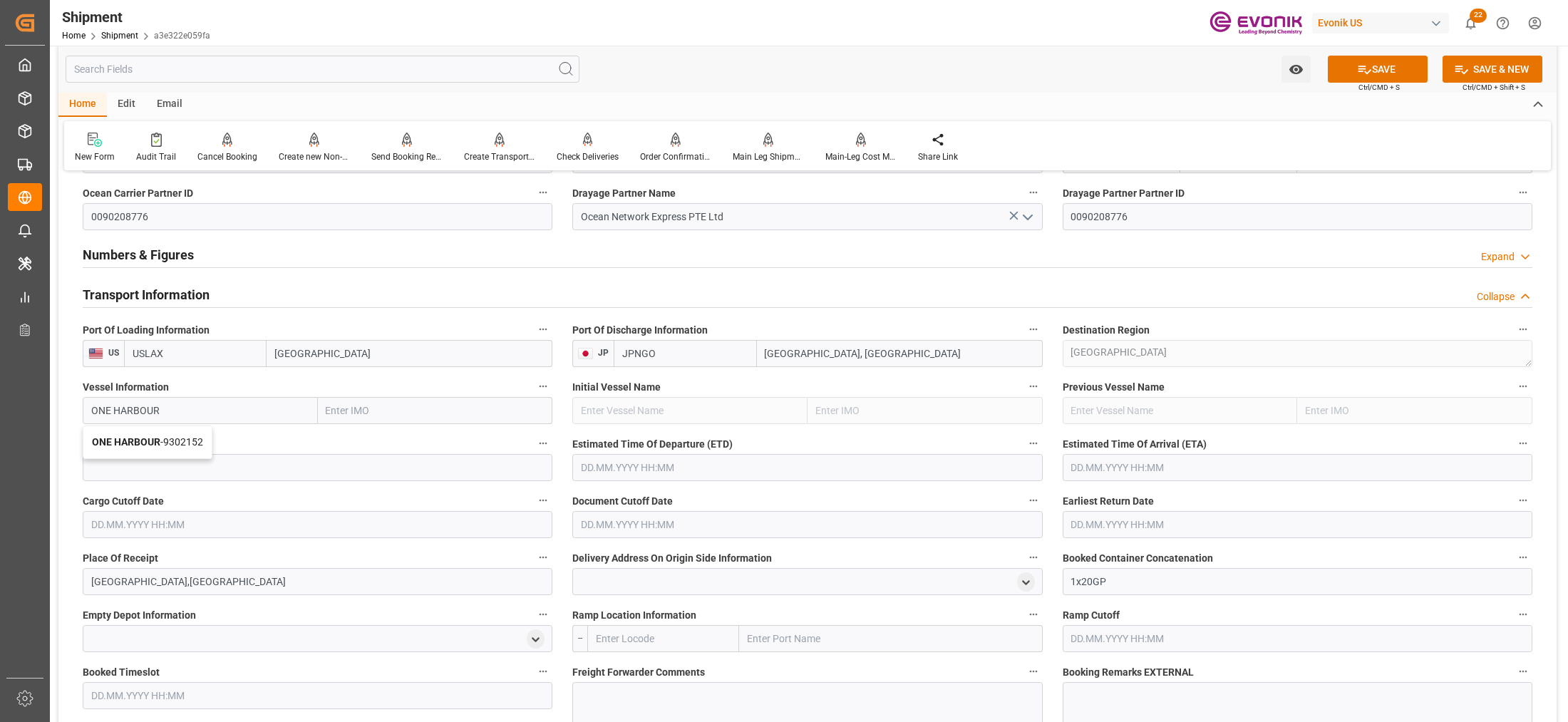
type input "9302152"
type input "ONE HARBOUR"
click at [269, 464] on input at bounding box center [318, 468] width 470 height 27
paste input "102W"
type input "102W"
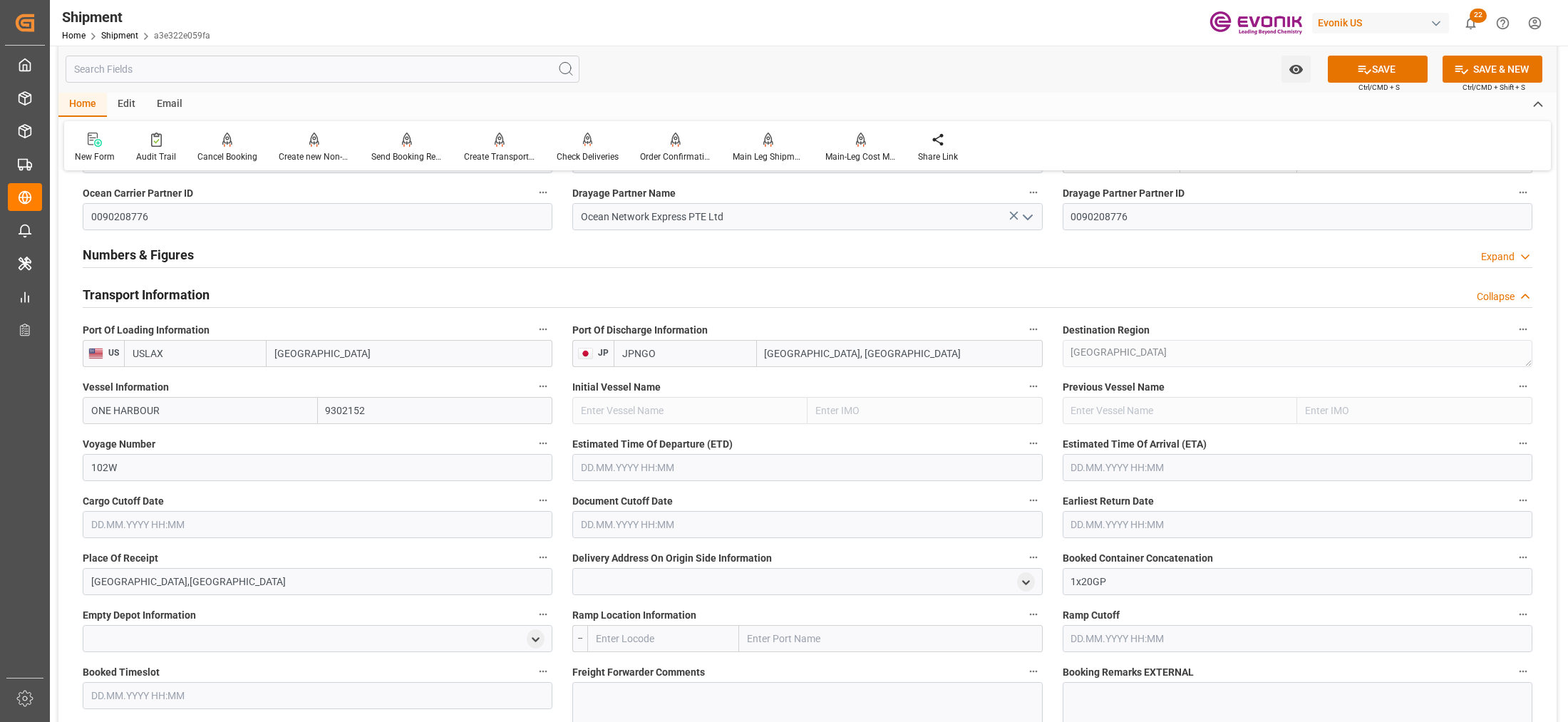
click at [742, 477] on input "text" at bounding box center [808, 468] width 470 height 27
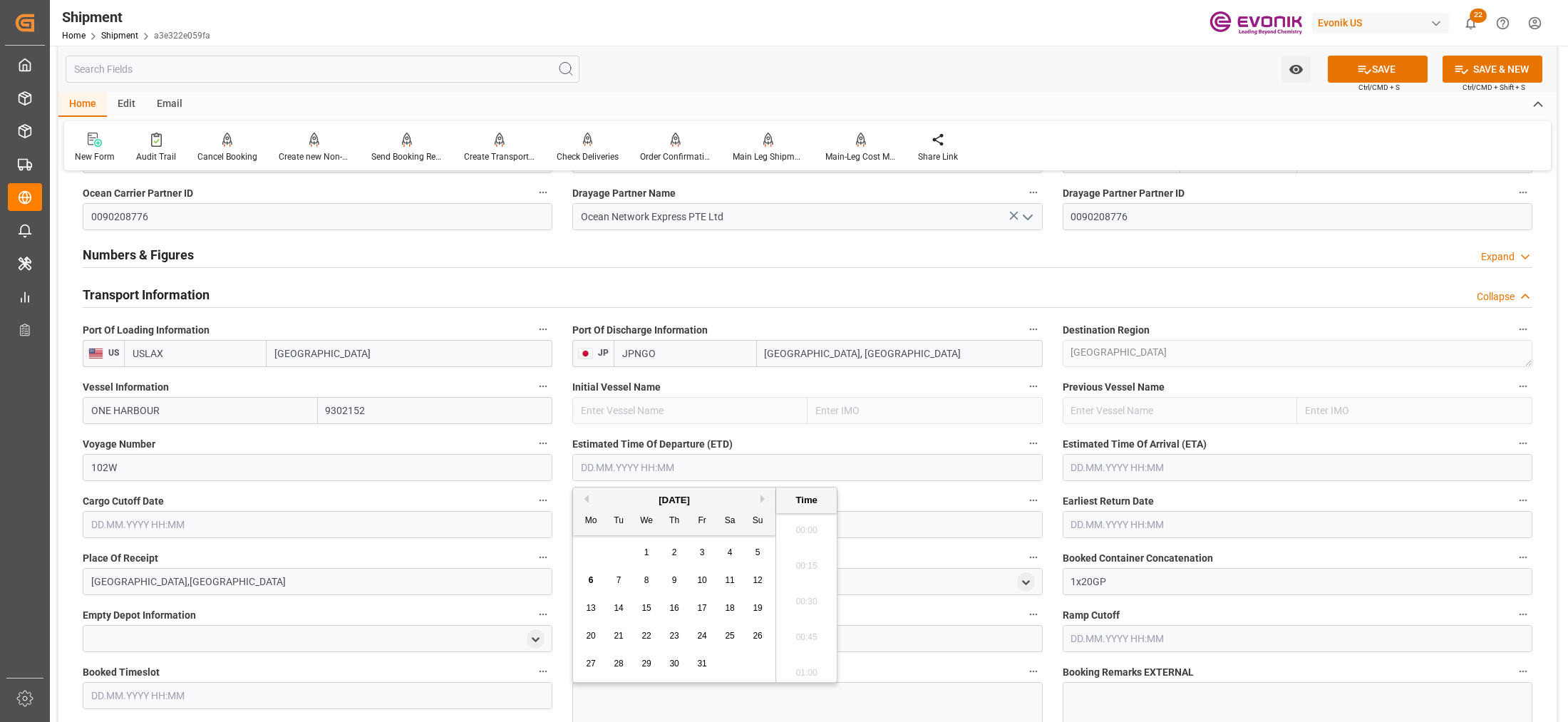
scroll to position [325, 0]
click at [764, 499] on button "Next Month" at bounding box center [764, 499] width 9 height 9
click at [589, 576] on span "3" at bounding box center [591, 580] width 5 height 10
type input "[DATE] 00:00"
click at [1112, 469] on input "text" at bounding box center [1298, 468] width 470 height 27
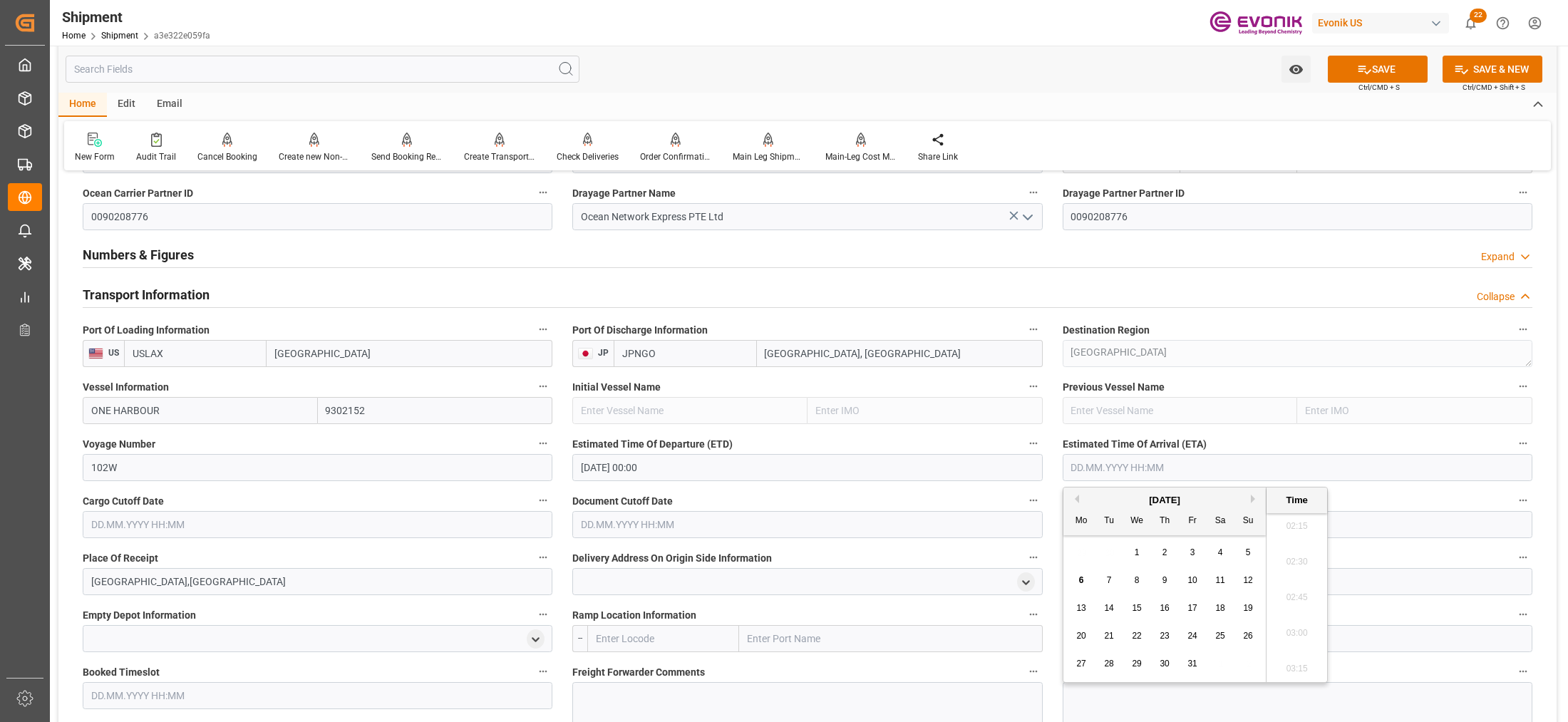
click at [1253, 499] on button "Next Month" at bounding box center [1255, 499] width 9 height 9
click at [1196, 664] on span "28" at bounding box center [1193, 663] width 10 height 10
type input "[DATE] 00:00"
click at [415, 522] on input "text" at bounding box center [318, 525] width 470 height 27
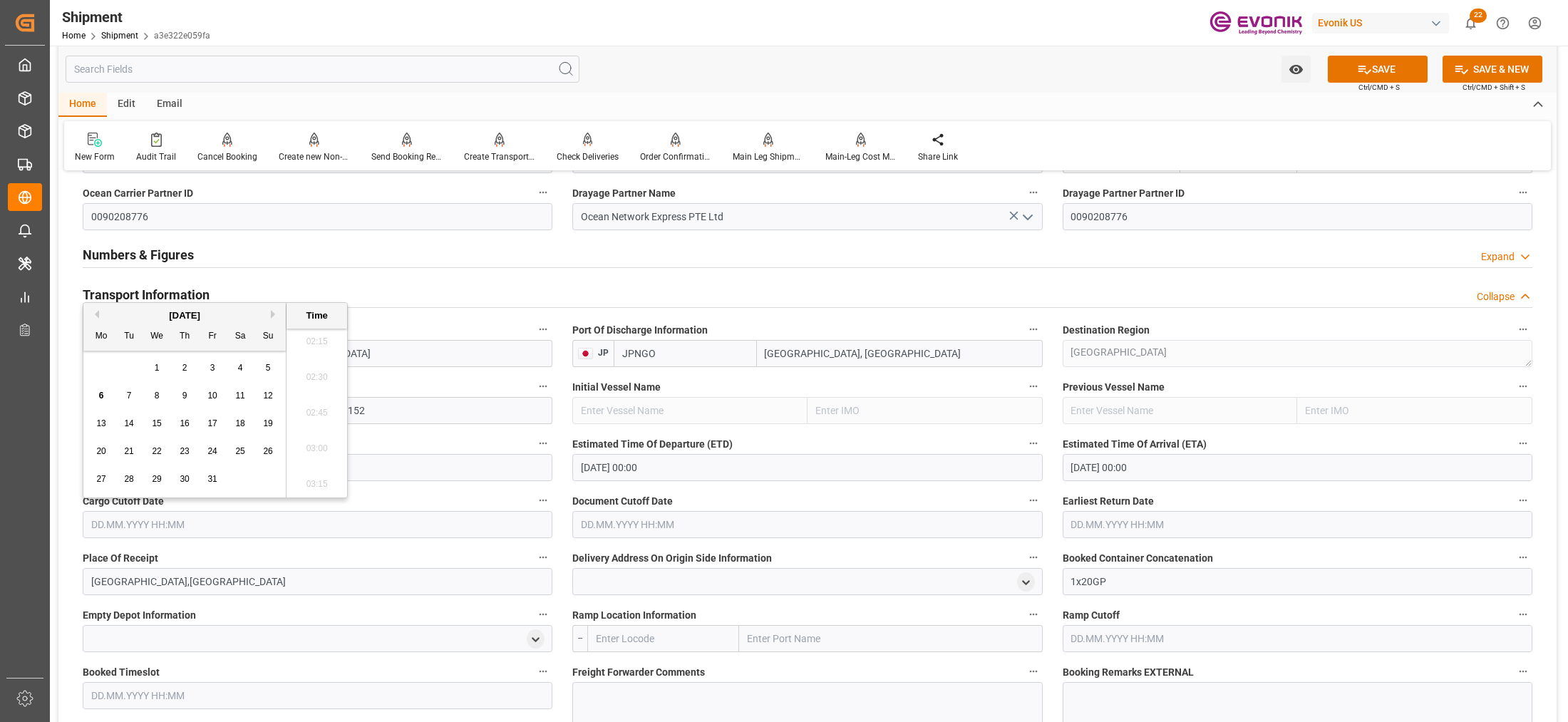
click at [211, 397] on span "10" at bounding box center [213, 395] width 10 height 10
type input "[DATE] 00:00"
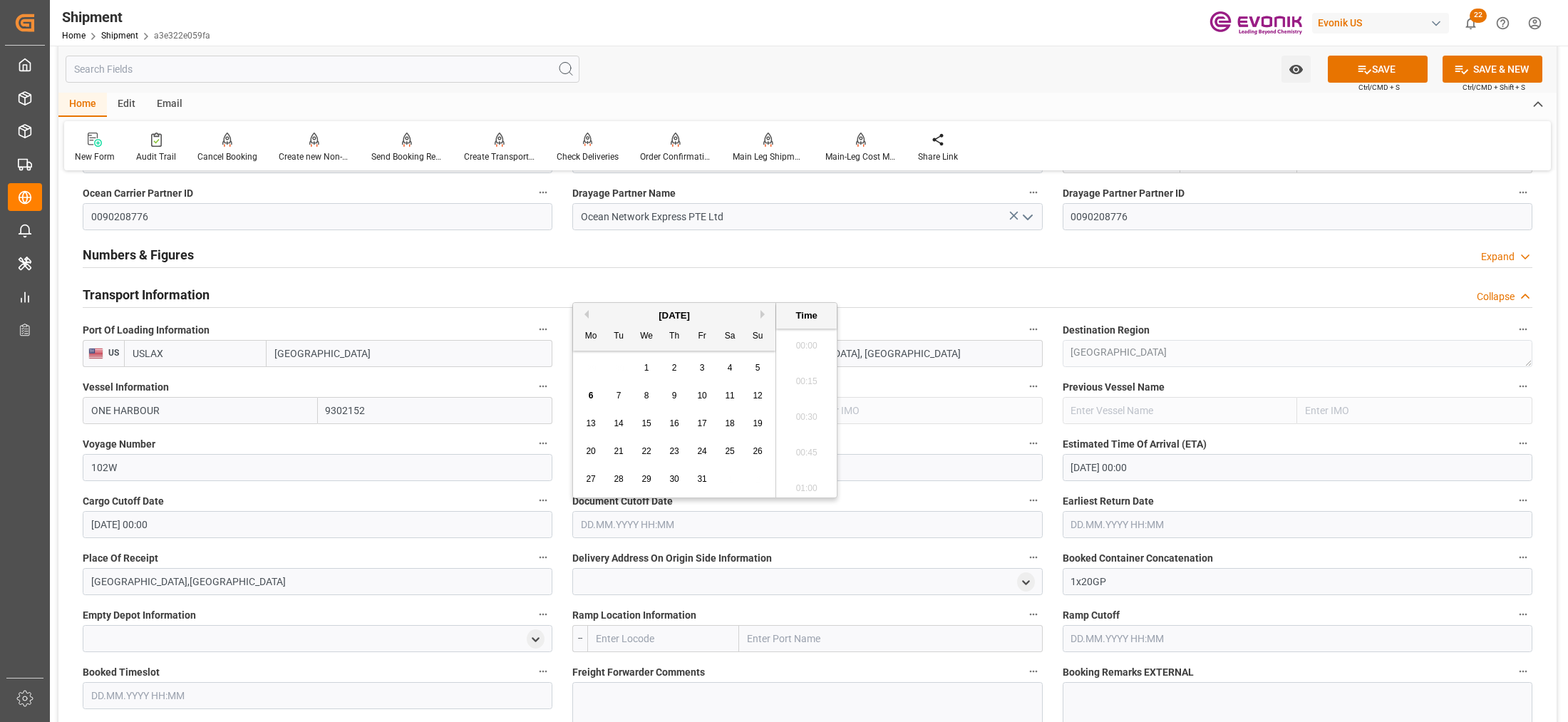
click at [628, 529] on input "text" at bounding box center [808, 525] width 470 height 27
click at [708, 395] on div "10" at bounding box center [703, 396] width 18 height 17
type input "[DATE] 00:00"
click at [1091, 528] on input "text" at bounding box center [1298, 525] width 470 height 27
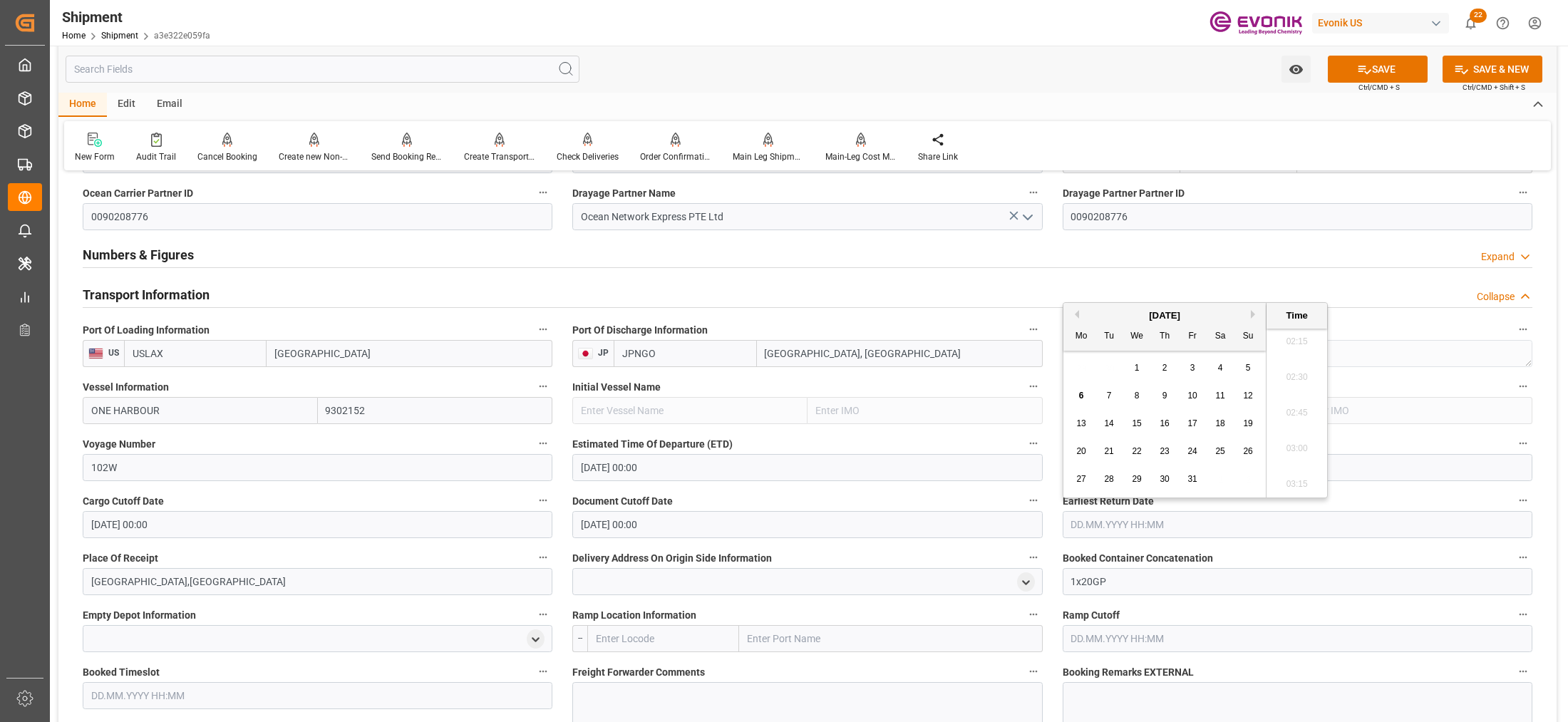
click at [1190, 398] on span "10" at bounding box center [1193, 395] width 10 height 10
type input "[DATE] 00:00"
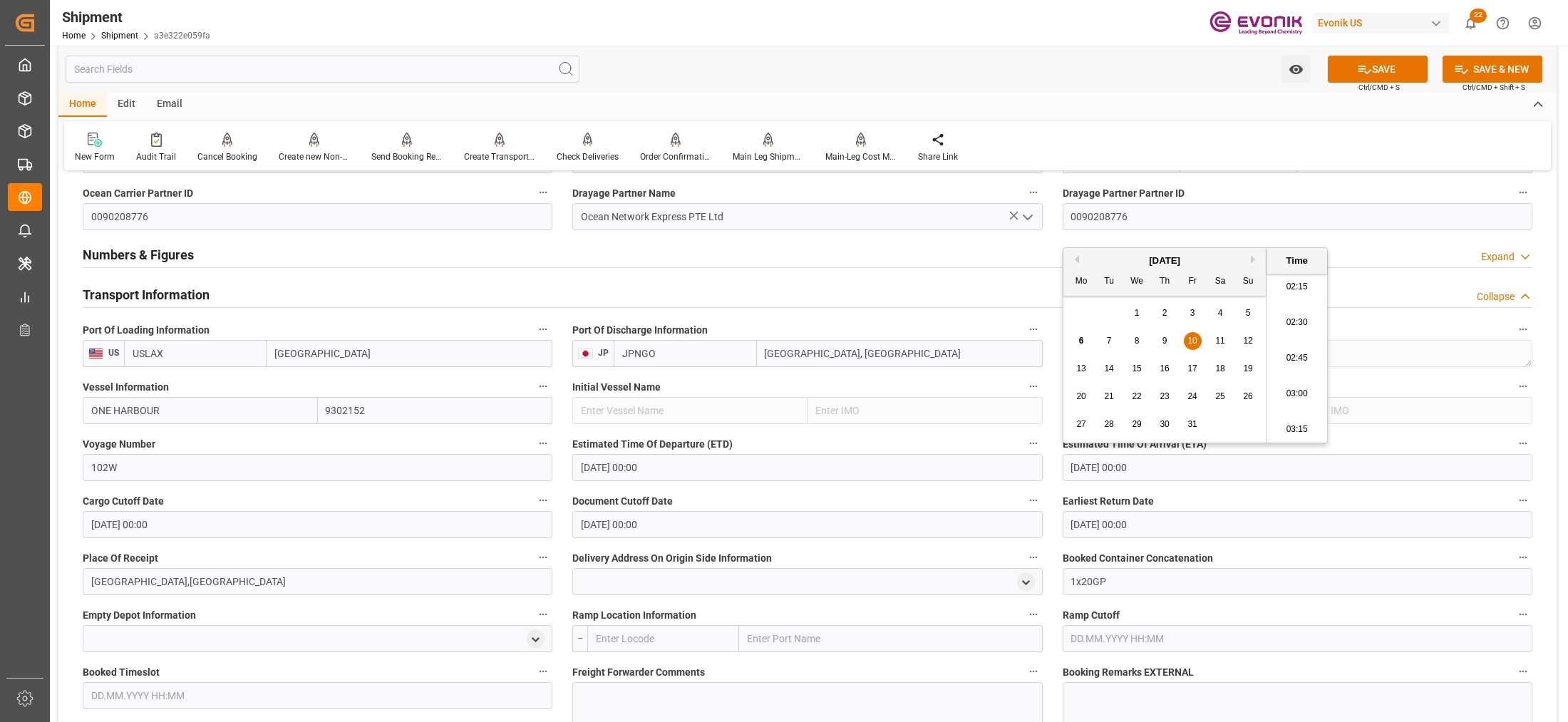
scroll to position [1188, 0]
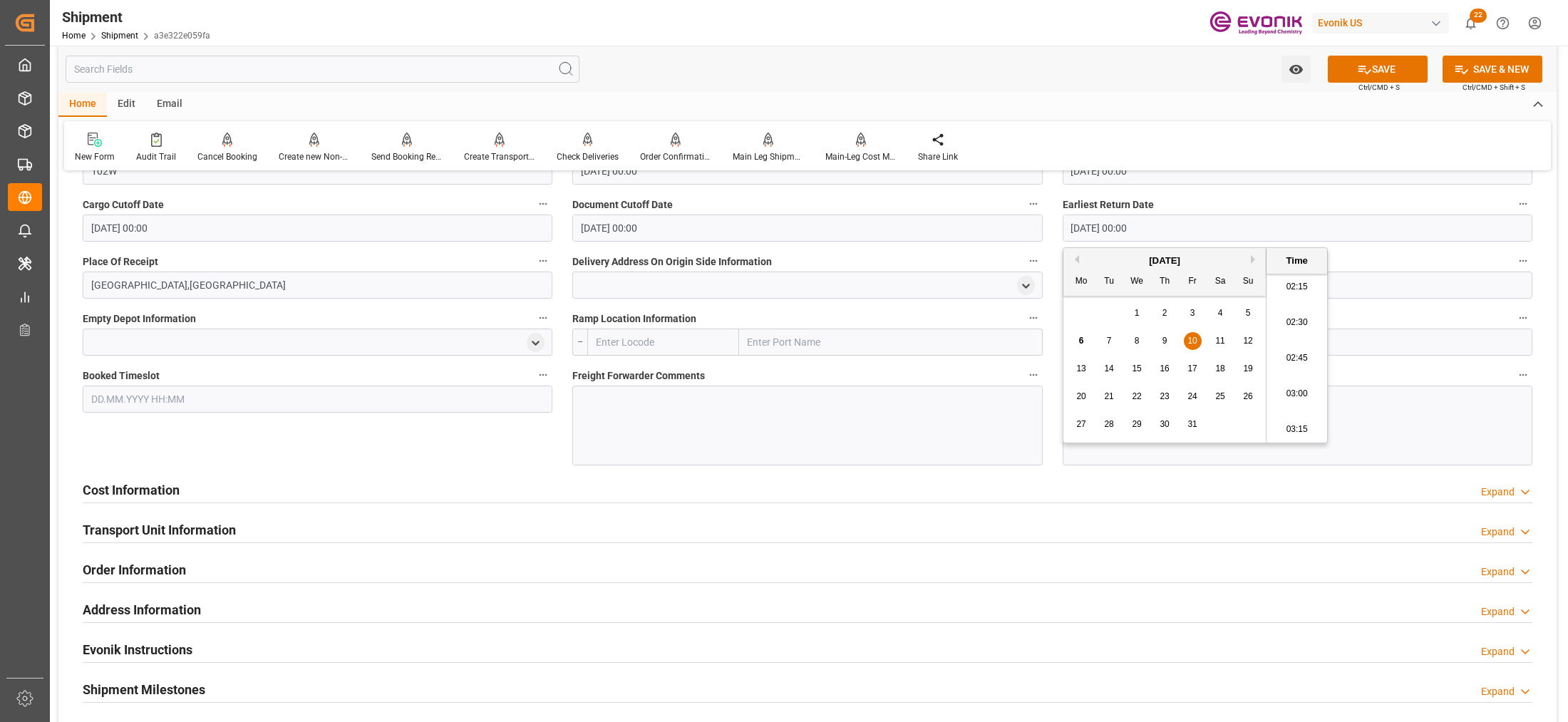
click at [350, 462] on div "Booked Timeslot" at bounding box center [318, 416] width 490 height 110
click at [1384, 73] on button "SAVE" at bounding box center [1378, 69] width 99 height 27
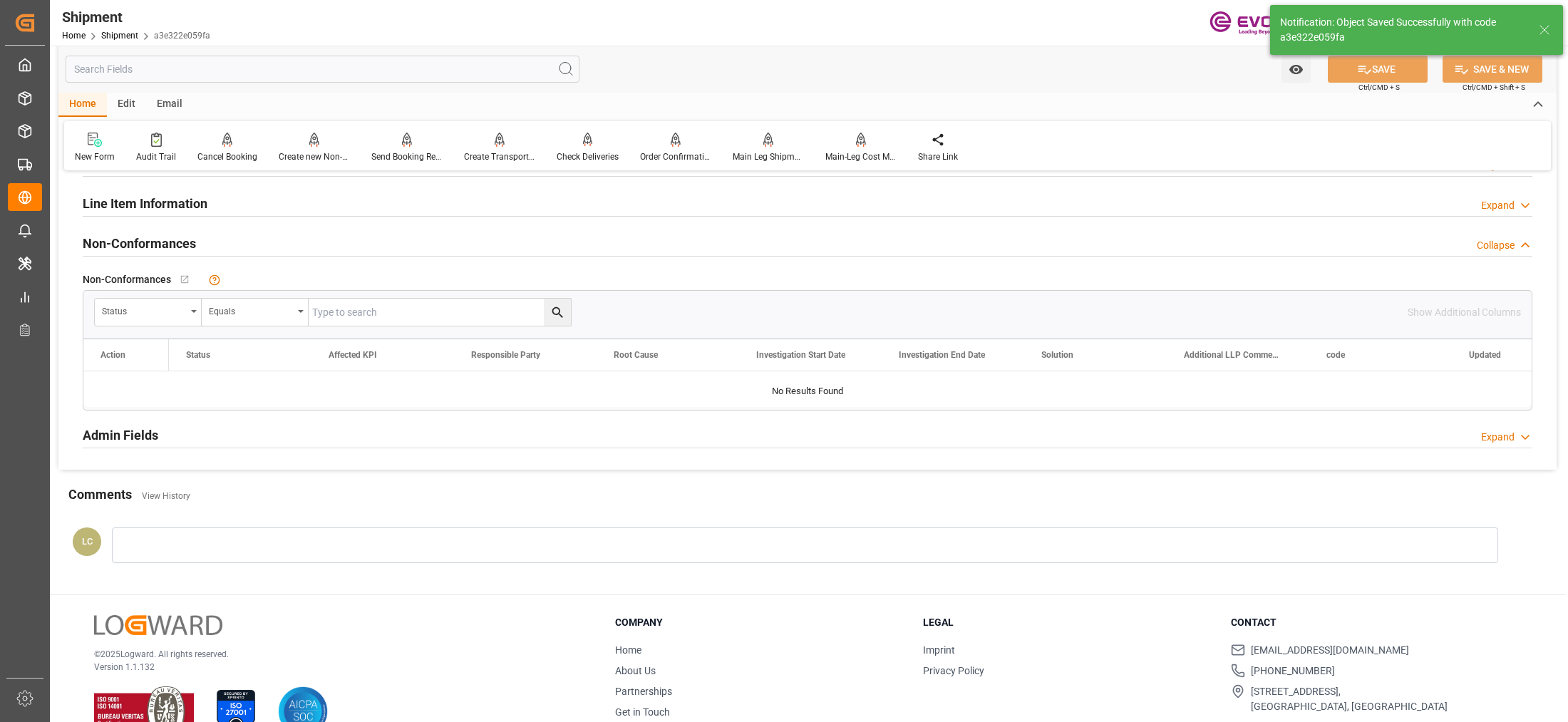
scroll to position [622, 0]
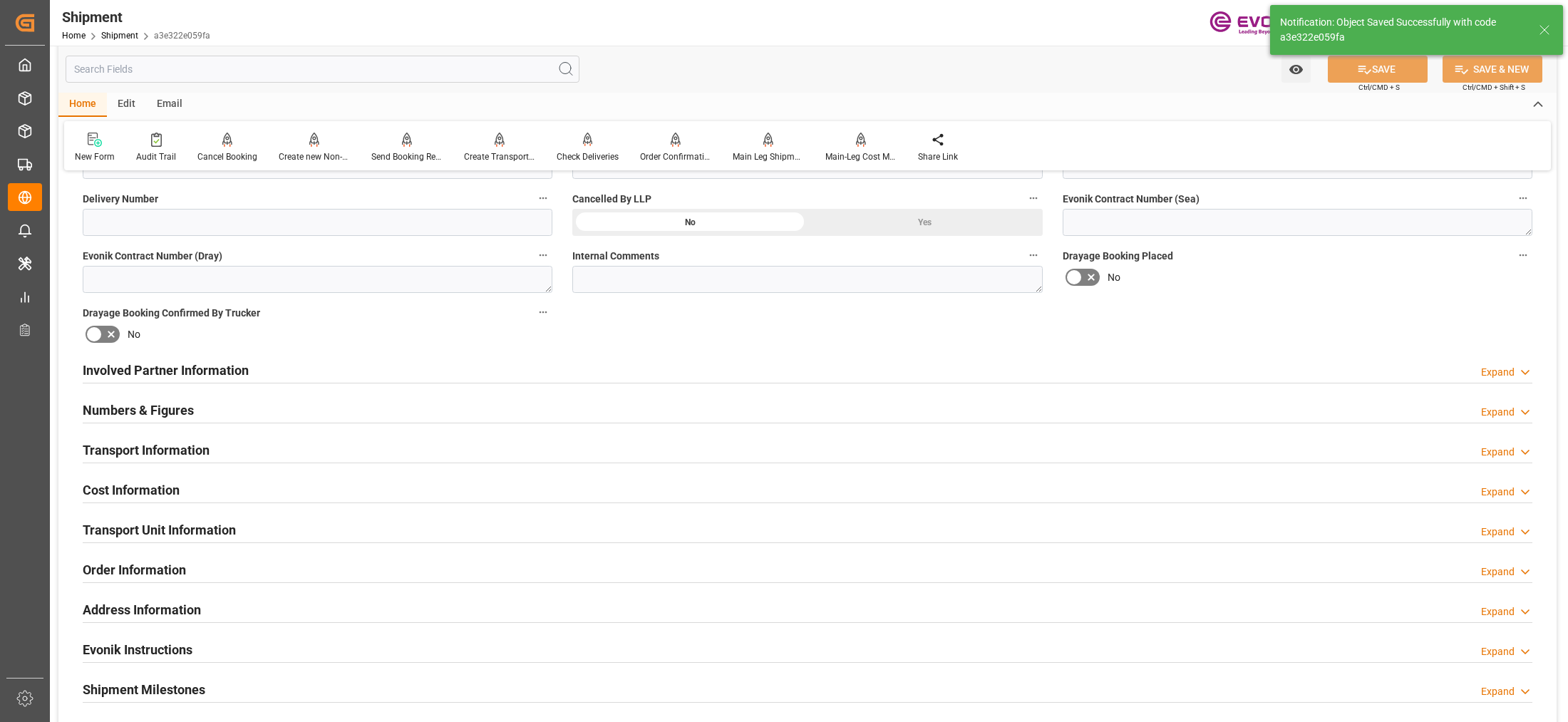
click at [489, 484] on div "Cost Information Expand" at bounding box center [808, 489] width 1450 height 27
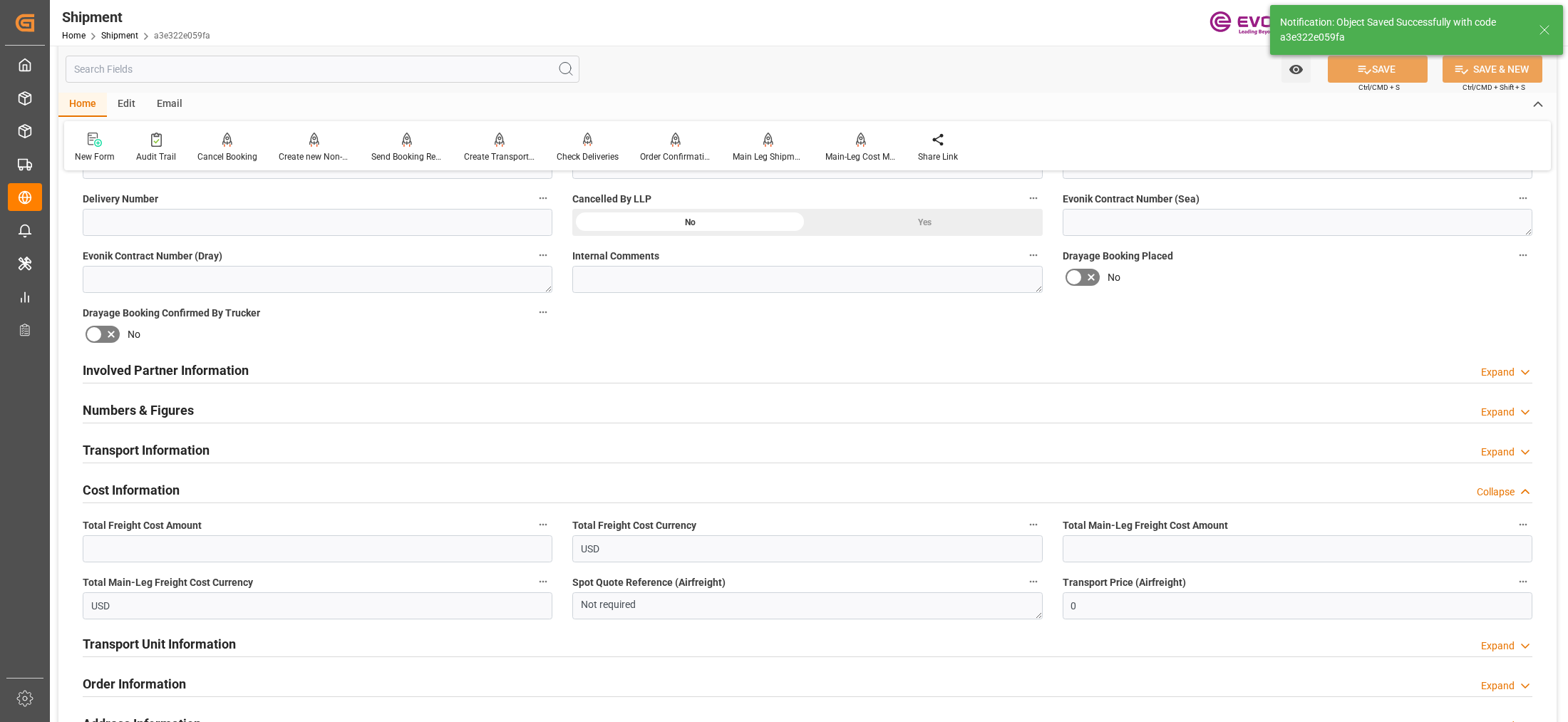
scroll to position [920, 0]
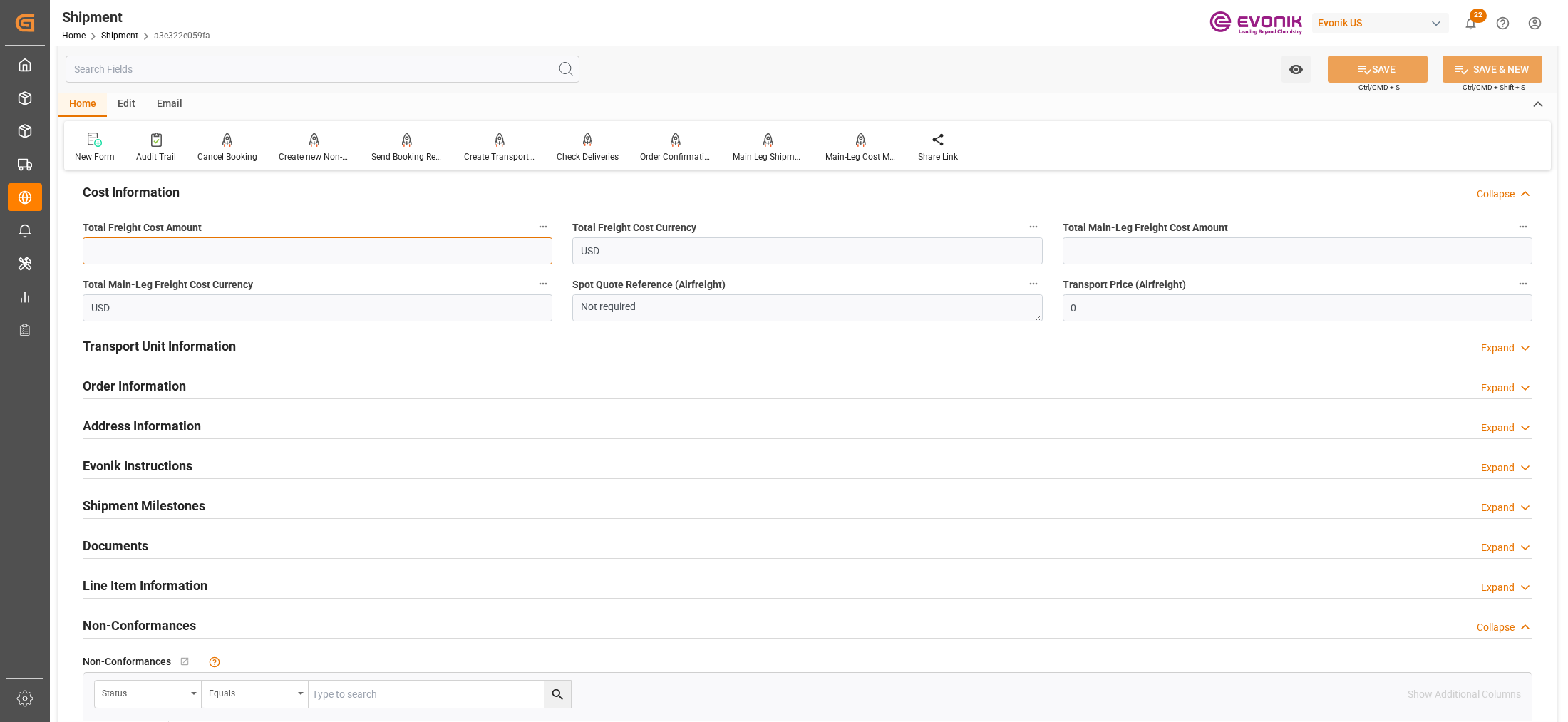
click at [350, 252] on input "text" at bounding box center [318, 251] width 470 height 27
paste input "1750"
type input "1750"
click at [1106, 257] on input "text" at bounding box center [1298, 251] width 470 height 27
paste input "1750"
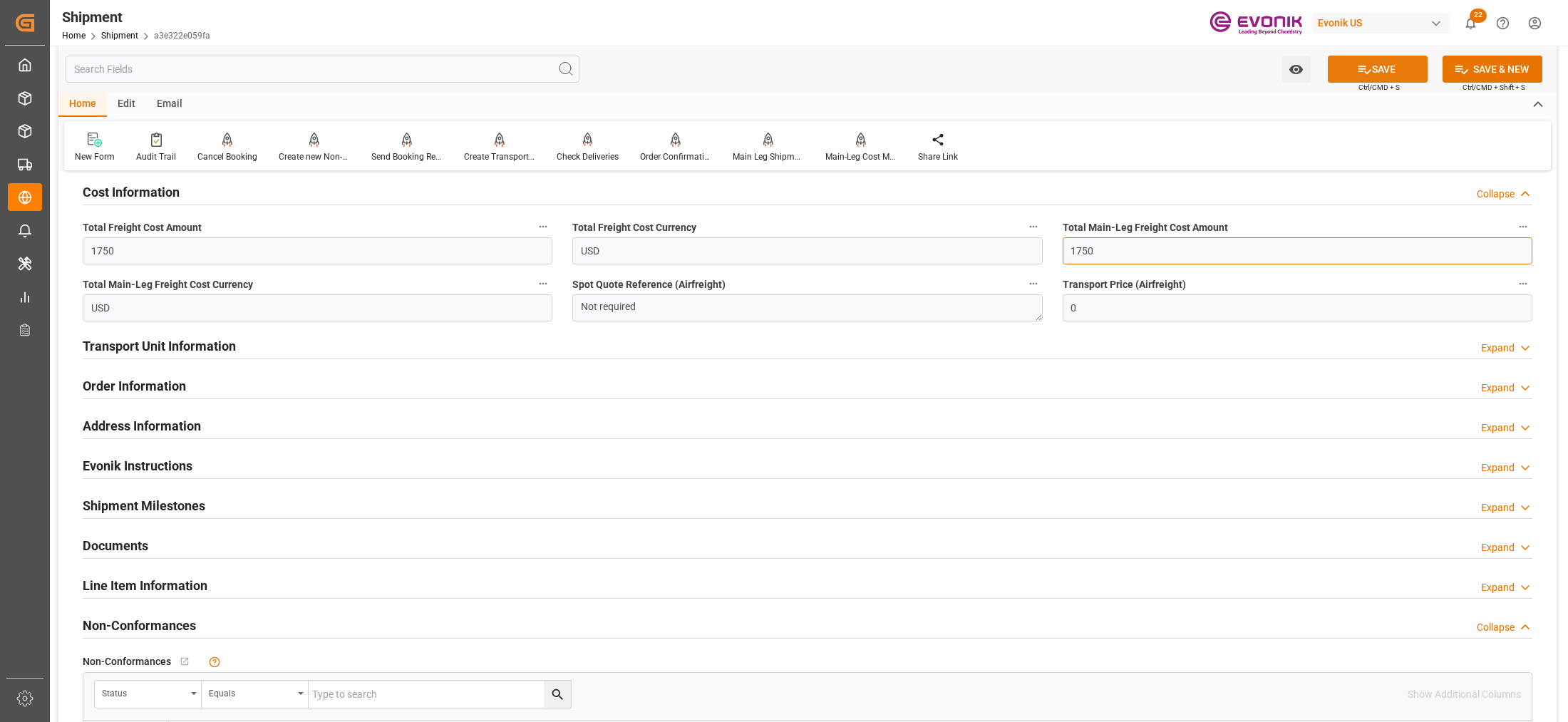
type input "1750"
click at [1396, 75] on button "SAVE" at bounding box center [1378, 69] width 99 height 27
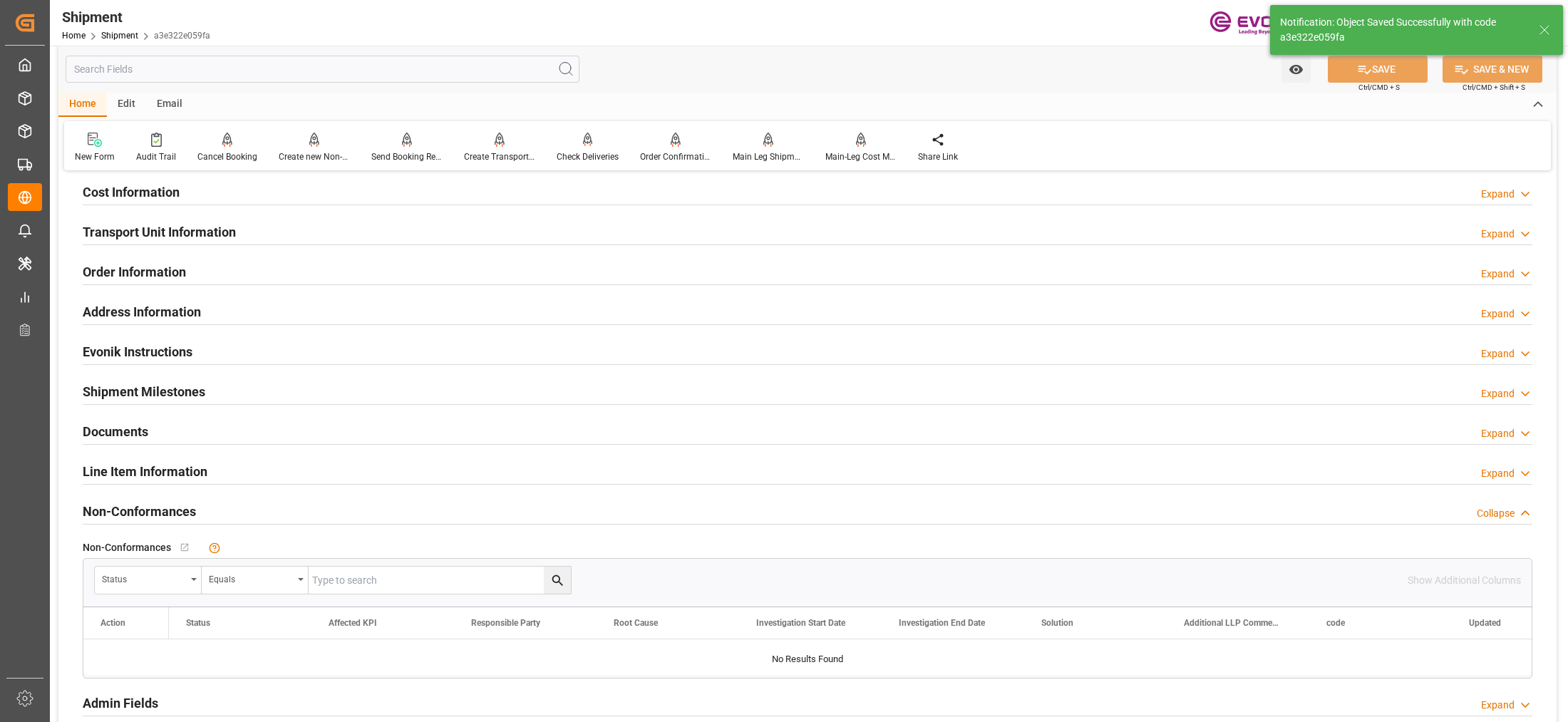
scroll to position [622, 0]
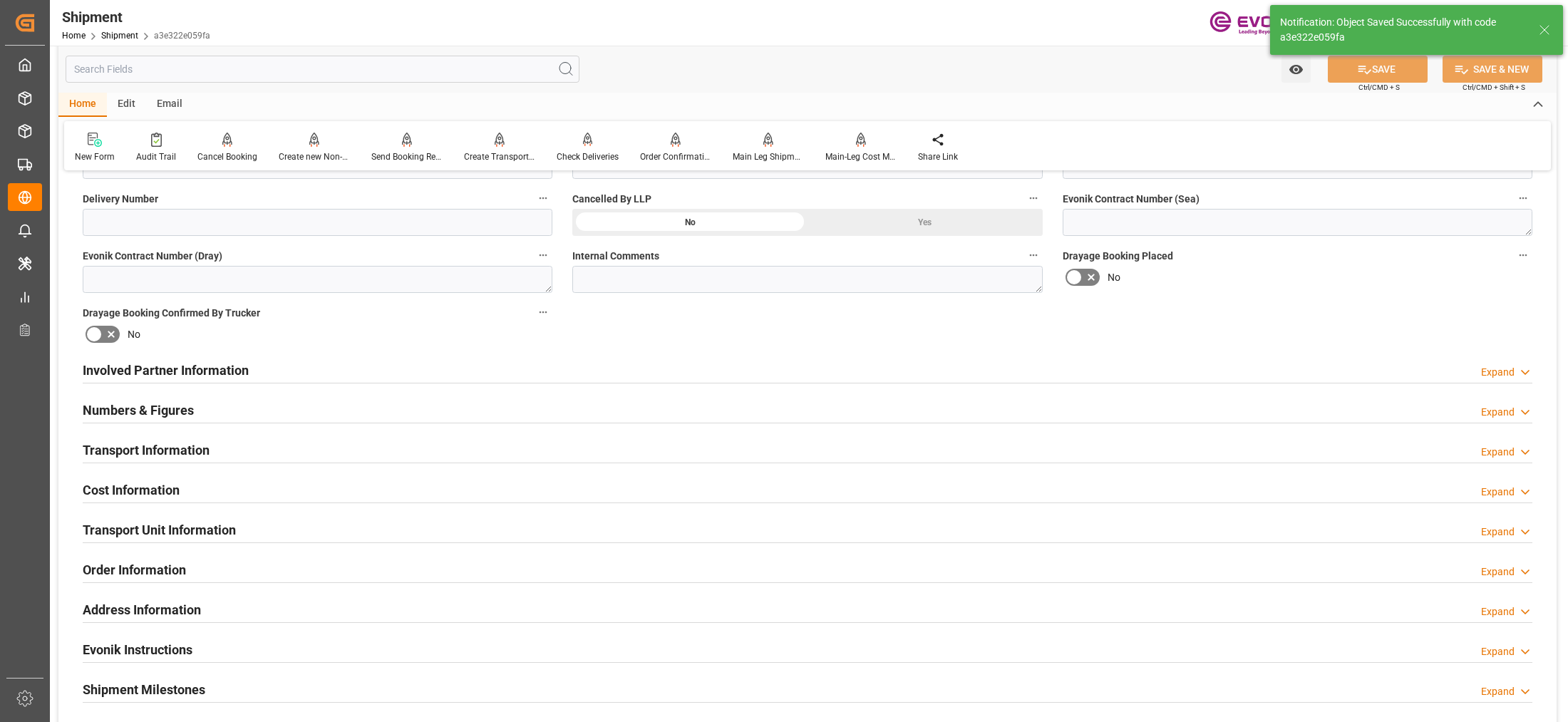
click at [532, 366] on div "Involved Partner Information Expand" at bounding box center [808, 370] width 1450 height 27
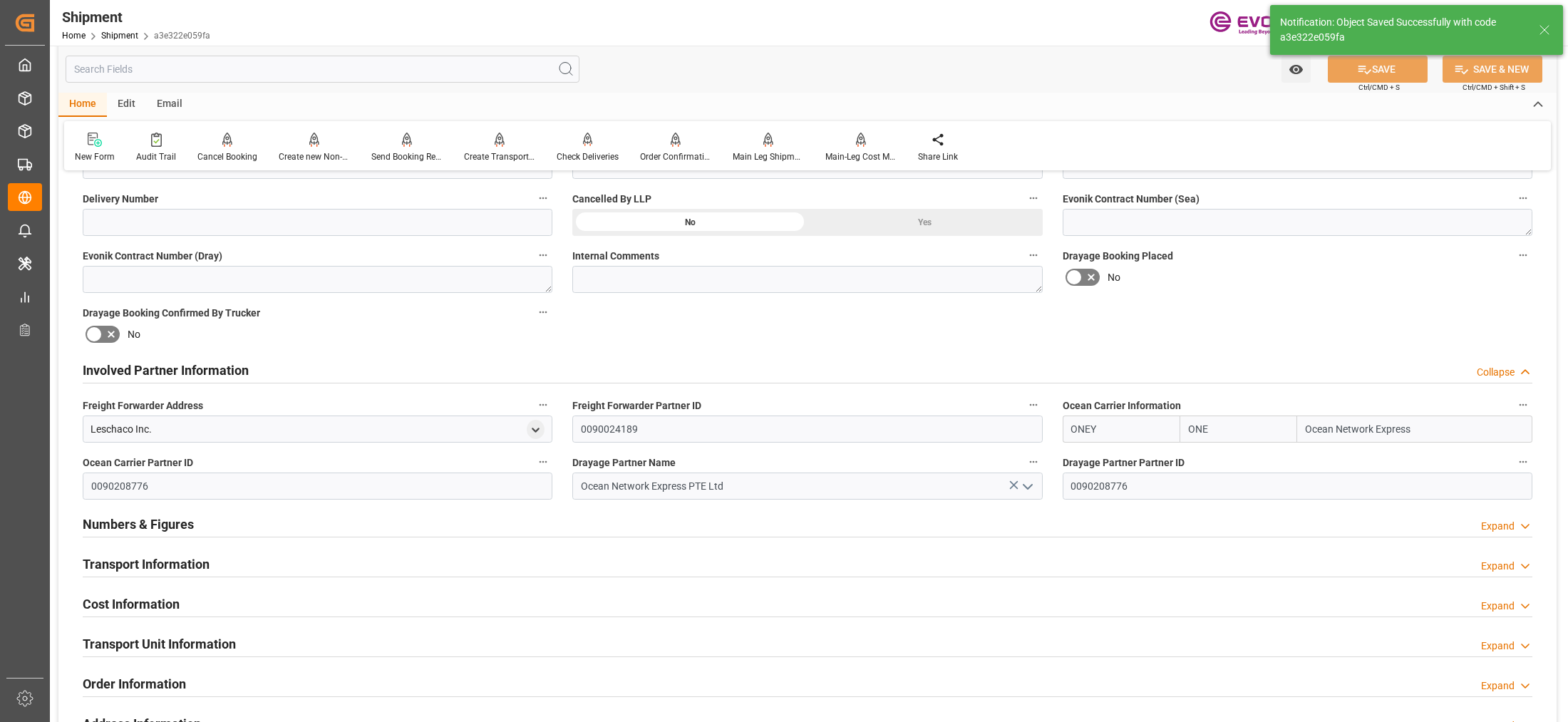
click at [618, 554] on div "Transport Information Expand" at bounding box center [808, 563] width 1450 height 27
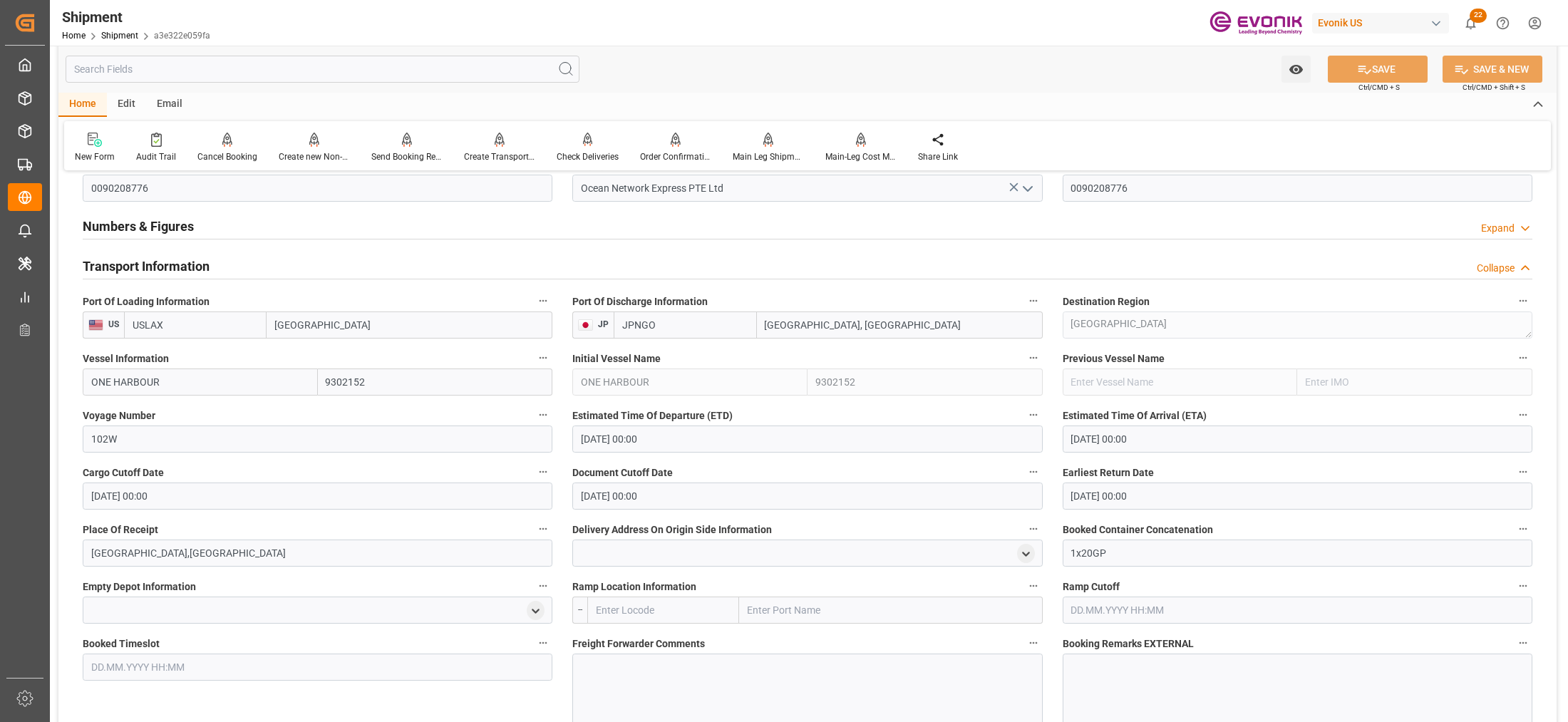
scroll to position [1216, 0]
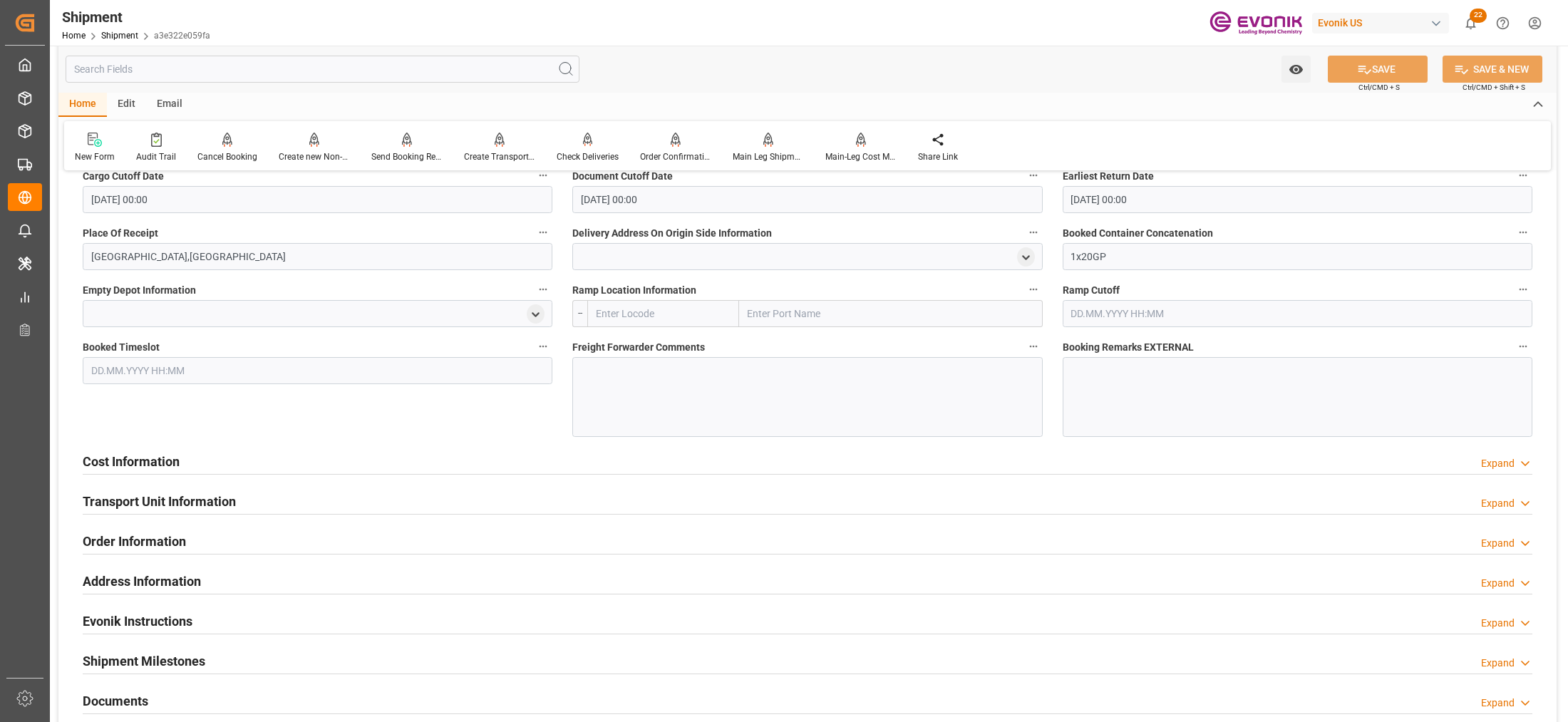
click at [430, 462] on div "Cost Information Expand" at bounding box center [808, 460] width 1450 height 27
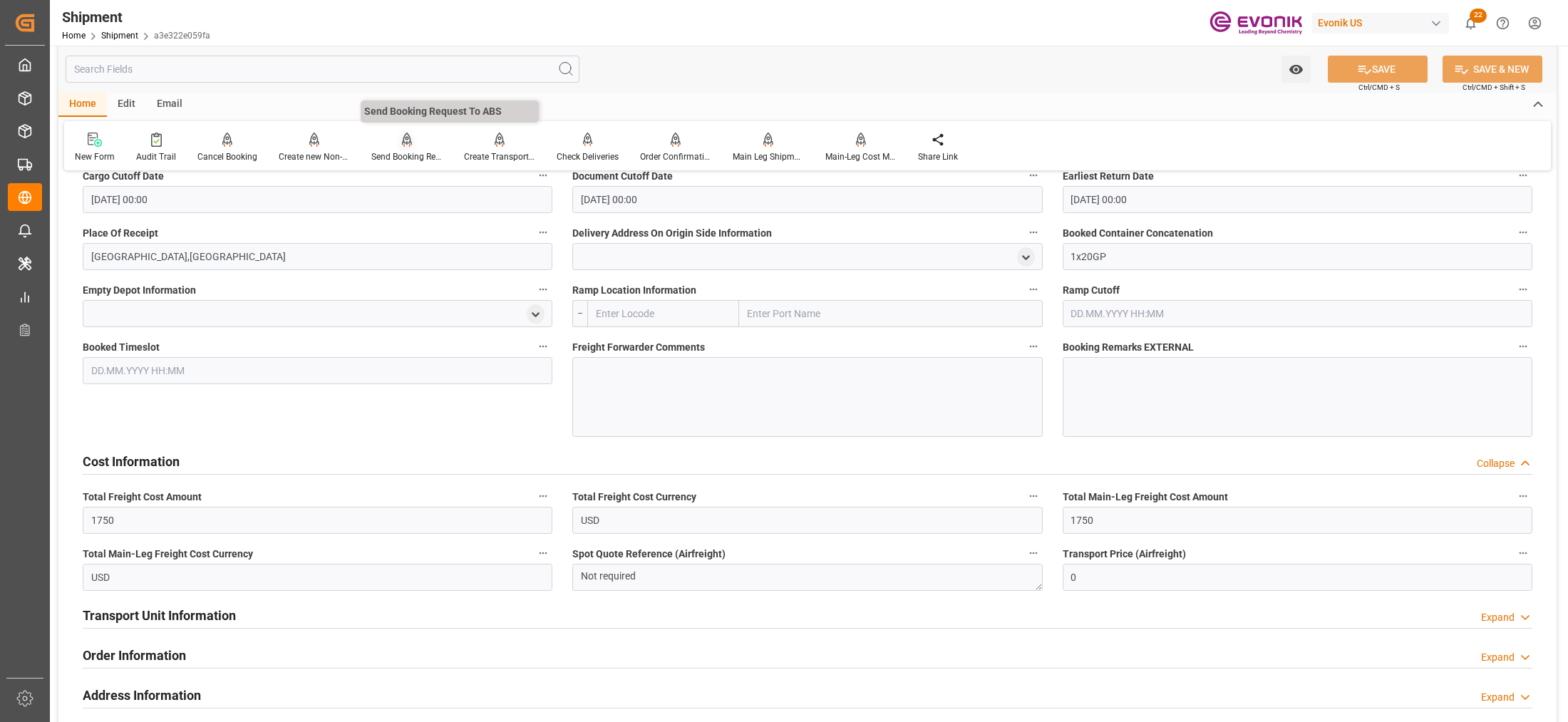
click at [403, 151] on div "Send Booking Request To ABS" at bounding box center [407, 157] width 71 height 13
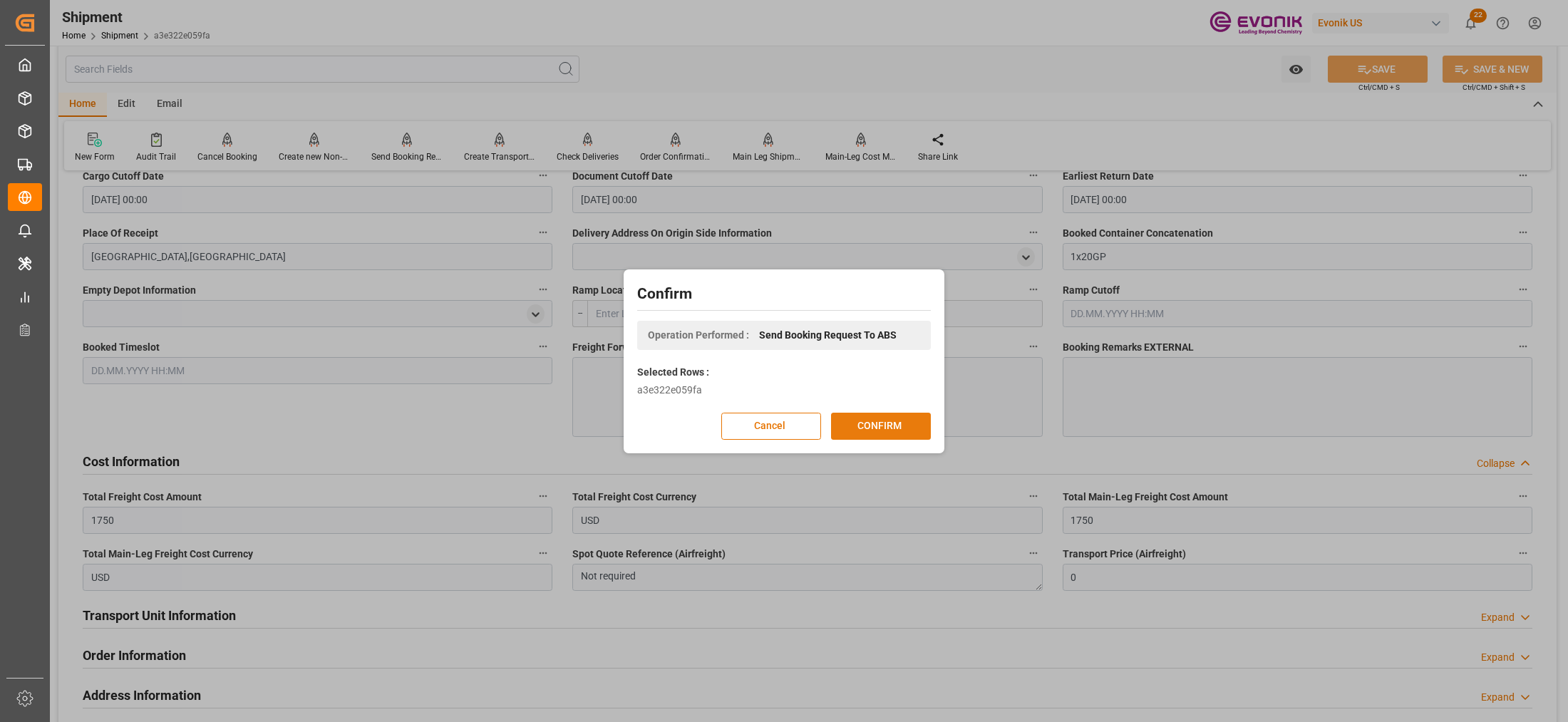
click at [885, 429] on button "CONFIRM" at bounding box center [881, 427] width 99 height 27
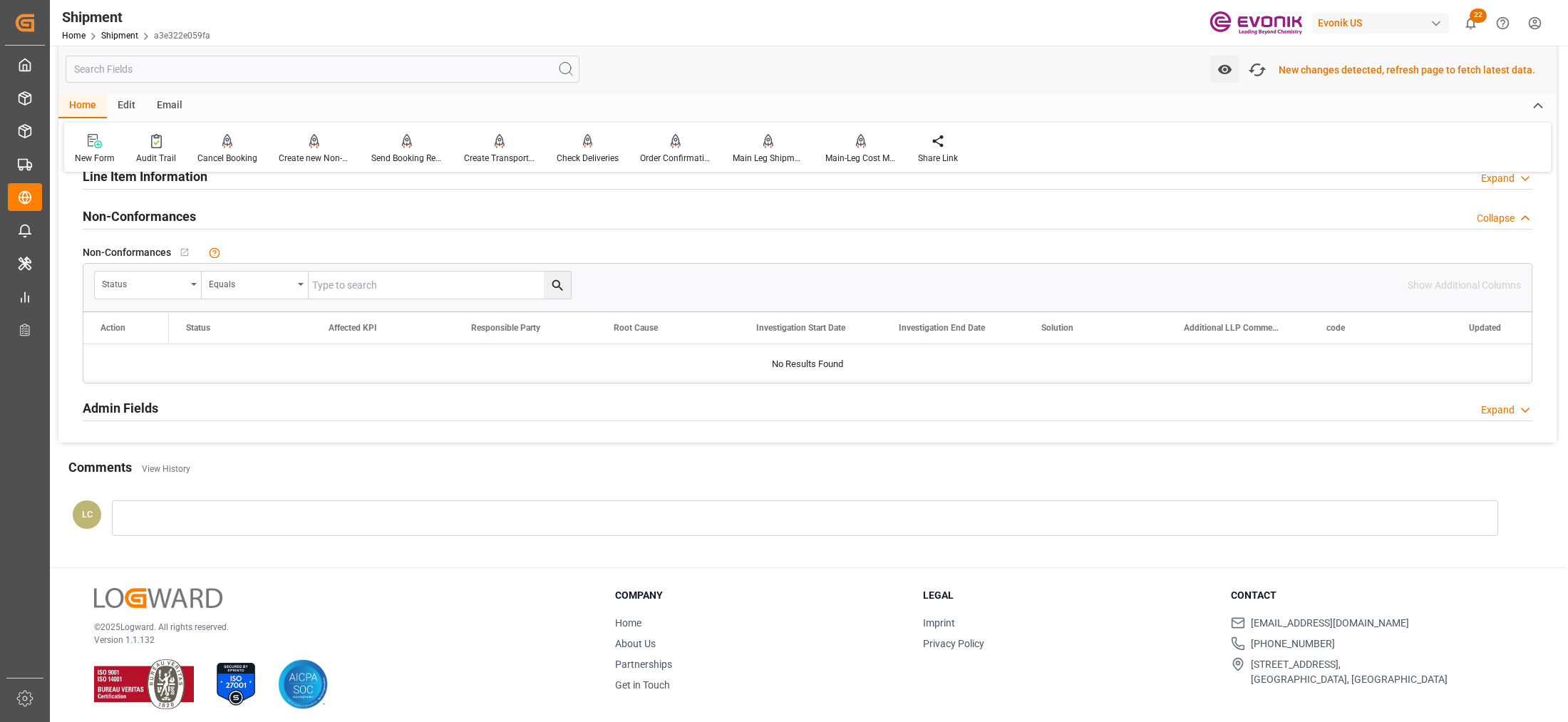
scroll to position [920, 0]
